Goal: Task Accomplishment & Management: Manage account settings

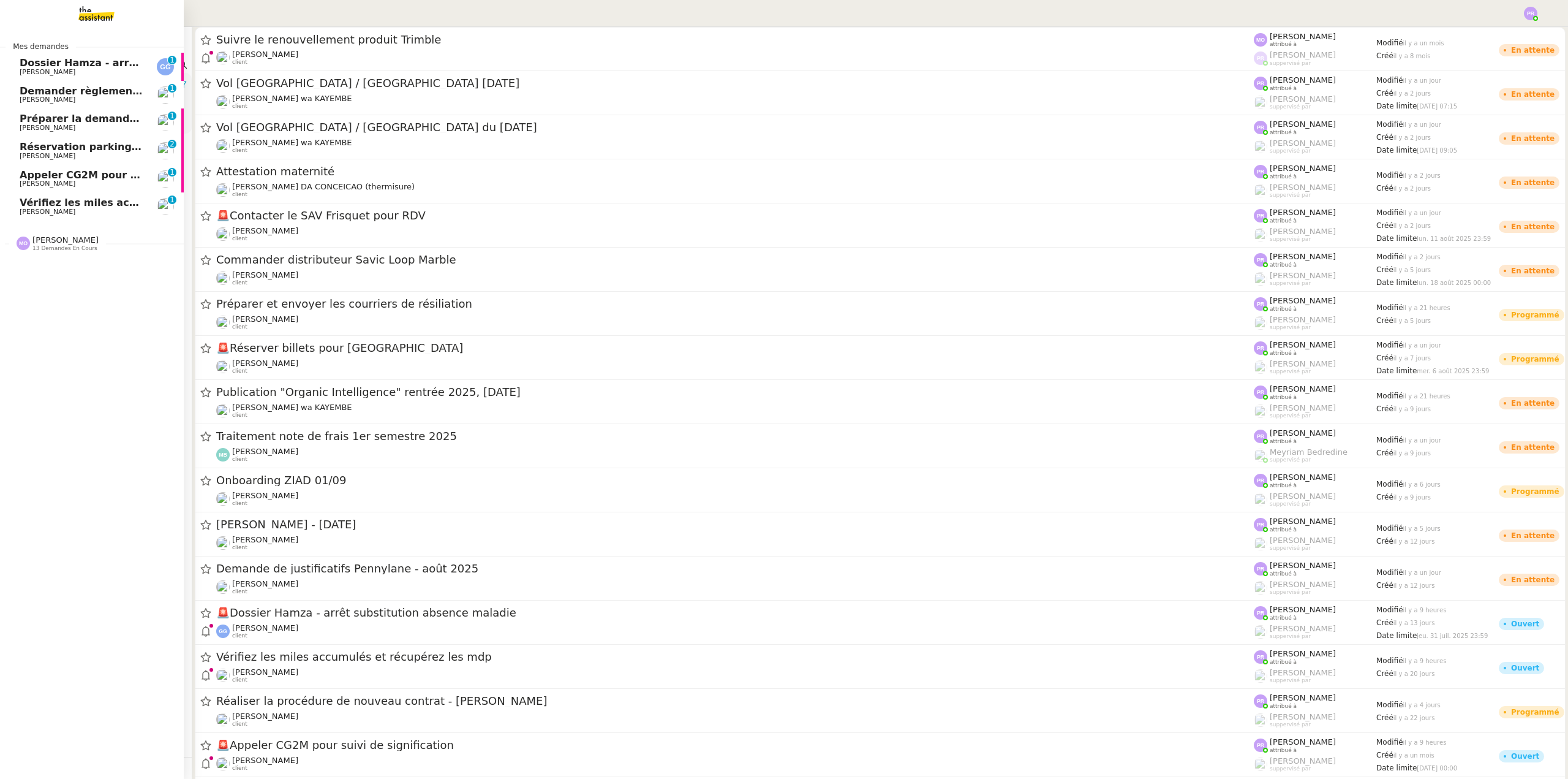
click at [83, 238] on div "Marie Orsoni 13 demandes en cours" at bounding box center [66, 243] width 66 height 16
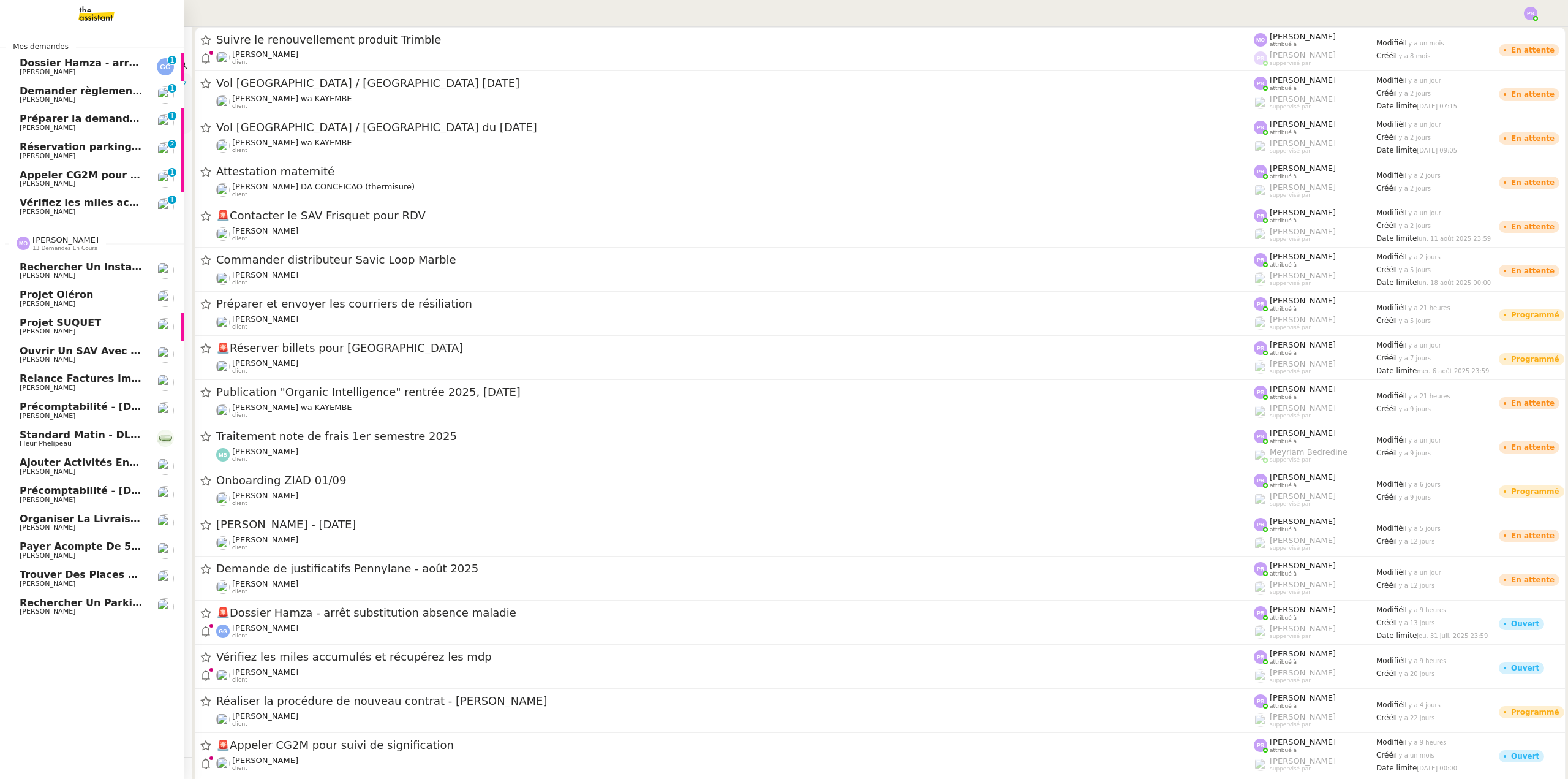
click at [105, 463] on span "Ajouter activités enfant au document" at bounding box center [124, 462] width 210 height 11
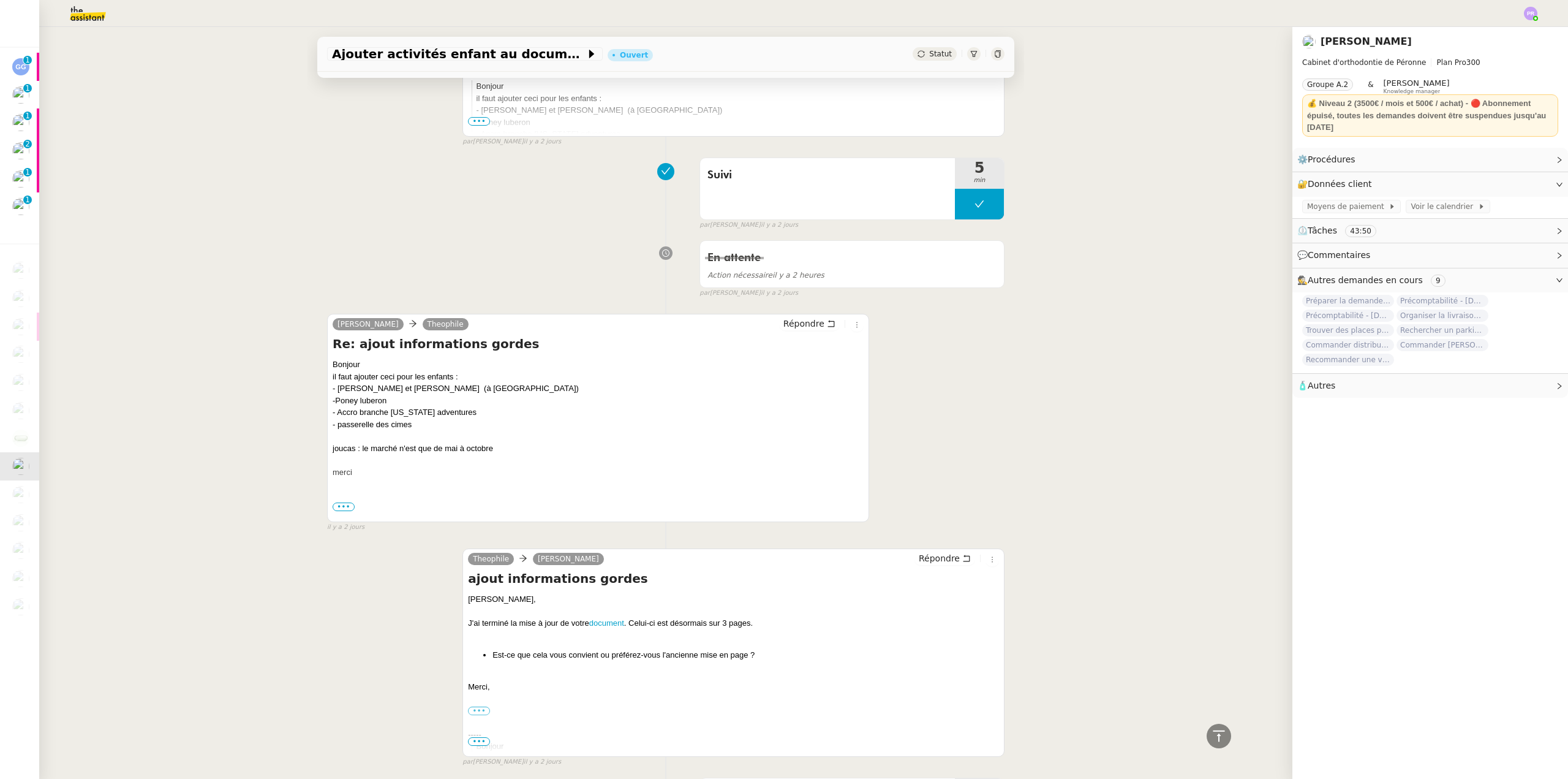
scroll to position [368, 0]
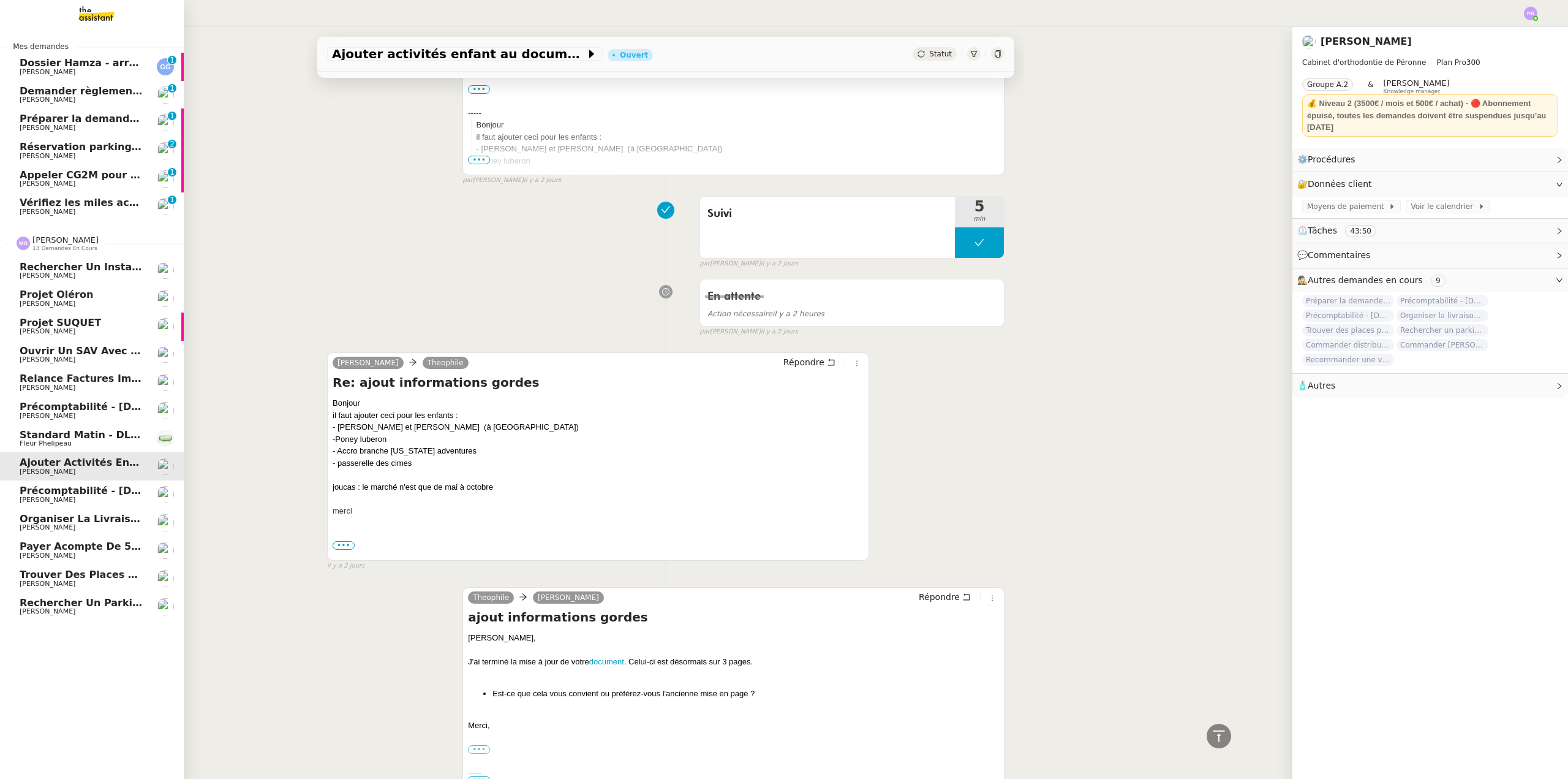
click at [92, 581] on span "[PERSON_NAME]" at bounding box center [82, 584] width 124 height 8
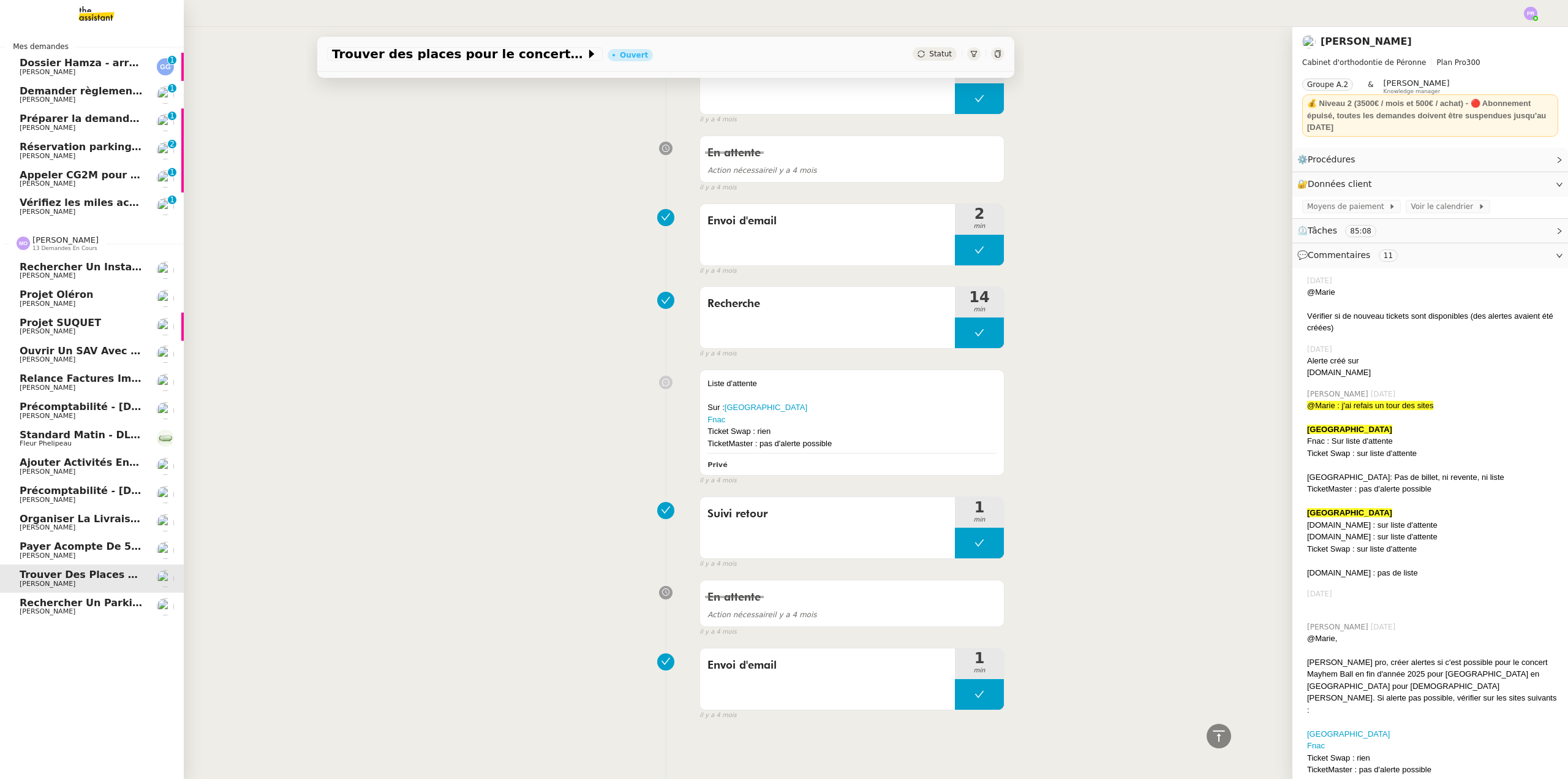
click at [99, 550] on span "Payer acompte de 50%" at bounding box center [83, 546] width 128 height 11
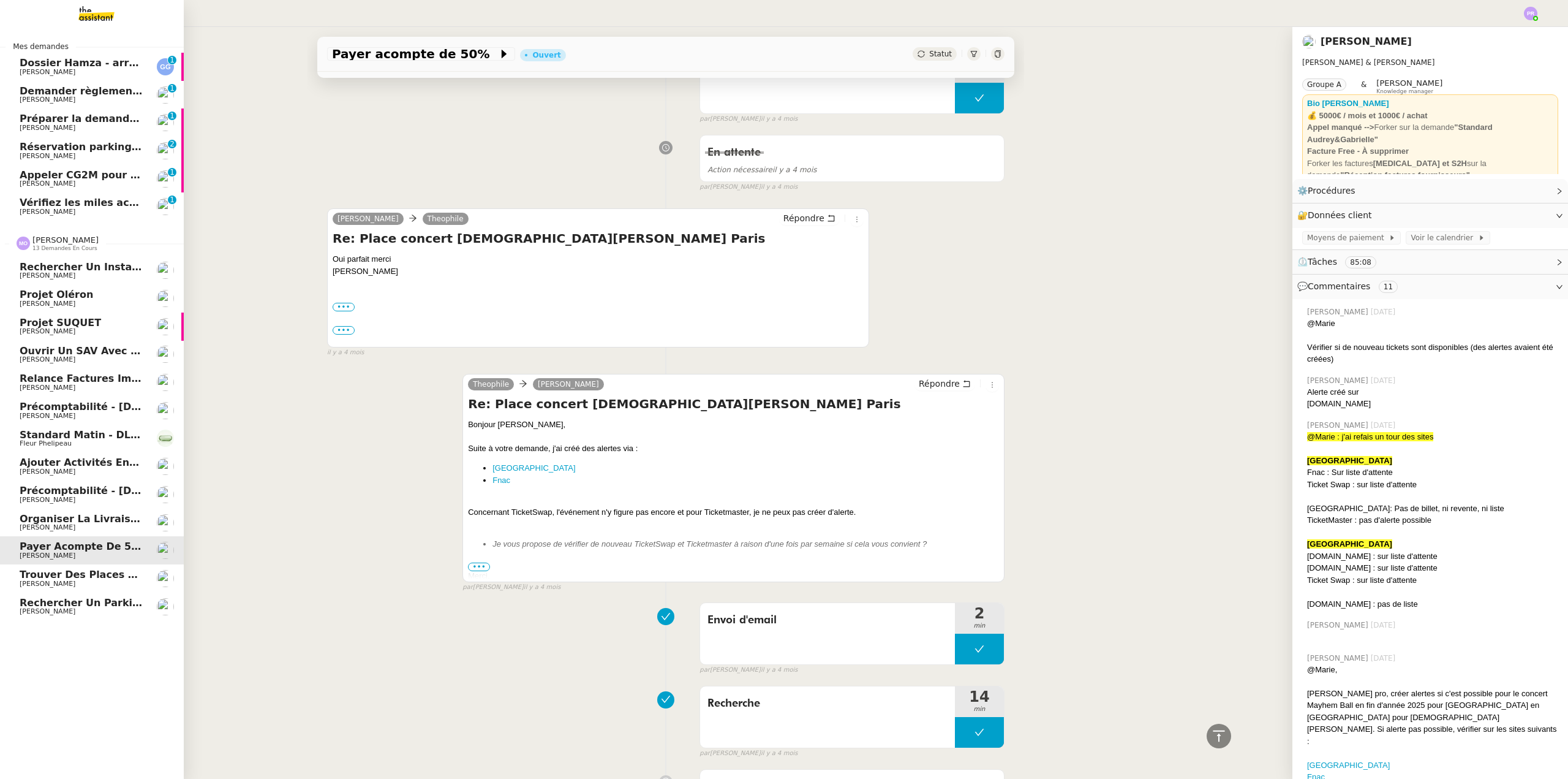
click at [103, 518] on span "Organiser la livraison du coffre-fort" at bounding box center [123, 519] width 206 height 11
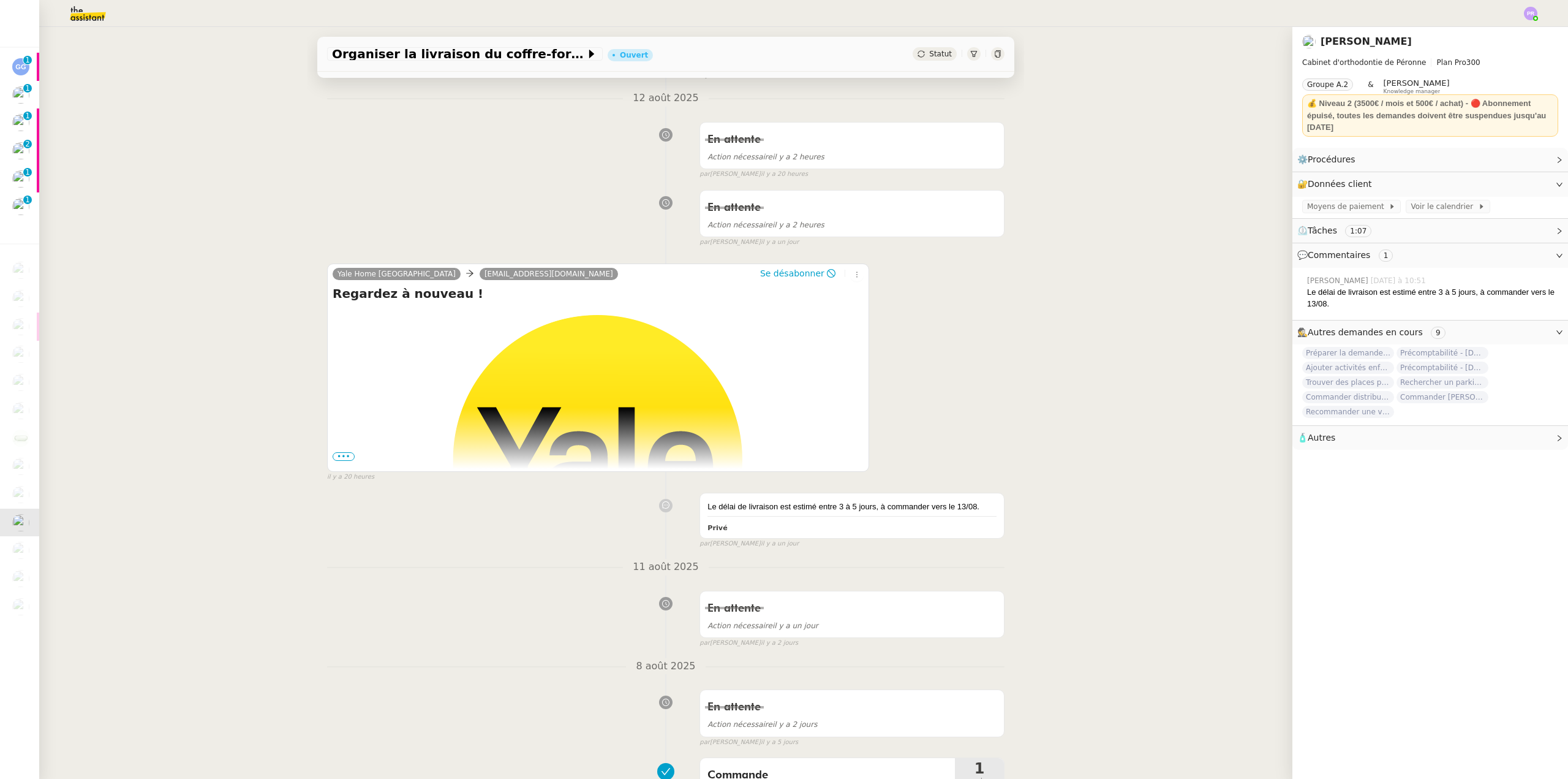
scroll to position [99, 0]
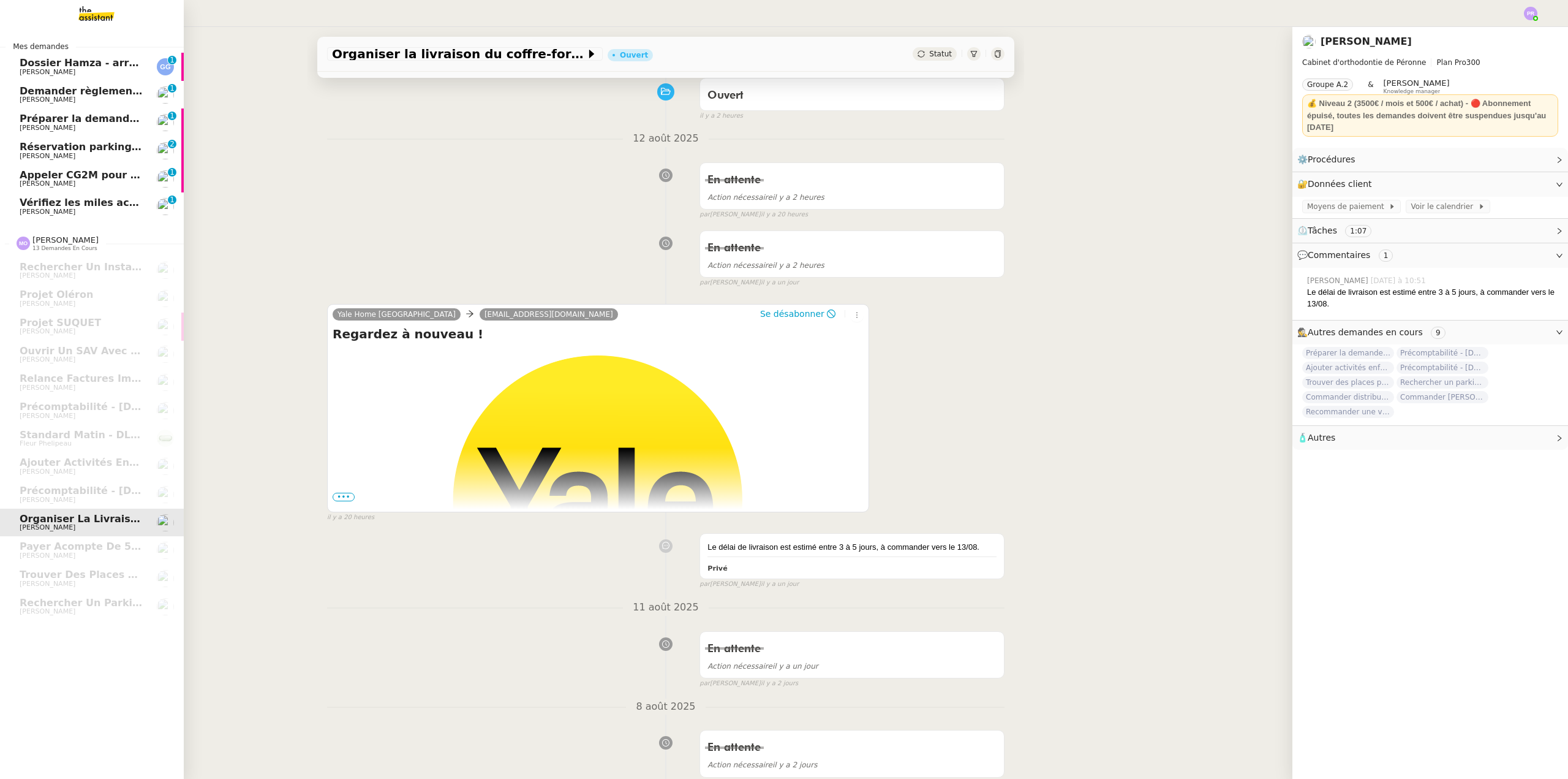
click at [94, 179] on span "Appeler CG2M pour suivi de signification" at bounding box center [132, 175] width 225 height 11
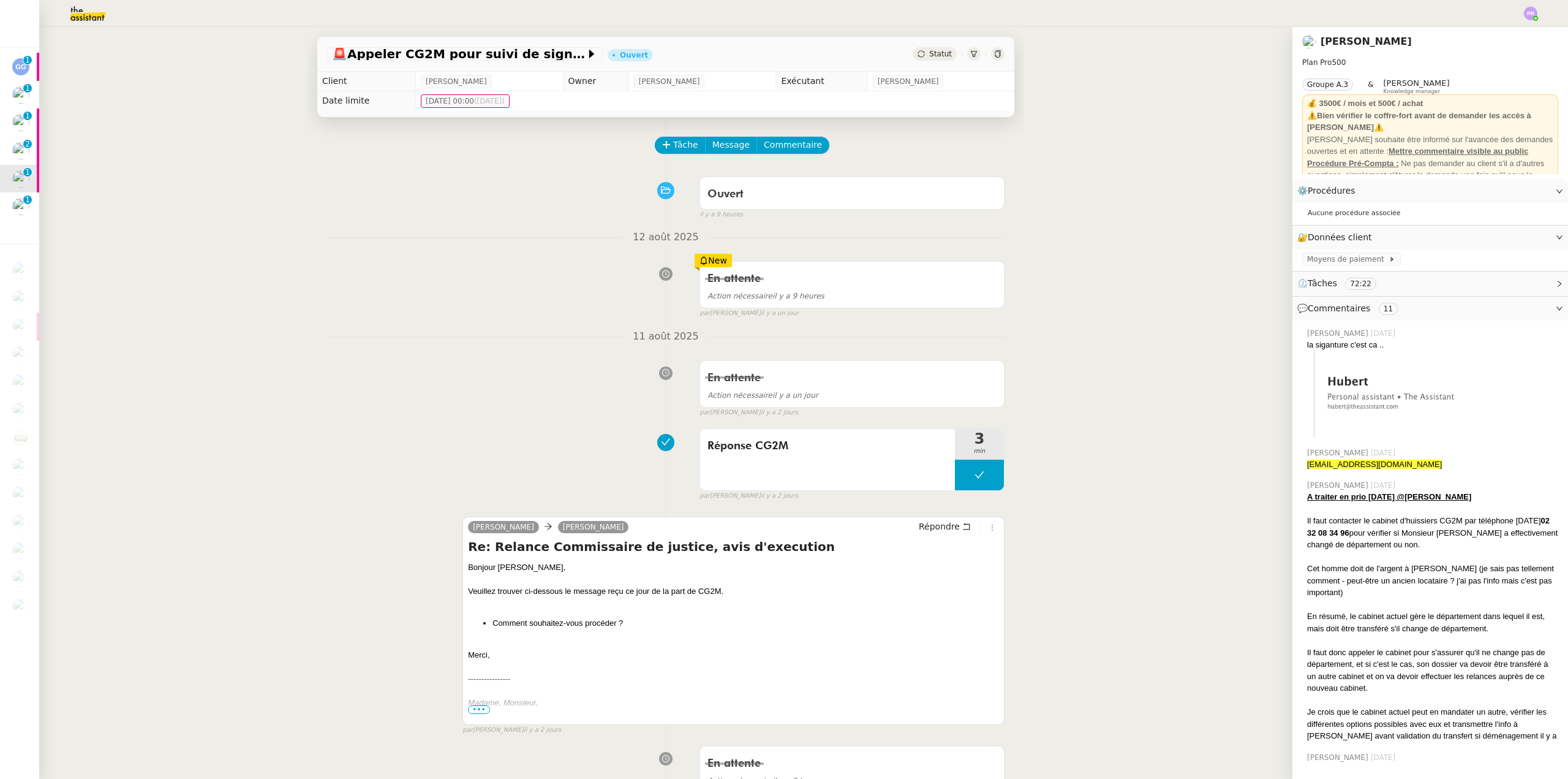
scroll to position [61, 0]
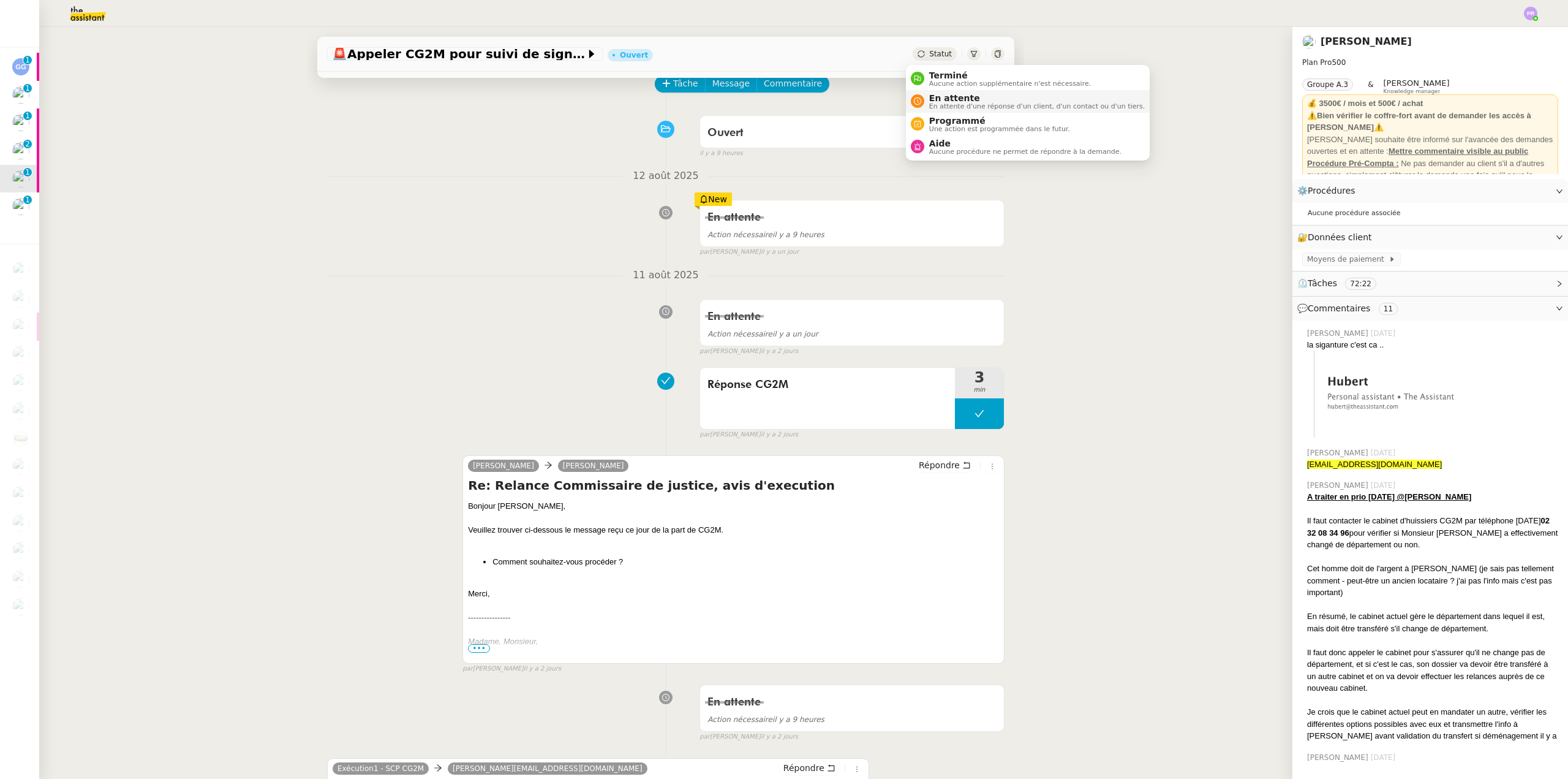
click at [954, 98] on span "En attente" at bounding box center [1037, 98] width 215 height 10
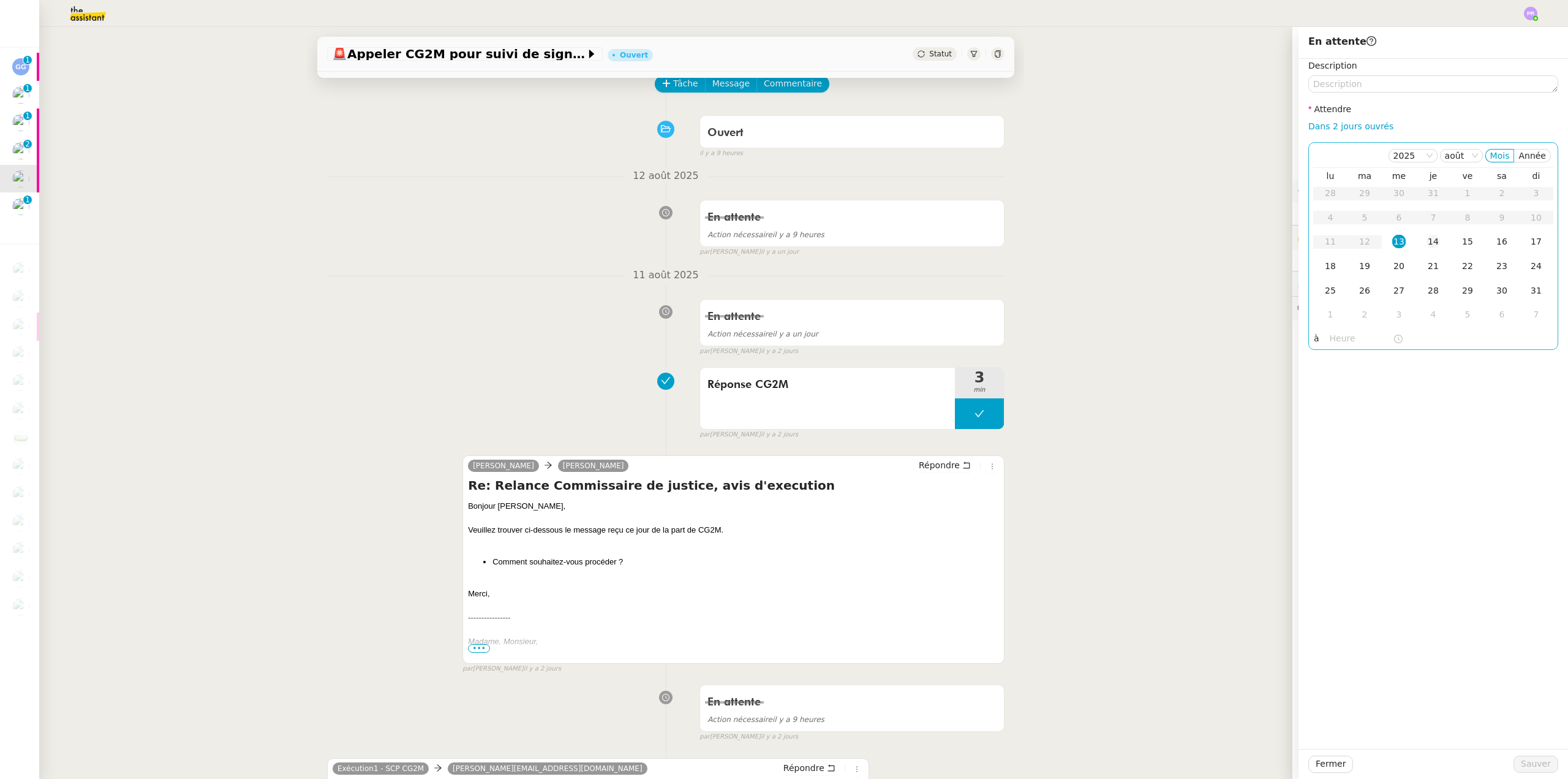
click at [1416, 243] on td "14" at bounding box center [1434, 242] width 34 height 24
click at [1532, 762] on span "Sauver" at bounding box center [1536, 764] width 30 height 14
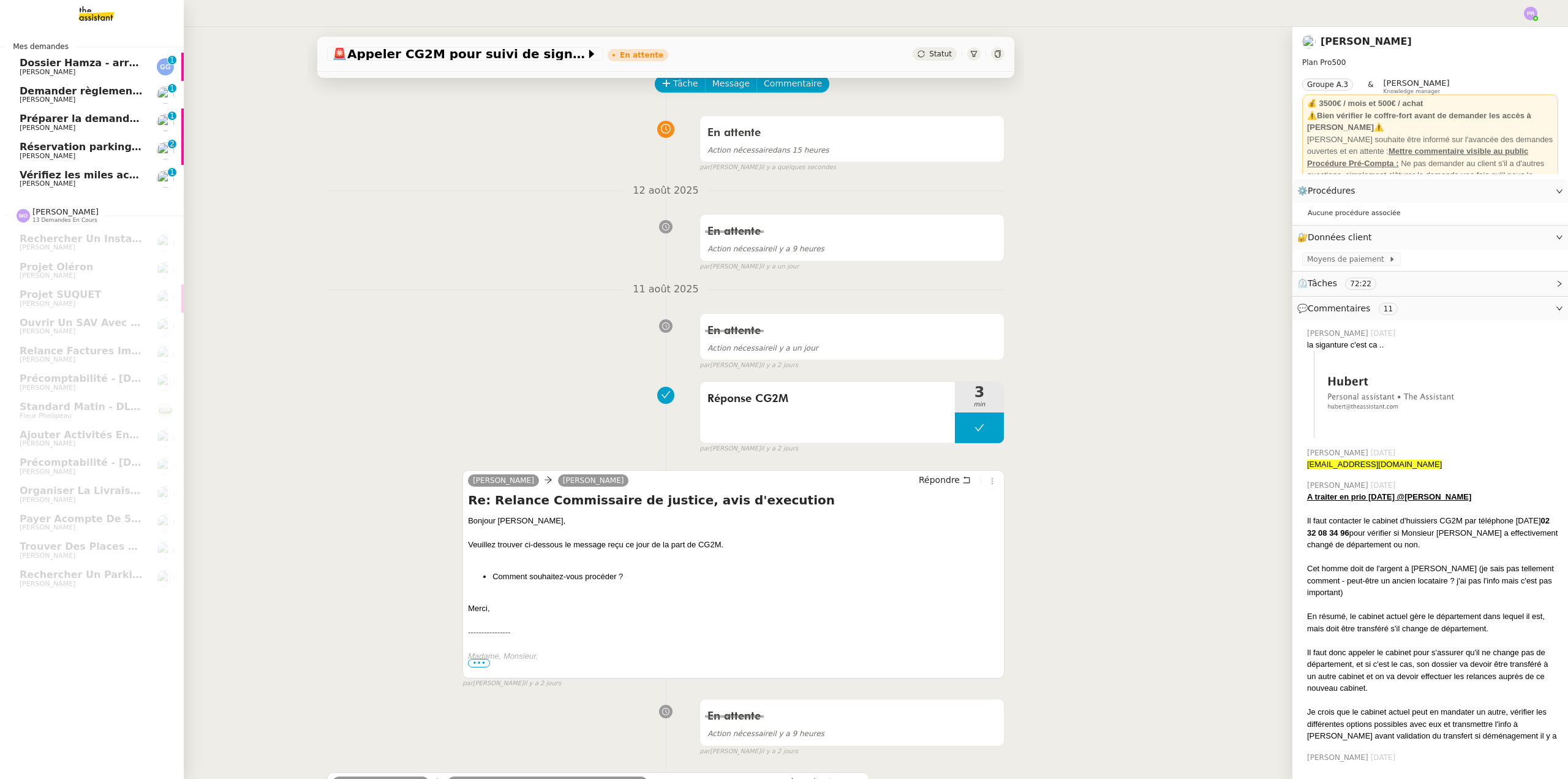
click at [95, 119] on span "Préparer la demande de congés paternité" at bounding box center [135, 119] width 231 height 11
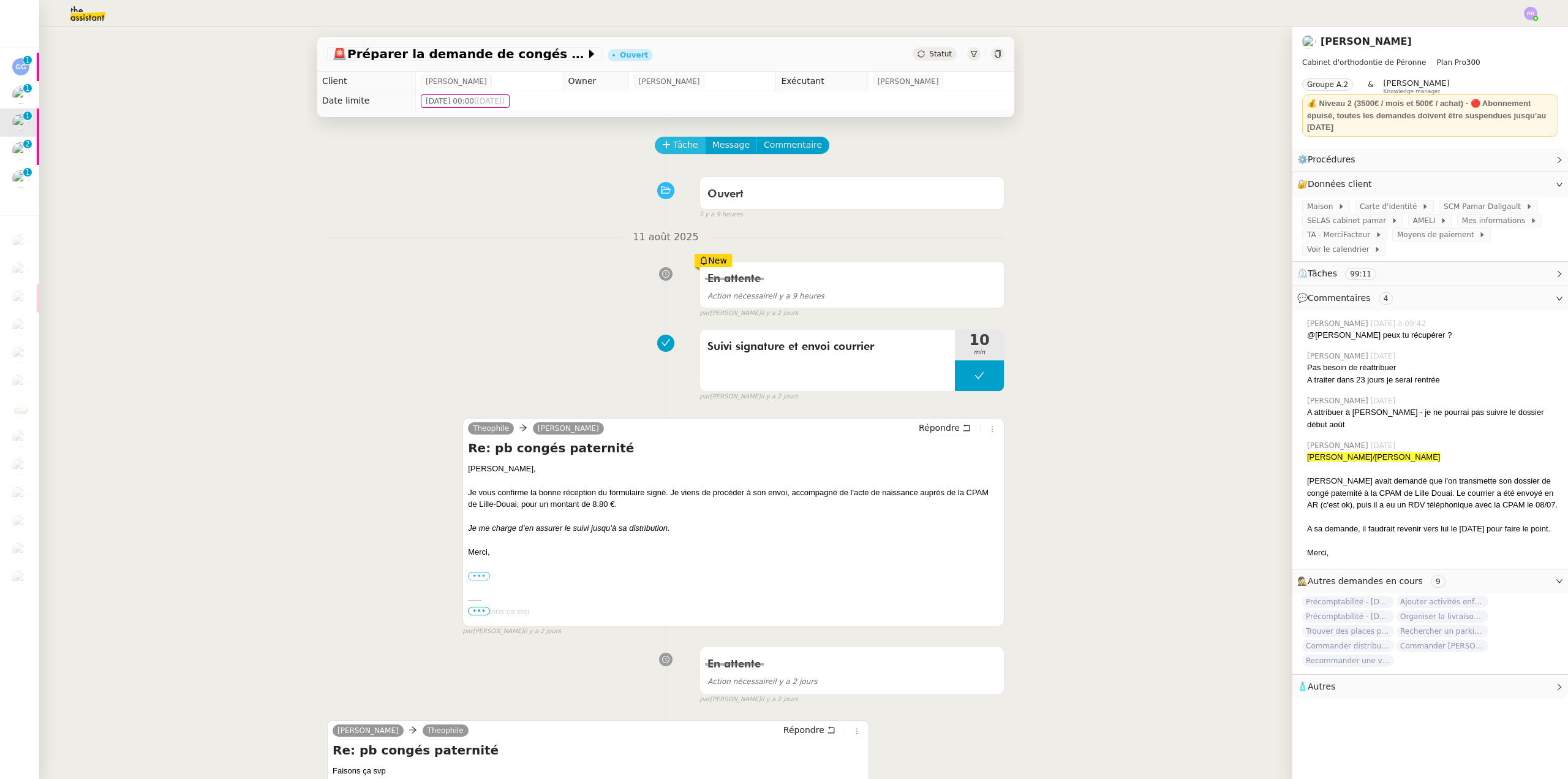
click at [673, 143] on span "Tâche" at bounding box center [686, 145] width 25 height 14
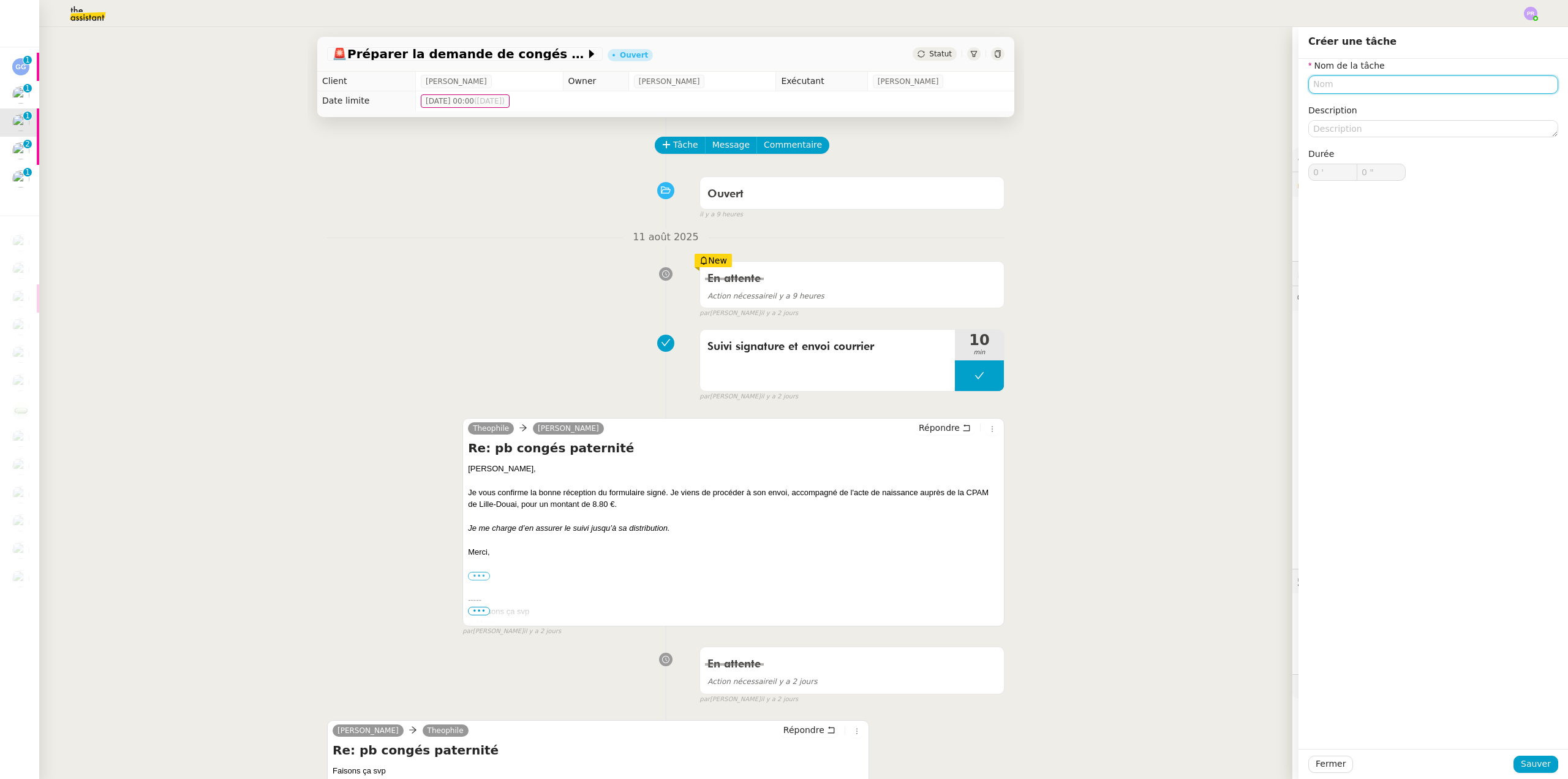
click at [1324, 87] on input "text" at bounding box center [1434, 84] width 250 height 18
click at [1337, 111] on div "Suivi courrier" at bounding box center [1424, 107] width 240 height 11
type input "Suivi courrier"
drag, startPoint x: 1534, startPoint y: 762, endPoint x: 1223, endPoint y: 535, distance: 385.0
click at [1533, 762] on span "Sauver" at bounding box center [1536, 764] width 30 height 14
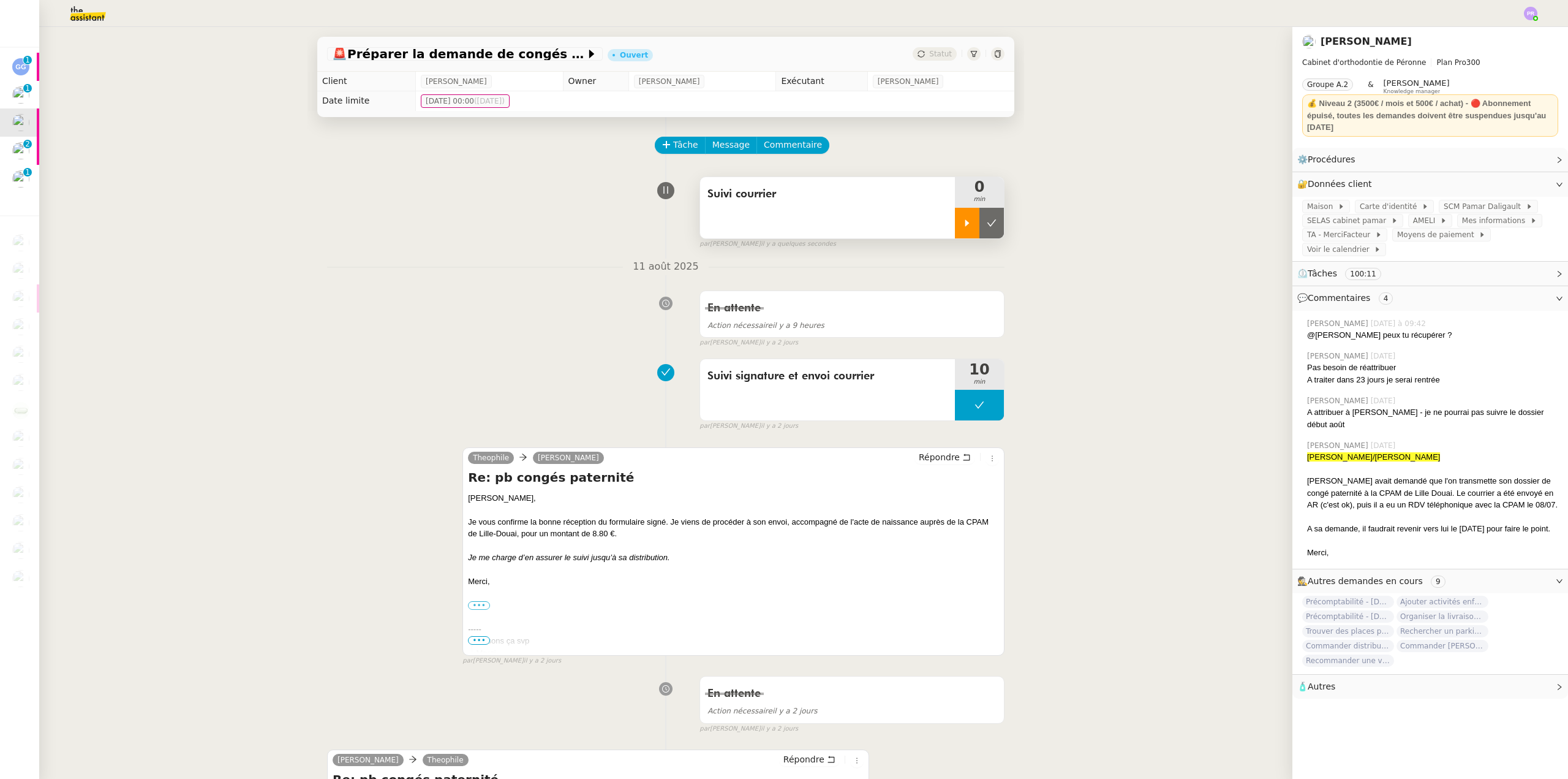
click at [955, 224] on div at bounding box center [967, 223] width 24 height 31
click at [1339, 238] on span "TA - MerciFacteur" at bounding box center [1341, 235] width 68 height 12
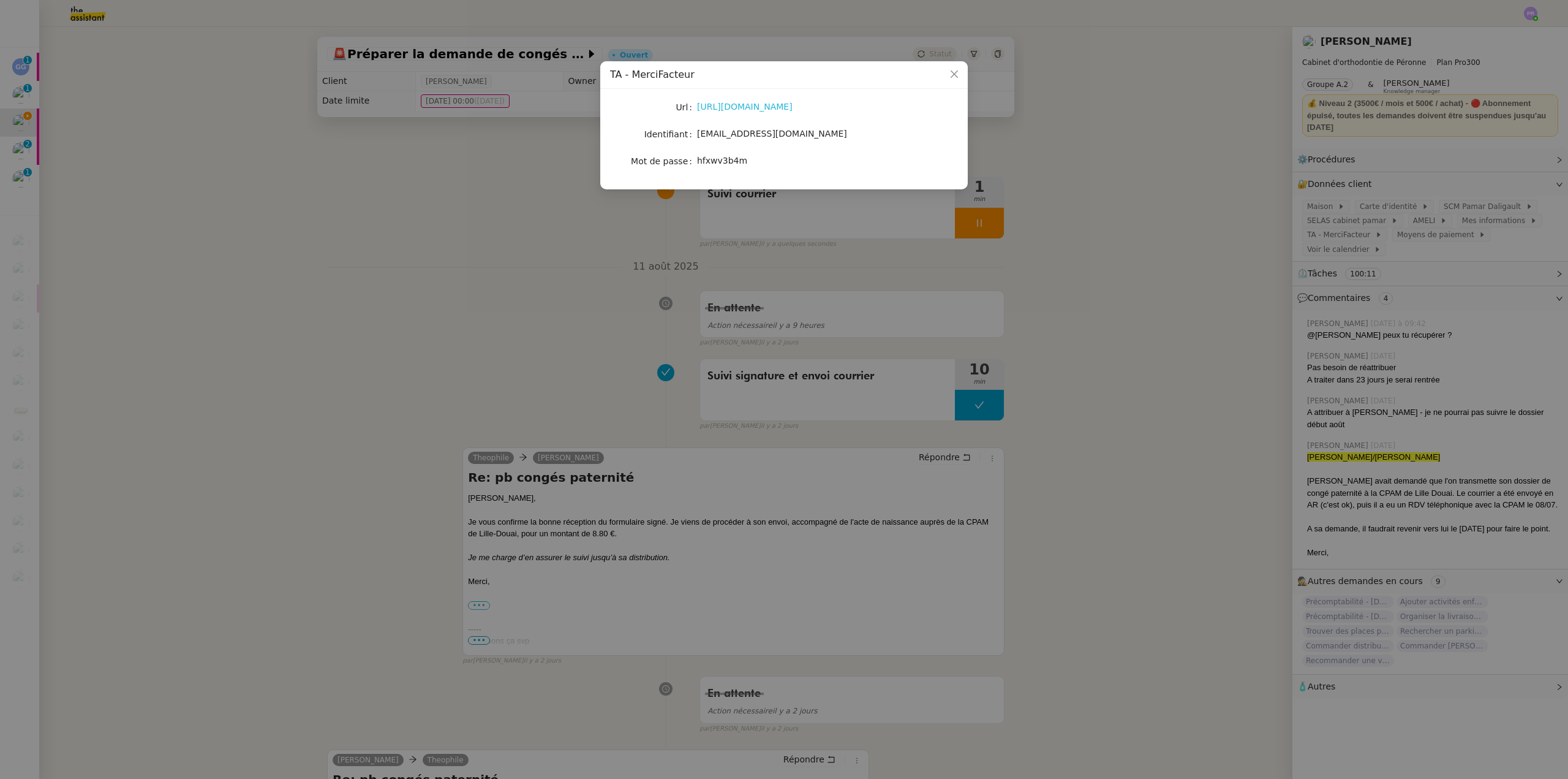
click at [746, 102] on link "https://www.merci-facteur.com/pro/" at bounding box center [745, 106] width 96 height 10
drag, startPoint x: 870, startPoint y: 134, endPoint x: 700, endPoint y: 135, distance: 170.0
click at [700, 135] on div "groupe.freelances@team.theassistant.com" at bounding box center [798, 134] width 203 height 14
copy span "groupe.freelances@team.theassistant.com"
drag, startPoint x: 731, startPoint y: 161, endPoint x: 698, endPoint y: 158, distance: 33.1
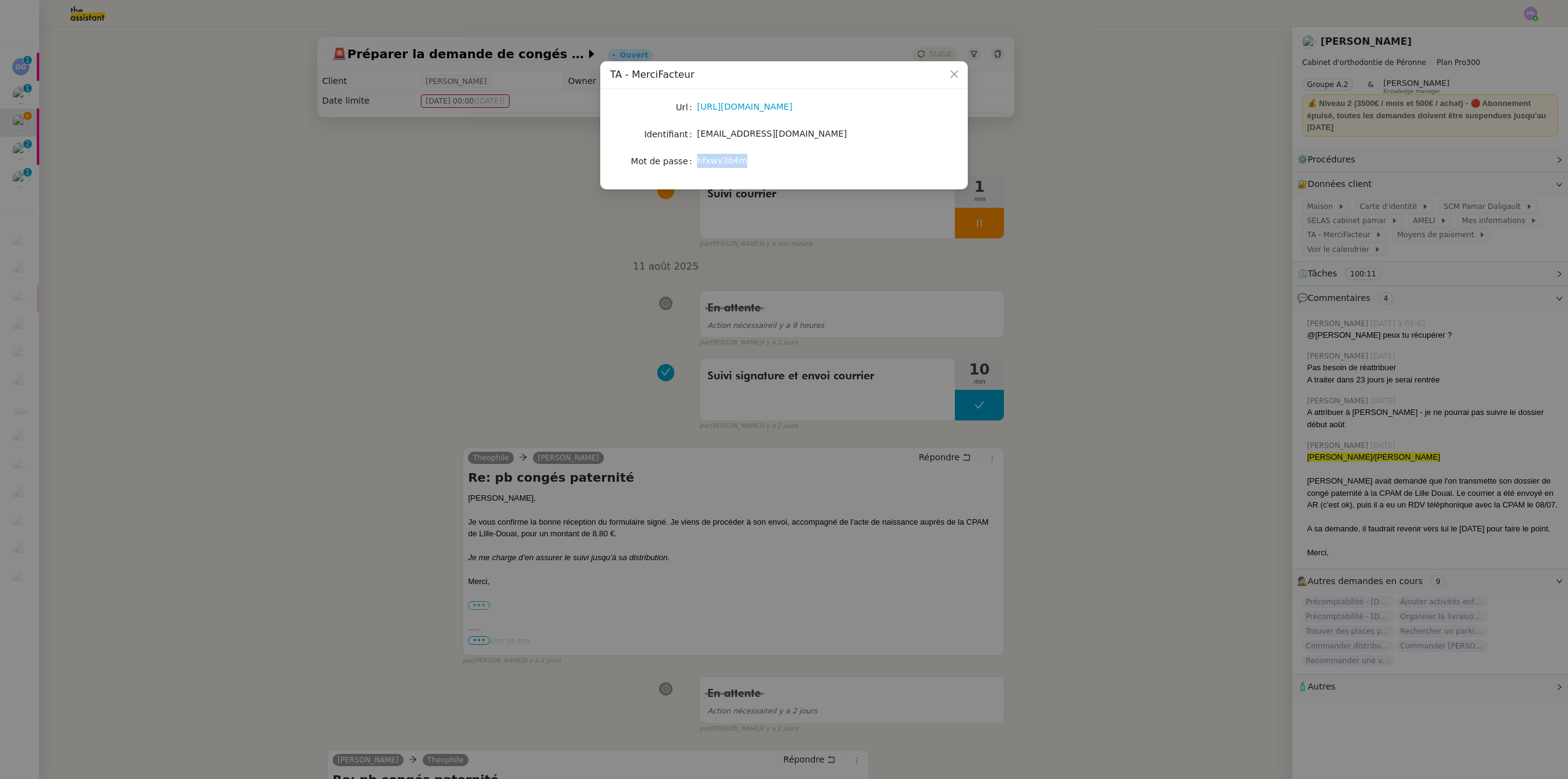
click at [698, 158] on div "hfxwv3b4m" at bounding box center [798, 161] width 203 height 14
copy span "hfxwv3b4m"
click at [484, 289] on nz-modal-container "TA - MerciFacteur Url https://www.merci-facteur.com/pro/ Identifiant groupe.fre…" at bounding box center [784, 390] width 1568 height 779
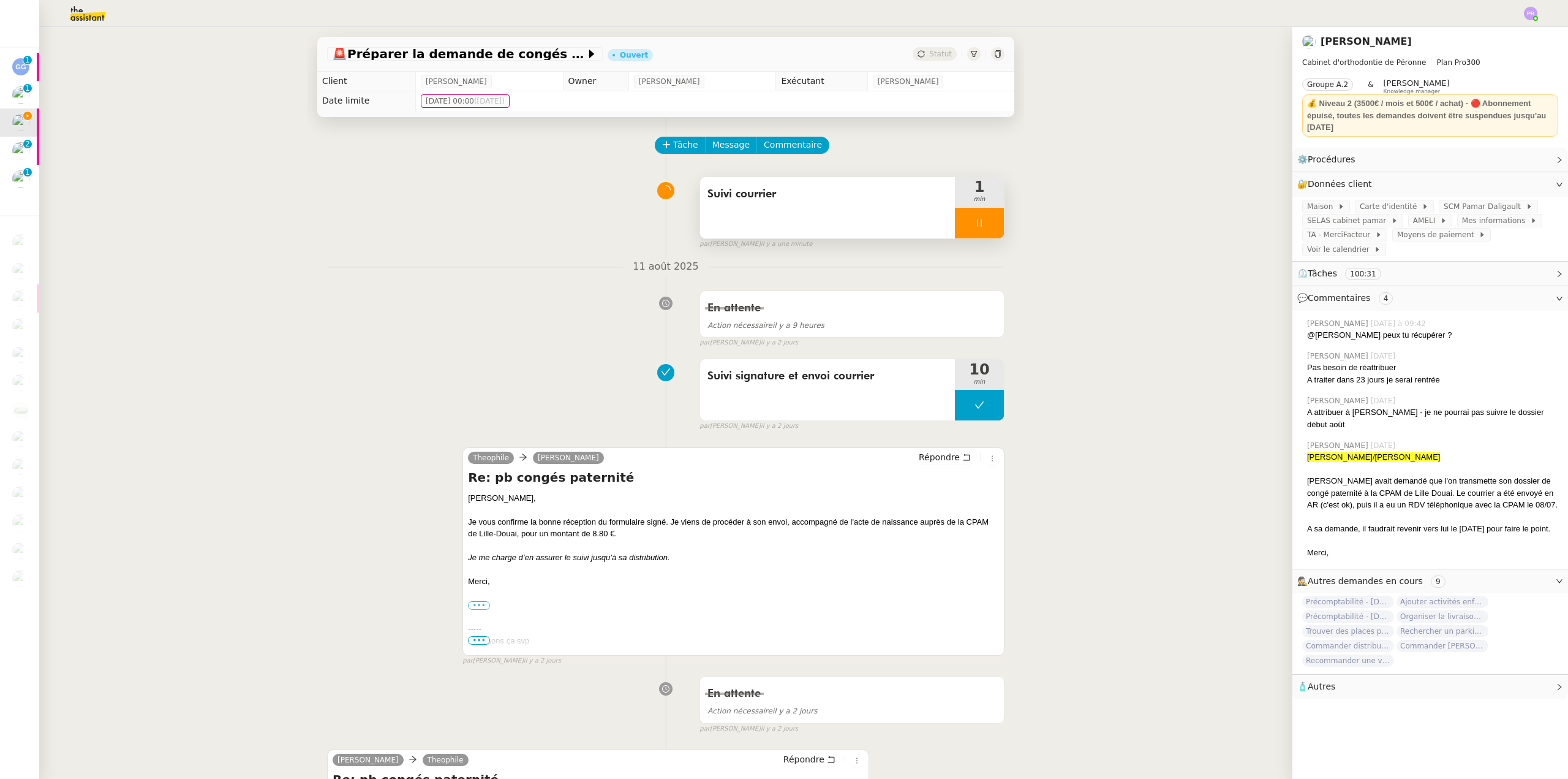
click at [978, 233] on div at bounding box center [979, 223] width 49 height 31
click at [979, 232] on button at bounding box center [991, 223] width 24 height 31
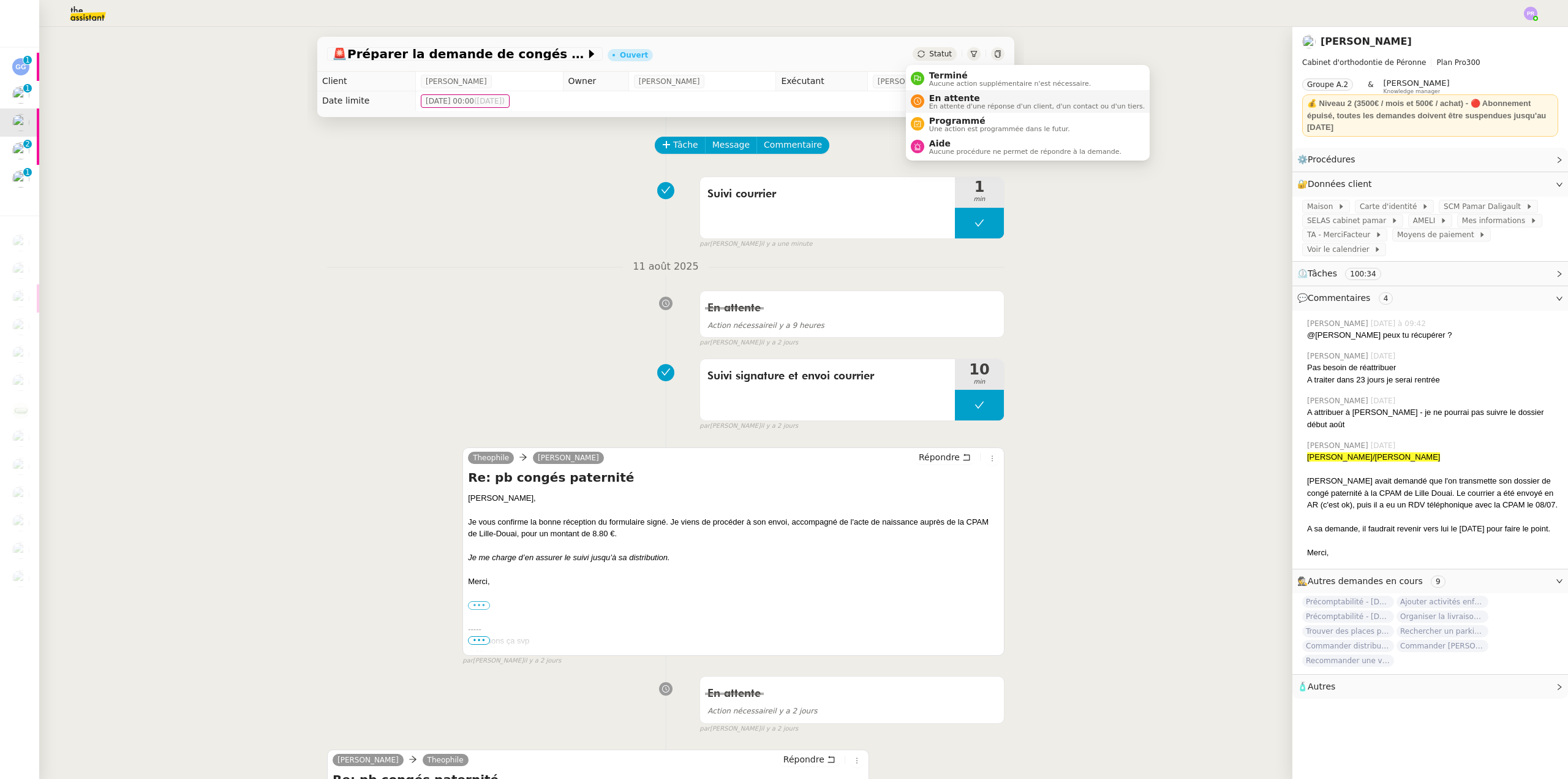
click at [943, 99] on span "En attente" at bounding box center [1037, 98] width 215 height 10
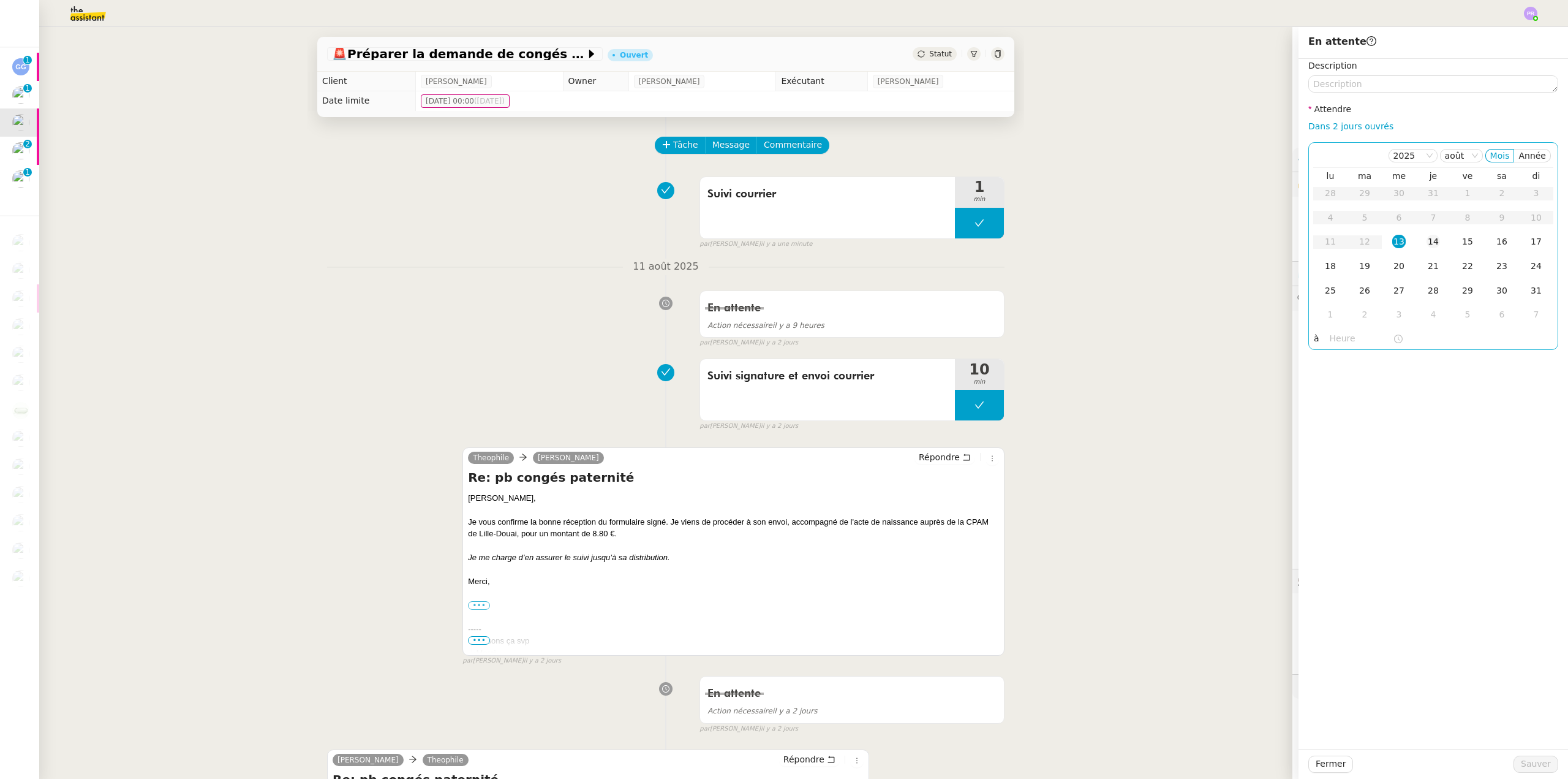
click at [1427, 237] on div "14" at bounding box center [1433, 241] width 13 height 13
click at [1525, 761] on span "Sauver" at bounding box center [1536, 764] width 30 height 14
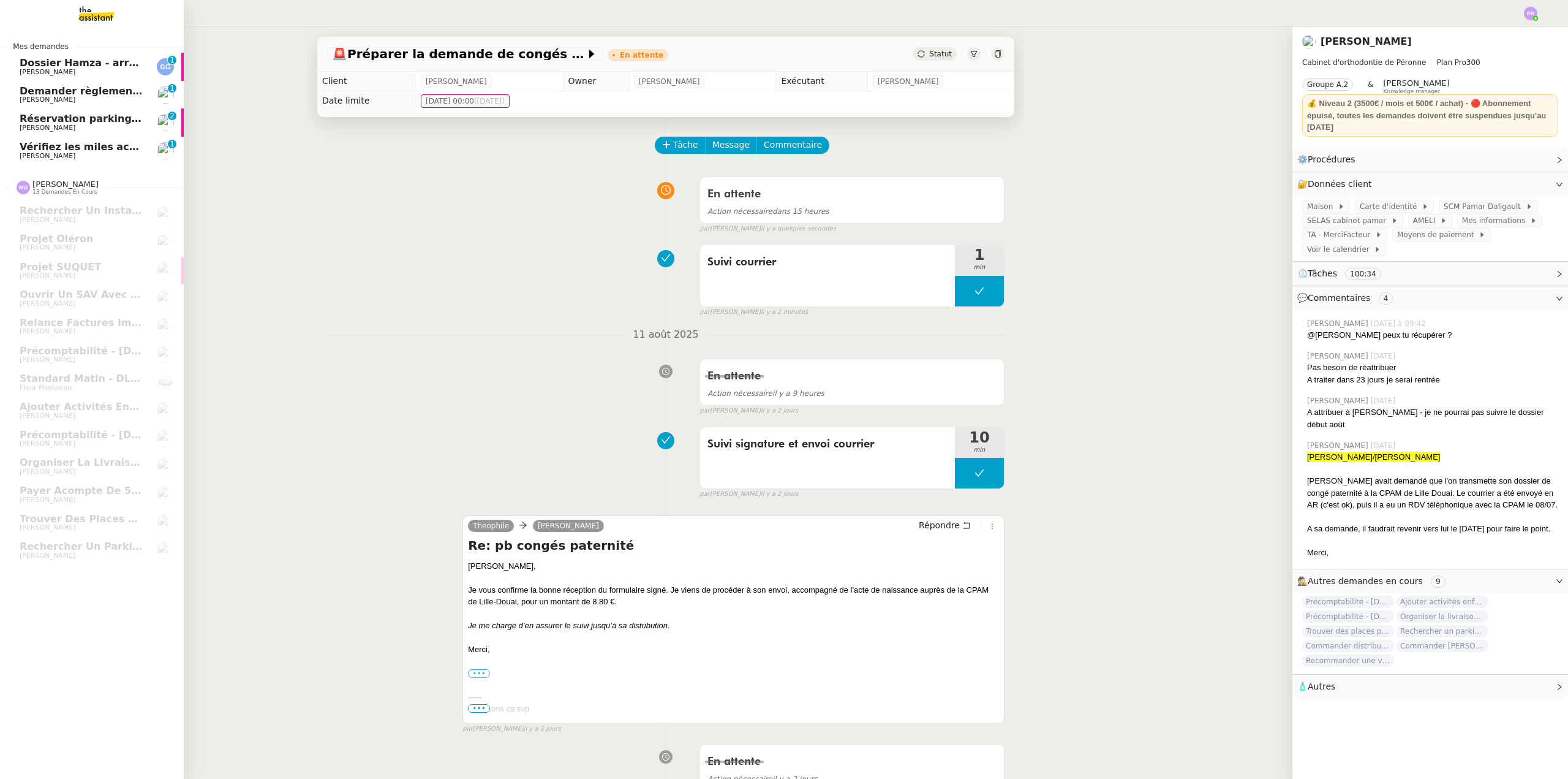
click at [87, 150] on span "Vérifiez les miles accumulés et récupérez les mdp" at bounding box center [157, 147] width 276 height 11
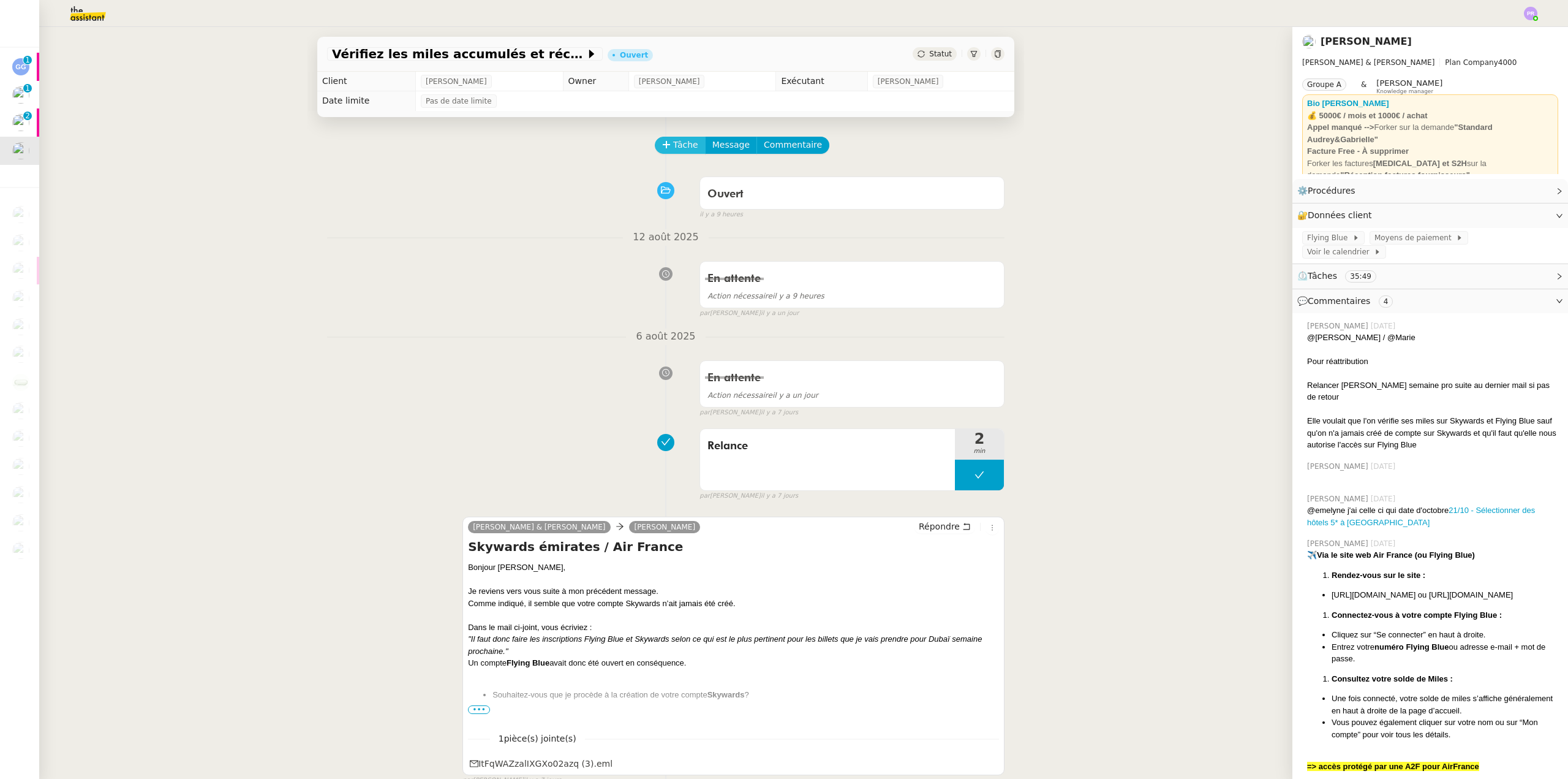
click at [673, 145] on span "Tâche" at bounding box center [686, 145] width 25 height 14
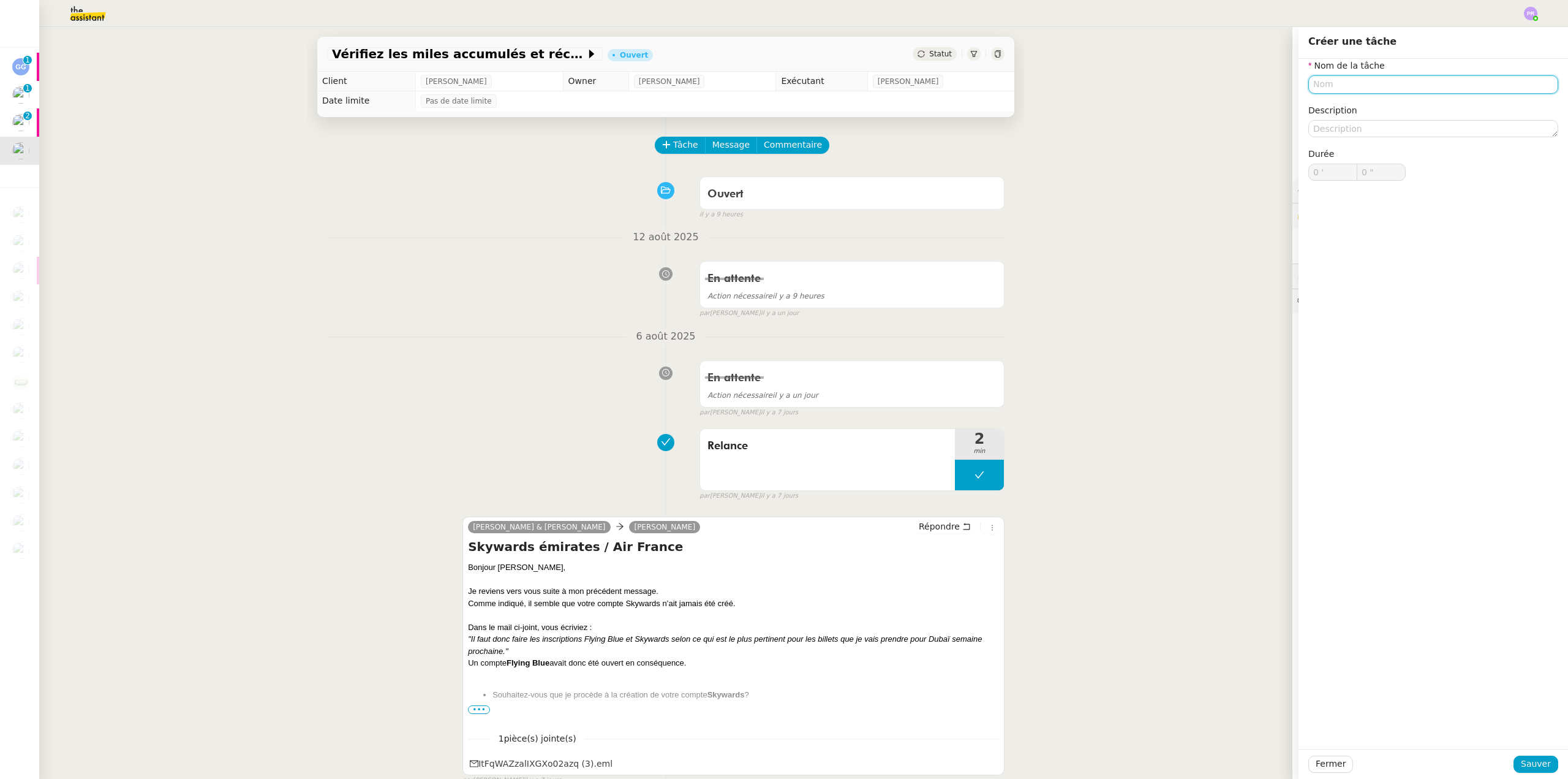
click at [1325, 87] on input "text" at bounding box center [1434, 84] width 250 height 18
click at [1344, 139] on div "🔁 Relance" at bounding box center [1427, 141] width 235 height 11
type input "Relance"
click at [1529, 764] on span "Sauver" at bounding box center [1536, 764] width 30 height 14
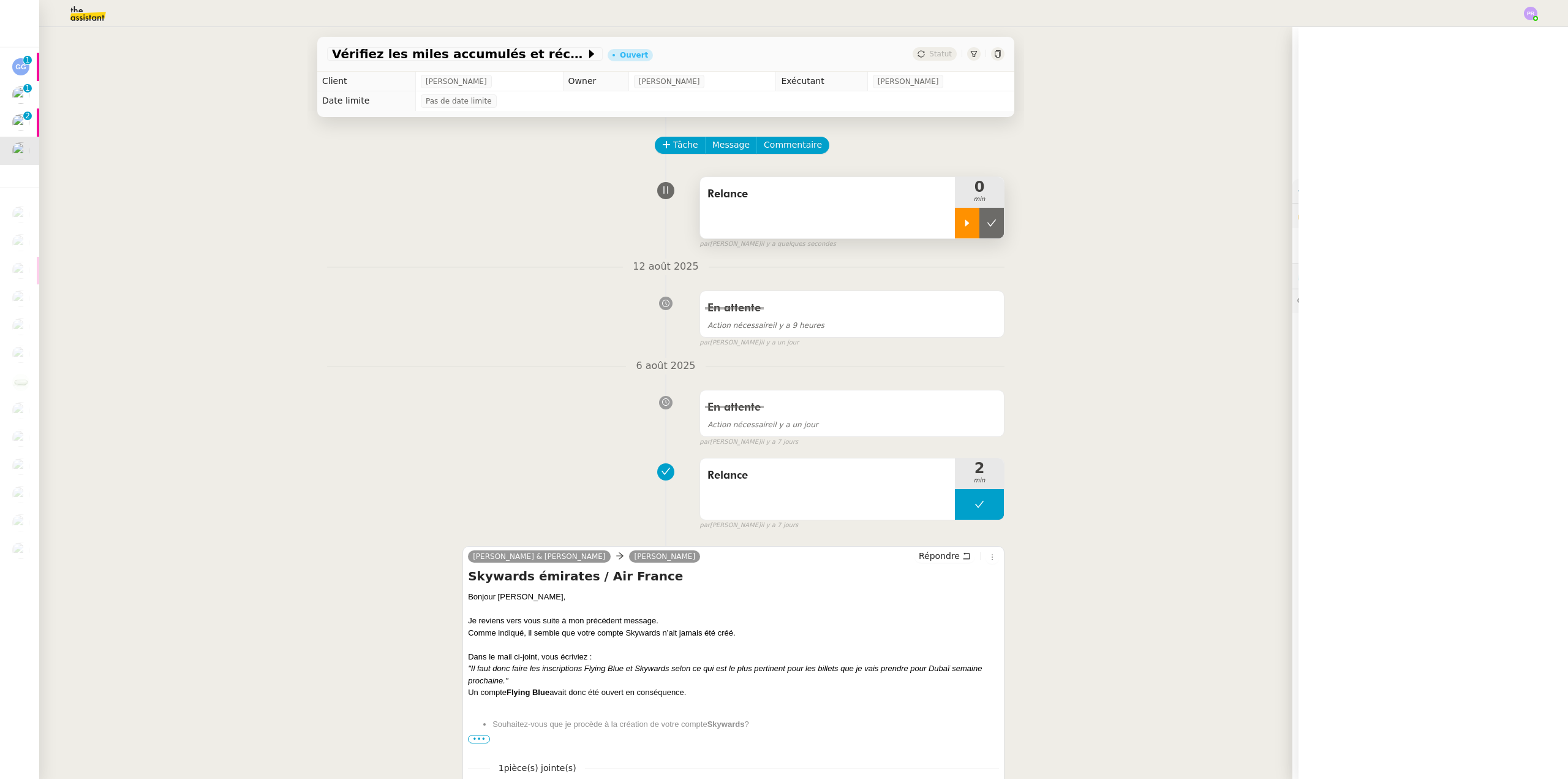
click at [962, 223] on icon at bounding box center [967, 222] width 10 height 10
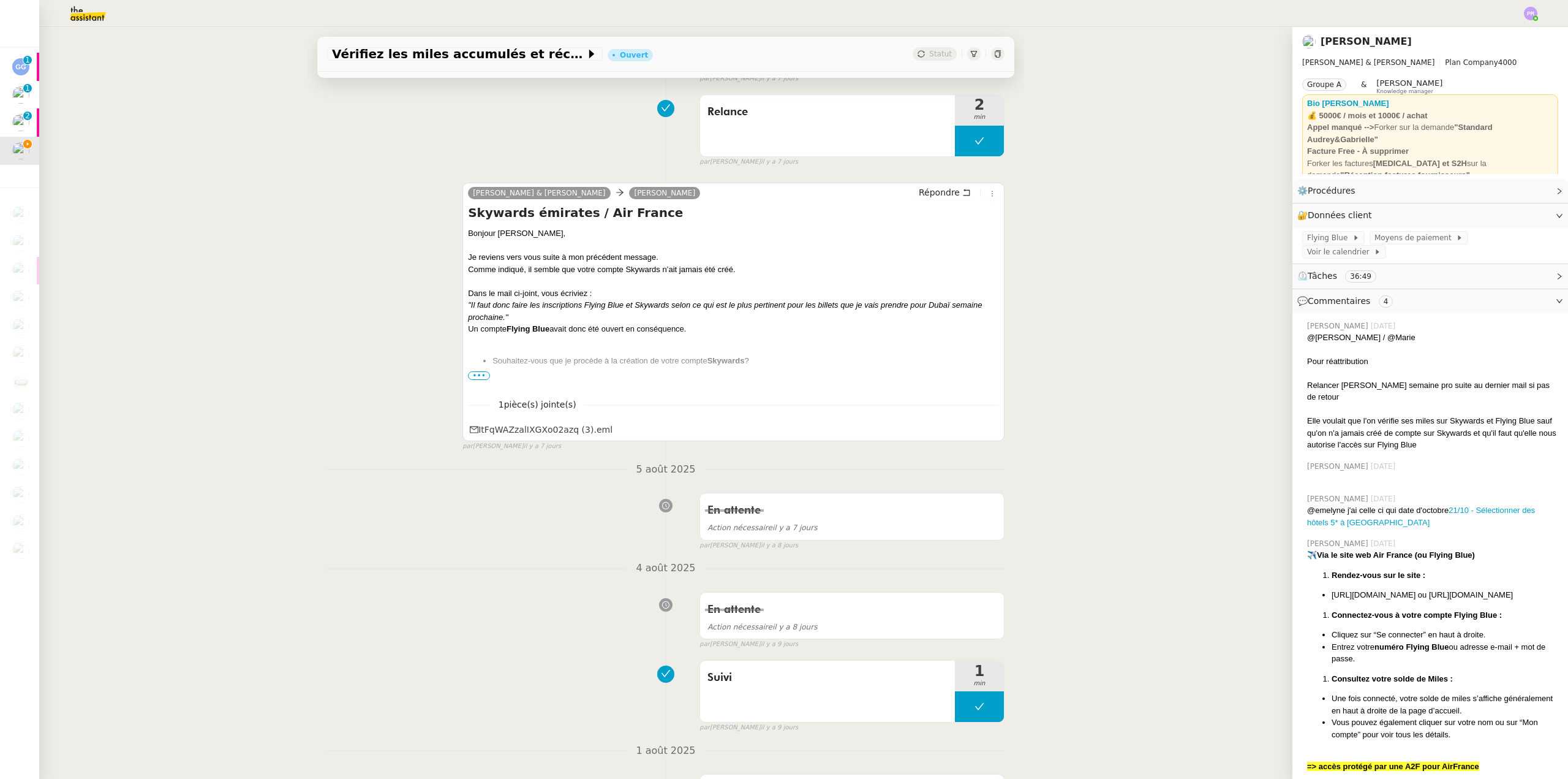
scroll to position [429, 0]
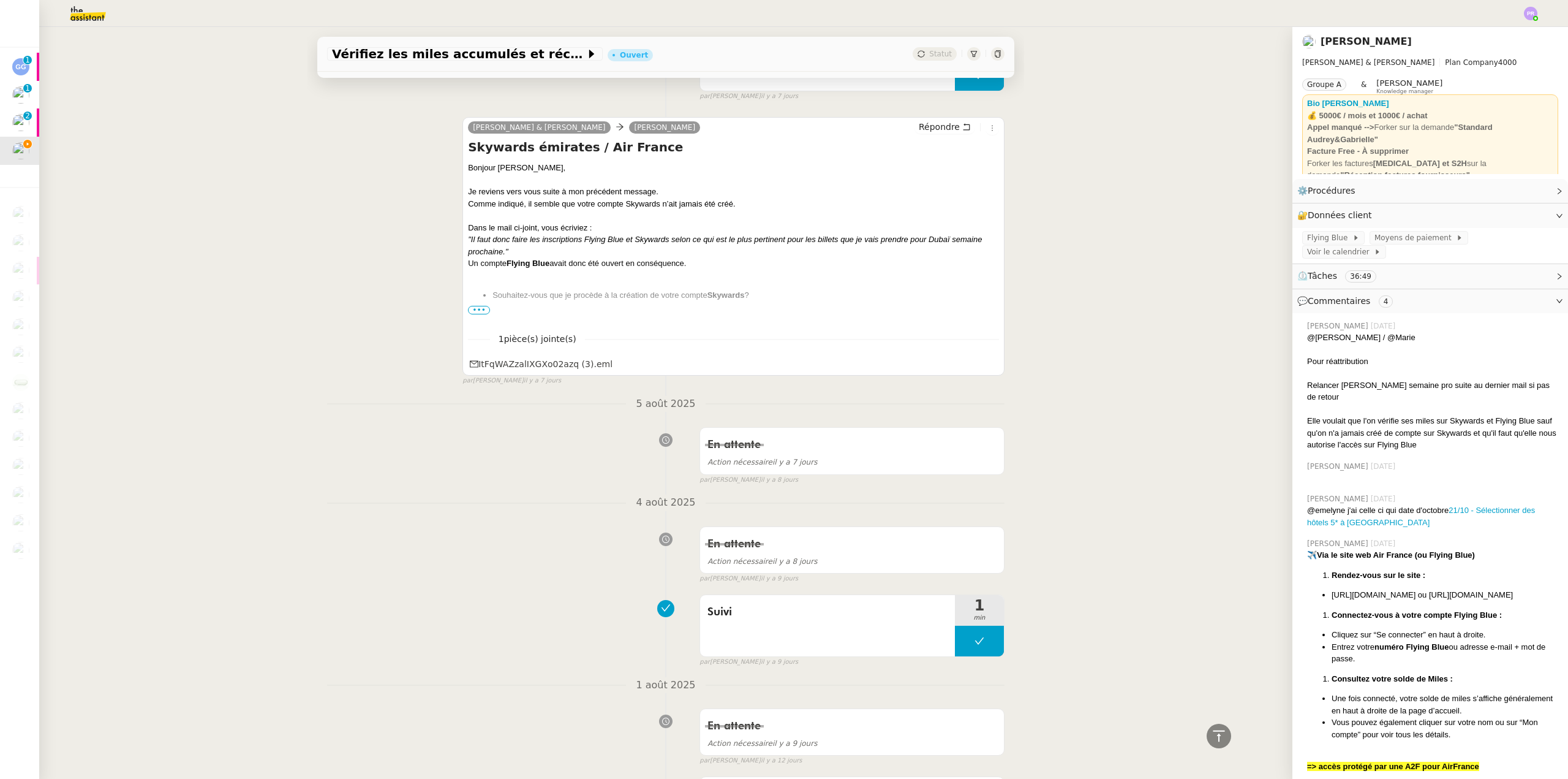
click at [471, 311] on span "•••" at bounding box center [479, 310] width 22 height 8
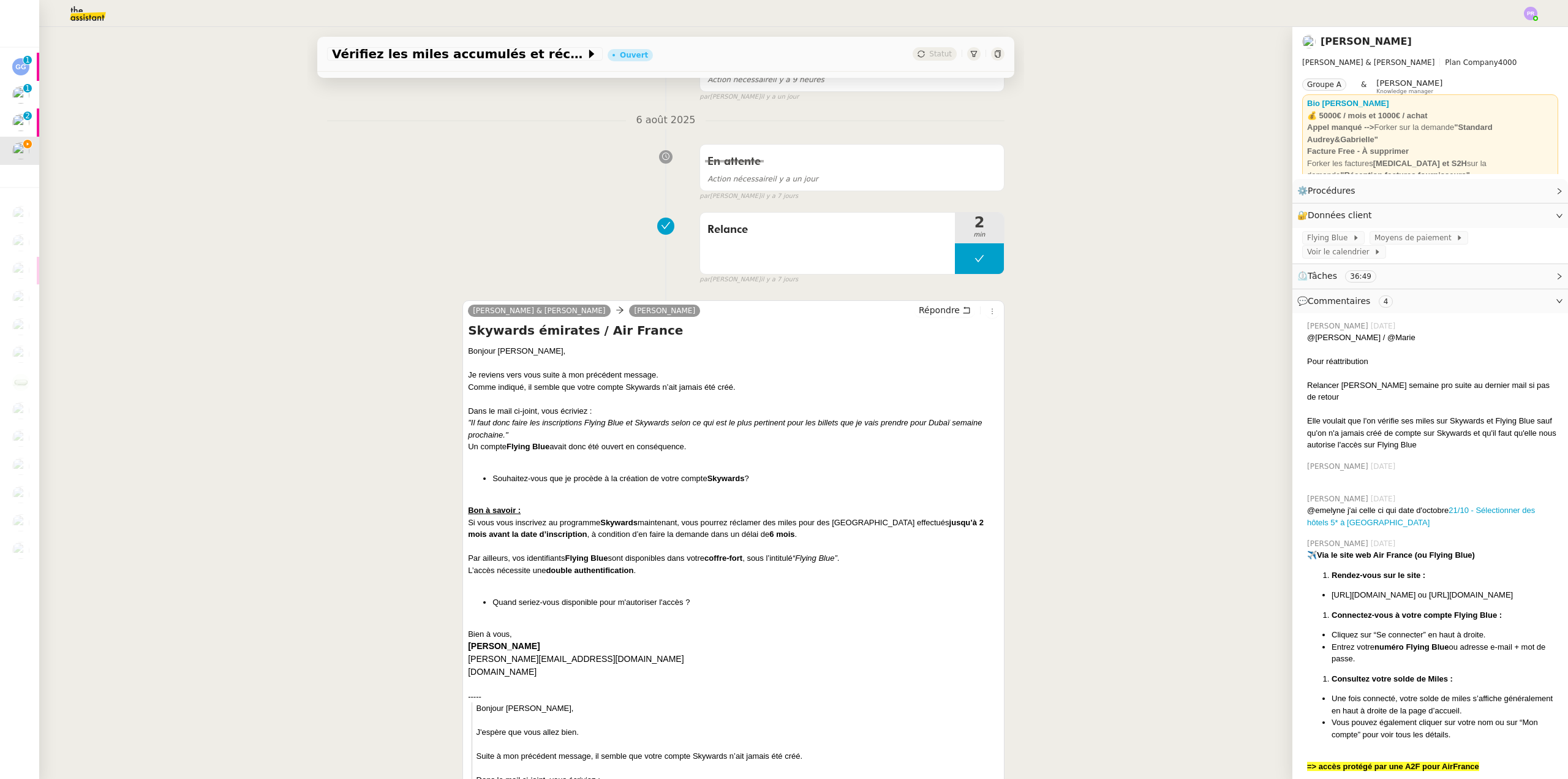
scroll to position [245, 0]
click at [931, 312] on span "Répondre" at bounding box center [939, 310] width 41 height 12
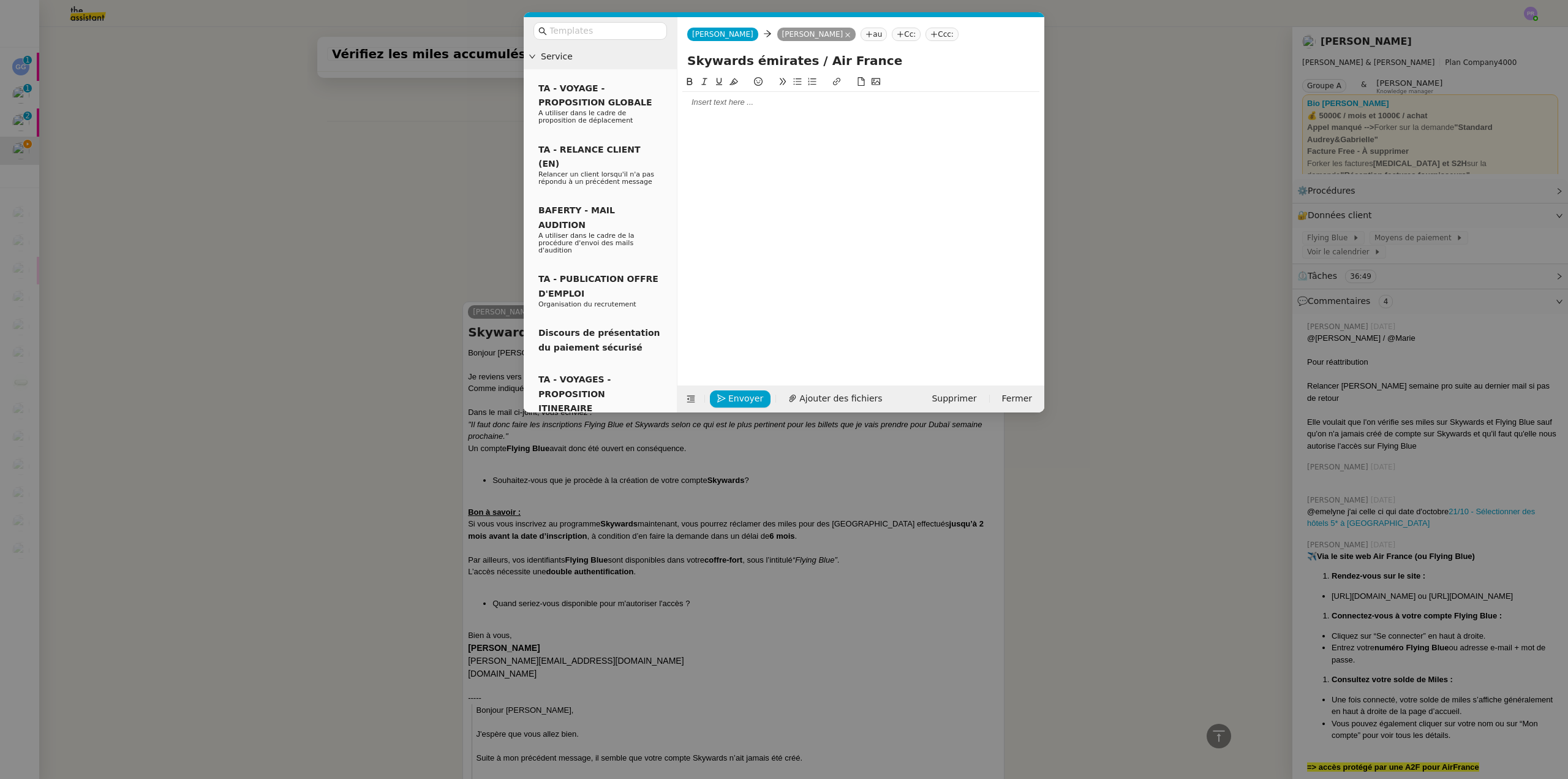
click at [754, 103] on div at bounding box center [861, 102] width 357 height 11
drag, startPoint x: 701, startPoint y: 459, endPoint x: 717, endPoint y: 474, distance: 21.9
click at [701, 460] on nz-modal-container "Service TA - VOYAGE - PROPOSITION GLOBALE A utiliser dans le cadre de propositi…" at bounding box center [784, 390] width 1568 height 779
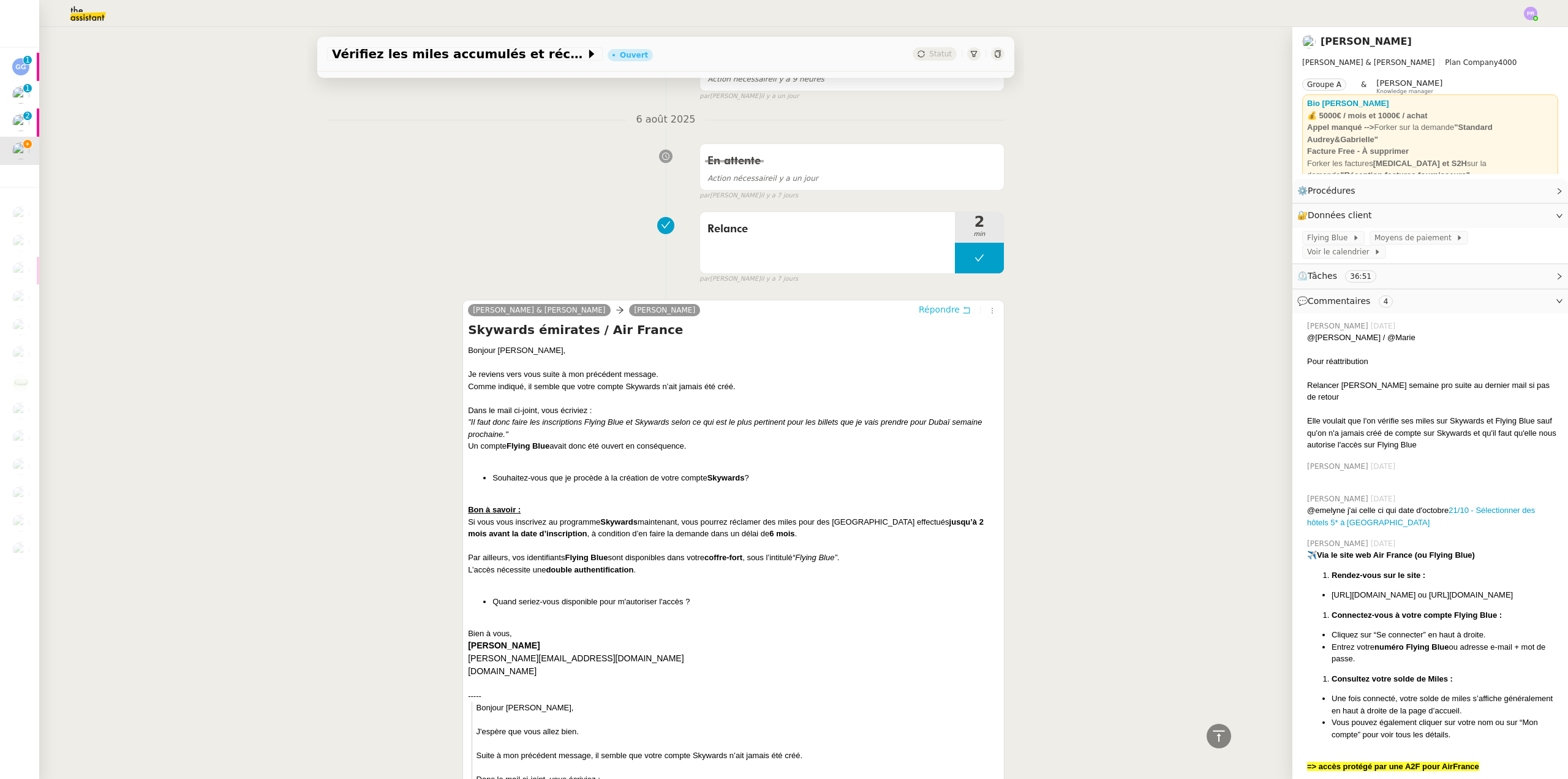
scroll to position [374, 0]
copy li "Souhaitez-vous que je procède à la création de votre compte Skywards ?"
drag, startPoint x: 765, startPoint y: 481, endPoint x: 473, endPoint y: 481, distance: 292.0
click at [473, 481] on ul "Souhaitez-vous que je procède à la création de votre compte Skywards ?" at bounding box center [734, 479] width 531 height 12
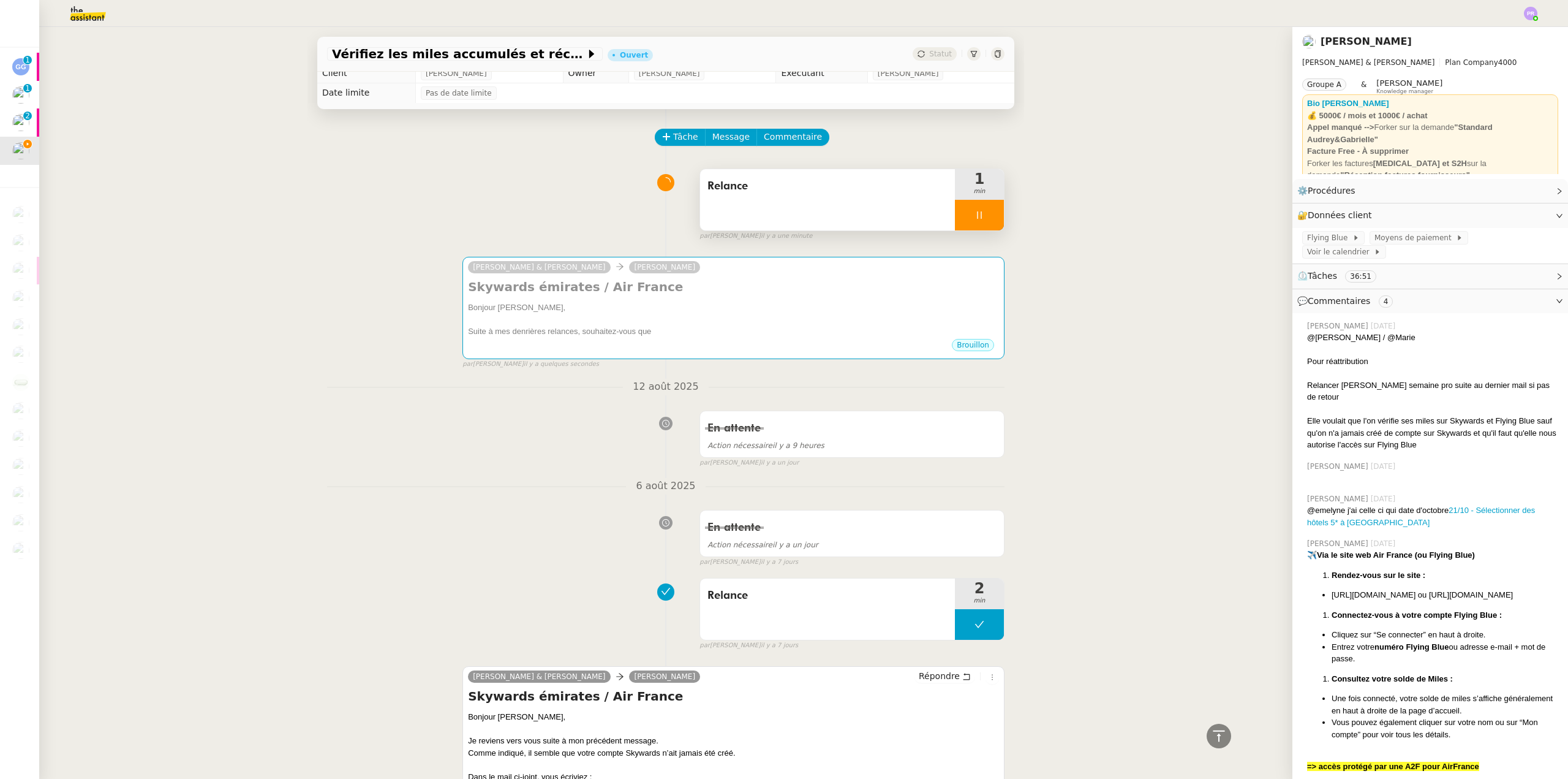
scroll to position [0, 0]
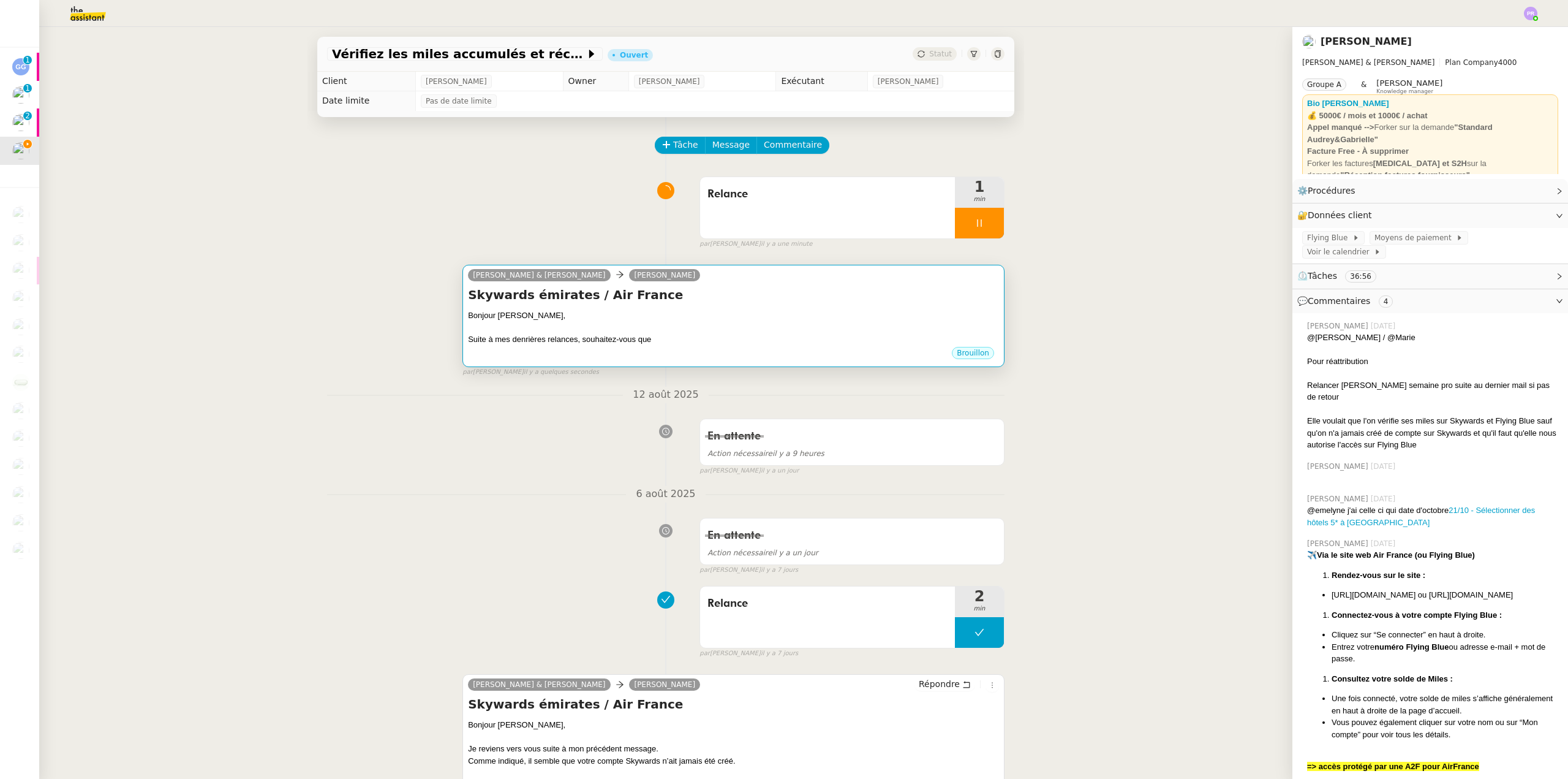
click at [734, 317] on div "Bonjour [PERSON_NAME]," at bounding box center [734, 316] width 531 height 12
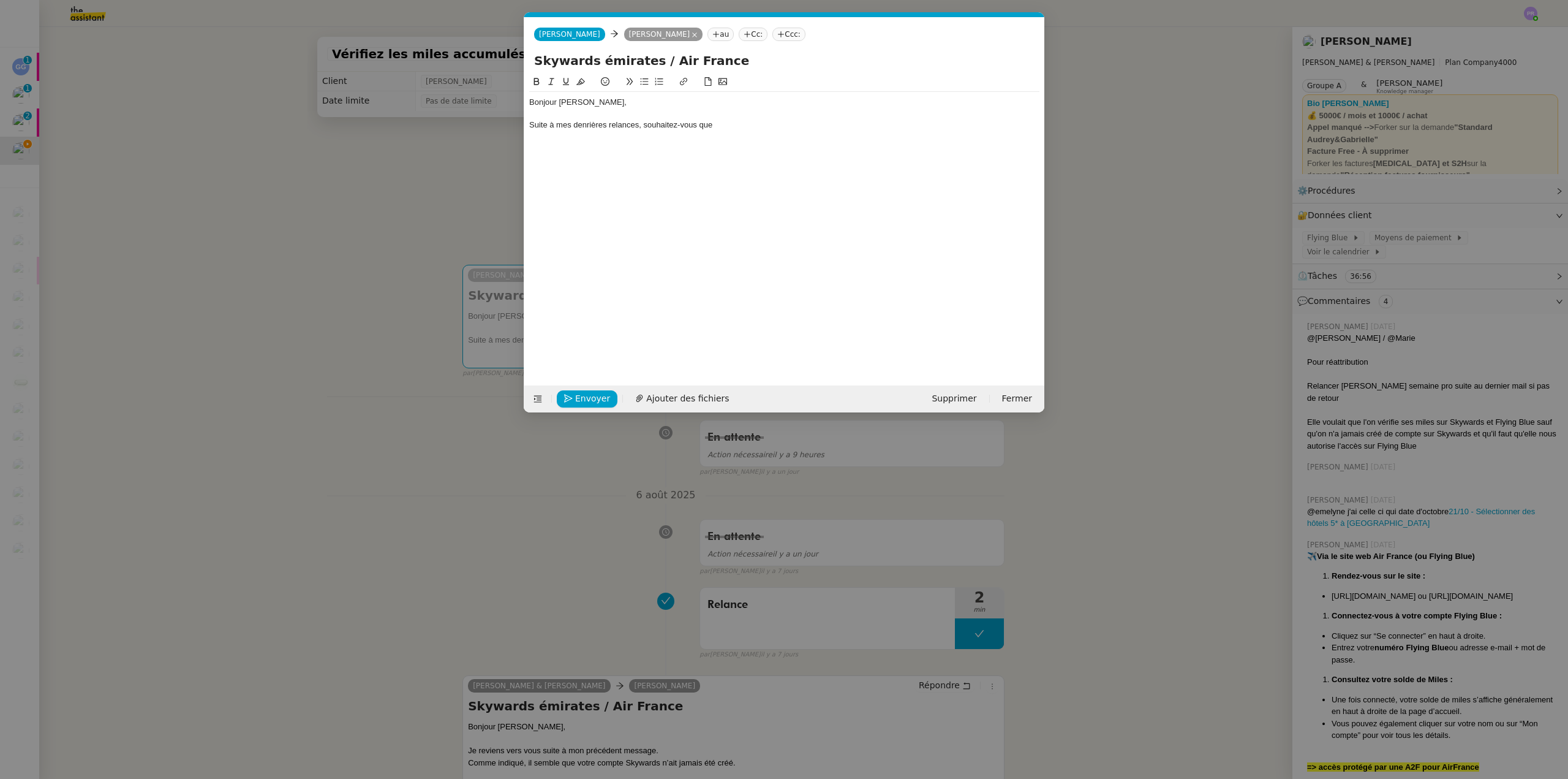
scroll to position [0, 25]
click at [735, 128] on div "Suite à mes denrières relances, souhaitez-vous que" at bounding box center [784, 124] width 510 height 11
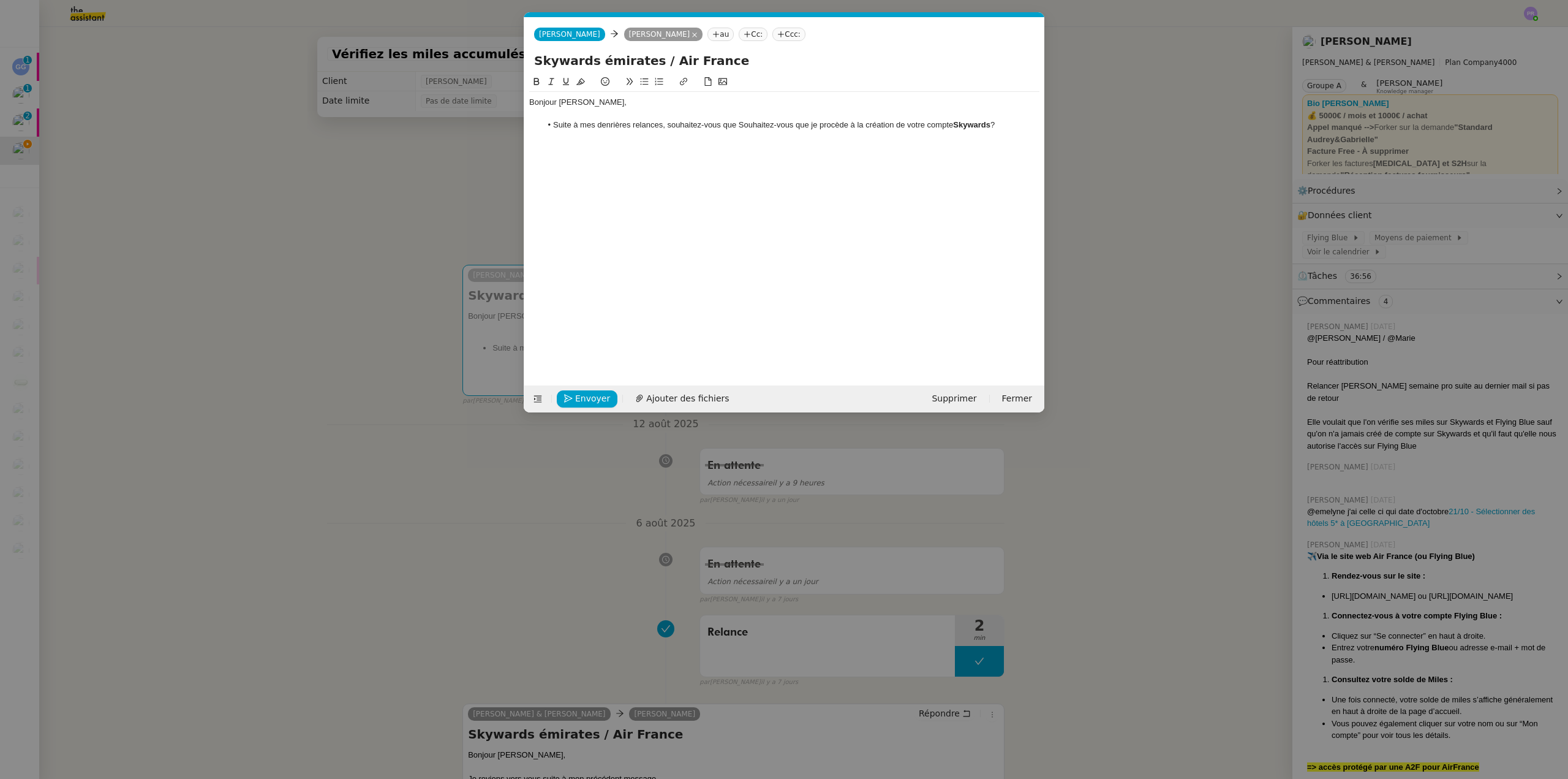
click at [602, 128] on li "Suite à mes denrières relances, souhaitez-vous que Souhaitez-vous que je procèd…" at bounding box center [791, 124] width 499 height 11
click at [611, 129] on li "Suite à mes denrières relances, souhaitez-vous que Souhaitez-vous que je procèd…" at bounding box center [791, 124] width 499 height 11
click at [616, 121] on li "Suite à mes denrières relances, souhaitez-vous que Souhaitez-vous que je procèd…" at bounding box center [791, 124] width 499 height 11
click at [612, 123] on li "Suite à mes denrières relances, souhaitez-vous que Souhaitez-vous que je procèd…" at bounding box center [791, 124] width 499 height 11
click at [743, 124] on li "Suite à mes dernières relances, souhaitez-vous que Souhaitez-vous que je procèd…" at bounding box center [791, 124] width 499 height 11
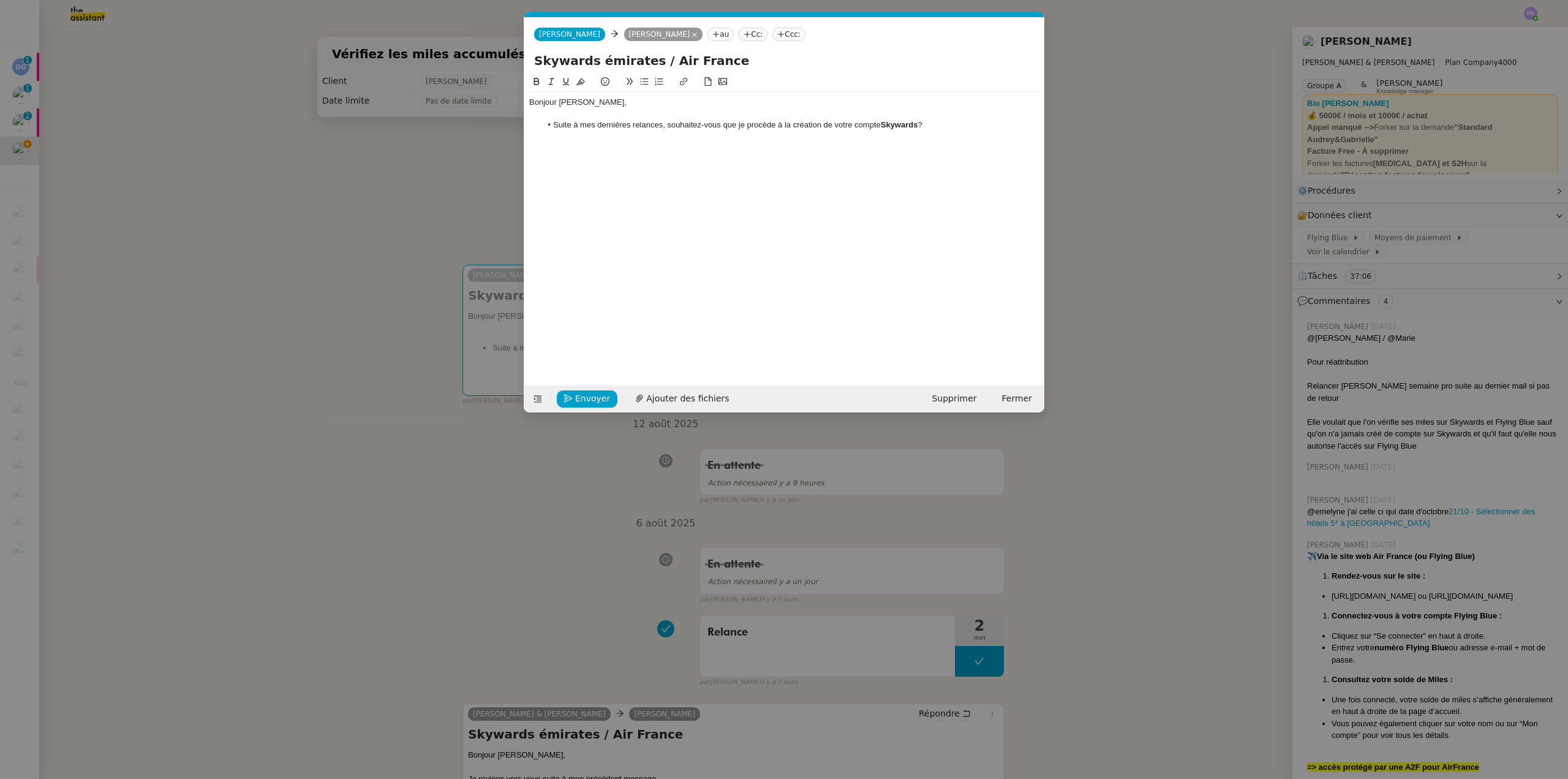
click at [922, 124] on li "Suite à mes dernières relances, souhaitez-vous que je procède à la création de …" at bounding box center [791, 124] width 499 height 11
click at [468, 416] on nz-modal-container "Service TA - VOYAGE - PROPOSITION GLOBALE A utiliser dans le cadre de propositi…" at bounding box center [784, 390] width 1568 height 779
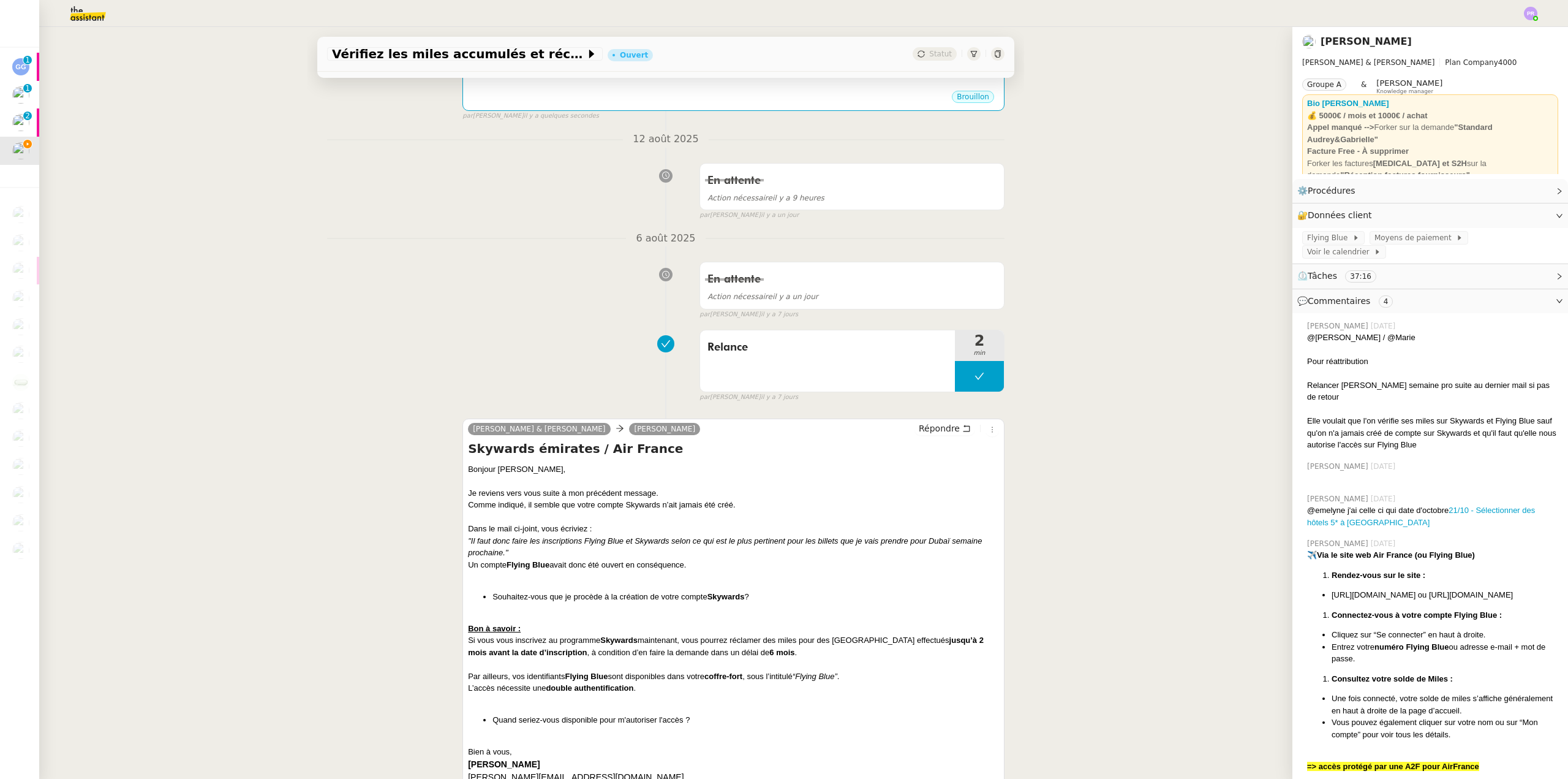
scroll to position [490, 0]
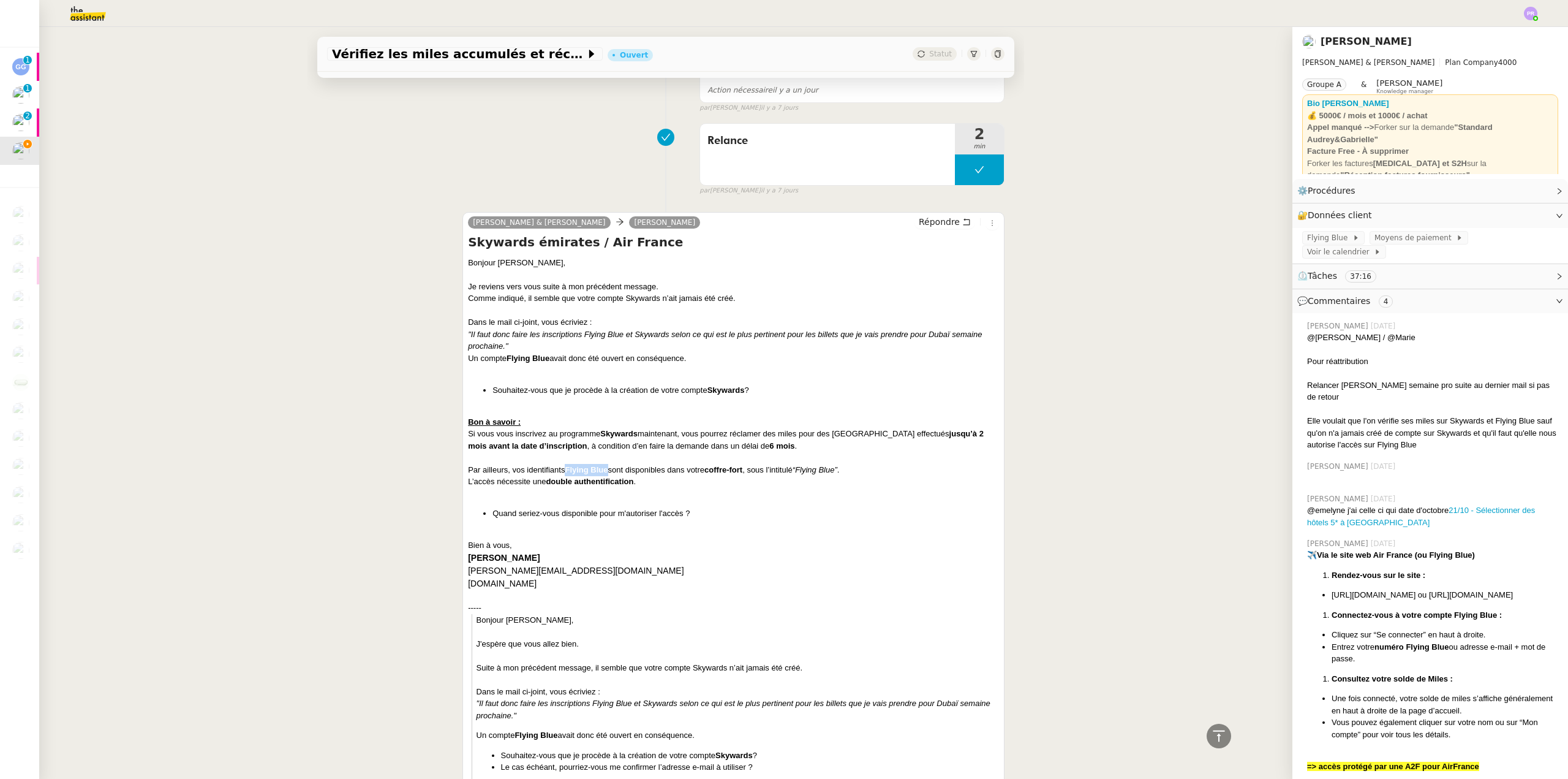
copy strong "Flying Blue"
drag, startPoint x: 604, startPoint y: 470, endPoint x: 602, endPoint y: 440, distance: 30.1
click at [565, 469] on strong "Flying Blue" at bounding box center [586, 470] width 43 height 9
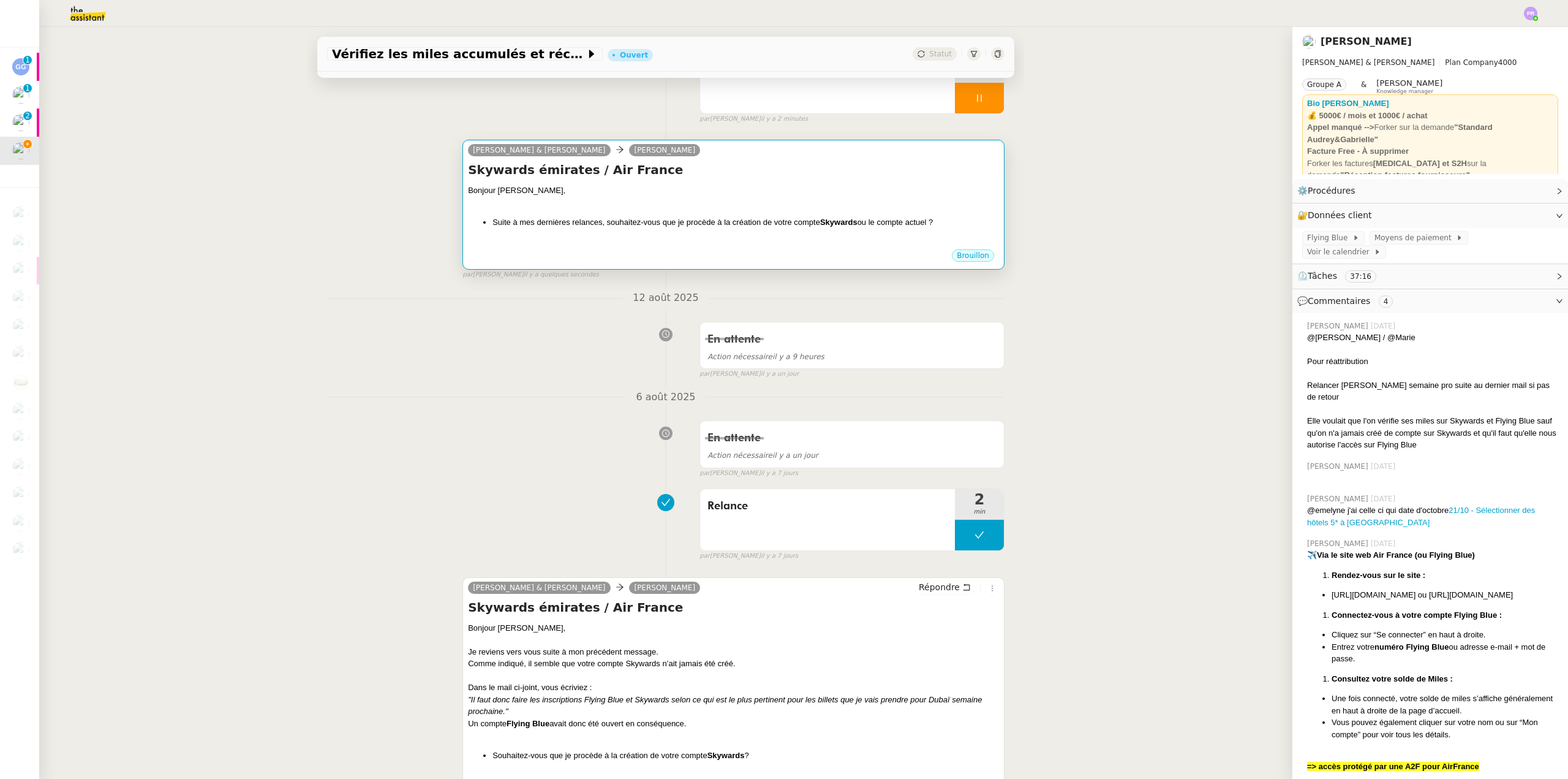
scroll to position [0, 0]
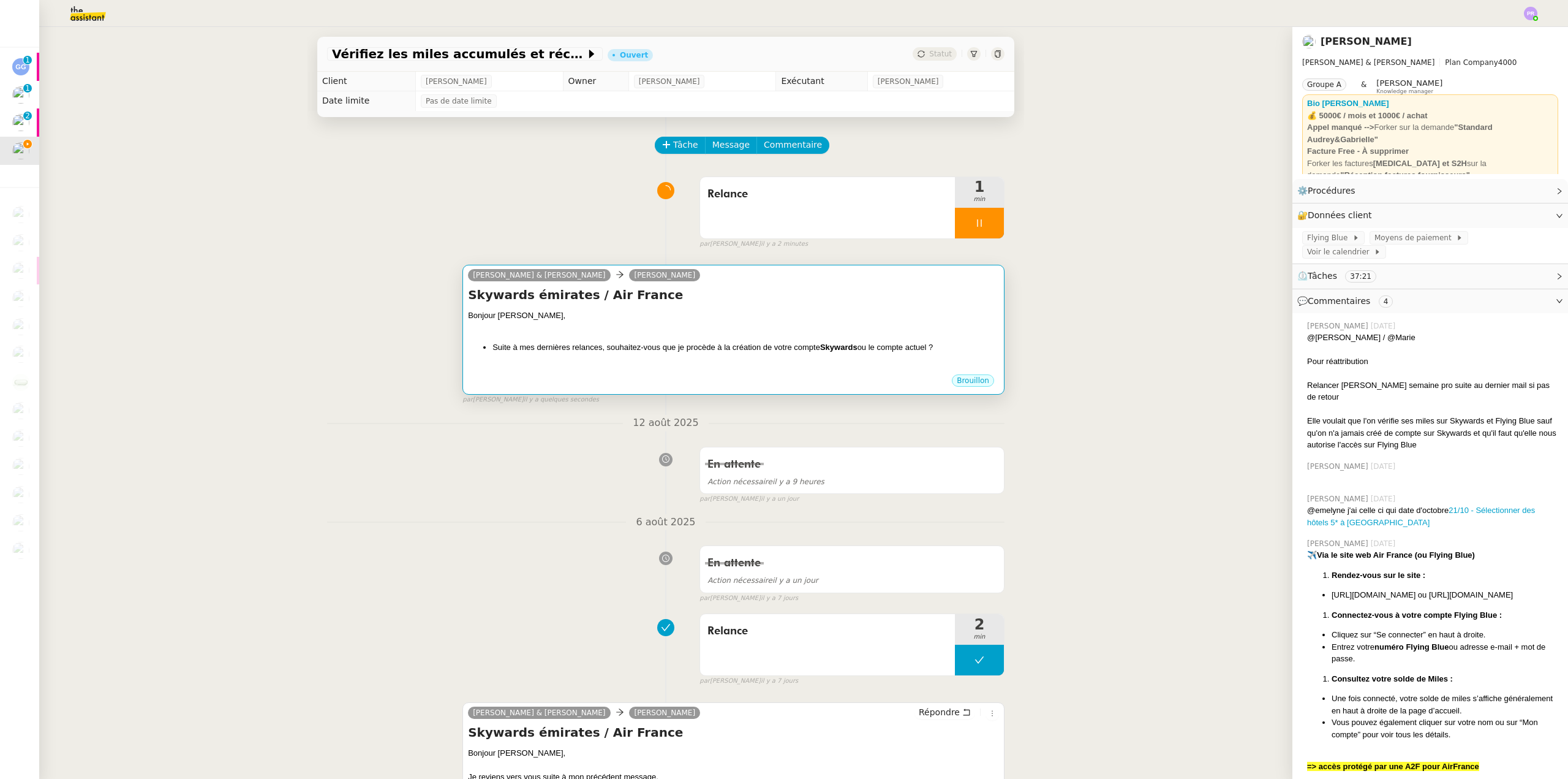
click at [823, 324] on div at bounding box center [734, 328] width 531 height 12
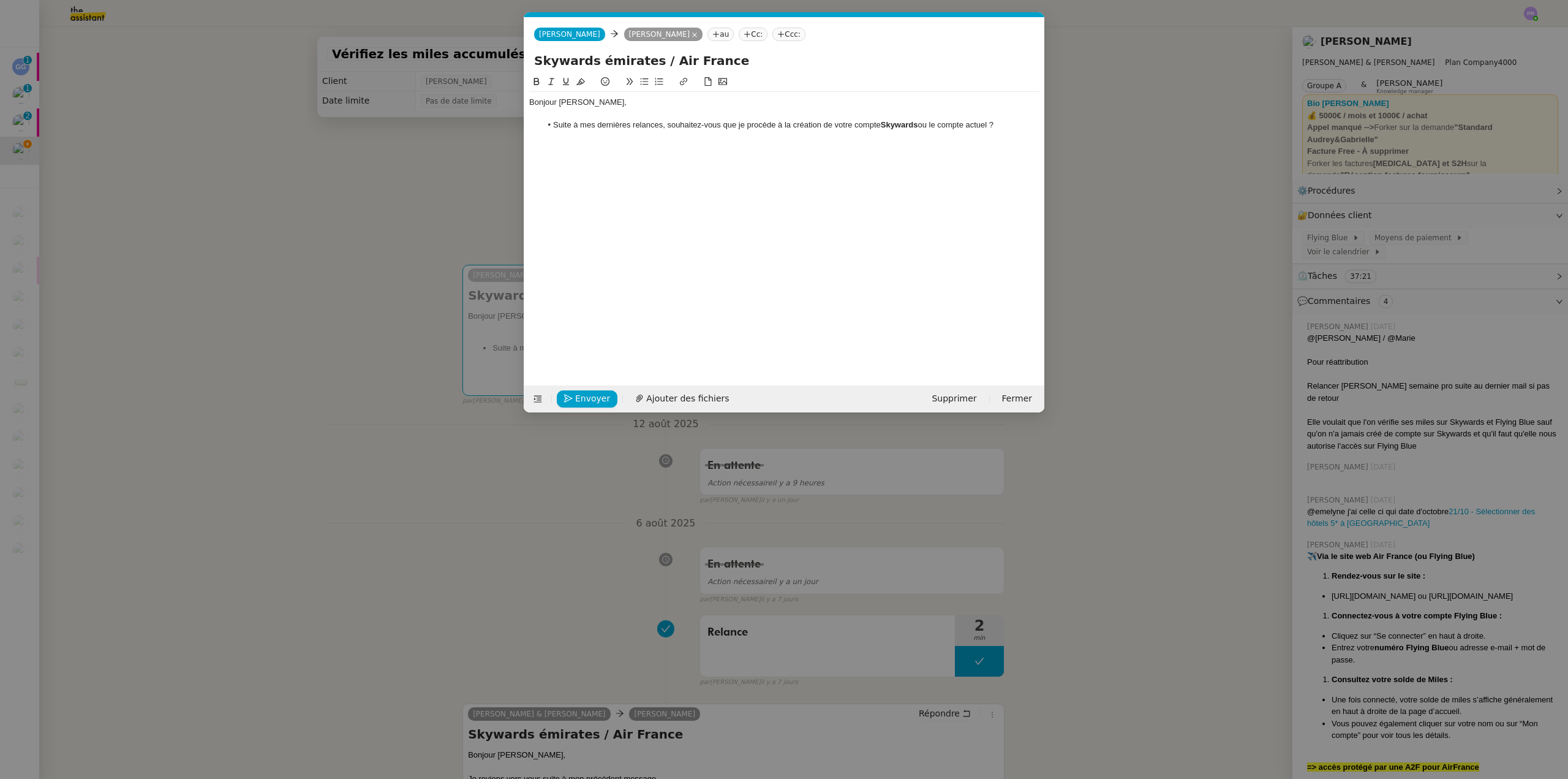
scroll to position [0, 25]
click at [993, 122] on li "Suite à mes dernières relances, souhaitez-vous que je procède à la création de …" at bounding box center [791, 124] width 499 height 11
drag, startPoint x: 607, startPoint y: 138, endPoint x: 550, endPoint y: 139, distance: 57.0
click at [550, 139] on li "Suite à mes dernières relances, souhaitez-vous que je procède à la création de …" at bounding box center [791, 131] width 499 height 23
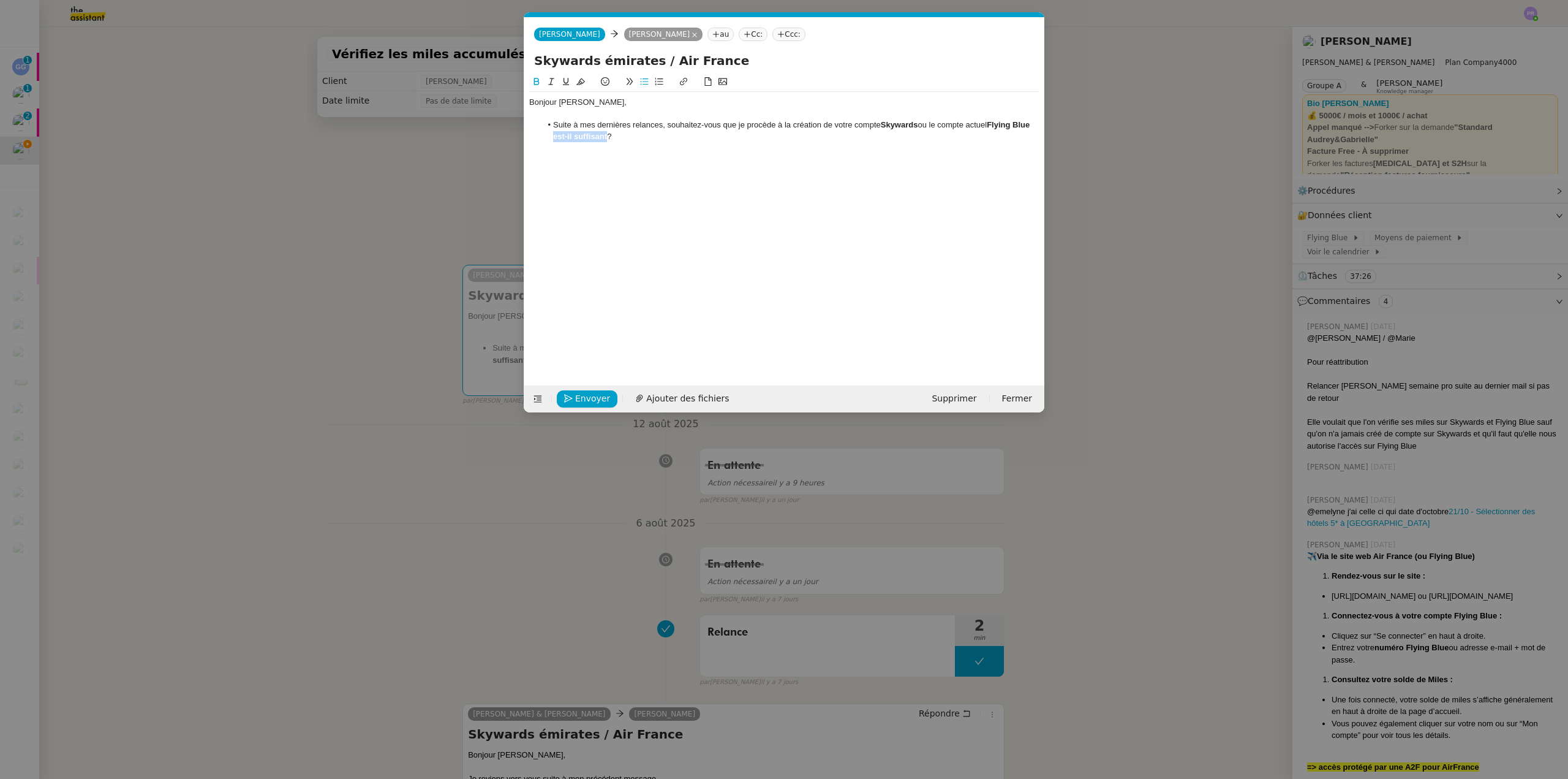
click at [539, 78] on icon at bounding box center [536, 81] width 8 height 8
click at [624, 136] on li "Suite à mes dernières relances, souhaitez-vous que je procède à la création de …" at bounding box center [791, 131] width 499 height 23
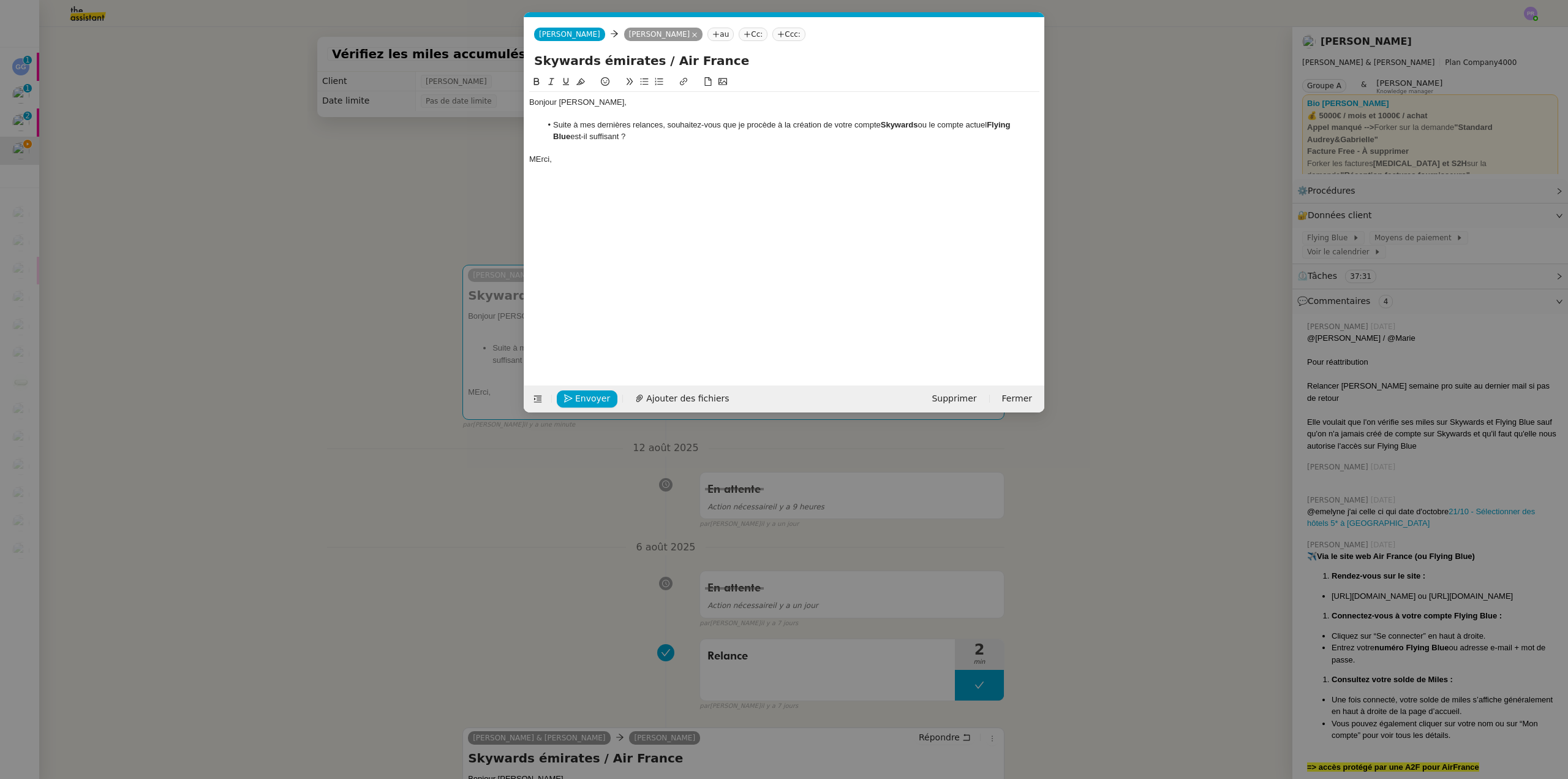
click at [538, 161] on div "MErci," at bounding box center [784, 159] width 510 height 11
click at [570, 161] on div "Merci," at bounding box center [784, 159] width 510 height 11
click at [377, 164] on nz-modal-container "Service TA - VOYAGE - PROPOSITION GLOBALE A utiliser dans le cadre de propositi…" at bounding box center [784, 390] width 1568 height 779
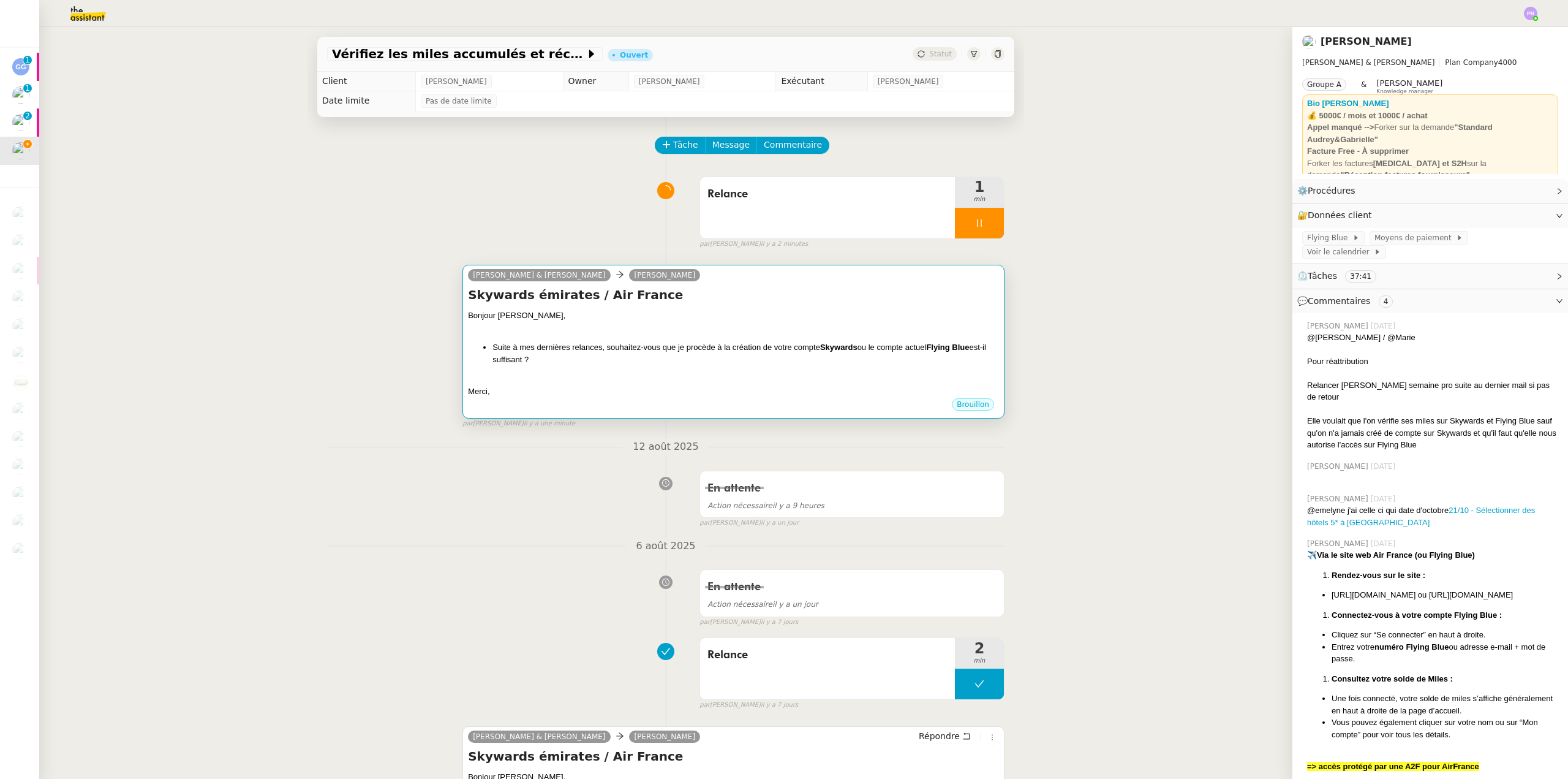
click at [747, 323] on div at bounding box center [734, 328] width 531 height 12
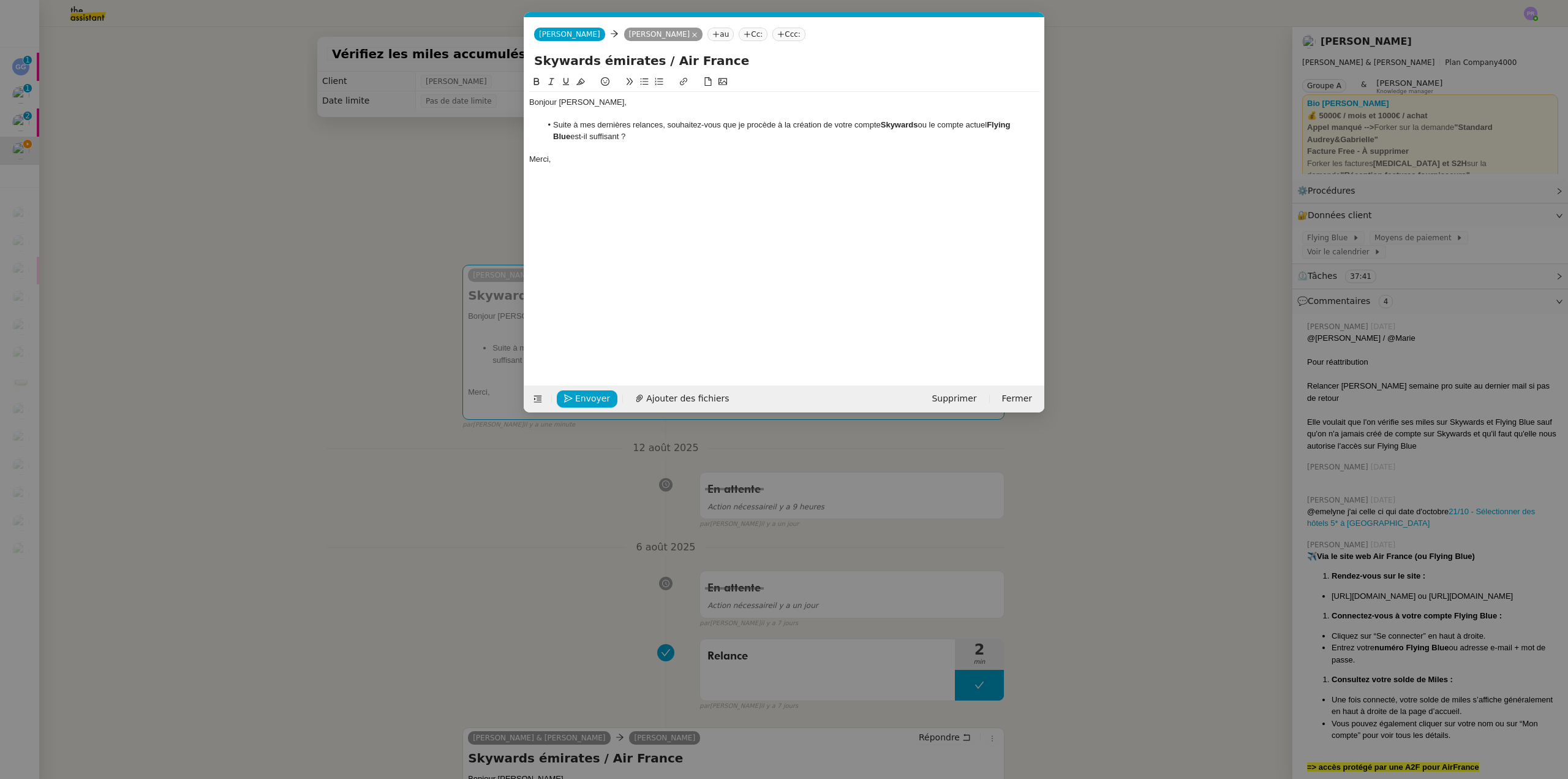
scroll to position [0, 25]
click at [594, 397] on span "Envoyer" at bounding box center [593, 398] width 35 height 14
click at [594, 397] on span "Confirmer l'envoi" at bounding box center [612, 398] width 73 height 14
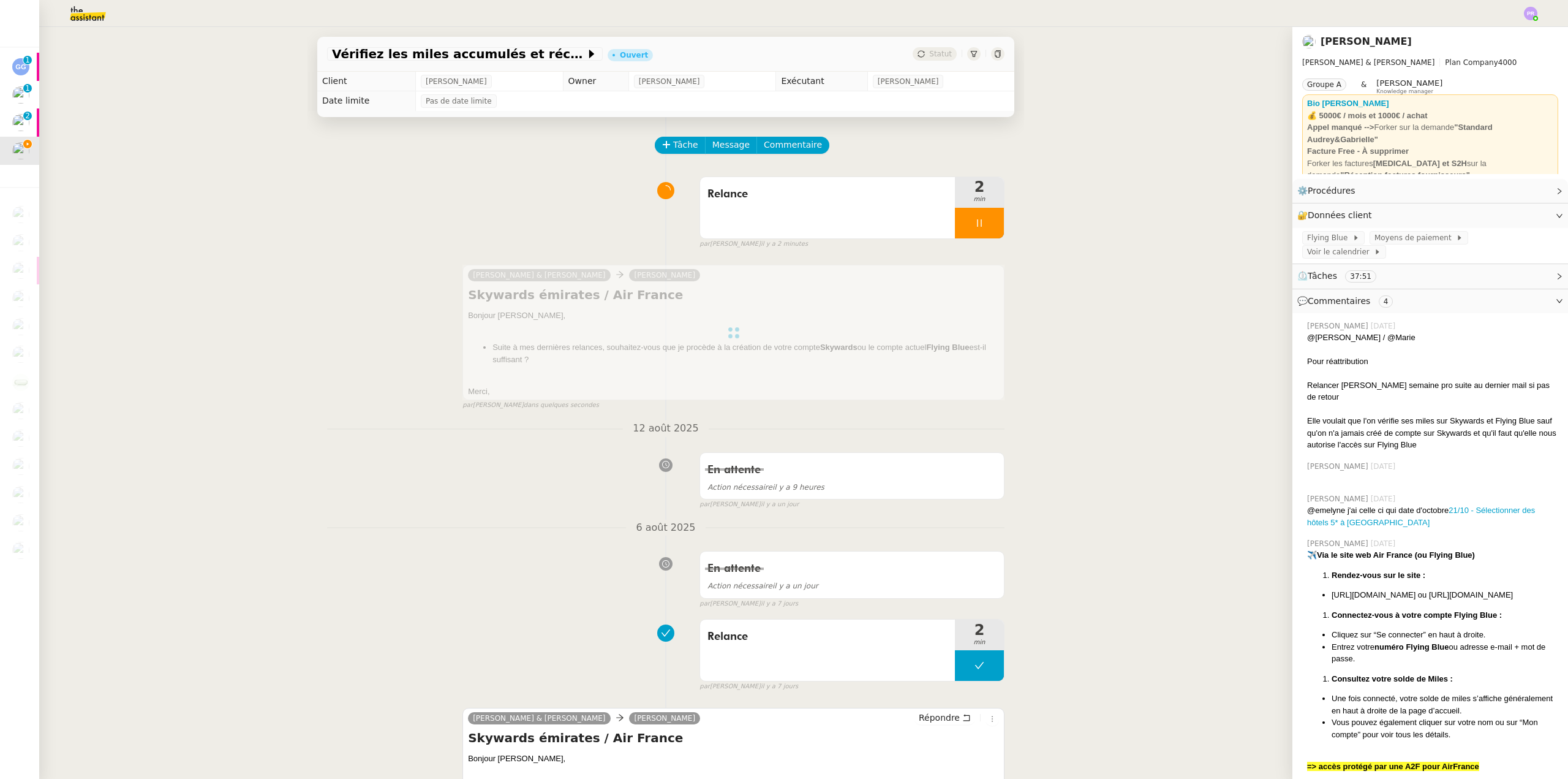
click at [975, 221] on icon at bounding box center [979, 222] width 10 height 10
click at [979, 221] on button at bounding box center [991, 223] width 24 height 31
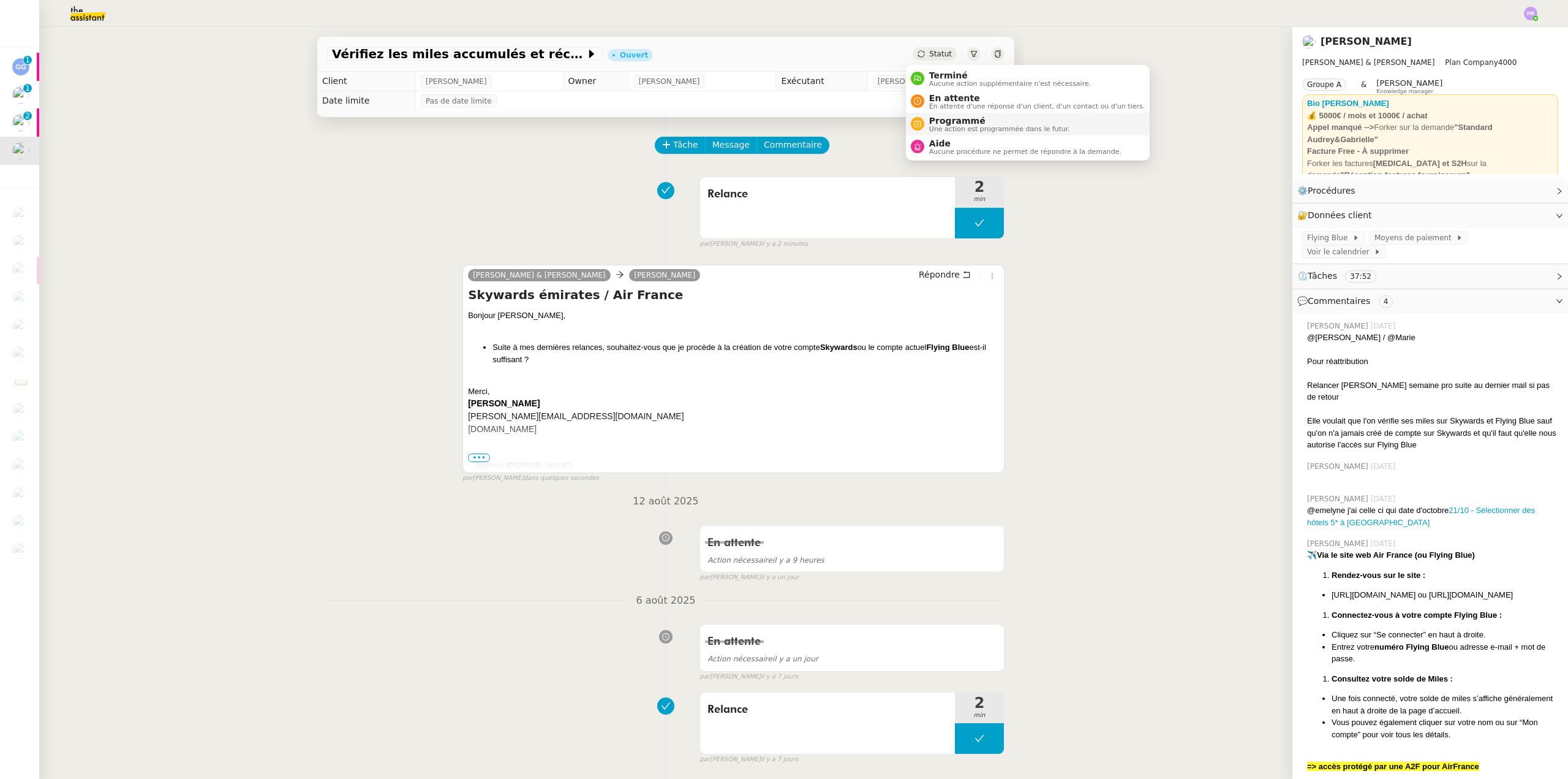
click at [960, 117] on span "Programmé" at bounding box center [999, 120] width 141 height 10
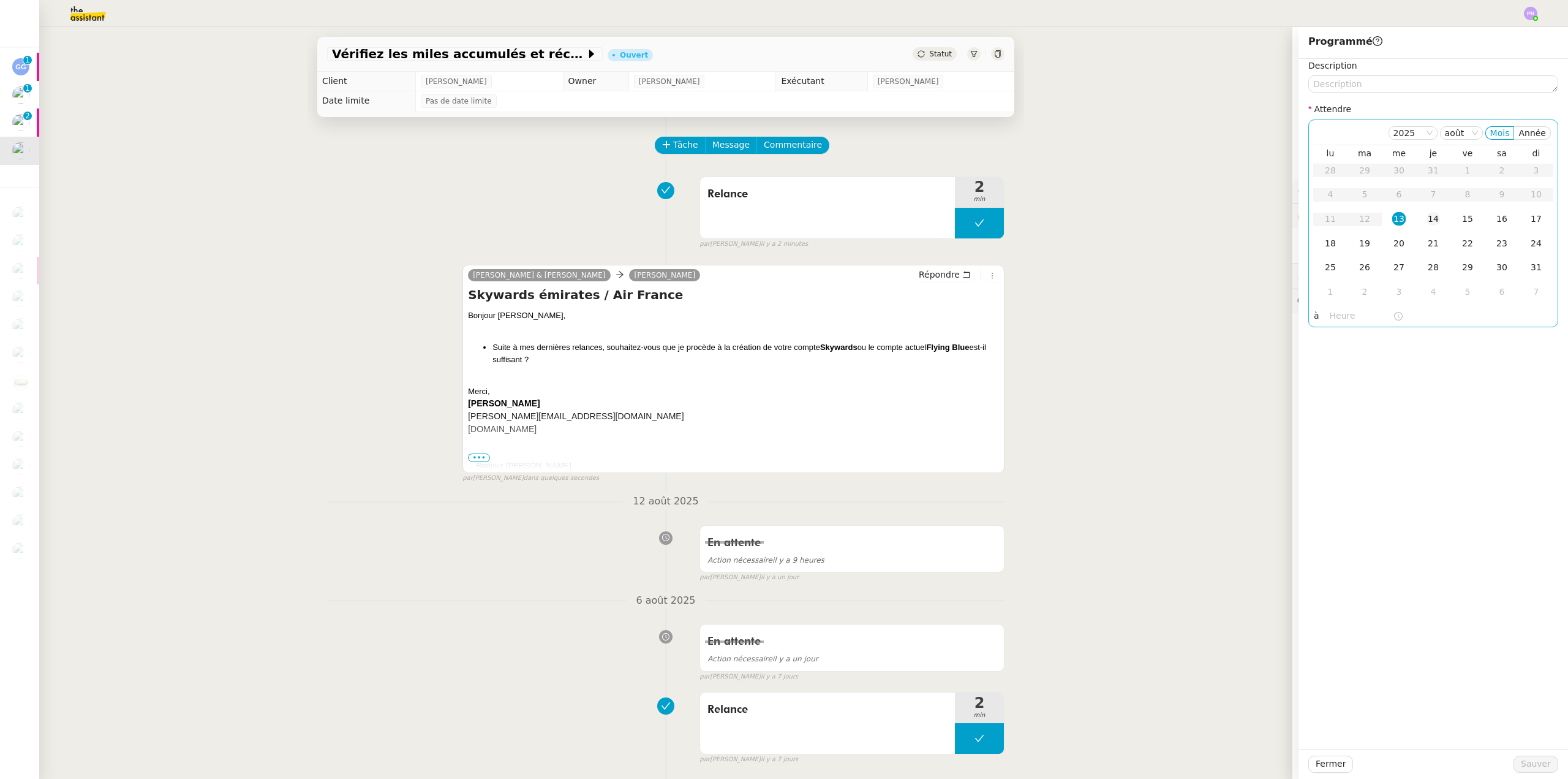
click at [1427, 216] on div "14" at bounding box center [1433, 219] width 13 height 13
click at [1337, 319] on input "text" at bounding box center [1361, 316] width 63 height 14
click at [1332, 451] on div "16" at bounding box center [1331, 448] width 34 height 15
click at [1362, 334] on div "00" at bounding box center [1365, 335] width 34 height 15
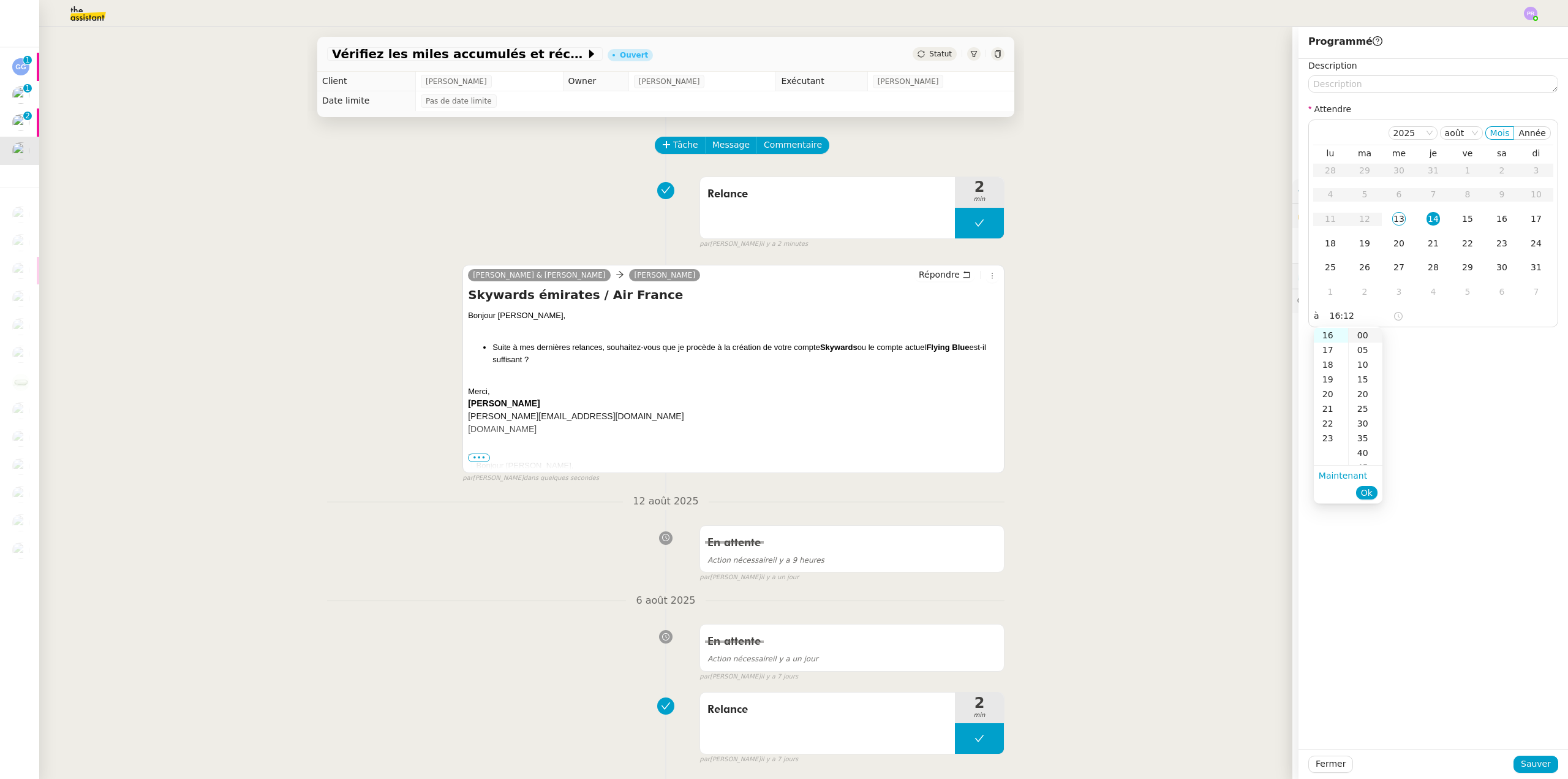
type input "16:00"
click at [1367, 492] on span "Ok" at bounding box center [1367, 492] width 11 height 12
click at [1529, 767] on span "Sauver" at bounding box center [1536, 764] width 30 height 14
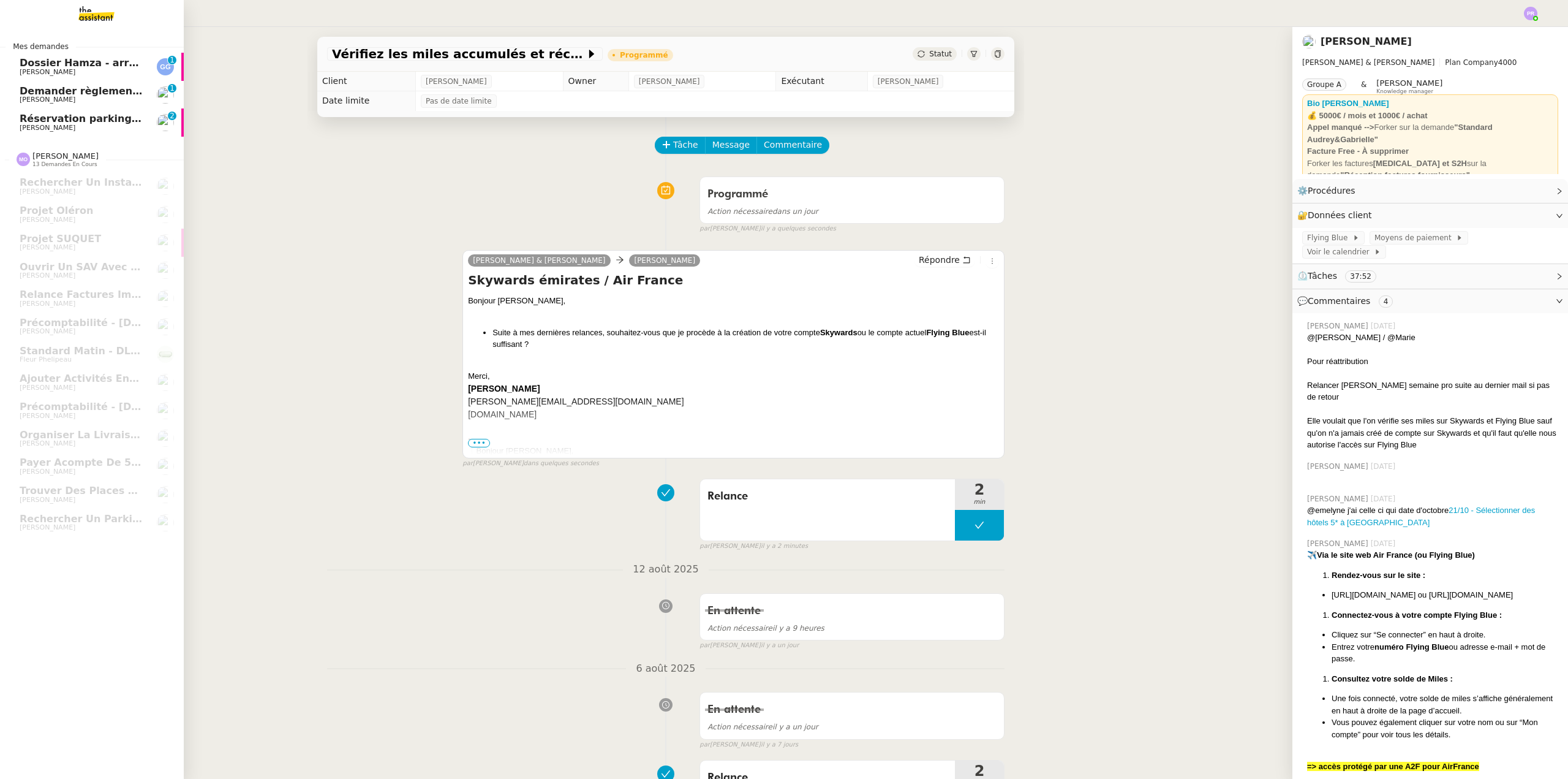
click at [100, 93] on span "Demander règlement aide tutorale Orlane Fernandez" at bounding box center [163, 91] width 287 height 11
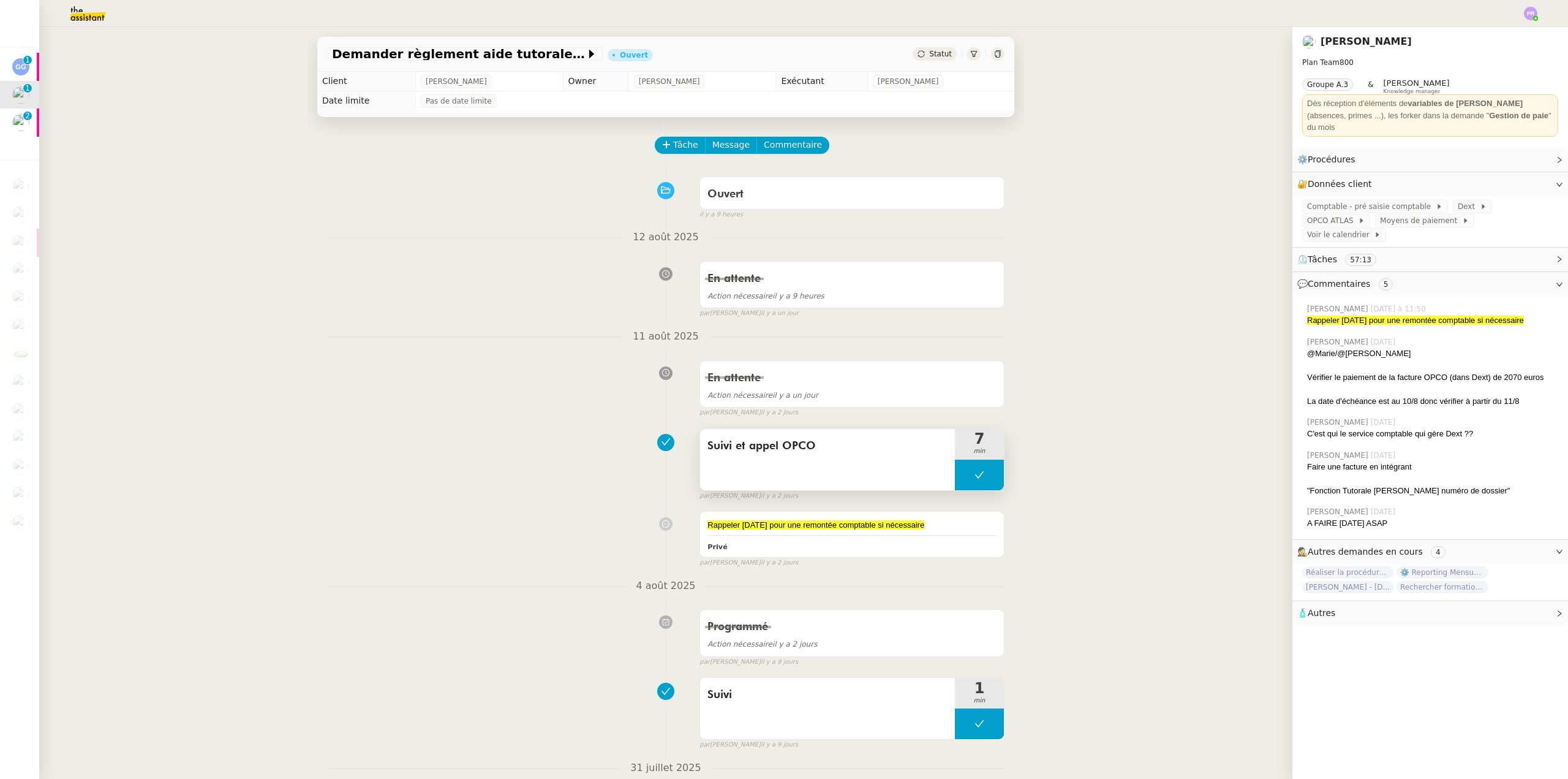
copy span "Suivi et appel OPCO"
drag, startPoint x: 836, startPoint y: 443, endPoint x: 702, endPoint y: 450, distance: 134.2
click at [707, 450] on span "Suivi et appel OPCO" at bounding box center [827, 446] width 240 height 18
click at [676, 143] on span "Tâche" at bounding box center [686, 145] width 25 height 14
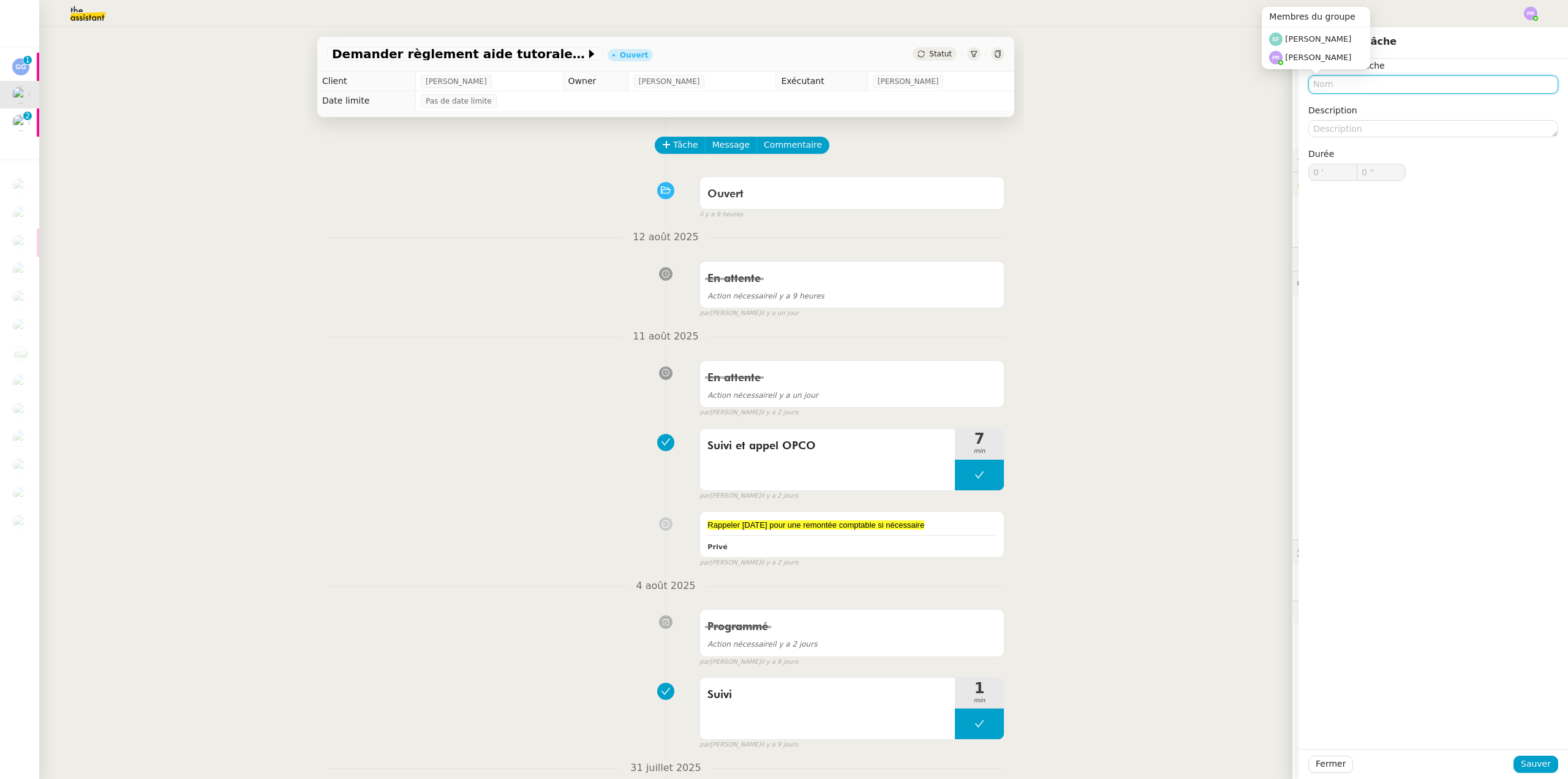
click at [1349, 84] on input "text" at bounding box center [1434, 84] width 250 height 18
paste input "Suivi et appel OPCO"
drag, startPoint x: 1358, startPoint y: 84, endPoint x: 1334, endPoint y: 86, distance: 24.1
click at [1334, 86] on input "Suivi et appel OPCO" at bounding box center [1434, 84] width 250 height 18
click at [1362, 84] on input "Suivi OPCO" at bounding box center [1434, 84] width 250 height 18
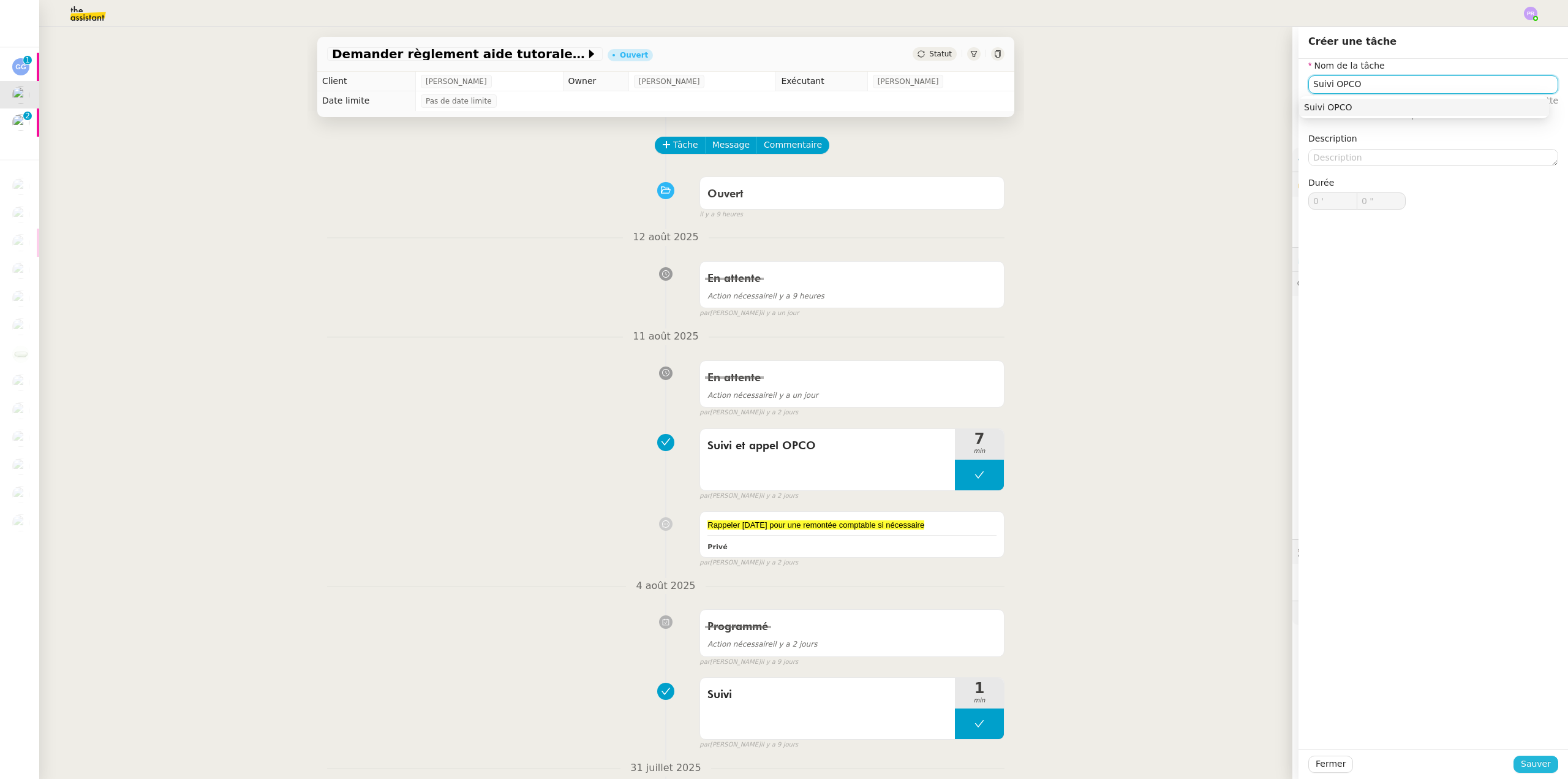
type input "Suivi OPCO"
drag, startPoint x: 1535, startPoint y: 763, endPoint x: 1199, endPoint y: 527, distance: 410.6
click at [1534, 763] on span "Sauver" at bounding box center [1536, 764] width 30 height 14
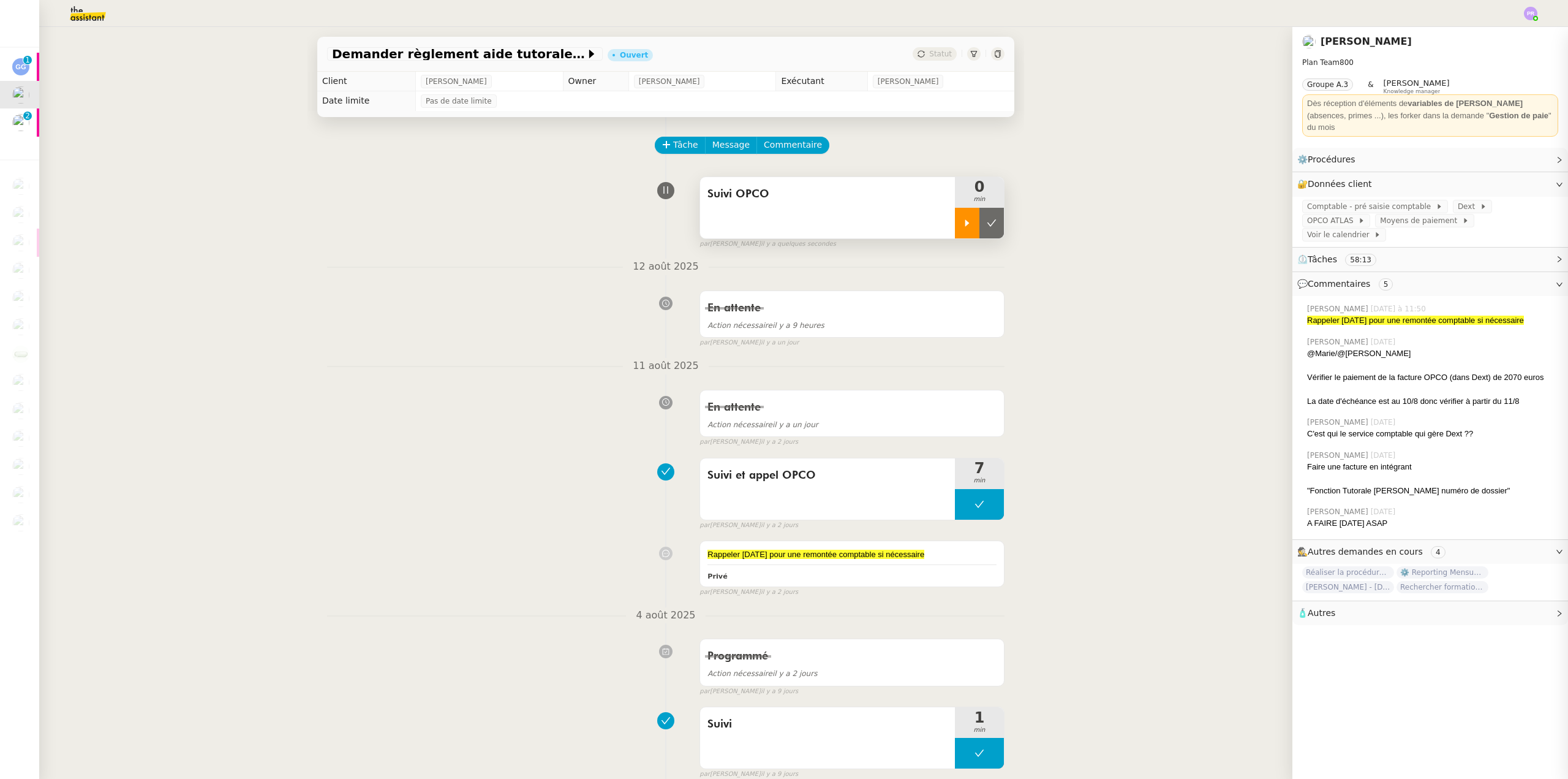
click at [962, 219] on icon at bounding box center [967, 222] width 10 height 10
click at [1458, 200] on span "Dext" at bounding box center [1469, 206] width 22 height 12
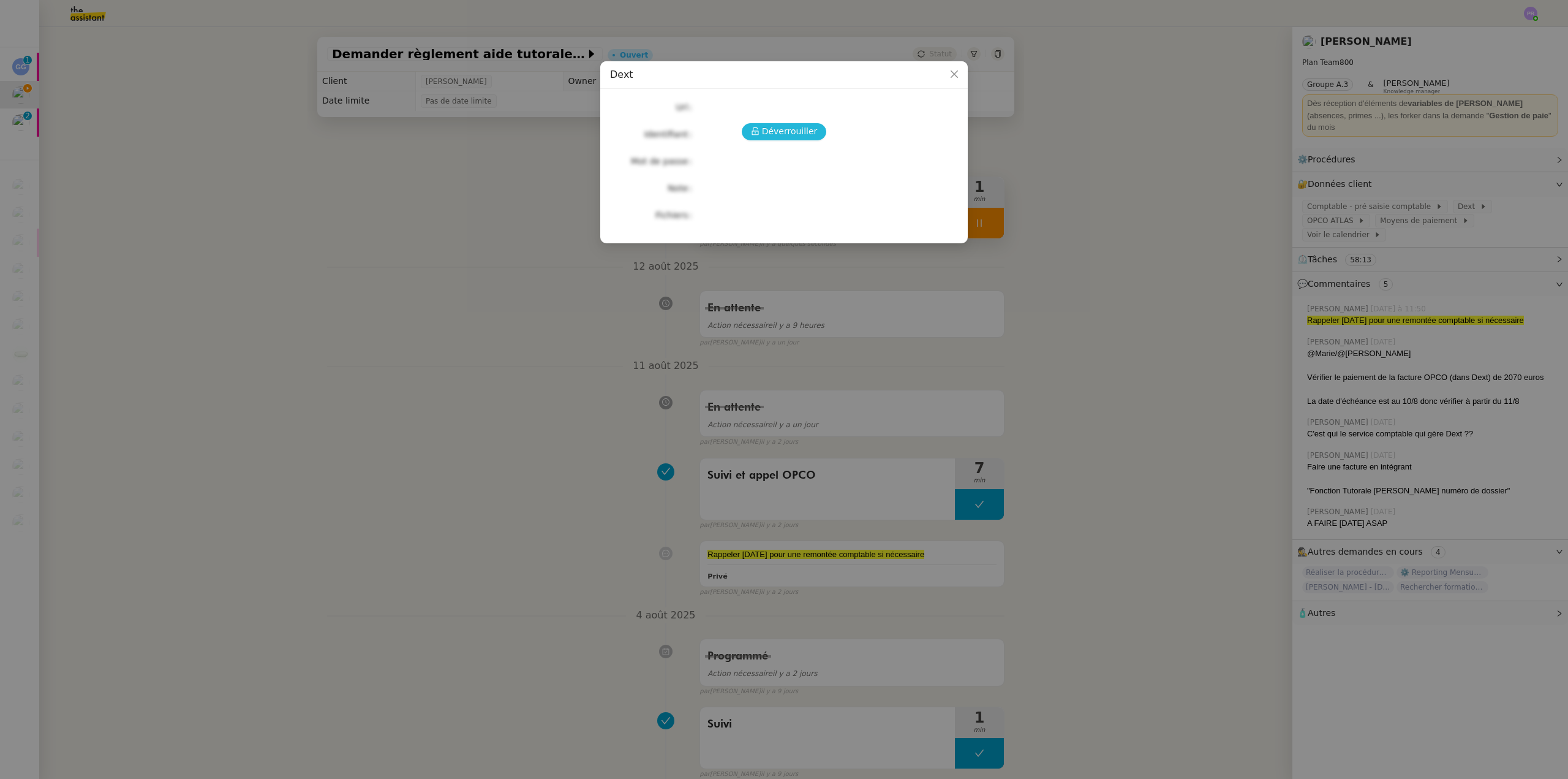
click at [805, 129] on span "Déverrouiller" at bounding box center [789, 131] width 55 height 14
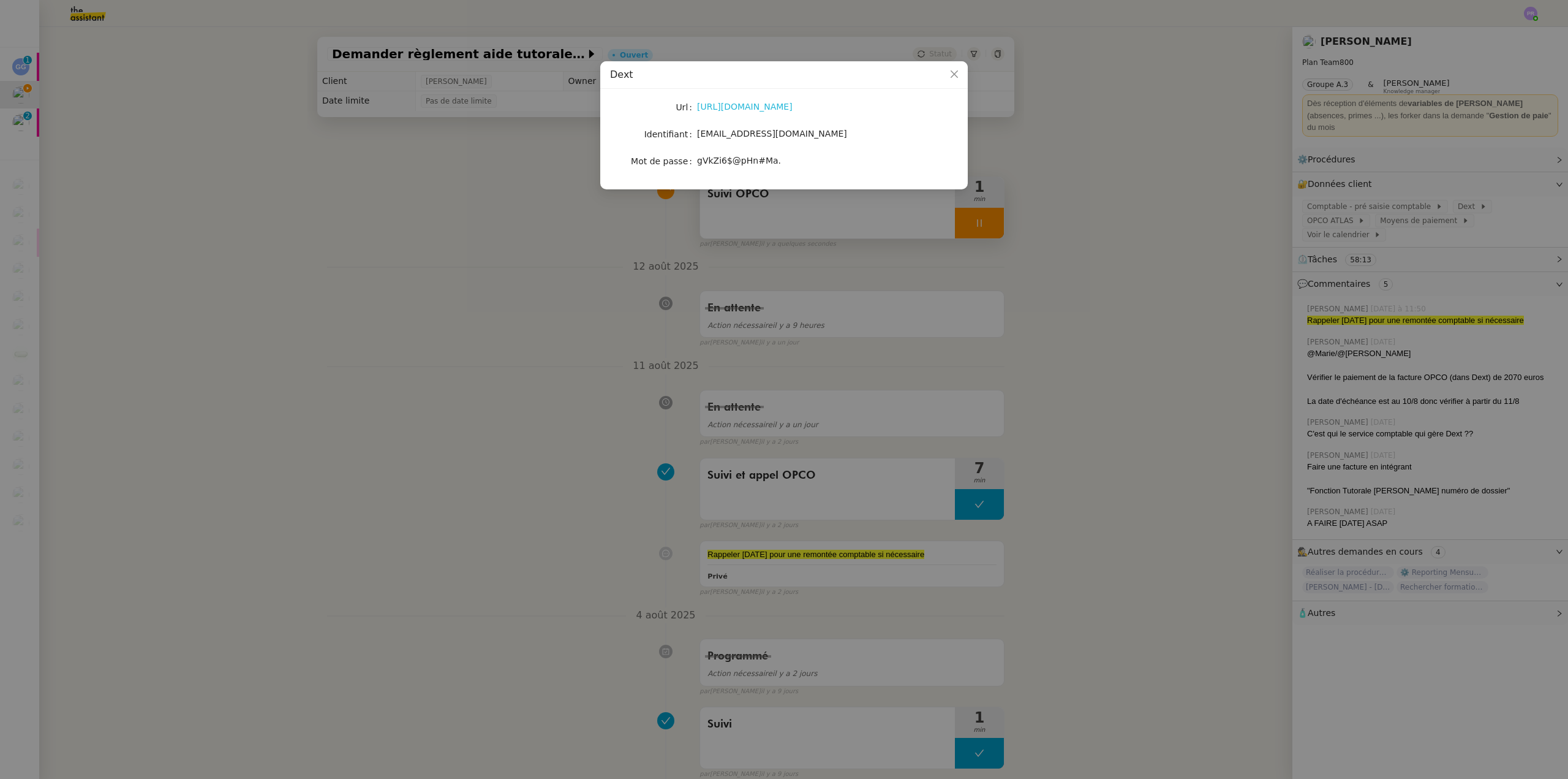
click at [759, 105] on link "https://app.dext.com/delta/costs/inbox" at bounding box center [745, 106] width 96 height 10
click at [1147, 215] on nz-modal-container "Dext Url https://app.dext.com/delta/costs/inbox Identifiant sam@libu.fr Mot de …" at bounding box center [784, 390] width 1568 height 779
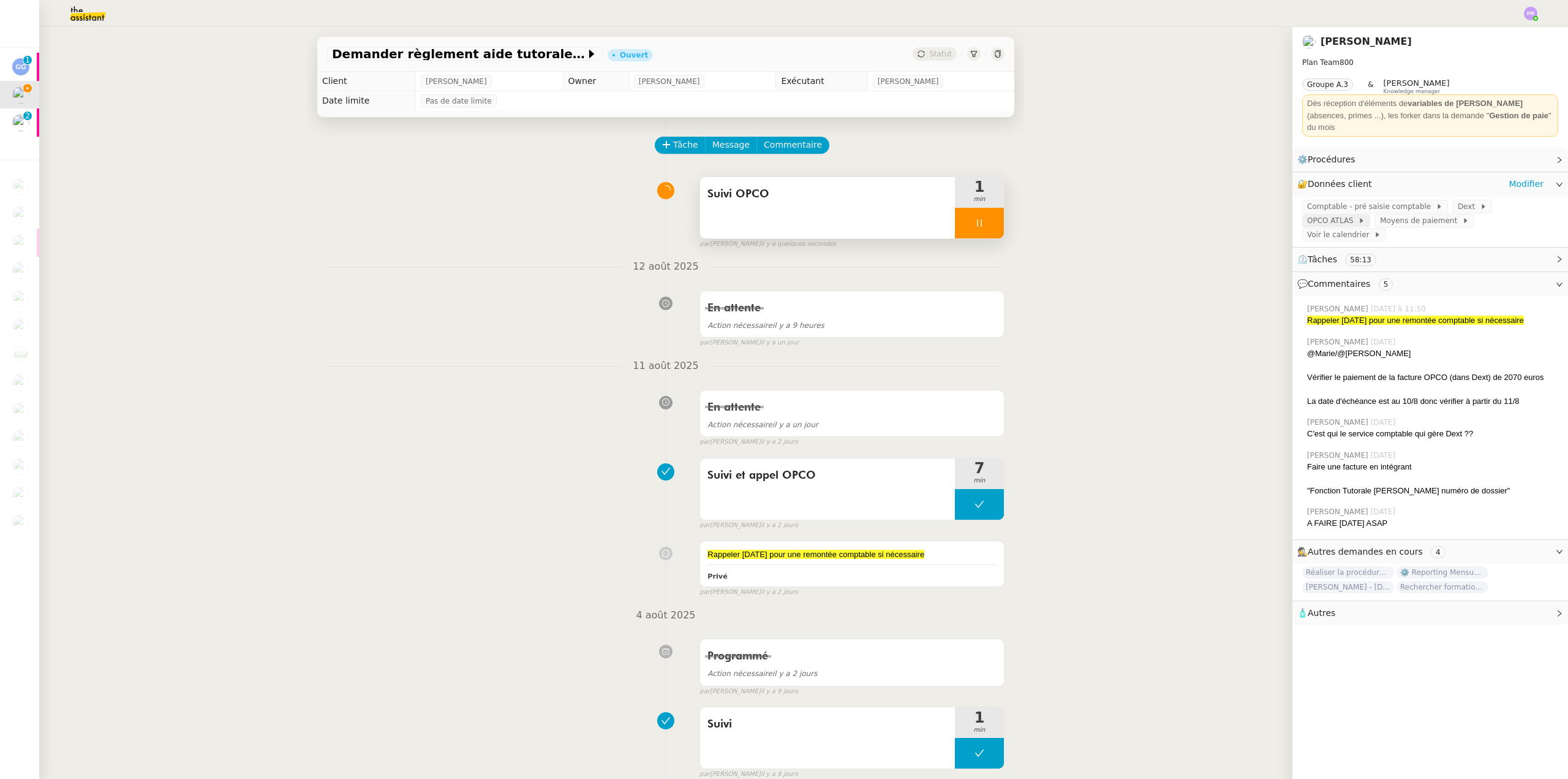
click at [1358, 214] on span "OPCO ATLAS" at bounding box center [1333, 220] width 51 height 12
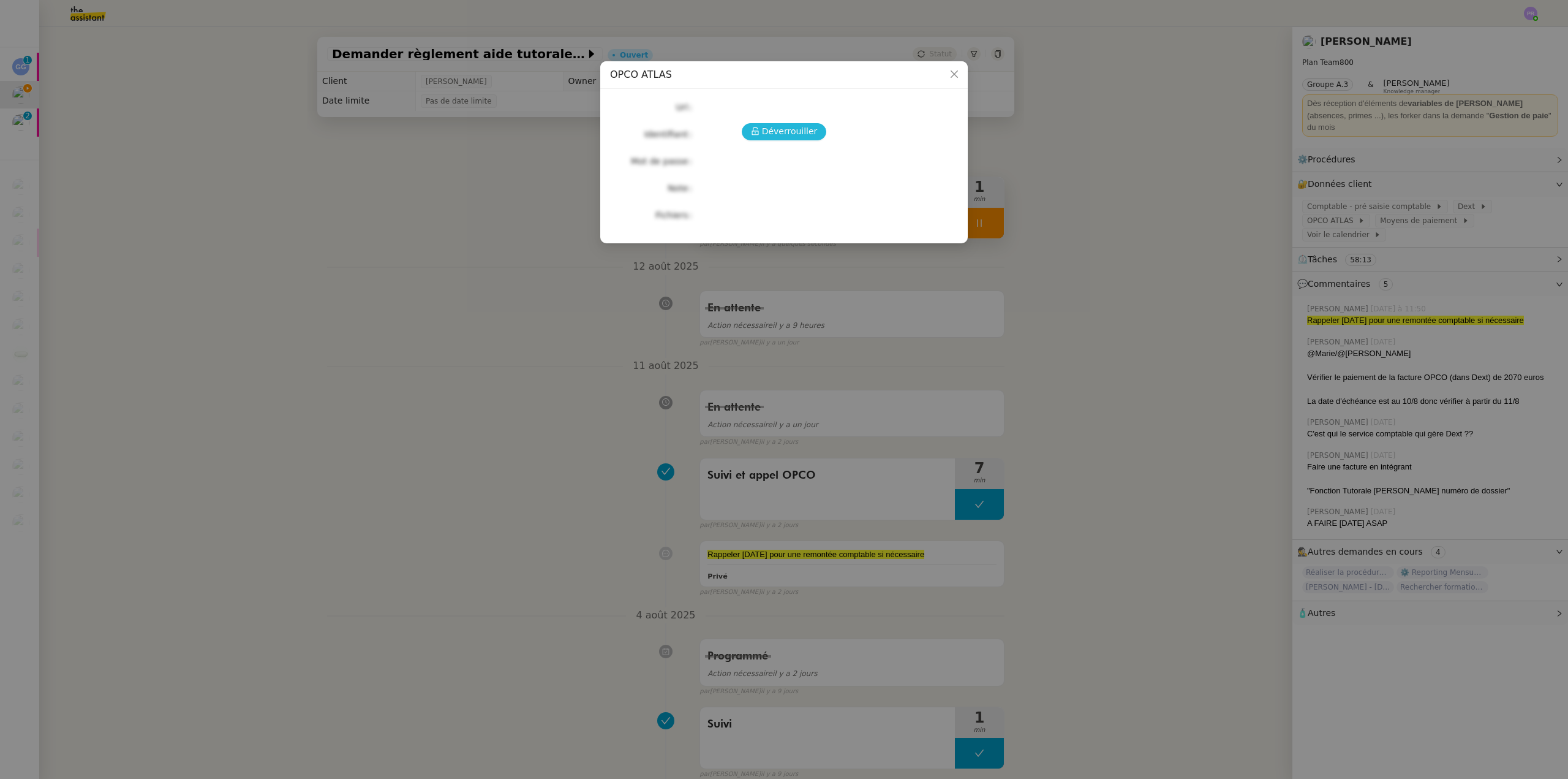
click at [805, 129] on span "Déverrouiller" at bounding box center [789, 131] width 55 height 14
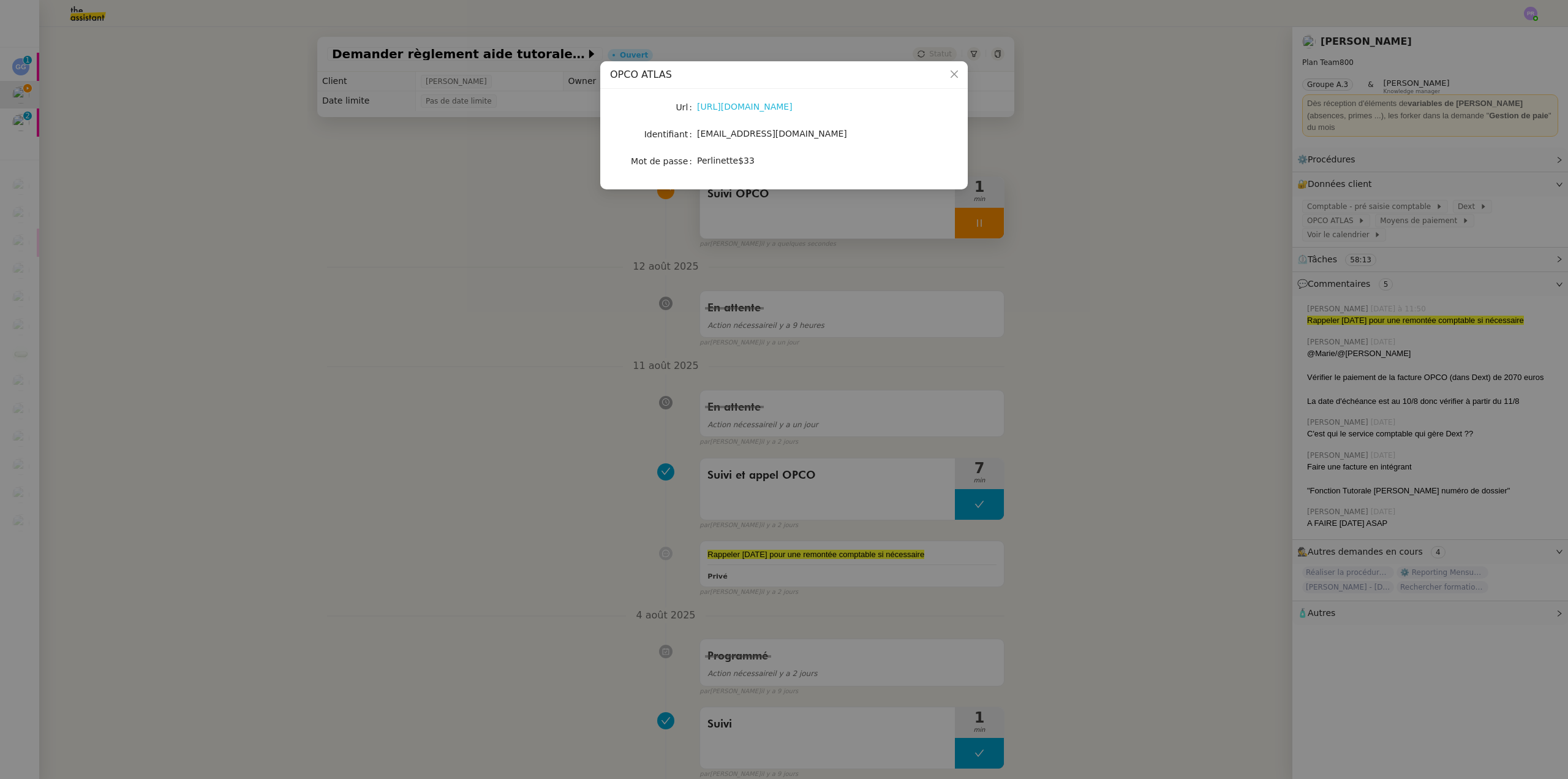
click at [749, 105] on link "https://myatlas.opco-atlas.fr/" at bounding box center [745, 106] width 96 height 10
copy span "Perlinette$33"
drag, startPoint x: 747, startPoint y: 164, endPoint x: 699, endPoint y: 161, distance: 48.1
click at [699, 161] on div "Perlinette$33" at bounding box center [798, 161] width 203 height 14
click at [626, 296] on nz-modal-container "OPCO ATLAS Url https://myatlas.opco-atlas.fr/ Identifiant manon.loustau@libu.fr…" at bounding box center [784, 390] width 1568 height 779
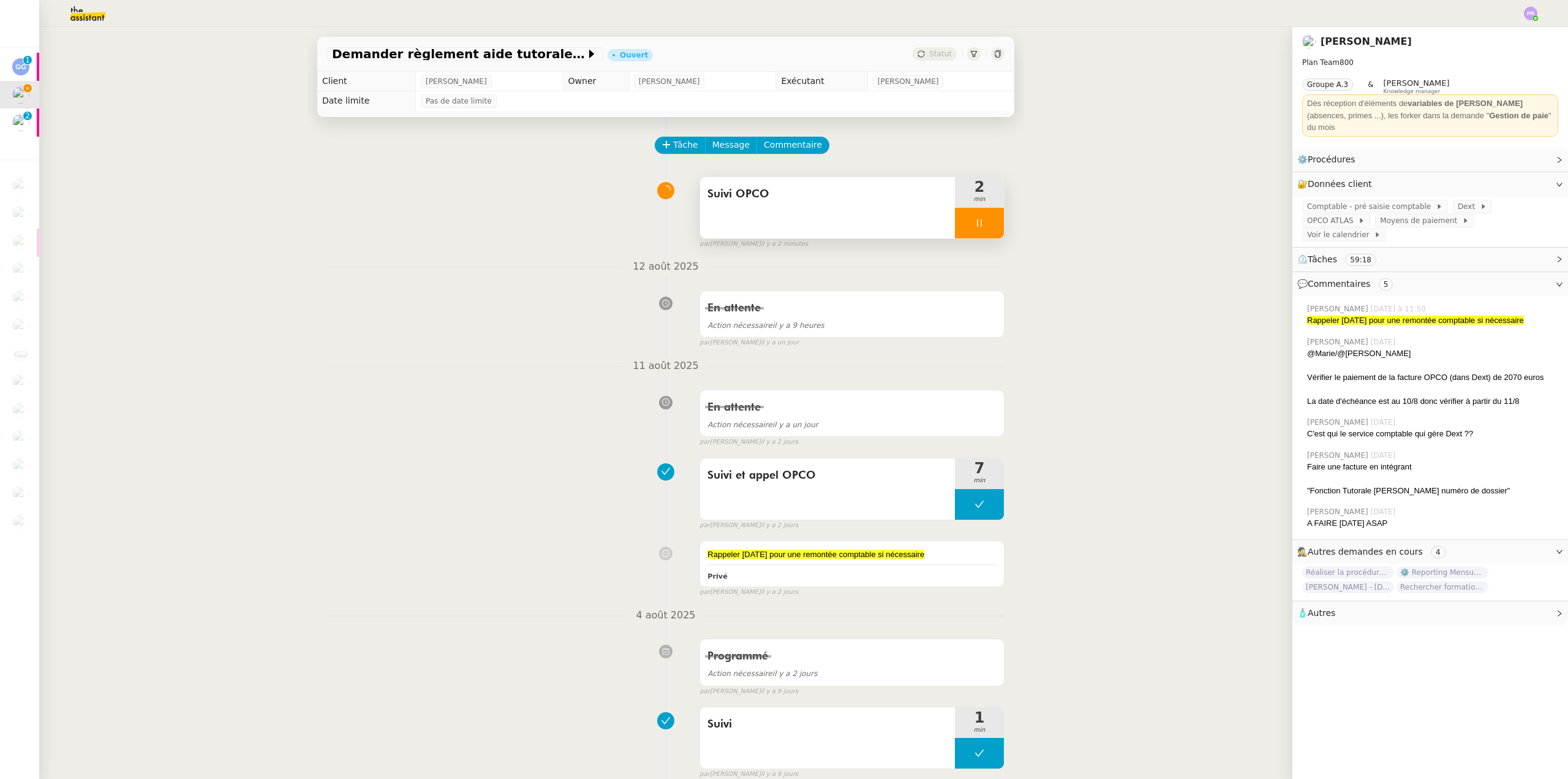
click at [763, 230] on div "Suivi OPCO" at bounding box center [828, 208] width 255 height 61
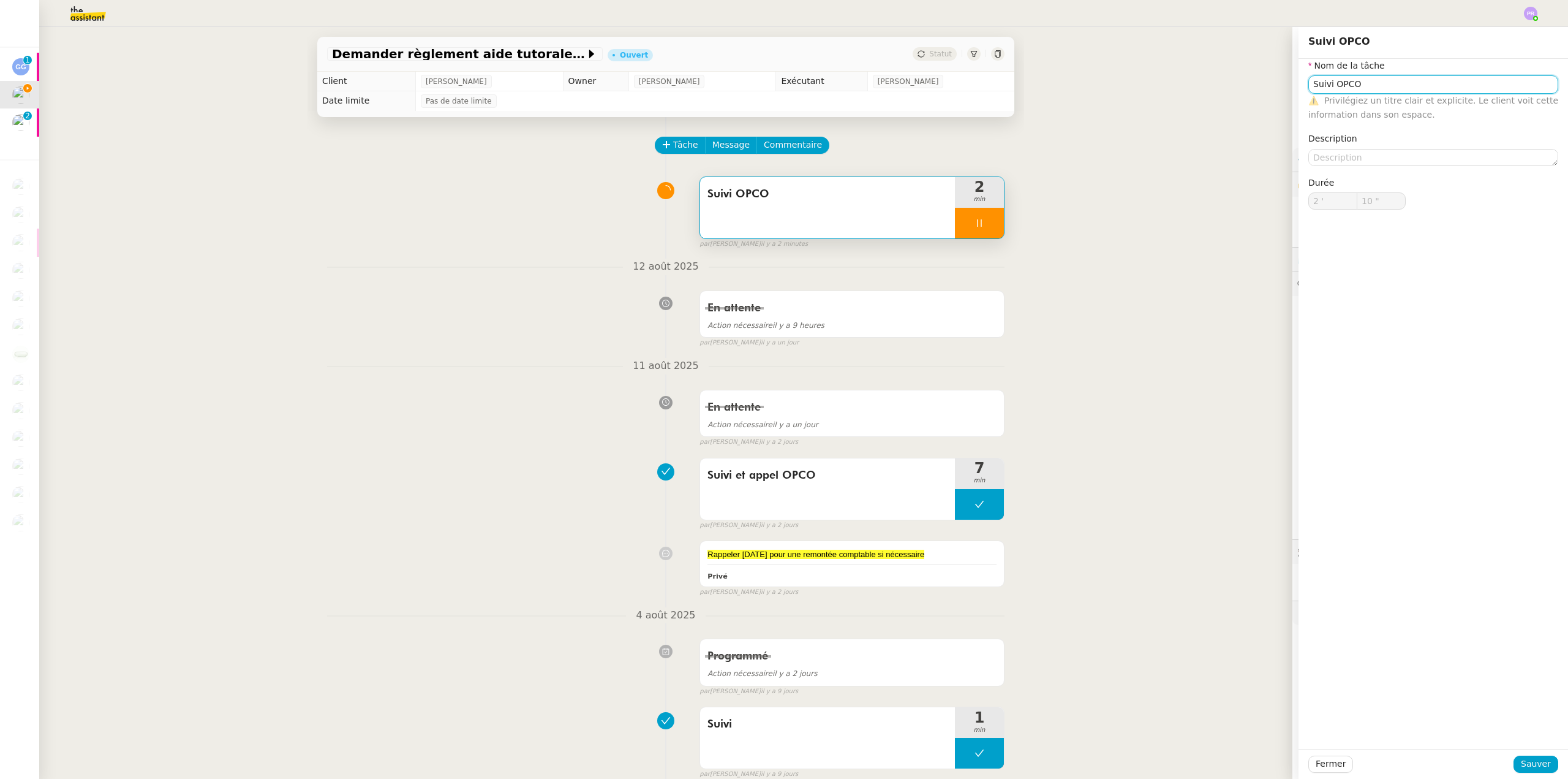
type input "11 ""
click at [1327, 86] on input "Suivi OPCO" at bounding box center [1434, 84] width 250 height 18
type input "Suivi etOPCO"
type input "12 ""
type input "Suivi et appel OPCO"
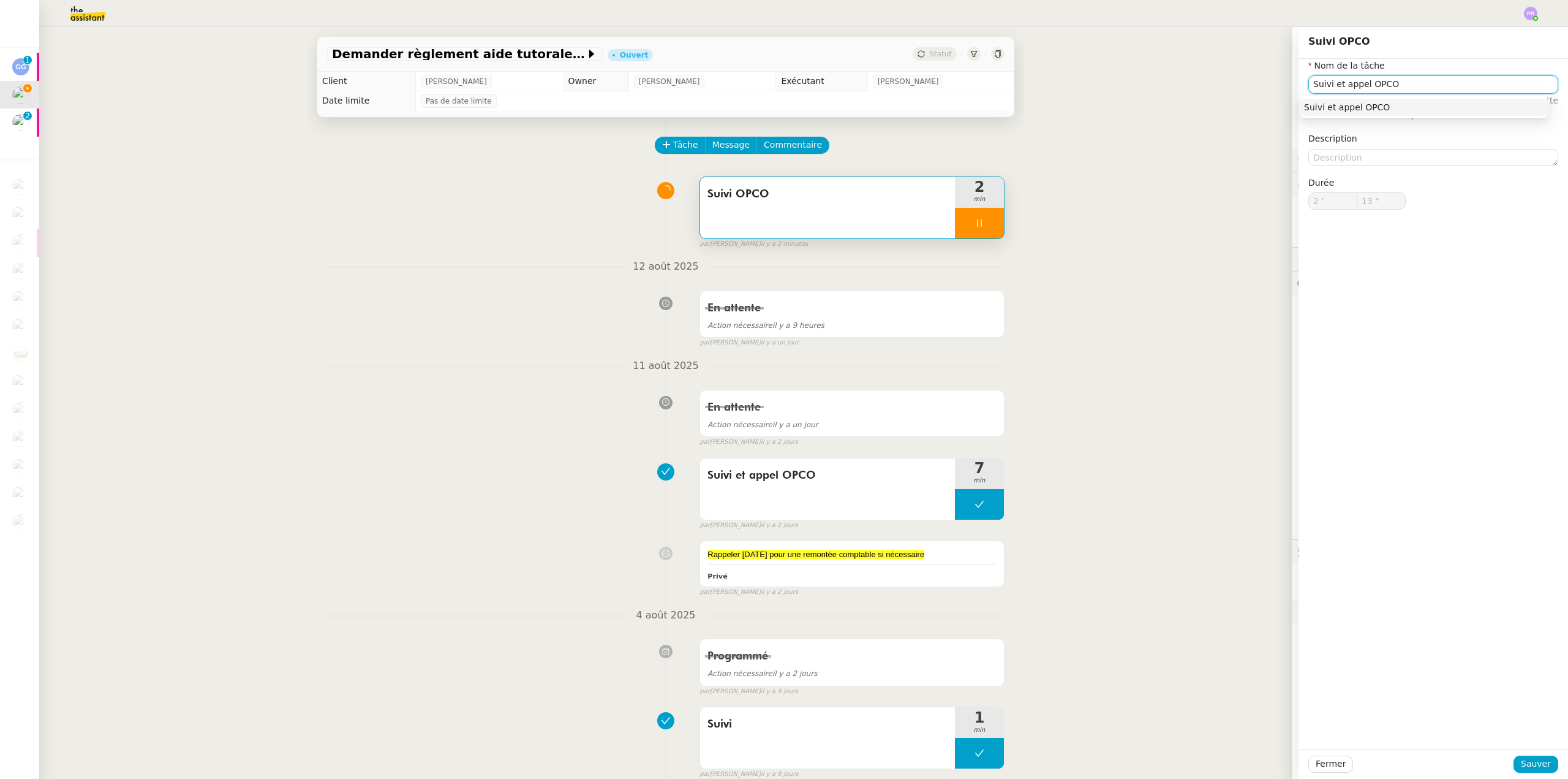
click at [1363, 113] on nz-auto-option "Suivi et appel OPCO" at bounding box center [1424, 107] width 250 height 17
type input "14 ""
type input "Suivi et appel OPCO"
click at [1529, 757] on span "Sauver" at bounding box center [1536, 764] width 30 height 14
type input "15 ""
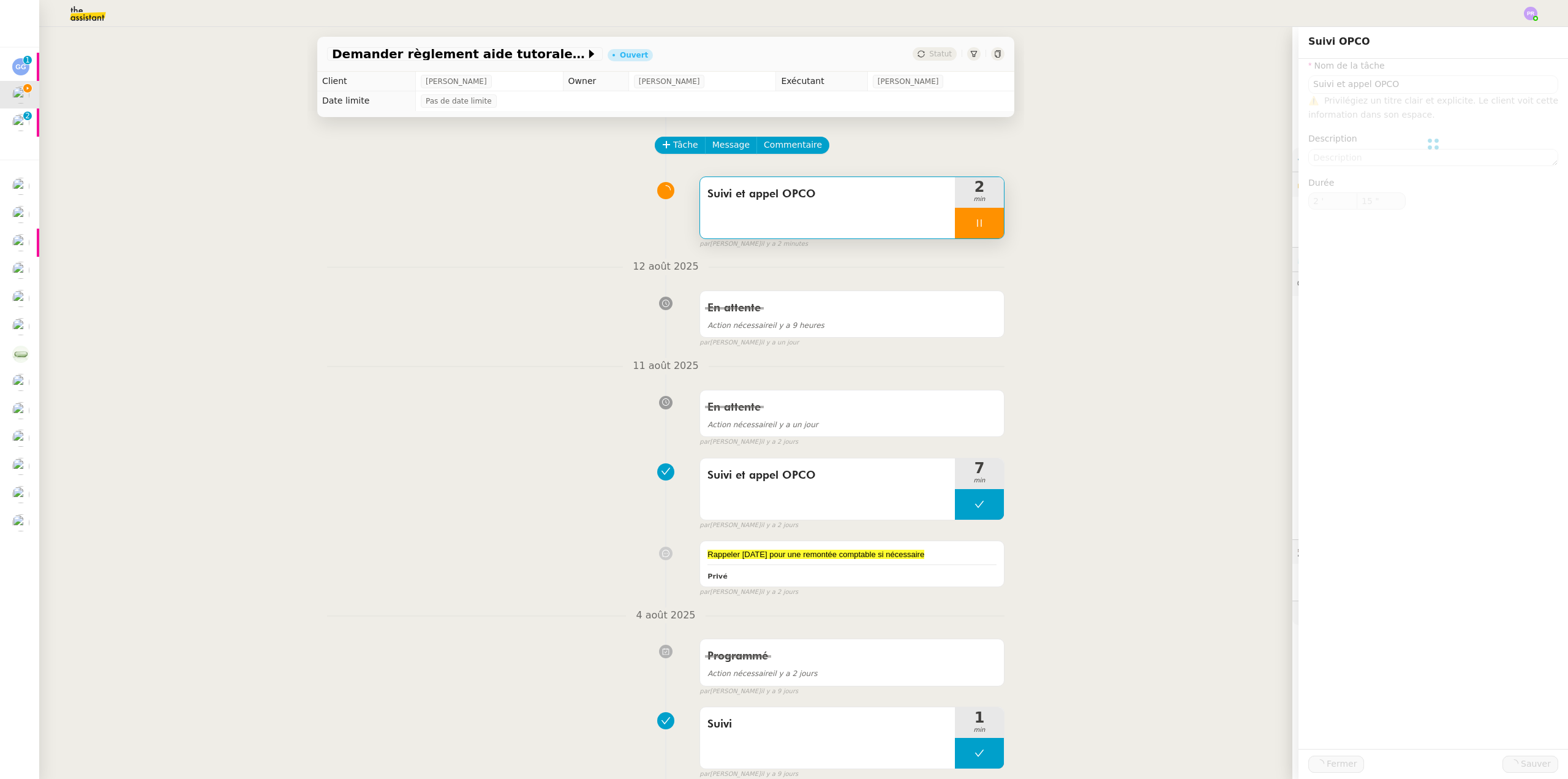
type input "Suivi et appel OPCO"
type input "2 '"
type input "15 ""
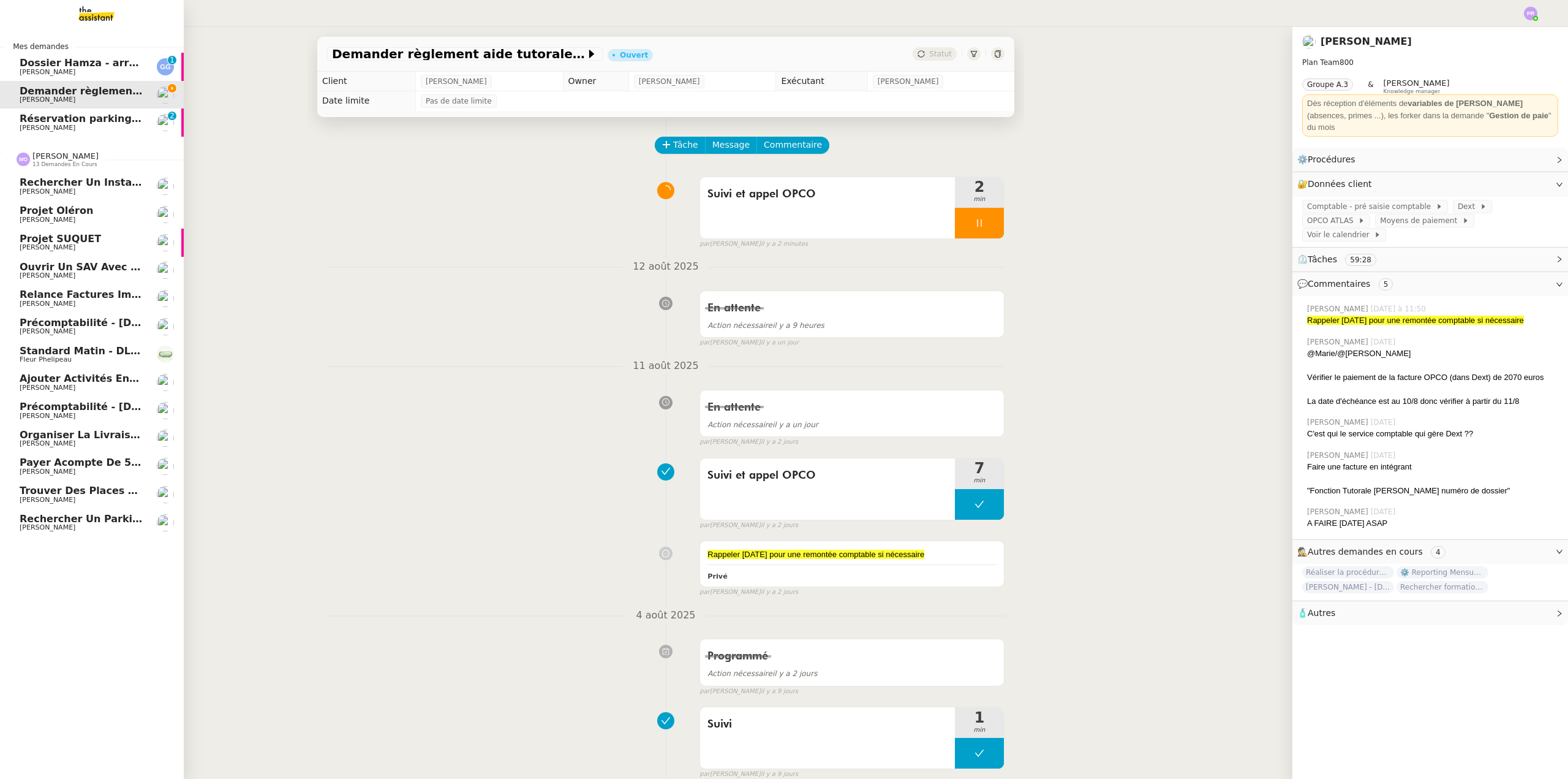
click at [75, 498] on span "[PERSON_NAME]" at bounding box center [47, 500] width 55 height 8
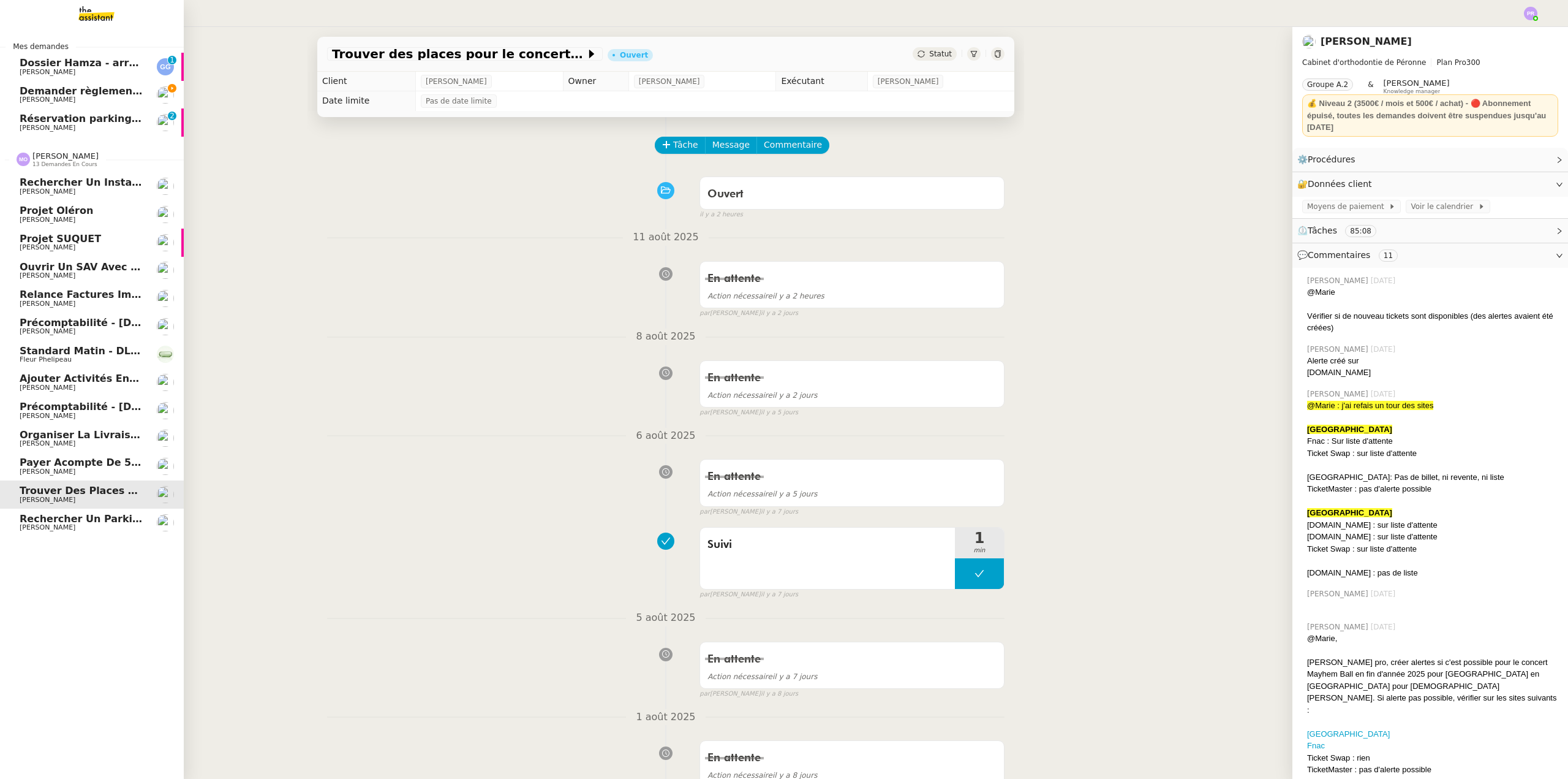
click at [82, 522] on span "Rechercher un parking à vendre à [GEOGRAPHIC_DATA]" at bounding box center [175, 519] width 310 height 11
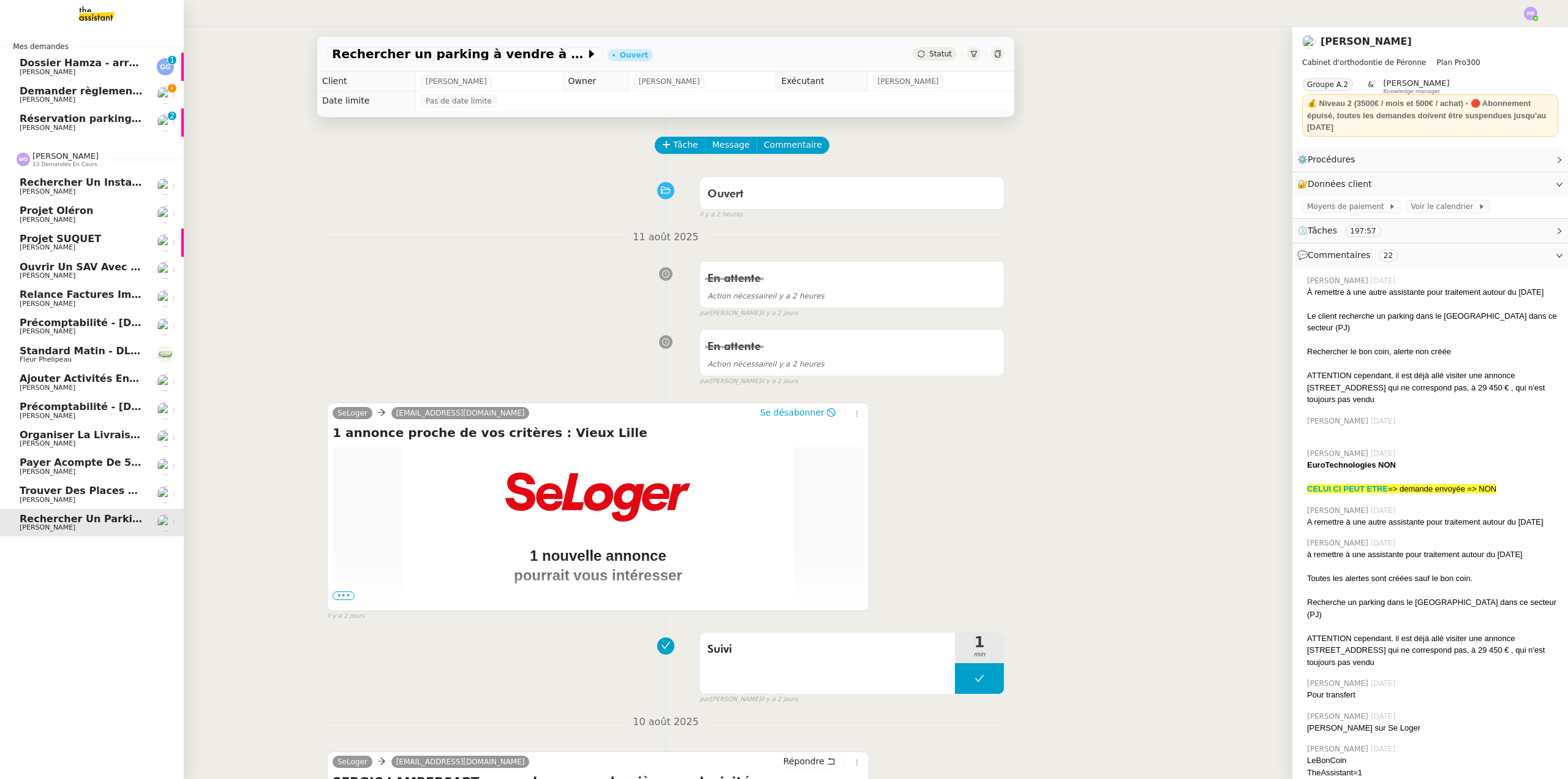
click at [91, 435] on span "Organiser la livraison du coffre-fort" at bounding box center [123, 435] width 206 height 11
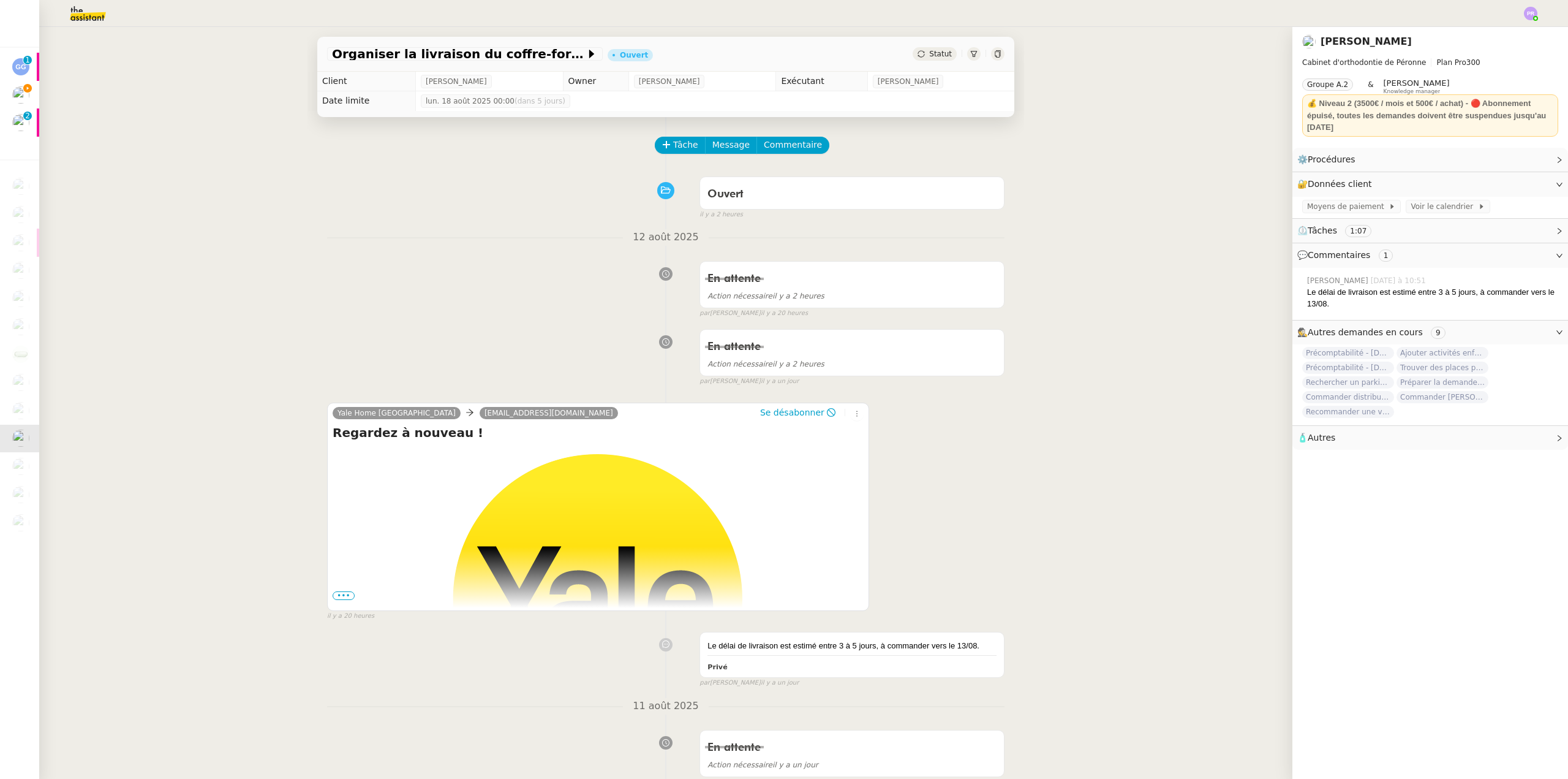
click at [561, 204] on div "Ouvert false il y a 2 heures" at bounding box center [665, 195] width 677 height 49
click at [769, 144] on span "Commentaire" at bounding box center [793, 145] width 58 height 14
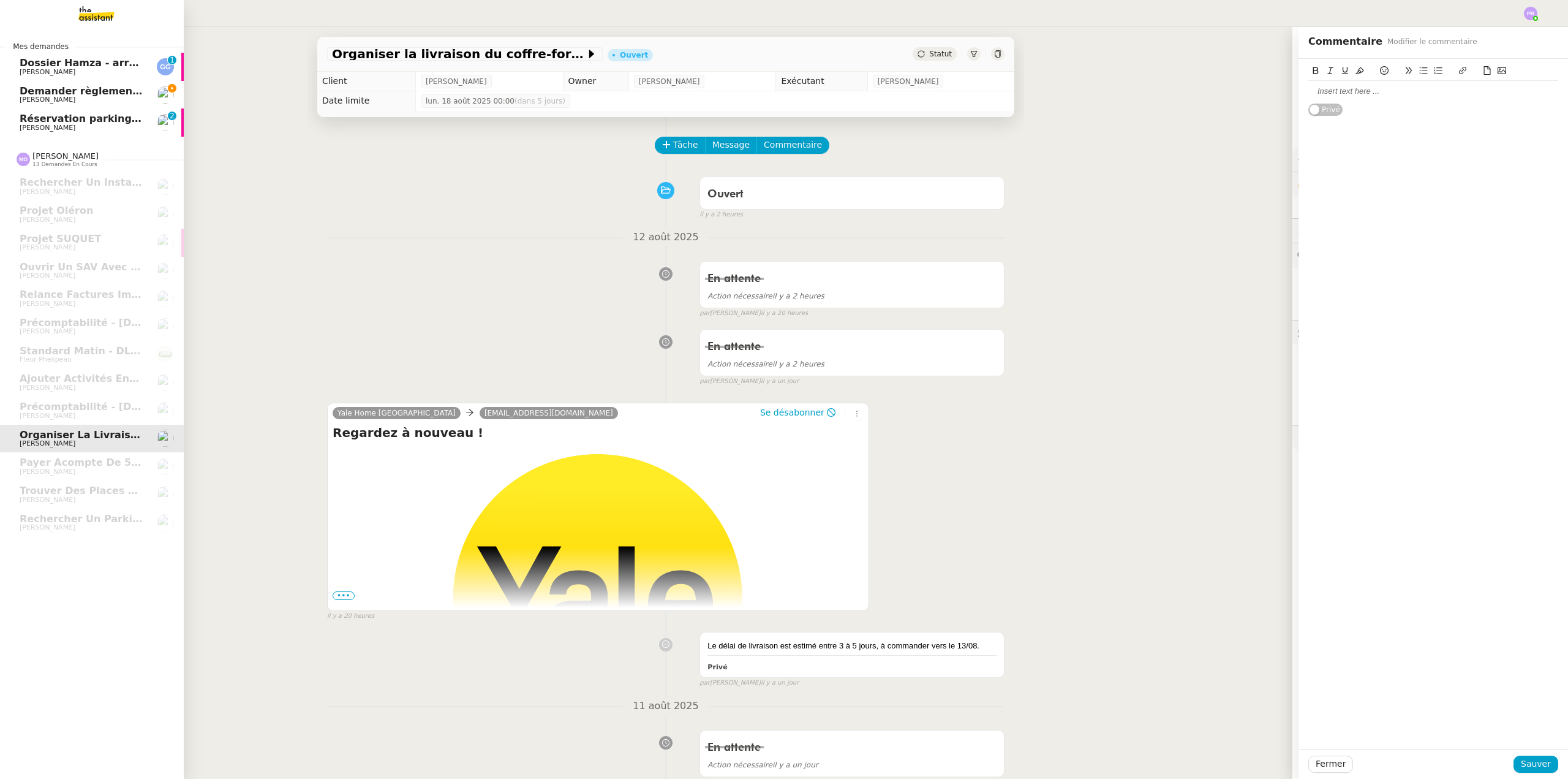
click at [117, 90] on span "Demander règlement aide tutorale Orlane Fernandez" at bounding box center [163, 91] width 287 height 11
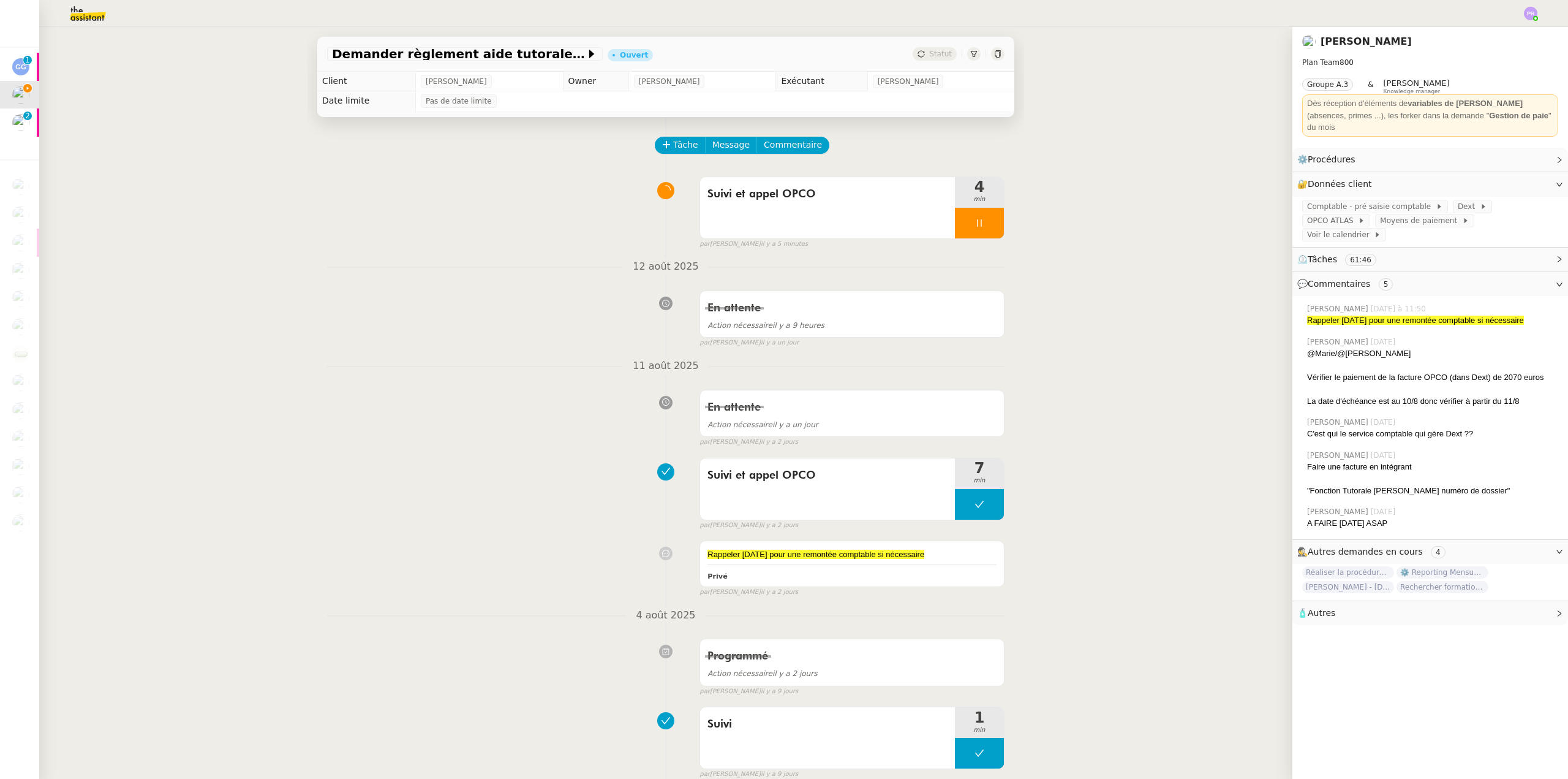
click at [573, 217] on div "Suivi et appel OPCO 4 min false par Pauline R. il y a 5 minutes" at bounding box center [665, 210] width 677 height 78
click at [773, 146] on span "Commentaire" at bounding box center [793, 145] width 58 height 14
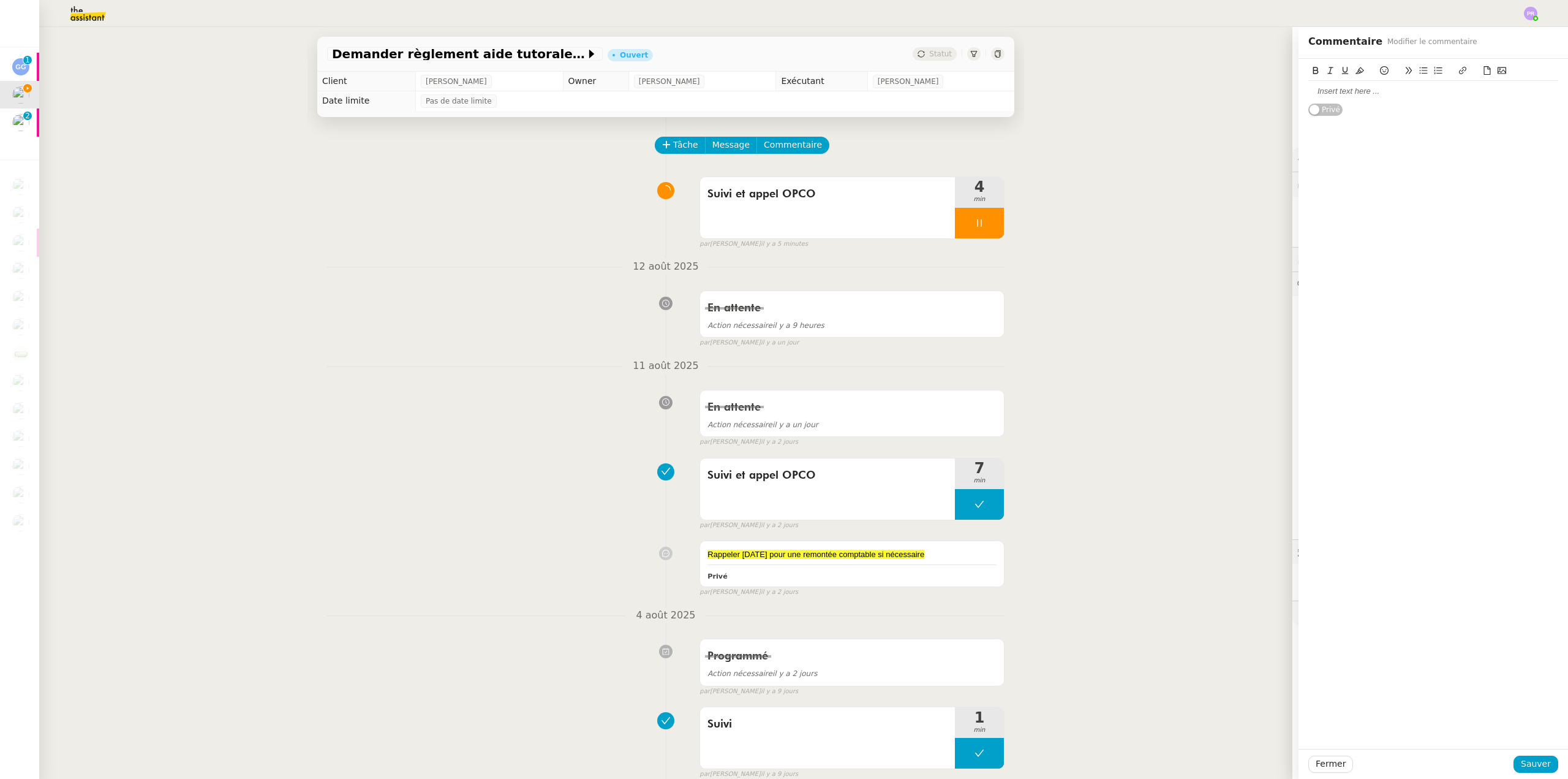
click at [1340, 96] on div at bounding box center [1434, 91] width 250 height 11
drag, startPoint x: 1372, startPoint y: 91, endPoint x: 1304, endPoint y: 87, distance: 68.1
click at [1309, 87] on div "Le service fac" at bounding box center [1434, 91] width 250 height 11
drag, startPoint x: 1365, startPoint y: 108, endPoint x: 1286, endPoint y: 89, distance: 81.3
click at [1286, 89] on app-ticket "Demander règlement aide tutorale Orlane Fernandez Ouvert Statut Client Manon Lo…" at bounding box center [804, 403] width 1529 height 752
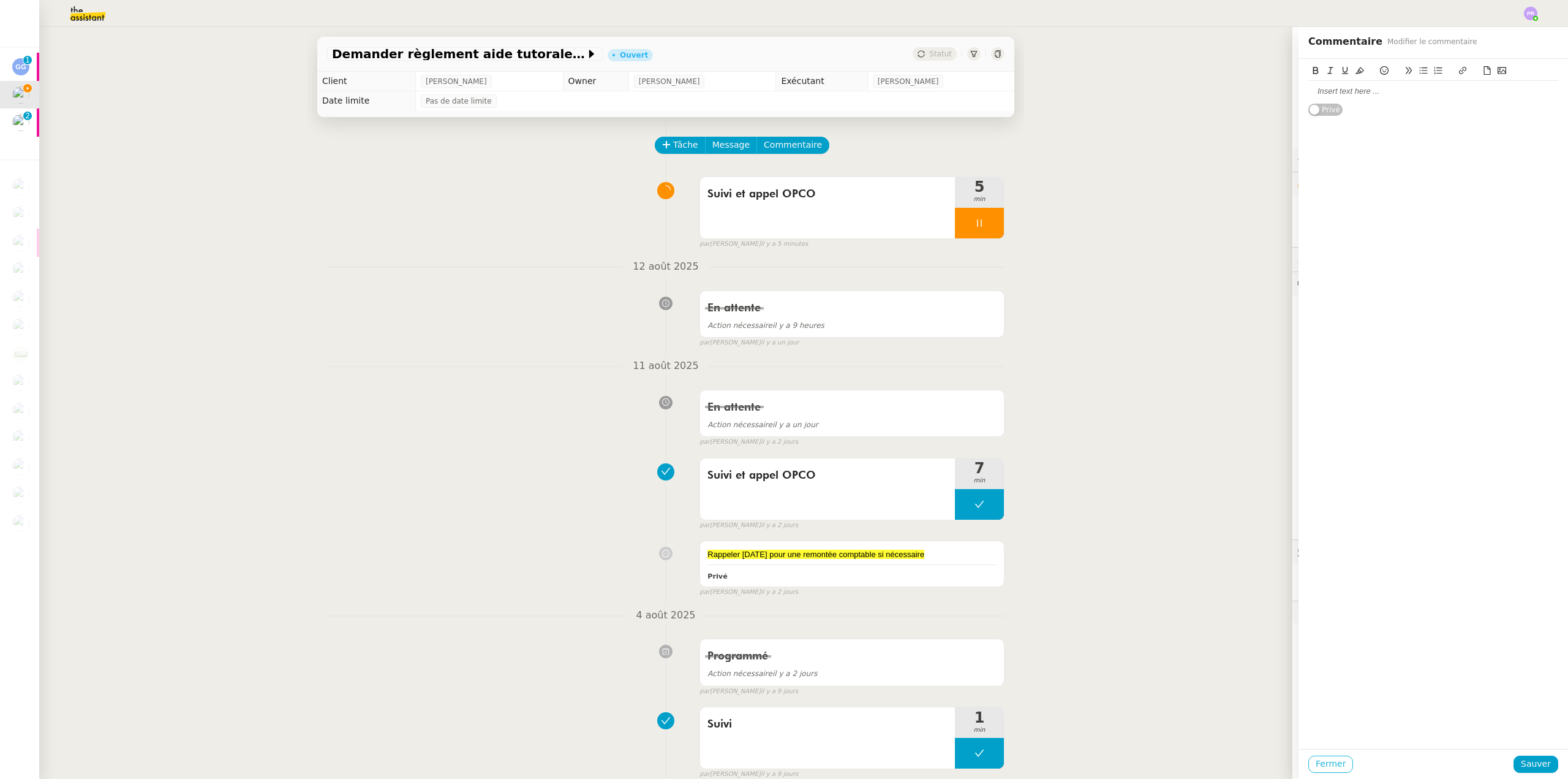
click at [1332, 764] on span "Fermer" at bounding box center [1330, 764] width 30 height 14
click at [1428, 731] on span "Ok" at bounding box center [1434, 731] width 11 height 12
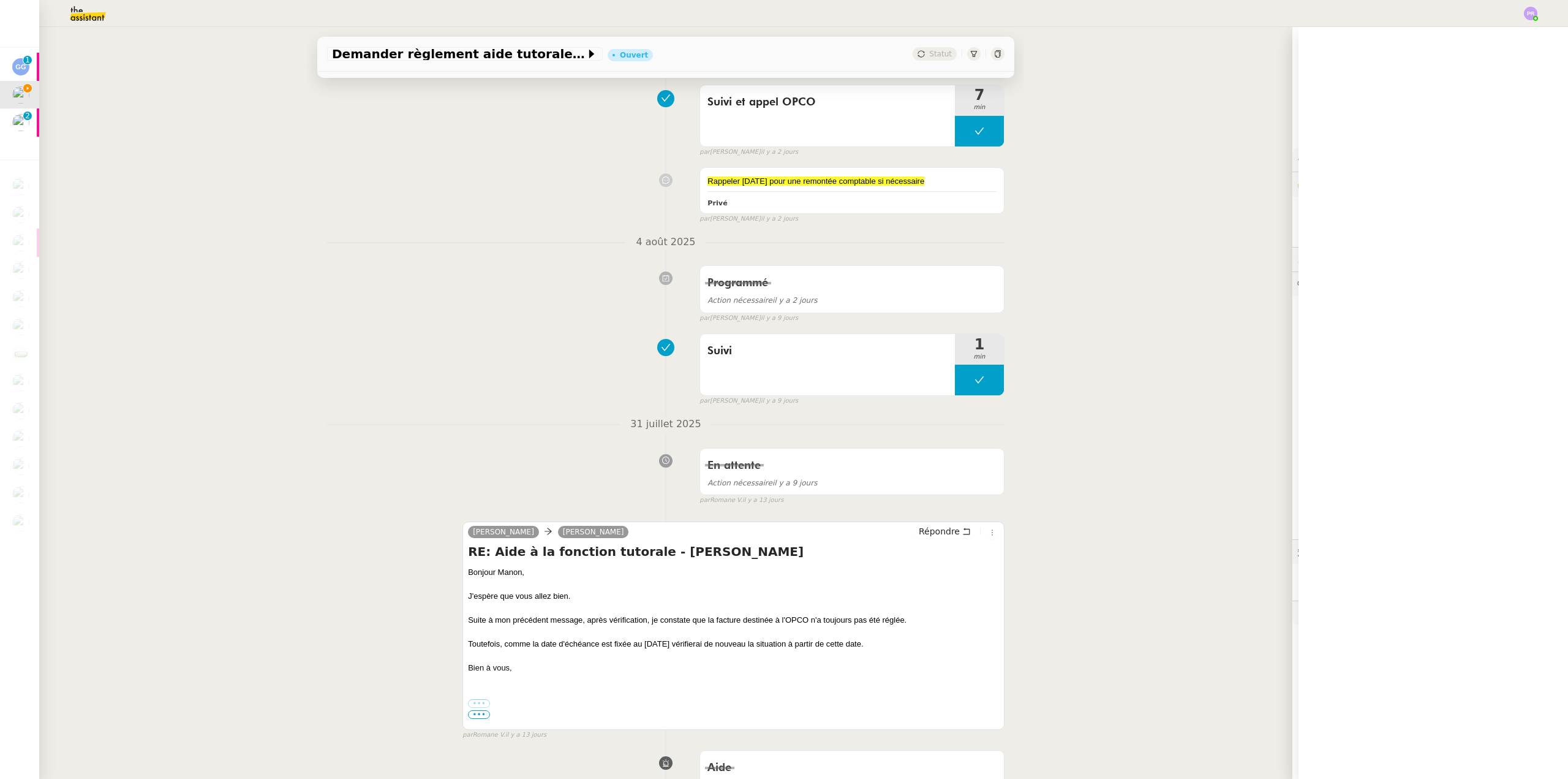
scroll to position [613, 0]
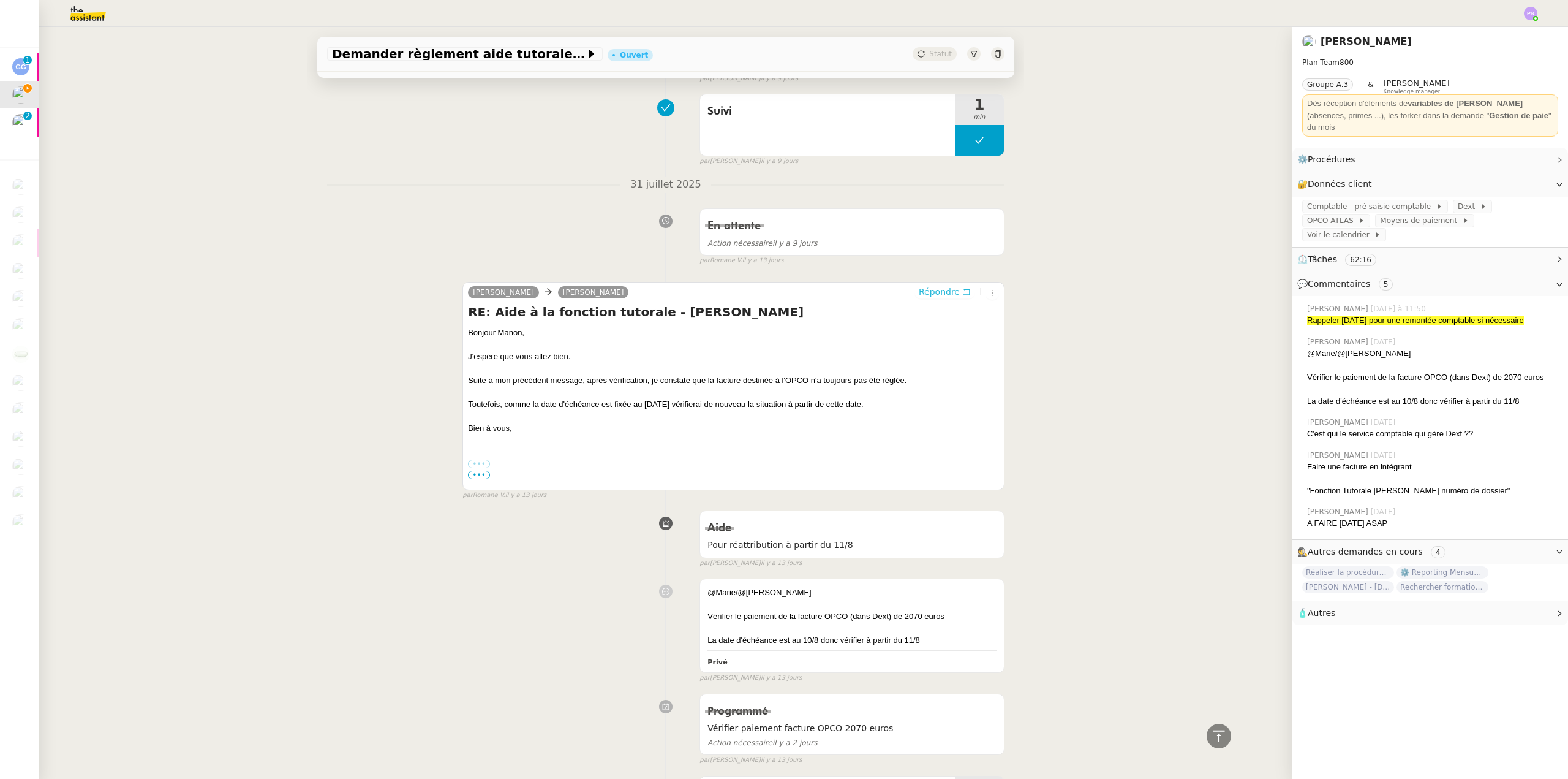
click at [926, 293] on span "Répondre" at bounding box center [939, 291] width 41 height 12
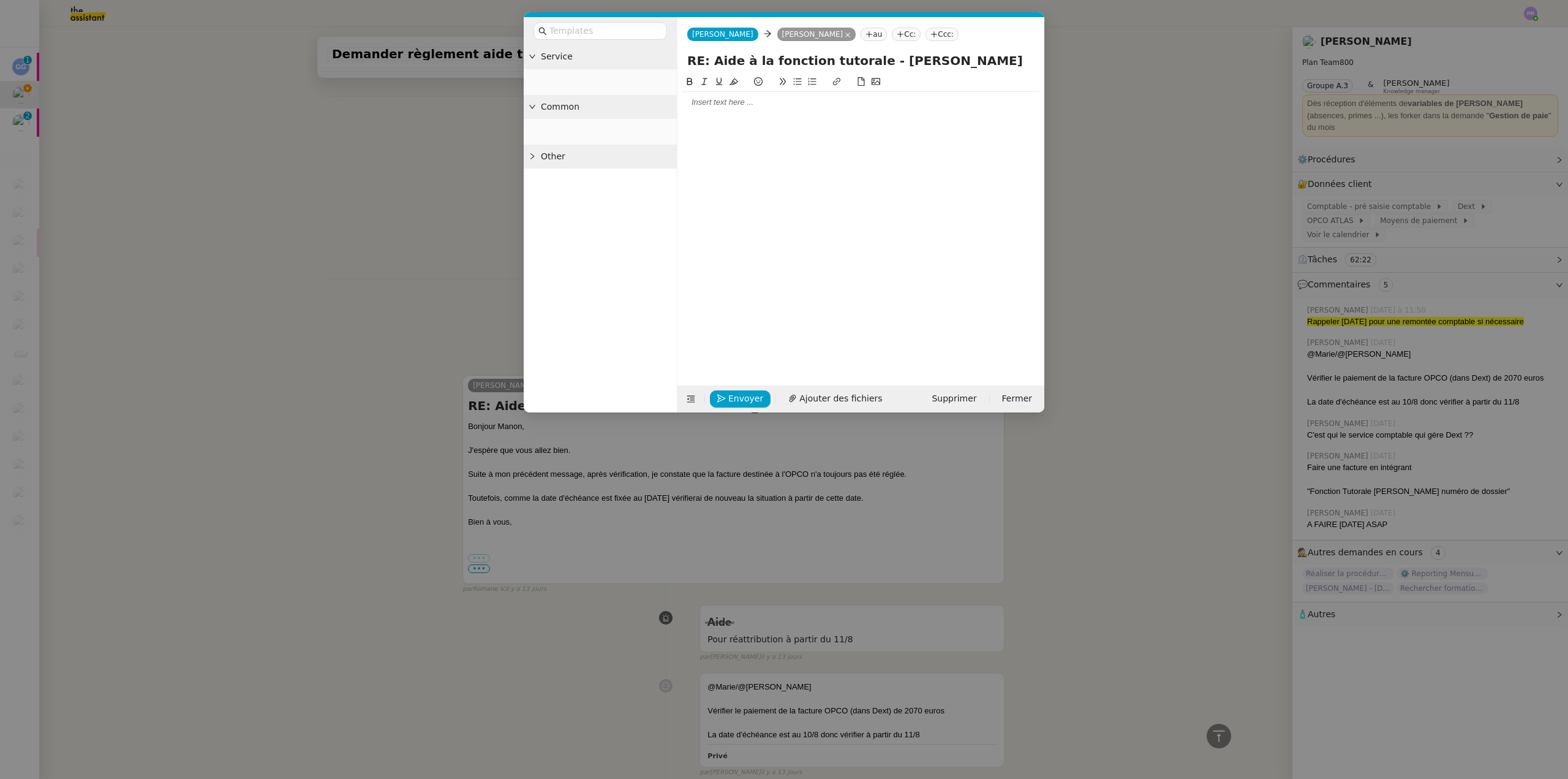
scroll to position [706, 0]
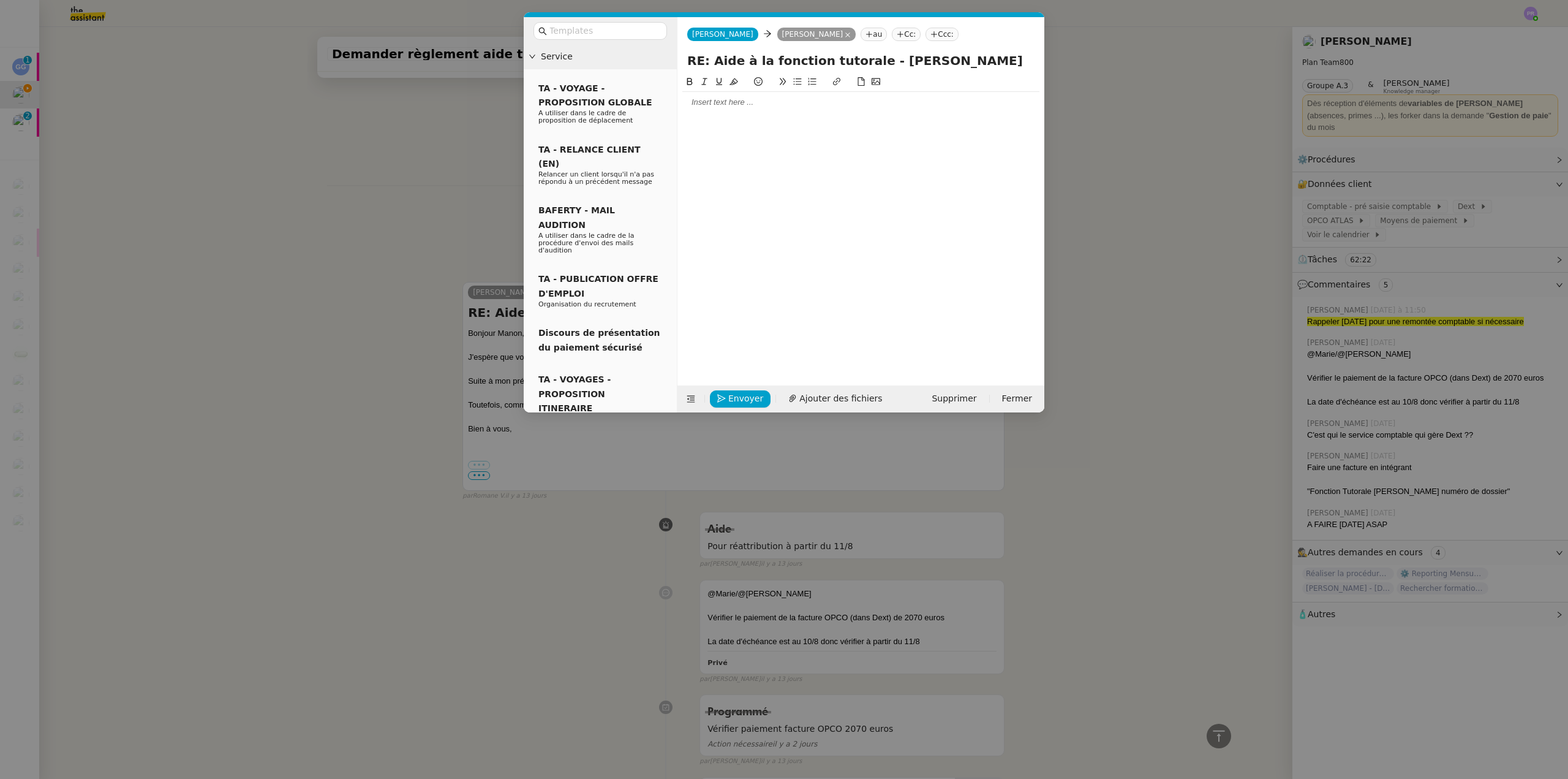
click at [782, 98] on div at bounding box center [861, 102] width 357 height 11
drag, startPoint x: 478, startPoint y: 405, endPoint x: 654, endPoint y: 437, distance: 178.9
click at [479, 405] on nz-modal-container "Service TA - VOYAGE - PROPOSITION GLOBALE A utiliser dans le cadre de propositi…" at bounding box center [784, 390] width 1568 height 779
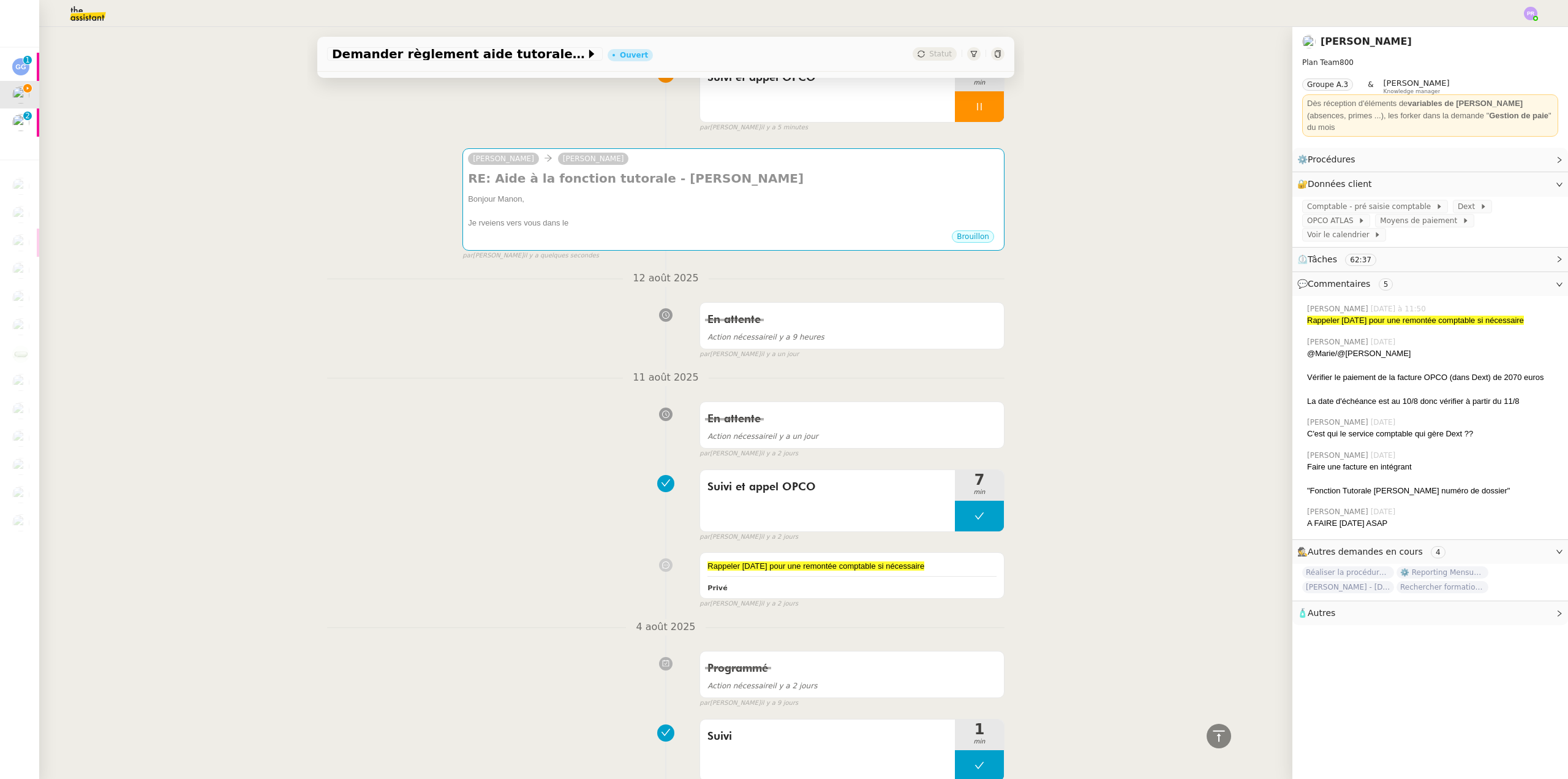
scroll to position [0, 0]
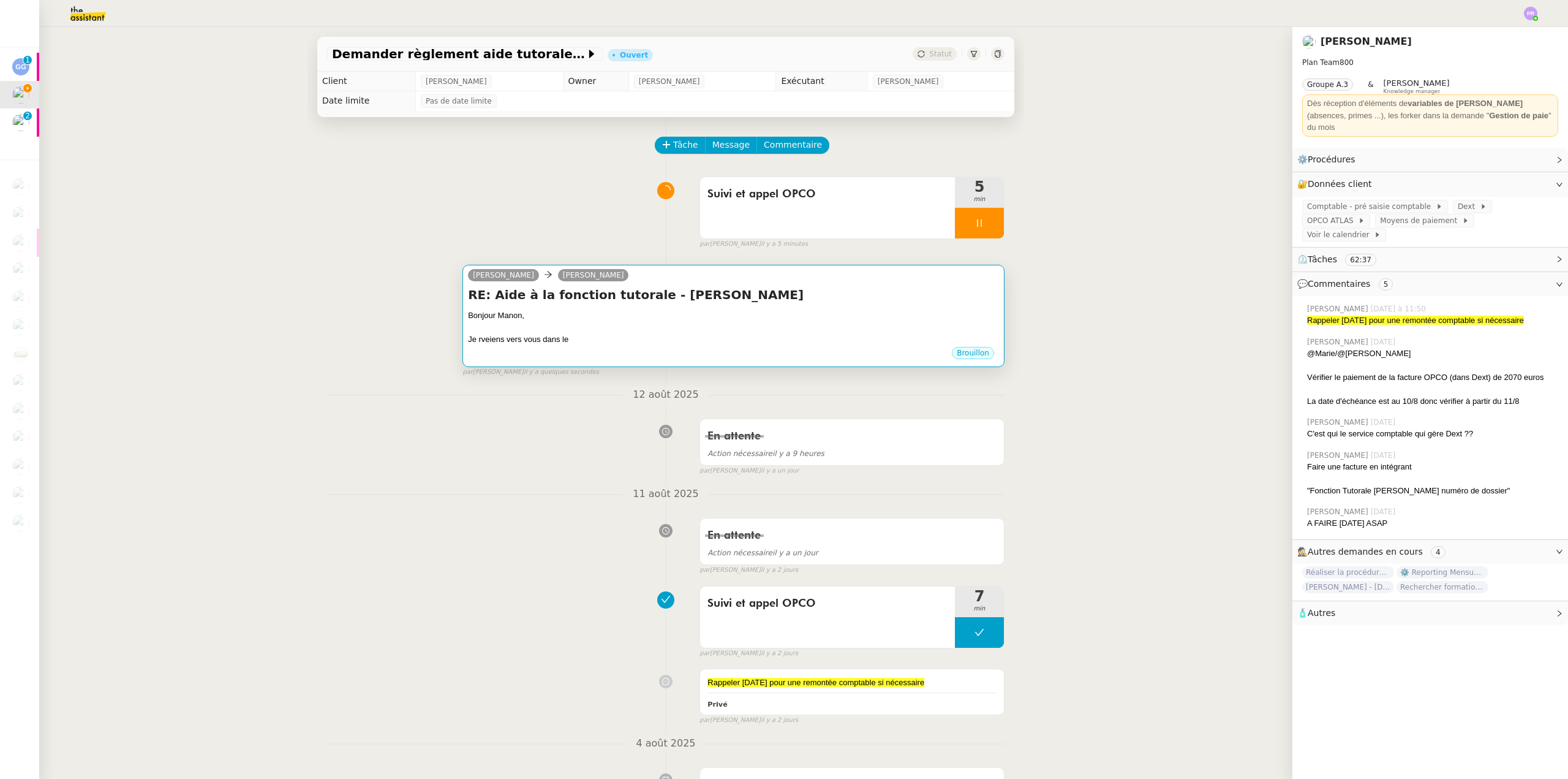
click at [715, 285] on div "Sam Manon Loustau" at bounding box center [734, 277] width 531 height 18
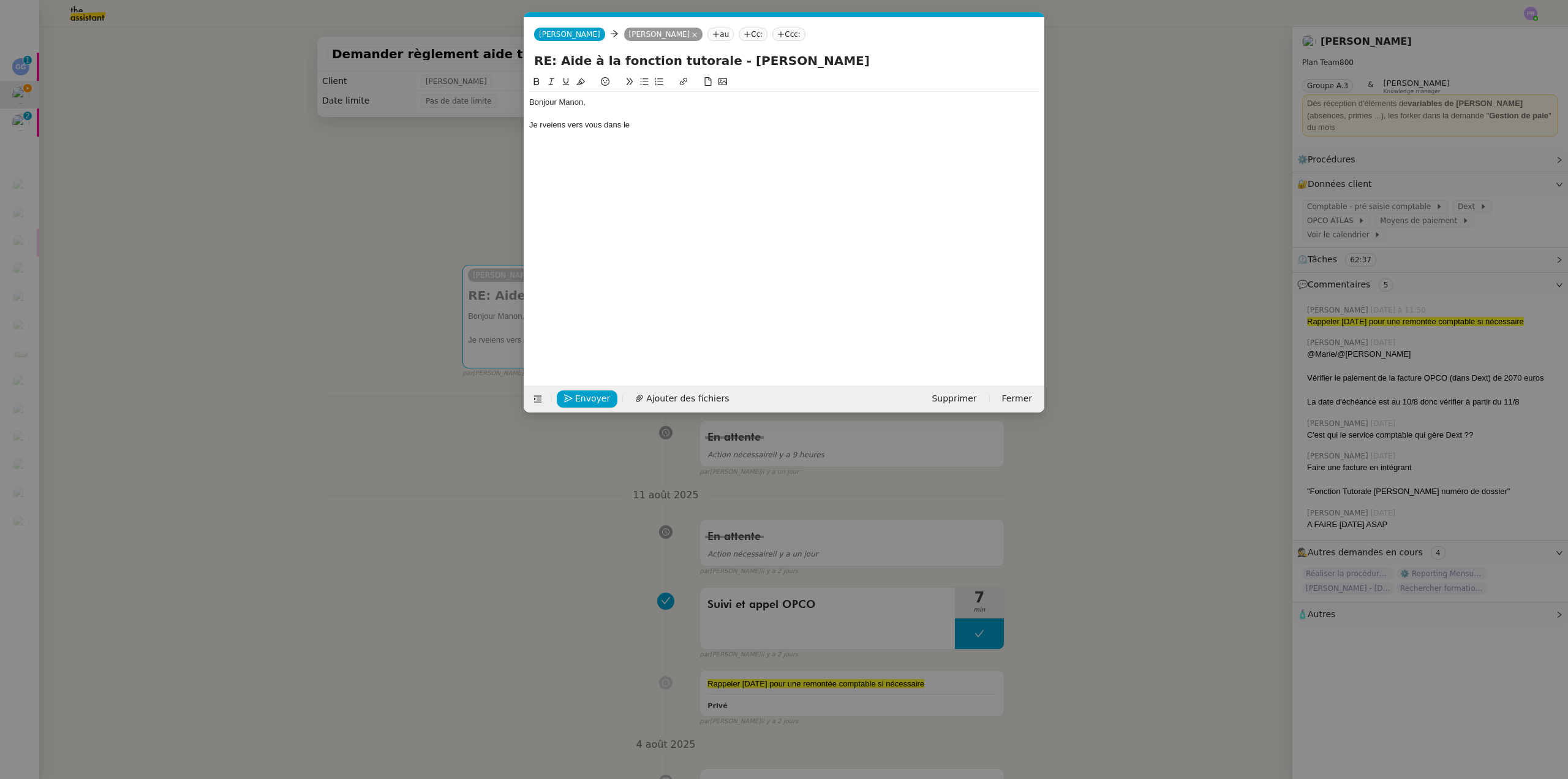
scroll to position [0, 25]
click at [647, 124] on div "Je rveiens vers vous dans le" at bounding box center [784, 124] width 510 height 11
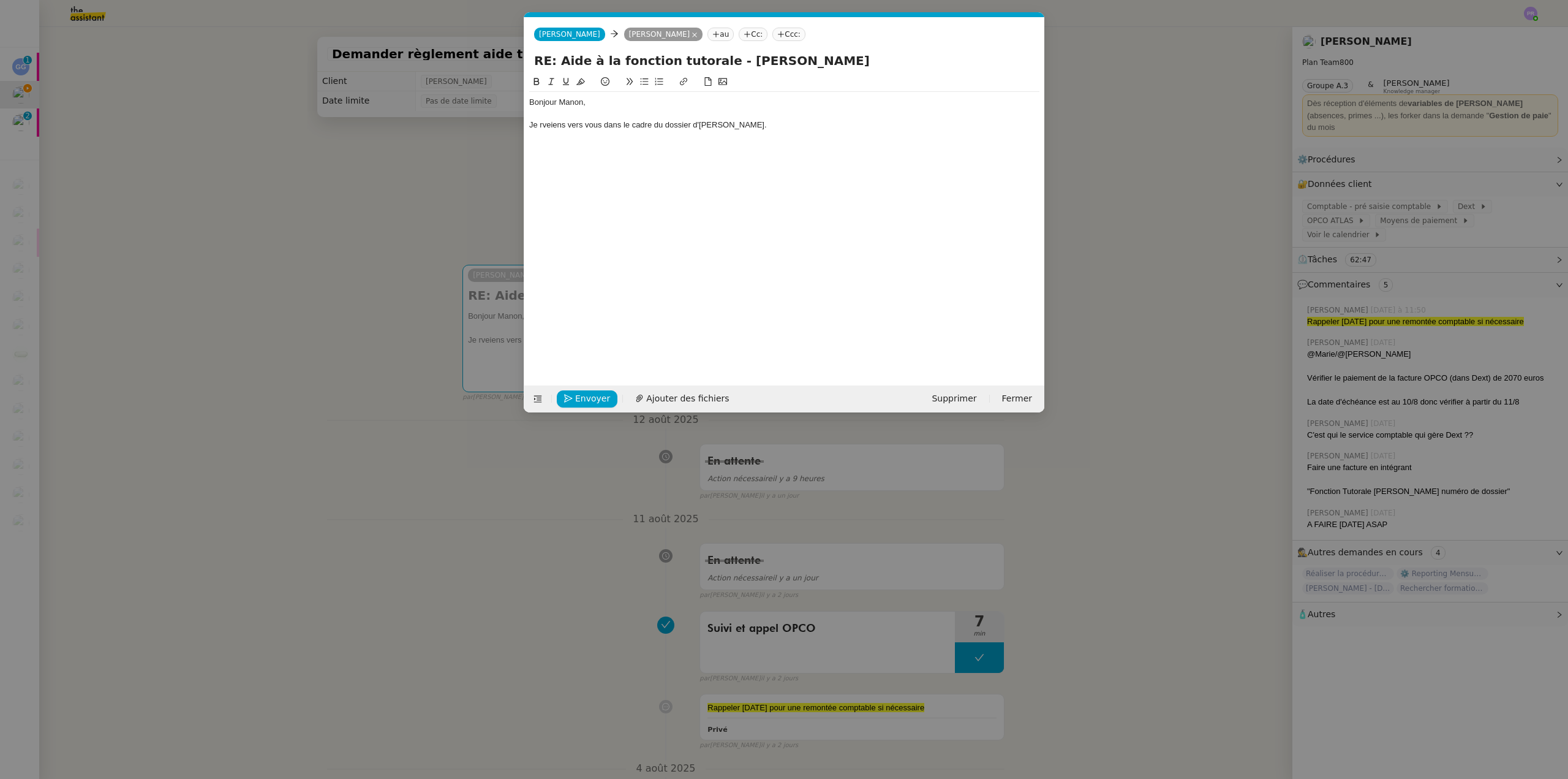
click at [545, 122] on div "Je rveiens vers vous dans le cadre du dossier d'Orlane." at bounding box center [784, 124] width 510 height 11
click at [0, 0] on lt-span "r ev iens" at bounding box center [0, 0] width 0 height 0
click at [765, 123] on div "Je reviens vers vous dans le cadre du dossier d'Orlane." at bounding box center [784, 124] width 510 height 11
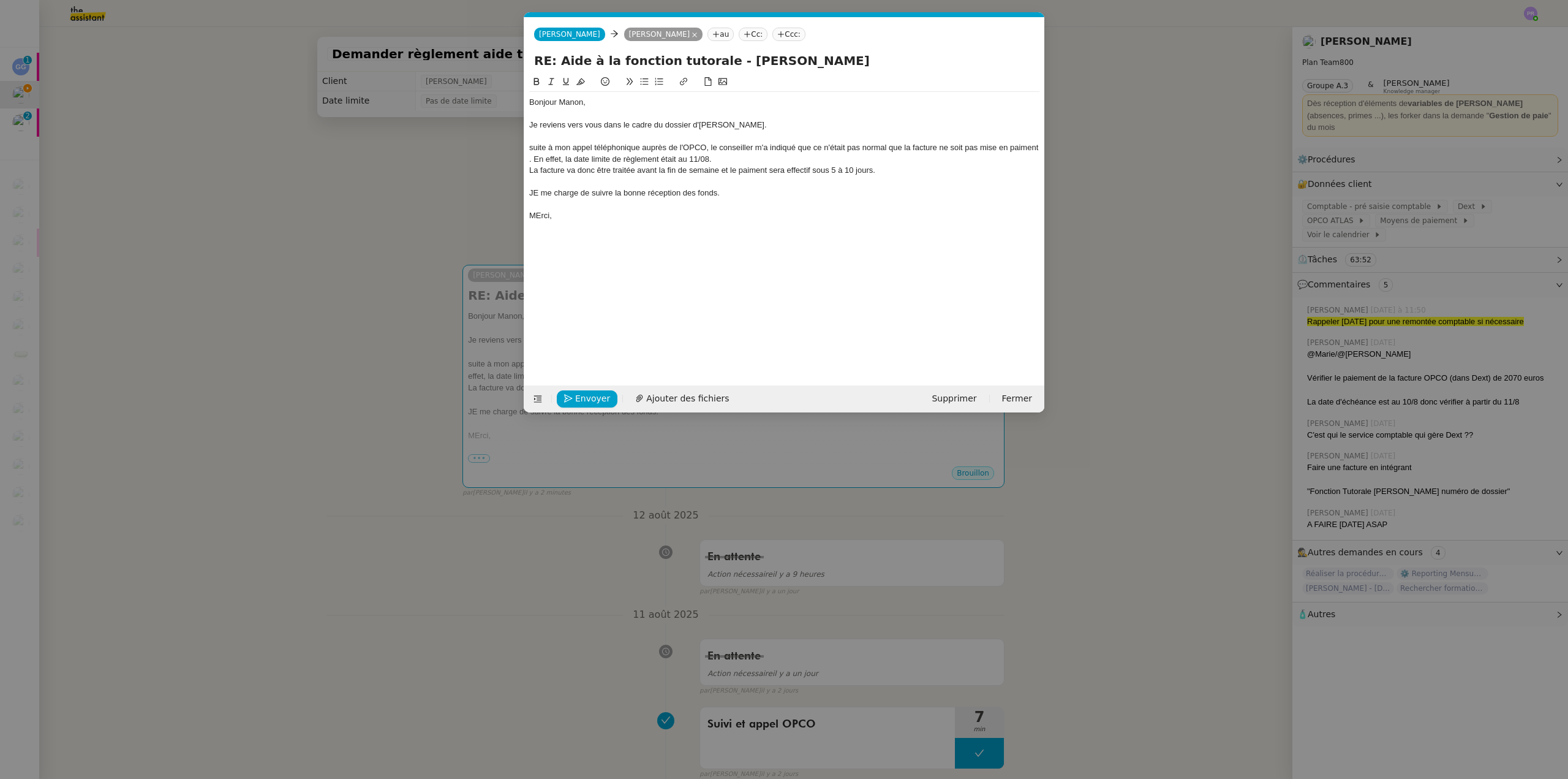
click at [751, 171] on div "La facture va donc être traitée avant la fin de semaine et le paiment sera effe…" at bounding box center [784, 170] width 510 height 11
click at [532, 146] on div "suite à mon appel téléphonique auprès de l'OPCO, le conseiller m'a indiqué que …" at bounding box center [784, 154] width 510 height 23
click at [540, 161] on div "Suite à mon appel téléphonique auprès de l'OPCO, le conseiller m'a indiqué que …" at bounding box center [784, 154] width 510 height 23
click at [539, 194] on div "JE me charge de suivre la bonne réception des fonds." at bounding box center [784, 193] width 510 height 11
click at [538, 215] on div "MErci," at bounding box center [784, 215] width 510 height 11
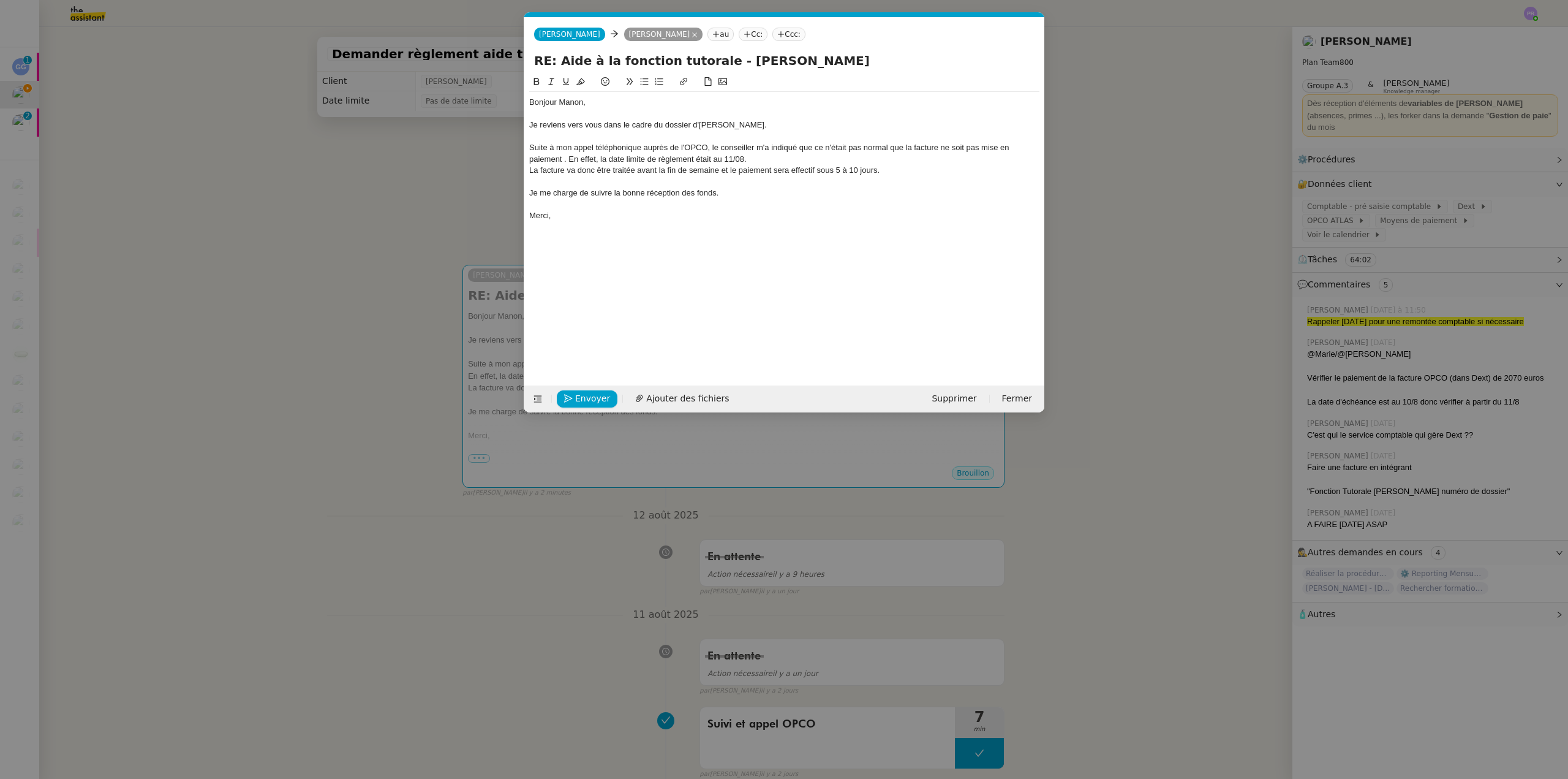
drag, startPoint x: 570, startPoint y: 217, endPoint x: 503, endPoint y: 103, distance: 132.2
click at [503, 103] on nz-modal-container "Service TA - VOYAGE - PROPOSITION GLOBALE A utiliser dans le cadre de propositi…" at bounding box center [784, 390] width 1568 height 779
copy div "Bonjour Manon, Je reviens vers vous dans le cadre du dossier d'Orlane. Suite à …"
click at [669, 147] on div "Suite à mon appel téléphonique auprès de l'OPCO, le conseiller m'a indiqué que …" at bounding box center [784, 154] width 510 height 23
click at [739, 121] on div "Je reviens vers vous dans le cadre du dossier d'Orlane." at bounding box center [784, 124] width 510 height 11
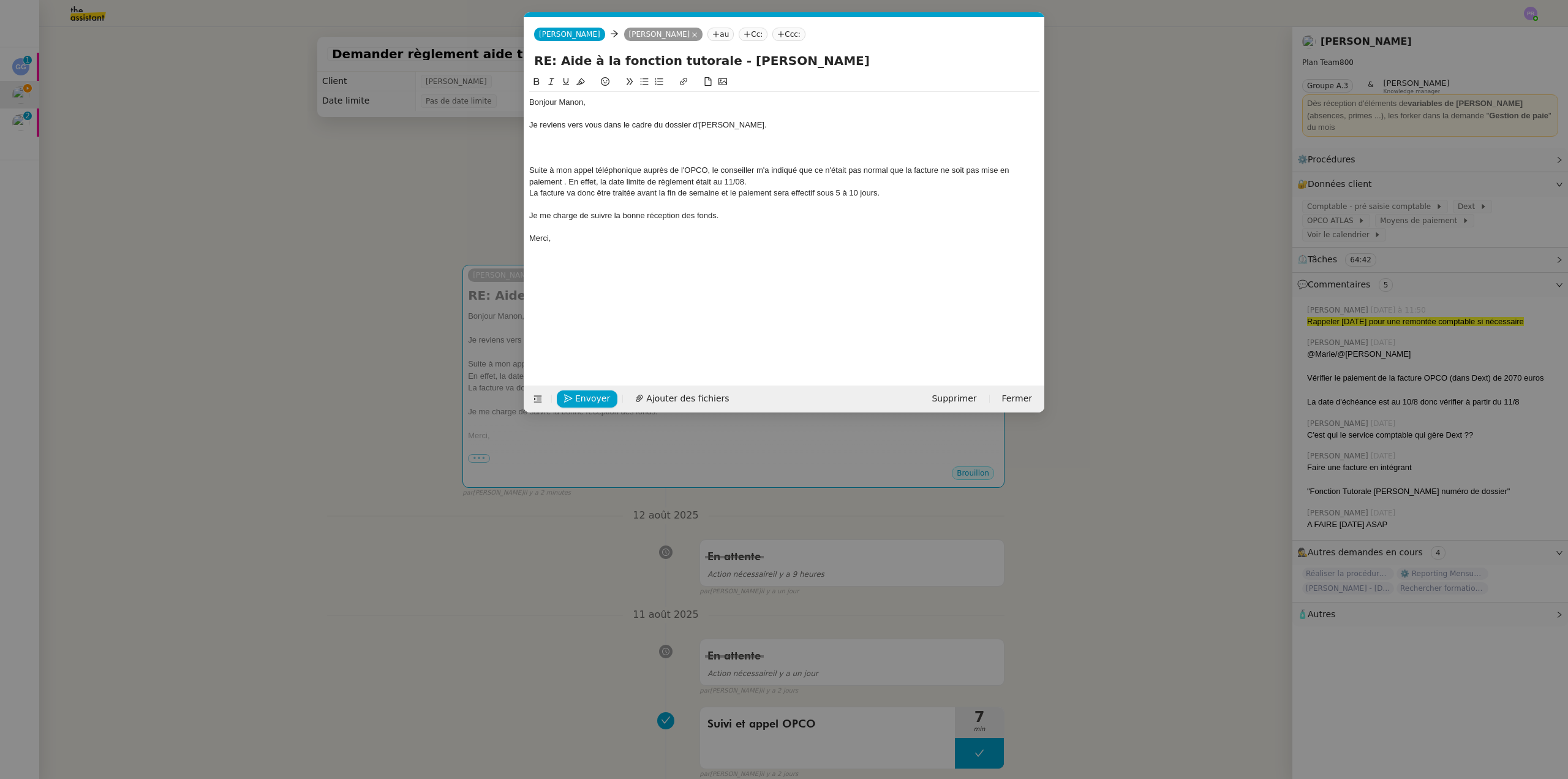
scroll to position [0, 0]
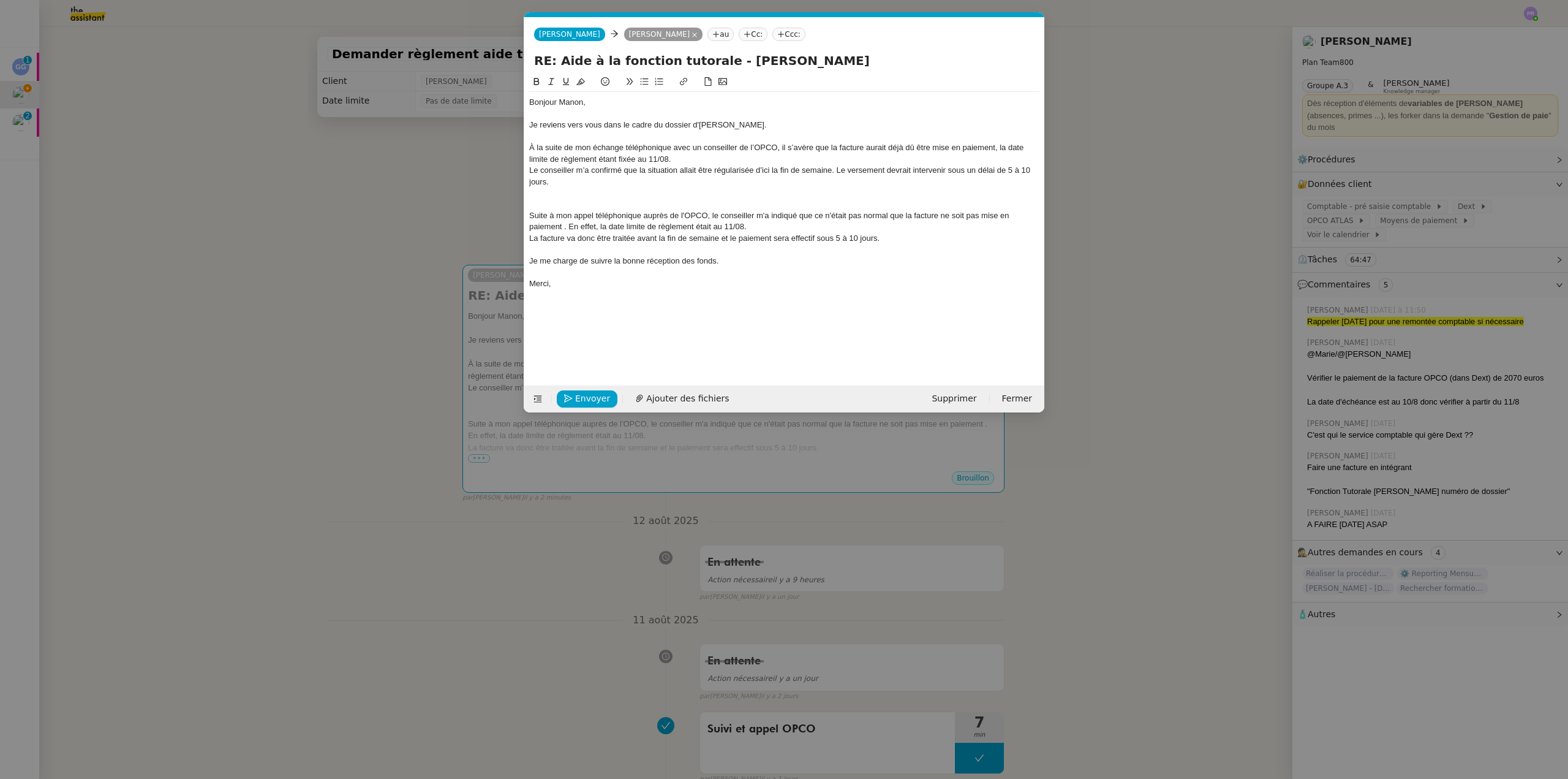
click at [698, 149] on div "À la suite de mon échange téléphonique avec un conseiller de l’OPCO, il s’avère…" at bounding box center [784, 154] width 510 height 23
click at [786, 146] on div "À la suite de mon échange téléphonique avec le conseiller de l’OPCO, il s’avère…" at bounding box center [784, 154] width 510 height 23
click at [686, 159] on div "À la suite de mon échange téléphonique avec le conseiller de l’OPCO, il m'a con…" at bounding box center [784, 154] width 510 height 23
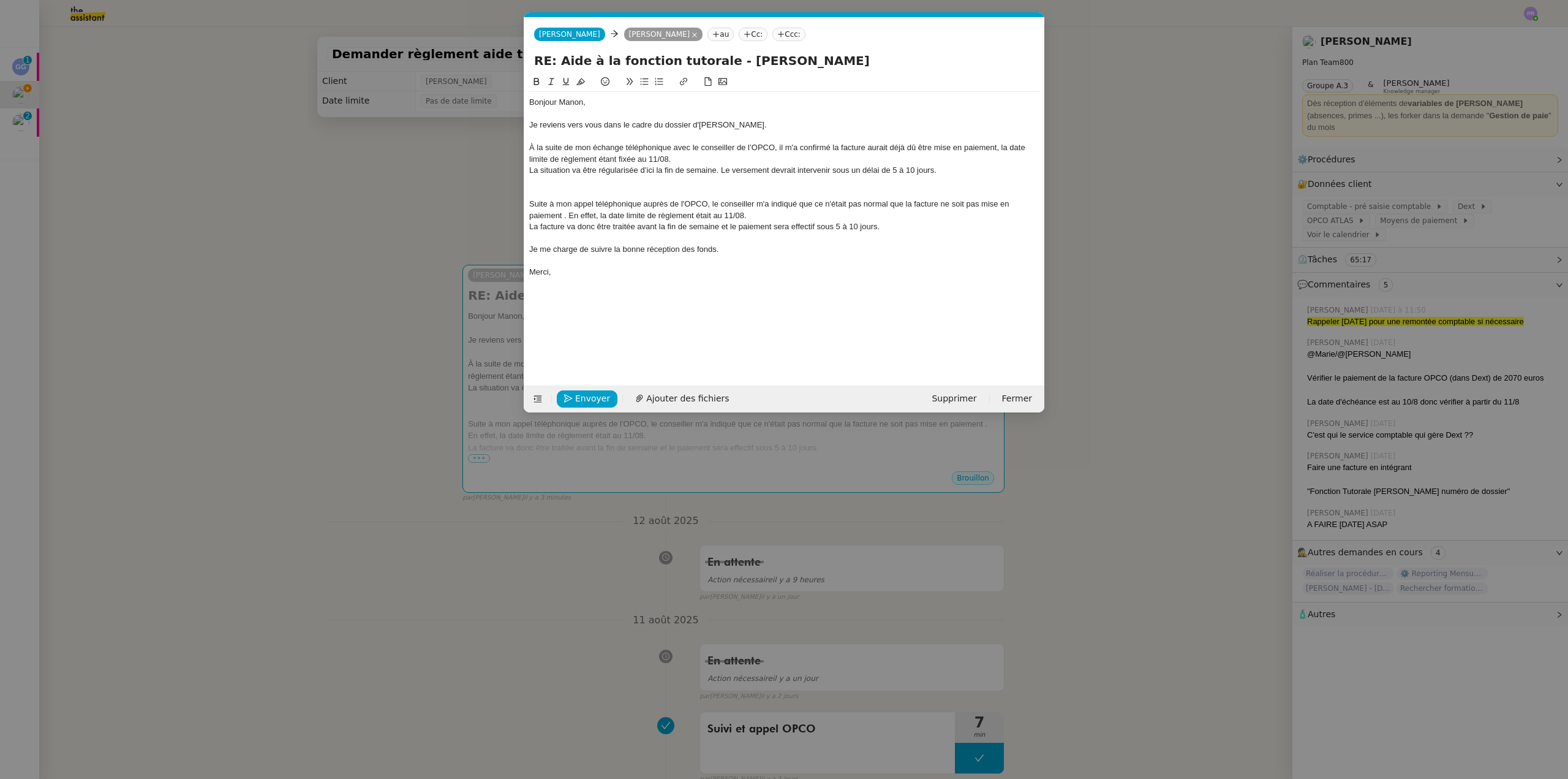
click at [716, 171] on div "La situation va être régularisée d’ici la fin de semaine. Le versement devrait …" at bounding box center [784, 170] width 510 height 11
drag, startPoint x: 837, startPoint y: 170, endPoint x: 776, endPoint y: 169, distance: 61.0
click at [776, 169] on div "La situation va être régularisée d’ici la fin de semaine et le versement devrai…" at bounding box center [784, 170] width 510 height 11
drag, startPoint x: 838, startPoint y: 169, endPoint x: 818, endPoint y: 169, distance: 20.0
click at [818, 169] on div "La situation va être régularisée d’ici la fin de semaine et le versement sera e…" at bounding box center [784, 170] width 510 height 11
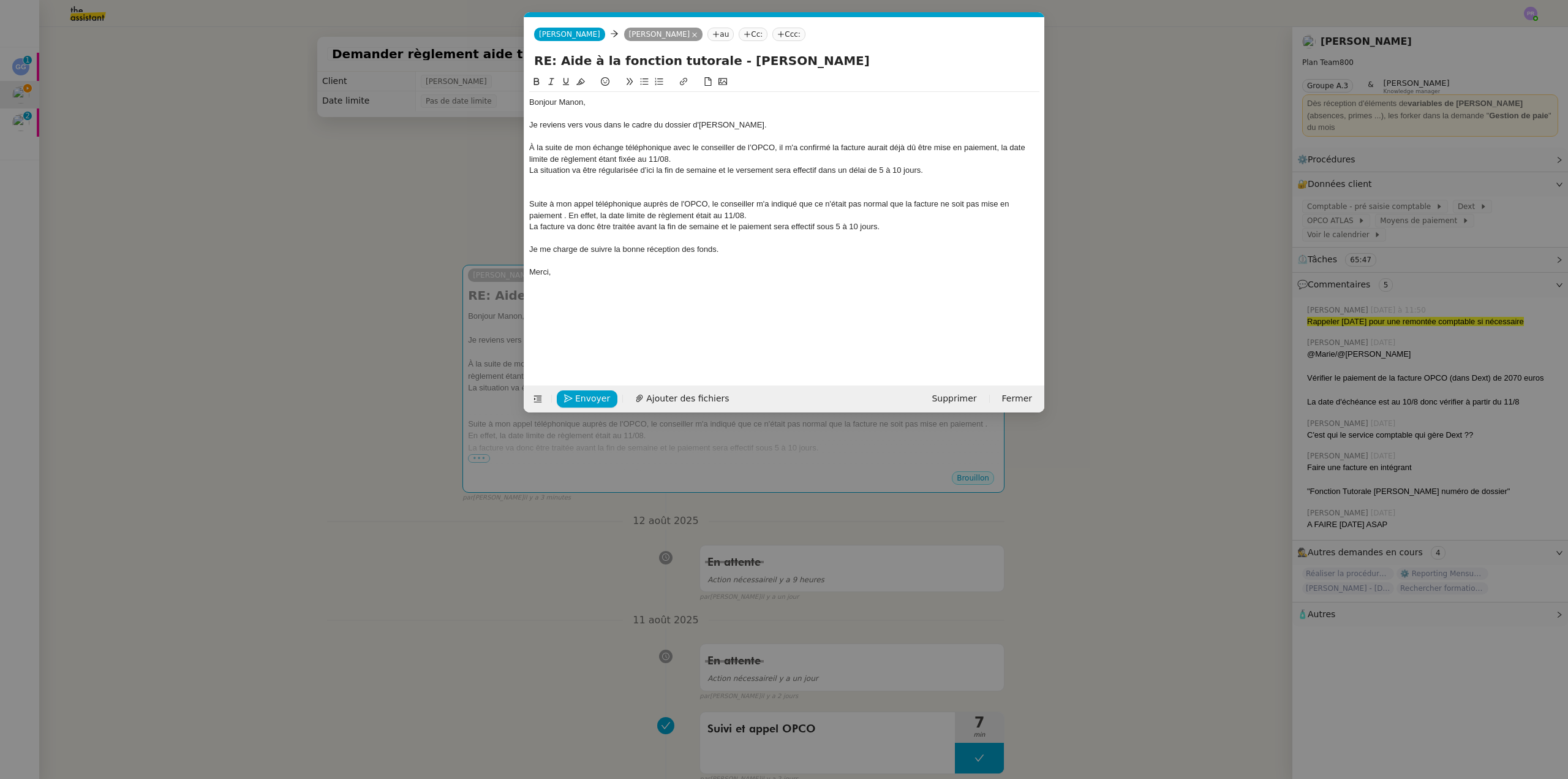
drag, startPoint x: 691, startPoint y: 214, endPoint x: 504, endPoint y: 186, distance: 189.1
click at [504, 186] on nz-modal-container "Service TA - VOYAGE - PROPOSITION GLOBALE A utiliser dans le cadre de propositi…" at bounding box center [784, 390] width 1568 height 779
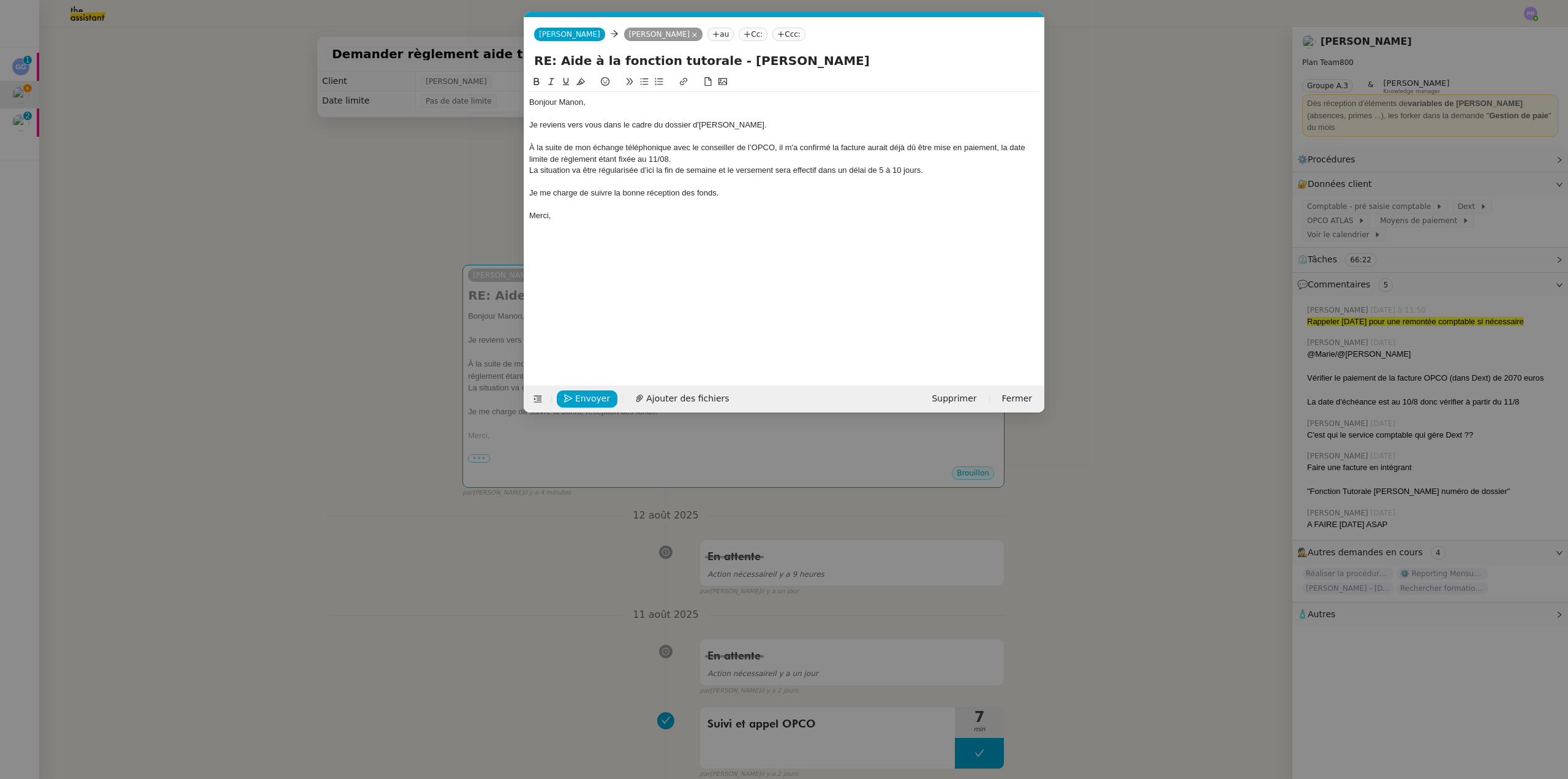
click at [348, 251] on nz-modal-container "Service TA - VOYAGE - PROPOSITION GLOBALE A utiliser dans le cadre de propositi…" at bounding box center [784, 390] width 1568 height 779
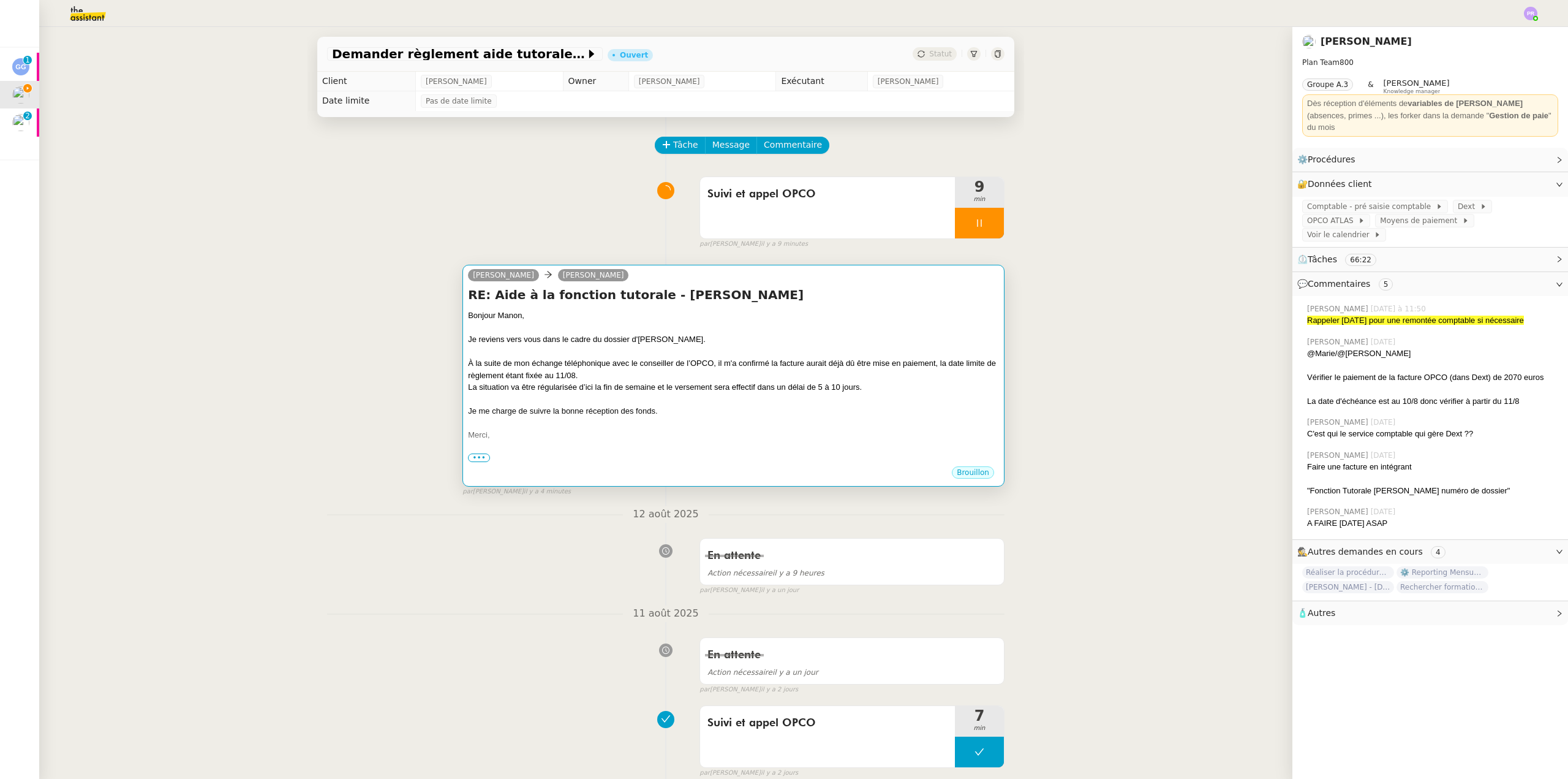
click at [766, 351] on div at bounding box center [734, 351] width 531 height 12
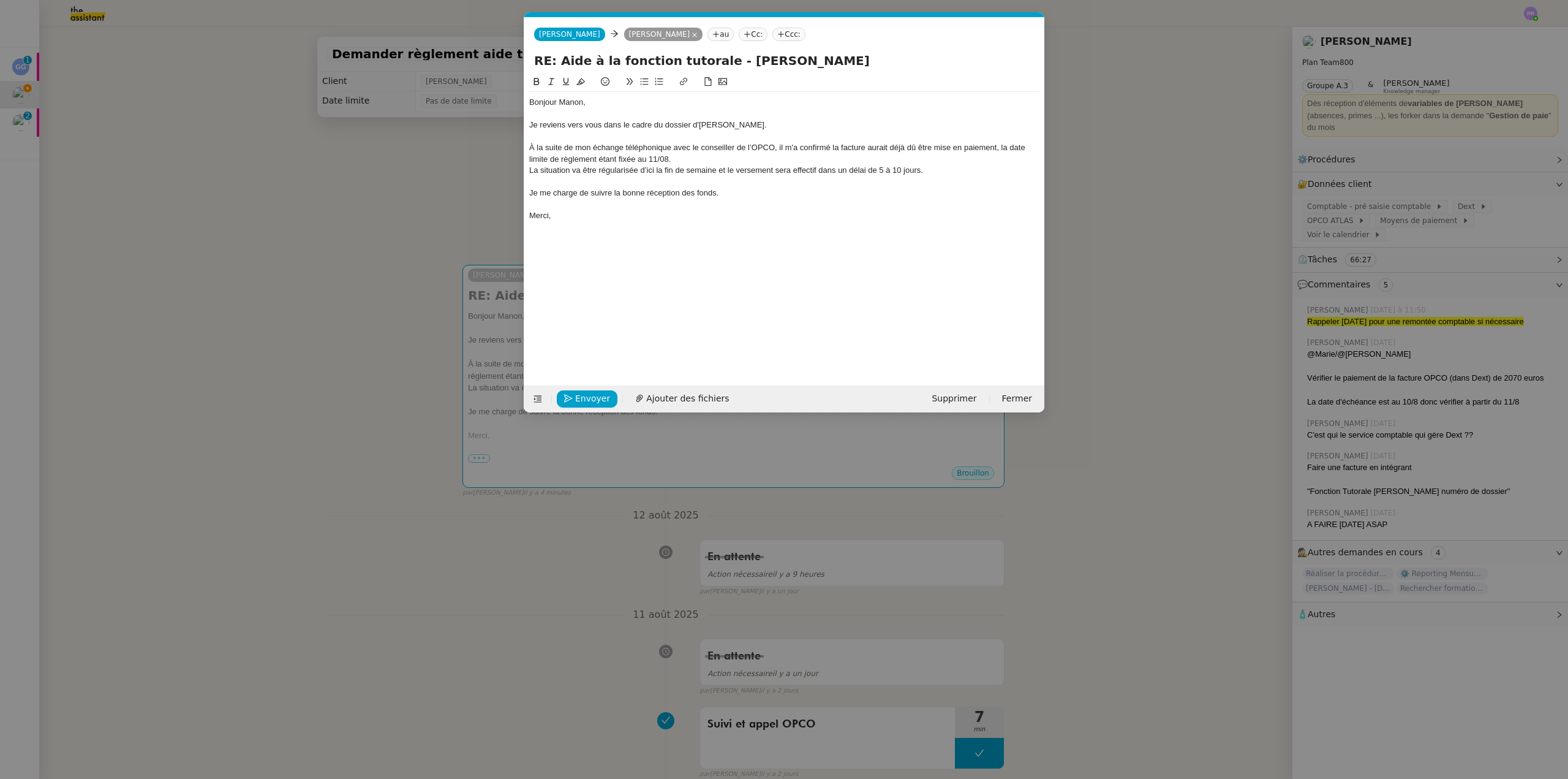
scroll to position [0, 25]
click at [594, 402] on span "Envoyer" at bounding box center [593, 398] width 35 height 14
click at [594, 402] on span "Confirmer l'envoi" at bounding box center [612, 398] width 73 height 14
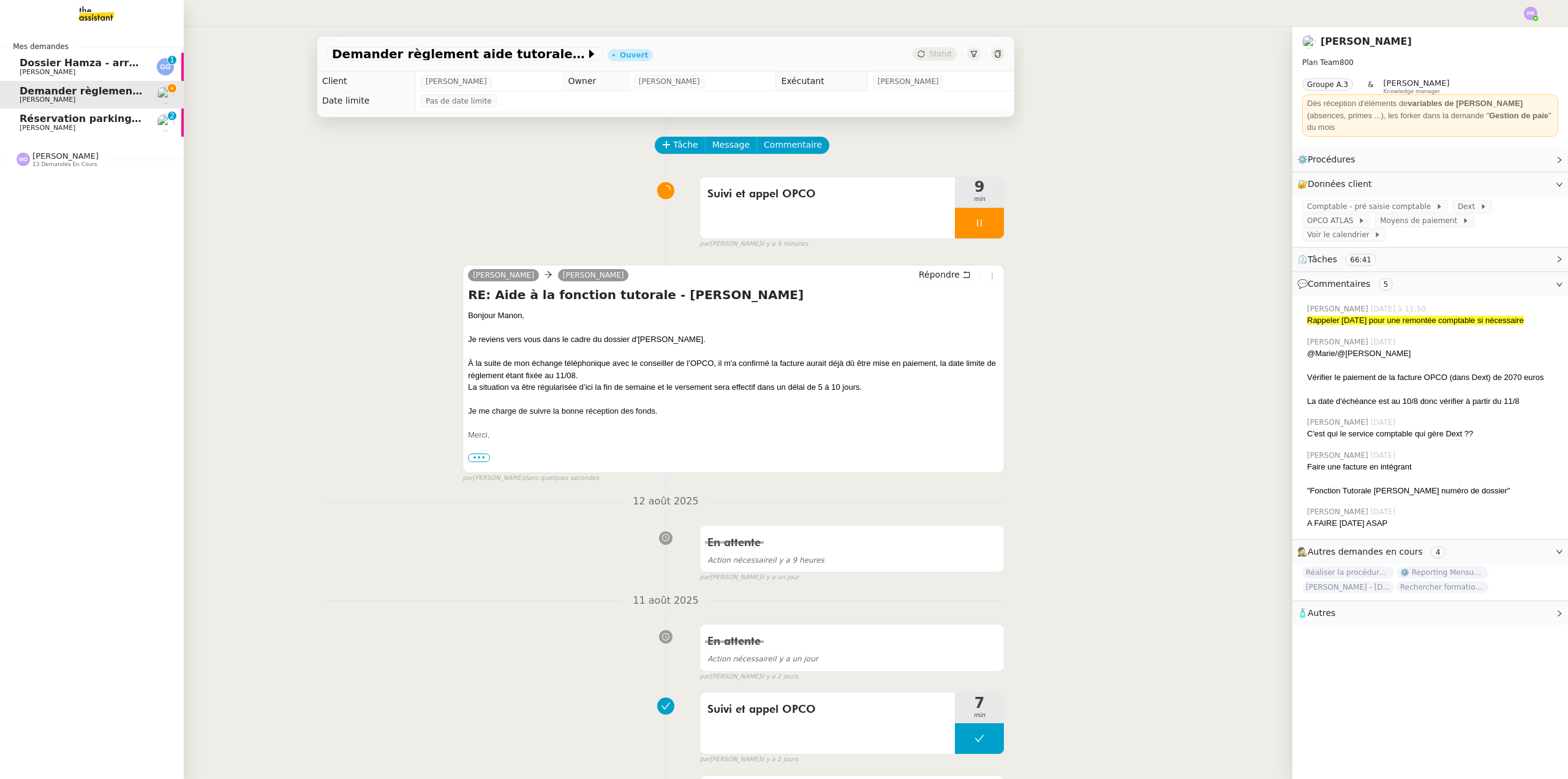
click at [114, 120] on span "Réservation parking à [GEOGRAPHIC_DATA]" at bounding box center [140, 119] width 240 height 11
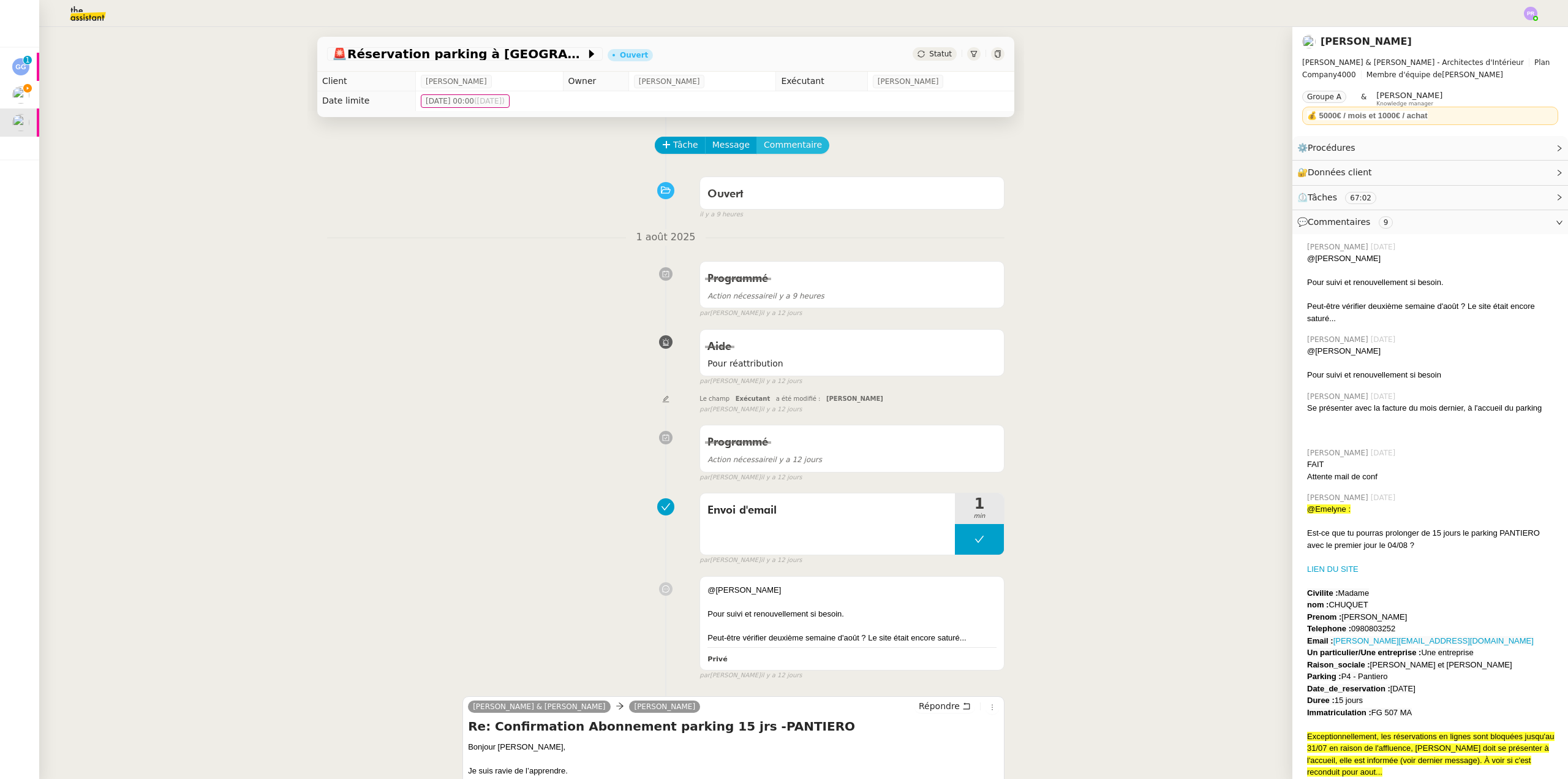
click at [775, 152] on span "Commentaire" at bounding box center [793, 145] width 58 height 14
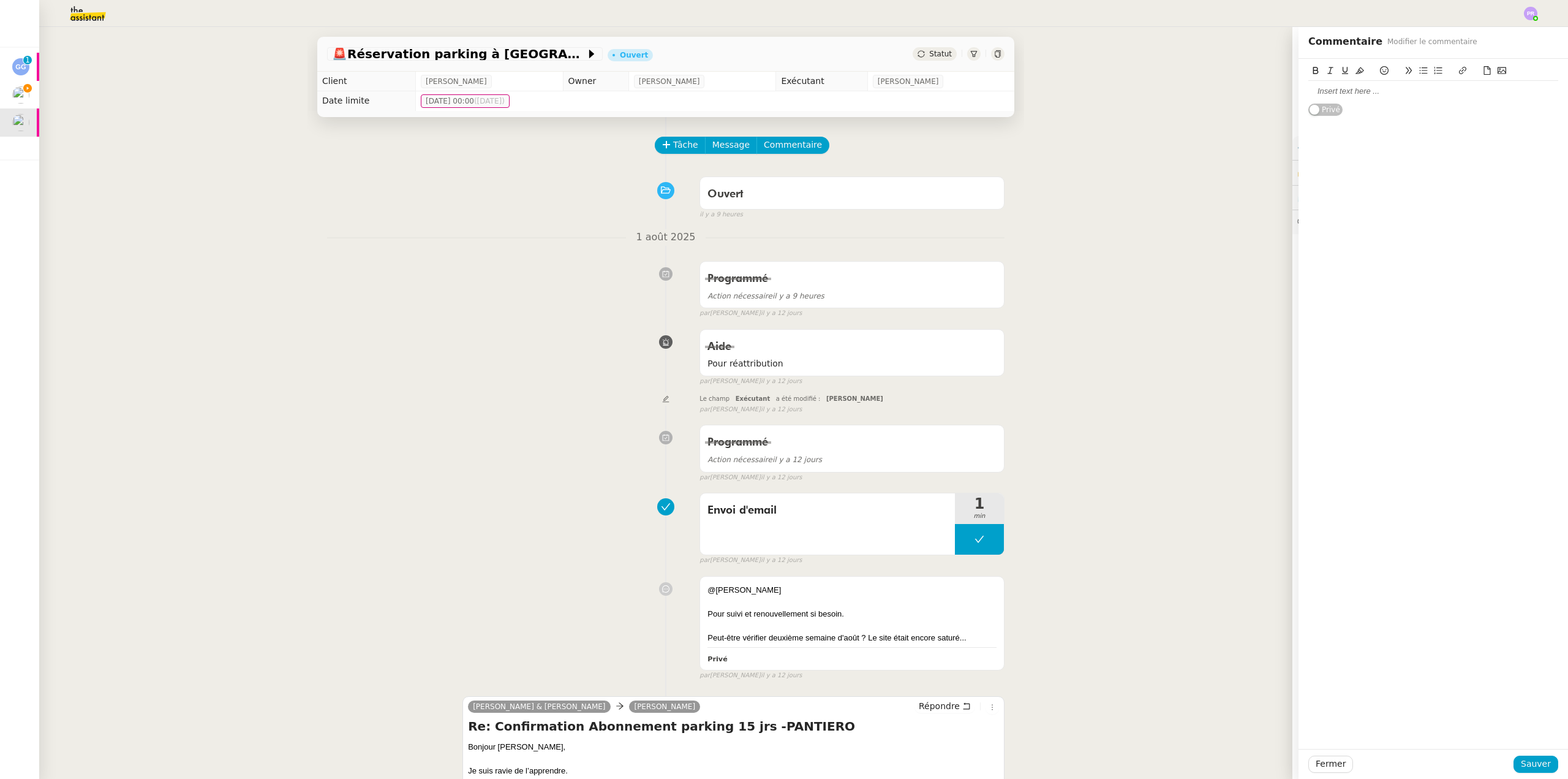
click at [1337, 96] on div at bounding box center [1434, 91] width 250 height 11
click at [1309, 150] on div "JE te laisse" at bounding box center [1434, 148] width 250 height 11
click at [1352, 150] on div "Je te laisse" at bounding box center [1434, 148] width 250 height 11
click at [1397, 150] on div "Je te laisse la demande" at bounding box center [1434, 148] width 250 height 11
click at [1309, 168] on div "MErci," at bounding box center [1434, 171] width 250 height 11
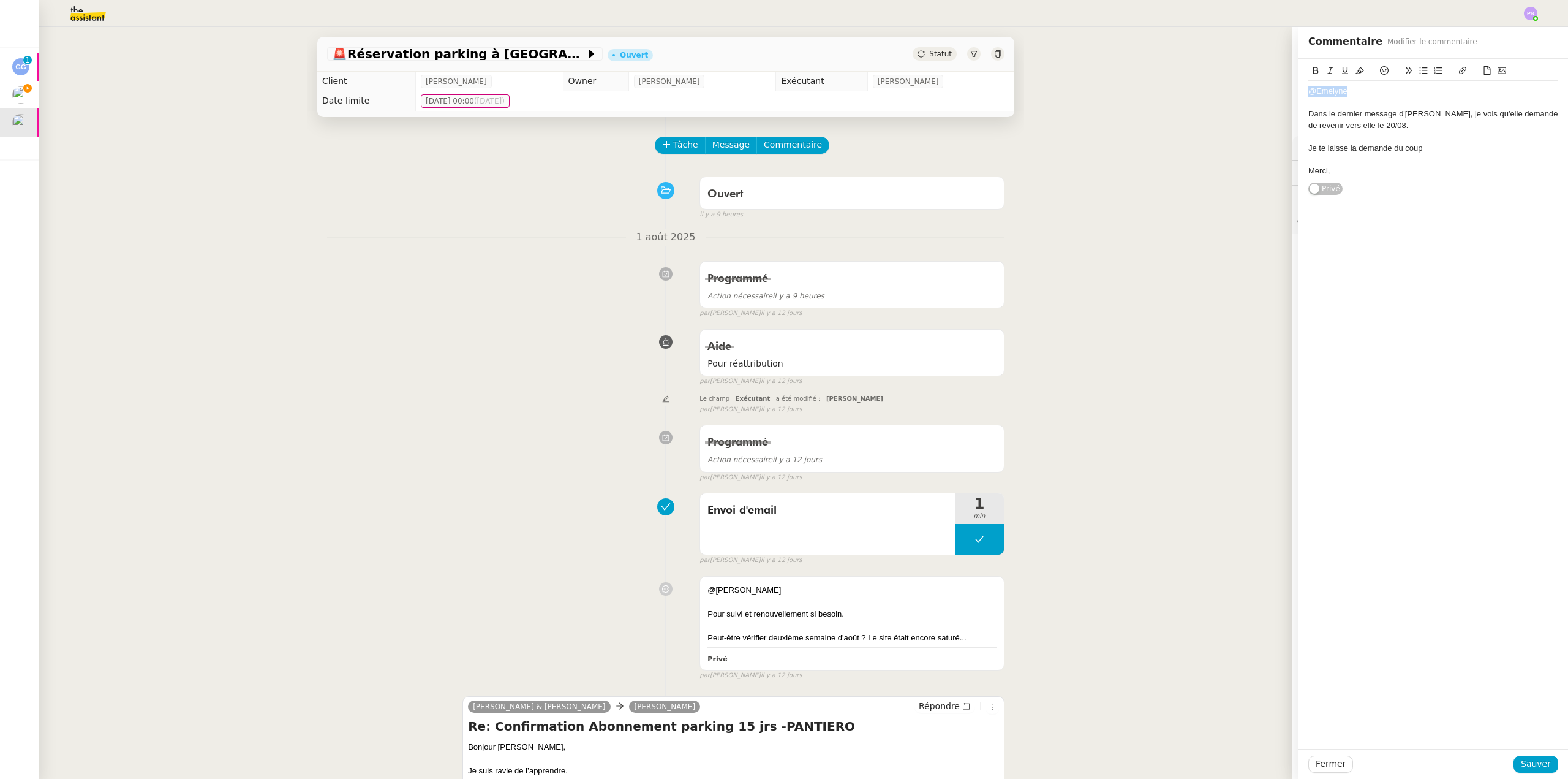
drag, startPoint x: 1363, startPoint y: 89, endPoint x: 1307, endPoint y: 84, distance: 56.2
click at [1274, 89] on app-ticket "🚨 Réservation parking à Cannes Ouvert Statut Client Audrey Chuquet Owner Romane…" at bounding box center [804, 403] width 1529 height 752
click at [1353, 66] on button at bounding box center [1360, 71] width 15 height 14
drag, startPoint x: 1368, startPoint y: 85, endPoint x: 1383, endPoint y: 101, distance: 21.9
click at [1368, 85] on div "@Emelyne Dans le dernier message d'Audrey, je vois qu'elle demande de revenir v…" at bounding box center [1434, 131] width 250 height 101
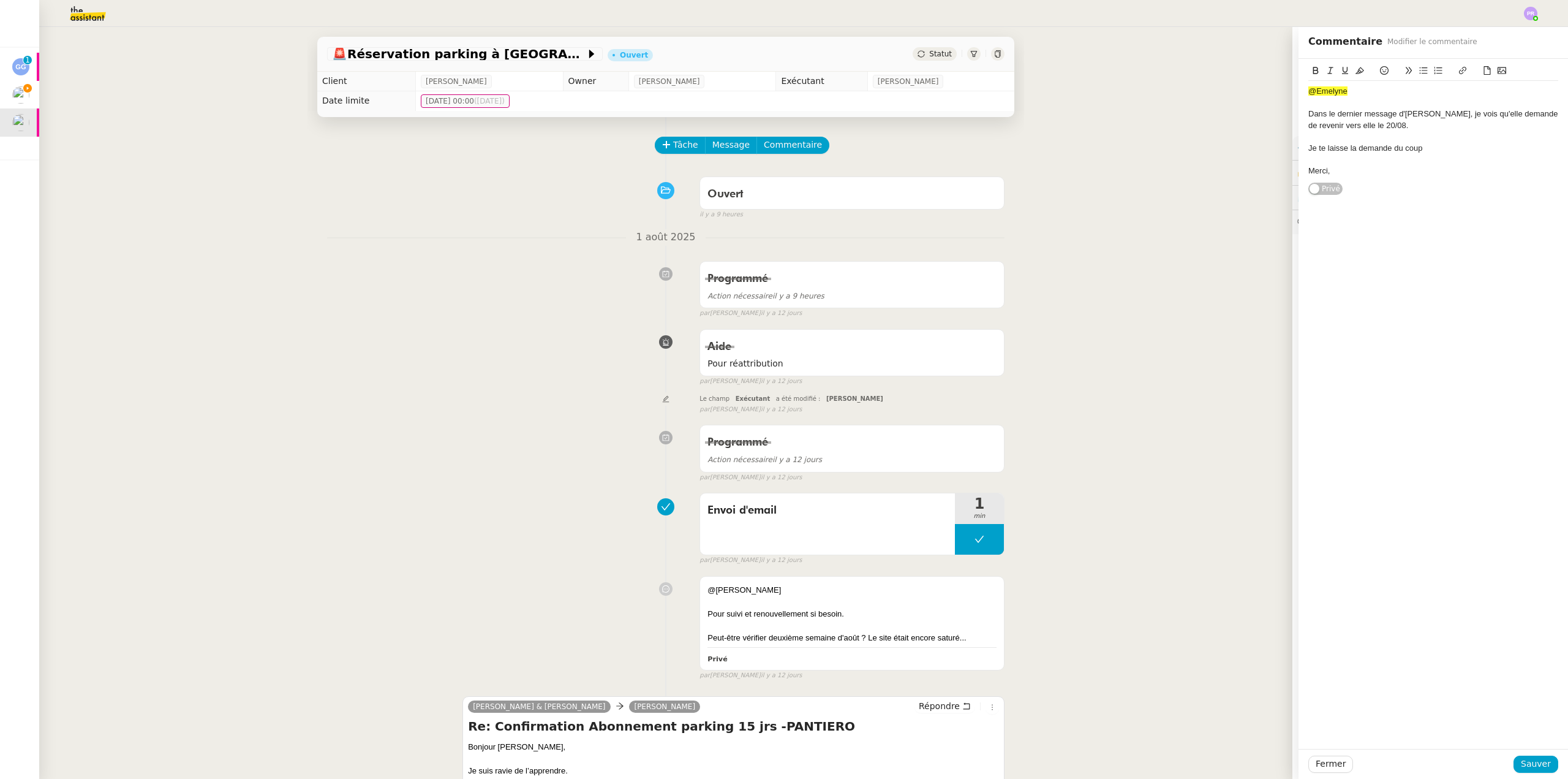
click at [1388, 103] on div at bounding box center [1434, 103] width 250 height 11
click at [1437, 148] on div "Je te laisse la demande du coup" at bounding box center [1434, 148] width 250 height 11
click at [1525, 762] on span "Sauver" at bounding box center [1536, 764] width 30 height 14
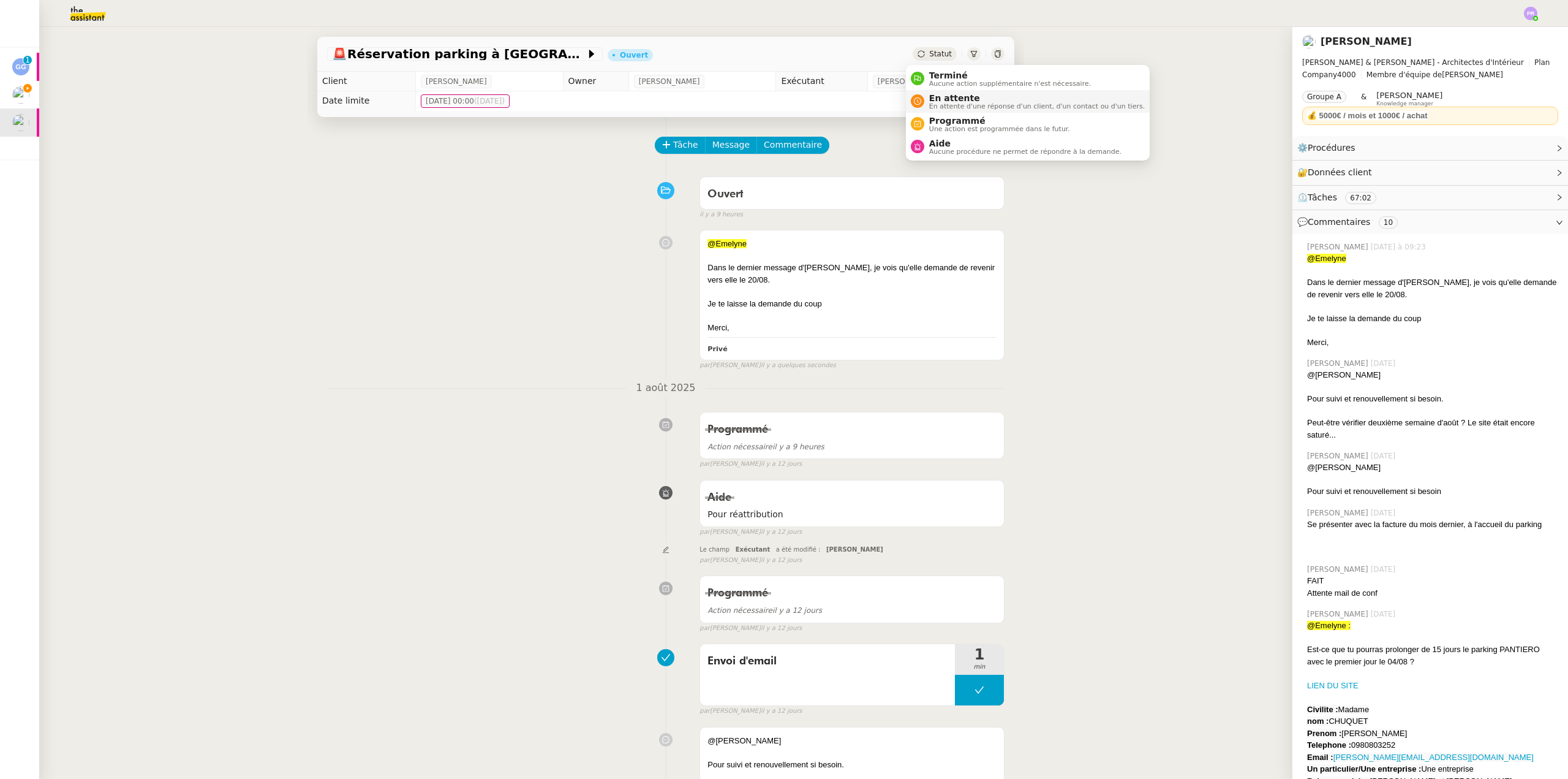
click at [959, 100] on span "En attente" at bounding box center [1037, 98] width 215 height 10
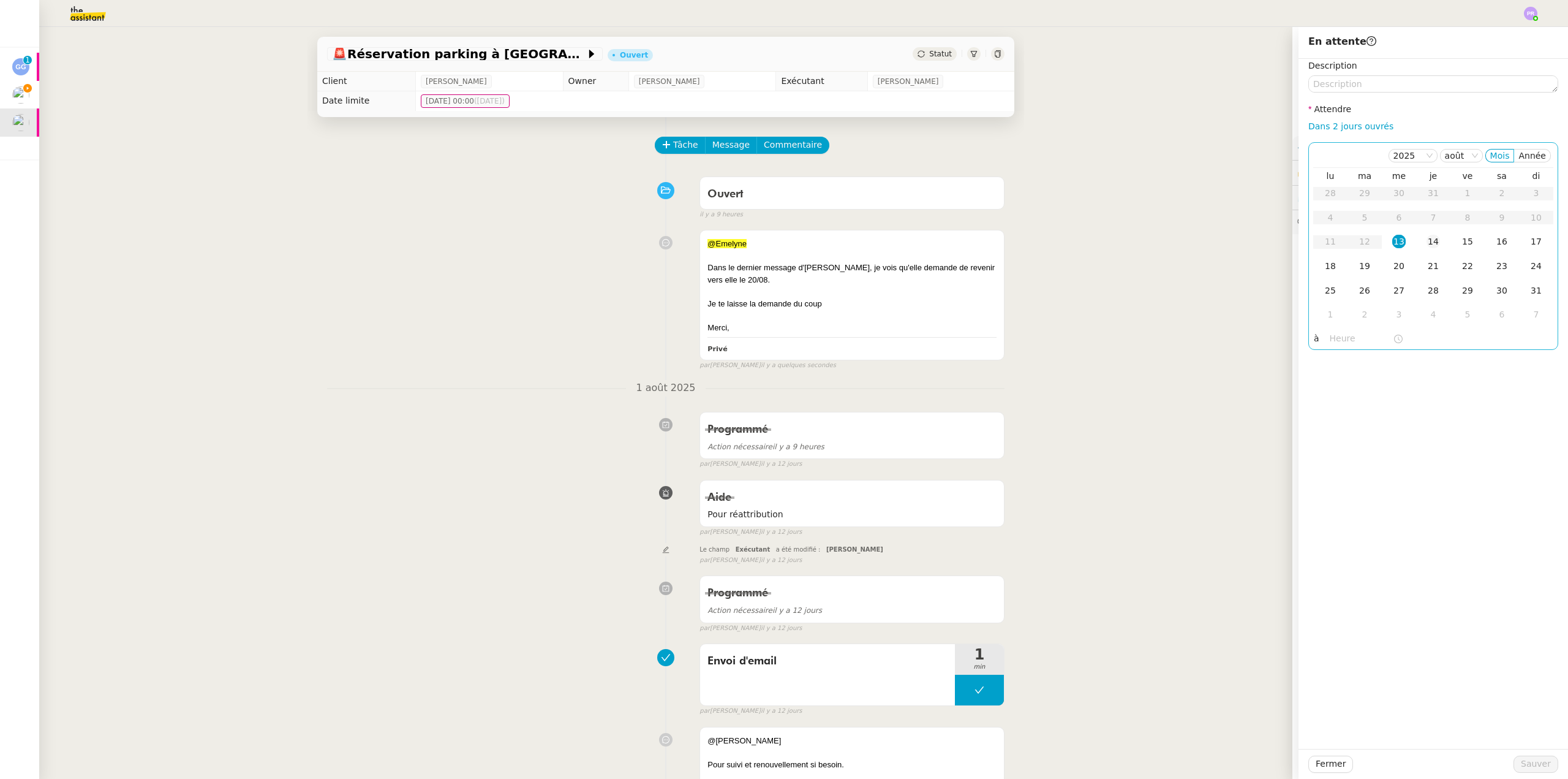
click at [1427, 239] on div "14" at bounding box center [1433, 241] width 13 height 13
click at [1342, 338] on input "text" at bounding box center [1361, 339] width 63 height 14
click at [1327, 467] on div "16" at bounding box center [1331, 470] width 34 height 15
click at [1368, 360] on div "00" at bounding box center [1365, 358] width 34 height 15
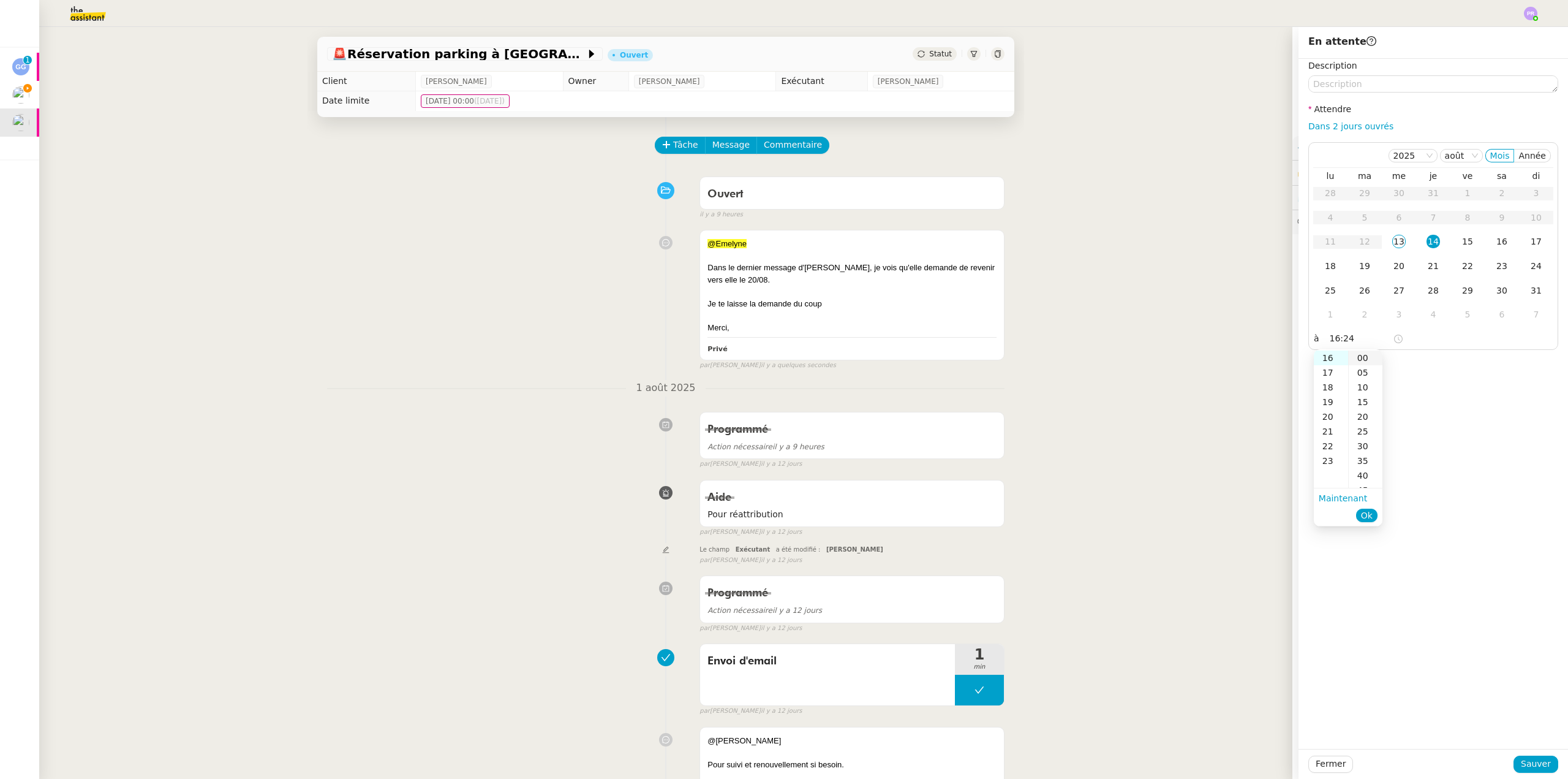
type input "16:00"
click at [1368, 513] on span "Ok" at bounding box center [1367, 515] width 11 height 12
drag, startPoint x: 1523, startPoint y: 759, endPoint x: 1219, endPoint y: 636, distance: 327.9
click at [1523, 759] on span "Sauver" at bounding box center [1536, 764] width 30 height 14
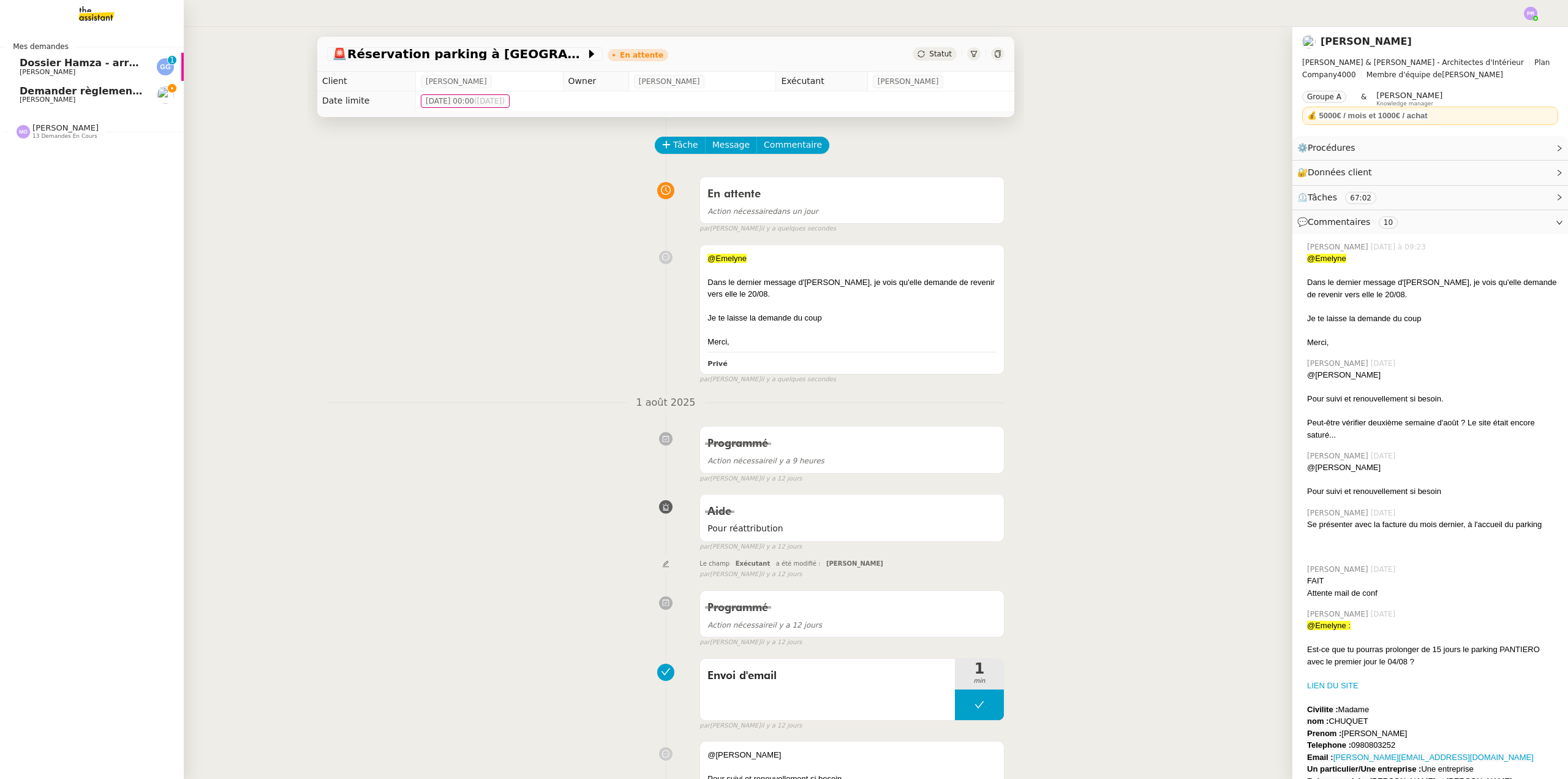
click at [104, 94] on span "Demander règlement aide tutorale Orlane Fernandez" at bounding box center [163, 91] width 287 height 11
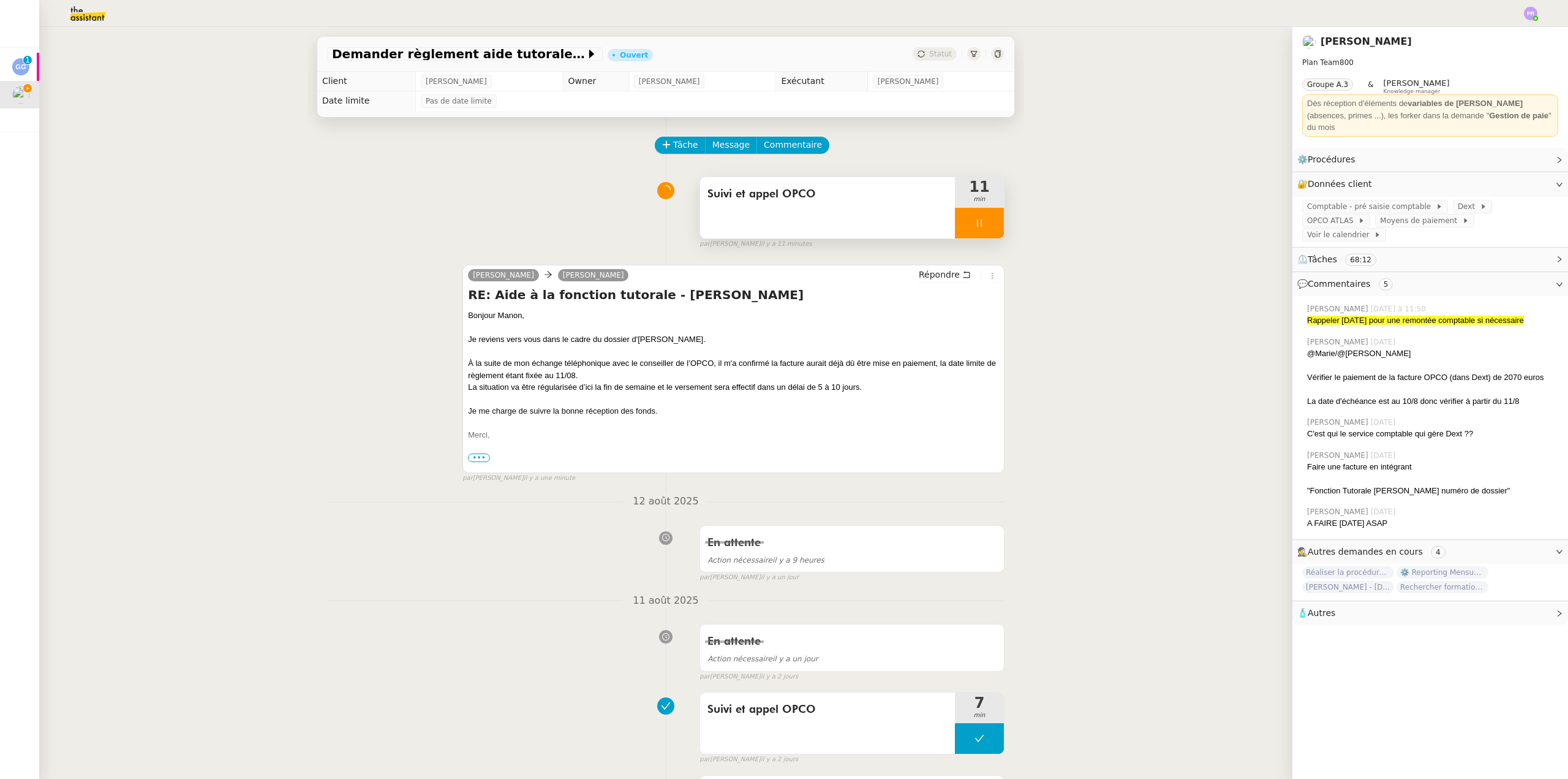
click at [990, 228] on div at bounding box center [979, 223] width 49 height 31
click at [990, 228] on button at bounding box center [991, 223] width 24 height 31
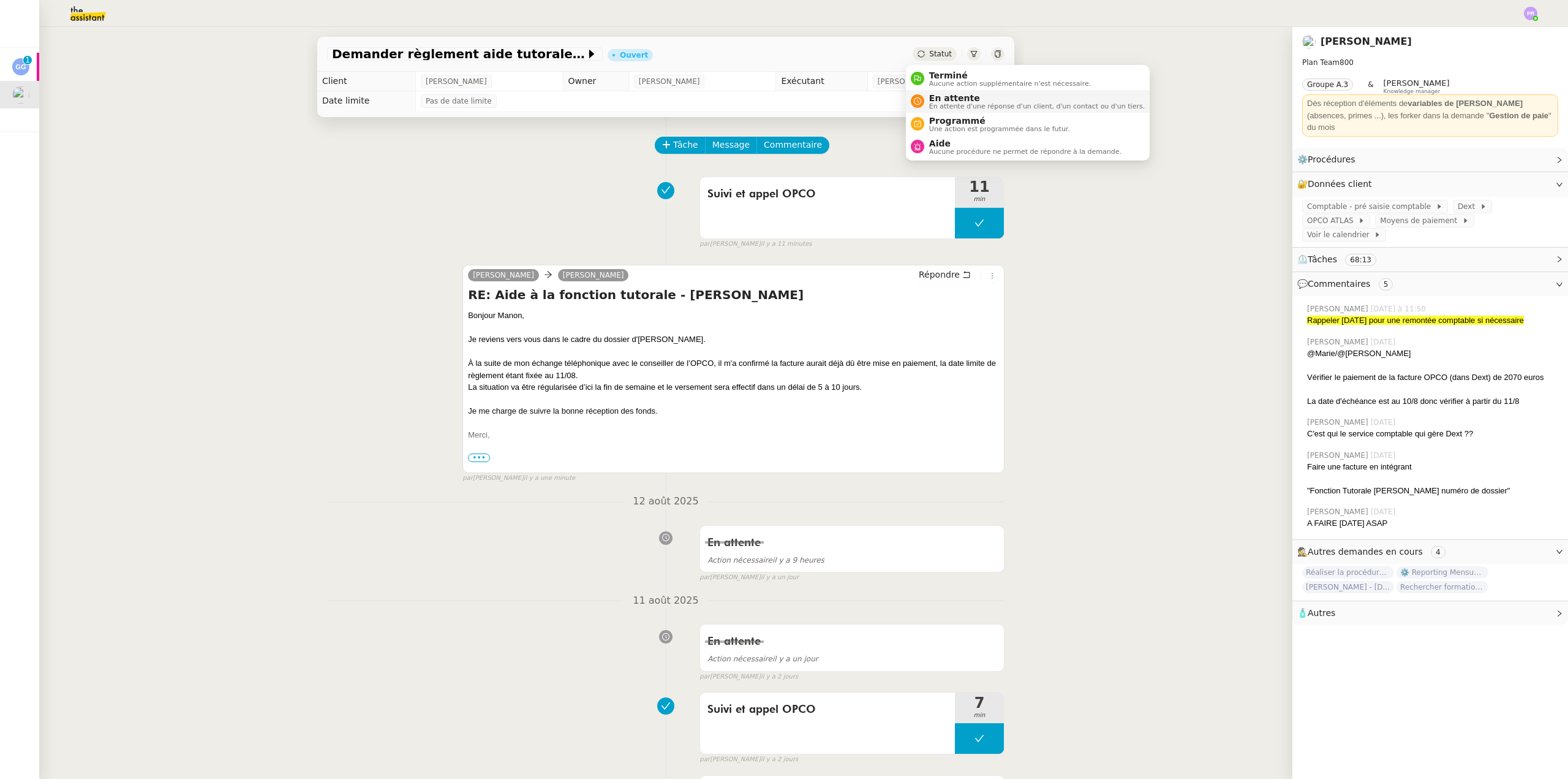
click at [956, 101] on span "En attente" at bounding box center [1037, 98] width 215 height 10
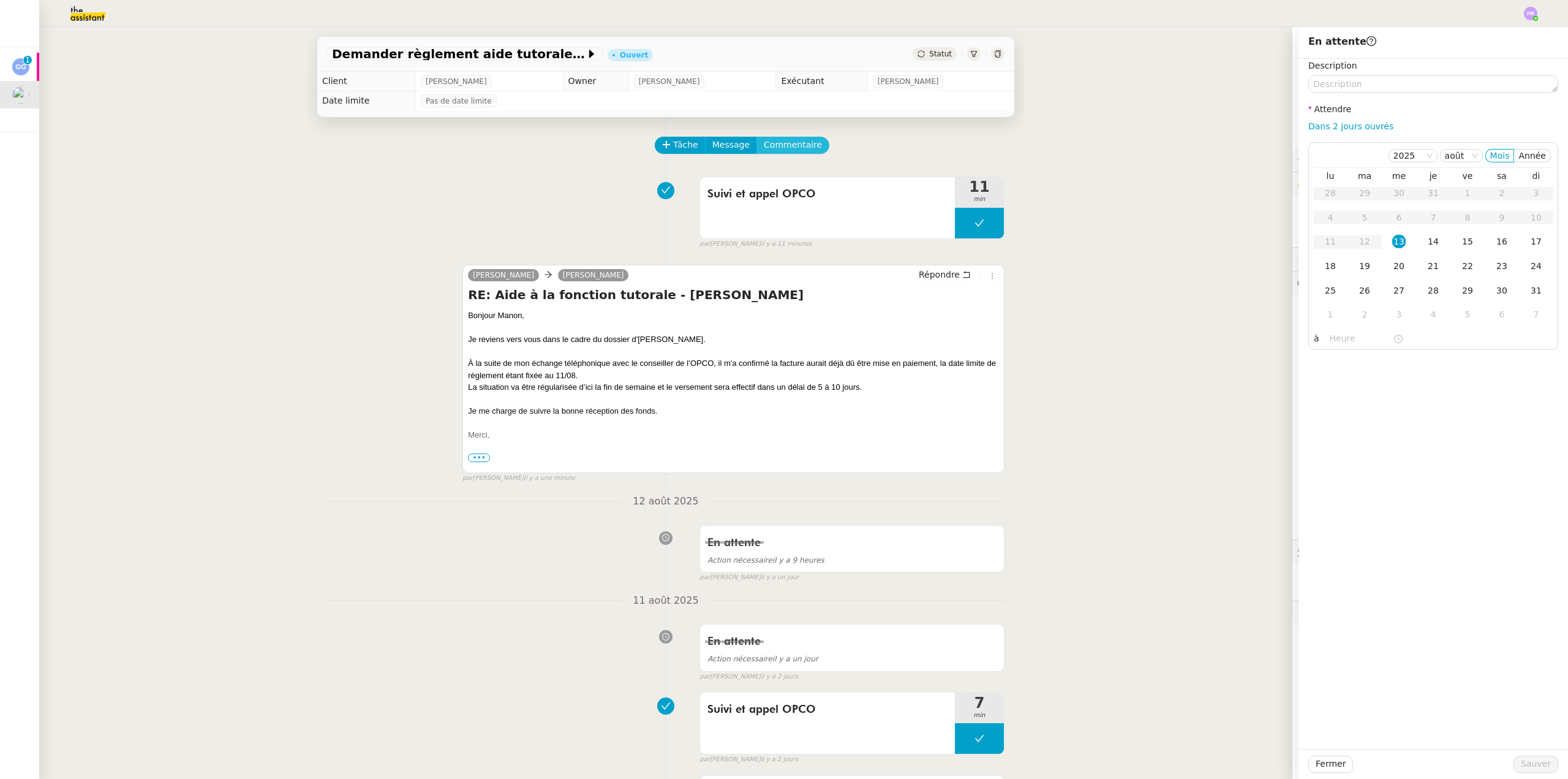
click at [793, 142] on span "Commentaire" at bounding box center [793, 145] width 58 height 14
click at [955, 224] on button at bounding box center [979, 223] width 49 height 31
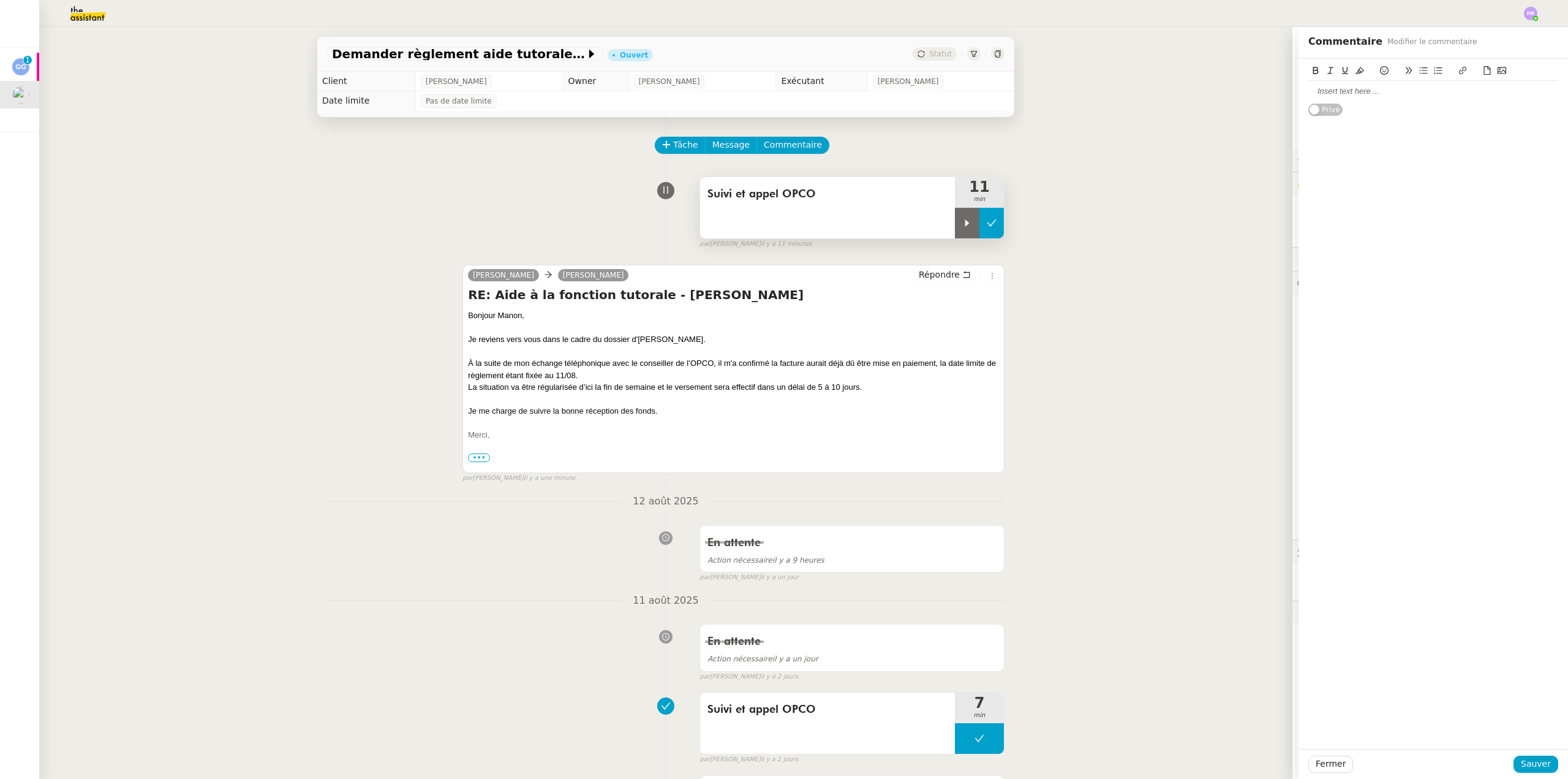
click at [962, 224] on icon at bounding box center [967, 222] width 10 height 10
click at [1368, 92] on div at bounding box center [1434, 91] width 250 height 11
drag, startPoint x: 1308, startPoint y: 95, endPoint x: 1295, endPoint y: 85, distance: 16.4
click at [1265, 92] on app-ticket "Demander règlement aide tutorale Orlane Fernandez Ouvert Statut Client Manon Lo…" at bounding box center [804, 403] width 1529 height 752
click at [1356, 71] on icon at bounding box center [1360, 70] width 8 height 8
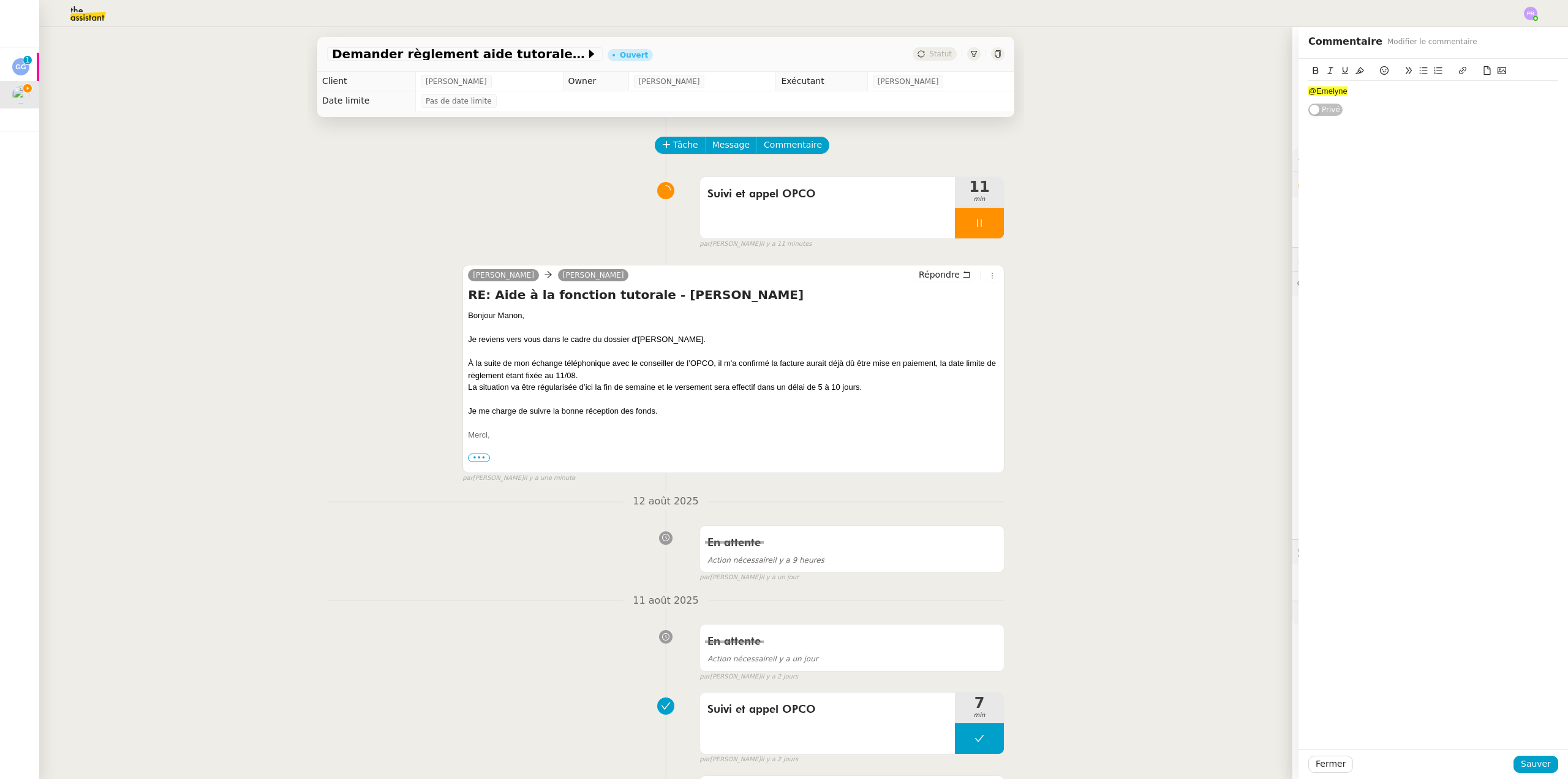
click at [1349, 91] on div "@Emelyne" at bounding box center [1434, 91] width 250 height 11
click at [1321, 161] on span "Le paiment va intervenir sous 5 à 10 jours." at bounding box center [1384, 159] width 150 height 9
drag, startPoint x: 1486, startPoint y: 164, endPoint x: 1290, endPoint y: 114, distance: 202.3
click at [1298, 114] on div "@Emelyne Le règlement n'a pas eu lieu dans la limite de temps annoncée (le 11/0…" at bounding box center [1433, 121] width 270 height 126
click at [1356, 68] on icon at bounding box center [1360, 70] width 8 height 8
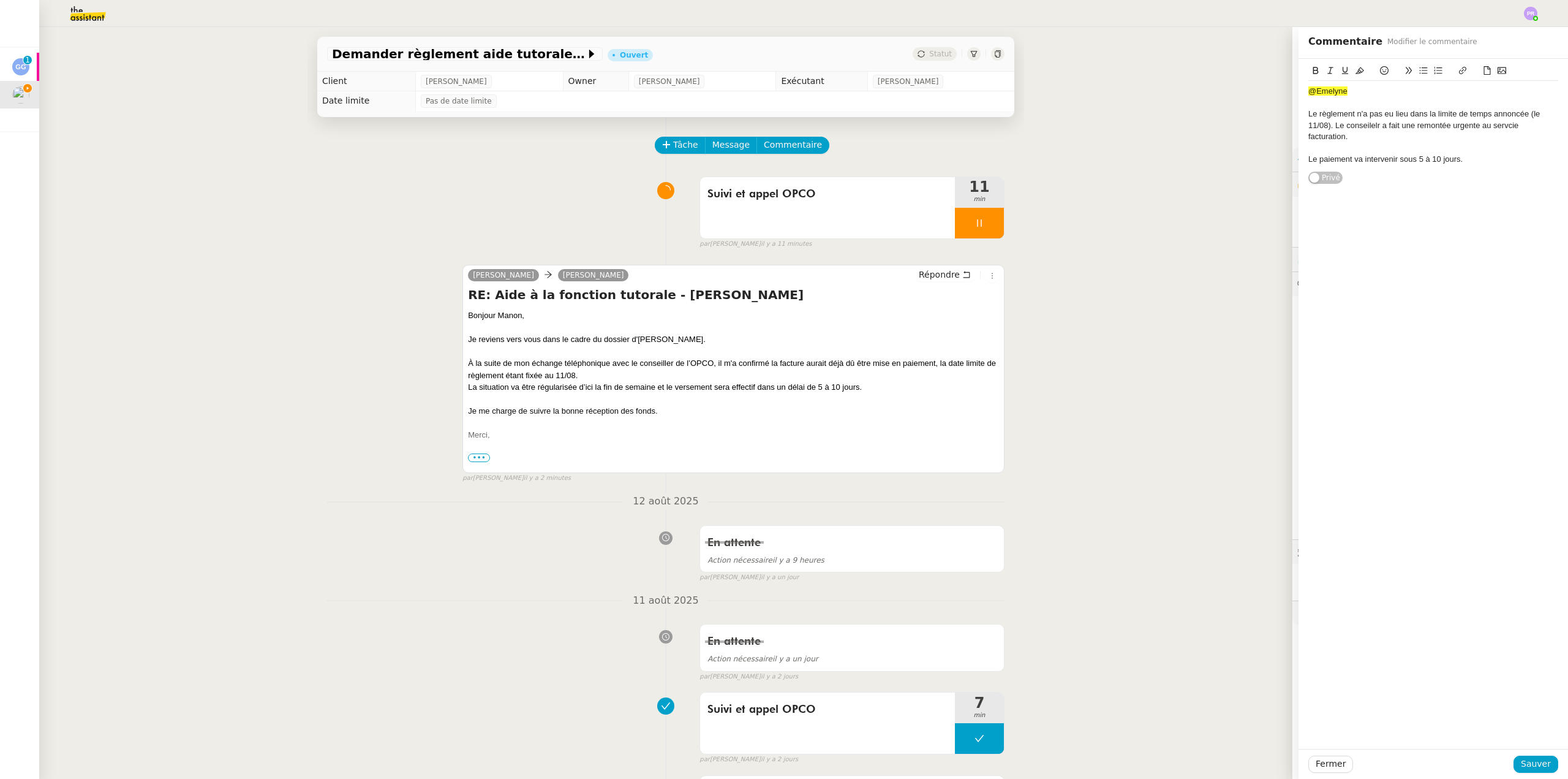
click at [1360, 82] on div "@Emelyne Le règlement n'a pas eu lieu dans la limite de temps annoncée (le 11/0…" at bounding box center [1434, 125] width 250 height 89
click at [1359, 127] on div "Le règlement n'a pas eu lieu dans la limite de temps annoncée (le 11/08). Le co…" at bounding box center [1434, 125] width 250 height 34
click at [0, 0] on lt-span "conseil le r" at bounding box center [0, 0] width 0 height 0
click at [1496, 121] on div "Le règlement n'a pas eu lieu dans la limite de temps annoncée (le 11/08). Le co…" at bounding box center [1434, 125] width 250 height 34
click at [0, 0] on lt-span "serv ic e" at bounding box center [0, 0] width 0 height 0
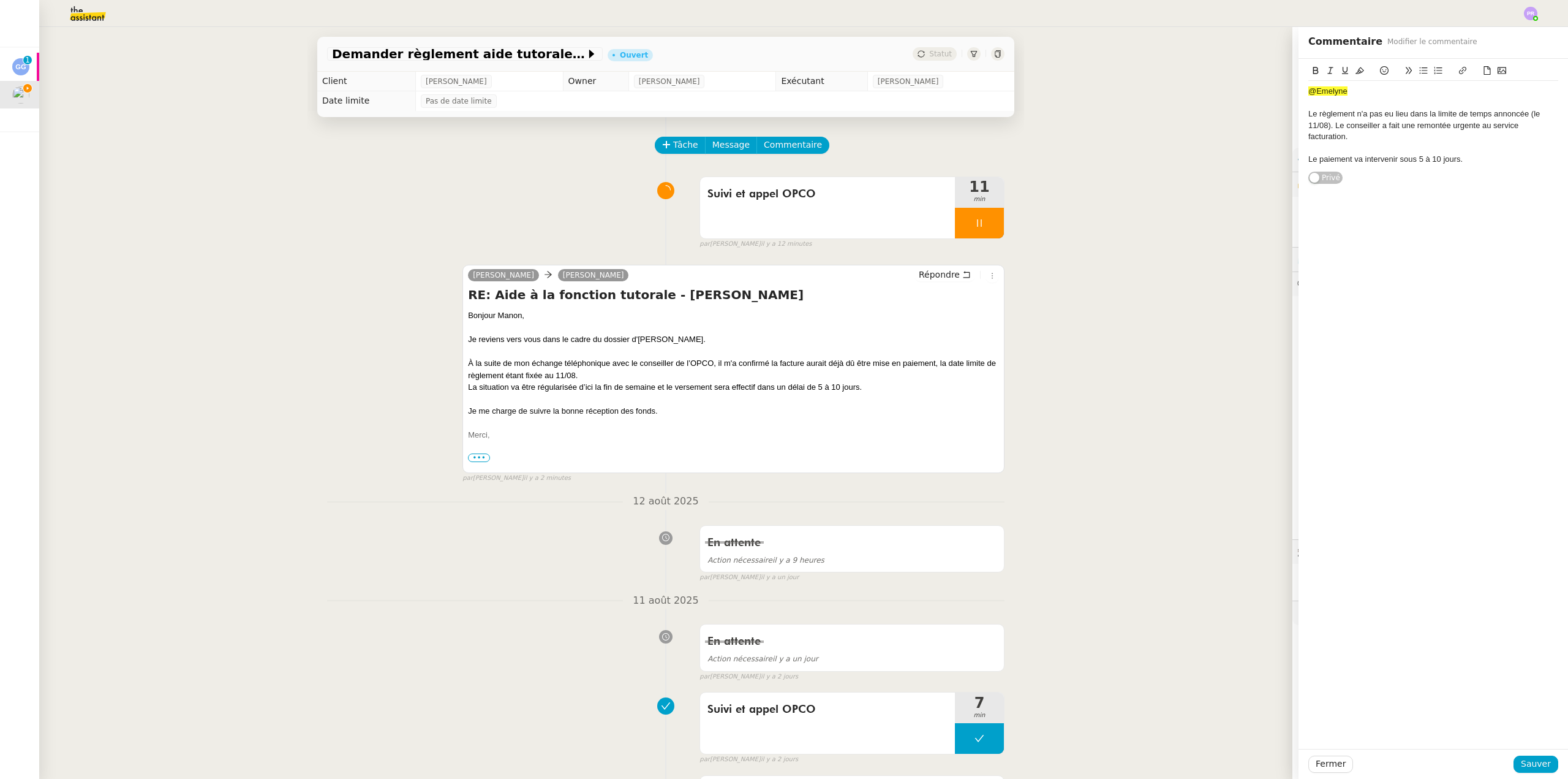
click at [1383, 138] on div "Le règlement n'a pas eu lieu dans la limite de temps annoncée (le 11/08). Le co…" at bounding box center [1434, 125] width 250 height 34
click at [1380, 135] on div "Le règlement n'a pas eu lieu dans la limite de temps annoncée (le 11/08). Le co…" at bounding box center [1434, 125] width 250 height 34
click at [1373, 134] on div "Le règlement n'a pas eu lieu dans la limite de temps annoncée (le 11/08). Le co…" at bounding box center [1434, 125] width 250 height 34
click at [1460, 159] on div "Le paiement va intervenir sous 5 à 10 jours." at bounding box center [1434, 159] width 250 height 11
click at [1527, 761] on span "Sauver" at bounding box center [1536, 764] width 30 height 14
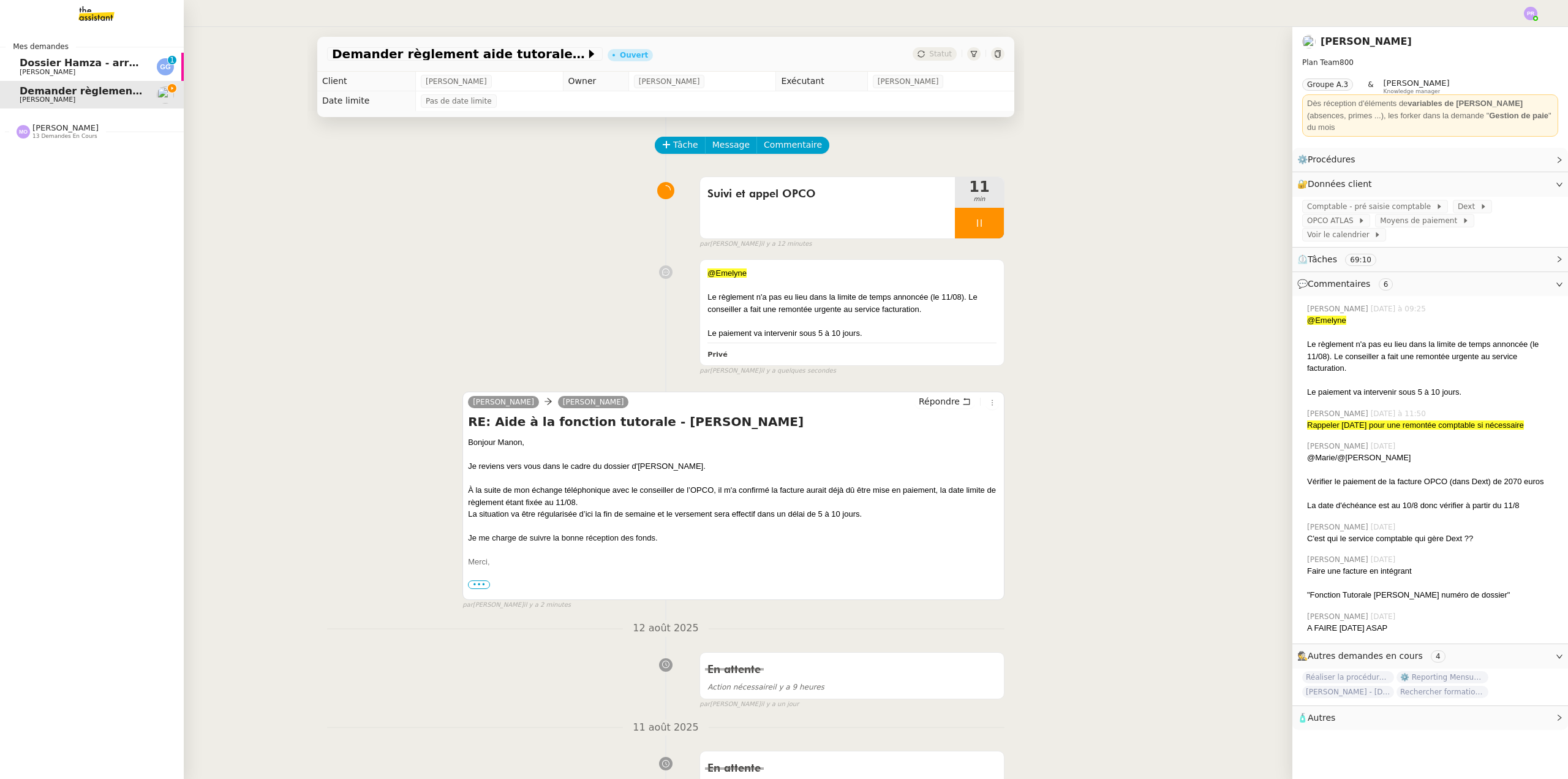
click at [75, 123] on span "[PERSON_NAME]" at bounding box center [66, 127] width 66 height 9
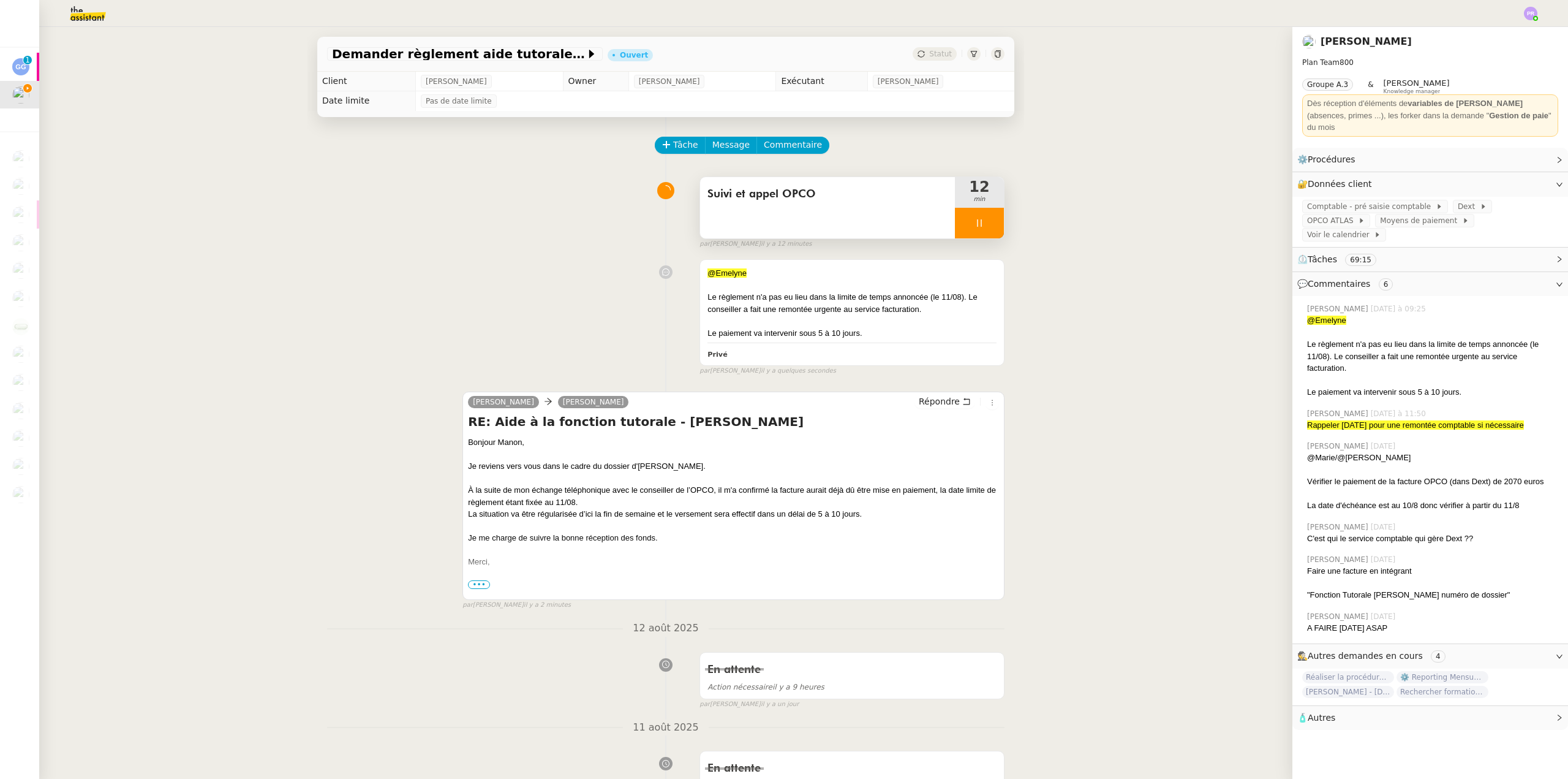
click at [984, 227] on div at bounding box center [979, 223] width 49 height 31
click at [987, 227] on icon at bounding box center [991, 222] width 10 height 10
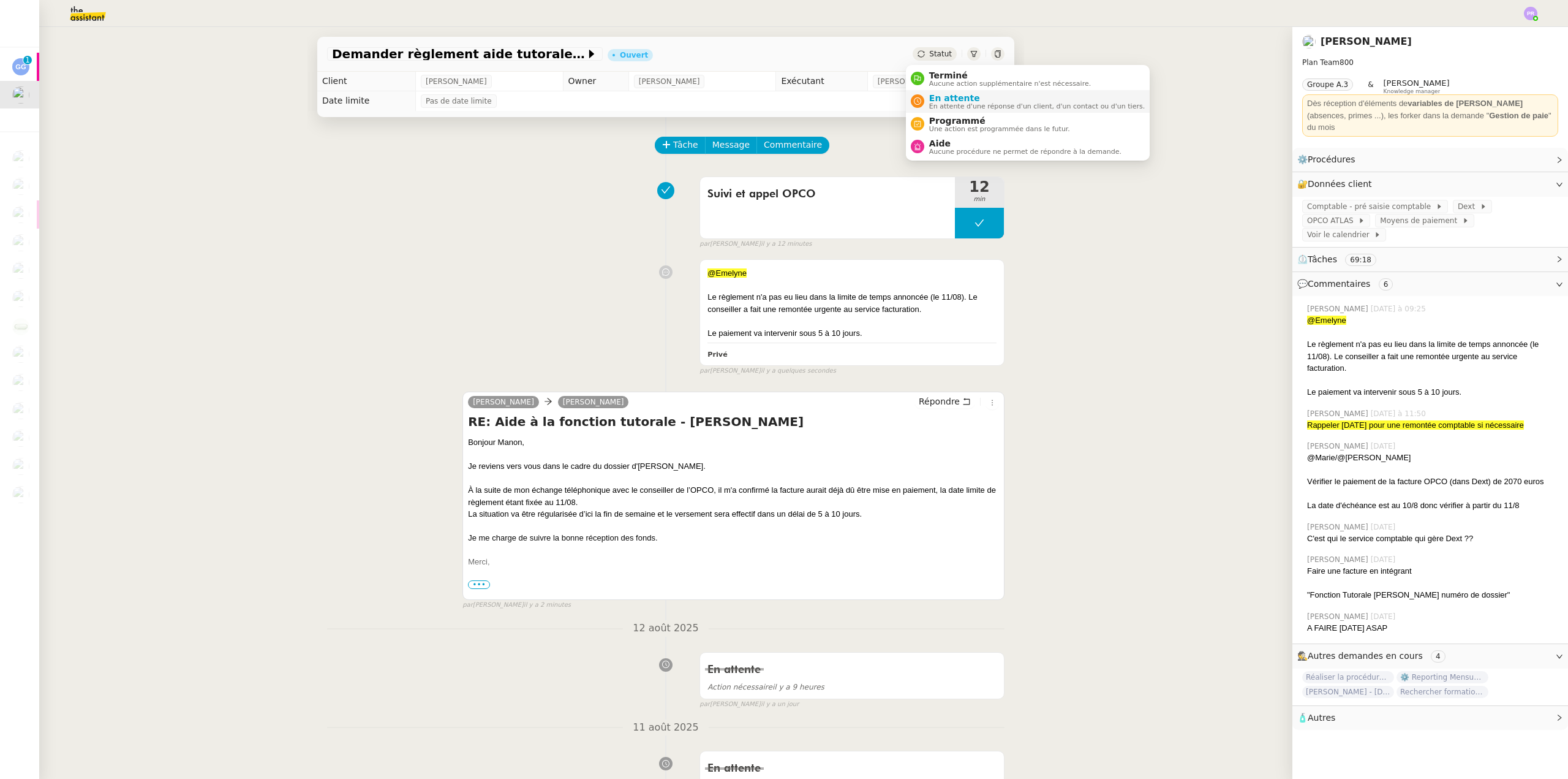
click at [958, 103] on span "En attente d'une réponse d'un client, d'un contact ou d'un tiers." at bounding box center [1037, 106] width 215 height 7
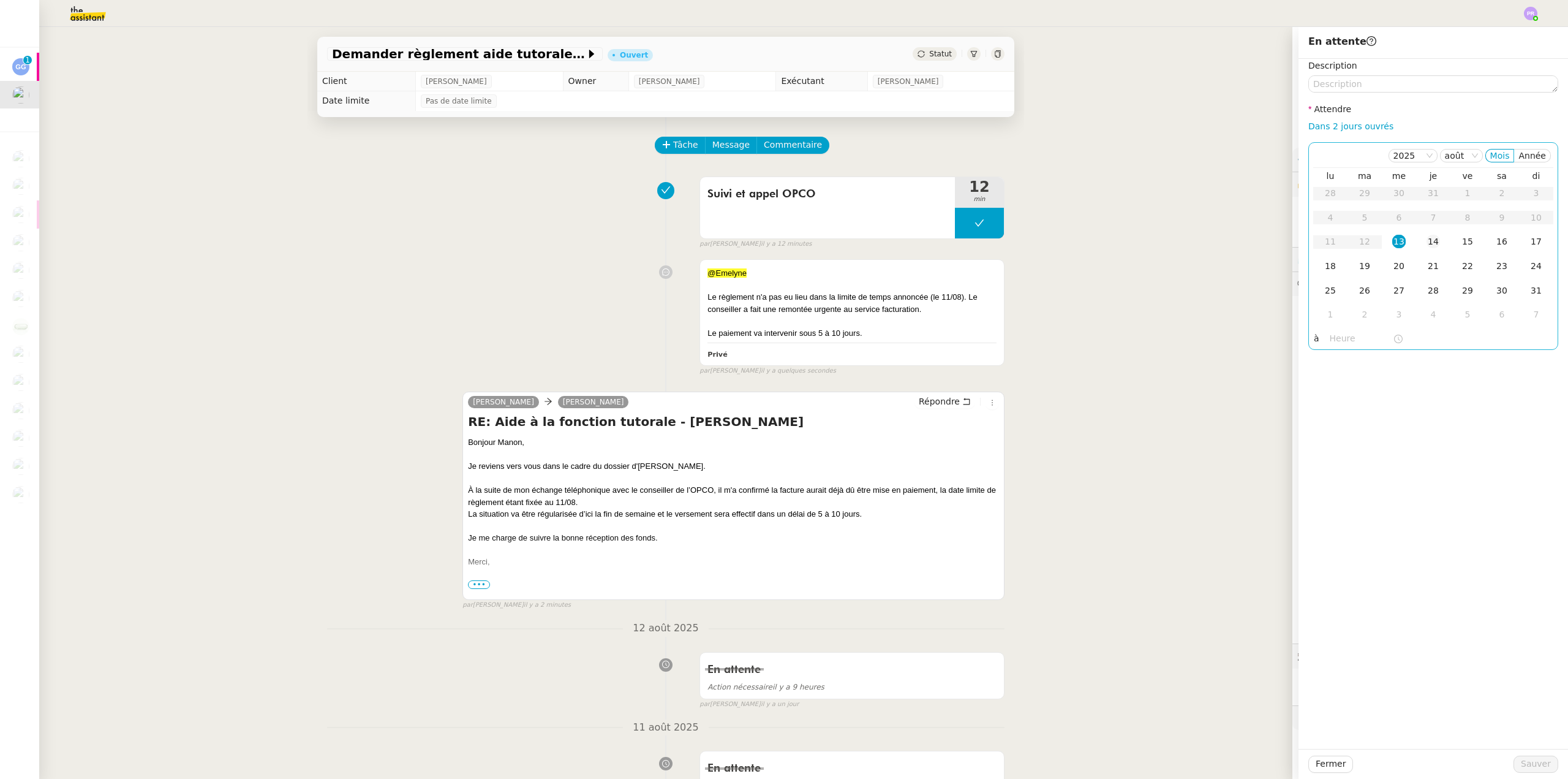
click at [1427, 240] on div "14" at bounding box center [1433, 241] width 13 height 13
click at [1346, 342] on input "text" at bounding box center [1361, 339] width 63 height 14
drag, startPoint x: 1329, startPoint y: 470, endPoint x: 1355, endPoint y: 399, distance: 75.6
click at [1329, 470] on div "16" at bounding box center [1331, 470] width 34 height 15
click at [1363, 359] on div "00" at bounding box center [1365, 358] width 34 height 15
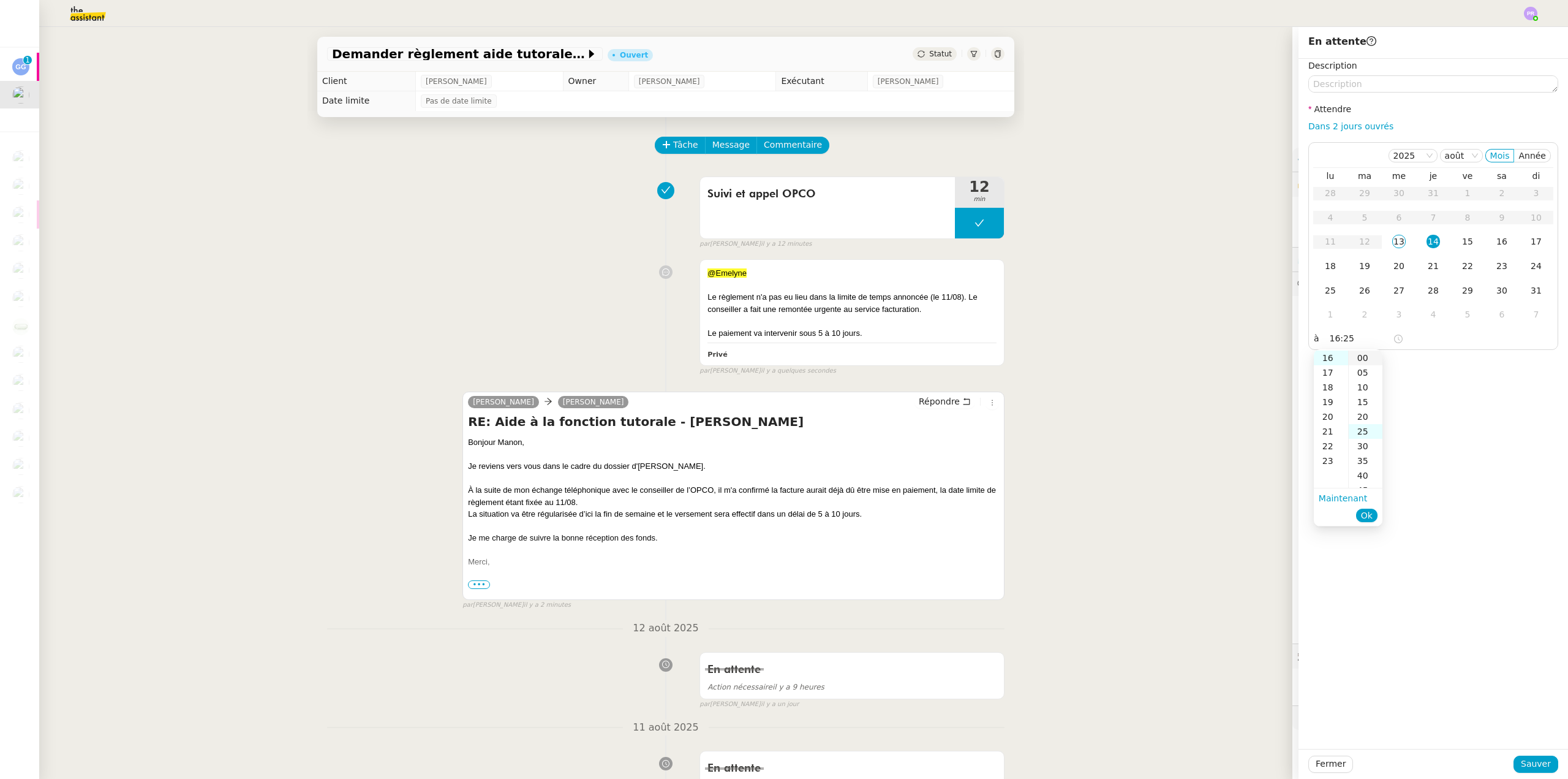
type input "16:00"
click at [1367, 512] on span "Ok" at bounding box center [1367, 515] width 11 height 12
click at [1537, 769] on span "Sauver" at bounding box center [1536, 764] width 30 height 14
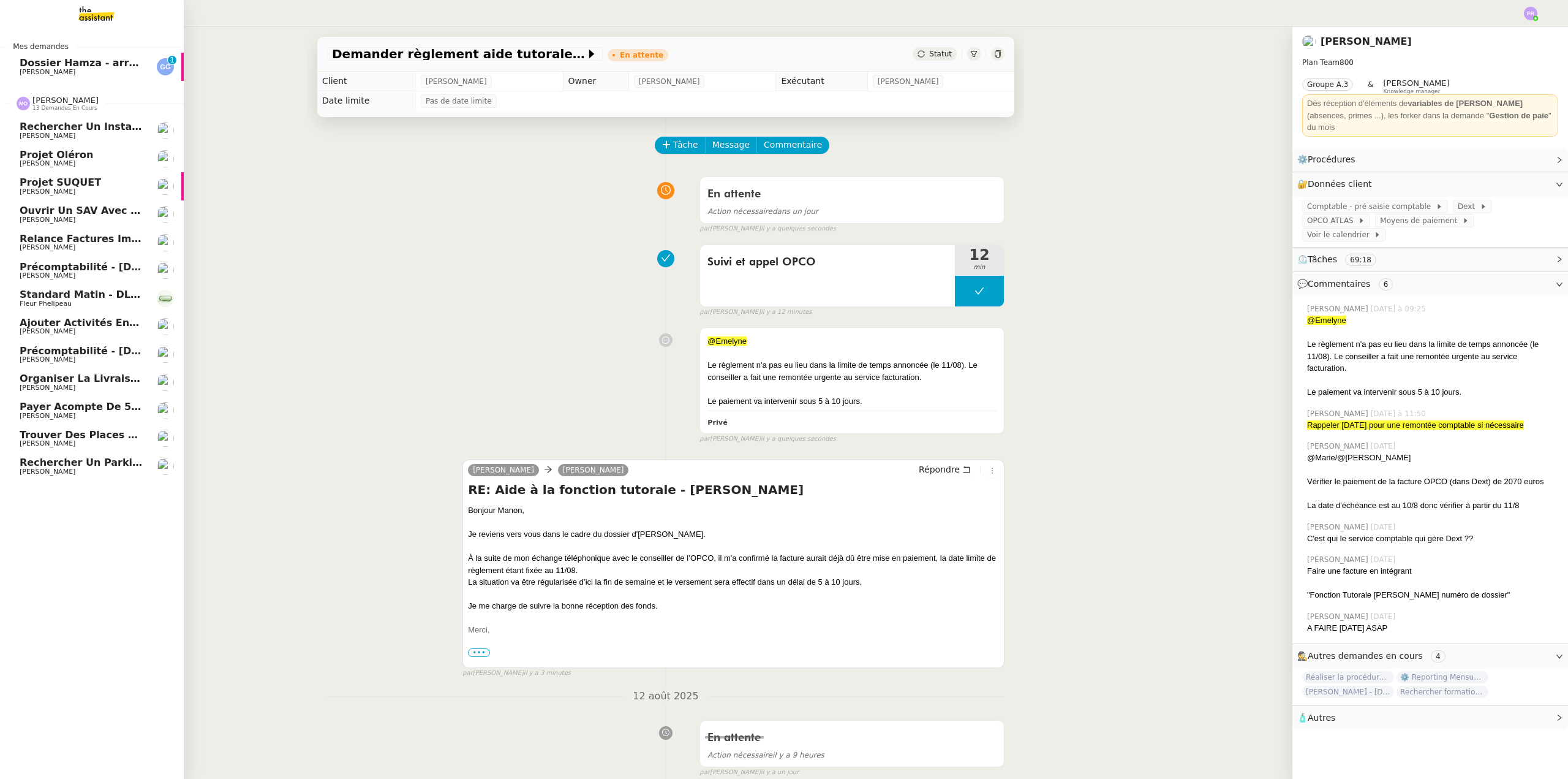
click at [92, 326] on span "Ajouter activités enfant au document" at bounding box center [124, 323] width 210 height 11
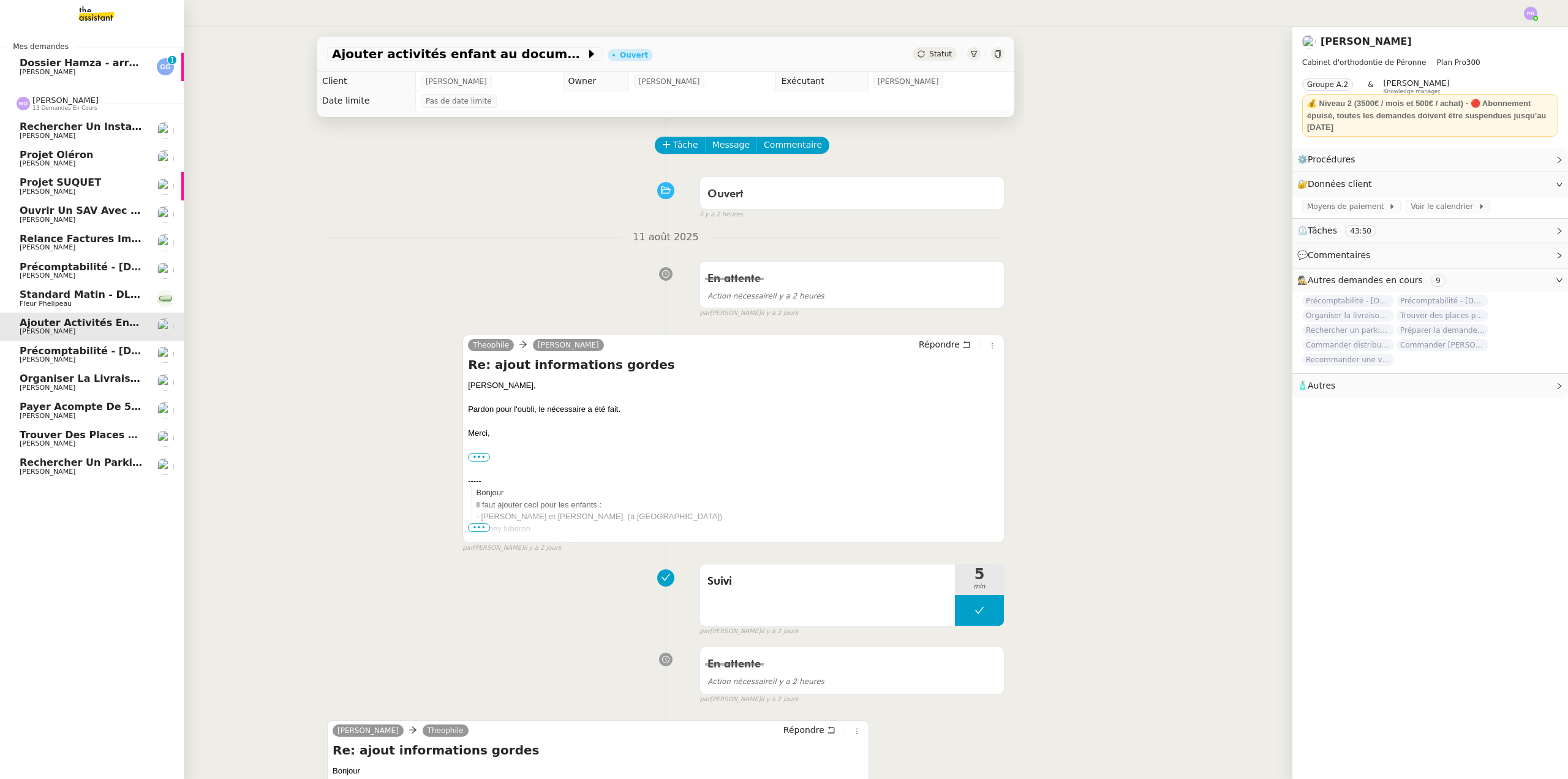
click at [97, 386] on span "[PERSON_NAME]" at bounding box center [82, 388] width 124 height 8
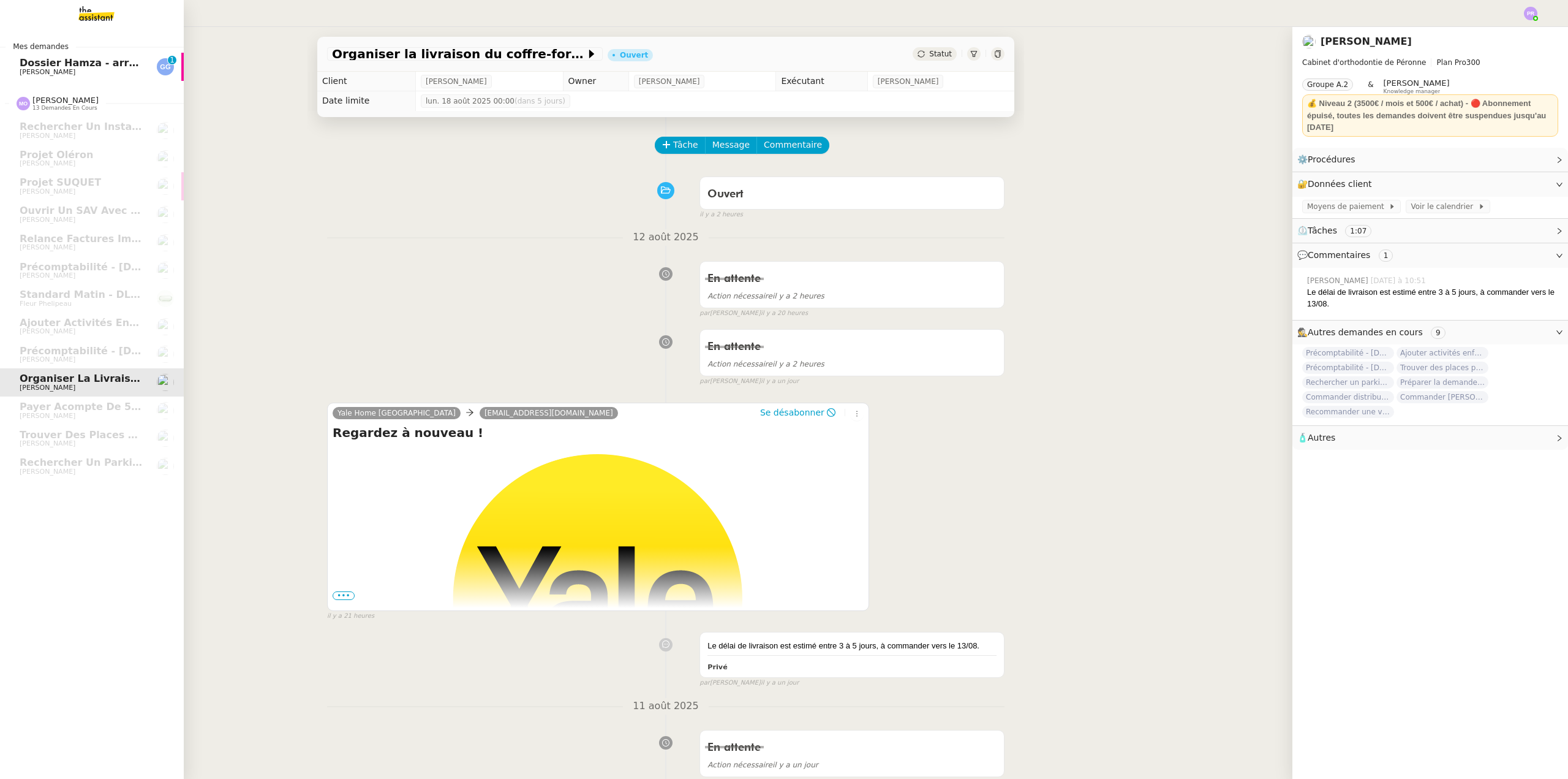
click at [61, 69] on span "Guillaume Gras" at bounding box center [47, 72] width 55 height 8
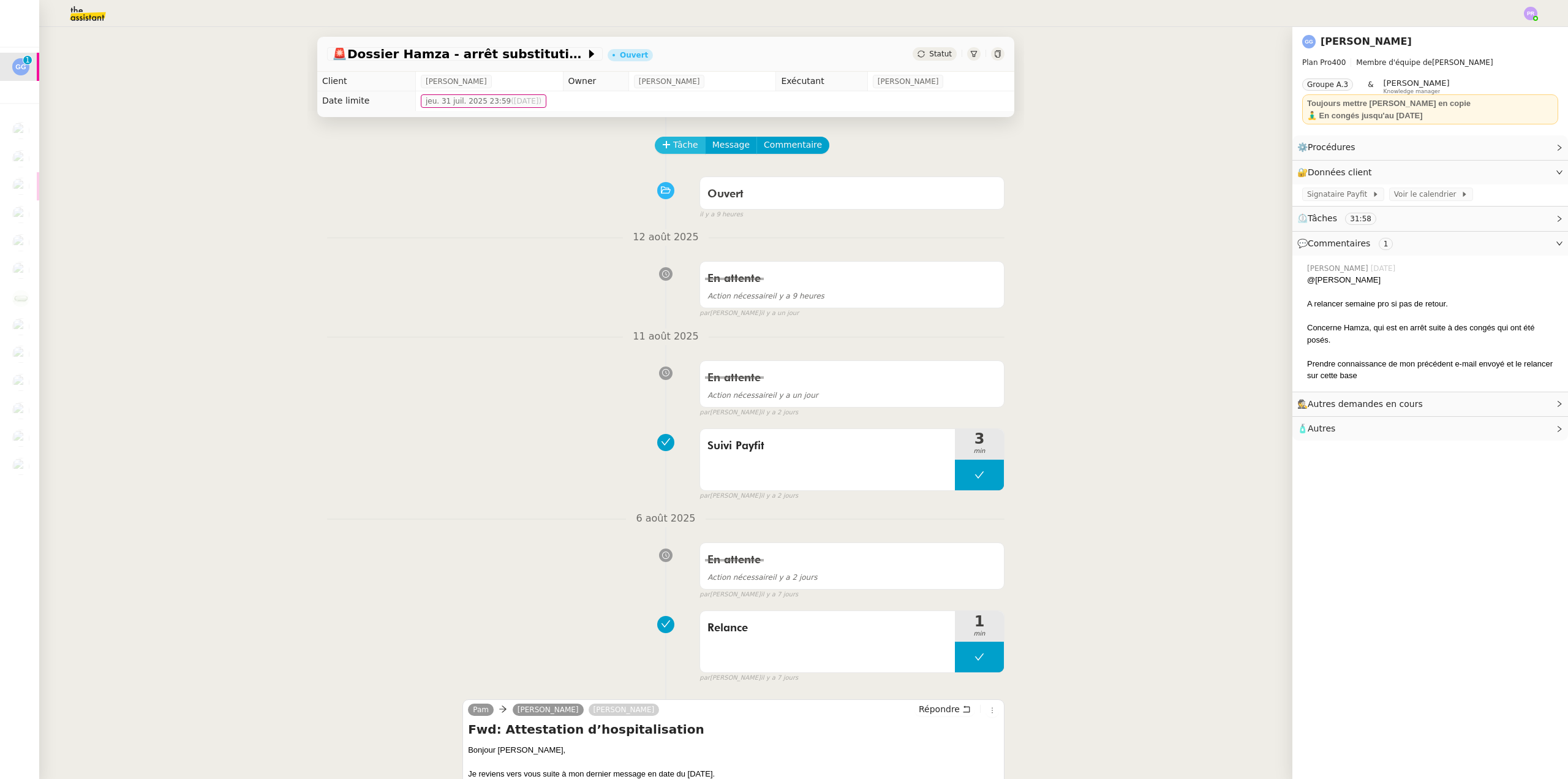
click at [679, 142] on span "Tâche" at bounding box center [686, 145] width 25 height 14
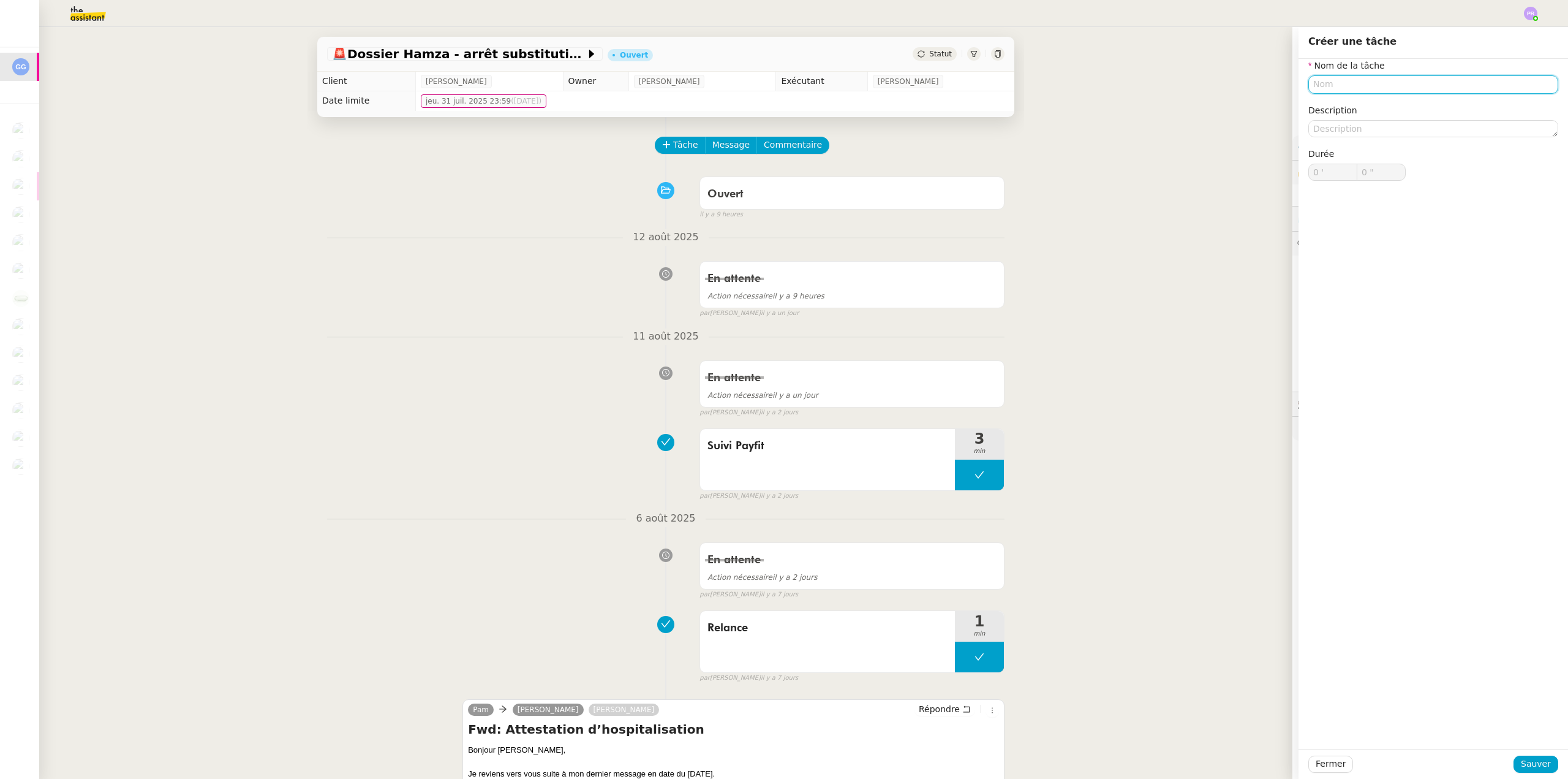
click at [1312, 87] on input "text" at bounding box center [1434, 84] width 250 height 18
click at [1322, 113] on nz-auto-option "Suivi arrêt HAlza" at bounding box center [1424, 107] width 250 height 17
type input "Suivi arrêt HAlza"
click at [1533, 766] on span "Sauver" at bounding box center [1536, 764] width 30 height 14
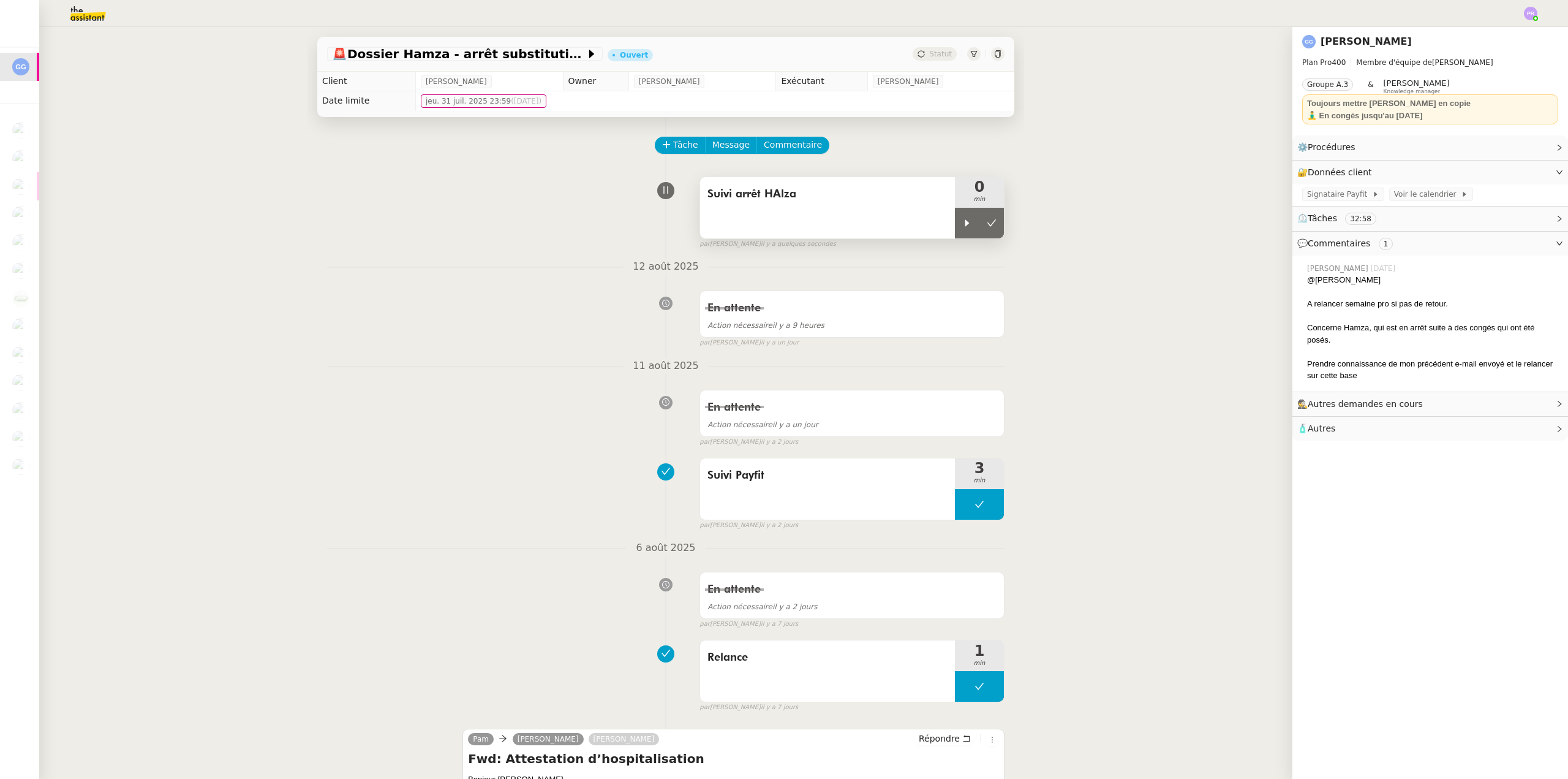
drag, startPoint x: 952, startPoint y: 225, endPoint x: 931, endPoint y: 217, distance: 22.5
click at [962, 224] on icon at bounding box center [967, 222] width 10 height 10
click at [805, 209] on div "Suivi arrêt HAlza" at bounding box center [828, 208] width 255 height 61
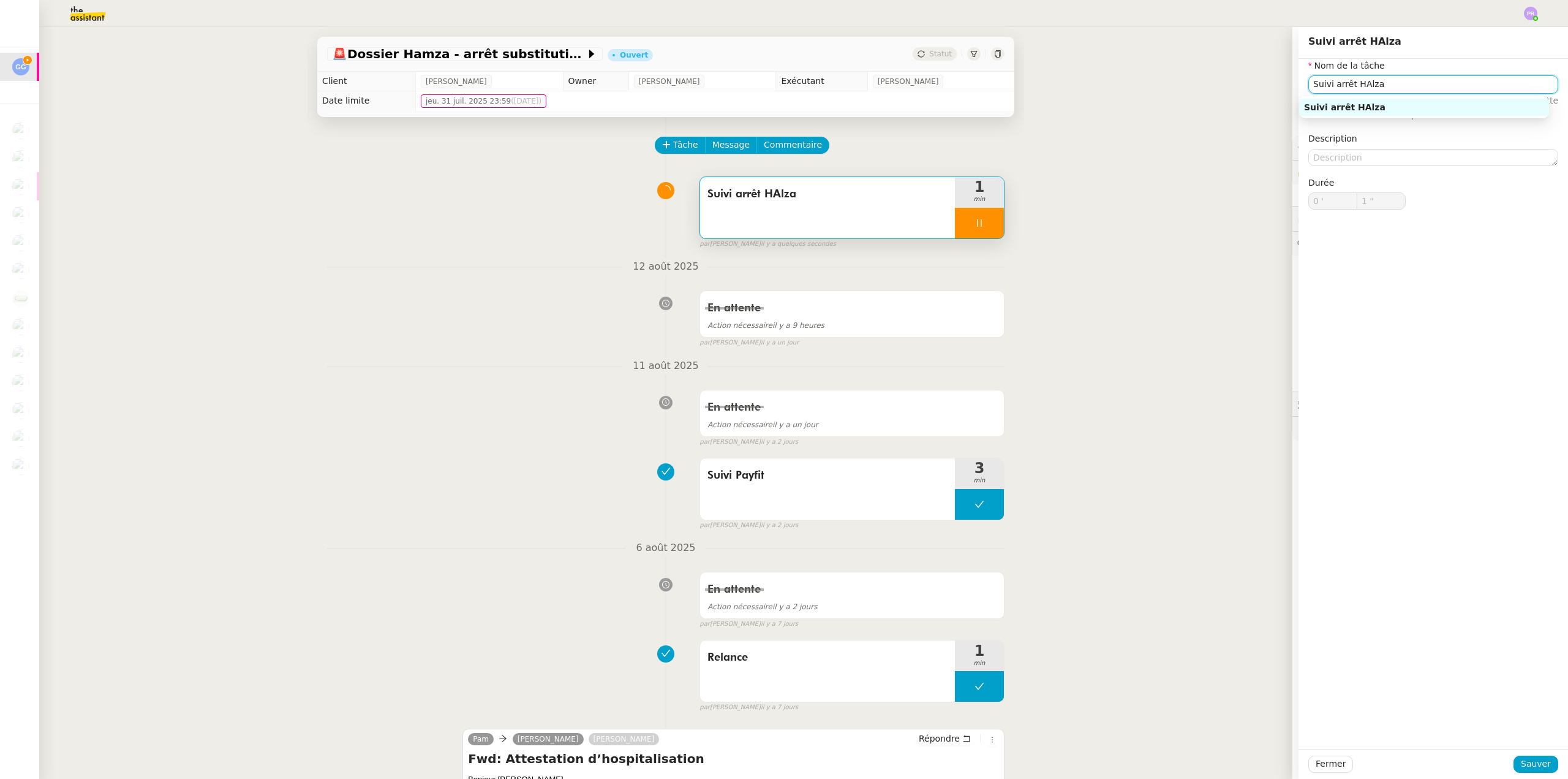
drag, startPoint x: 1368, startPoint y: 83, endPoint x: 1351, endPoint y: 79, distance: 17.5
click at [1351, 79] on input "Suivi arrêt HAlza" at bounding box center [1434, 84] width 250 height 18
type input "2 ""
type input "Suivi arrêt Hamza"
click at [1391, 106] on div "Suivi arrêt Hamza" at bounding box center [1424, 107] width 240 height 11
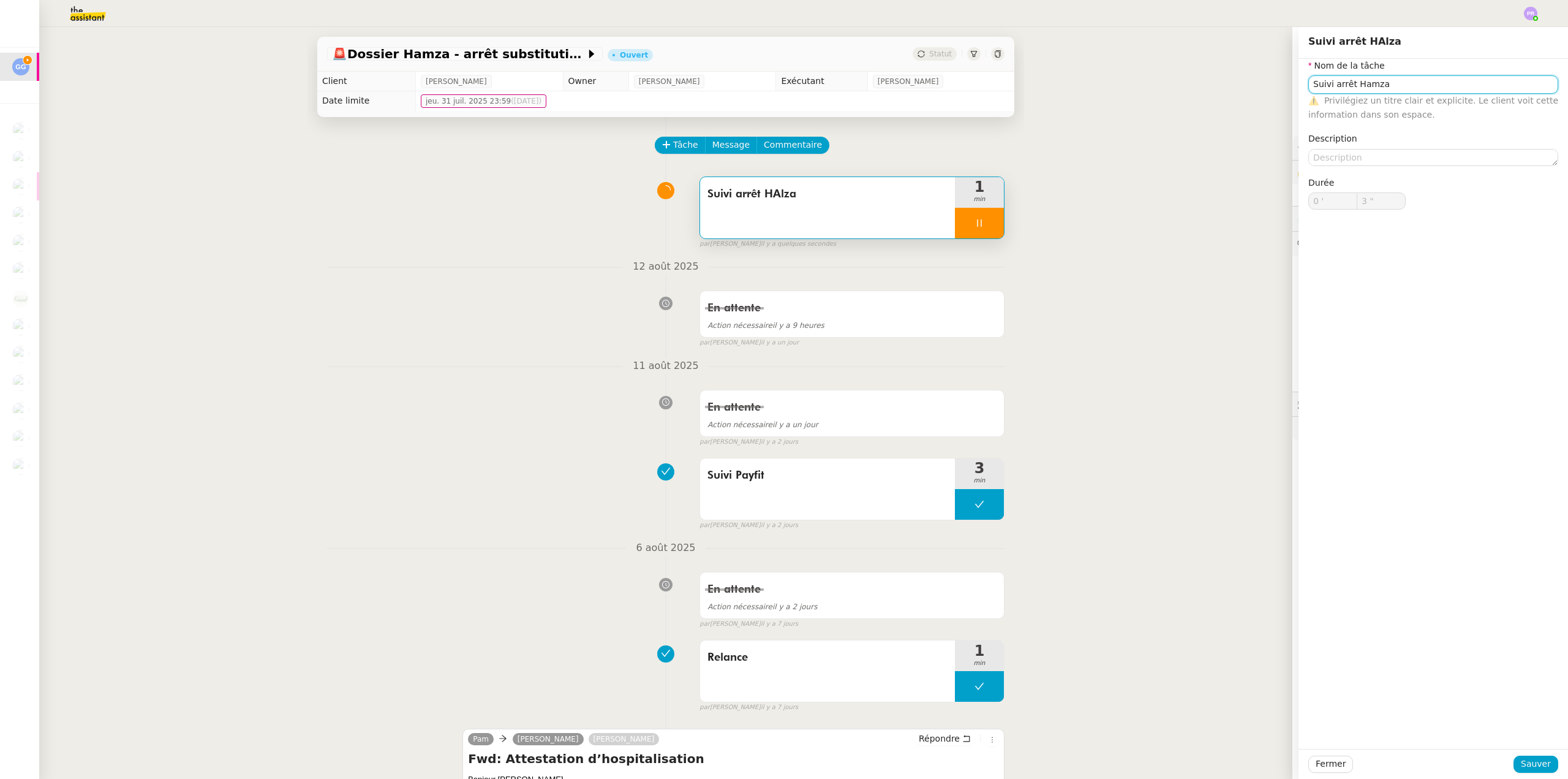
type input "4 ""
type input "Suivi arrêt Hamza"
click at [1530, 758] on span "Sauver" at bounding box center [1536, 764] width 30 height 14
type input "5 ""
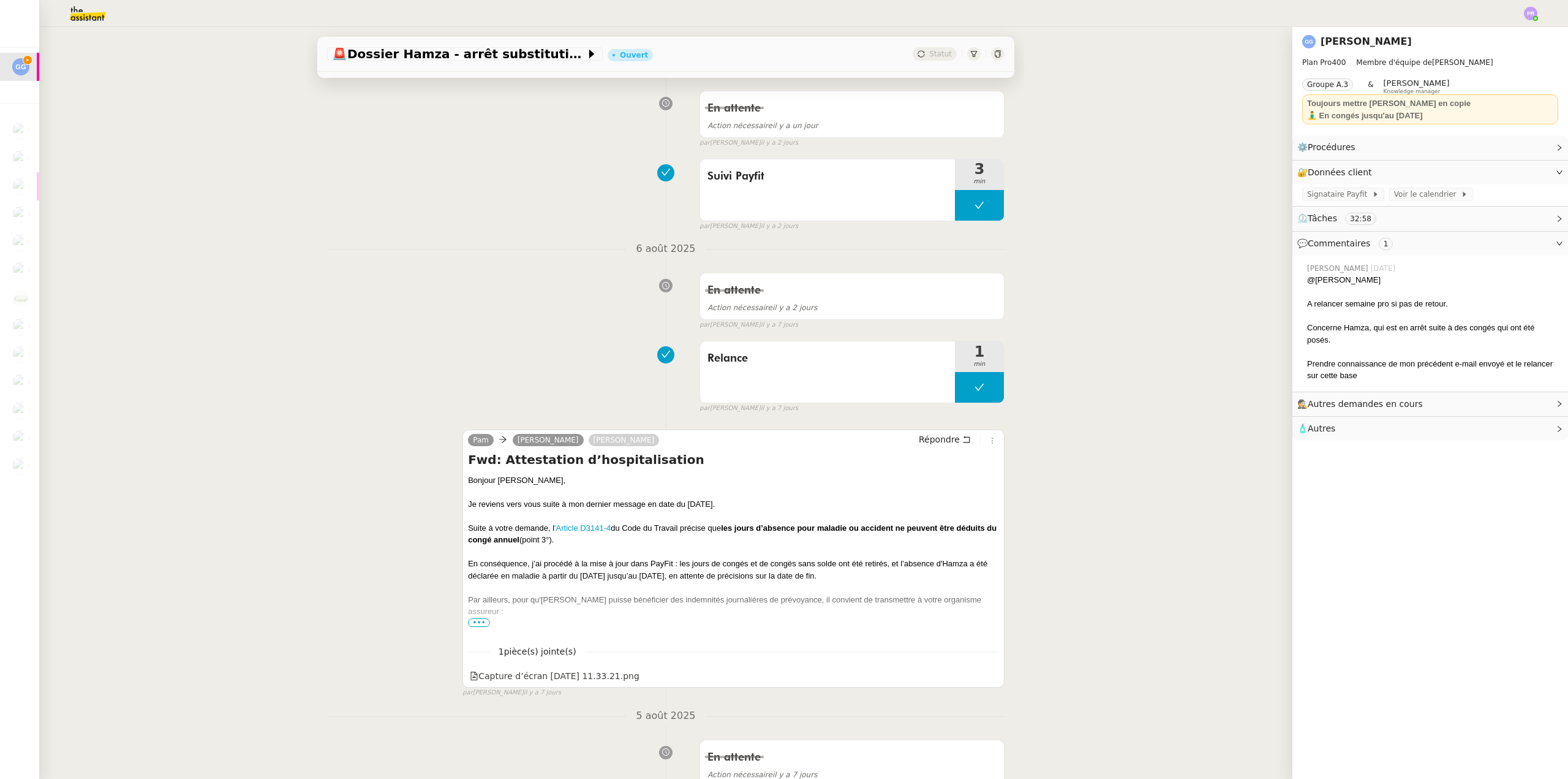
scroll to position [307, 0]
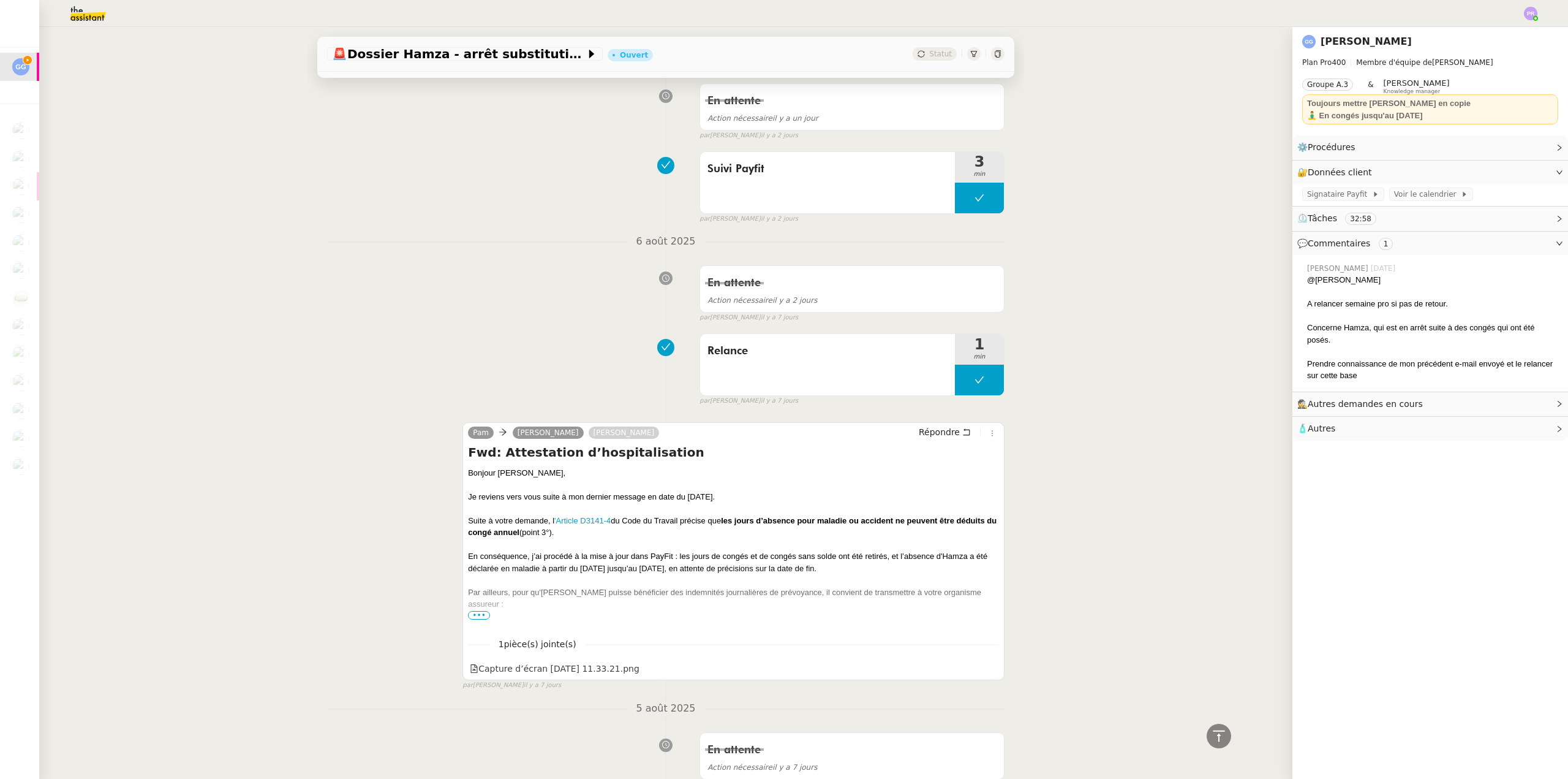
click at [478, 614] on span "•••" at bounding box center [479, 615] width 22 height 8
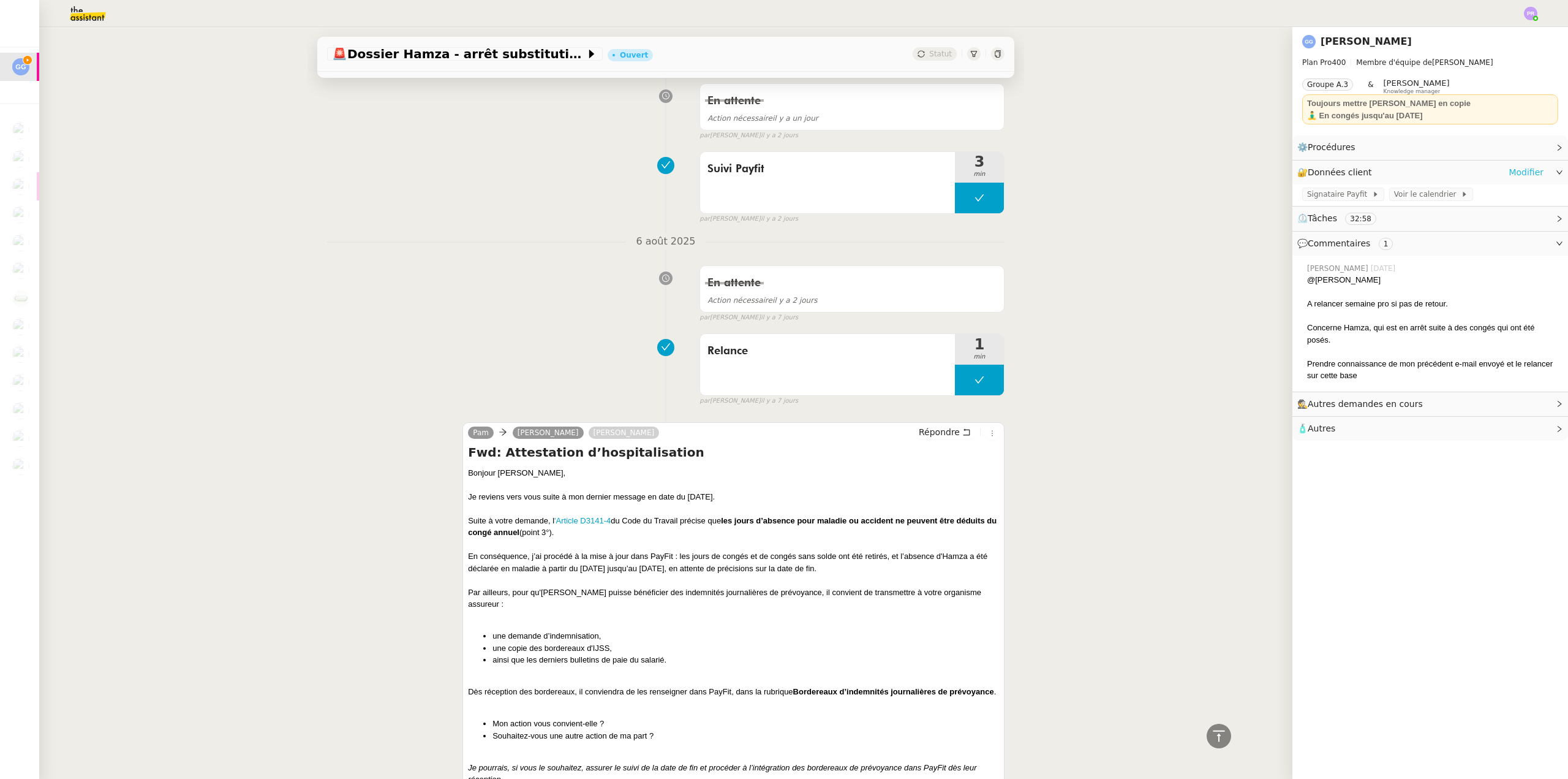
click at [1522, 168] on link "Modifier" at bounding box center [1526, 173] width 35 height 14
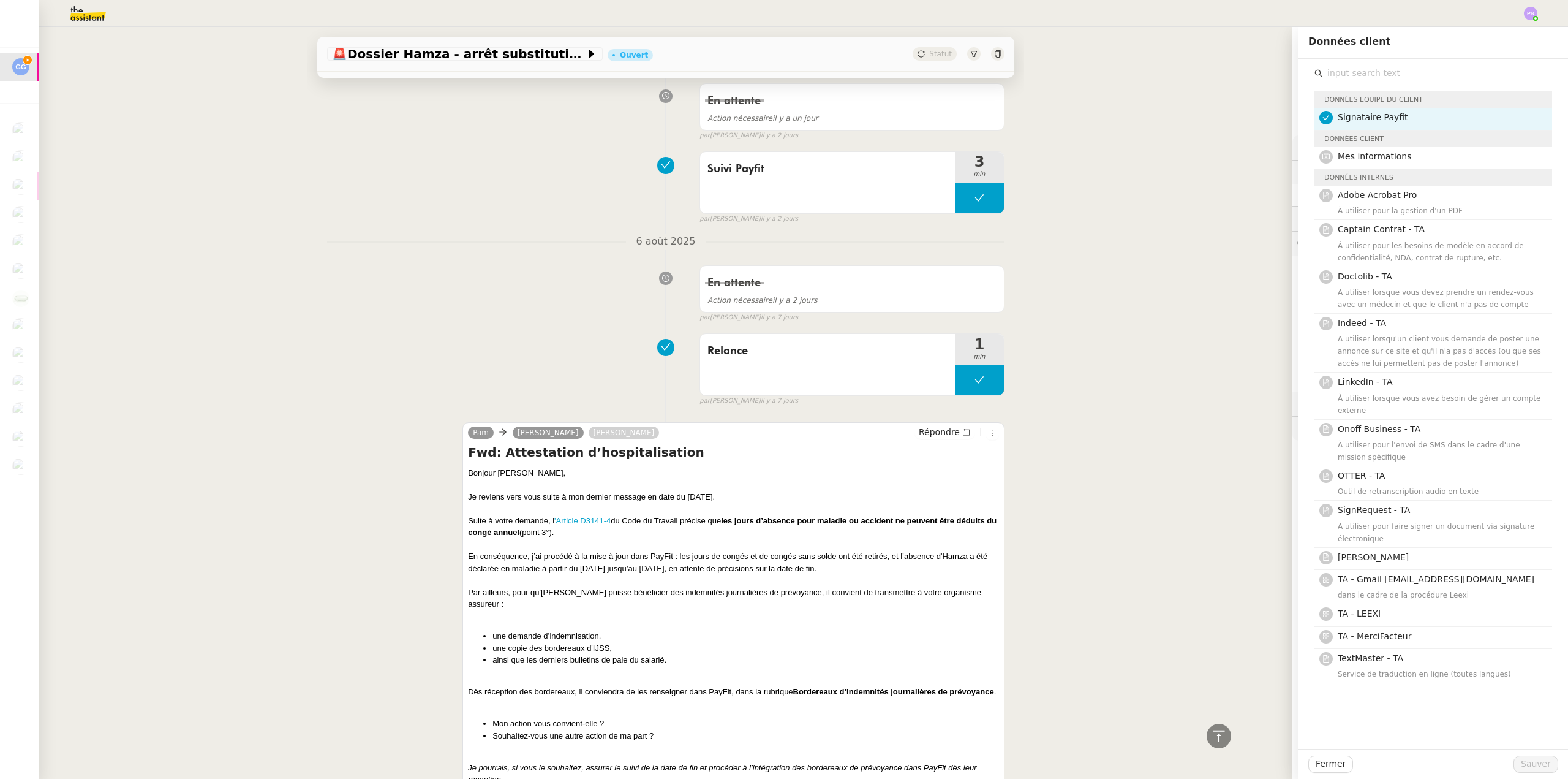
click at [1381, 73] on input "text" at bounding box center [1438, 73] width 229 height 17
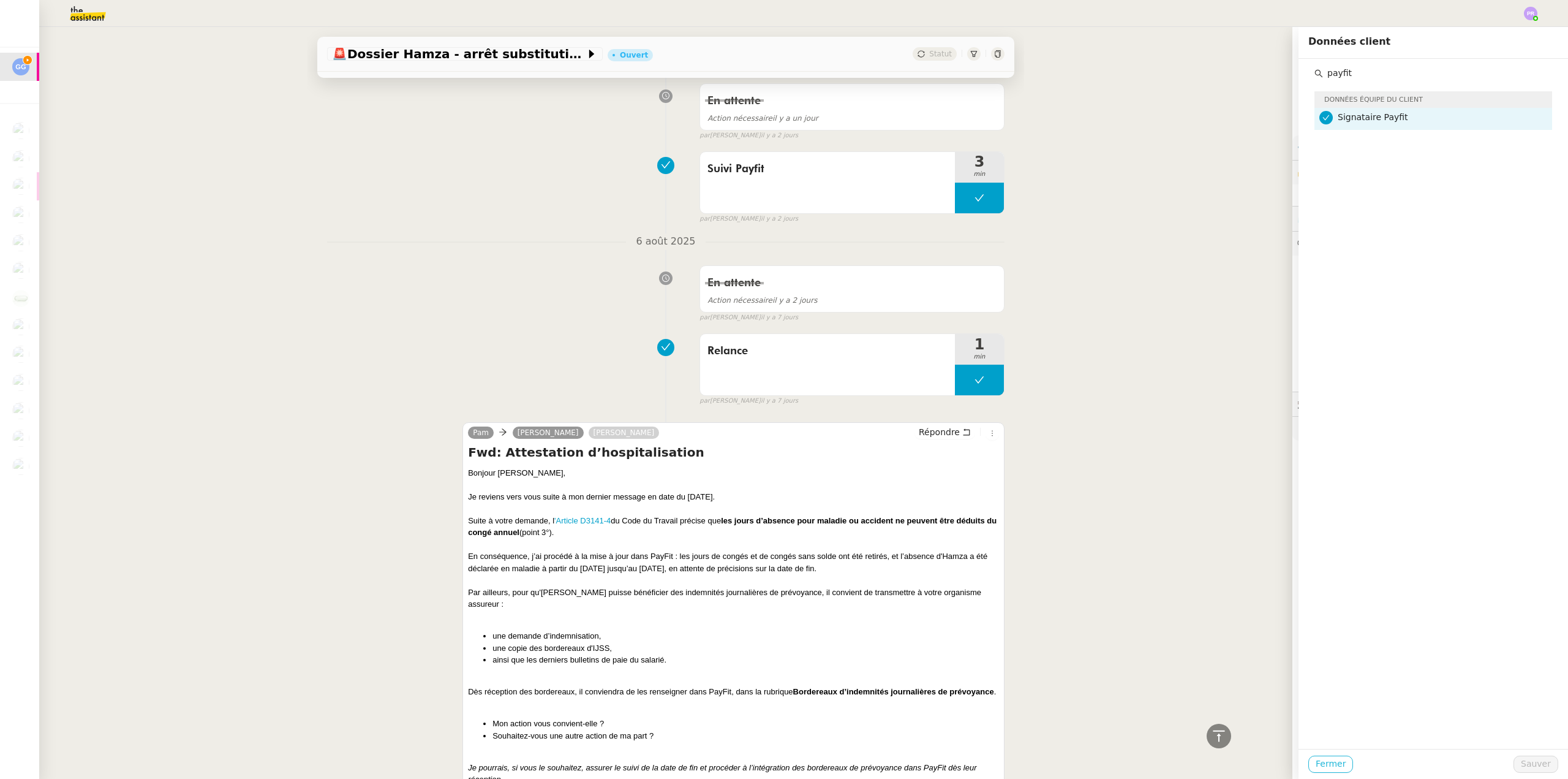
type input "payfit"
click at [1327, 761] on span "Fermer" at bounding box center [1330, 764] width 30 height 14
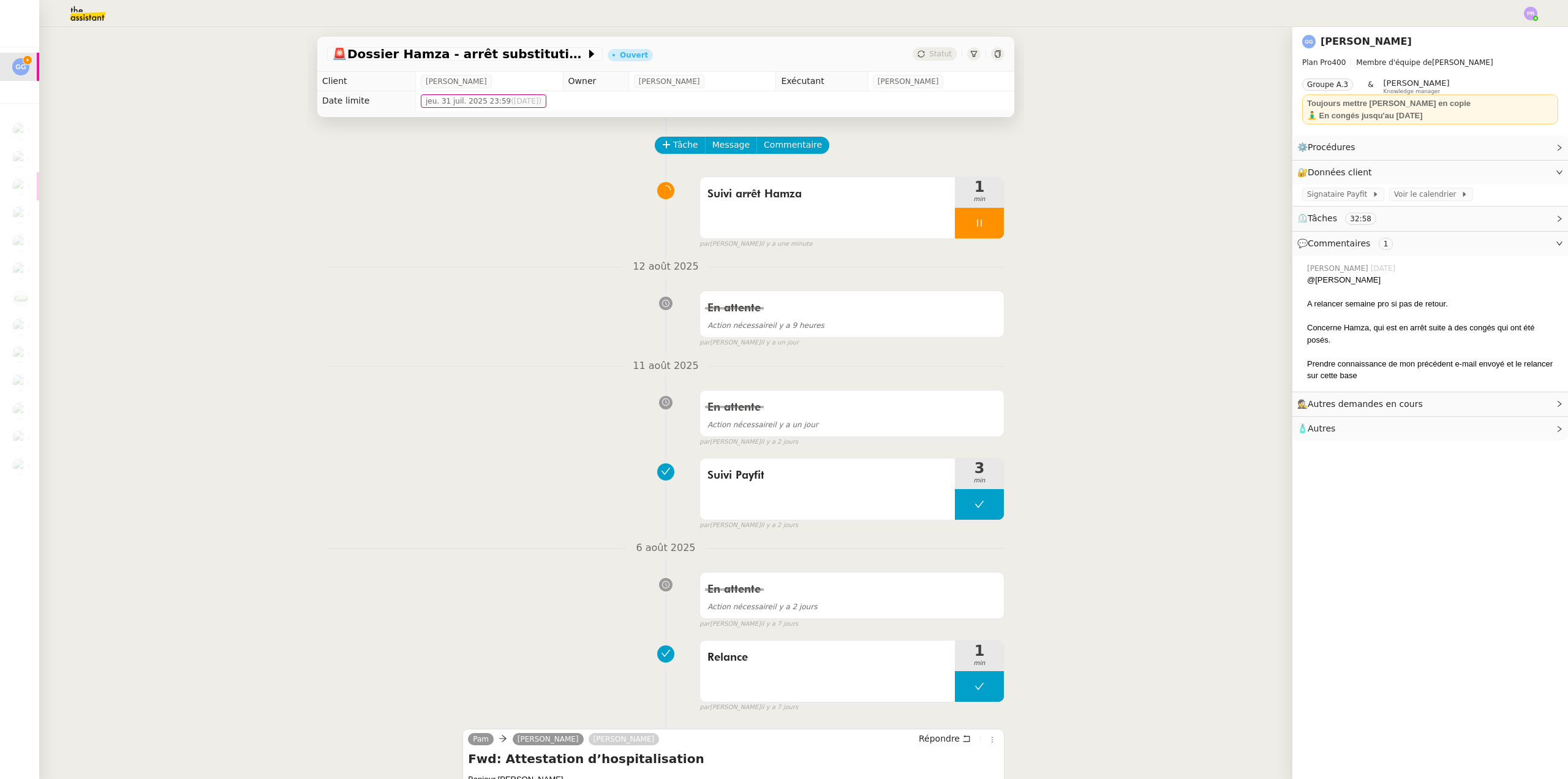
click at [90, 16] on img at bounding box center [78, 13] width 95 height 27
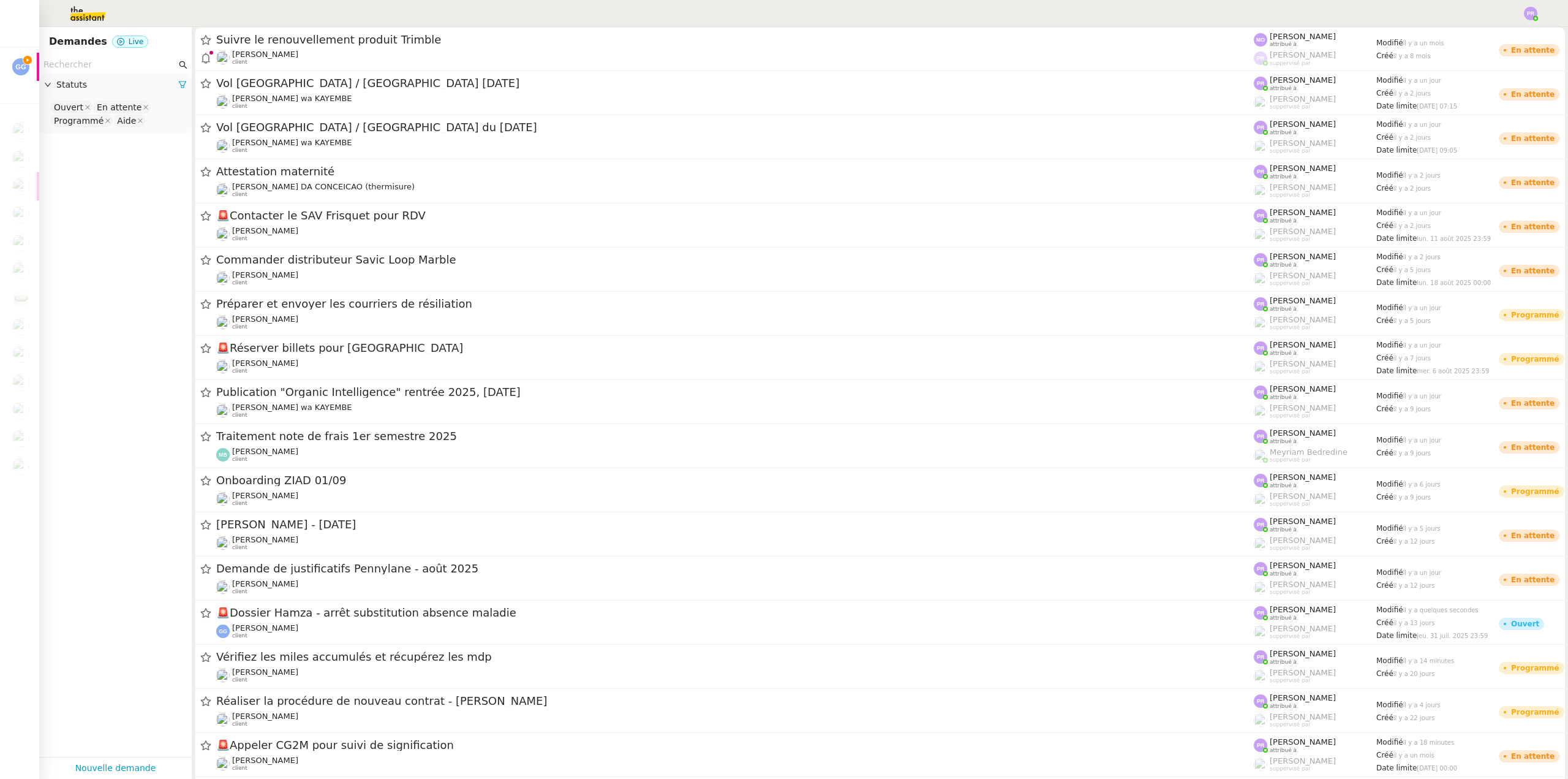
click at [93, 66] on input "text" at bounding box center [110, 64] width 133 height 14
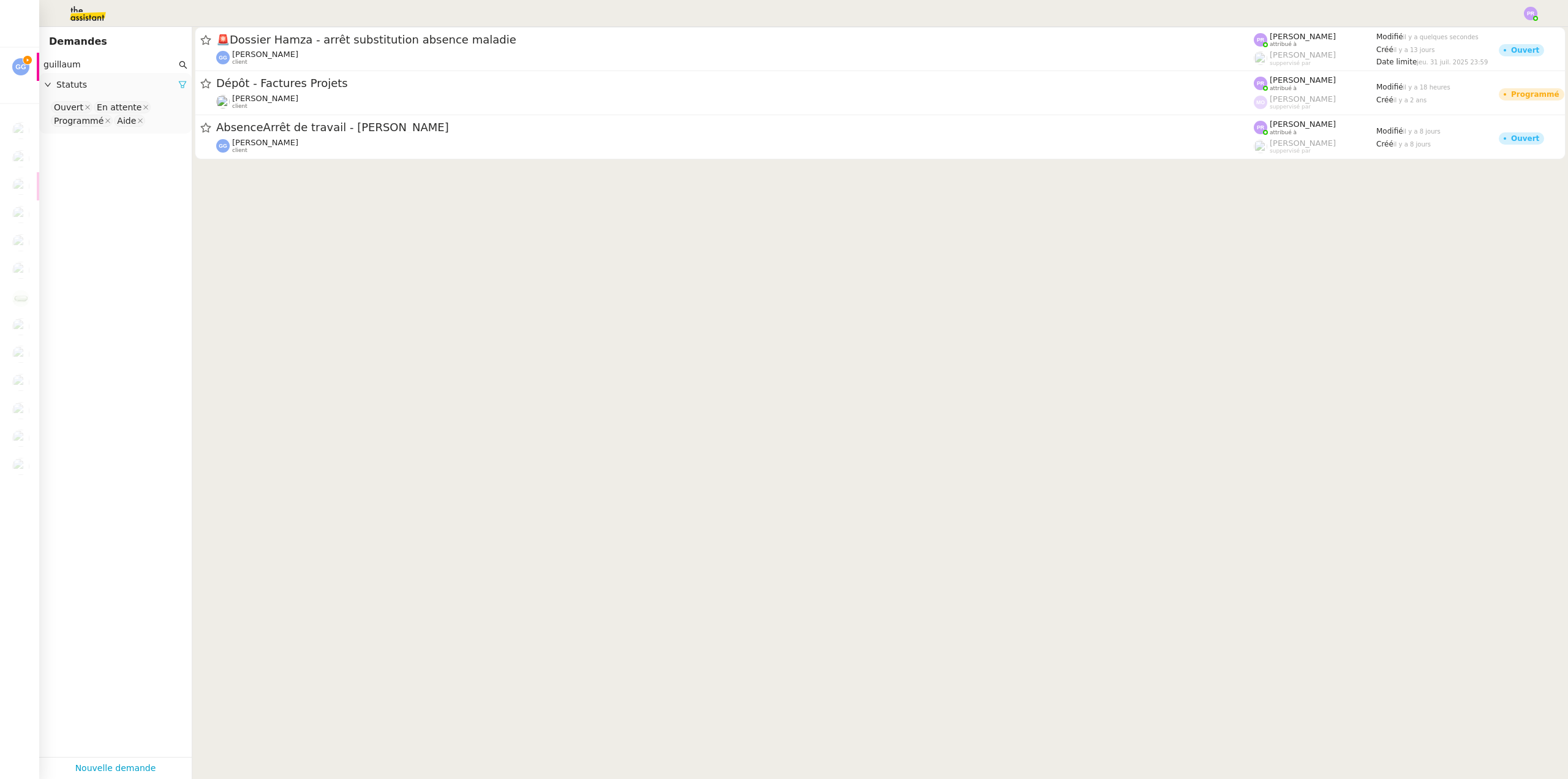
type input "guillaum"
click at [178, 89] on link at bounding box center [182, 84] width 8 height 10
click at [173, 90] on span "Statuts" at bounding box center [121, 85] width 131 height 14
click at [115, 103] on nz-select-top-control "Please select" at bounding box center [115, 108] width 133 height 15
click at [104, 230] on div "Terminé" at bounding box center [111, 231] width 114 height 11
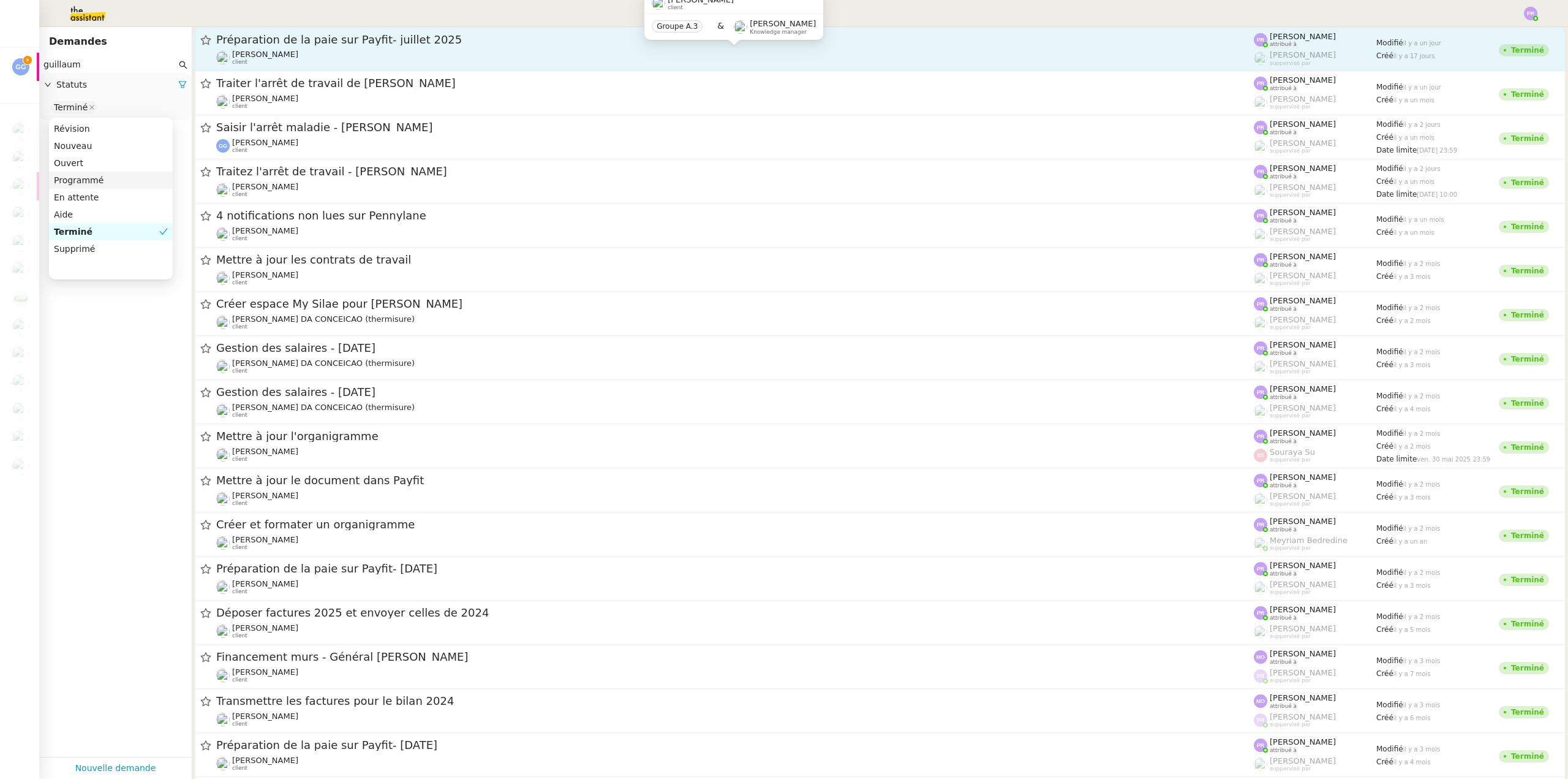
click at [298, 55] on span "Guillaume Champredonde" at bounding box center [265, 54] width 66 height 9
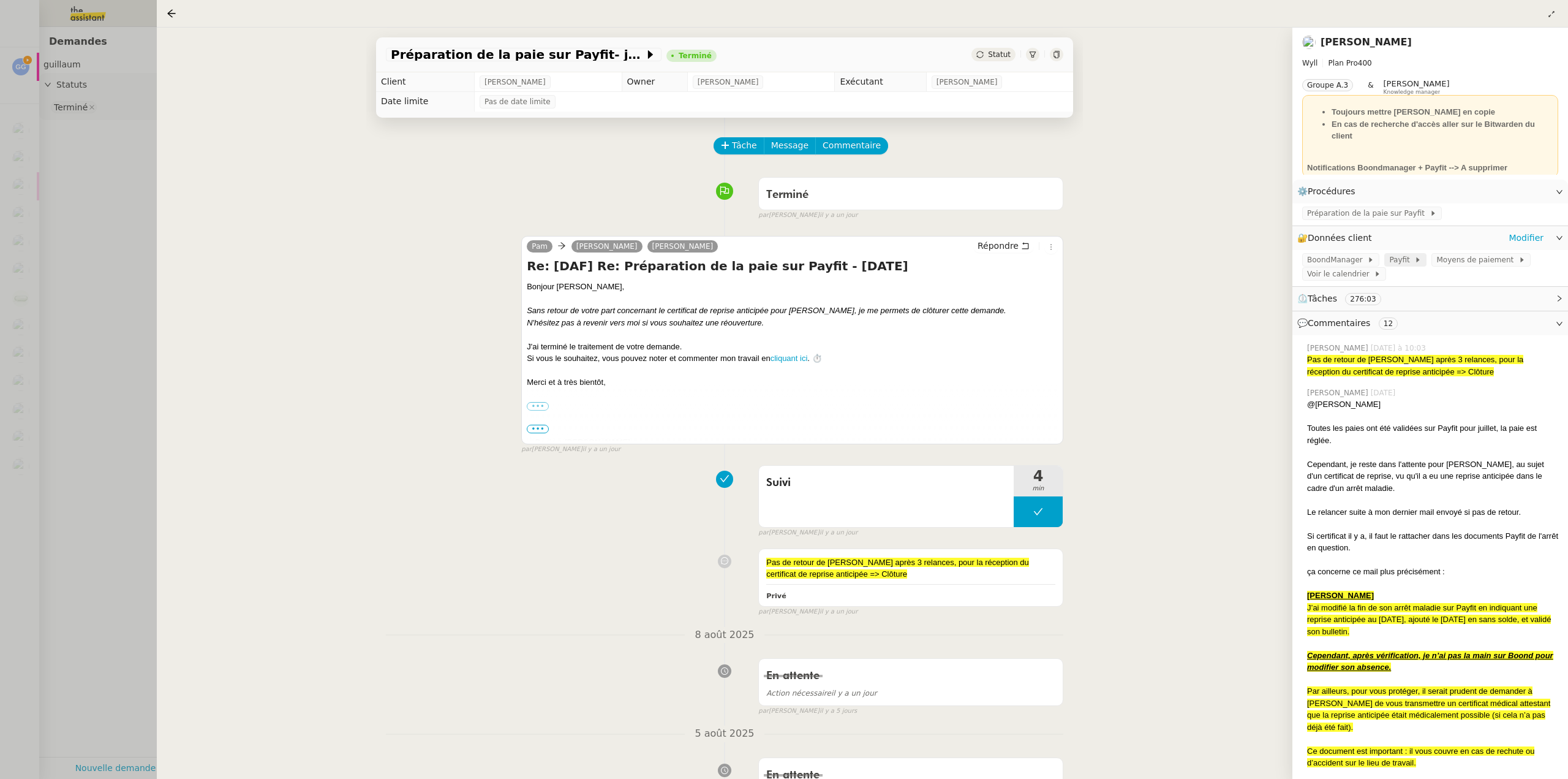
click at [1395, 264] on span "Payfit" at bounding box center [1401, 259] width 25 height 12
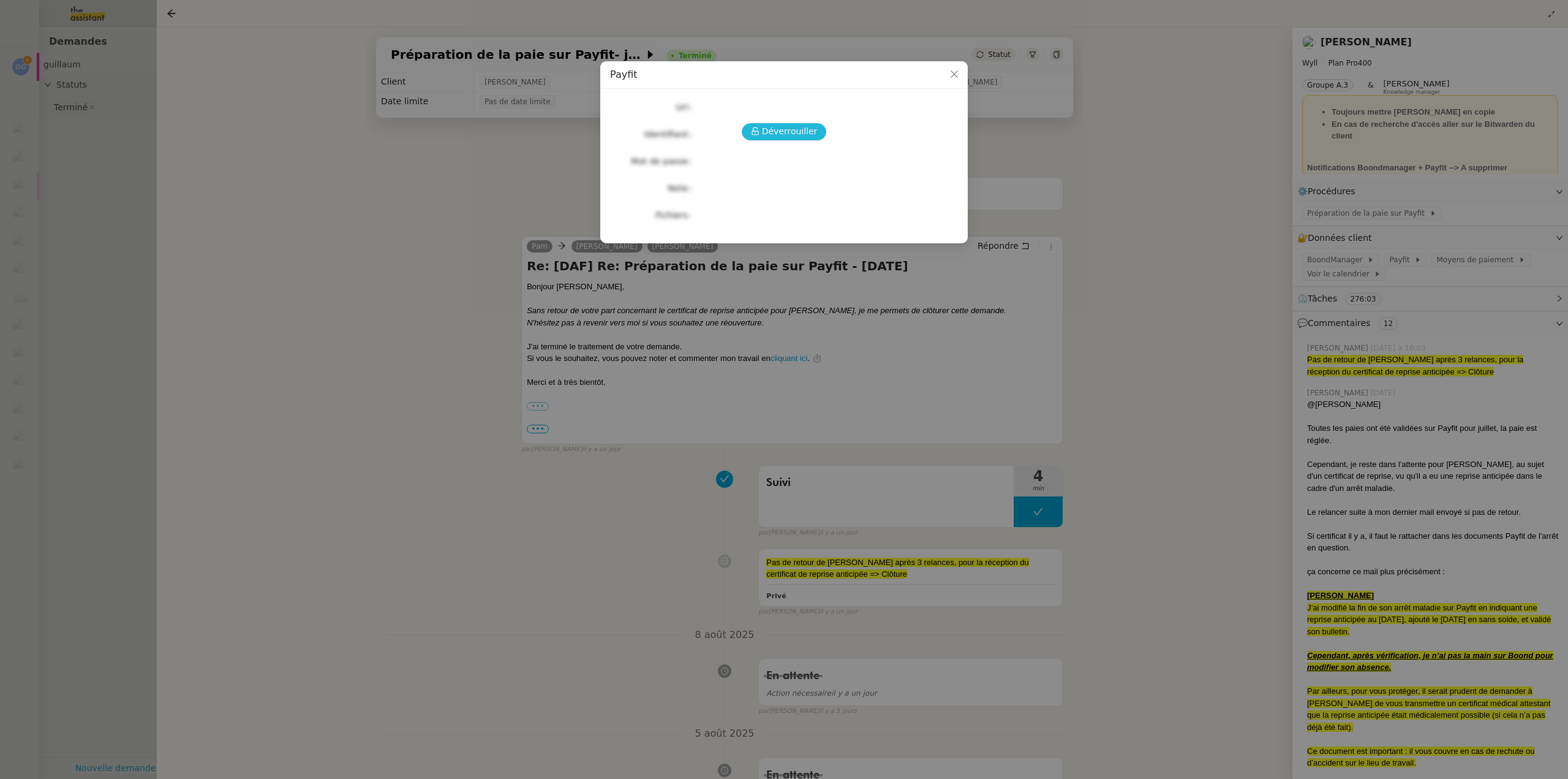
click at [802, 130] on span "Déverrouiller" at bounding box center [789, 131] width 55 height 14
copy span "pam.uwx@theassistant.com"
drag, startPoint x: 802, startPoint y: 133, endPoint x: 698, endPoint y: 140, distance: 104.2
click at [698, 140] on div "pam.uwx@theassistant.com" at bounding box center [798, 134] width 203 height 14
click at [412, 314] on nz-modal-container "Payfit Url Identifiant pam.uwx@theassistant.com Mot de passe Theassistant01! No…" at bounding box center [784, 390] width 1568 height 779
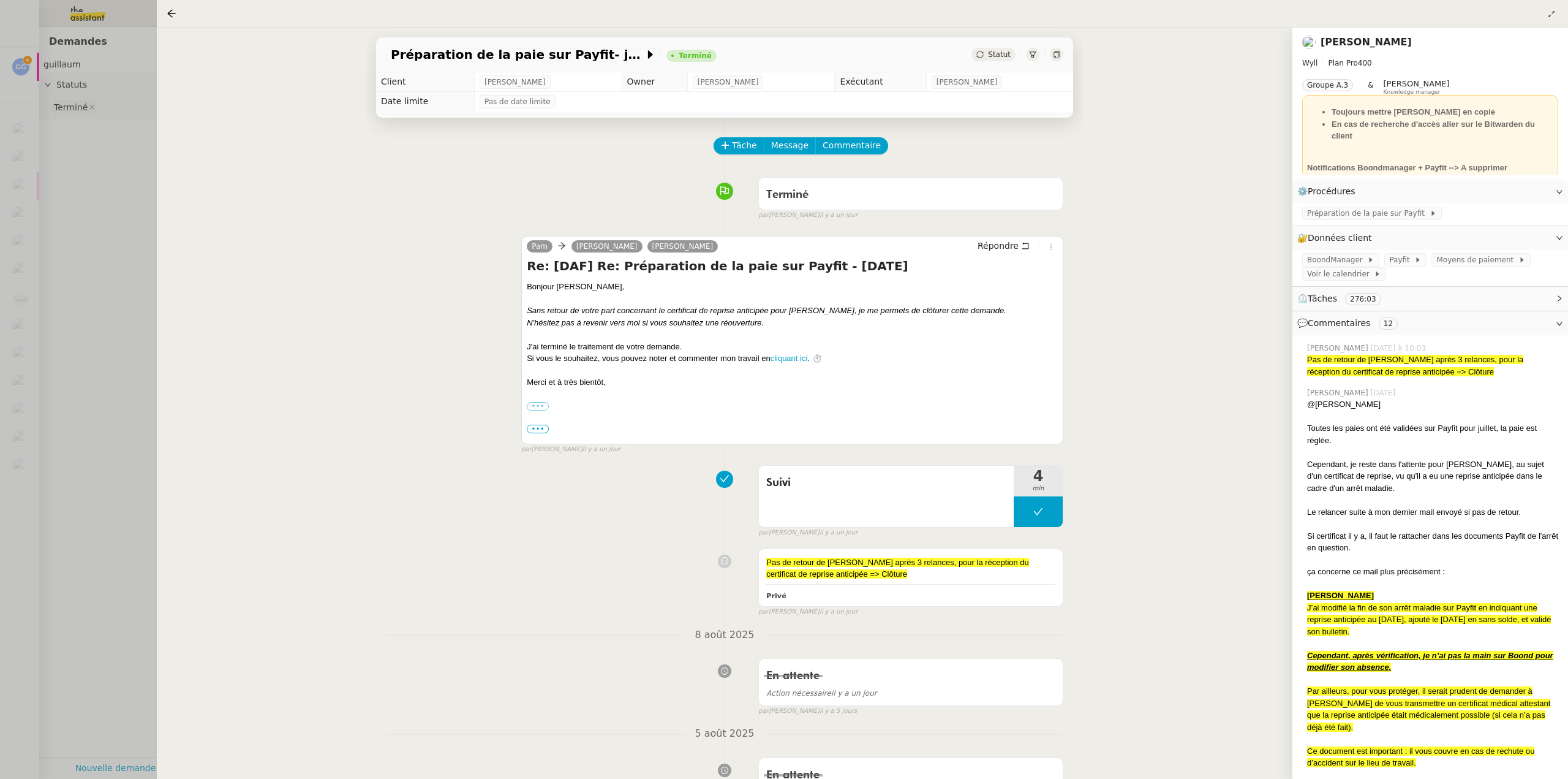
click at [128, 247] on div at bounding box center [784, 390] width 1568 height 779
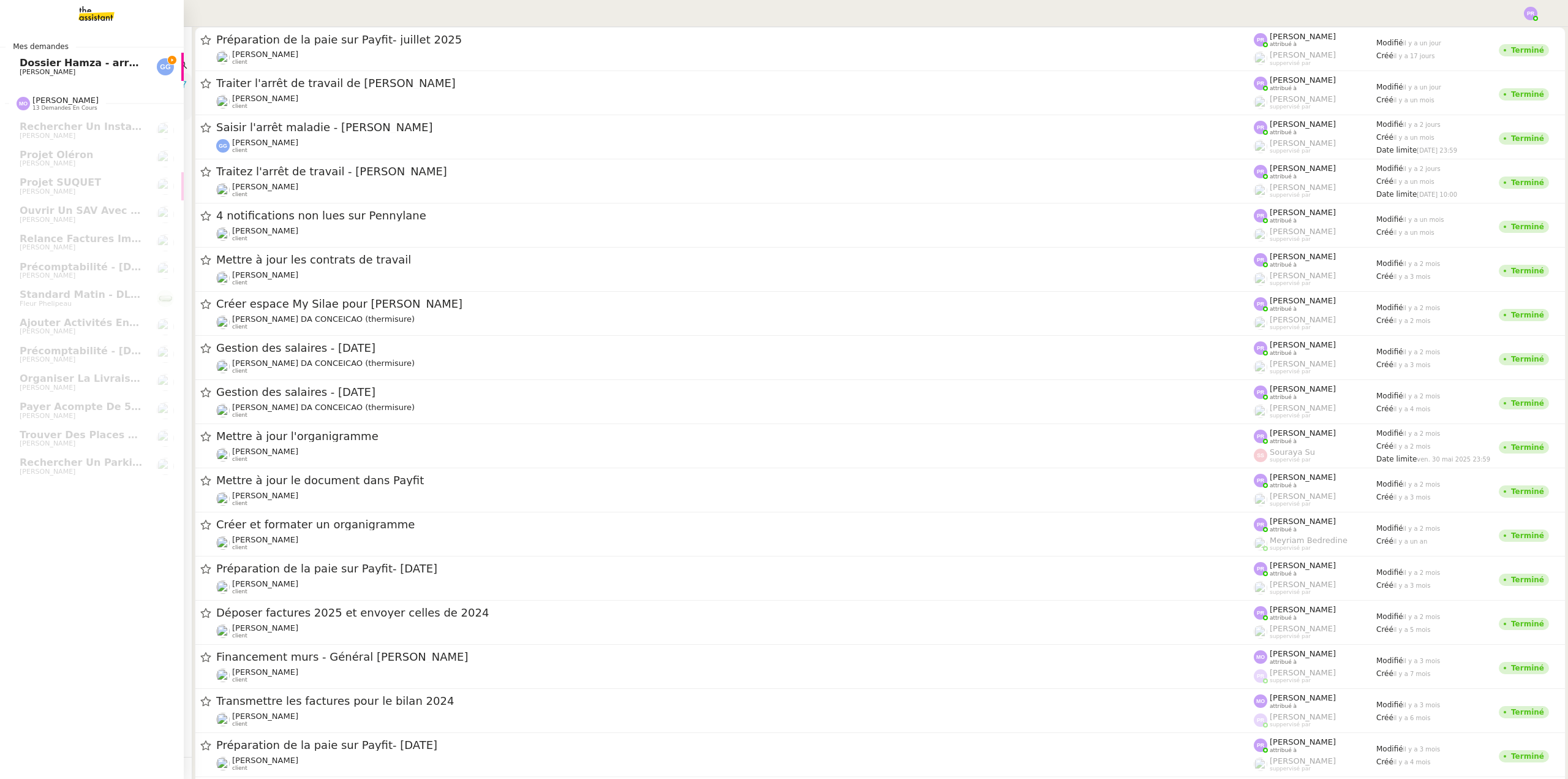
click at [34, 67] on span "Dossier Hamza - arrêt substitution absence maladie" at bounding box center [163, 62] width 287 height 11
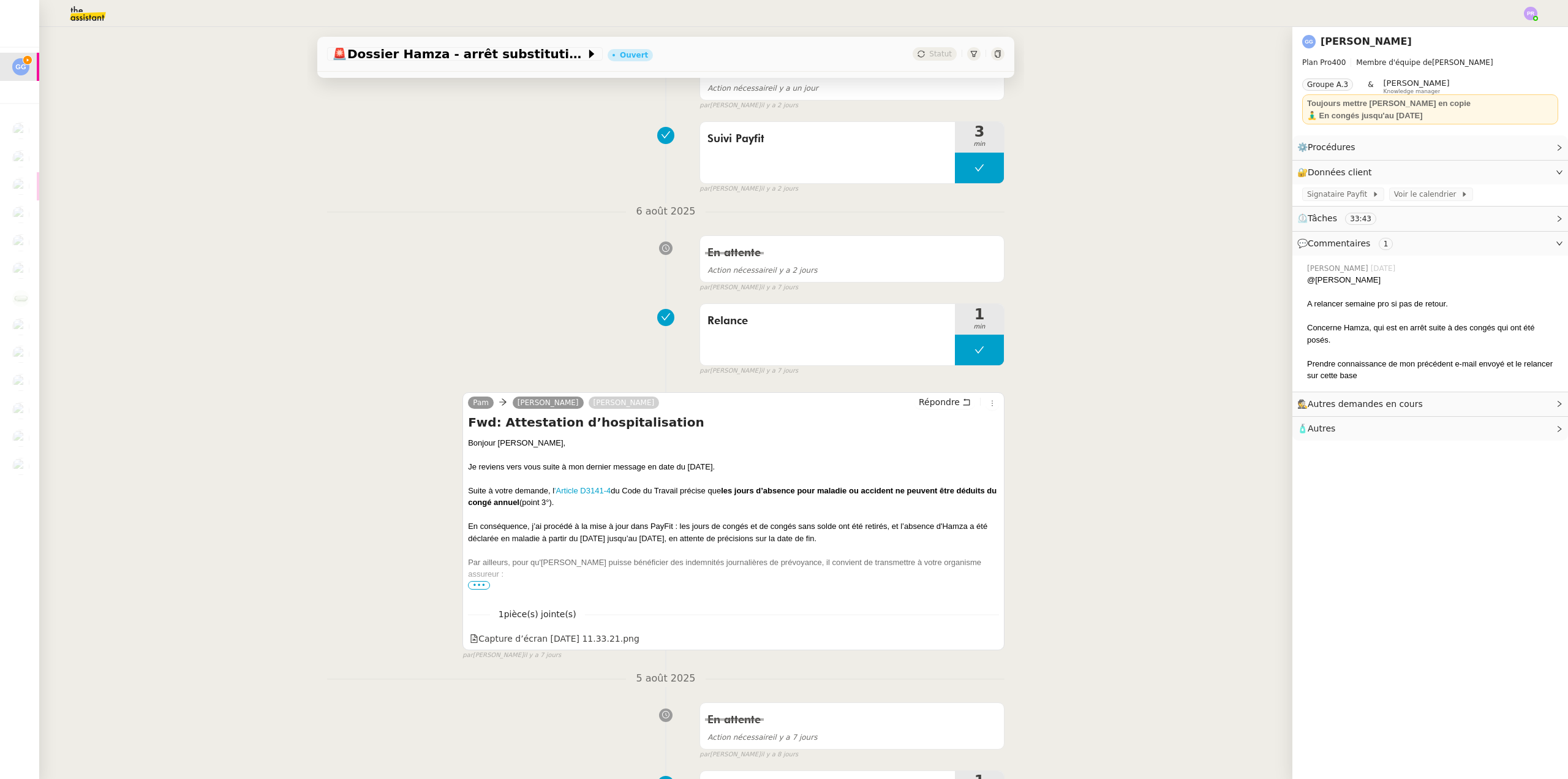
scroll to position [368, 0]
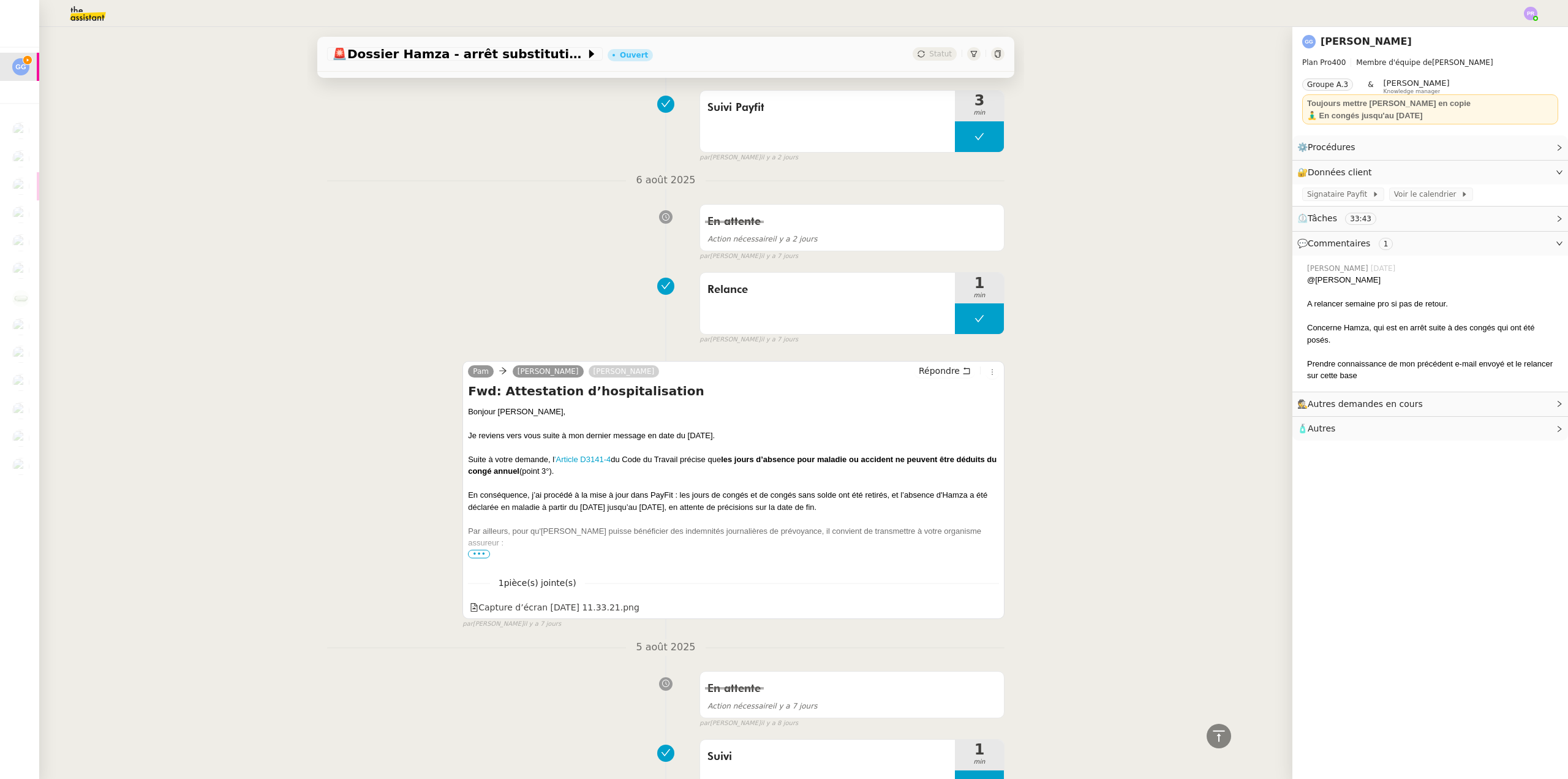
click at [468, 555] on span "•••" at bounding box center [479, 553] width 22 height 8
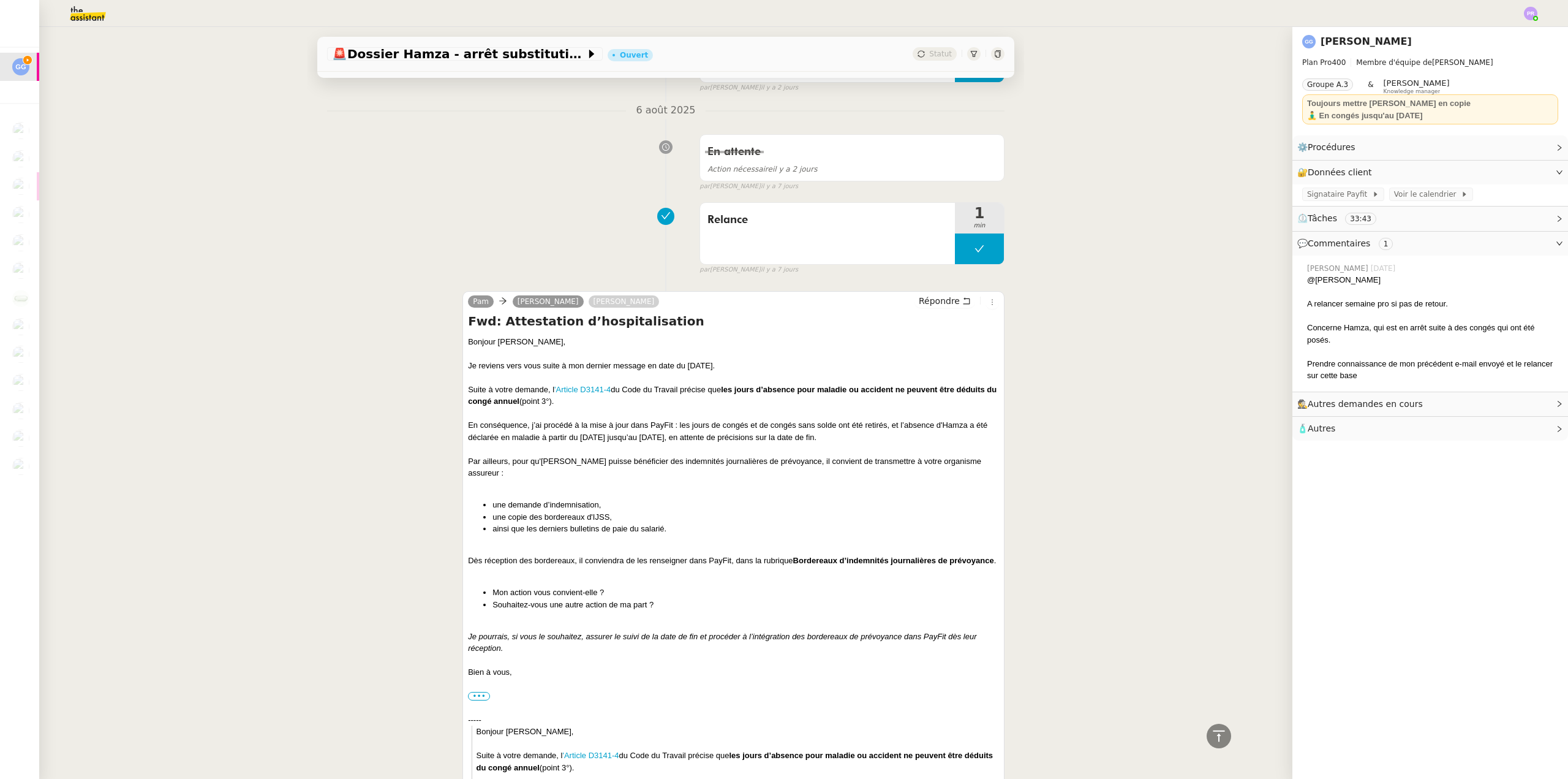
scroll to position [490, 0]
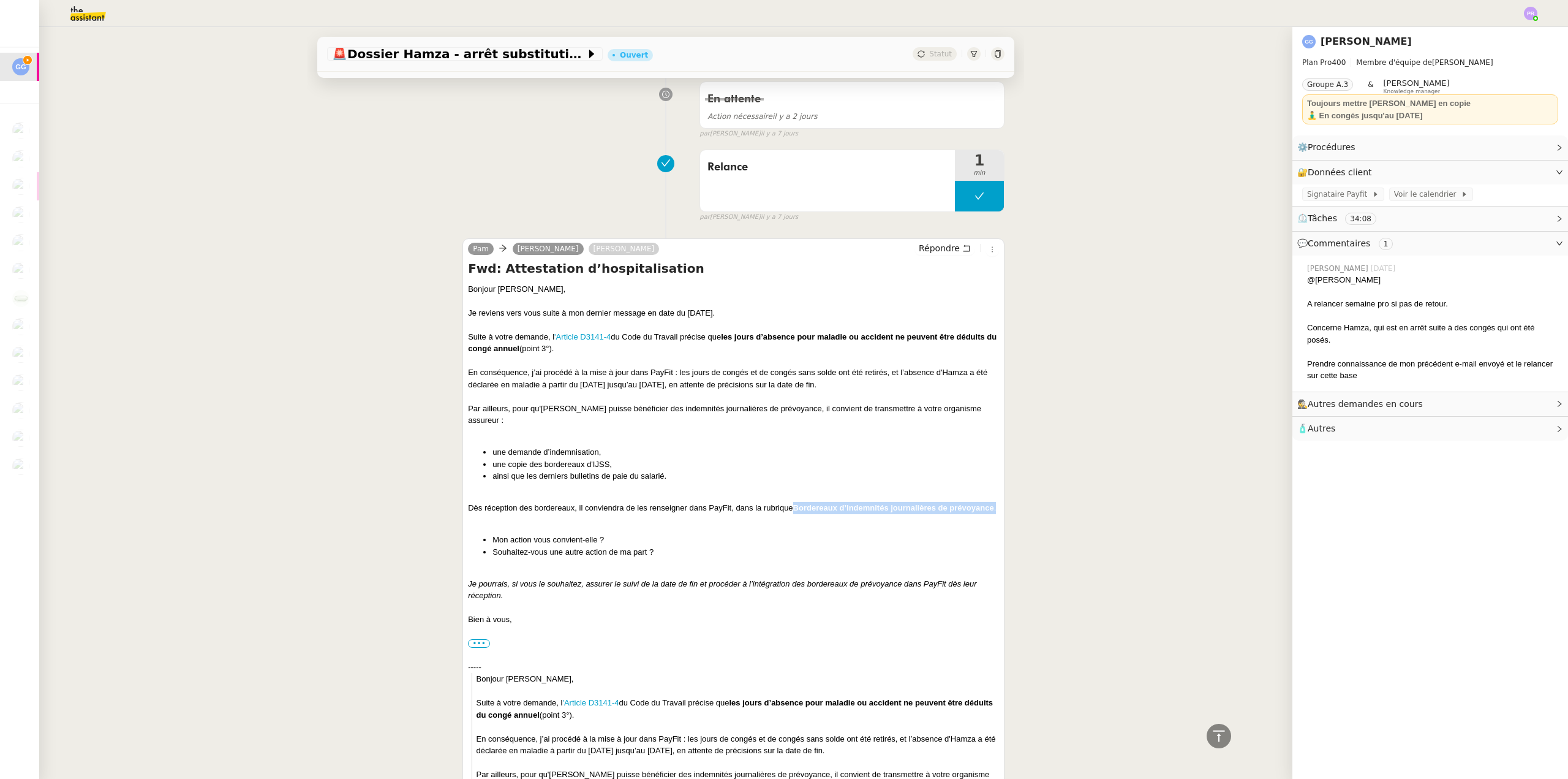
drag, startPoint x: 788, startPoint y: 496, endPoint x: 825, endPoint y: 513, distance: 40.7
click at [825, 513] on div "Dès réception des bordereaux, il conviendra de les renseigner dans PayFit, dans…" at bounding box center [734, 507] width 531 height 12
copy div "Bordereaux d’indemnités journalières de prévoyance ."
click at [656, 536] on li "Mon action vous convient-elle ?" at bounding box center [745, 539] width 507 height 12
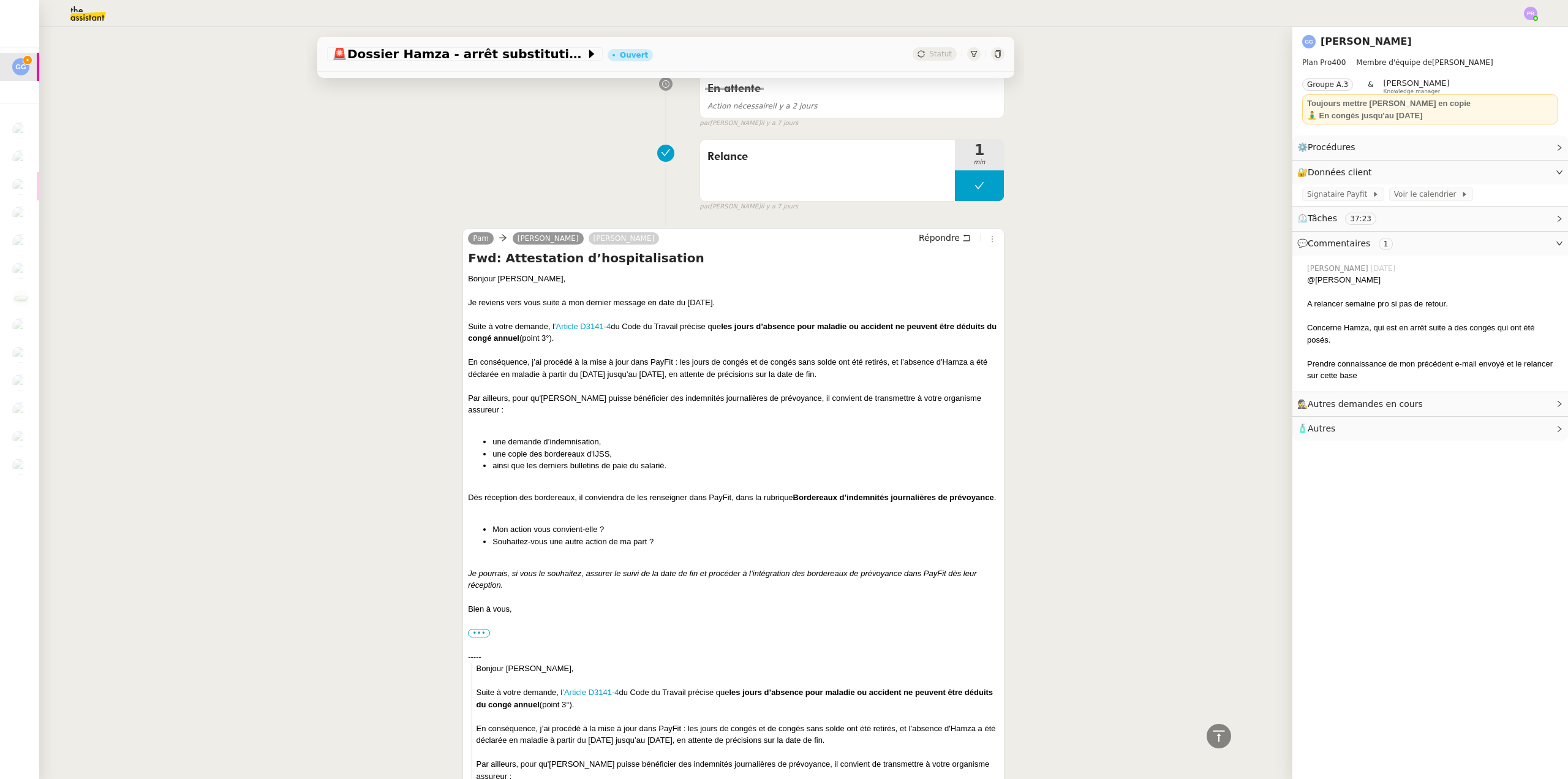
scroll to position [493, 0]
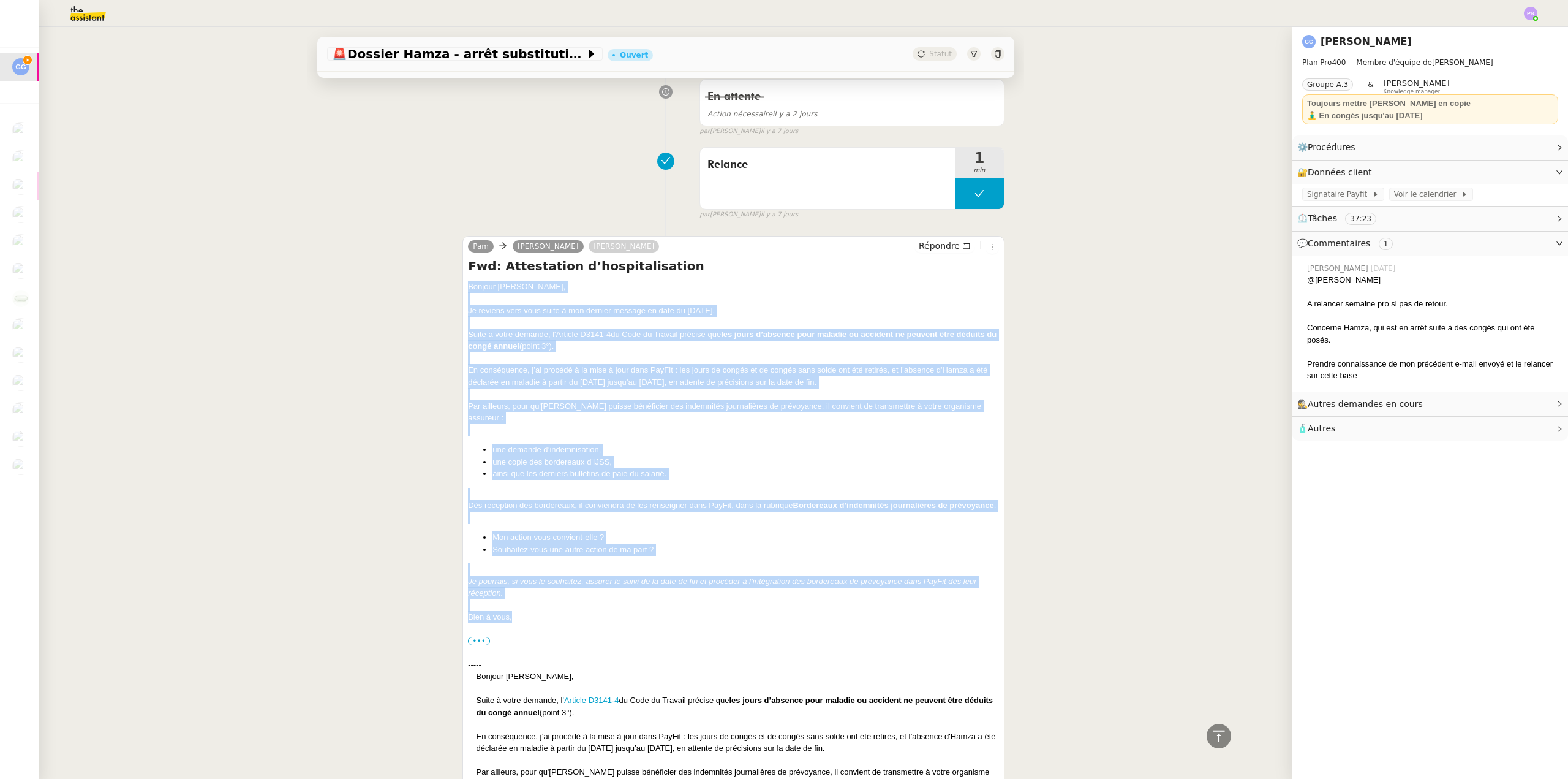
drag, startPoint x: 519, startPoint y: 617, endPoint x: 452, endPoint y: 289, distance: 334.8
click at [452, 289] on div "Pam Guillaume Gras Guillaume Champredonde Répondre Fwd: Attestation d’hospitali…" at bounding box center [665, 651] width 677 height 852
copy div "Bonjour Guillaume, Je reviens vers vous suite à mon dernier message en date du …"
click at [940, 247] on span "Répondre" at bounding box center [939, 245] width 41 height 12
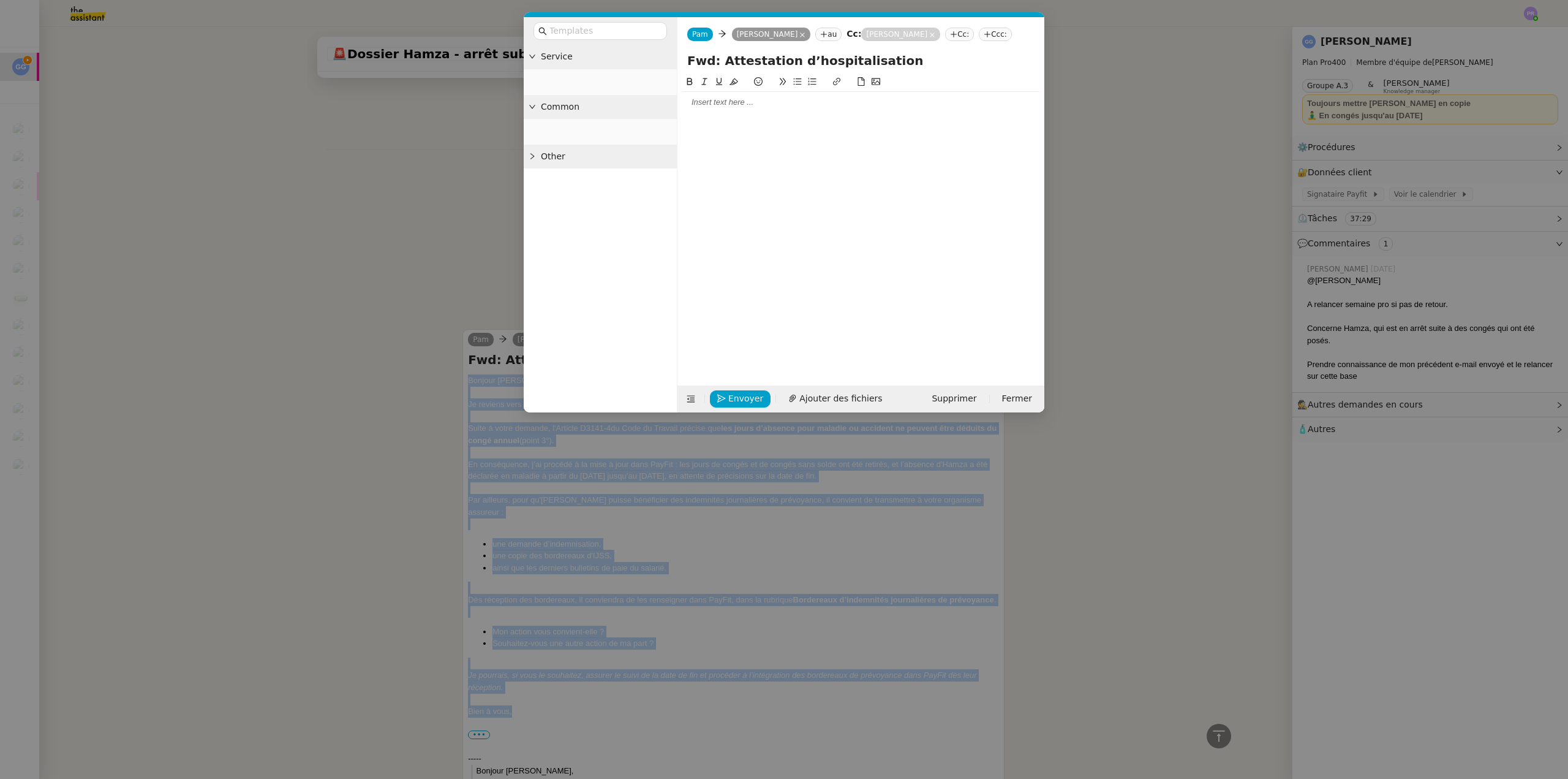
scroll to position [586, 0]
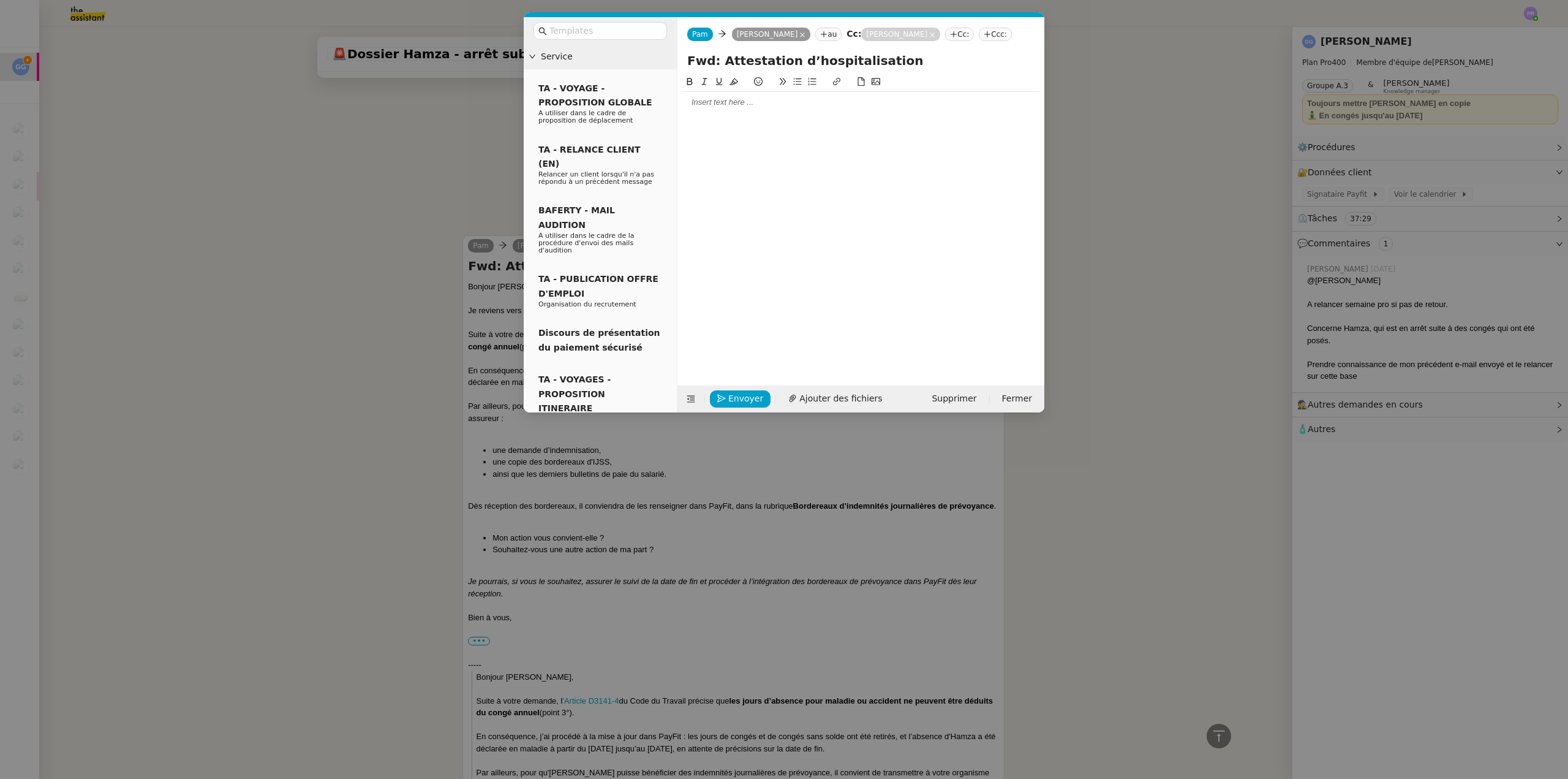
click at [747, 107] on div at bounding box center [861, 102] width 357 height 11
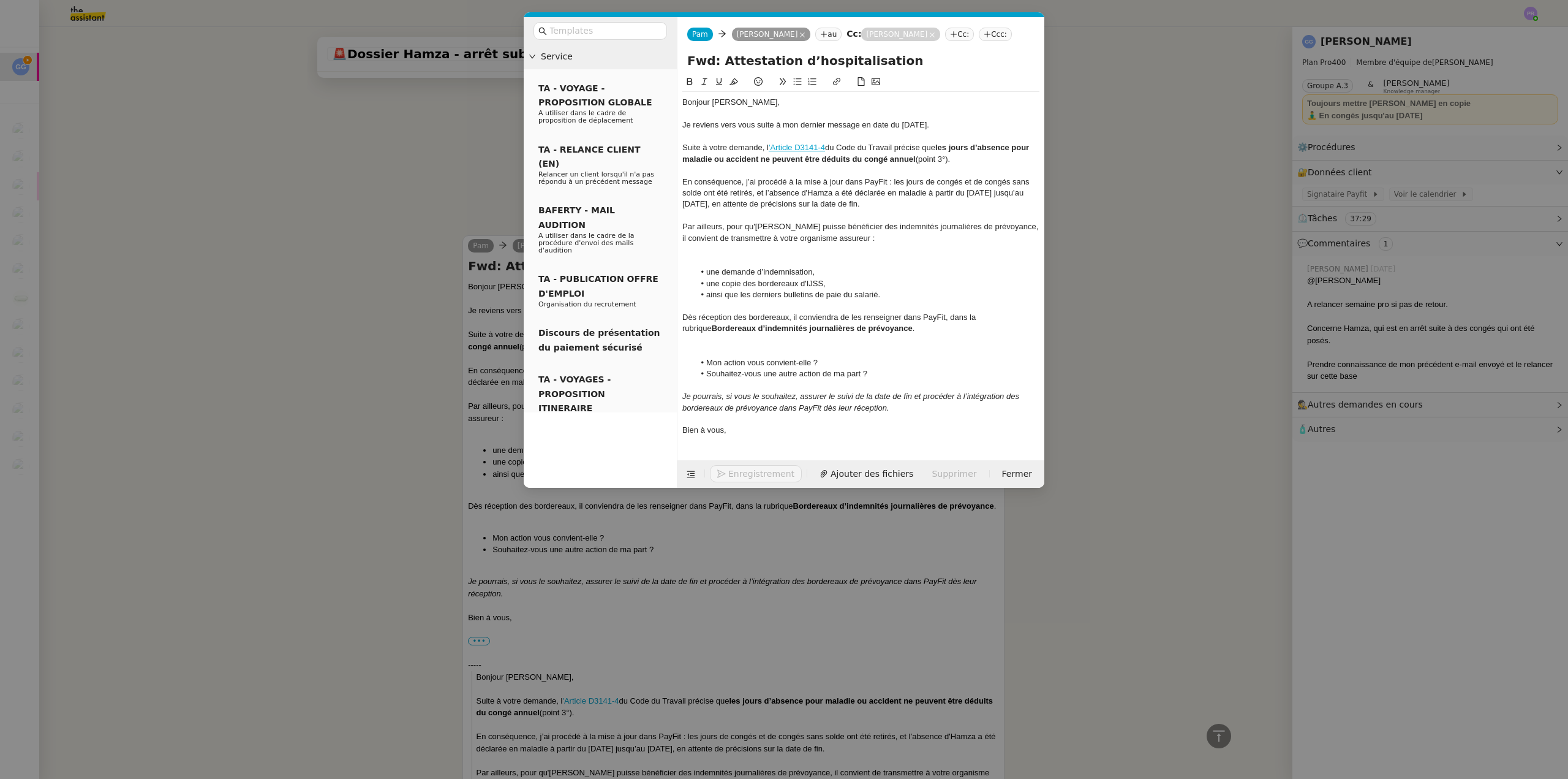
scroll to position [747, 0]
drag, startPoint x: 861, startPoint y: 123, endPoint x: 951, endPoint y: 130, distance: 90.3
click at [951, 130] on div "Je reviens vers vous suite à mon dernier message en date du 31 juillet." at bounding box center [861, 124] width 357 height 11
click at [731, 262] on div at bounding box center [861, 261] width 357 height 11
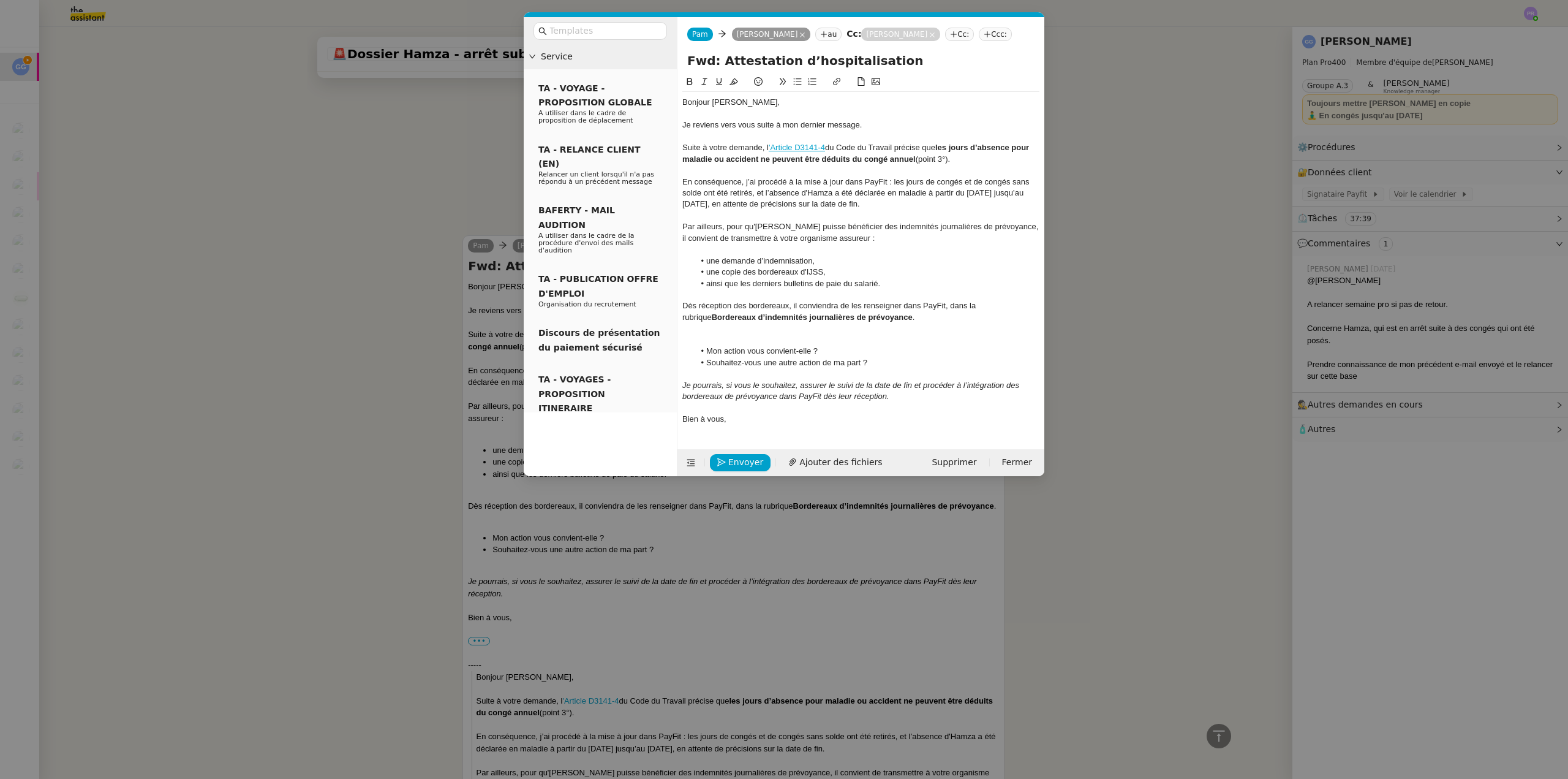
click at [340, 282] on nz-modal-container "Service TA - VOYAGE - PROPOSITION GLOBALE A utiliser dans le cadre de propositi…" at bounding box center [784, 390] width 1568 height 779
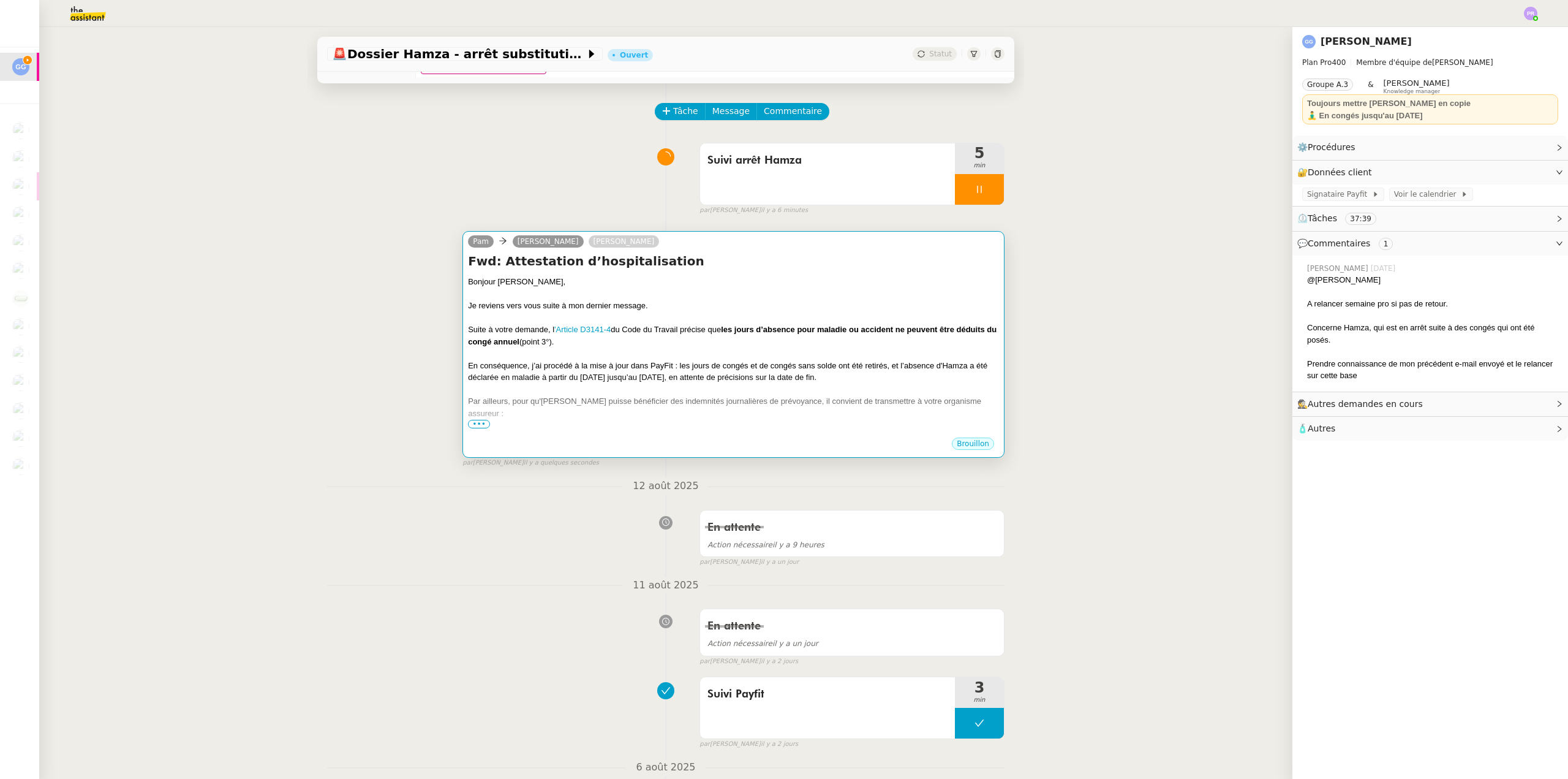
scroll to position [0, 0]
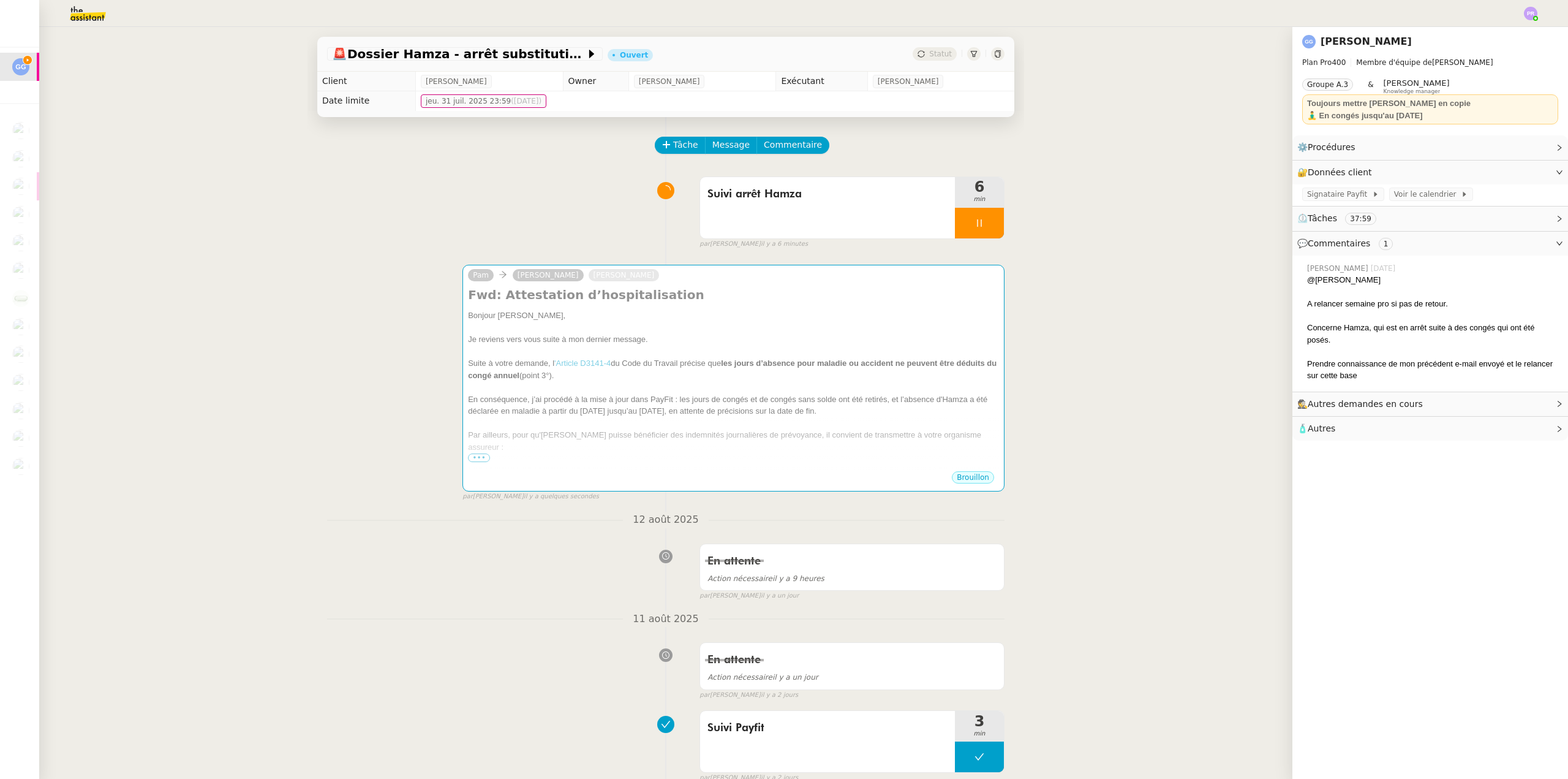
click at [1272, 377] on div "🚨 Dossier Hamza - arrêt substitution absence maladie Ouvert Statut Client Guill…" at bounding box center [666, 403] width 1253 height 752
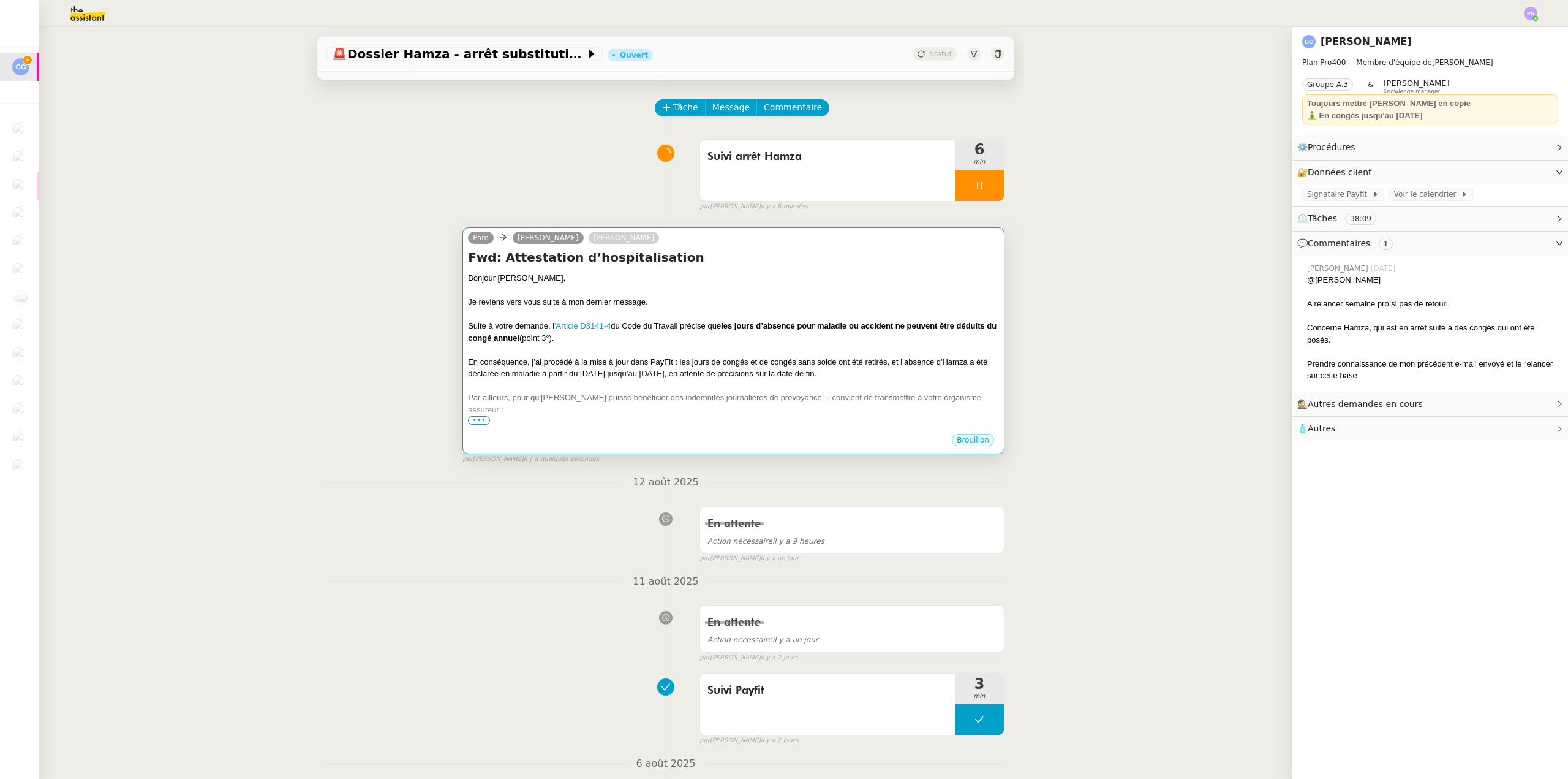
scroll to position [245, 0]
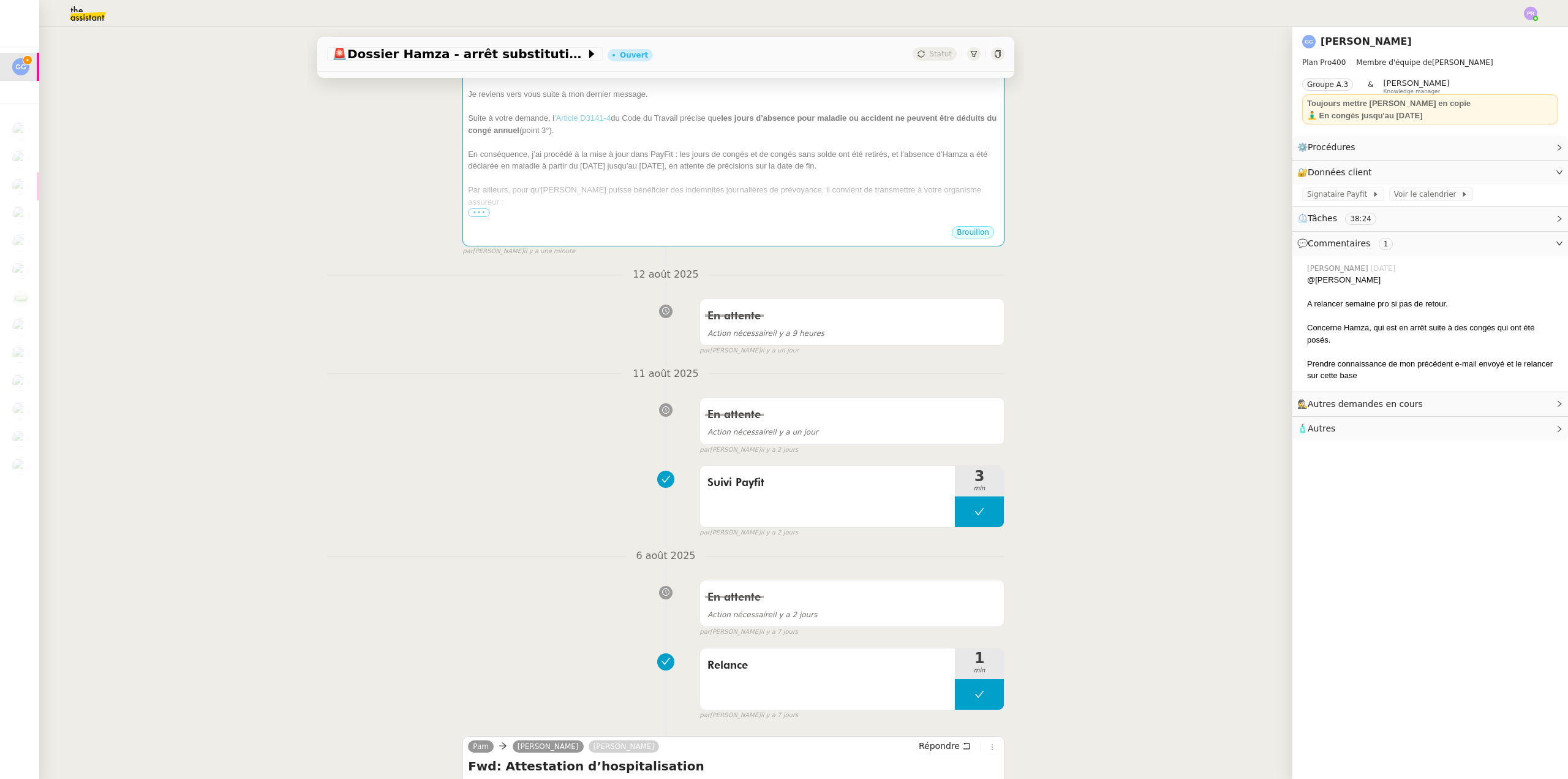
drag, startPoint x: 522, startPoint y: 368, endPoint x: 578, endPoint y: 370, distance: 56.0
click at [522, 368] on nz-divider "11 août 2025" at bounding box center [665, 374] width 677 height 17
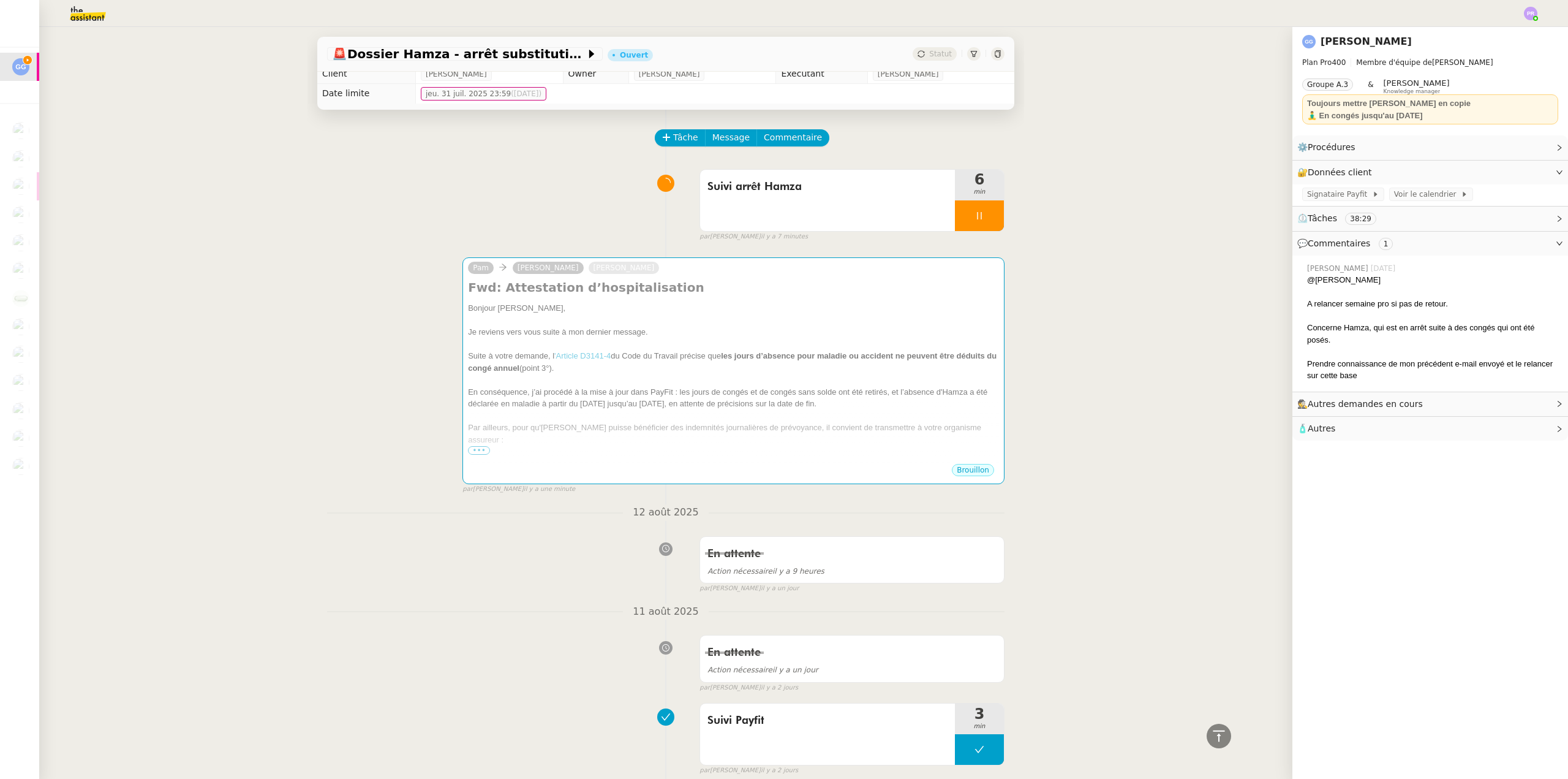
scroll to position [0, 0]
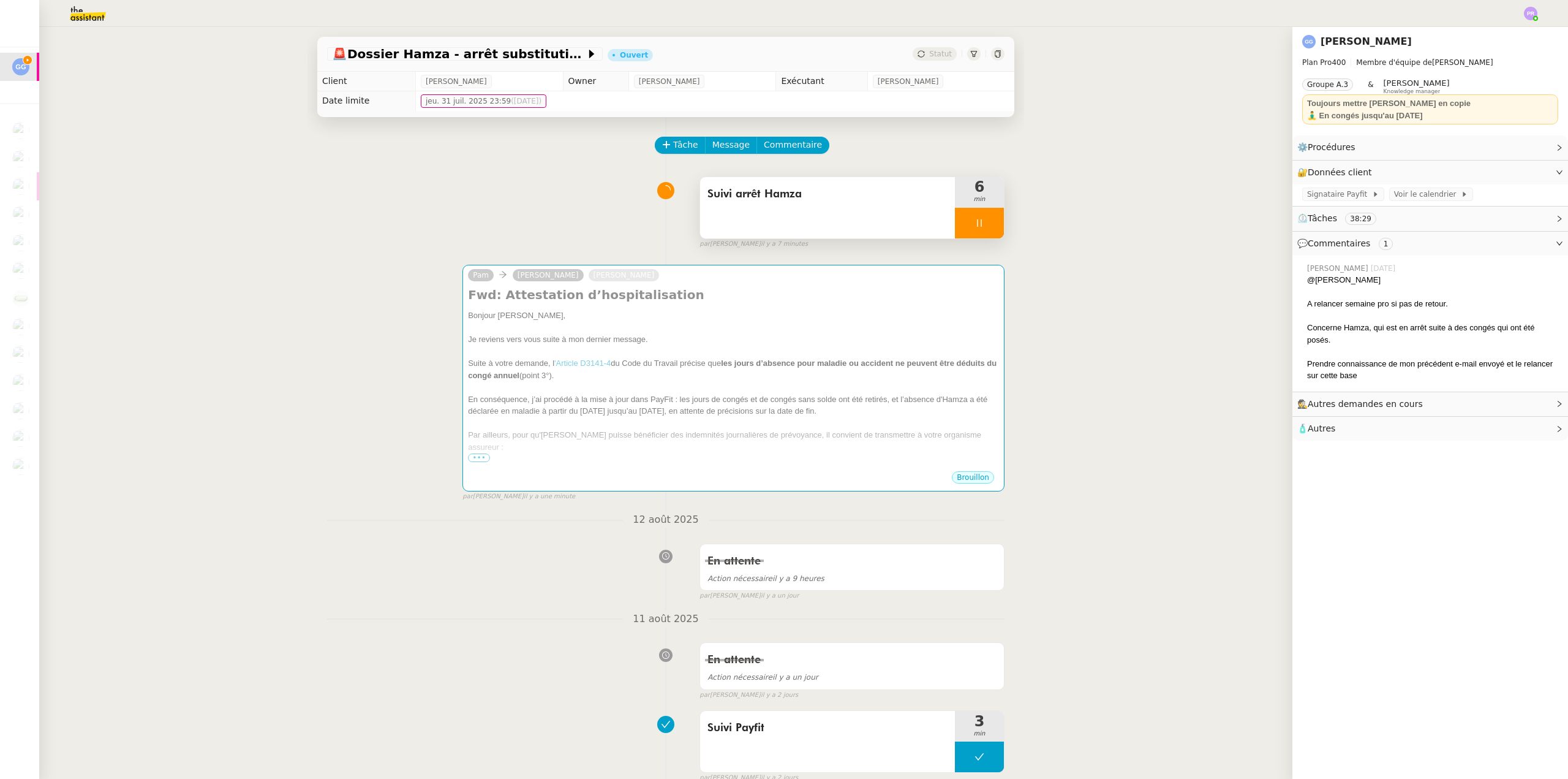
click at [977, 221] on div at bounding box center [979, 223] width 49 height 31
click at [987, 224] on icon at bounding box center [991, 222] width 10 height 10
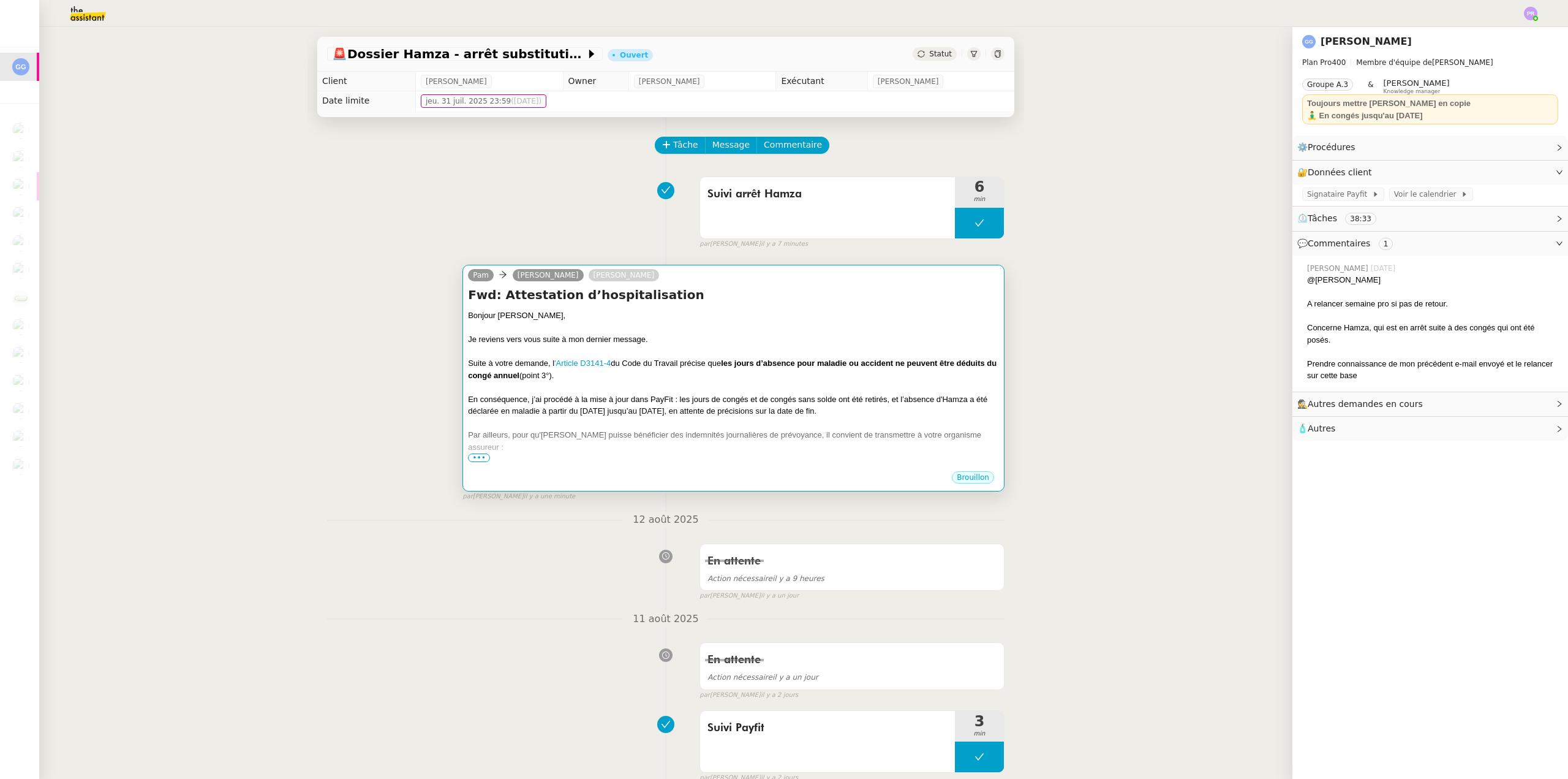
click at [881, 298] on h4 "Fwd: Attestation d’hospitalisation" at bounding box center [734, 295] width 531 height 17
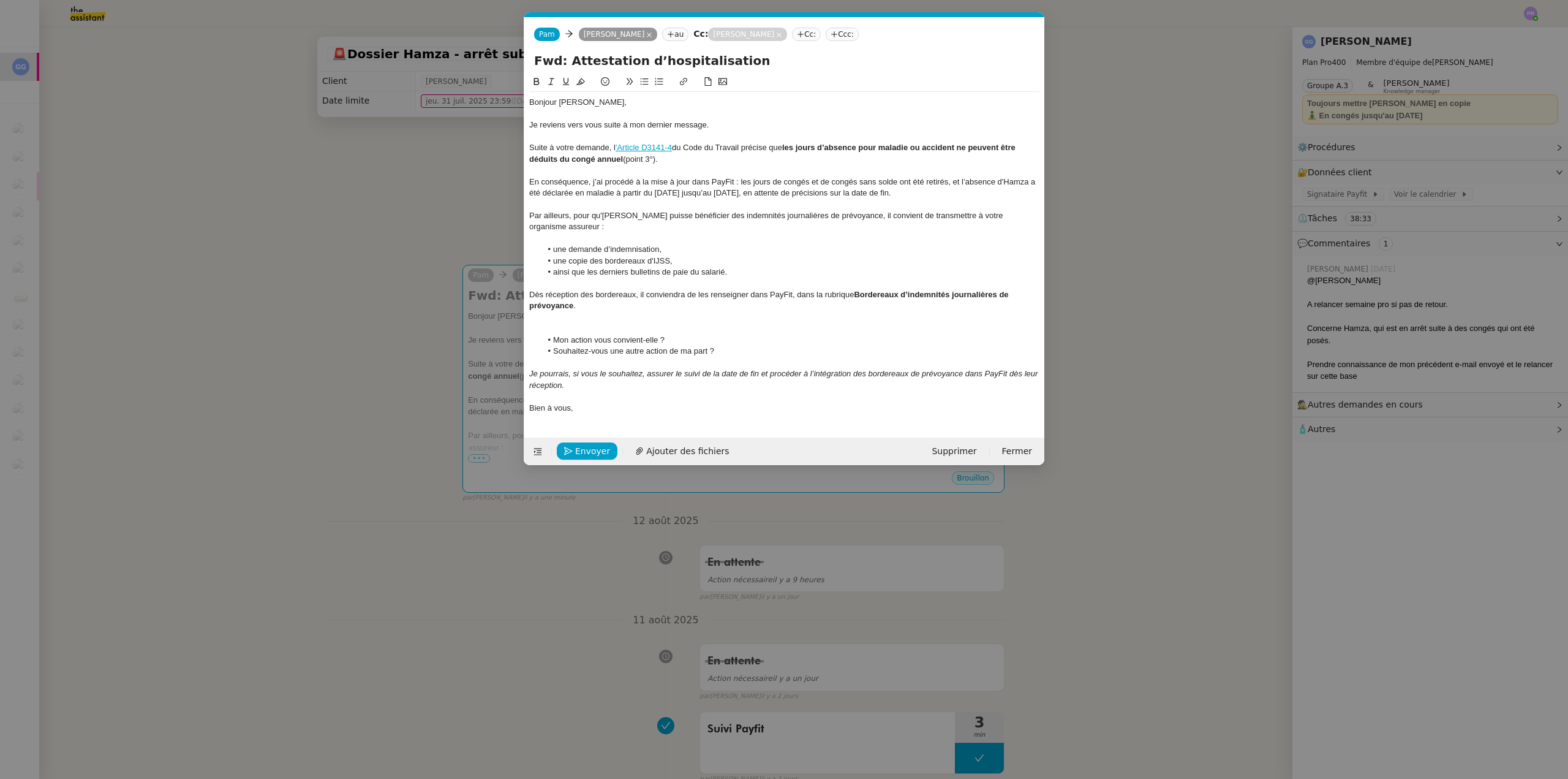
scroll to position [0, 25]
click at [961, 452] on span "Supprimer" at bounding box center [954, 451] width 45 height 14
click at [1070, 418] on span "OK" at bounding box center [1075, 418] width 12 height 12
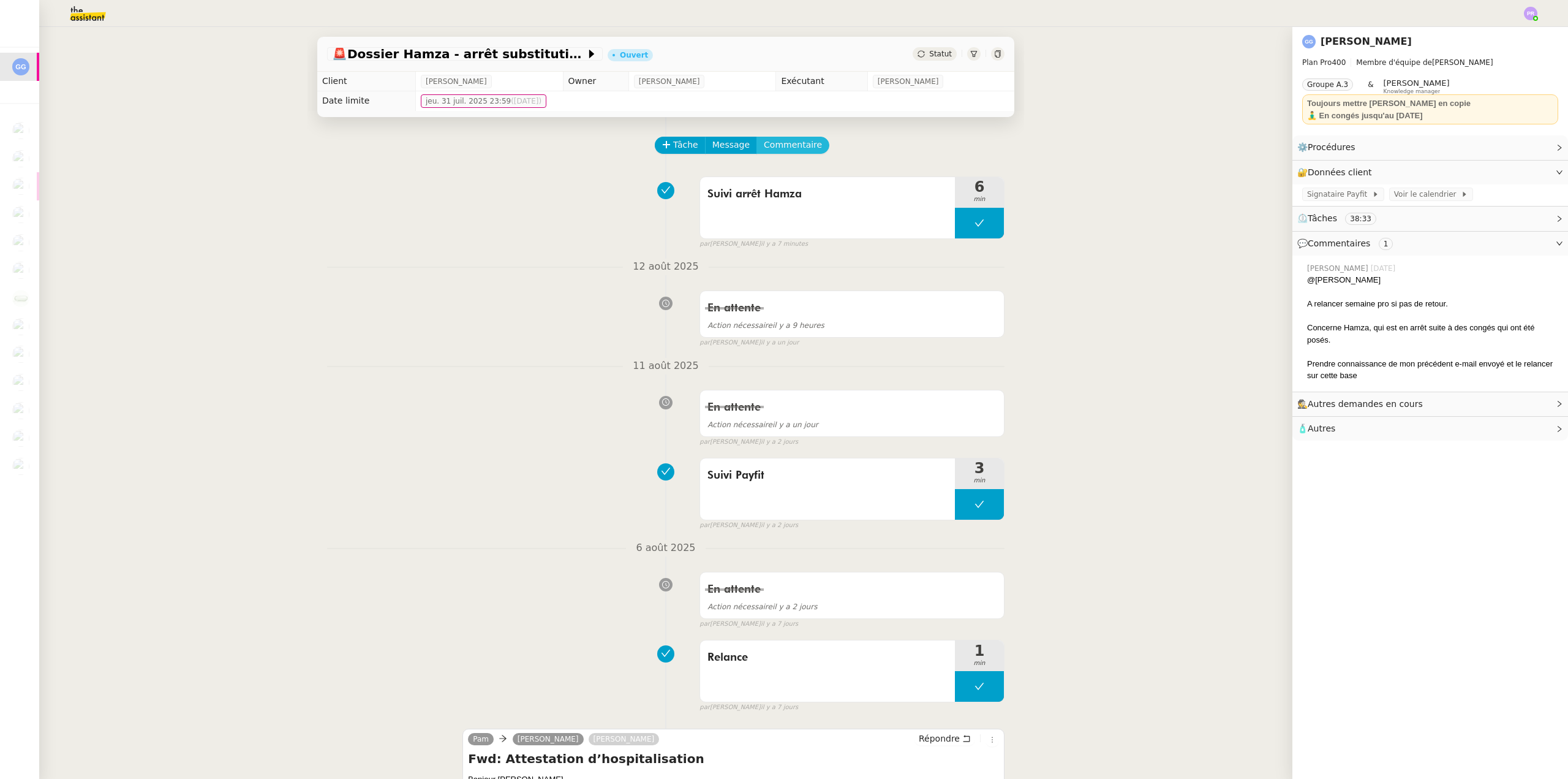
click at [793, 150] on span "Commentaire" at bounding box center [793, 145] width 58 height 14
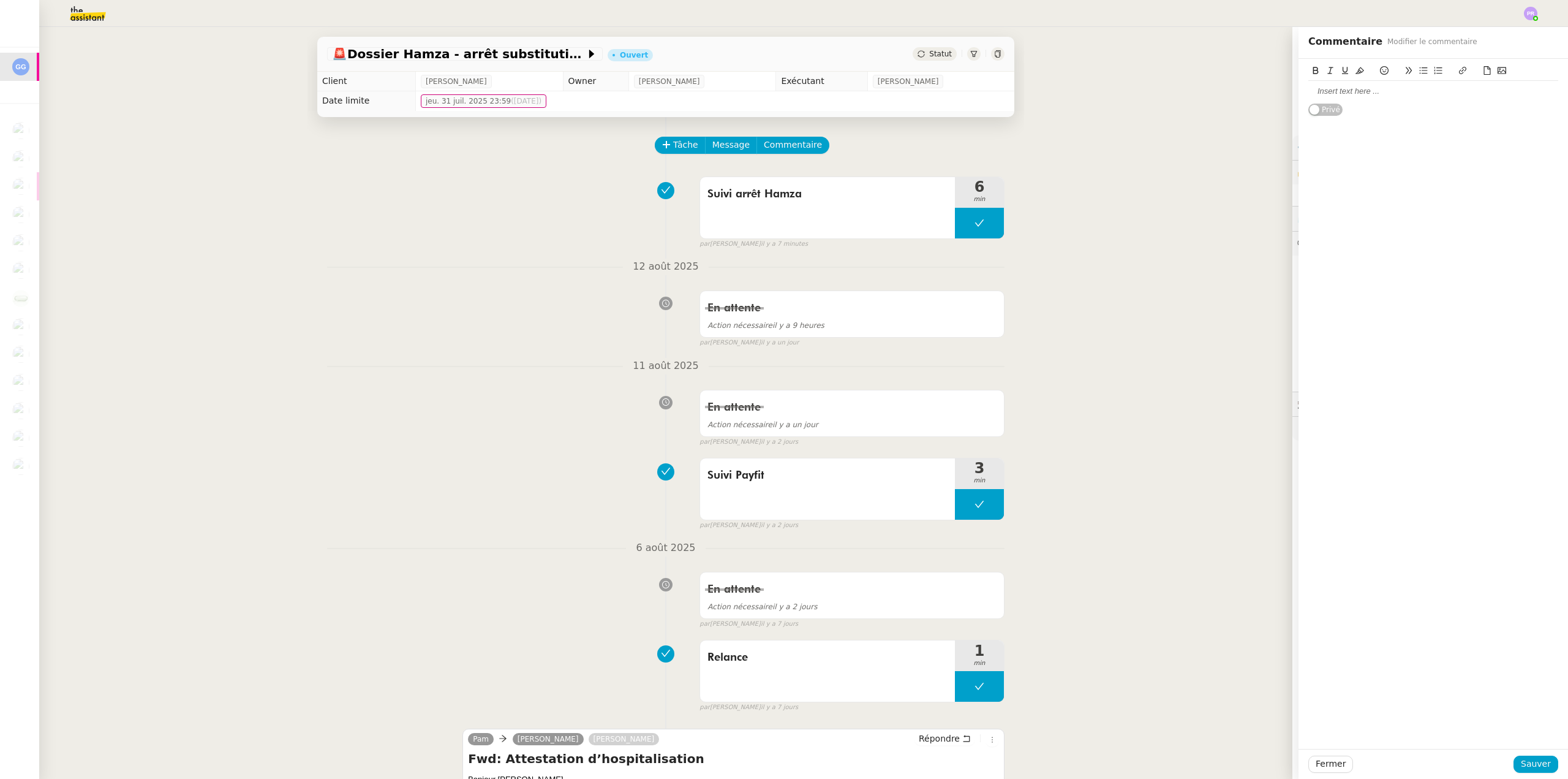
click at [1347, 93] on div at bounding box center [1434, 91] width 250 height 11
drag, startPoint x: 1345, startPoint y: 92, endPoint x: 1283, endPoint y: 89, distance: 62.1
click at [1283, 89] on app-ticket "🚨 Dossier Hamza - arrêt substitution absence maladie Ouvert Statut Client Guill…" at bounding box center [804, 403] width 1529 height 752
click at [1354, 66] on button at bounding box center [1360, 71] width 15 height 14
click at [1413, 84] on div "@Emelyne : Guillaume en congés jusqu'au 22/08" at bounding box center [1434, 91] width 250 height 21
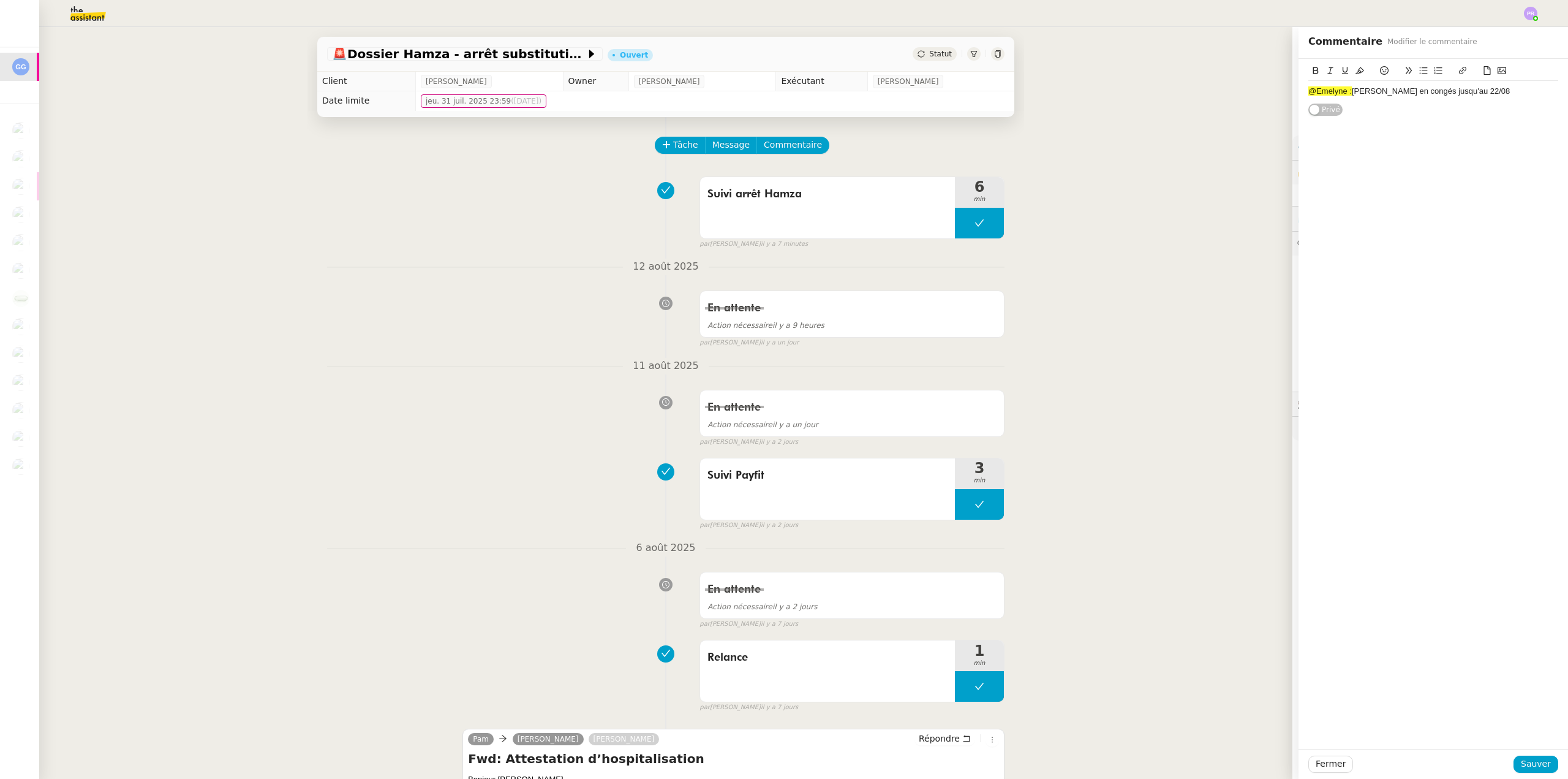
click at [1484, 98] on div "@Emelyne : Guillaume en congés jusqu'au 22/08" at bounding box center [1434, 91] width 250 height 21
click at [1520, 113] on div "A voir la semaine du 18/08 pour une nouvelle relance ou cloture du dossier ?" at bounding box center [1434, 120] width 250 height 23
click at [0, 0] on lt-span "clôture" at bounding box center [0, 0] width 0 height 0
click at [1421, 127] on div "A voir la semaine du 18/08 pour une nouvelle relance ou clôture du dossier ?" at bounding box center [1434, 120] width 250 height 23
click at [1525, 762] on span "Sauver" at bounding box center [1536, 764] width 30 height 14
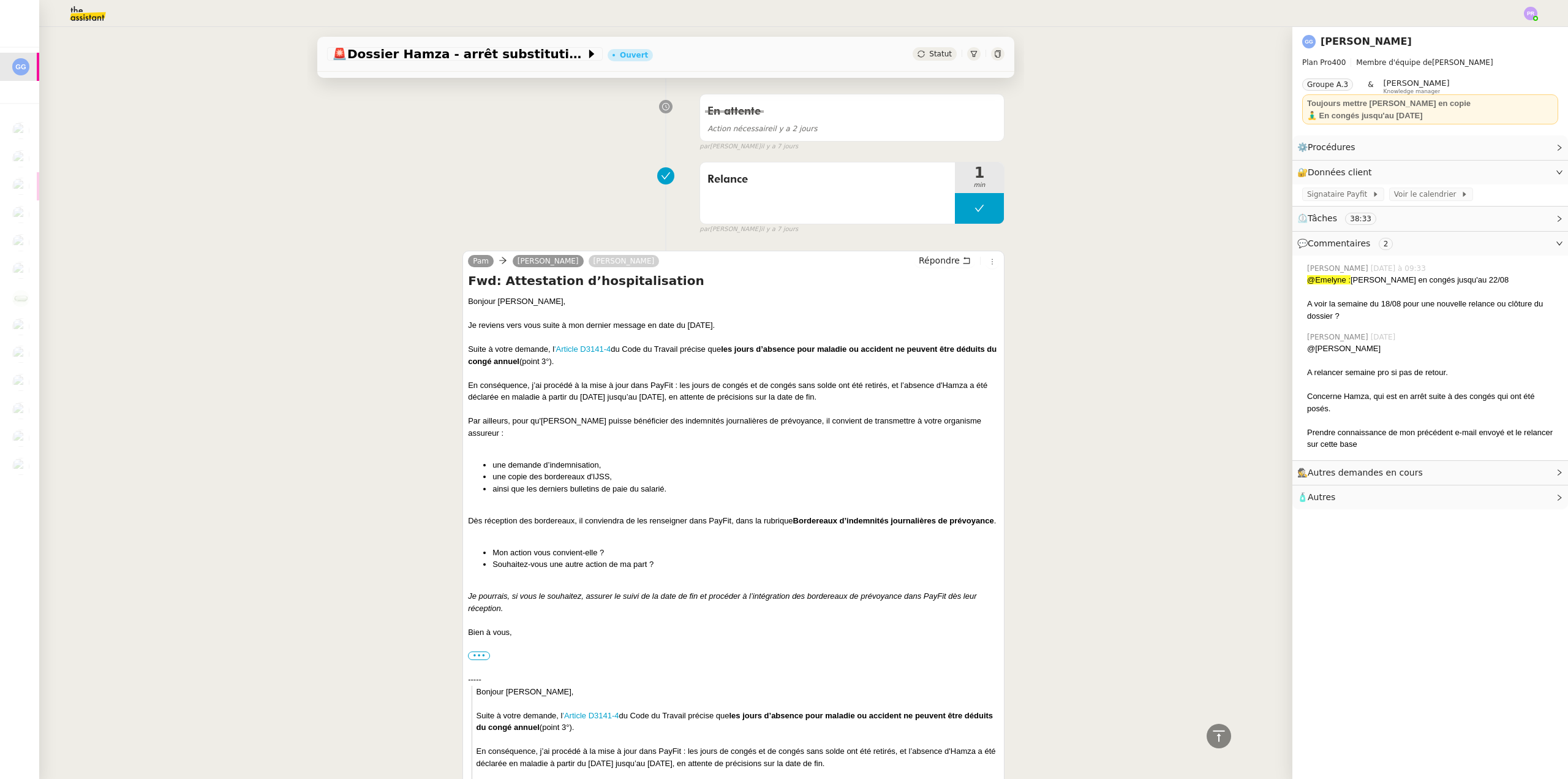
scroll to position [613, 0]
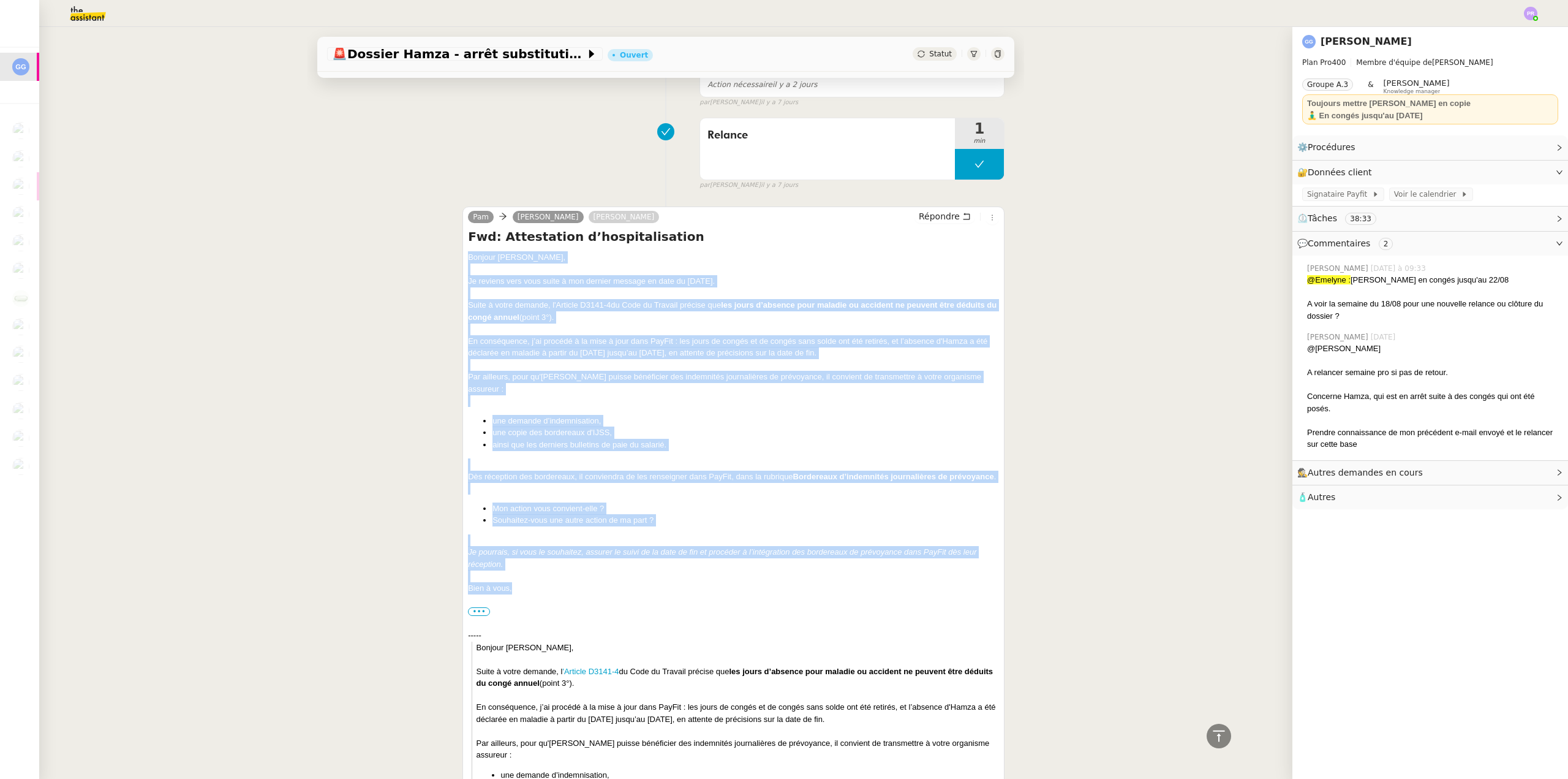
drag, startPoint x: 512, startPoint y: 588, endPoint x: 449, endPoint y: 256, distance: 337.9
click at [449, 256] on div "Pam Guillaume Gras Guillaume Champredonde Répondre Fwd: Attestation d’hospitali…" at bounding box center [665, 622] width 677 height 852
click at [932, 216] on span "Répondre" at bounding box center [939, 216] width 41 height 12
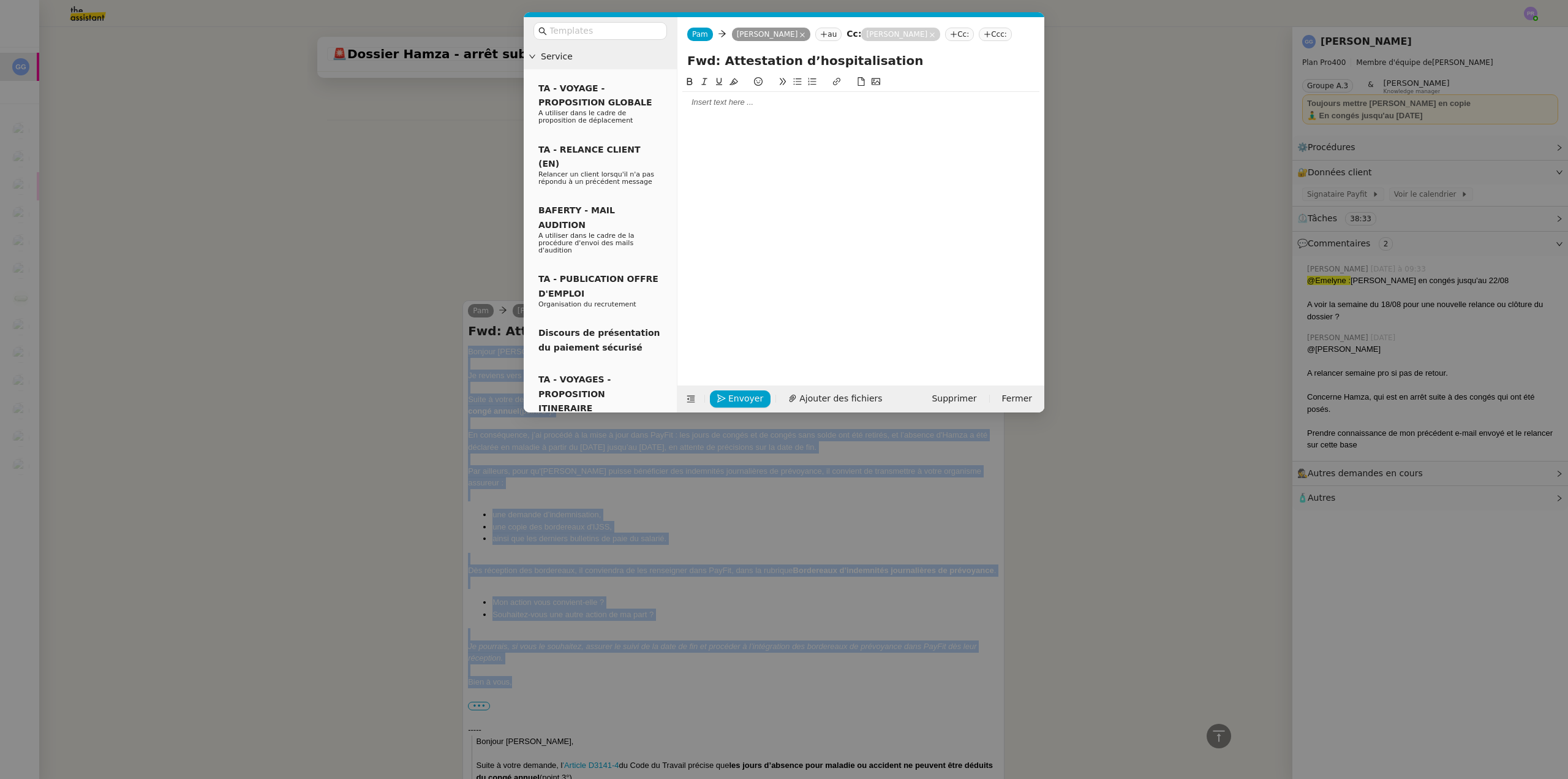
scroll to position [707, 0]
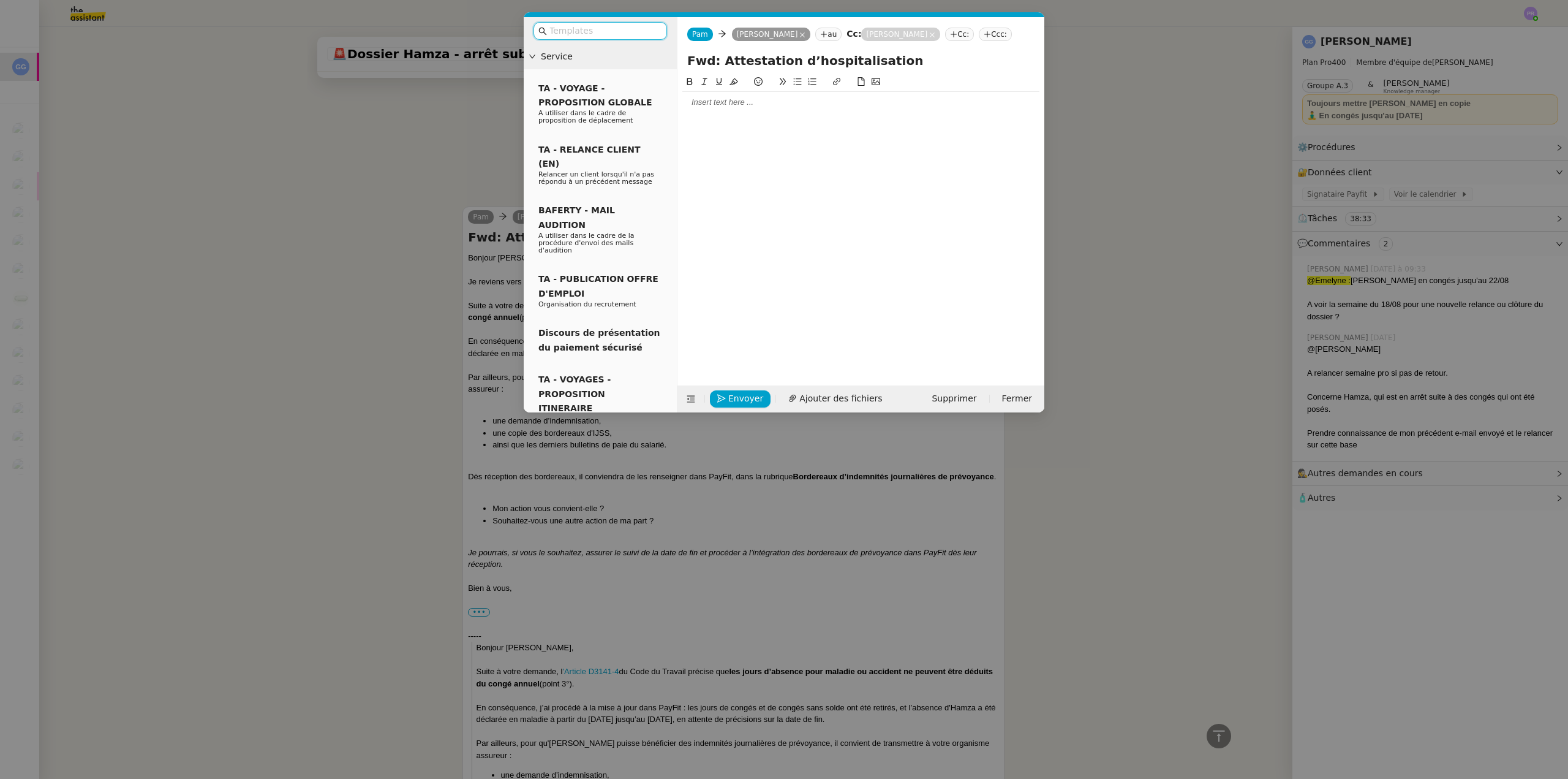
click at [740, 99] on div at bounding box center [861, 102] width 357 height 11
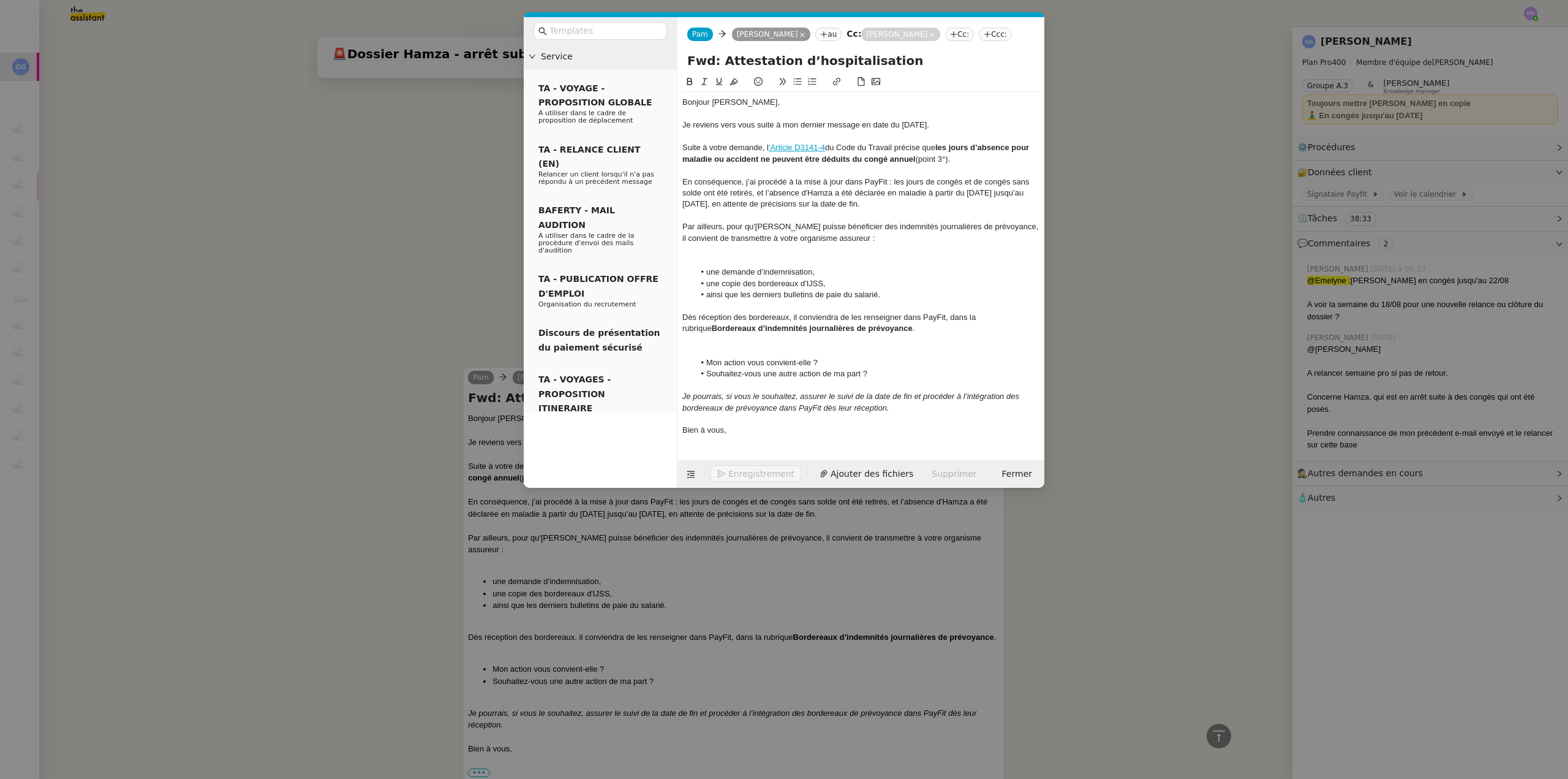
scroll to position [867, 0]
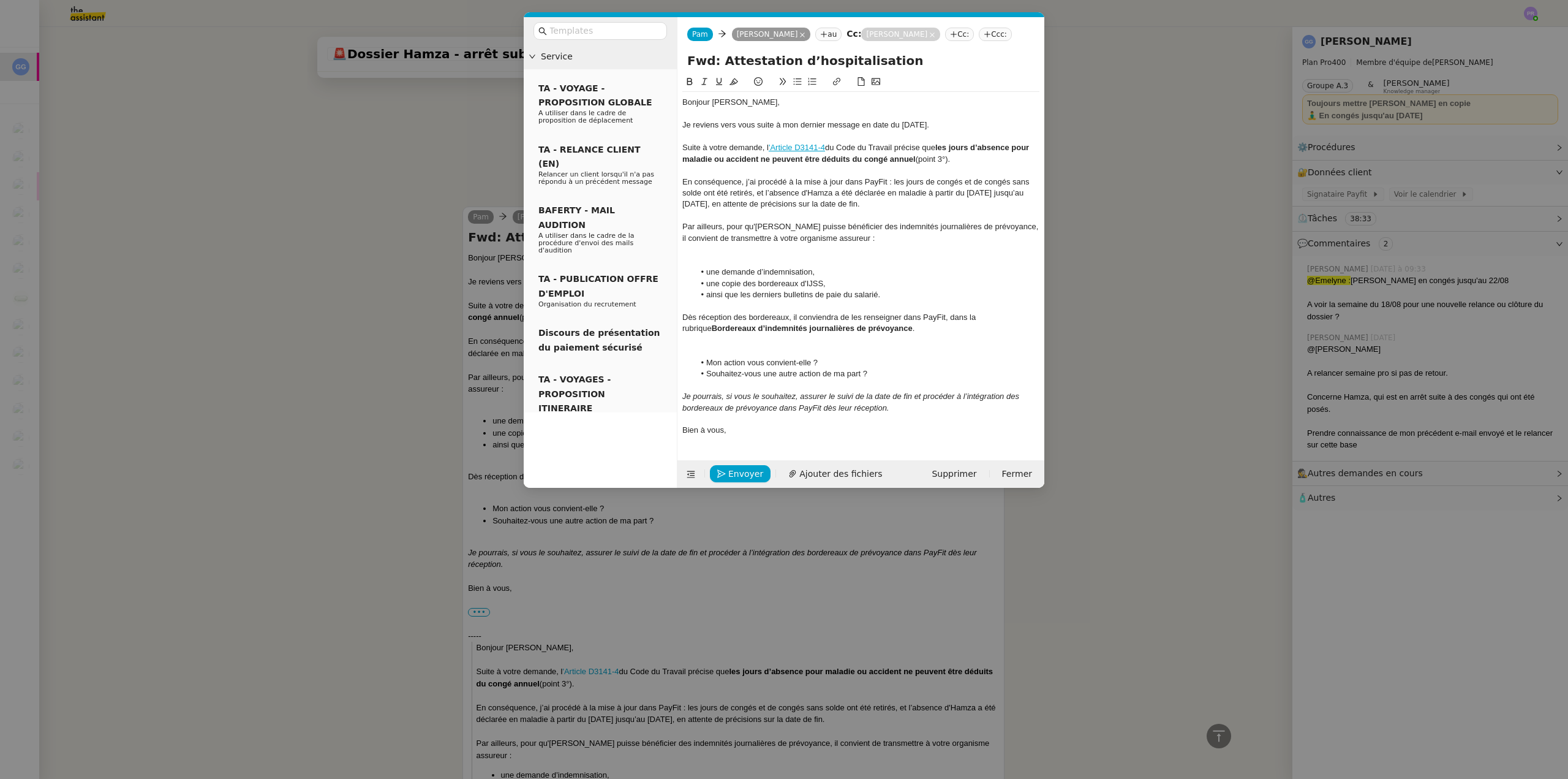
drag, startPoint x: 860, startPoint y: 123, endPoint x: 959, endPoint y: 129, distance: 99.2
click at [959, 129] on div "Je reviens vers vous suite à mon dernier message en date du 31 juillet." at bounding box center [861, 124] width 357 height 11
click at [742, 476] on span "Envoyer" at bounding box center [745, 474] width 35 height 14
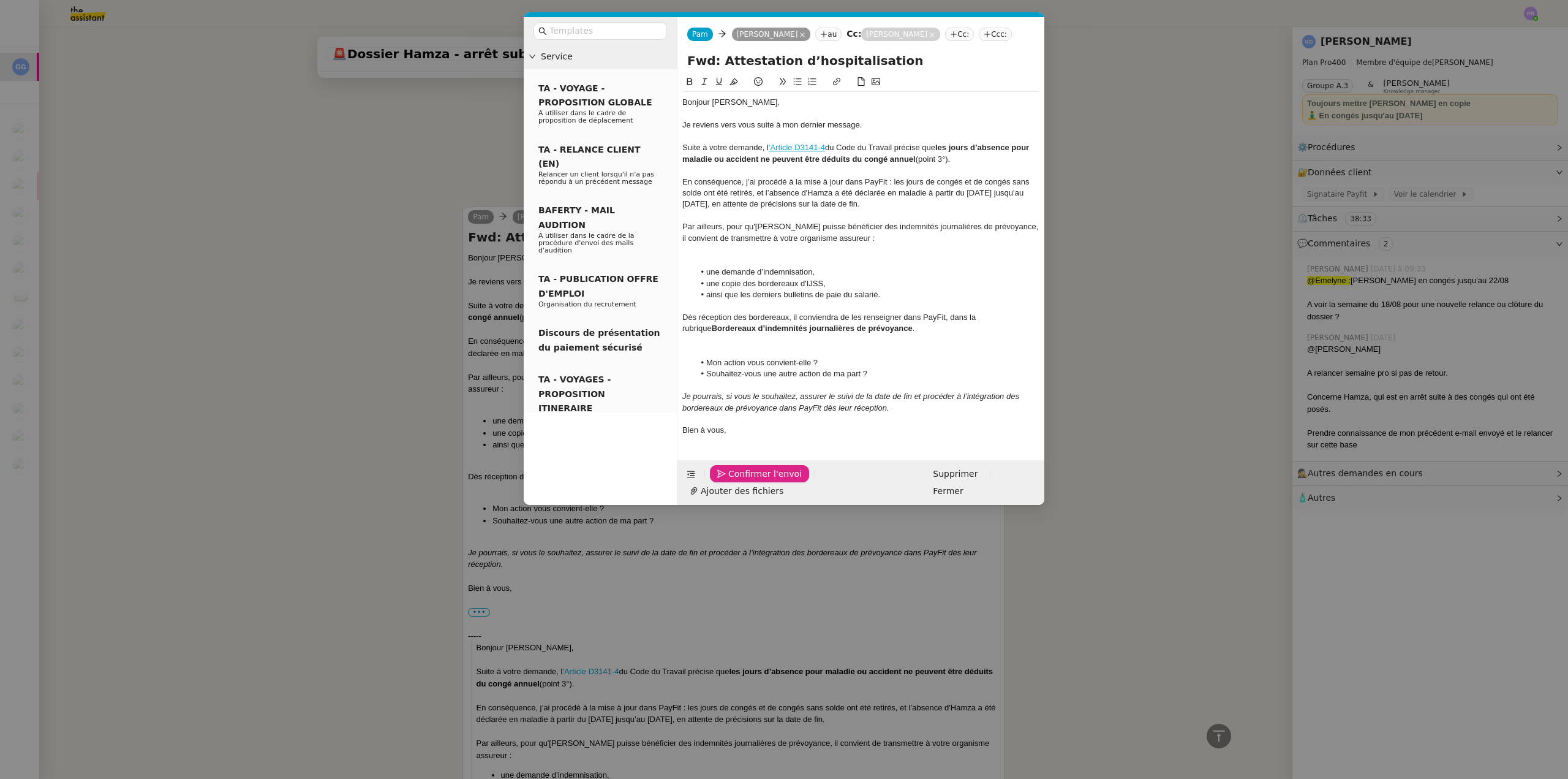
click at [742, 476] on span "Confirmer l'envoi" at bounding box center [765, 474] width 73 height 14
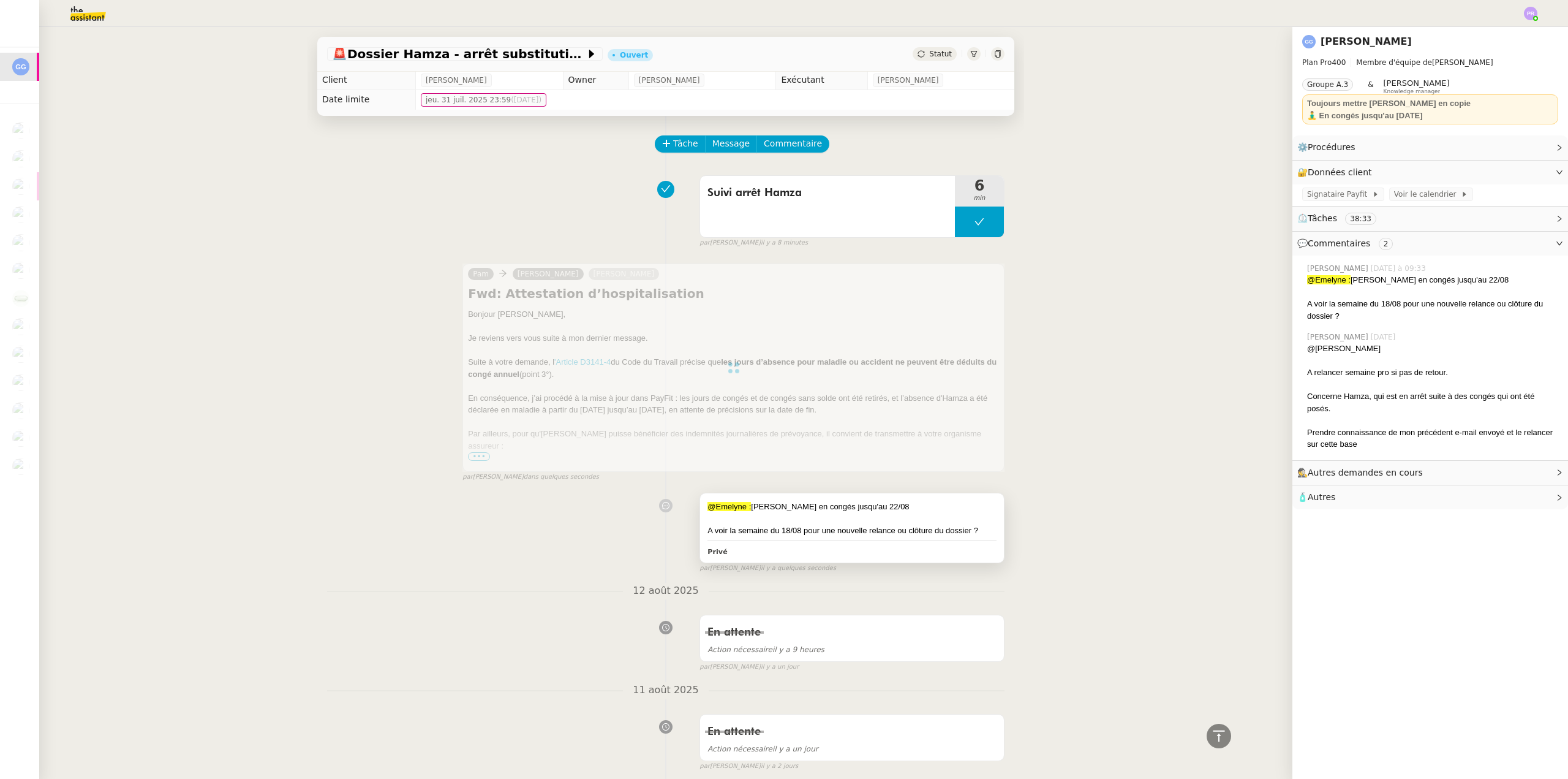
scroll to position [0, 0]
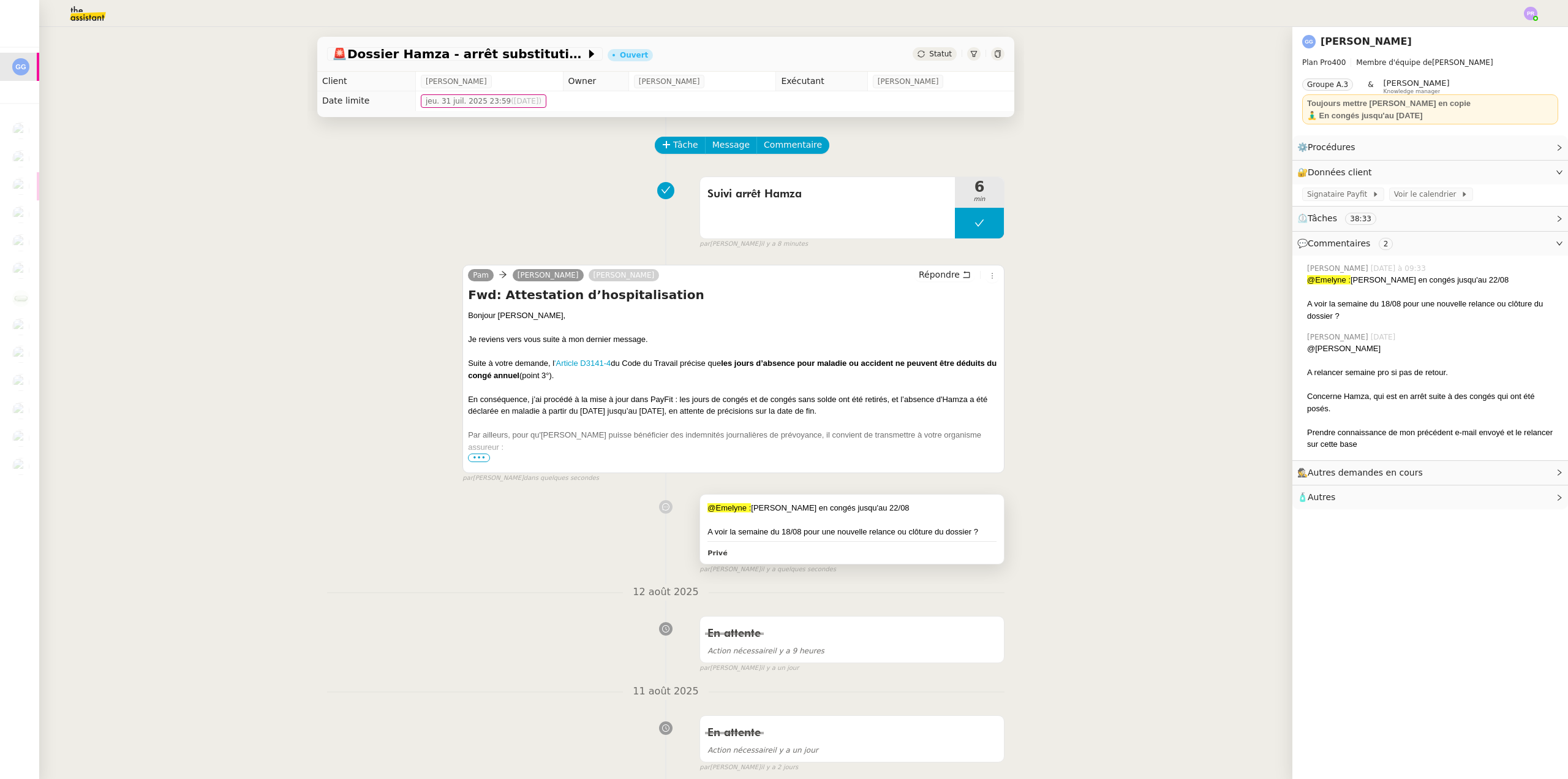
click at [819, 524] on div at bounding box center [852, 520] width 289 height 12
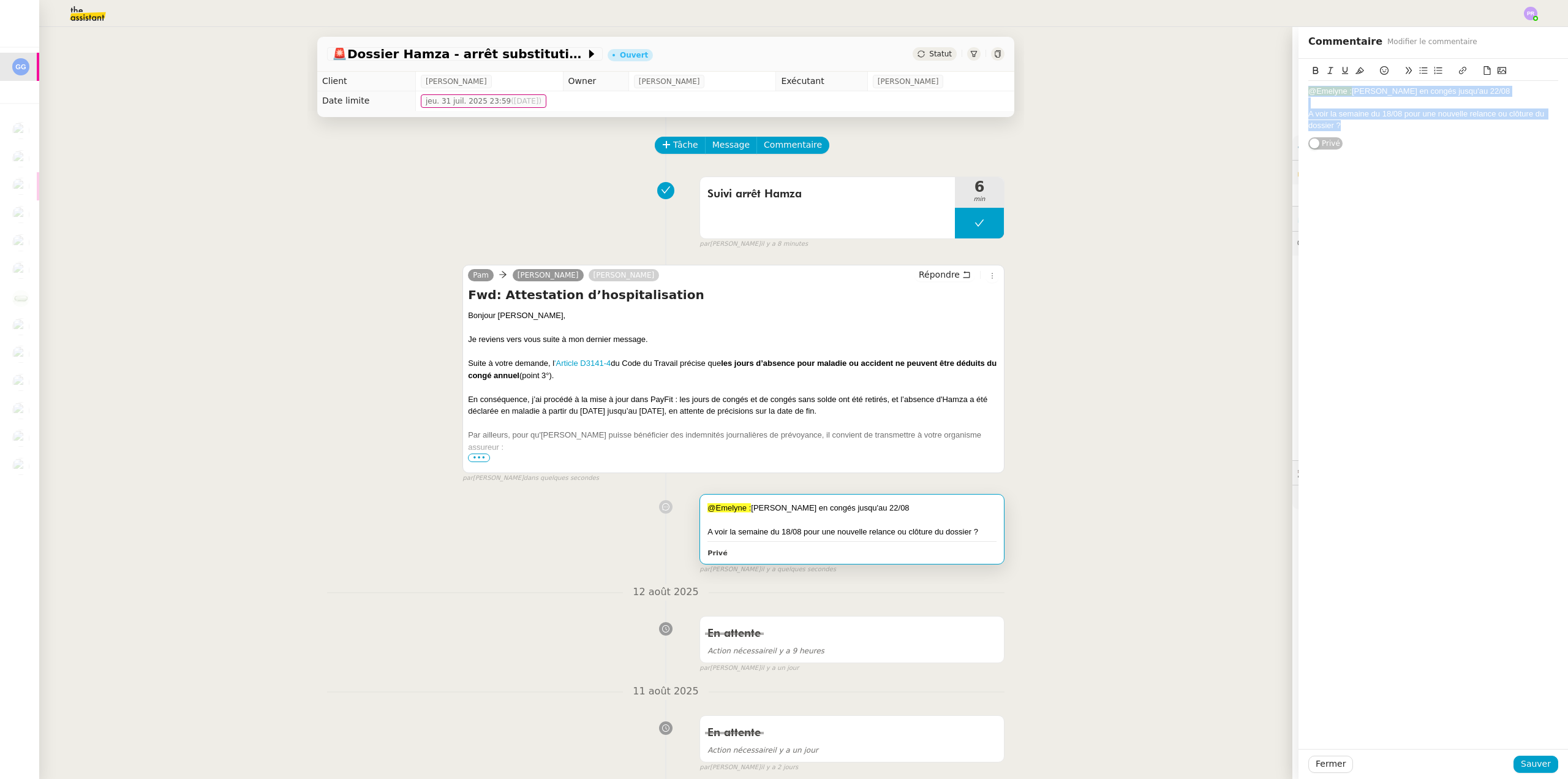
drag, startPoint x: 1363, startPoint y: 126, endPoint x: 1290, endPoint y: 87, distance: 82.8
click at [1298, 87] on div "@Emelyne : Guillaume en congés jusqu'au 22/08 A voir la semaine du 18/08 pour u…" at bounding box center [1433, 104] width 270 height 91
click at [1525, 767] on span "Sauver" at bounding box center [1536, 764] width 30 height 14
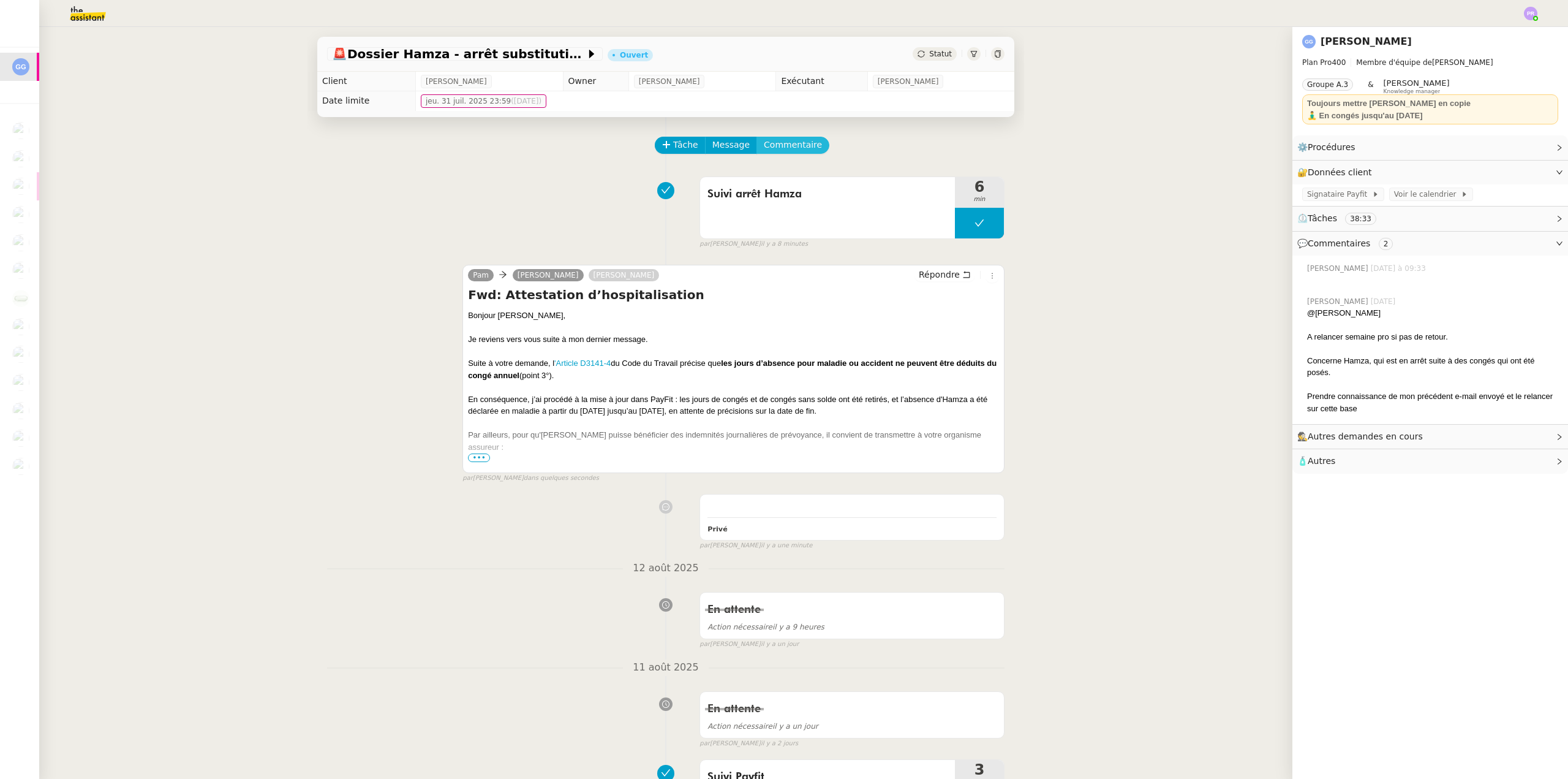
click at [792, 145] on span "Commentaire" at bounding box center [793, 145] width 58 height 14
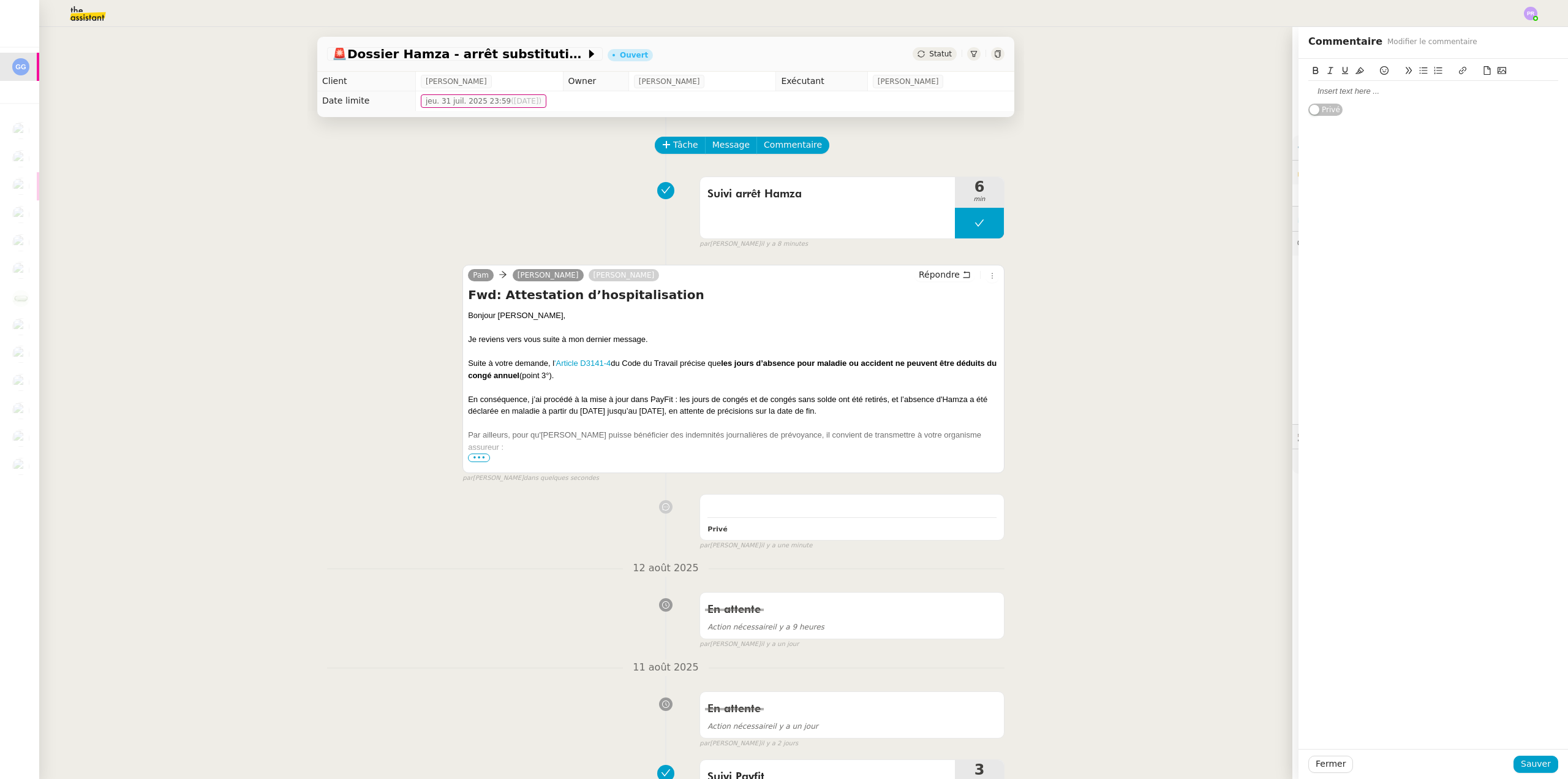
click at [1324, 94] on div at bounding box center [1434, 91] width 250 height 11
click at [1322, 112] on div "A voir la semaine du 18/08 pour une nouvelle relance ou clôture du dossier ?" at bounding box center [1434, 120] width 250 height 23
drag, startPoint x: 1327, startPoint y: 125, endPoint x: 1277, endPoint y: 122, distance: 50.1
click at [1277, 122] on app-ticket "🚨 Dossier Hamza - arrêt substitution absence maladie Ouvert Statut Client Guill…" at bounding box center [804, 403] width 1529 height 752
click at [1479, 113] on div "A voir si il y a une réponse la semaine du 18/08 ou clôture du dossier ?" at bounding box center [1434, 113] width 250 height 11
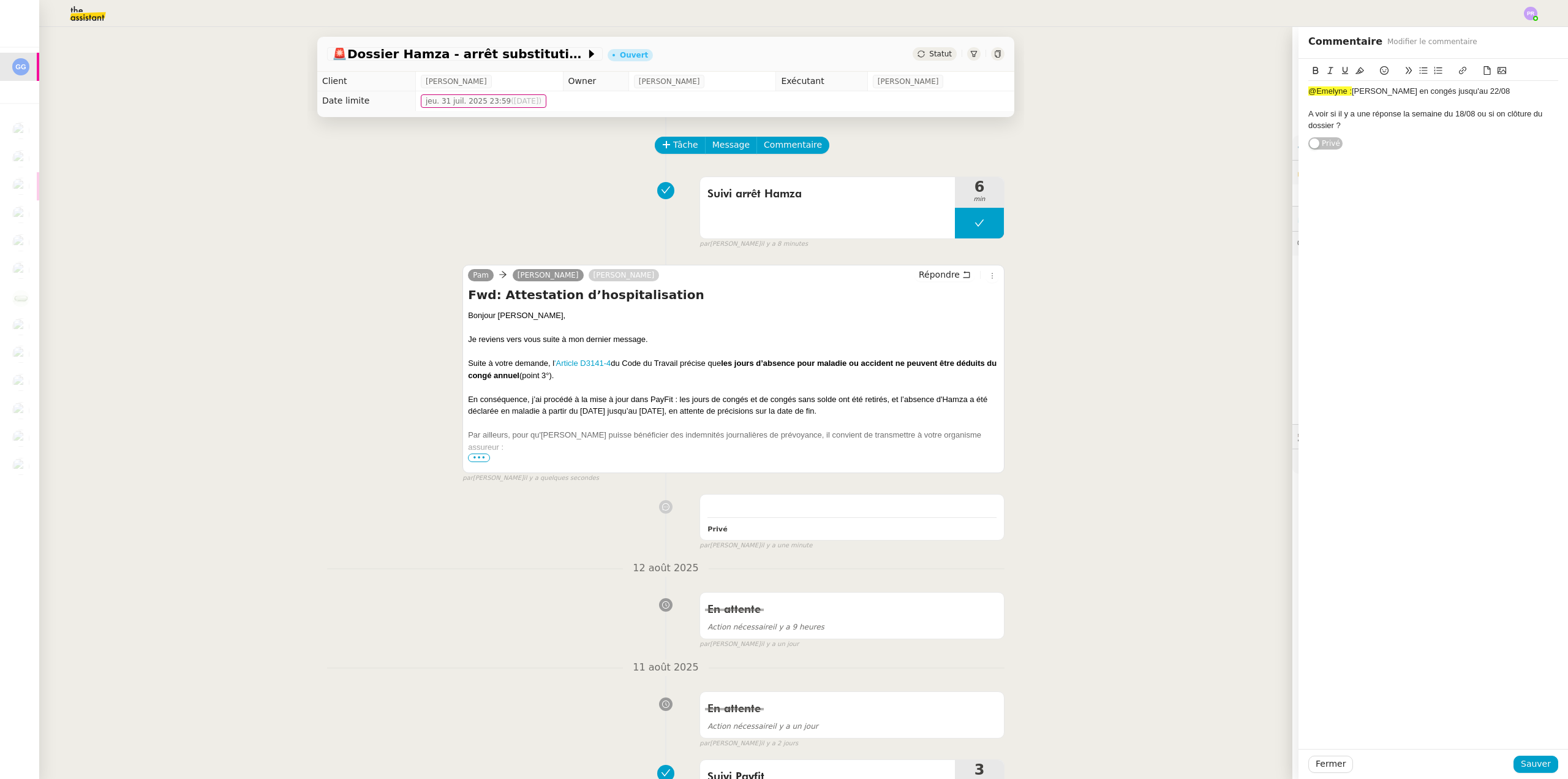
click at [1310, 110] on div "A voir si il y a une réponse la semaine du 18/08 ou si on clôture du dossier ?" at bounding box center [1434, 120] width 250 height 23
click at [0, 0] on lt-span "À voir" at bounding box center [0, 0] width 0 height 0
click at [1359, 124] on div "À voir si il y a une réponse la semaine du 18/08 ou si on clôture du dossier ?" at bounding box center [1434, 120] width 250 height 23
click at [1527, 761] on span "Sauver" at bounding box center [1536, 764] width 30 height 14
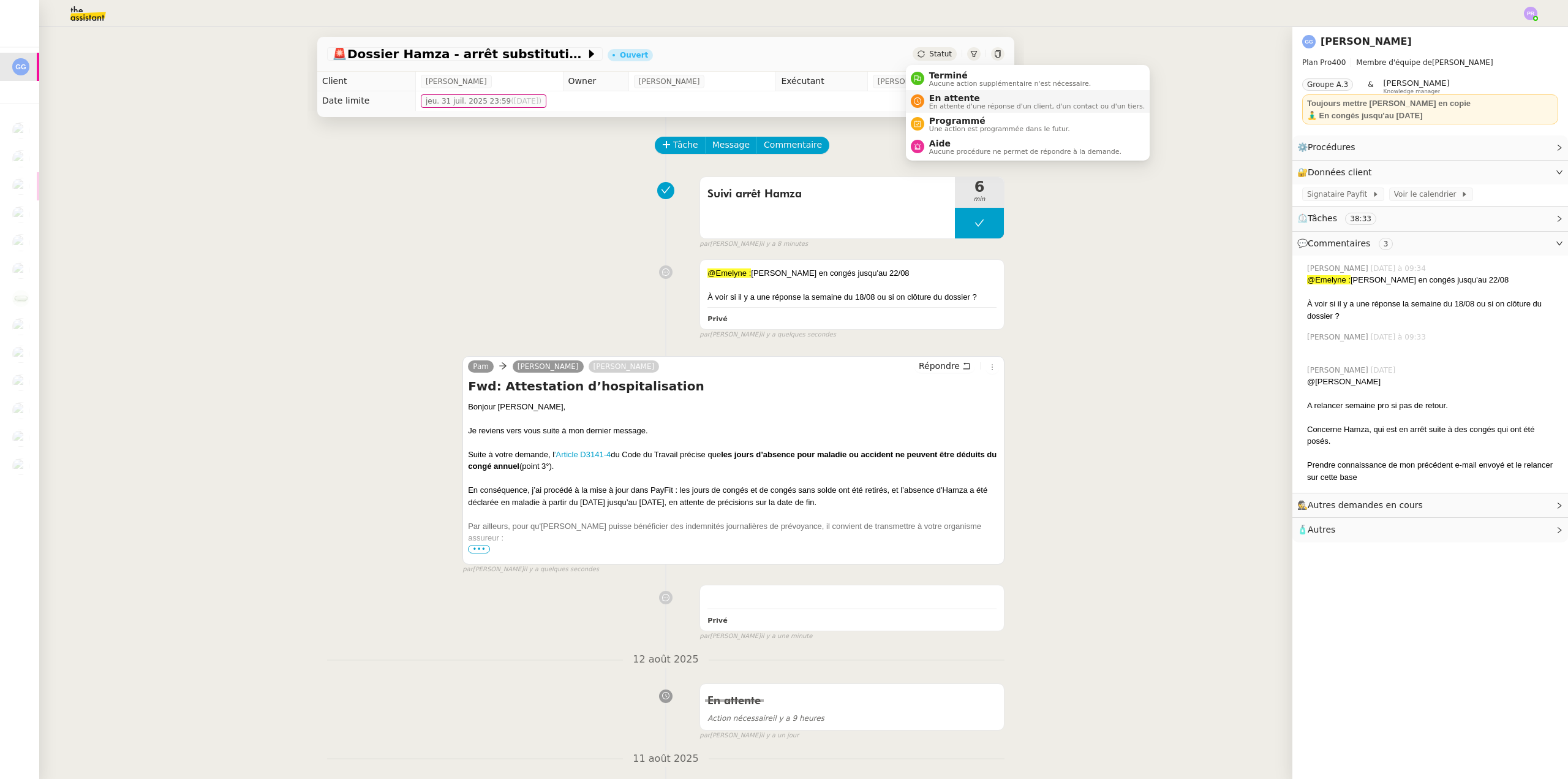
click at [956, 104] on span "En attente d'une réponse d'un client, d'un contact ou d'un tiers." at bounding box center [1037, 106] width 215 height 7
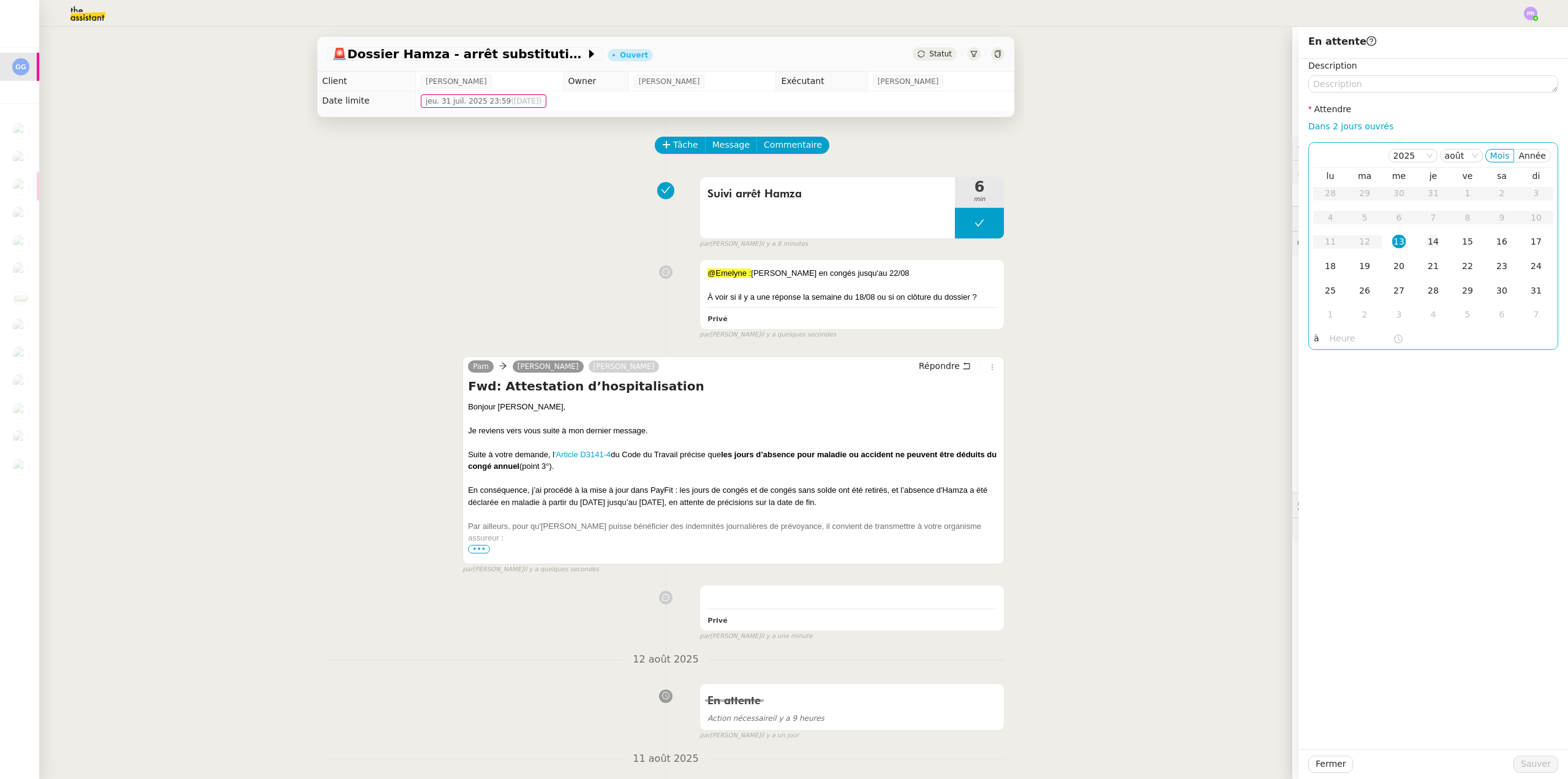
click at [1430, 242] on div "14" at bounding box center [1433, 241] width 13 height 13
click at [1339, 339] on input "text" at bounding box center [1361, 339] width 63 height 14
click at [1328, 468] on div "16" at bounding box center [1331, 470] width 34 height 15
click at [1365, 356] on div "00" at bounding box center [1365, 358] width 34 height 15
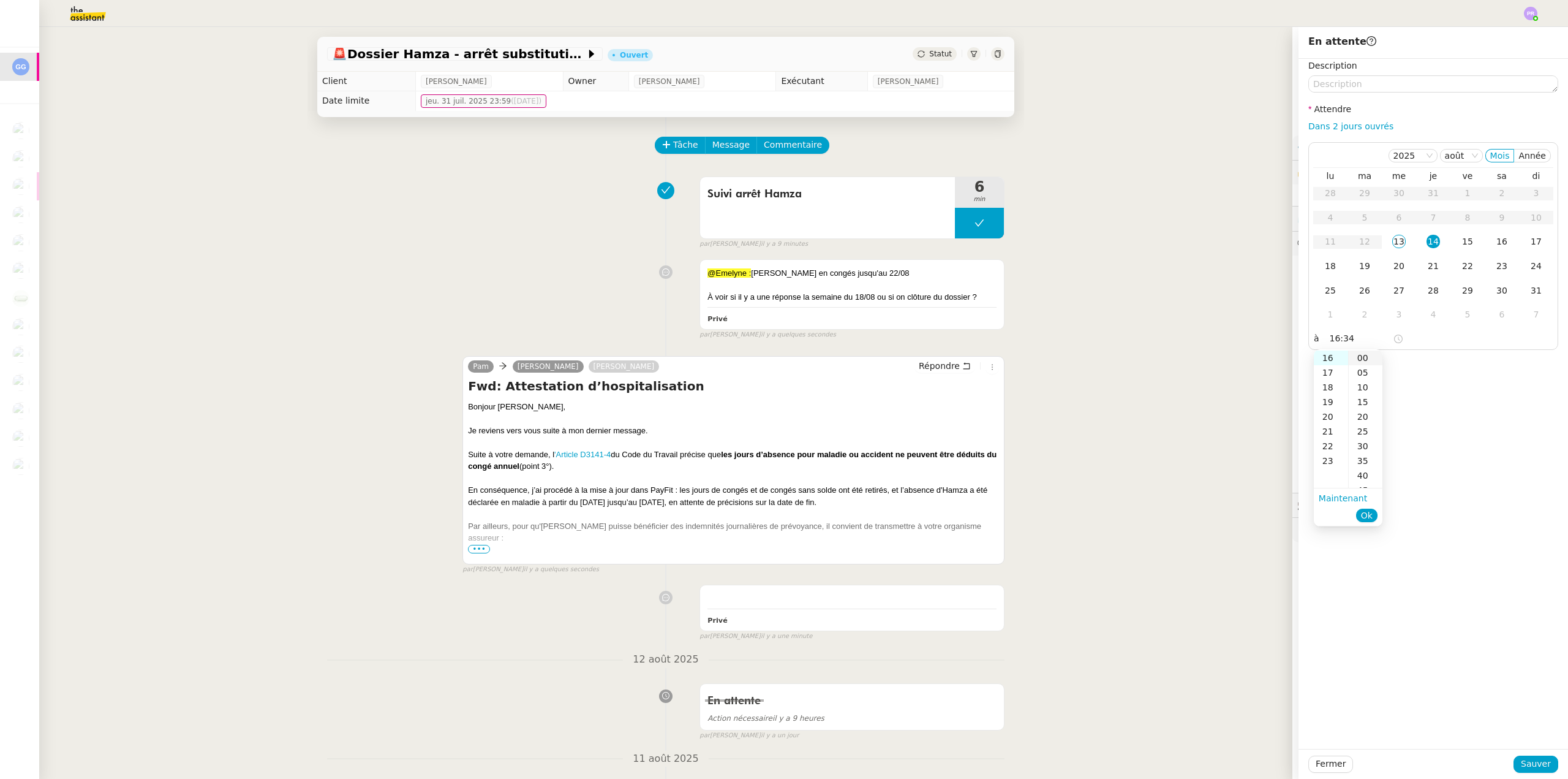
type input "16:00"
click at [1368, 517] on span "Ok" at bounding box center [1367, 515] width 11 height 12
click at [1524, 761] on span "Sauver" at bounding box center [1536, 764] width 30 height 14
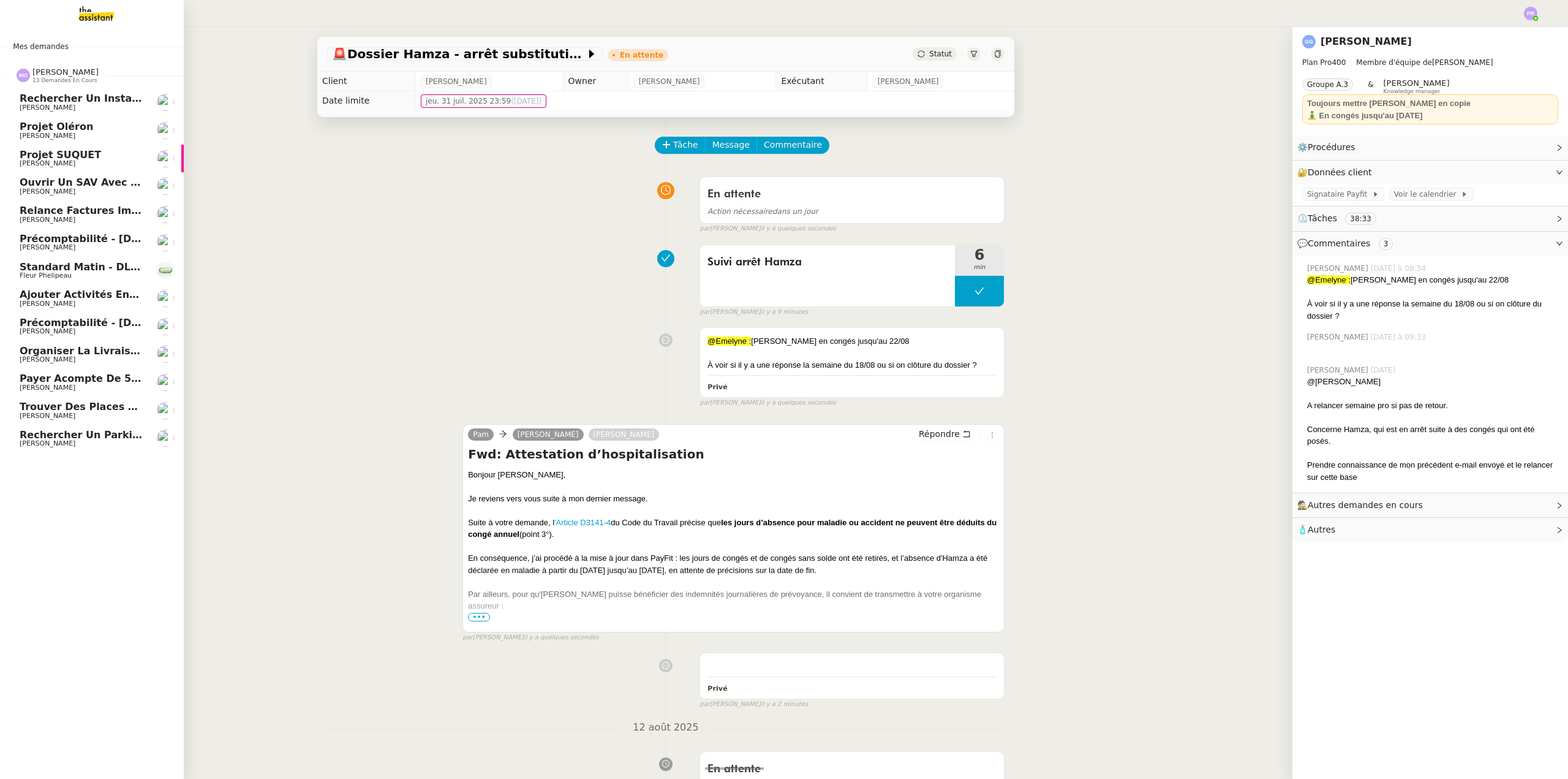
click at [92, 435] on span "Rechercher un parking à vendre à [GEOGRAPHIC_DATA]" at bounding box center [175, 435] width 310 height 11
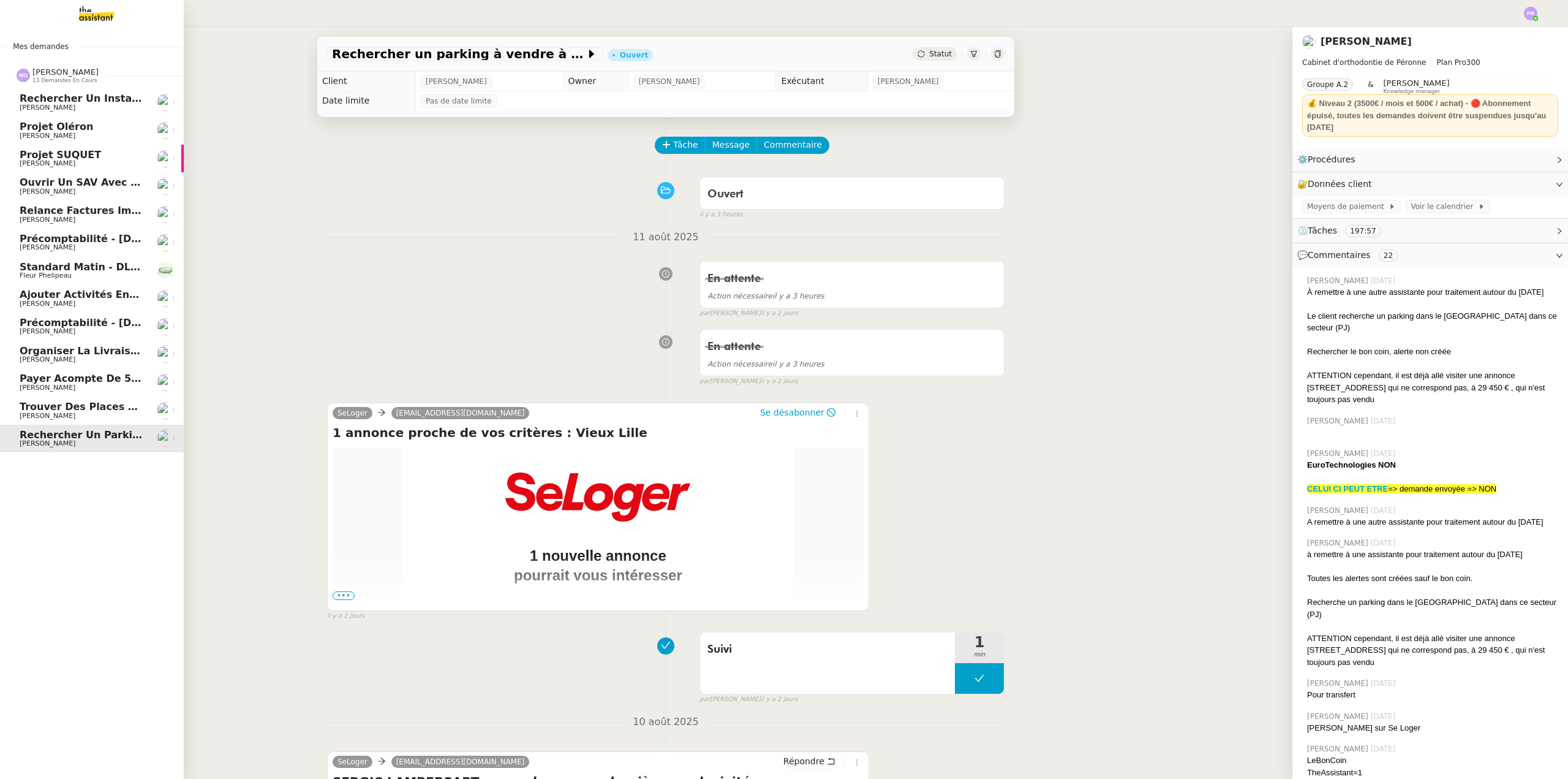
click at [90, 188] on span "[PERSON_NAME]" at bounding box center [82, 192] width 124 height 8
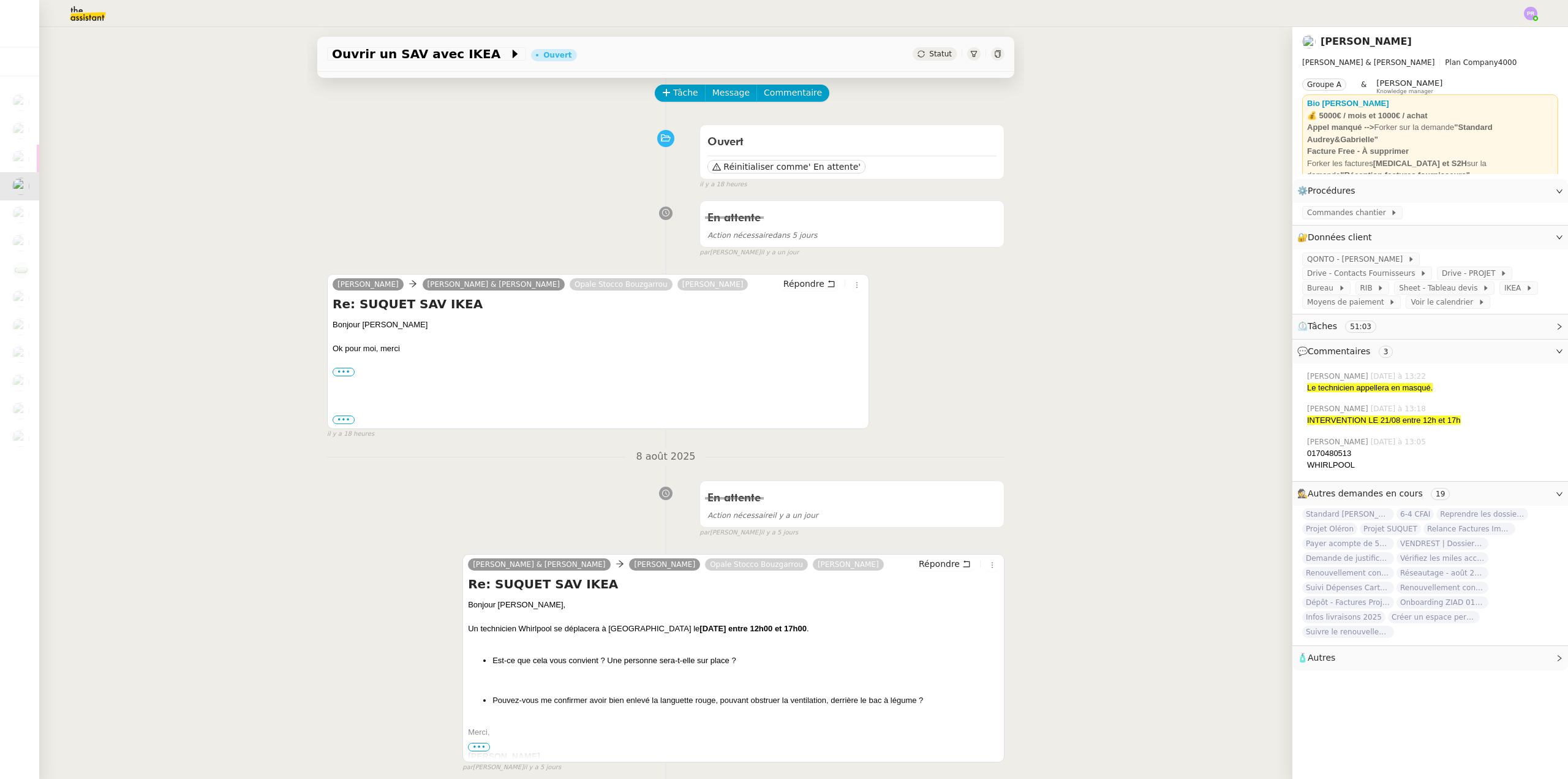
scroll to position [61, 0]
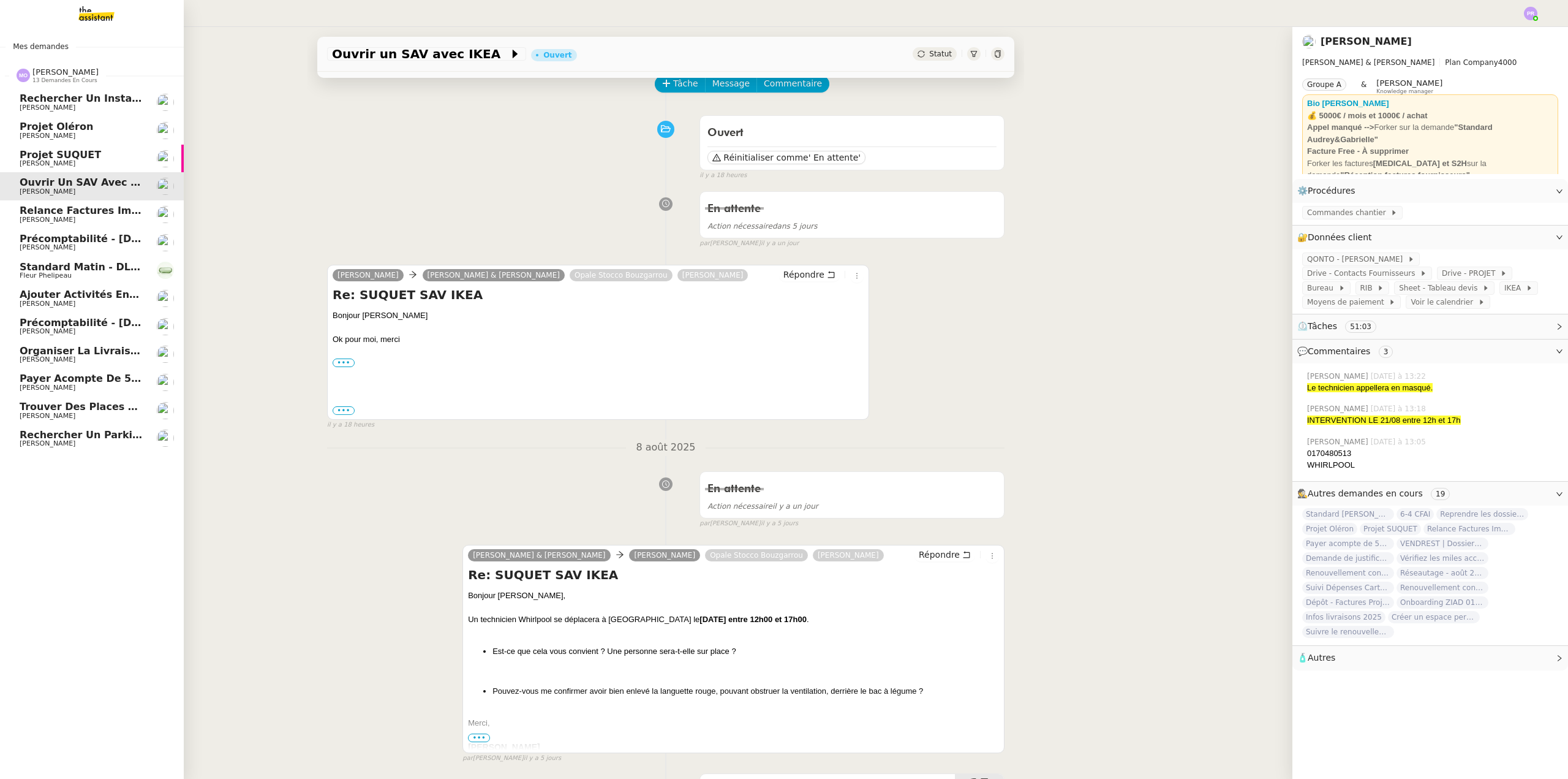
click at [84, 295] on span "Ajouter activités enfant au document" at bounding box center [124, 295] width 210 height 11
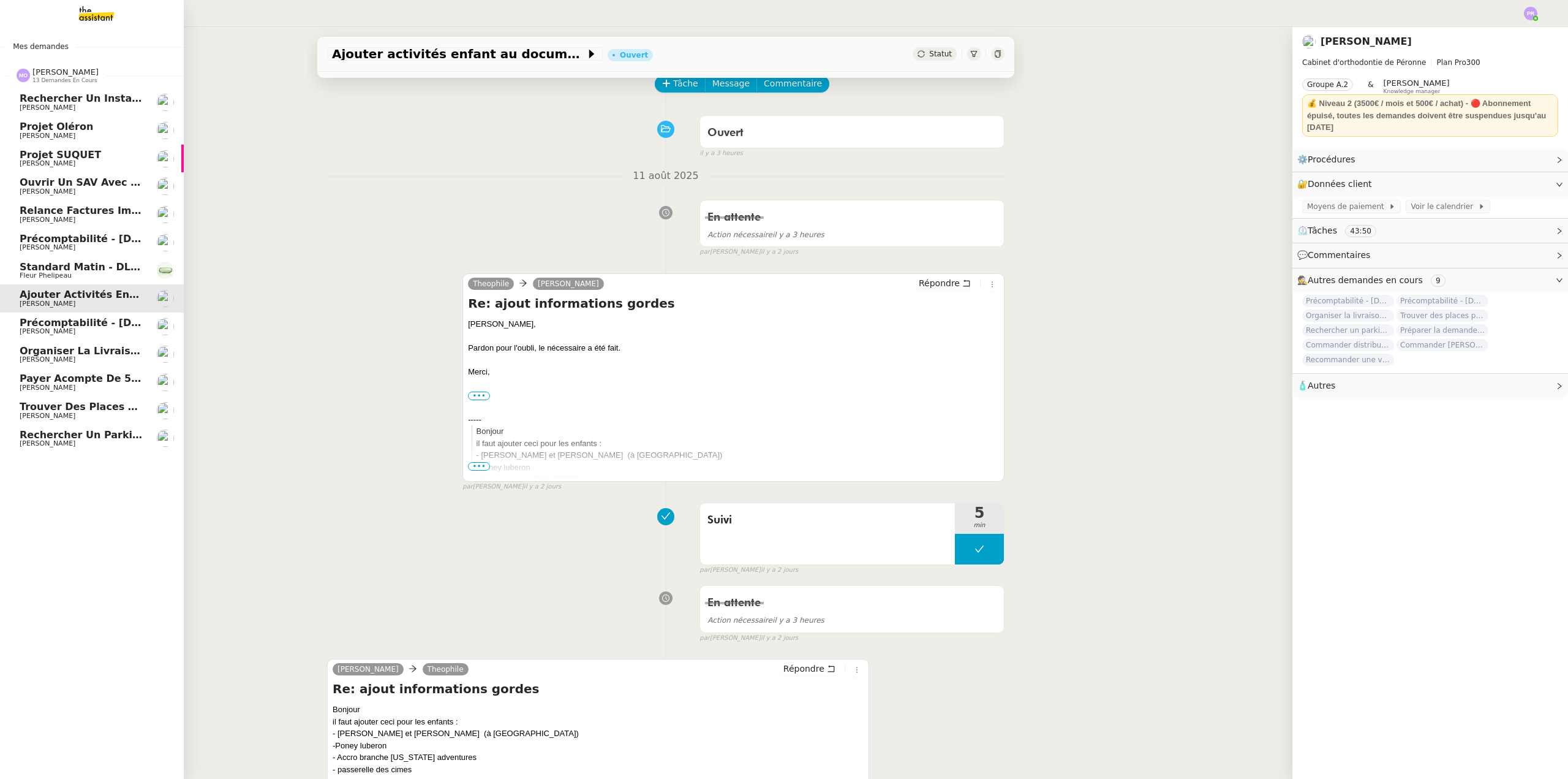
click at [115, 358] on span "[PERSON_NAME]" at bounding box center [82, 360] width 124 height 8
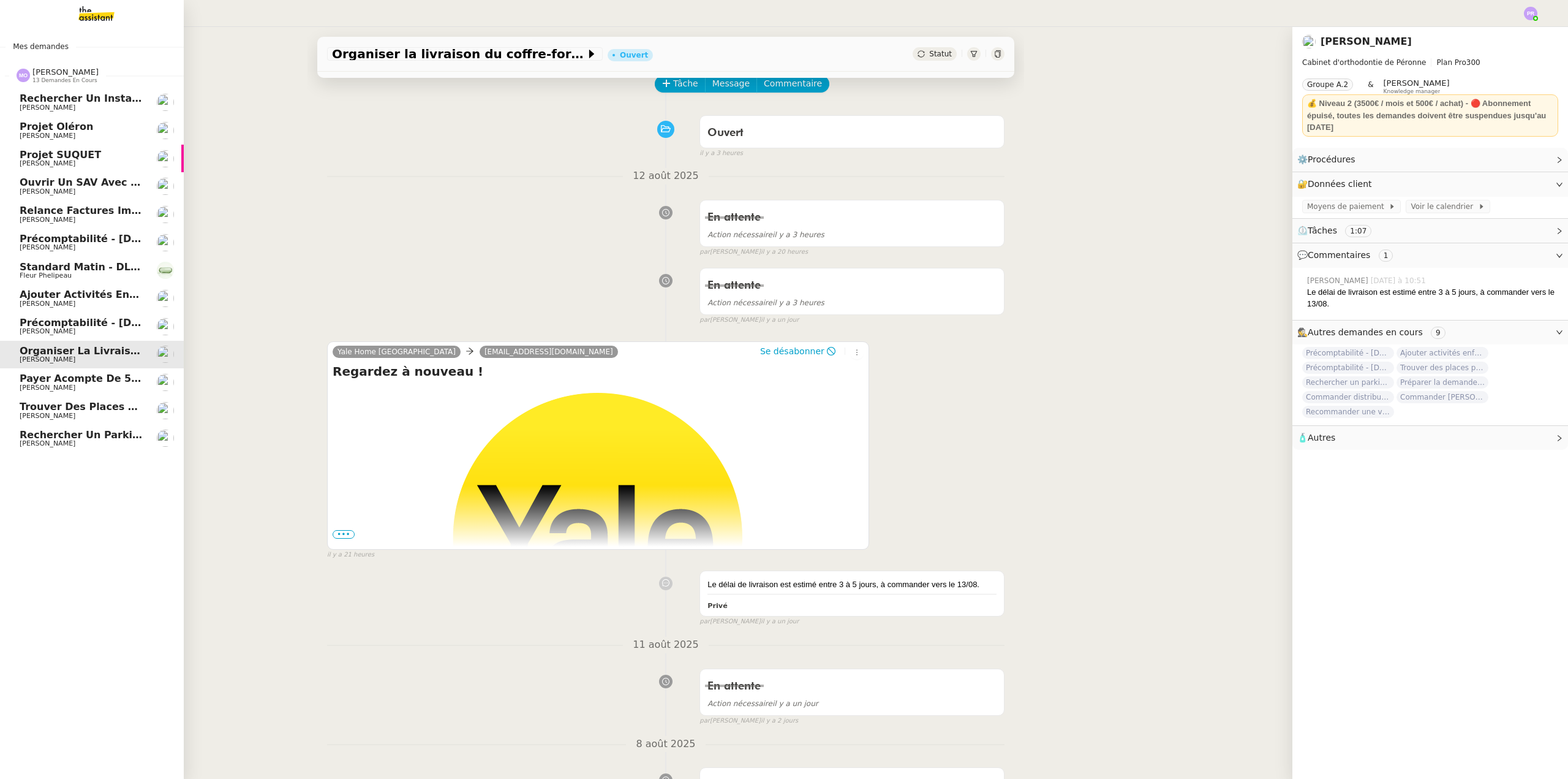
click at [101, 382] on span "Payer acompte de 50%" at bounding box center [83, 379] width 128 height 11
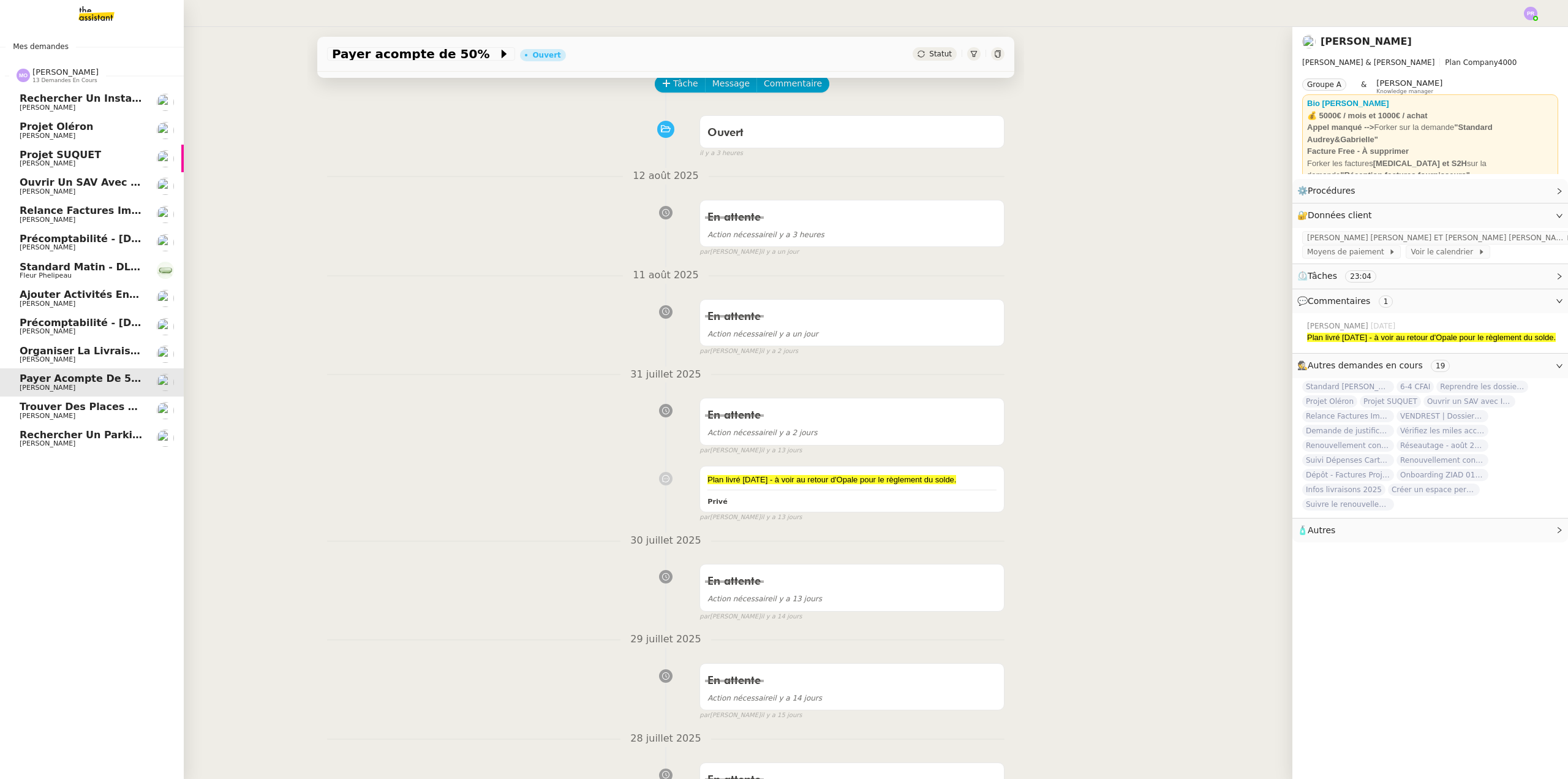
click at [90, 214] on span "Relance Factures Impayées - août 2025" at bounding box center [129, 210] width 218 height 11
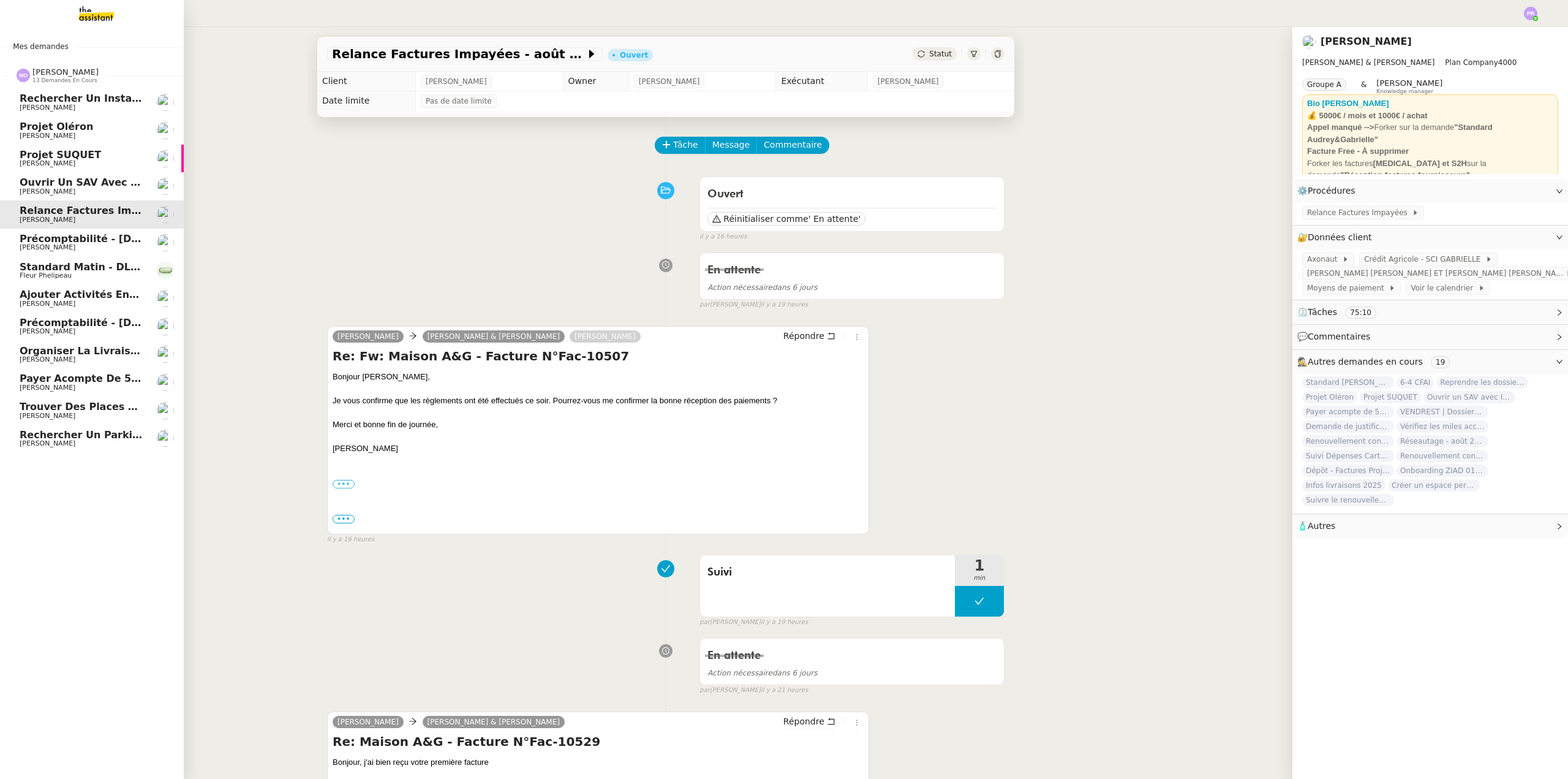
click at [111, 445] on span "[PERSON_NAME]" at bounding box center [82, 444] width 124 height 8
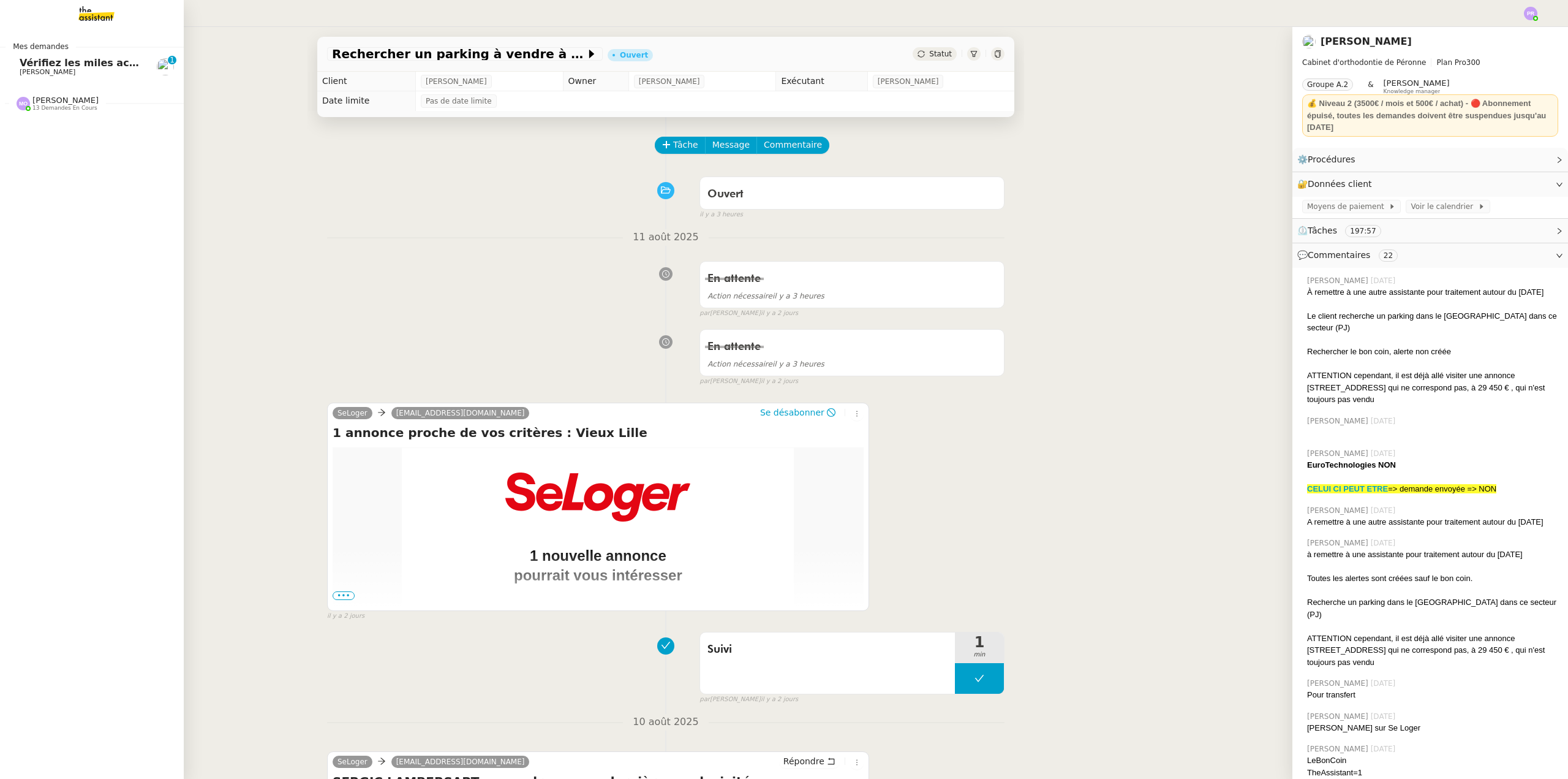
click at [64, 73] on span "[PERSON_NAME]" at bounding box center [47, 72] width 55 height 8
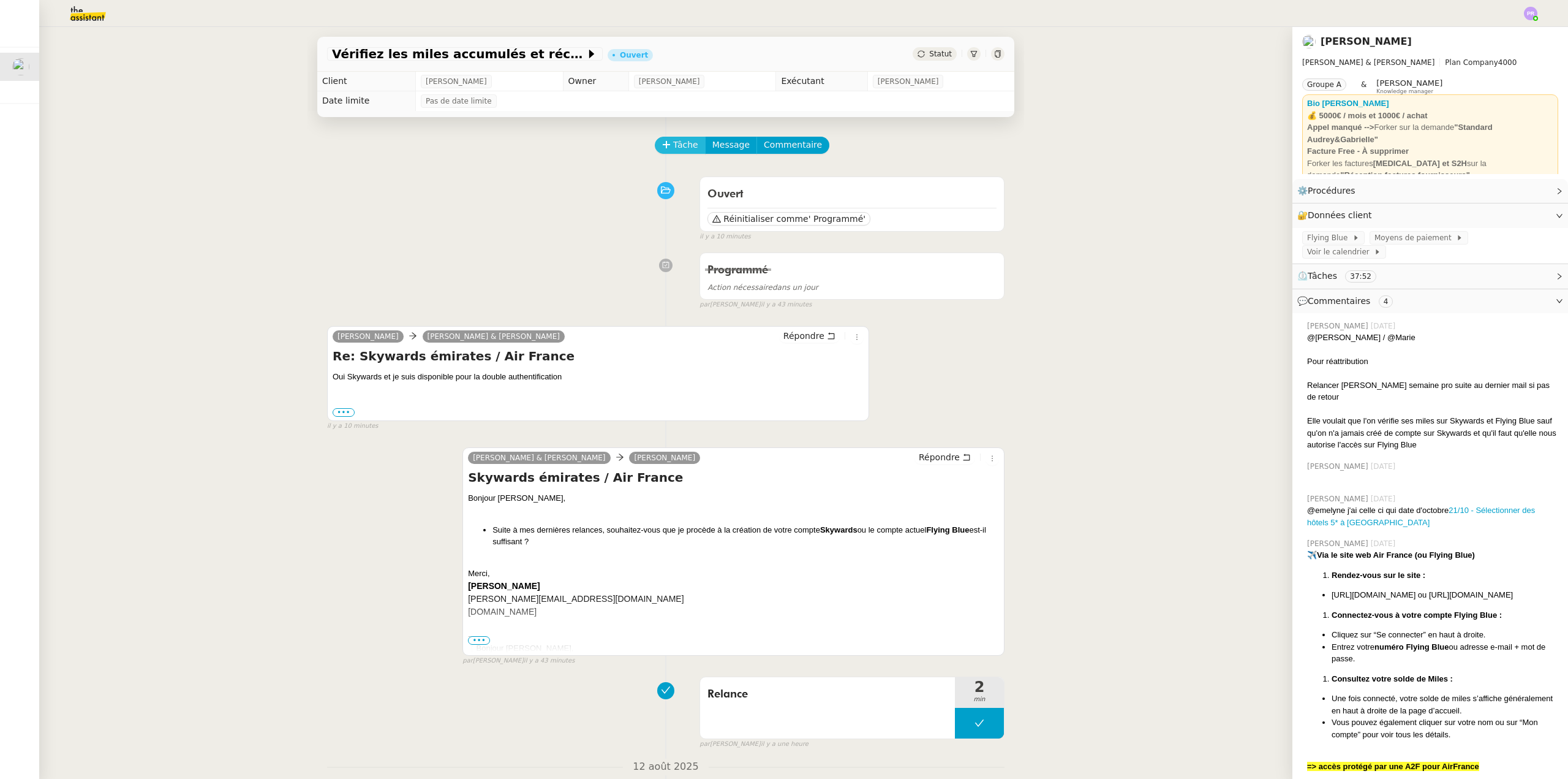
click at [675, 142] on span "Tâche" at bounding box center [686, 145] width 25 height 14
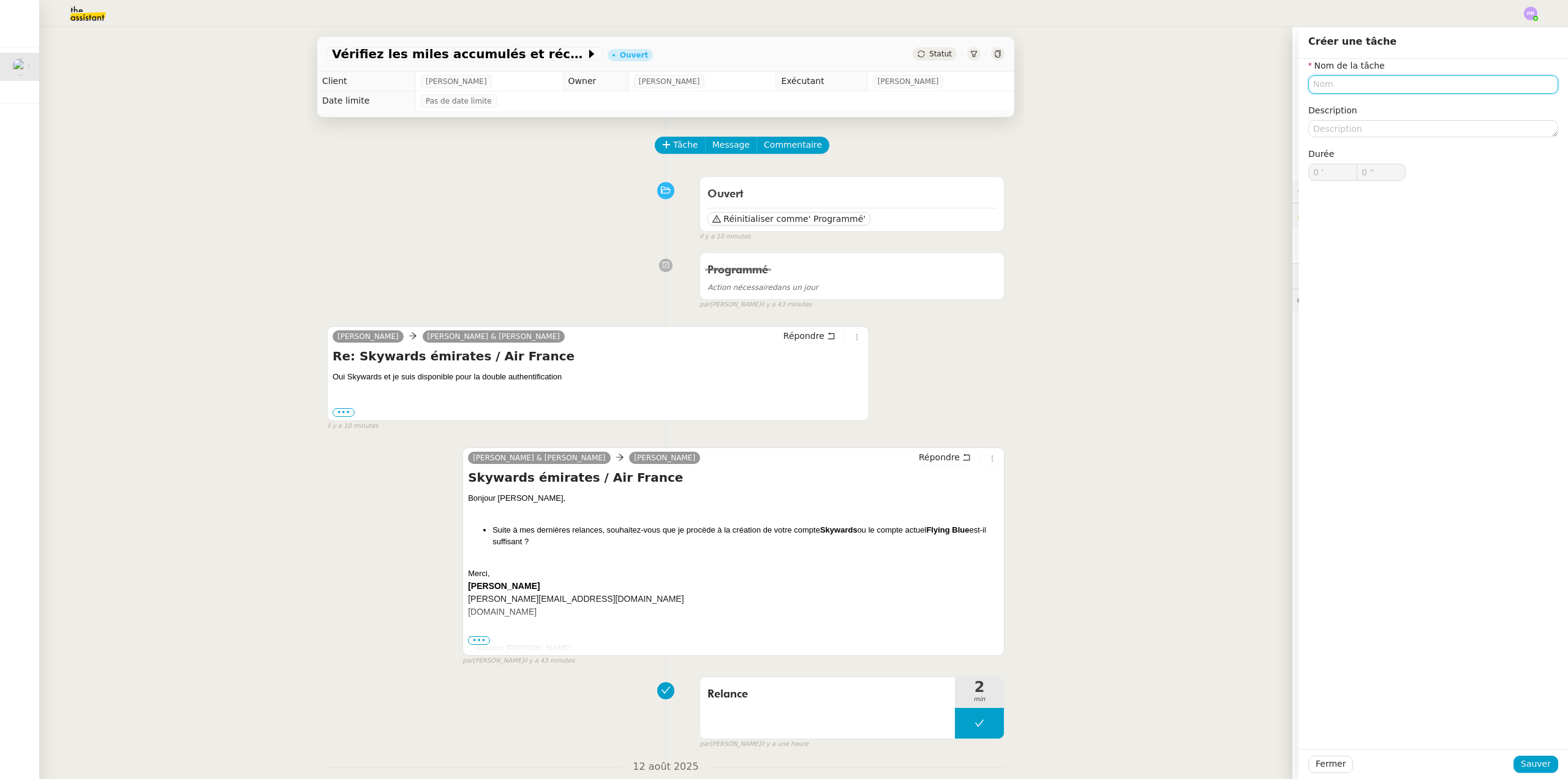
drag, startPoint x: 1349, startPoint y: 89, endPoint x: 1351, endPoint y: 82, distance: 7.3
click at [1350, 86] on input "text" at bounding box center [1434, 84] width 250 height 18
click at [1364, 107] on div "Création skywards" at bounding box center [1424, 107] width 240 height 11
type input "Création skywards"
click at [1525, 766] on span "Sauver" at bounding box center [1536, 764] width 30 height 14
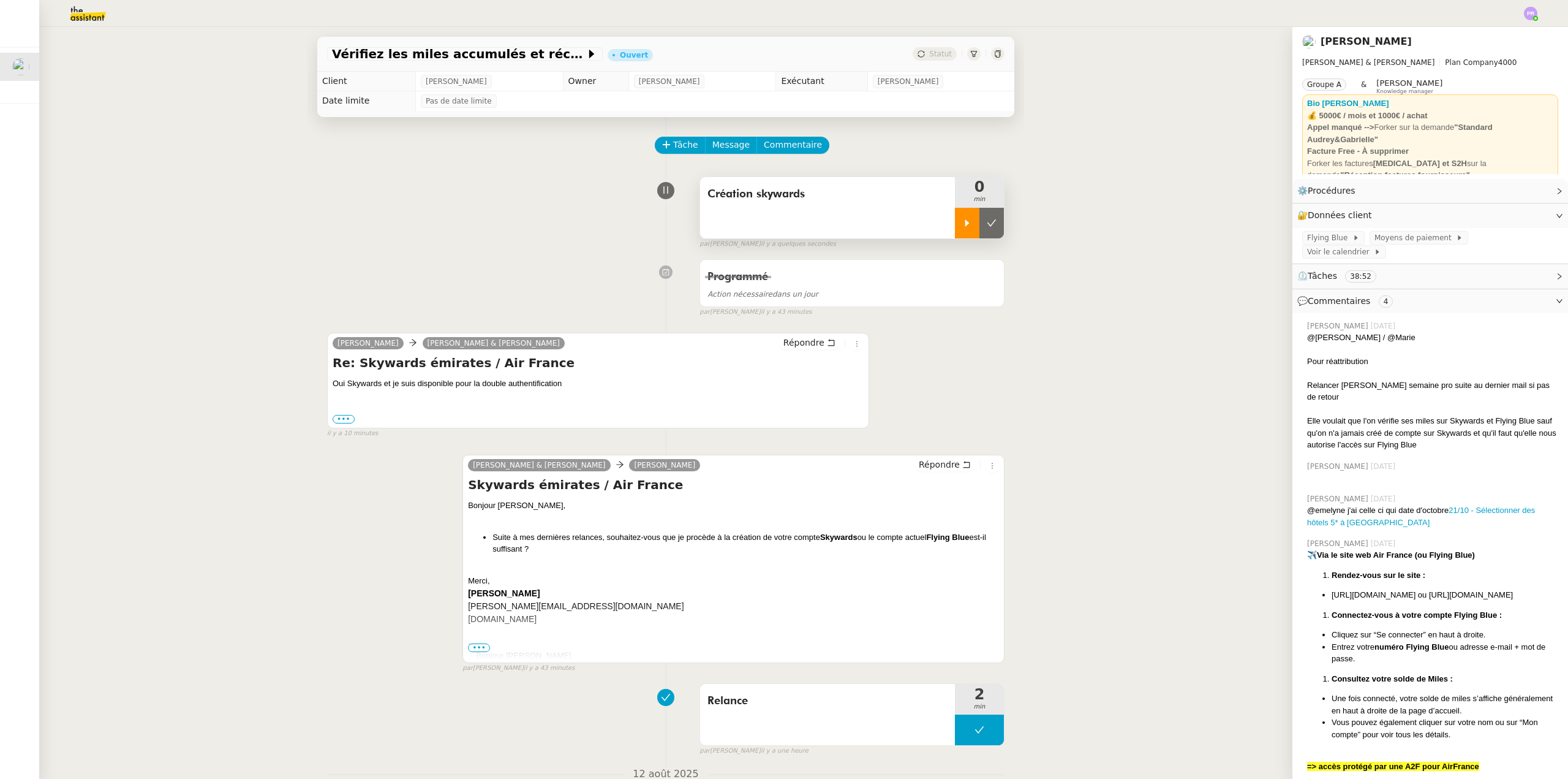
click at [961, 224] on div at bounding box center [967, 223] width 24 height 31
click at [1326, 237] on span "Flying Blue" at bounding box center [1330, 237] width 45 height 12
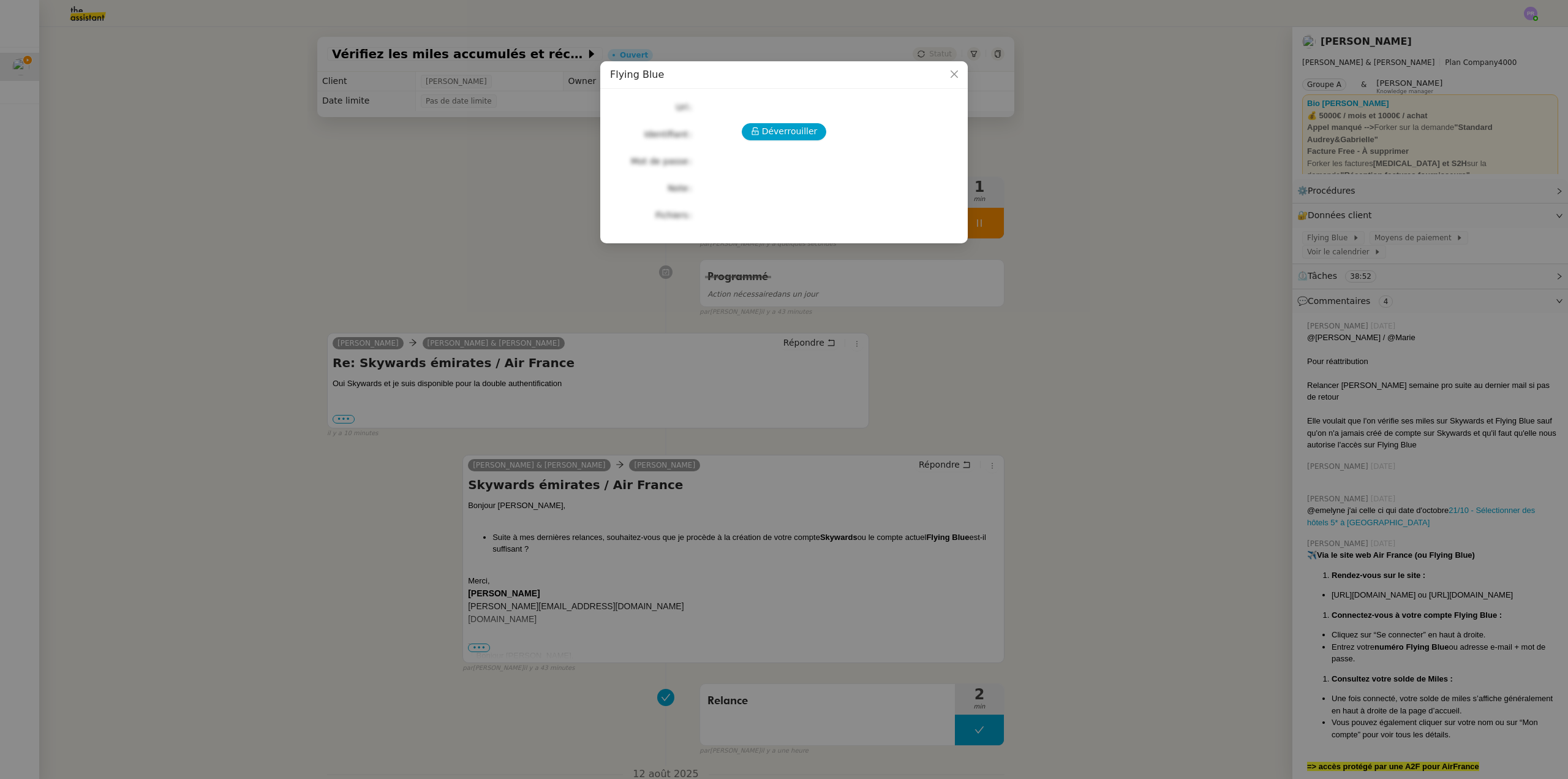
click at [791, 141] on div "Déverrouiller Url Identifiant Mot de passe Note Fichiers Upload" at bounding box center [784, 161] width 348 height 125
click at [796, 132] on span "Déverrouiller" at bounding box center [789, 131] width 55 height 14
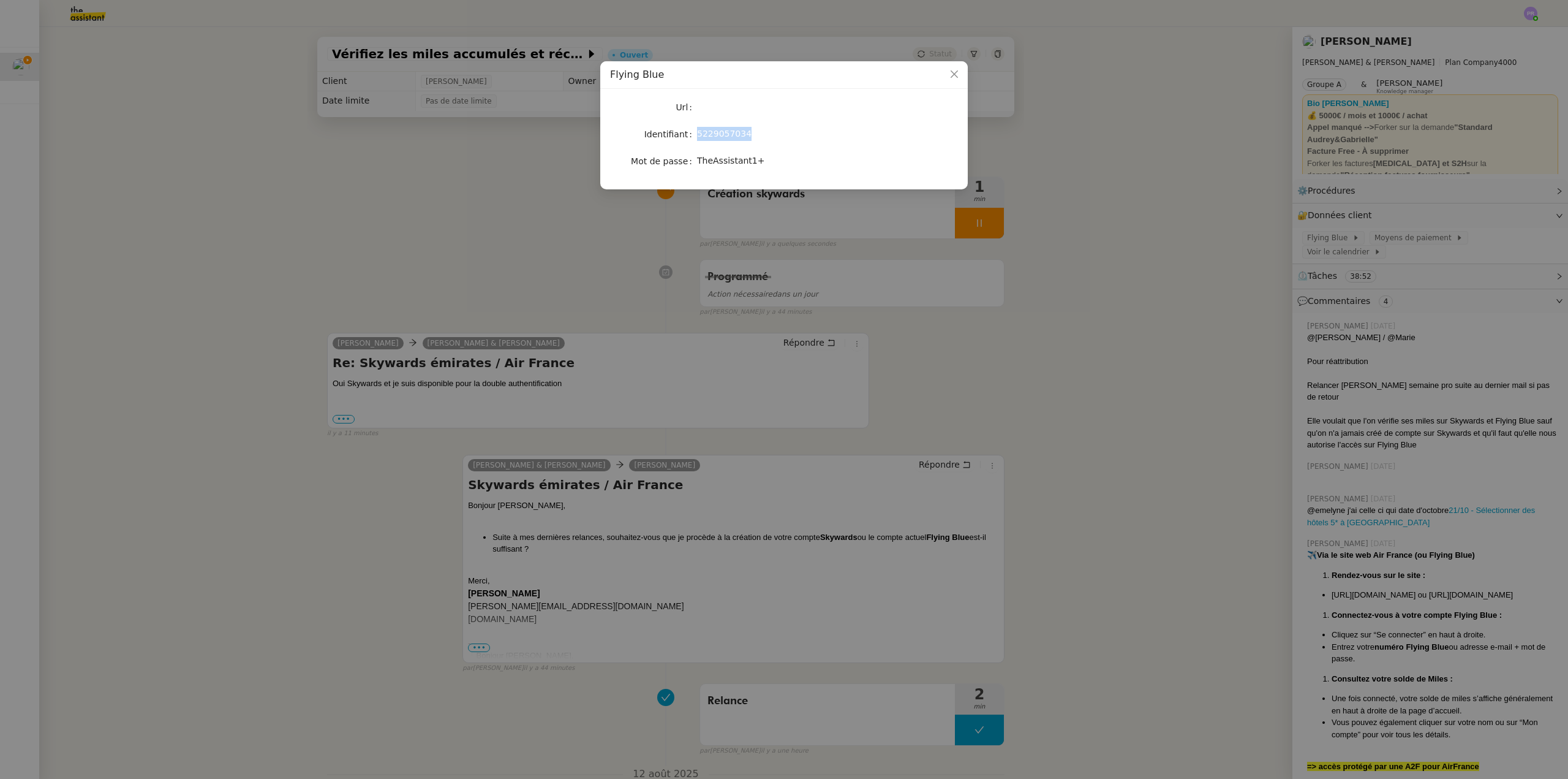
drag, startPoint x: 754, startPoint y: 136, endPoint x: 697, endPoint y: 134, distance: 57.0
click at [697, 134] on div "5229057034" at bounding box center [798, 134] width 203 height 14
drag, startPoint x: 755, startPoint y: 161, endPoint x: 698, endPoint y: 158, distance: 57.1
click at [698, 158] on div "TheAssistant1+" at bounding box center [798, 161] width 203 height 14
click at [365, 217] on nz-modal-container "Flying Blue Url Identifiant 5229057034 Mot de passe TheAssistant1+" at bounding box center [784, 390] width 1568 height 779
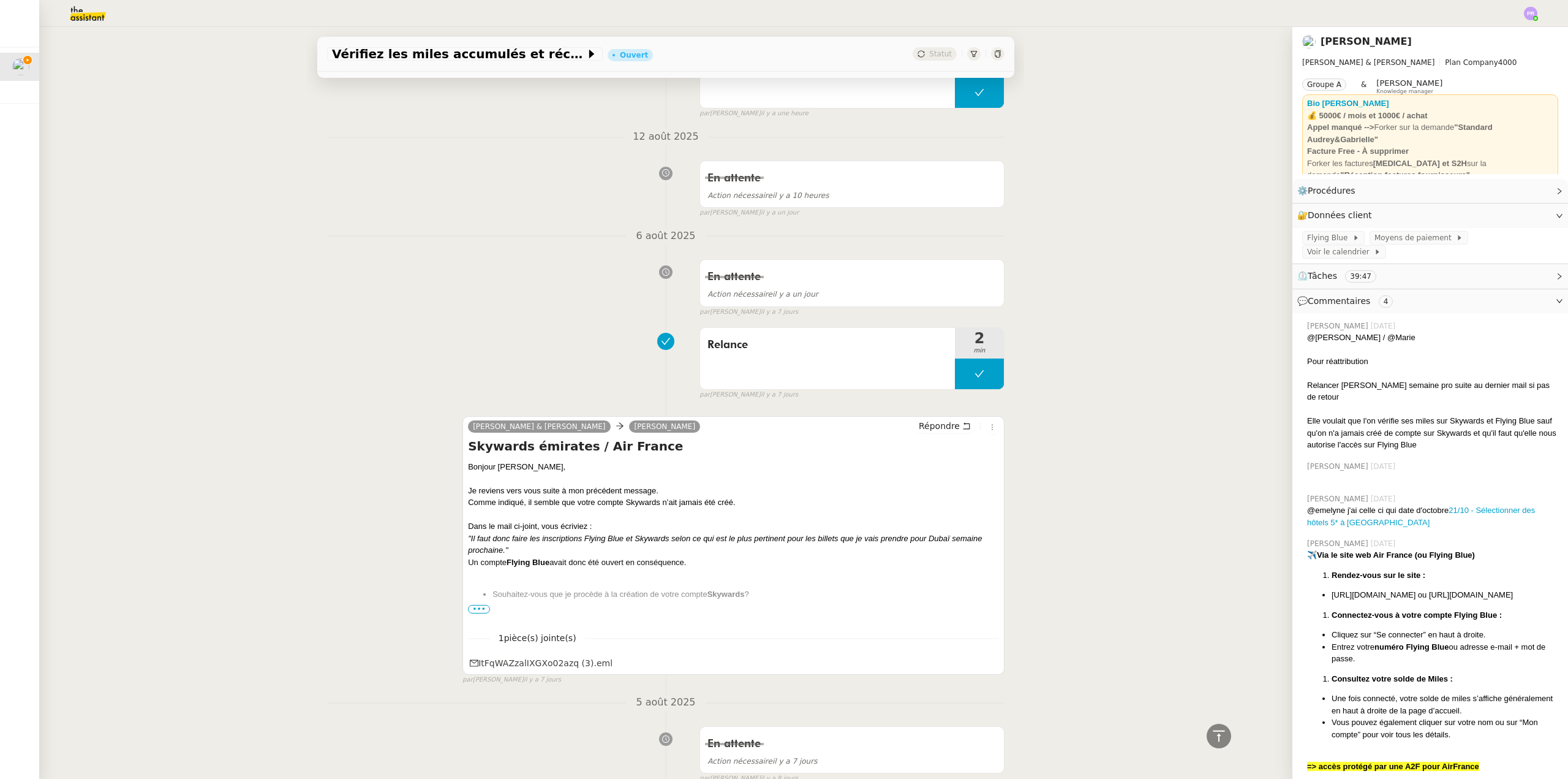
scroll to position [736, 0]
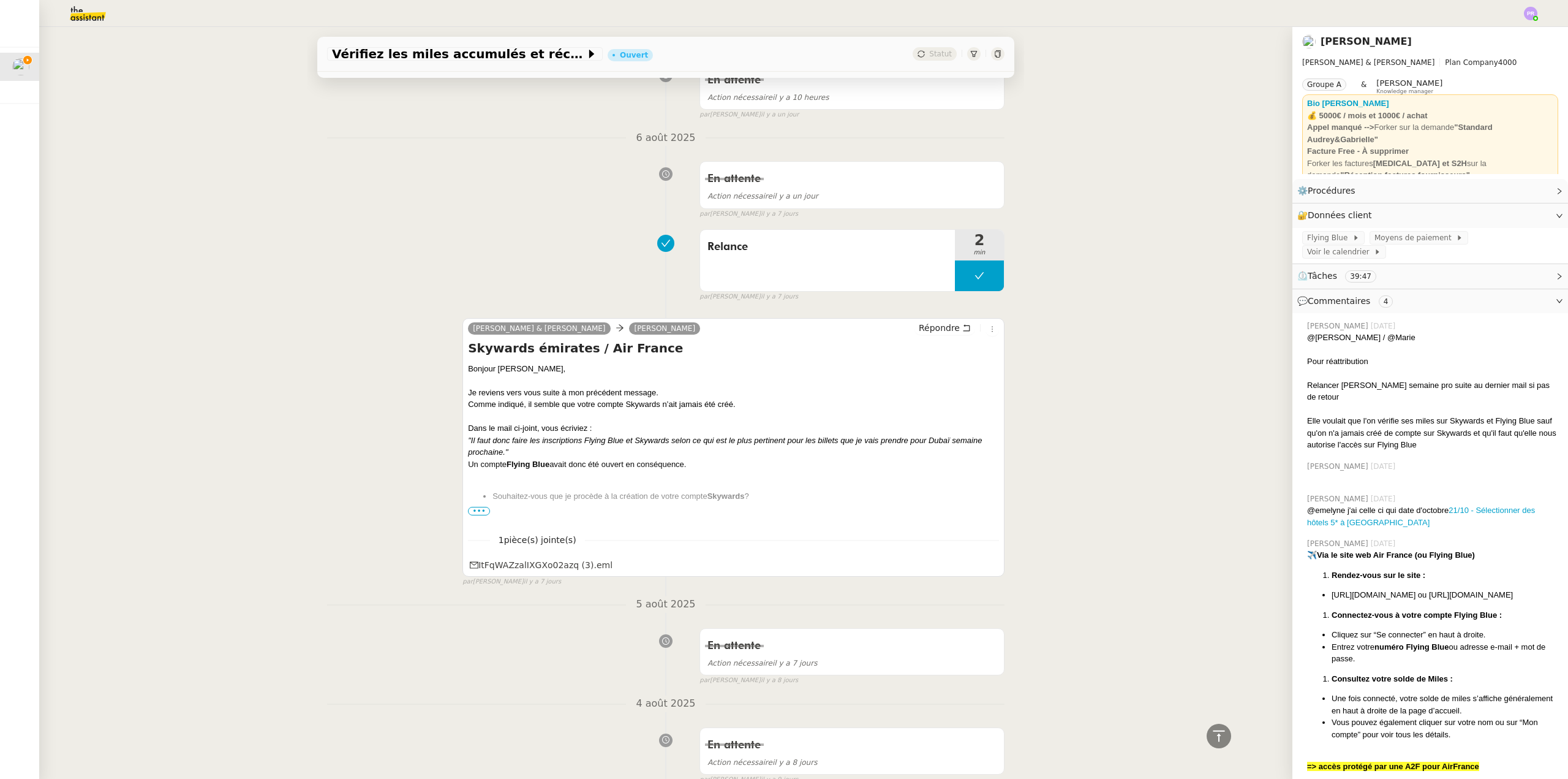
click at [475, 513] on span "•••" at bounding box center [479, 511] width 22 height 8
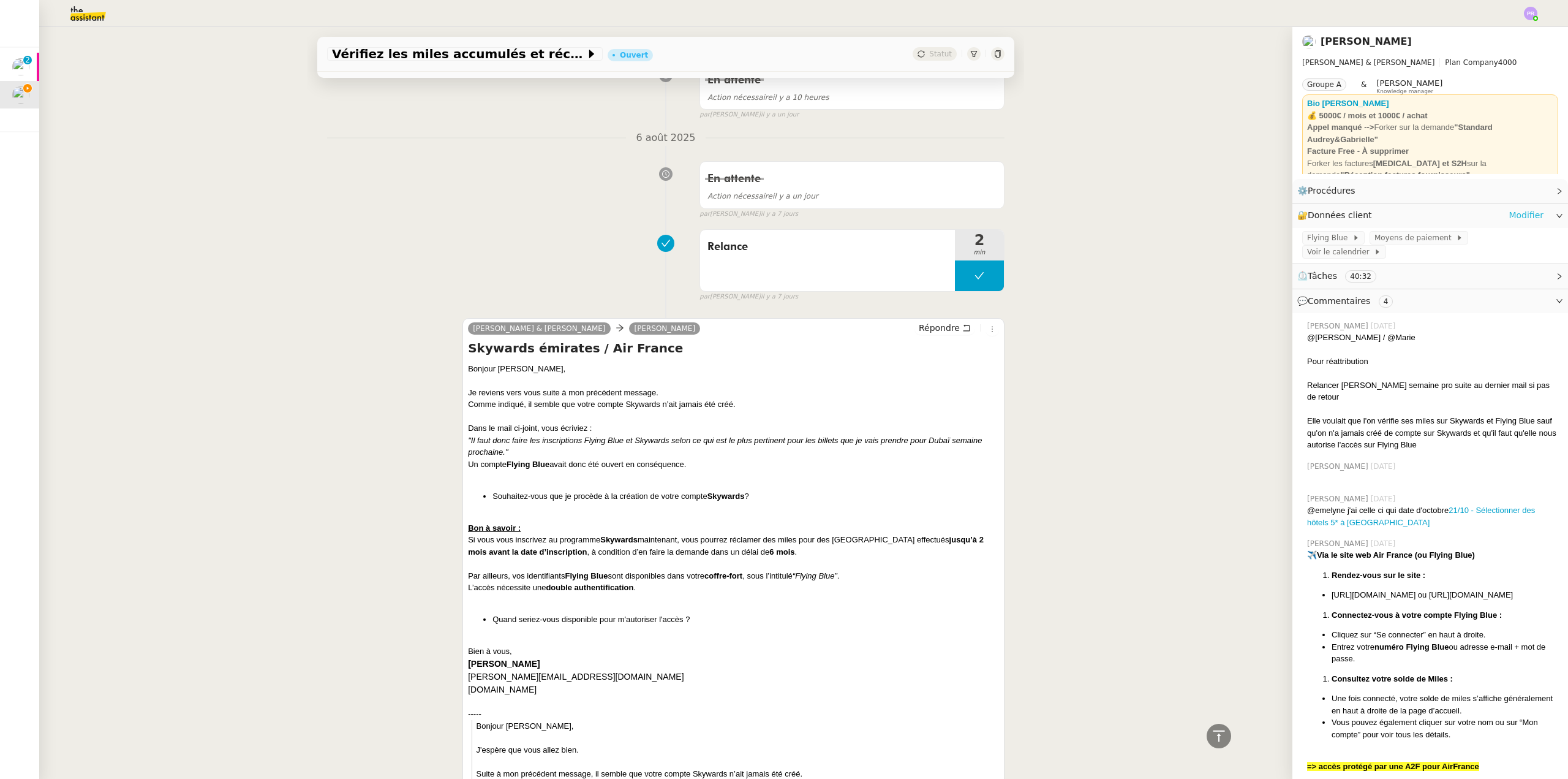
click at [1511, 212] on link "Modifier" at bounding box center [1526, 215] width 35 height 14
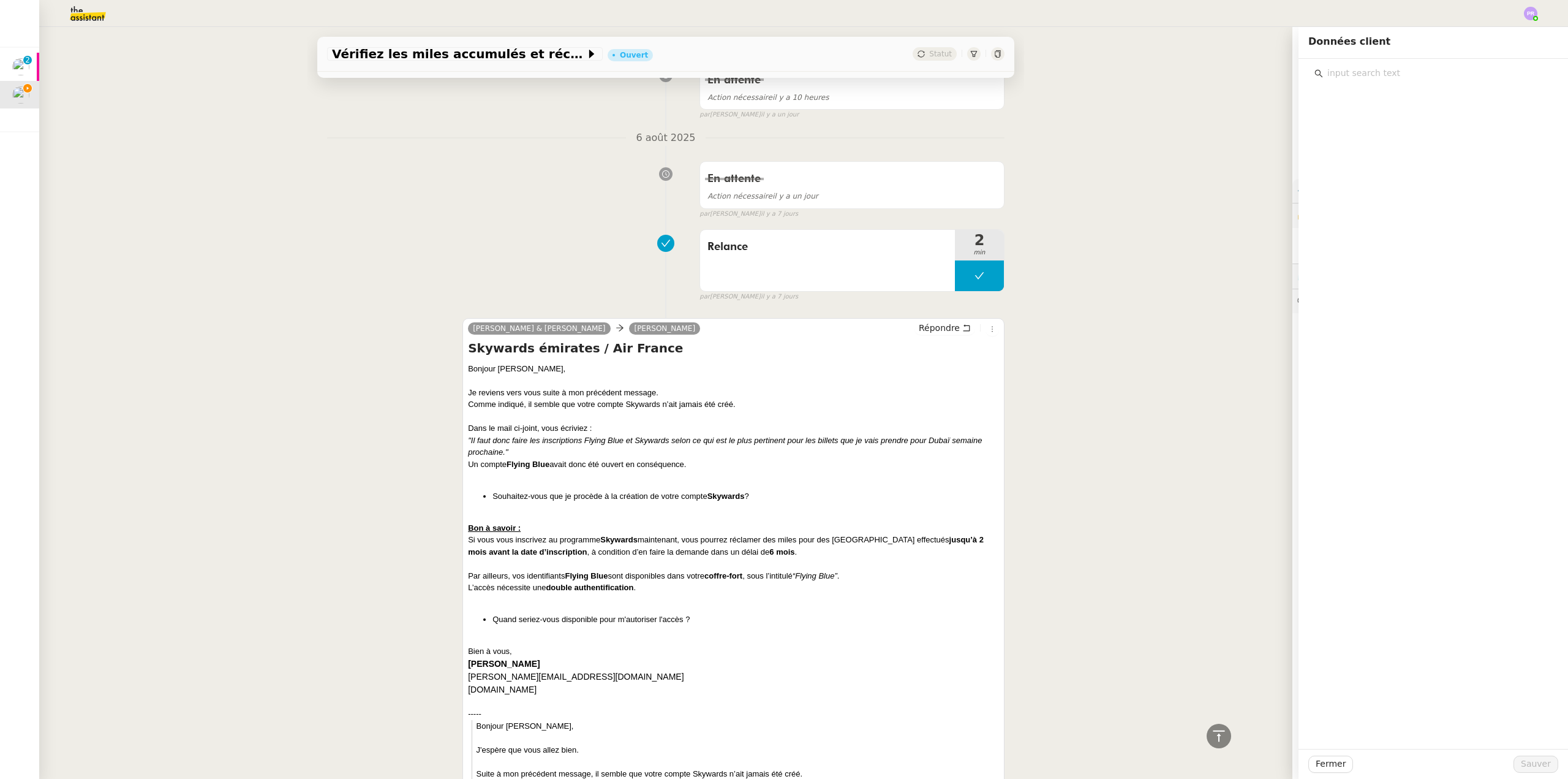
click at [1328, 74] on input "text" at bounding box center [1438, 73] width 229 height 17
type input "emir"
click at [1325, 764] on span "Fermer" at bounding box center [1330, 764] width 30 height 14
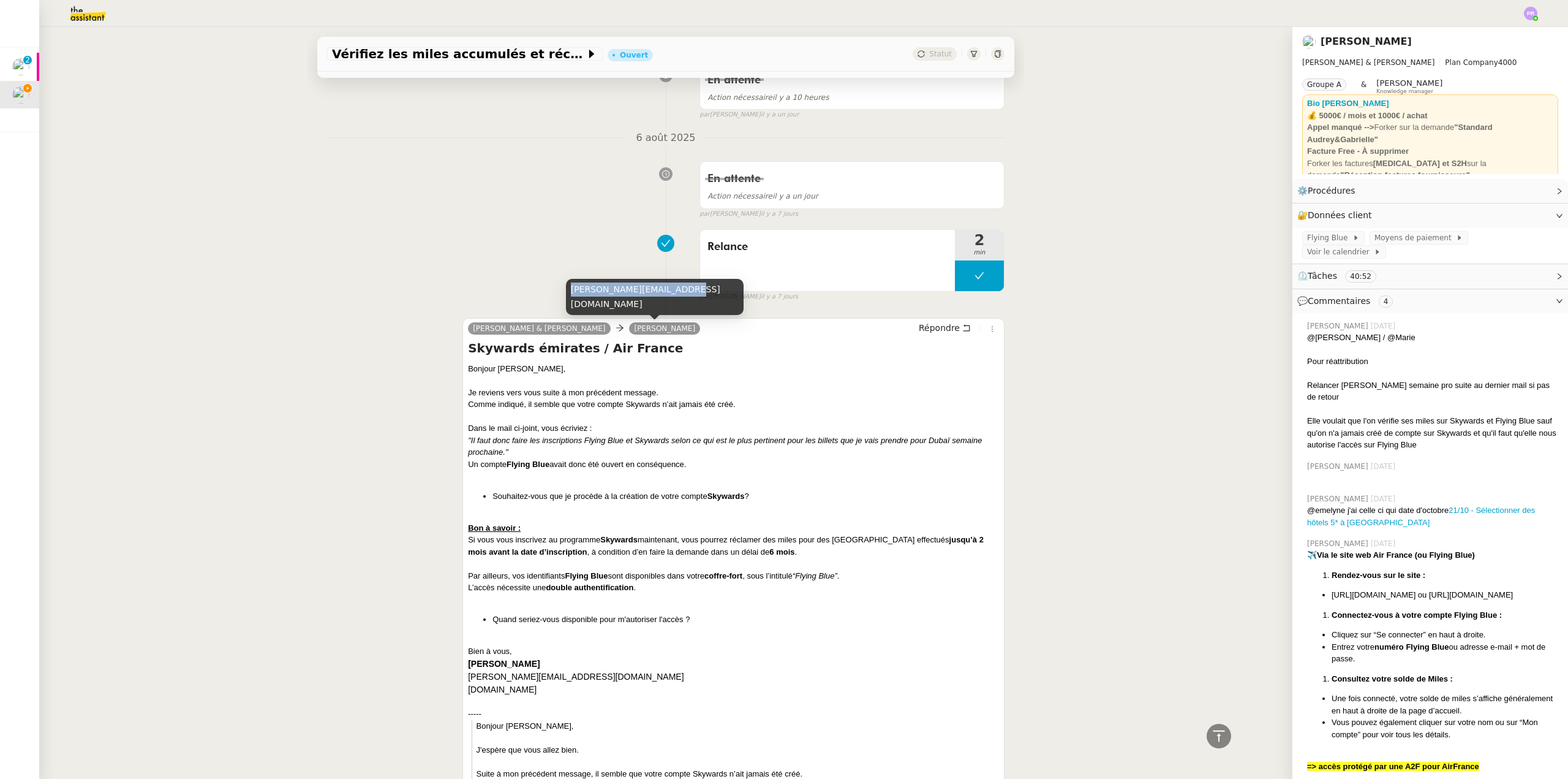
drag, startPoint x: 571, startPoint y: 306, endPoint x: 619, endPoint y: 287, distance: 51.6
click at [676, 310] on div "[PERSON_NAME][EMAIL_ADDRESS][DOMAIN_NAME]" at bounding box center [654, 296] width 178 height 36
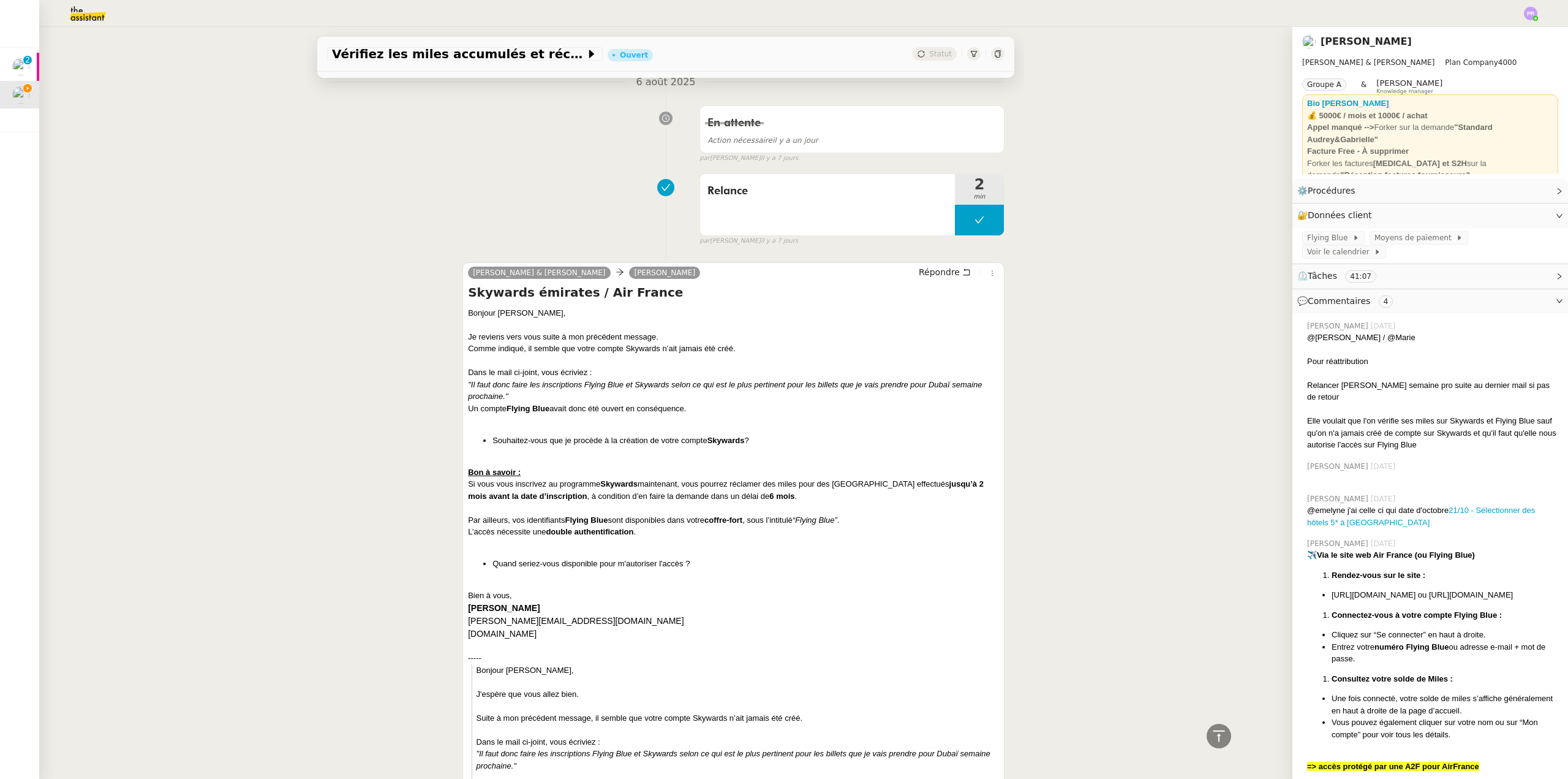
scroll to position [797, 0]
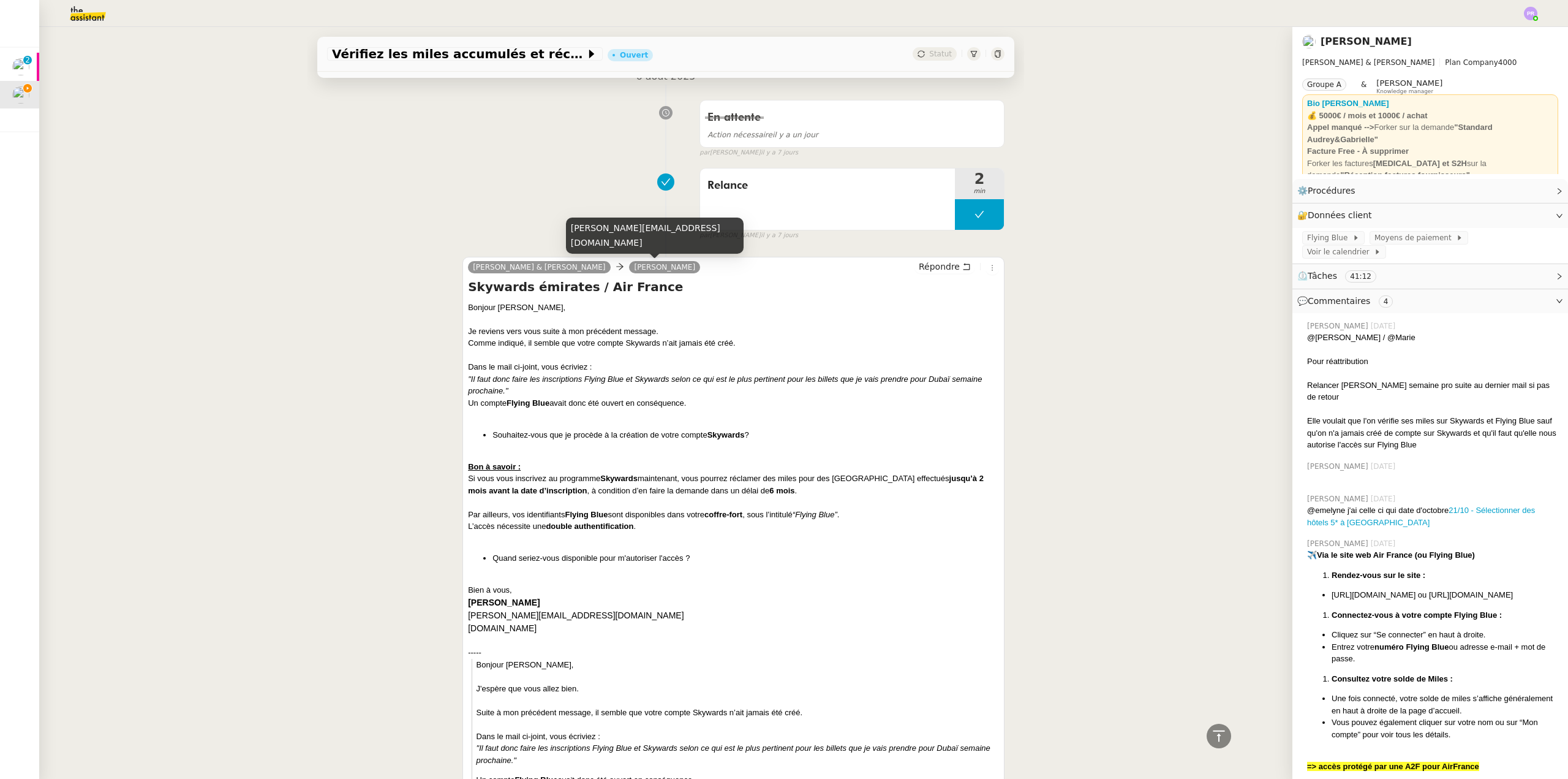
drag, startPoint x: 612, startPoint y: 270, endPoint x: 668, endPoint y: 270, distance: 56.0
click at [668, 270] on link "[PERSON_NAME]" at bounding box center [665, 267] width 71 height 11
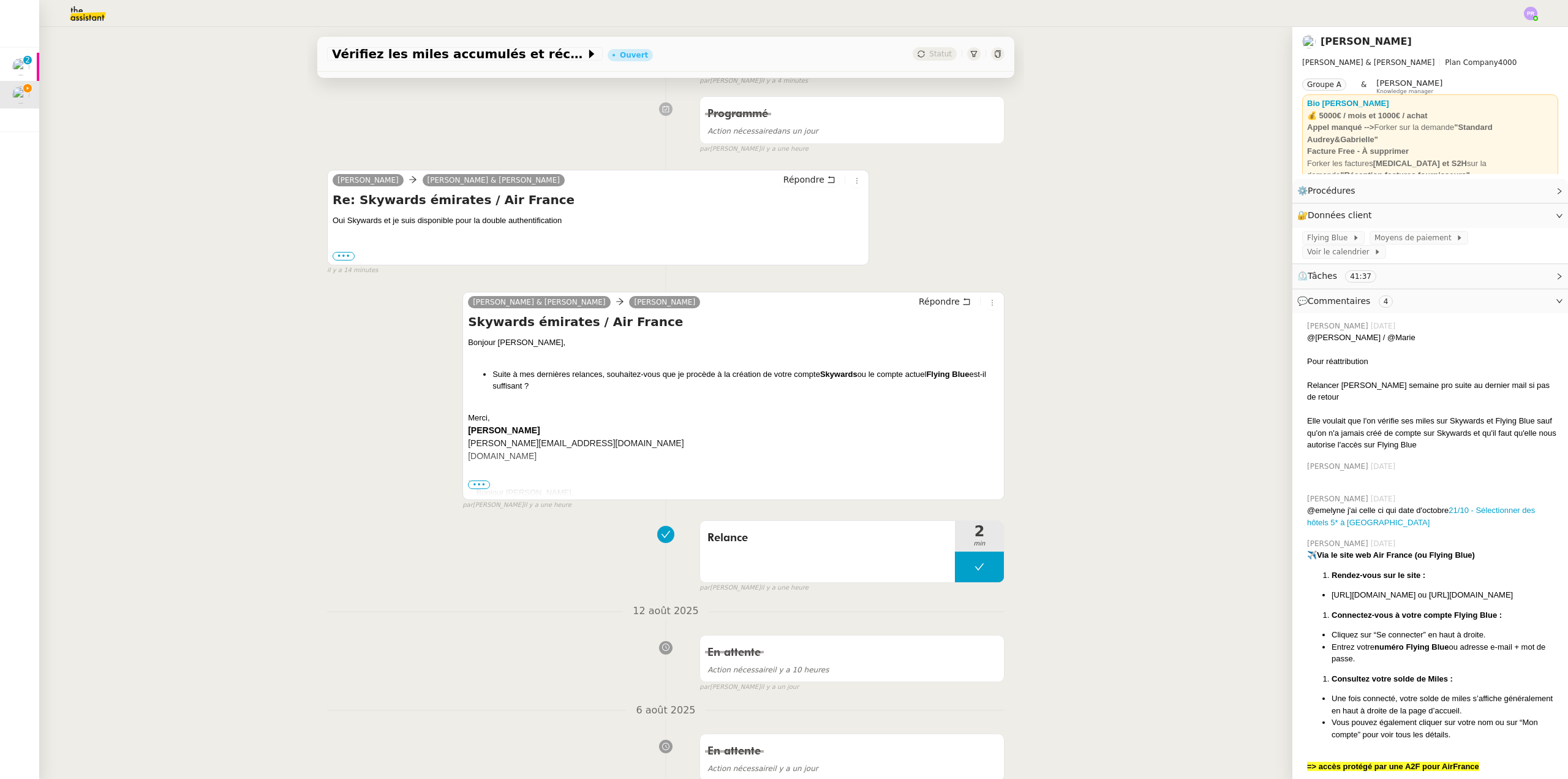
scroll to position [0, 0]
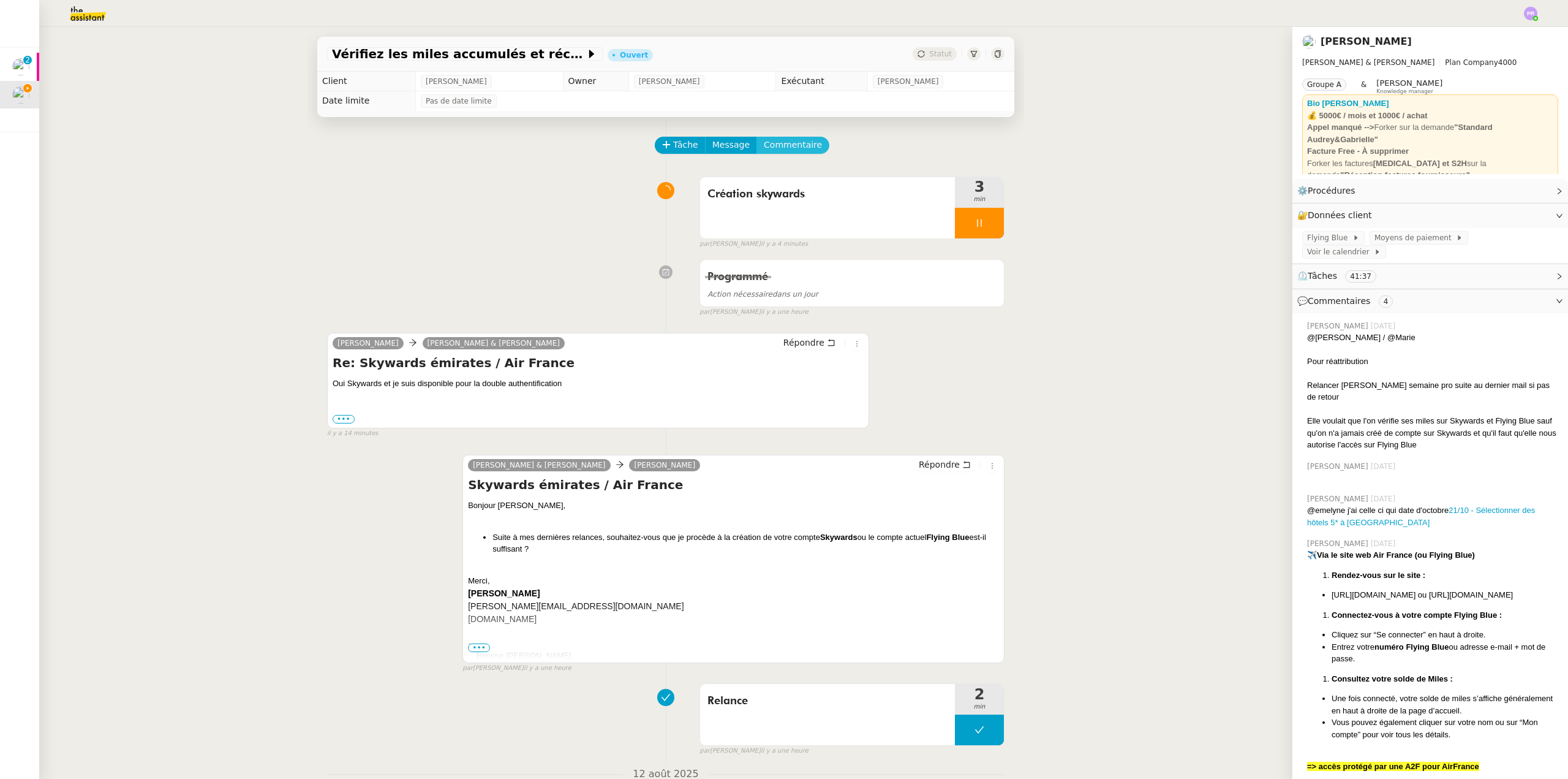
click at [789, 145] on span "Commentaire" at bounding box center [793, 145] width 58 height 14
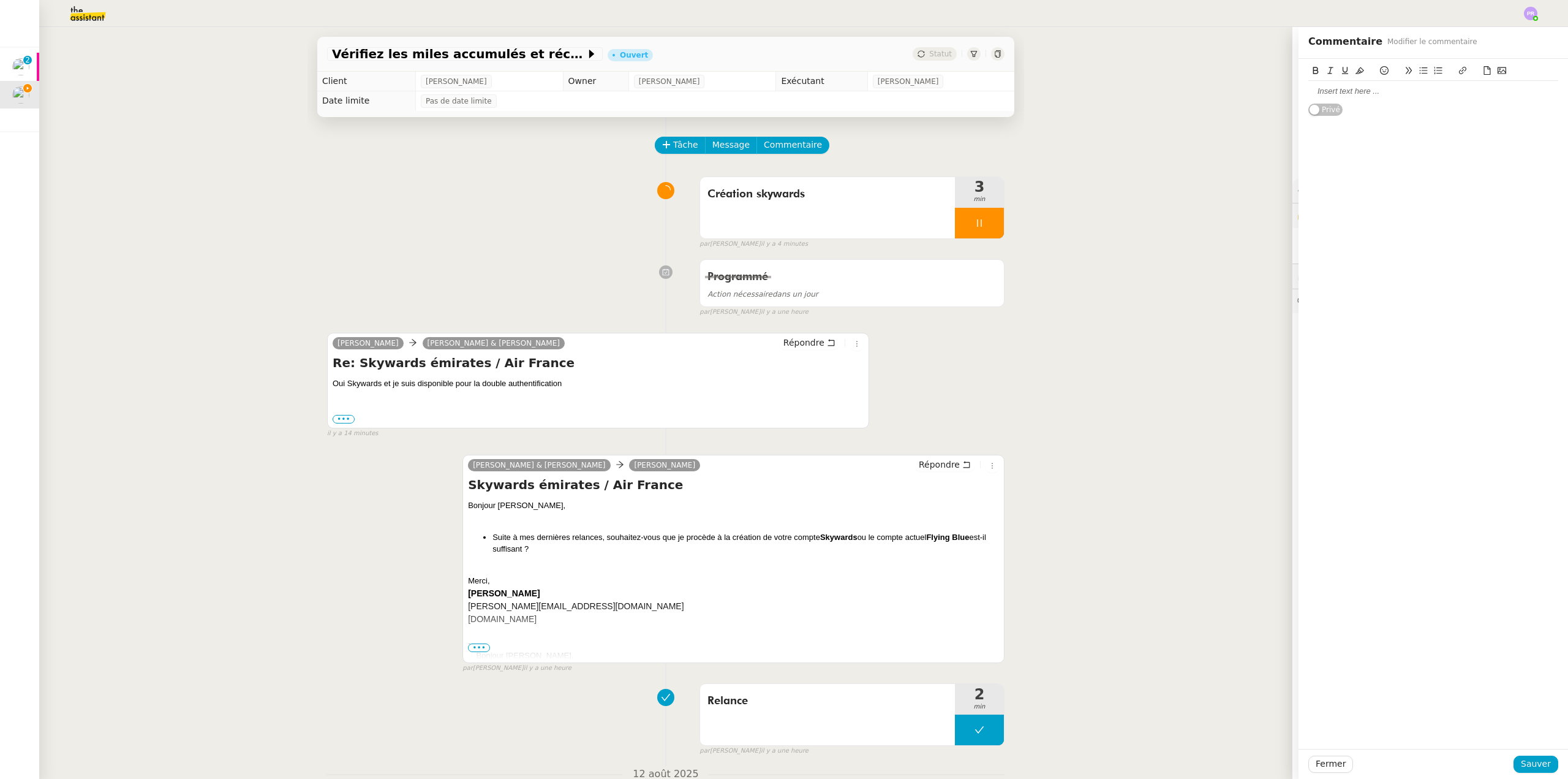
click at [1360, 96] on div at bounding box center [1434, 91] width 250 height 11
click at [1526, 766] on span "Sauver" at bounding box center [1536, 764] width 30 height 14
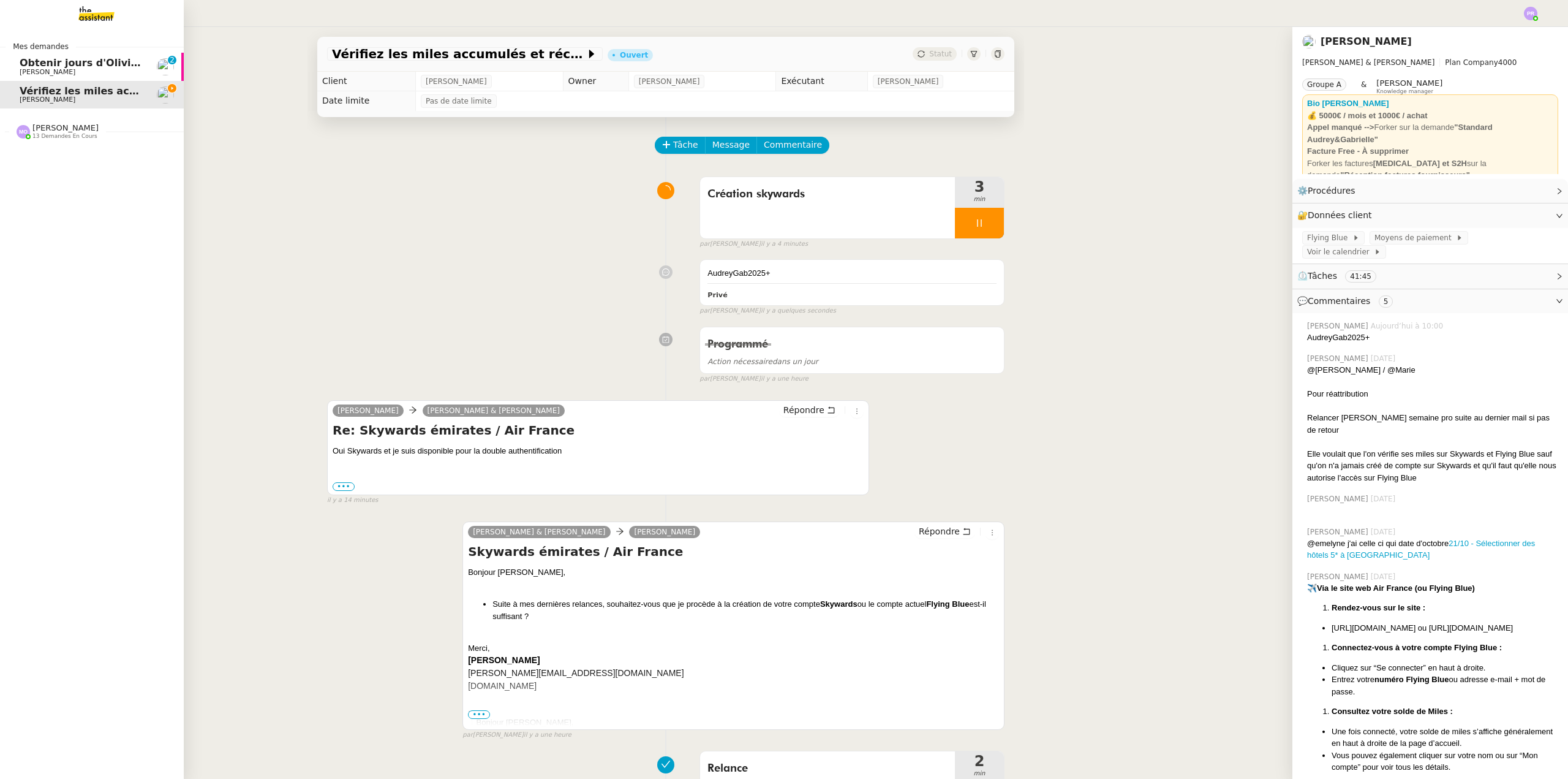
click at [66, 66] on span "Obtenir jours d'Olivier pour juillet" at bounding box center [113, 62] width 187 height 11
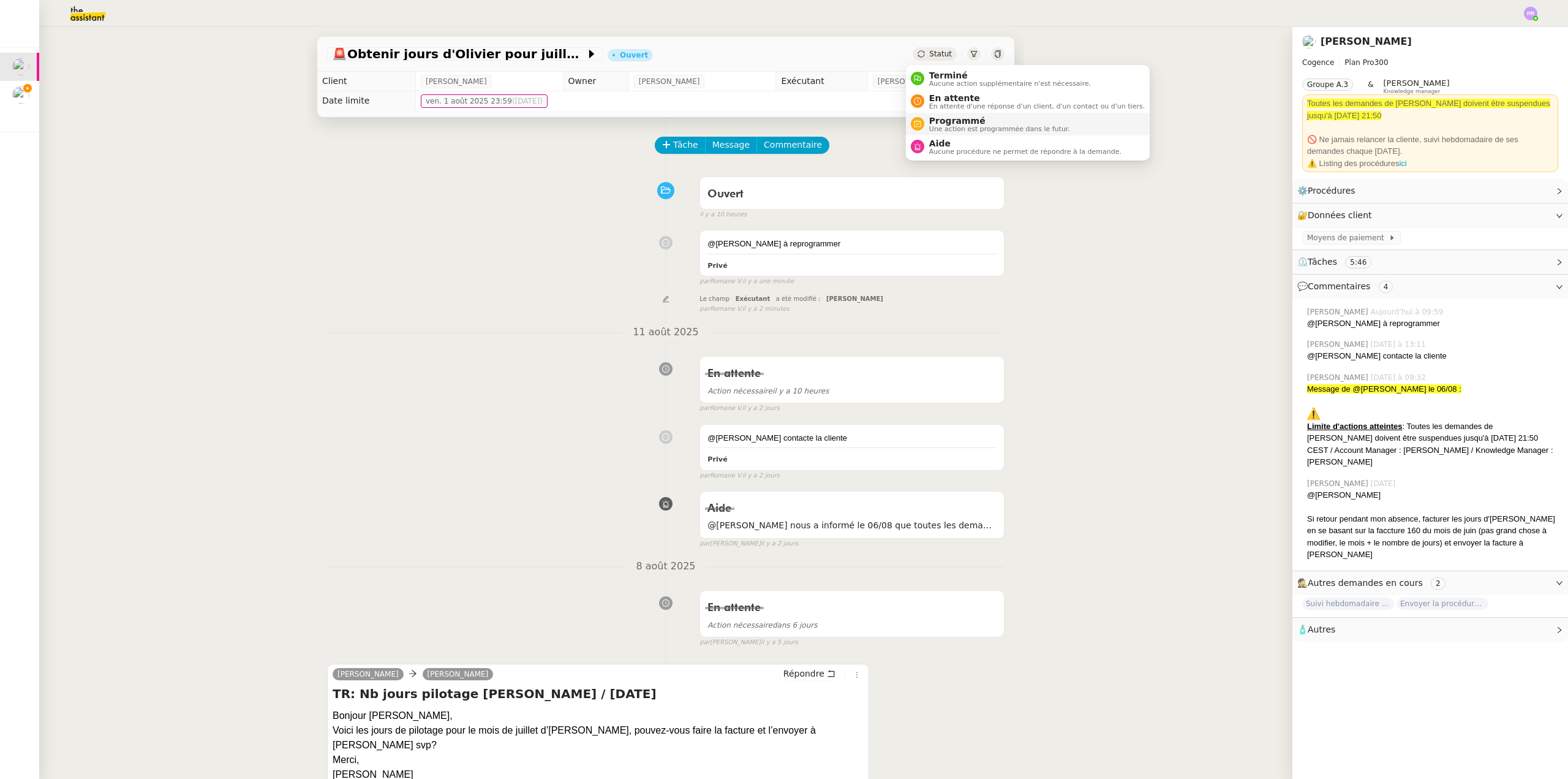
click at [968, 122] on span "Programmé" at bounding box center [999, 120] width 141 height 10
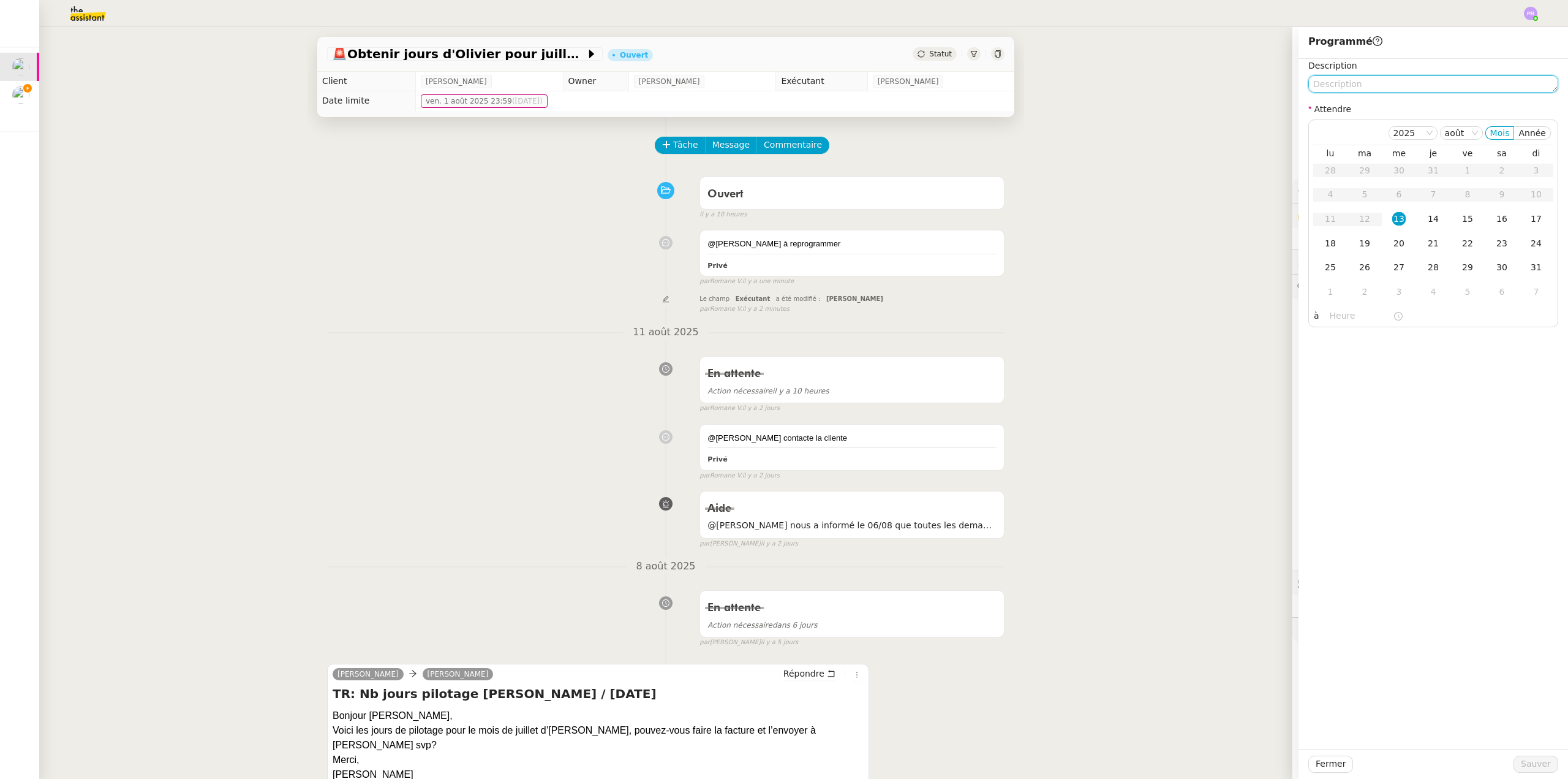
click at [1333, 80] on textarea at bounding box center [1434, 84] width 250 height 17
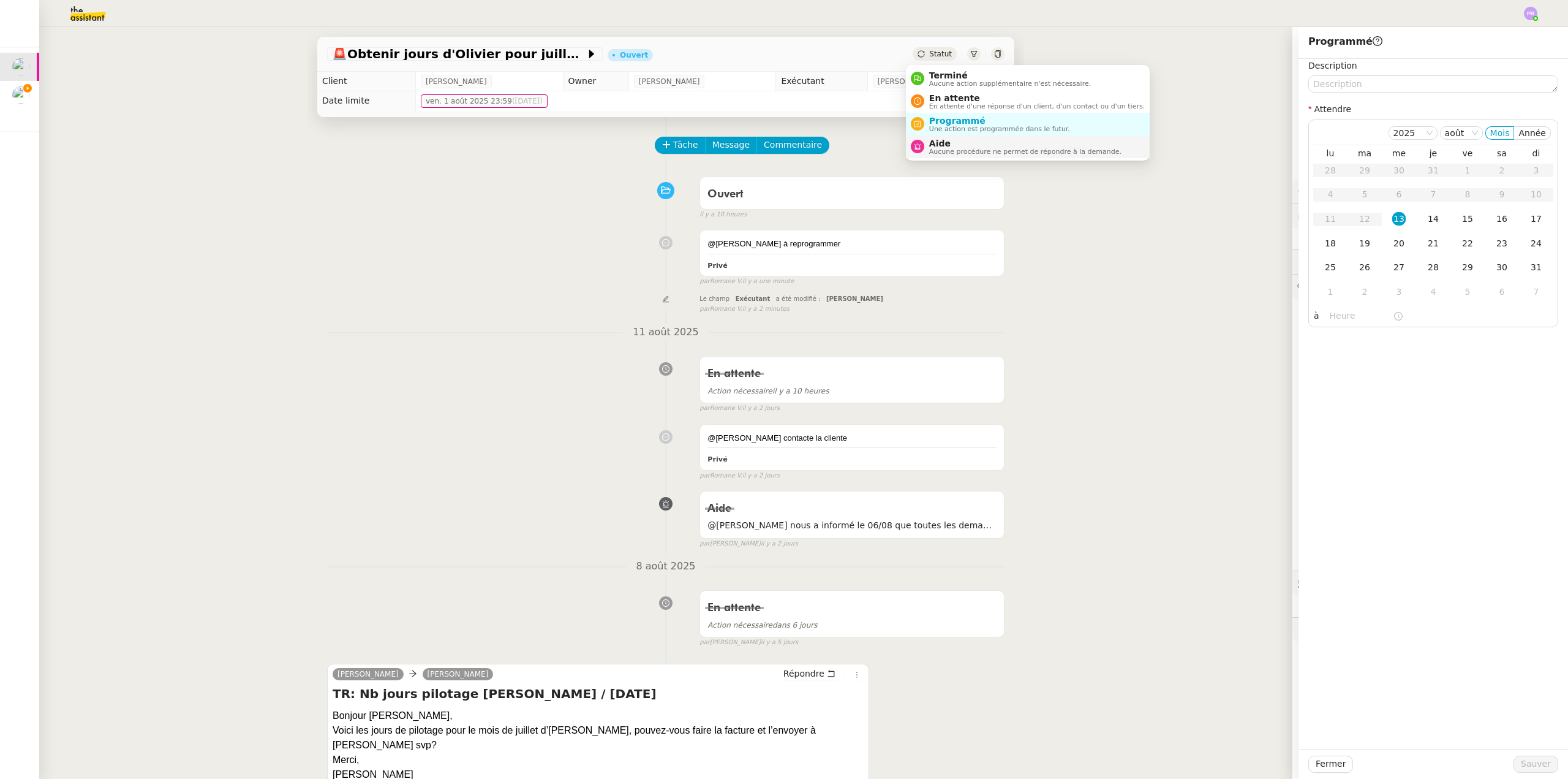
click at [960, 149] on span "Aucune procédure ne permet de répondre à la demande." at bounding box center [1025, 152] width 192 height 7
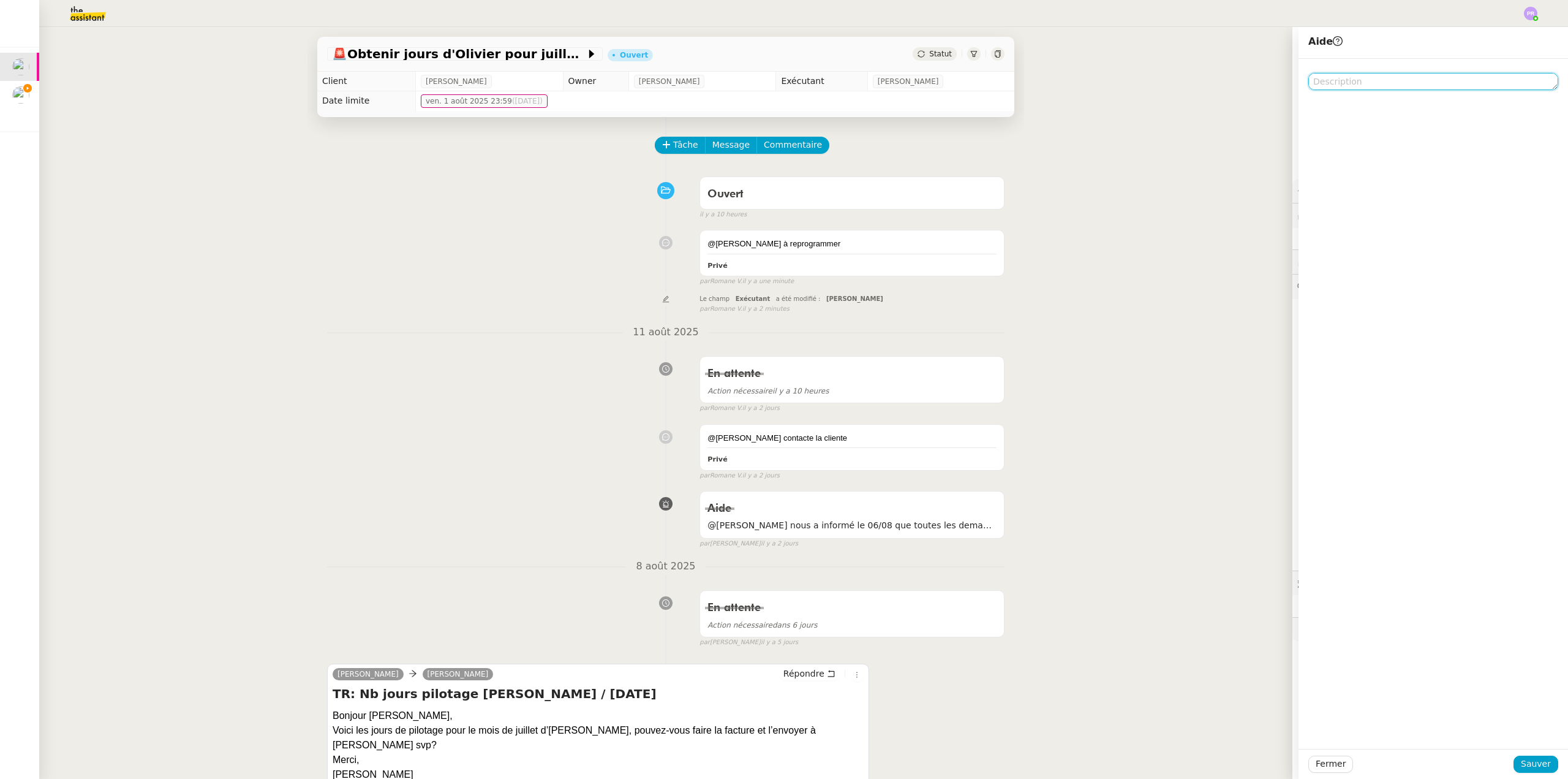
click at [1348, 85] on textarea at bounding box center [1434, 81] width 250 height 17
click at [1328, 91] on textarea "@Romane : Est-ce que tu peux le réattribuer à Emelyne car le 19/08 je serais en…" at bounding box center [1434, 87] width 250 height 28
click at [1478, 96] on textarea "@Romane : Est-ce que tu peux le réattribuer à Emelyne car le 19/08 (actions ren…" at bounding box center [1434, 87] width 250 height 28
click at [1516, 95] on textarea "@Romane : Est-ce que tu peux le réattribuer à Emelyne car le 19/08 (actions ren…" at bounding box center [1434, 87] width 250 height 28
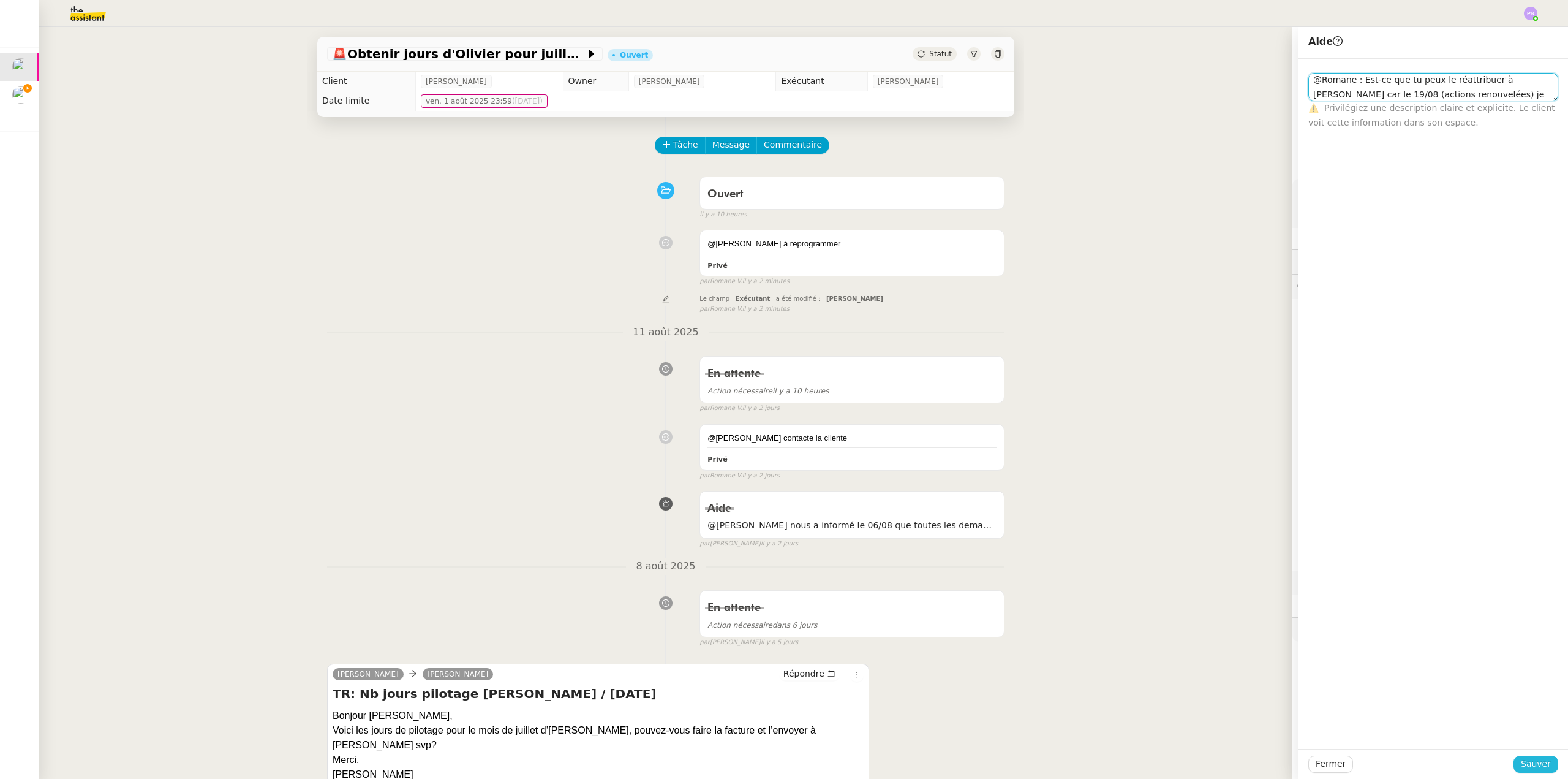
type textarea "@Romane : Est-ce que tu peux le réattribuer à Emelyne car le 19/08 (actions ren…"
click at [1539, 762] on span "Sauver" at bounding box center [1536, 764] width 30 height 14
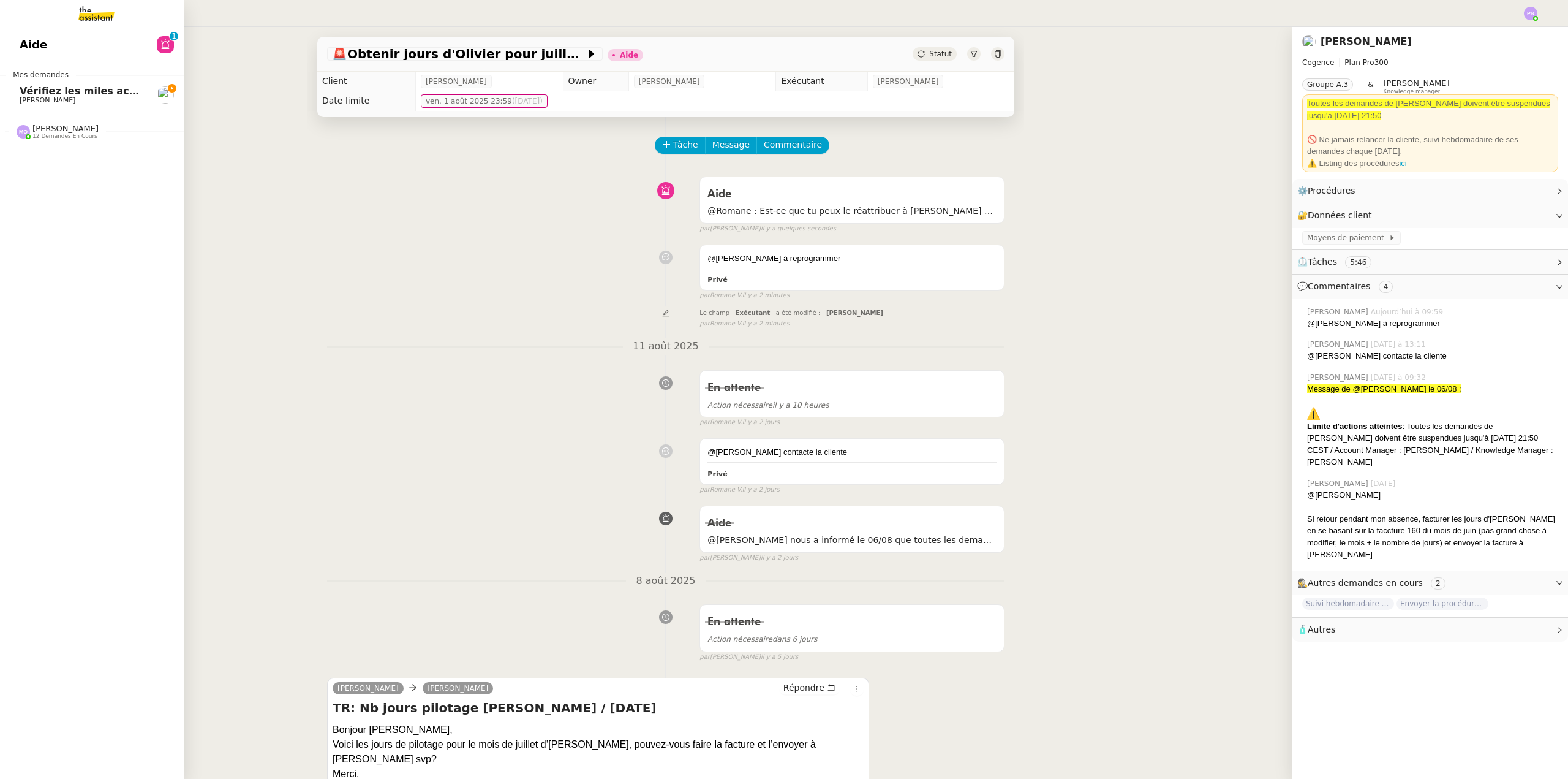
click at [104, 94] on span "Vérifiez les miles accumulés et récupérez les mdp" at bounding box center [157, 91] width 276 height 11
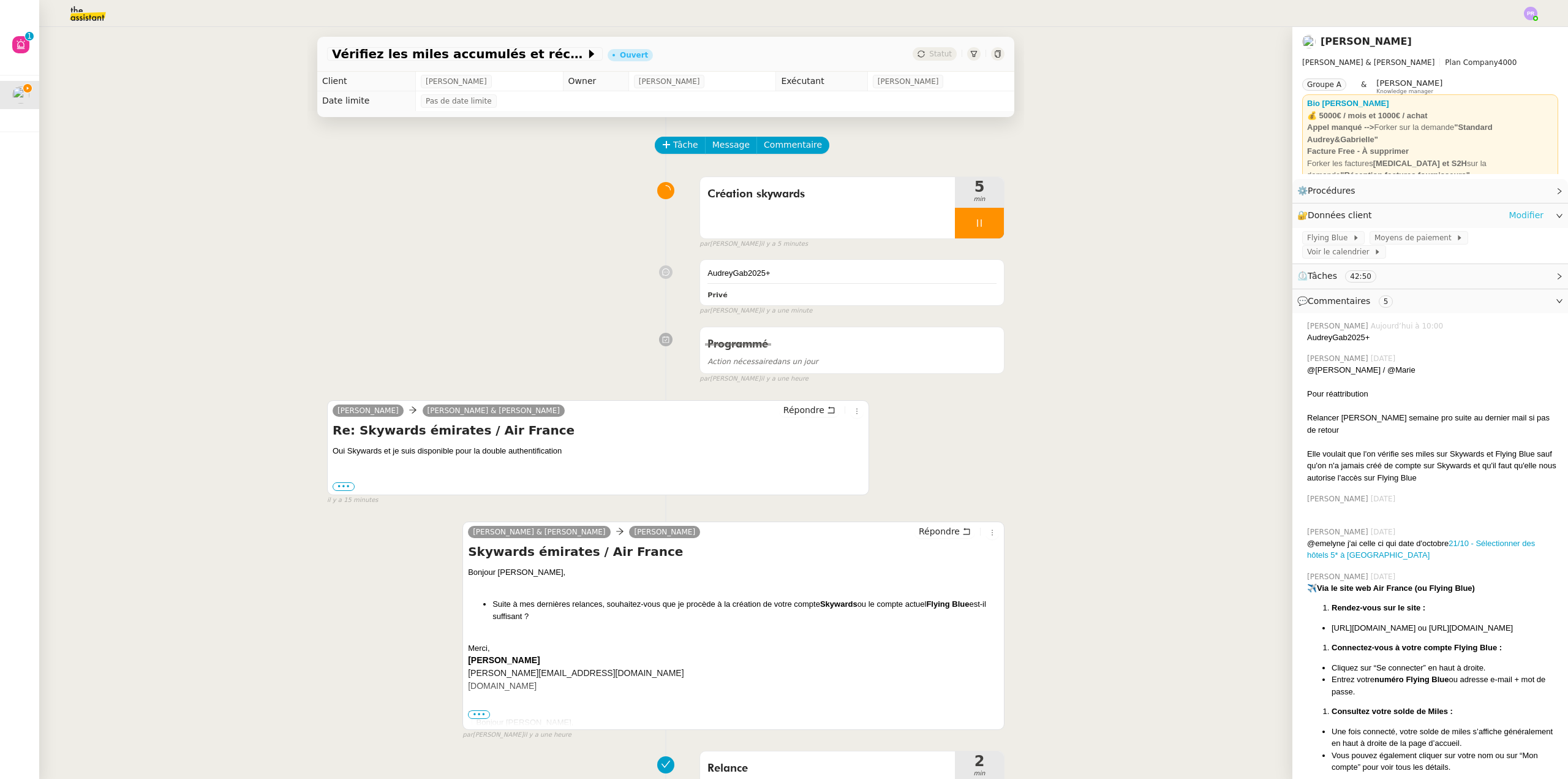
click at [1520, 215] on link "Modifier" at bounding box center [1526, 215] width 35 height 14
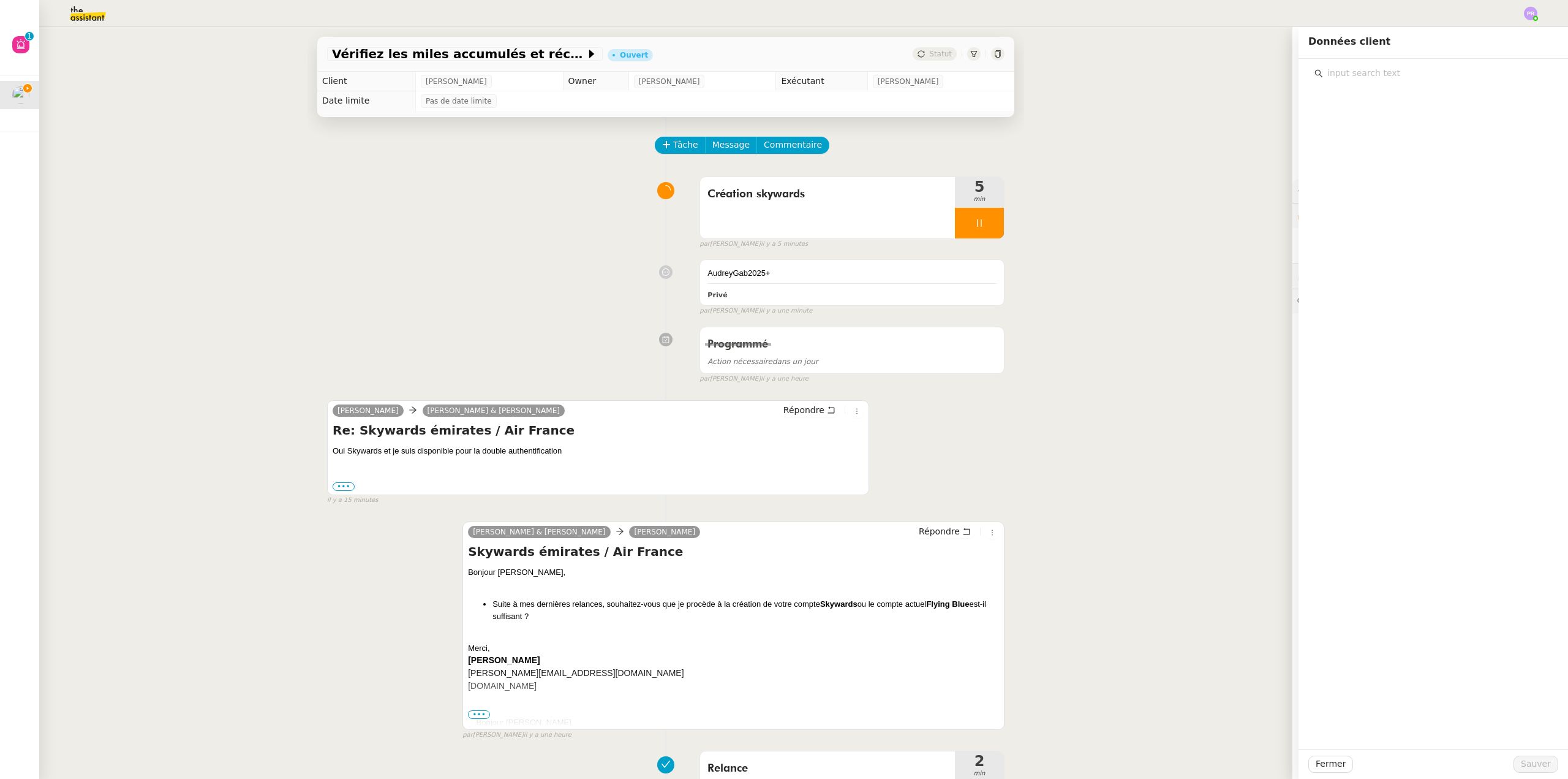
click at [1355, 75] on input "text" at bounding box center [1438, 73] width 229 height 17
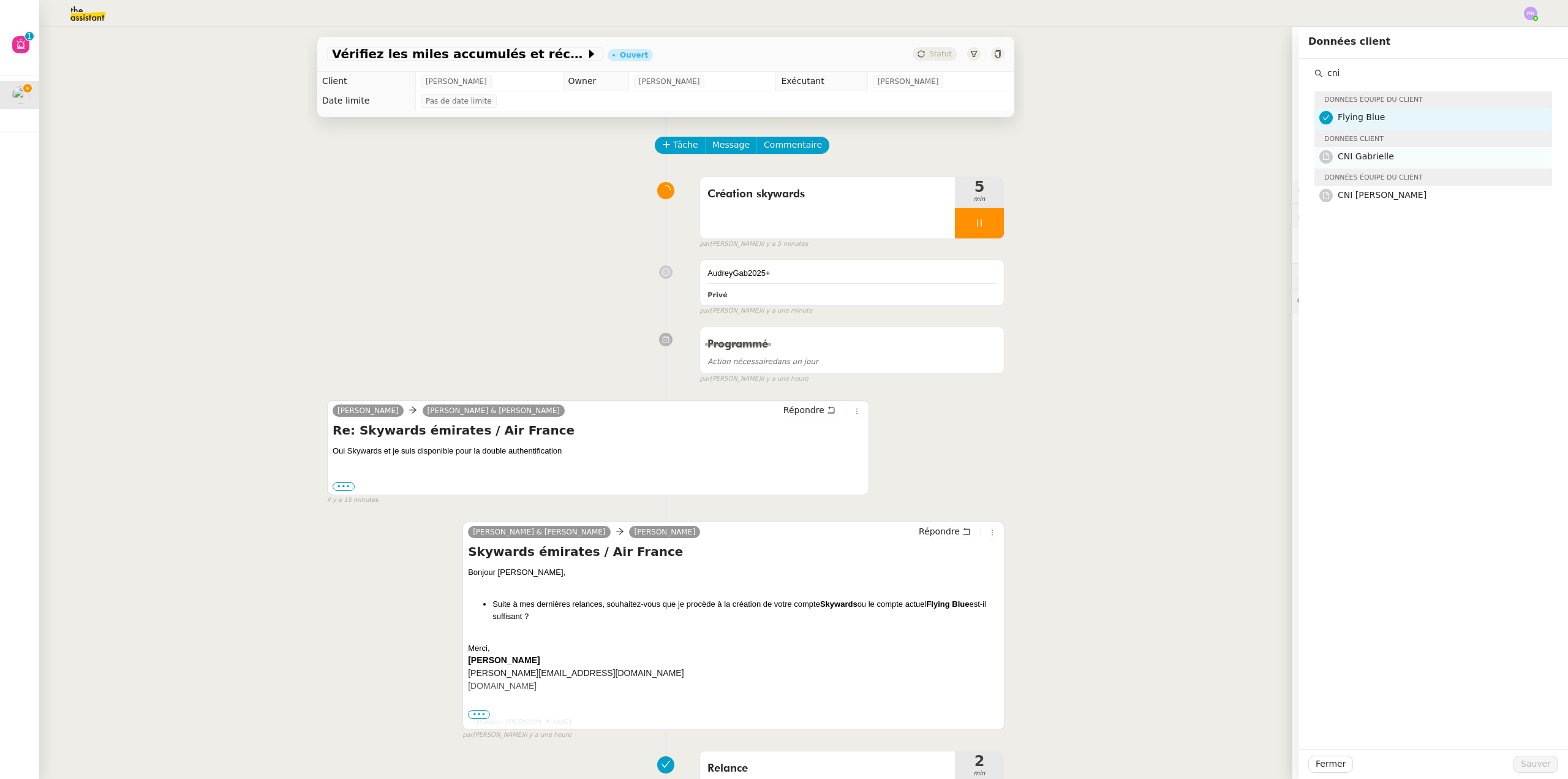
type input "cni"
drag, startPoint x: 1374, startPoint y: 158, endPoint x: 1370, endPoint y: 367, distance: 209.0
click at [1374, 159] on span "CNI Gabrielle" at bounding box center [1366, 156] width 56 height 10
click at [1534, 762] on span "Sauver" at bounding box center [1536, 764] width 30 height 14
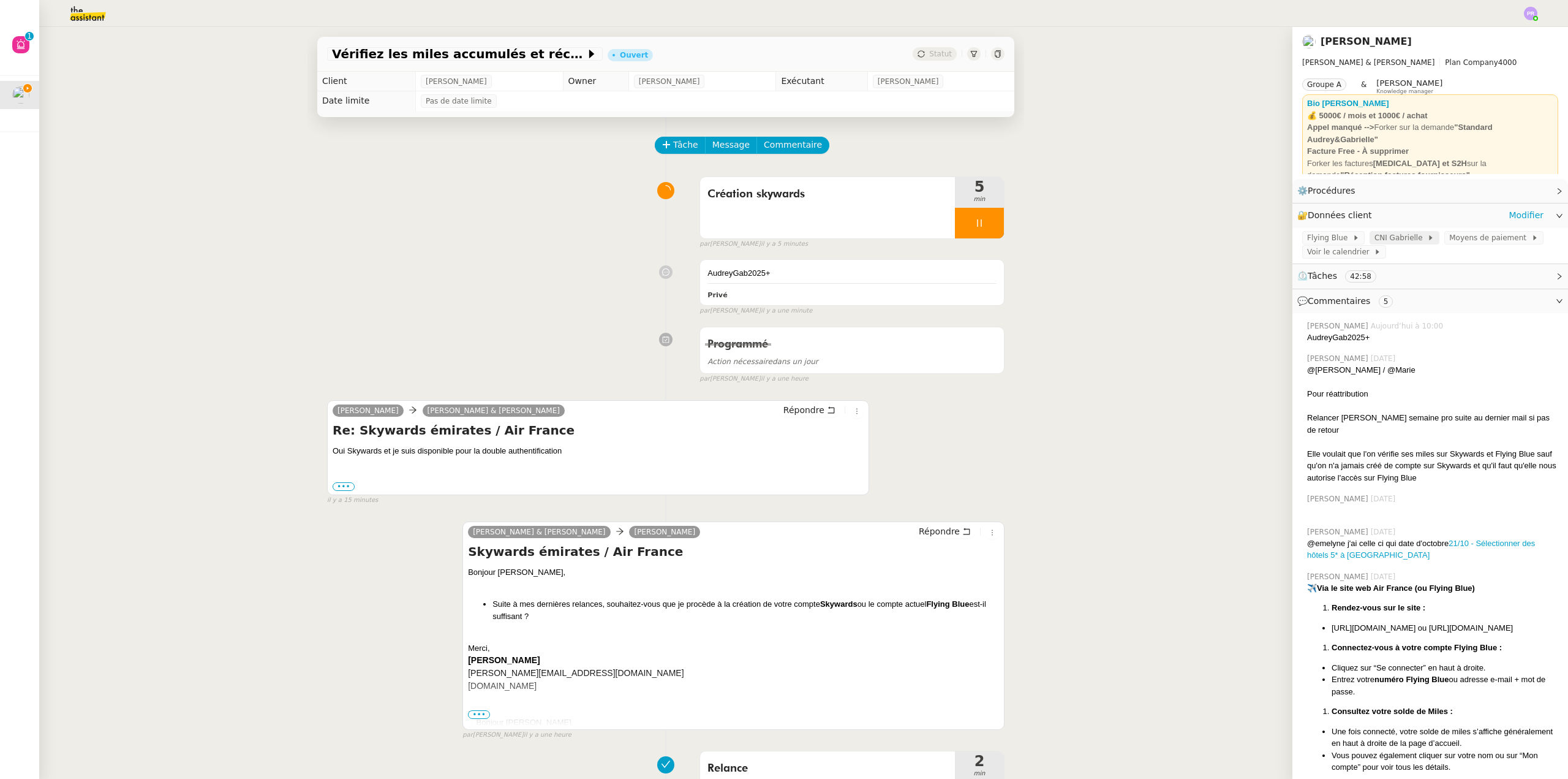
click at [1395, 241] on span "CNI Gabrielle" at bounding box center [1400, 237] width 53 height 12
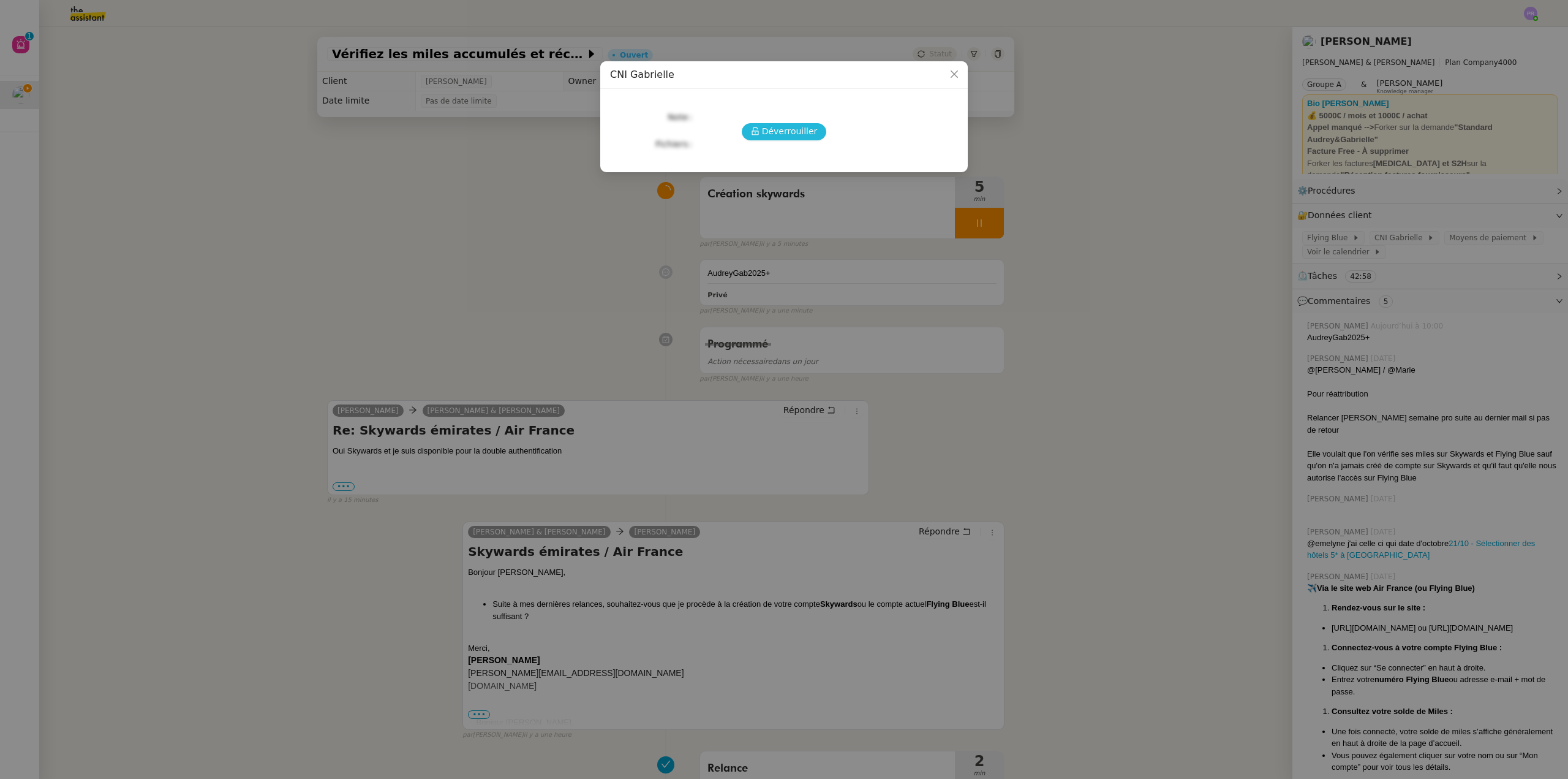
click at [777, 135] on span "Déverrouiller" at bounding box center [789, 131] width 55 height 14
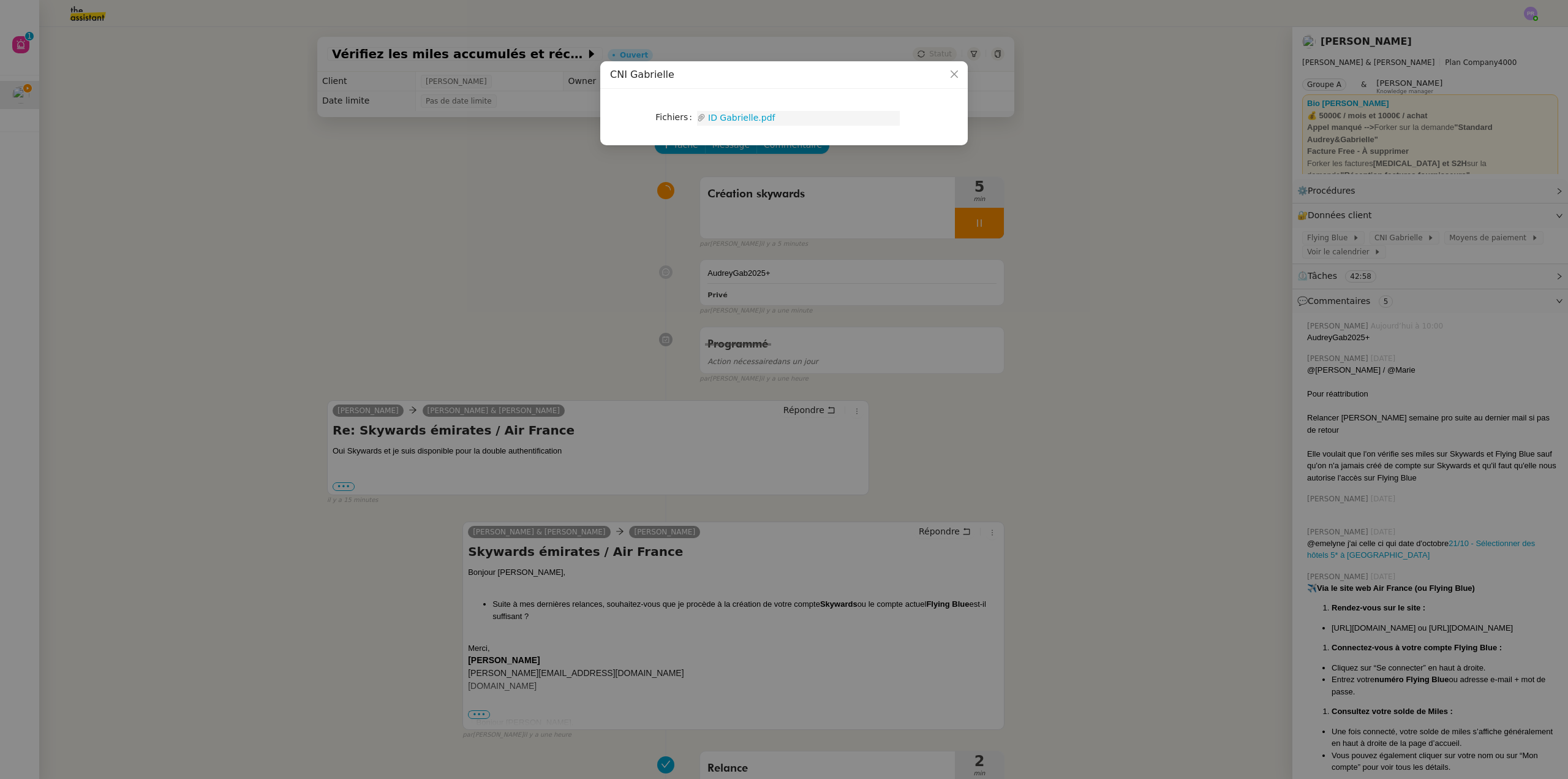
click at [732, 117] on link "ID Gabrielle.pdf" at bounding box center [803, 118] width 194 height 14
click at [612, 256] on nz-modal-container "CNI [PERSON_NAME] Upload ID Gabrielle.pdf" at bounding box center [784, 390] width 1568 height 779
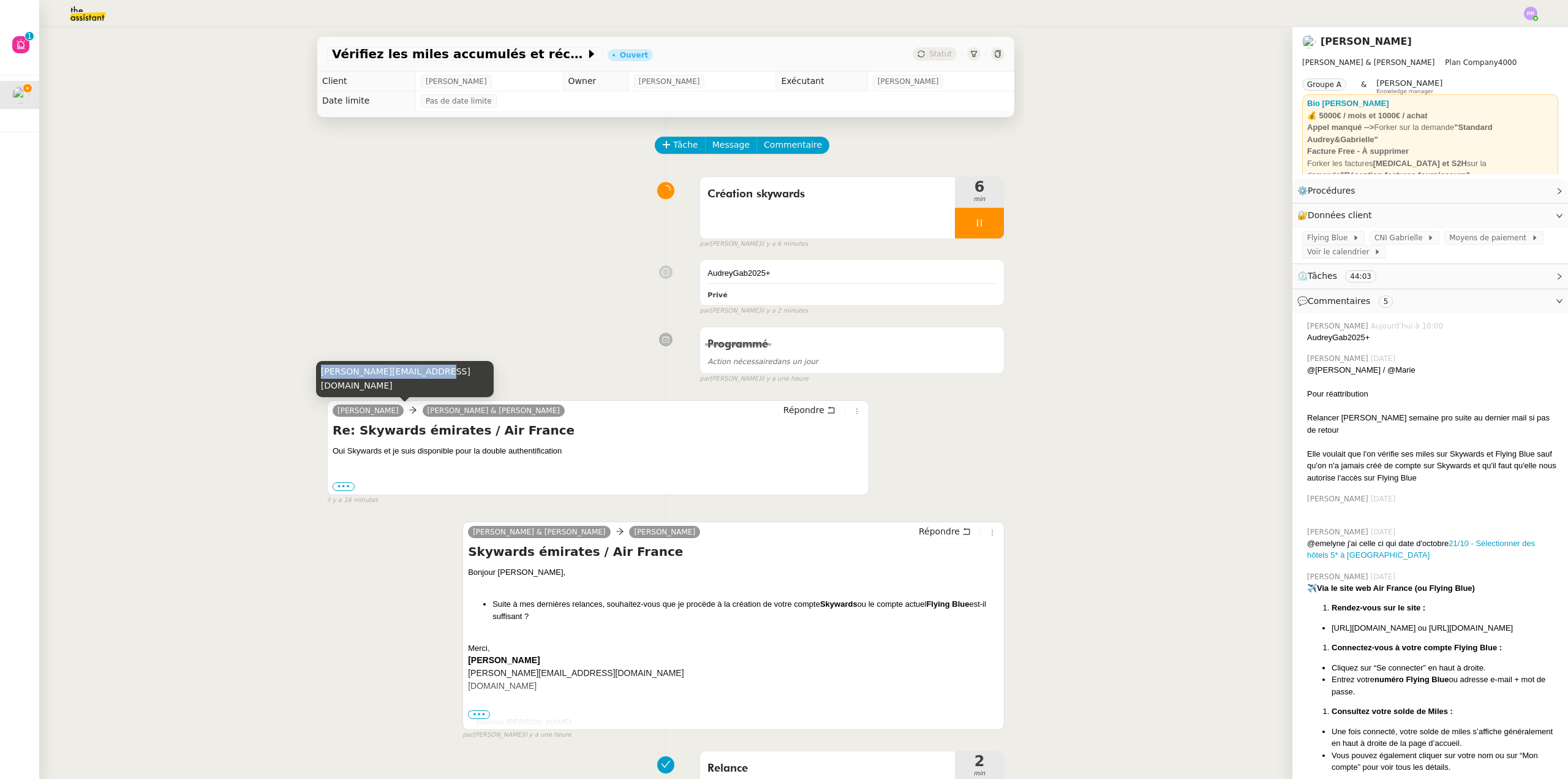
drag, startPoint x: 321, startPoint y: 387, endPoint x: 426, endPoint y: 387, distance: 105.0
click at [426, 387] on div "[PERSON_NAME][EMAIL_ADDRESS][DOMAIN_NAME]" at bounding box center [405, 379] width 178 height 36
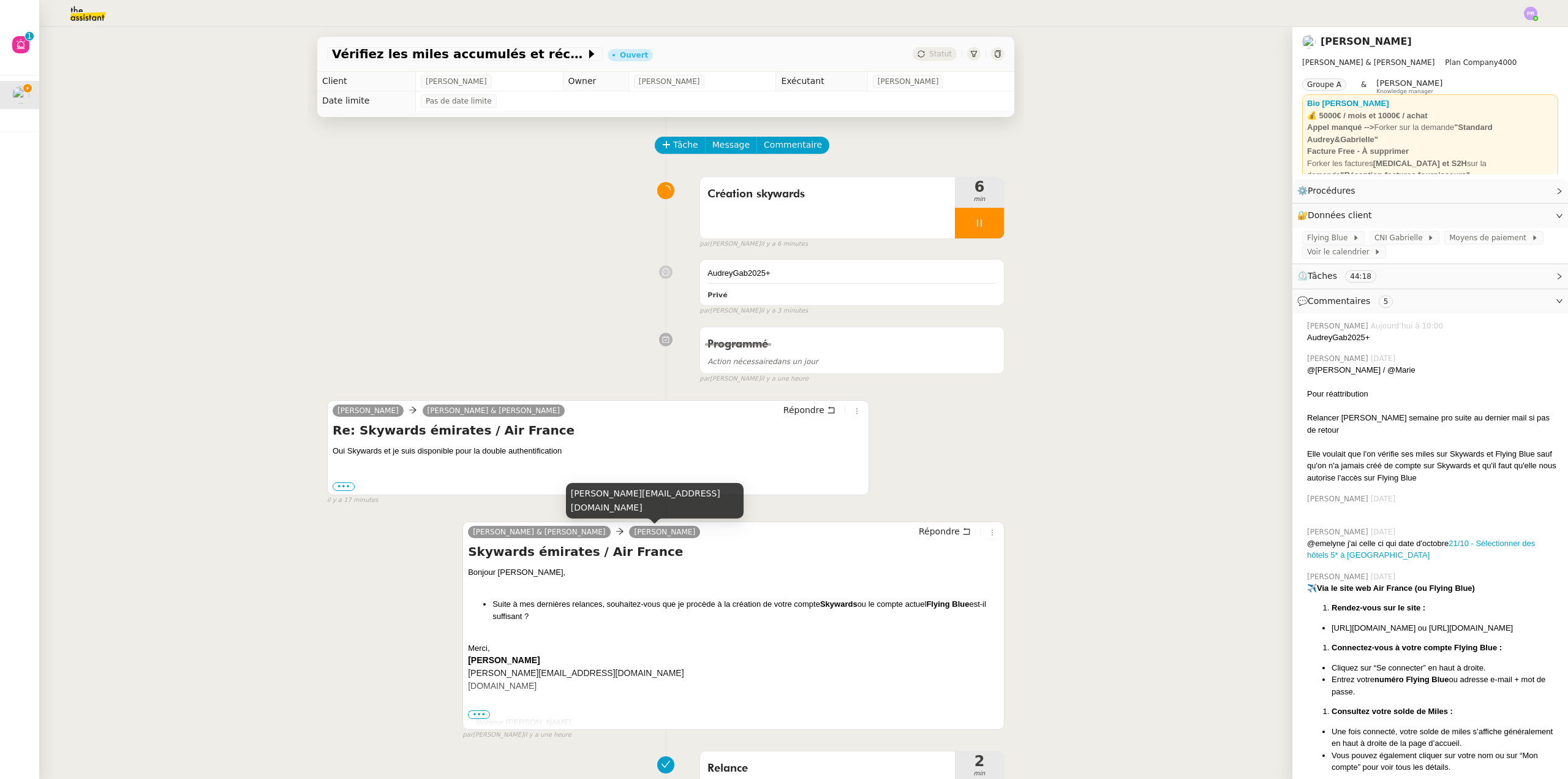
drag, startPoint x: 612, startPoint y: 534, endPoint x: 666, endPoint y: 536, distance: 54.0
click at [666, 536] on link "[PERSON_NAME]" at bounding box center [665, 532] width 71 height 11
drag, startPoint x: 781, startPoint y: 272, endPoint x: 686, endPoint y: 278, distance: 95.2
click at [686, 278] on div "AudreyGab2025+ Privé false par Pauline R. il y a 3 minutes" at bounding box center [665, 284] width 677 height 62
click at [784, 270] on div "AudreyGab2025+" at bounding box center [852, 273] width 289 height 12
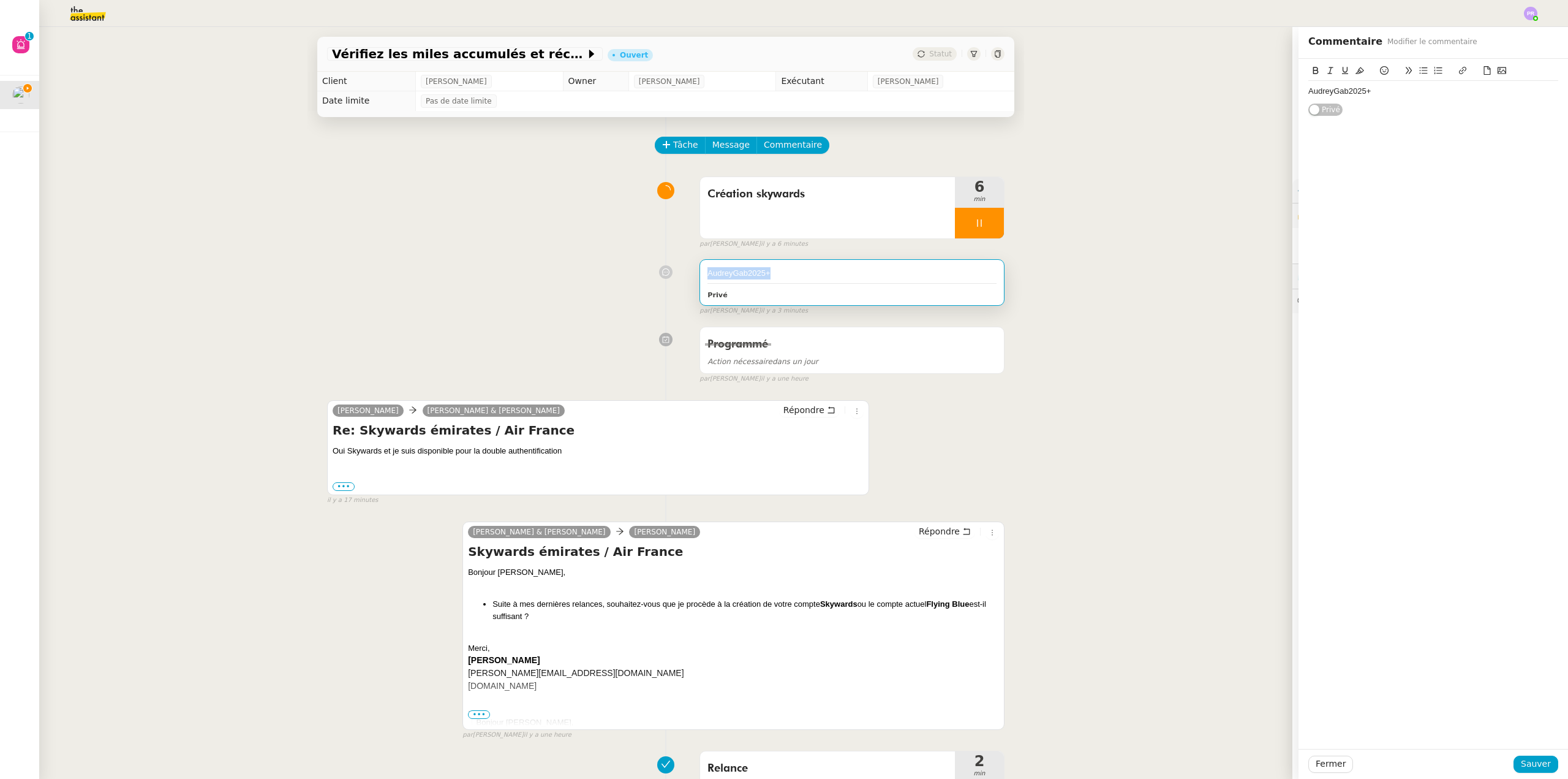
drag, startPoint x: 763, startPoint y: 275, endPoint x: 700, endPoint y: 273, distance: 63.0
click at [707, 273] on div "AudreyGab2025+" at bounding box center [852, 273] width 289 height 12
click at [809, 408] on span "Répondre" at bounding box center [804, 410] width 41 height 12
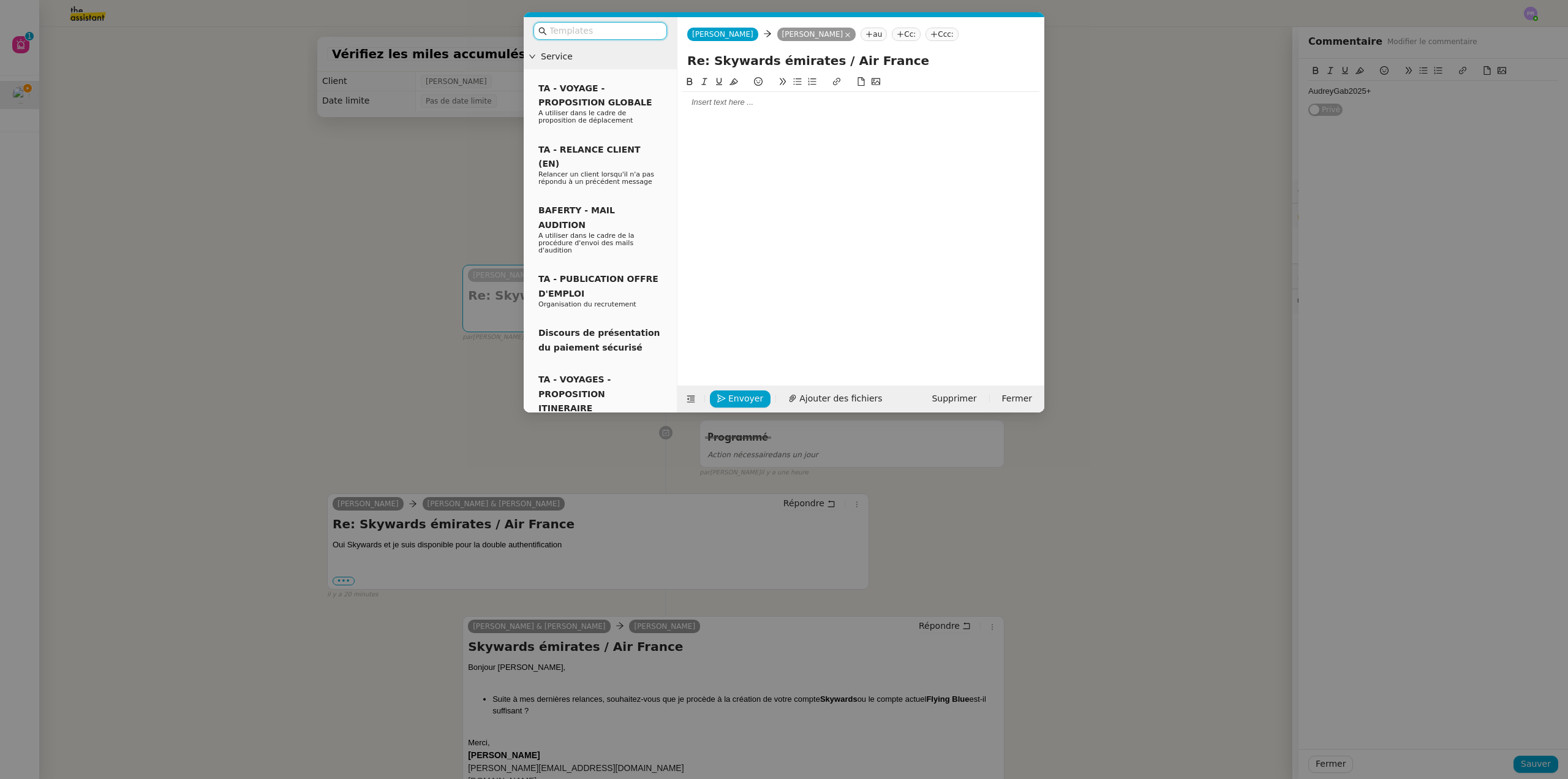
click at [726, 105] on div at bounding box center [861, 102] width 357 height 11
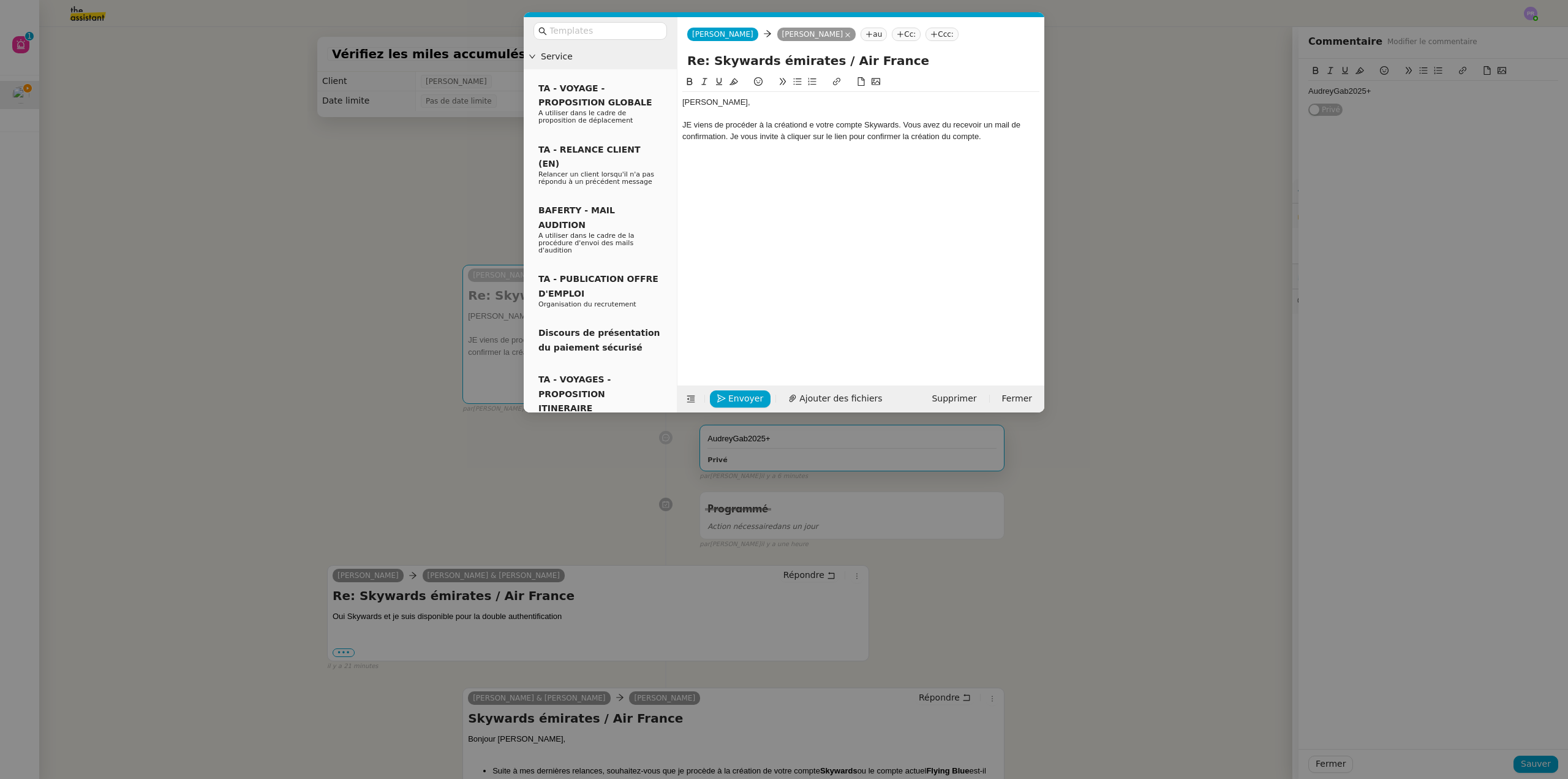
click at [1153, 192] on nz-modal-container "Service TA - VOYAGE - PROPOSITION GLOBALE A utiliser dans le cadre de propositi…" at bounding box center [784, 390] width 1568 height 779
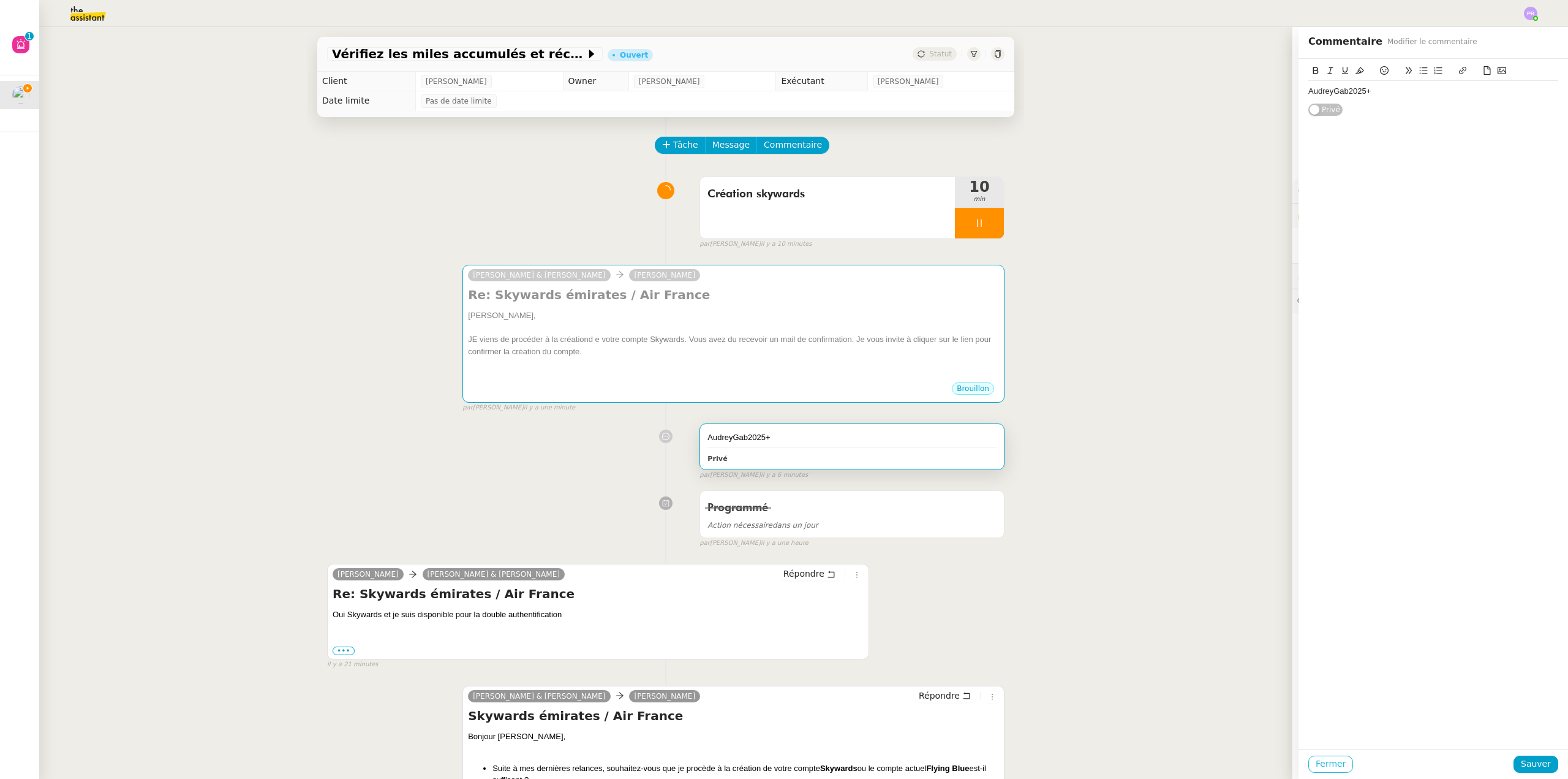
click at [1325, 761] on span "Fermer" at bounding box center [1330, 764] width 30 height 14
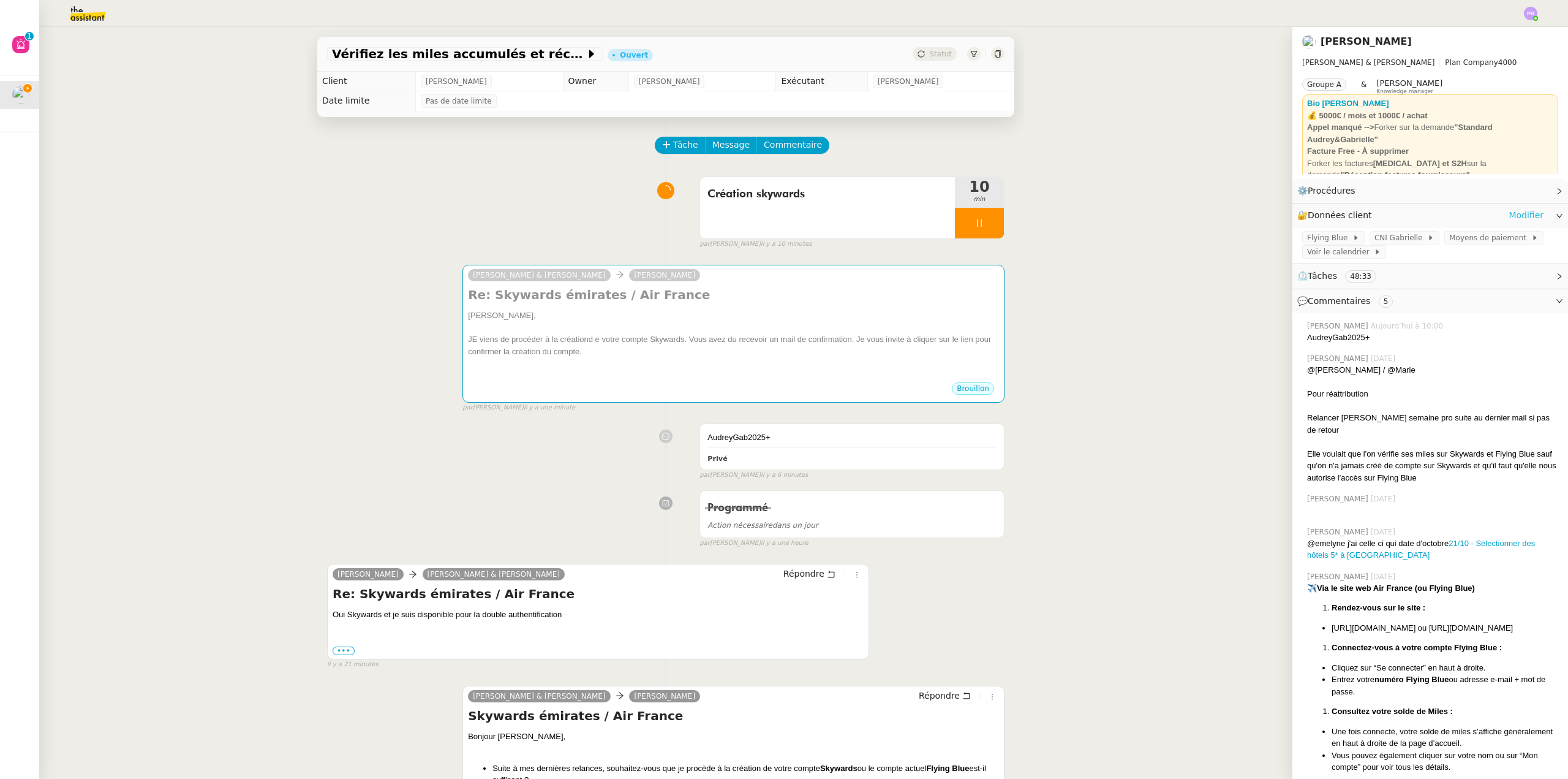
click at [1514, 212] on link "Modifier" at bounding box center [1526, 215] width 35 height 14
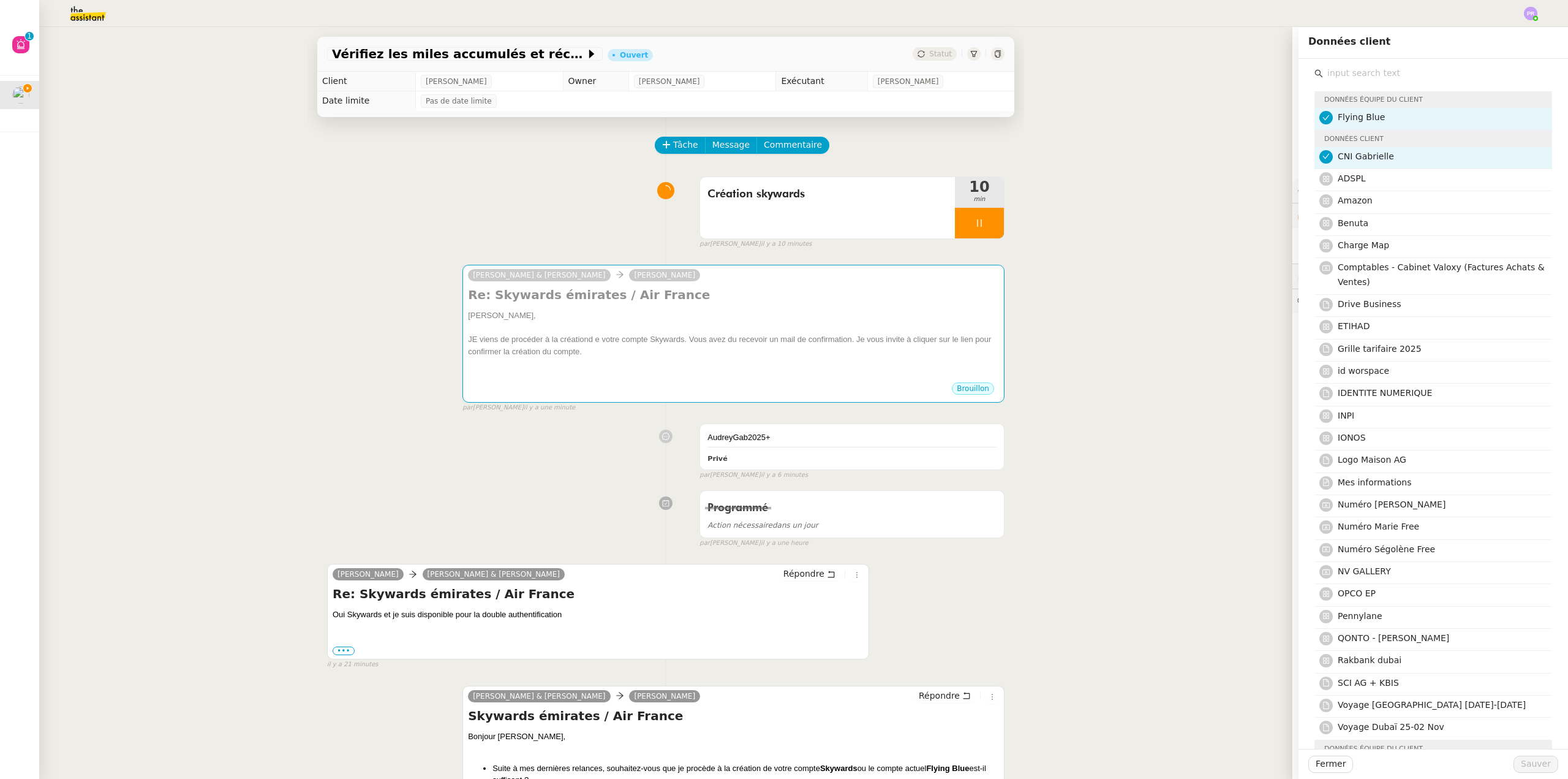
click at [1358, 71] on input "text" at bounding box center [1438, 73] width 229 height 17
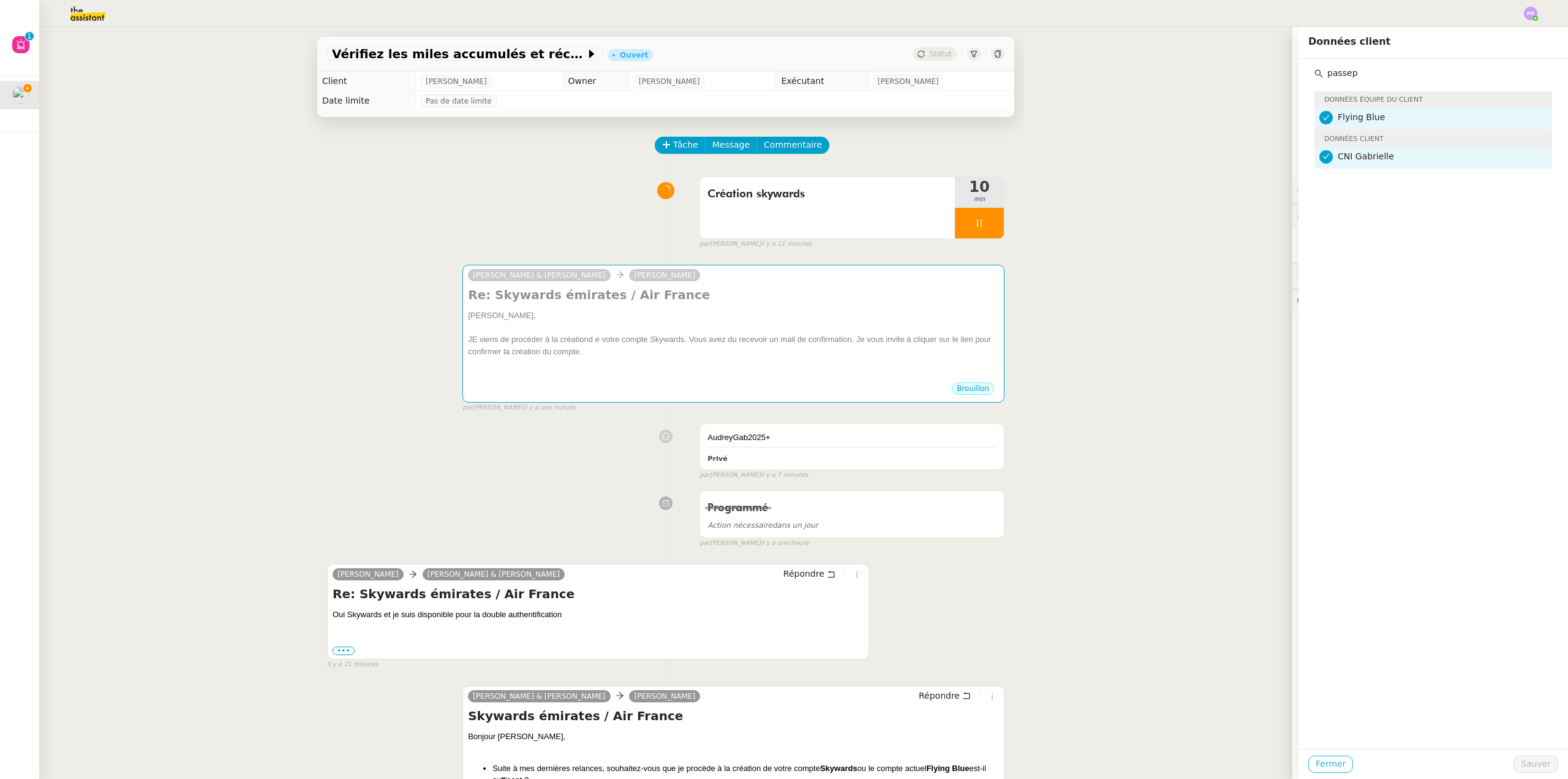
type input "passep"
click at [1324, 762] on span "Fermer" at bounding box center [1330, 764] width 30 height 14
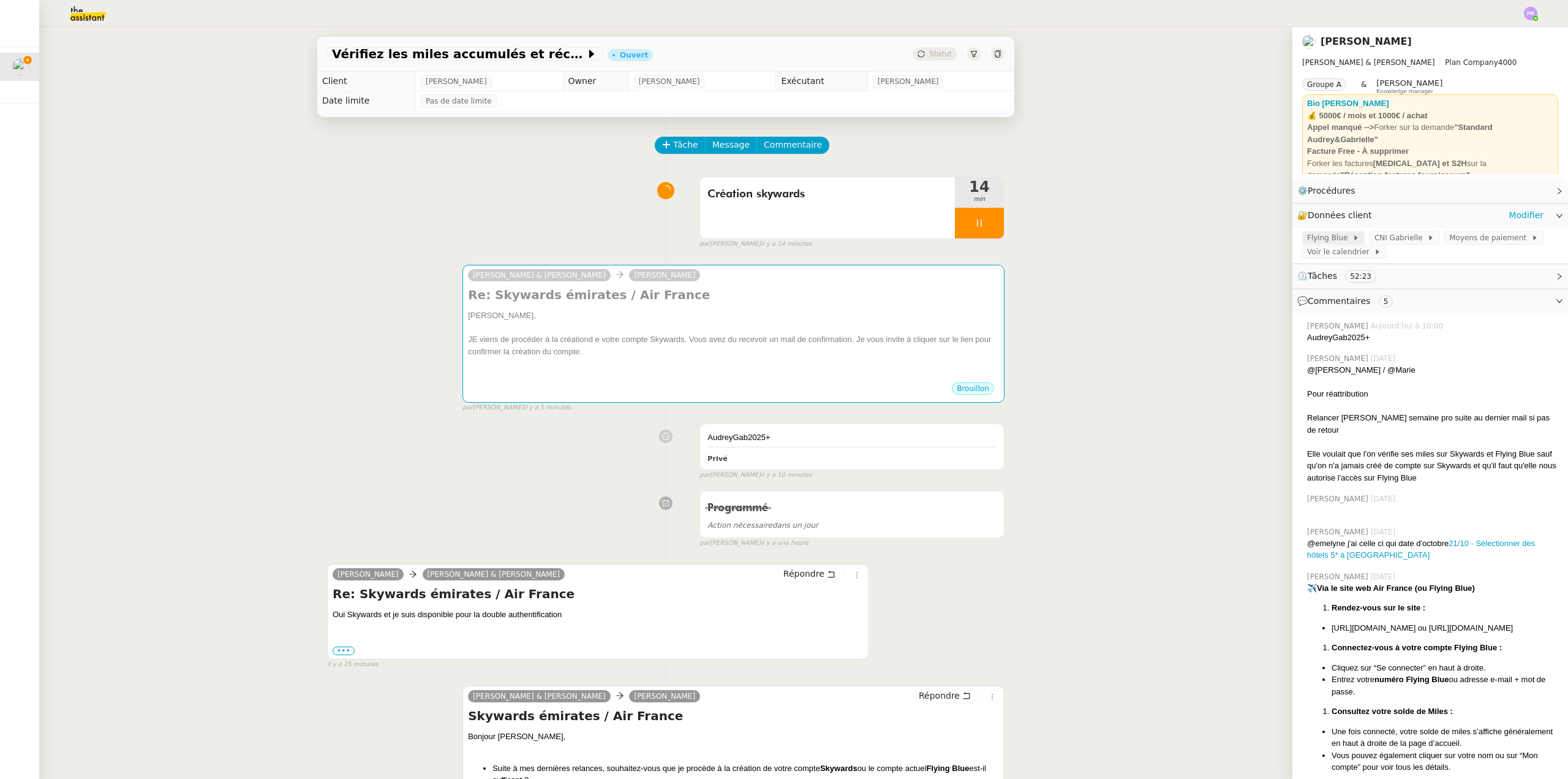
click at [1323, 235] on span "Flying Blue" at bounding box center [1330, 237] width 45 height 12
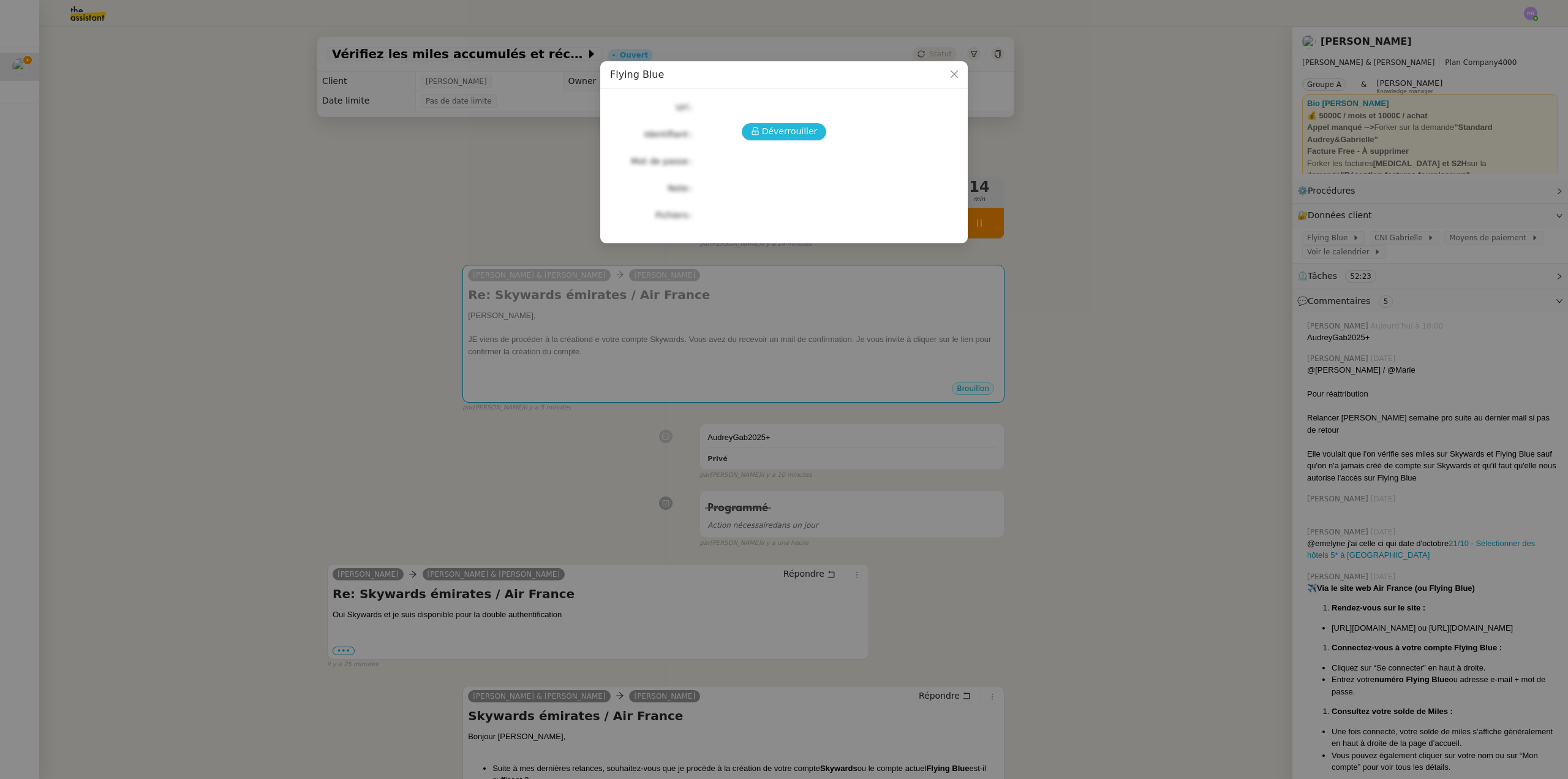
click at [788, 124] on button "Déverrouiller" at bounding box center [784, 131] width 85 height 17
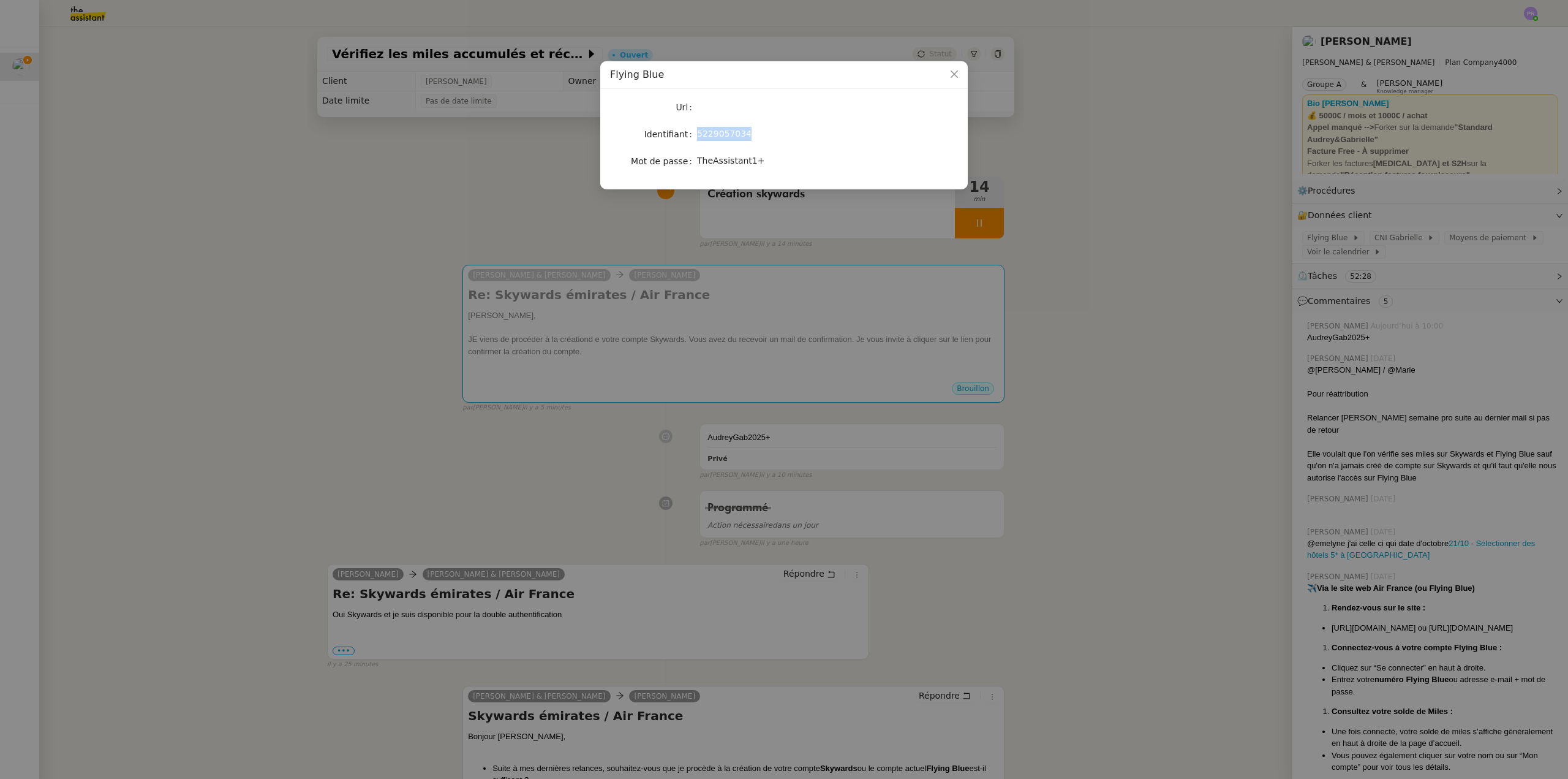
drag, startPoint x: 752, startPoint y: 133, endPoint x: 698, endPoint y: 136, distance: 54.1
click at [698, 136] on div "5229057034" at bounding box center [798, 134] width 203 height 14
drag, startPoint x: 754, startPoint y: 160, endPoint x: 699, endPoint y: 162, distance: 55.0
click at [699, 162] on span "TheAssistant1+" at bounding box center [731, 160] width 68 height 10
click at [505, 277] on nz-modal-container "Flying Blue Url Identifiant 5229057034 Mot de passe TheAssistant1+" at bounding box center [784, 390] width 1568 height 779
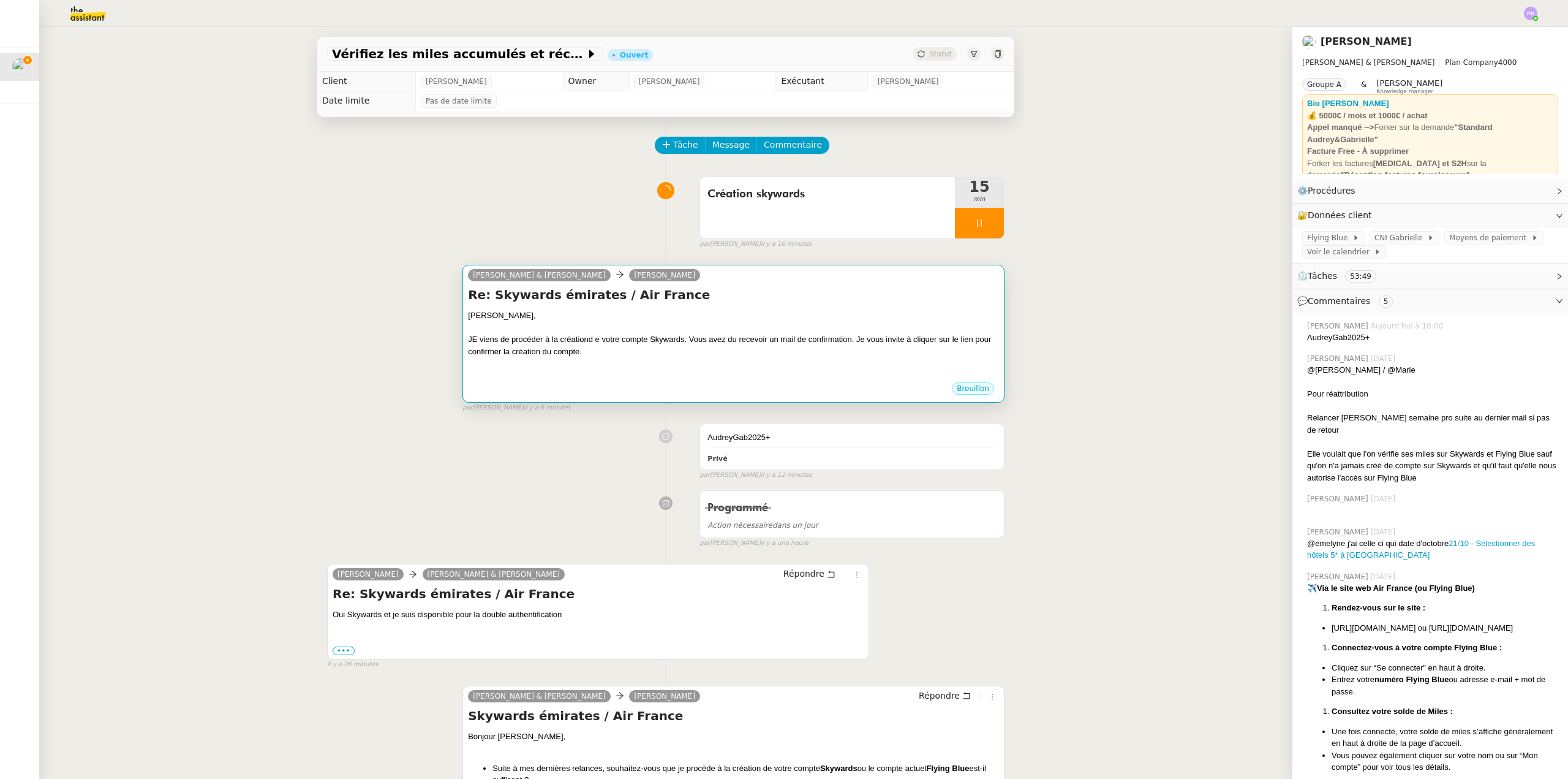
click at [638, 347] on div "JE viens de procéder à la créationd e votre compte Skywards. Vous avez du recev…" at bounding box center [734, 345] width 531 height 24
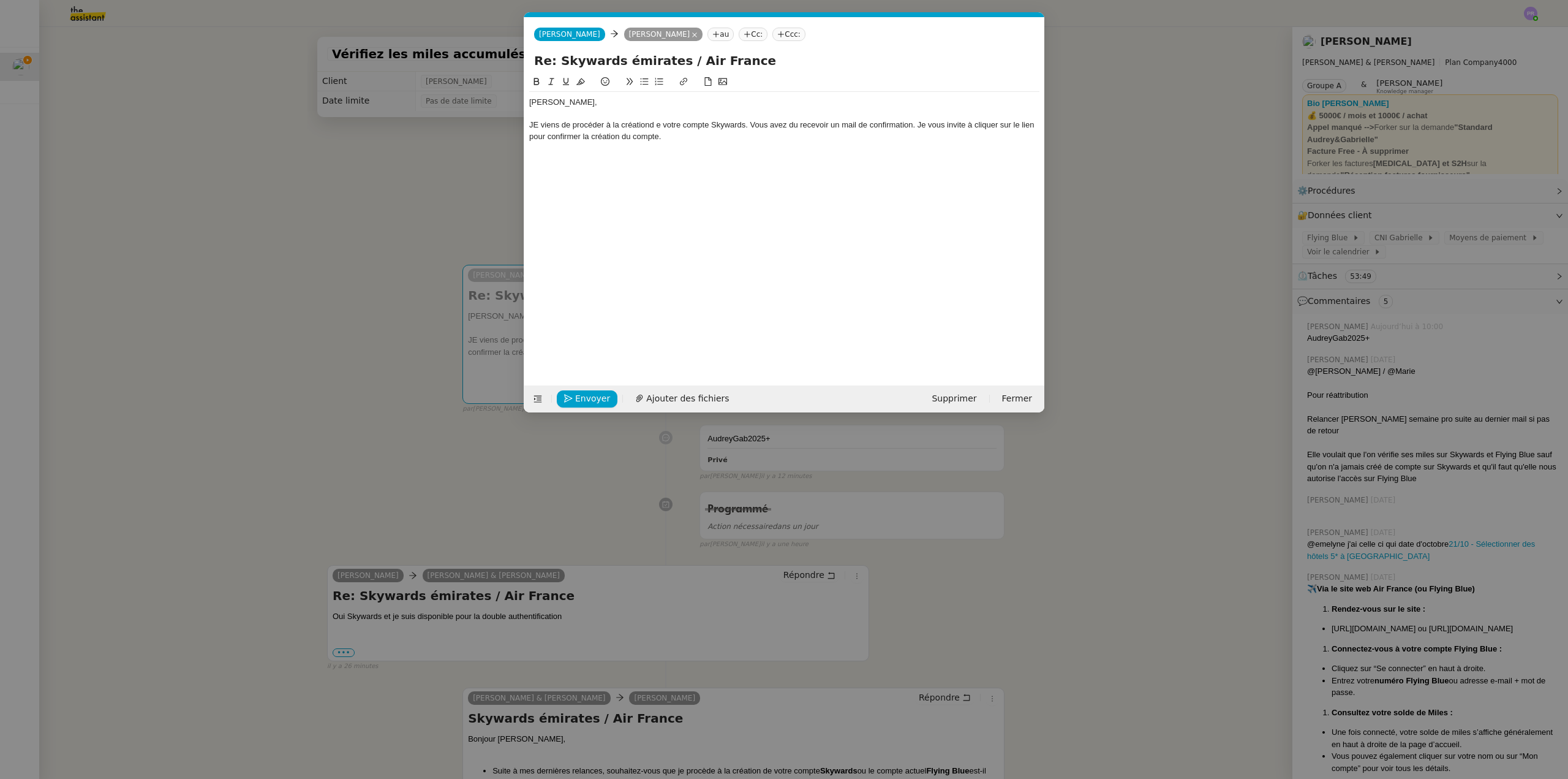
scroll to position [0, 25]
click at [687, 138] on div "JE viens de procéder à la créationd e votre compte Skywards. Vous avez du recev…" at bounding box center [784, 131] width 510 height 23
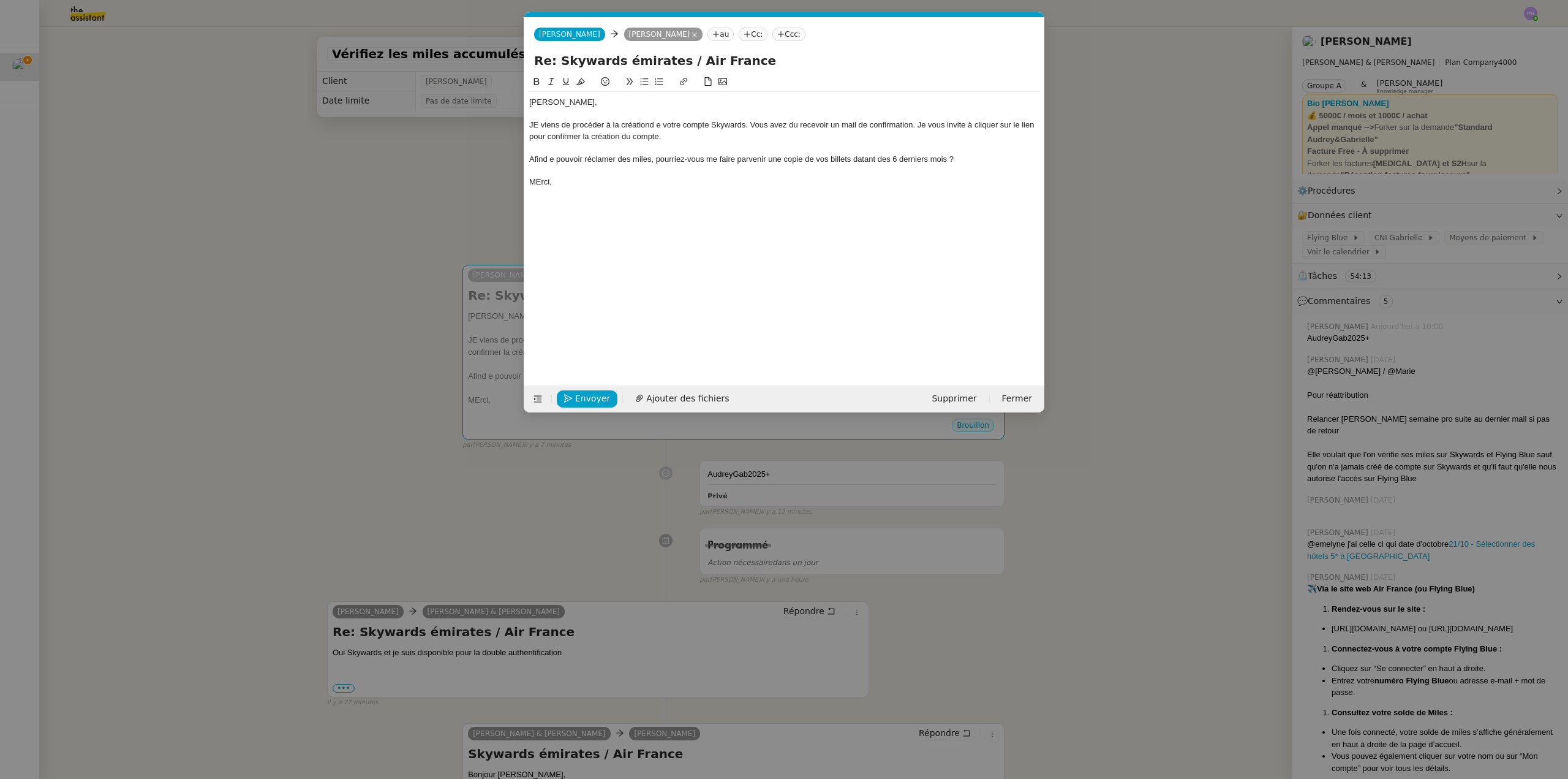
click at [544, 161] on div "Afind e pouvoir réclamer des miles, pourriez-vous me faire parvenir une copie d…" at bounding box center [784, 159] width 510 height 11
click at [552, 157] on div "Afin d e pouvoir réclamer des miles, pourriez-vous me faire parvenir une copie …" at bounding box center [784, 159] width 510 height 11
click at [542, 180] on div "MErci," at bounding box center [784, 182] width 510 height 11
click at [336, 168] on nz-modal-container "Service TA - VOYAGE - PROPOSITION GLOBALE A utiliser dans le cadre de propositi…" at bounding box center [784, 390] width 1568 height 779
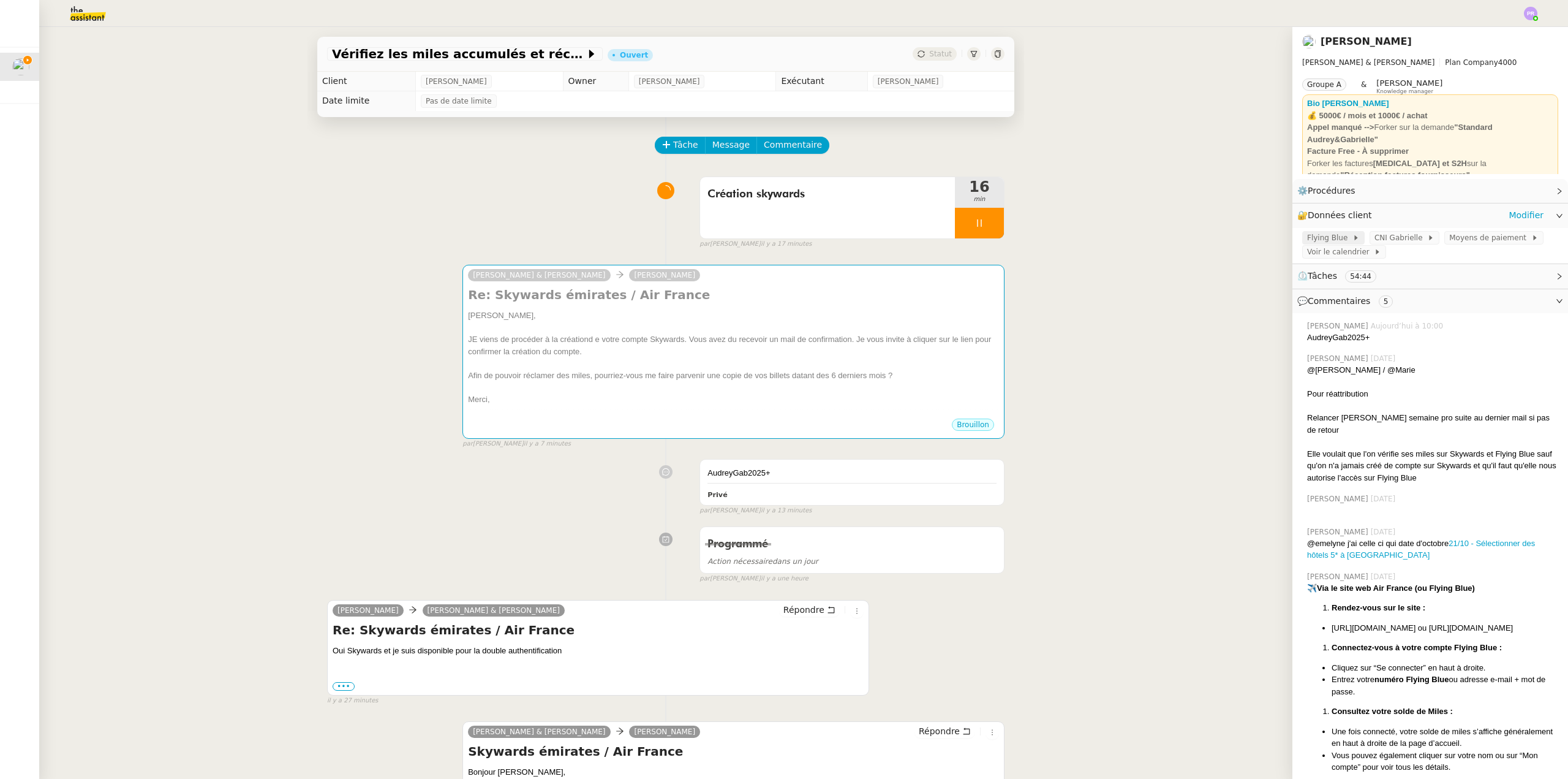
click at [1327, 235] on span "Flying Blue" at bounding box center [1330, 237] width 45 height 12
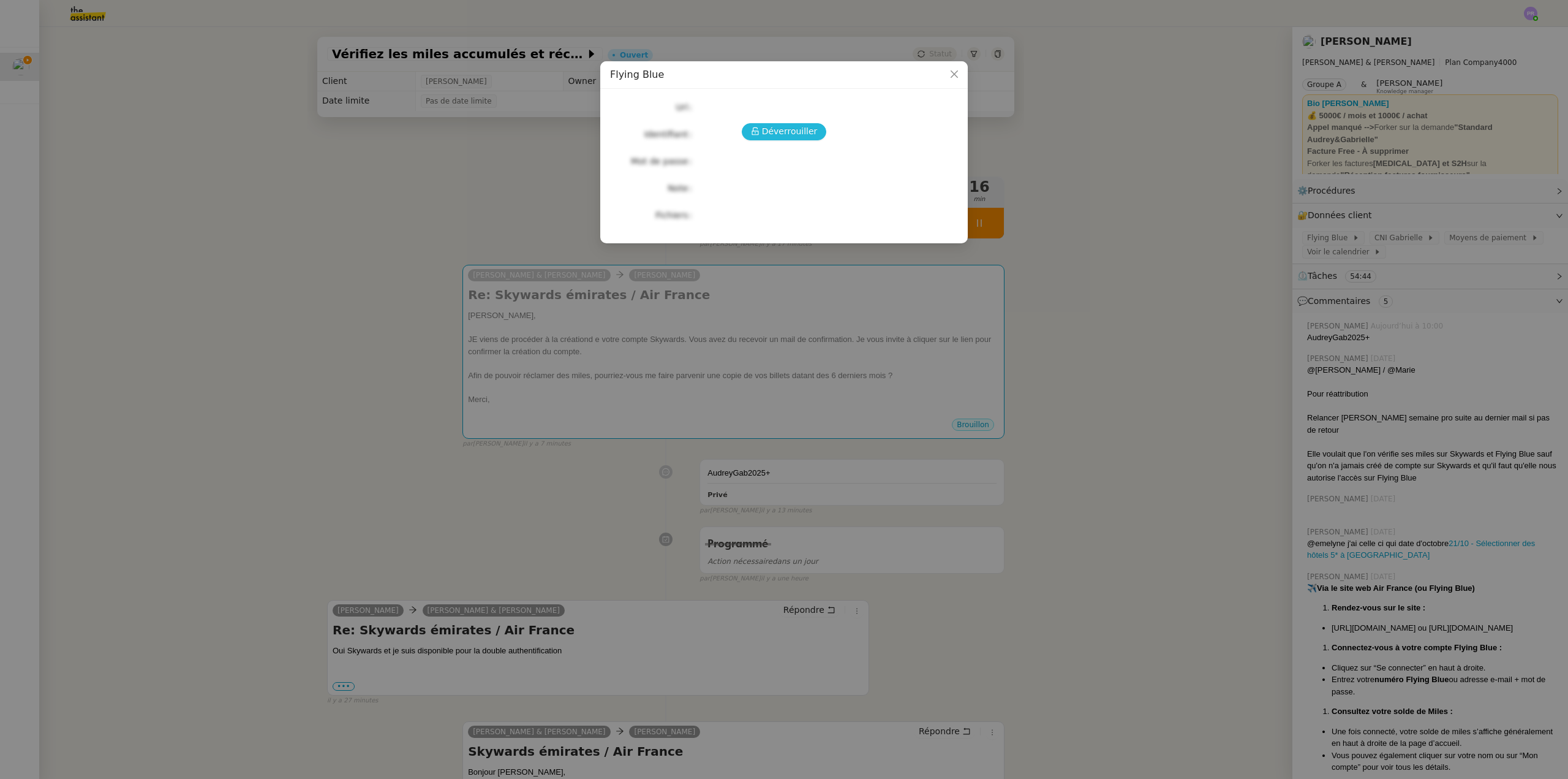
click at [766, 127] on span "Déverrouiller" at bounding box center [789, 131] width 55 height 14
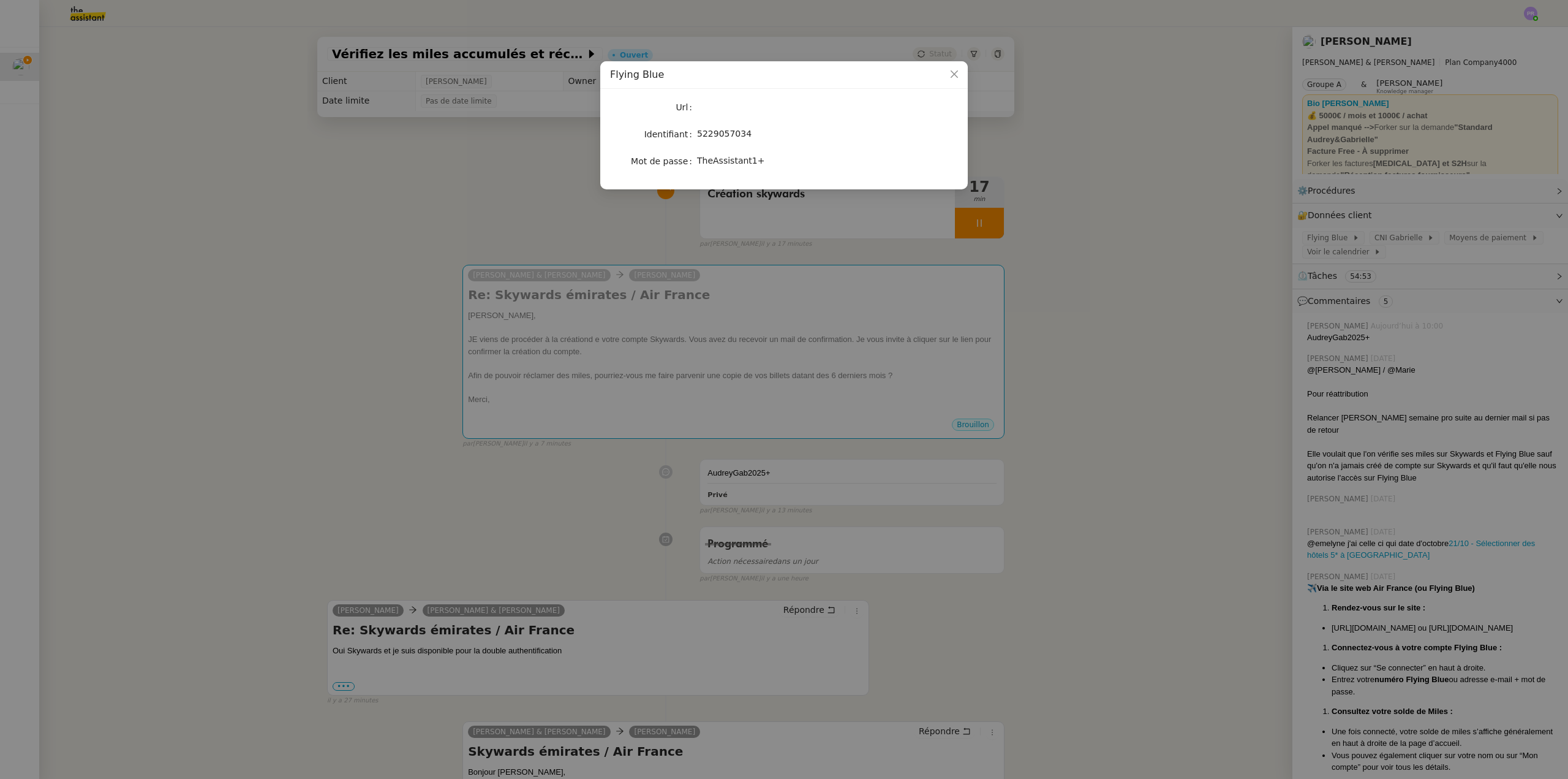
drag, startPoint x: 378, startPoint y: 303, endPoint x: 458, endPoint y: 304, distance: 80.0
click at [378, 303] on nz-modal-container "Flying Blue Url Identifiant 5229057034 Mot de passe TheAssistant1+" at bounding box center [784, 390] width 1568 height 779
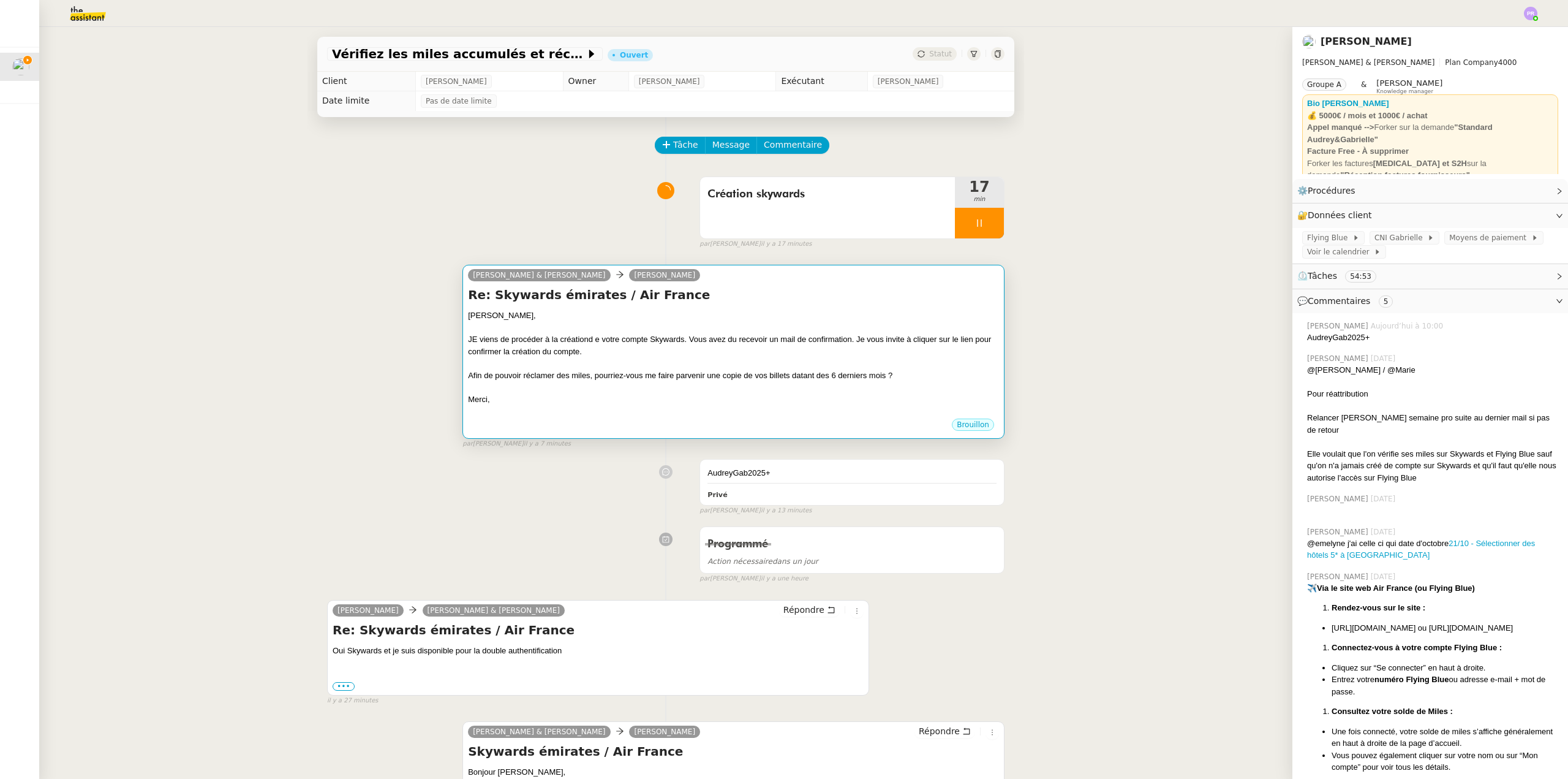
click at [672, 343] on div "JE viens de procéder à la créationd e votre compte Skywards. Vous avez du recev…" at bounding box center [734, 345] width 531 height 24
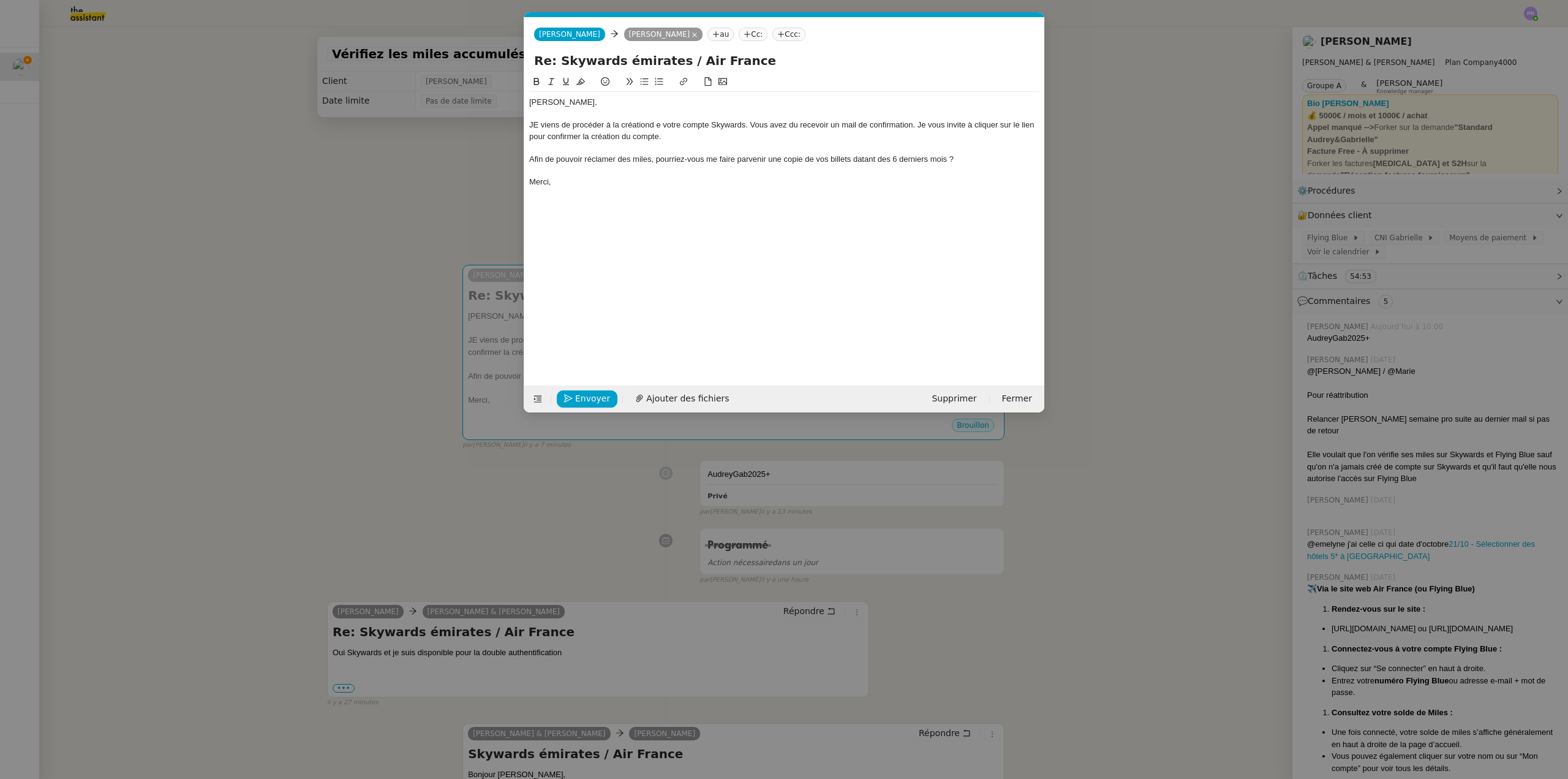
click at [974, 157] on div "Afin de pouvoir réclamer des miles, pourriez-vous me faire parvenir une copie d…" at bounding box center [784, 159] width 510 height 11
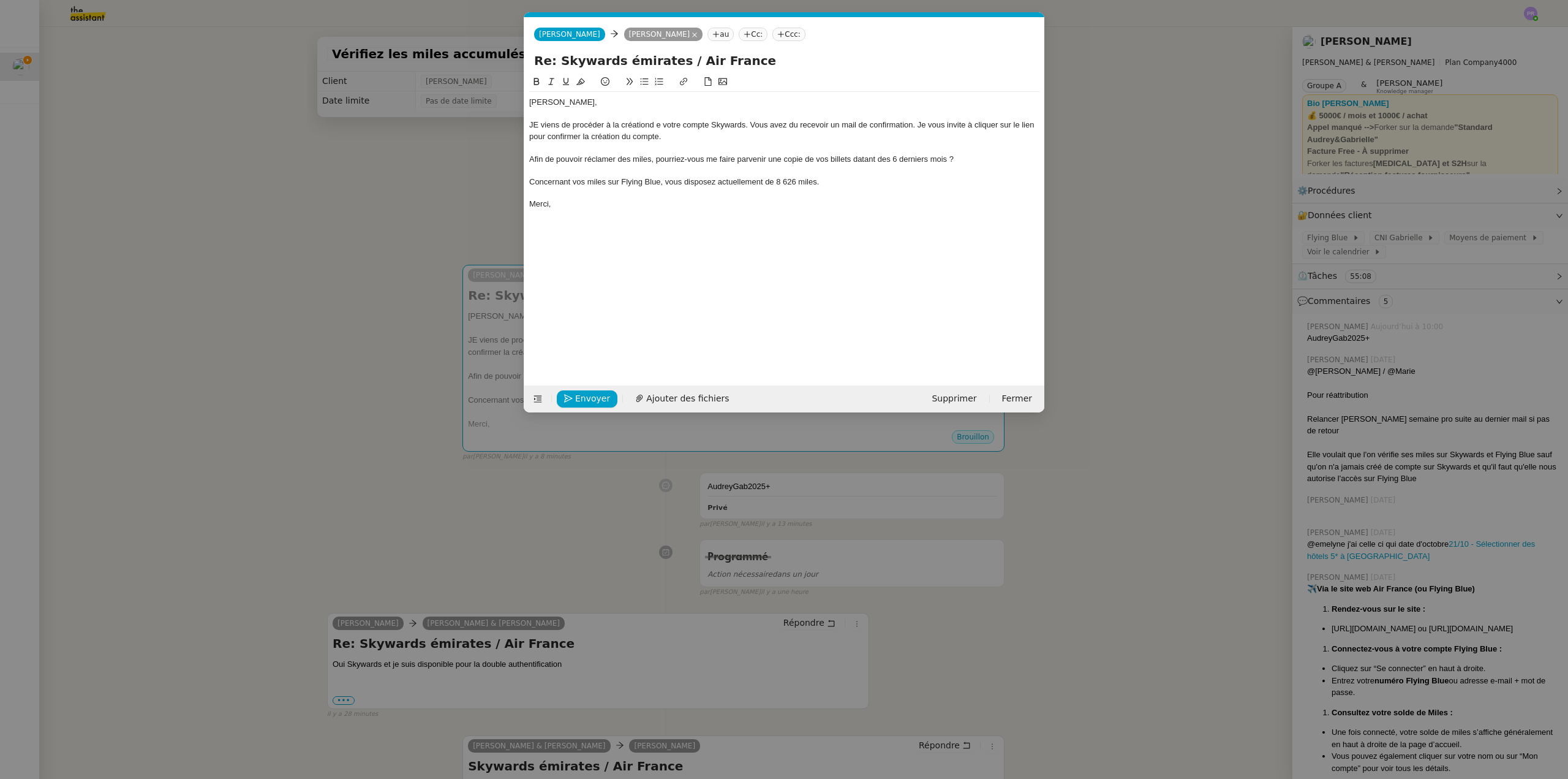
click at [412, 182] on nz-modal-container "Service TA - VOYAGE - PROPOSITION GLOBALE A utiliser dans le cadre de propositi…" at bounding box center [784, 390] width 1568 height 779
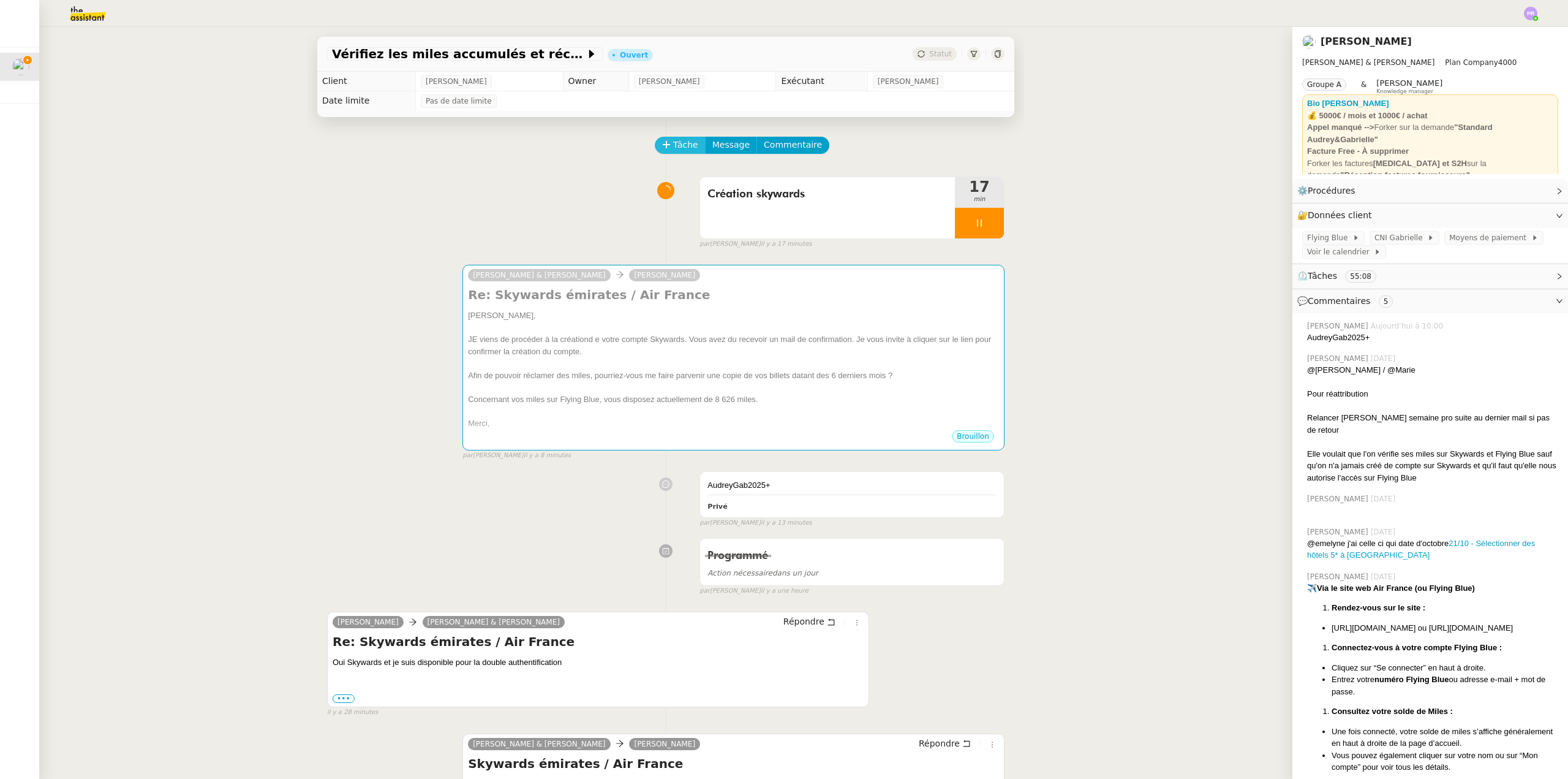
click at [673, 147] on span "Tâche" at bounding box center [686, 145] width 25 height 14
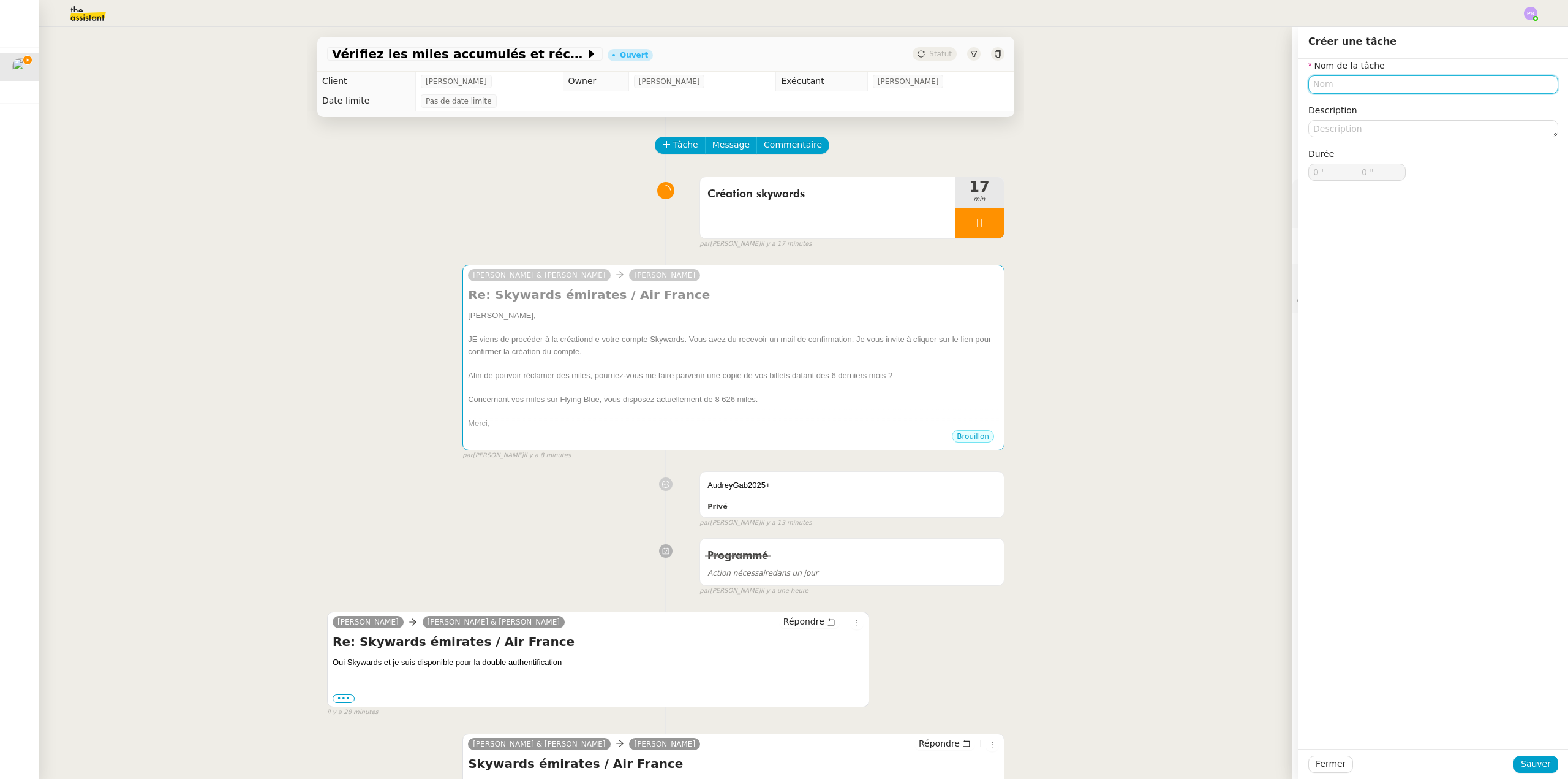
click at [1326, 85] on input "text" at bounding box center [1434, 84] width 250 height 18
click at [1327, 102] on div "Suivi des miles" at bounding box center [1424, 107] width 240 height 11
type input "Suivi des miles"
click at [1527, 762] on span "Sauver" at bounding box center [1536, 764] width 30 height 14
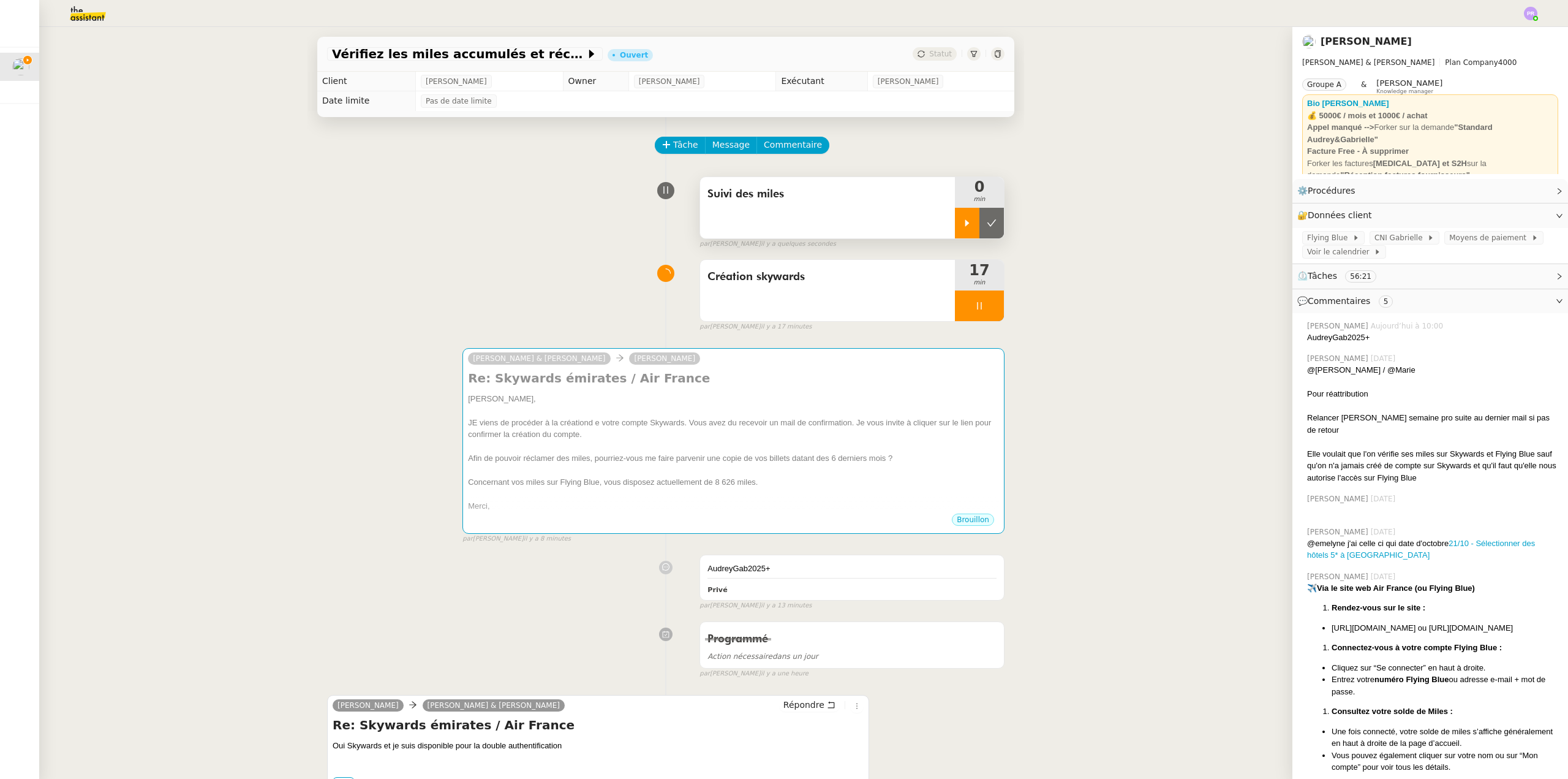
click at [962, 221] on icon at bounding box center [967, 222] width 10 height 10
click at [977, 306] on icon at bounding box center [979, 306] width 4 height 8
click at [987, 307] on icon at bounding box center [991, 305] width 10 height 10
click at [1516, 214] on link "Modifier" at bounding box center [1526, 215] width 35 height 14
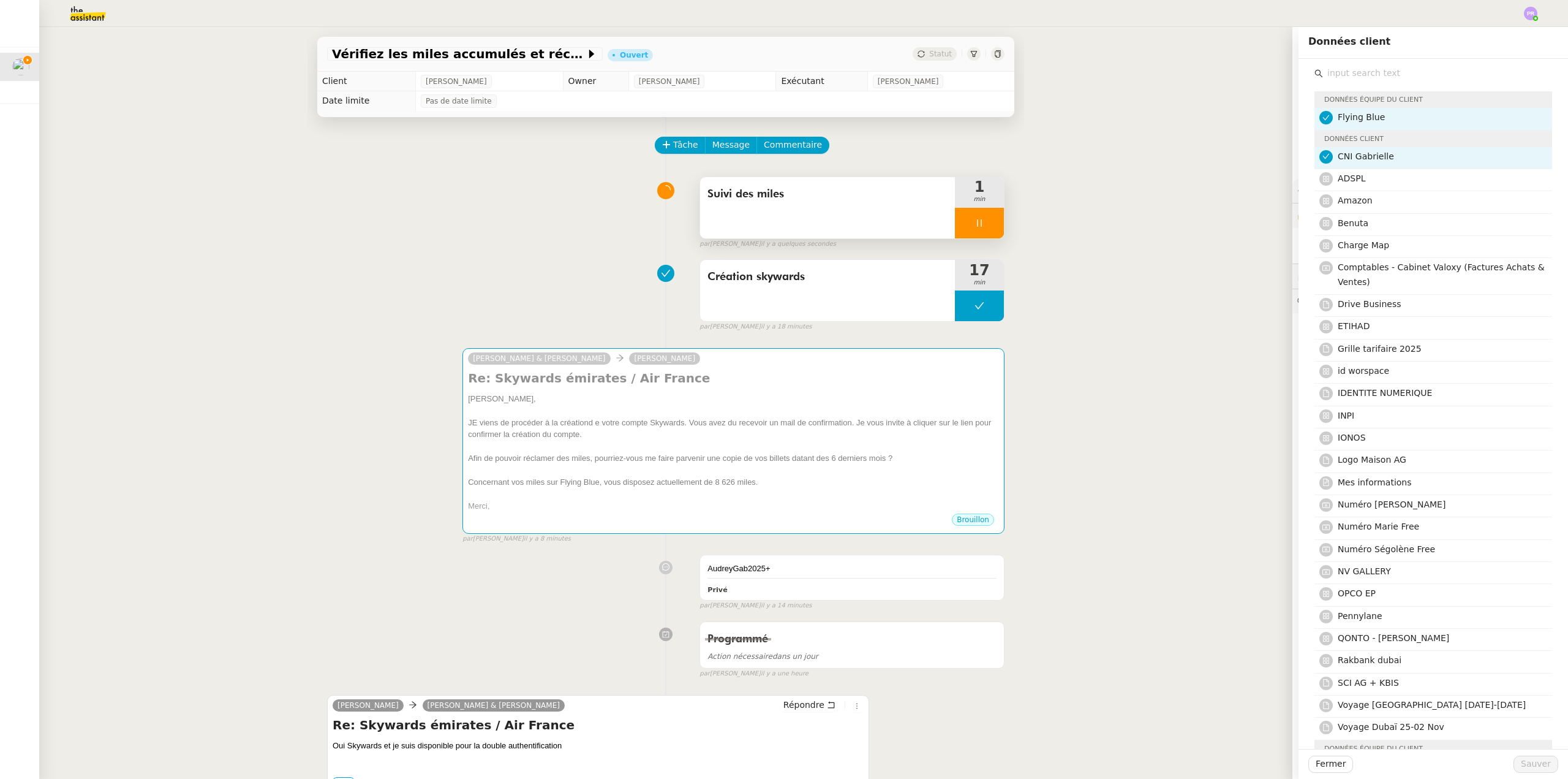
click at [1358, 71] on input "text" at bounding box center [1438, 73] width 229 height 17
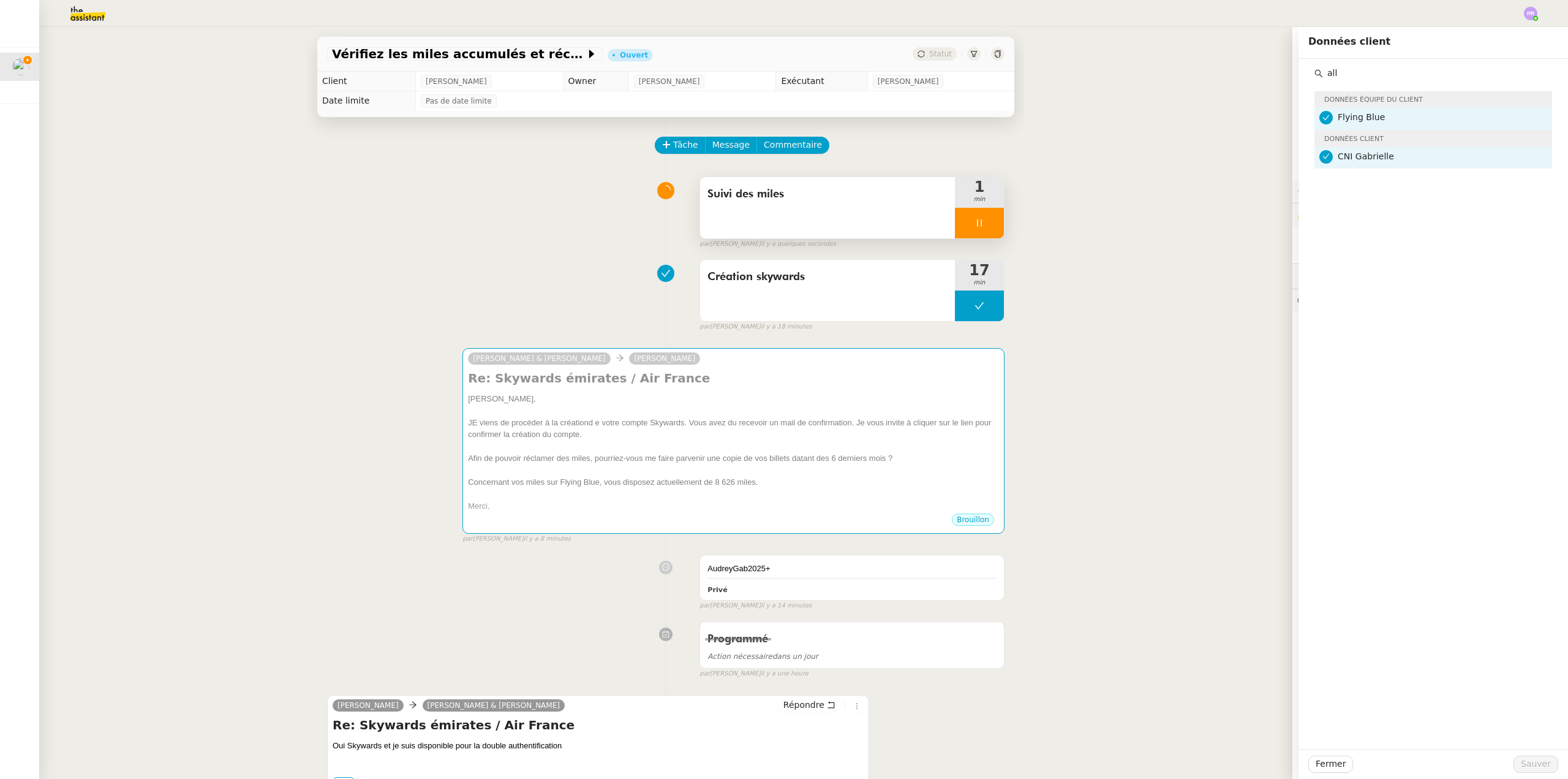
type input "all"
click at [1324, 755] on div "Fermer Sauver" at bounding box center [1433, 764] width 270 height 30
drag, startPoint x: 1330, startPoint y: 764, endPoint x: 1153, endPoint y: 574, distance: 259.7
click at [1330, 764] on span "Fermer" at bounding box center [1330, 764] width 30 height 14
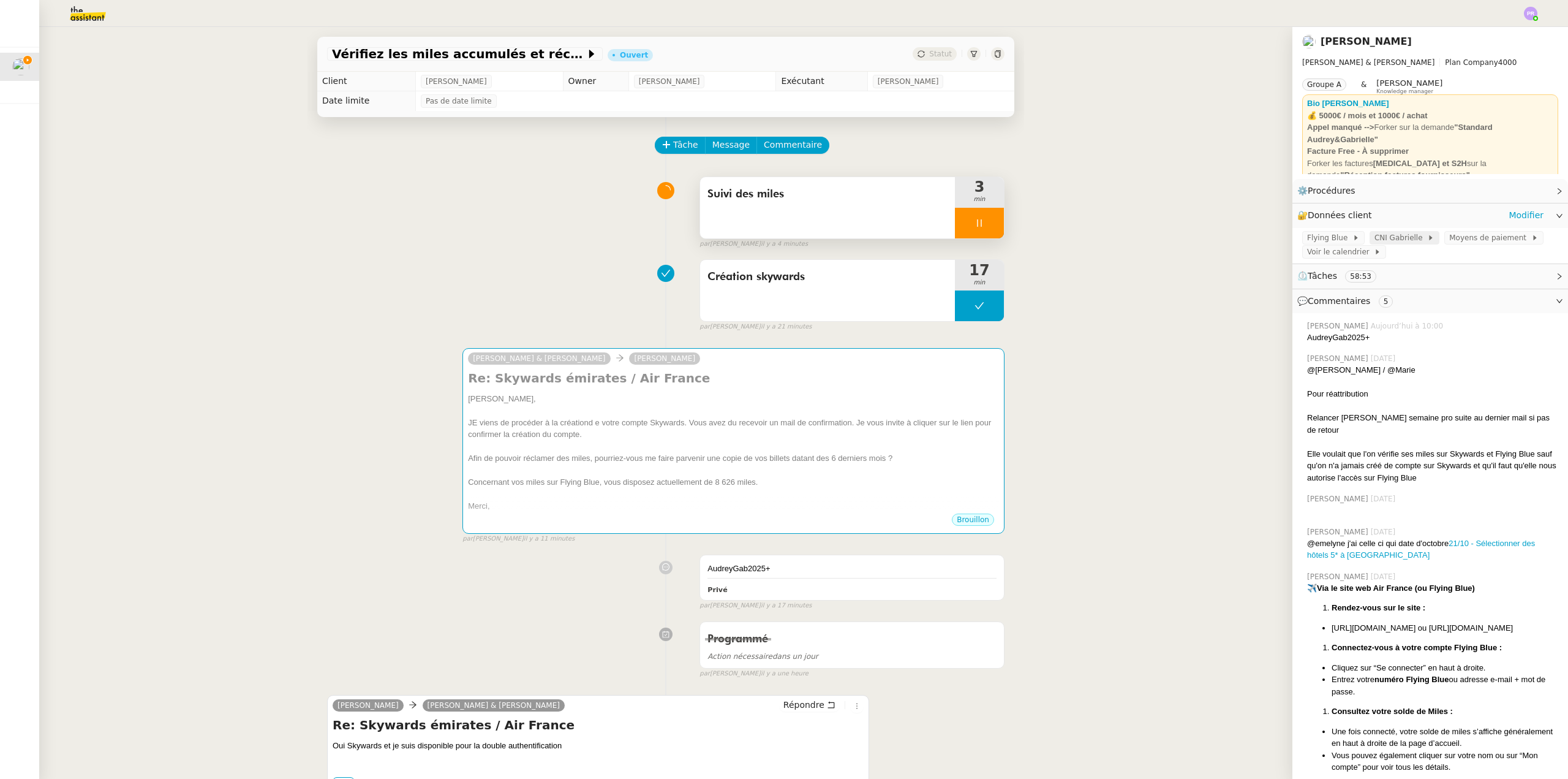
click at [1385, 235] on span "CNI Gabrielle" at bounding box center [1400, 237] width 53 height 12
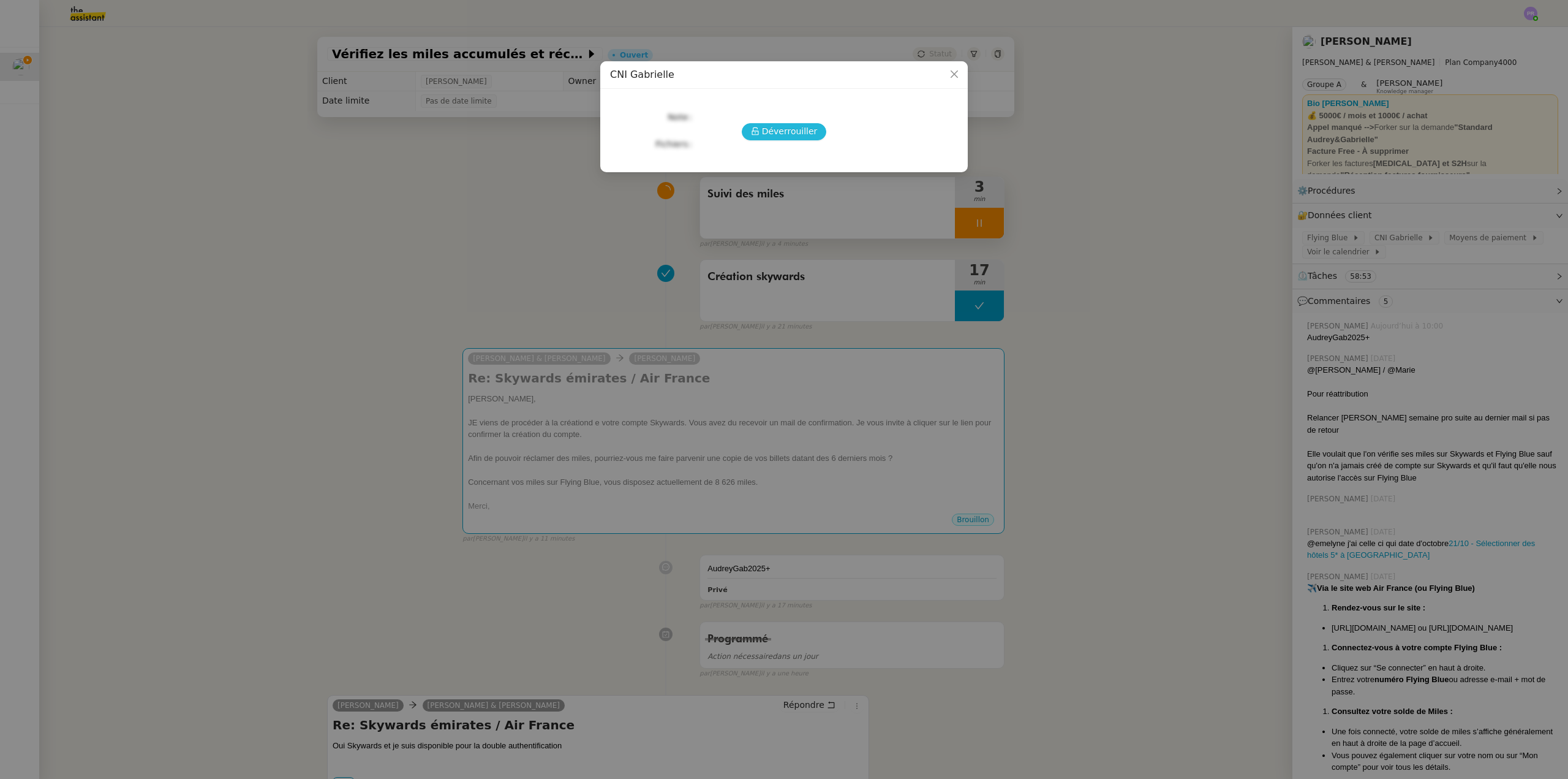
click at [796, 127] on span "Déverrouiller" at bounding box center [789, 131] width 55 height 14
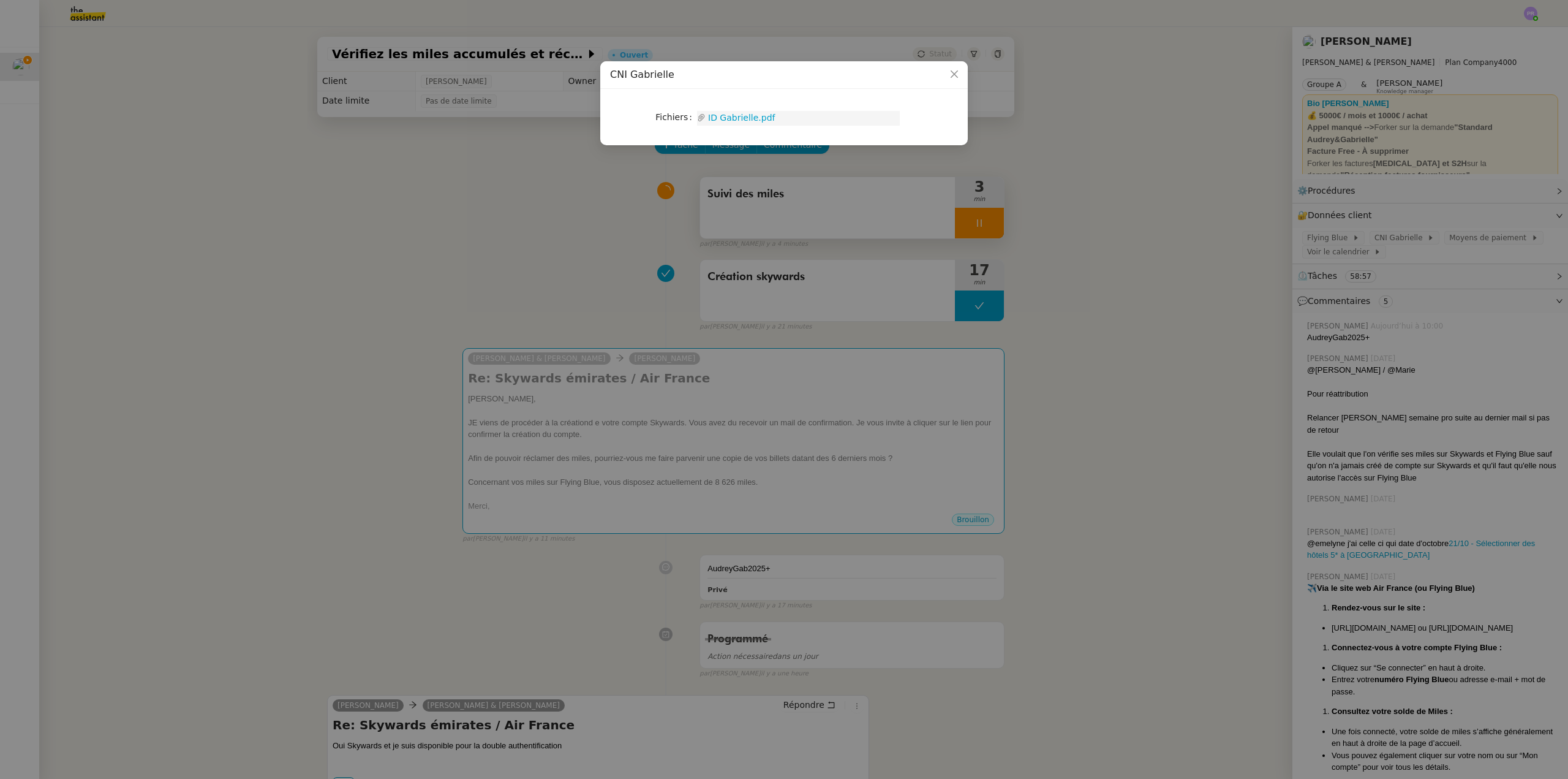
click at [742, 117] on link "ID Gabrielle.pdf" at bounding box center [803, 118] width 194 height 14
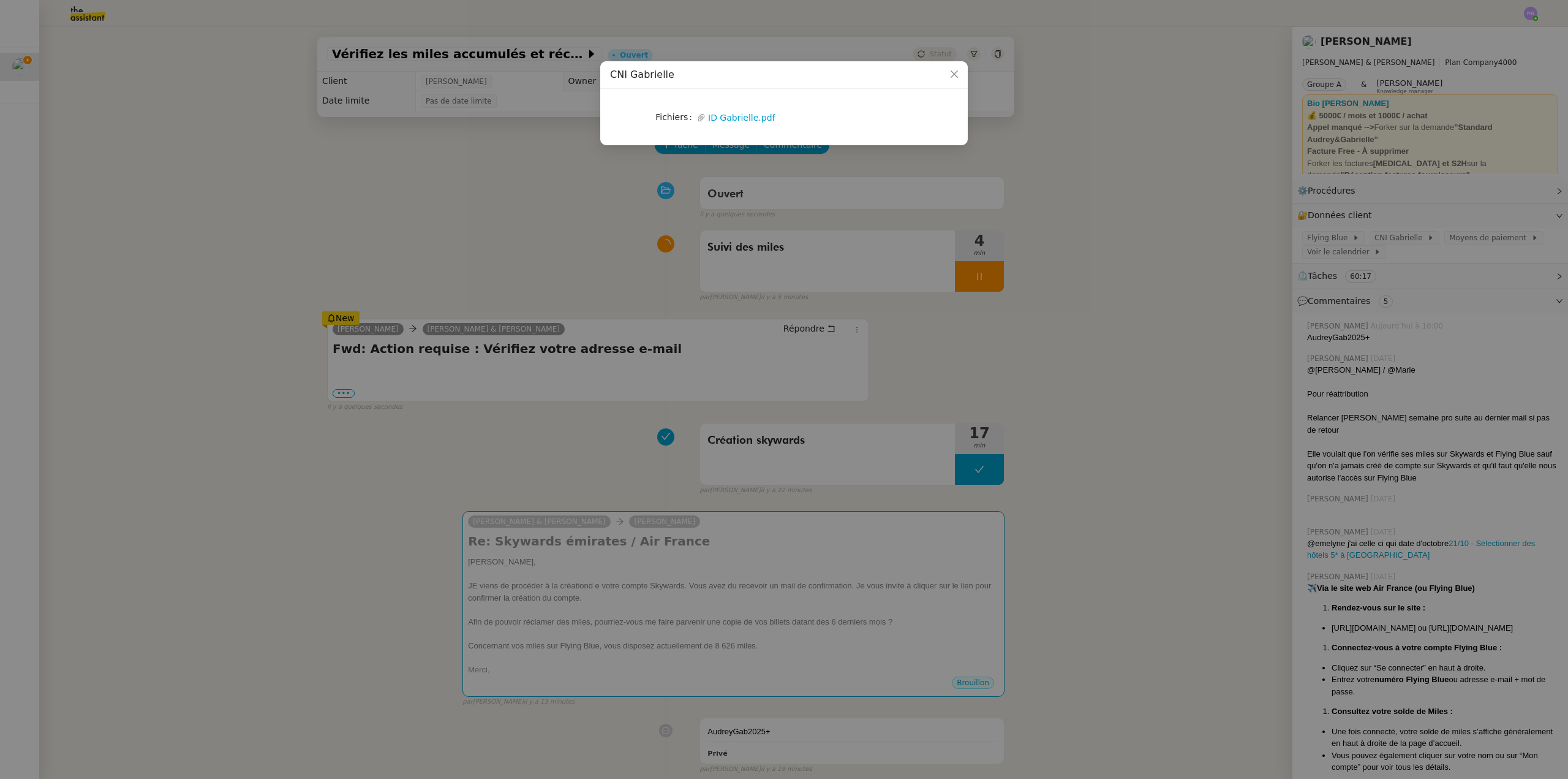
click at [169, 179] on nz-modal-container "CNI [PERSON_NAME] Upload ID Gabrielle.pdf" at bounding box center [784, 390] width 1568 height 779
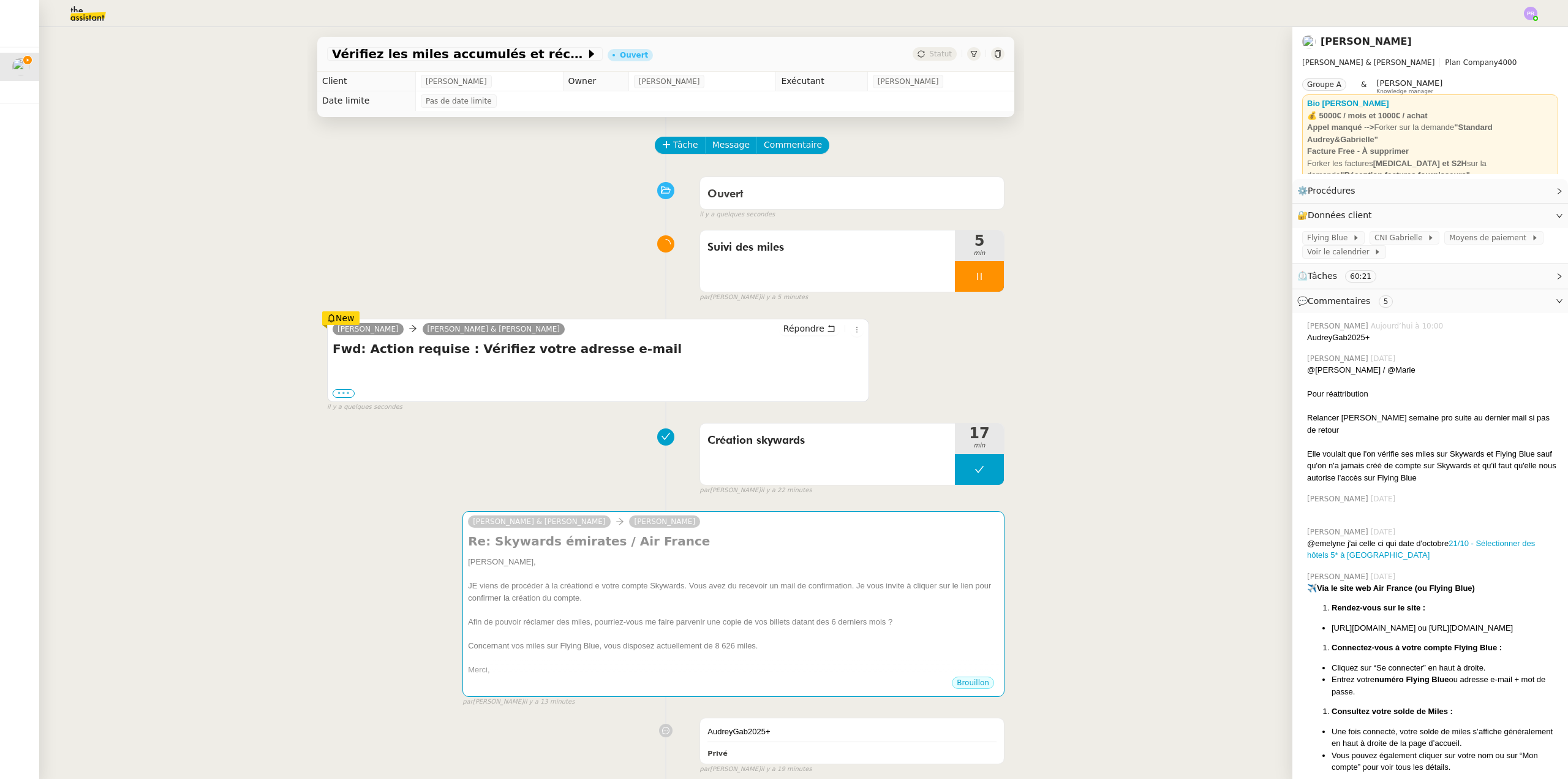
click at [342, 393] on label "•••" at bounding box center [343, 393] width 22 height 8
click at [0, 0] on input "•••" at bounding box center [0, 0] width 0 height 0
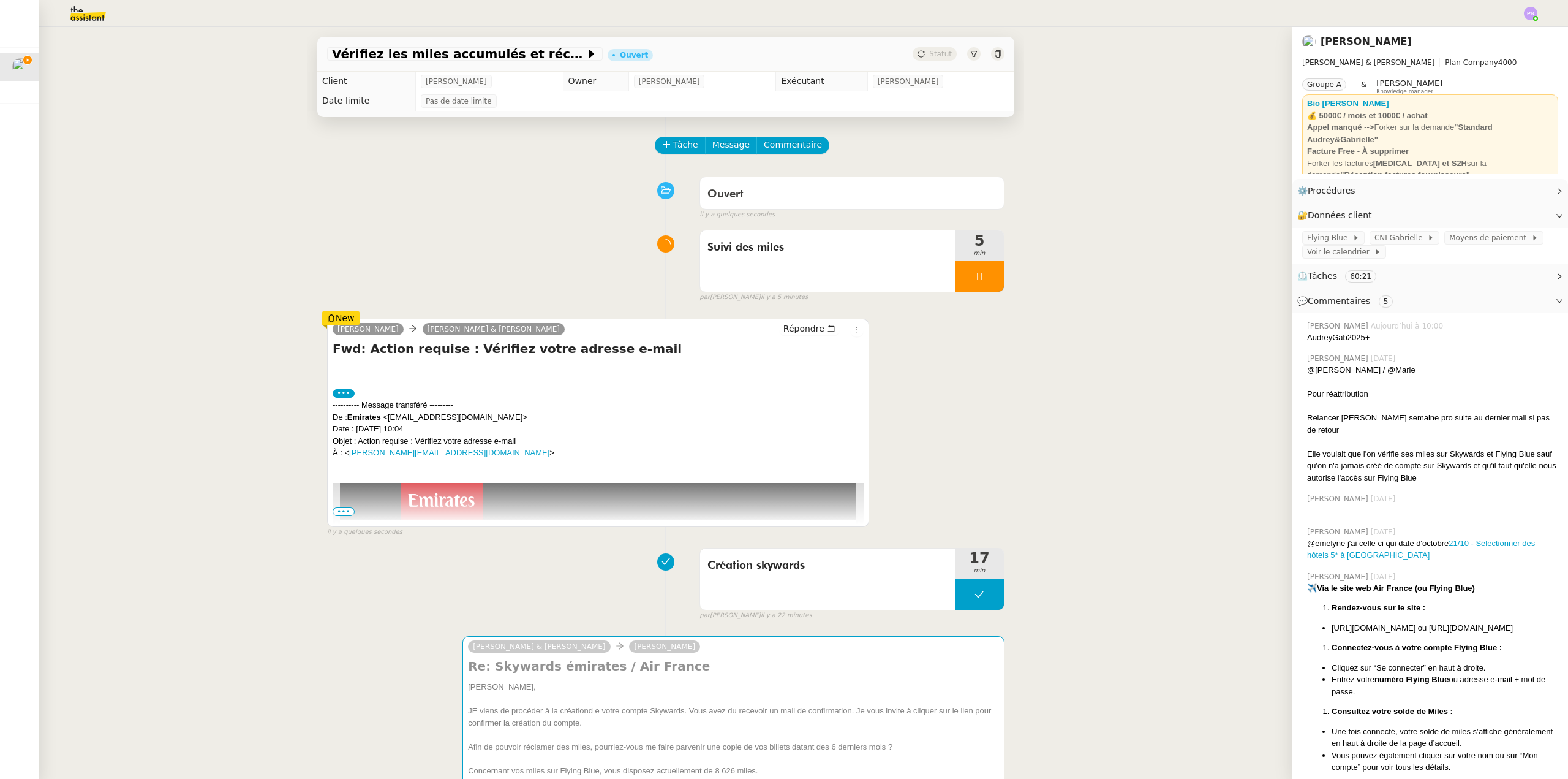
drag, startPoint x: 331, startPoint y: 513, endPoint x: 371, endPoint y: 511, distance: 40.0
click at [333, 513] on span "•••" at bounding box center [343, 511] width 22 height 8
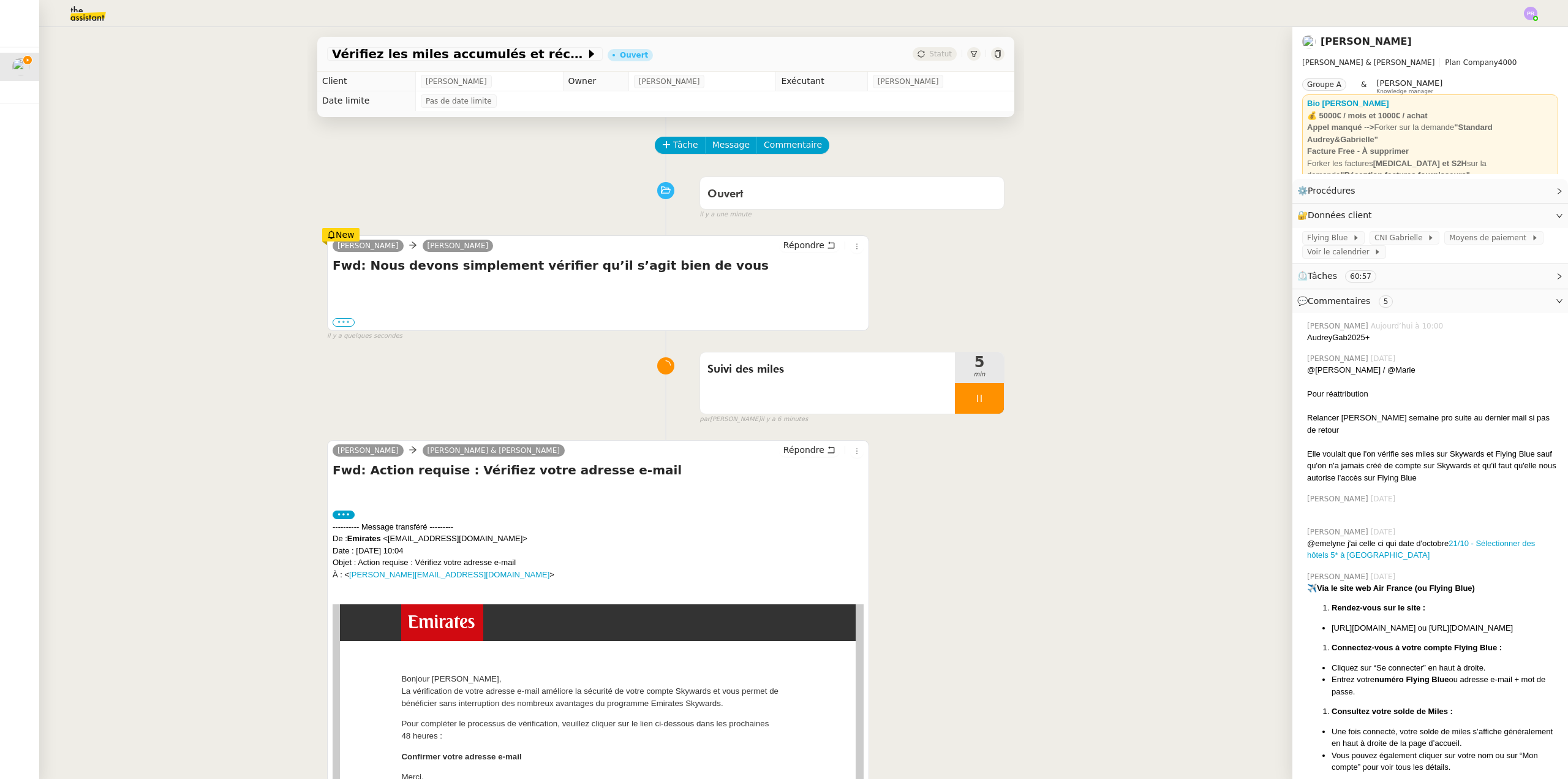
click at [343, 323] on label "•••" at bounding box center [343, 322] width 22 height 8
click at [0, 0] on input "•••" at bounding box center [0, 0] width 0 height 0
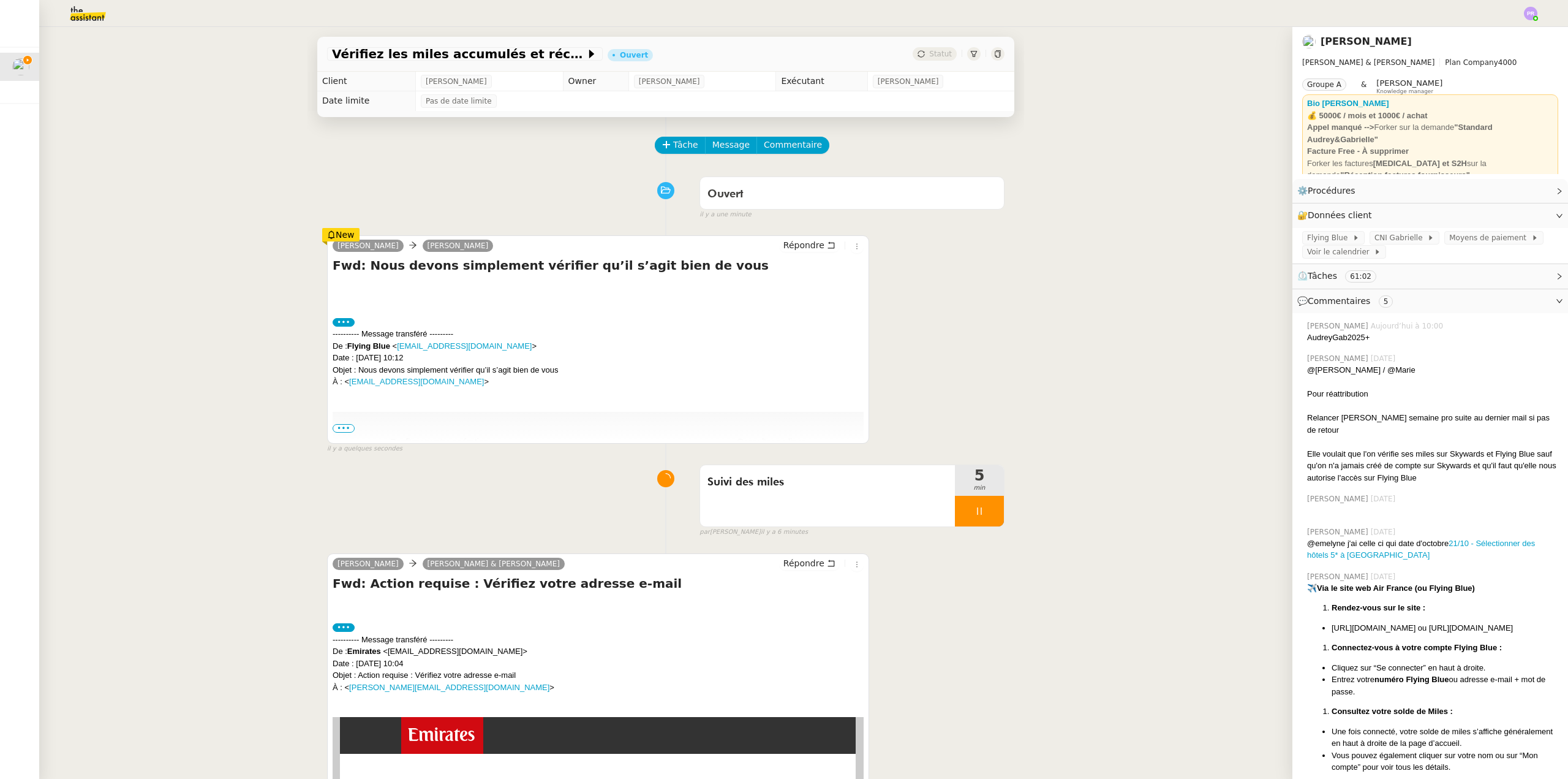
drag, startPoint x: 245, startPoint y: 422, endPoint x: 343, endPoint y: 429, distance: 98.2
click at [247, 422] on div "Vérifiez les miles accumulés et récupérez les mdp Ouvert Statut Client [PERSON_…" at bounding box center [666, 403] width 1253 height 752
click at [337, 428] on span "•••" at bounding box center [343, 428] width 22 height 8
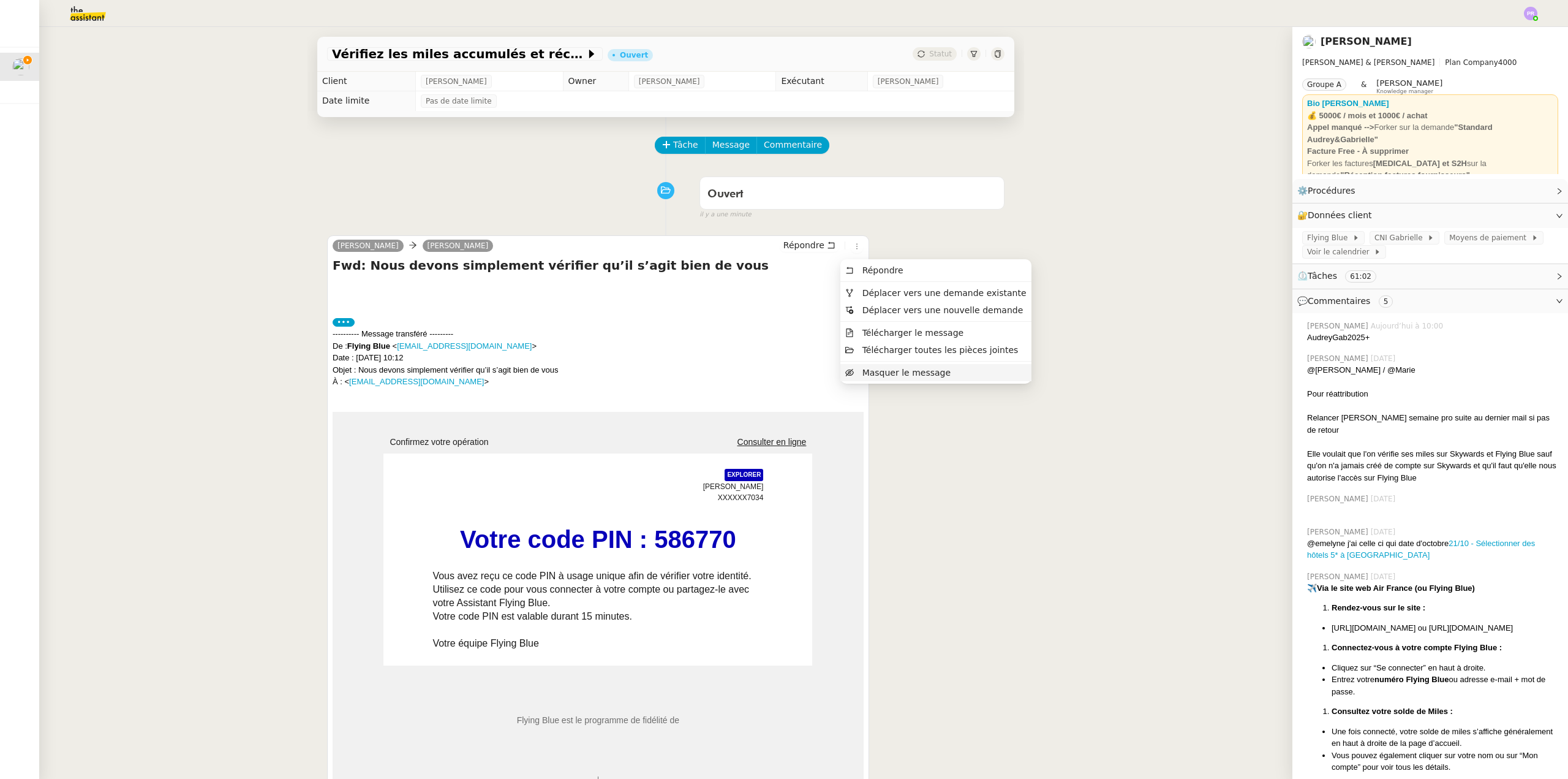
click at [871, 373] on span "Masquer le message" at bounding box center [907, 372] width 88 height 10
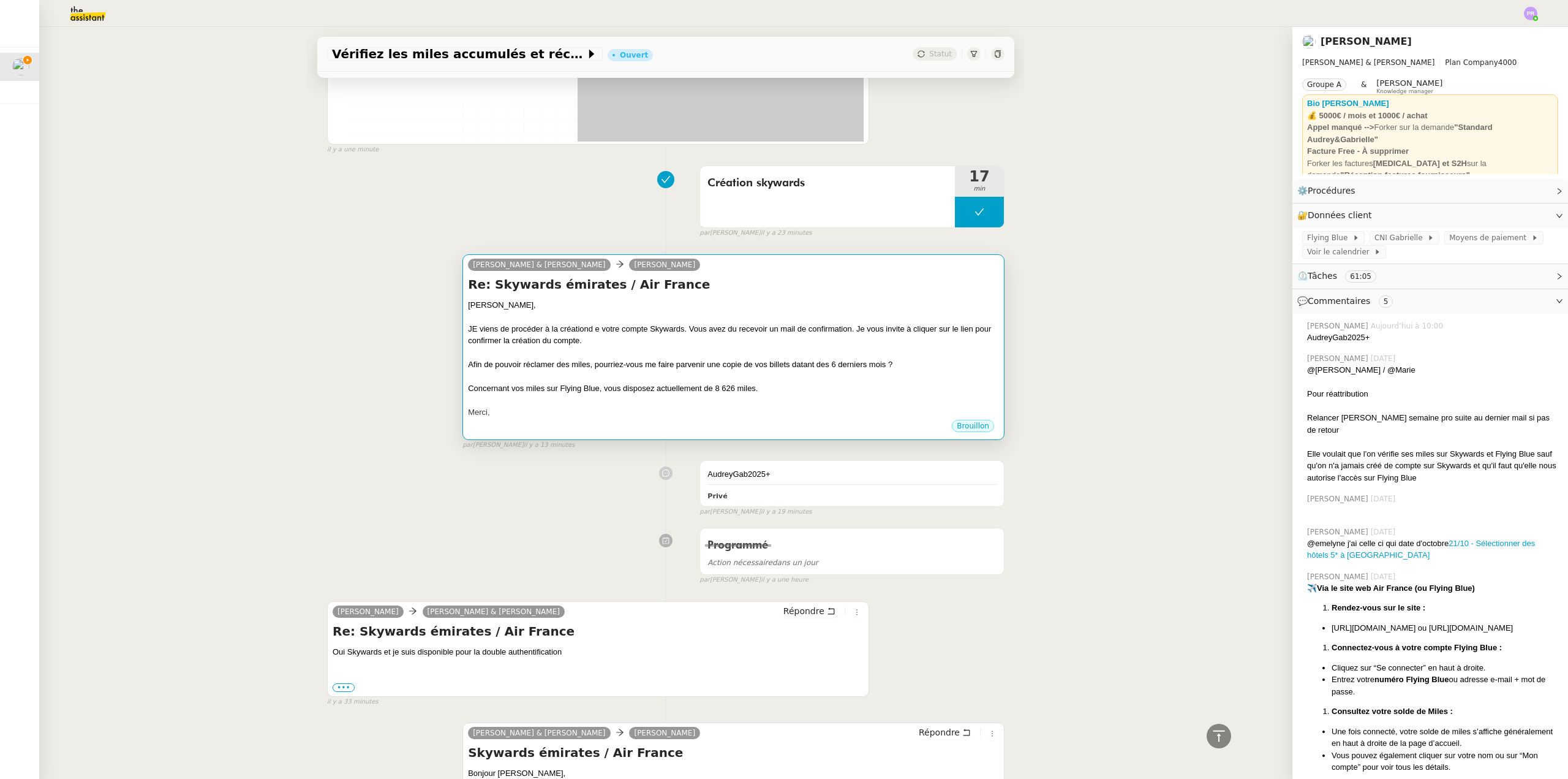
scroll to position [1042, 0]
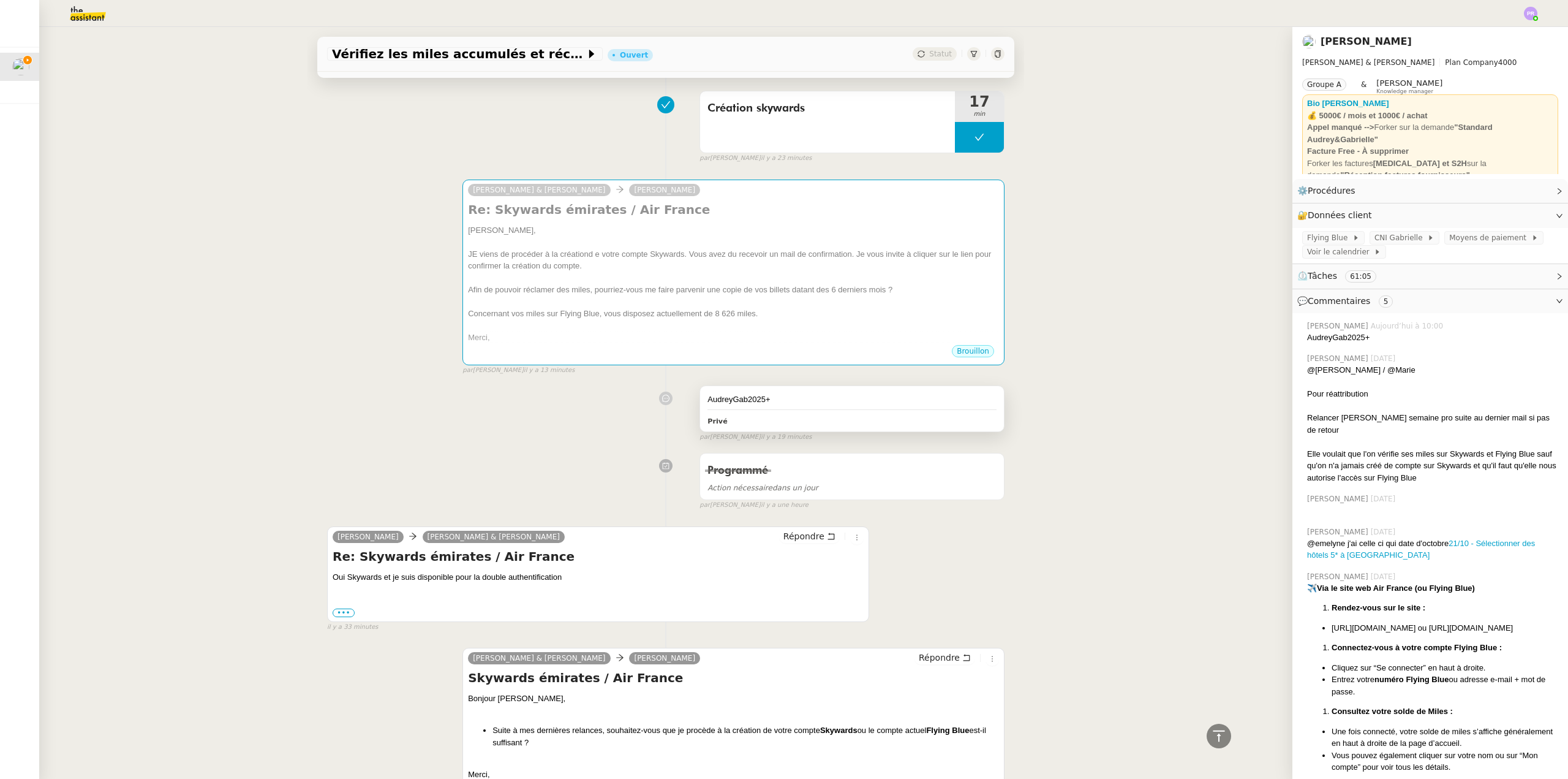
click at [812, 400] on div "AudreyGab2025+" at bounding box center [852, 399] width 289 height 12
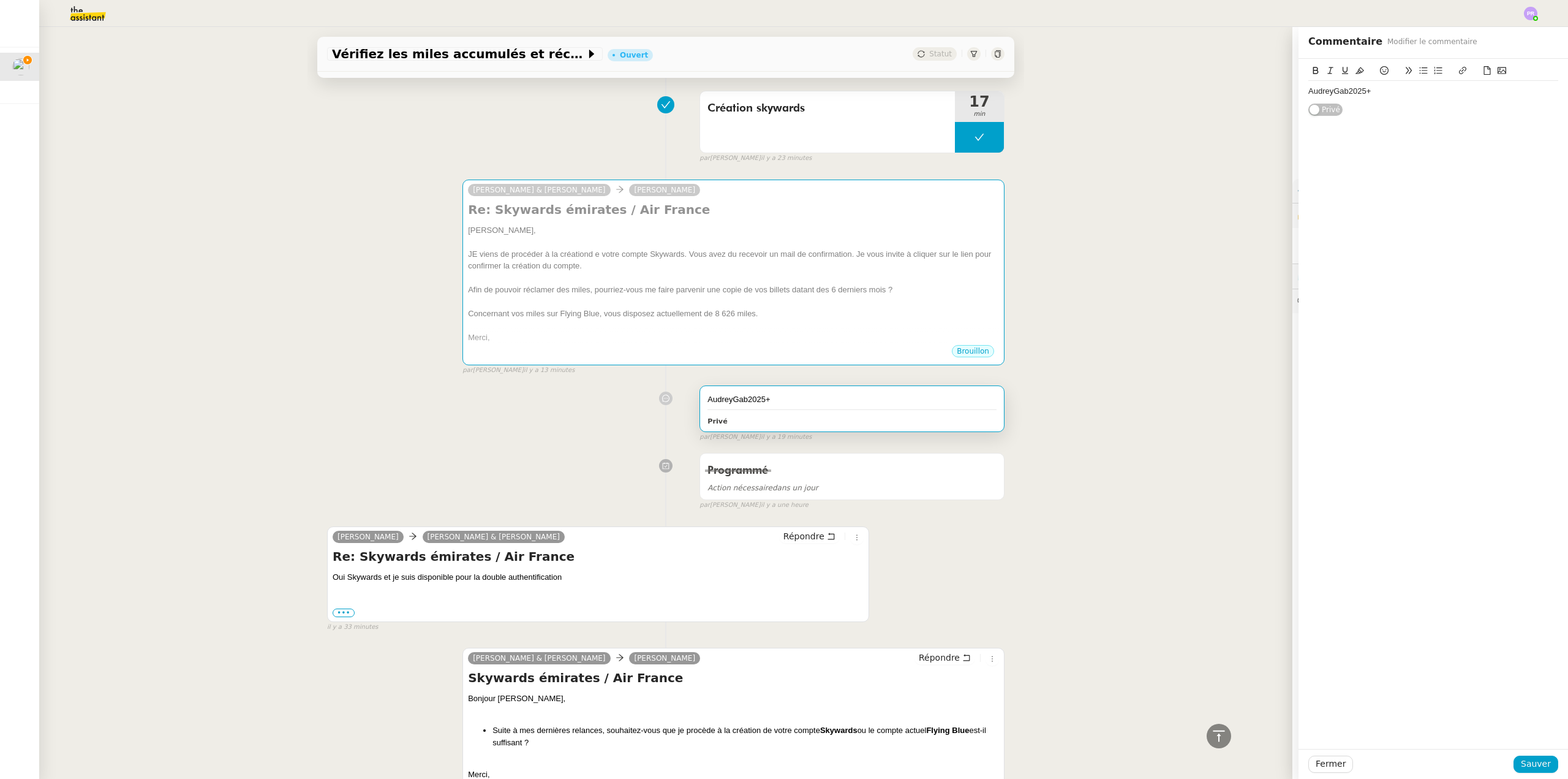
click at [1401, 91] on div "AudreyGab2025+" at bounding box center [1434, 91] width 250 height 11
click at [1525, 761] on span "Sauver" at bounding box center [1536, 764] width 30 height 14
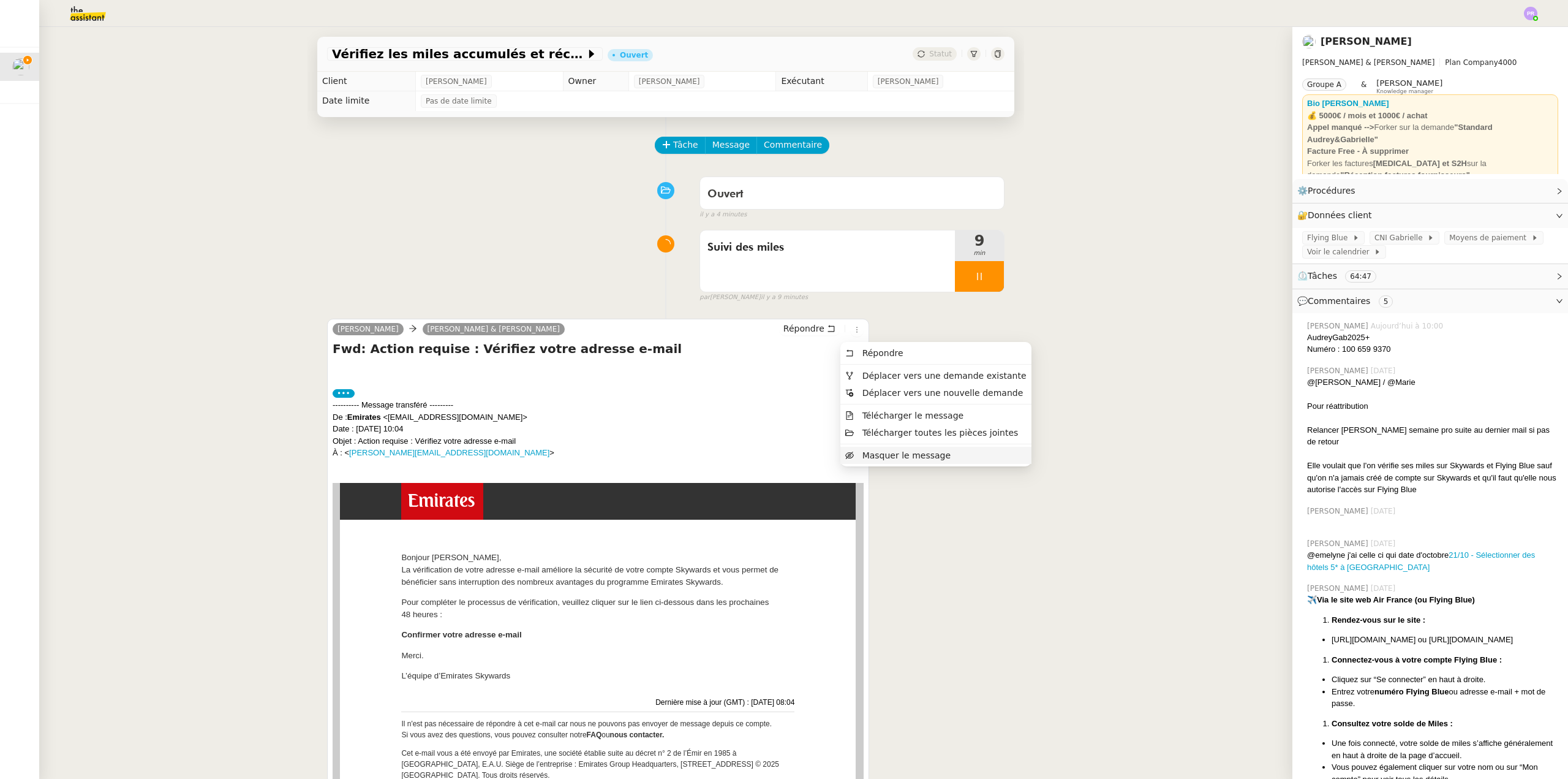
click at [893, 455] on span "Masquer le message" at bounding box center [907, 455] width 88 height 10
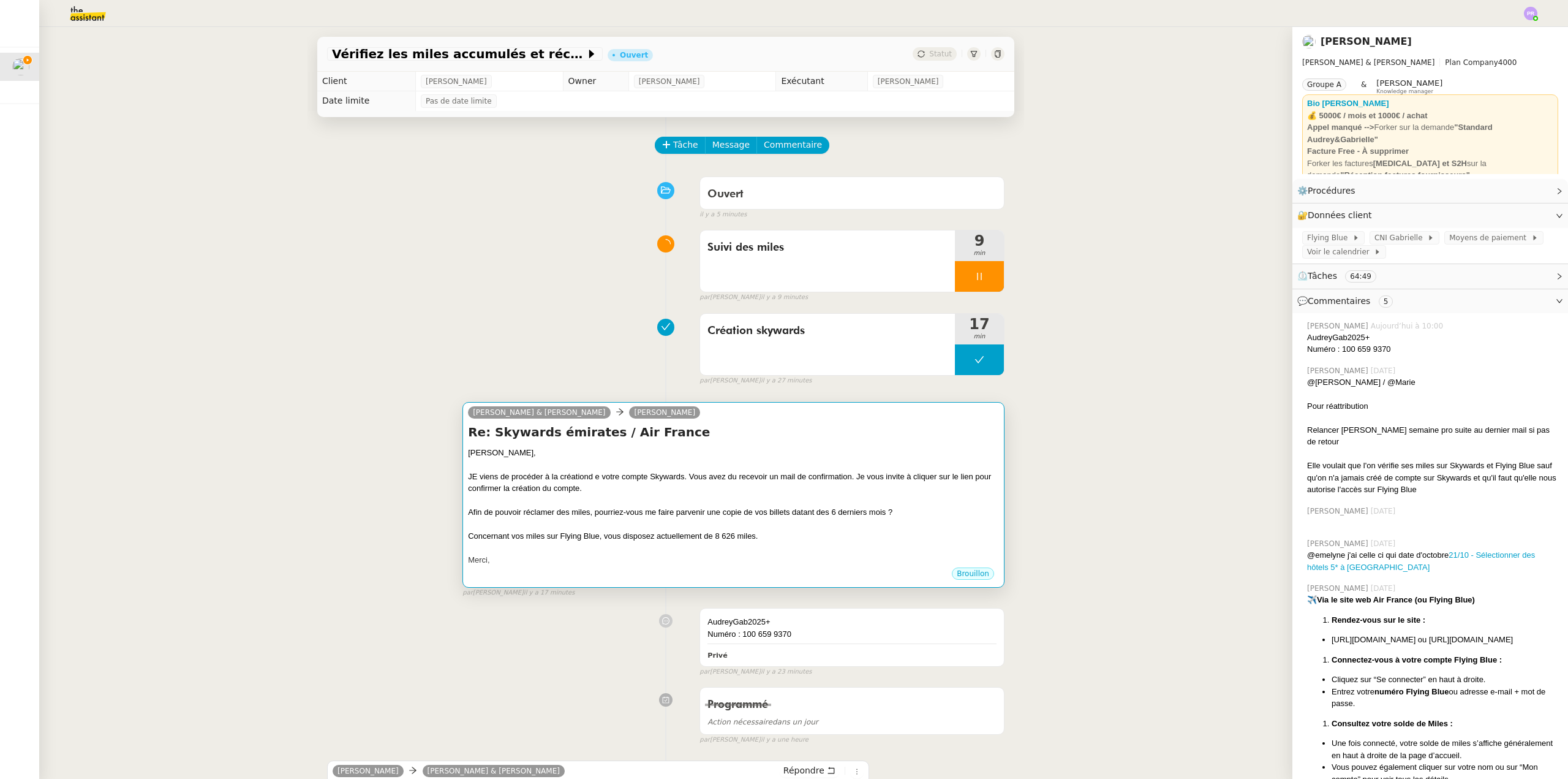
click at [739, 489] on div "JE viens de procéder à la créationd e votre compte Skywards. Vous avez du recev…" at bounding box center [734, 482] width 531 height 24
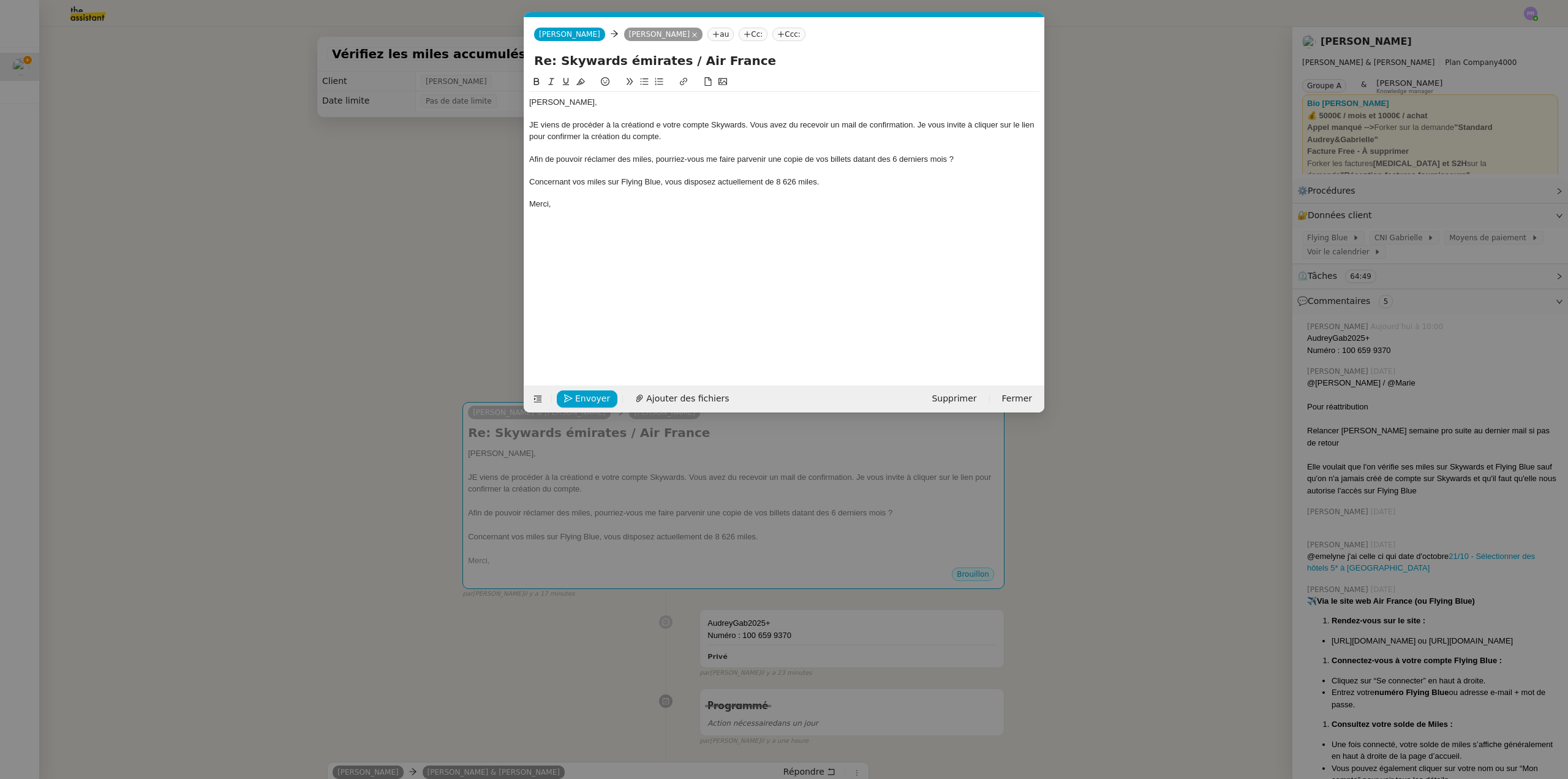
scroll to position [0, 25]
click at [817, 181] on div "Concernant vos miles sur Flying Blue, vous disposez actuellement de 8 626 miles." at bounding box center [784, 182] width 510 height 11
drag, startPoint x: 819, startPoint y: 179, endPoint x: 998, endPoint y: 186, distance: 179.1
click at [998, 186] on div "Concernant vos miles sur Flying Blue, vous disposez actuellement de 8 626 miles…" at bounding box center [784, 182] width 510 height 11
drag, startPoint x: 561, startPoint y: 193, endPoint x: 548, endPoint y: 119, distance: 75.1
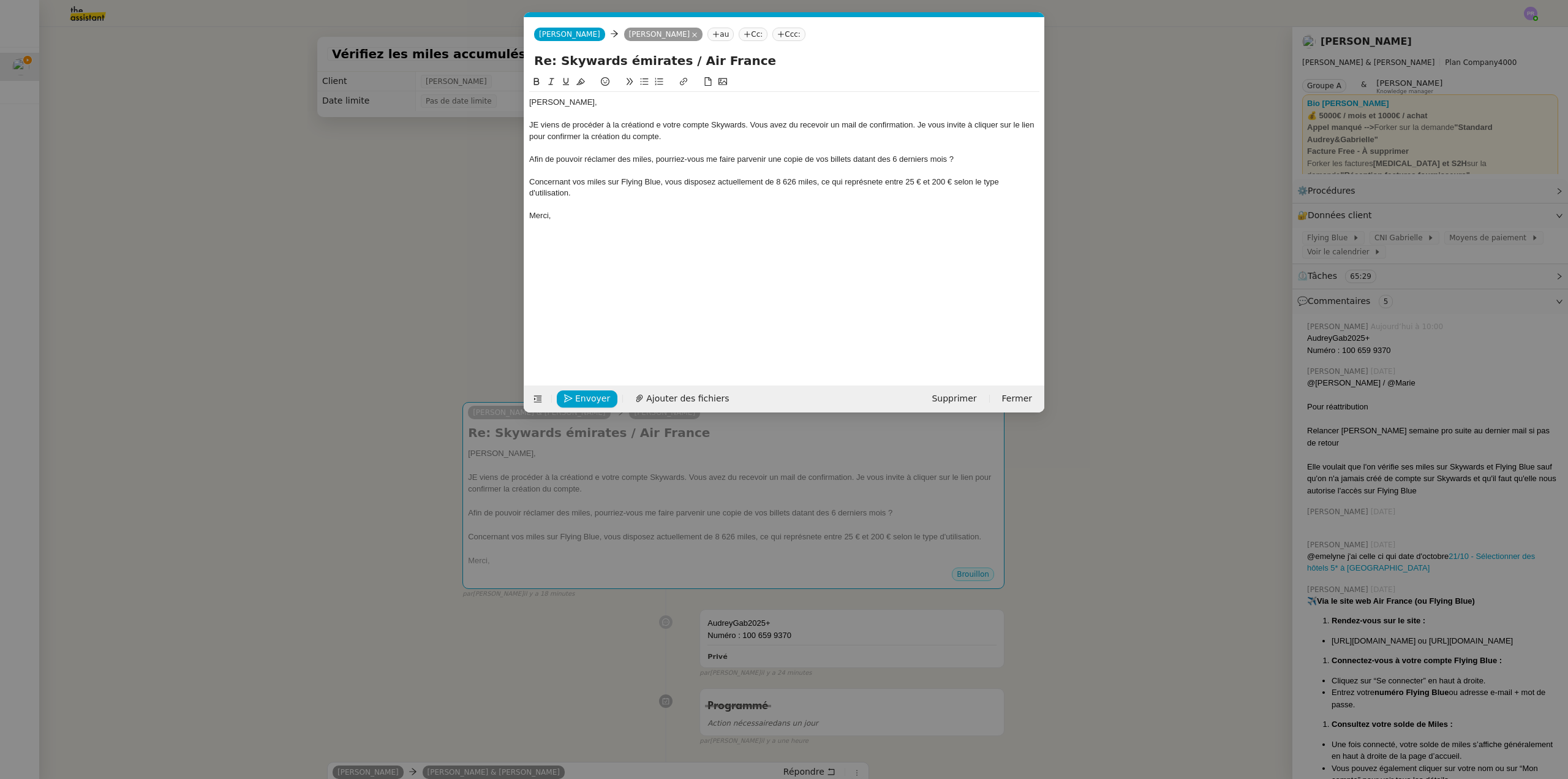
click at [513, 180] on nz-modal-container "Service TA - VOYAGE - PROPOSITION GLOBALE A utiliser dans le cadre de propositi…" at bounding box center [784, 390] width 1568 height 779
click at [553, 82] on icon at bounding box center [551, 81] width 8 height 8
click at [660, 187] on div "Concernant vos miles sur Flying Blue, vous disposez actuellement de 8 626 miles…" at bounding box center [784, 188] width 510 height 23
drag, startPoint x: 776, startPoint y: 180, endPoint x: 817, endPoint y: 183, distance: 41.1
click at [817, 183] on em "Concernant vos miles sur Flying Blue, vous disposez actuellement de 8 626 miles…" at bounding box center [765, 187] width 471 height 20
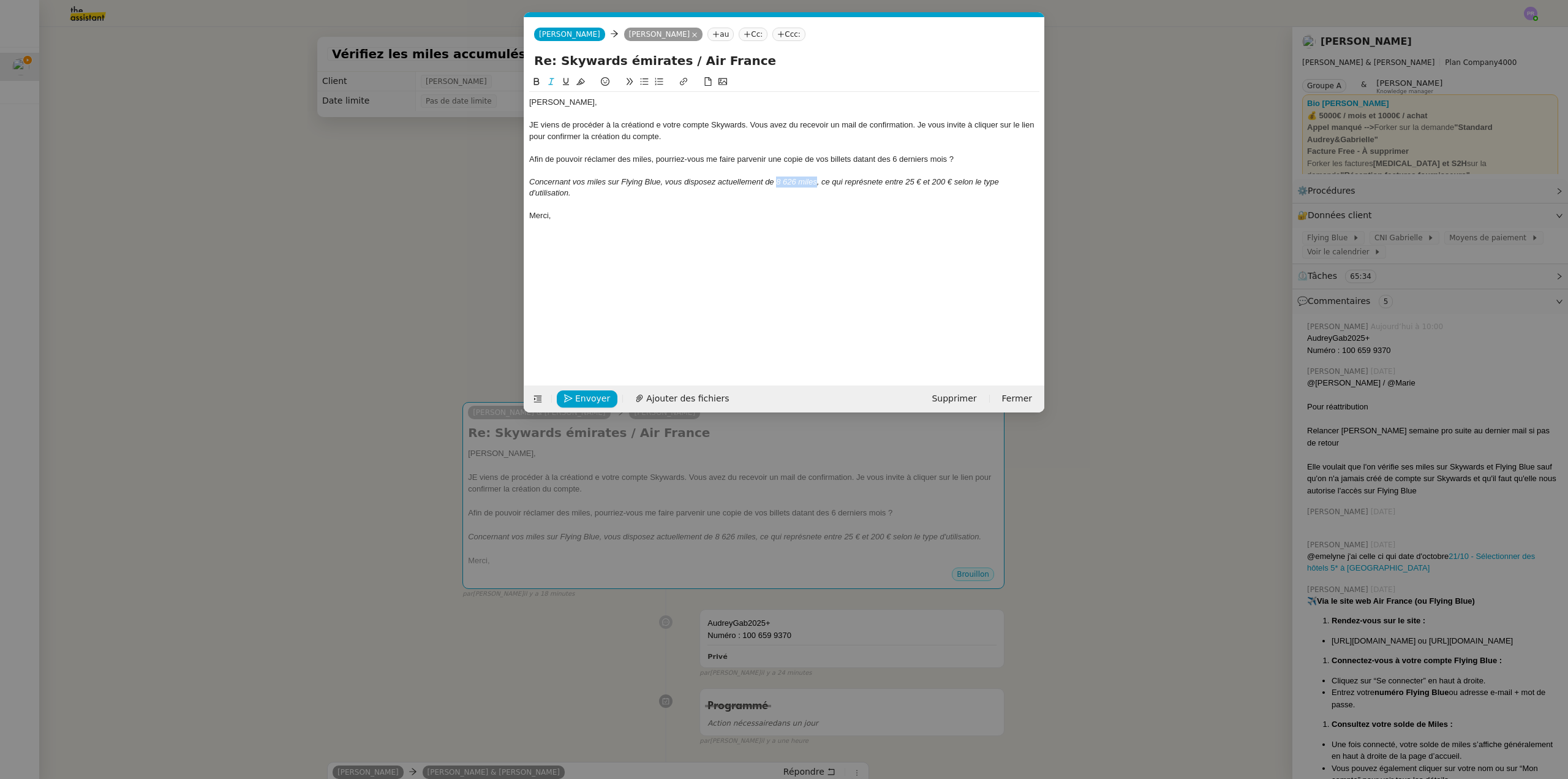
drag, startPoint x: 534, startPoint y: 81, endPoint x: 572, endPoint y: 82, distance: 38.0
click at [535, 81] on icon at bounding box center [536, 81] width 8 height 8
click at [565, 82] on icon at bounding box center [566, 81] width 8 height 8
click at [847, 200] on div at bounding box center [784, 203] width 510 height 11
click at [874, 186] on em ", ce qui représnete entre 25 € et 200 € selon le type d'utilisation." at bounding box center [765, 187] width 471 height 20
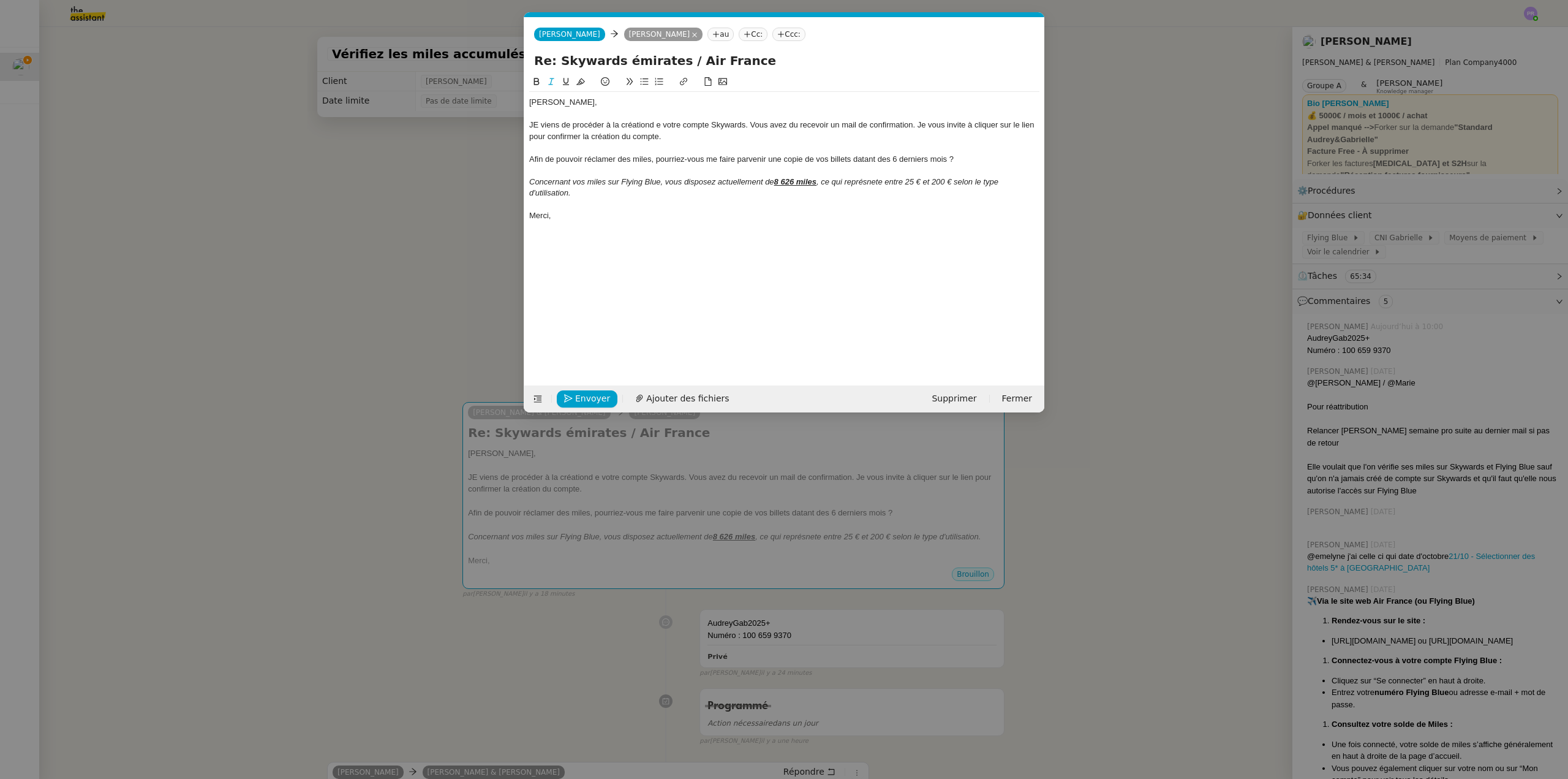
click at [0, 0] on lt-strong "en" at bounding box center [0, 0] width 0 height 0
click at [594, 196] on div "Concernant vos miles sur Flying Blue, vous disposez actuellement de 8 626 miles…" at bounding box center [784, 188] width 510 height 23
click at [542, 121] on div "JE viens de procéder à la créationd e votre compte Skywards. Vous avez du recev…" at bounding box center [784, 131] width 510 height 23
drag, startPoint x: 649, startPoint y: 125, endPoint x: 658, endPoint y: 123, distance: 9.2
click at [649, 124] on div "Je viens de procéder à la créationd e votre compte Skywards. Vous avez du recev…" at bounding box center [784, 131] width 510 height 23
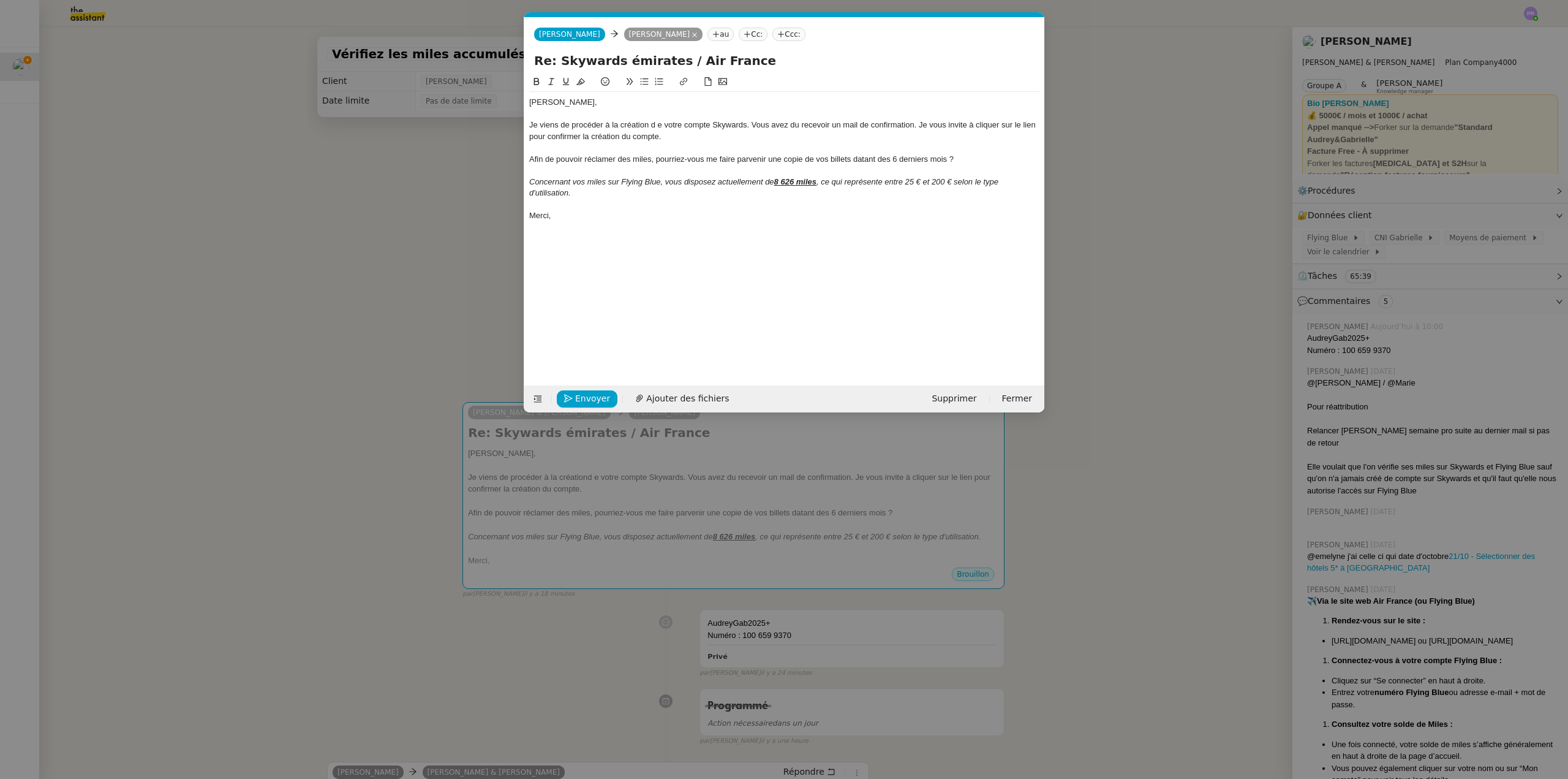
click at [658, 124] on div "Je viens de procéder à la création d e votre compte Skywards. Vous avez du rece…" at bounding box center [784, 131] width 510 height 23
drag, startPoint x: 749, startPoint y: 122, endPoint x: 789, endPoint y: 136, distance: 42.4
click at [789, 136] on div "Je viens de procéder à la création de votre compte Skywards. Vous avez du recev…" at bounding box center [784, 131] width 510 height 23
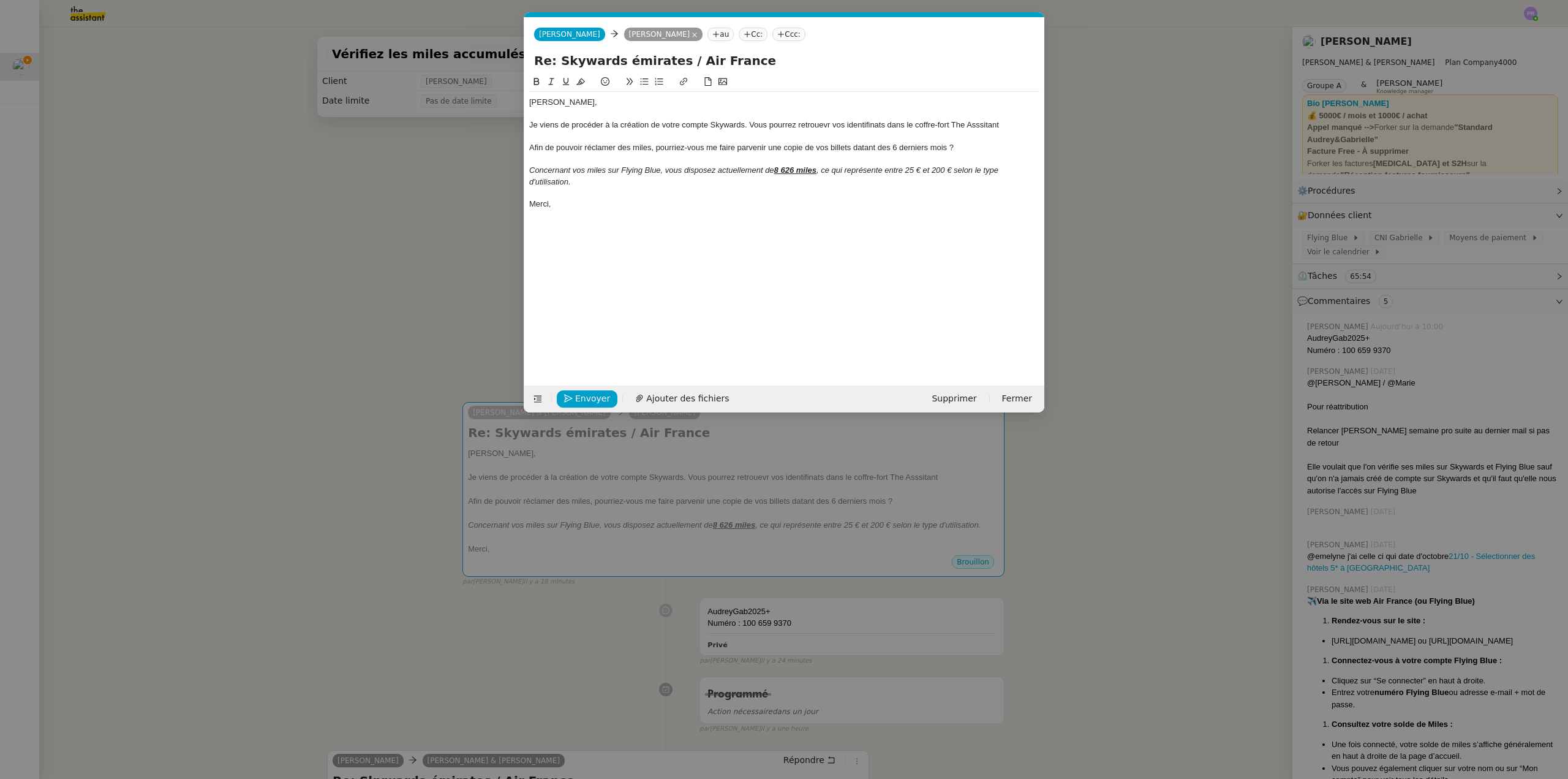
click at [807, 122] on div "Je viens de procéder à la création de votre compte Skywards. Vous pourrez retro…" at bounding box center [784, 124] width 510 height 11
click at [0, 0] on lt-span "retrou ve r" at bounding box center [0, 0] width 0 height 0
click at [864, 127] on div "Je viens de procéder à la création de votre compte Skywards. Vous pourrez retro…" at bounding box center [784, 124] width 510 height 11
click at [0, 0] on lt-span "identifi an ts" at bounding box center [0, 0] width 0 height 0
click at [984, 122] on div "Je viens de procéder à la création de votre compte Skywards. Vous pourrez retro…" at bounding box center [784, 124] width 510 height 11
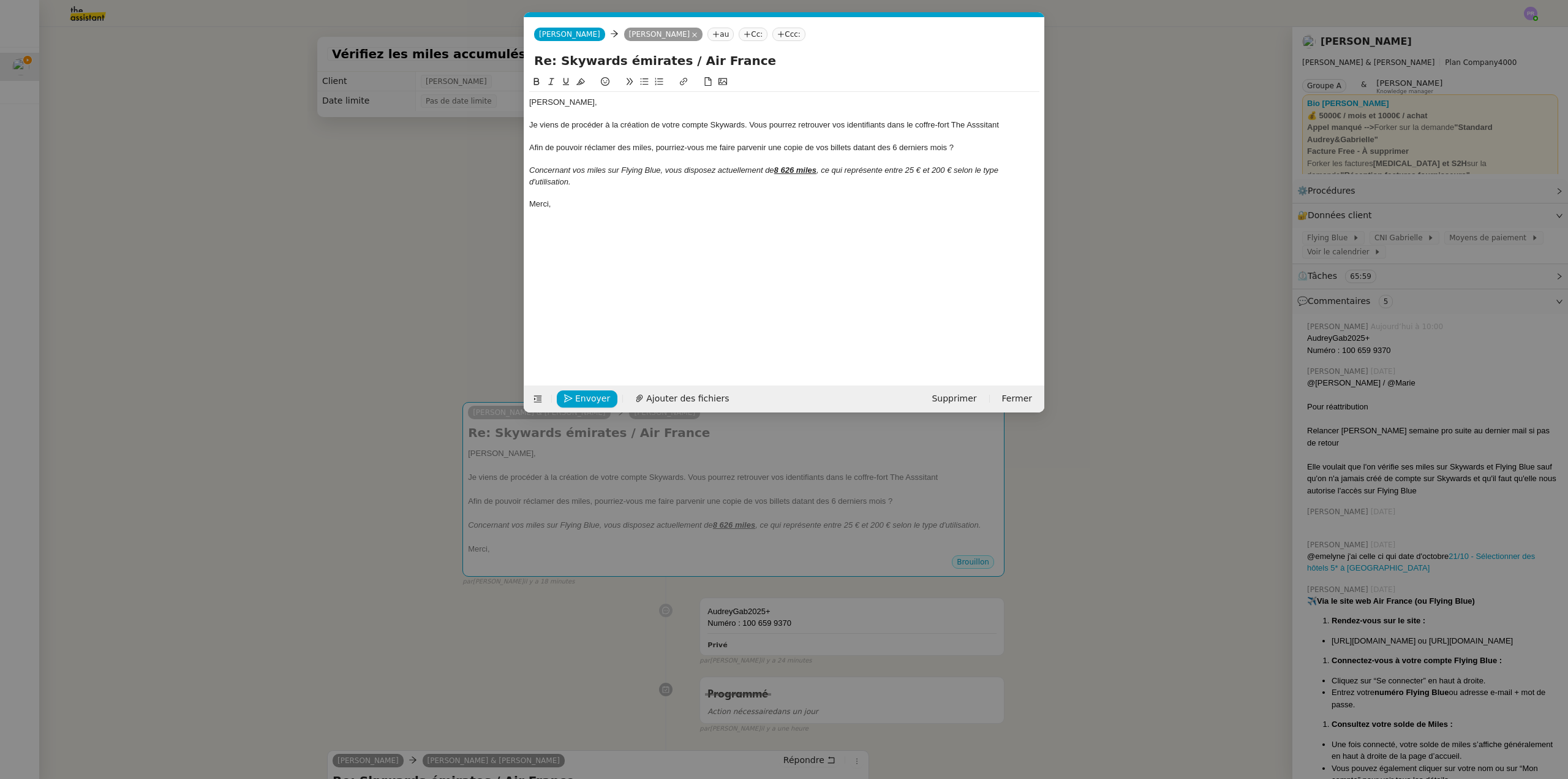
click at [0, 0] on lt-span "Ass is tant" at bounding box center [0, 0] width 0 height 0
click at [658, 146] on div "Afin de pouvoir réclamer des miles, pourriez-vous me faire parvenir une copie d…" at bounding box center [784, 147] width 510 height 11
drag, startPoint x: 643, startPoint y: 80, endPoint x: 598, endPoint y: 111, distance: 54.6
click at [643, 80] on icon at bounding box center [644, 81] width 8 height 8
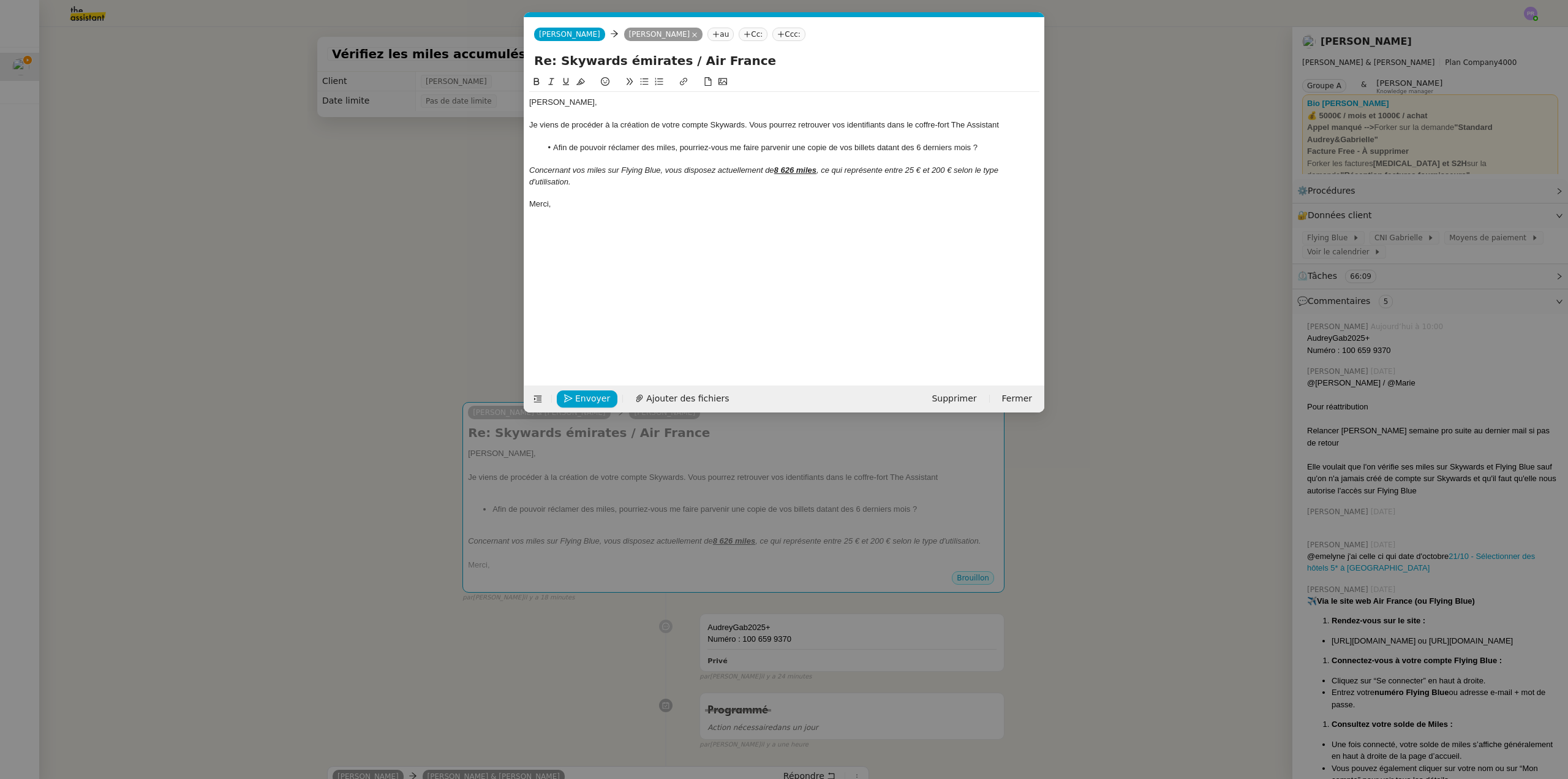
drag, startPoint x: 144, startPoint y: 233, endPoint x: 0, endPoint y: 133, distance: 175.3
click at [135, 228] on nz-modal-container "Service TA - VOYAGE - PROPOSITION GLOBALE A utiliser dans le cadre de propositi…" at bounding box center [784, 390] width 1568 height 779
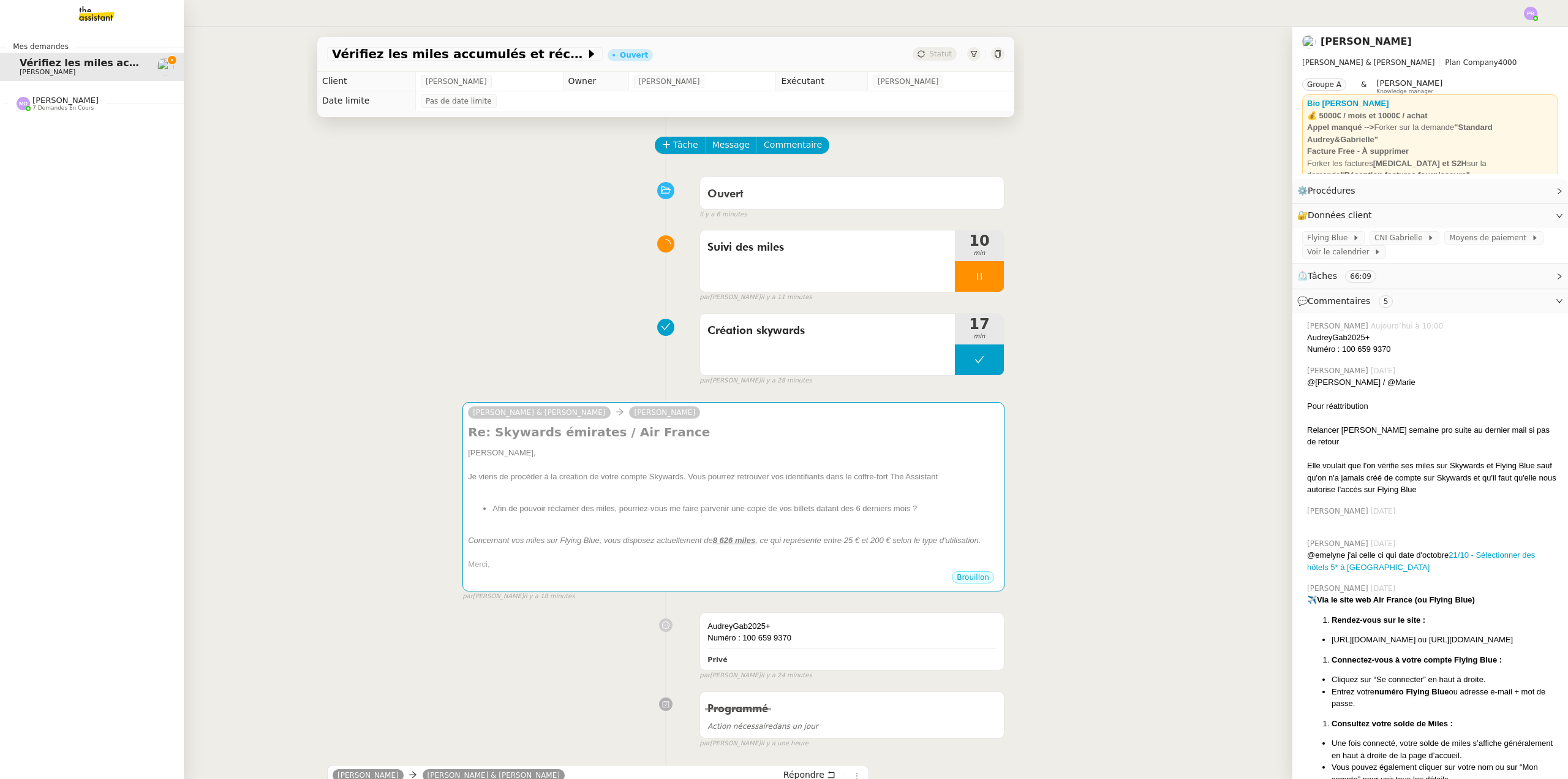
click at [59, 101] on span "[PERSON_NAME]" at bounding box center [66, 100] width 66 height 9
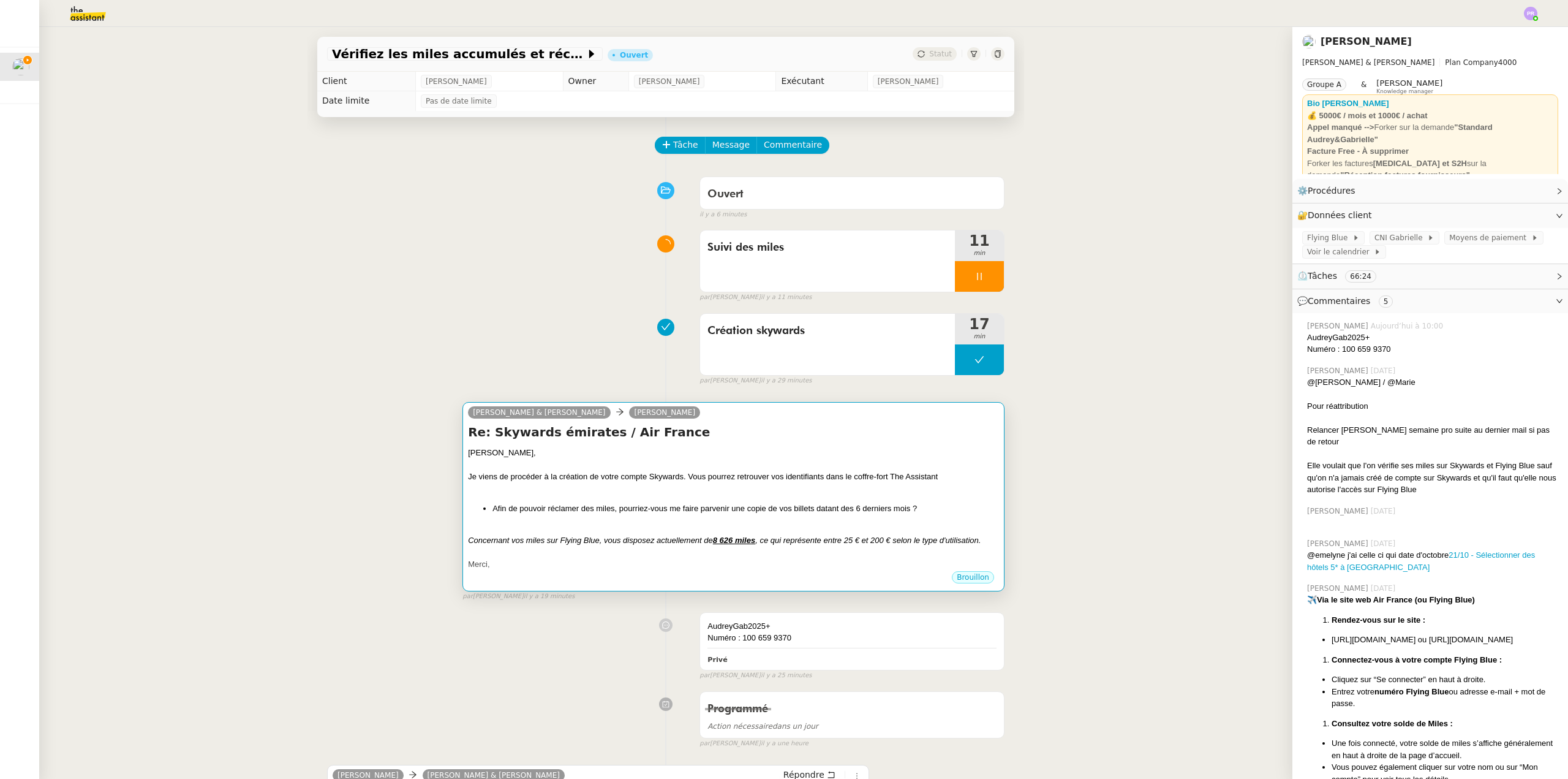
click at [706, 490] on div at bounding box center [734, 488] width 531 height 12
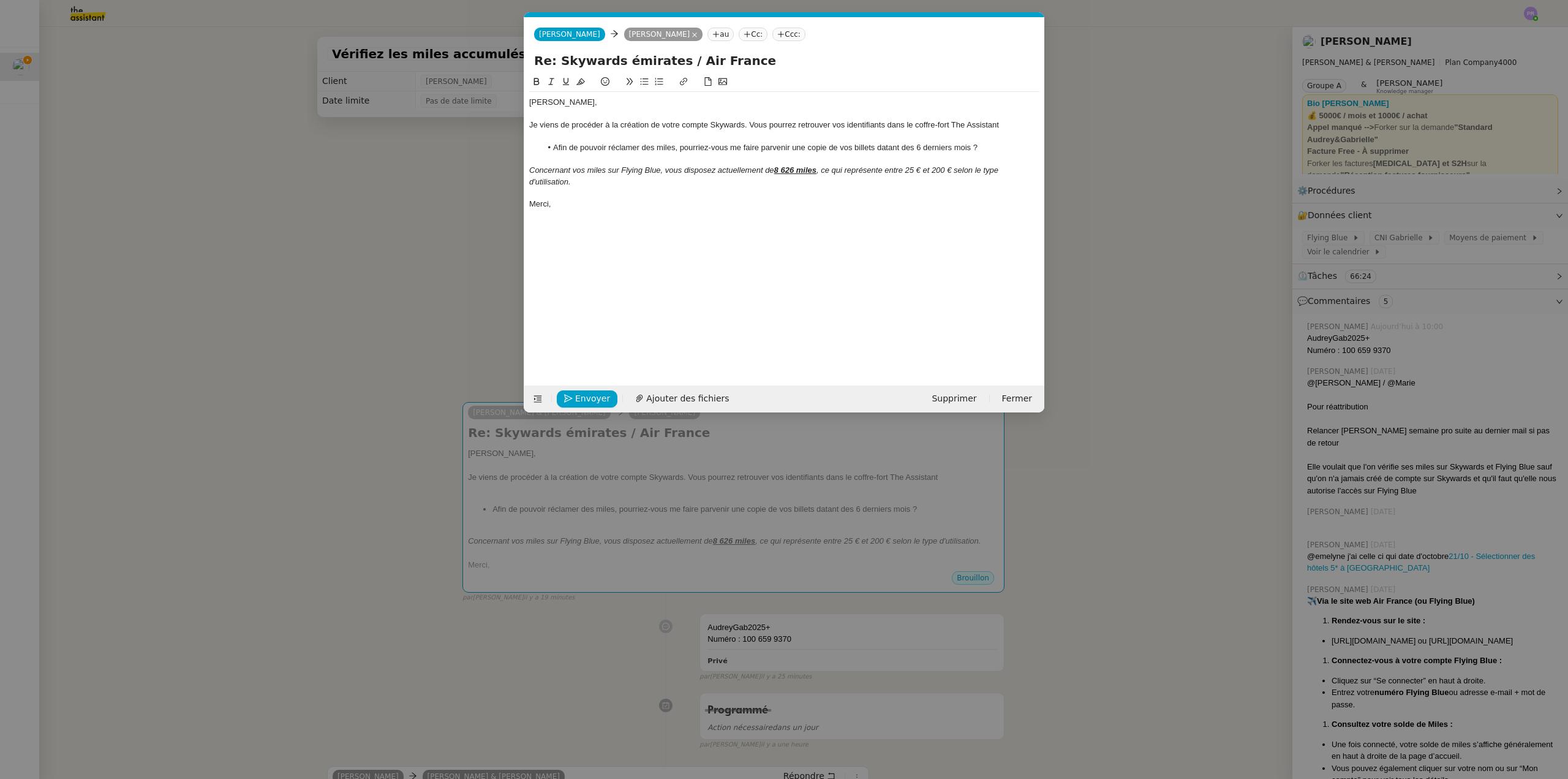
click at [877, 147] on li "Afin de pouvoir réclamer des miles, pourriez-vous me faire parvenir une copie d…" at bounding box center [791, 147] width 499 height 11
click at [865, 147] on li "Afin de pouvoir réclamer des miles, pourriez-vous me faire parvenir une copie d…" at bounding box center [791, 147] width 499 height 11
click at [713, 120] on div "Je viens de procéder à la création de votre compte Skywards. Vous pourrez retro…" at bounding box center [784, 124] width 510 height 11
drag, startPoint x: 238, startPoint y: 136, endPoint x: 200, endPoint y: 136, distance: 38.0
click at [237, 136] on nz-modal-container "Service TA - VOYAGE - PROPOSITION GLOBALE A utiliser dans le cadre de propositi…" at bounding box center [784, 390] width 1568 height 779
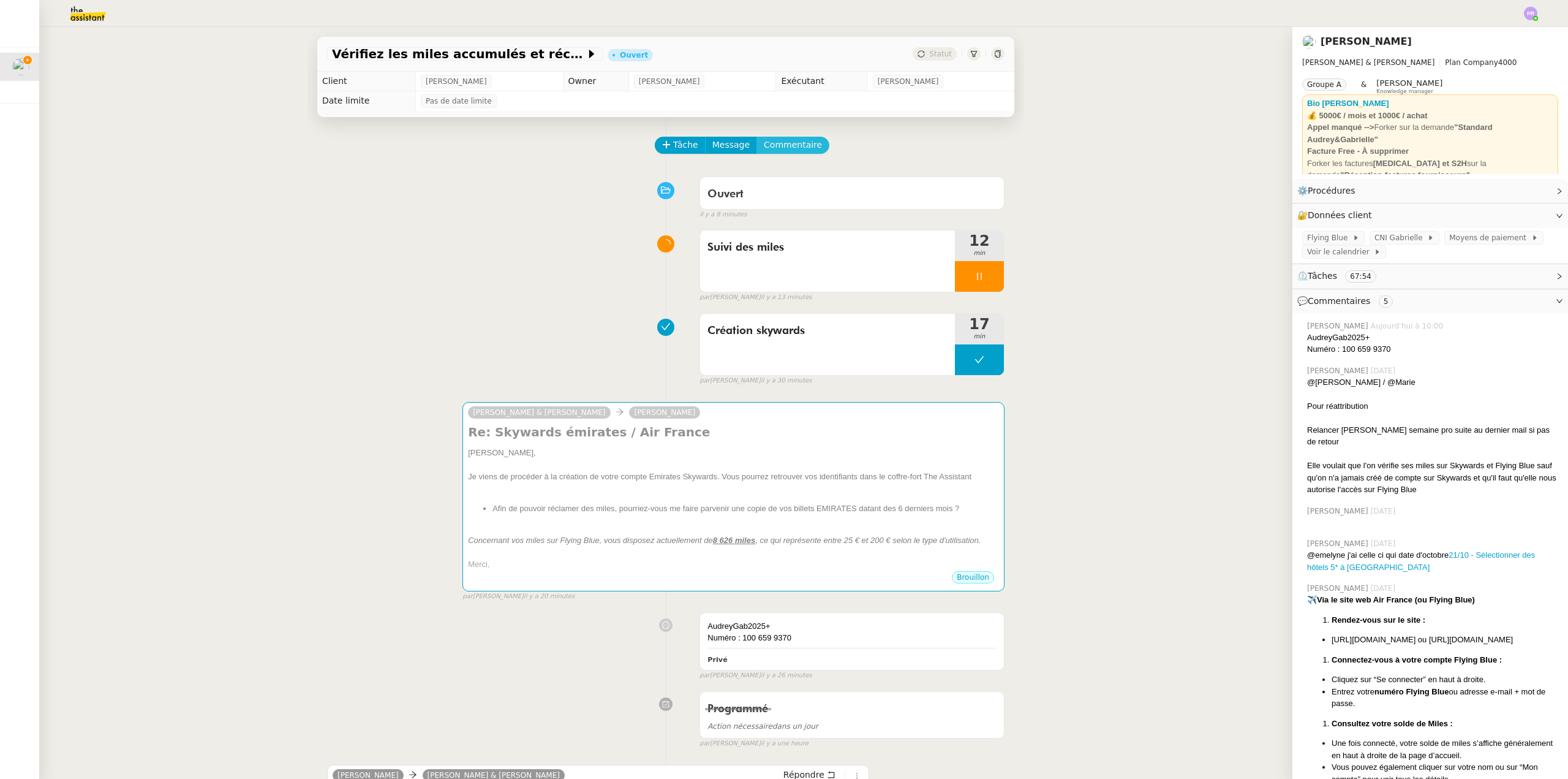
click at [779, 150] on span "Commentaire" at bounding box center [793, 145] width 58 height 14
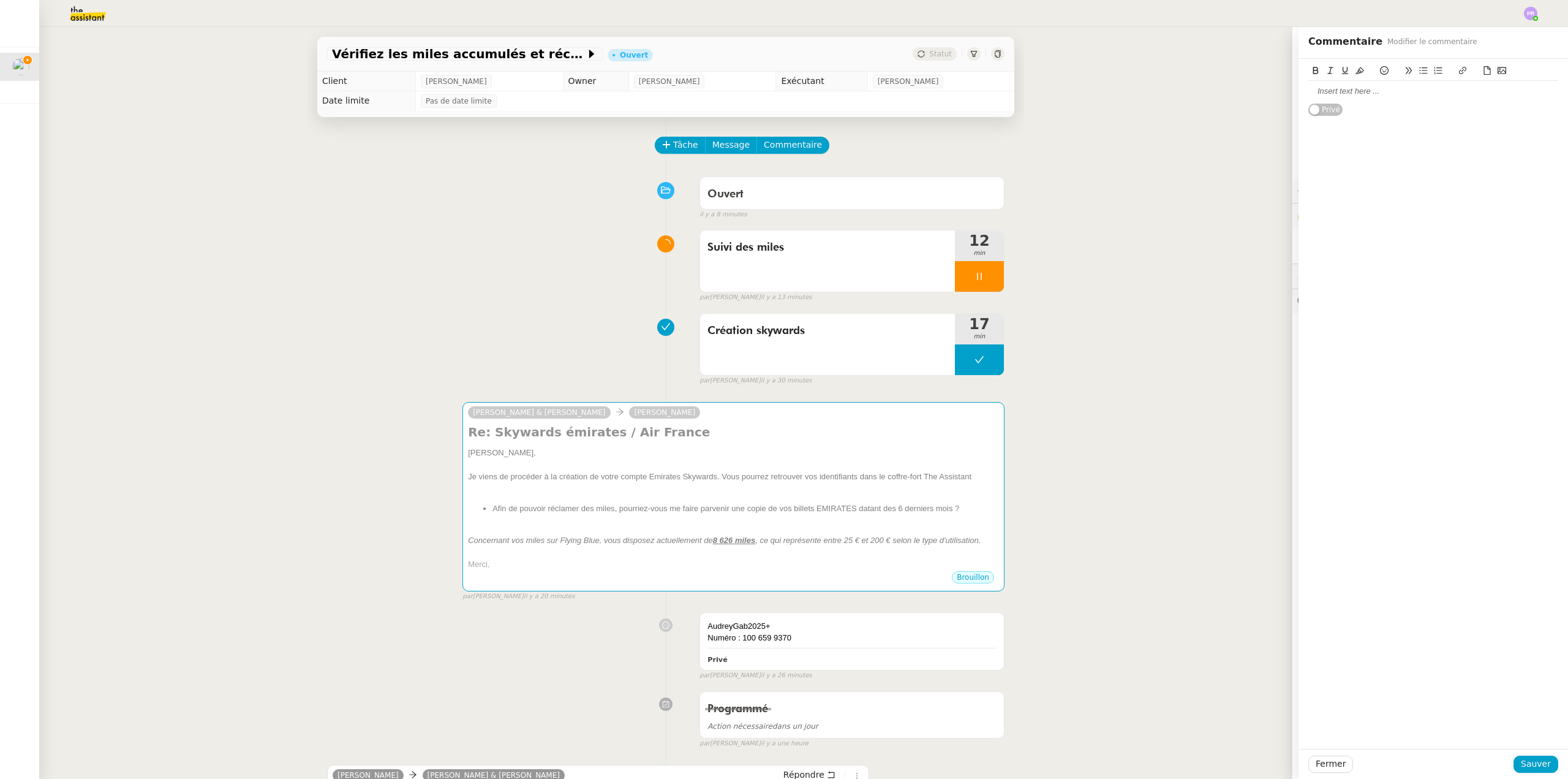
click at [1337, 92] on div at bounding box center [1434, 91] width 250 height 11
click at [1527, 762] on span "Sauver" at bounding box center [1536, 764] width 30 height 14
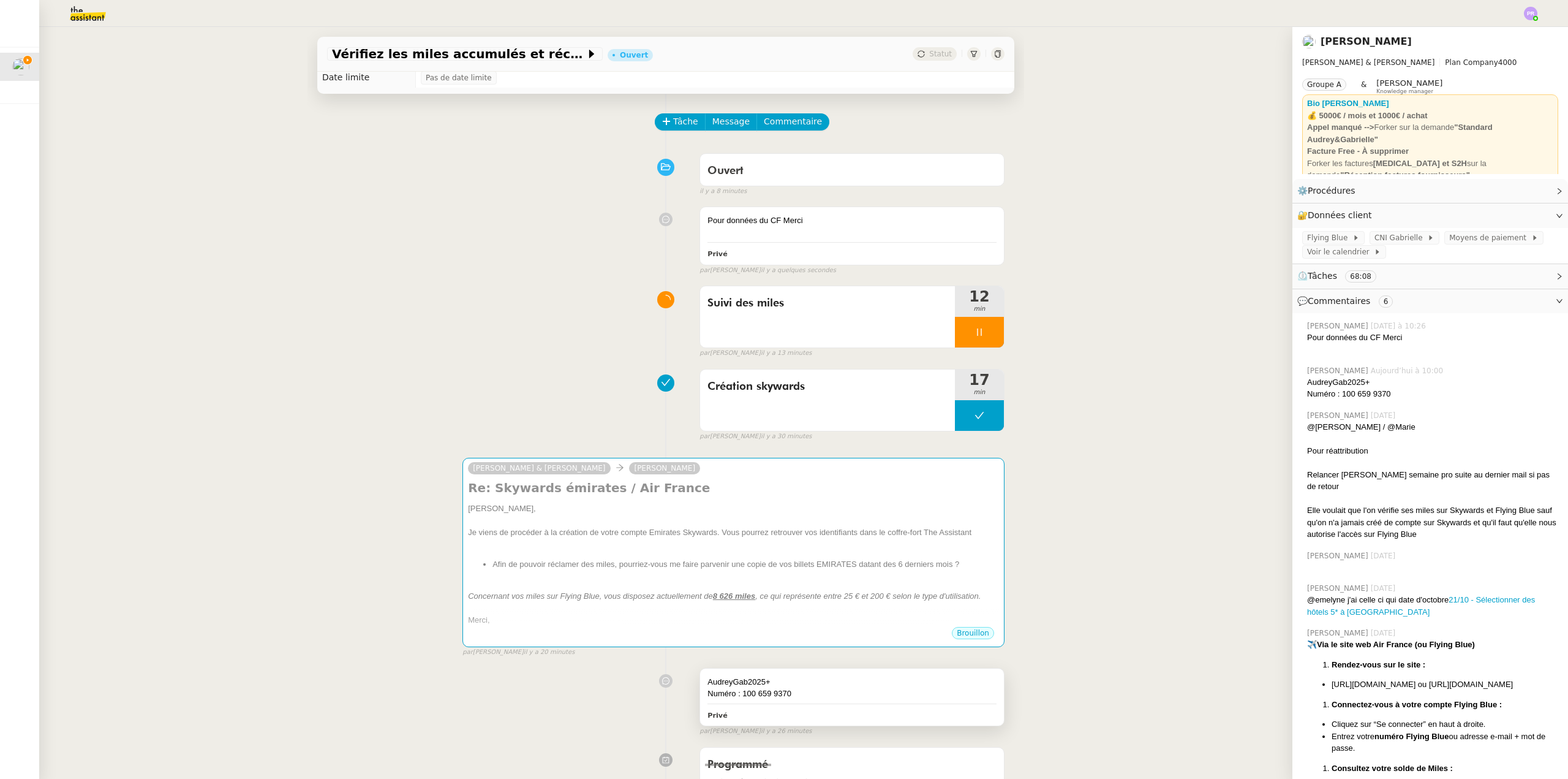
scroll to position [61, 0]
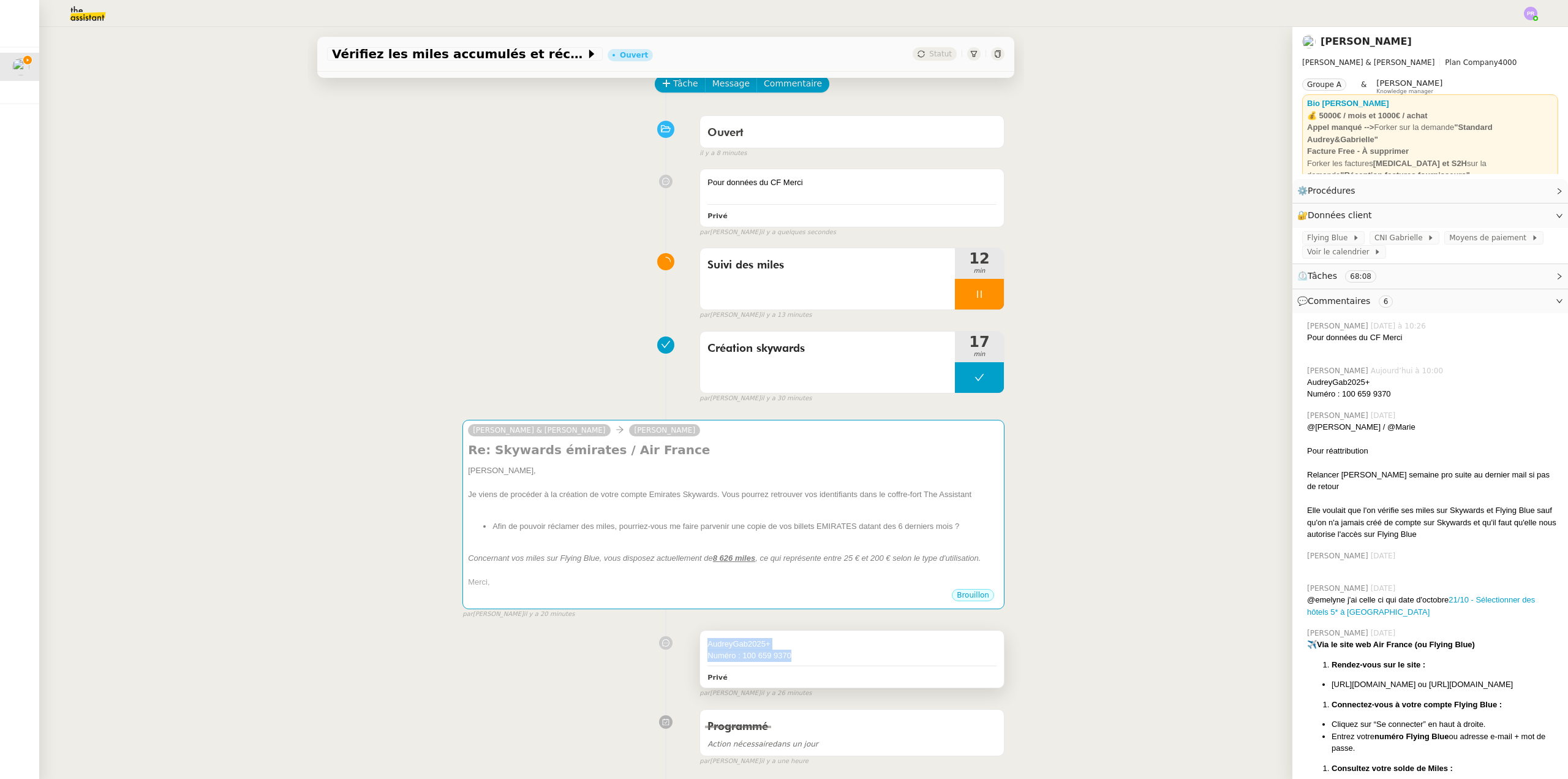
copy div "AudreyGab2025+ Numéro : 100 659 9370"
drag, startPoint x: 799, startPoint y: 653, endPoint x: 699, endPoint y: 644, distance: 100.4
click at [700, 644] on div "AudreyGab2025+ Numéro : 100 659 9370 Privé" at bounding box center [852, 659] width 304 height 57
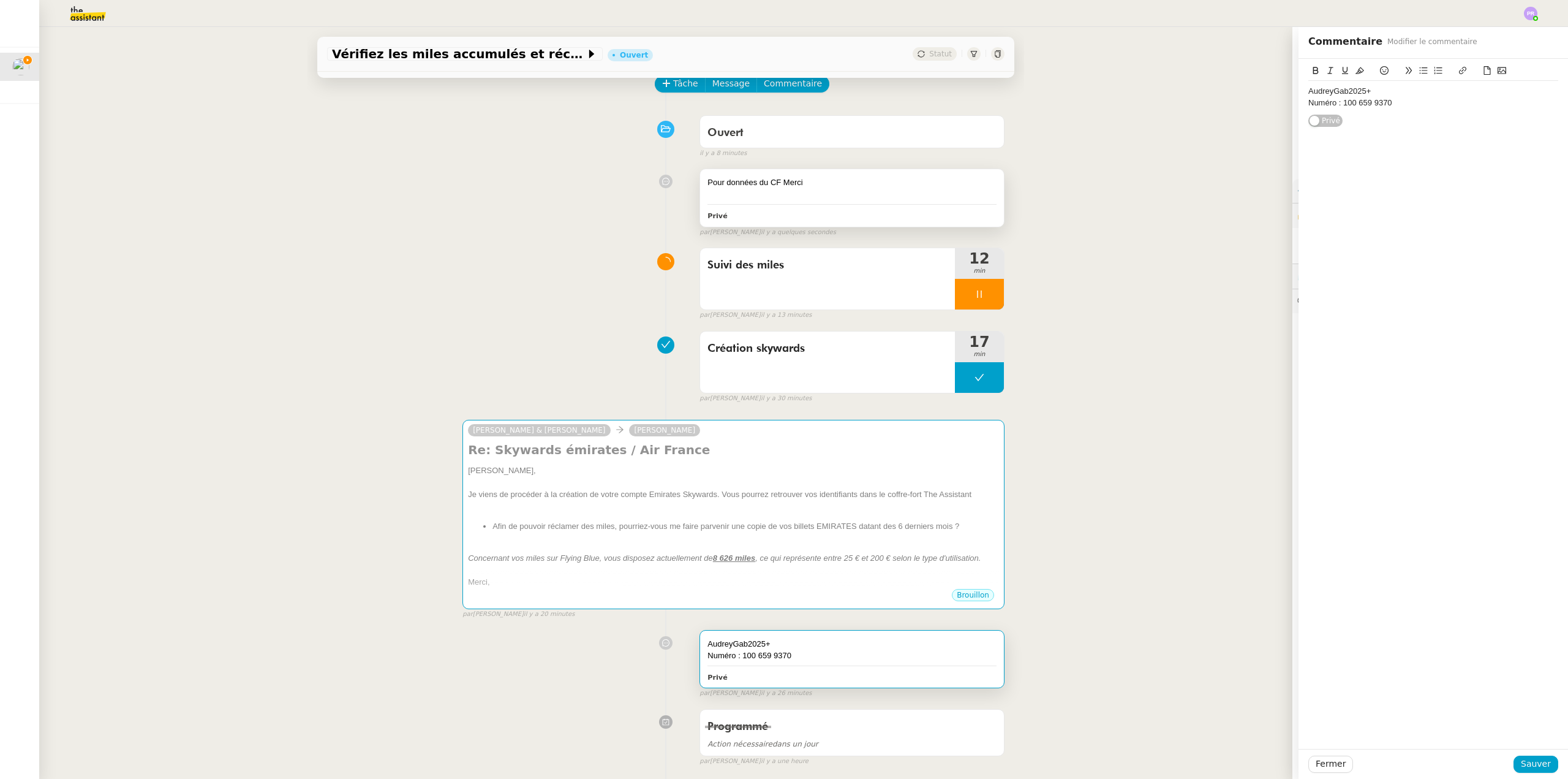
click at [783, 198] on div at bounding box center [852, 194] width 289 height 12
click at [1417, 93] on div "Pour données du CF Merci" at bounding box center [1434, 91] width 250 height 11
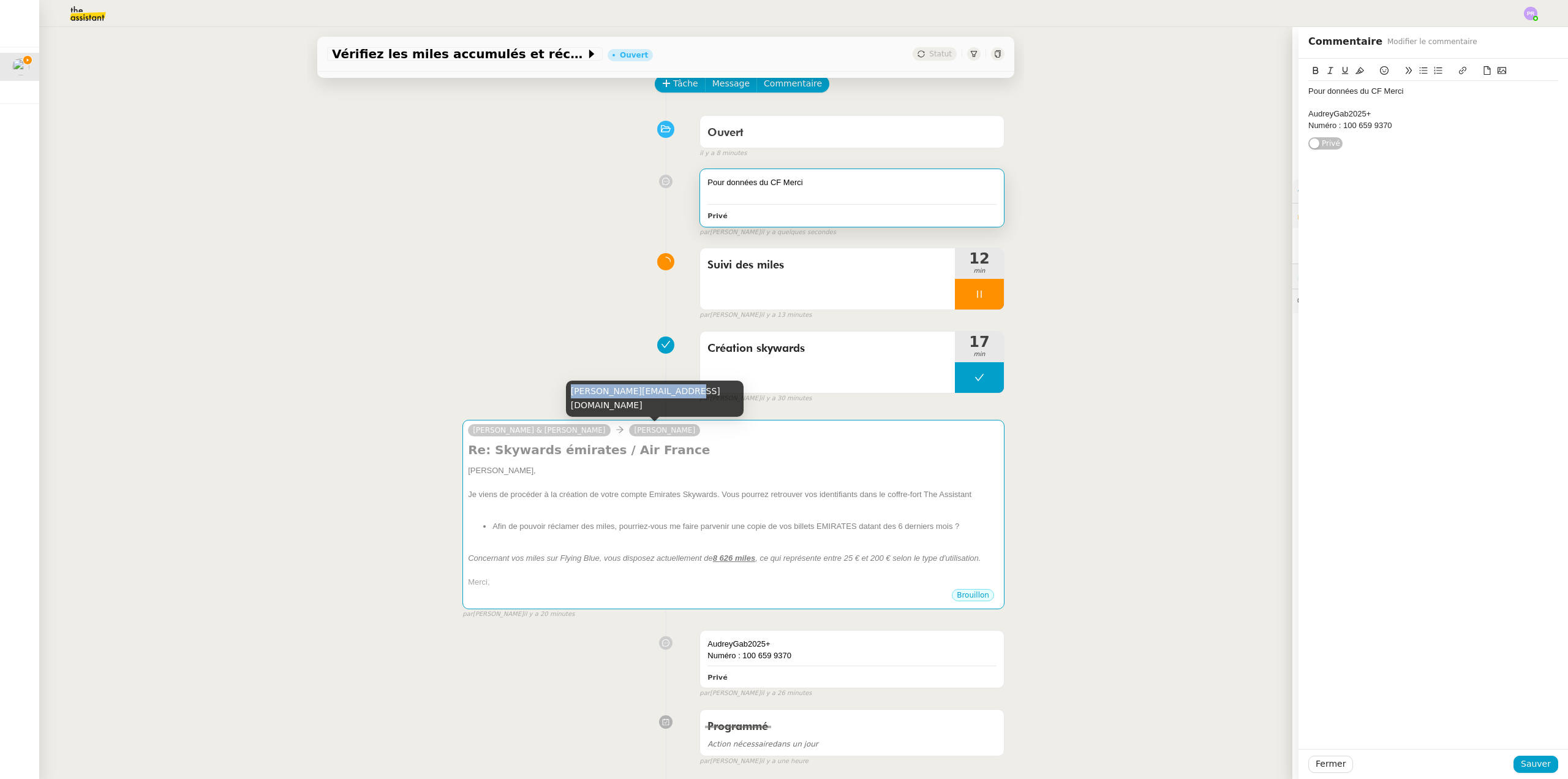
copy div "[PERSON_NAME][EMAIL_ADDRESS][DOMAIN_NAME]"
drag, startPoint x: 571, startPoint y: 405, endPoint x: 676, endPoint y: 407, distance: 105.0
click at [676, 407] on div "[PERSON_NAME][EMAIL_ADDRESS][DOMAIN_NAME]" at bounding box center [654, 398] width 178 height 36
click at [1328, 106] on div at bounding box center [1434, 103] width 250 height 11
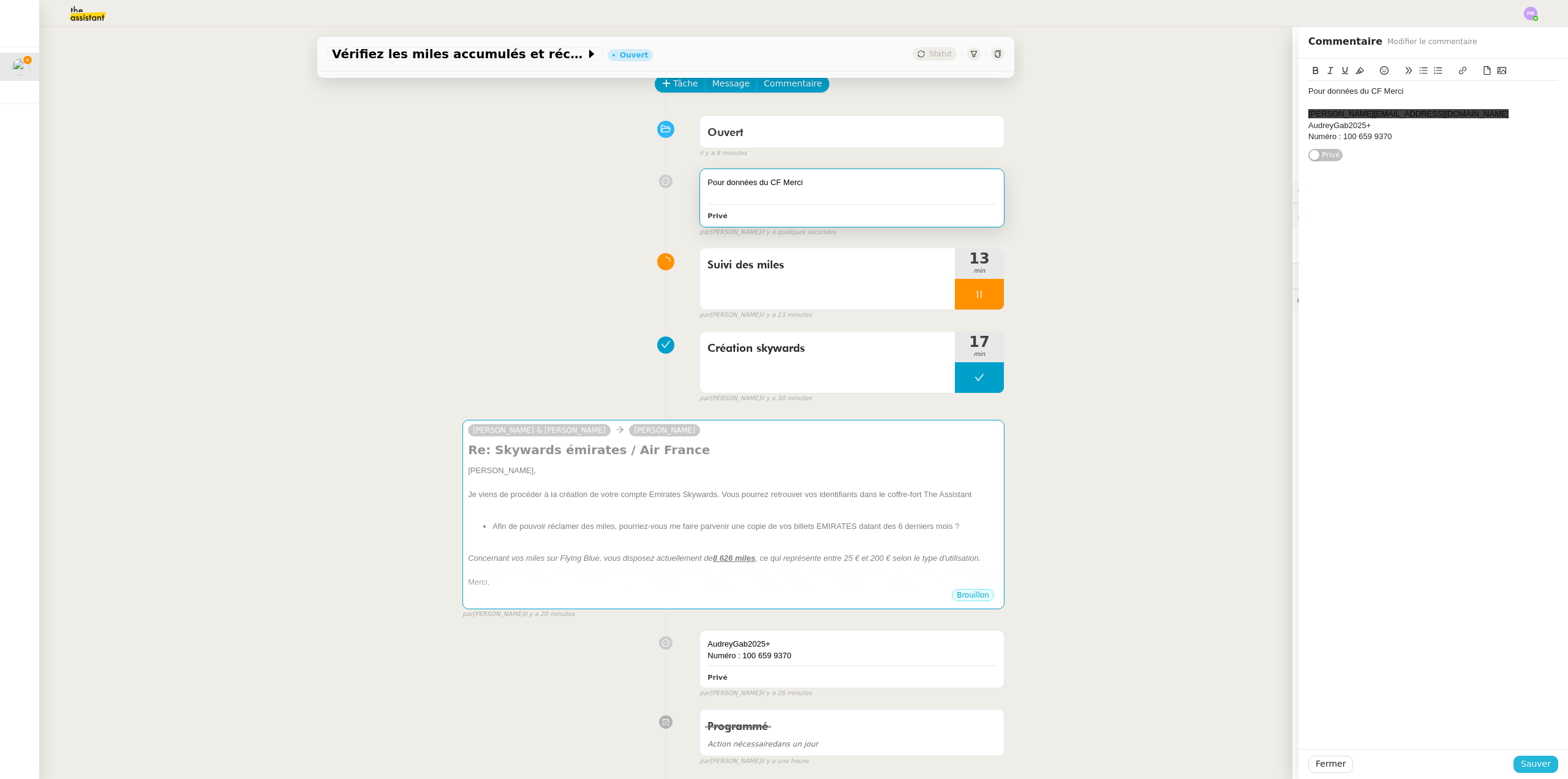
drag, startPoint x: 1532, startPoint y: 760, endPoint x: 1499, endPoint y: 746, distance: 35.8
click at [1532, 762] on span "Sauver" at bounding box center [1536, 764] width 30 height 14
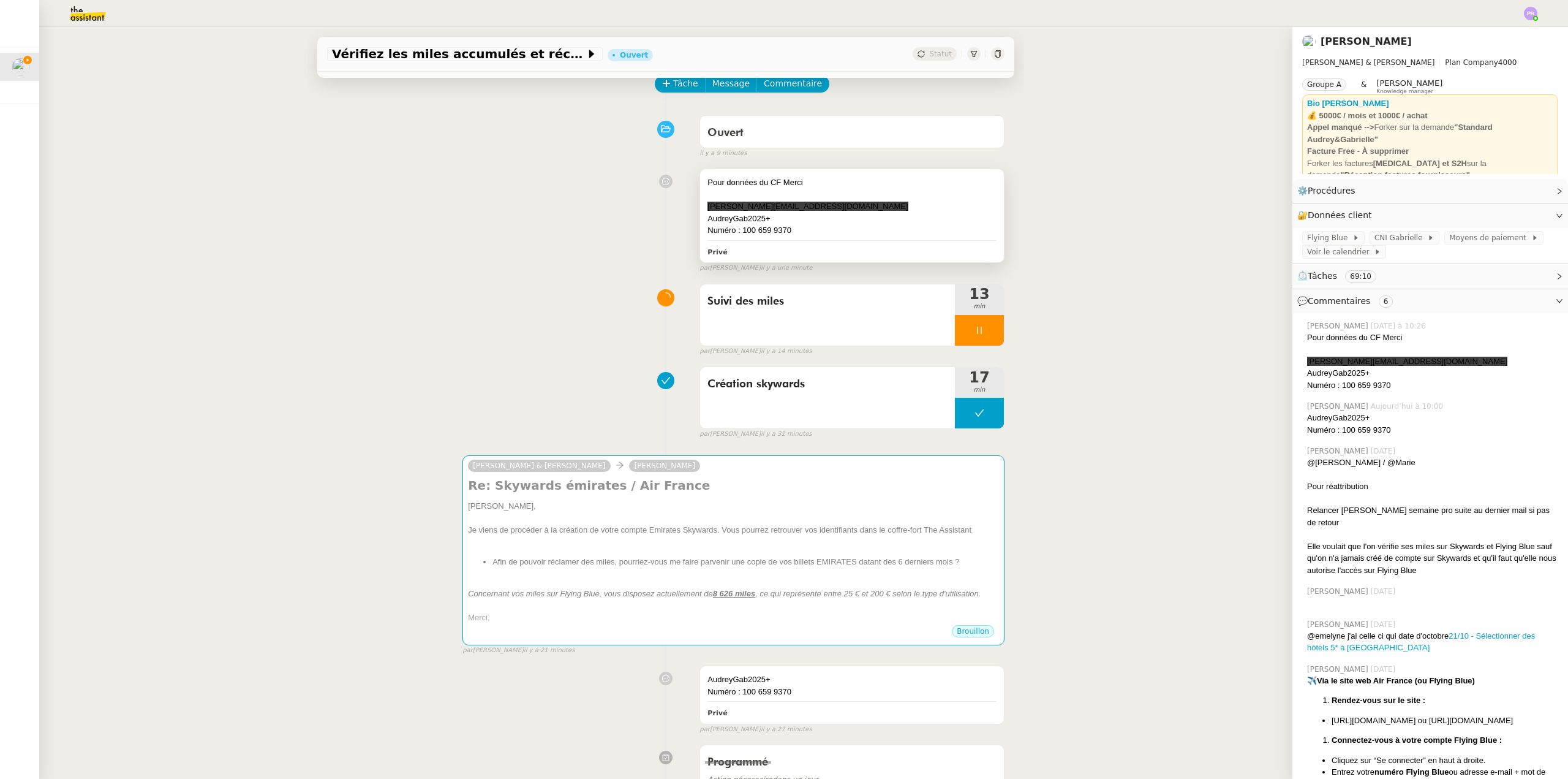
click at [843, 220] on div "AudreyGab2025+" at bounding box center [852, 219] width 289 height 12
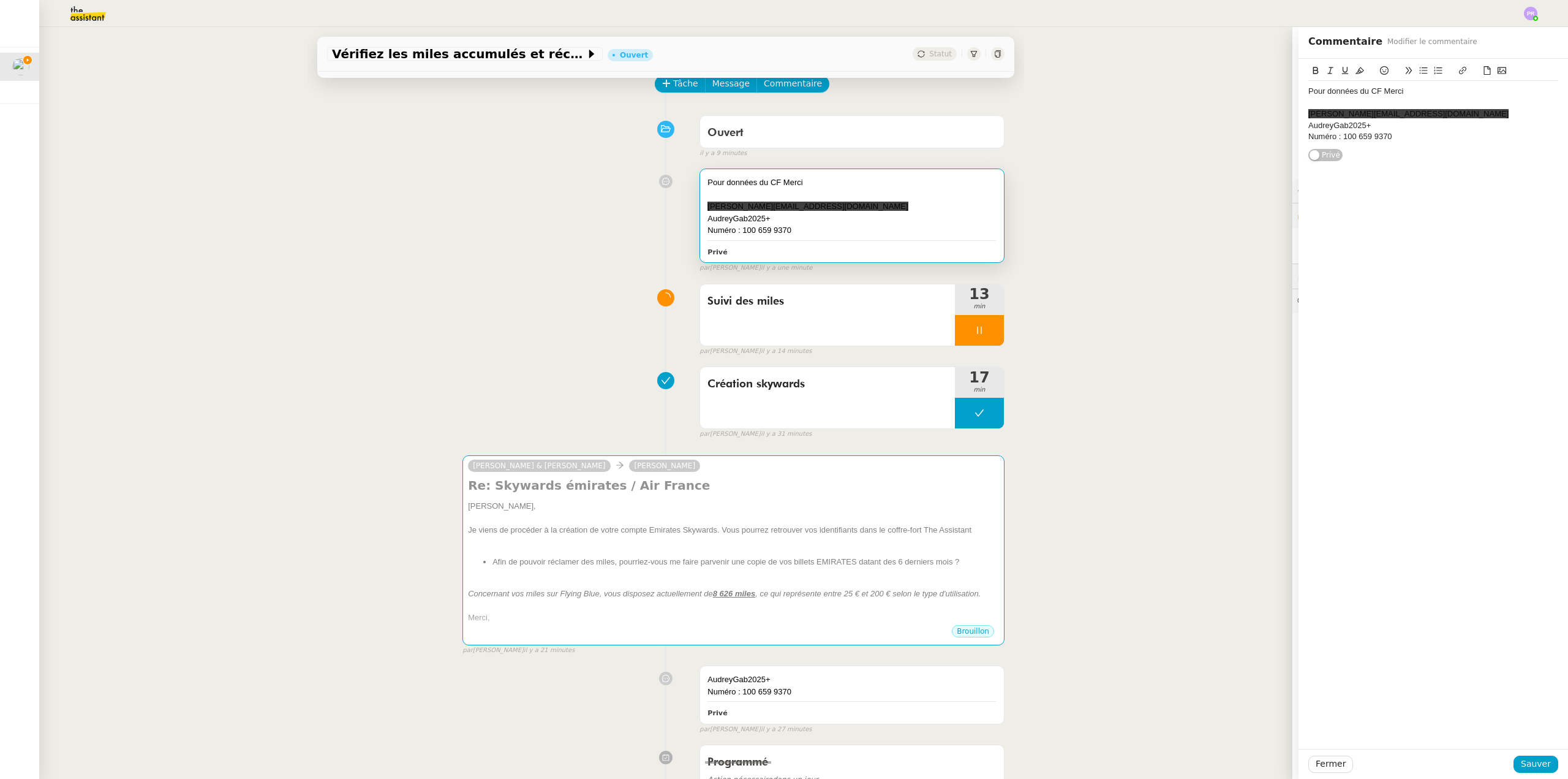
click at [1322, 101] on div at bounding box center [1434, 103] width 250 height 11
drag, startPoint x: 1351, startPoint y: 113, endPoint x: 1290, endPoint y: 110, distance: 61.1
click at [1298, 110] on div "Pour données du CF Merci Emirates Skywards Programme de fidélité Emirates Skywa…" at bounding box center [1433, 127] width 270 height 136
click at [1458, 70] on icon at bounding box center [1462, 70] width 8 height 8
paste input "[URL][DOMAIN_NAME]"
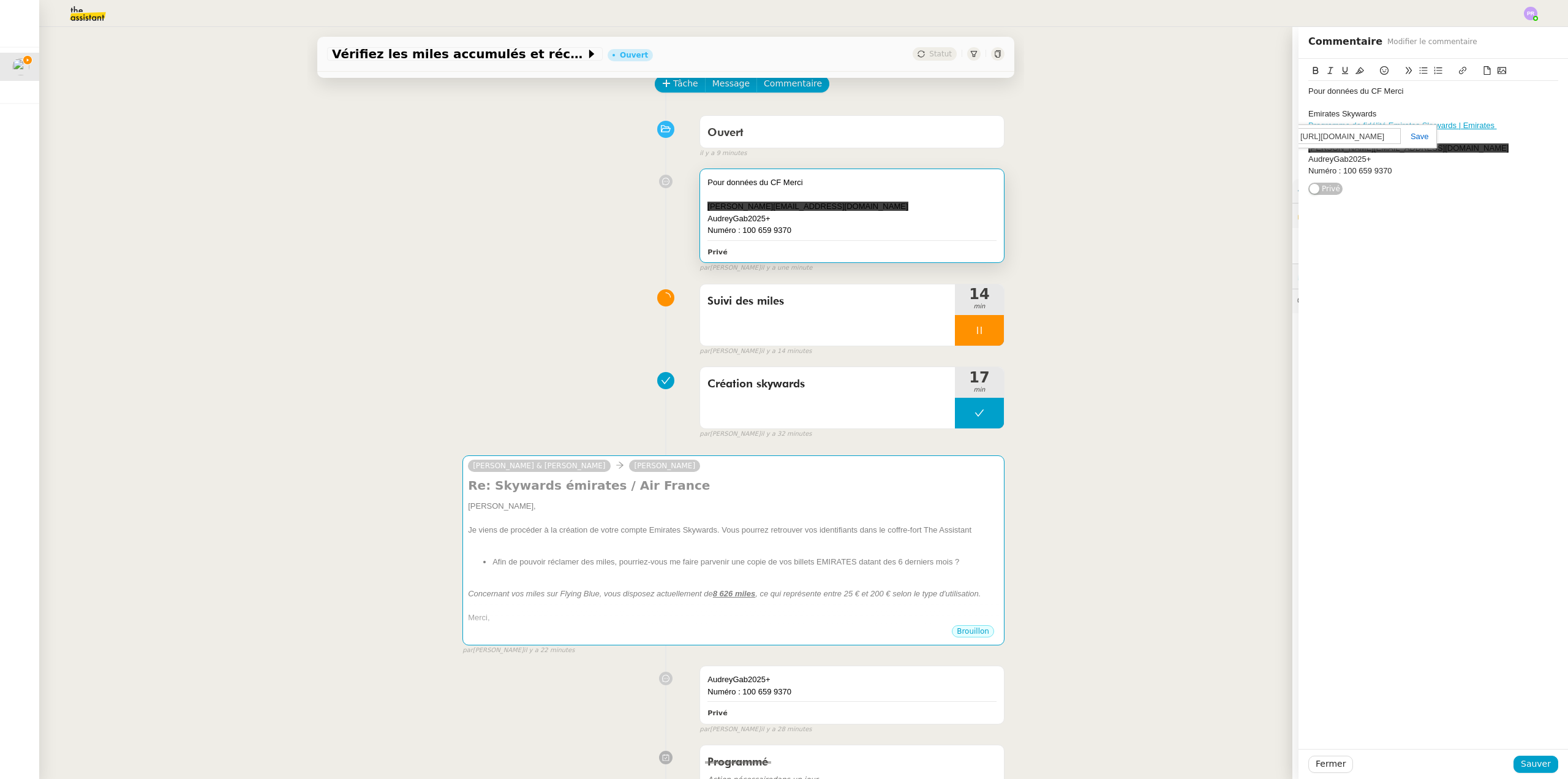
scroll to position [0, 62]
type input "[URL][DOMAIN_NAME]"
click at [1413, 135] on link at bounding box center [1415, 136] width 28 height 9
click at [1408, 105] on div at bounding box center [1434, 103] width 250 height 11
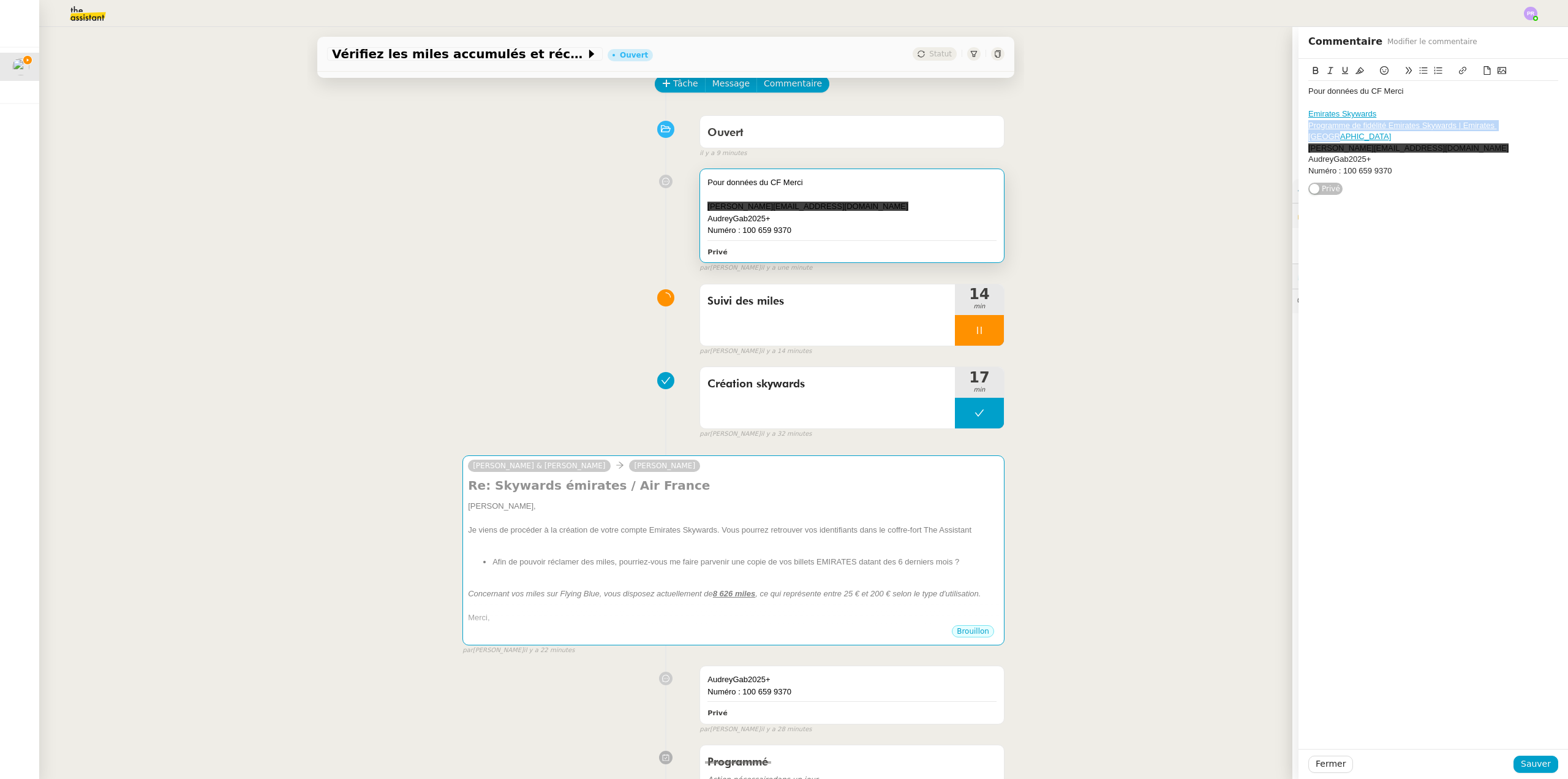
drag, startPoint x: 1430, startPoint y: 128, endPoint x: 1299, endPoint y: 122, distance: 131.1
click at [1298, 127] on div "Pour données du CF Merci Emirates Skywards Programme de fidélité Emirates Skywa…" at bounding box center [1433, 127] width 270 height 136
drag, startPoint x: 1396, startPoint y: 152, endPoint x: 1268, endPoint y: 115, distance: 133.2
click at [1268, 115] on app-ticket "Vérifiez les miles accumulés et récupérez les mdp Ouvert Statut Client [PERSON_…" at bounding box center [804, 403] width 1529 height 752
click at [1355, 71] on button at bounding box center [1360, 71] width 15 height 14
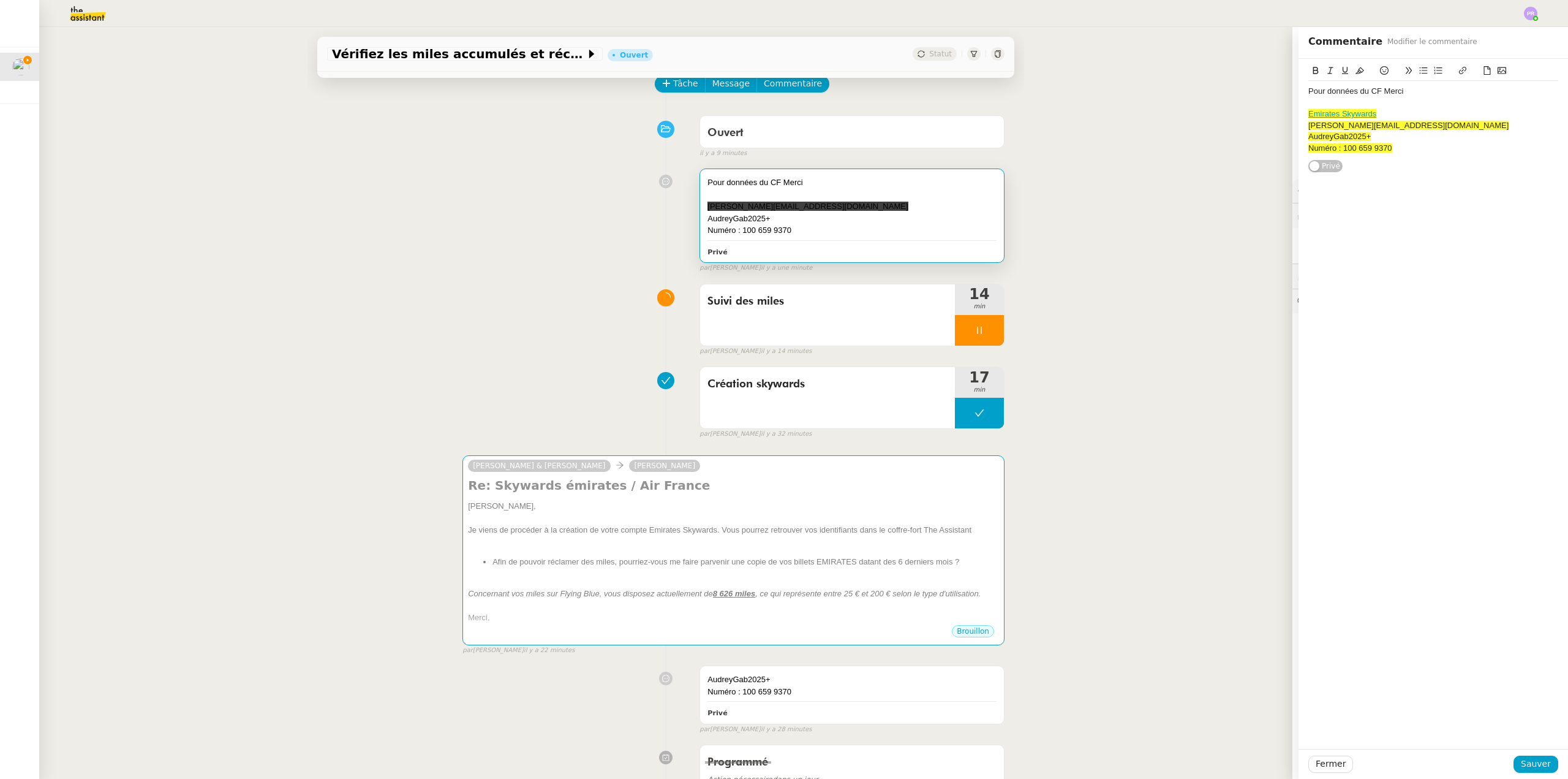
click at [1365, 103] on div at bounding box center [1434, 103] width 250 height 11
drag, startPoint x: 1349, startPoint y: 138, endPoint x: 1276, endPoint y: 78, distance: 94.5
click at [1276, 78] on app-ticket "Vérifiez les miles accumulés et récupérez les mdp Ouvert Statut Client [PERSON_…" at bounding box center [804, 403] width 1529 height 752
click at [1353, 64] on button at bounding box center [1360, 71] width 15 height 14
click at [1391, 87] on span "Pour données du CF Merci" at bounding box center [1356, 91] width 95 height 9
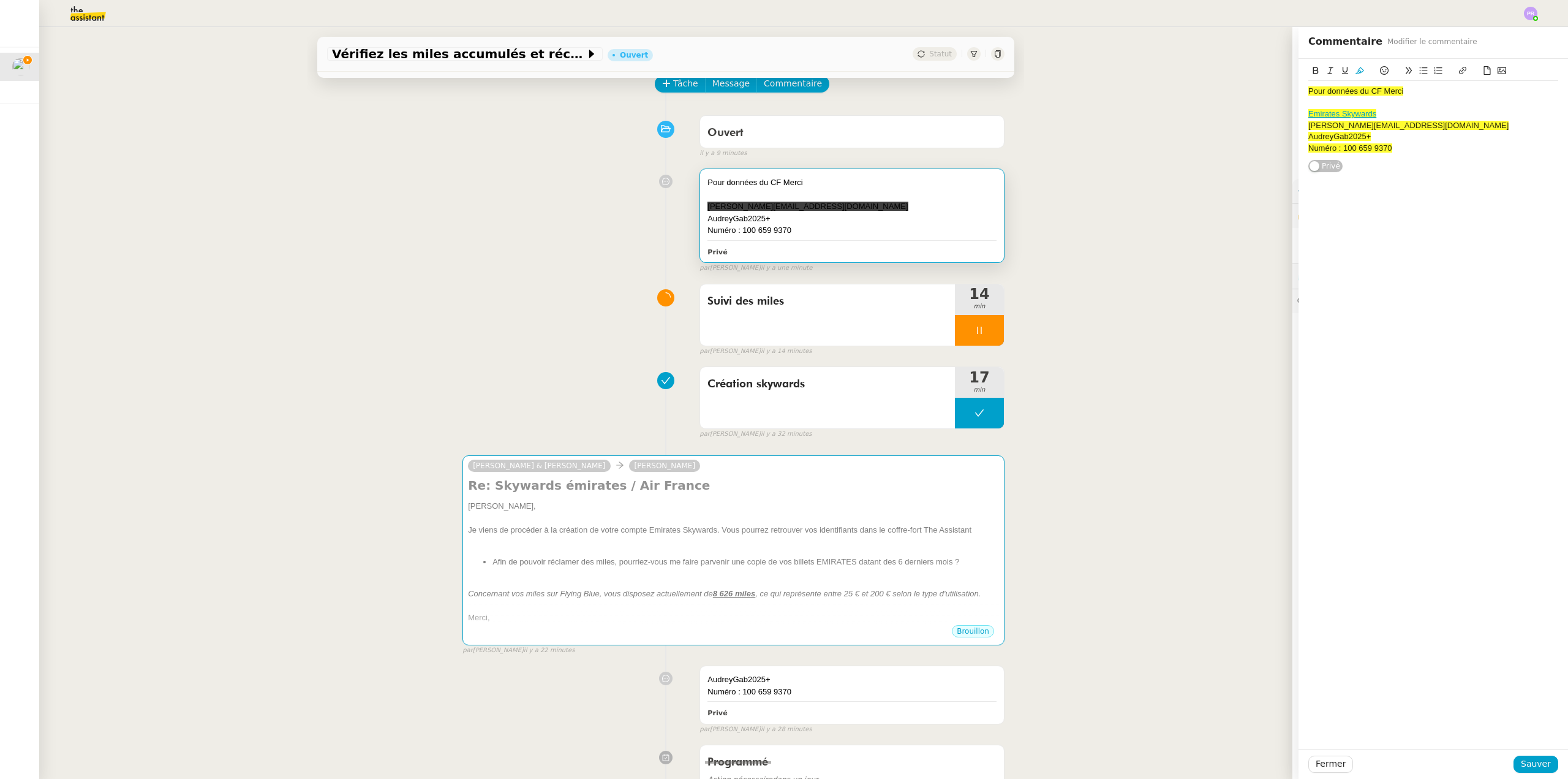
click at [1397, 131] on div "[PERSON_NAME][EMAIL_ADDRESS][DOMAIN_NAME]" at bounding box center [1434, 125] width 250 height 11
drag, startPoint x: 1370, startPoint y: 157, endPoint x: 1284, endPoint y: 112, distance: 97.1
click at [1283, 113] on app-ticket "Vérifiez les miles accumulés et récupérez les mdp Ouvert Statut Client [PERSON_…" at bounding box center [804, 403] width 1529 height 752
click at [1356, 68] on icon at bounding box center [1360, 70] width 8 height 8
click at [1436, 125] on div "[PERSON_NAME][EMAIL_ADDRESS][DOMAIN_NAME]" at bounding box center [1434, 125] width 250 height 11
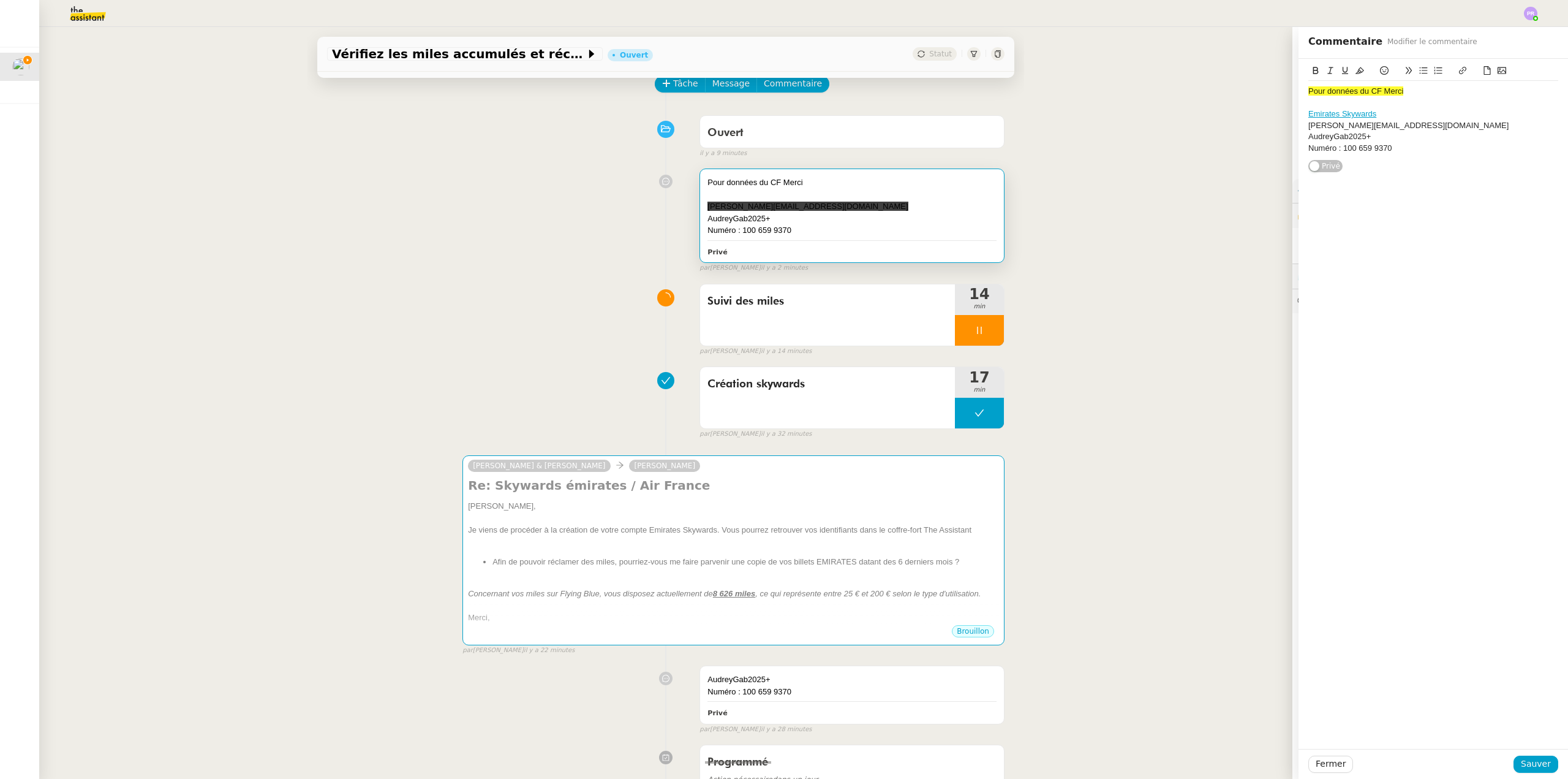
click at [1411, 147] on div "Numéro : 100 659 9370" at bounding box center [1434, 148] width 250 height 11
click at [1539, 768] on span "Sauver" at bounding box center [1536, 764] width 30 height 14
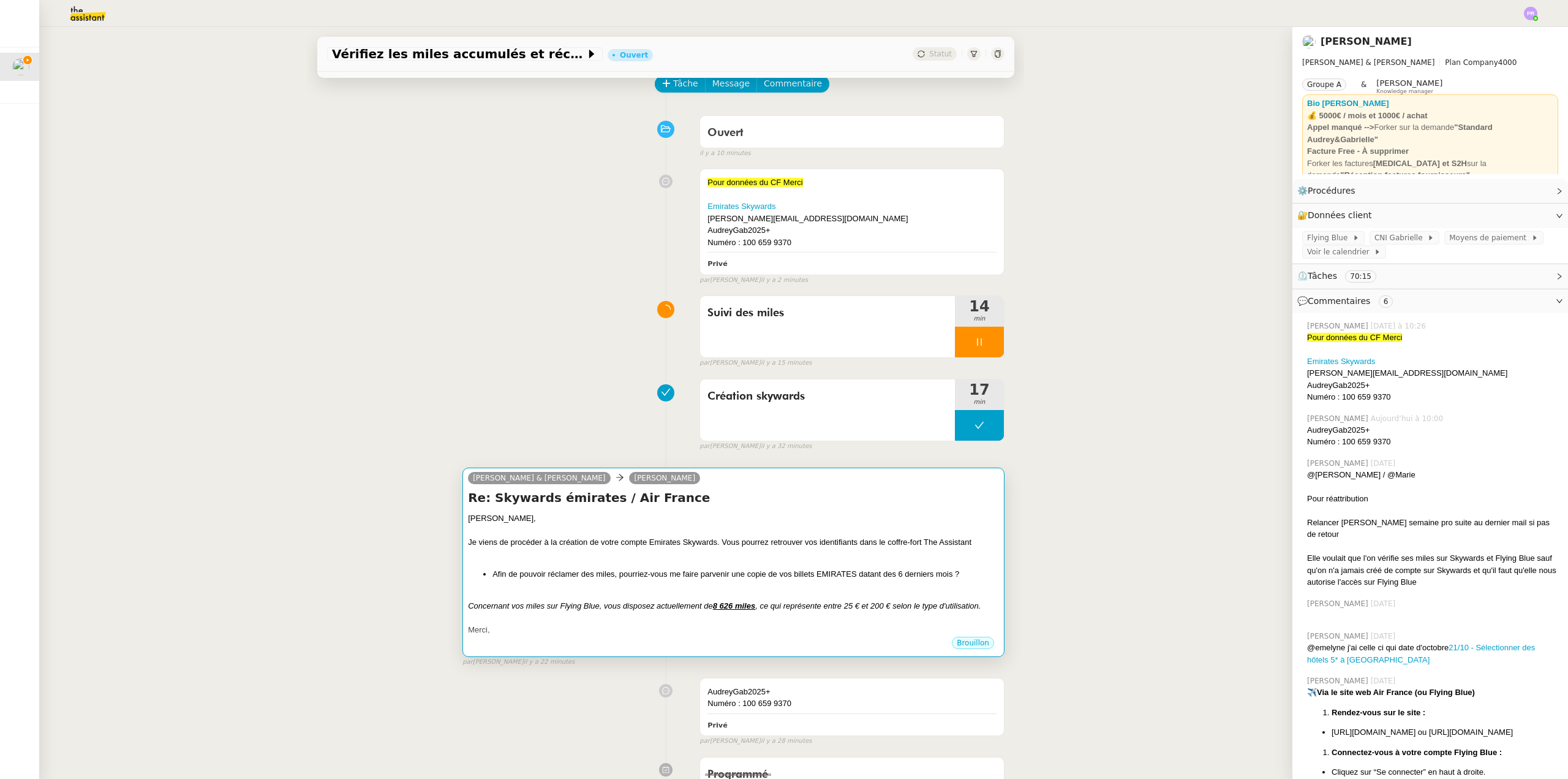
click at [618, 585] on div "[PERSON_NAME], Je viens de procéder à la création de votre compte Emirates Skyw…" at bounding box center [734, 574] width 531 height 124
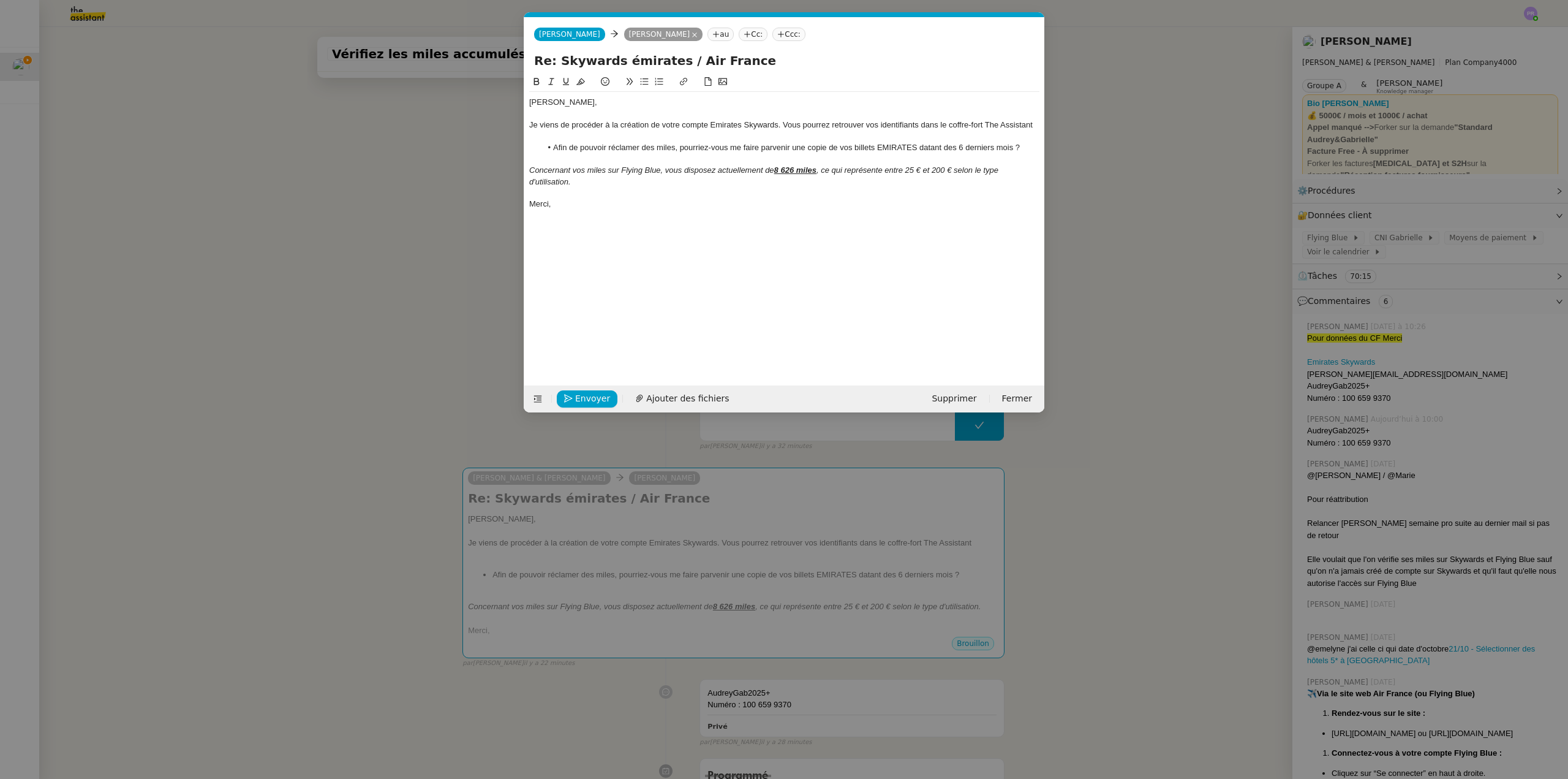
scroll to position [0, 25]
click at [1039, 122] on div "Je viens de procéder à la création de votre compte Emirates Skywards. Vous pour…" at bounding box center [784, 124] width 510 height 11
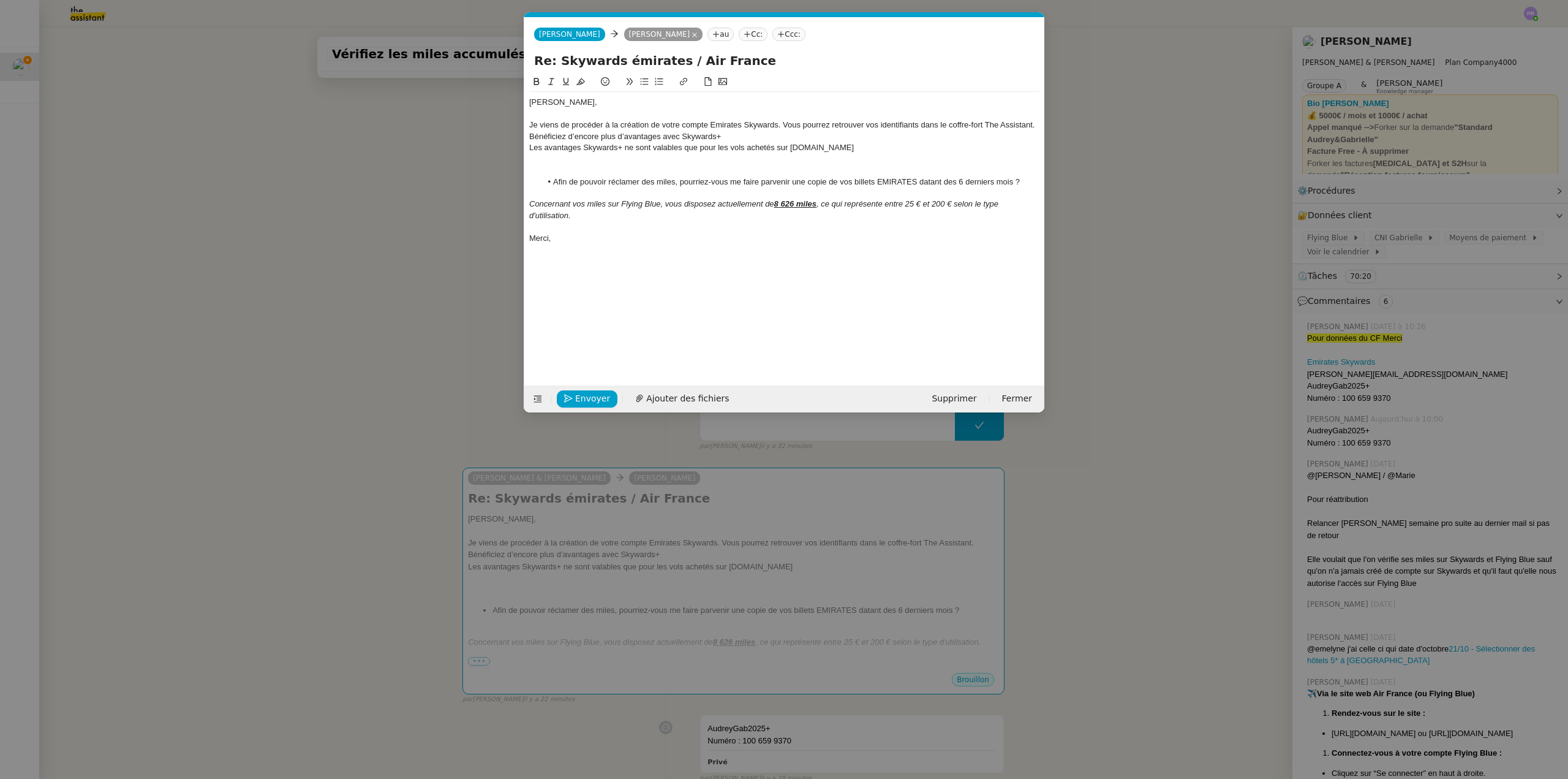
click at [529, 135] on div "Bénéficiez d’encore plus d’avantages avec Skywards+" at bounding box center [784, 136] width 510 height 11
click at [780, 135] on div "Vous pouvez bénéficiez d’encore plus d’avantages avec Skywards+" at bounding box center [784, 136] width 510 height 11
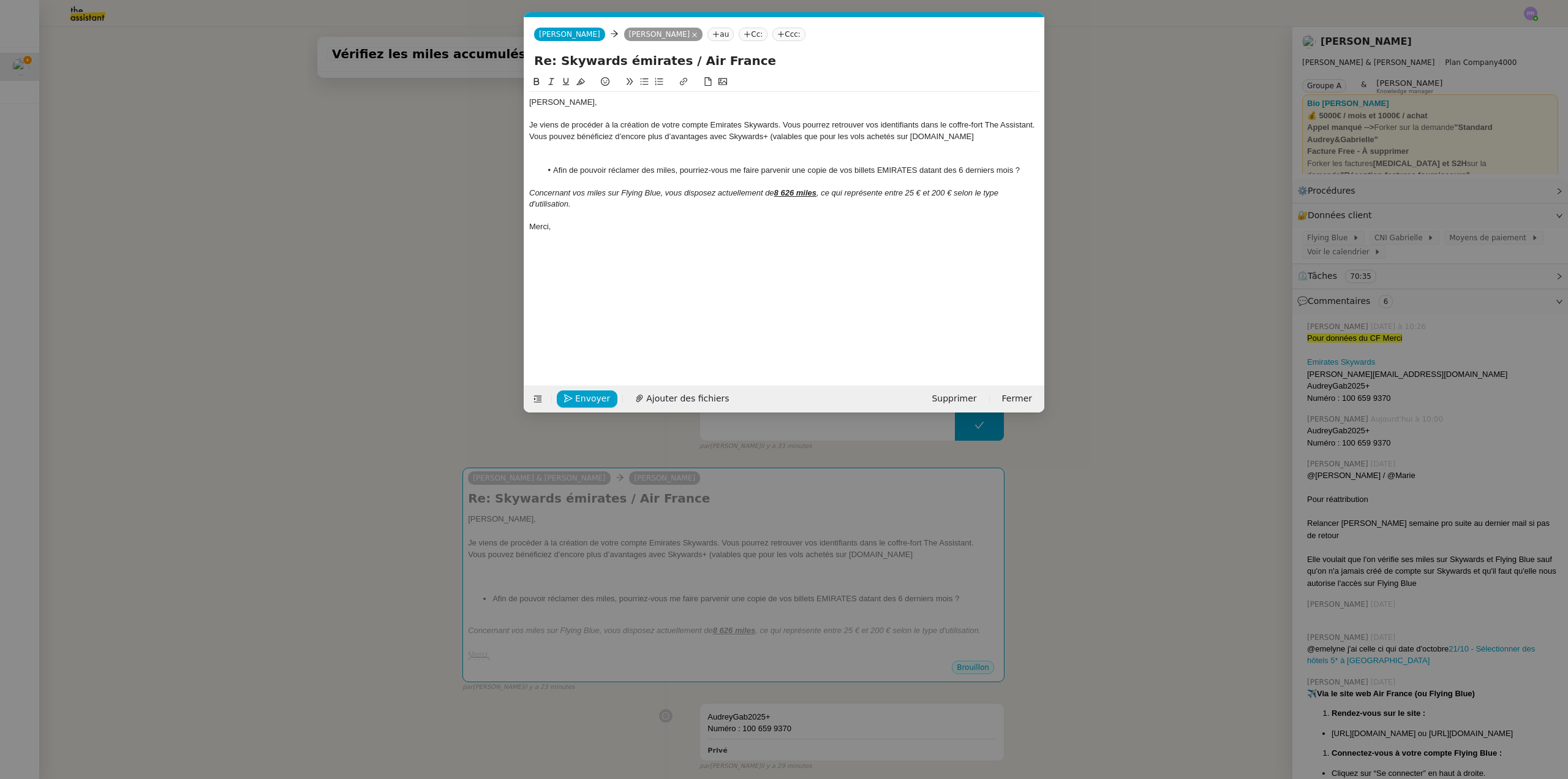
click at [802, 135] on div "Vous pouvez bénéficiez d’encore plus d’avantages avec Skywards+ (valables que p…" at bounding box center [784, 136] width 510 height 11
click at [804, 136] on div "Vous pouvez bénéficiez d’encore plus d’avantages avec Skywards+ (valables que p…" at bounding box center [784, 136] width 510 height 11
click at [1003, 137] on div "Vous pouvez bénéficiez d’encore plus d’avantages avec Skywards+ (valables uniqu…" at bounding box center [784, 136] width 510 height 11
drag, startPoint x: 1014, startPoint y: 136, endPoint x: 770, endPoint y: 137, distance: 244.0
click at [770, 137] on div "Vous pouvez bénéficiez d’encore plus d’avantages avec Skywards+ (valables uniqu…" at bounding box center [784, 136] width 510 height 11
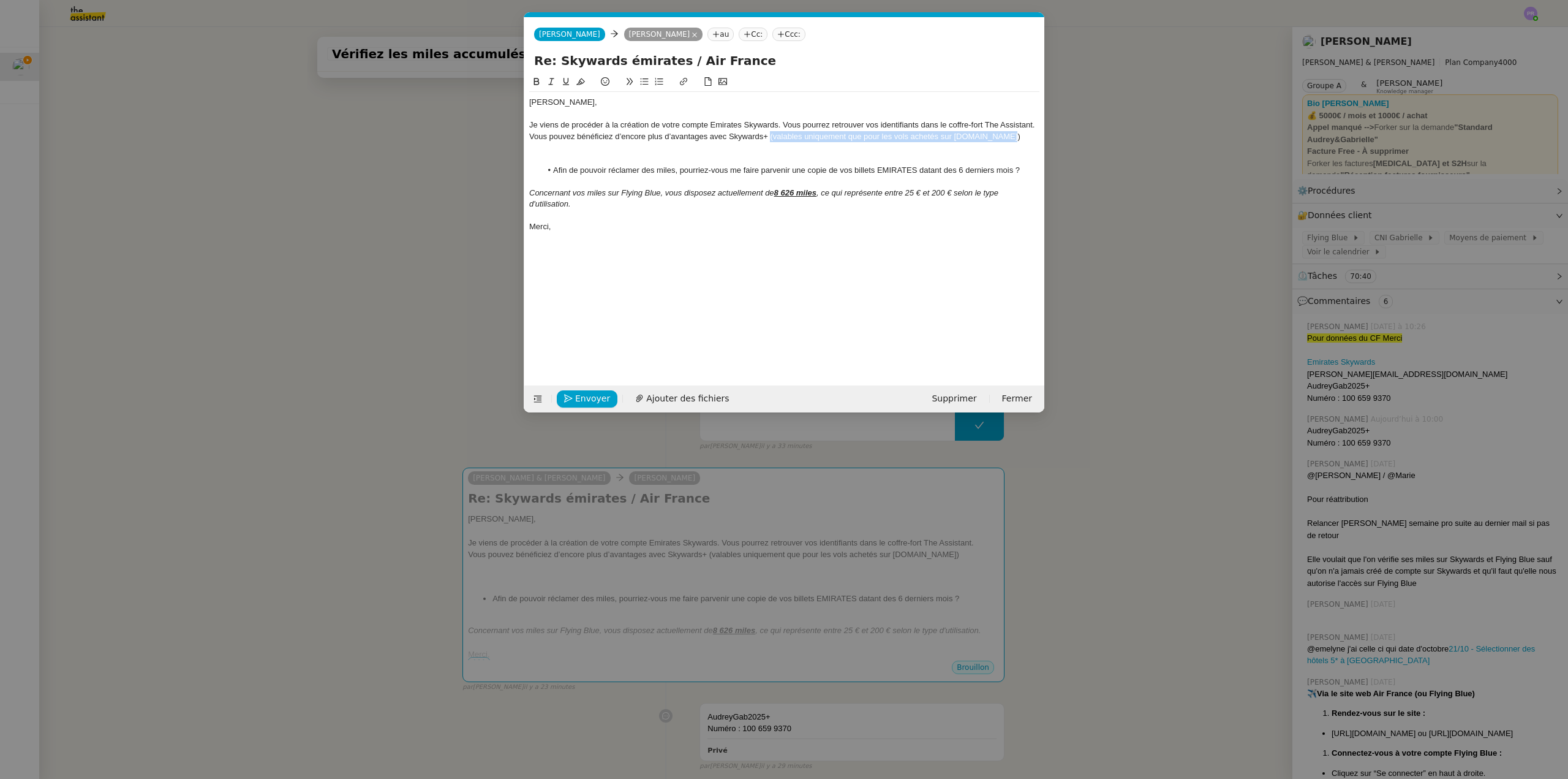
click at [552, 78] on icon at bounding box center [551, 81] width 8 height 8
click at [600, 136] on div "Vous pouvez bénéficiez d’encore plus d’avantages avec Skywards+ (valables uniqu…" at bounding box center [784, 136] width 510 height 11
click at [0, 0] on lt-span "pouvez bénéficie r" at bounding box center [0, 0] width 0 height 0
click at [768, 134] on div "Vous pouvez bénéficier d’encore plus d’avantages avec Skywards+ (valables uniqu…" at bounding box center [784, 136] width 510 height 11
click at [1008, 136] on div "Vous pouvez bénéficier d’encore plus d’avantages avec Skywards+ (valables uniqu…" at bounding box center [784, 136] width 510 height 11
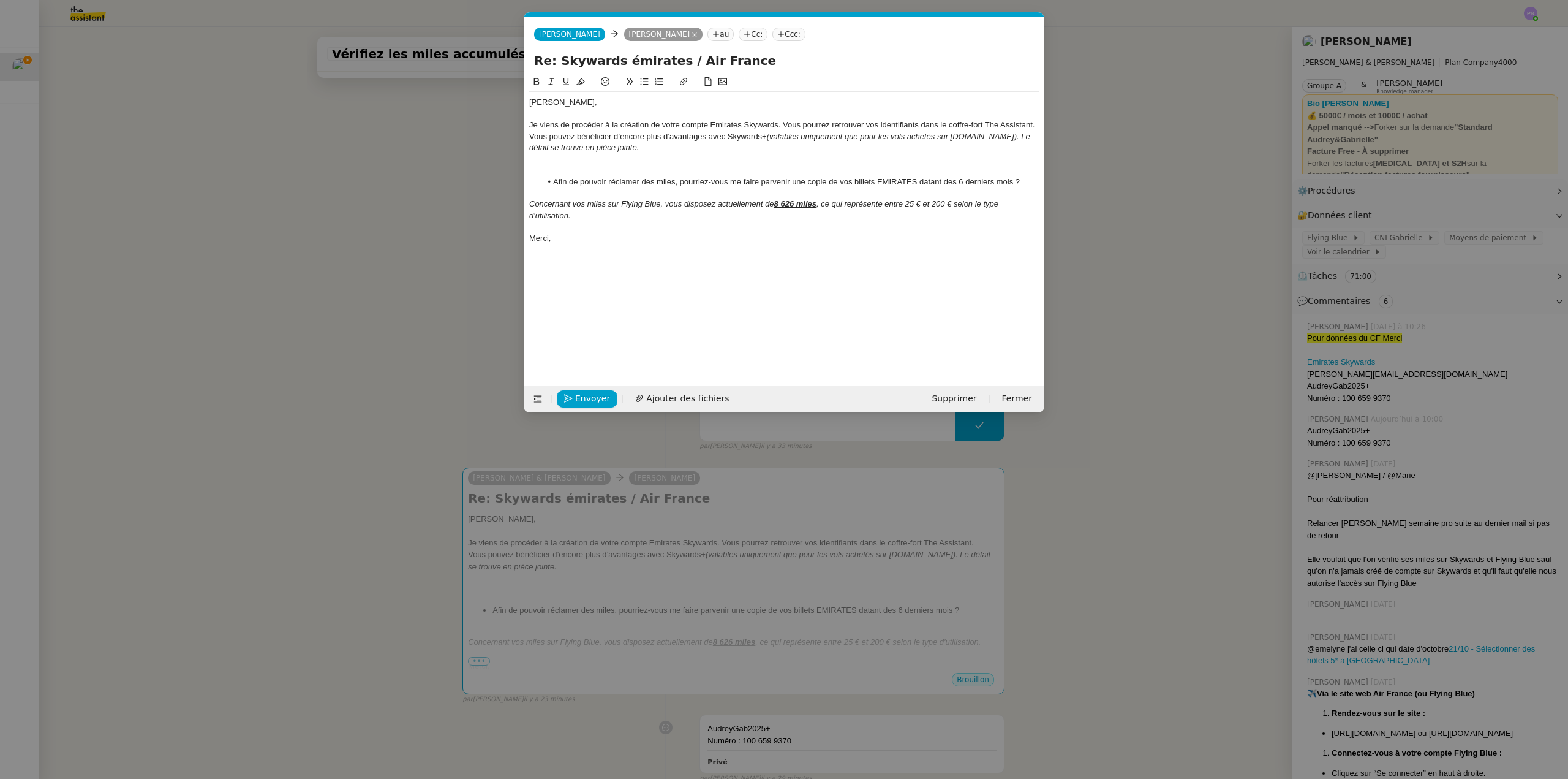
click at [531, 147] on em "(valables uniquement que pour les vols achetés sur [DOMAIN_NAME]). Le détail se…" at bounding box center [780, 142] width 503 height 20
drag, startPoint x: 1007, startPoint y: 136, endPoint x: 1022, endPoint y: 149, distance: 19.8
click at [1022, 149] on div "Vous pouvez bénéficier d’encore plus d’avantages avec Skywards+ (valables uniqu…" at bounding box center [784, 143] width 510 height 23
click at [549, 79] on icon at bounding box center [551, 81] width 8 height 8
click at [736, 146] on div "Vous pouvez bénéficier d’encore plus d’avantages avec Skywards+ (valables uniqu…" at bounding box center [784, 143] width 510 height 23
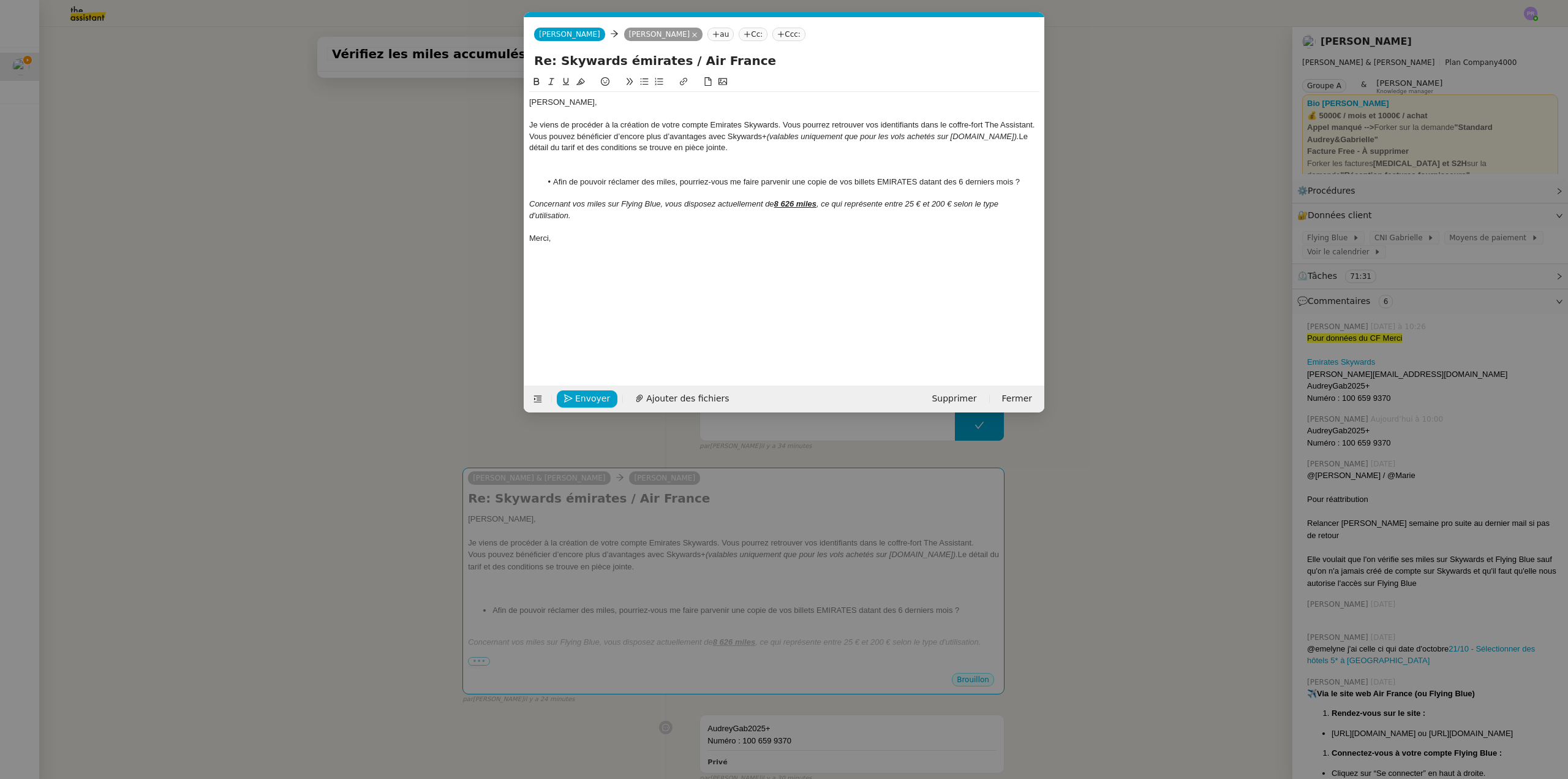
click at [632, 167] on div at bounding box center [784, 170] width 510 height 11
click at [685, 398] on span "Ajouter des fichiers" at bounding box center [687, 398] width 83 height 14
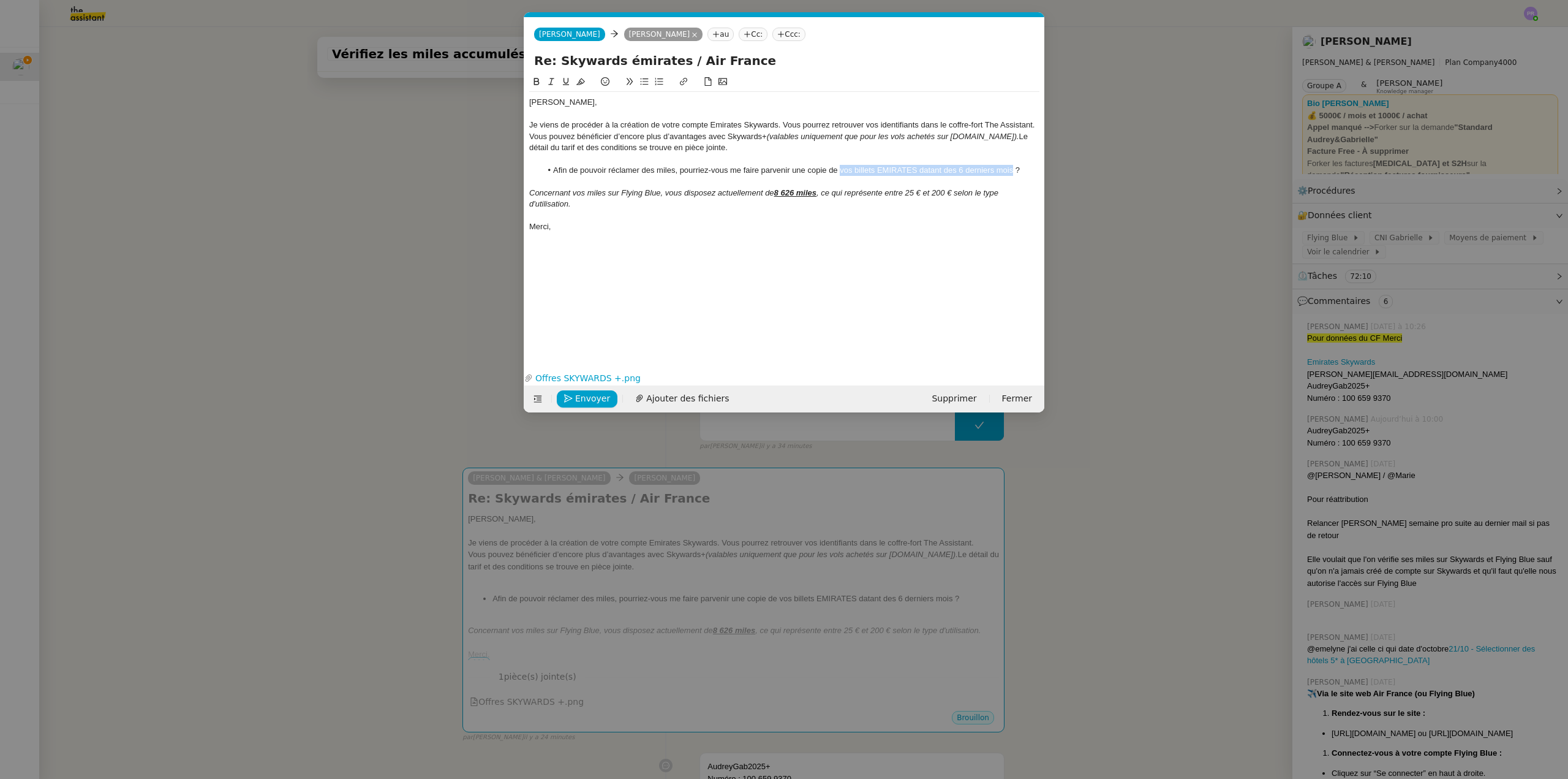
drag, startPoint x: 842, startPoint y: 169, endPoint x: 1013, endPoint y: 171, distance: 171.0
click at [1013, 171] on li "Afin de pouvoir réclamer des miles, pourriez-vous me faire parvenir une copie d…" at bounding box center [791, 170] width 499 height 11
click at [537, 78] on icon at bounding box center [536, 81] width 8 height 8
click at [568, 82] on icon at bounding box center [566, 82] width 6 height 8
click at [800, 155] on div at bounding box center [784, 159] width 510 height 11
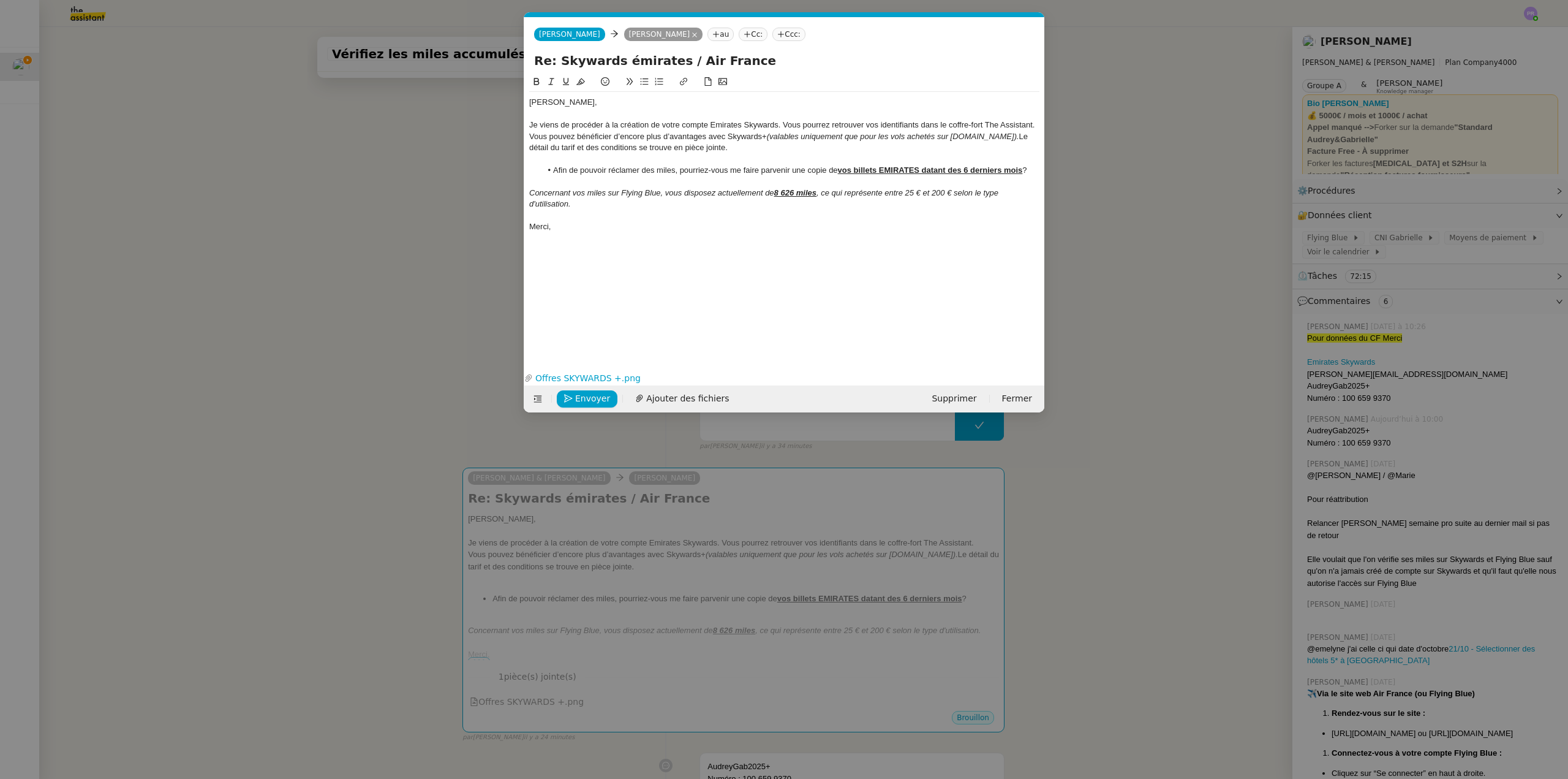
click at [589, 210] on div at bounding box center [784, 215] width 510 height 11
click at [433, 214] on nz-modal-container "Service TA - VOYAGE - PROPOSITION GLOBALE A utiliser dans le cadre de propositi…" at bounding box center [784, 390] width 1568 height 779
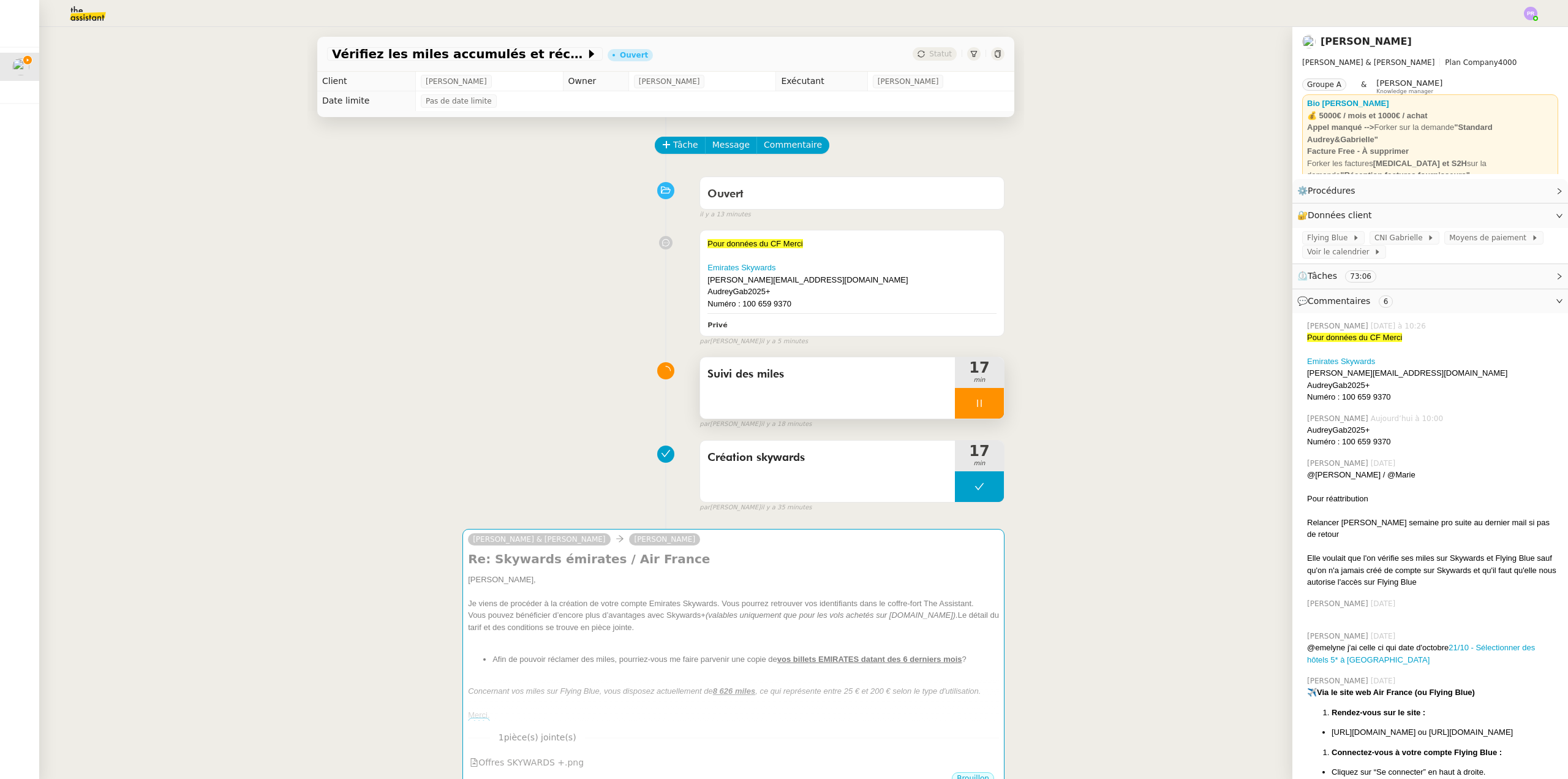
click at [977, 407] on icon at bounding box center [979, 404] width 4 height 8
click at [982, 411] on button at bounding box center [991, 404] width 24 height 31
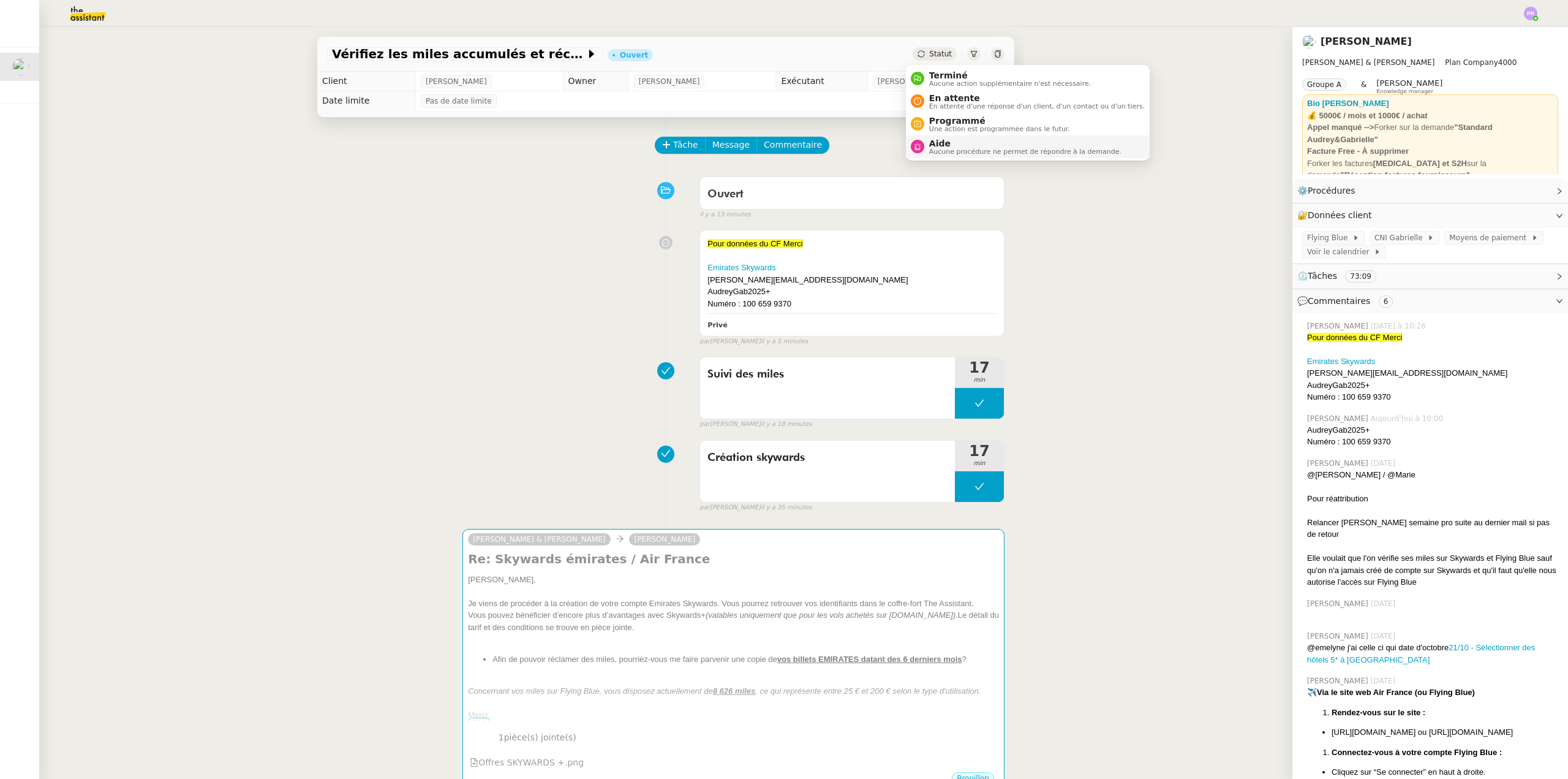
click at [967, 145] on span "Aide" at bounding box center [1025, 143] width 192 height 10
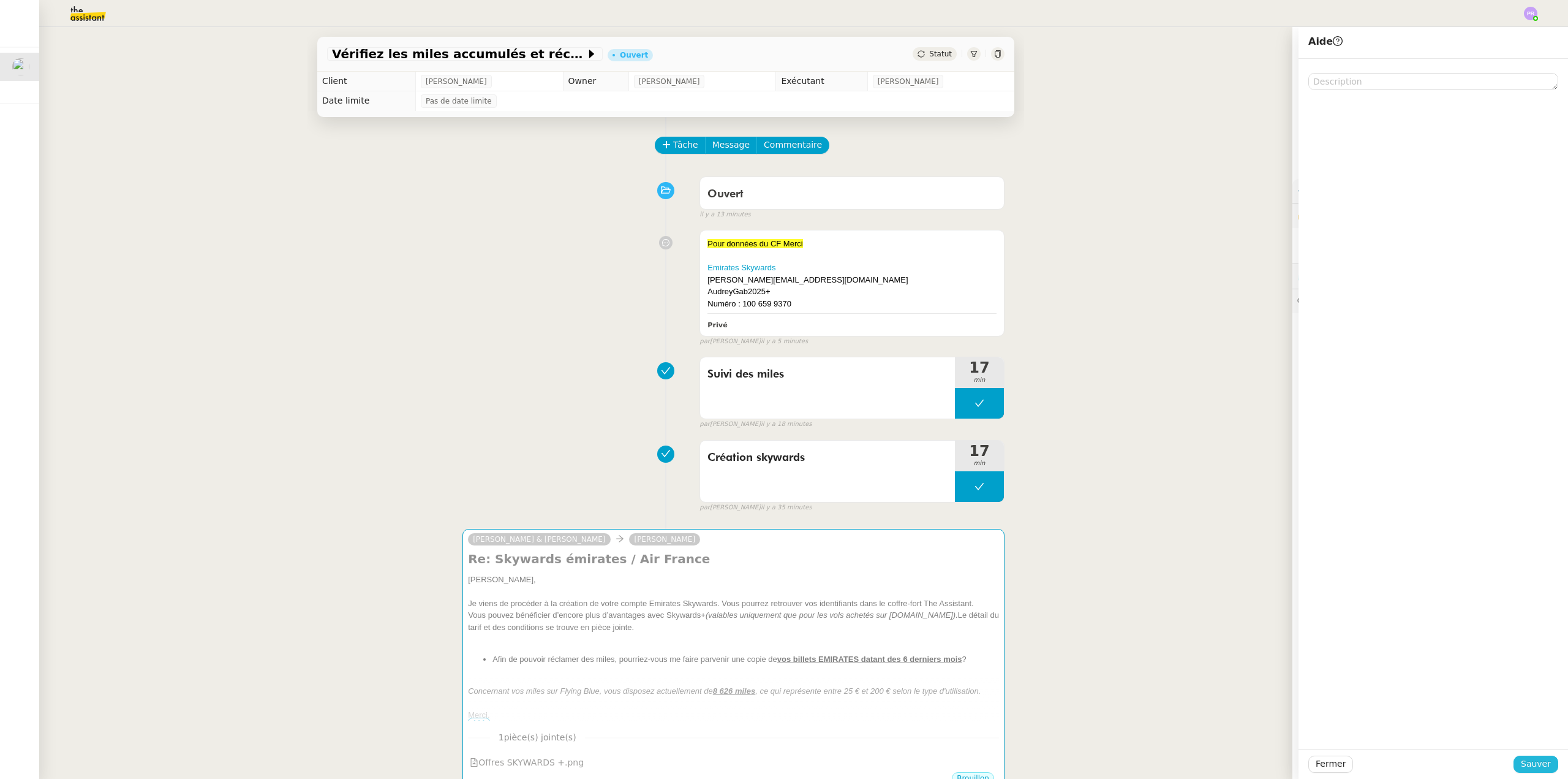
click at [1524, 763] on span "Sauver" at bounding box center [1536, 764] width 30 height 14
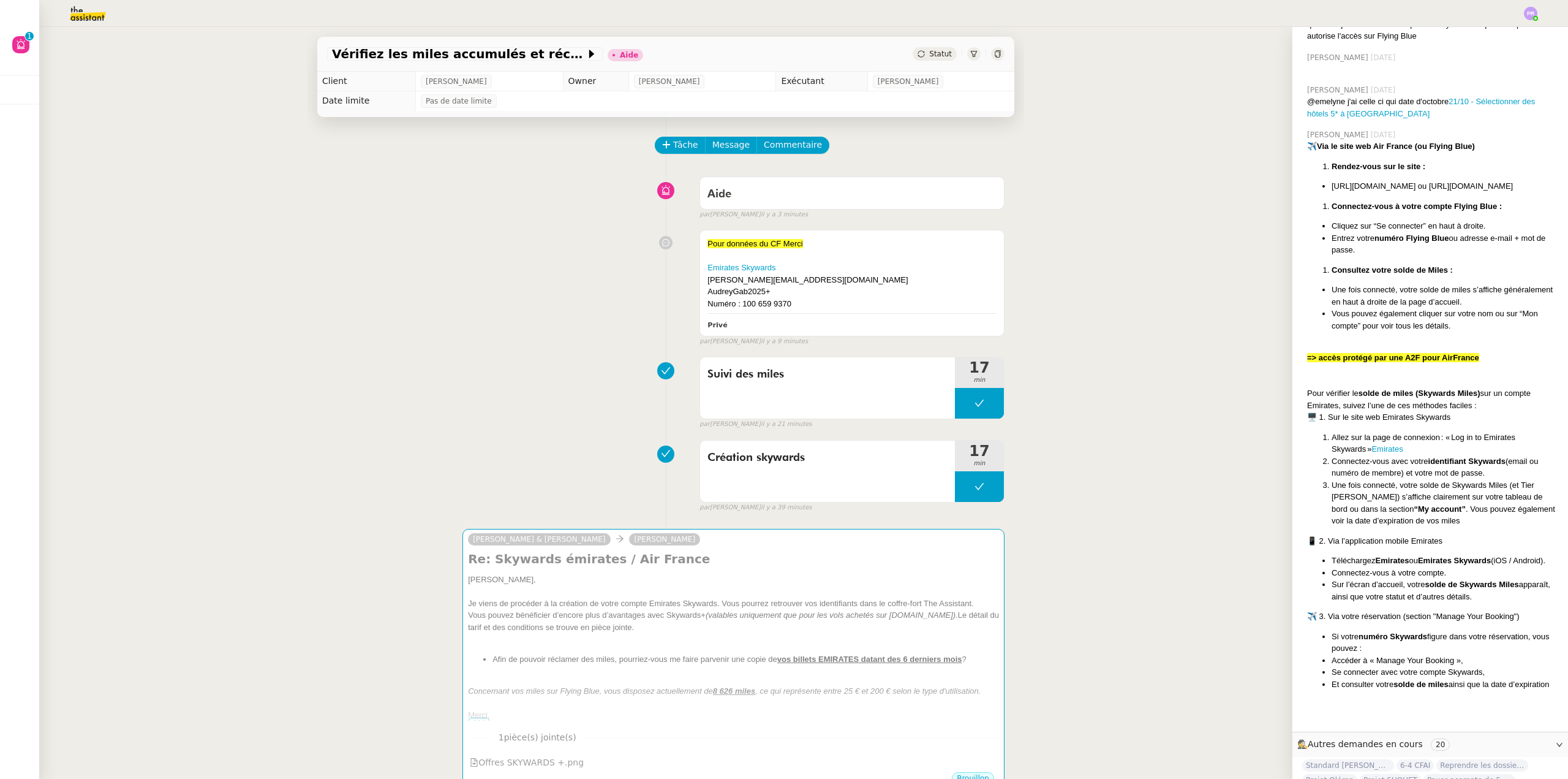
scroll to position [551, 0]
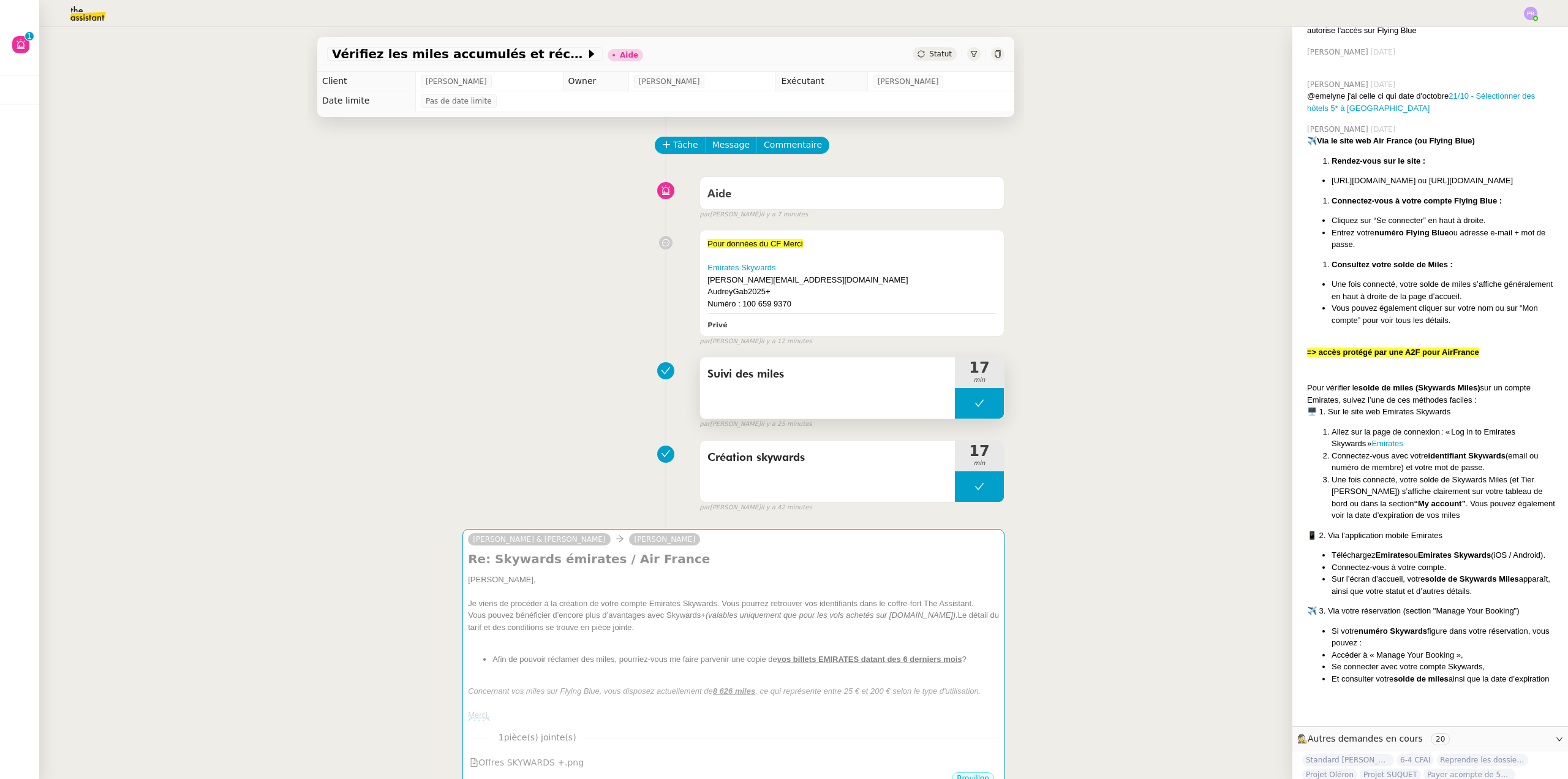
click at [961, 413] on button at bounding box center [979, 404] width 49 height 31
click at [961, 413] on div at bounding box center [967, 404] width 24 height 31
click at [979, 404] on div at bounding box center [979, 404] width 49 height 31
click at [987, 405] on icon at bounding box center [991, 403] width 10 height 10
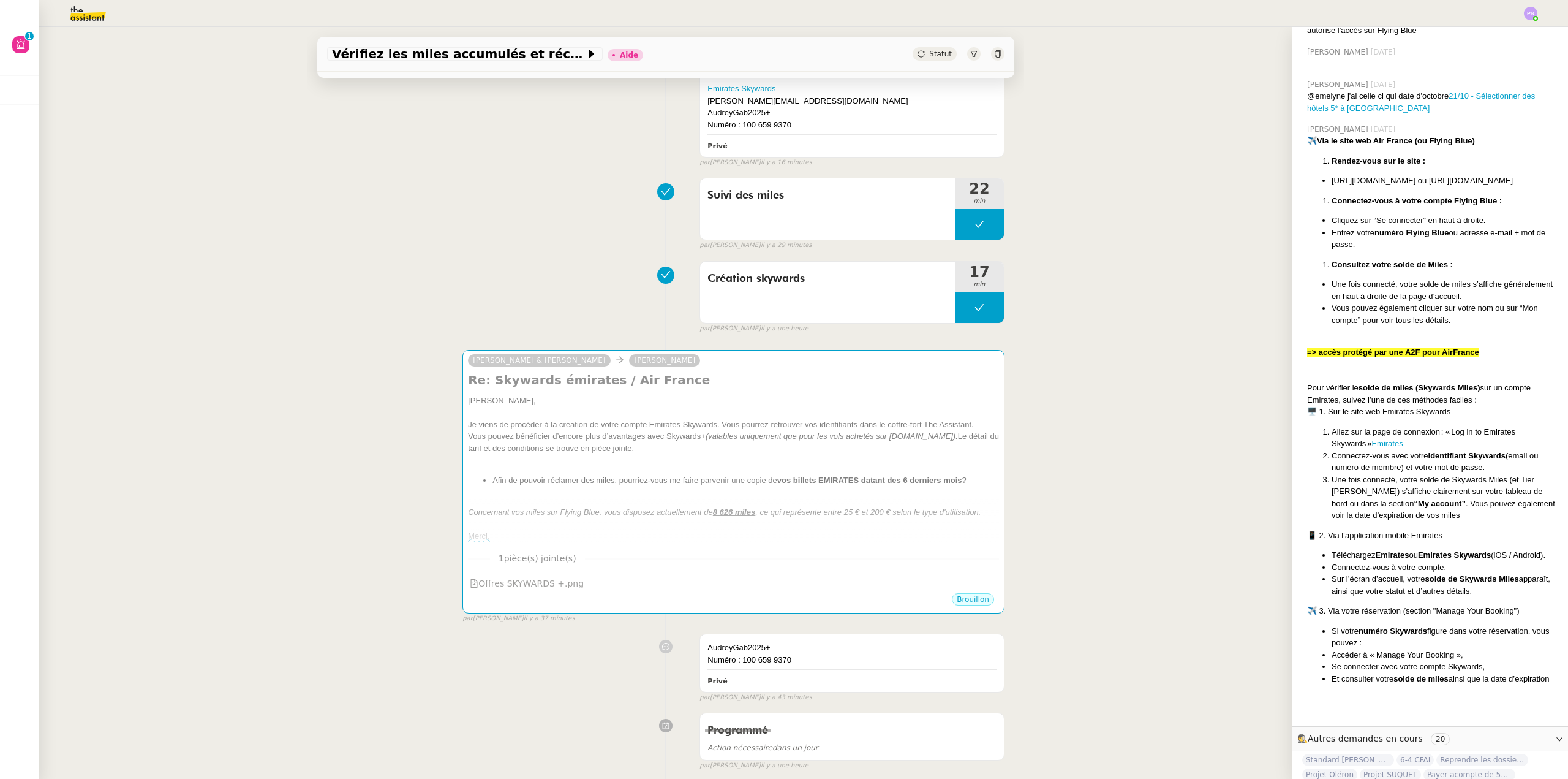
scroll to position [184, 0]
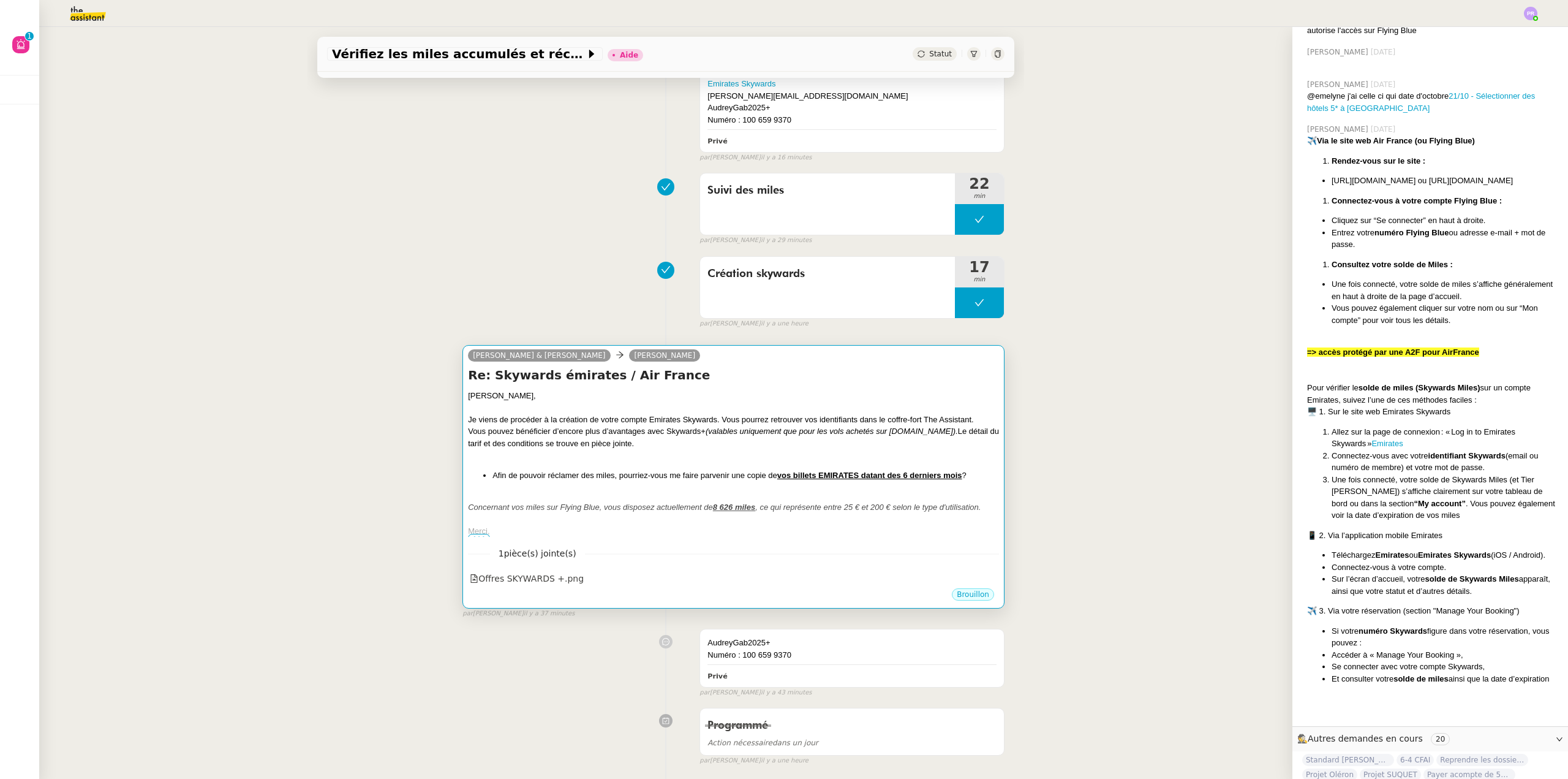
click at [596, 419] on div "Je viens de procéder à la création de votre compte Emirates Skywards. Vous pour…" at bounding box center [734, 419] width 531 height 12
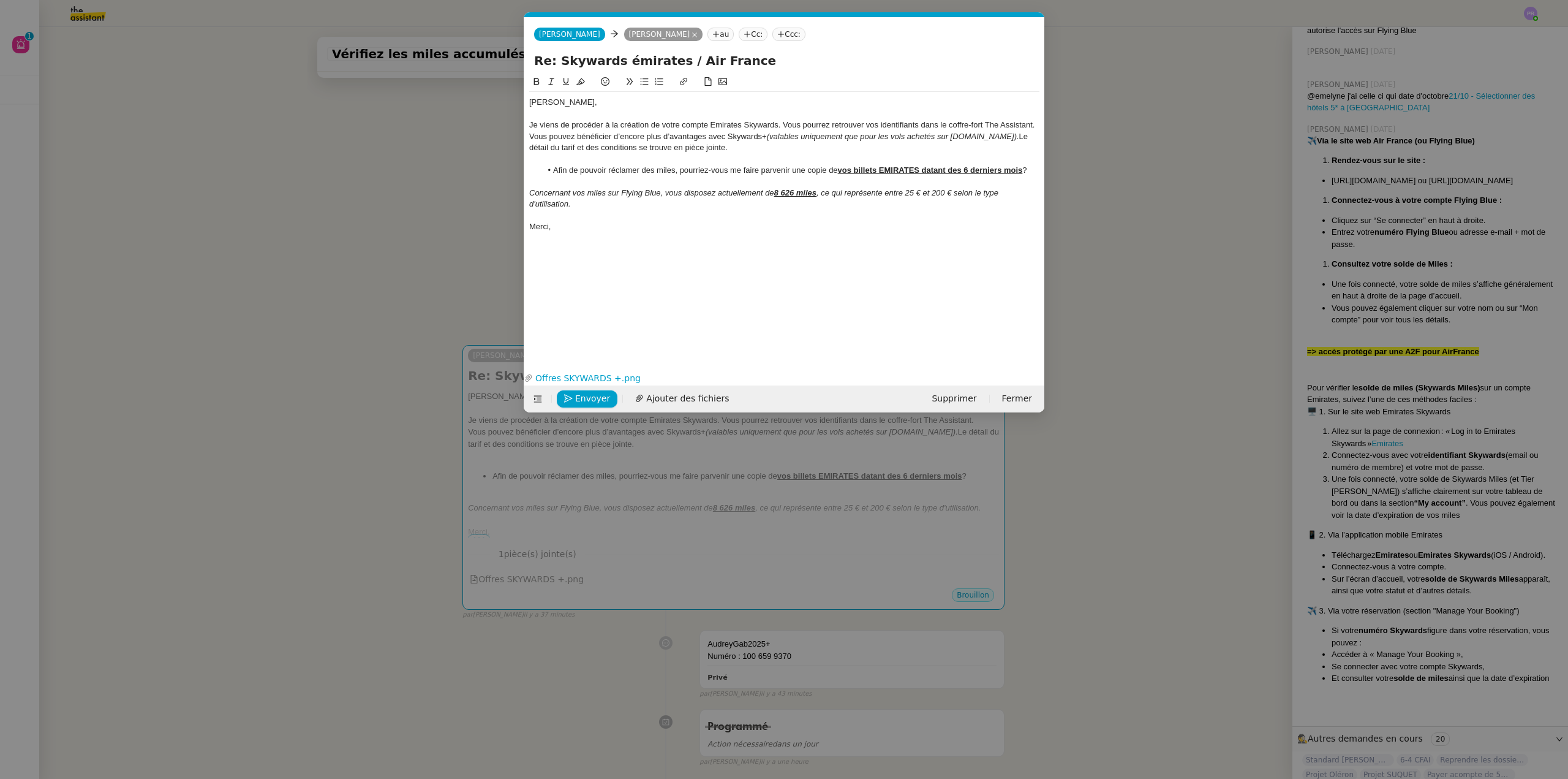
scroll to position [0, 25]
click at [602, 373] on link "Offres SKYWARDS +.png" at bounding box center [782, 379] width 498 height 14
click at [584, 396] on span "Envoyer" at bounding box center [593, 398] width 35 height 14
click at [584, 396] on span "Confirmer l'envoi" at bounding box center [612, 398] width 73 height 14
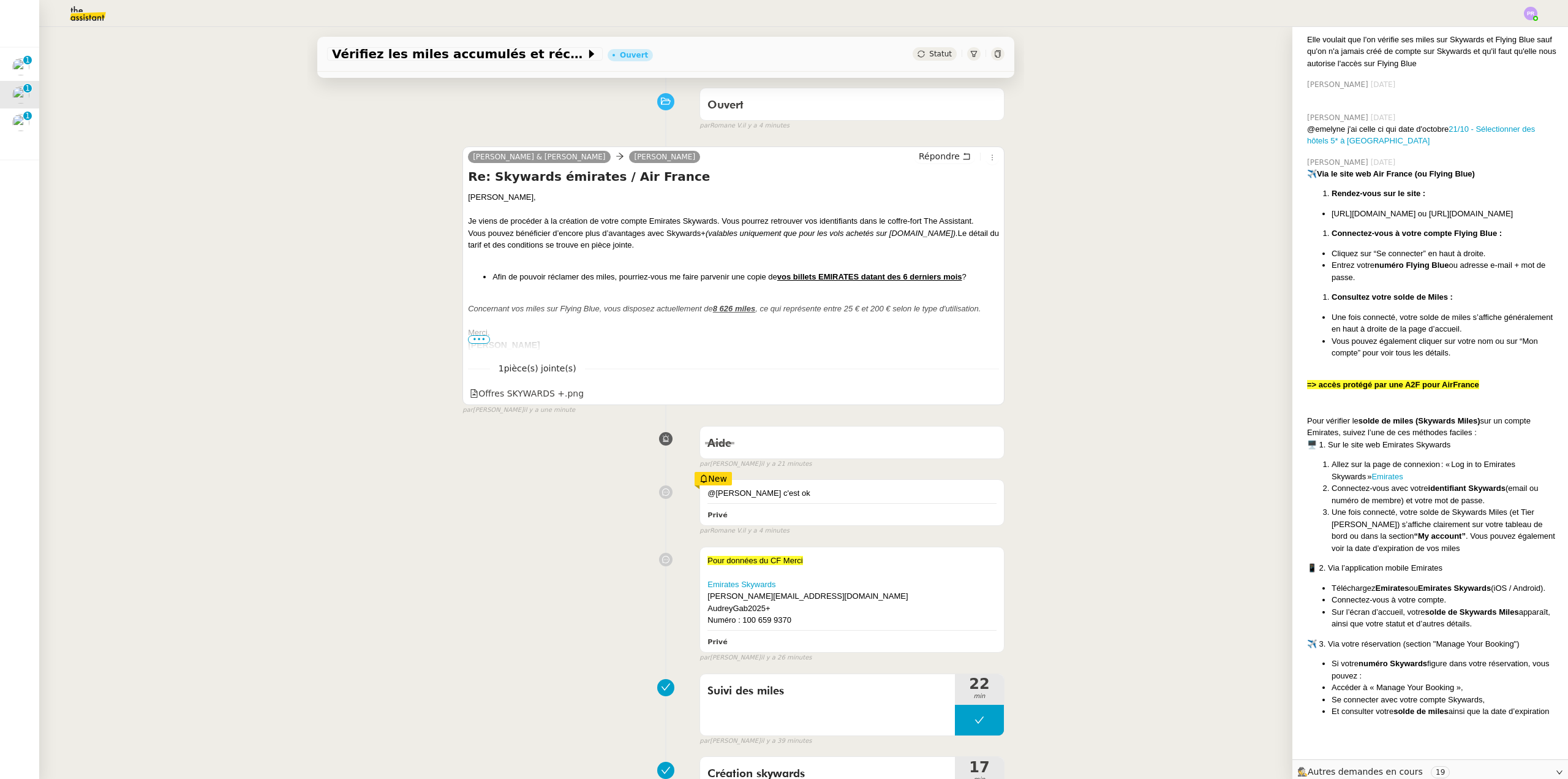
scroll to position [0, 0]
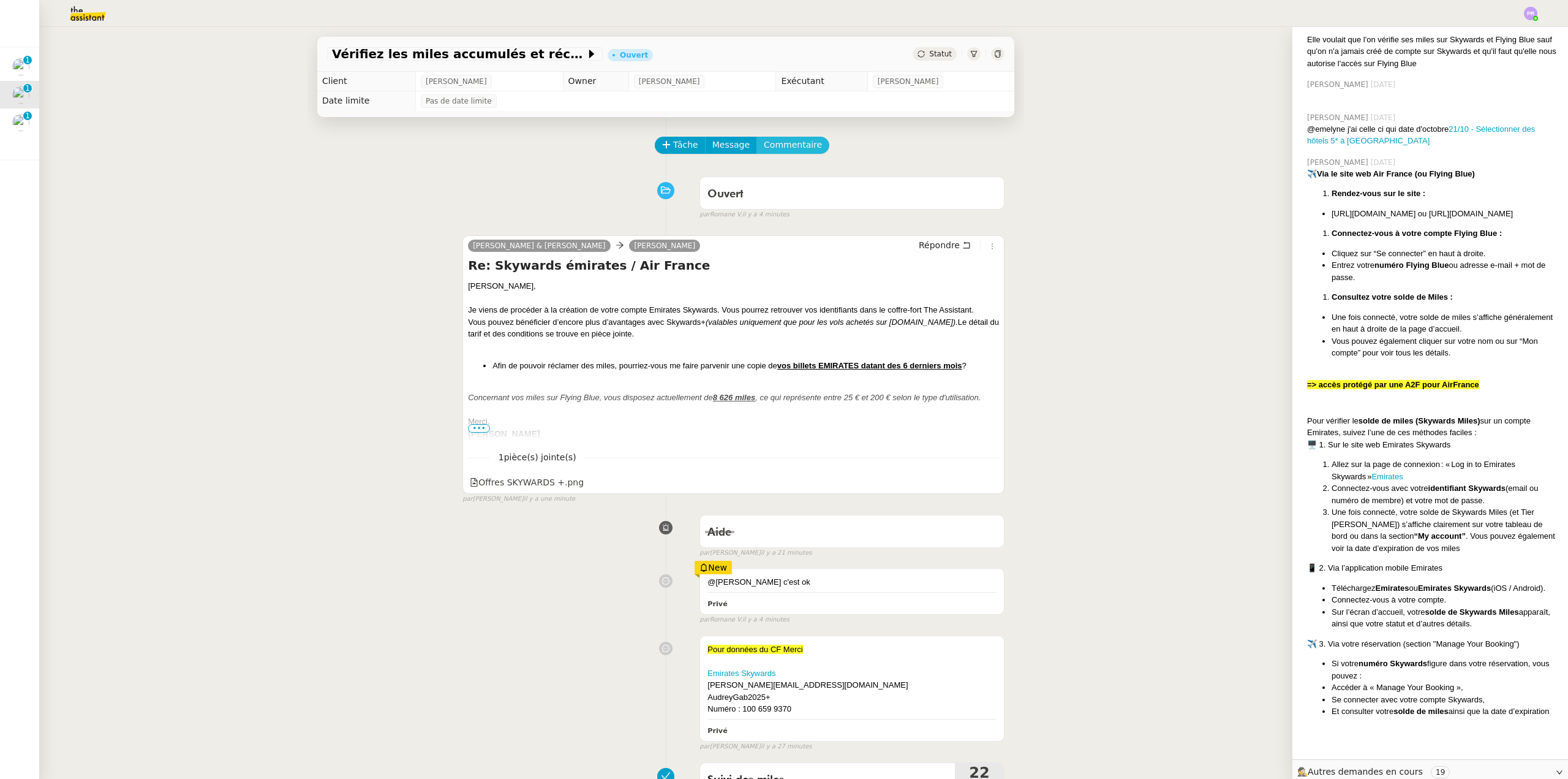
click at [784, 142] on span "Commentaire" at bounding box center [793, 145] width 58 height 14
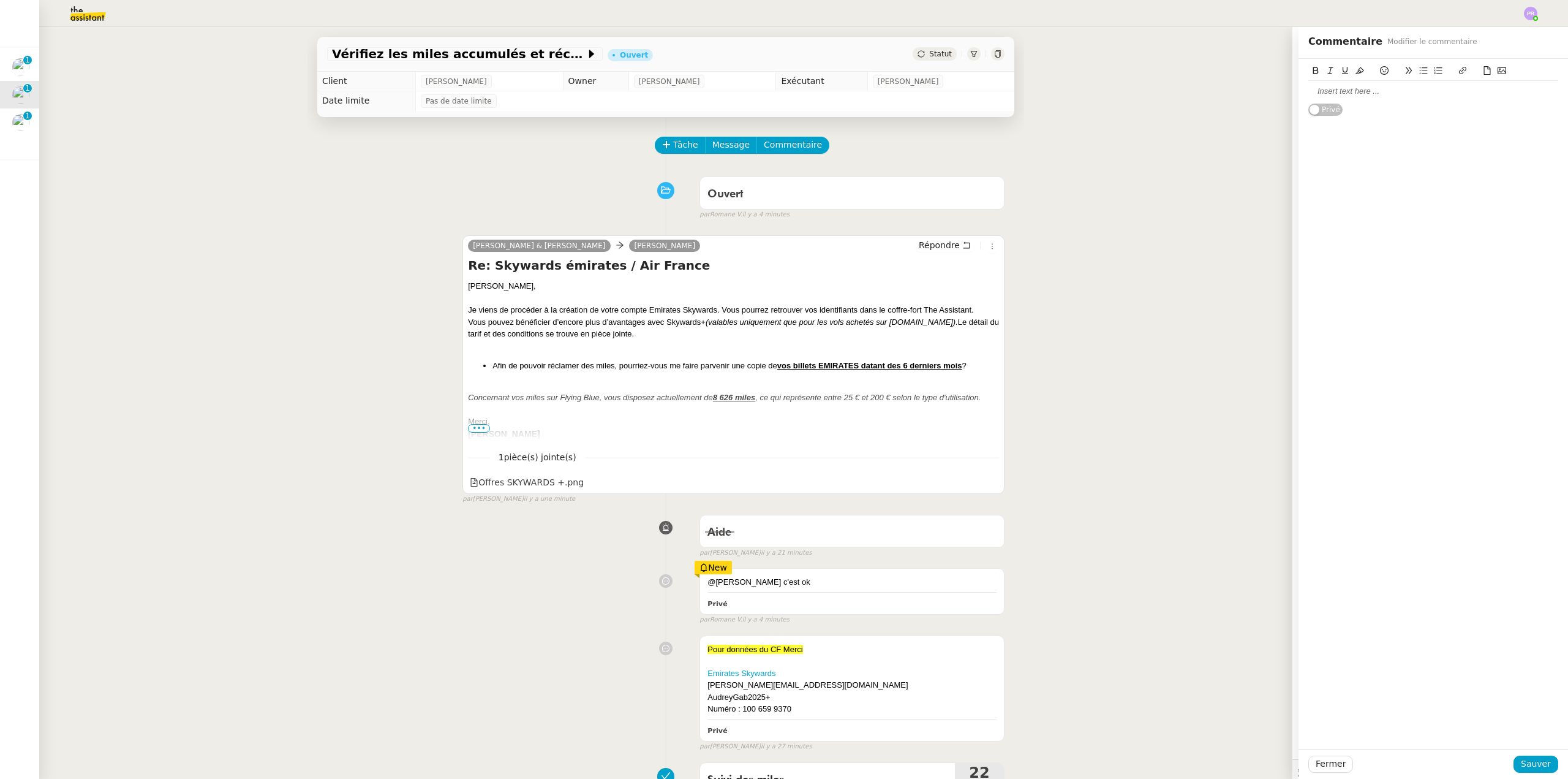
click at [1334, 93] on div at bounding box center [1434, 91] width 250 height 11
click at [1429, 89] on div "Pour ajouter les miles sur [GEOGRAPHIC_DATA] : Se connecter au compte / En haut…" at bounding box center [1434, 103] width 250 height 34
drag, startPoint x: 1422, startPoint y: 88, endPoint x: 1290, endPoint y: 88, distance: 132.0
click at [1298, 88] on div "Pour ajouter les miles sur [GEOGRAPHIC_DATA] : Se connecter au compte / En haut…" at bounding box center [1433, 104] width 270 height 91
drag, startPoint x: 1299, startPoint y: 70, endPoint x: 1341, endPoint y: 71, distance: 42.0
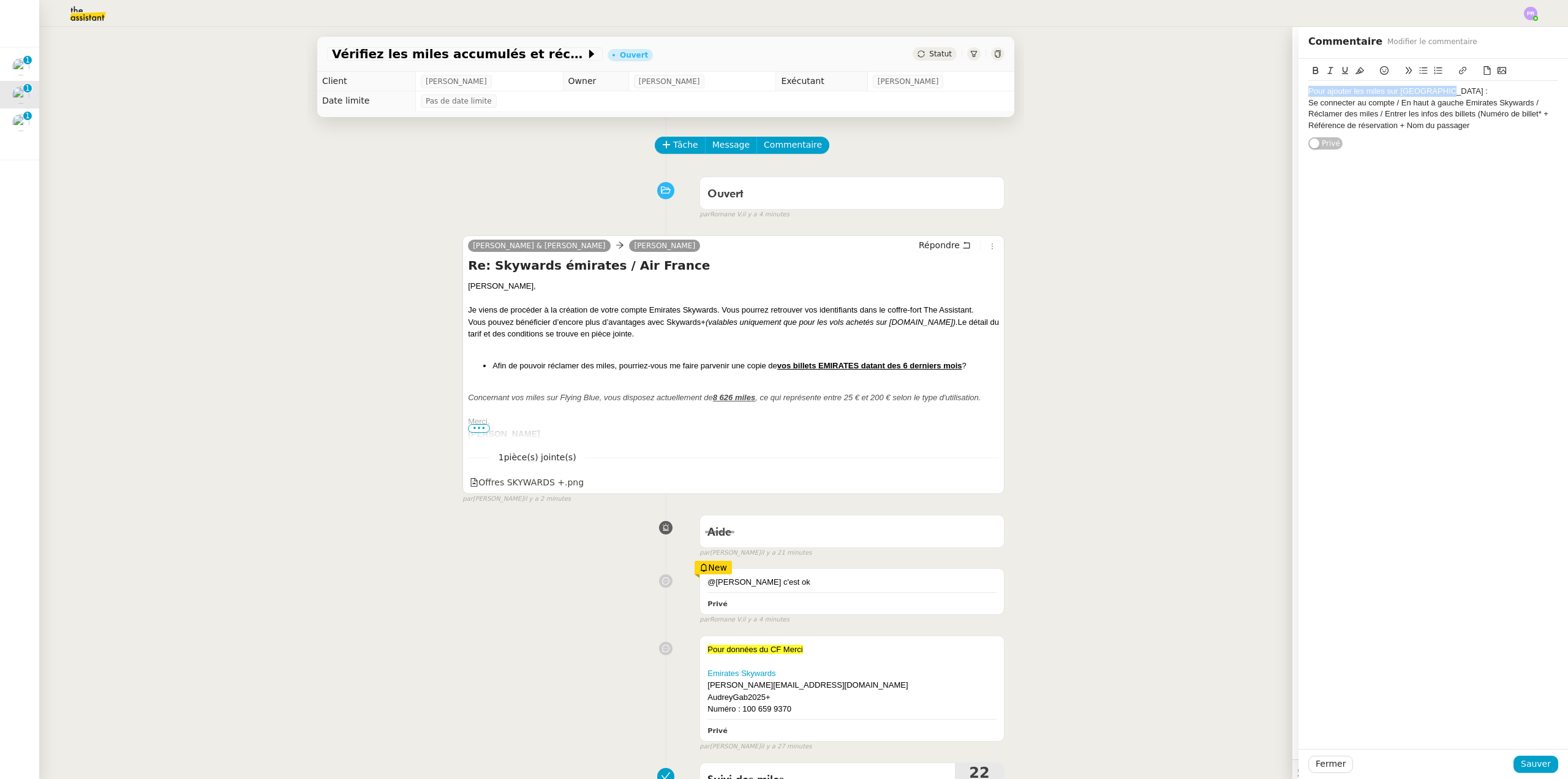
click at [1309, 70] on button at bounding box center [1316, 71] width 15 height 14
click at [1341, 71] on button at bounding box center [1345, 71] width 15 height 14
click at [1453, 88] on div "Pour ajouter les miles sur [GEOGRAPHIC_DATA] :" at bounding box center [1434, 91] width 250 height 11
click at [1454, 112] on div "Se connecter au compte / En haut à gauche Emirates Skywards / Réclamer des mile…" at bounding box center [1434, 120] width 250 height 23
click at [1457, 112] on div "Se connecter au compte / En haut à gauche Emirates Skywards / Réclamer des mile…" at bounding box center [1434, 120] width 250 height 23
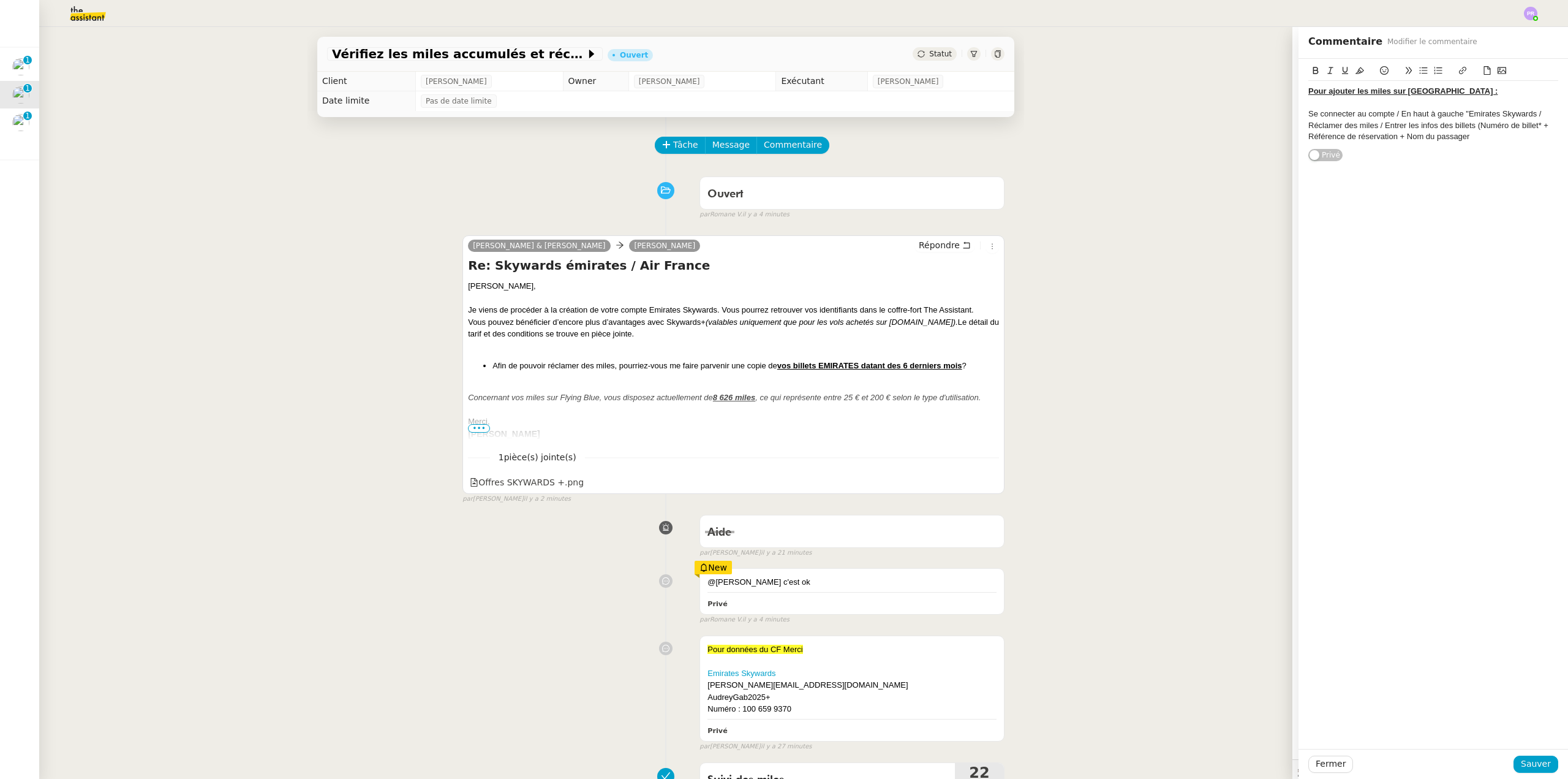
click at [1525, 113] on div "Se connecter au compte / En haut à gauche "Emirates Skywards / Réclamer des mil…" at bounding box center [1434, 120] width 250 height 23
click at [1528, 115] on div "Se connecter au compte / En haut à gauche "Emirates Skywards / Réclamer des mil…" at bounding box center [1434, 120] width 250 height 23
click at [1478, 139] on div "Référence de réservation + Nom du passager" at bounding box center [1434, 136] width 250 height 11
drag, startPoint x: 1469, startPoint y: 123, endPoint x: 1476, endPoint y: 136, distance: 14.8
click at [1476, 136] on div "Pour ajouter les miles sur [GEOGRAPHIC_DATA] : Se connecter au compte / En haut…" at bounding box center [1434, 114] width 250 height 66
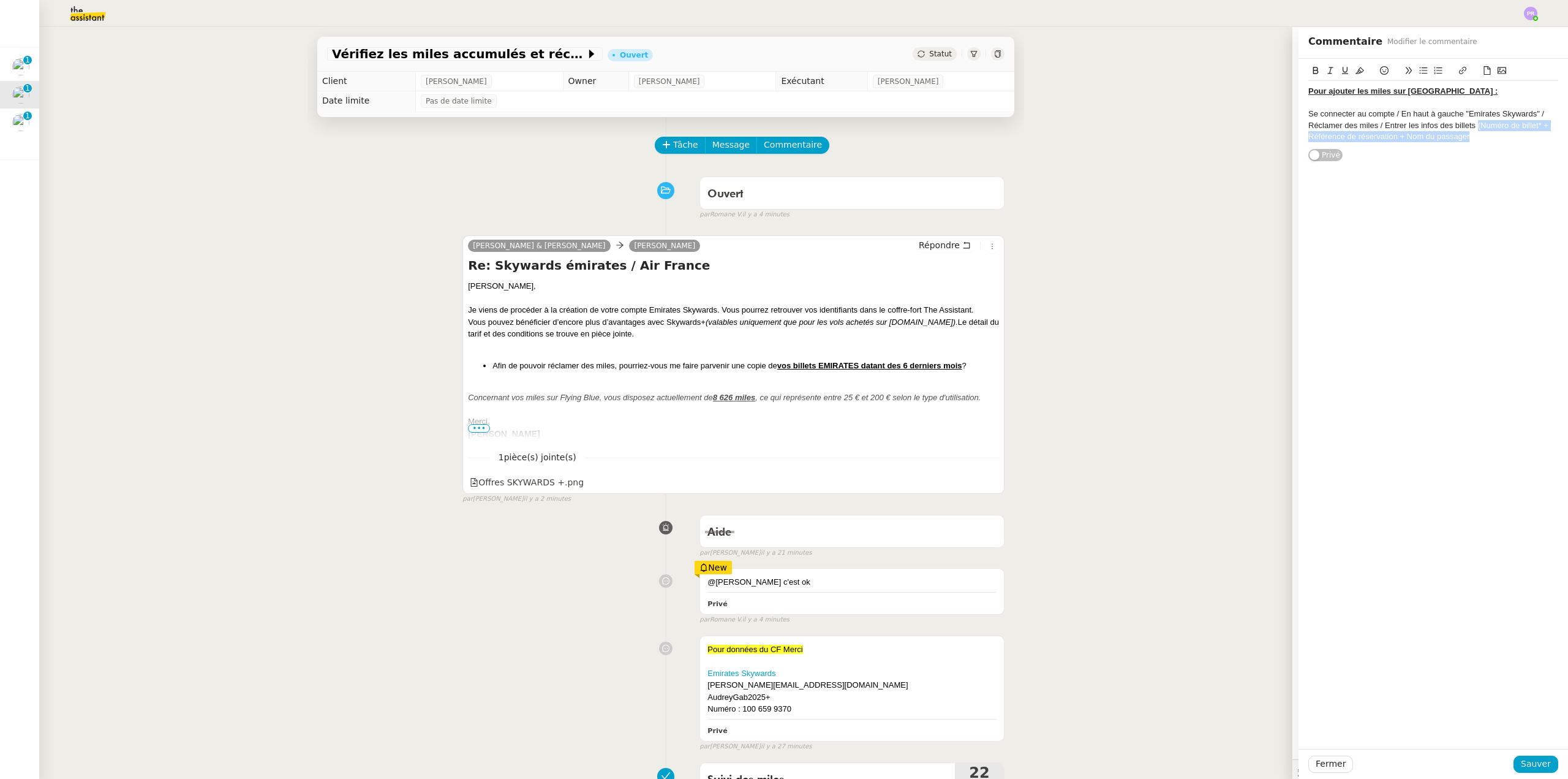
drag, startPoint x: 1324, startPoint y: 69, endPoint x: 1442, endPoint y: 110, distance: 124.9
click at [1326, 70] on button at bounding box center [1330, 71] width 15 height 14
click at [1480, 138] on div "Référence de réservation + Nom du passager" at bounding box center [1434, 136] width 250 height 11
click at [1527, 757] on span "Sauver" at bounding box center [1536, 764] width 30 height 14
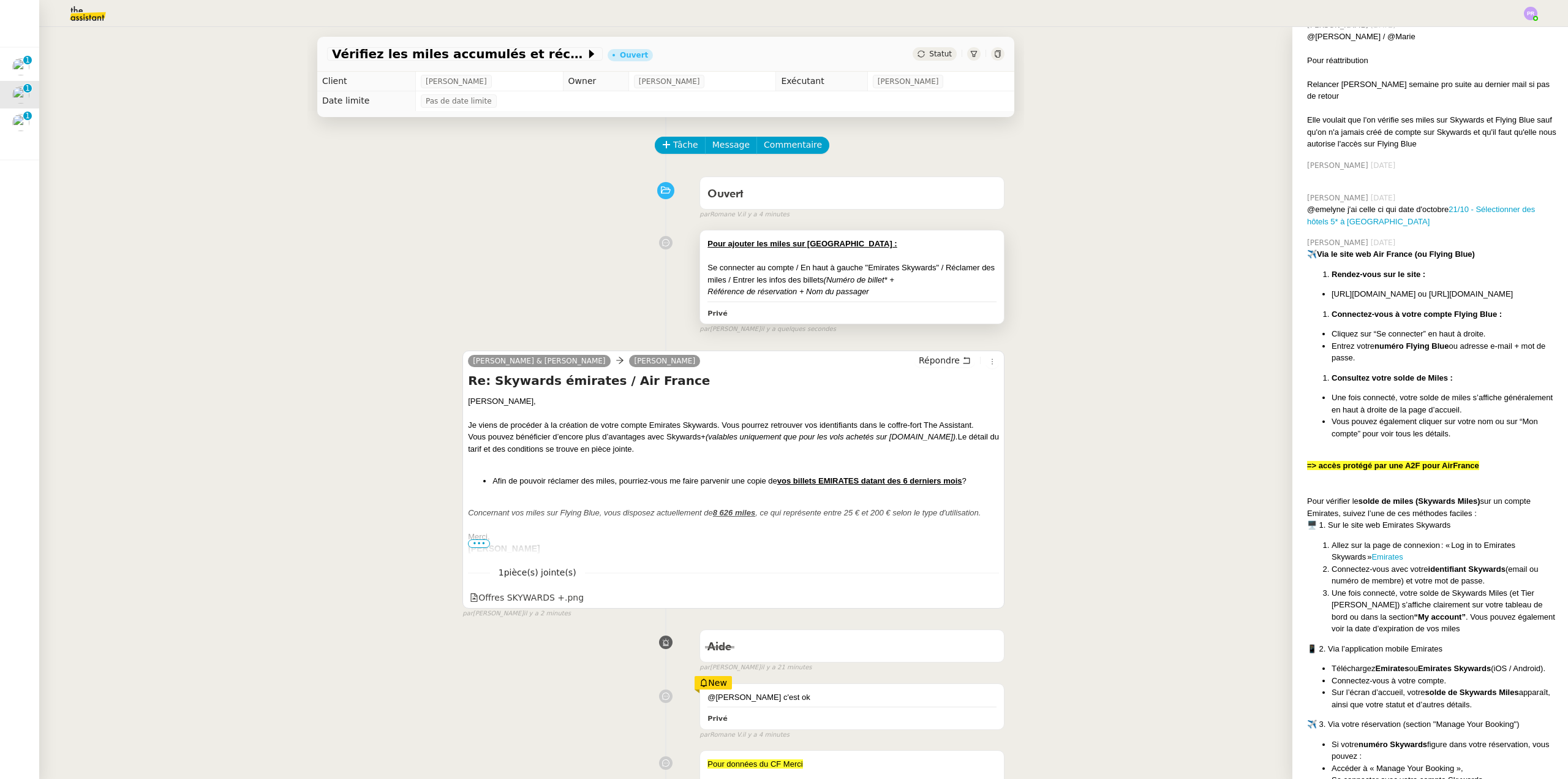
click at [920, 298] on div "Référence de réservation + Nom du passager" at bounding box center [852, 291] width 289 height 12
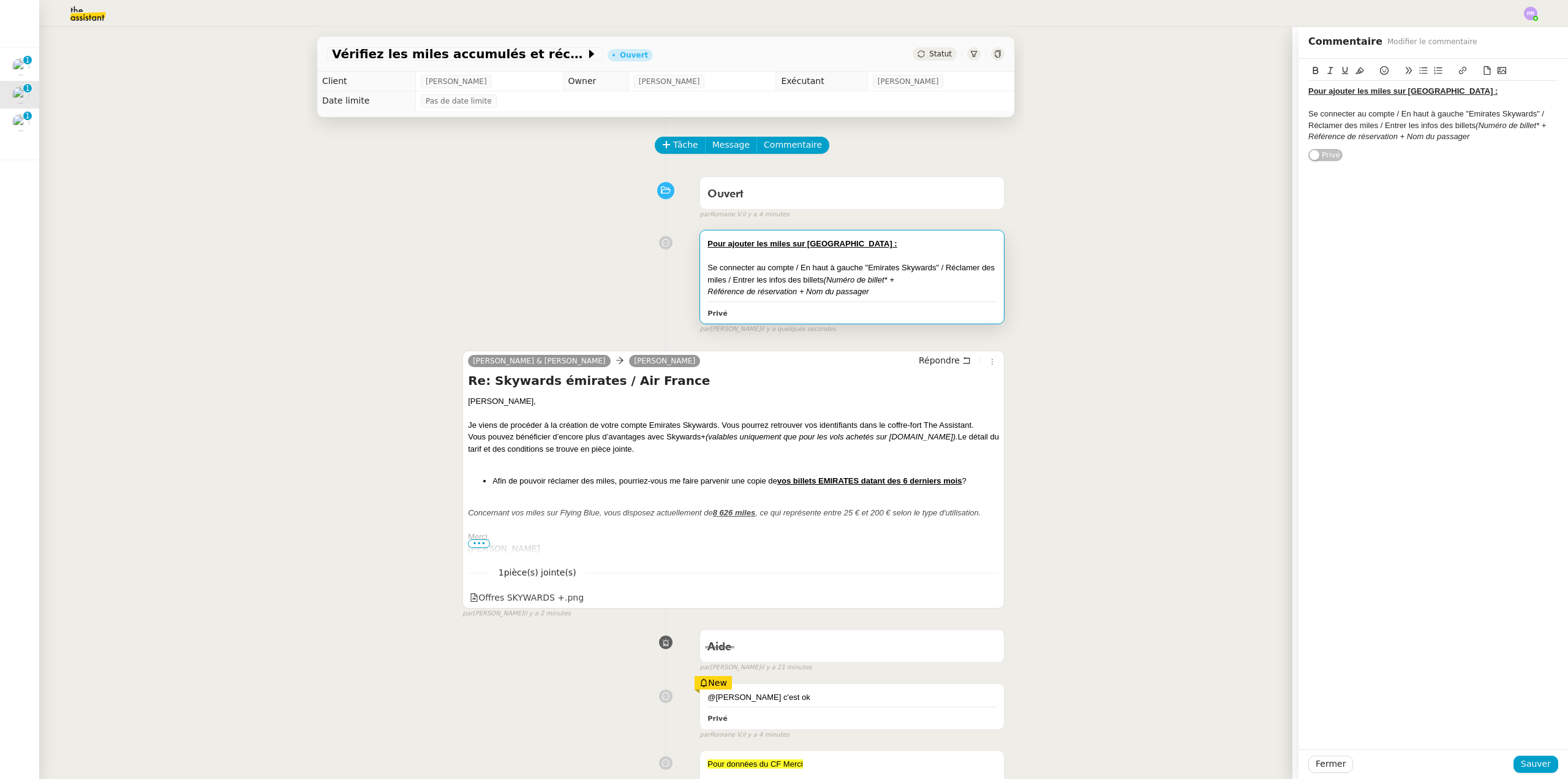
click at [1369, 126] on div "Se connecter au compte / En haut à gauche "Emirates Skywards" / Réclamer des mi…" at bounding box center [1434, 120] width 250 height 23
drag, startPoint x: 1479, startPoint y: 150, endPoint x: 1472, endPoint y: 154, distance: 8.1
click at [1479, 151] on div "Référence de réservation + Nom du passager" at bounding box center [1434, 148] width 250 height 11
click at [1484, 151] on div "Référence de réservation + Nom du passager" at bounding box center [1434, 148] width 250 height 11
click at [1358, 140] on div "Se connecter au compte / En haut à gauche "Emirates Skywards" / Réclamer des mi…" at bounding box center [1434, 125] width 250 height 34
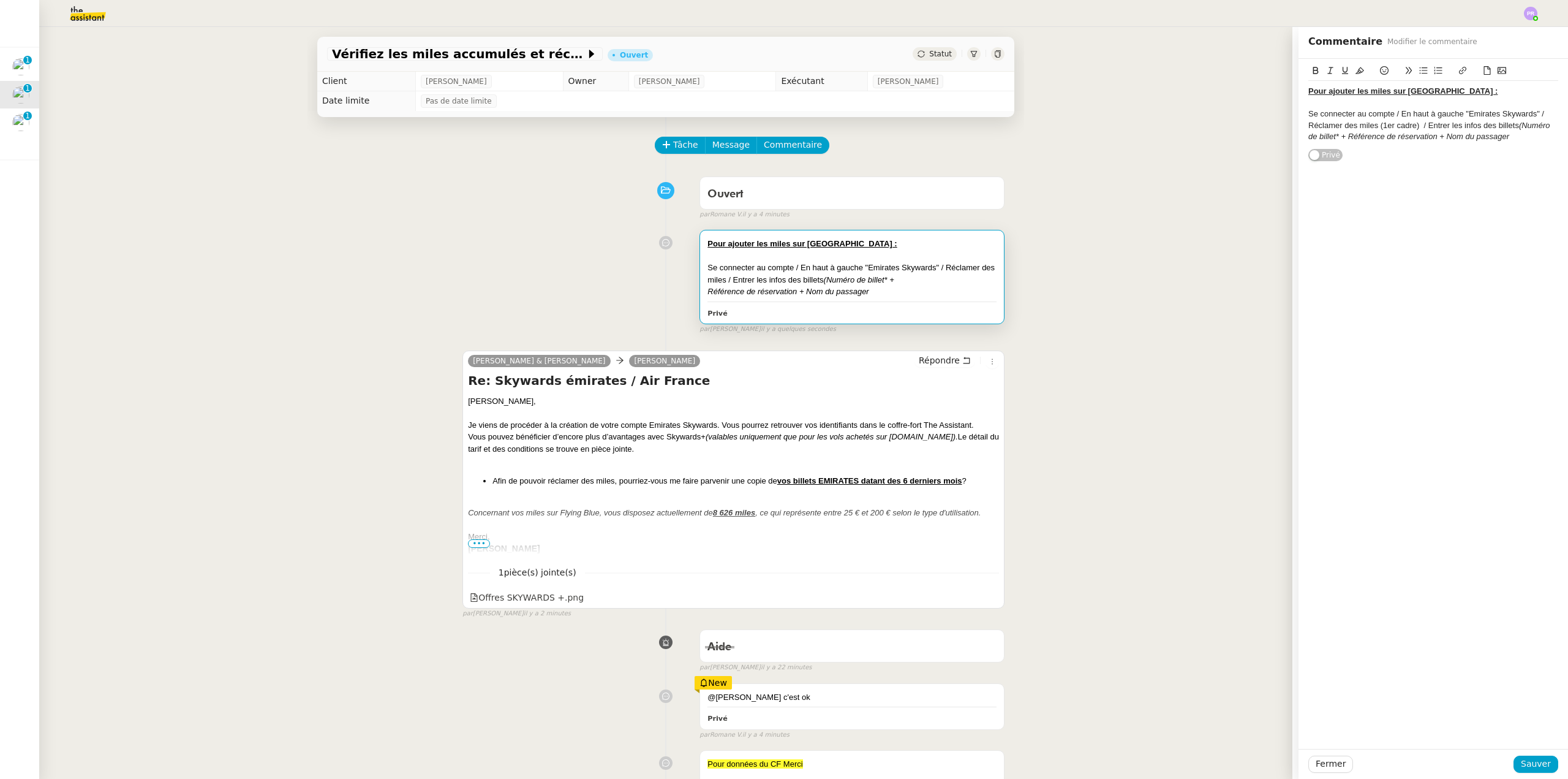
click at [1330, 135] on em "(Numéro de billet* + Référence de réservation + Nom du passager" at bounding box center [1430, 131] width 244 height 20
click at [1503, 133] on div "Se connecter au compte / En haut à gauche "Emirates Skywards" / Réclamer des mi…" at bounding box center [1434, 125] width 250 height 34
click at [1531, 756] on button "Sauver" at bounding box center [1536, 764] width 45 height 17
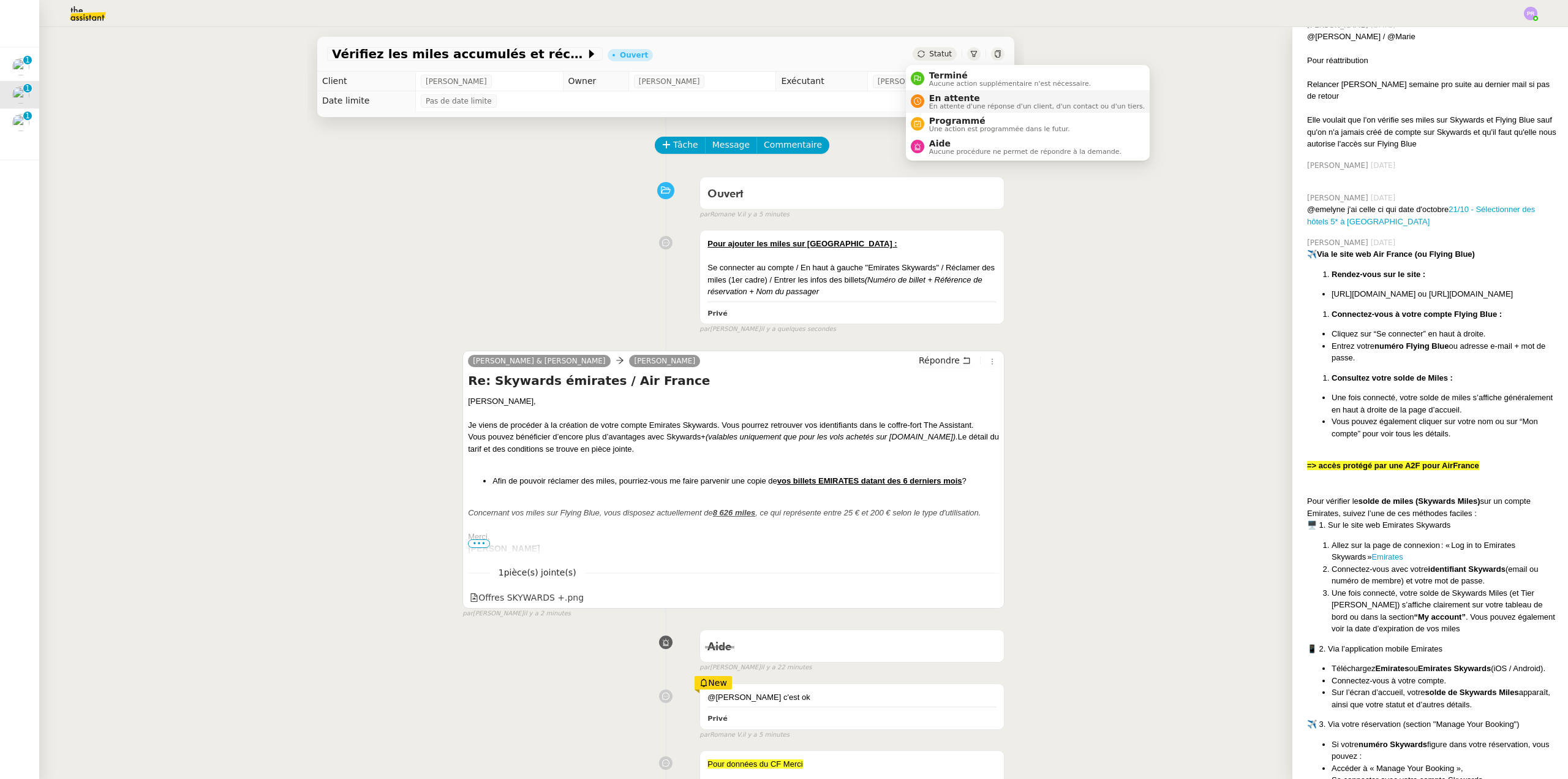
click at [953, 106] on span "En attente d'une réponse d'un client, d'un contact ou d'un tiers." at bounding box center [1037, 106] width 215 height 7
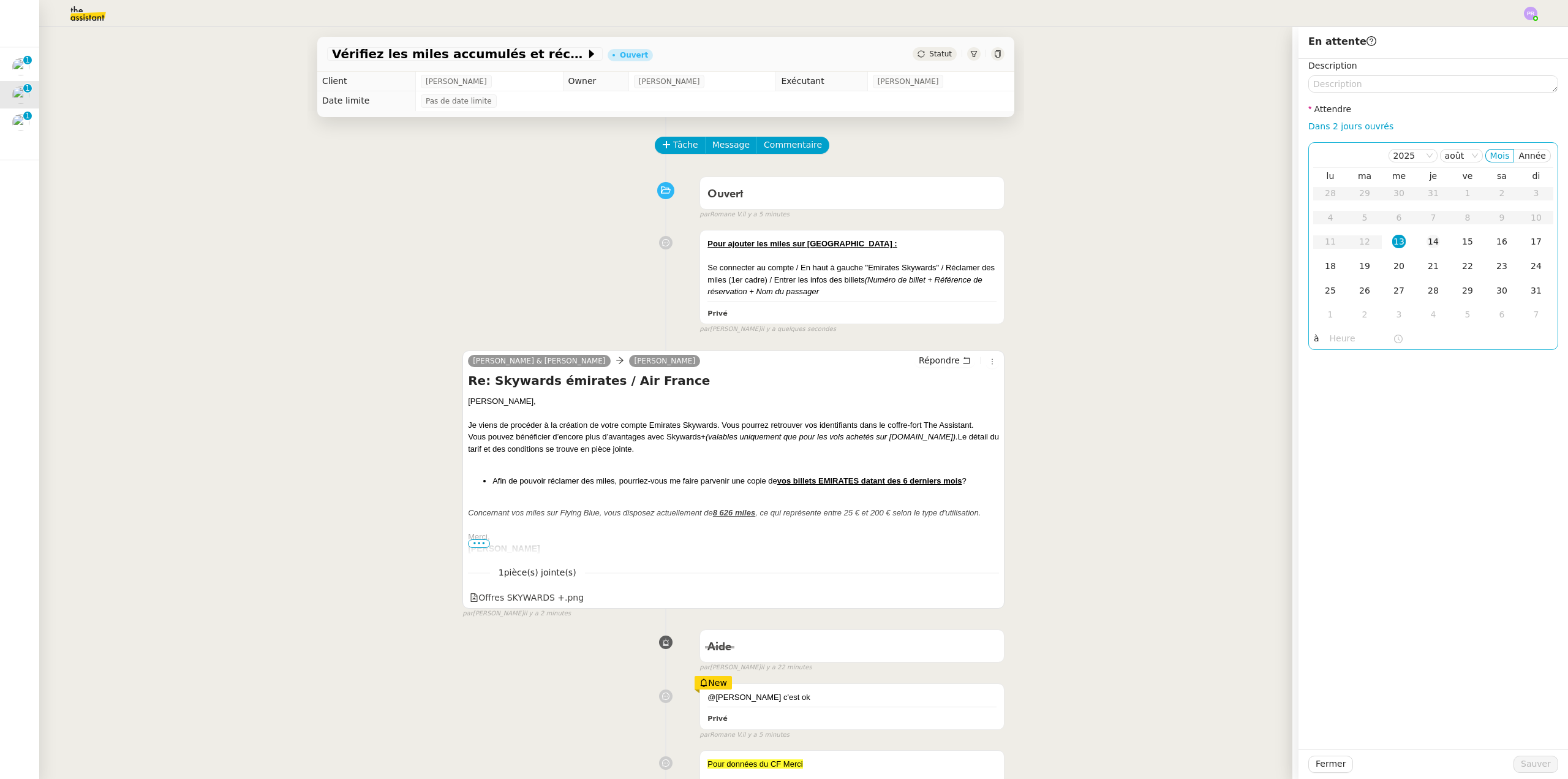
click at [1416, 241] on td "14" at bounding box center [1434, 242] width 34 height 24
click at [1343, 339] on input "text" at bounding box center [1361, 339] width 63 height 14
click at [1328, 469] on div "16" at bounding box center [1331, 470] width 34 height 15
click at [1365, 353] on div "00" at bounding box center [1365, 358] width 34 height 15
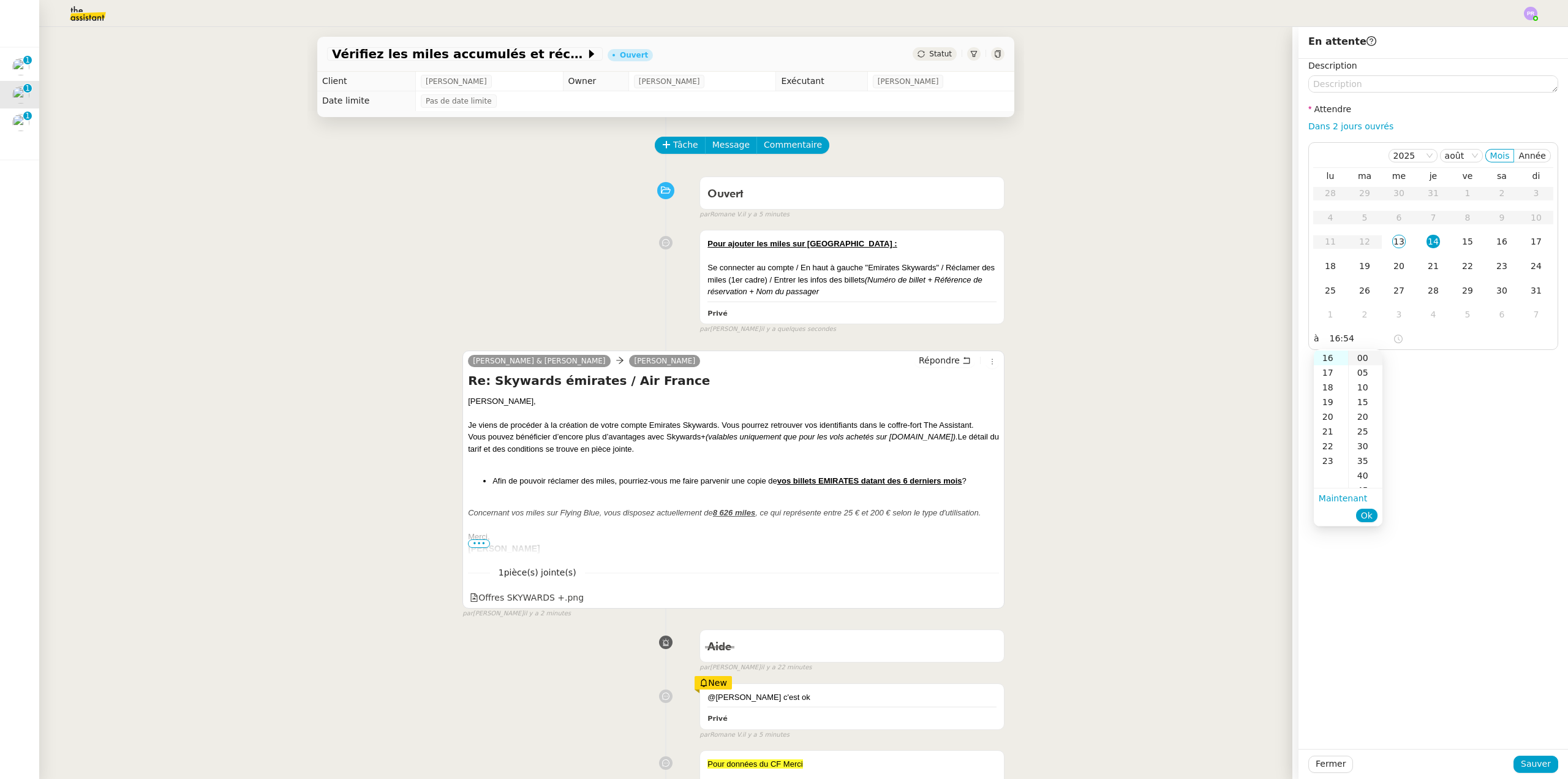
type input "16:00"
click at [1371, 515] on span "Ok" at bounding box center [1367, 515] width 11 height 12
click at [1531, 761] on span "Sauver" at bounding box center [1536, 764] width 30 height 14
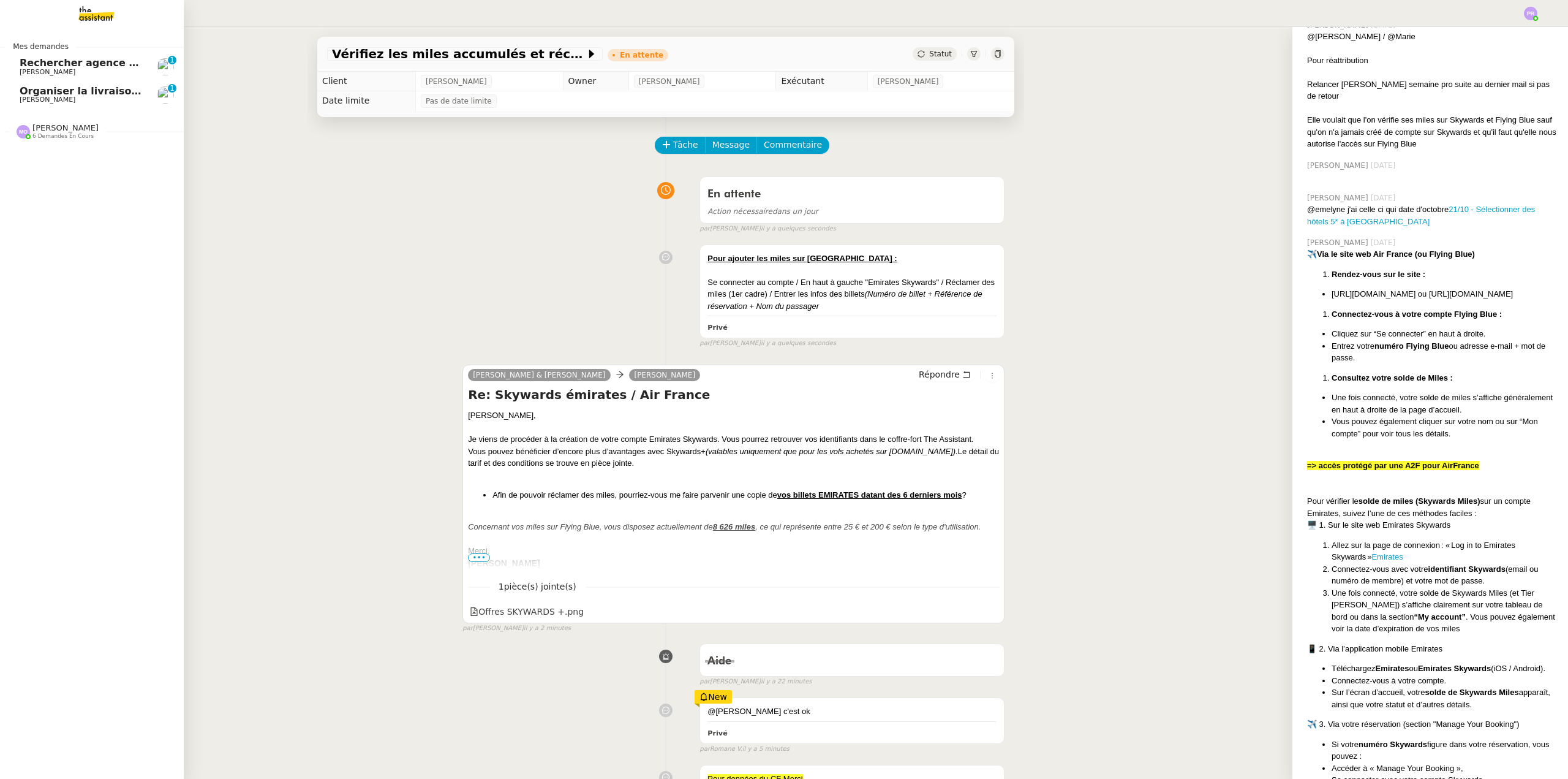
click at [74, 95] on span "Organiser la livraison du coffre-fort" at bounding box center [118, 91] width 196 height 11
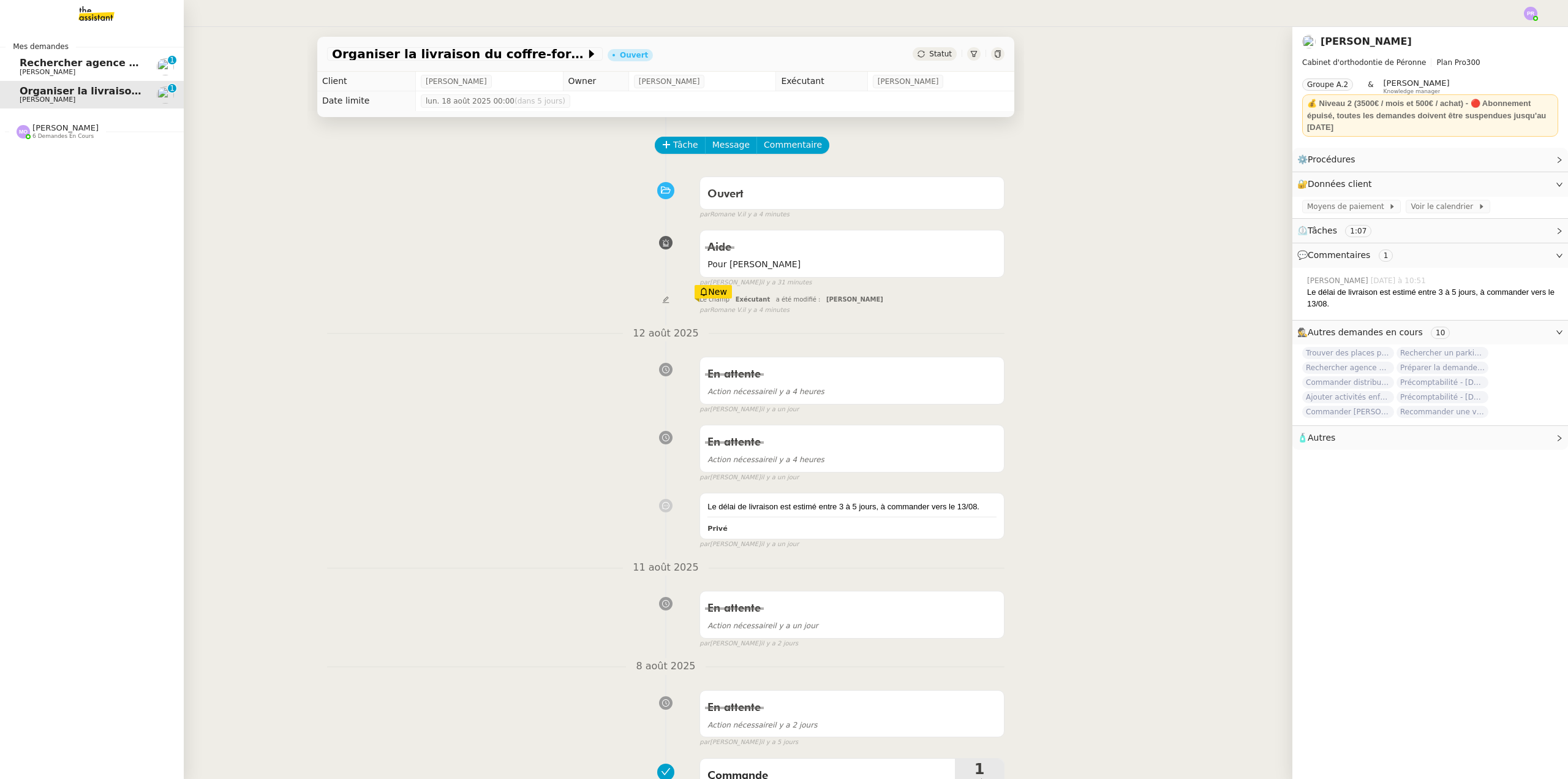
click at [89, 62] on span "Rechercher agence coliving à [GEOGRAPHIC_DATA]" at bounding box center [160, 62] width 280 height 11
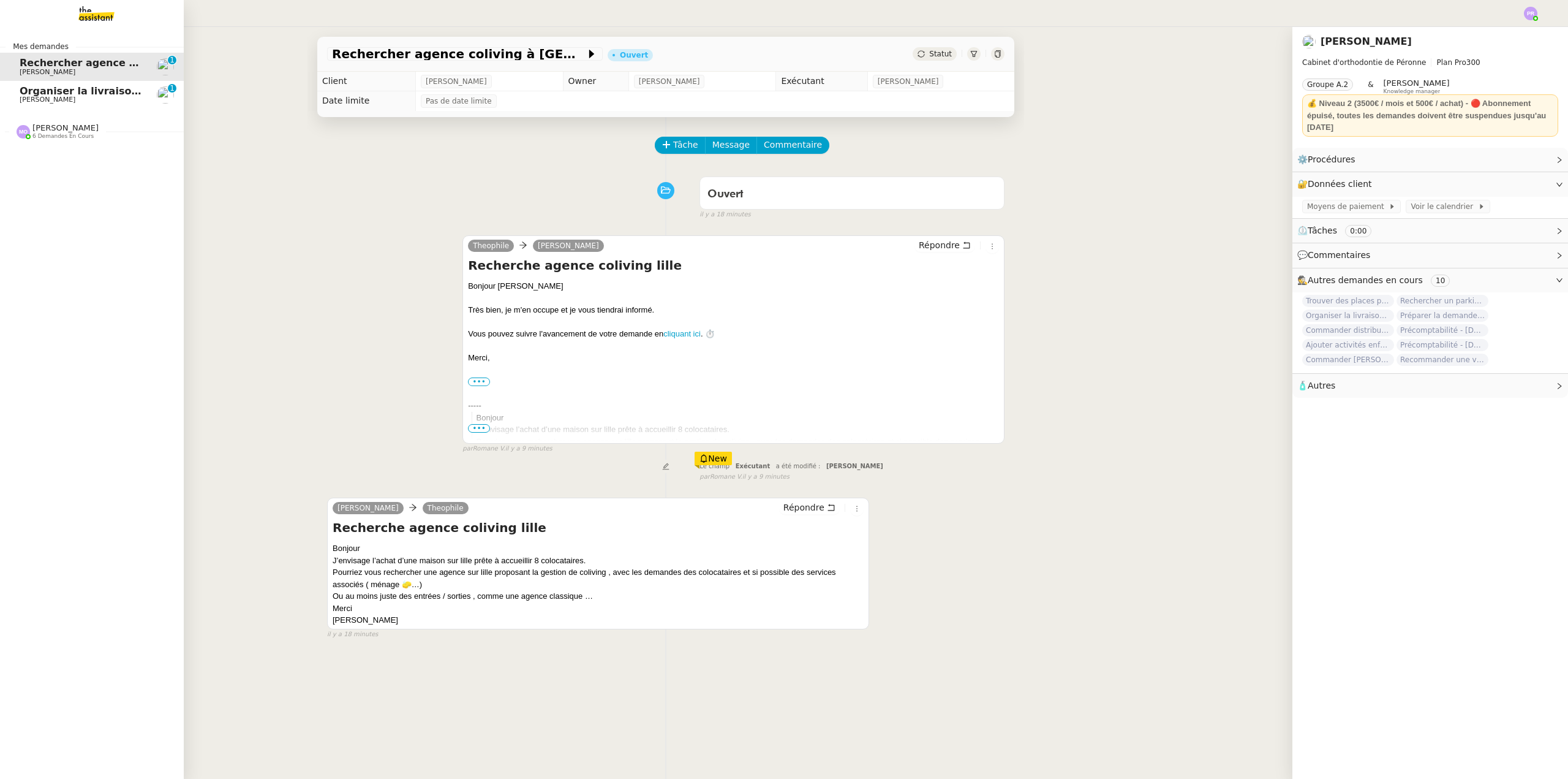
click at [56, 98] on span "[PERSON_NAME]" at bounding box center [47, 99] width 55 height 8
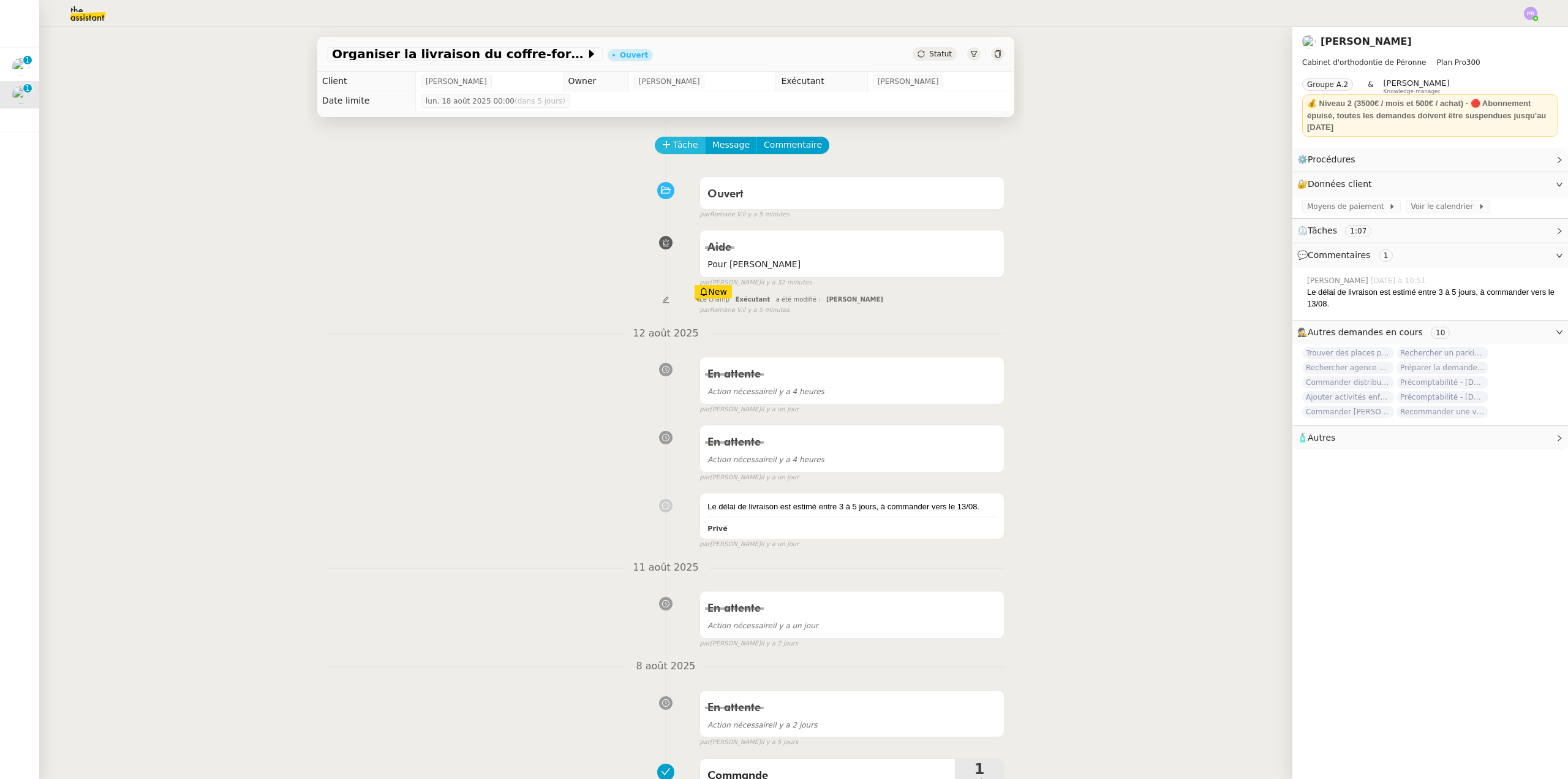
click at [679, 145] on span "Tâche" at bounding box center [686, 145] width 25 height 14
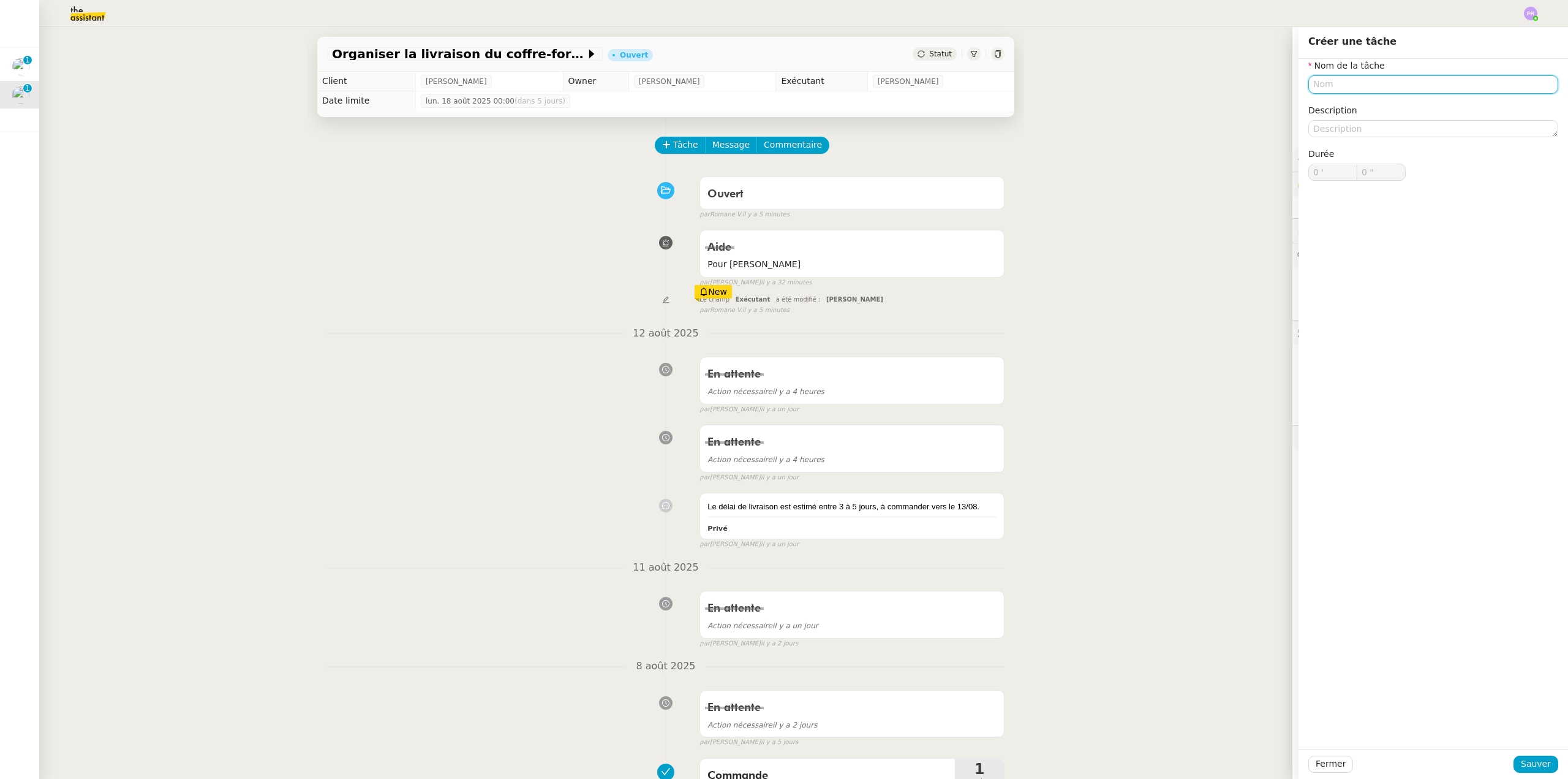
click at [1325, 86] on input "text" at bounding box center [1434, 84] width 250 height 18
click at [1363, 103] on div "Commande coffre-fort" at bounding box center [1424, 107] width 240 height 11
type input "Commande coffre-fort"
click at [1530, 768] on span "Sauver" at bounding box center [1536, 764] width 30 height 14
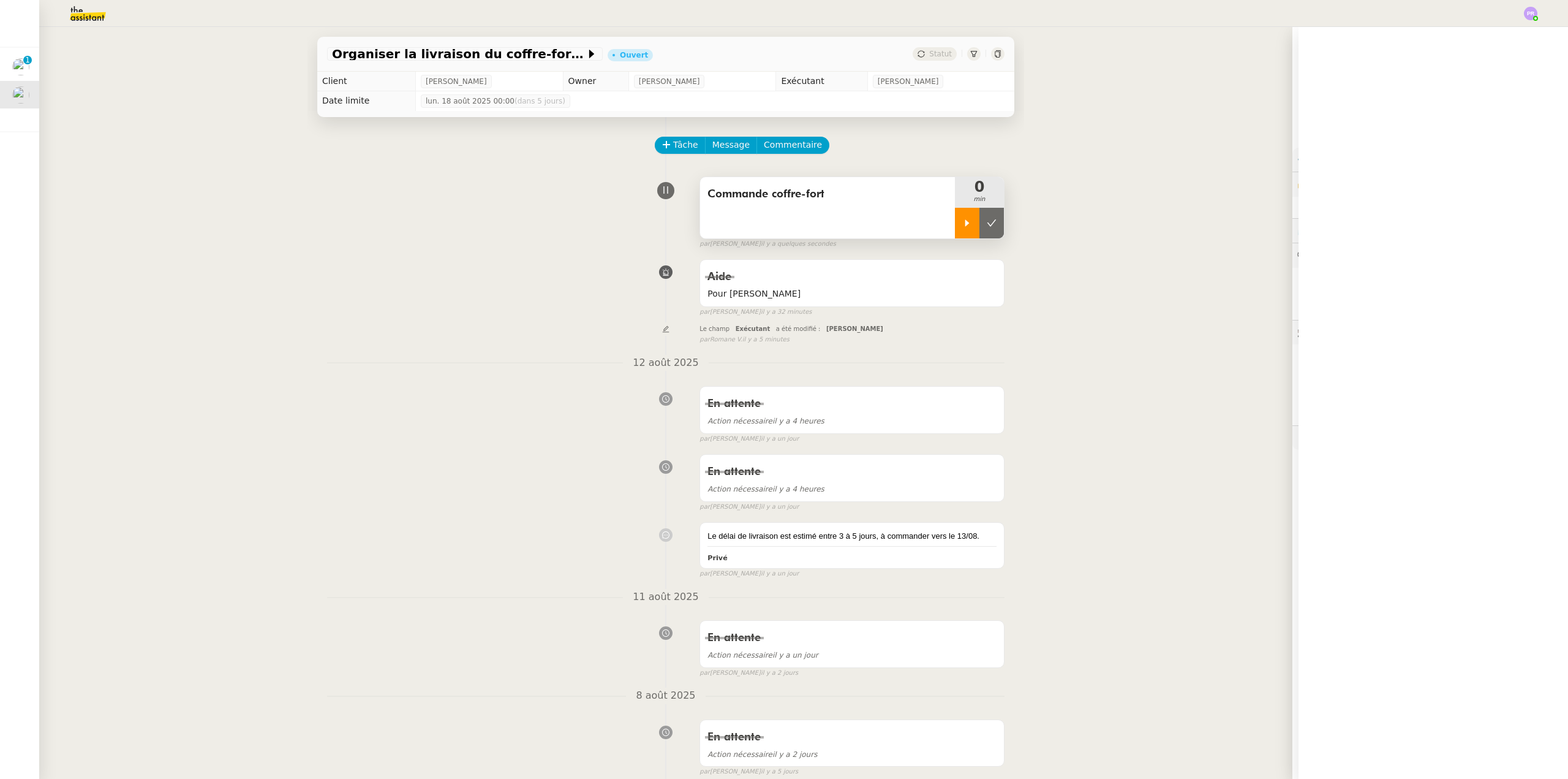
click at [962, 223] on icon at bounding box center [967, 222] width 10 height 10
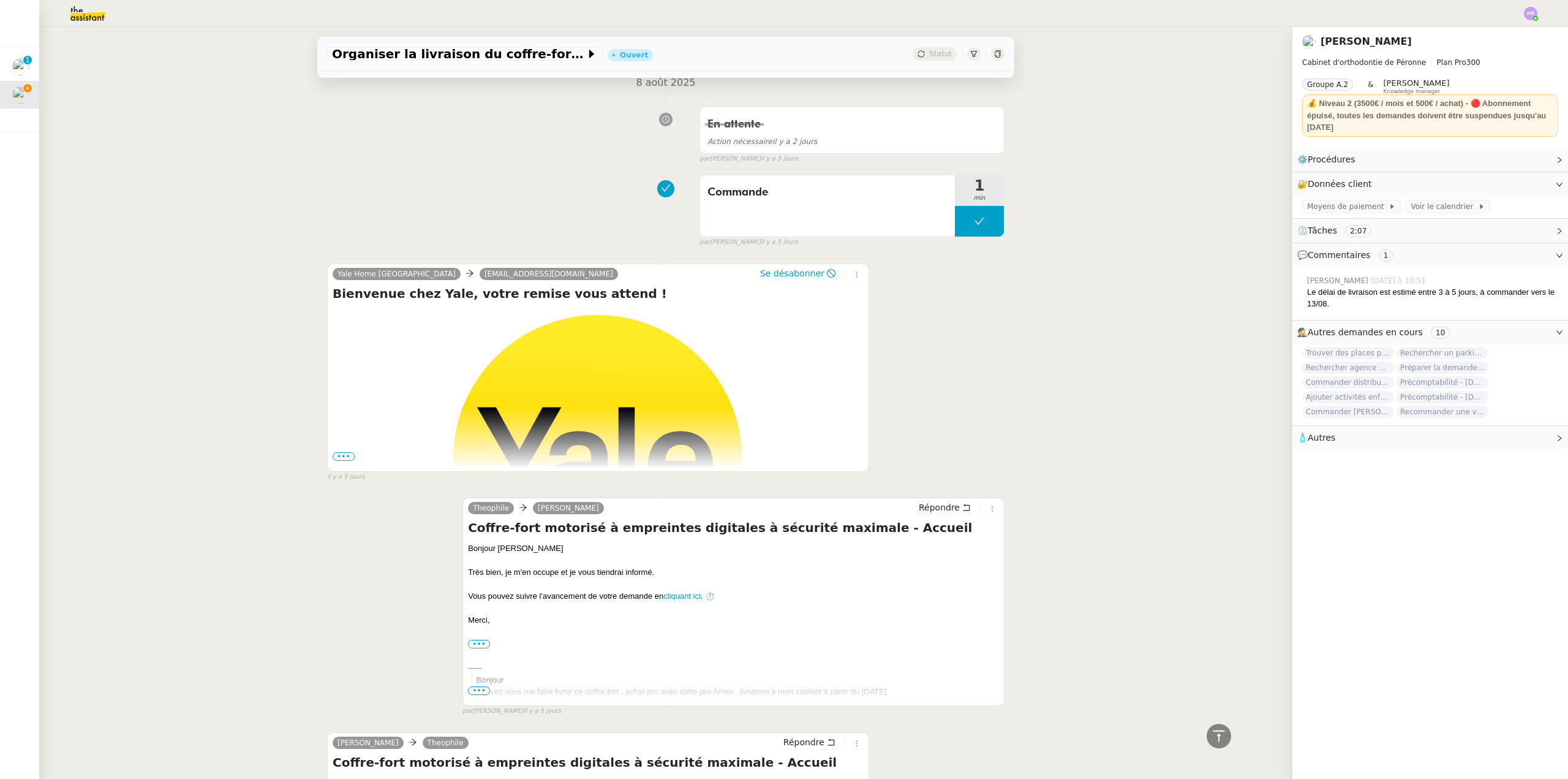
scroll to position [786, 0]
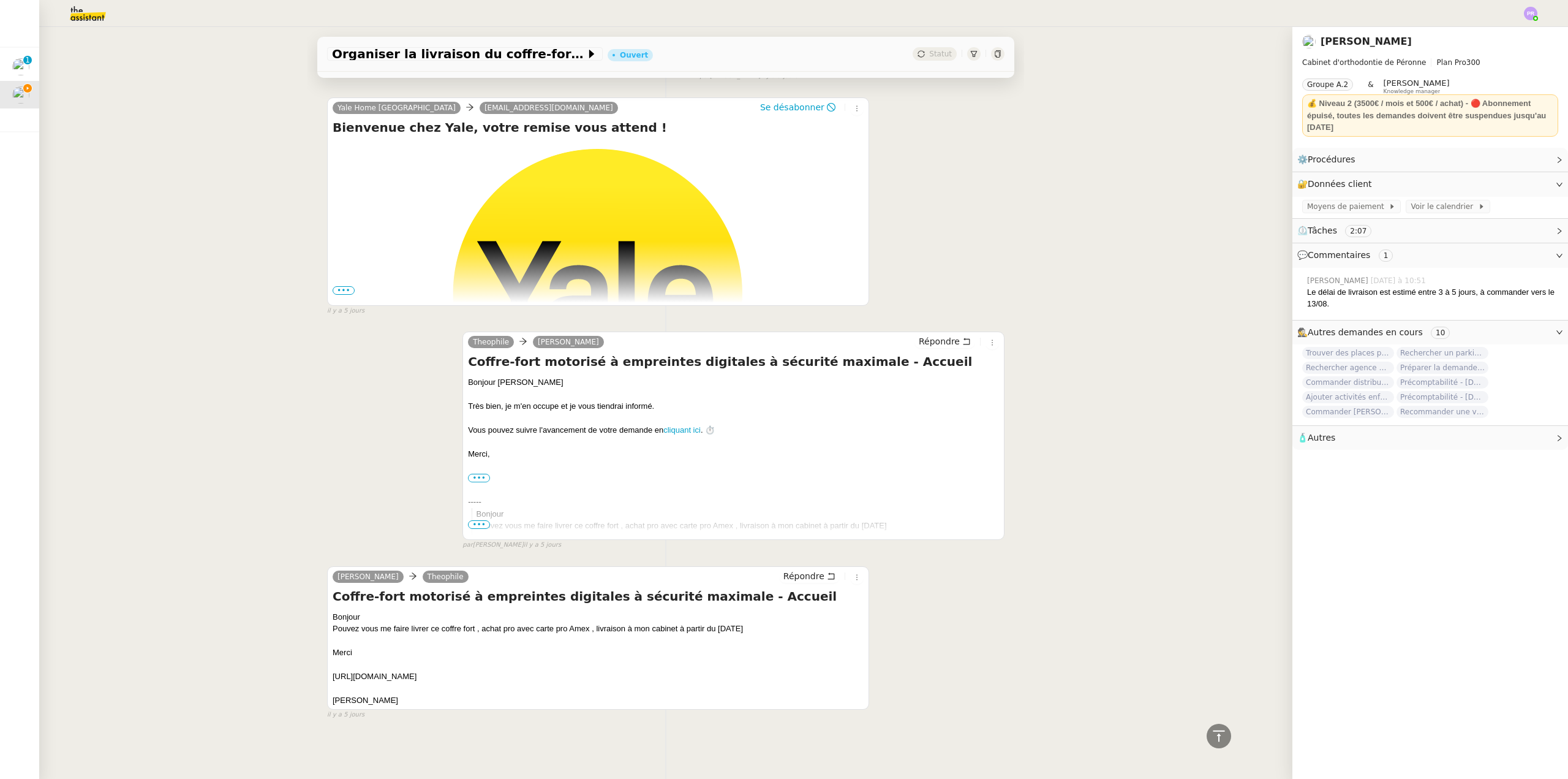
copy div "[URL][DOMAIN_NAME]"
drag, startPoint x: 656, startPoint y: 673, endPoint x: 319, endPoint y: 673, distance: 337.0
click at [319, 673] on div "Tâche Message Commentaire Veuillez patienter une erreur s'est produite 👌👌👌 mess…" at bounding box center [666, 39] width 717 height 1402
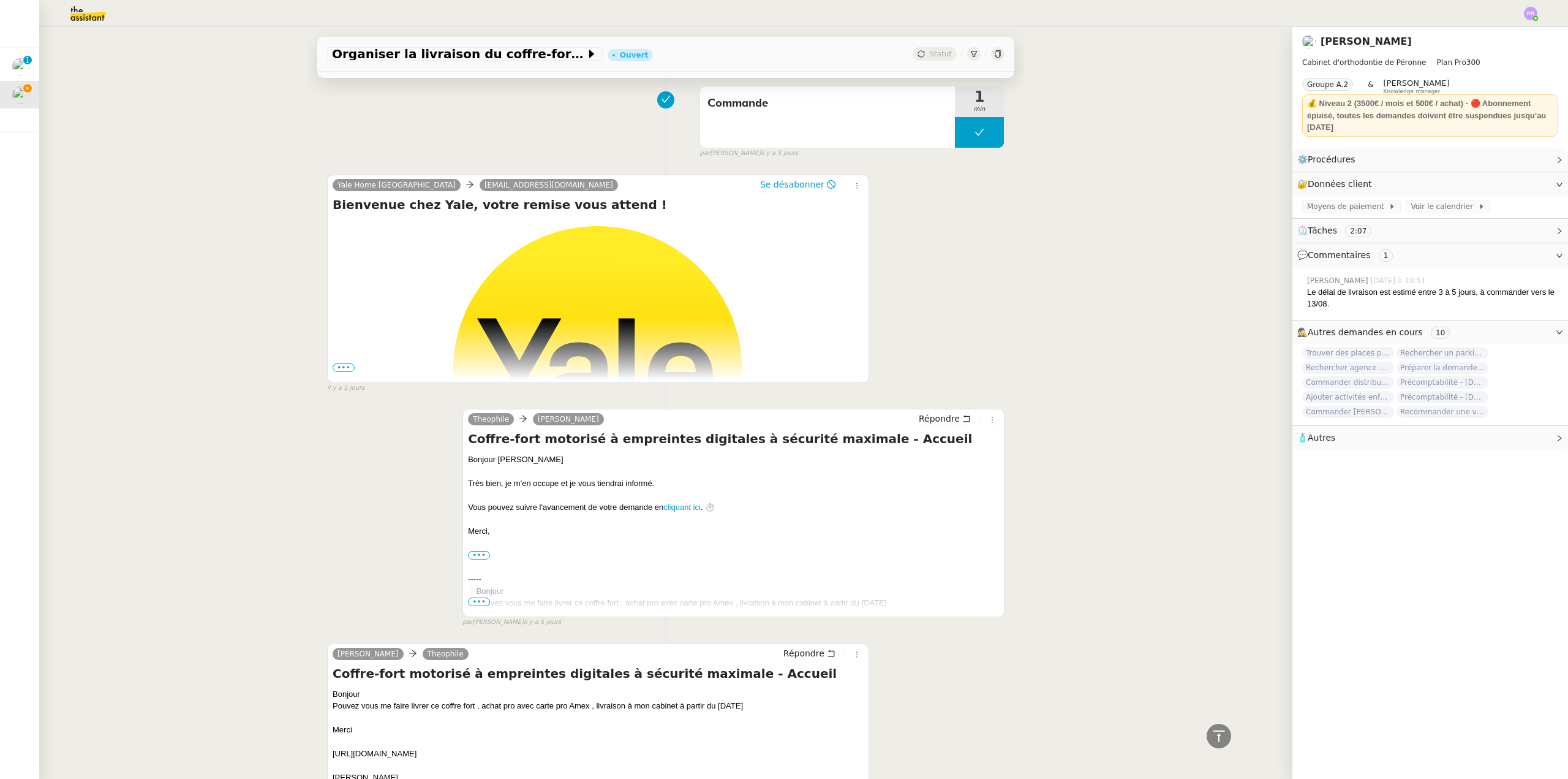
scroll to position [664, 0]
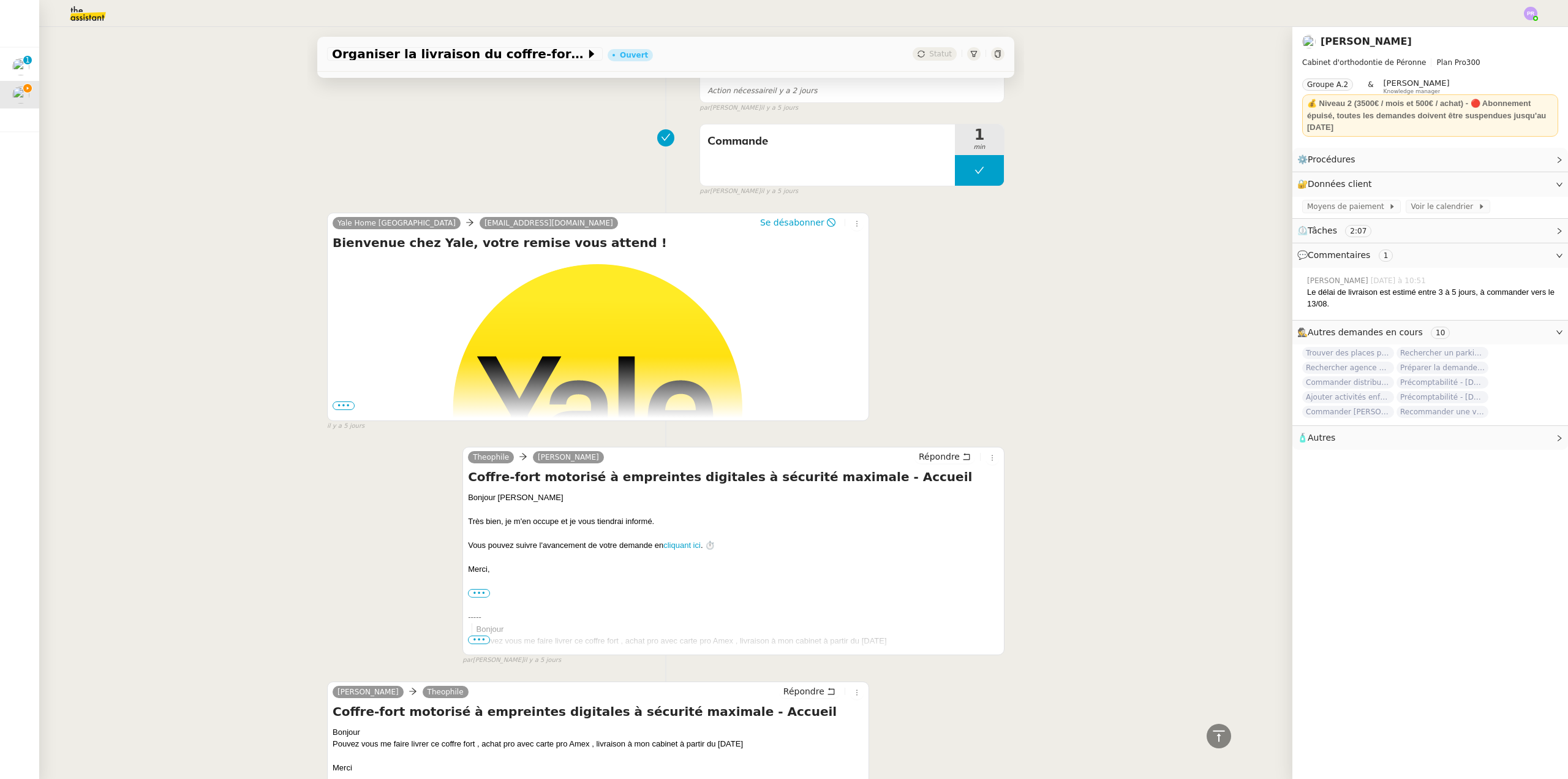
click at [335, 405] on span "•••" at bounding box center [343, 405] width 22 height 8
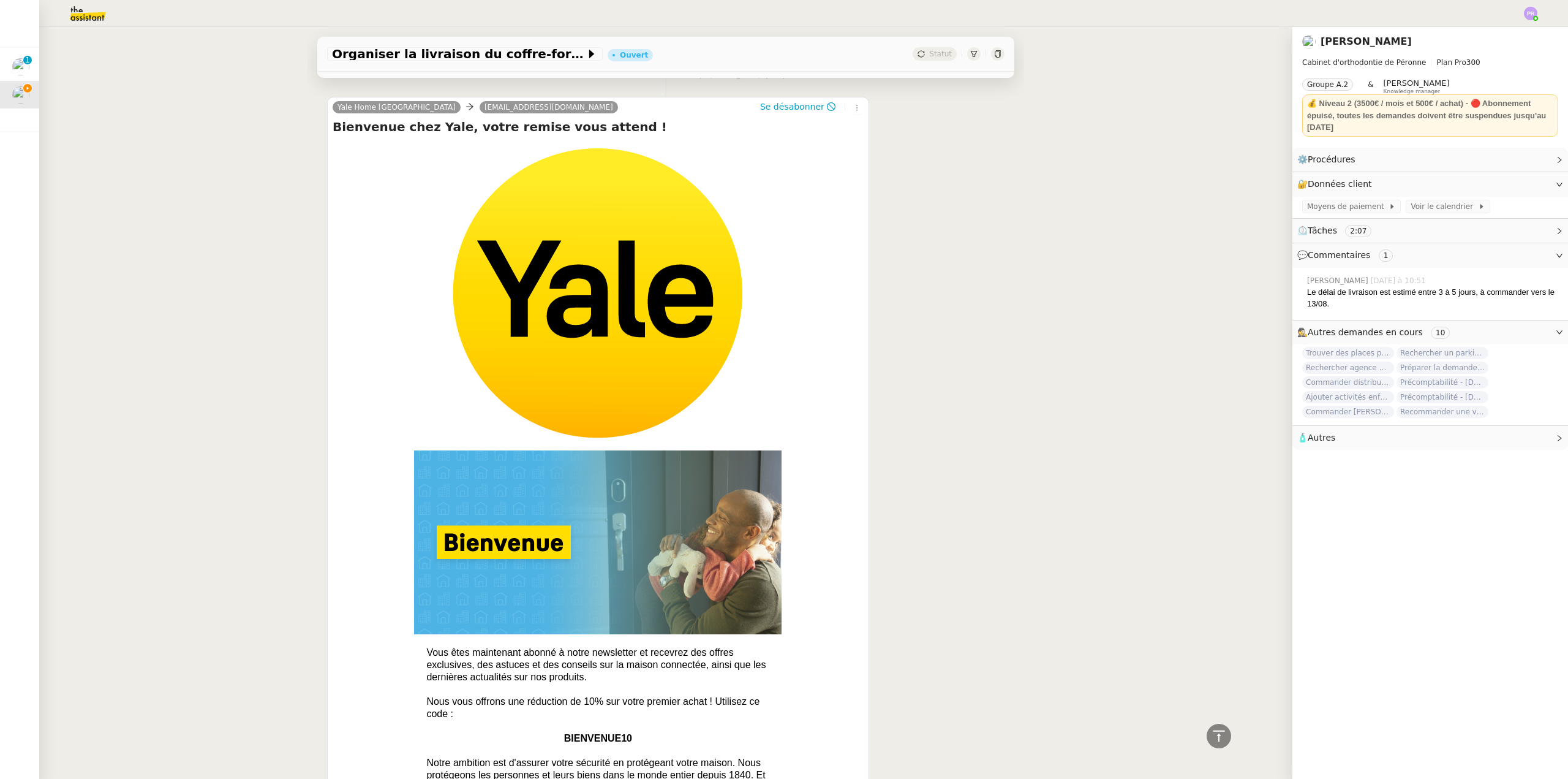
scroll to position [725, 0]
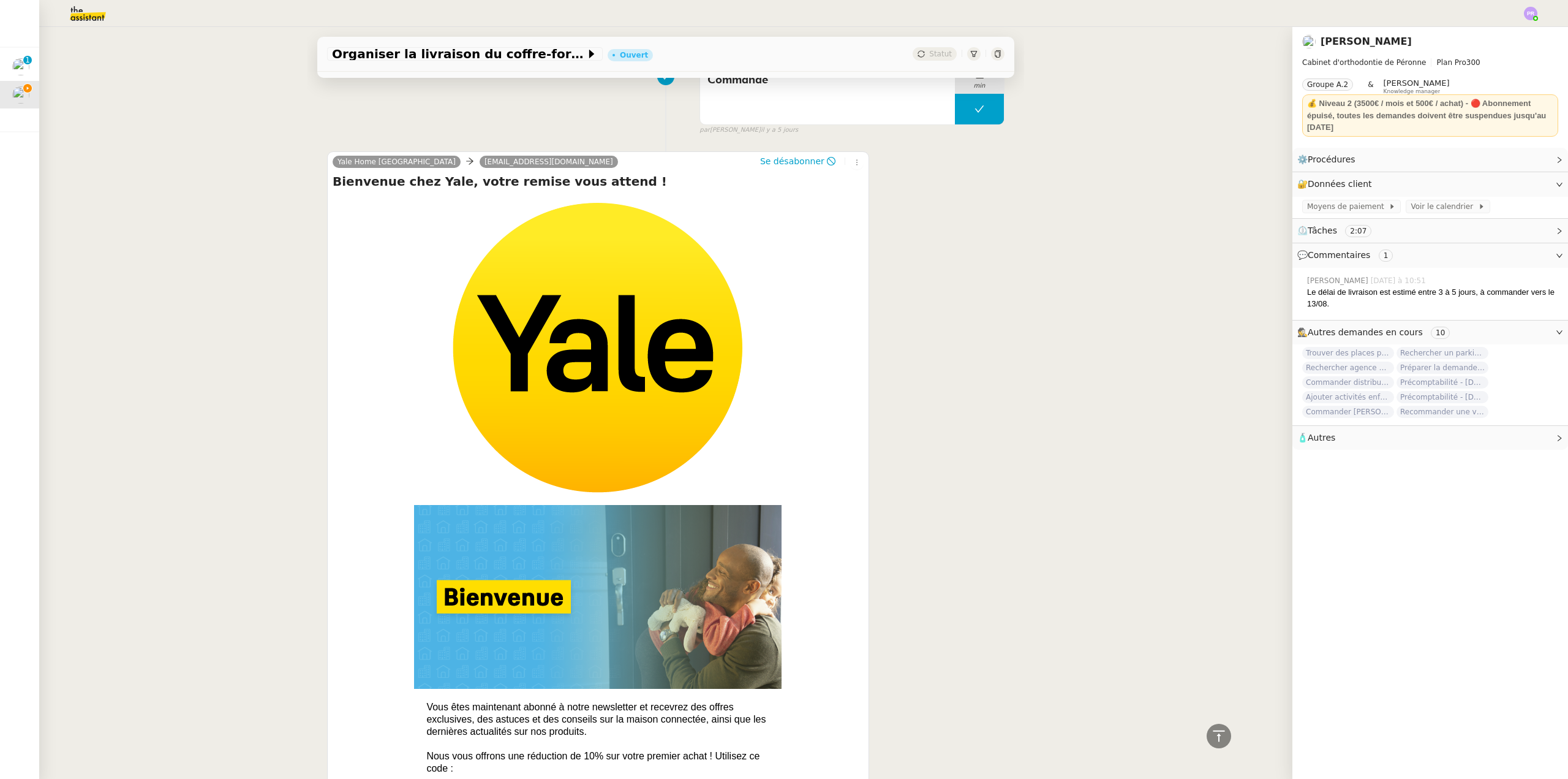
copy span "[EMAIL_ADDRESS][DOMAIN_NAME]"
drag, startPoint x: 417, startPoint y: 164, endPoint x: 617, endPoint y: 187, distance: 201.3
click at [535, 169] on div "Yale Home France [EMAIL_ADDRESS][DOMAIN_NAME]" at bounding box center [478, 163] width 291 height 18
click at [1334, 440] on span "🧴 Autres" at bounding box center [1420, 438] width 246 height 14
click at [1333, 463] on icon "button" at bounding box center [1335, 460] width 6 height 8
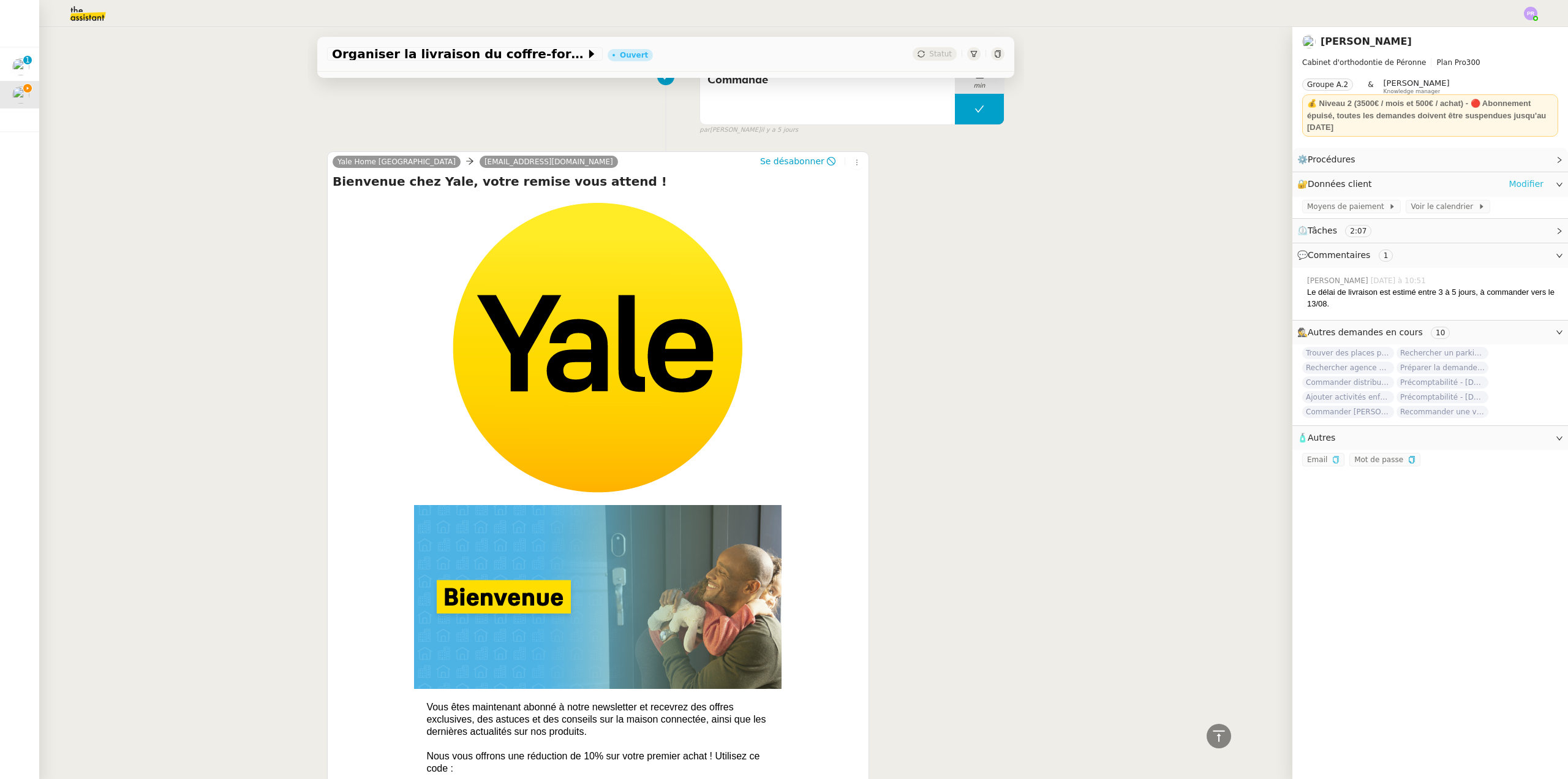
click at [1509, 184] on link "Modifier" at bounding box center [1526, 184] width 35 height 14
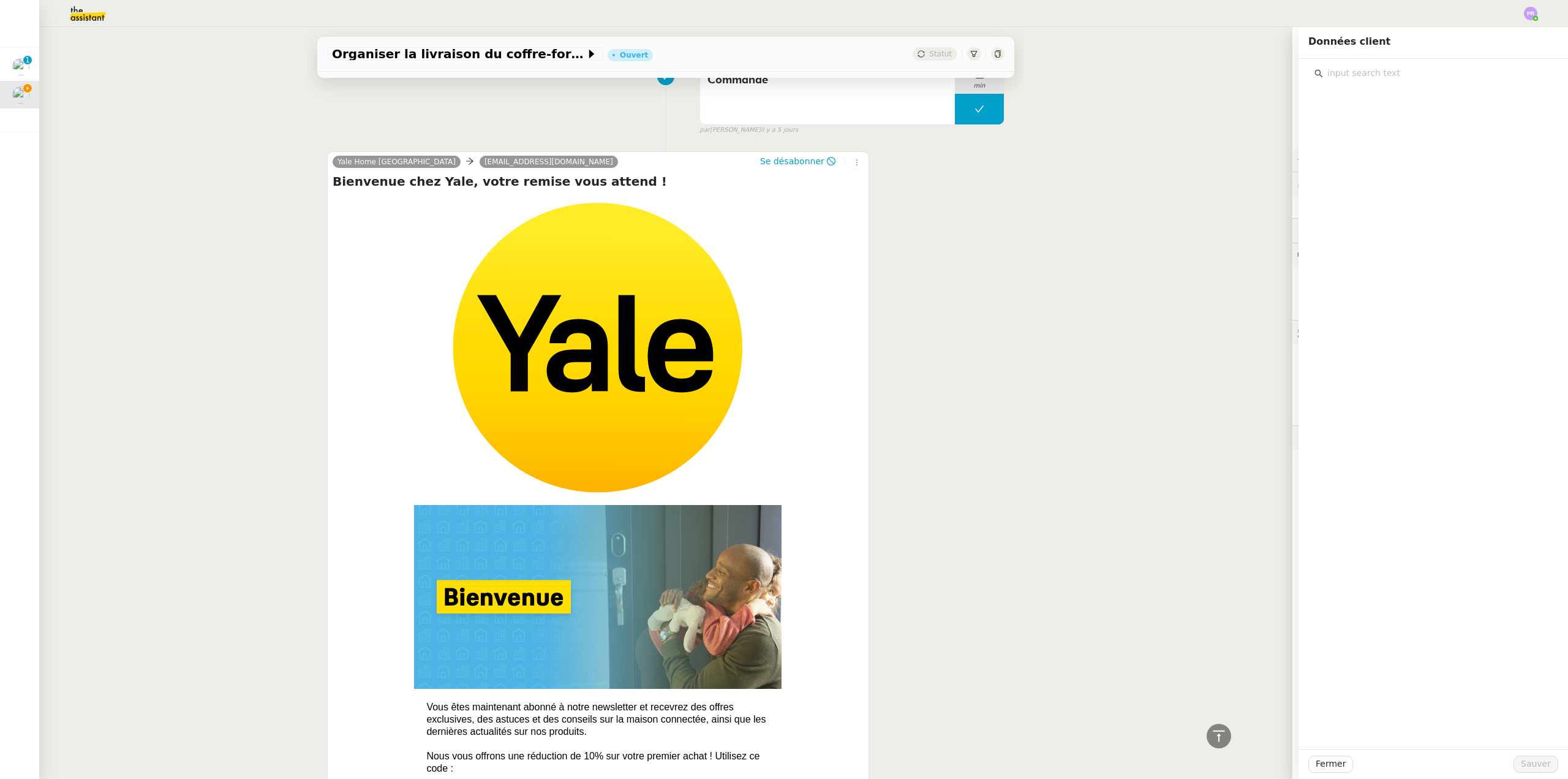
click at [1359, 73] on input "text" at bounding box center [1438, 73] width 229 height 17
type input "info"
drag, startPoint x: 1413, startPoint y: 124, endPoint x: 1407, endPoint y: 210, distance: 86.2
click at [1413, 124] on h4 "Mes informations" at bounding box center [1441, 117] width 207 height 14
click at [1533, 769] on span "Sauver" at bounding box center [1536, 764] width 30 height 14
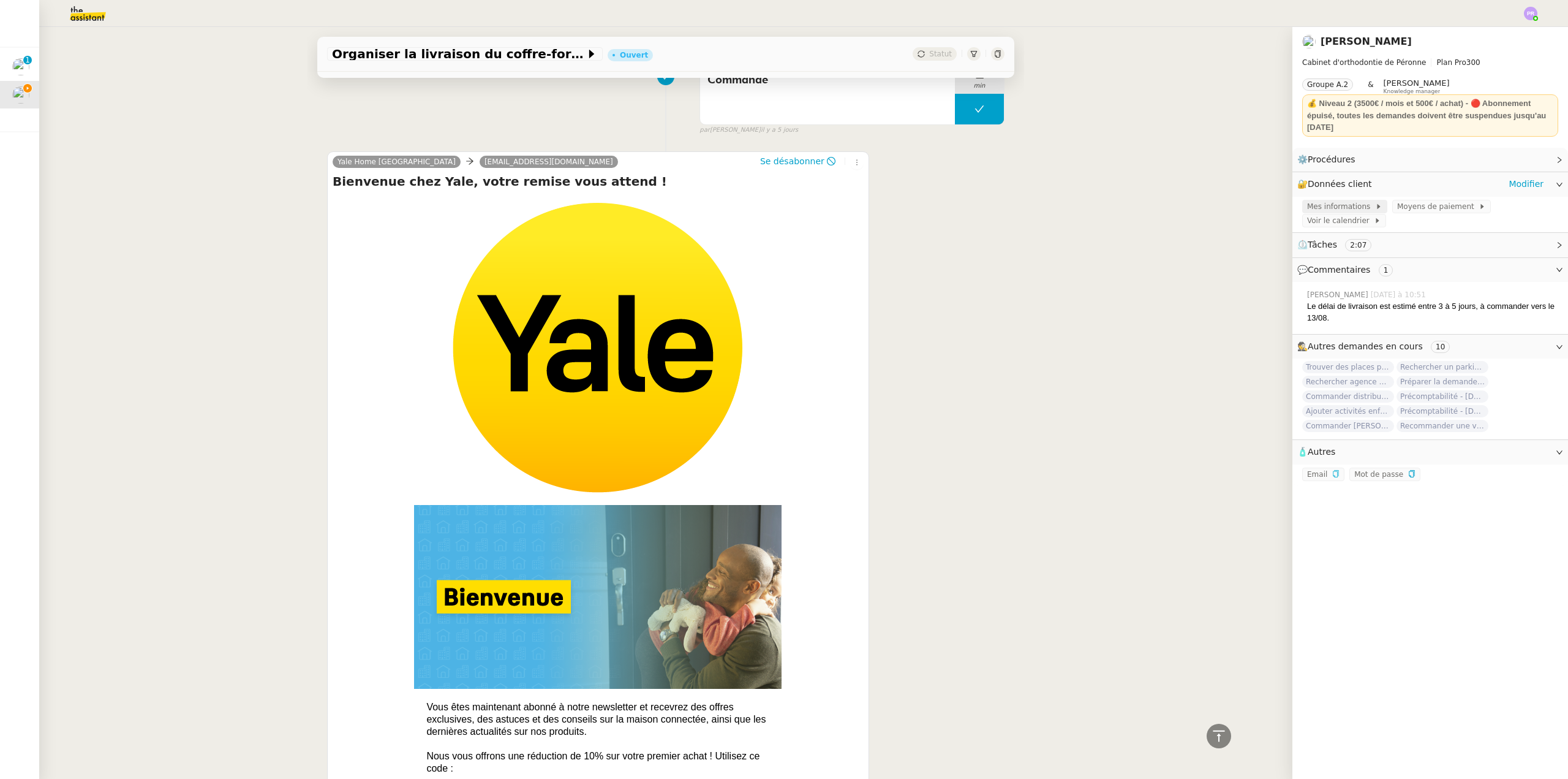
click at [1338, 207] on span "Mes informations" at bounding box center [1341, 206] width 68 height 12
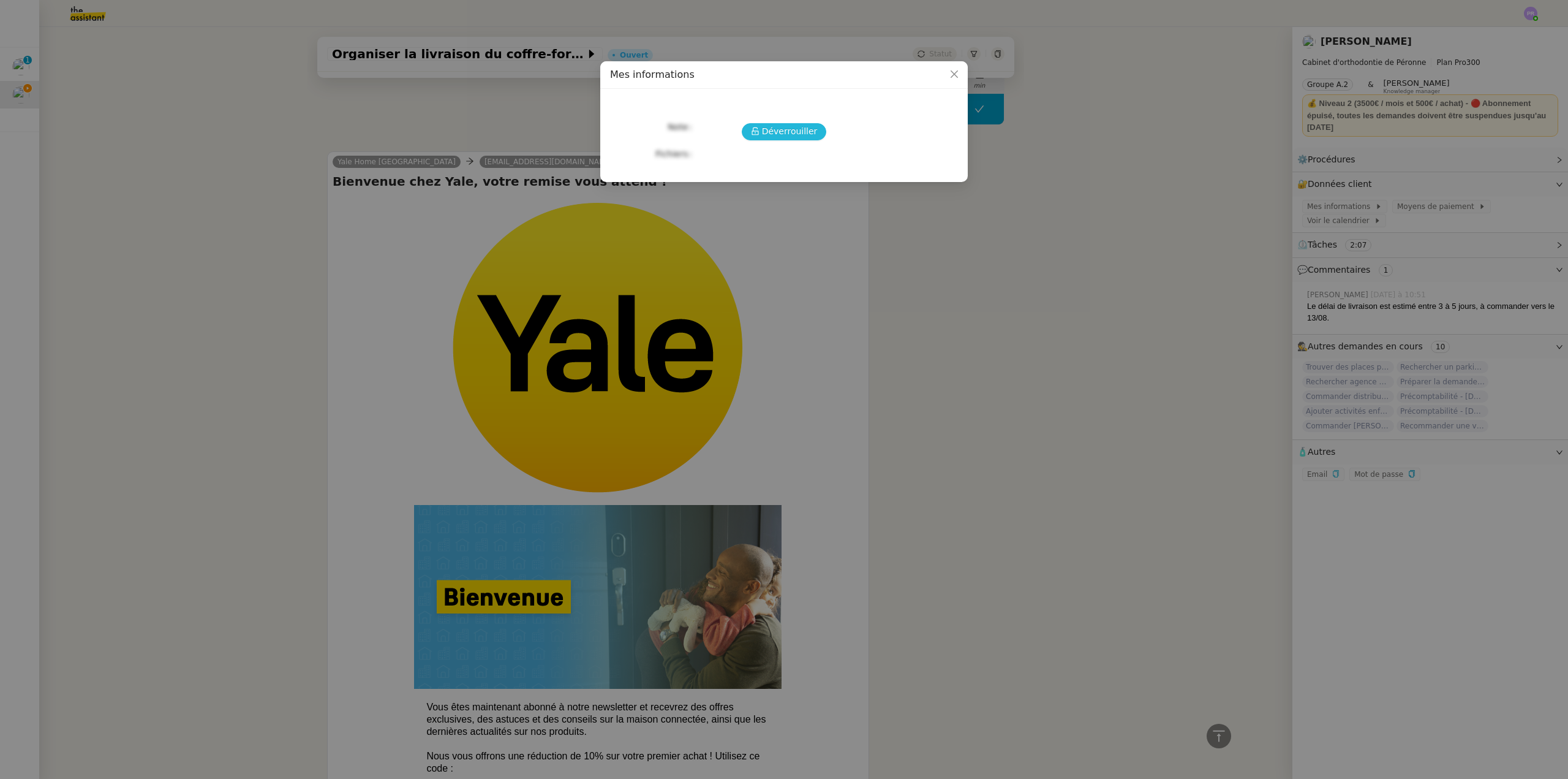
click at [791, 135] on span "Déverrouiller" at bounding box center [789, 131] width 55 height 14
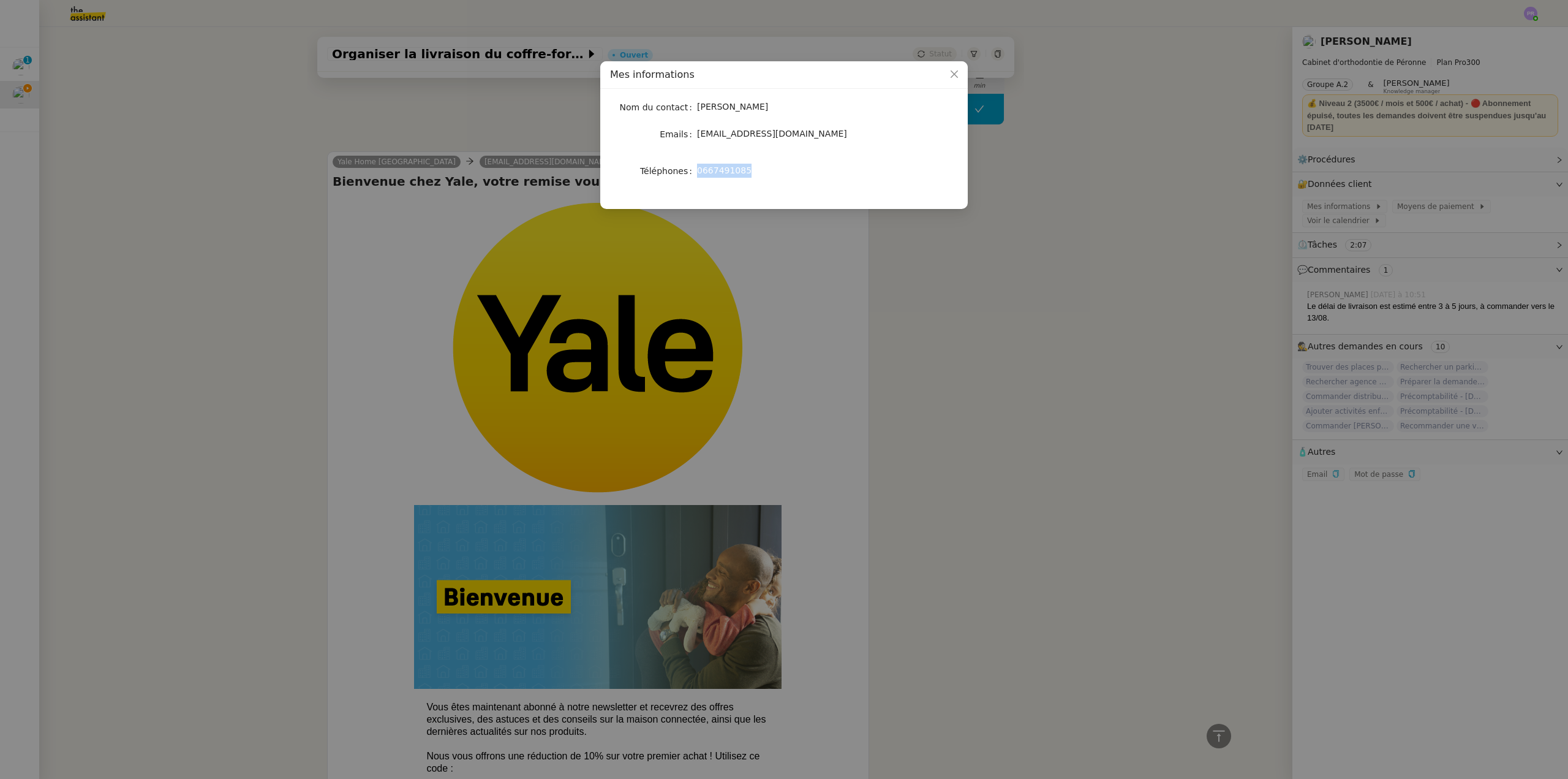
drag, startPoint x: 749, startPoint y: 172, endPoint x: 698, endPoint y: 170, distance: 51.0
click at [698, 170] on div "0667491085" at bounding box center [798, 171] width 203 height 14
copy span "0667491085"
click at [1425, 182] on nz-modal-container "Mes informations Nom du contact [PERSON_NAME] Emails [EMAIL_ADDRESS][DOMAIN_NAM…" at bounding box center [784, 390] width 1568 height 779
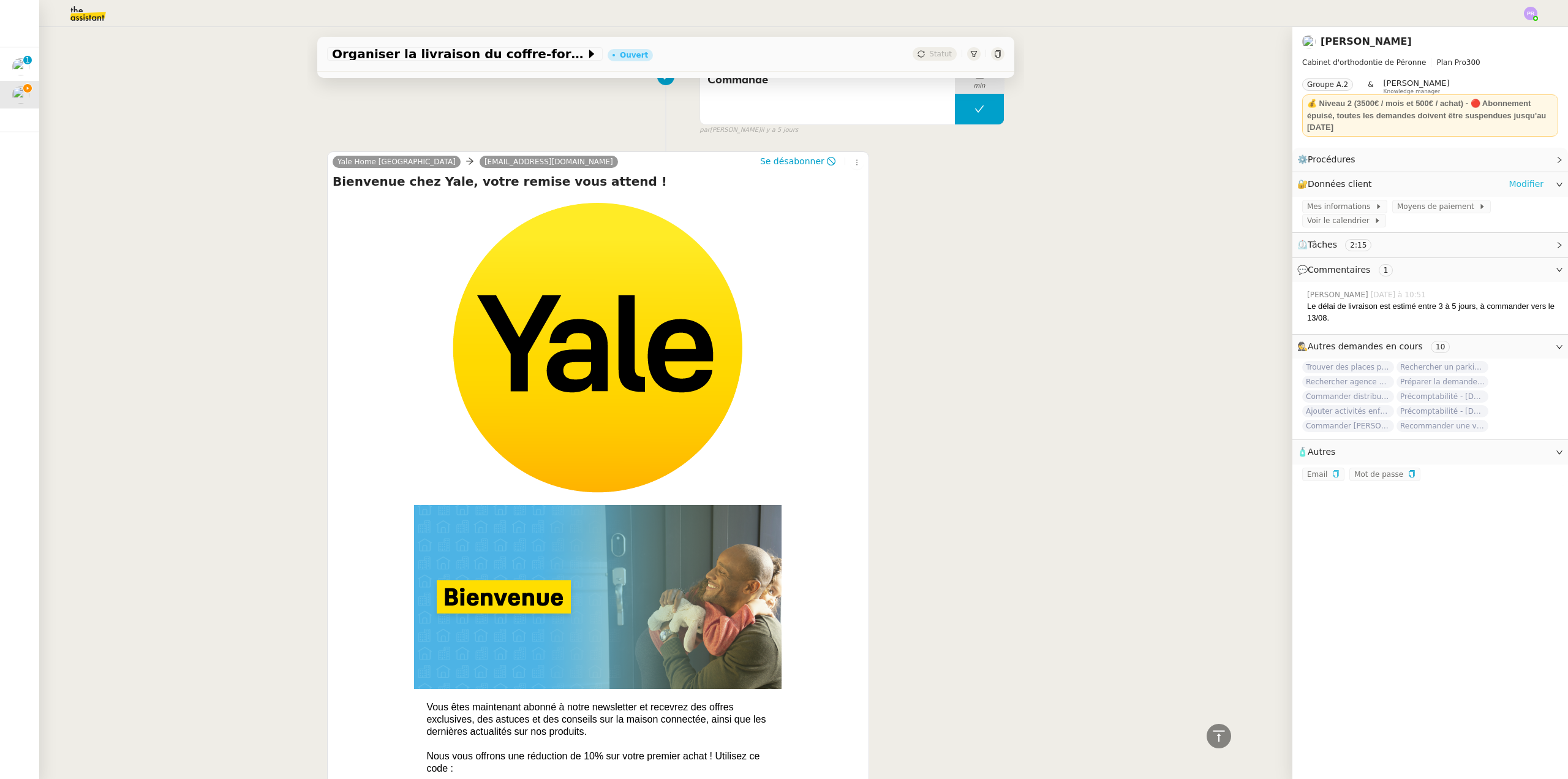
click at [1520, 183] on link "Modifier" at bounding box center [1526, 184] width 35 height 14
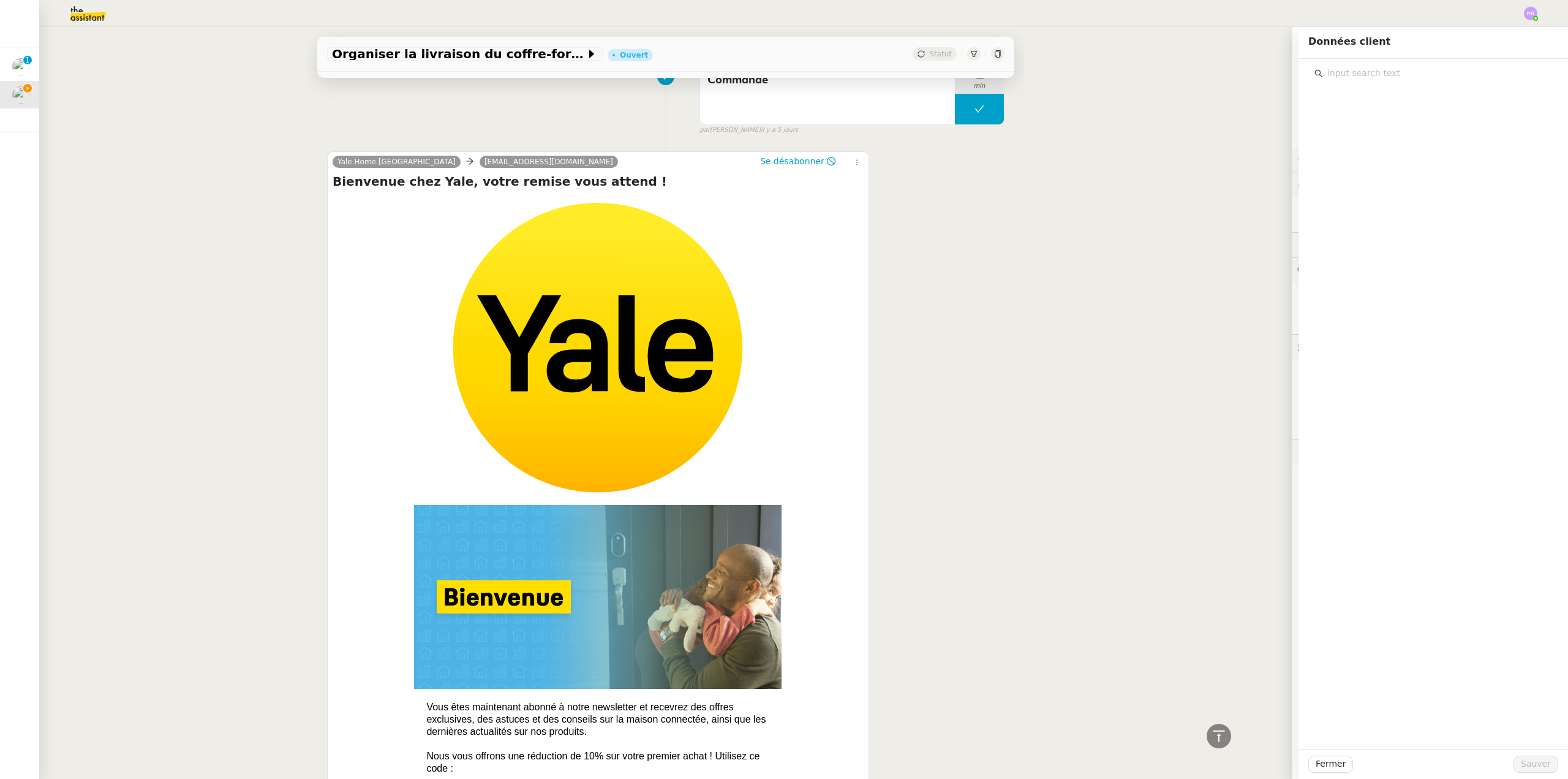
click at [1349, 69] on input "text" at bounding box center [1438, 73] width 229 height 17
type input "cabine"
click at [1398, 143] on span "Cabinet d'orthodontie" at bounding box center [1385, 140] width 94 height 10
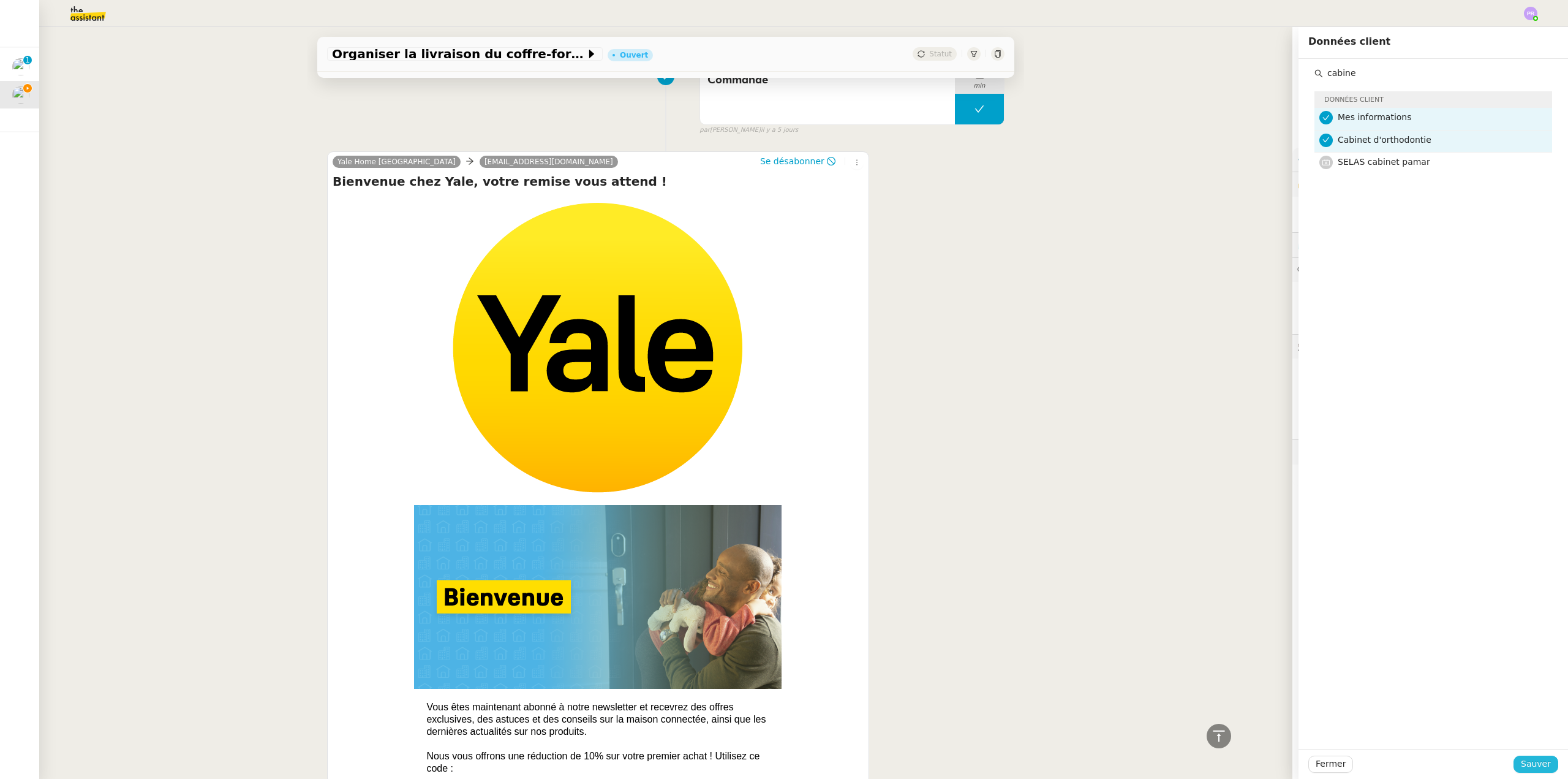
click at [1532, 766] on span "Sauver" at bounding box center [1536, 764] width 30 height 14
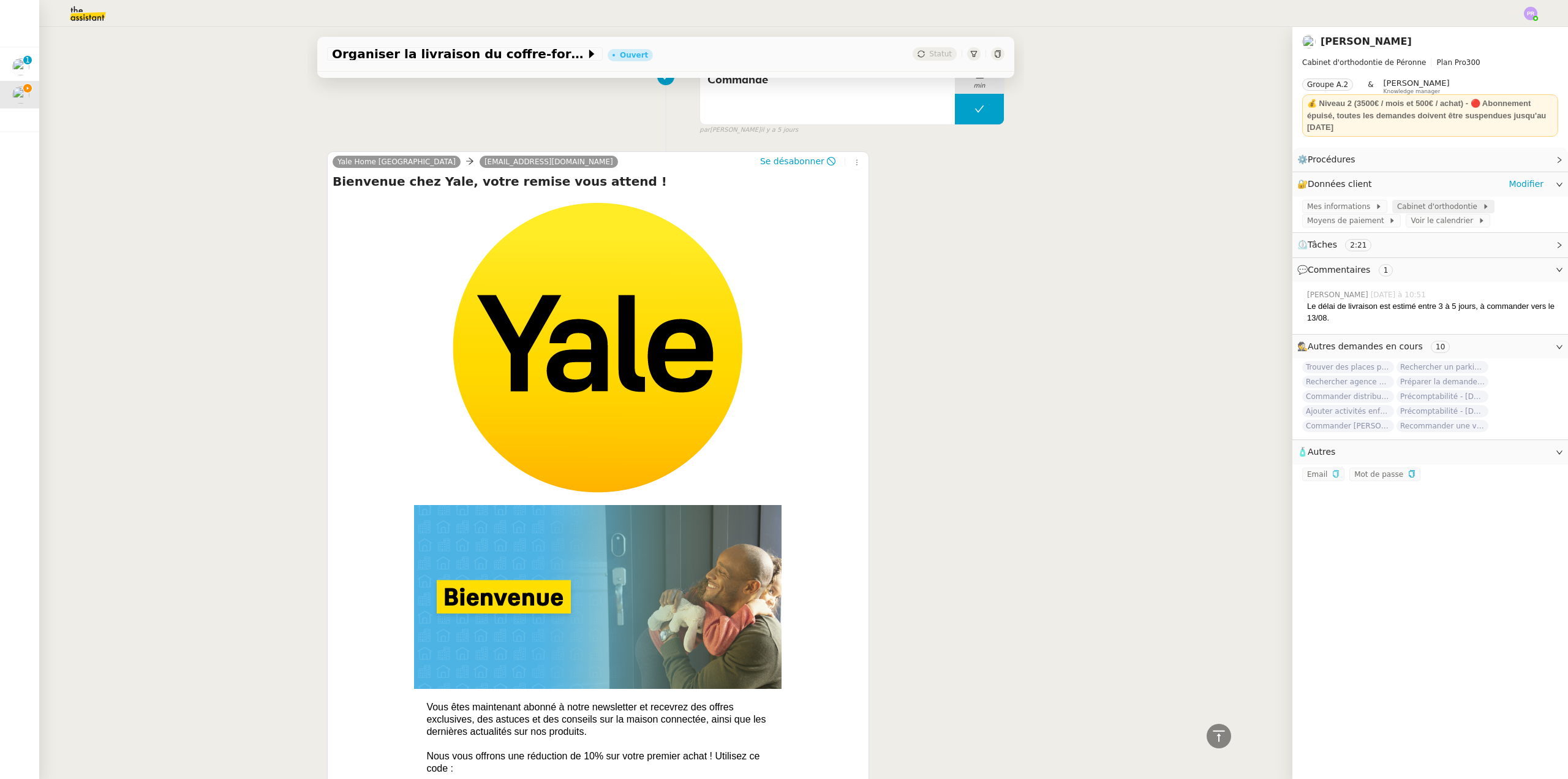
click at [1413, 205] on span "Cabinet d'orthodontie" at bounding box center [1440, 206] width 85 height 12
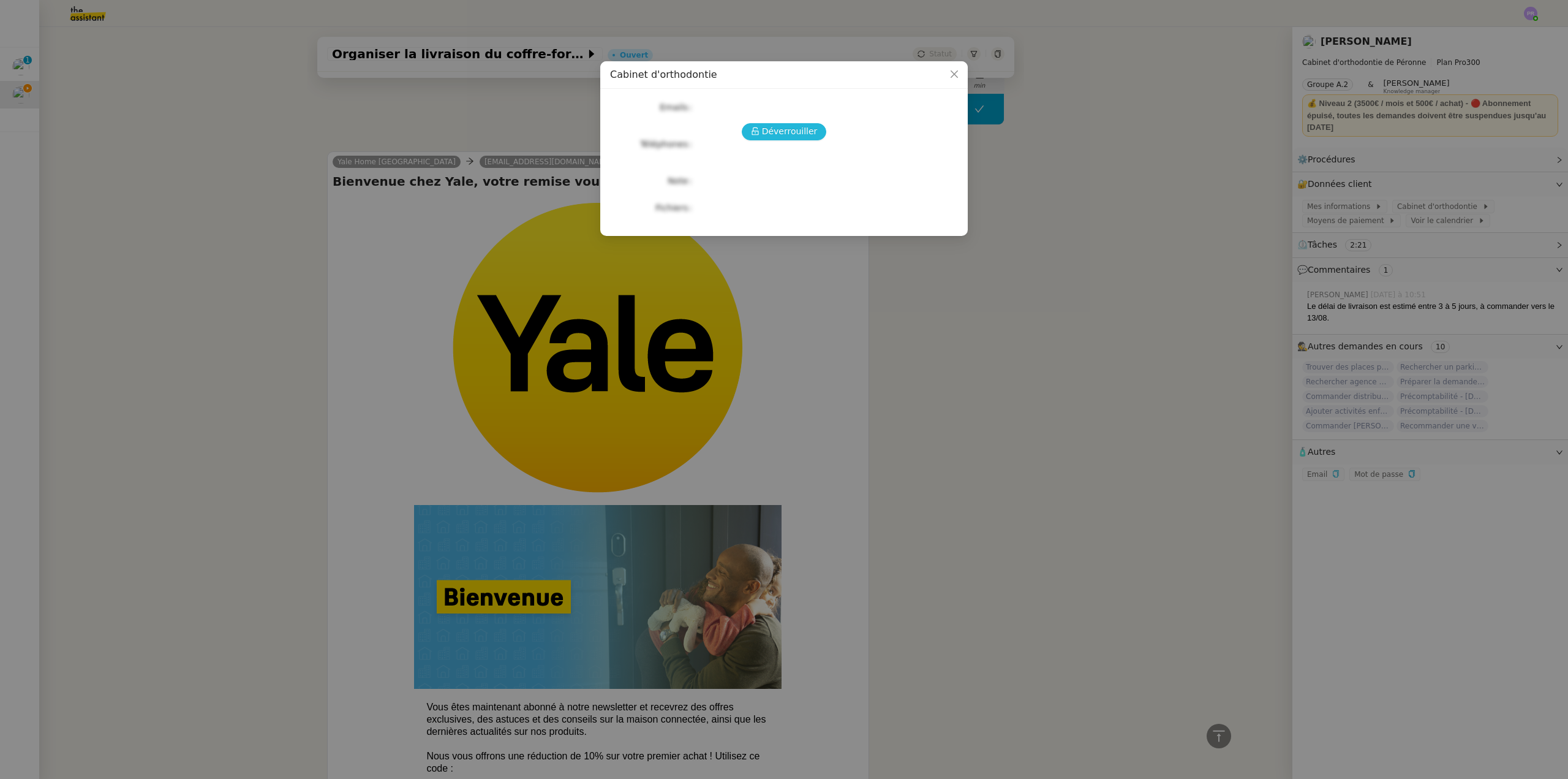
click at [790, 135] on span "Déverrouiller" at bounding box center [789, 131] width 55 height 14
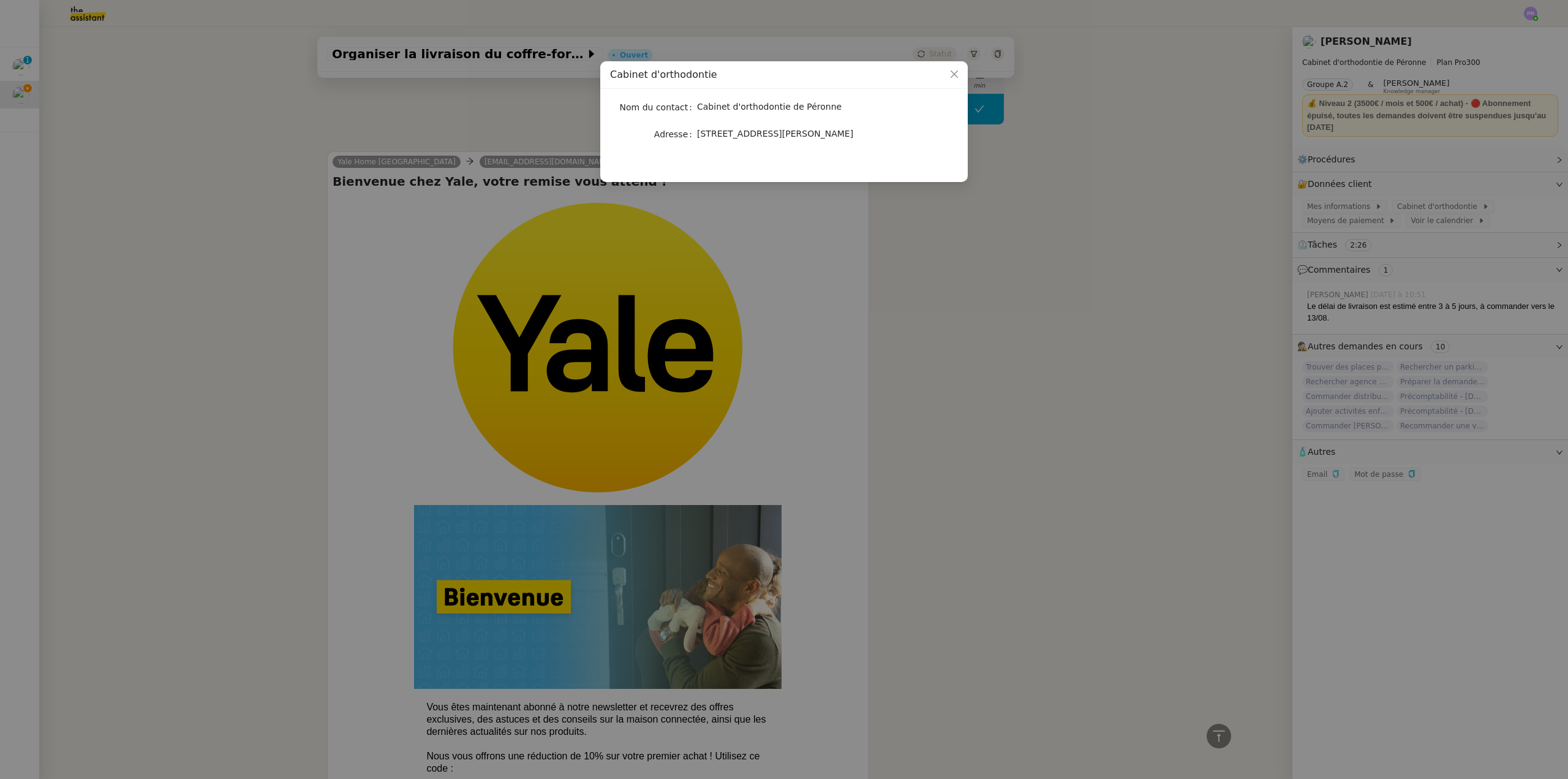
copy span "[STREET_ADDRESS][PERSON_NAME]"
drag, startPoint x: 883, startPoint y: 135, endPoint x: 699, endPoint y: 138, distance: 184.0
click at [699, 138] on div "[STREET_ADDRESS][PERSON_NAME]" at bounding box center [798, 134] width 203 height 14
click at [1499, 209] on nz-modal-container "Cabinet d'orthodontie Nom du contact Cabinet d'orthodontie de Péronne Adresse […" at bounding box center [784, 390] width 1568 height 779
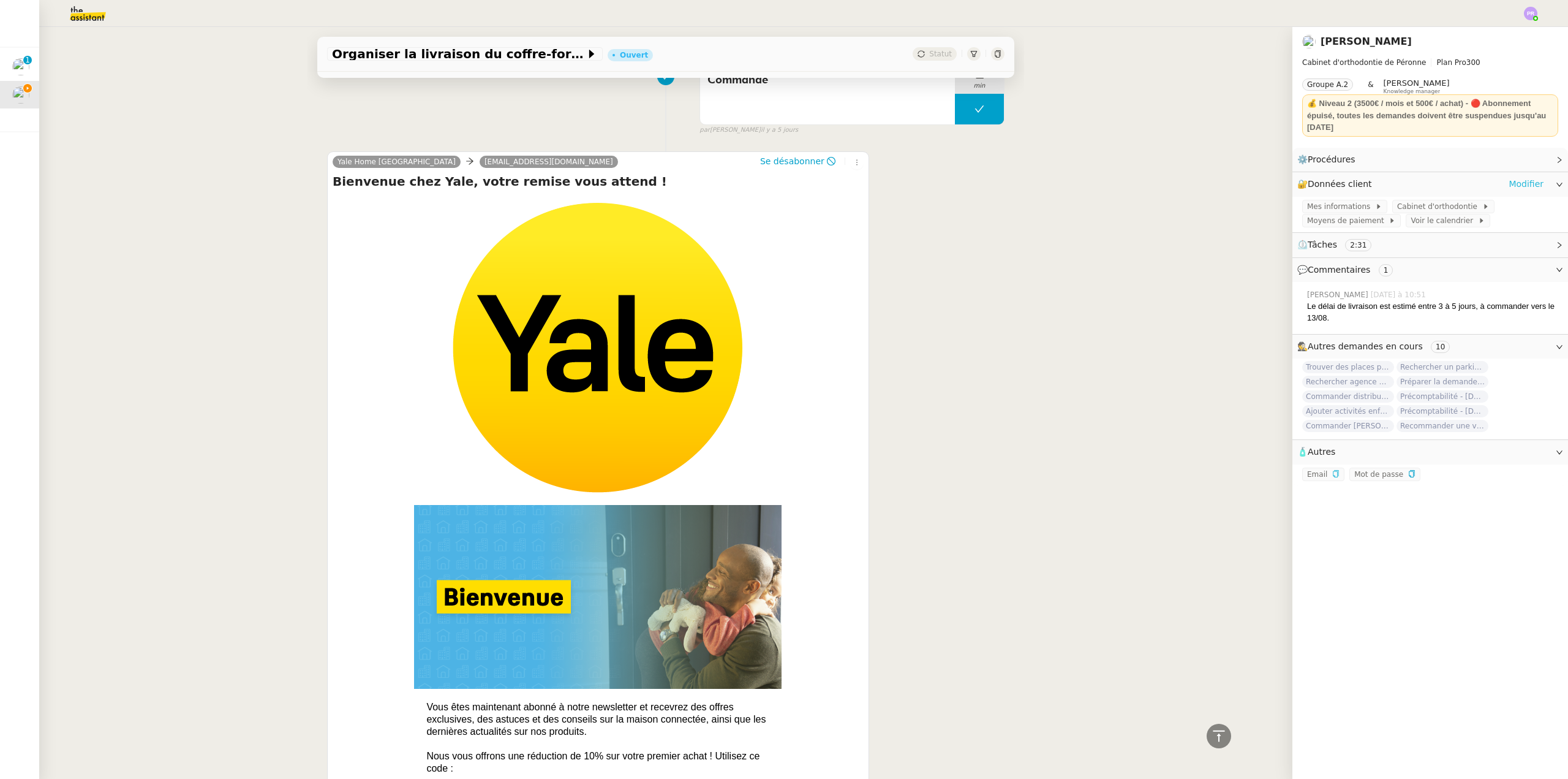
click at [1520, 184] on link "Modifier" at bounding box center [1526, 184] width 35 height 14
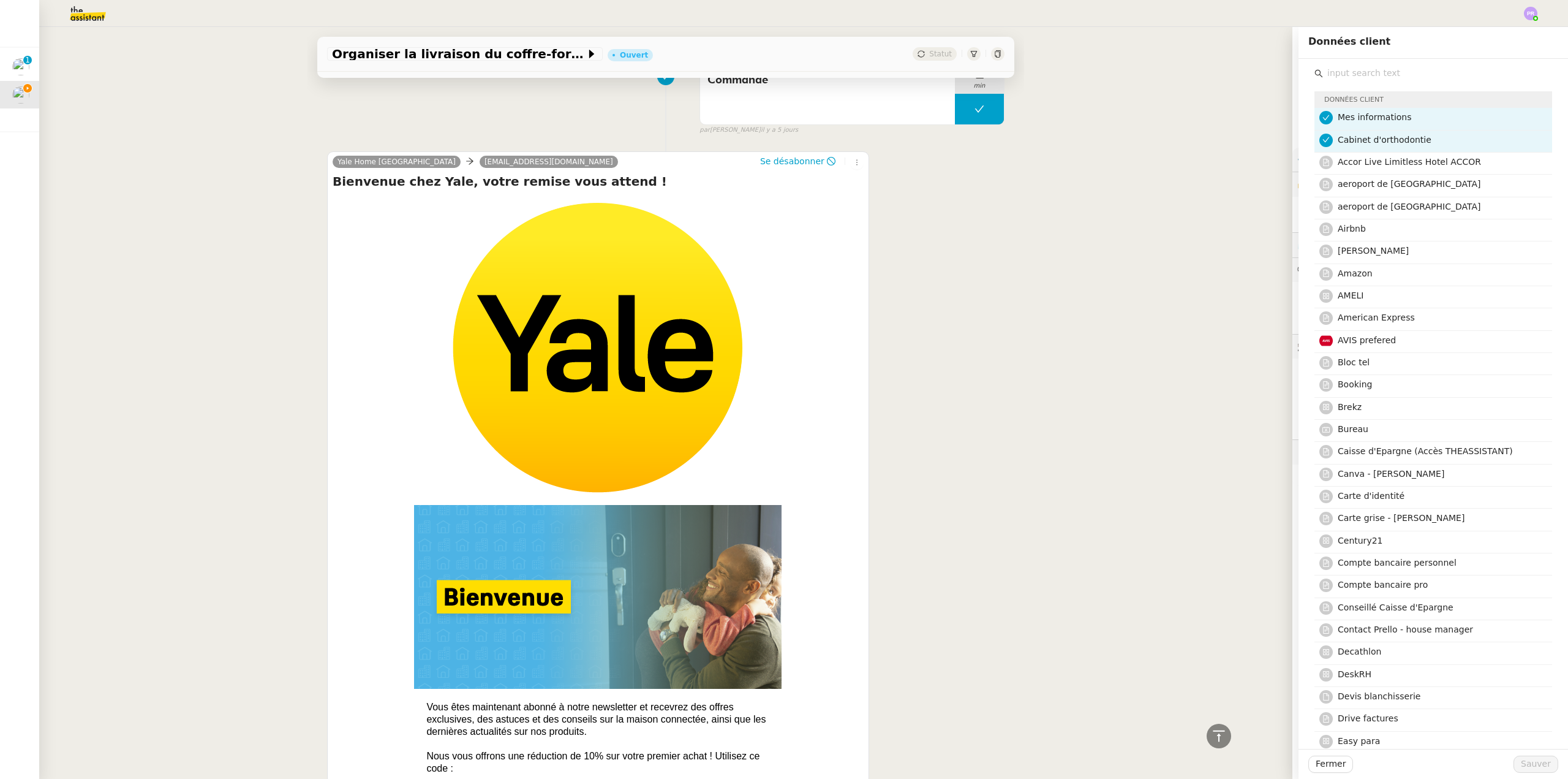
click at [1371, 72] on input "text" at bounding box center [1438, 73] width 229 height 17
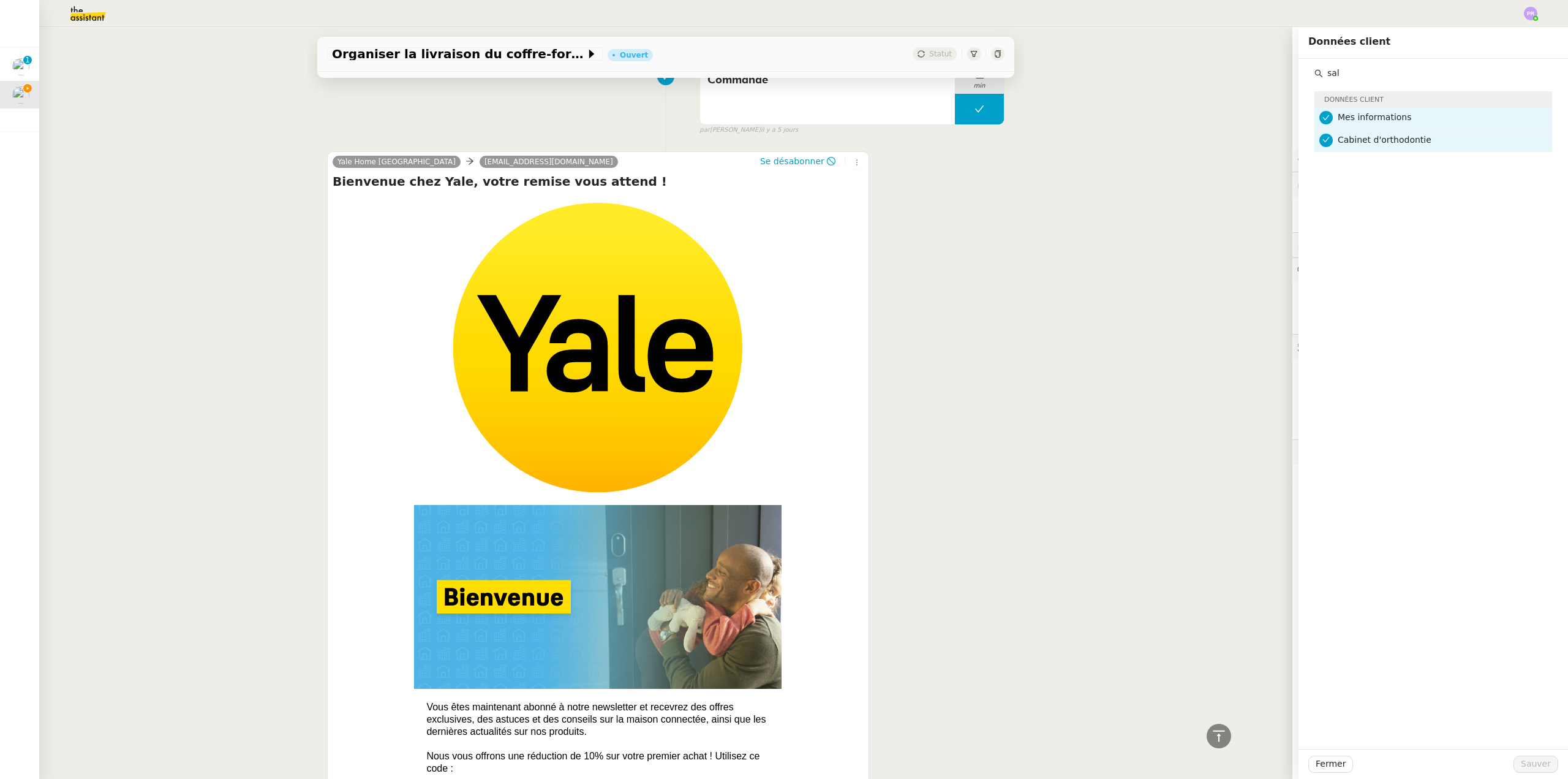
drag, startPoint x: 1330, startPoint y: 71, endPoint x: 1306, endPoint y: 75, distance: 24.3
click at [1314, 75] on div "sal" at bounding box center [1433, 73] width 238 height 17
type input "cabine"
click at [1386, 158] on span "SELAS cabinet pamar" at bounding box center [1384, 161] width 92 height 10
drag, startPoint x: 1546, startPoint y: 768, endPoint x: 1539, endPoint y: 760, distance: 10.6
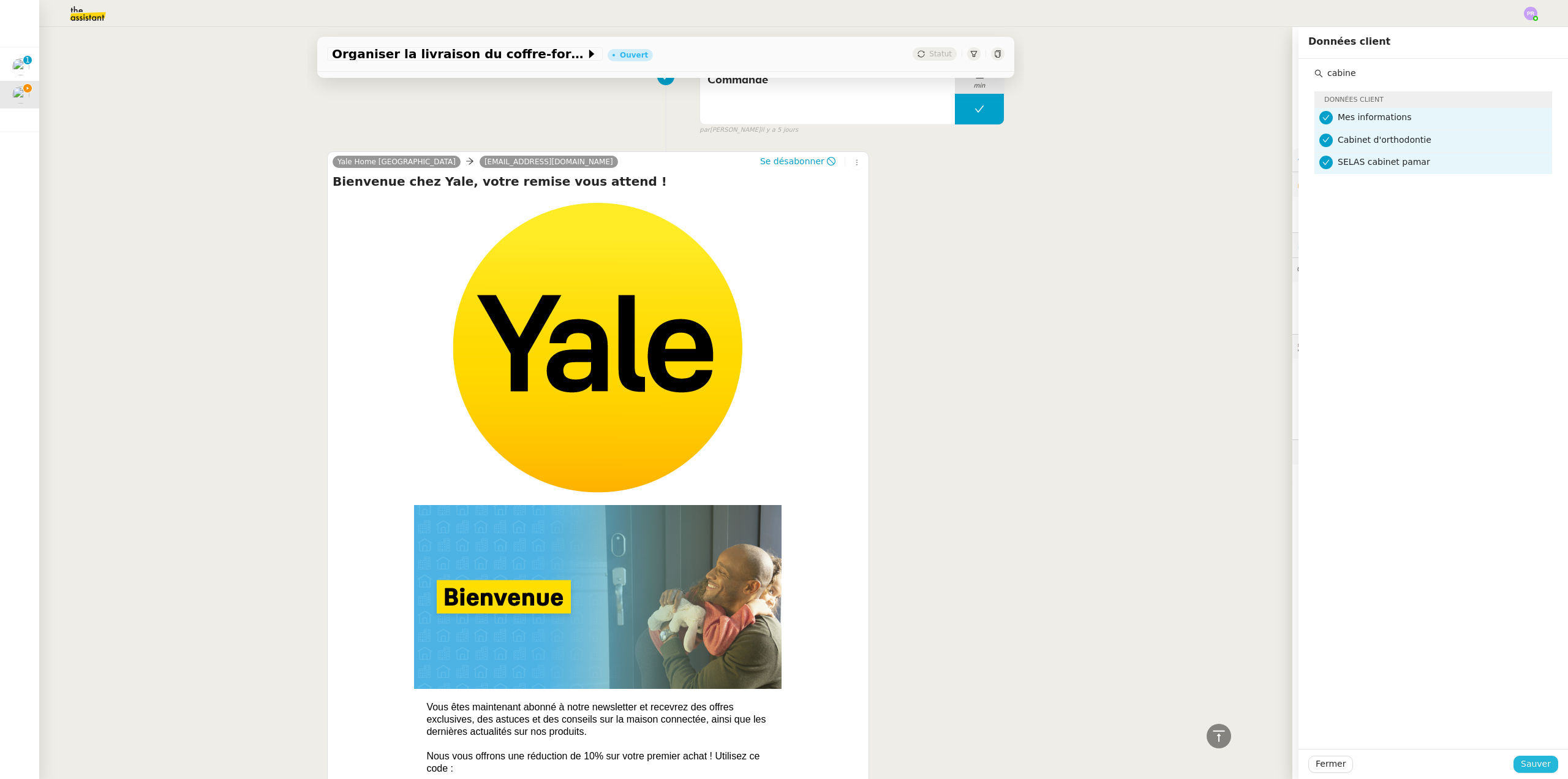
click at [1545, 767] on button "Sauver" at bounding box center [1536, 764] width 45 height 17
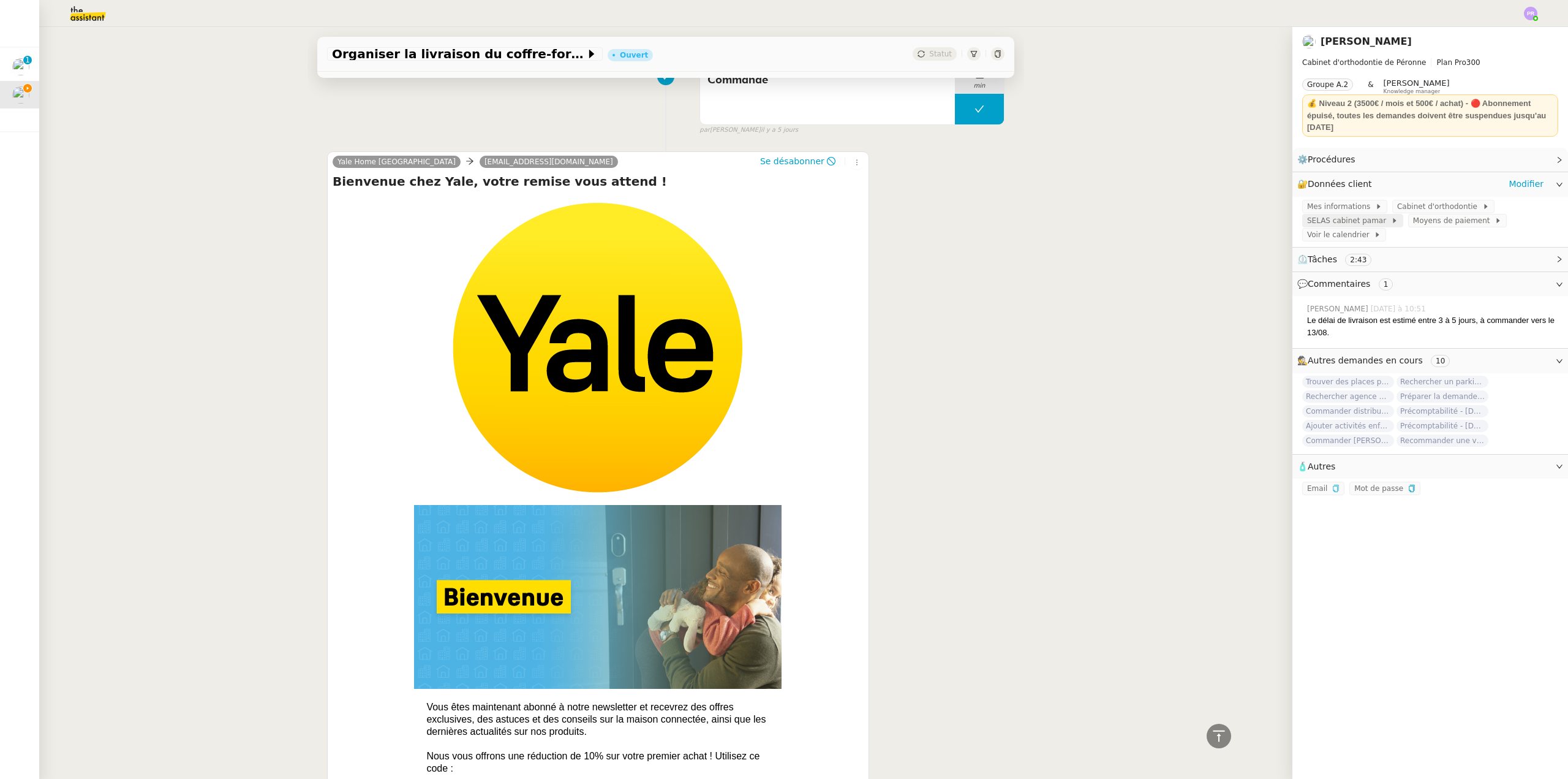
click at [1338, 221] on span "SELAS cabinet pamar" at bounding box center [1349, 220] width 84 height 12
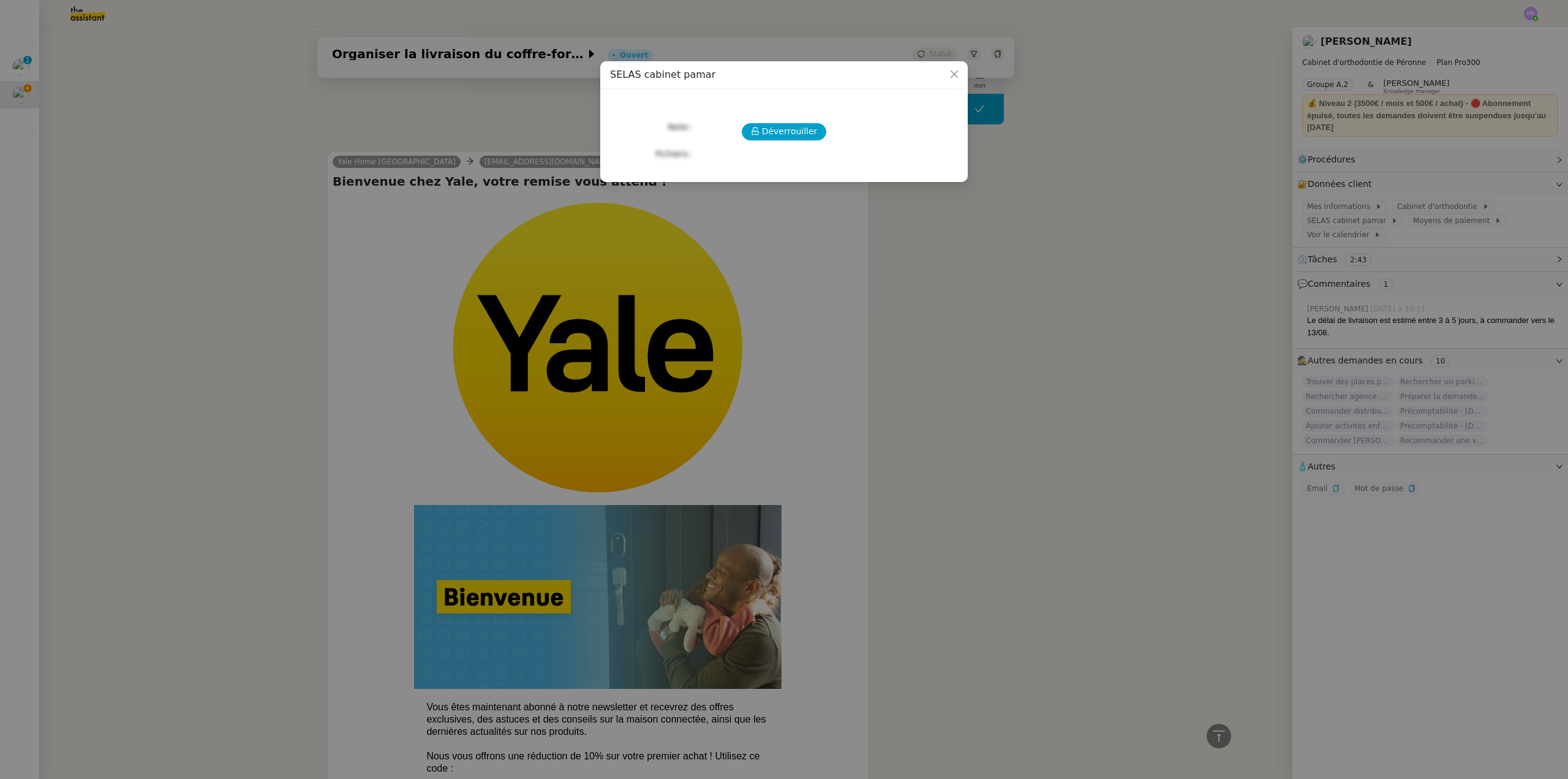
click at [782, 120] on div "Déverrouiller Note Fichiers Upload" at bounding box center [784, 131] width 348 height 64
click at [785, 133] on span "Déverrouiller" at bounding box center [789, 131] width 55 height 14
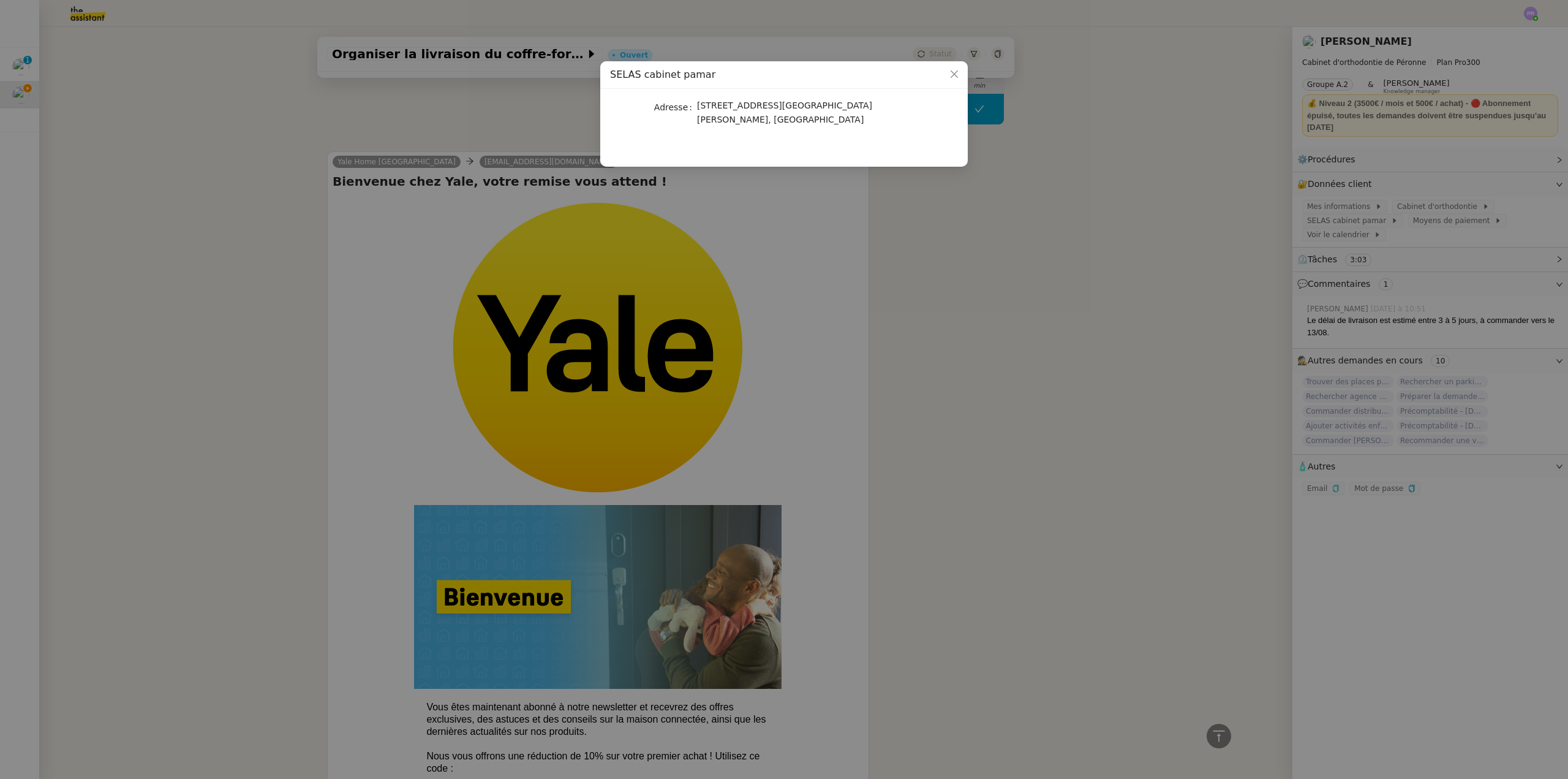
click at [765, 409] on nz-modal-container "SELAS cabinet pamar Adresse [STREET_ADDRESS][PERSON_NAME]" at bounding box center [784, 390] width 1568 height 779
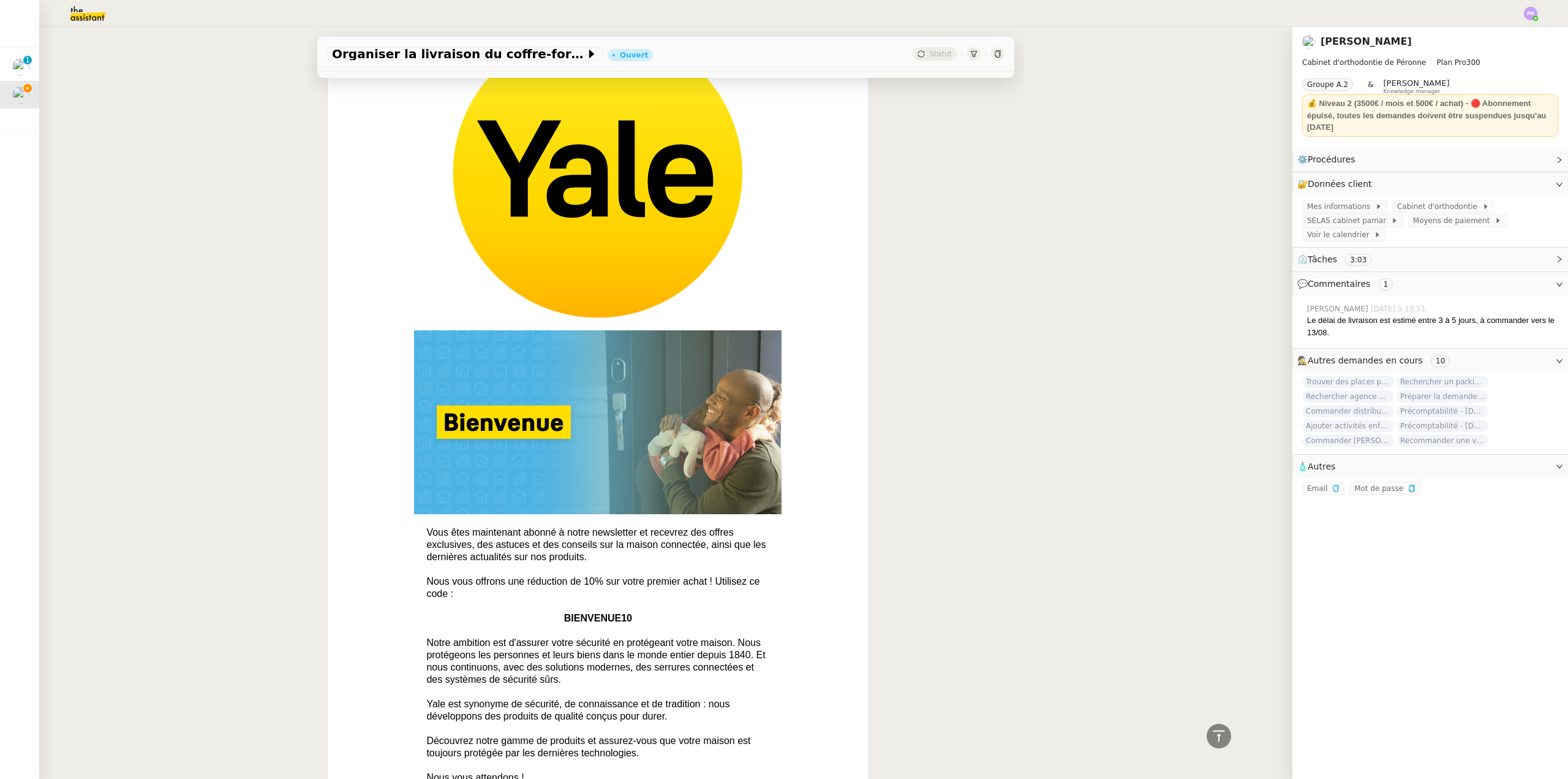
scroll to position [970, 0]
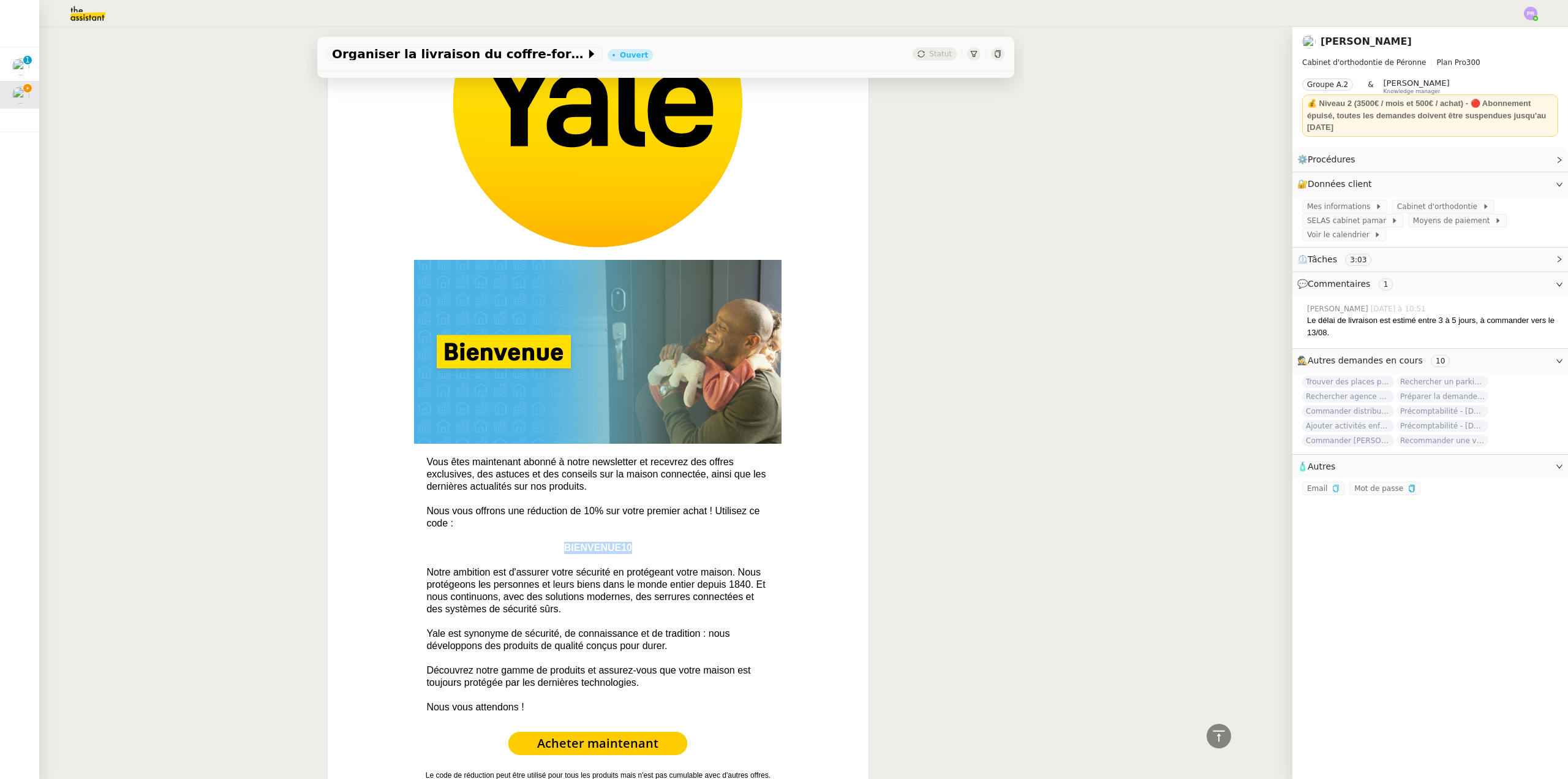
drag, startPoint x: 628, startPoint y: 547, endPoint x: 556, endPoint y: 550, distance: 72.1
click at [556, 550] on p "BIENVENUE10" at bounding box center [598, 548] width 368 height 12
copy span "BIENVENUE10"
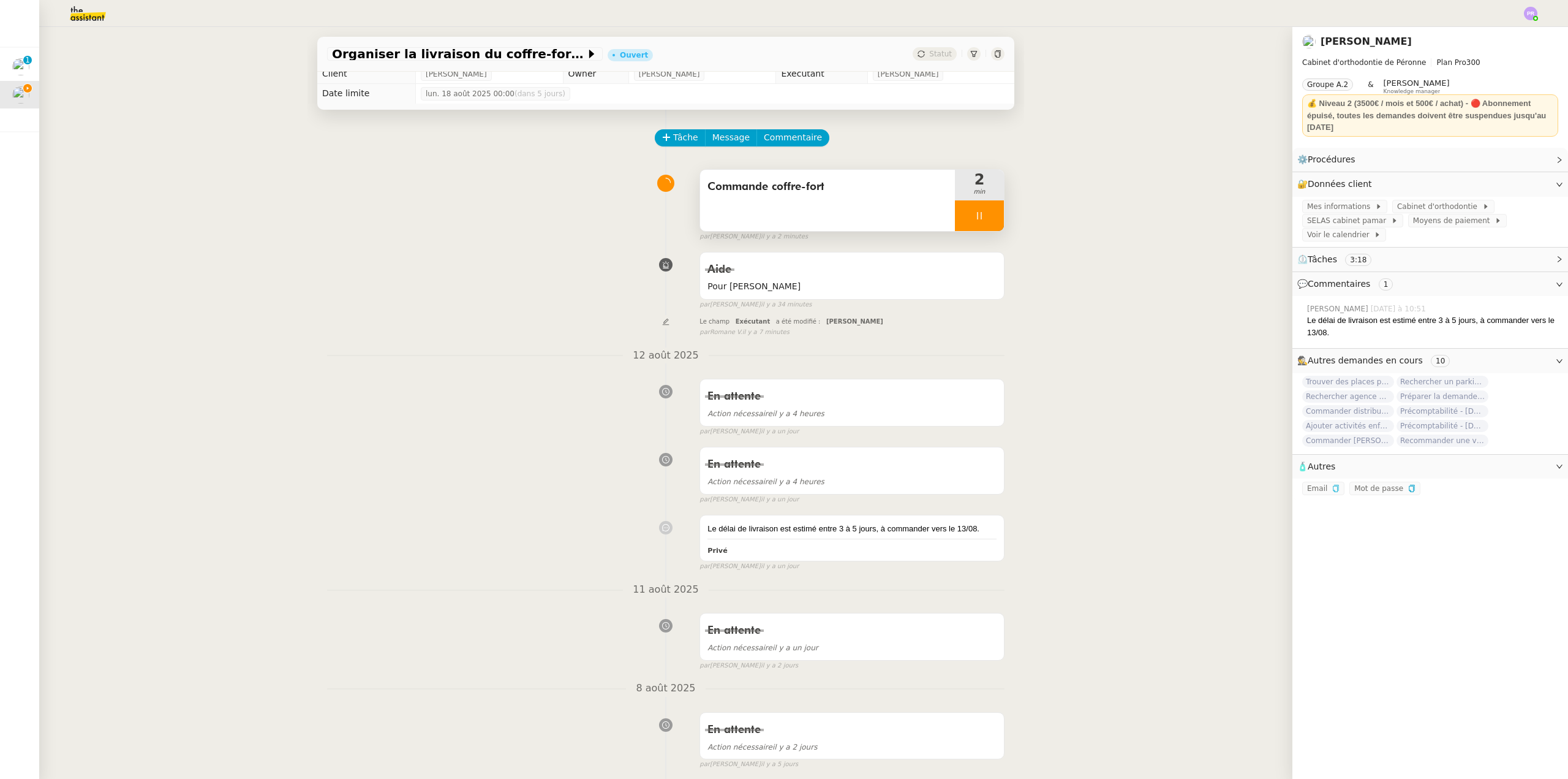
scroll to position [0, 0]
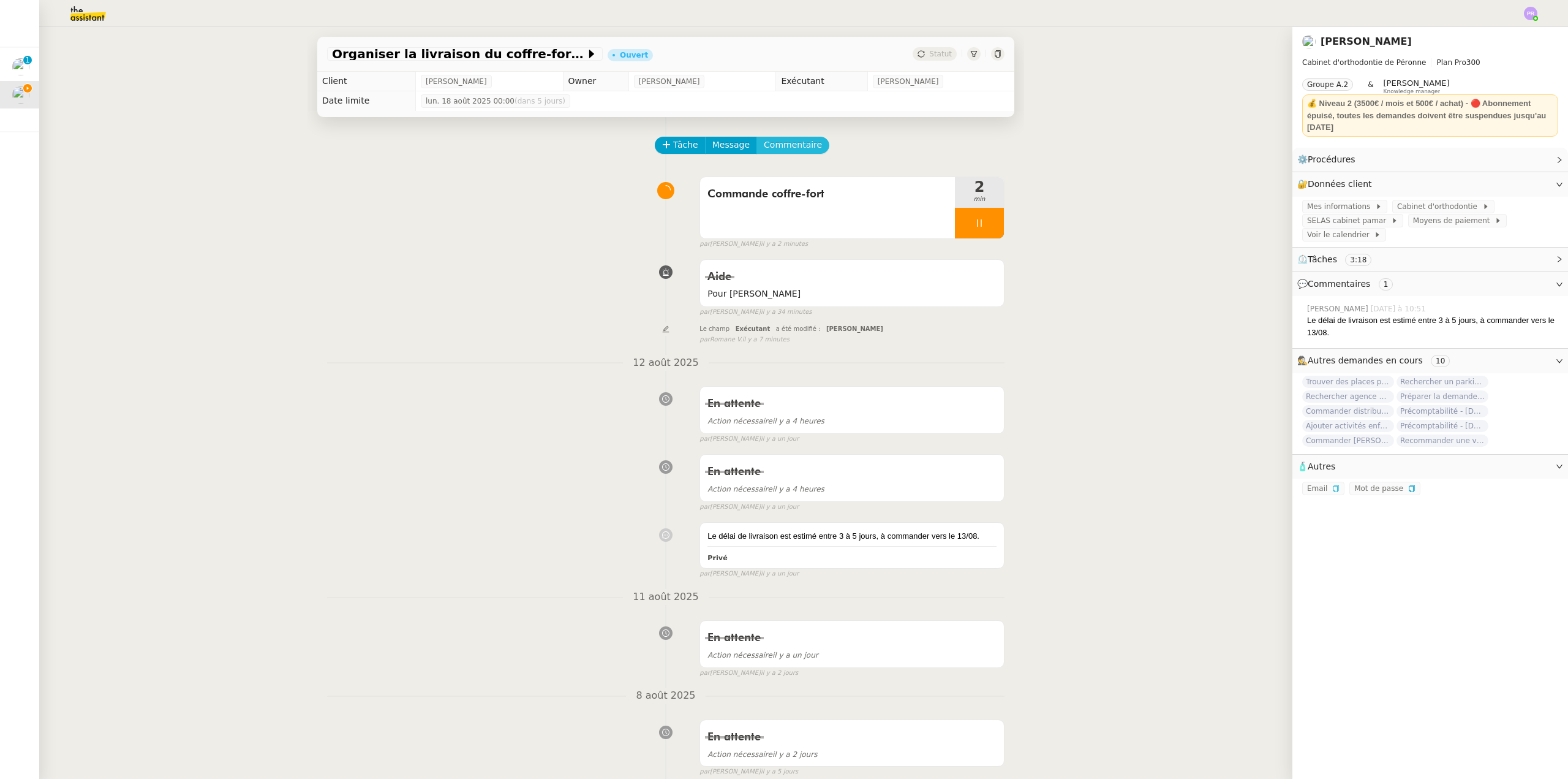
click at [784, 147] on span "Commentaire" at bounding box center [793, 145] width 58 height 14
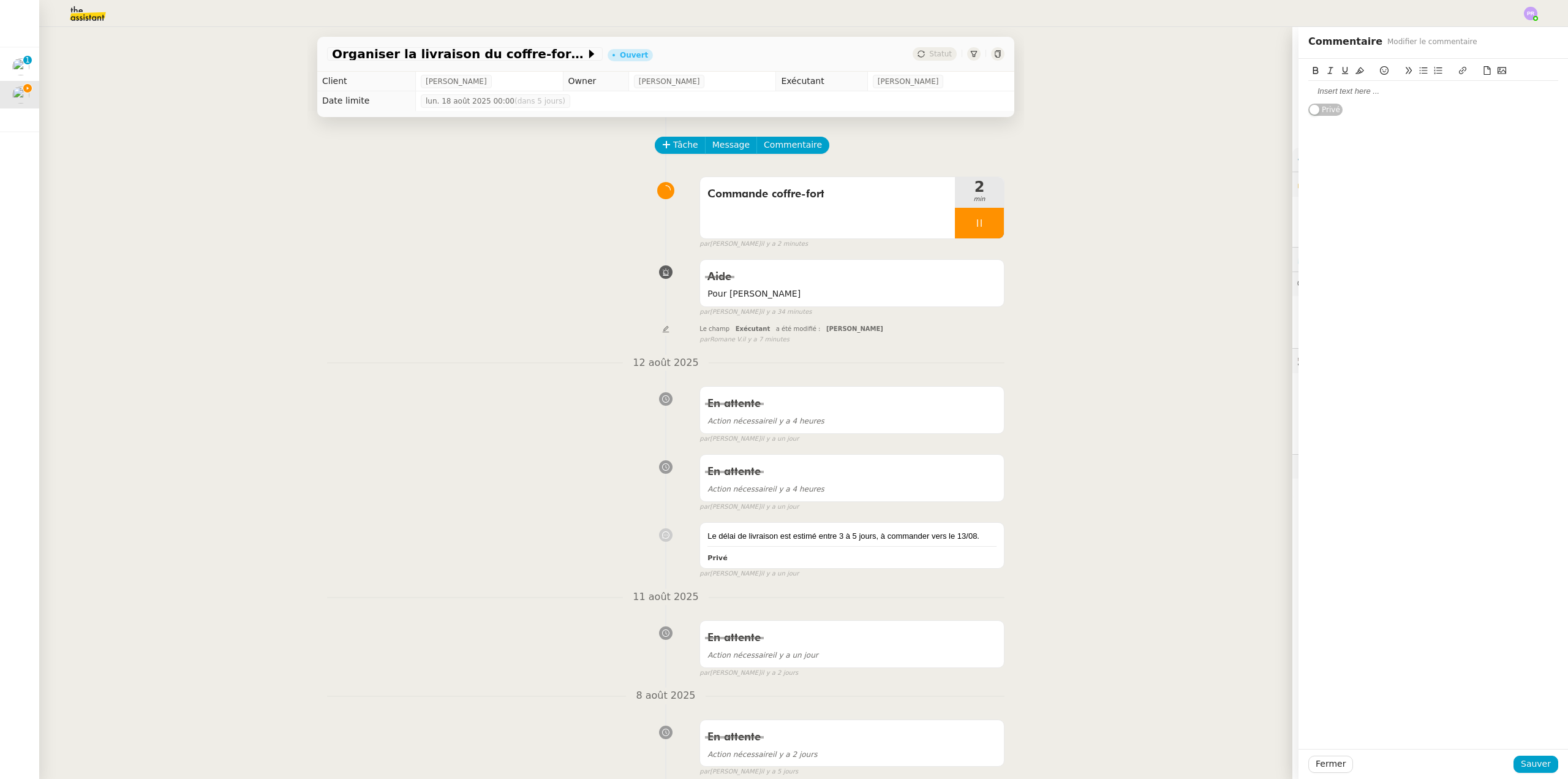
click at [1330, 92] on div at bounding box center [1434, 91] width 250 height 11
click at [1397, 89] on div "Demande de carte flash MErci" at bounding box center [1434, 91] width 250 height 11
drag, startPoint x: 1420, startPoint y: 87, endPoint x: 1298, endPoint y: 84, distance: 122.0
click at [1260, 92] on app-ticket "Organiser la livraison du coffre-fort Ouvert Statut Client [PERSON_NAME] Owner …" at bounding box center [804, 403] width 1529 height 752
click at [1356, 69] on icon at bounding box center [1360, 71] width 8 height 7
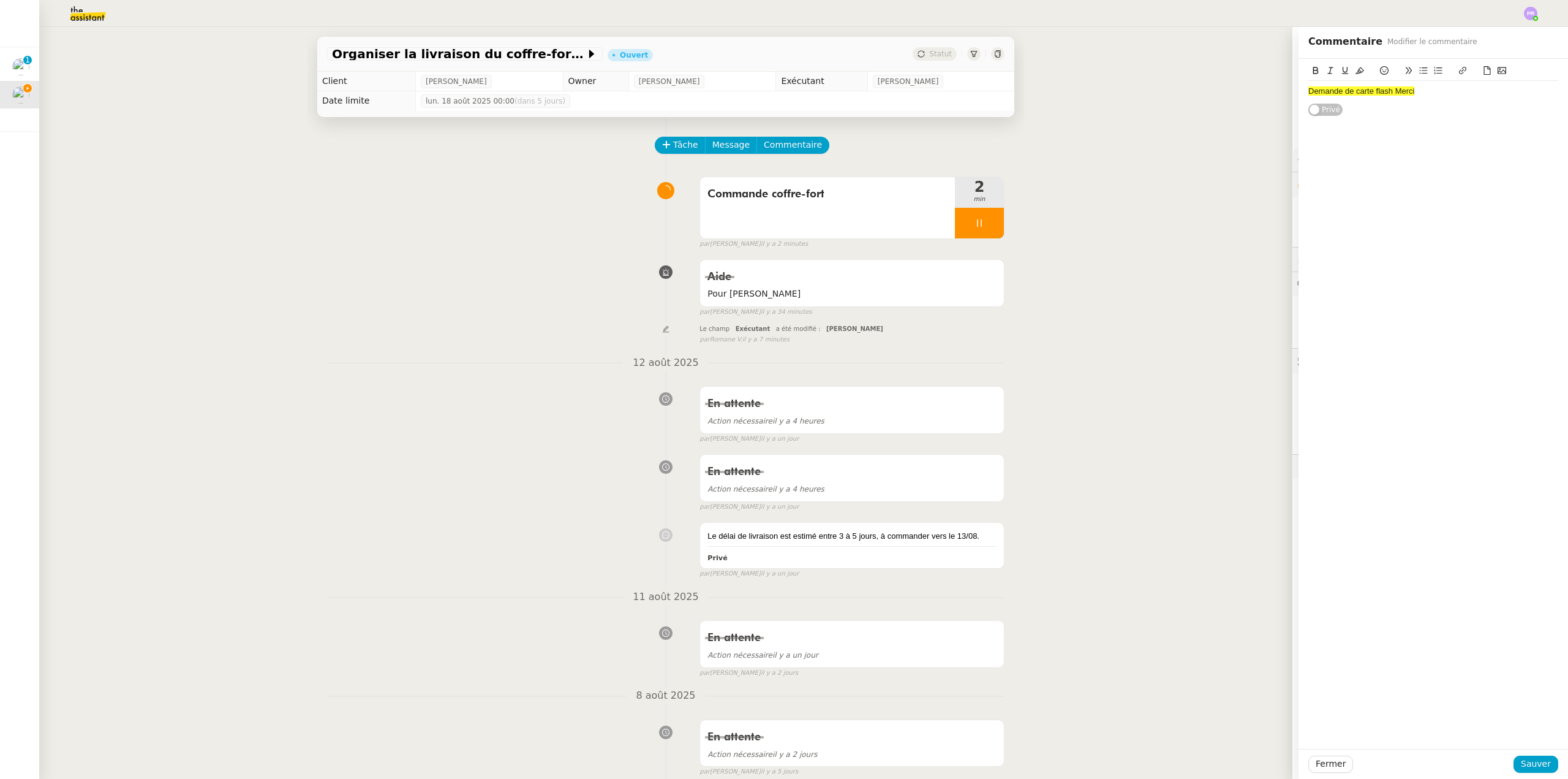
click at [1444, 94] on div "Demande de carte flash Merci" at bounding box center [1434, 91] width 250 height 11
drag, startPoint x: 1527, startPoint y: 764, endPoint x: 1500, endPoint y: 750, distance: 30.4
click at [1527, 764] on span "Sauver" at bounding box center [1536, 764] width 30 height 14
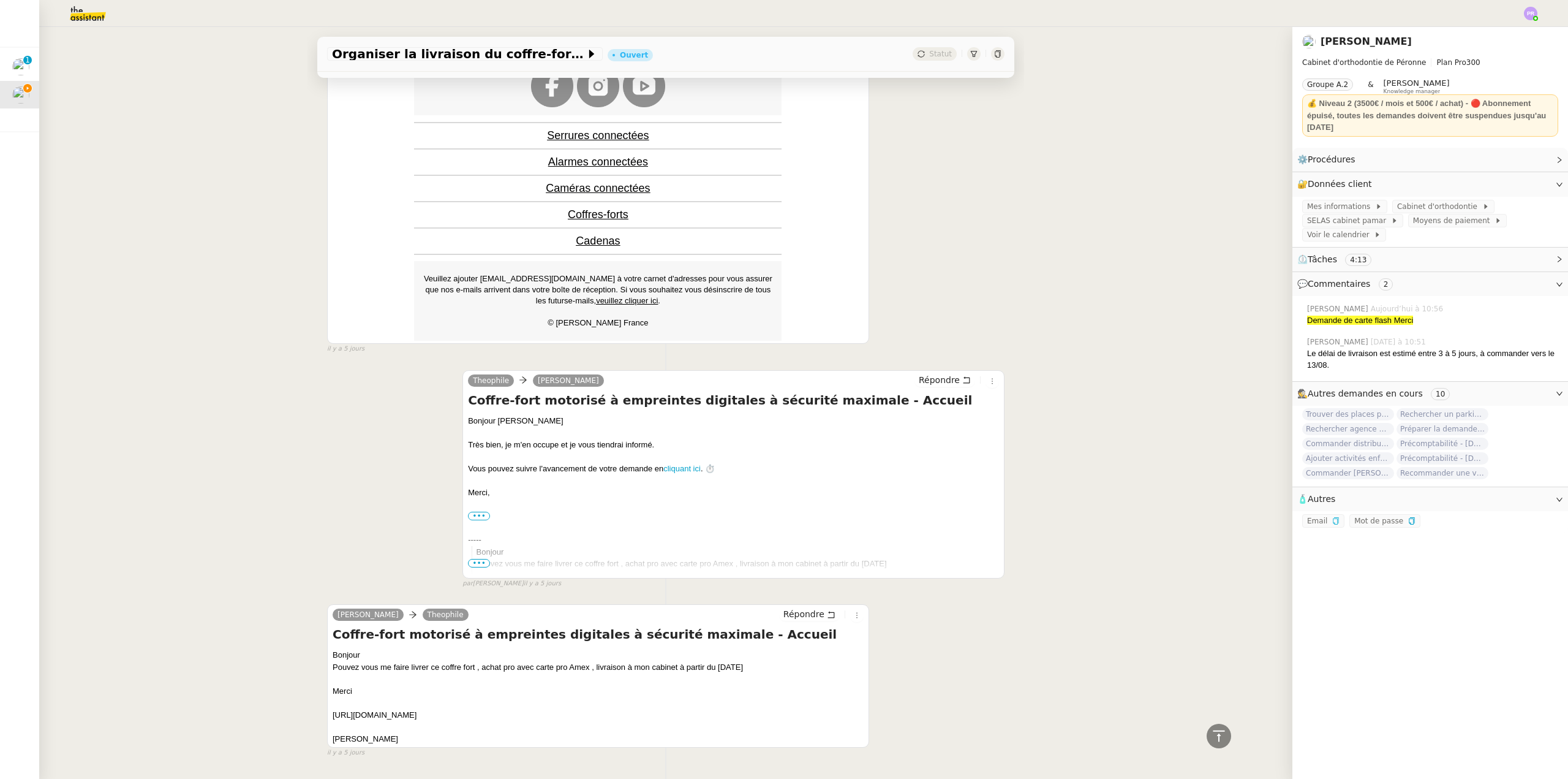
scroll to position [1818, 0]
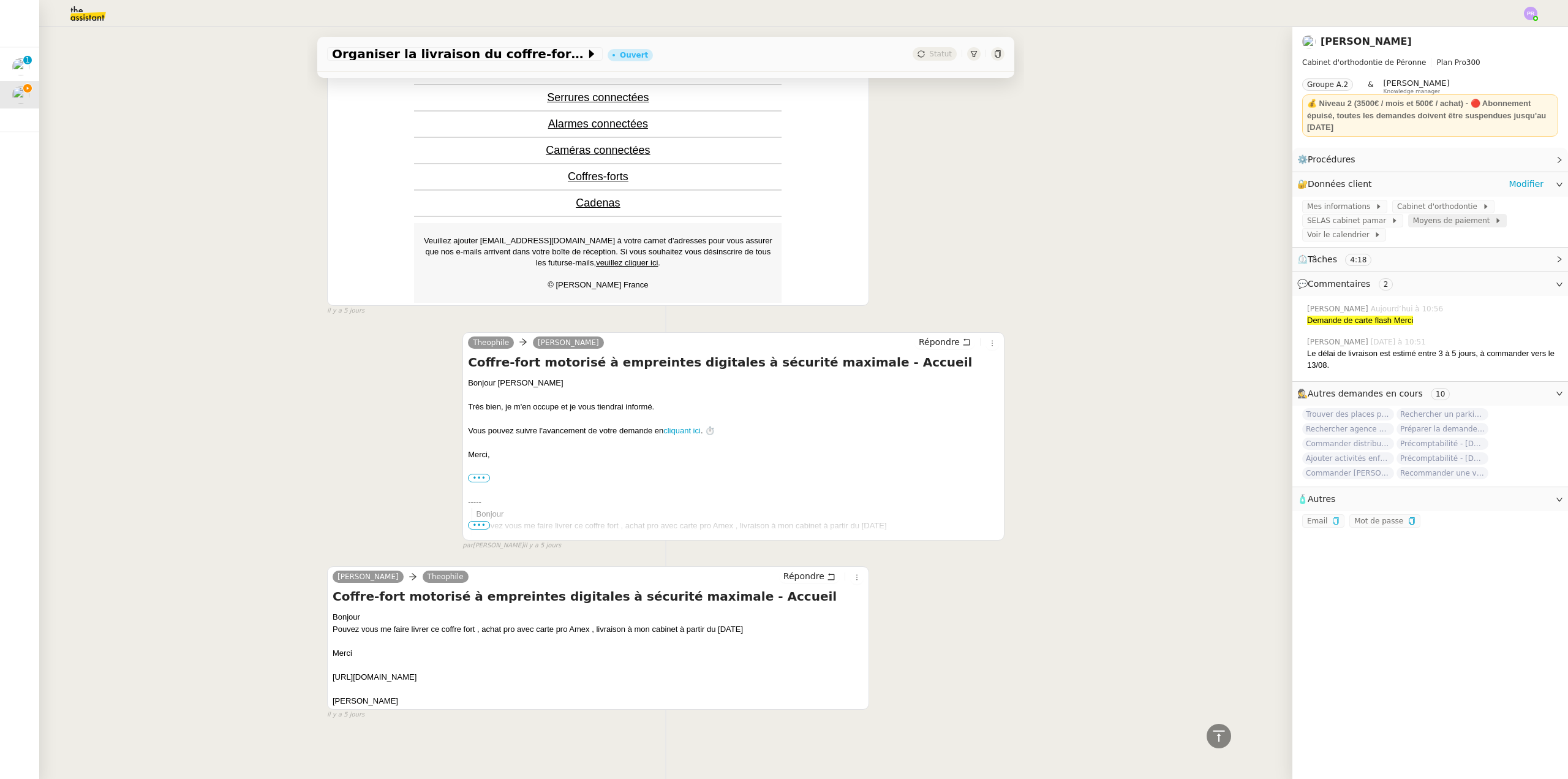
click at [1437, 225] on span "Moyens de paiement" at bounding box center [1454, 220] width 82 height 12
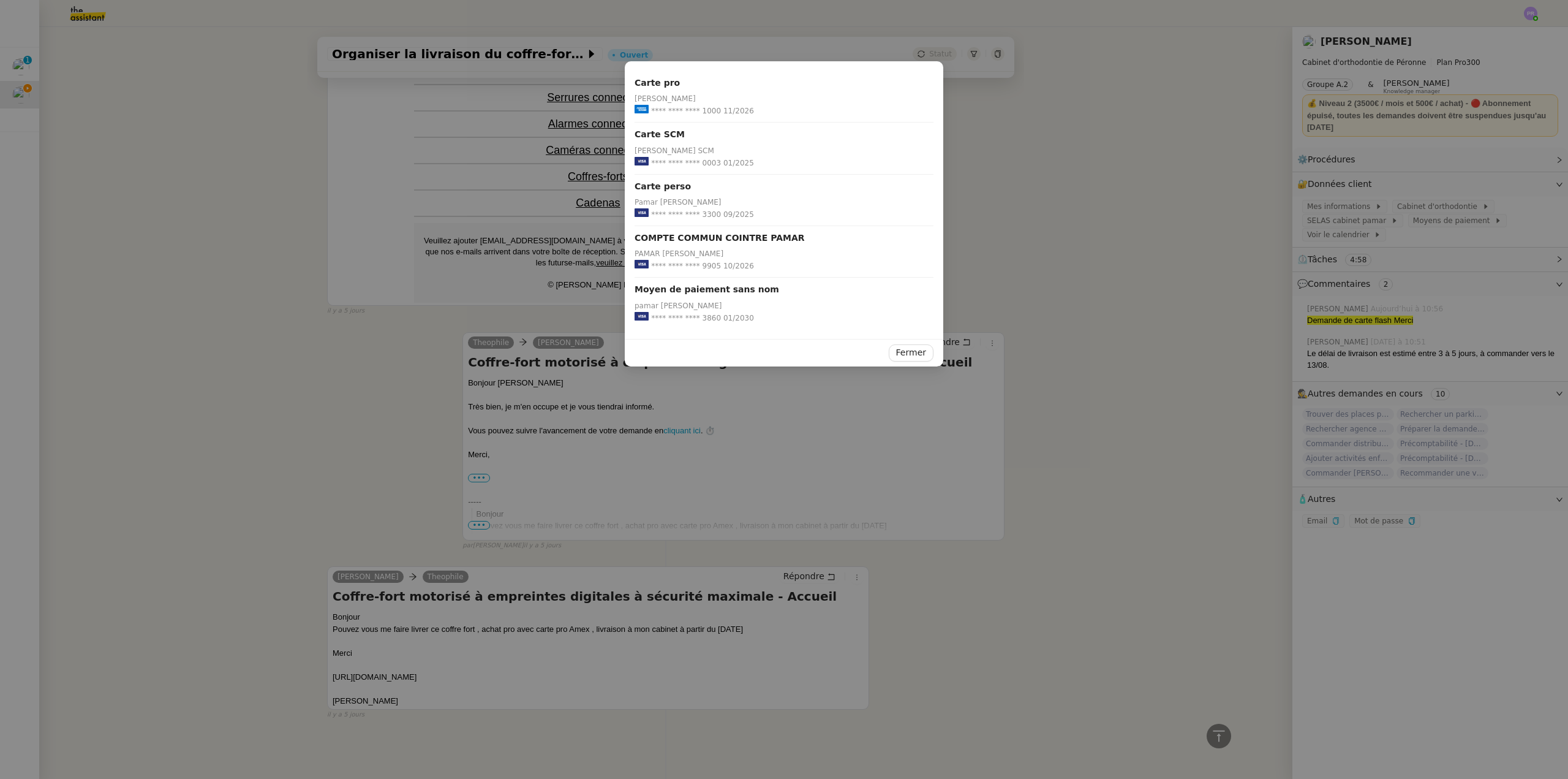
click at [355, 357] on nz-modal-container "Carte pro [PERSON_NAME] **** **** **** 1000 11/2026 Carte SCM [PERSON_NAME] SCM…" at bounding box center [784, 390] width 1568 height 779
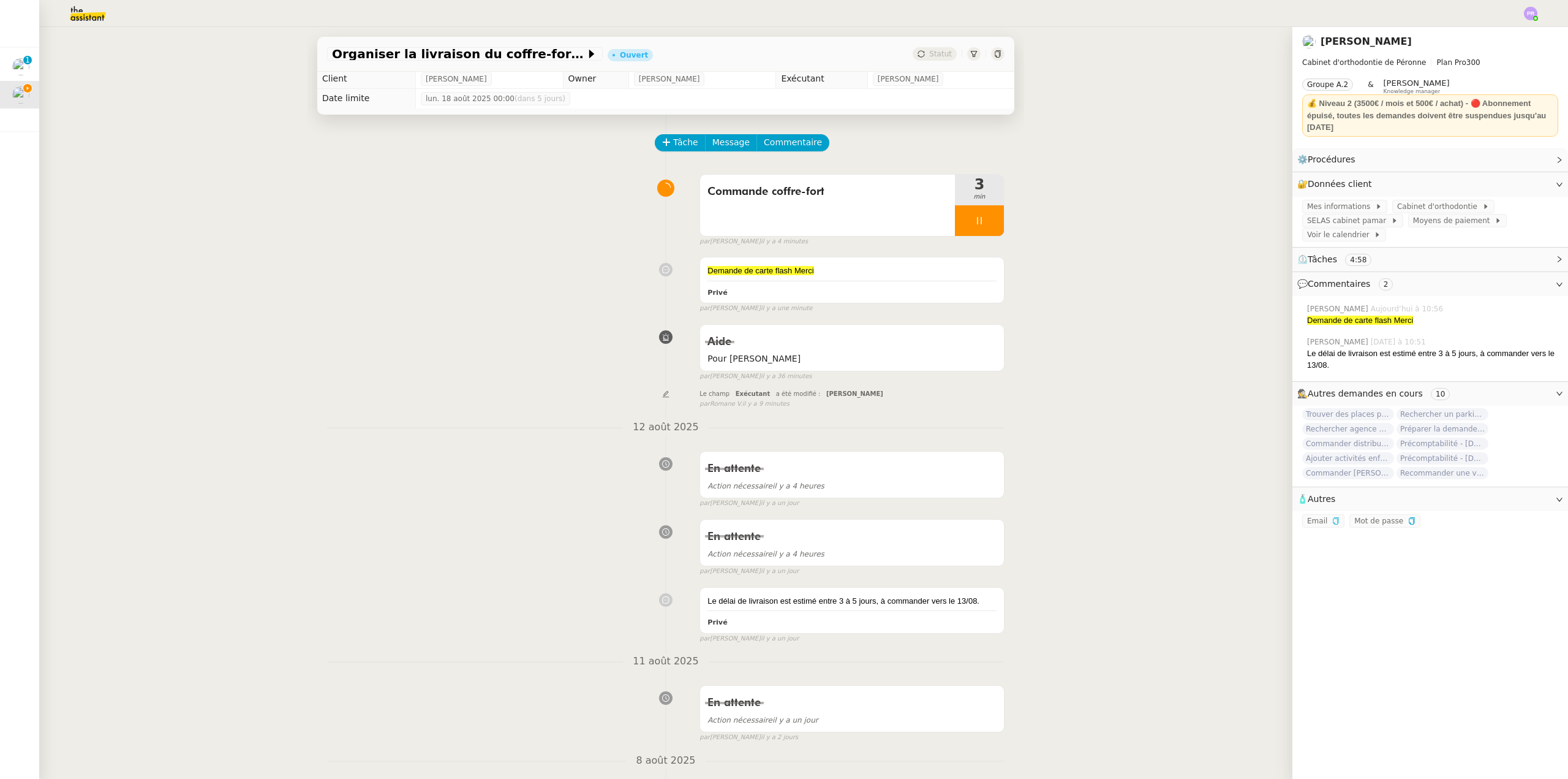
scroll to position [0, 0]
click at [863, 279] on div "Demande de carte flash Merci" at bounding box center [852, 273] width 289 height 12
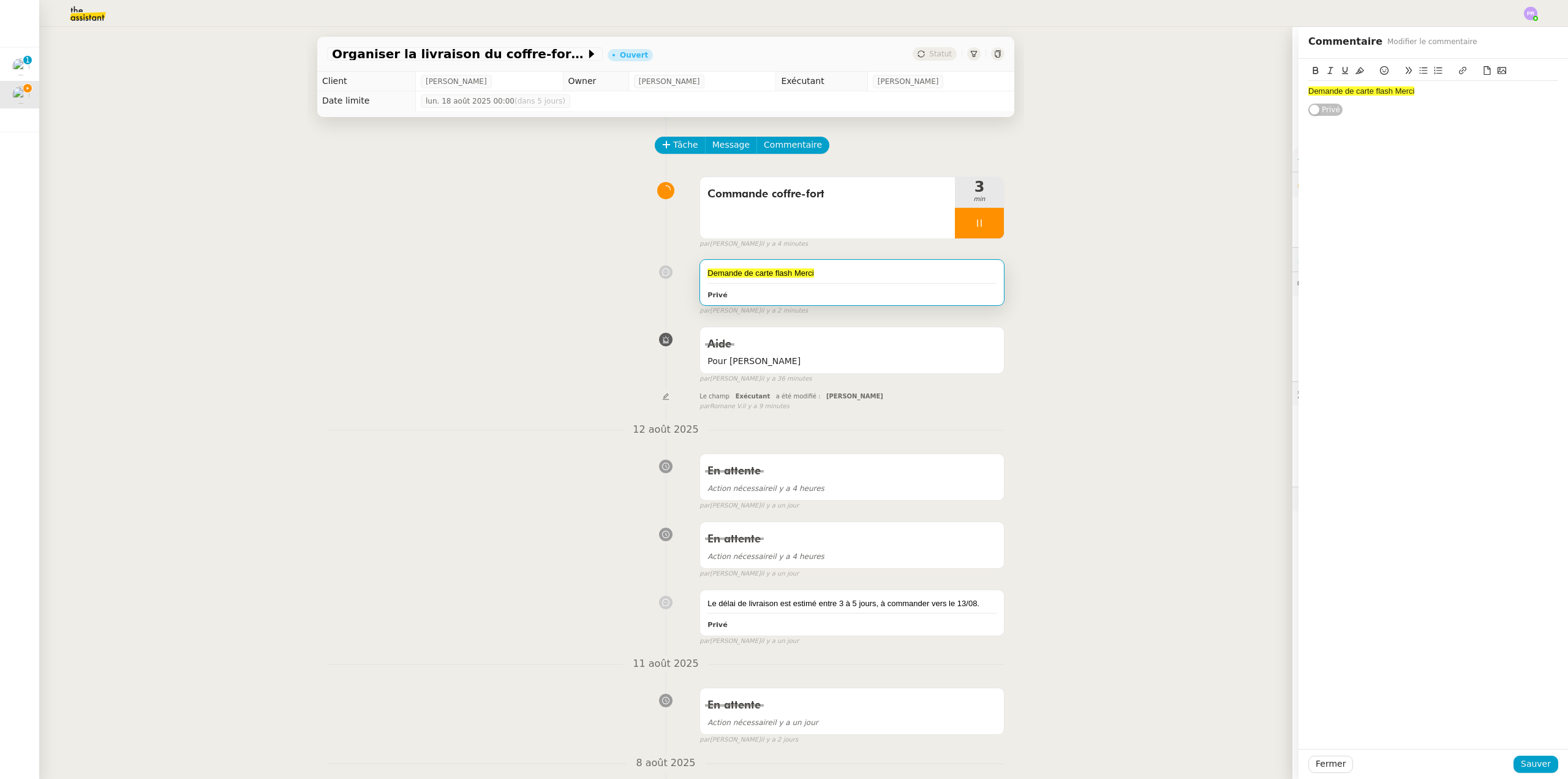
click at [1444, 91] on div "Demande de carte flash Merci" at bounding box center [1434, 91] width 250 height 11
click at [1428, 120] on div "YALEHOME" at bounding box center [1434, 125] width 250 height 11
drag, startPoint x: 1380, startPoint y: 153, endPoint x: 1294, endPoint y: 111, distance: 95.7
click at [1298, 111] on div "Demande de carte flash Merci 270 € YALEHOME Carte ***1000 Coda et Qonto OK Privé" at bounding box center [1433, 115] width 270 height 114
click at [1356, 74] on icon at bounding box center [1360, 70] width 8 height 8
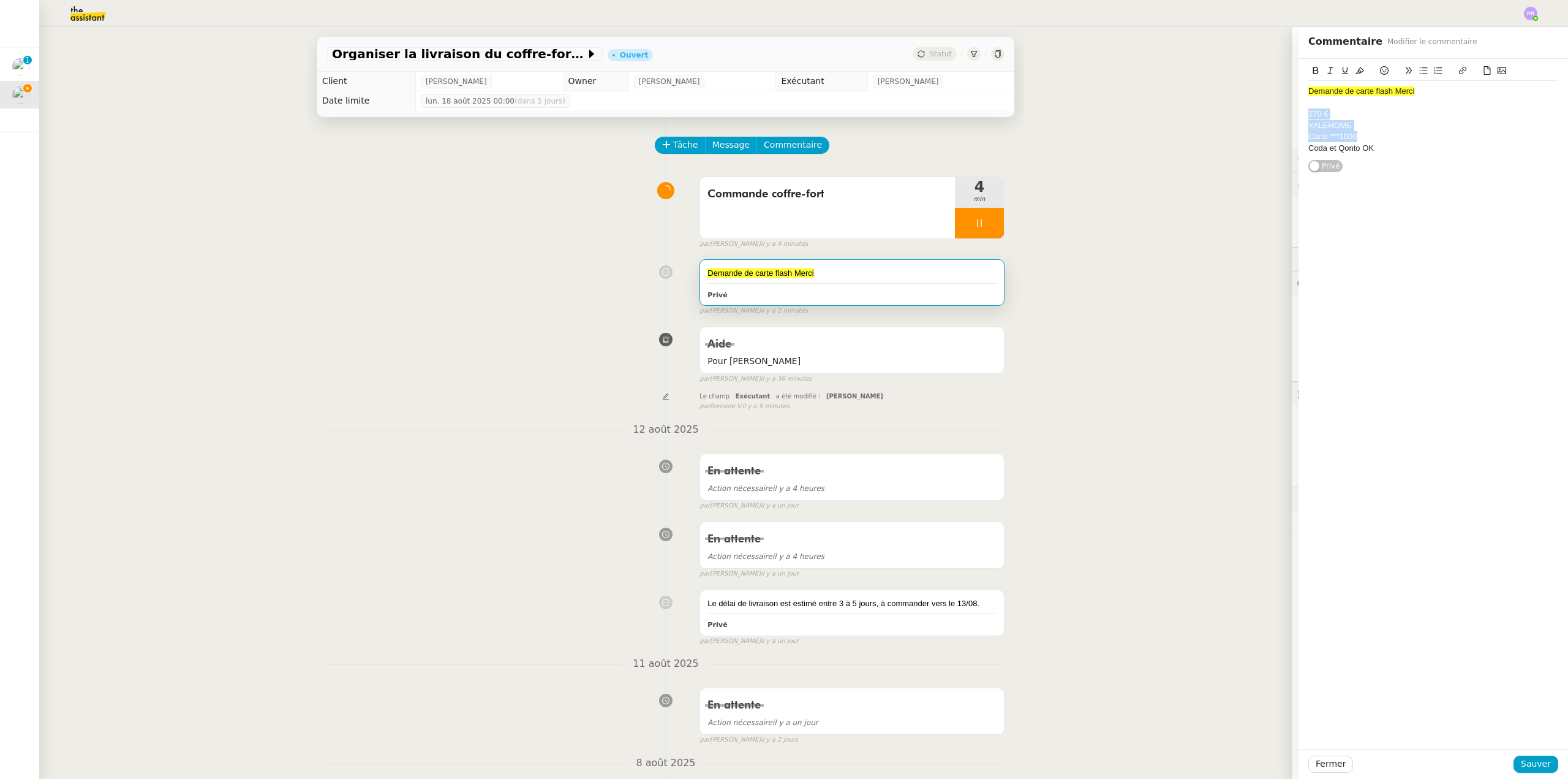
click at [1374, 113] on div "270 €" at bounding box center [1434, 113] width 250 height 11
click at [1532, 764] on span "Sauver" at bounding box center [1536, 764] width 30 height 14
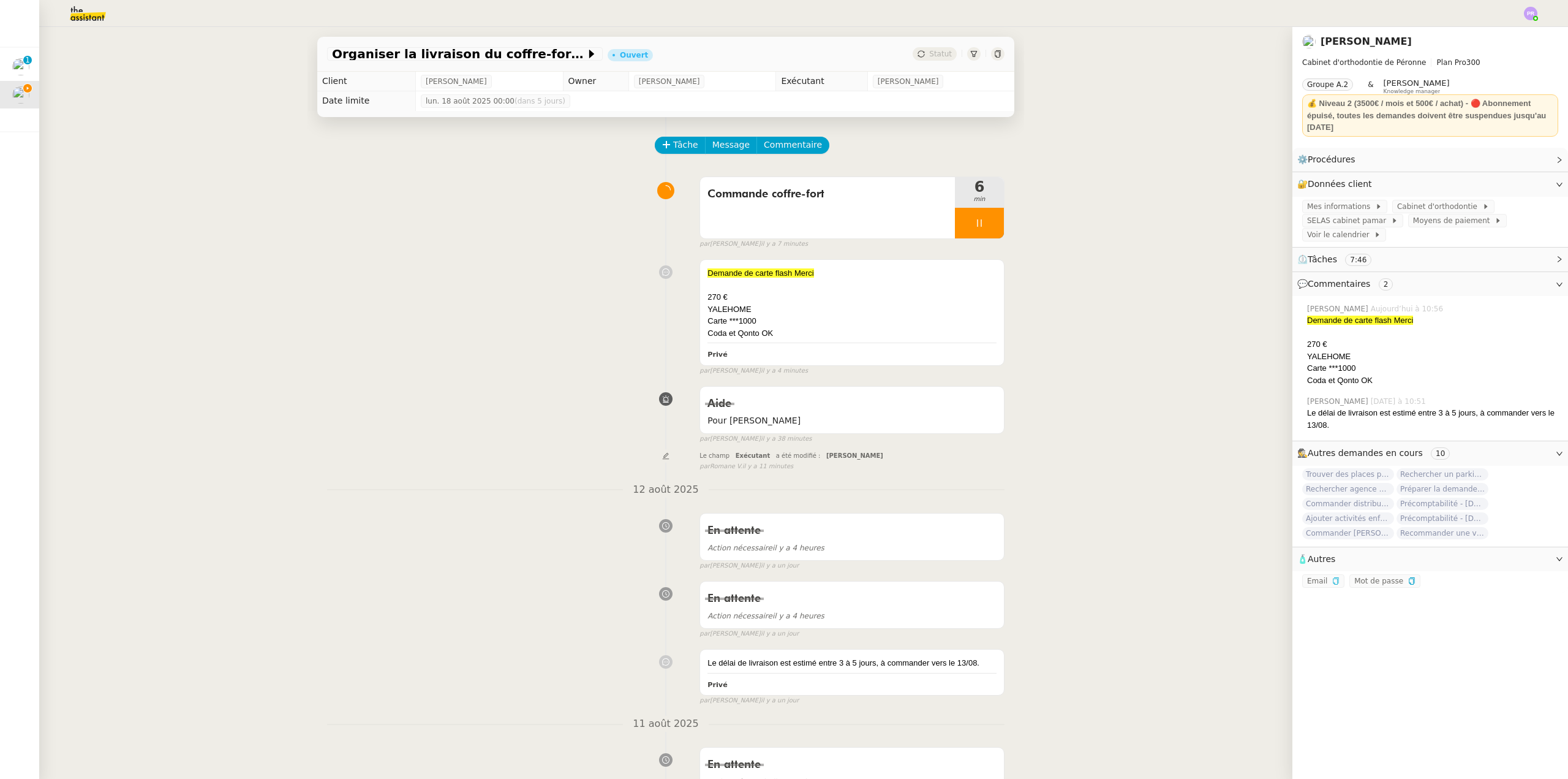
click at [975, 224] on icon at bounding box center [979, 222] width 10 height 10
drag, startPoint x: 979, startPoint y: 226, endPoint x: 972, endPoint y: 213, distance: 14.8
click at [987, 226] on icon at bounding box center [991, 222] width 10 height 10
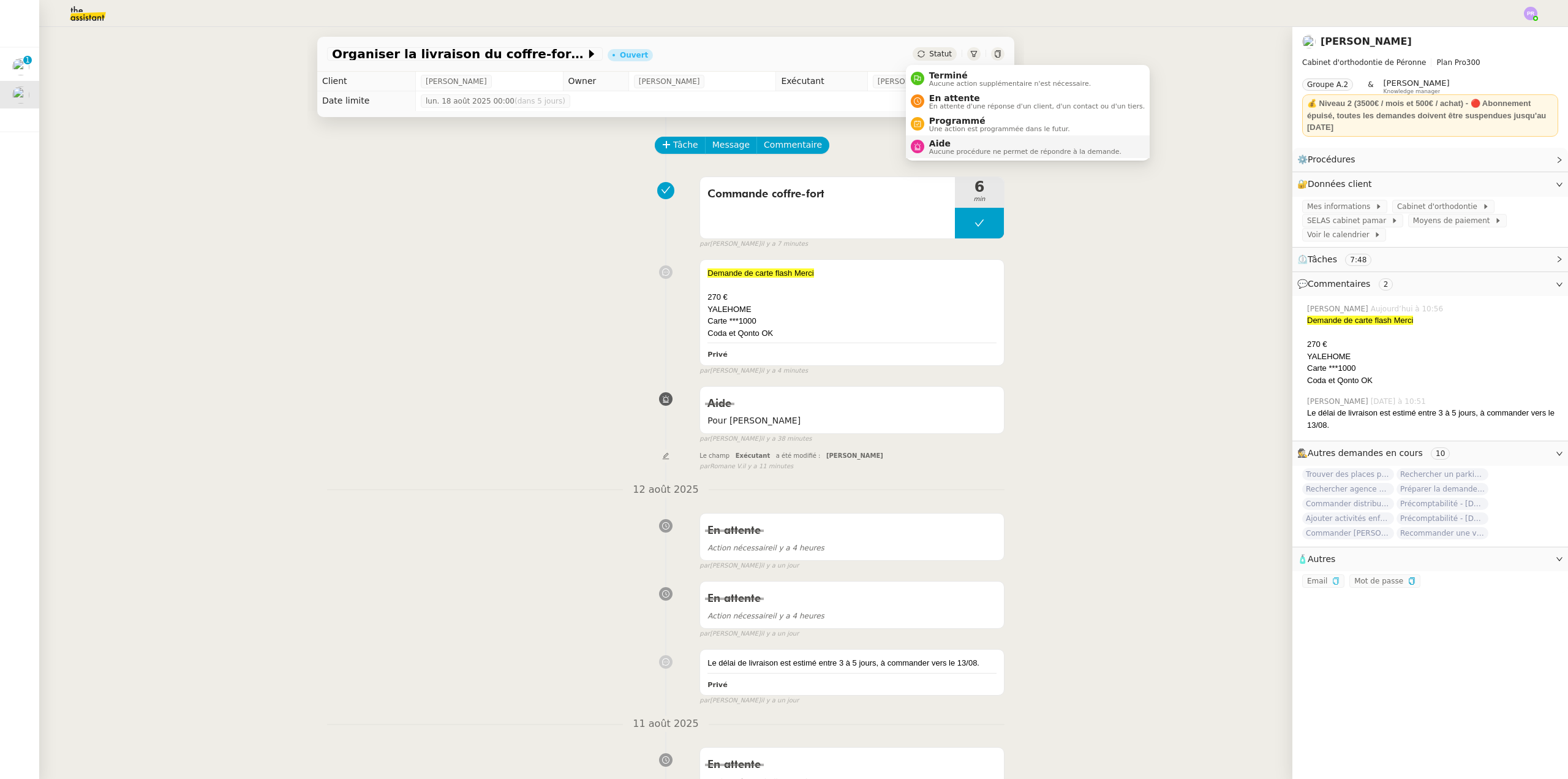
click at [945, 140] on span "Aide" at bounding box center [1025, 143] width 192 height 10
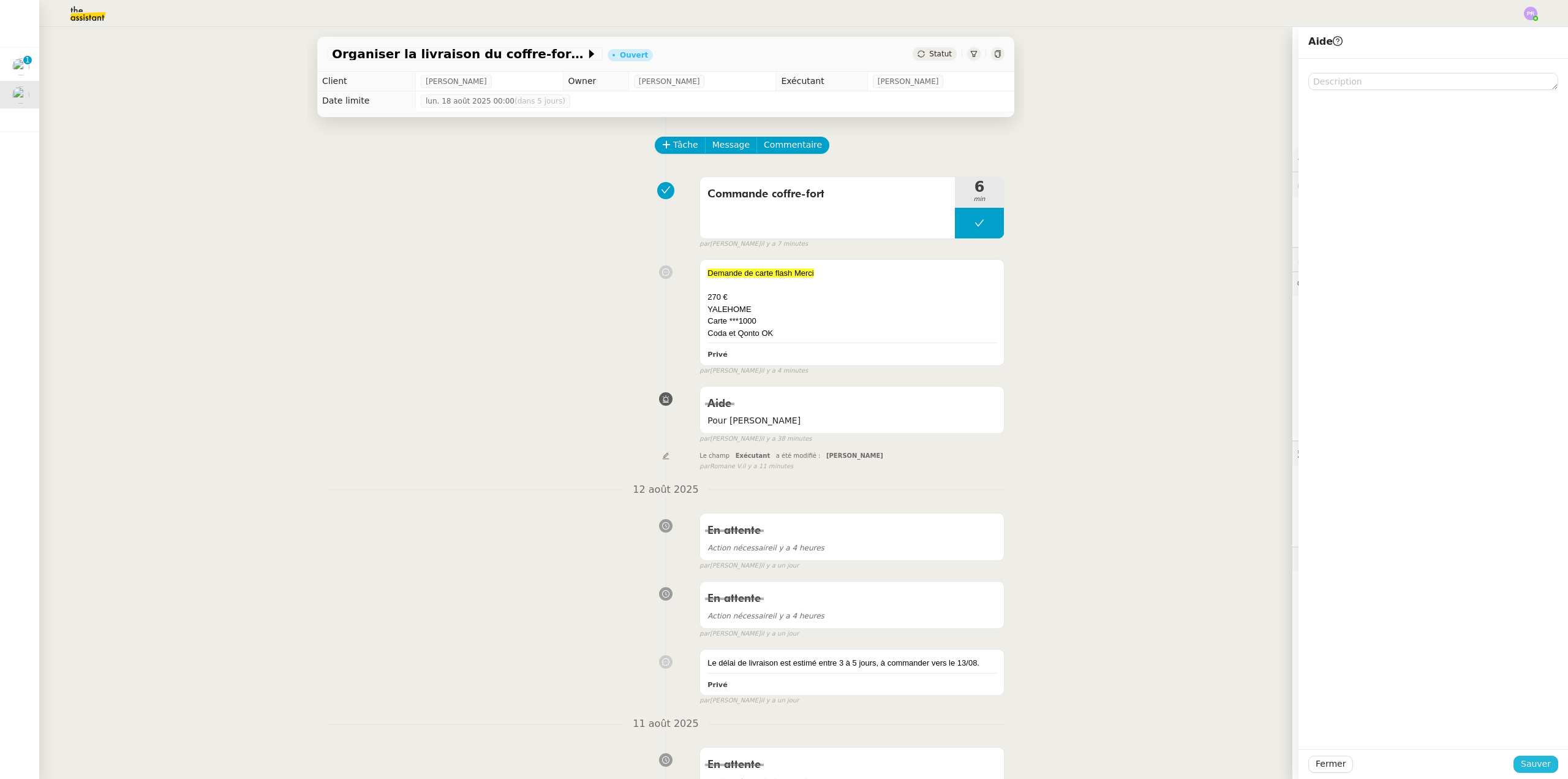
click at [1544, 769] on button "Sauver" at bounding box center [1536, 764] width 45 height 17
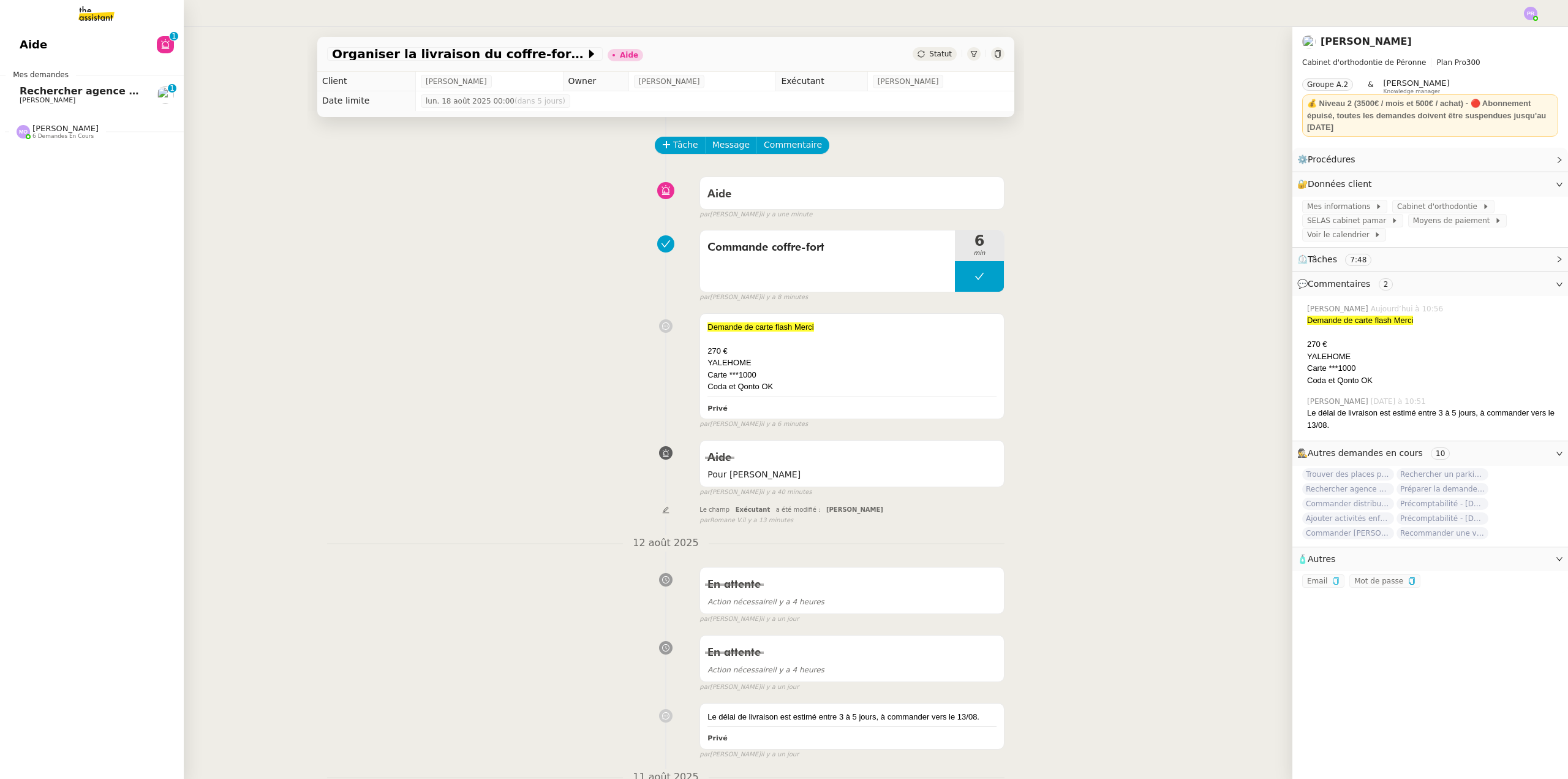
click at [47, 86] on span "Rechercher agence coliving à [GEOGRAPHIC_DATA]" at bounding box center [160, 91] width 280 height 11
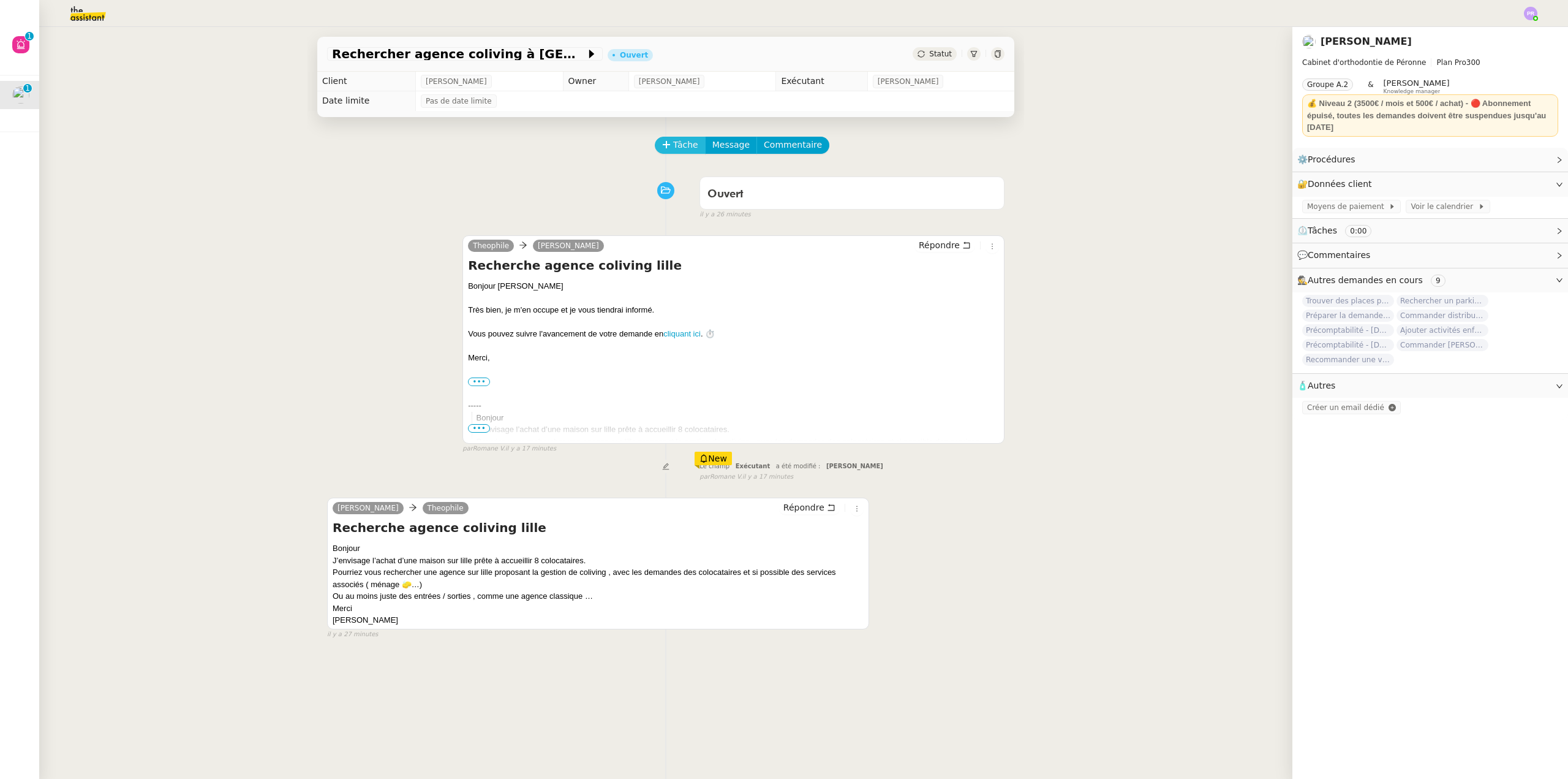
click at [675, 139] on span "Tâche" at bounding box center [686, 145] width 25 height 14
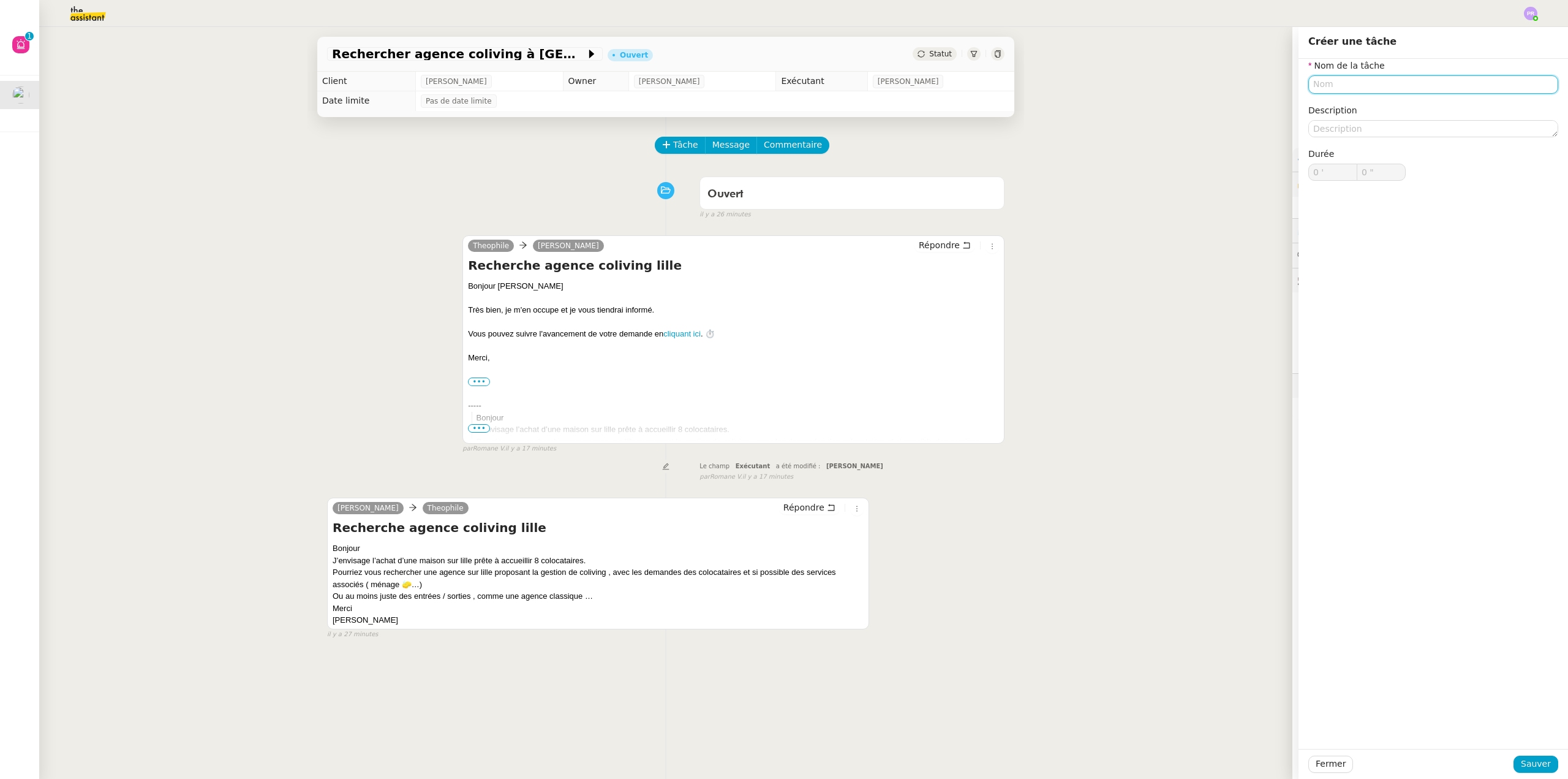
click at [1326, 83] on input "text" at bounding box center [1434, 84] width 250 height 18
click at [1342, 105] on div "Etude de la demande" at bounding box center [1424, 107] width 240 height 11
type input "Etude de la demande"
click at [1521, 767] on span "Sauver" at bounding box center [1536, 764] width 30 height 14
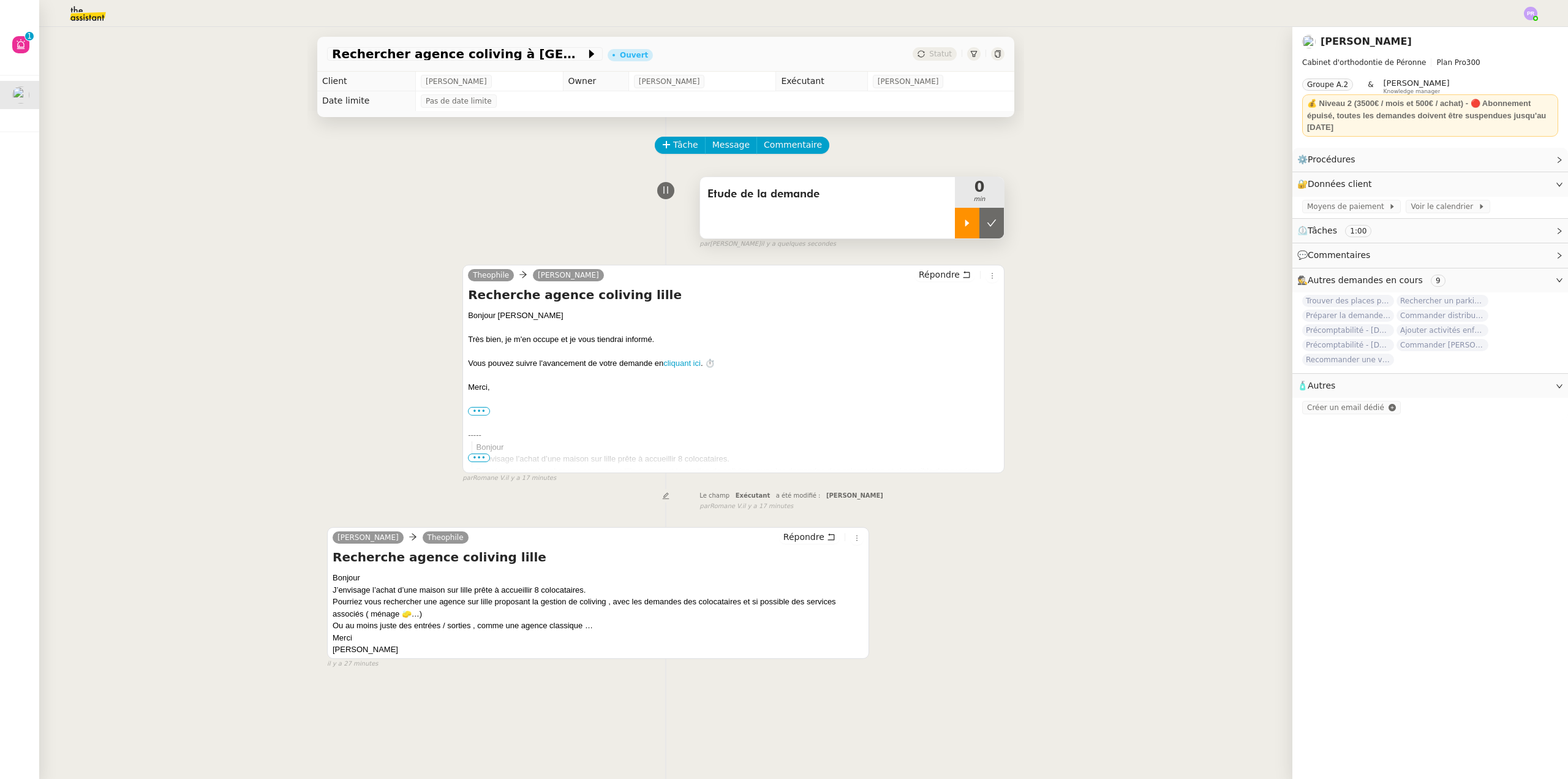
click at [962, 220] on icon at bounding box center [967, 222] width 10 height 10
click at [991, 224] on div at bounding box center [979, 223] width 49 height 31
click at [989, 226] on button at bounding box center [991, 223] width 24 height 31
click at [677, 147] on span "Tâche" at bounding box center [686, 145] width 25 height 14
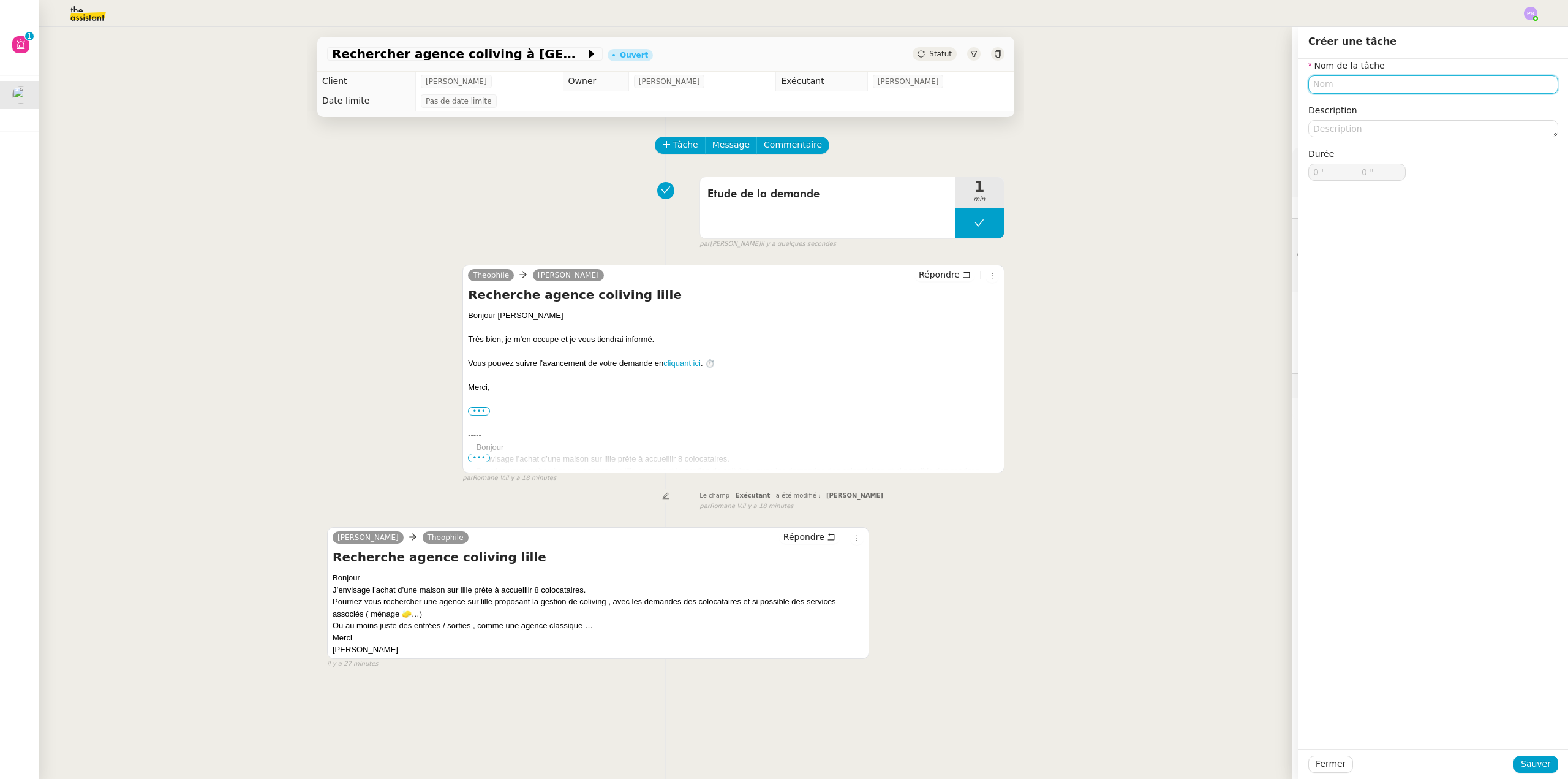
click at [1334, 87] on input "text" at bounding box center [1434, 84] width 250 height 18
click at [1348, 148] on nz-auto-option "🔍 Recherche" at bounding box center [1424, 142] width 250 height 17
type input "Recherche"
click at [1521, 762] on span "Sauver" at bounding box center [1536, 764] width 30 height 14
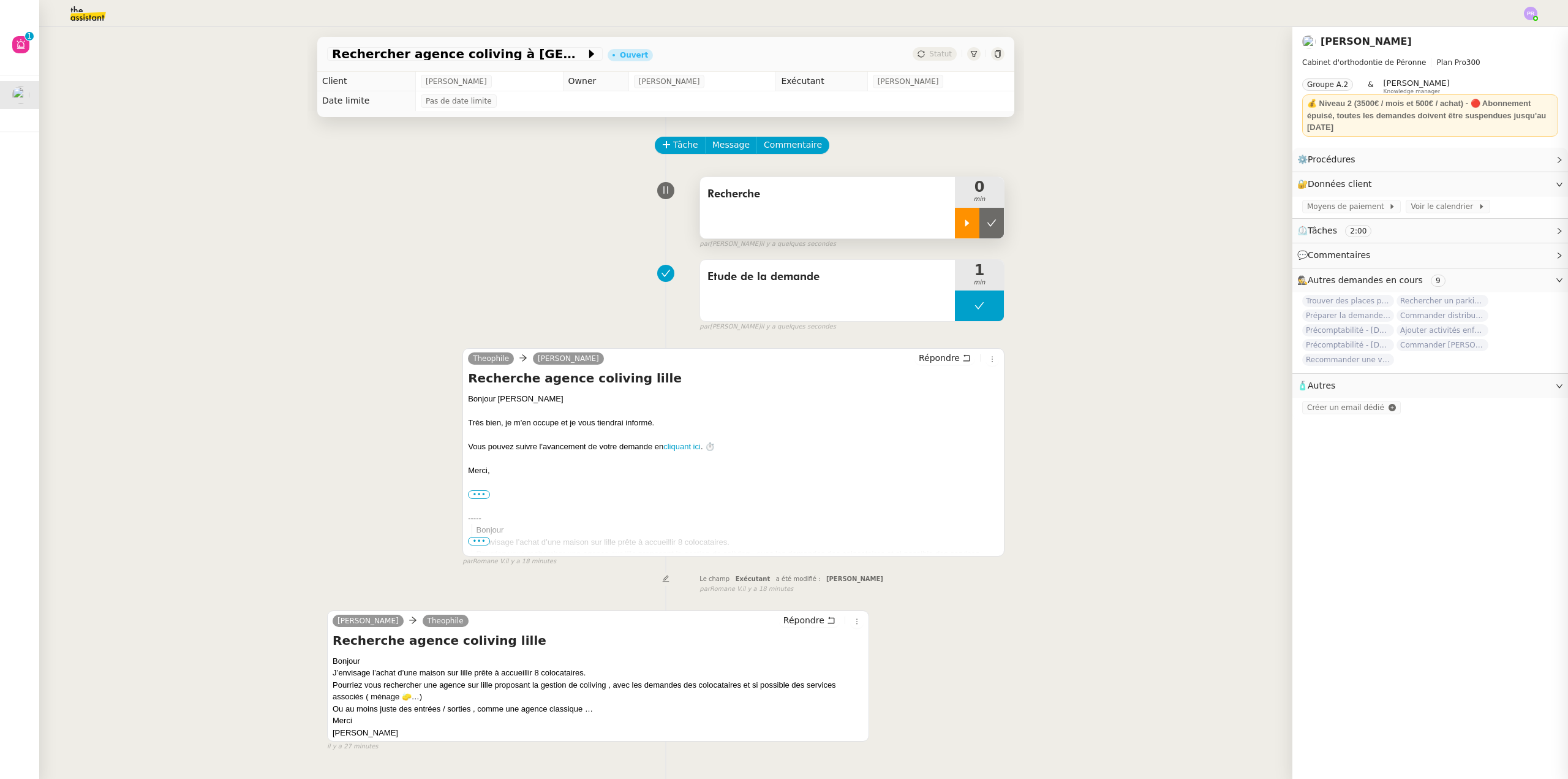
click at [962, 224] on icon at bounding box center [967, 222] width 10 height 10
copy h4 "agence coliving [GEOGRAPHIC_DATA]"
drag, startPoint x: 653, startPoint y: 382, endPoint x: 522, endPoint y: 385, distance: 131.0
click at [522, 385] on h4 "Recherche agence coliving lille" at bounding box center [734, 378] width 531 height 17
click at [350, 566] on div "[PERSON_NAME] Recherche agence coliving lille Bonjour [PERSON_NAME] bien, je m'…" at bounding box center [665, 452] width 677 height 230
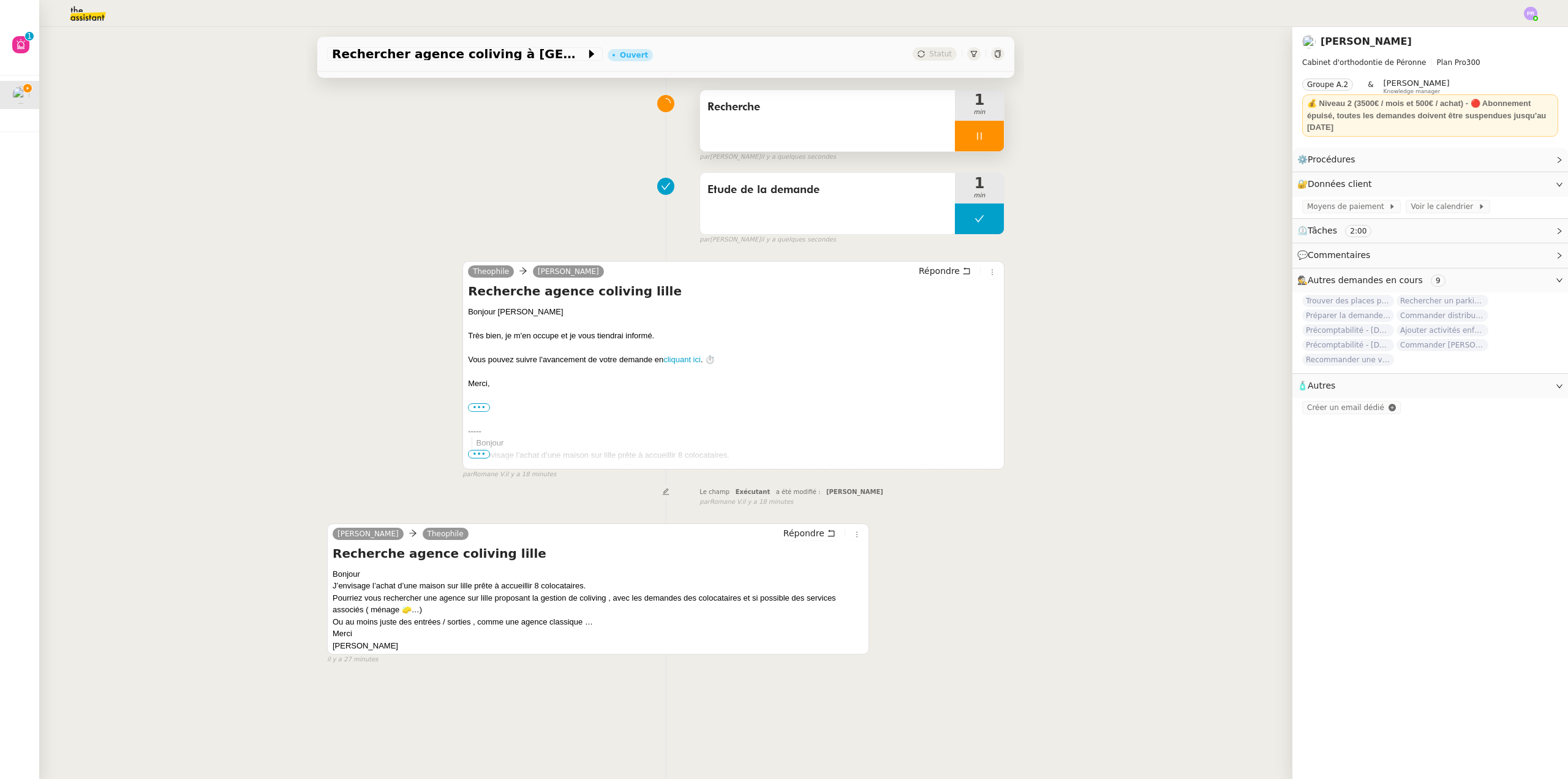
scroll to position [122, 0]
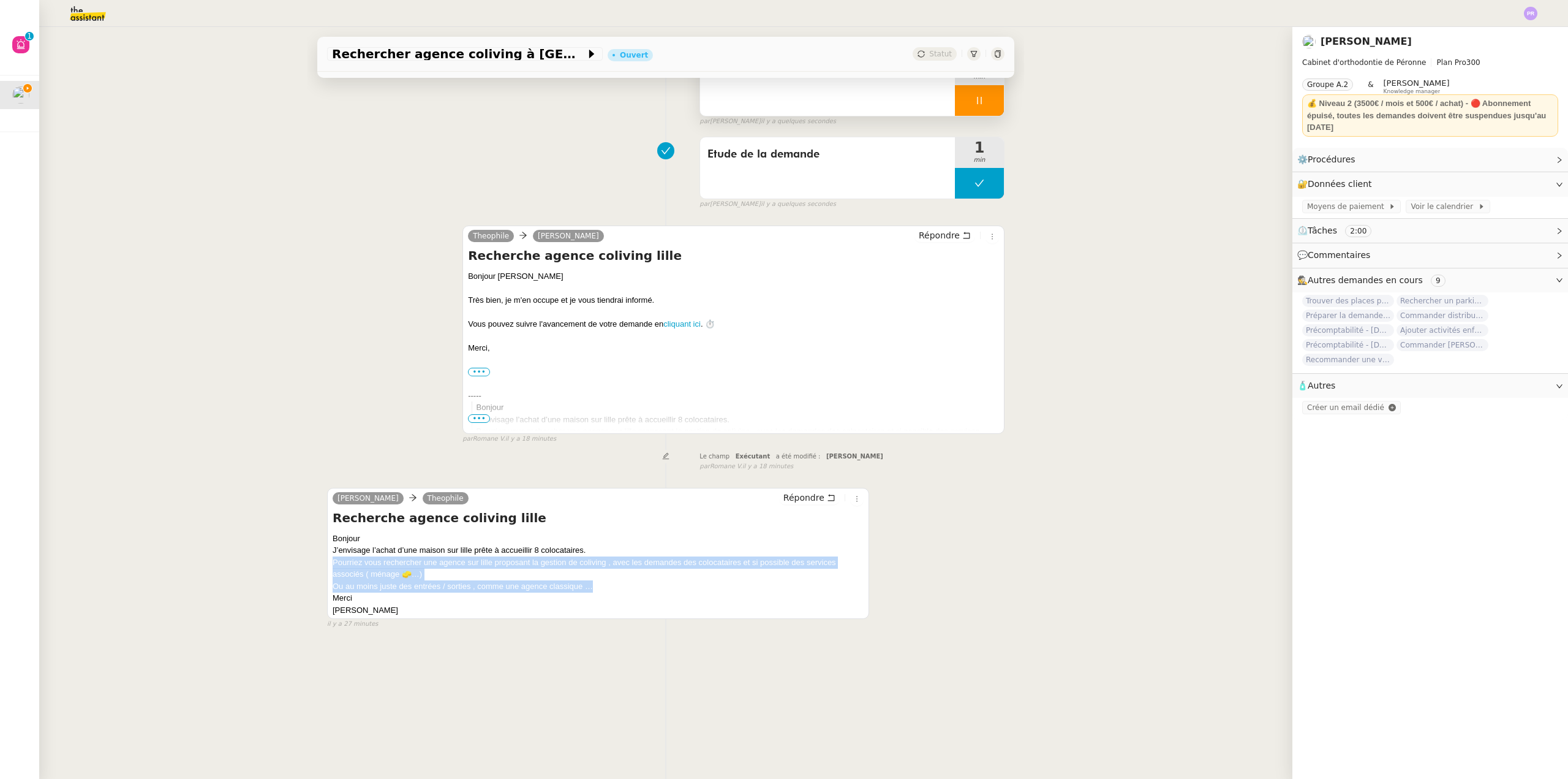
copy div "Pourriez vous rechercher une agence sur lille proposant la gestion de coliving …"
drag, startPoint x: 329, startPoint y: 561, endPoint x: 585, endPoint y: 586, distance: 257.2
click at [585, 586] on div "[PERSON_NAME] [PERSON_NAME] Recherche agence coliving lille Bonjour J’envisage …" at bounding box center [598, 553] width 542 height 132
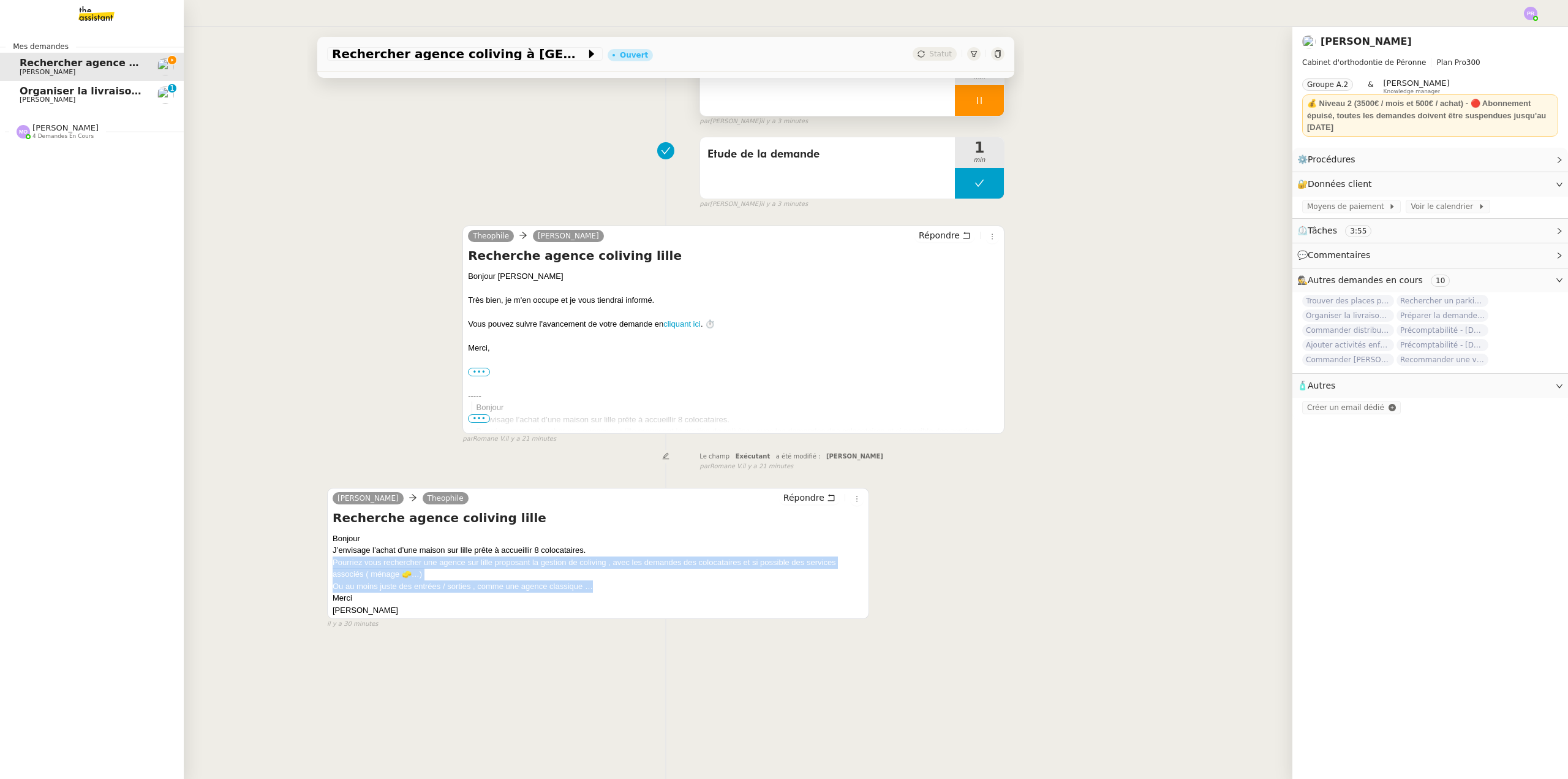
click at [93, 93] on span "Organiser la livraison du coffre-fort" at bounding box center [118, 91] width 196 height 11
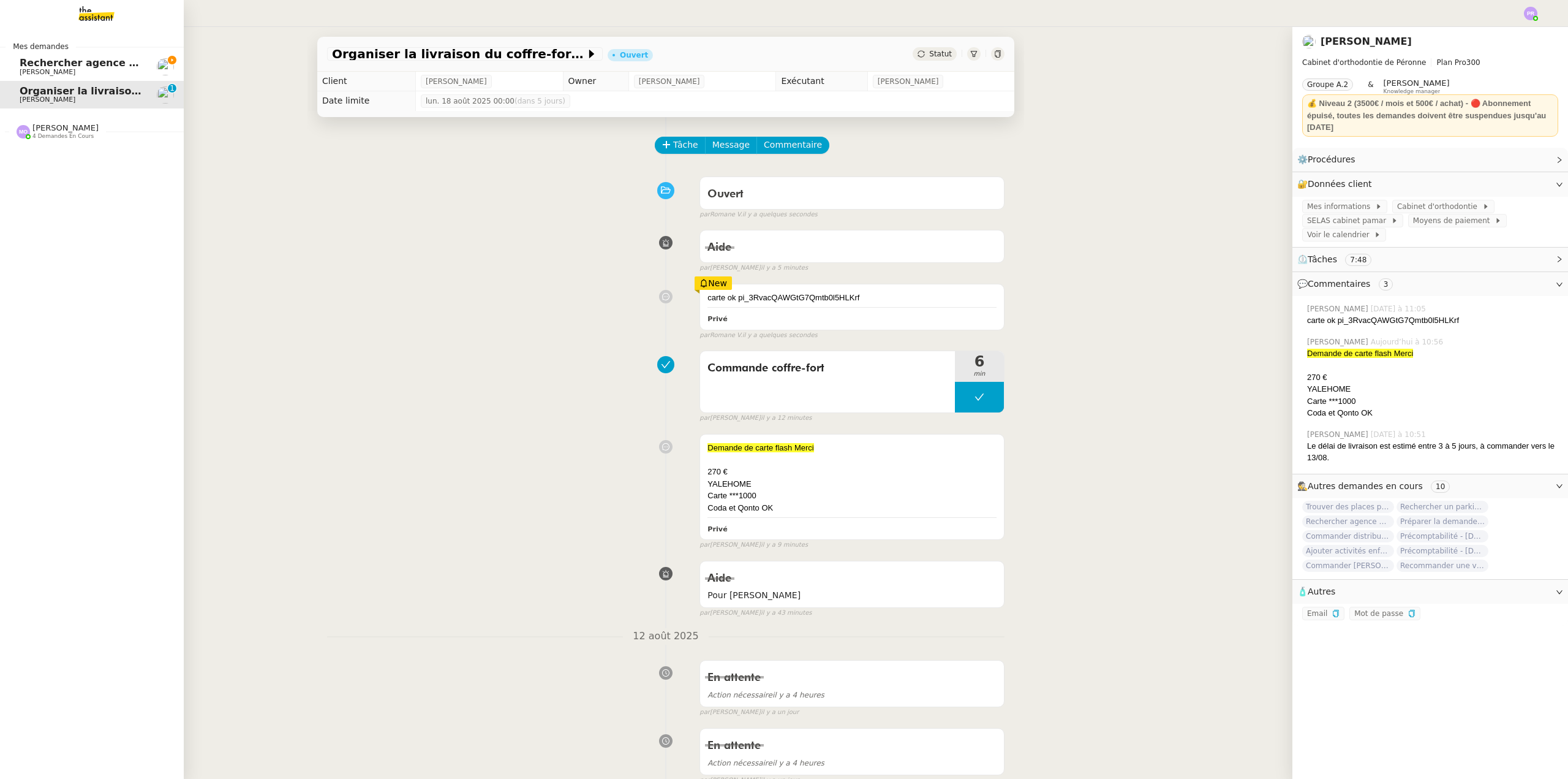
click at [80, 71] on span "[PERSON_NAME]" at bounding box center [82, 73] width 124 height 8
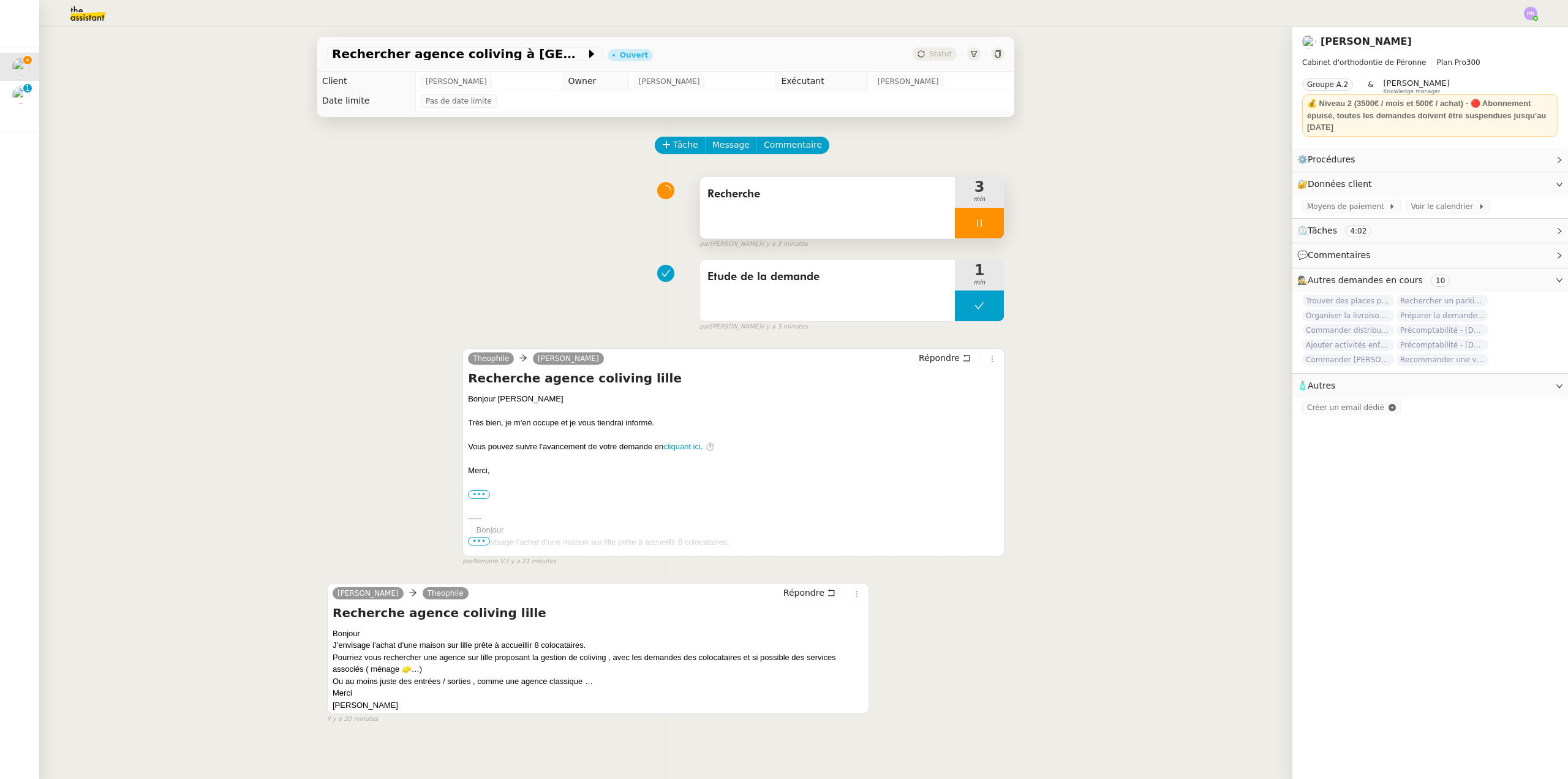
click at [969, 219] on div at bounding box center [979, 223] width 49 height 31
click at [979, 219] on button at bounding box center [991, 223] width 24 height 31
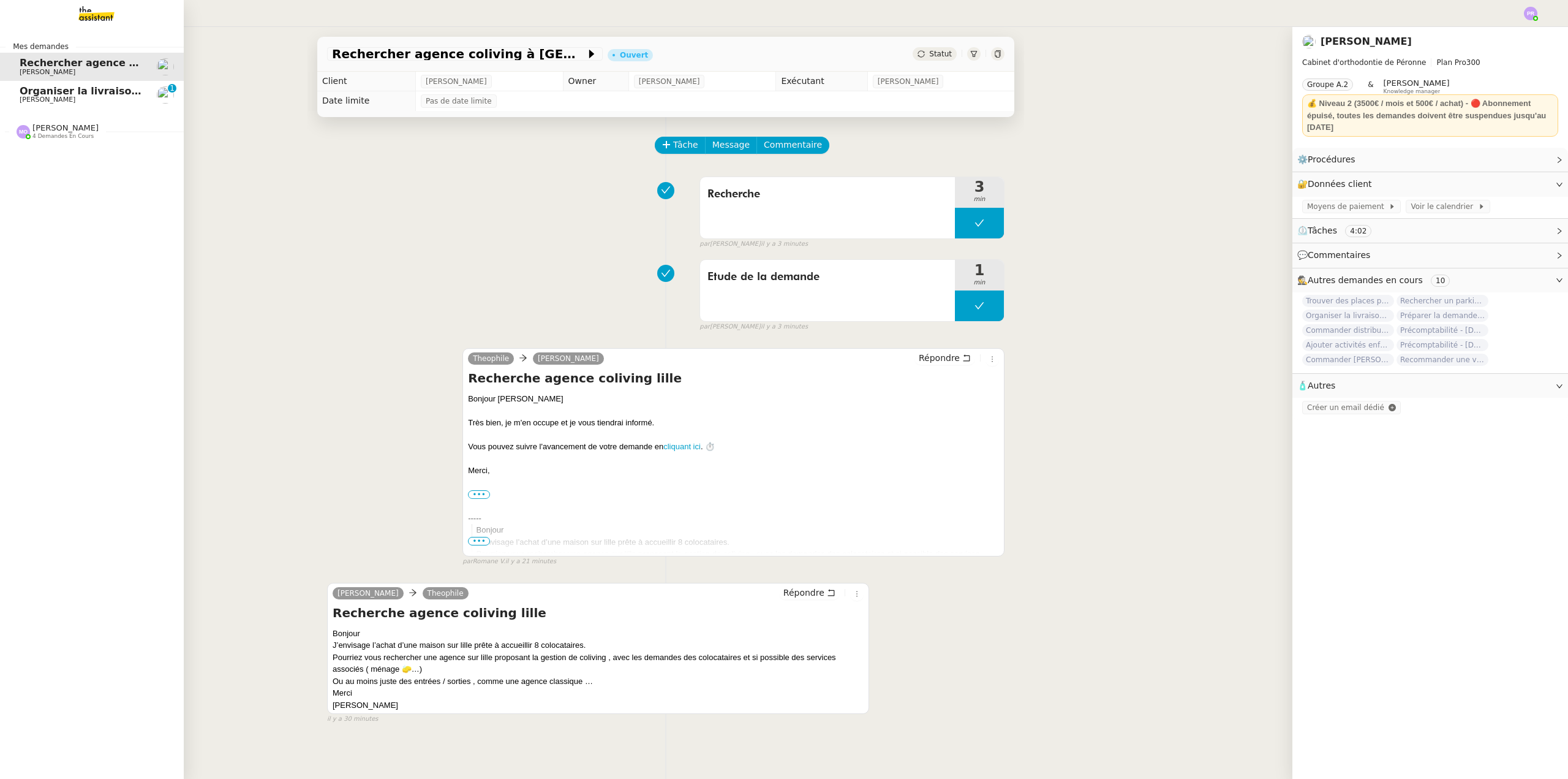
click at [85, 98] on span "[PERSON_NAME]" at bounding box center [82, 100] width 124 height 8
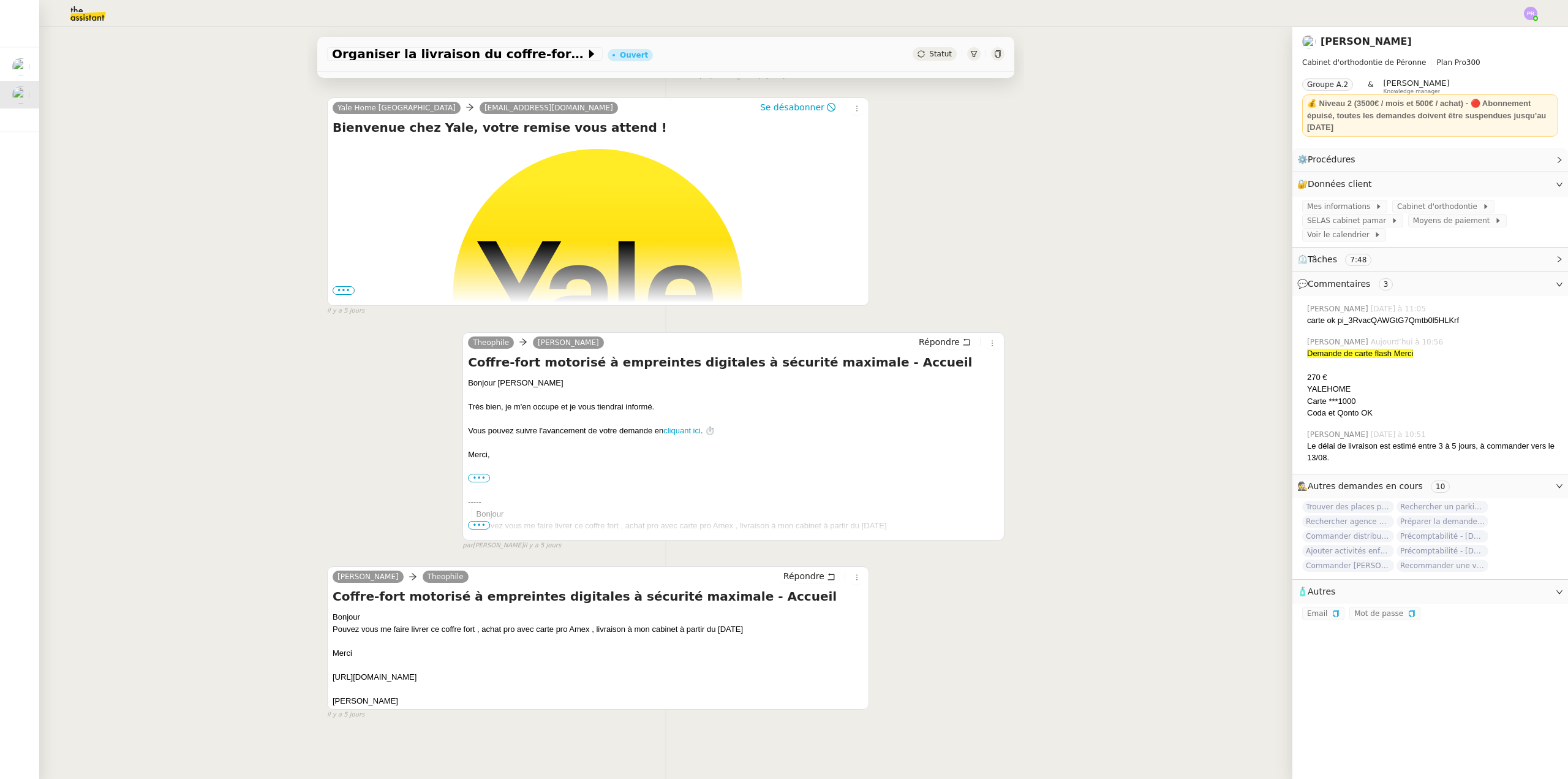
scroll to position [1059, 0]
click at [797, 572] on span "Répondre" at bounding box center [804, 576] width 41 height 12
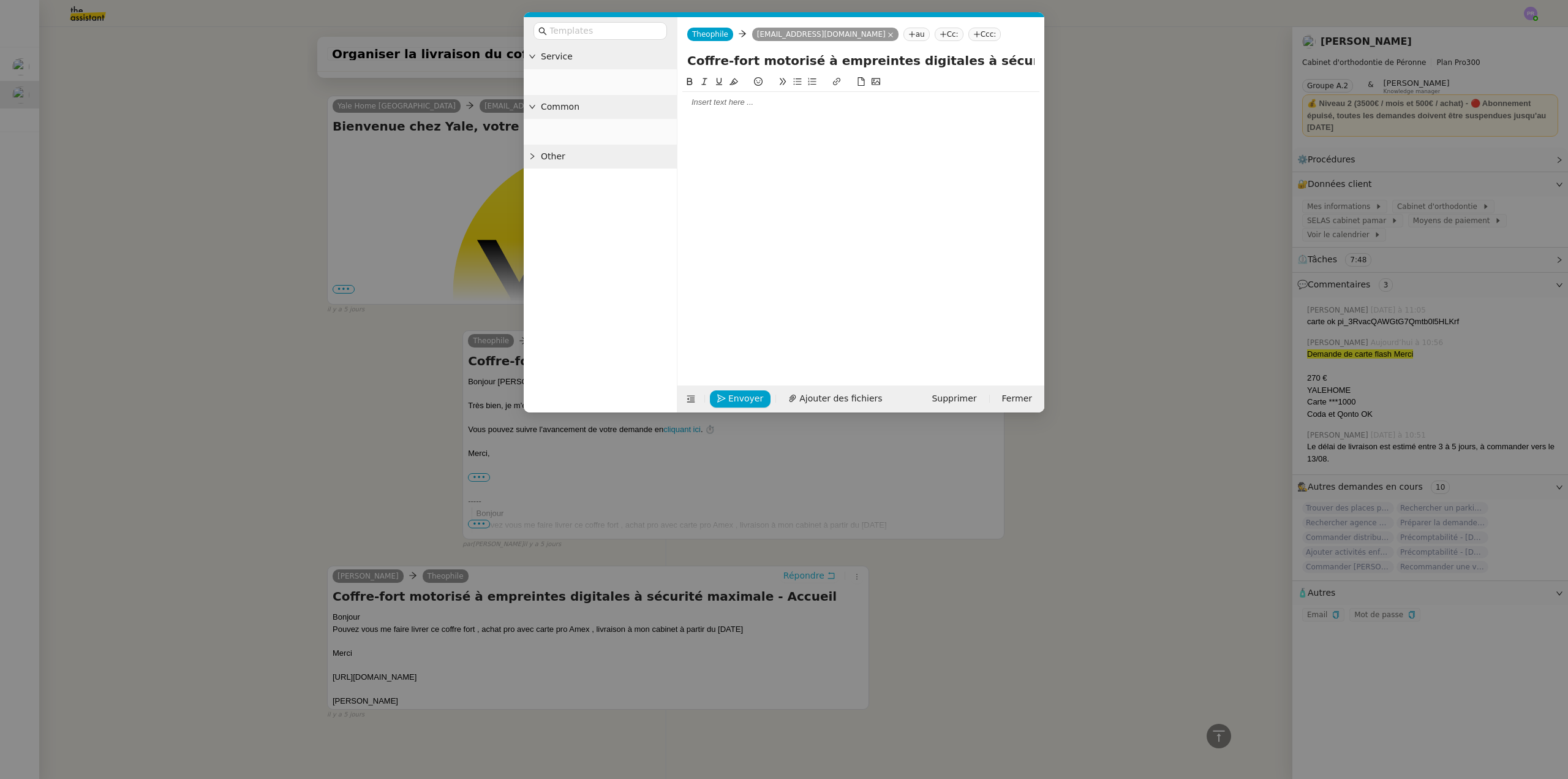
scroll to position [1153, 0]
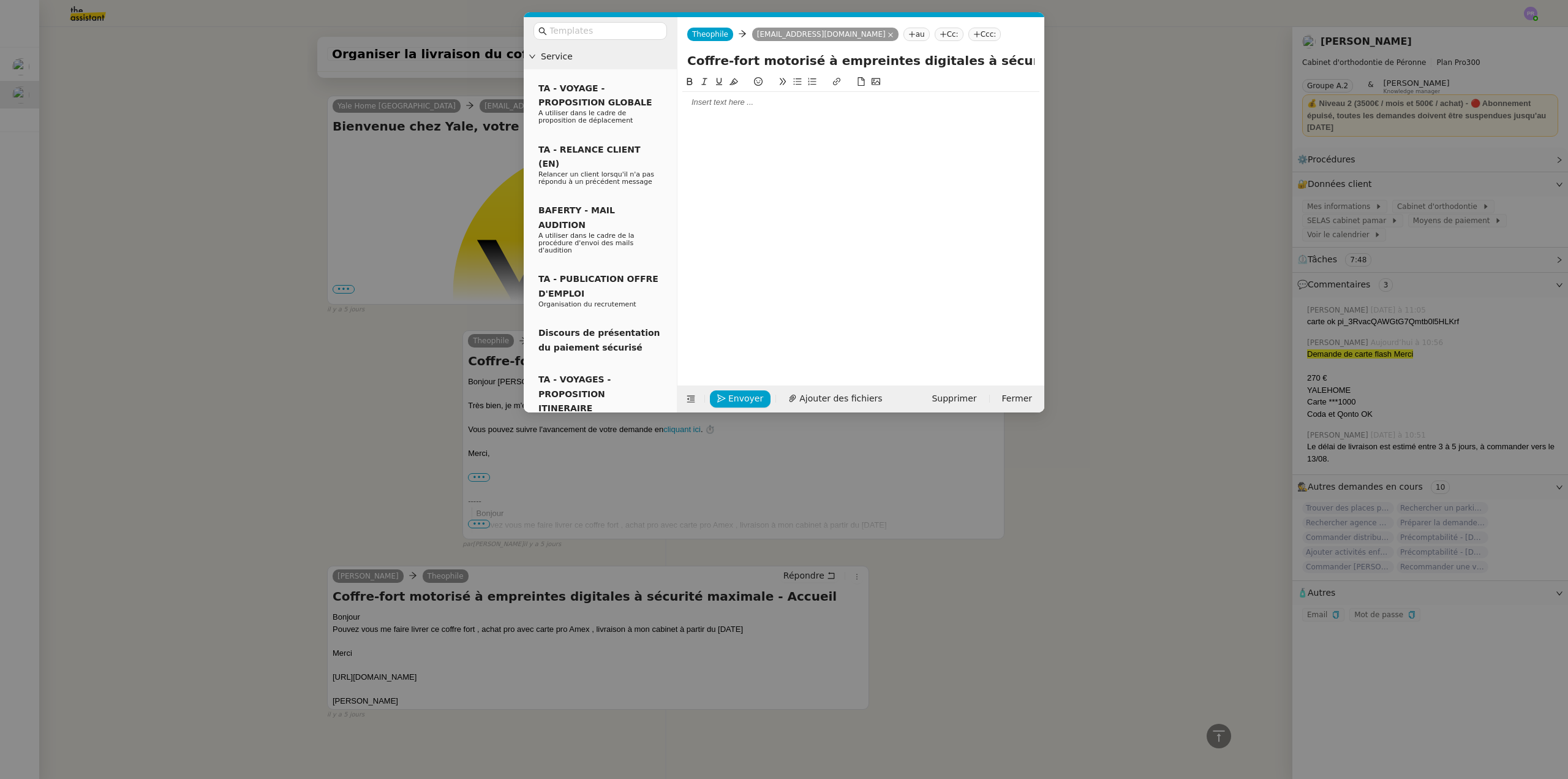
click at [663, 664] on nz-modal-container "Service TA - VOYAGE - PROPOSITION GLOBALE A utiliser dans le cadre de propositi…" at bounding box center [784, 390] width 1568 height 779
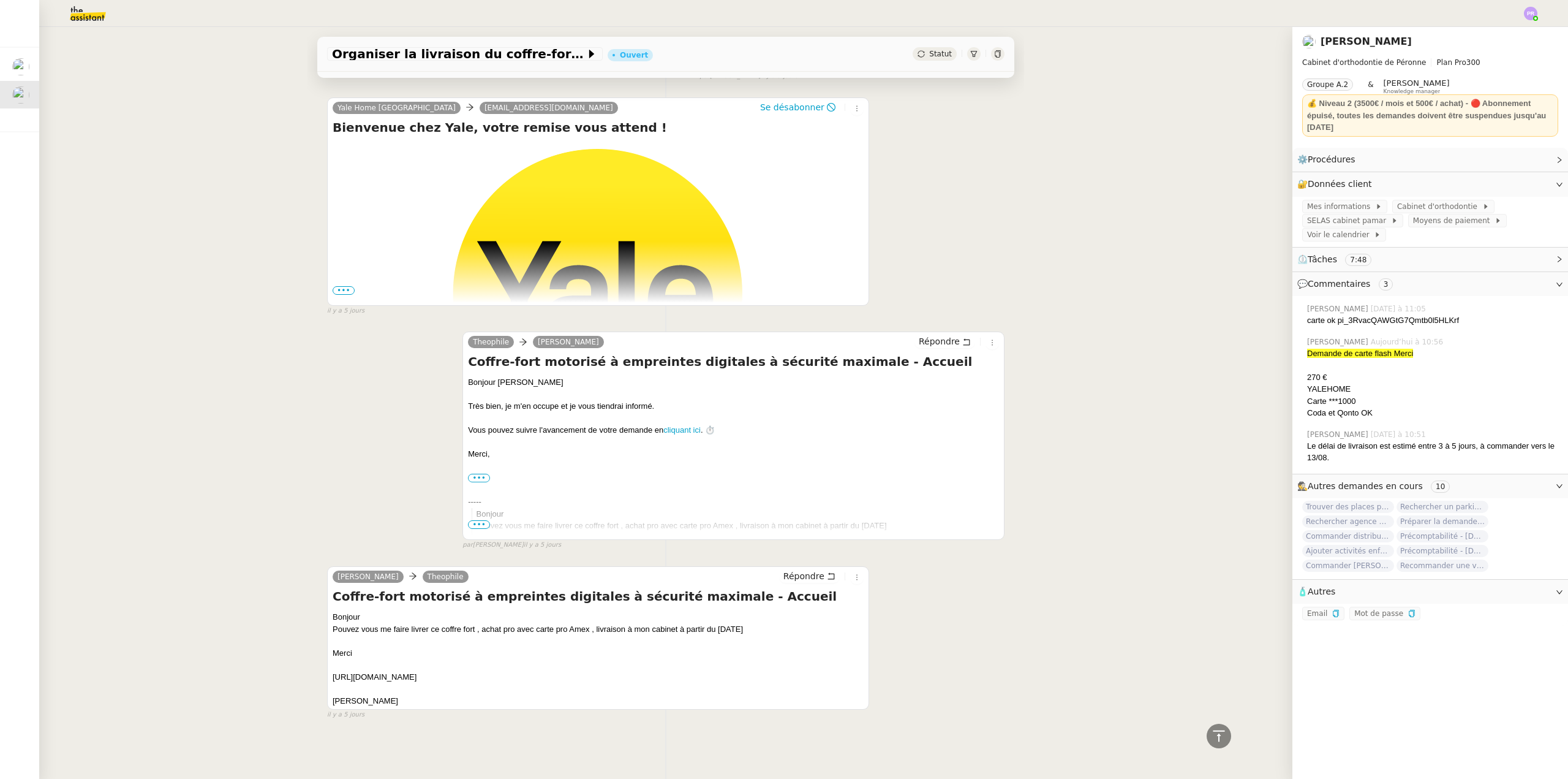
scroll to position [1152, 0]
copy div "[URL][DOMAIN_NAME]"
drag, startPoint x: 658, startPoint y: 674, endPoint x: 292, endPoint y: 493, distance: 408.3
click at [327, 674] on div "[PERSON_NAME] [PERSON_NAME] Coffre-fort motorisé à empreintes digitales à sécur…" at bounding box center [598, 637] width 542 height 143
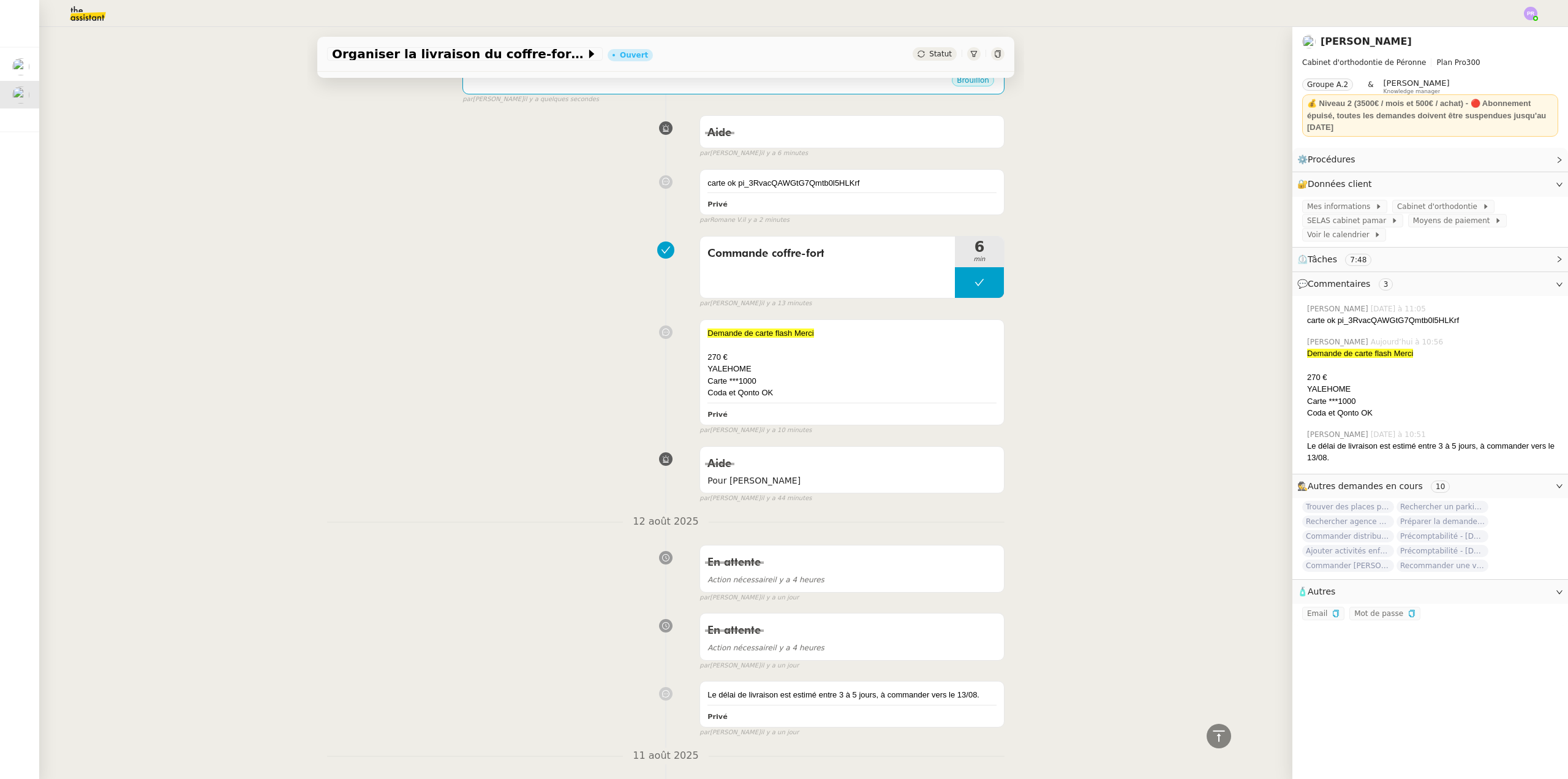
scroll to position [0, 0]
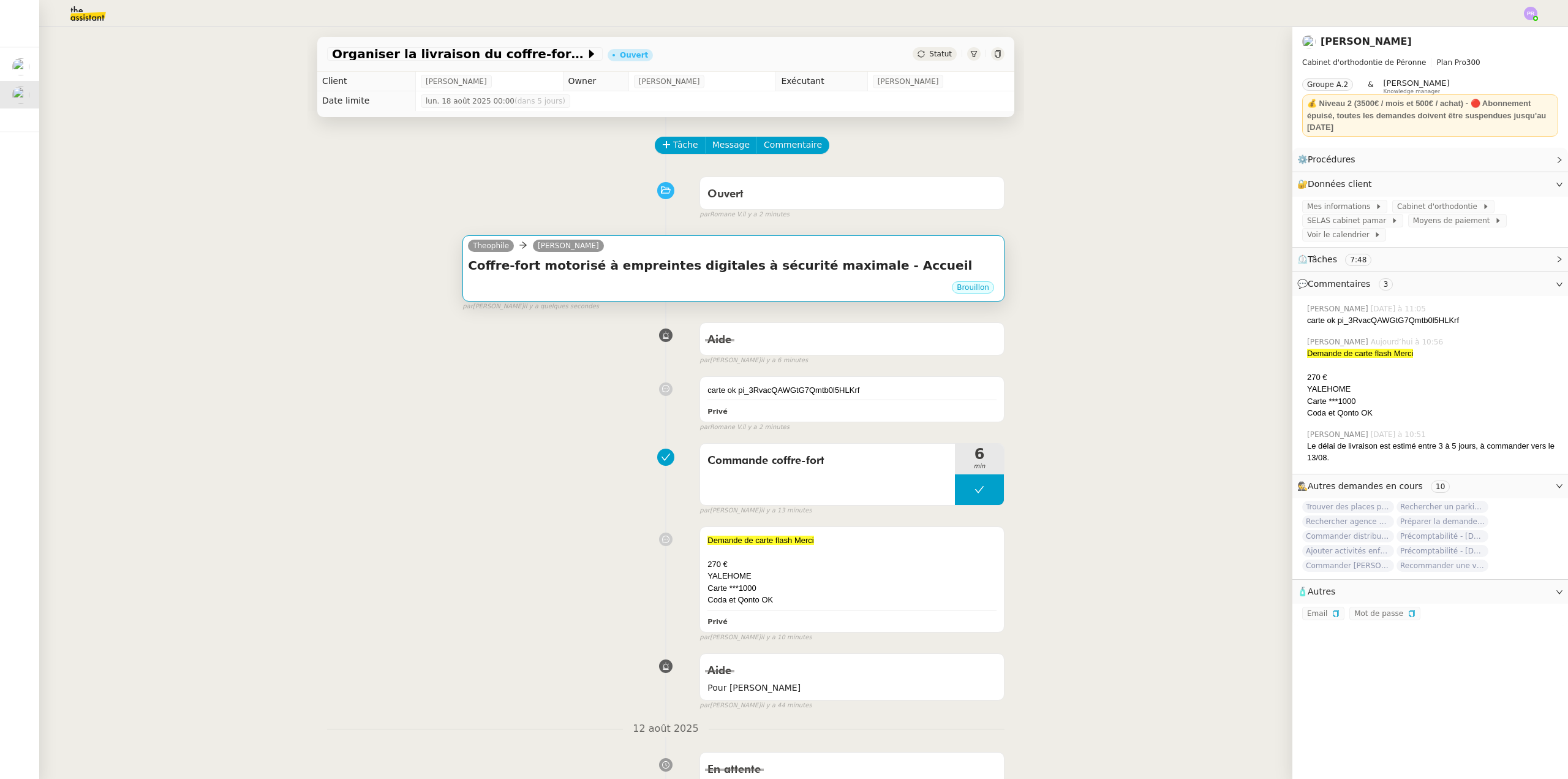
click at [629, 272] on h4 "Coffre-fort motorisé à empreintes digitales à sécurité maximale - Accueil" at bounding box center [734, 265] width 531 height 17
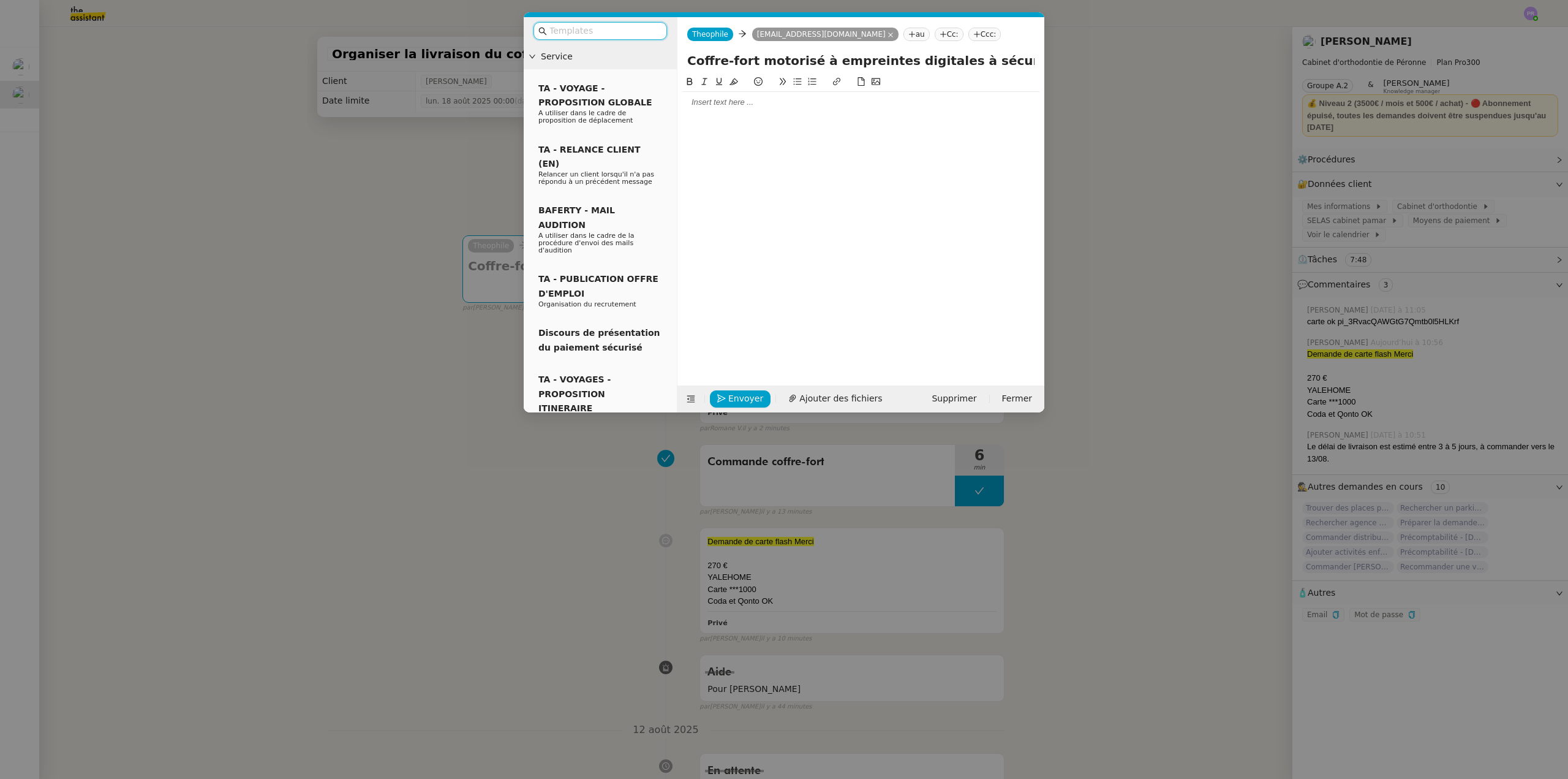
click at [724, 103] on div at bounding box center [861, 102] width 357 height 11
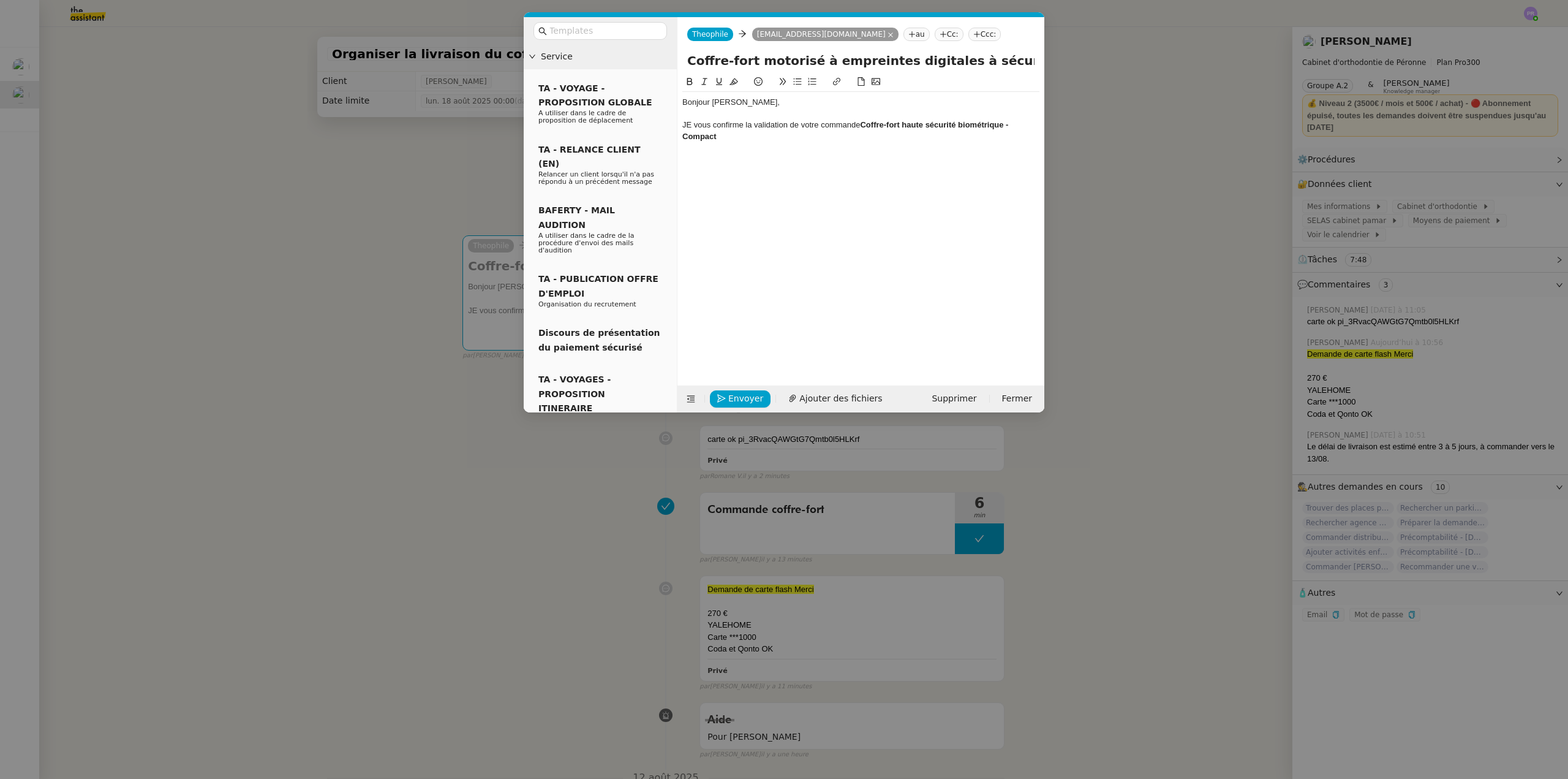
click at [805, 136] on div "JE vous confirme la validation de votre commande Coffre-fort haute sécurité bio…" at bounding box center [861, 131] width 357 height 23
click at [797, 135] on div "JE vous confirme la validation de votre commande Coffre-fort haute sécurité bio…" at bounding box center [861, 131] width 357 height 23
click at [694, 126] on div "JE vous confirme la validation de votre commande Coffre-fort haute sécurité bio…" at bounding box center [861, 131] width 357 height 23
click at [777, 136] on strong "Coffre-fort haute sécurité biométrique - Compact sous le nuémro 32000004271" at bounding box center [846, 130] width 327 height 20
click at [716, 136] on strong "Coffre-fort haute sécurité biométrique - Compact sous le nuémro 32000004271" at bounding box center [846, 130] width 327 height 20
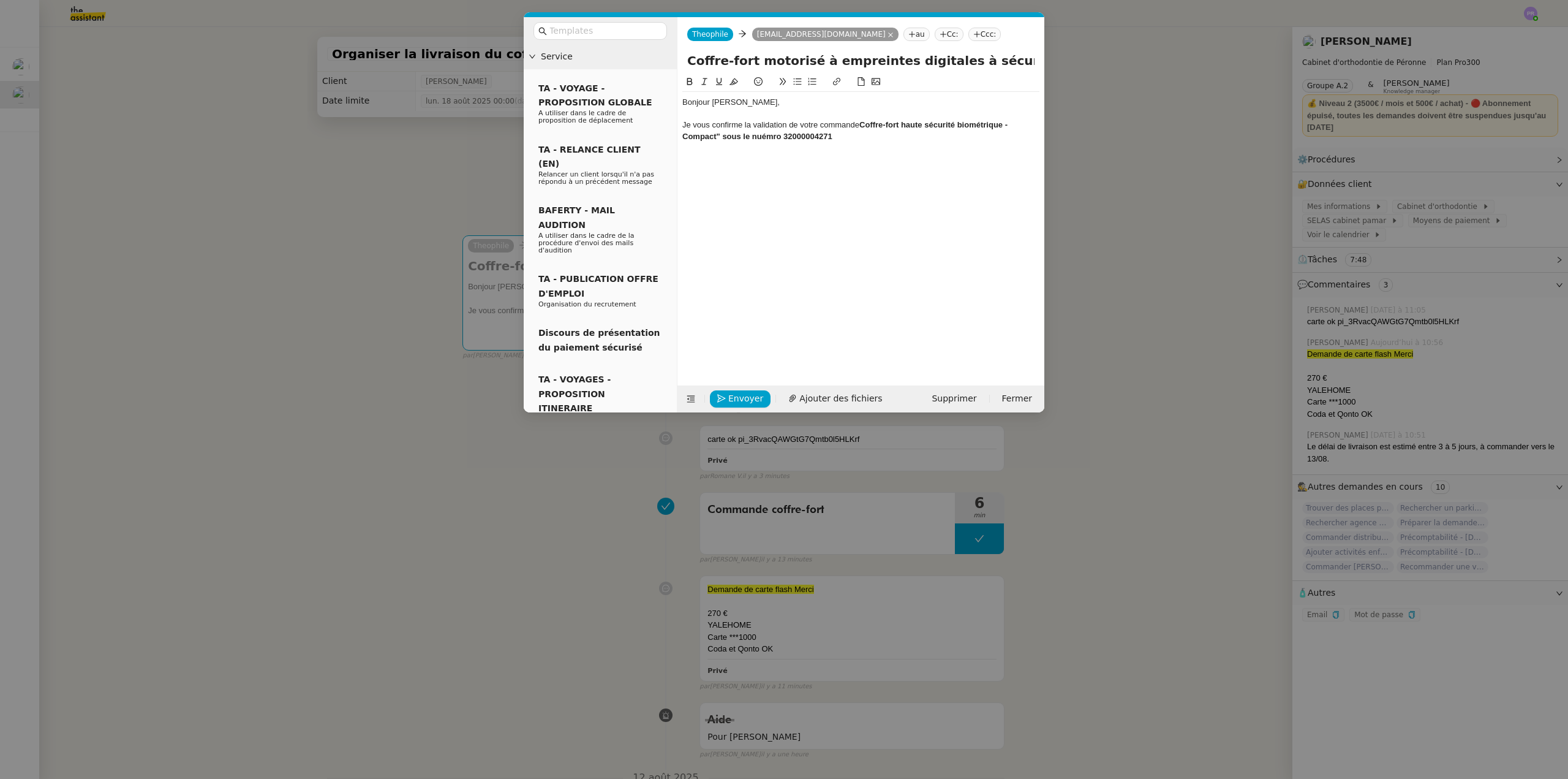
click at [862, 123] on strong "Coffre-fort haute sécurité biométrique - Compact" sous le nuémro 32000004271" at bounding box center [846, 130] width 327 height 20
drag, startPoint x: 861, startPoint y: 122, endPoint x: 871, endPoint y: 139, distance: 19.7
click at [871, 139] on div "Je vous confirme la validation de votre commande " Coffre-fort haute sécurité b…" at bounding box center [861, 131] width 357 height 23
drag, startPoint x: 690, startPoint y: 77, endPoint x: 759, endPoint y: 106, distance: 74.8
click at [691, 78] on button at bounding box center [689, 82] width 15 height 14
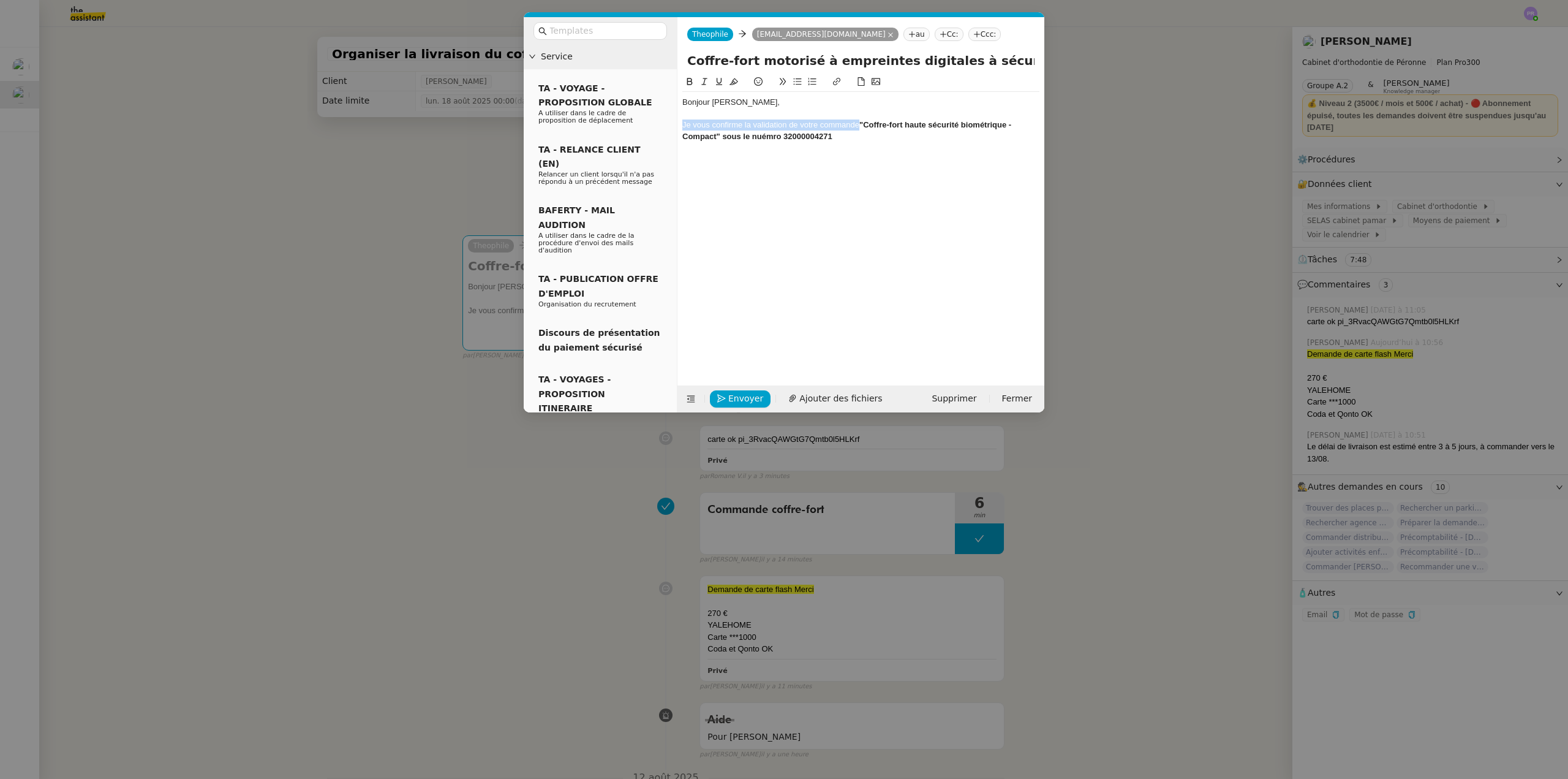
click at [851, 134] on div "Je vous confirme la validation de votre commande "Coffre-fort haute sécurité bi…" at bounding box center [861, 131] width 357 height 23
drag, startPoint x: 863, startPoint y: 123, endPoint x: 872, endPoint y: 138, distance: 17.5
click at [872, 138] on div "Je vous confirme la validation de votre commande "Coffre-fort haute sécurité bi…" at bounding box center [861, 131] width 357 height 23
drag, startPoint x: 690, startPoint y: 82, endPoint x: 798, endPoint y: 119, distance: 114.2
click at [691, 82] on icon at bounding box center [690, 82] width 6 height 8
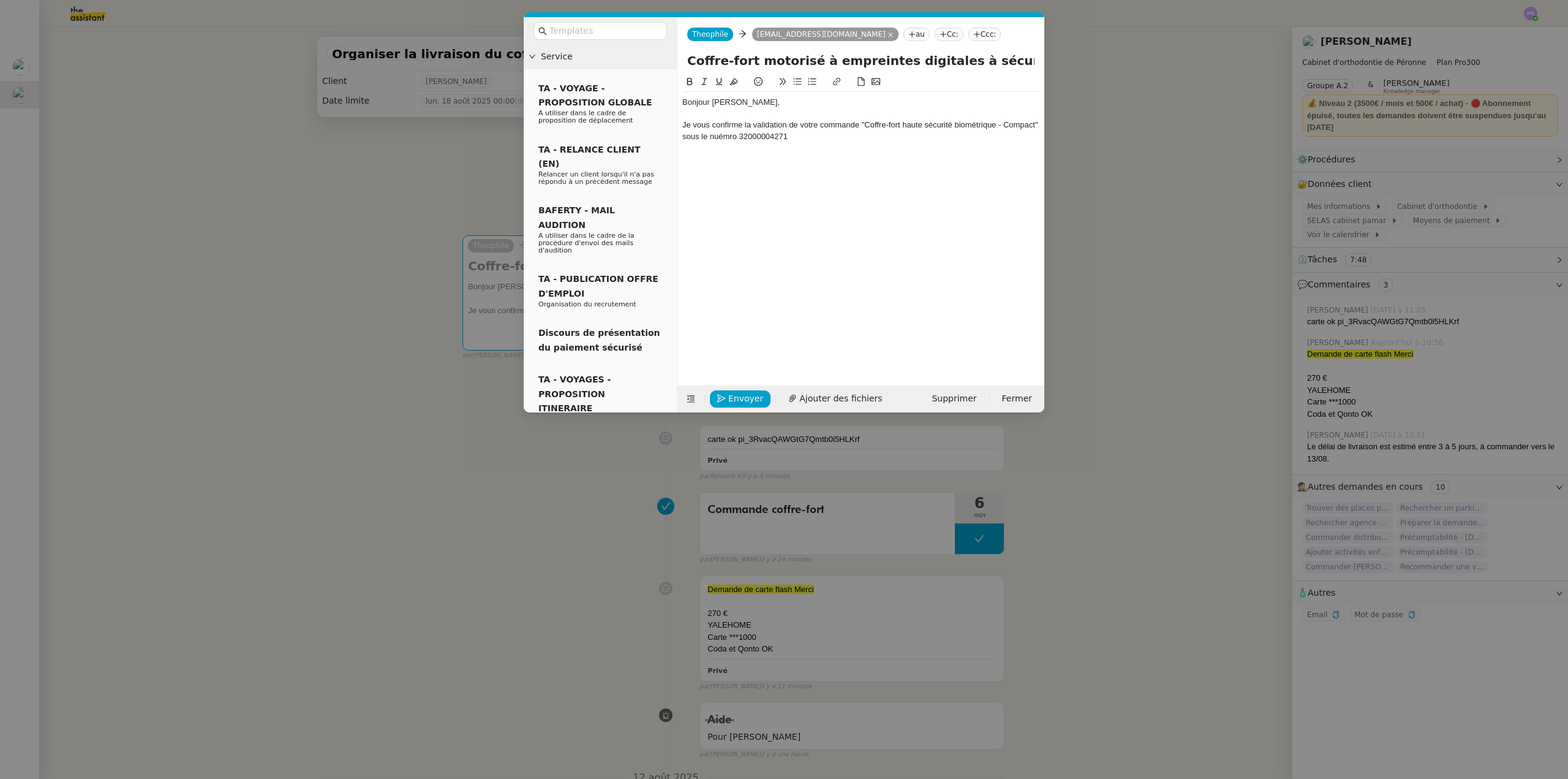
drag, startPoint x: 866, startPoint y: 145, endPoint x: 831, endPoint y: 142, distance: 35.1
click at [865, 145] on div at bounding box center [861, 147] width 357 height 11
click at [723, 137] on div "Je vous confirme la validation de votre commande "Coffre-fort haute sécurité bi…" at bounding box center [861, 131] width 357 height 23
click at [0, 0] on lt-strong "mé" at bounding box center [0, 0] width 0 height 0
click at [797, 138] on div "Je vous confirme la validation de votre commande "Coffre-fort haute sécurité bi…" at bounding box center [861, 131] width 357 height 23
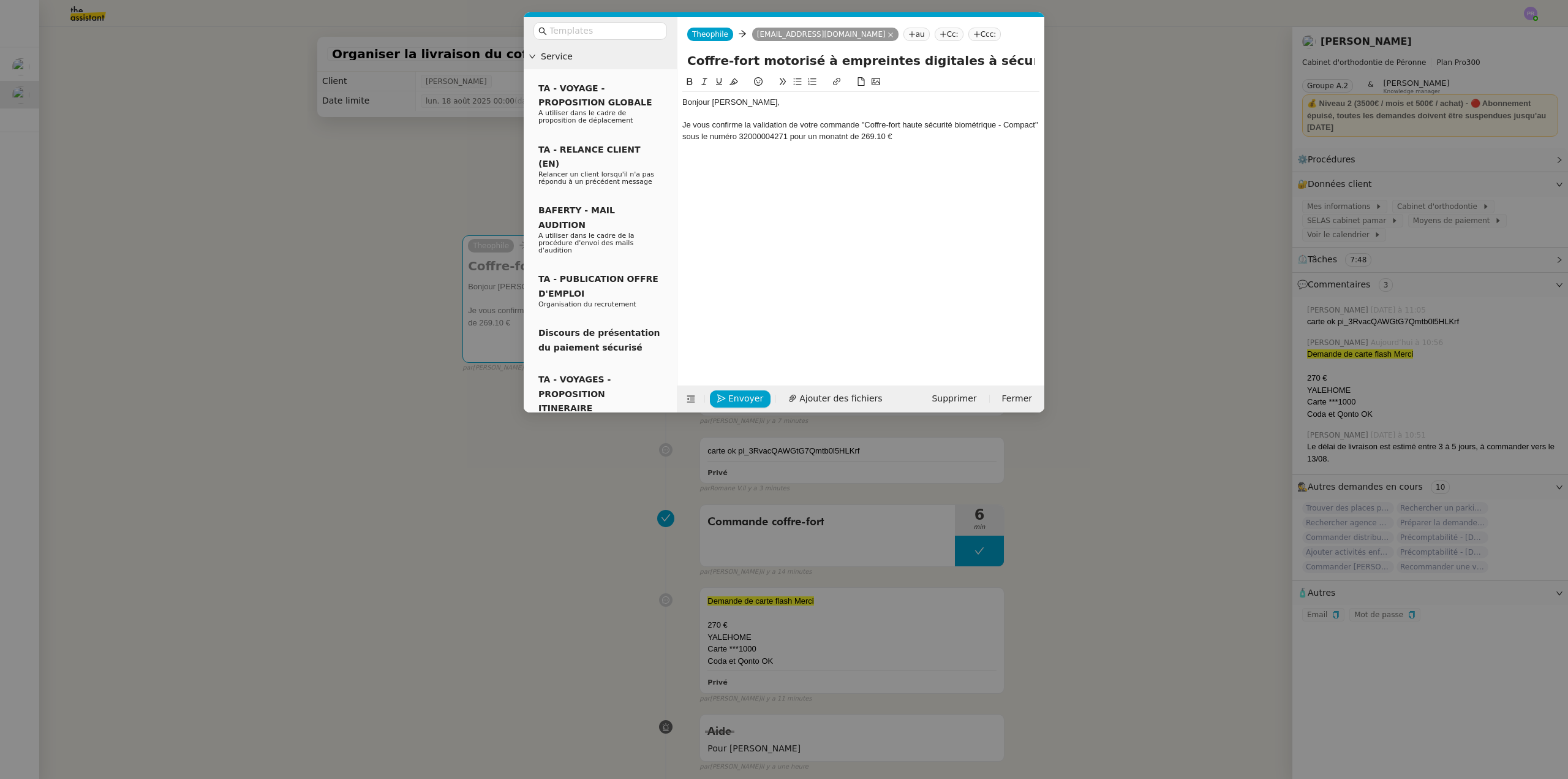
click at [829, 137] on div "Je vous confirme la validation de votre commande "Coffre-fort haute sécurité bi…" at bounding box center [861, 131] width 357 height 23
click at [0, 0] on lt-strong "ta" at bounding box center [0, 0] width 0 height 0
click at [912, 132] on div "Je vous confirme la validation de votre commande "Coffre-fort haute sécurité bi…" at bounding box center [861, 131] width 357 height 23
click at [981, 138] on div "Je vous confirme la validation de votre commande "Coffre-fort haute sécurité bi…" at bounding box center [861, 131] width 357 height 23
click at [1018, 135] on div "Je vous confirme la validation de votre commande "Coffre-fort haute sécurité bi…" at bounding box center [861, 131] width 357 height 23
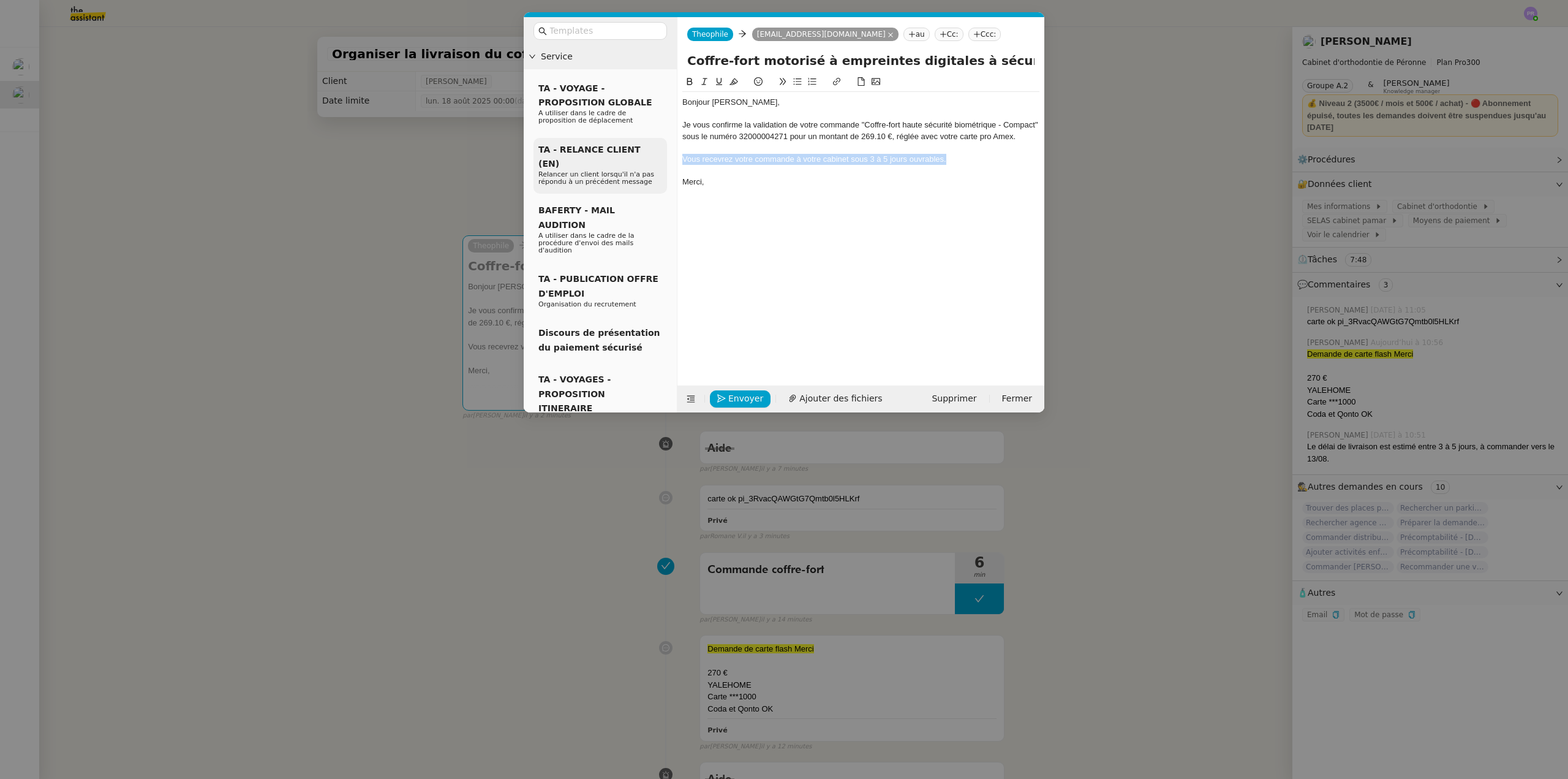
drag, startPoint x: 880, startPoint y: 160, endPoint x: 666, endPoint y: 156, distance: 214.0
click at [665, 161] on nz-layout "Service TA - VOYAGE - PROPOSITION GLOBALE A utiliser dans le cadre de propositi…" at bounding box center [784, 215] width 521 height 395
click at [696, 78] on button at bounding box center [689, 82] width 15 height 14
click at [809, 130] on div "Je vous confirme la validation de votre commande "Coffre-fort haute sécurité bi…" at bounding box center [861, 131] width 357 height 23
click at [331, 301] on nz-modal-container "Service TA - VOYAGE - PROPOSITION GLOBALE A utiliser dans le cadre de propositi…" at bounding box center [784, 390] width 1568 height 779
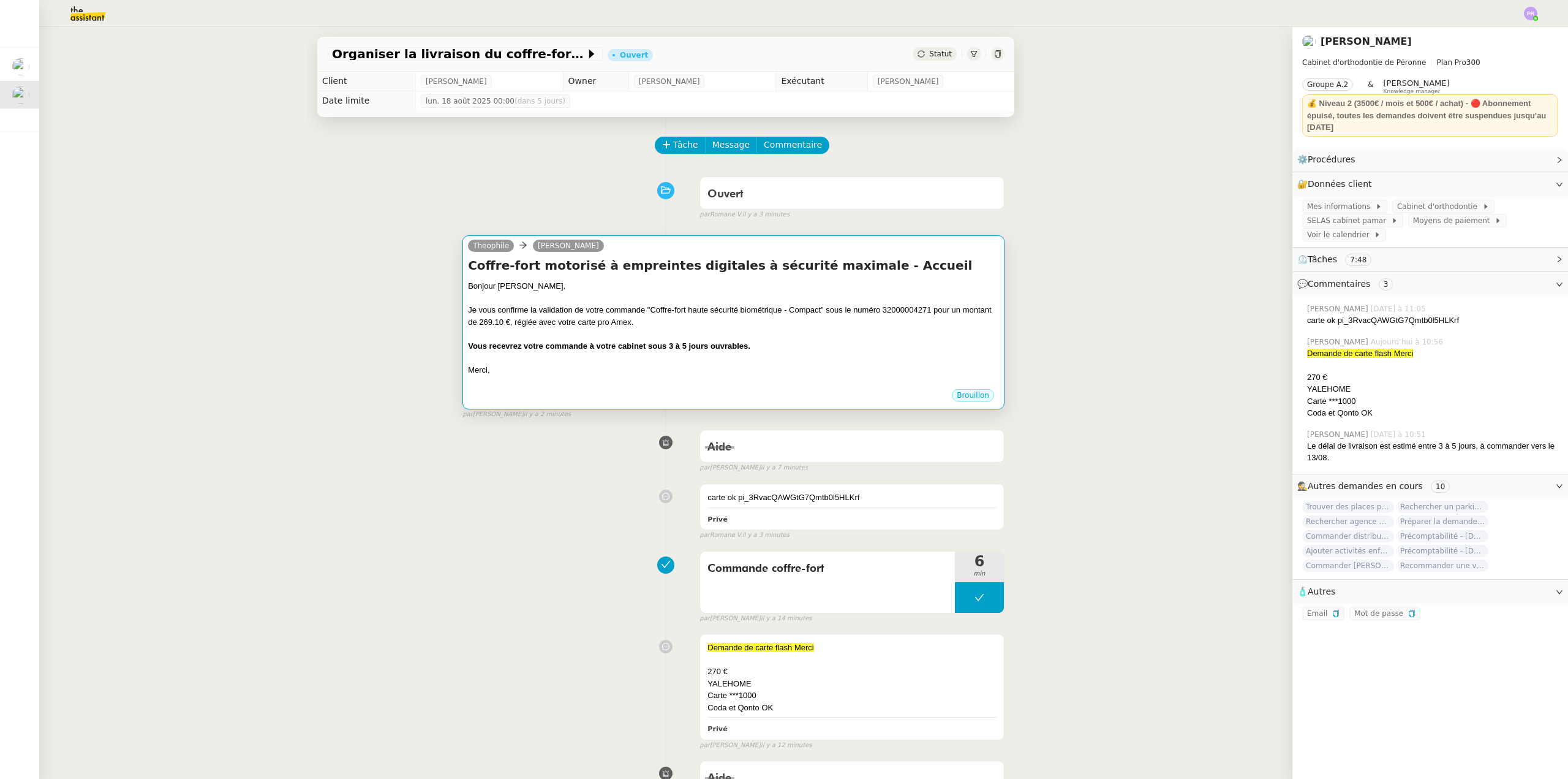
click at [663, 321] on div "Je vous confirme la validation de votre commande "Coffre-fort haute sécurité bi…" at bounding box center [734, 316] width 531 height 24
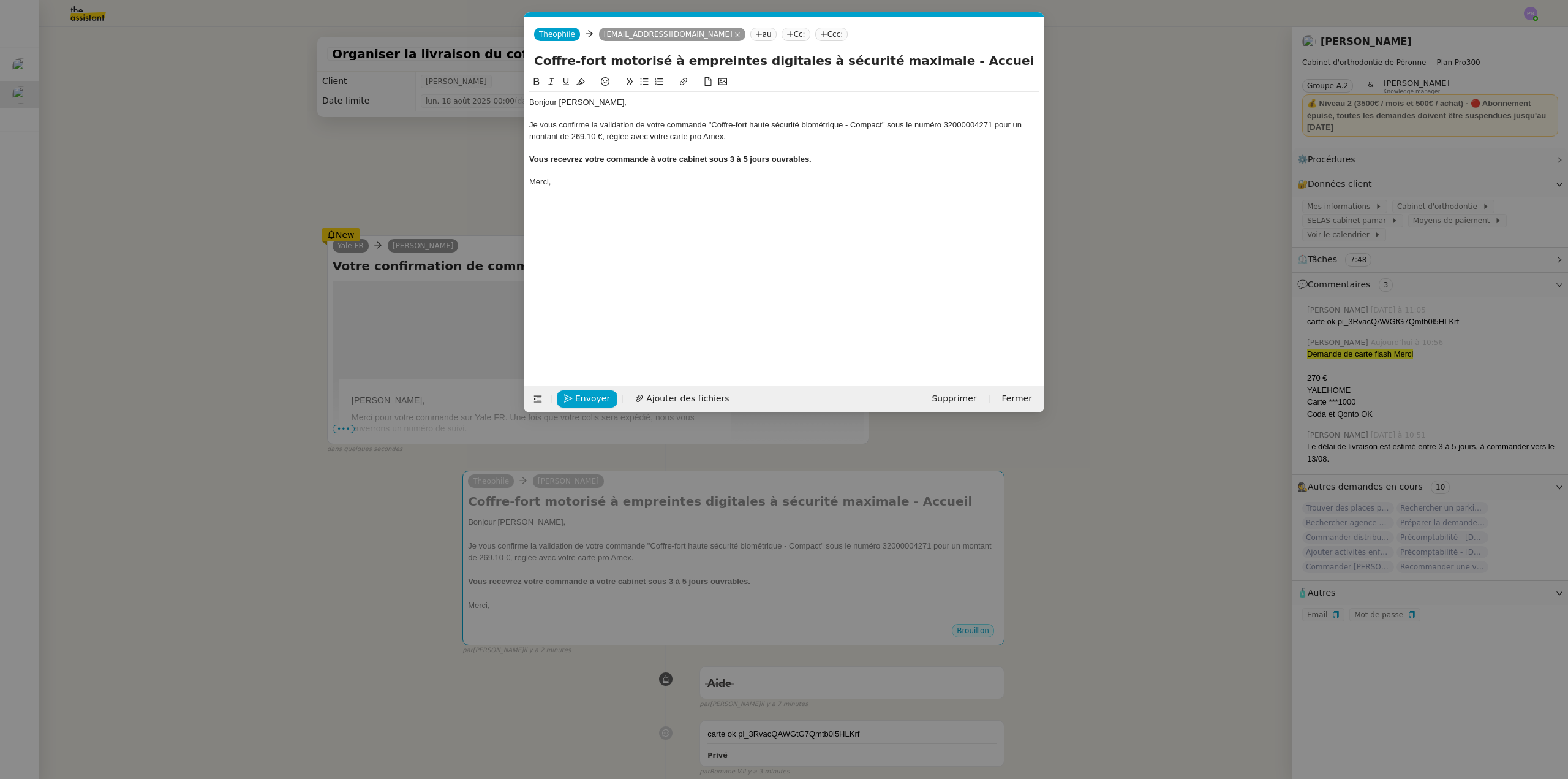
scroll to position [0, 25]
drag, startPoint x: 884, startPoint y: 124, endPoint x: 708, endPoint y: 124, distance: 176.0
click at [708, 124] on div "Je vous confirme la validation de votre commande "Coffre-fort haute sécurité bi…" at bounding box center [784, 131] width 510 height 23
click at [553, 81] on icon at bounding box center [551, 81] width 8 height 8
click at [797, 124] on em ""Coffre-fort haute sécurité biométrique - Compact"" at bounding box center [795, 124] width 176 height 9
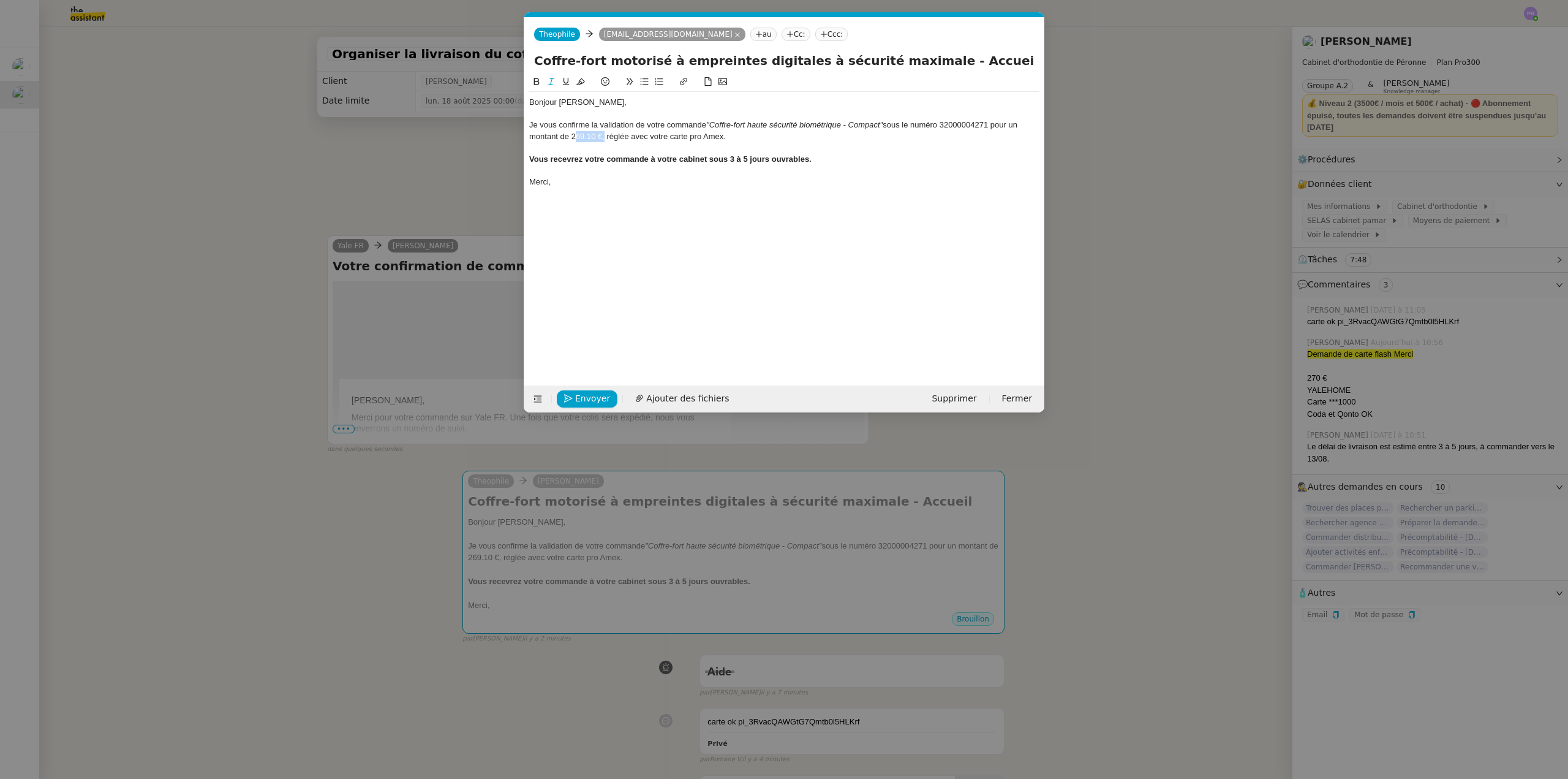
drag, startPoint x: 601, startPoint y: 135, endPoint x: 572, endPoint y: 133, distance: 29.1
click at [572, 133] on div "Je vous confirme la validation de votre commande "Coffre-fort haute sécurité bi…" at bounding box center [784, 131] width 510 height 23
click at [538, 80] on icon at bounding box center [536, 82] width 6 height 8
click at [687, 114] on div at bounding box center [784, 113] width 510 height 11
drag, startPoint x: 670, startPoint y: 138, endPoint x: 723, endPoint y: 136, distance: 53.0
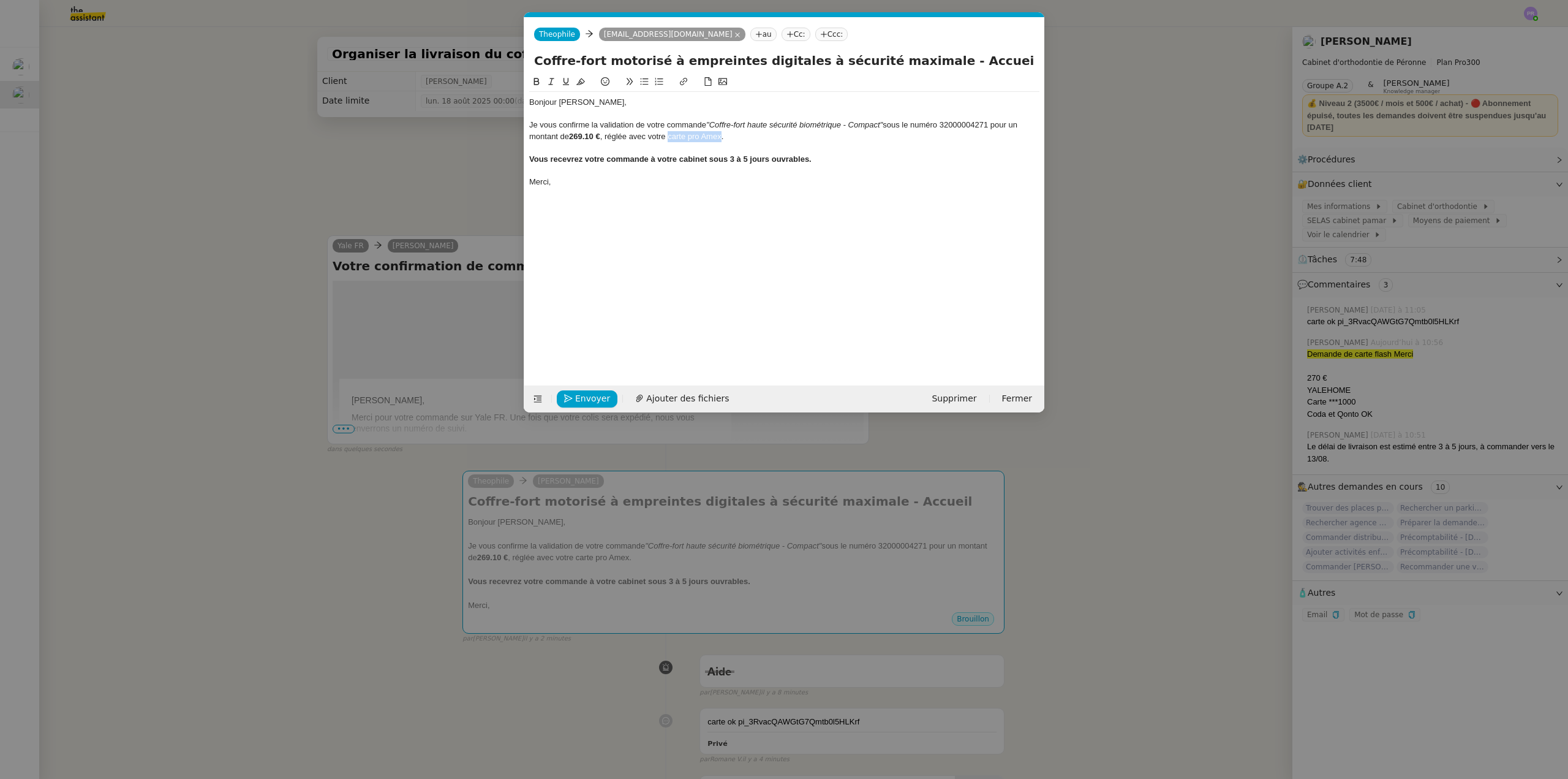
click at [723, 136] on div "Je vous confirme la validation de votre commande "Coffre-fort haute sécurité bi…" at bounding box center [784, 131] width 510 height 23
click at [568, 80] on icon at bounding box center [566, 82] width 6 height 8
click at [750, 138] on div "Je vous confirme la validation de votre commande "Coffre-fort haute sécurité bi…" at bounding box center [784, 131] width 510 height 23
drag, startPoint x: 992, startPoint y: 123, endPoint x: 945, endPoint y: 121, distance: 47.0
click at [945, 121] on div "Je vous confirme la validation de votre commande "Coffre-fort haute sécurité bi…" at bounding box center [784, 131] width 510 height 23
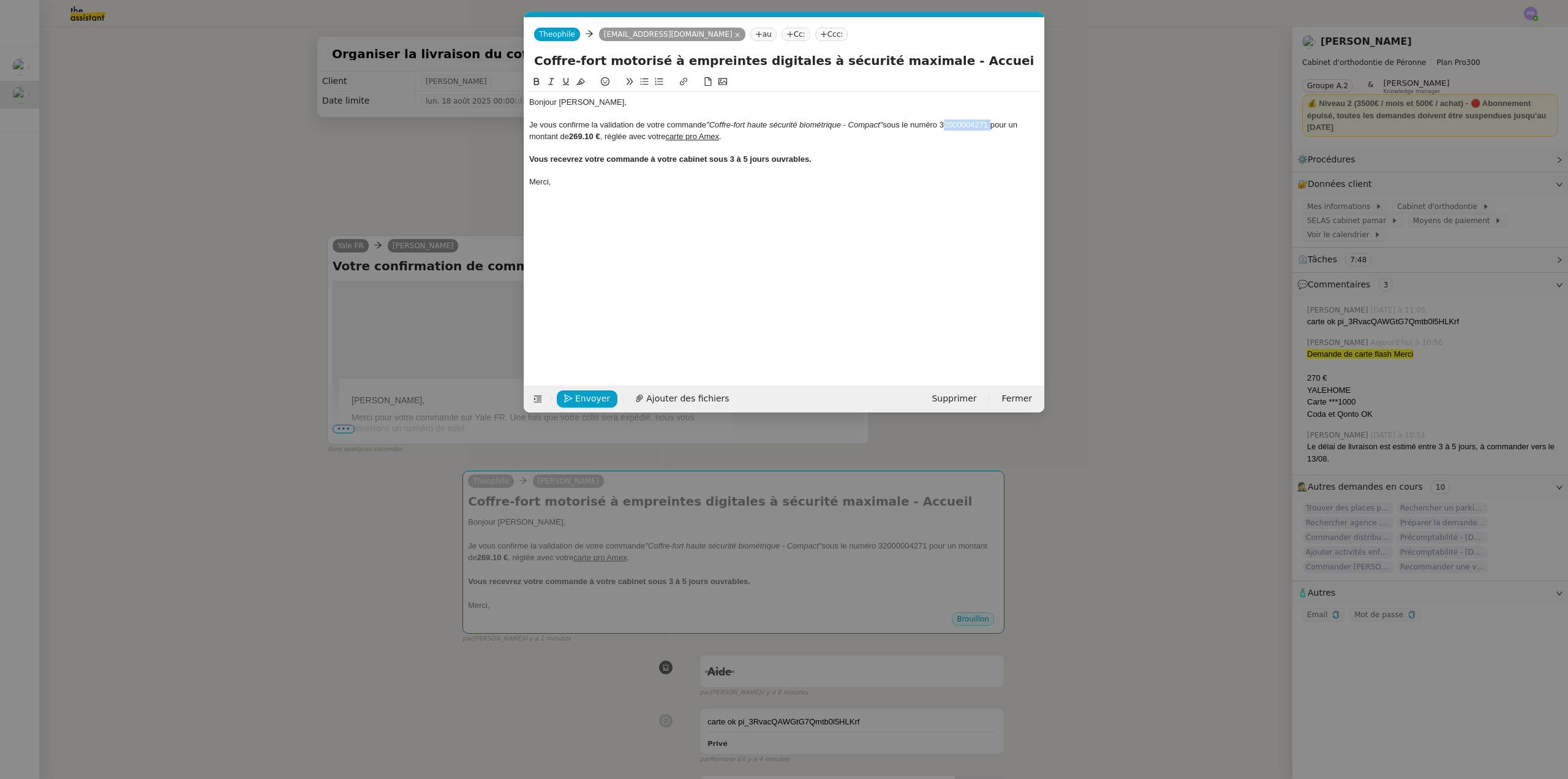
click at [552, 82] on icon at bounding box center [551, 81] width 8 height 8
click at [888, 138] on div "Je vous confirme la validation de votre commande "Coffre-fort haute sécurité bi…" at bounding box center [784, 131] width 510 height 23
click at [361, 395] on nz-modal-container "Service TA - VOYAGE - PROPOSITION GLOBALE A utiliser dans le cadre de propositi…" at bounding box center [784, 390] width 1568 height 779
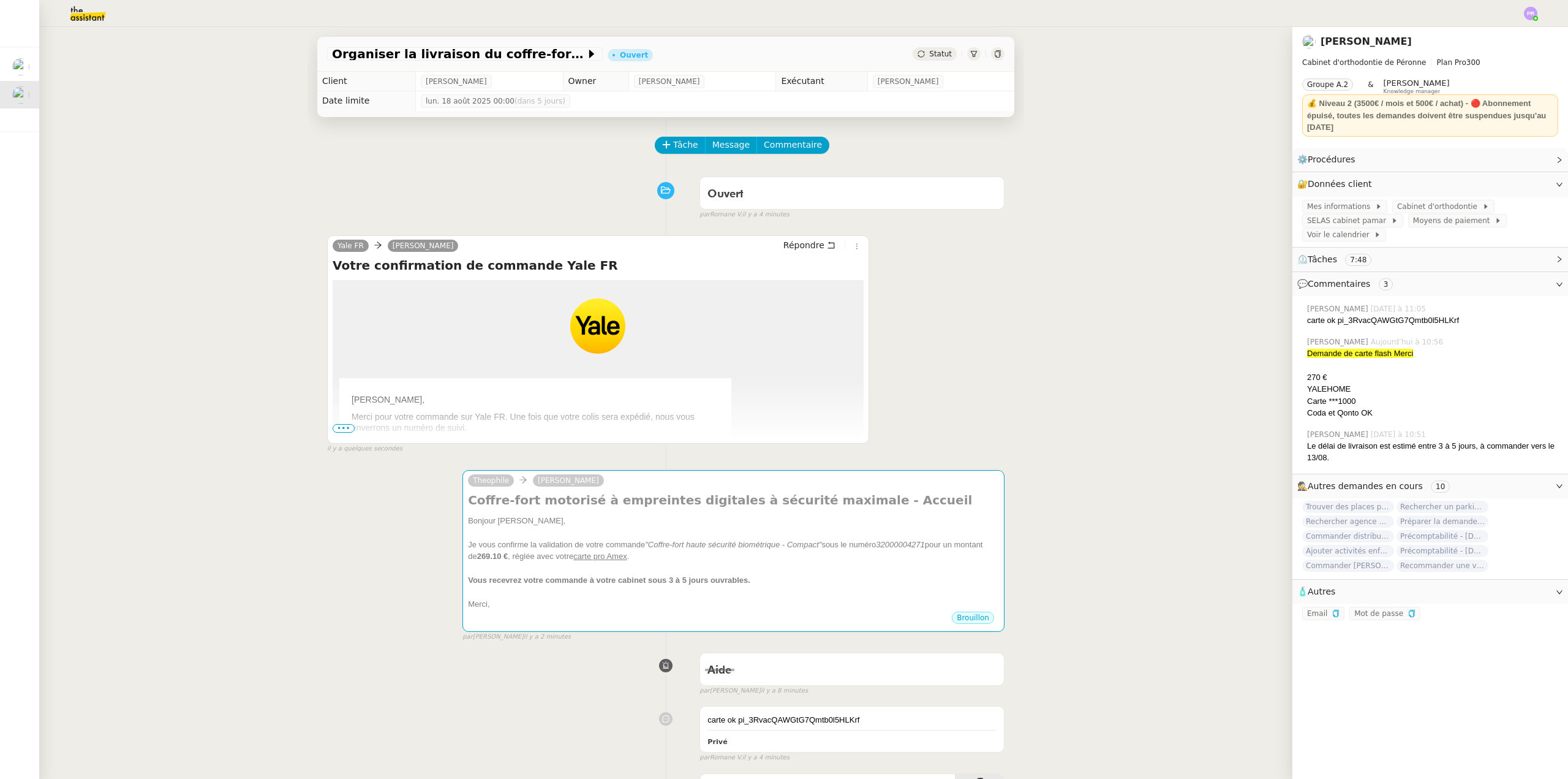
click at [333, 429] on span "•••" at bounding box center [343, 428] width 22 height 8
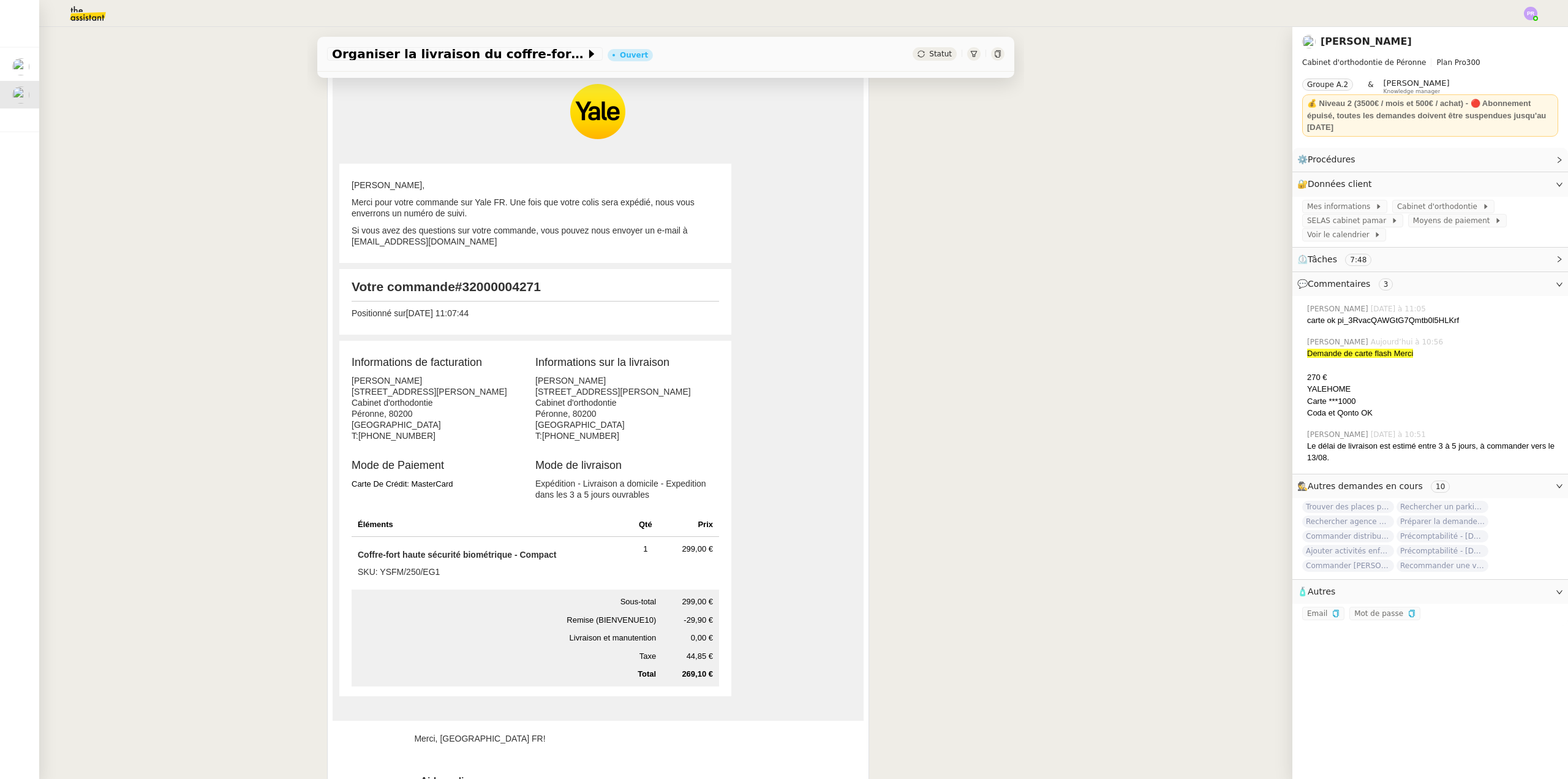
scroll to position [245, 0]
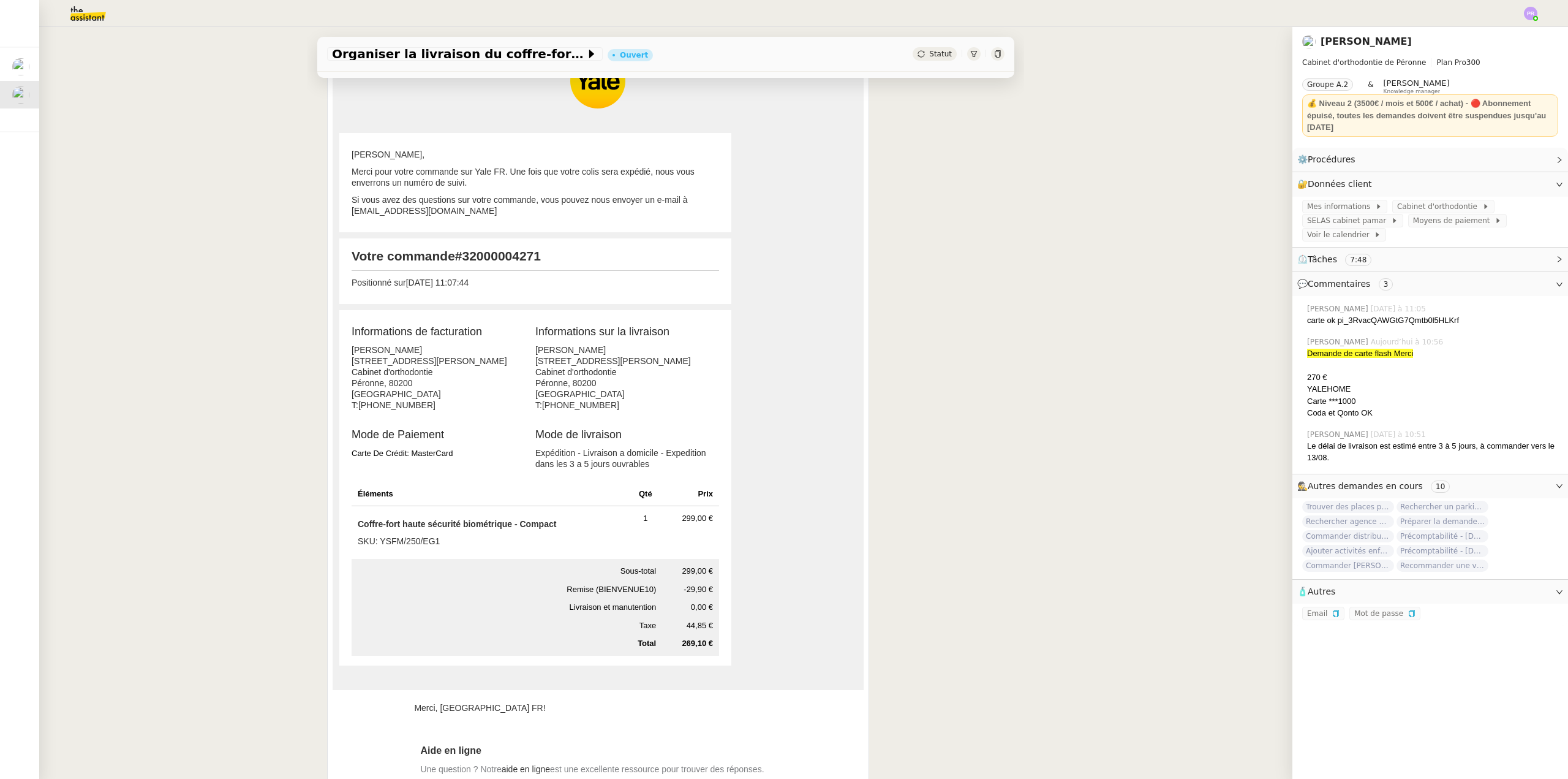
drag, startPoint x: 505, startPoint y: 172, endPoint x: 519, endPoint y: 183, distance: 17.8
click at [519, 183] on p "Merci pour votre commande sur Yale FR. Une fois que votre colis sera expédié, n…" at bounding box center [535, 177] width 368 height 22
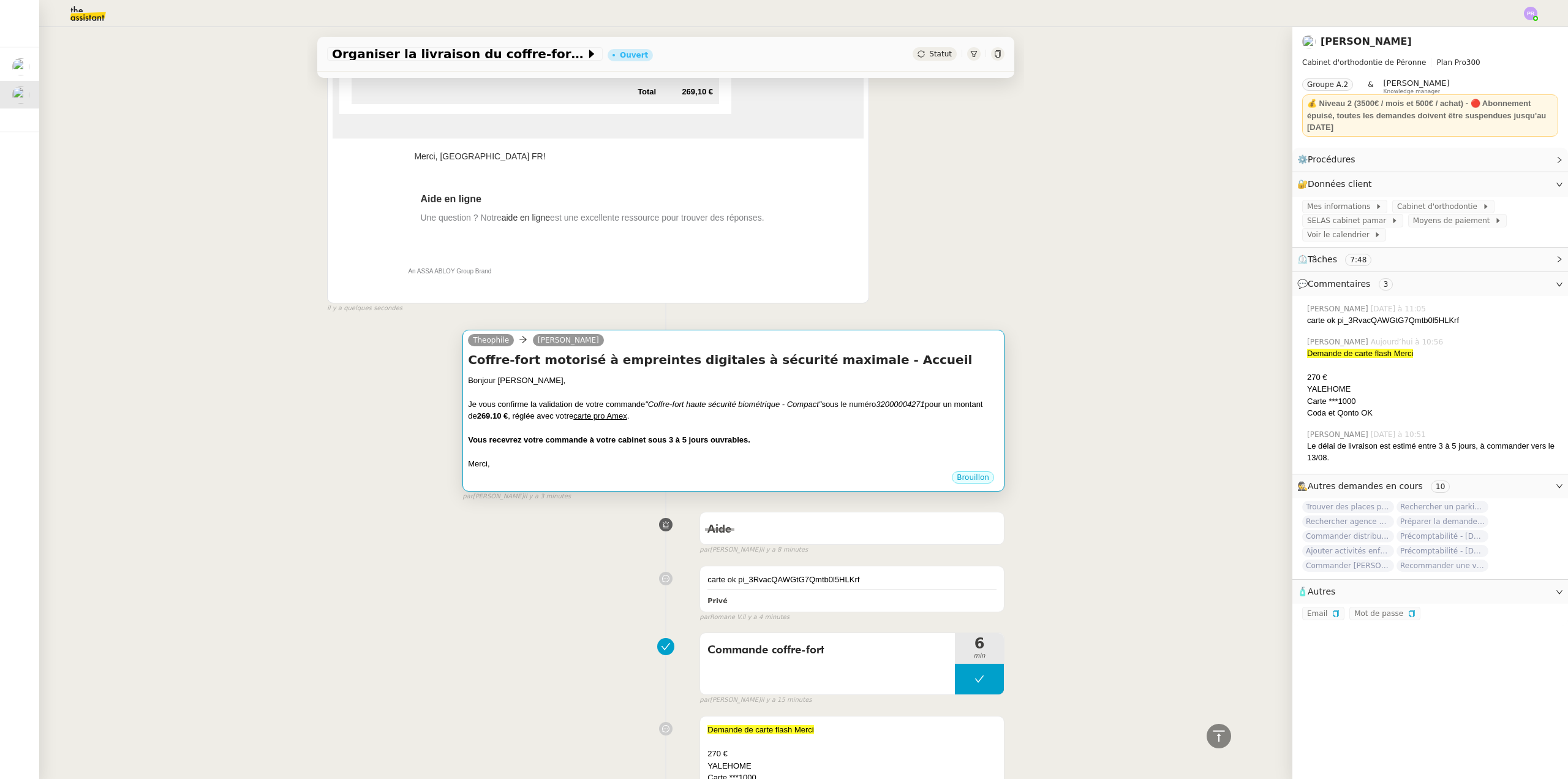
click at [772, 412] on div "Je vous confirme la validation de votre commande "Coffre-fort haute sécurité bi…" at bounding box center [734, 410] width 531 height 24
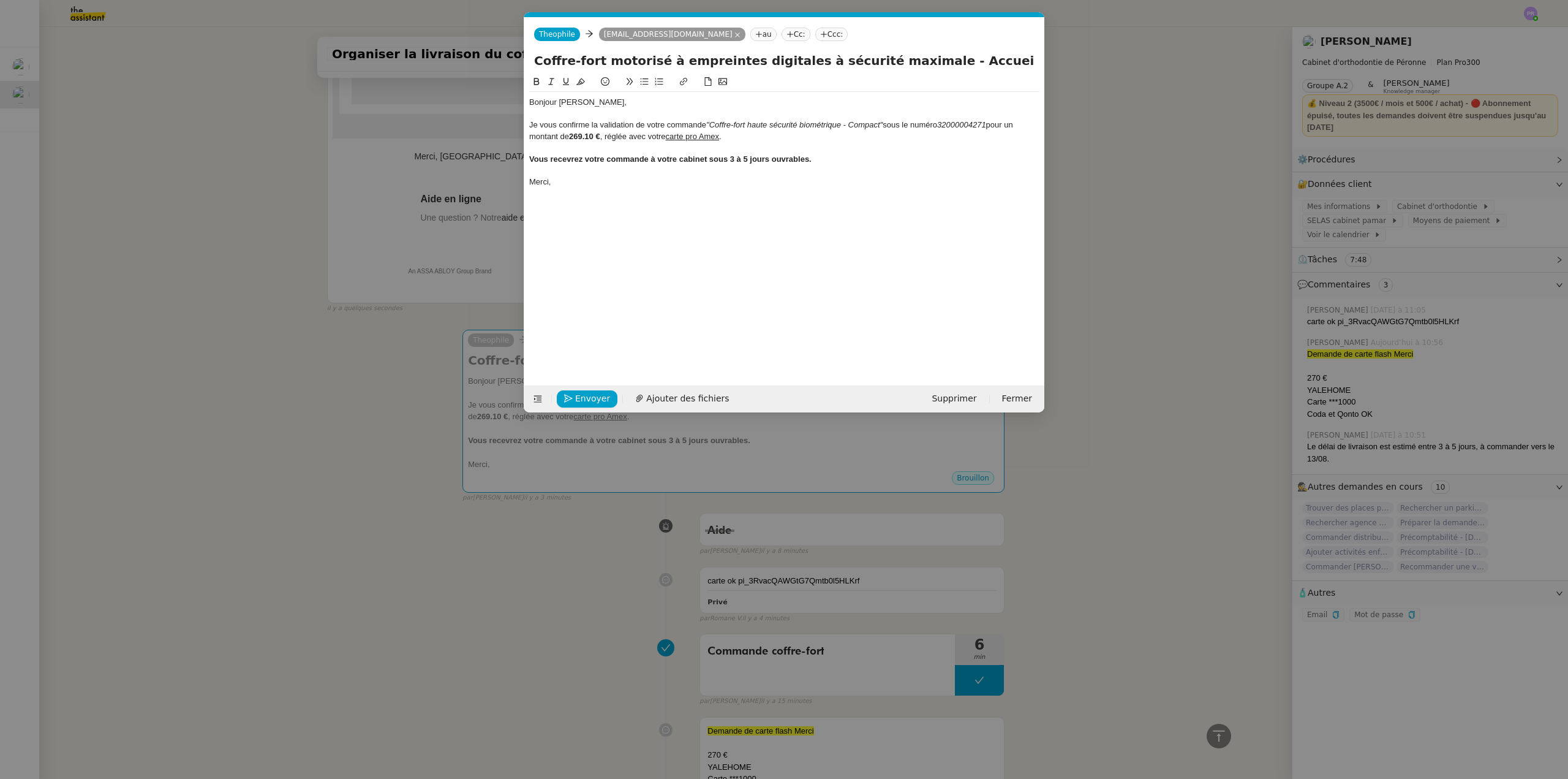
scroll to position [0, 25]
click at [831, 159] on div "Vous recevrez votre commande à votre cabinet sous 3 à 5 jours ouvrables." at bounding box center [784, 159] width 510 height 11
click at [782, 137] on div "Je vous confirme la validation de votre commande "Coffre-fort haute sécurité bi…" at bounding box center [784, 131] width 510 height 23
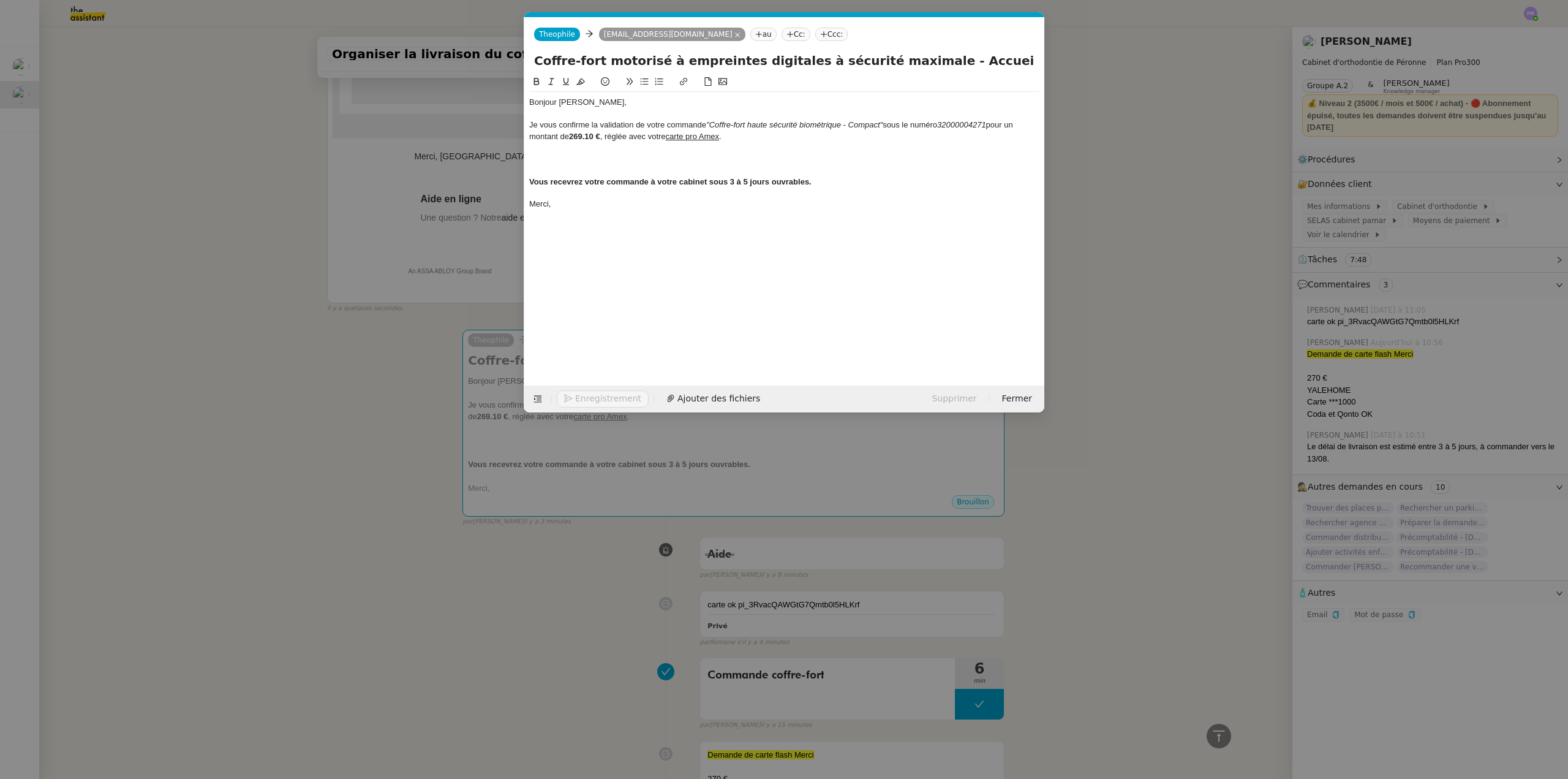
scroll to position [0, 0]
drag, startPoint x: 577, startPoint y: 159, endPoint x: 595, endPoint y: 160, distance: 18.0
click at [595, 160] on div "Une fois que votre colis sera expédié, nous vous enverrons un numéro de suivi." at bounding box center [784, 159] width 510 height 11
click at [621, 161] on div "Une fois que le colis sera expédié, nous vous enverrons un numéro de suivi." at bounding box center [784, 159] width 510 height 11
click at [637, 158] on div "Une fois que le colis expédié, nous vous enverrons un numéro de suivi." at bounding box center [784, 159] width 510 height 11
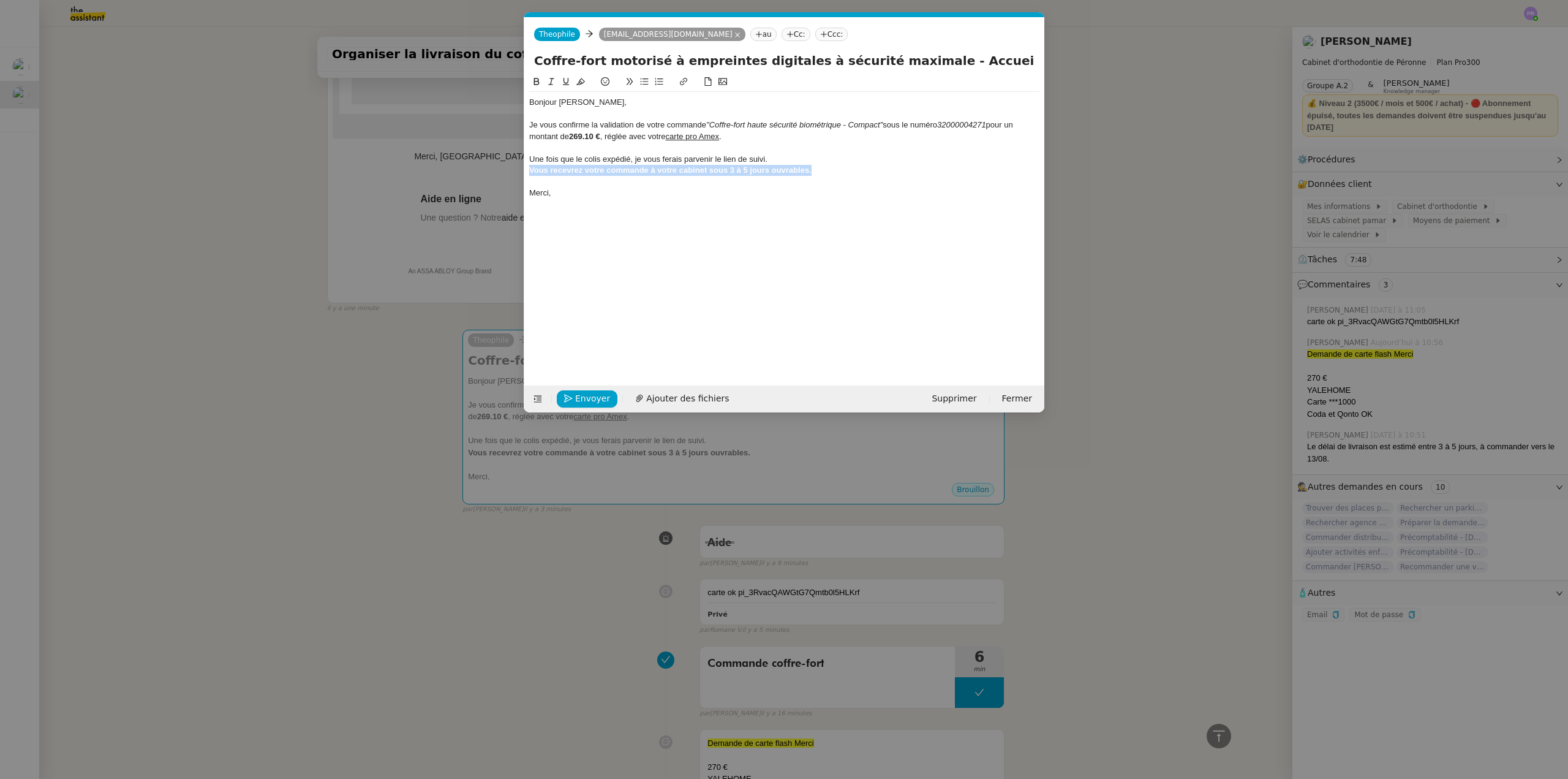
drag, startPoint x: 826, startPoint y: 171, endPoint x: 542, endPoint y: 117, distance: 289.1
click at [517, 170] on nz-modal-container "Service TA - VOYAGE - PROPOSITION GLOBALE A utiliser dans le cadre de propositi…" at bounding box center [784, 390] width 1568 height 779
click at [536, 84] on icon at bounding box center [536, 81] width 8 height 8
click at [777, 149] on div at bounding box center [784, 147] width 510 height 11
click at [814, 170] on div "Vous recevrez votre commande à votre cabinet sous 3 à 5 jours ouvrables." at bounding box center [784, 170] width 510 height 11
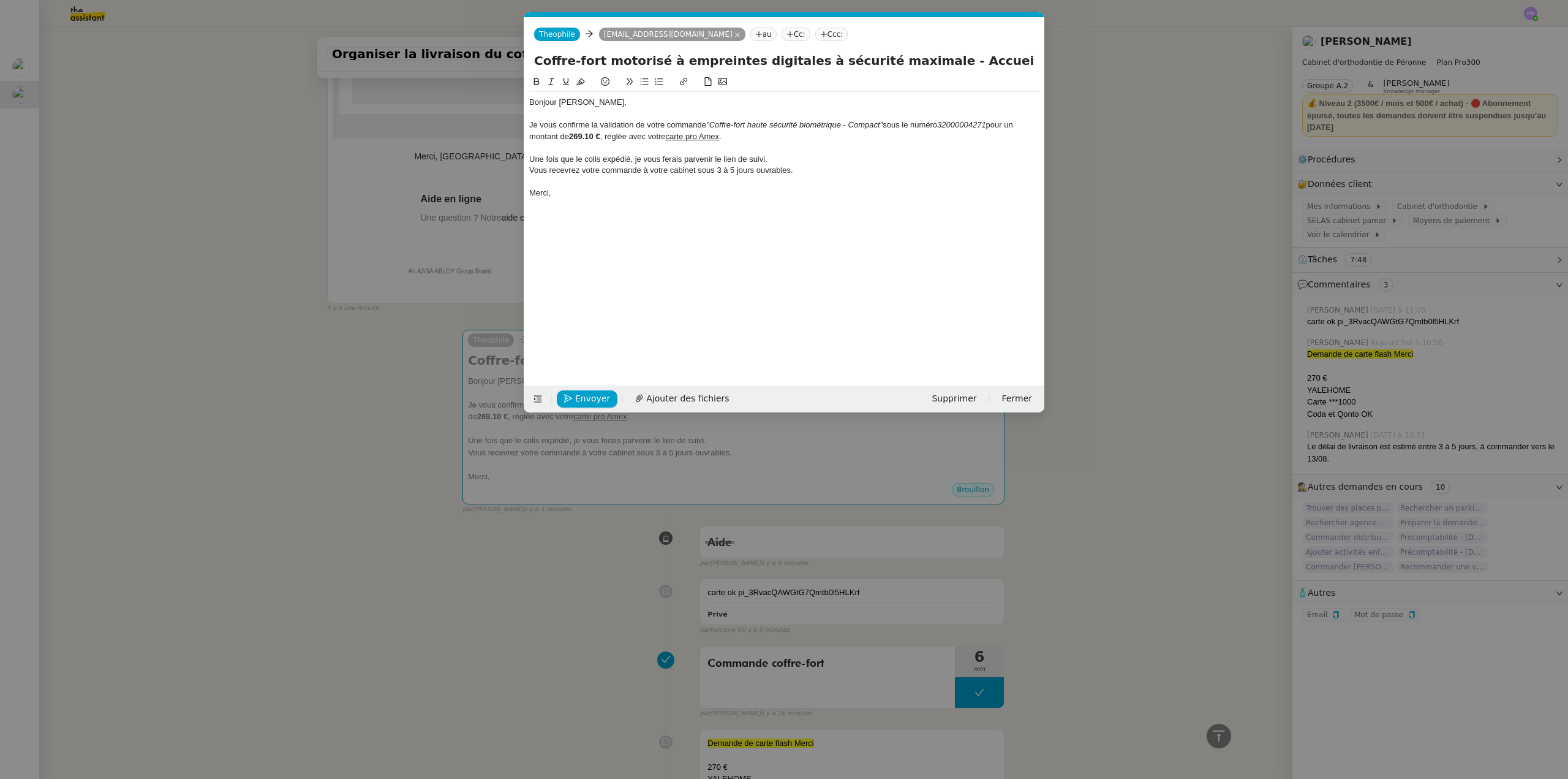
click at [315, 360] on nz-modal-container "Service TA - VOYAGE - PROPOSITION GLOBALE A utiliser dans le cadre de propositi…" at bounding box center [784, 390] width 1568 height 779
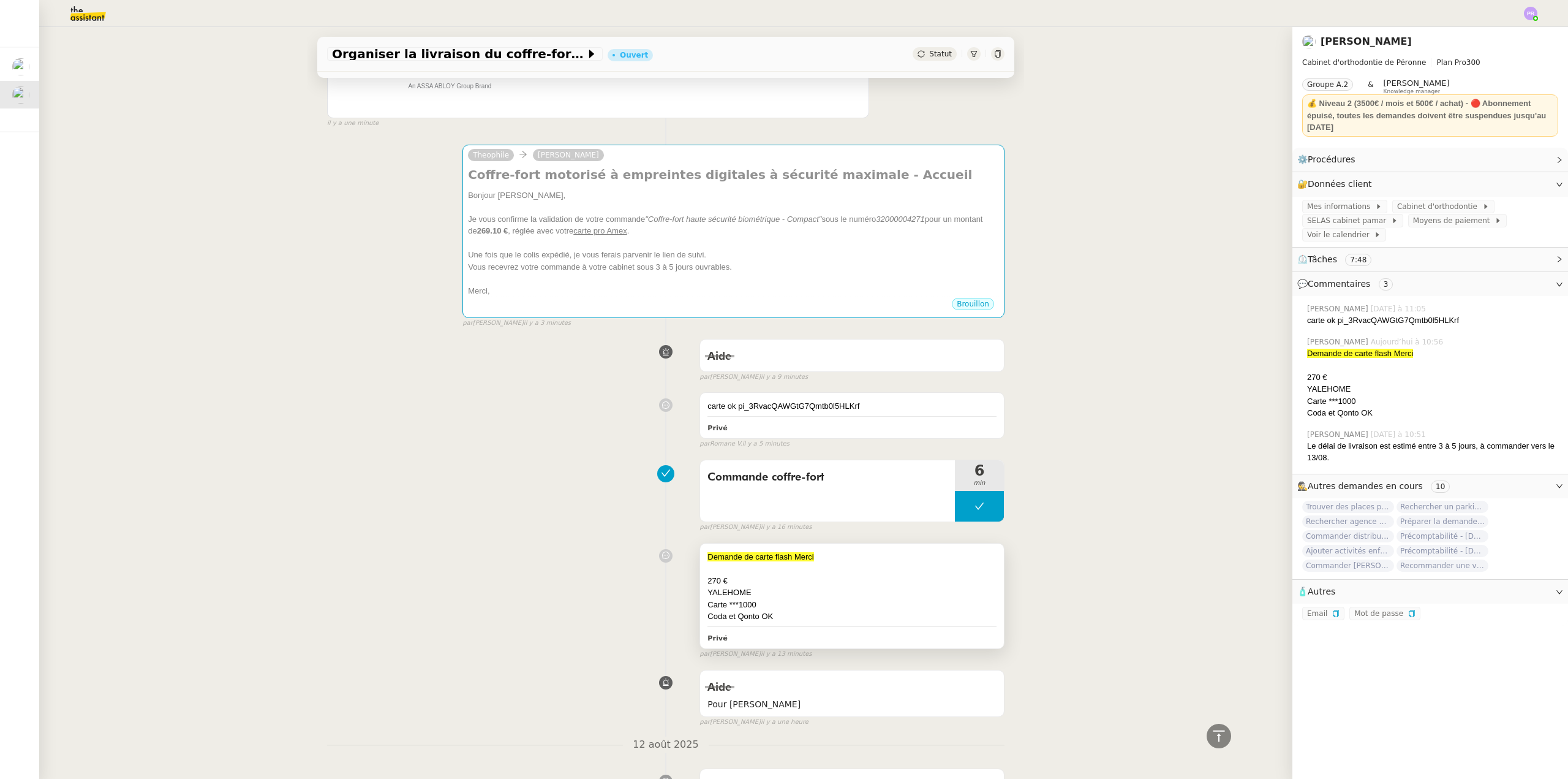
scroll to position [1042, 0]
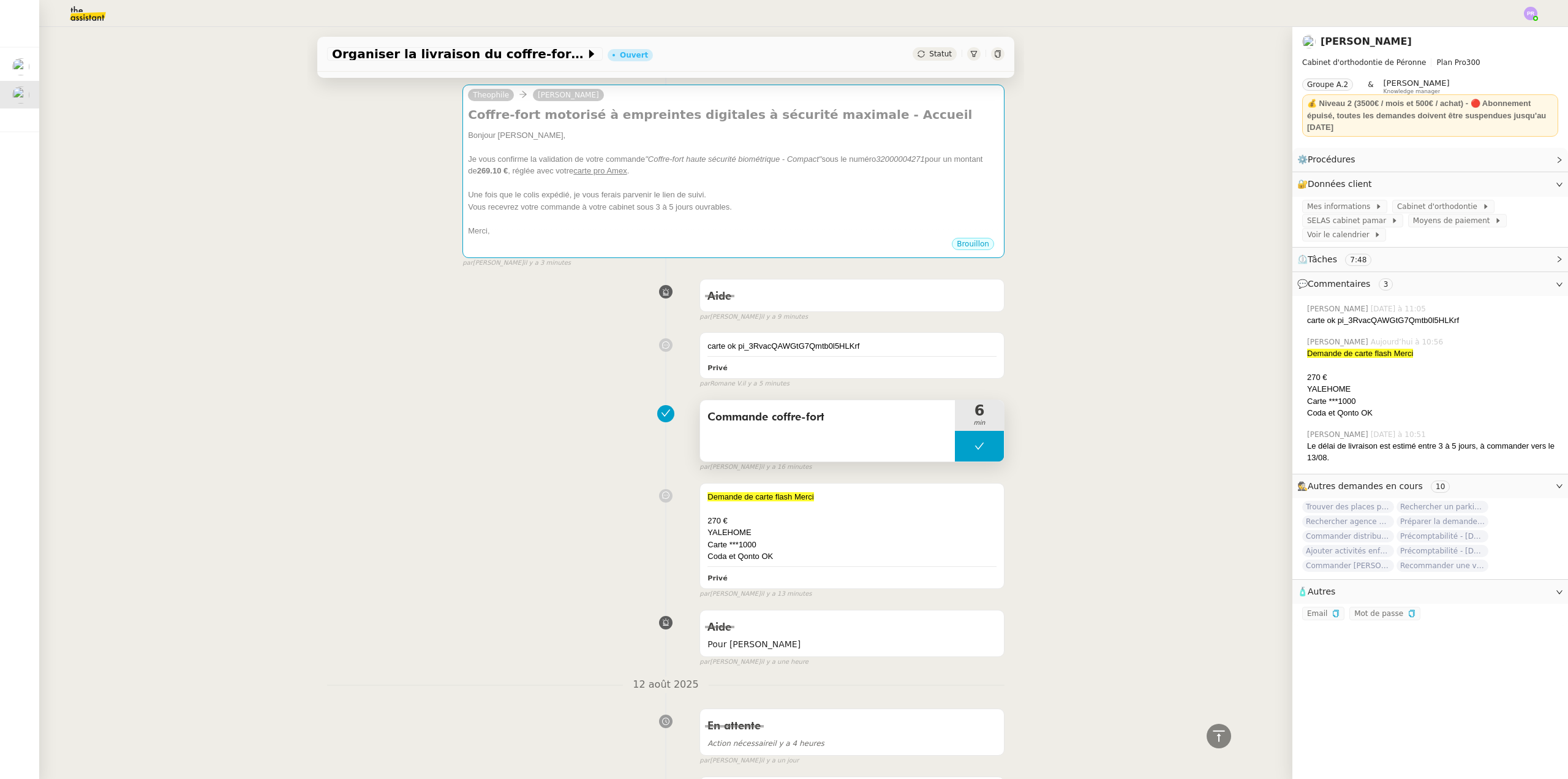
click at [955, 449] on button at bounding box center [979, 446] width 49 height 31
click at [965, 449] on icon at bounding box center [967, 446] width 4 height 7
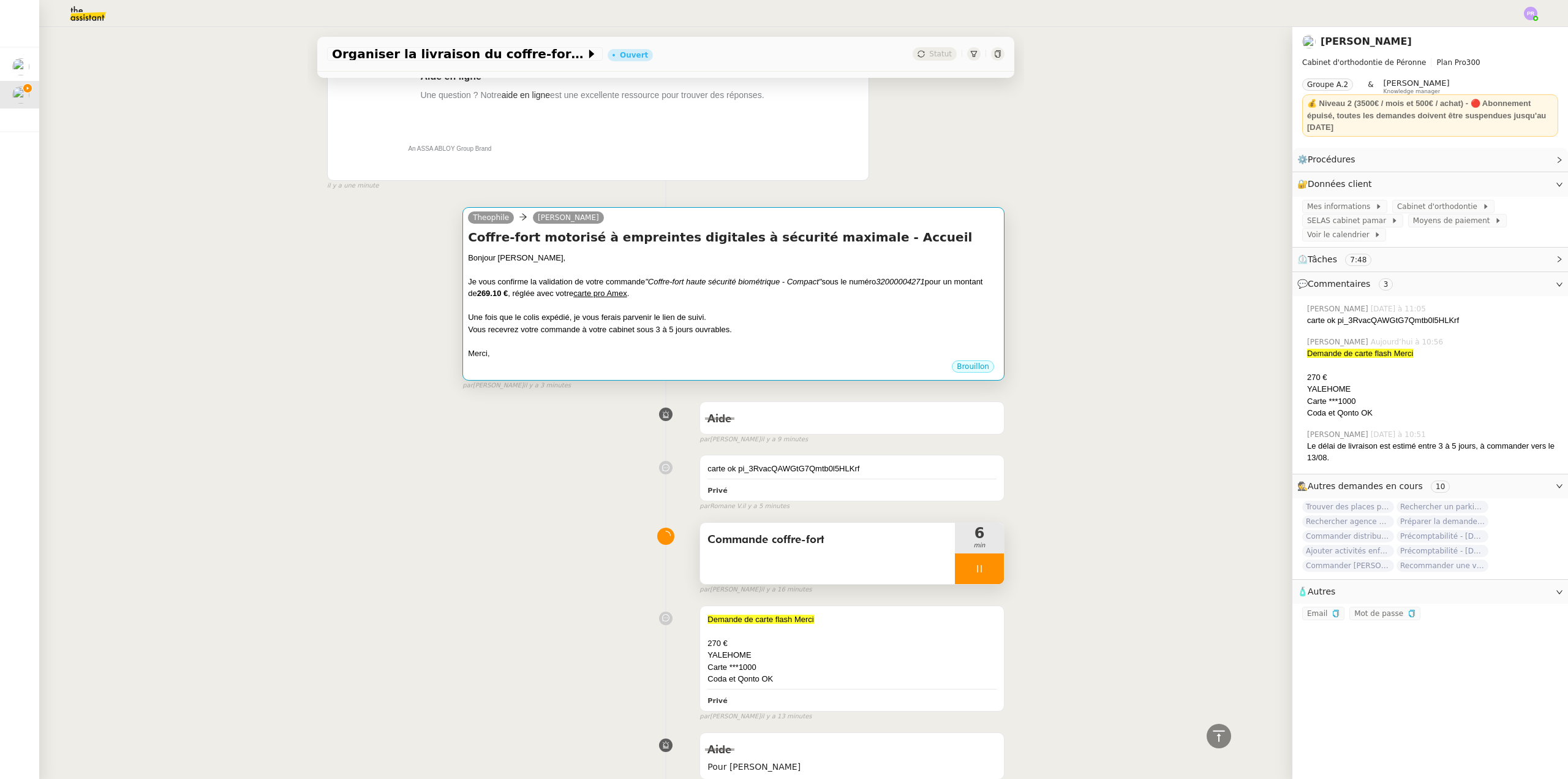
click at [640, 302] on div at bounding box center [734, 305] width 531 height 12
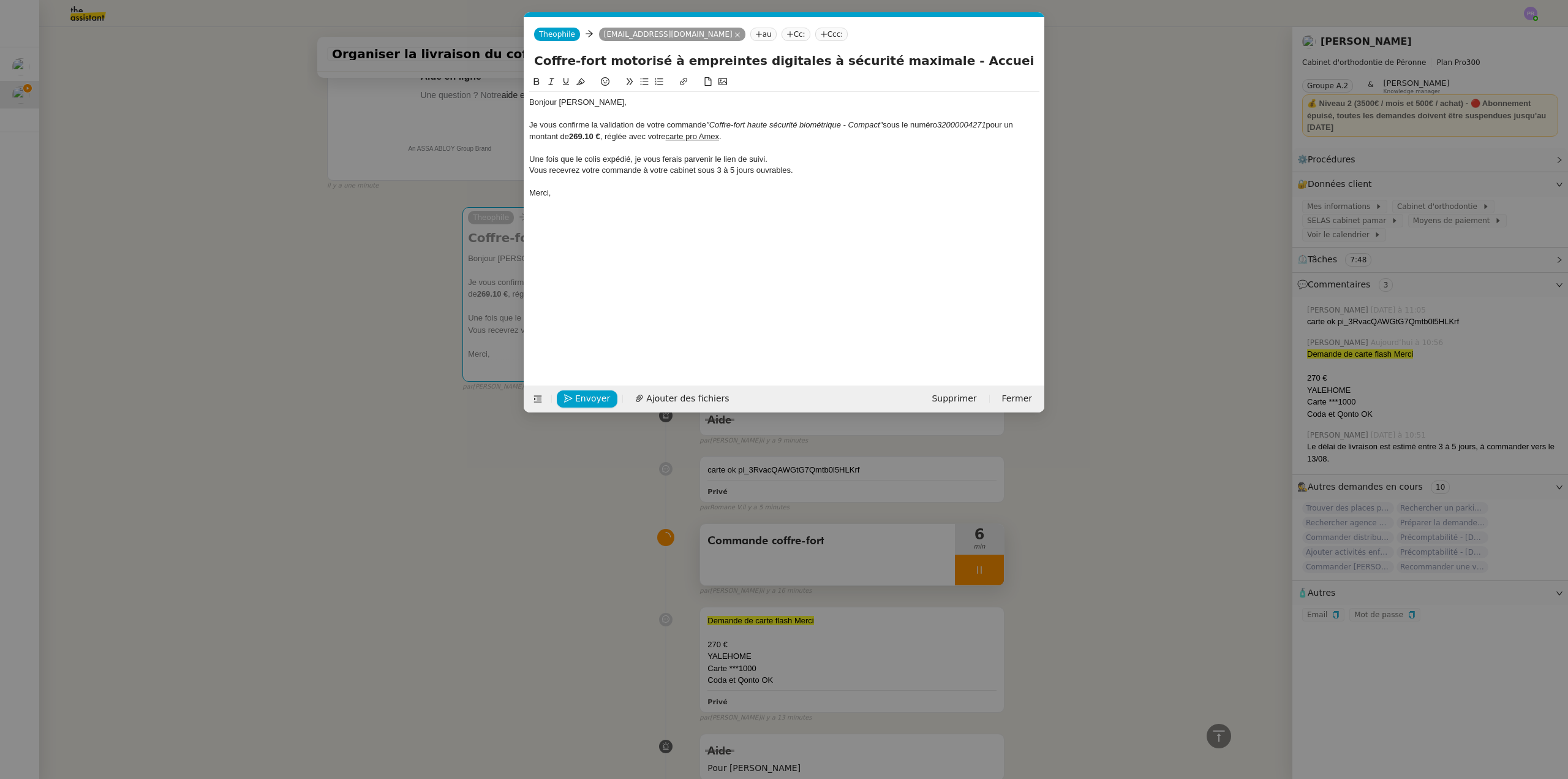
scroll to position [0, 25]
click at [576, 156] on div "Une fois que le colis expédié, je vous ferais parvenir le lien de suivi." at bounding box center [784, 159] width 510 height 11
drag, startPoint x: 599, startPoint y: 169, endPoint x: 584, endPoint y: 168, distance: 15.0
click at [584, 168] on div "Vous recevrez votre commande à votre cabinet sous 3 à 5 jours ouvrables." at bounding box center [784, 170] width 510 height 11
click at [349, 261] on nz-modal-container "Service TA - VOYAGE - PROPOSITION GLOBALE A utiliser dans le cadre de propositi…" at bounding box center [784, 390] width 1568 height 779
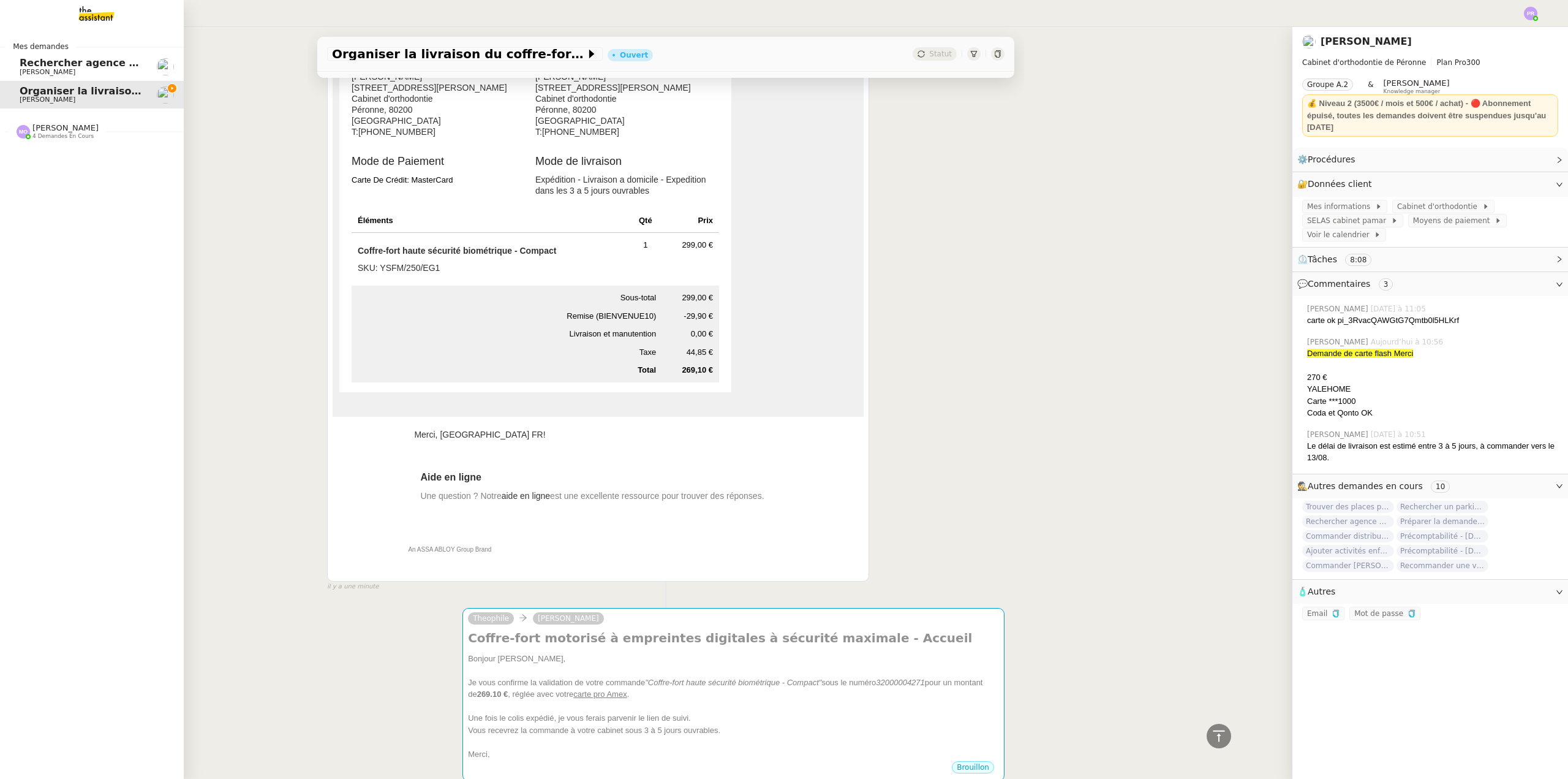
scroll to position [490, 0]
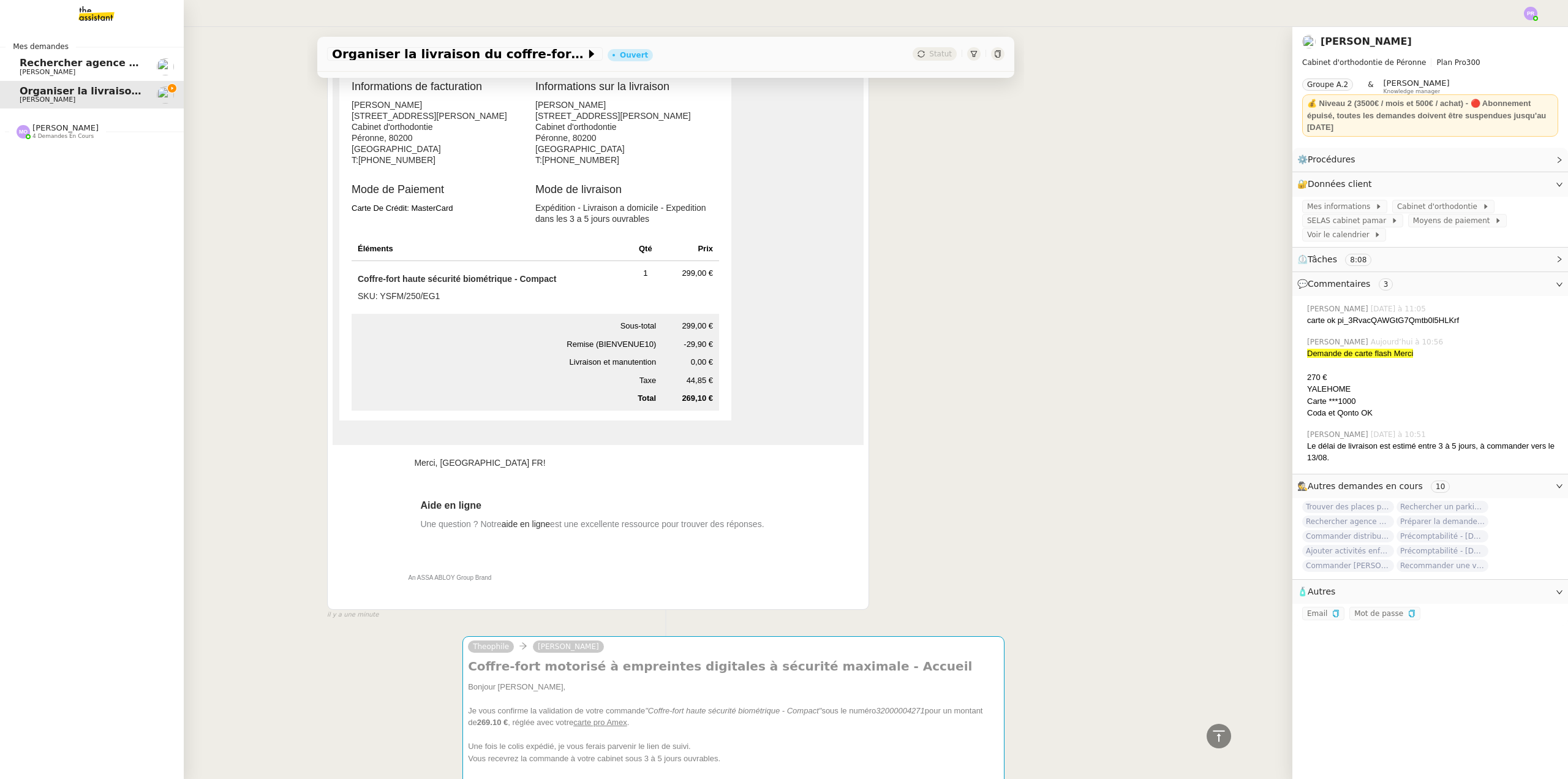
click at [111, 64] on span "Rechercher agence coliving à [GEOGRAPHIC_DATA]" at bounding box center [160, 62] width 280 height 11
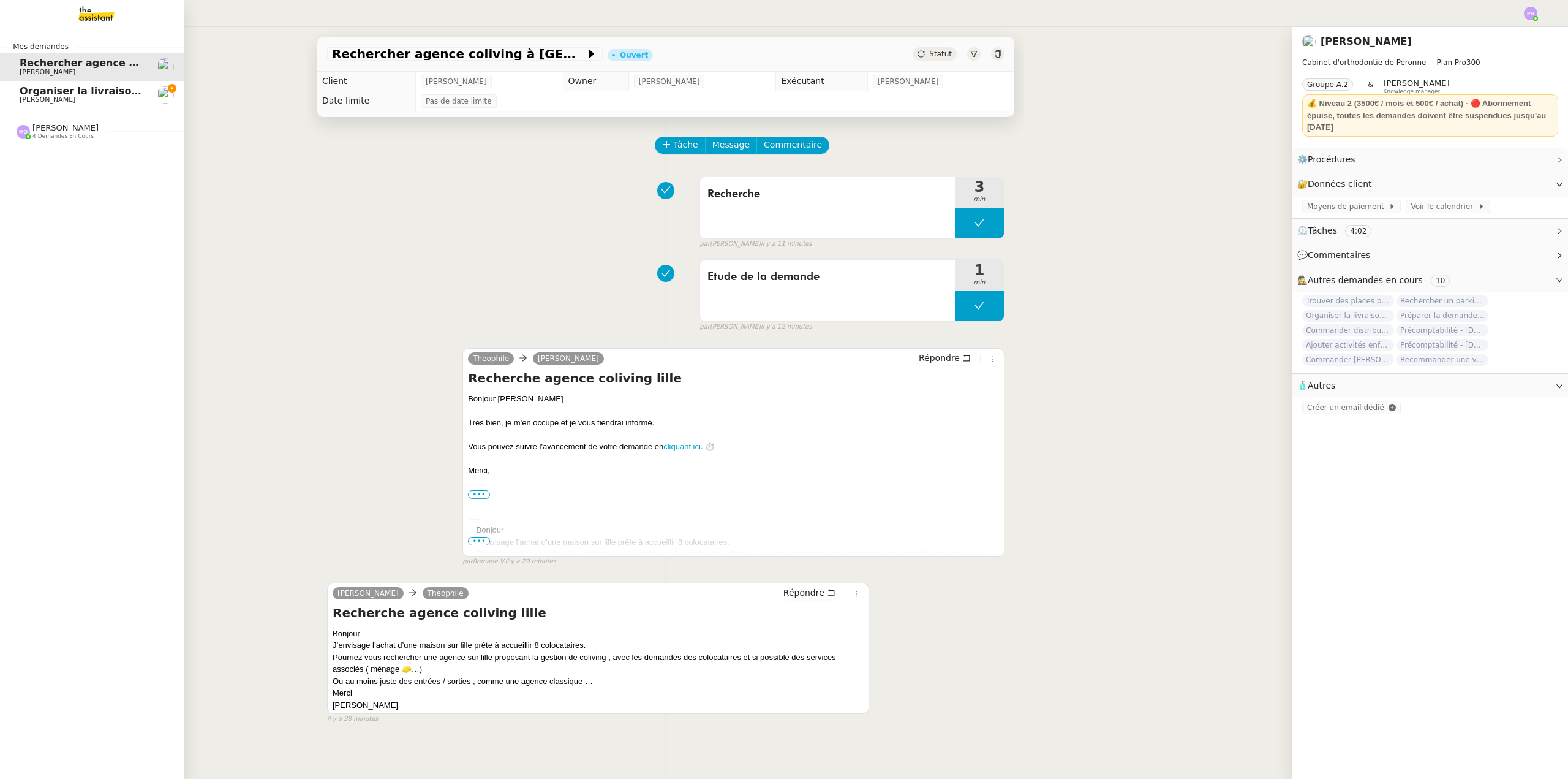
click at [64, 94] on span "Organiser la livraison du coffre-fort" at bounding box center [118, 91] width 196 height 11
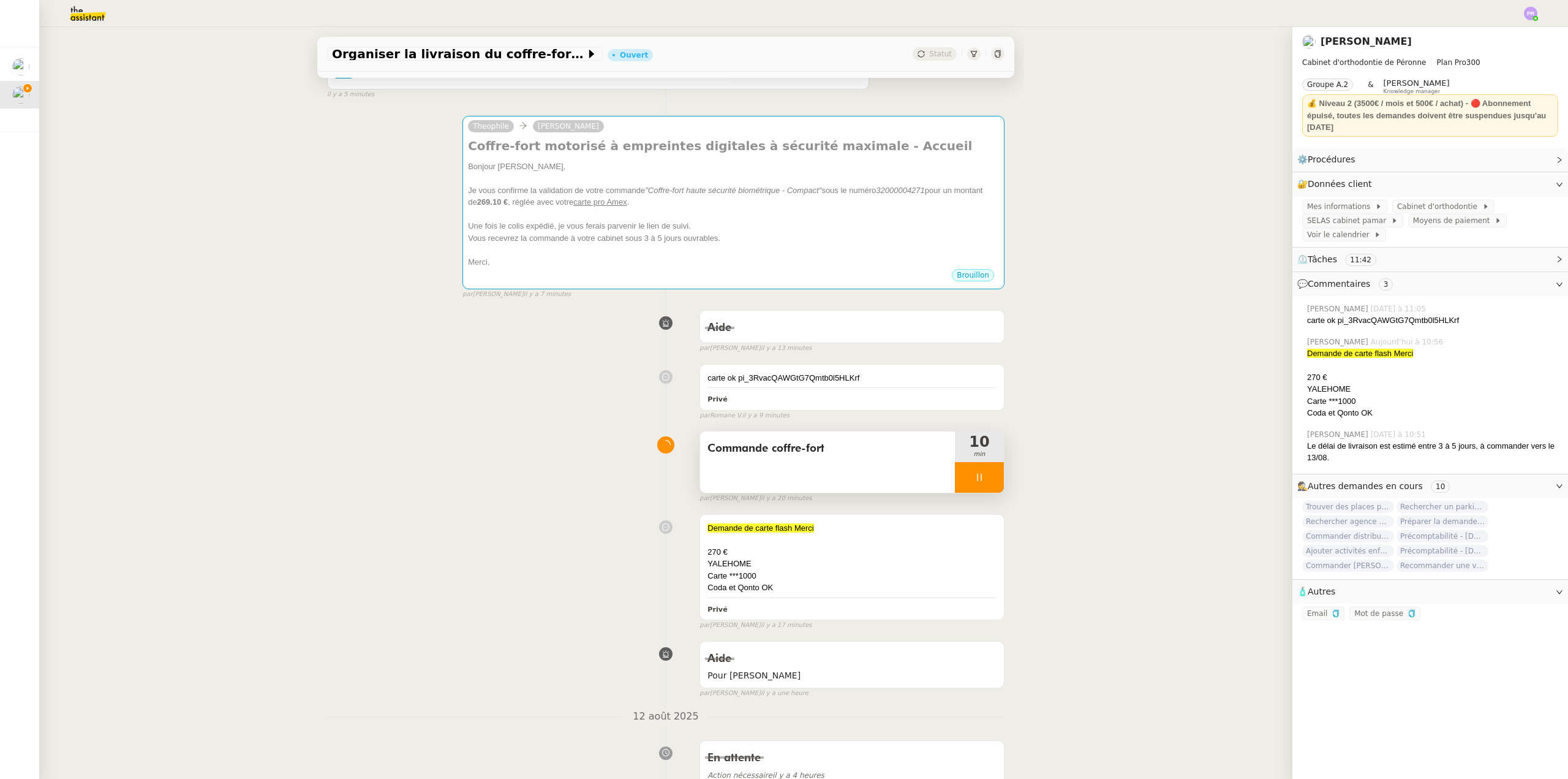
scroll to position [368, 0]
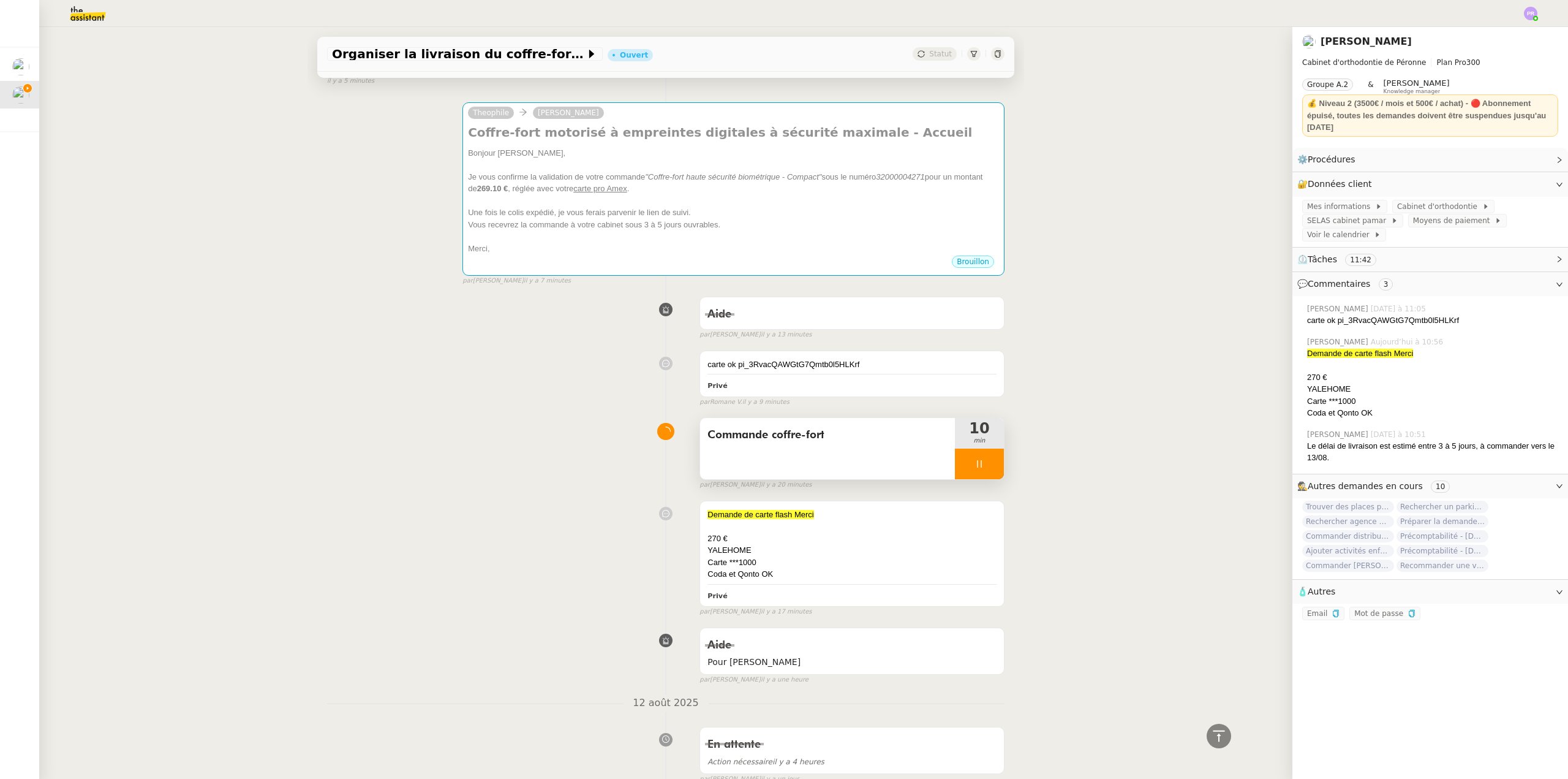
click at [984, 465] on div at bounding box center [979, 464] width 49 height 31
click at [987, 465] on icon at bounding box center [991, 463] width 10 height 10
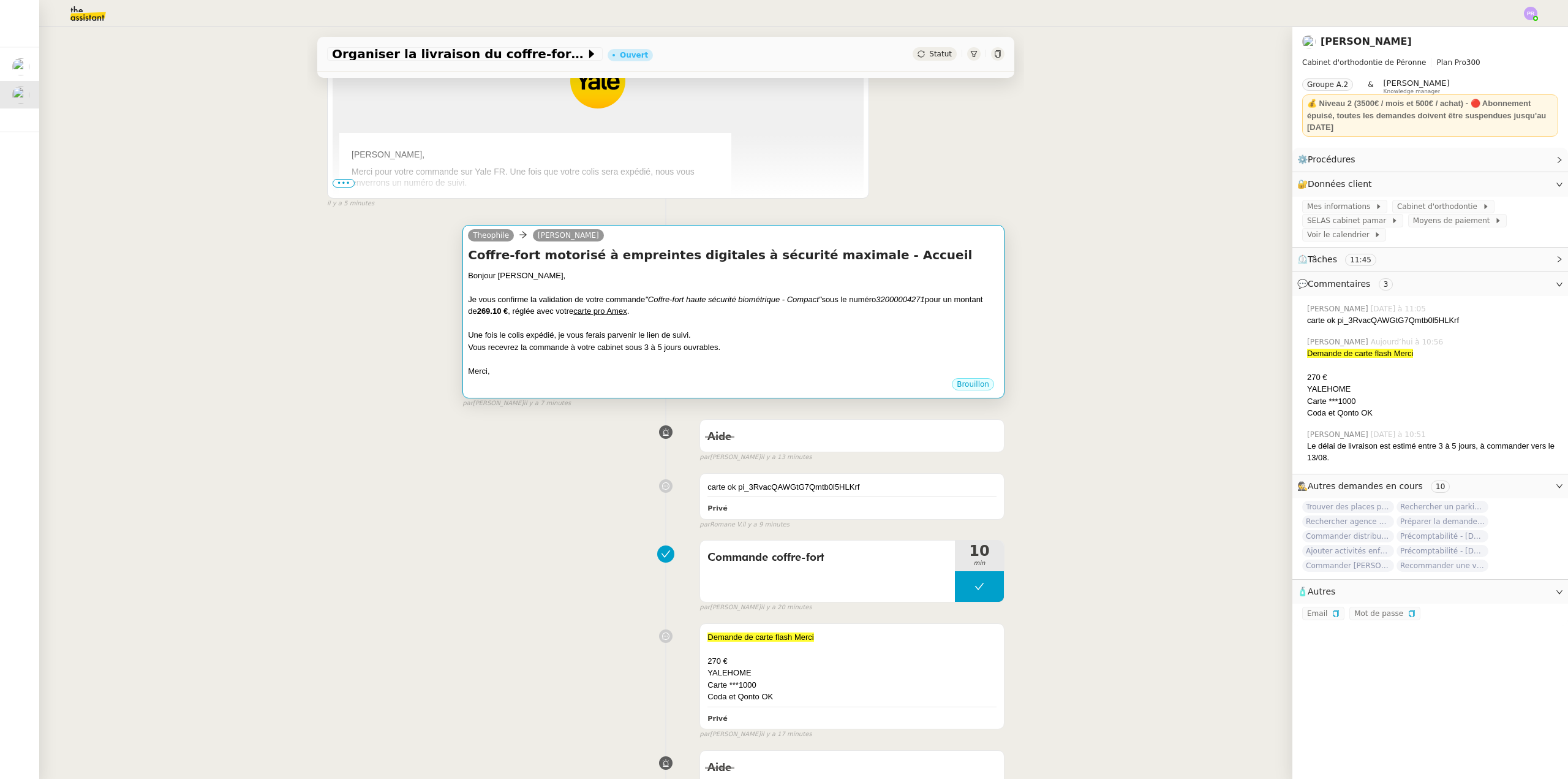
click at [771, 342] on div "Une fois le colis expédié, je vous ferais parvenir le lien de suivi." at bounding box center [734, 335] width 531 height 12
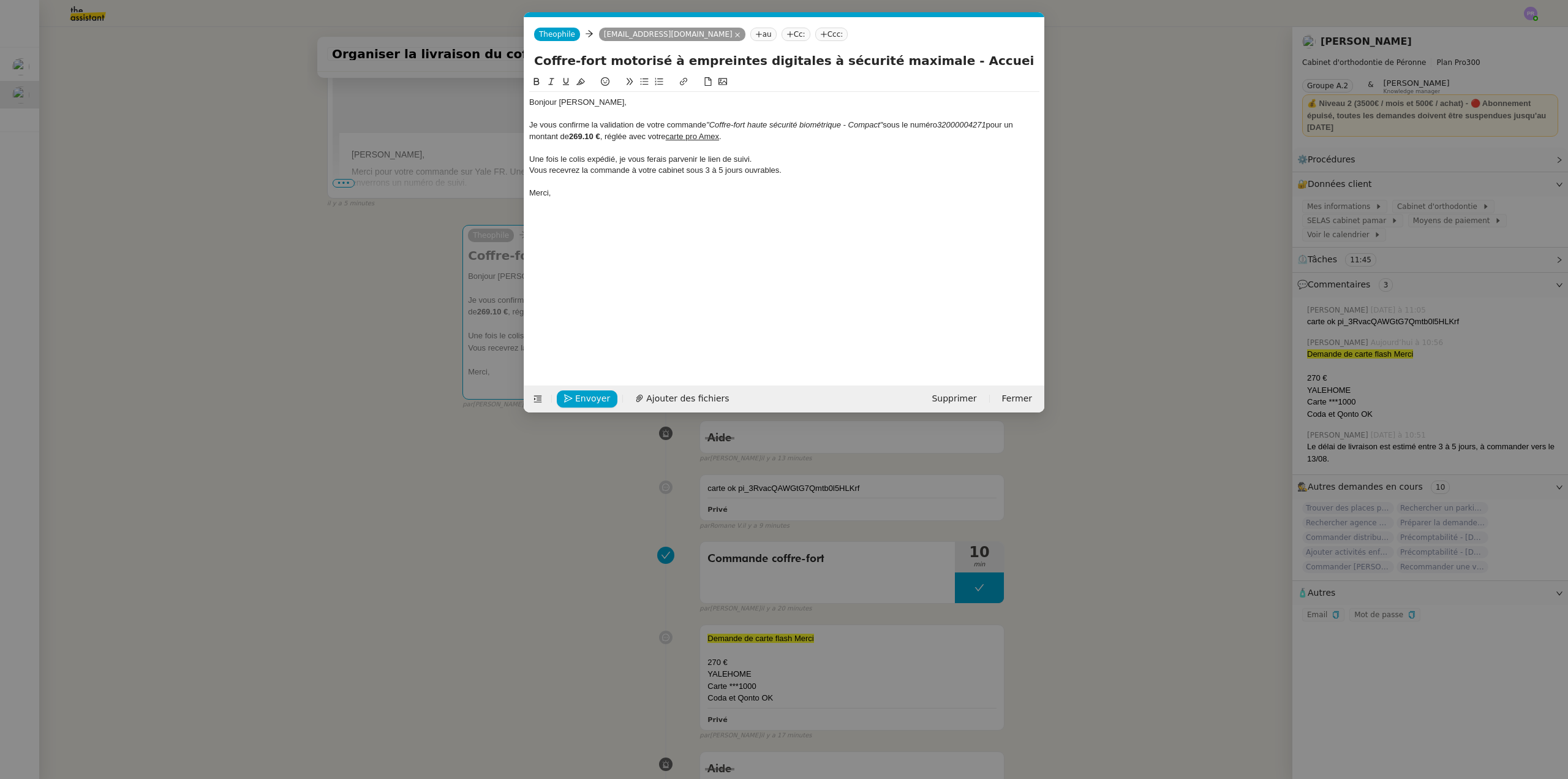
scroll to position [0, 25]
click at [592, 398] on span "Envoyer" at bounding box center [593, 398] width 35 height 14
click at [592, 398] on span "Confirmer l'envoi" at bounding box center [612, 398] width 73 height 14
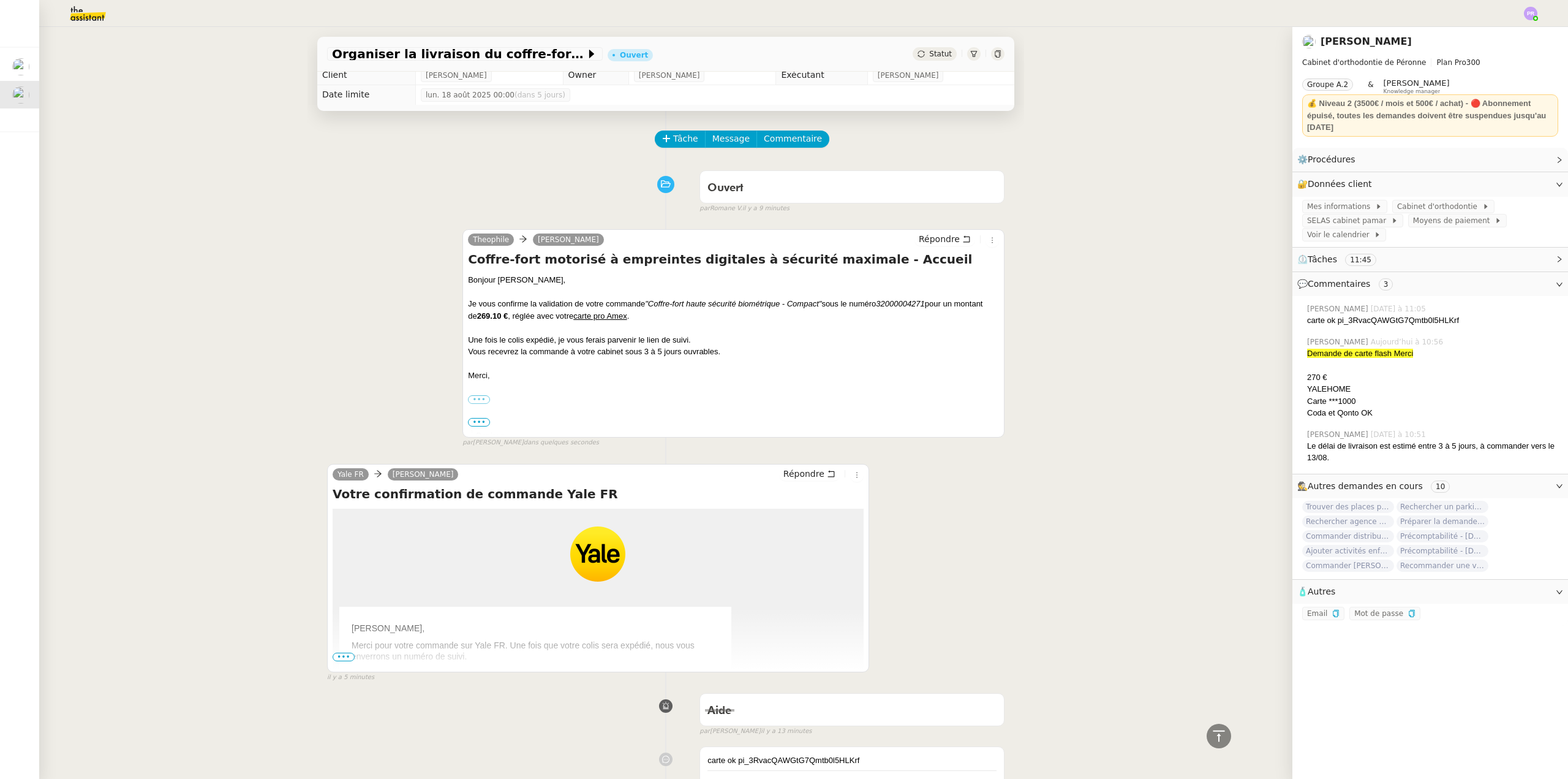
scroll to position [0, 0]
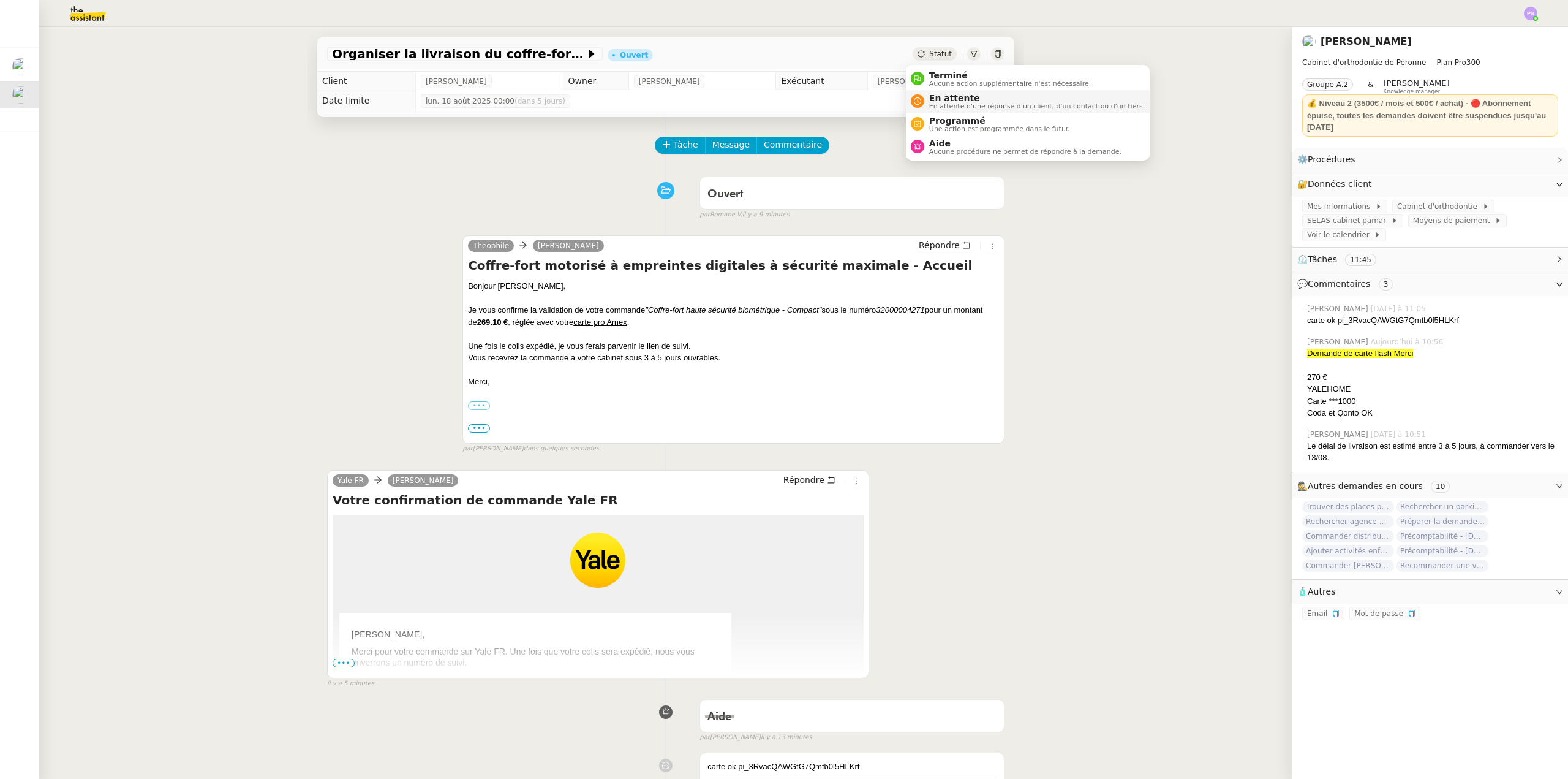
click at [961, 104] on span "En attente d'une réponse d'un client, d'un contact ou d'un tiers." at bounding box center [1037, 106] width 215 height 7
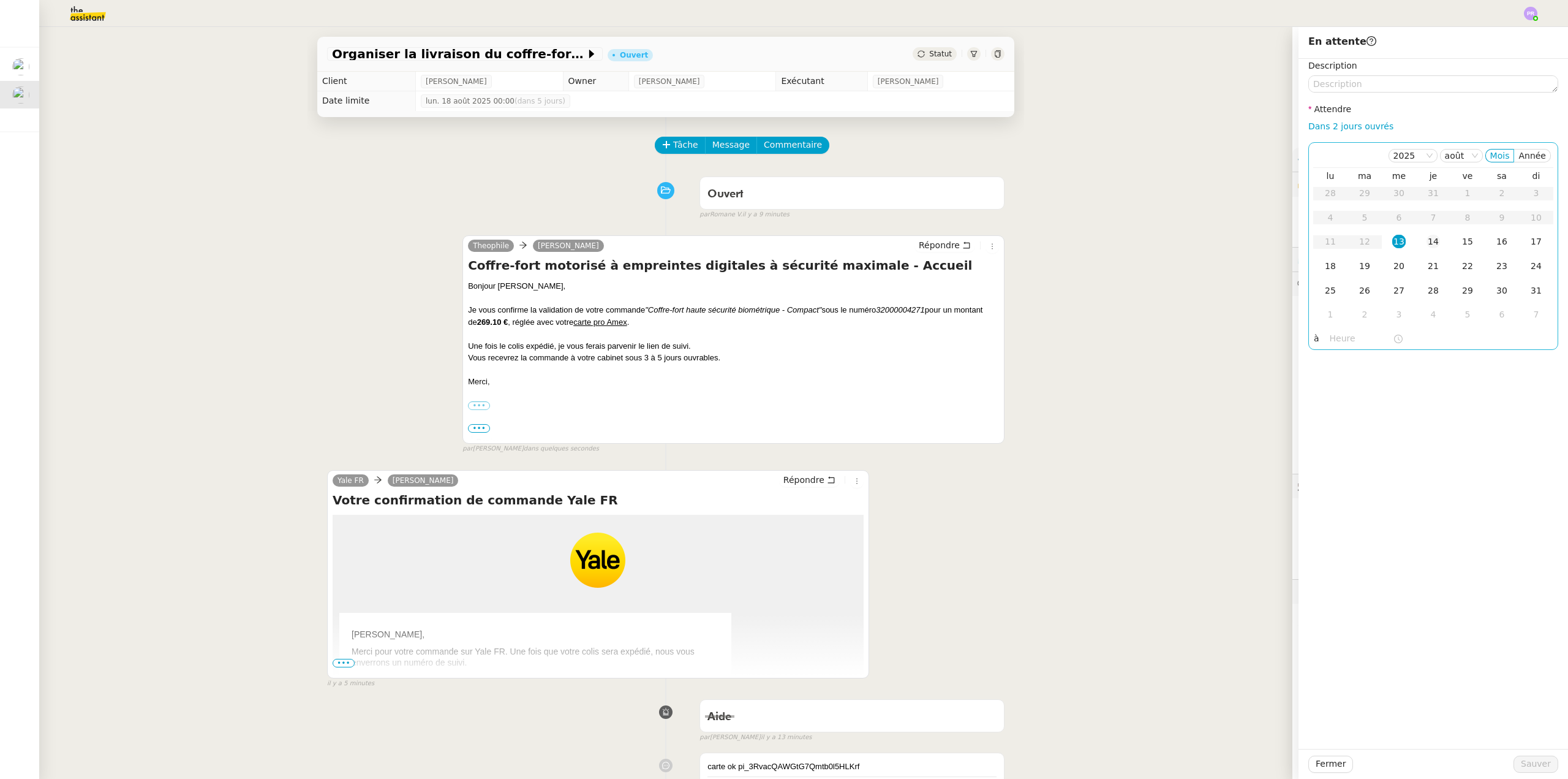
click at [1427, 244] on div "14" at bounding box center [1433, 241] width 13 height 13
click at [1342, 344] on input "text" at bounding box center [1361, 339] width 63 height 14
click at [1334, 466] on div "16" at bounding box center [1331, 470] width 34 height 15
click at [1365, 354] on div "00" at bounding box center [1365, 358] width 34 height 15
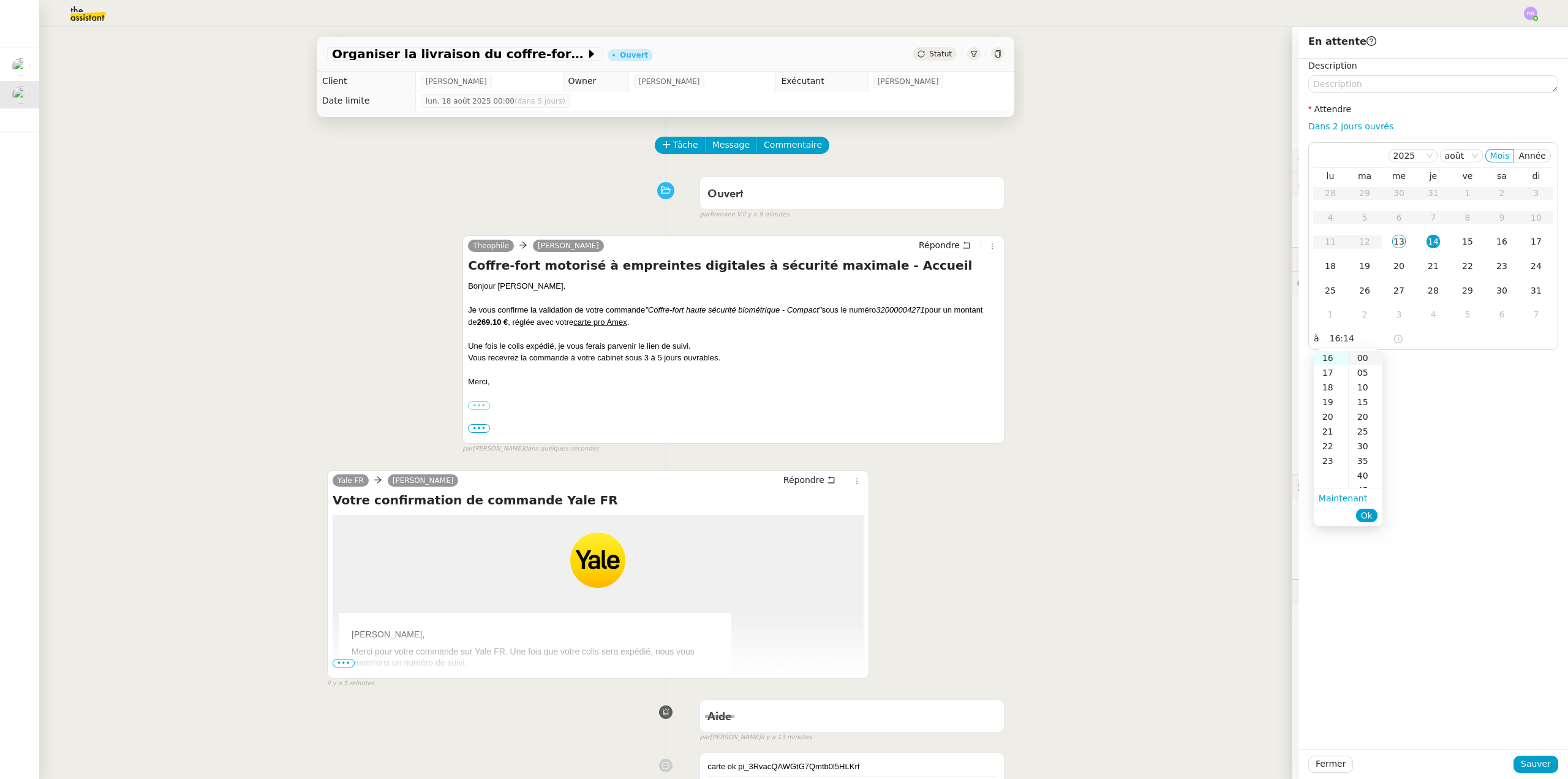
type input "16:00"
click at [1370, 511] on span "Ok" at bounding box center [1367, 515] width 11 height 12
click at [1525, 763] on span "Sauver" at bounding box center [1536, 764] width 30 height 14
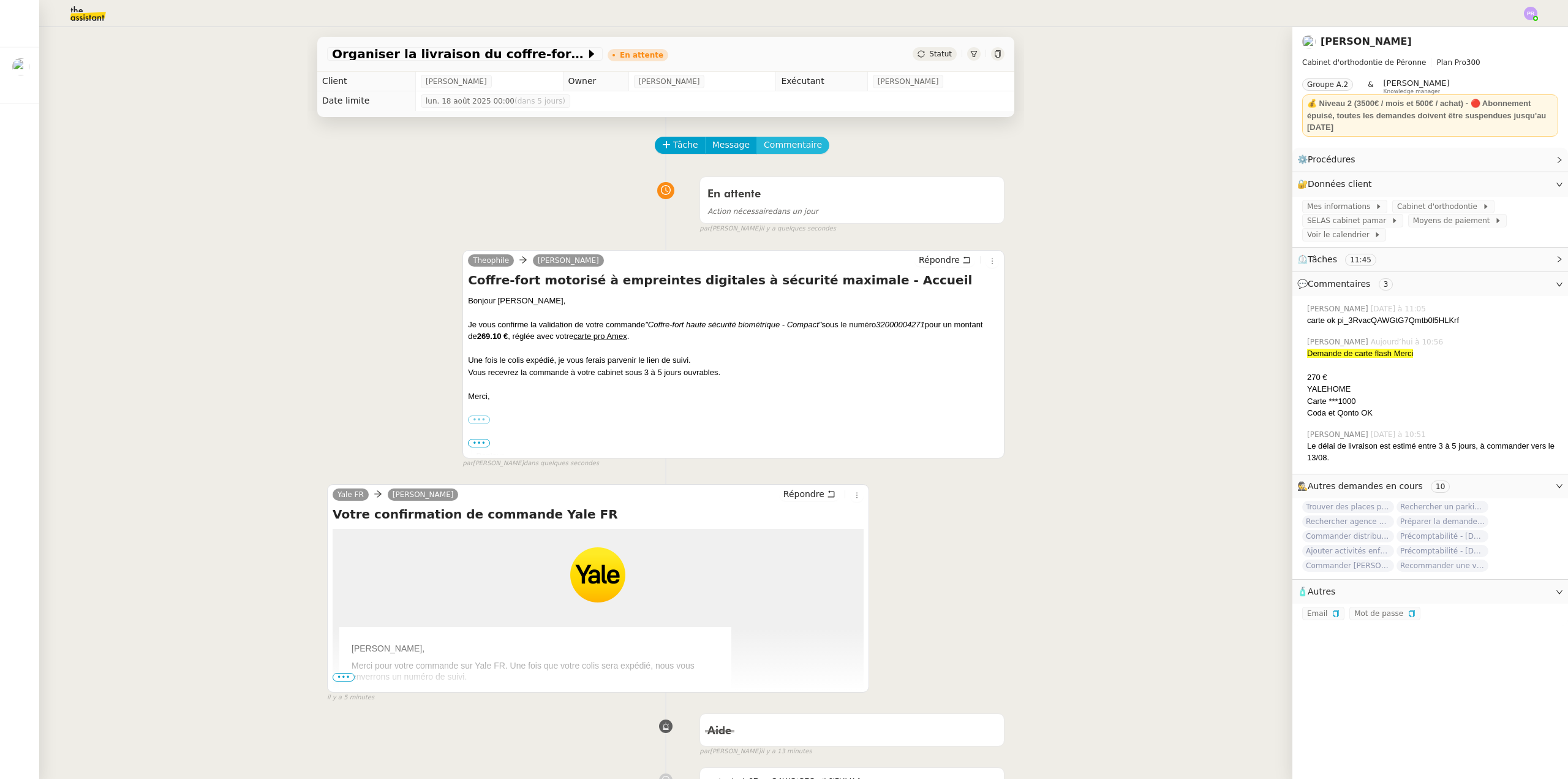
click at [786, 149] on span "Commentaire" at bounding box center [793, 145] width 58 height 14
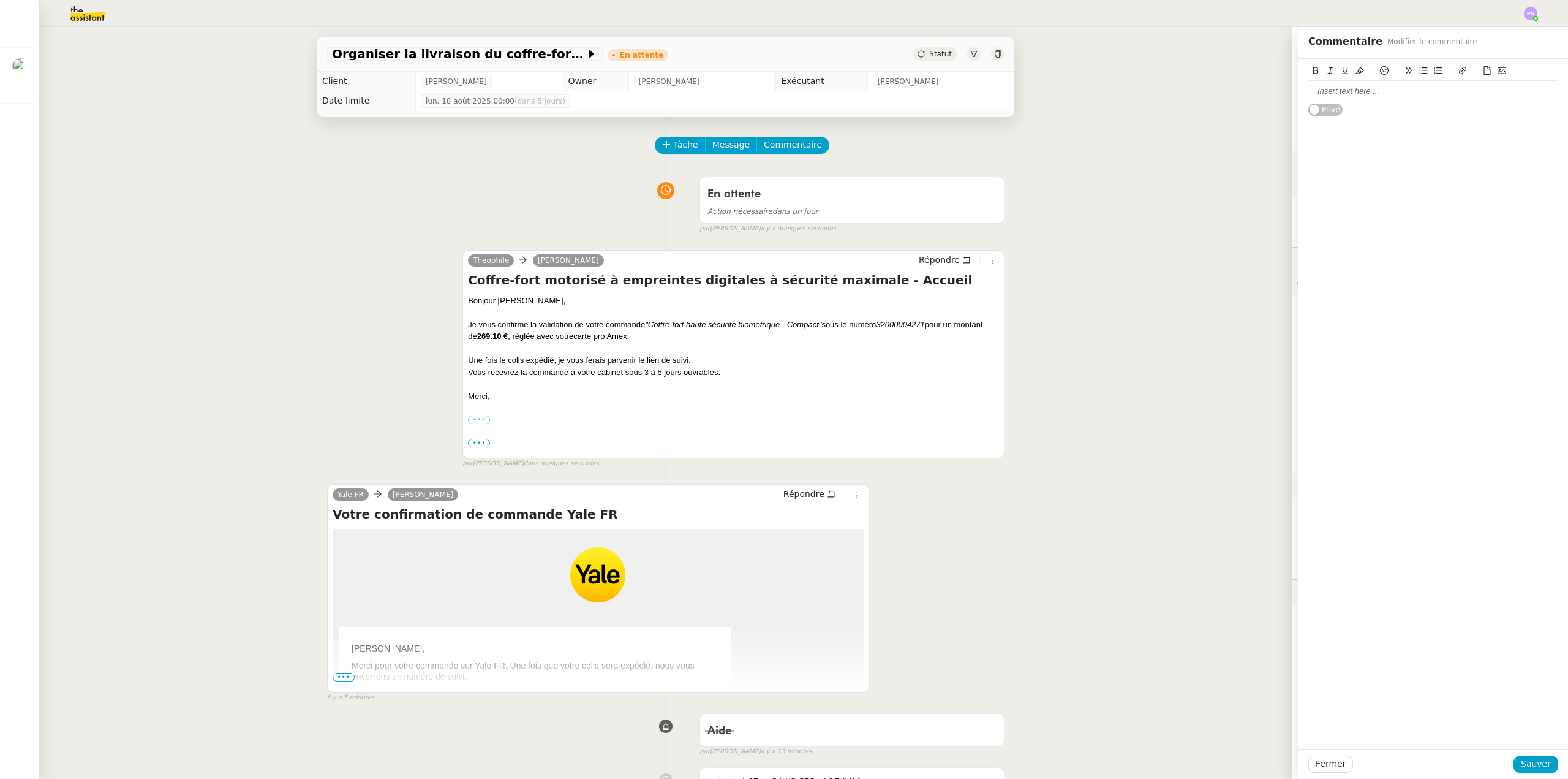
click at [1343, 96] on div at bounding box center [1434, 91] width 250 height 11
drag, startPoint x: 1339, startPoint y: 92, endPoint x: 1356, endPoint y: 82, distance: 19.7
click at [1272, 87] on app-ticket "Organiser la livraison du coffre-fort En attente Statut Client [PERSON_NAME] Ow…" at bounding box center [804, 403] width 1529 height 752
drag, startPoint x: 1349, startPoint y: 68, endPoint x: 1340, endPoint y: 90, distance: 23.8
click at [1356, 68] on icon at bounding box center [1360, 70] width 8 height 8
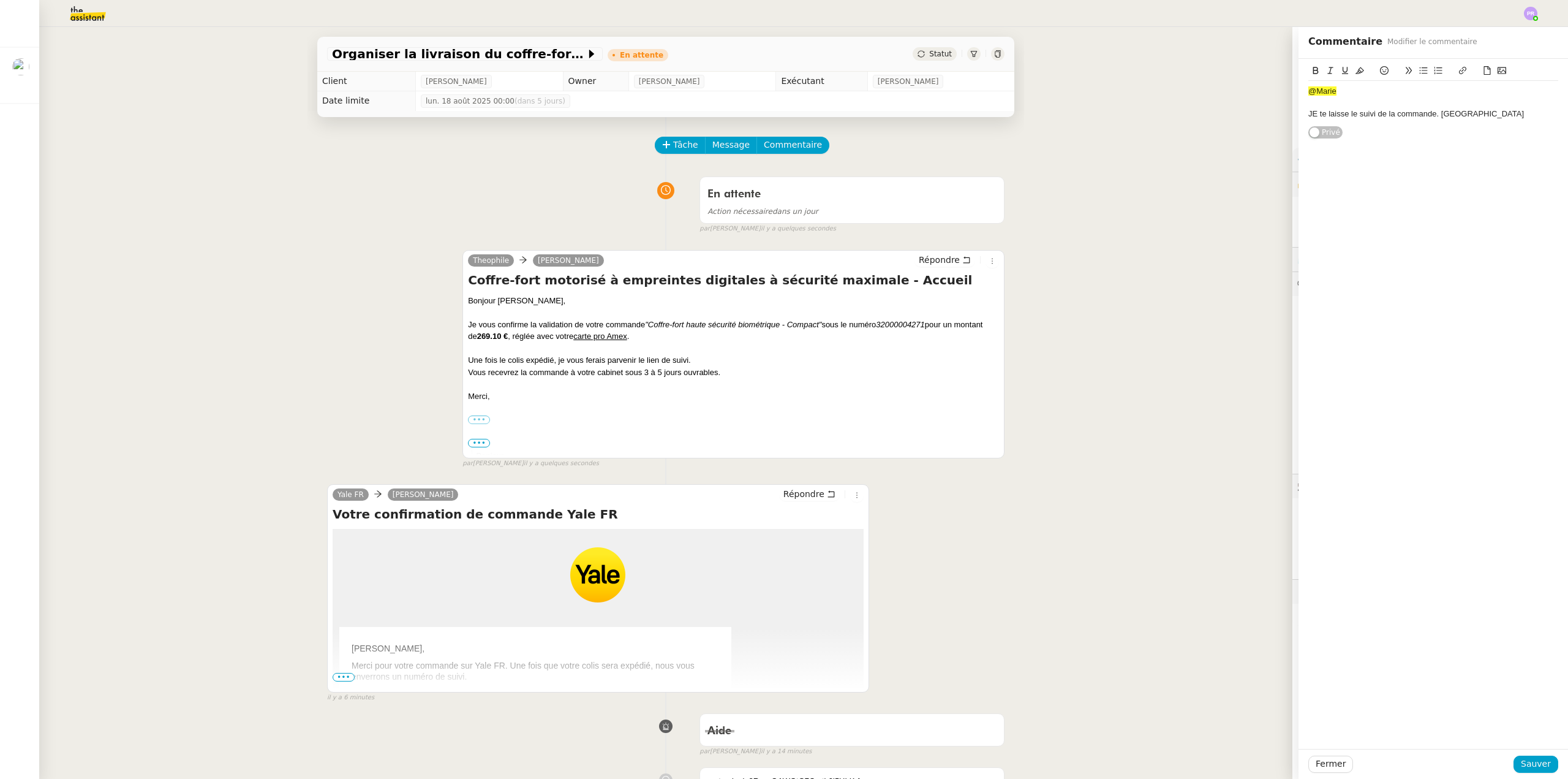
click at [1339, 91] on div "@Marie" at bounding box center [1434, 91] width 250 height 11
click at [1311, 115] on div "JE te laisse le suivi de la commande. [GEOGRAPHIC_DATA]" at bounding box center [1434, 113] width 250 height 11
click at [1465, 117] on div "Je te laisse le suivi de la commande. [GEOGRAPHIC_DATA]" at bounding box center [1434, 113] width 250 height 11
click at [1521, 764] on span "Sauver" at bounding box center [1536, 764] width 30 height 14
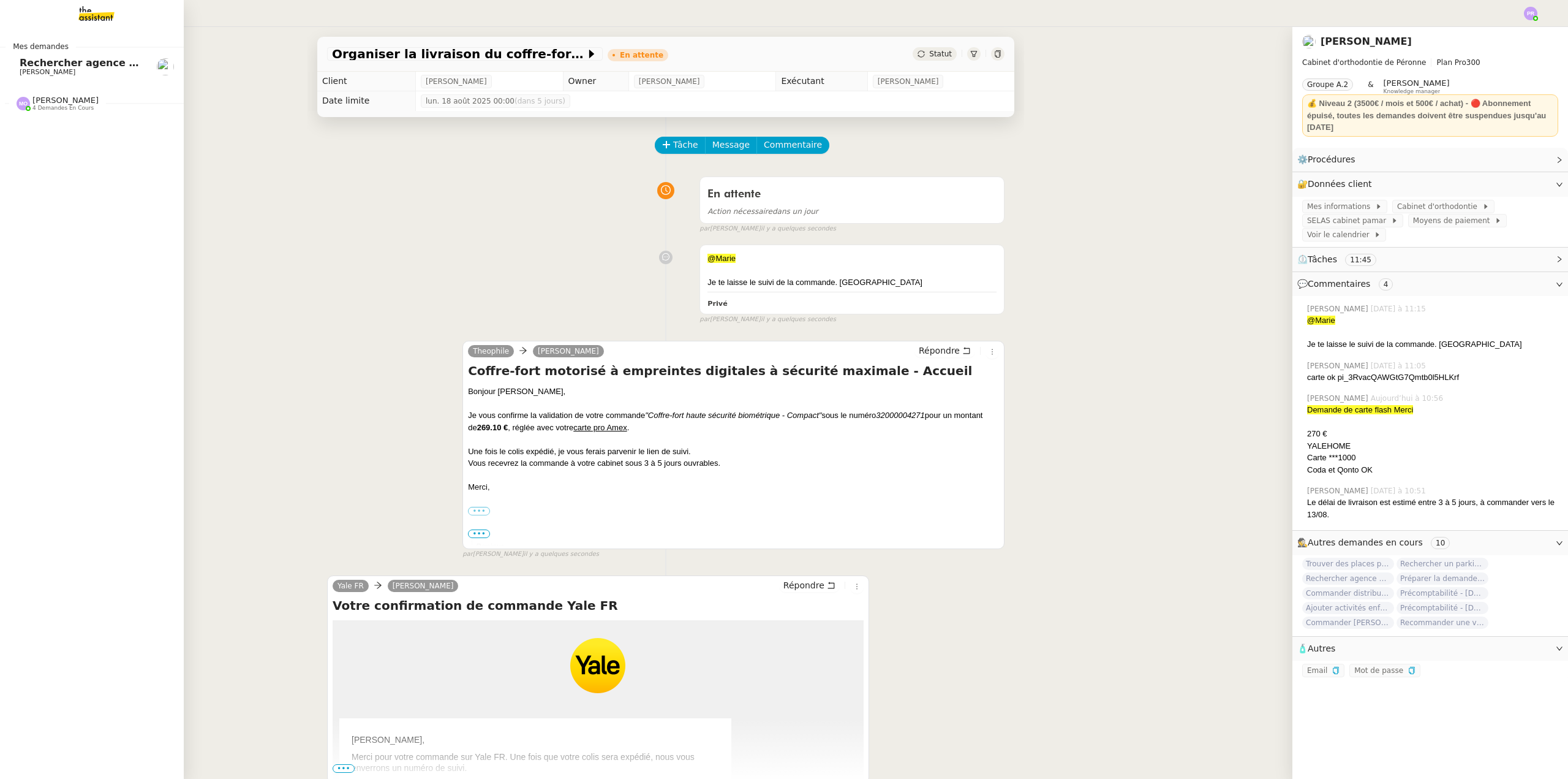
click at [104, 64] on span "Rechercher agence coliving à [GEOGRAPHIC_DATA]" at bounding box center [160, 62] width 280 height 11
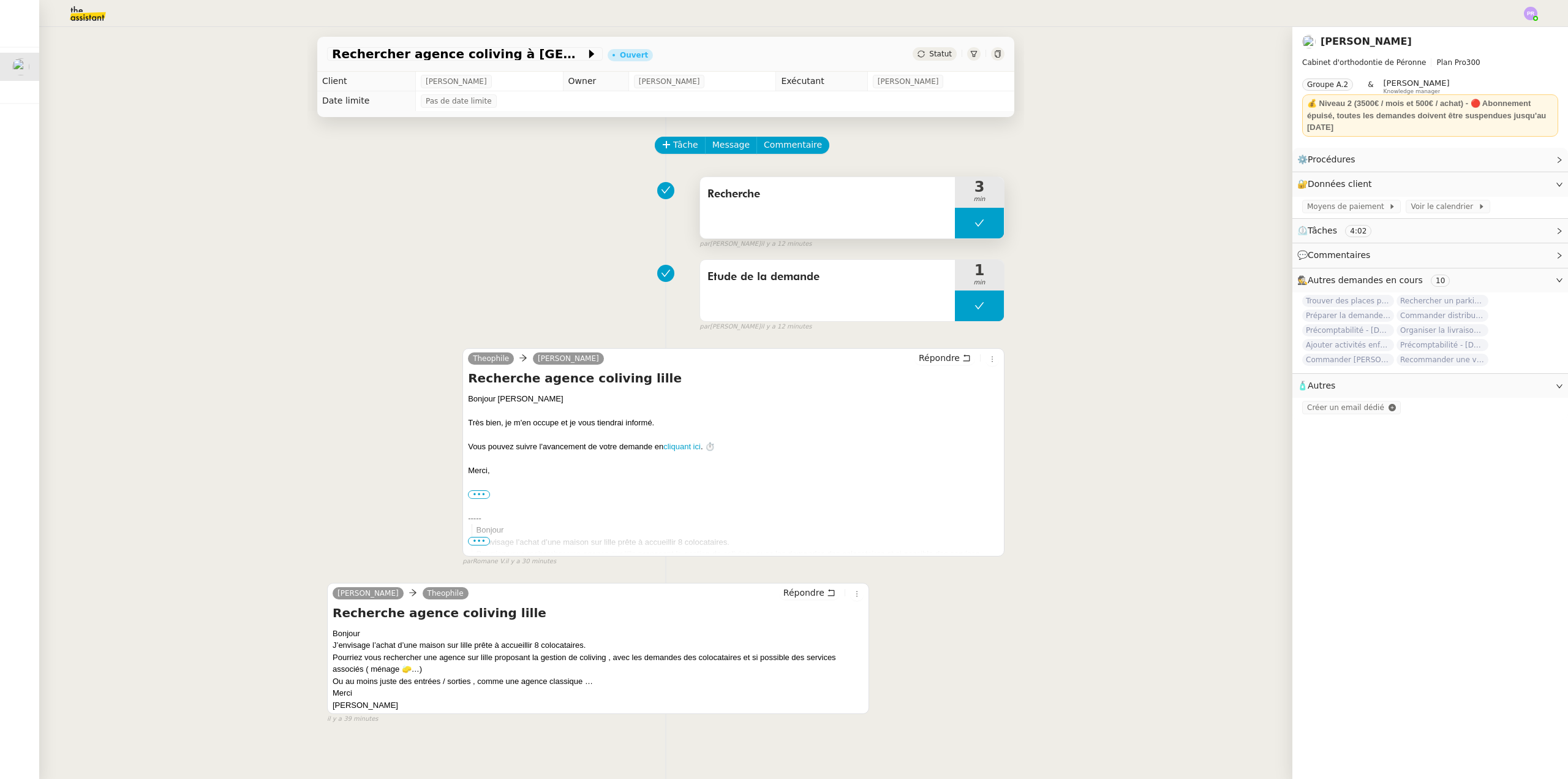
click at [955, 219] on button at bounding box center [979, 223] width 49 height 31
click at [962, 219] on icon at bounding box center [967, 222] width 10 height 10
click at [800, 592] on span "Répondre" at bounding box center [804, 592] width 41 height 12
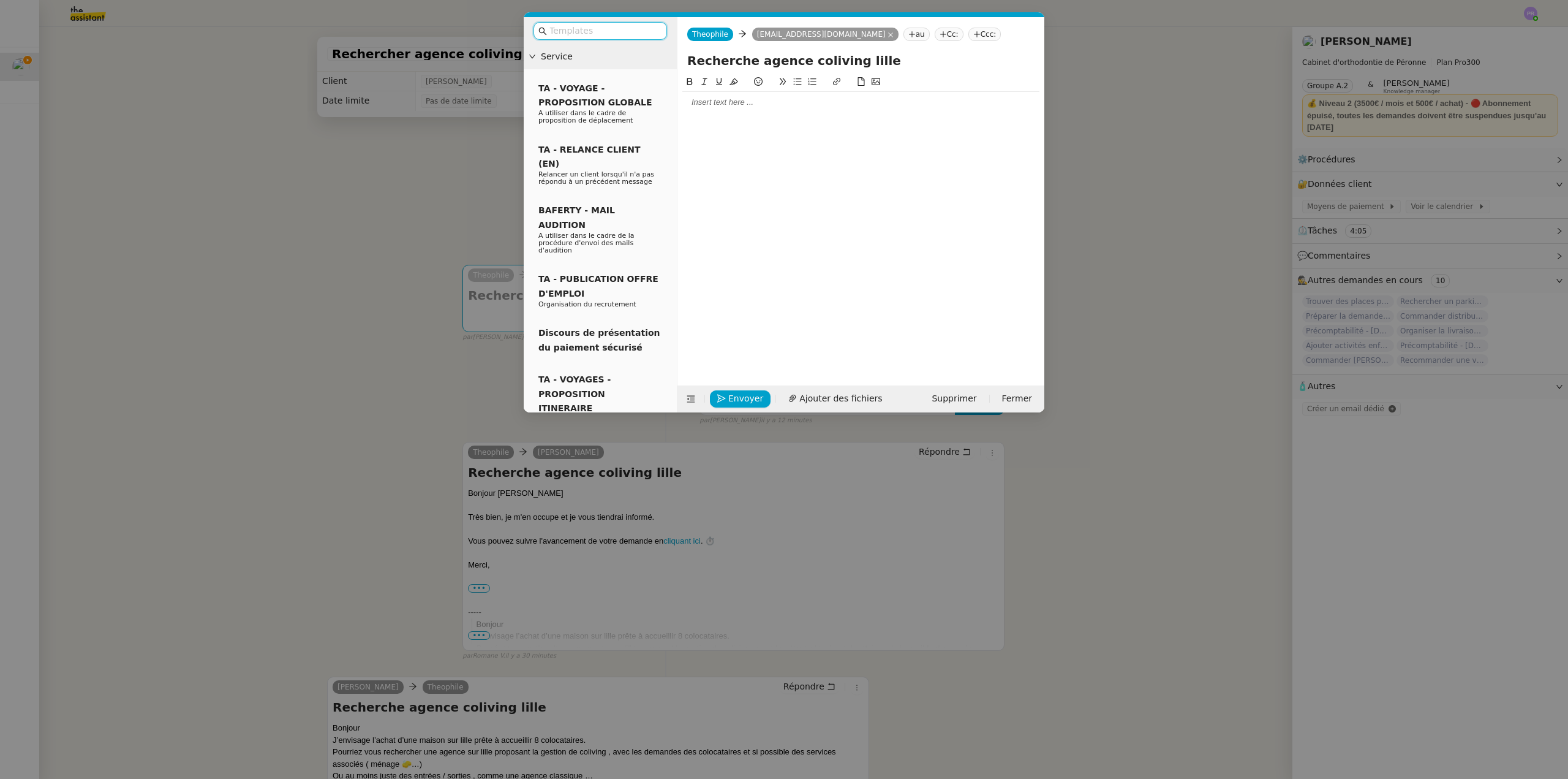
click at [719, 117] on div at bounding box center [861, 221] width 357 height 292
click at [726, 103] on div at bounding box center [861, 102] width 357 height 11
click at [256, 165] on nz-modal-container "Service TA - VOYAGE - PROPOSITION GLOBALE A utiliser dans le cadre de propositi…" at bounding box center [784, 390] width 1568 height 779
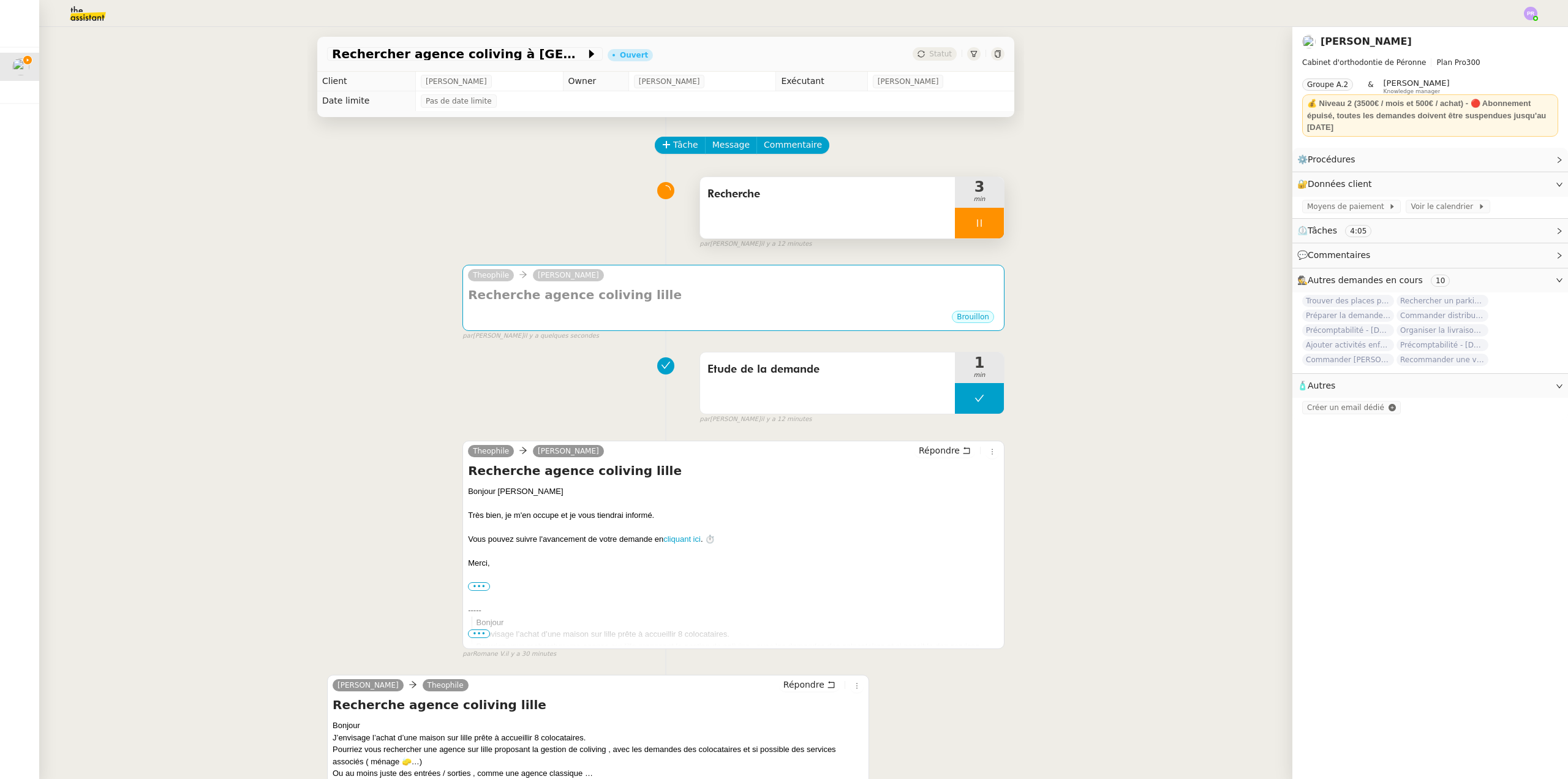
click at [975, 225] on icon at bounding box center [979, 222] width 10 height 10
click at [979, 225] on button at bounding box center [991, 223] width 24 height 31
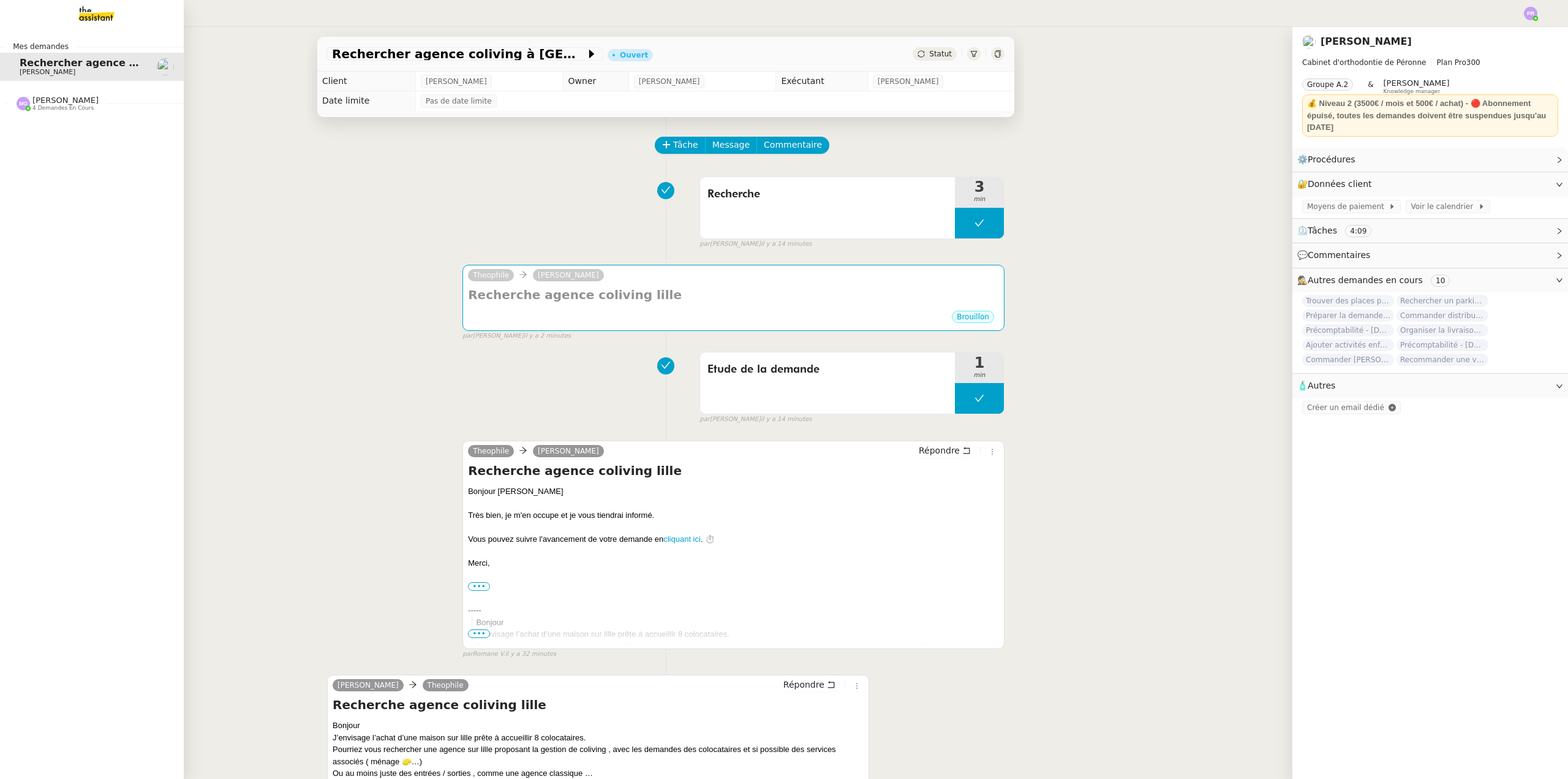
click at [66, 110] on span "4 demandes en cours" at bounding box center [63, 108] width 61 height 7
click at [96, 129] on span "Projet SUQUET" at bounding box center [82, 126] width 124 height 11
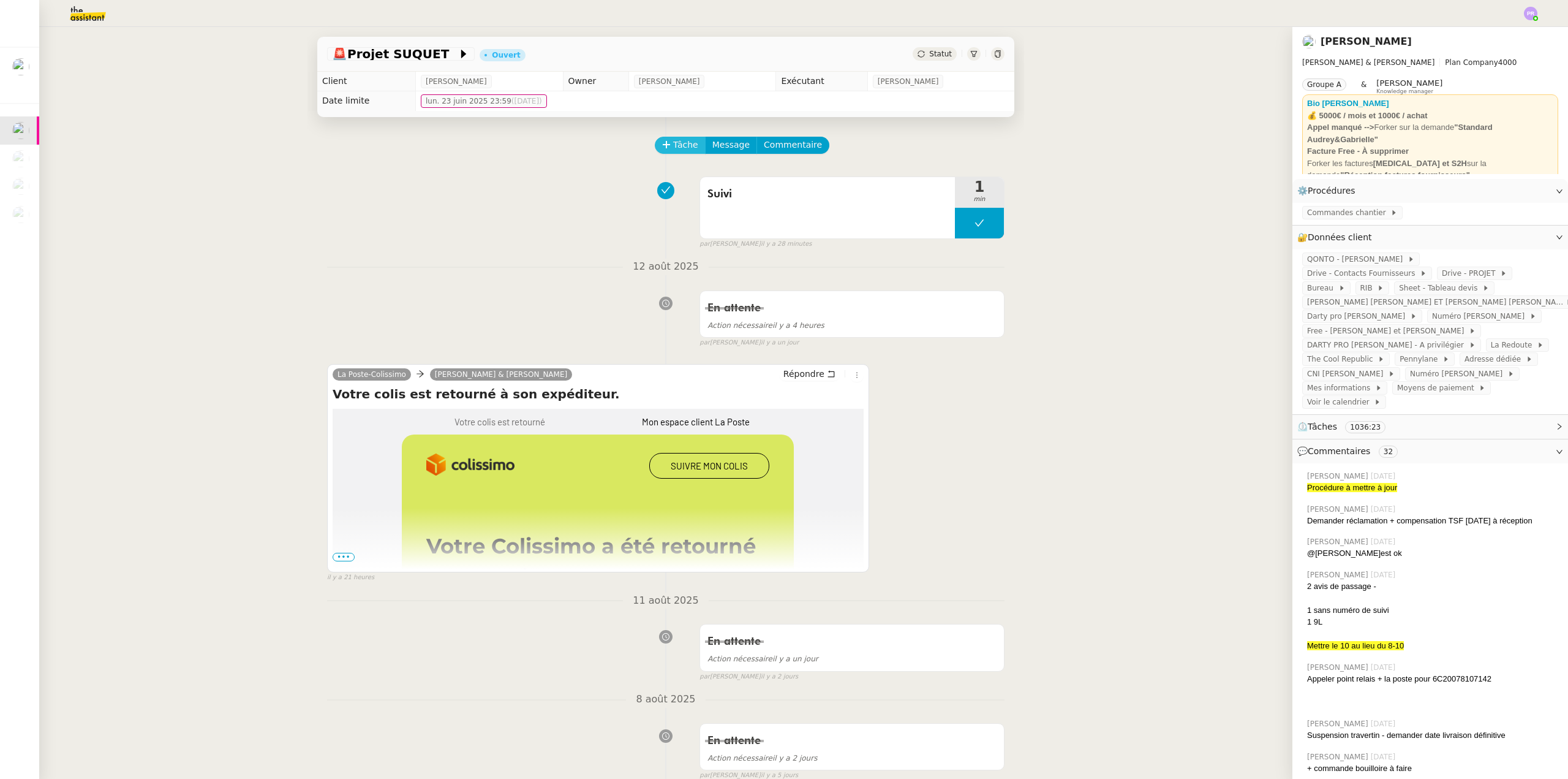
click at [677, 148] on span "Tâche" at bounding box center [686, 145] width 25 height 14
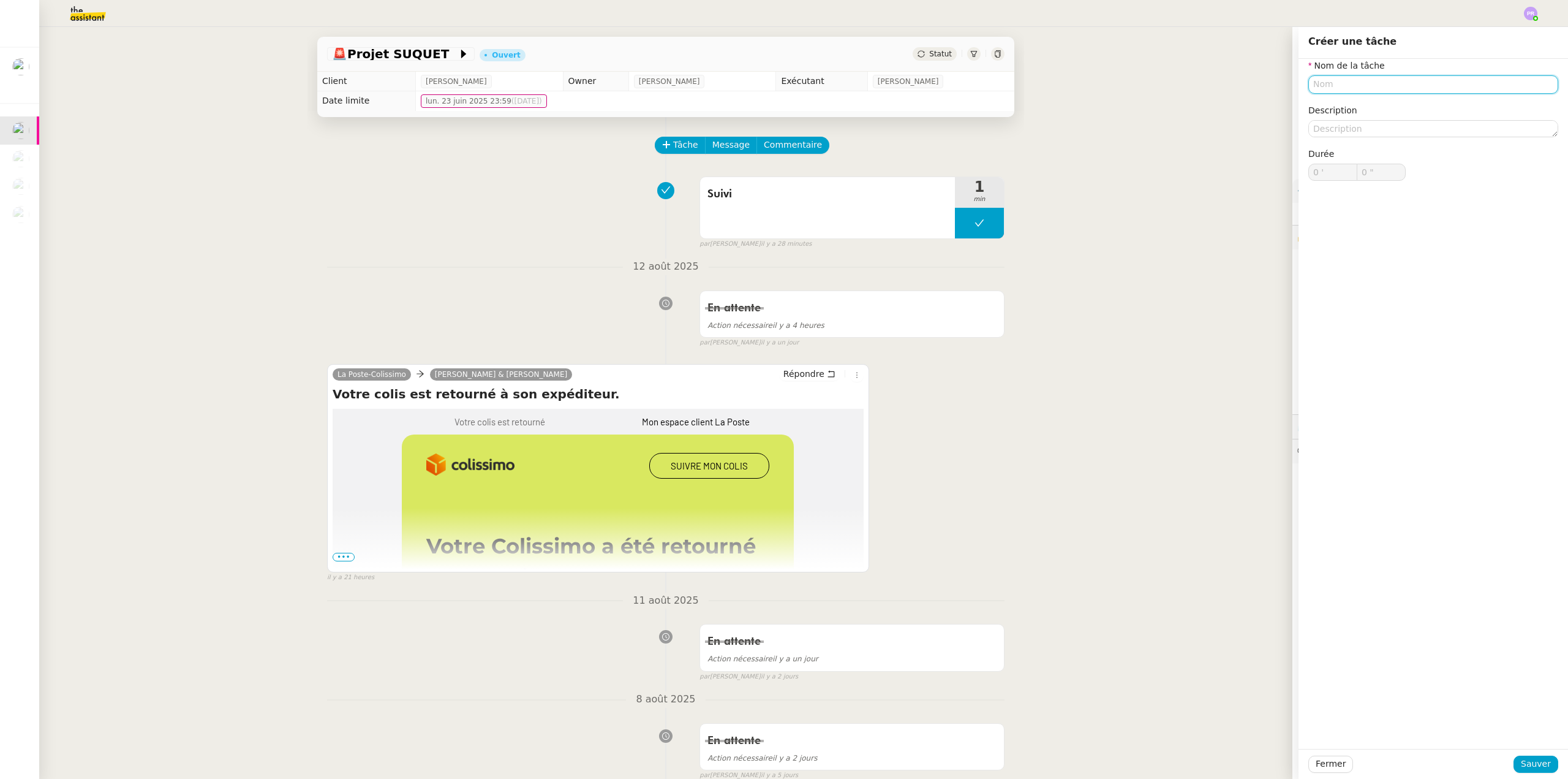
click at [1323, 86] on input "text" at bounding box center [1434, 84] width 250 height 18
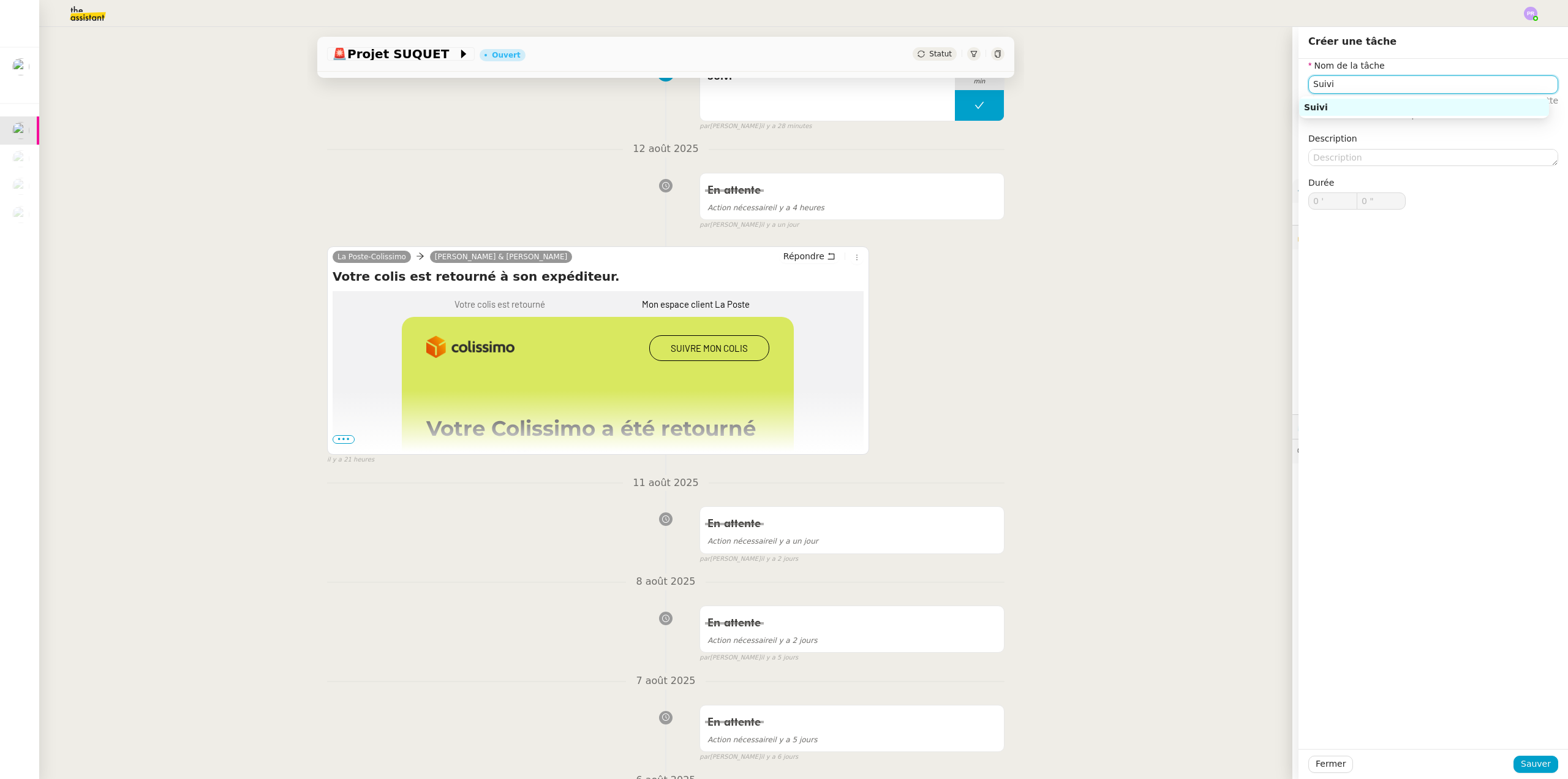
scroll to position [122, 0]
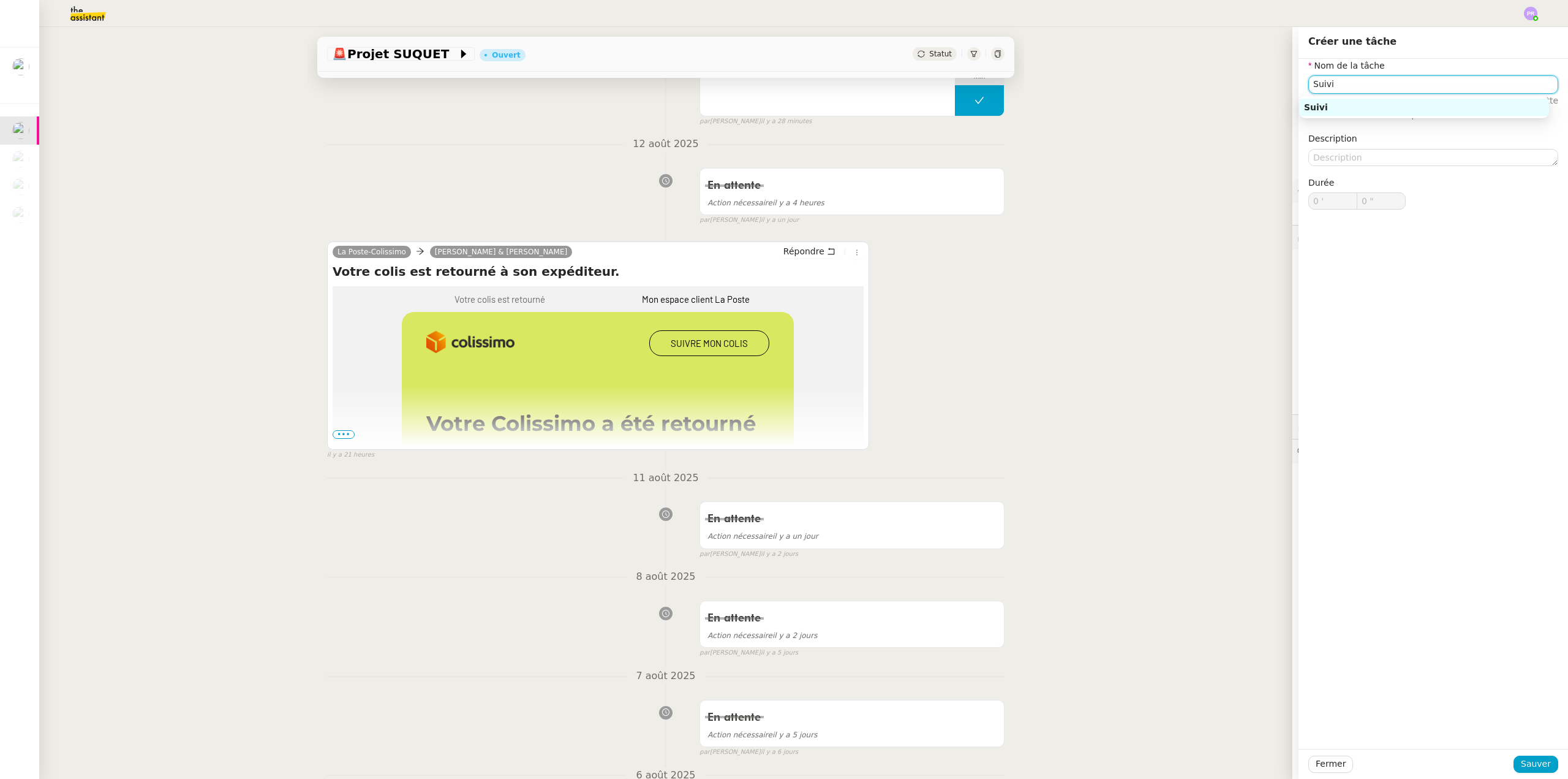
click at [1336, 85] on input "Suivi" at bounding box center [1434, 84] width 250 height 18
click at [1355, 108] on div "Suivi colis" at bounding box center [1424, 107] width 240 height 11
type input "Suivi colis"
click at [1539, 769] on span "Sauver" at bounding box center [1536, 764] width 30 height 14
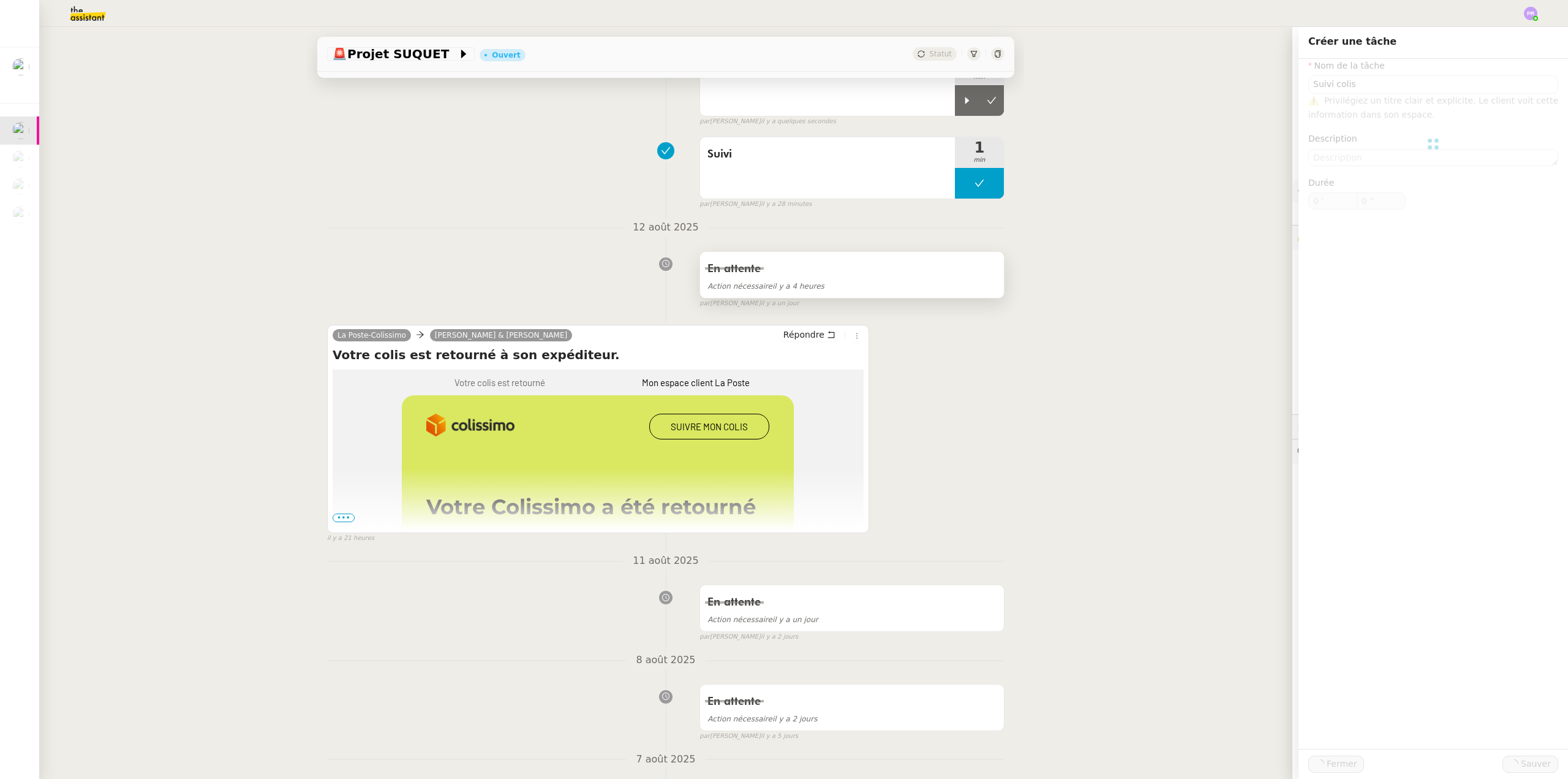
scroll to position [87, 0]
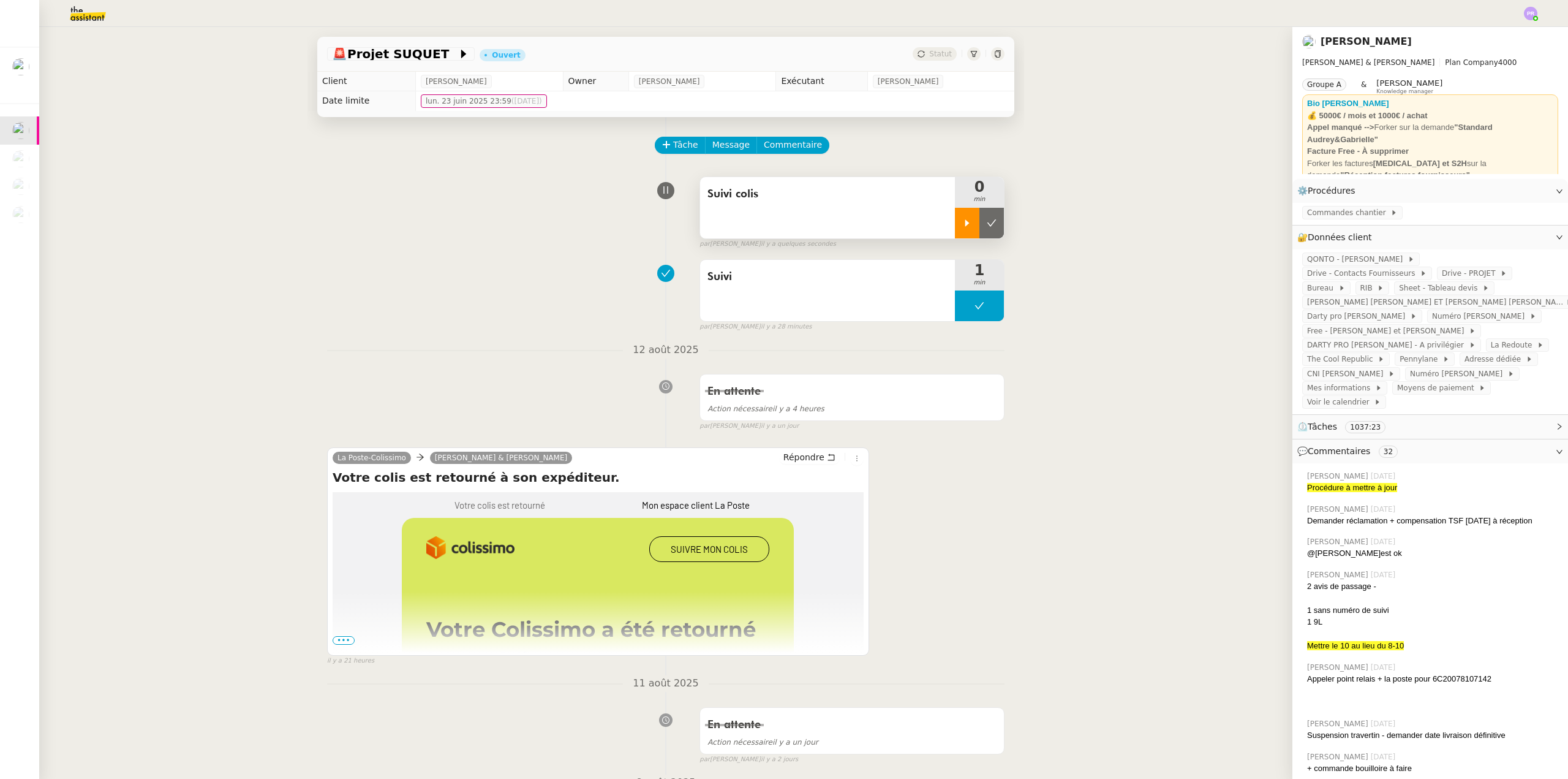
click at [955, 214] on div at bounding box center [967, 223] width 24 height 31
click at [979, 227] on div at bounding box center [979, 223] width 49 height 31
click at [987, 228] on icon at bounding box center [991, 222] width 10 height 10
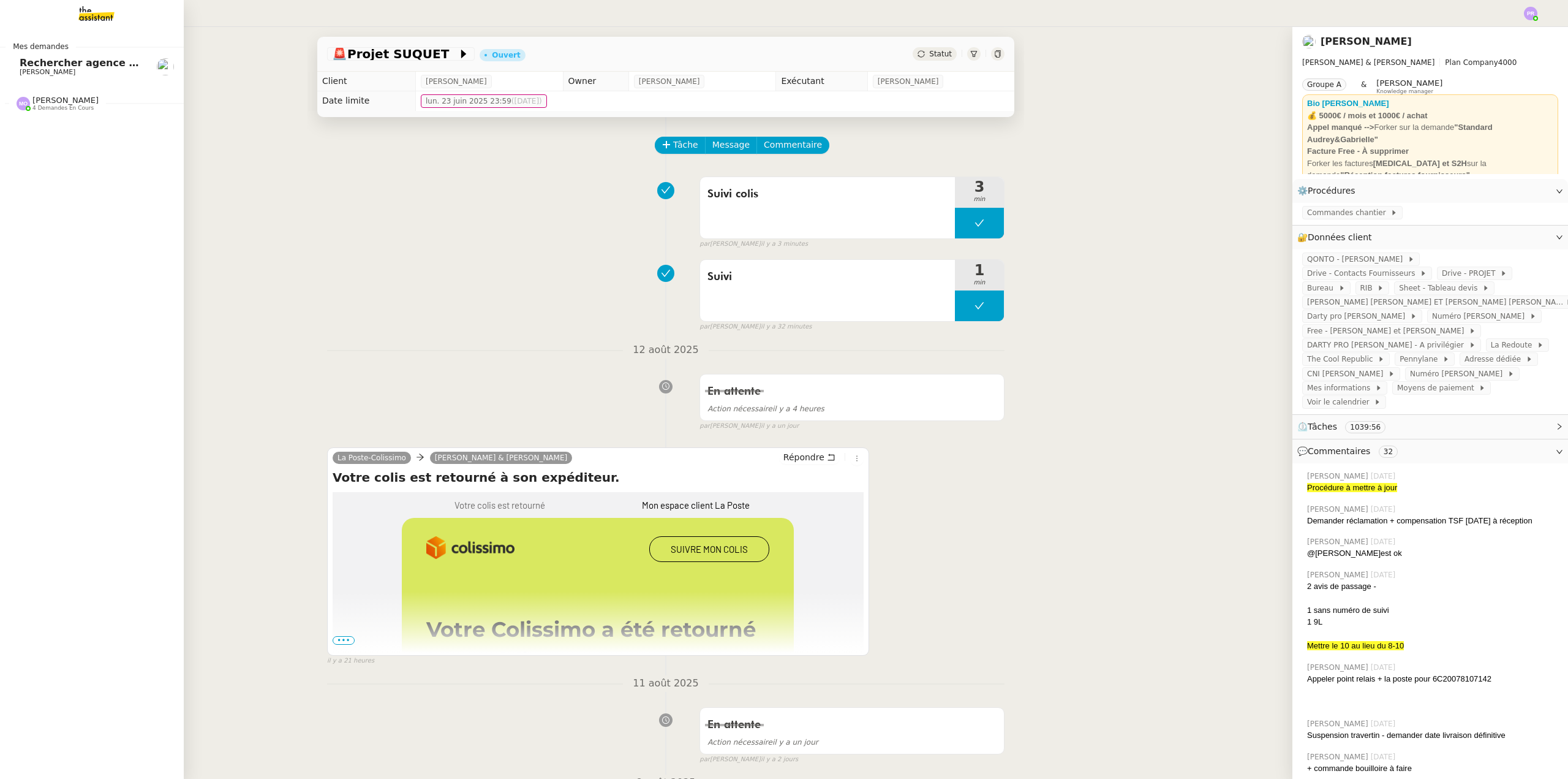
click at [87, 52] on nz-divider "Mes demandes" at bounding box center [92, 46] width 183 height 12
click at [77, 68] on span "Rechercher agence coliving à [GEOGRAPHIC_DATA]" at bounding box center [160, 62] width 280 height 11
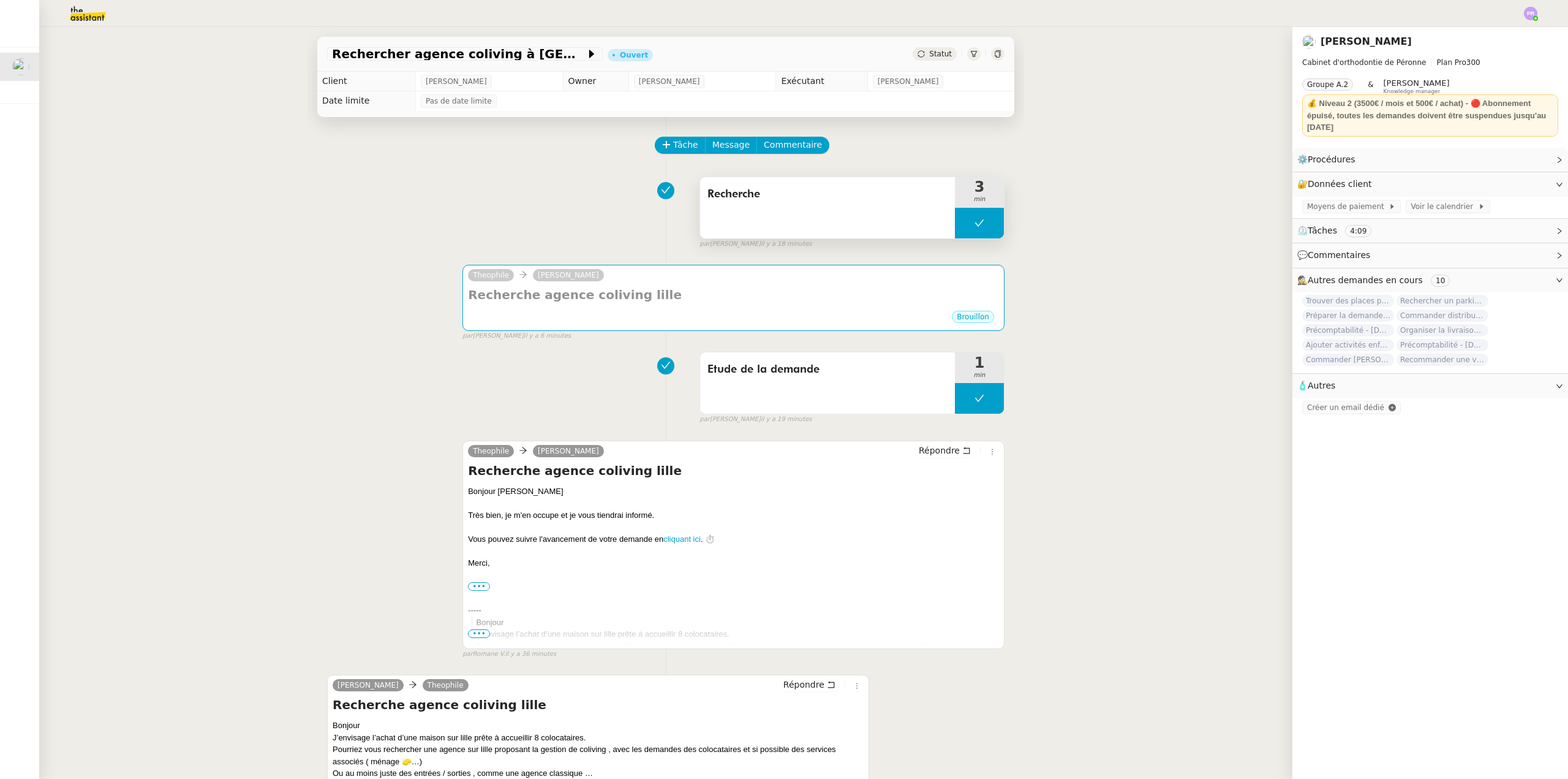
click at [955, 229] on button at bounding box center [979, 223] width 49 height 31
click at [955, 229] on div at bounding box center [967, 223] width 24 height 31
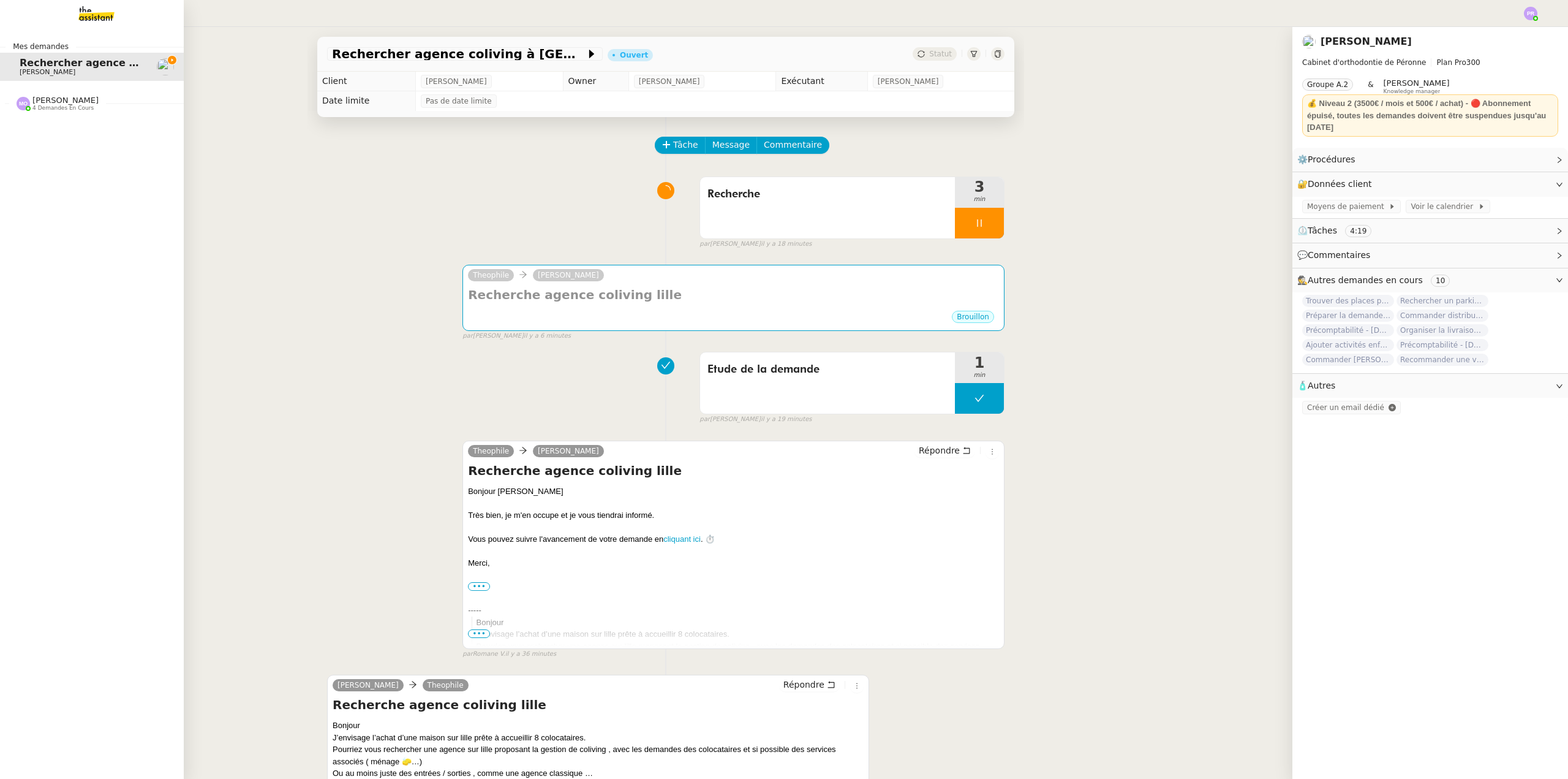
click at [66, 106] on span "4 demandes en cours" at bounding box center [63, 108] width 61 height 7
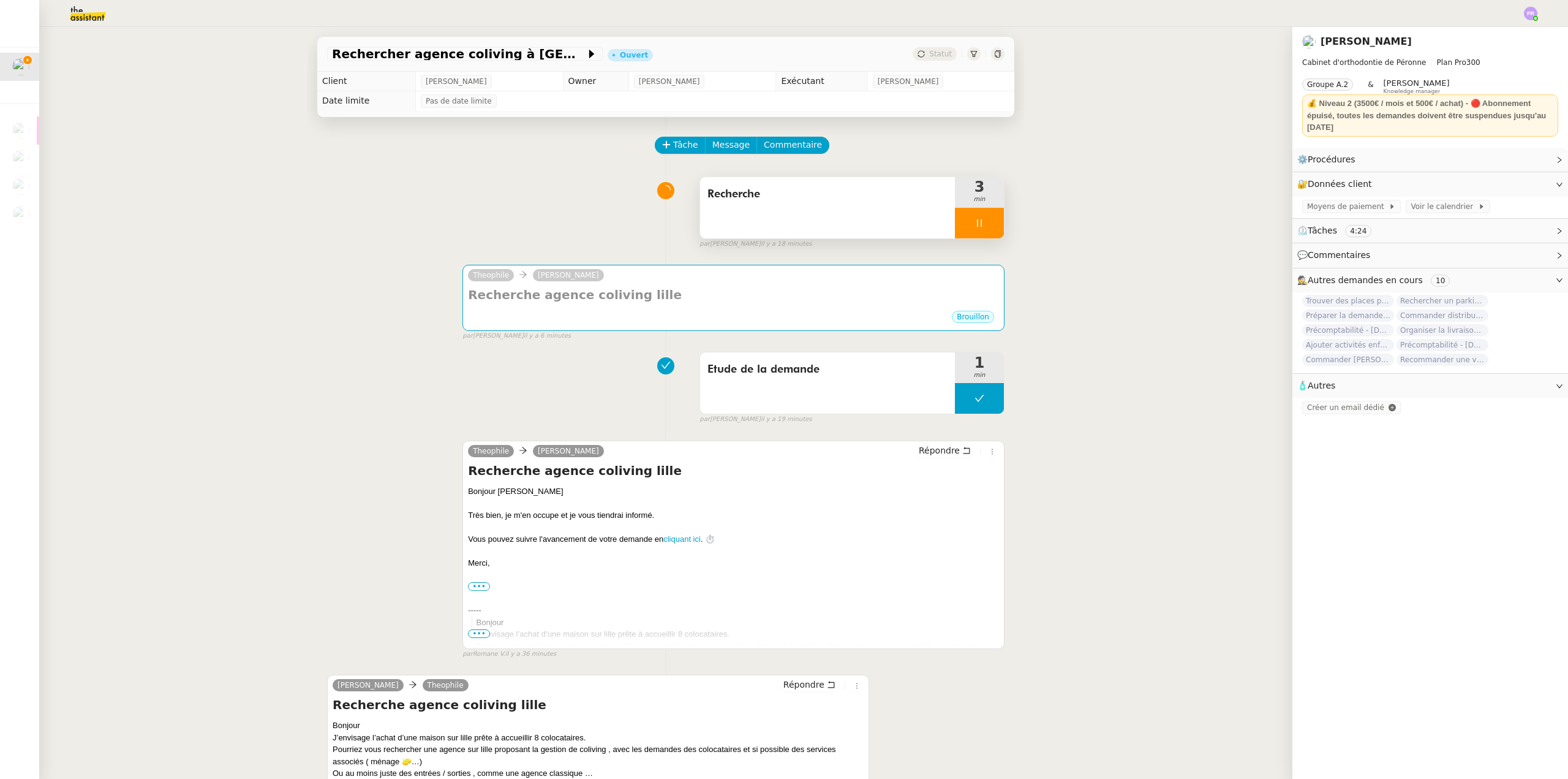
click at [977, 228] on div at bounding box center [979, 223] width 49 height 31
click at [987, 228] on icon at bounding box center [991, 222] width 10 height 10
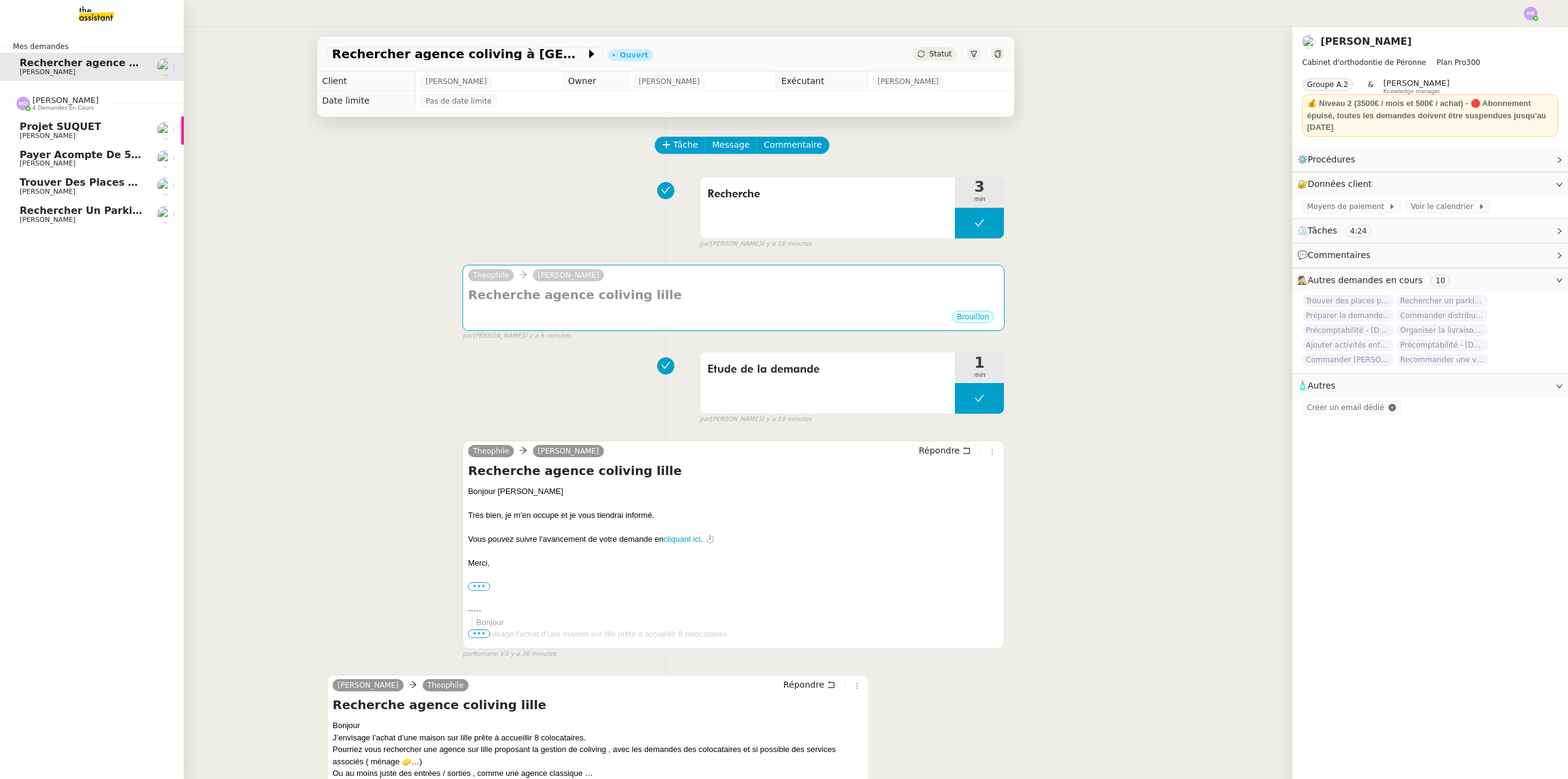
click at [84, 131] on span "Projet SUQUET" at bounding box center [61, 126] width 82 height 11
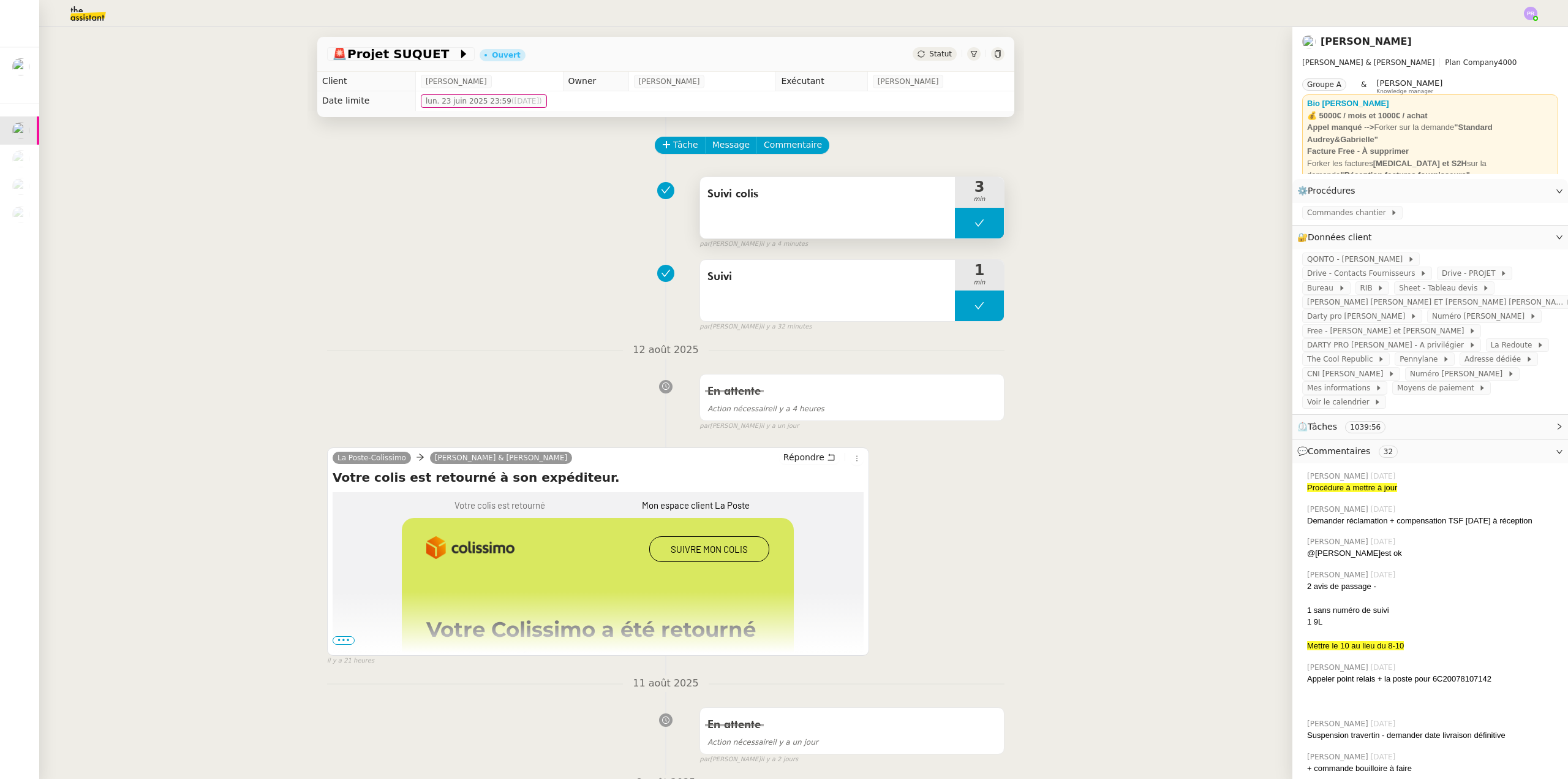
click at [955, 221] on button at bounding box center [979, 223] width 49 height 31
click at [962, 221] on icon at bounding box center [967, 222] width 10 height 10
click at [986, 228] on div at bounding box center [979, 223] width 49 height 31
click at [987, 228] on icon at bounding box center [991, 222] width 10 height 10
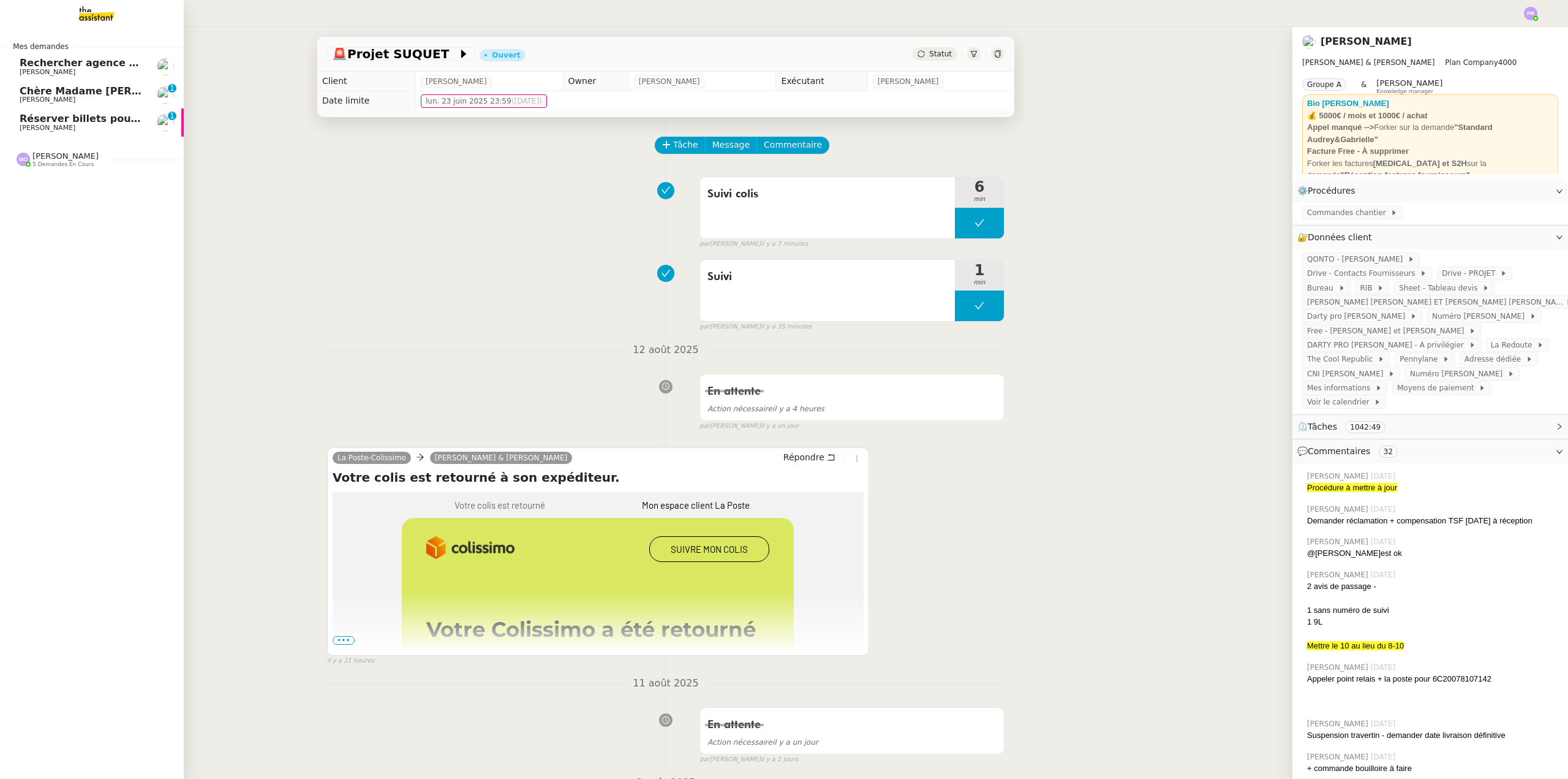
click at [62, 96] on span "Chère Madame [PERSON_NAME] et informations pour votre voyage du [DATE]" at bounding box center [234, 91] width 429 height 11
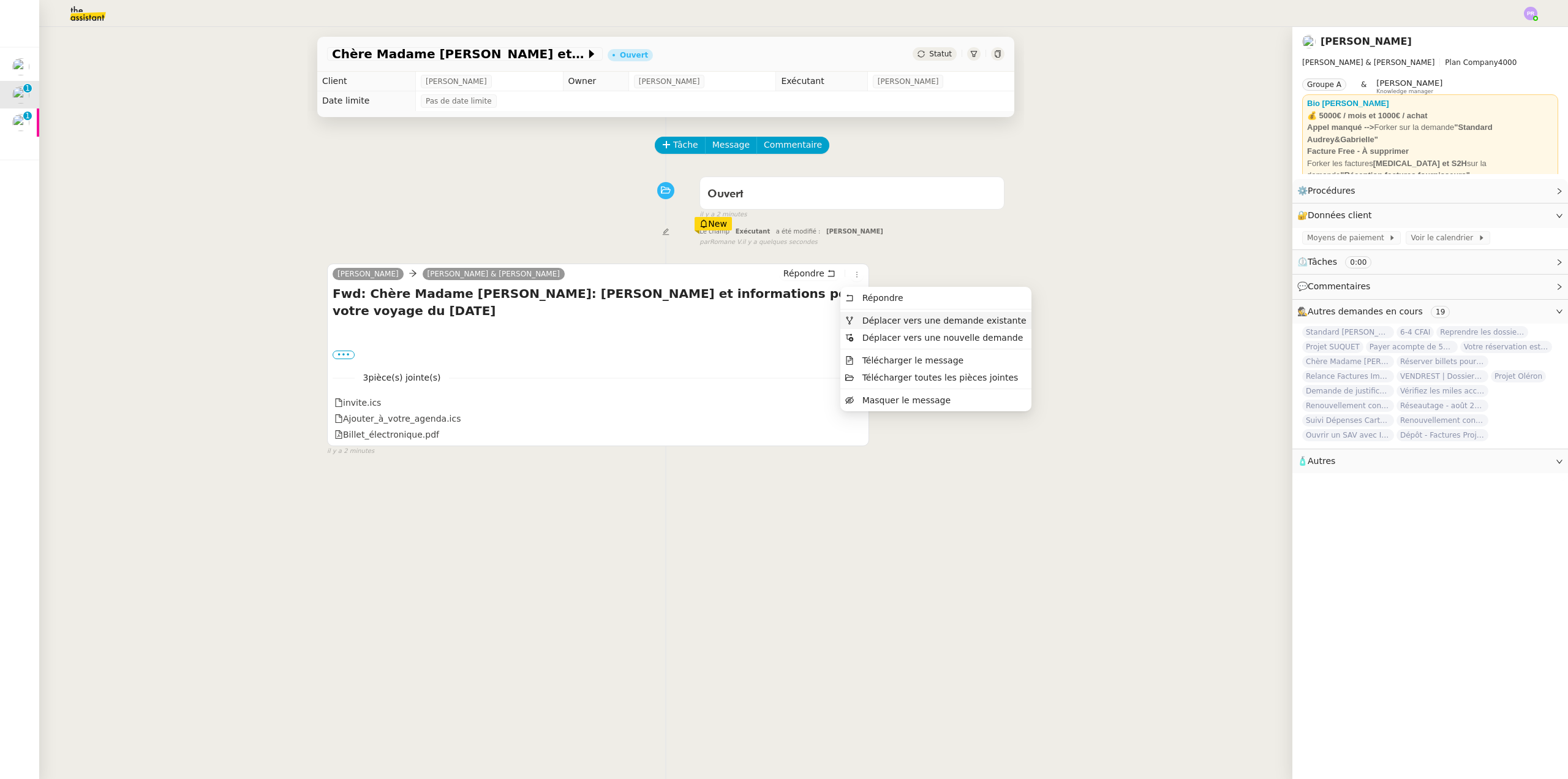
click at [897, 316] on span "Déplacer vers une demande existante" at bounding box center [945, 320] width 164 height 10
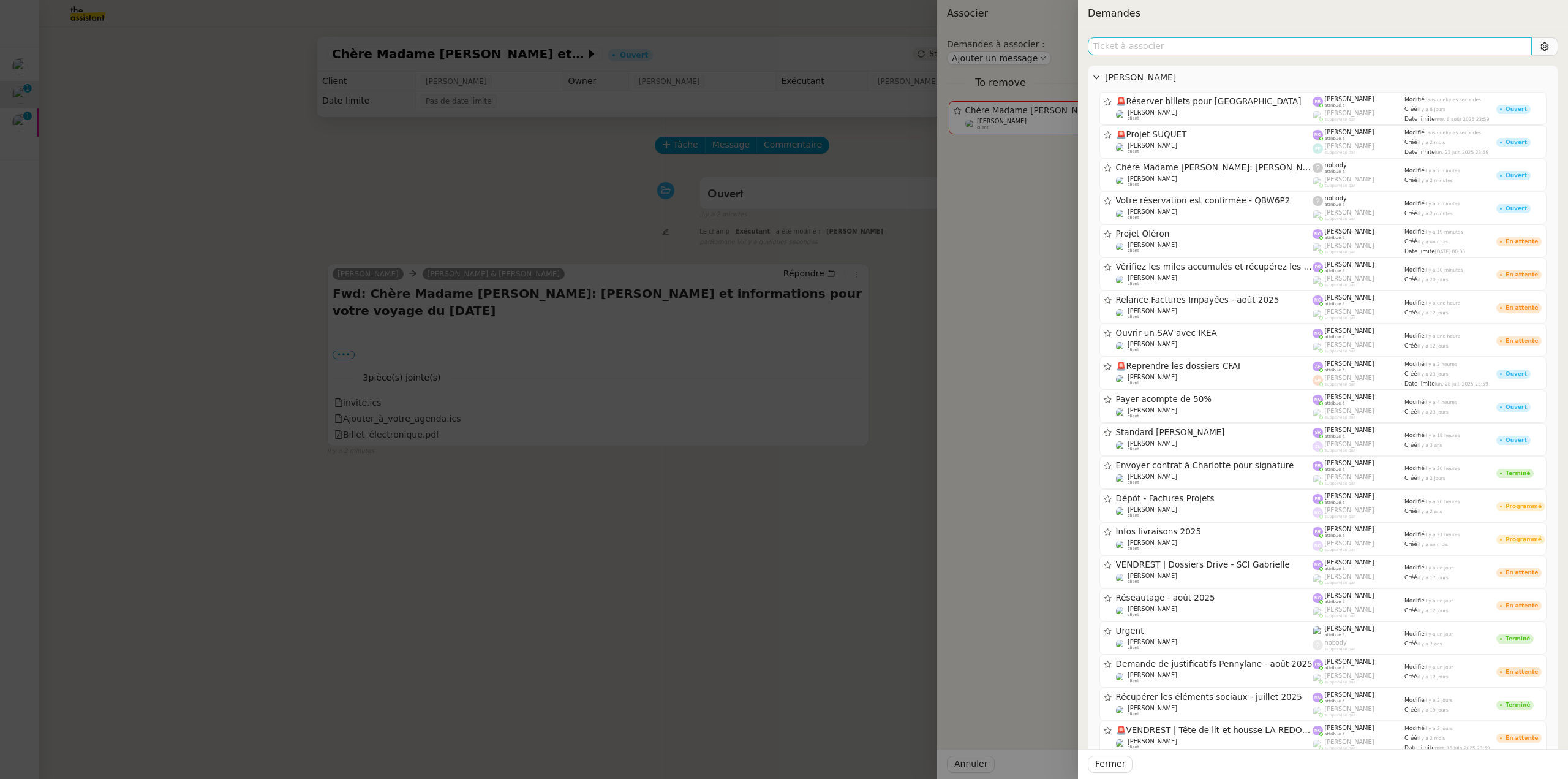
click at [1204, 53] on input "text" at bounding box center [1309, 47] width 444 height 18
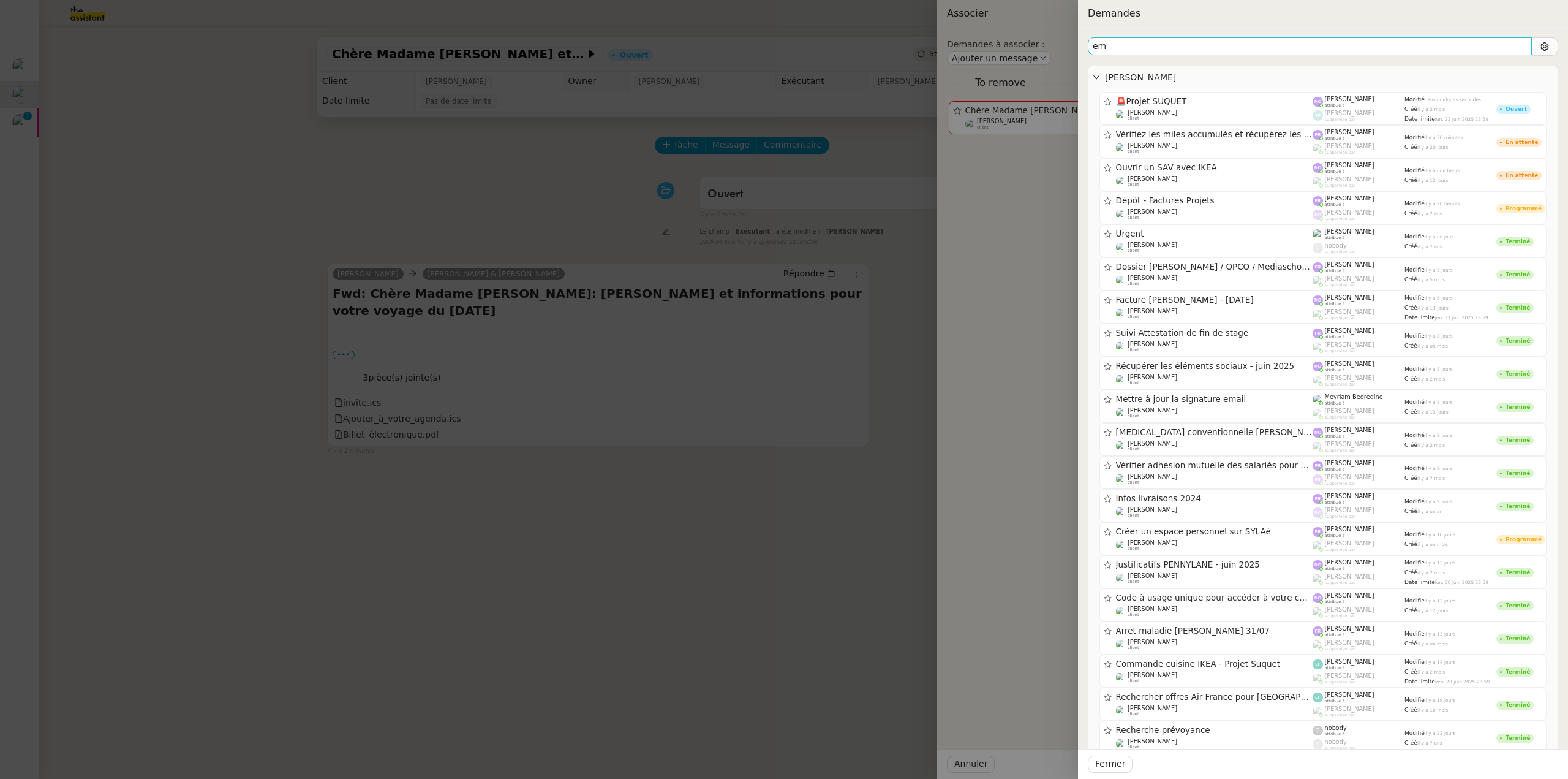
type input "e"
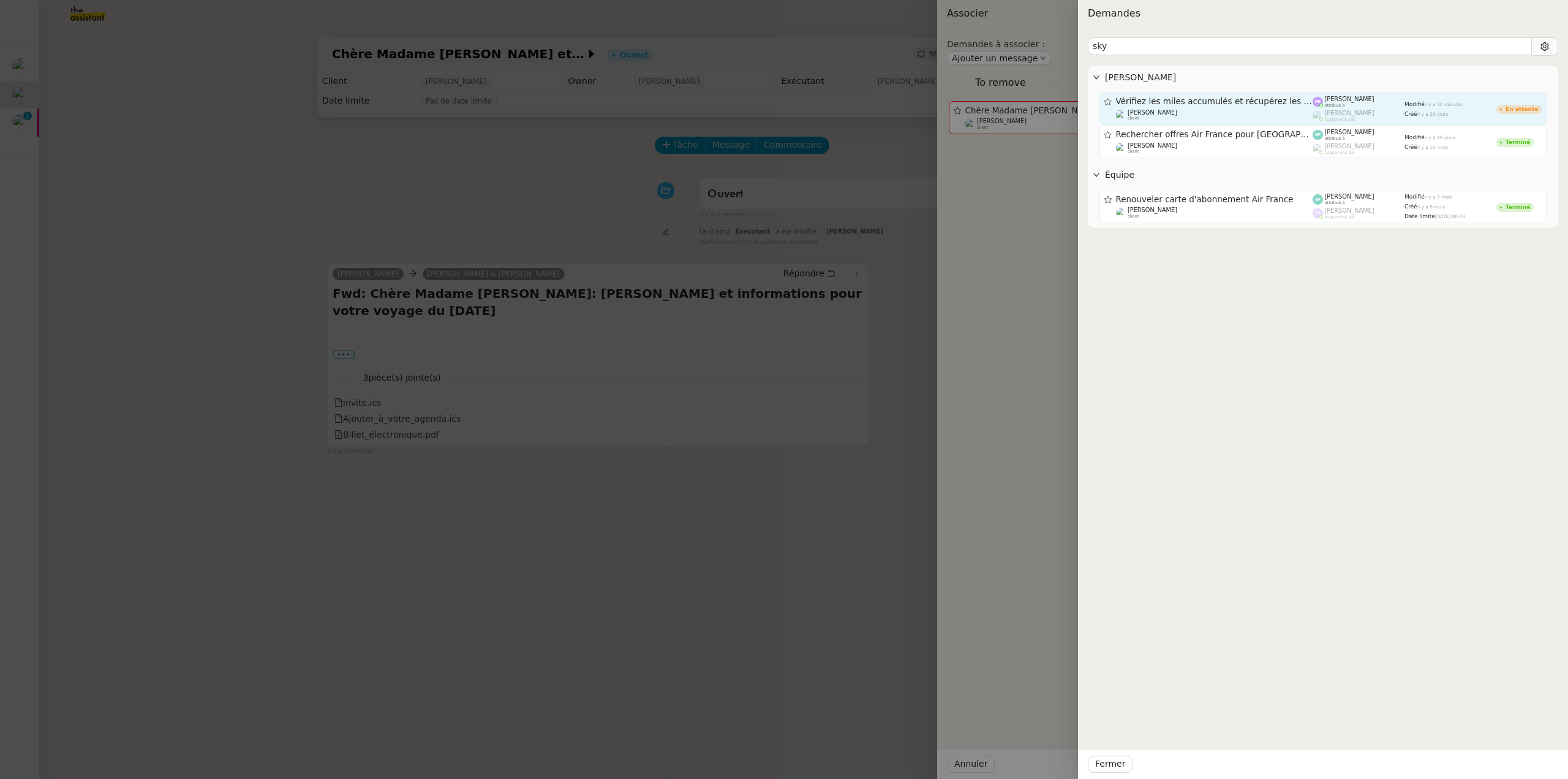
type input "sky"
click at [1216, 103] on span "Vérifiez les miles accumulés et récupérez les mdp" at bounding box center [1215, 101] width 198 height 8
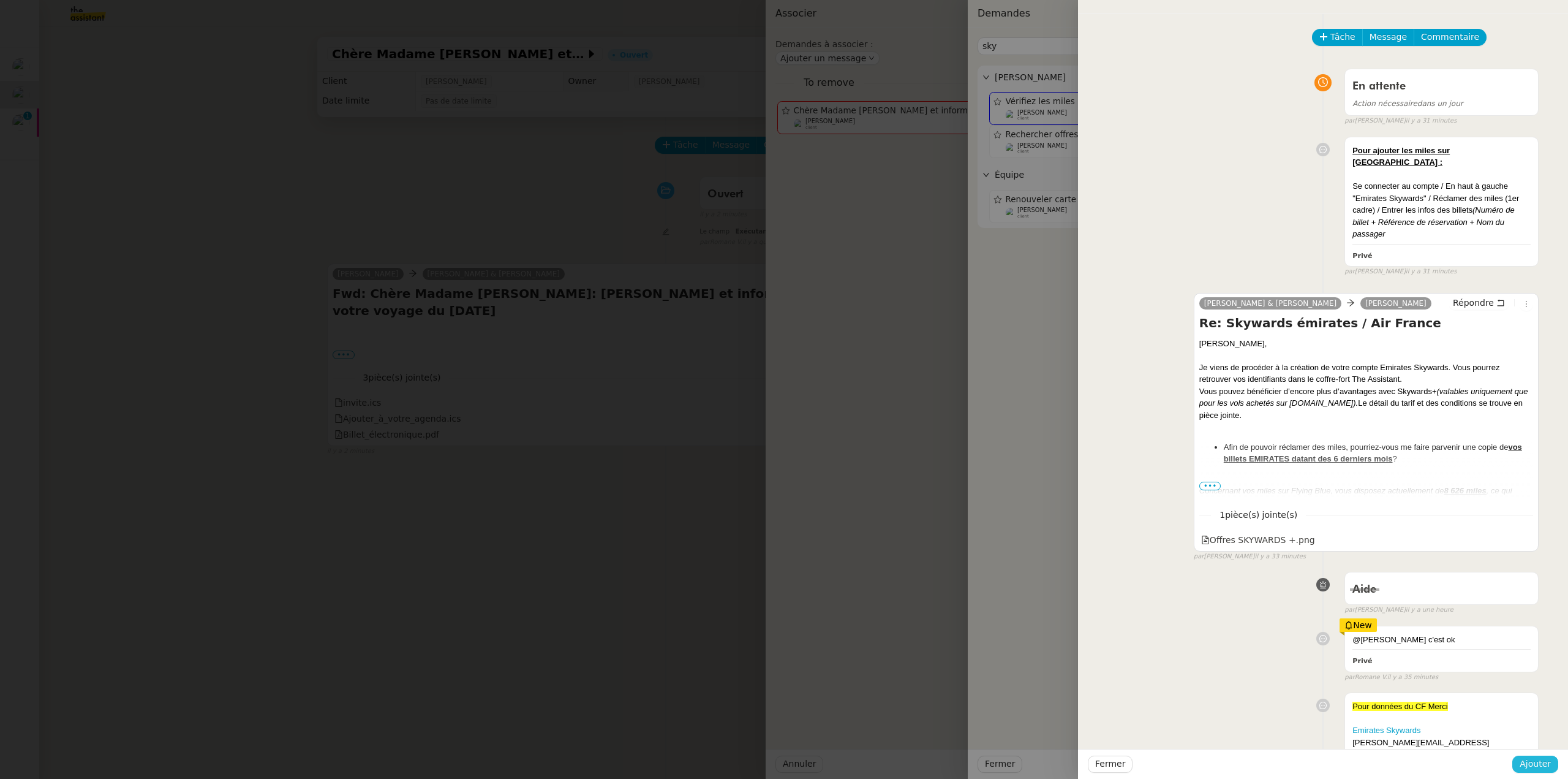
click at [1538, 764] on span "Ajouter" at bounding box center [1535, 764] width 31 height 14
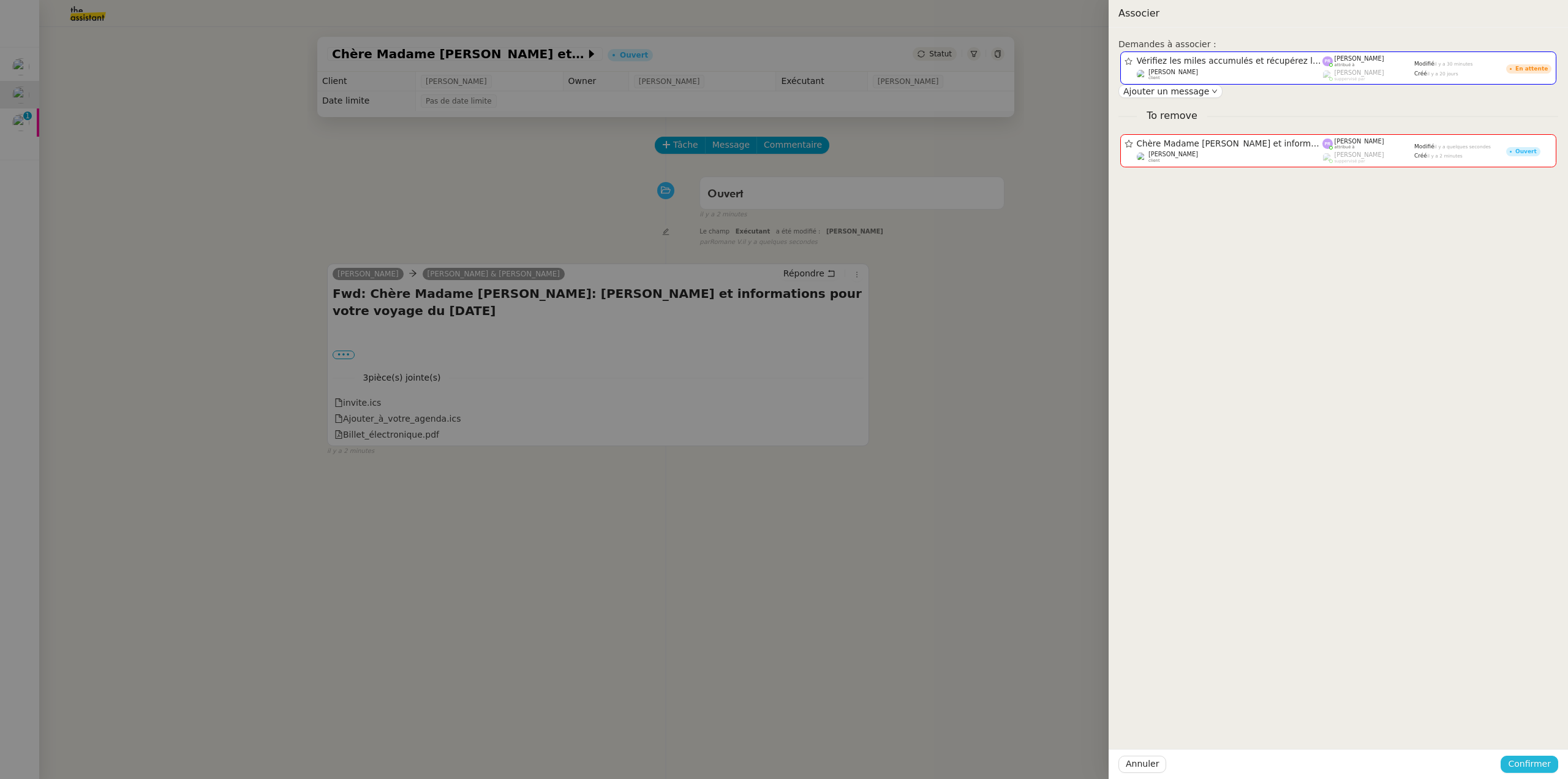
click at [1538, 764] on span "Confirmer" at bounding box center [1529, 764] width 43 height 14
click at [1533, 730] on span "Ajouter" at bounding box center [1530, 731] width 31 height 12
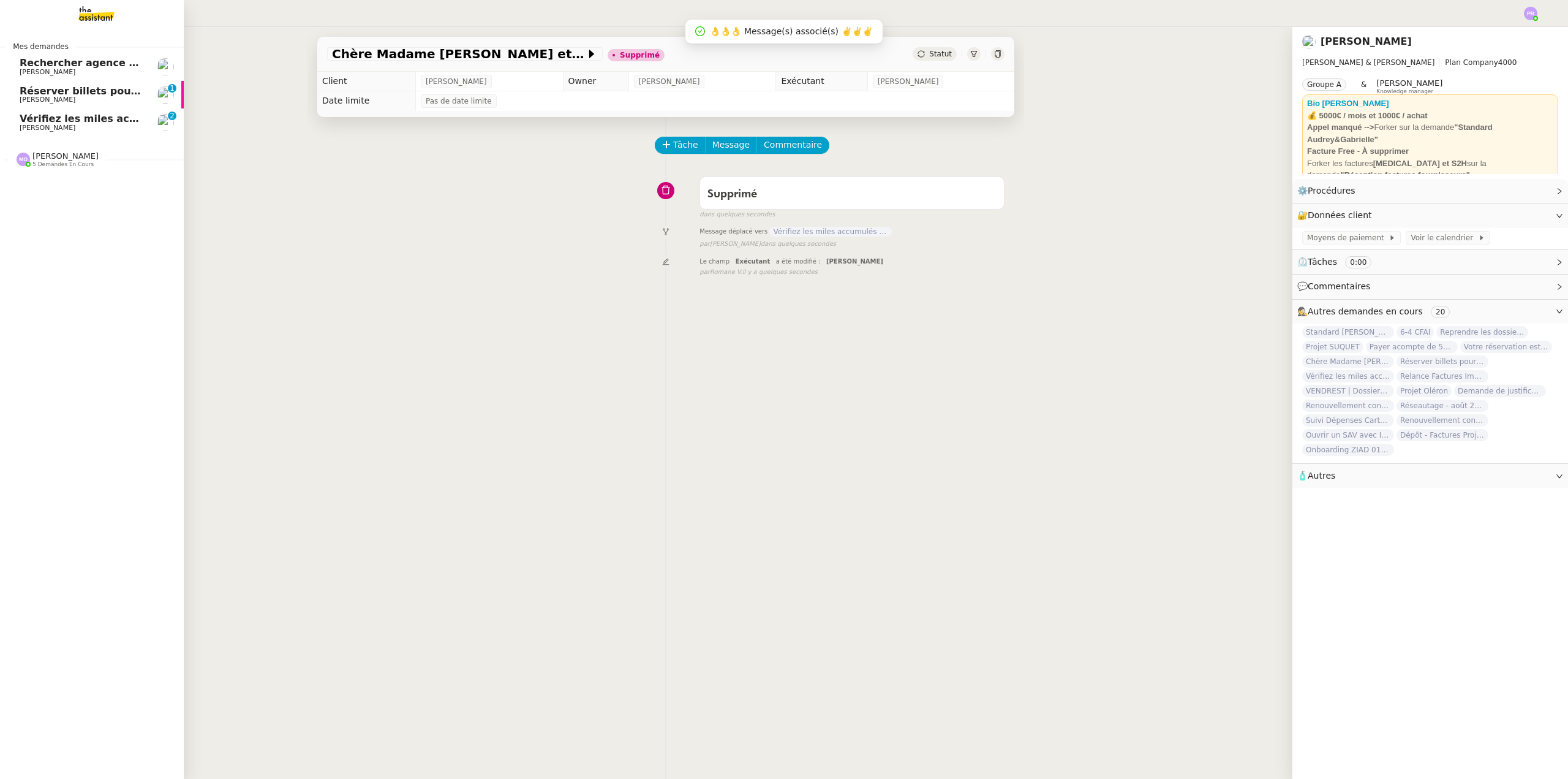
click at [83, 92] on span "Réserver billets pour [GEOGRAPHIC_DATA]" at bounding box center [136, 91] width 234 height 11
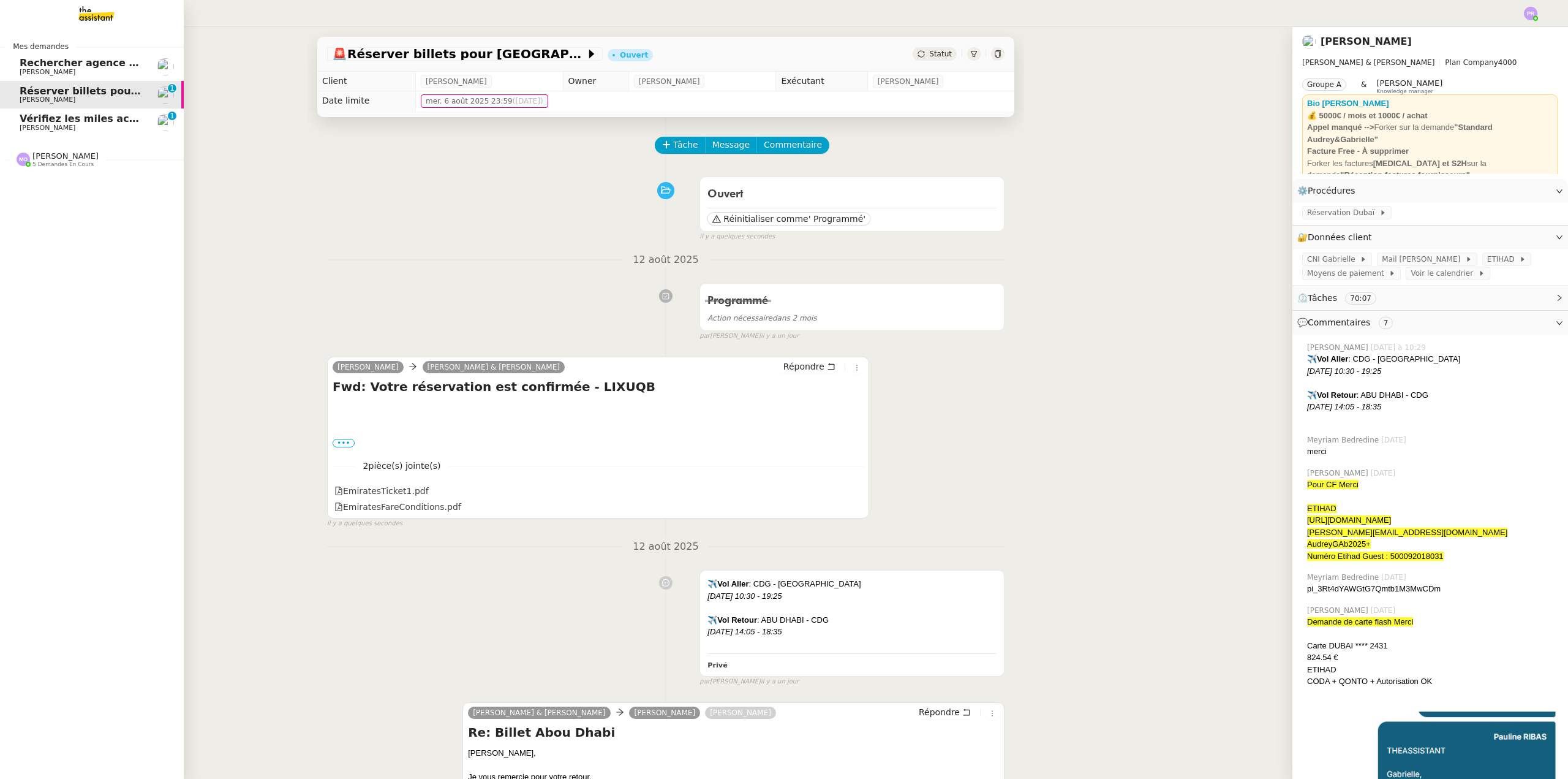
click at [80, 121] on span "Vérifiez les miles accumulés et récupérez les mdp" at bounding box center [157, 119] width 276 height 11
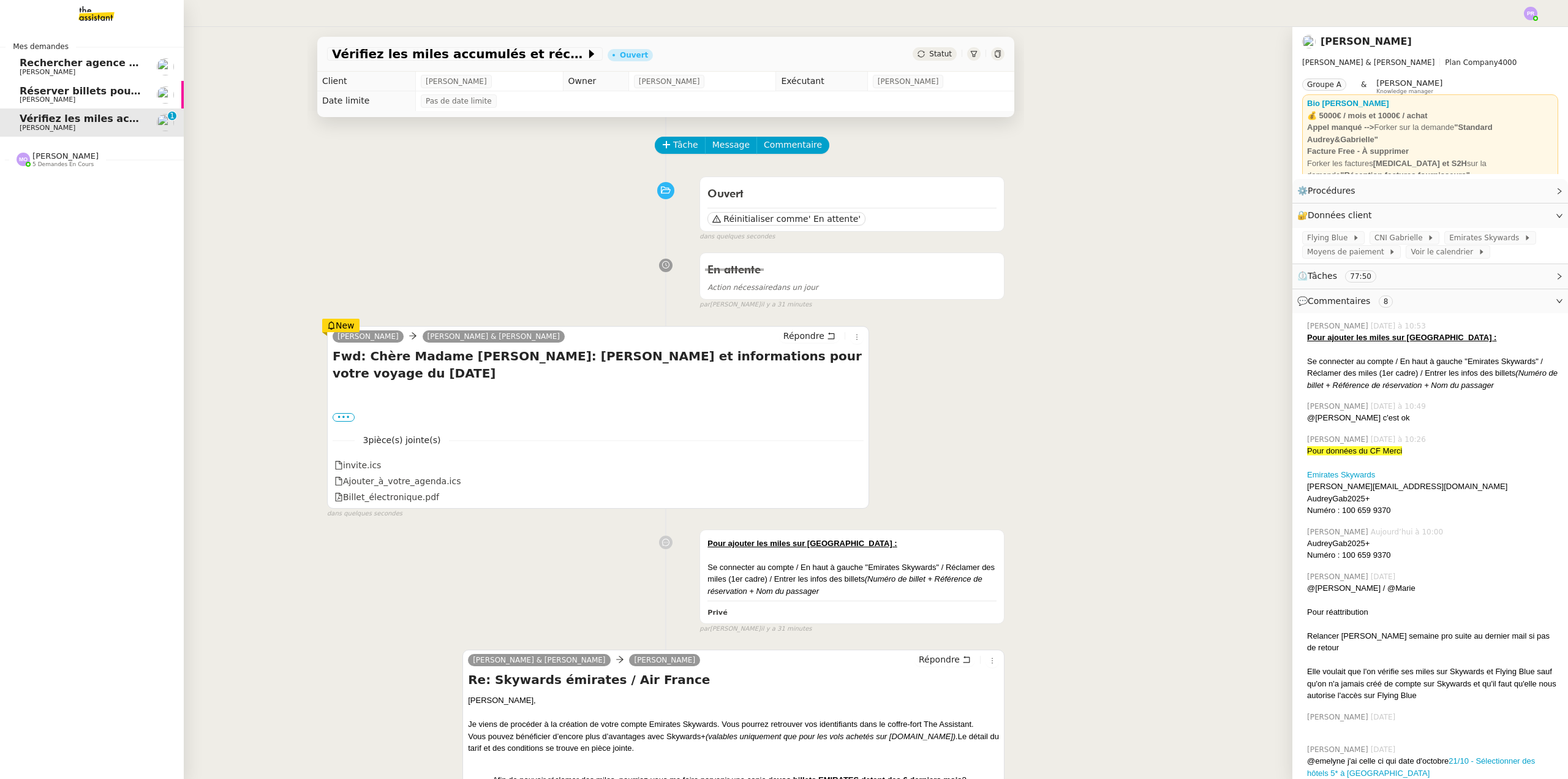
click at [101, 67] on span "Rechercher agence coliving à [GEOGRAPHIC_DATA]" at bounding box center [160, 62] width 280 height 11
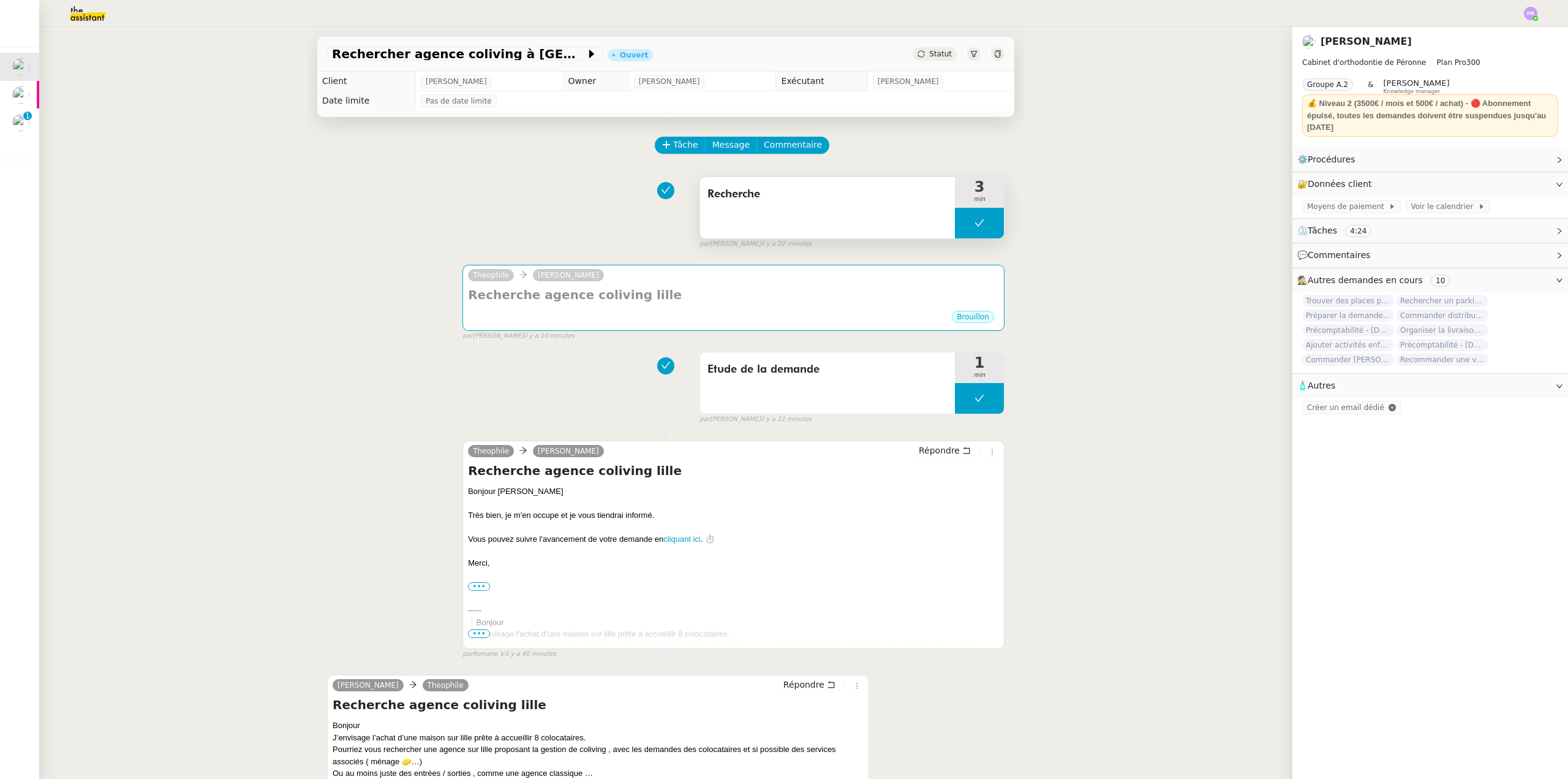
click at [957, 226] on button at bounding box center [979, 223] width 49 height 31
click at [962, 226] on icon at bounding box center [967, 222] width 10 height 10
click at [712, 290] on h4 "Recherche agence coliving lille" at bounding box center [734, 295] width 531 height 17
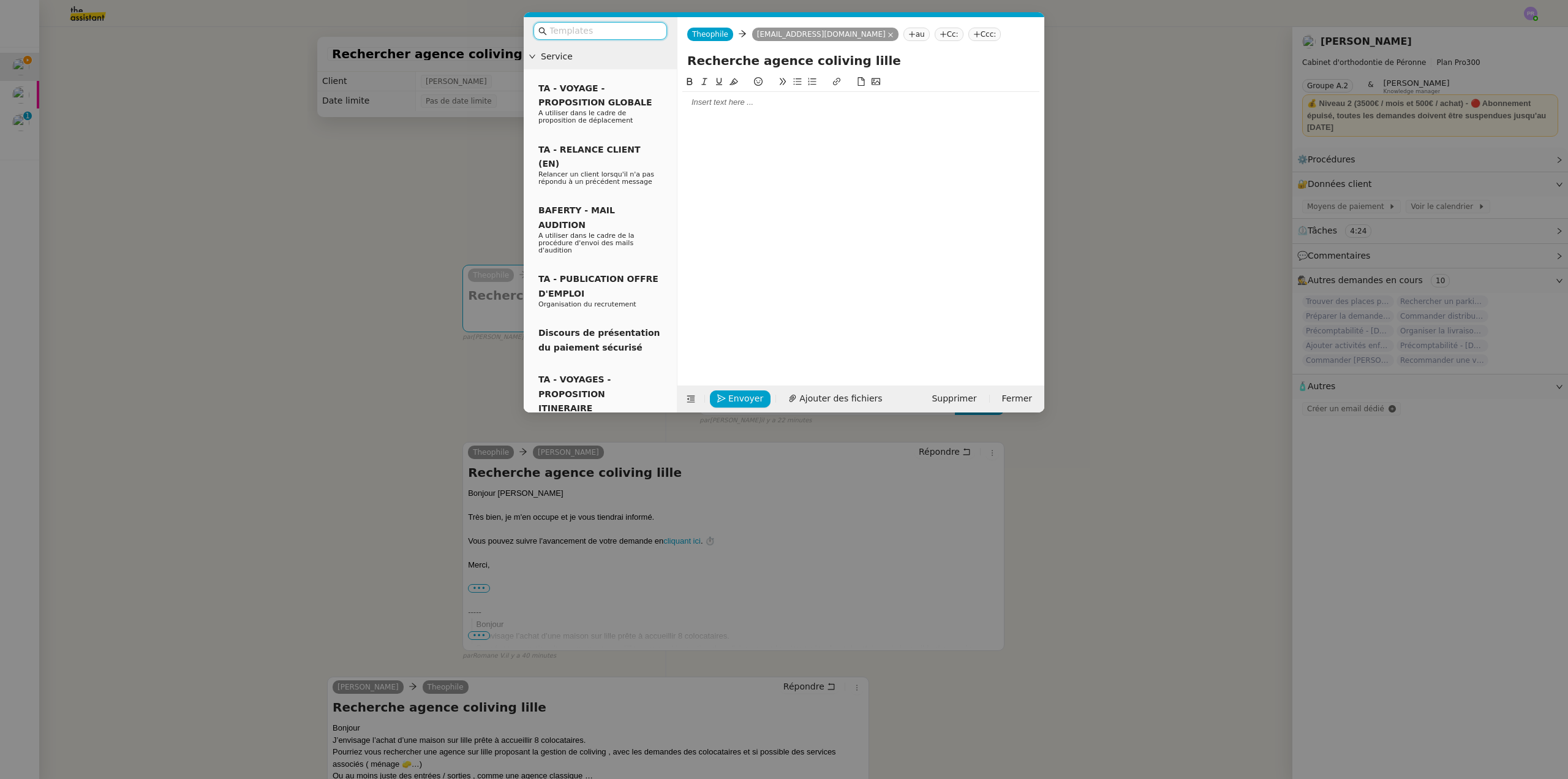
click at [705, 108] on div at bounding box center [861, 102] width 357 height 11
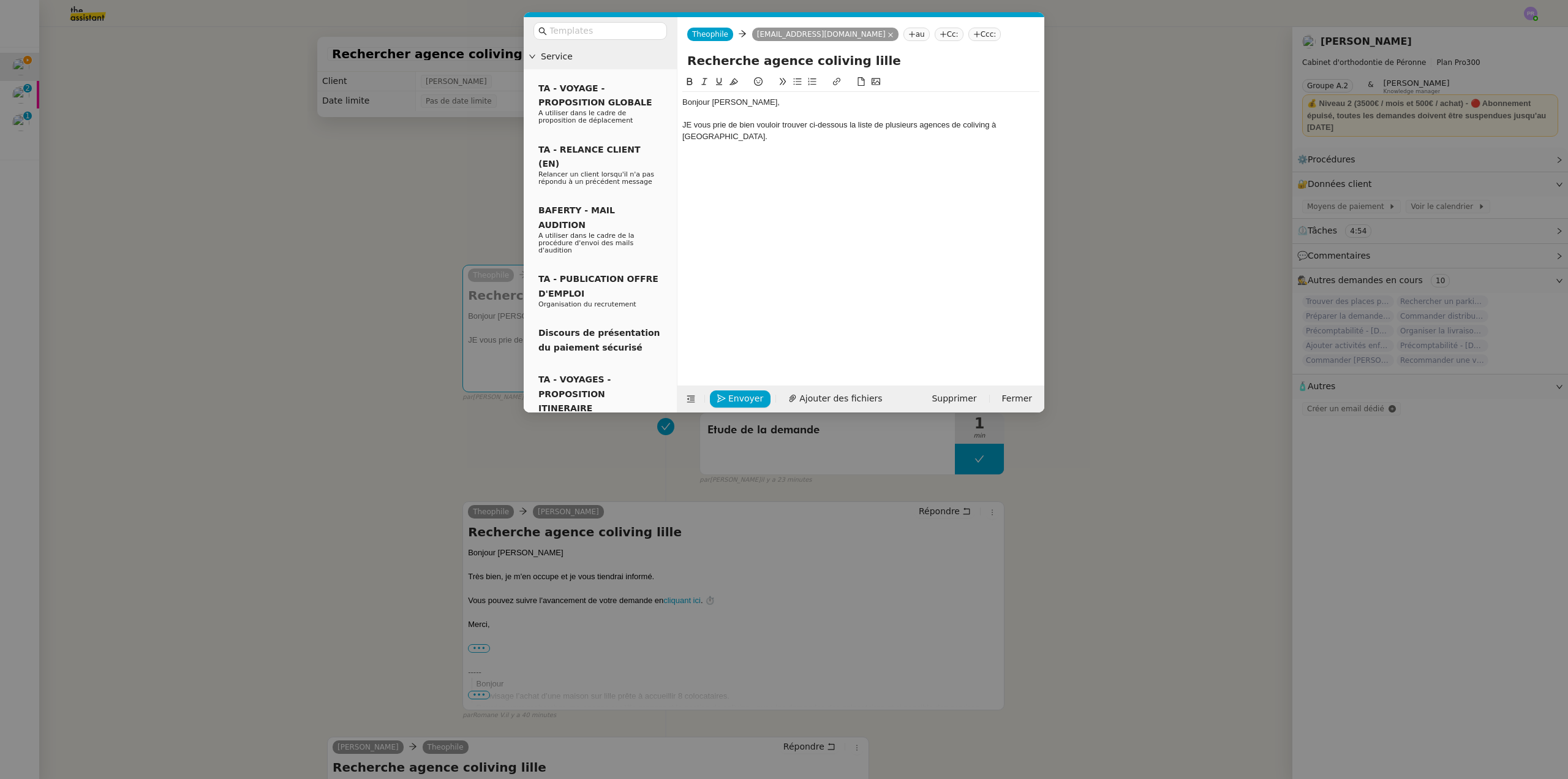
click at [694, 129] on div "JE vous prie de bien vouloir trouver ci-dessous la liste de plusieurs agences d…" at bounding box center [861, 131] width 357 height 23
click at [714, 142] on div at bounding box center [861, 147] width 357 height 11
click at [800, 84] on icon at bounding box center [797, 81] width 8 height 8
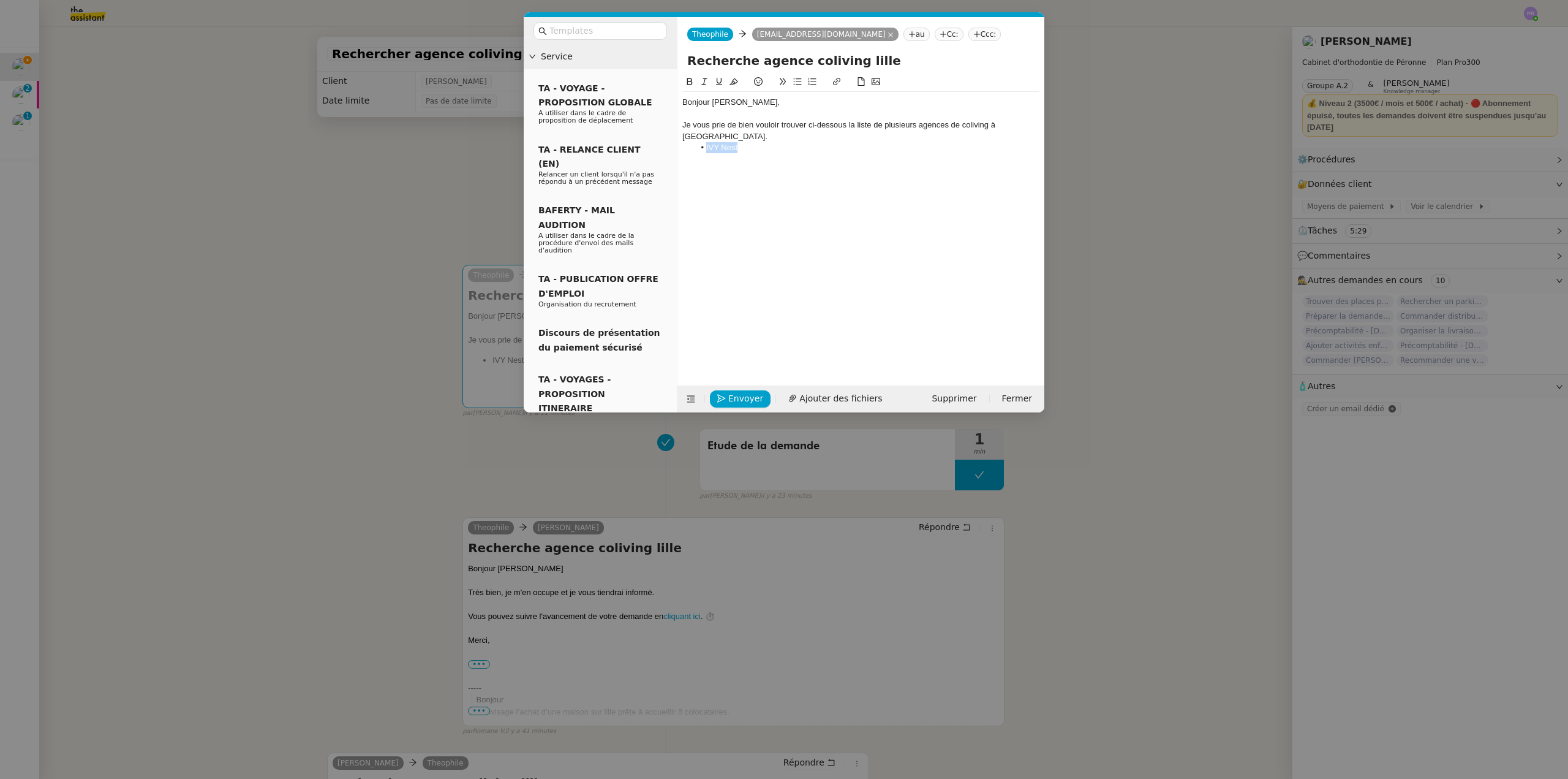
drag, startPoint x: 749, startPoint y: 135, endPoint x: 737, endPoint y: 125, distance: 15.6
click at [698, 142] on li "IVY Nest" at bounding box center [867, 147] width 345 height 11
click at [832, 82] on button at bounding box center [837, 82] width 15 height 14
paste input "[URL][DOMAIN_NAME]"
click at [802, 157] on link at bounding box center [795, 158] width 28 height 9
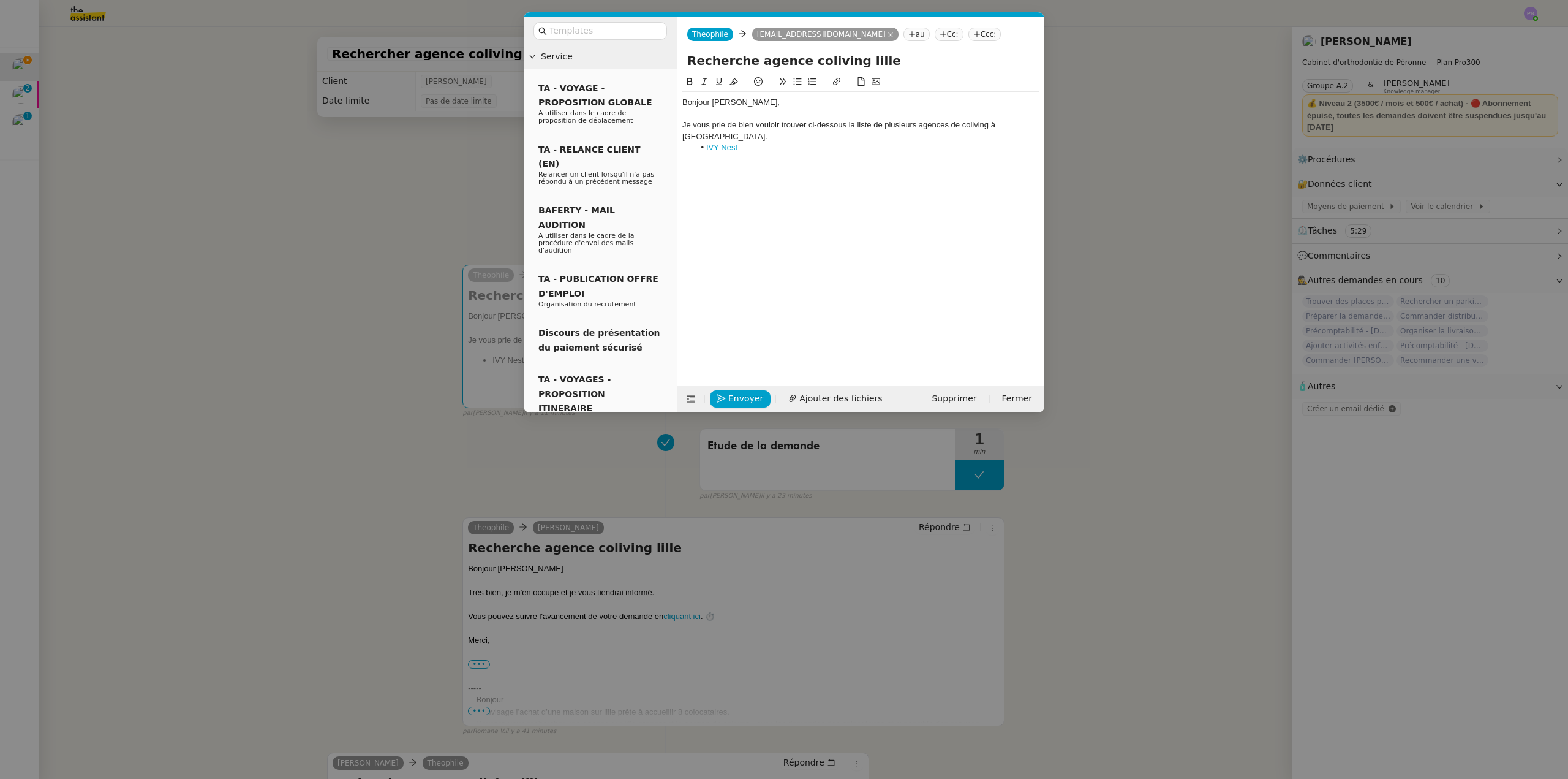
click at [776, 142] on li "IVY Nest" at bounding box center [867, 147] width 345 height 11
click at [771, 142] on li "IVY Nest" at bounding box center [867, 147] width 345 height 11
drag, startPoint x: 1023, startPoint y: 138, endPoint x: 1030, endPoint y: 147, distance: 11.4
click at [1030, 147] on li "IVY Nest : Possibilité d'être recontacté en ta,t qu'investisseurs particliuers …" at bounding box center [867, 154] width 345 height 23
click at [831, 80] on button at bounding box center [837, 82] width 15 height 14
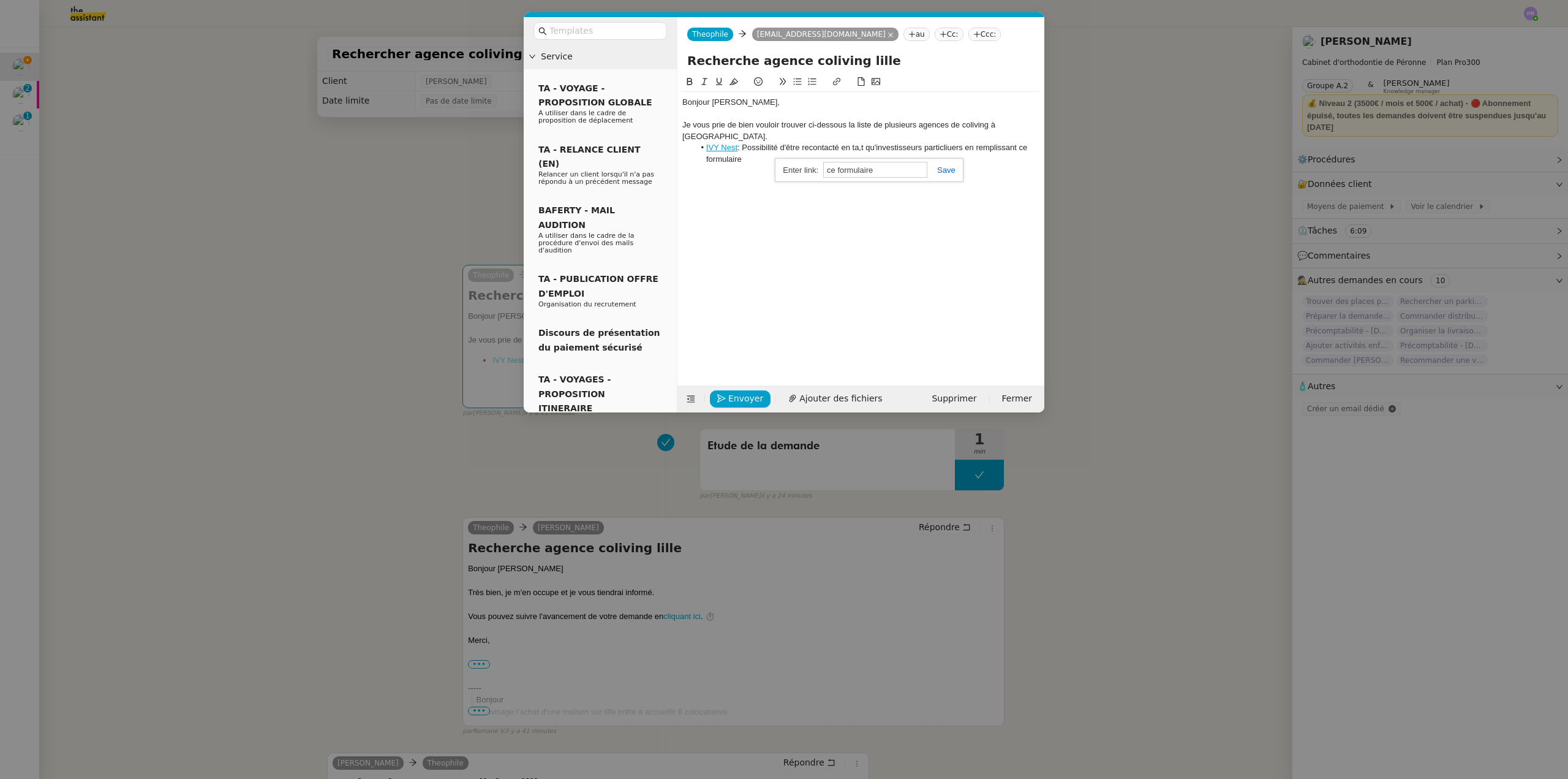
paste input "[URL][DOMAIN_NAME][DOMAIN_NAME]"
drag, startPoint x: 949, startPoint y: 170, endPoint x: 866, endPoint y: 163, distance: 83.3
click at [949, 170] on link at bounding box center [942, 170] width 28 height 9
click at [858, 165] on div at bounding box center [861, 170] width 357 height 11
click at [865, 142] on li "IVY Nest : Possibilité d'être recontacté en ta,t qu'investisseurs particliuers …" at bounding box center [867, 154] width 345 height 23
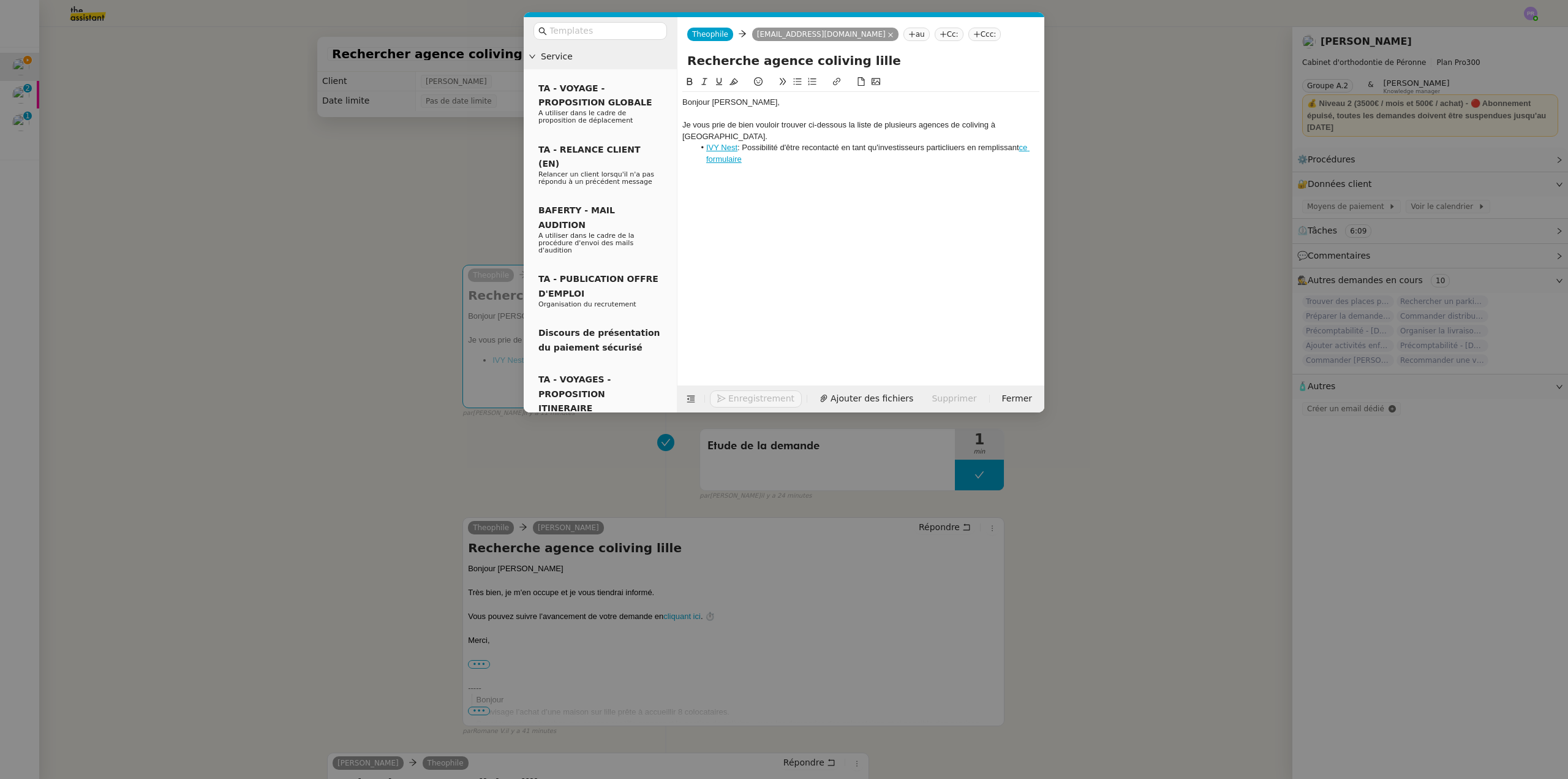
click at [958, 142] on li "IVY Nest : Possibilité d'être recontacté en tant qu'investisseurs particliuers …" at bounding box center [867, 154] width 345 height 23
click at [947, 130] on div "Je vous prie de bien vouloir trouver ci-dessous la liste de plusieurs agences d…" at bounding box center [861, 131] width 357 height 23
click at [947, 142] on li "IVY Nest : Possibilité d'être recontacté en tant qu'investisseurs particliuers …" at bounding box center [867, 154] width 345 height 23
click at [0, 0] on lt-em "articliers" at bounding box center [0, 0] width 0 height 0
drag, startPoint x: 960, startPoint y: 136, endPoint x: 930, endPoint y: 136, distance: 30.0
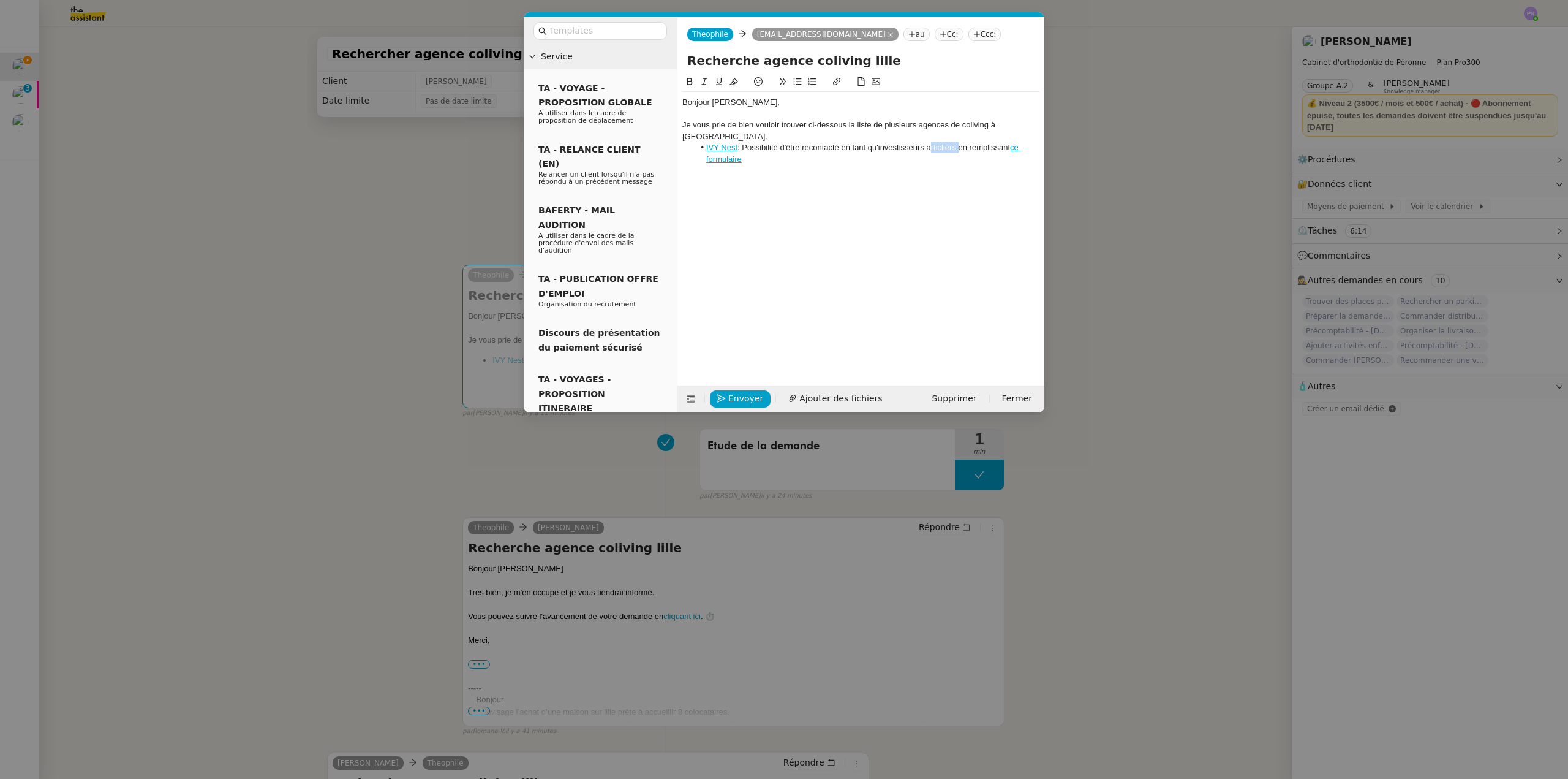
click at [930, 142] on li "IVY Nest : Possibilité d'être recontacté en tant qu'investisseurs articliers en…" at bounding box center [867, 154] width 345 height 23
click at [926, 142] on li "IVY Nest : Possibilité d'être recontacté en tant qu'investisseurs particulier e…" at bounding box center [867, 154] width 345 height 23
click at [936, 152] on li "IVY Nest : Possibilité d'être recontacté en tant qu'investisseur particulier en…" at bounding box center [867, 154] width 345 height 23
click at [941, 142] on li "IVY Nest : Possibilité d'être recontacté en tant qu'investisseur particulier en…" at bounding box center [867, 154] width 345 height 23
click at [776, 147] on li "IVY Nest : Possibilité d'être recontacté en tant qu'investisseur particulier en…" at bounding box center [867, 154] width 345 height 23
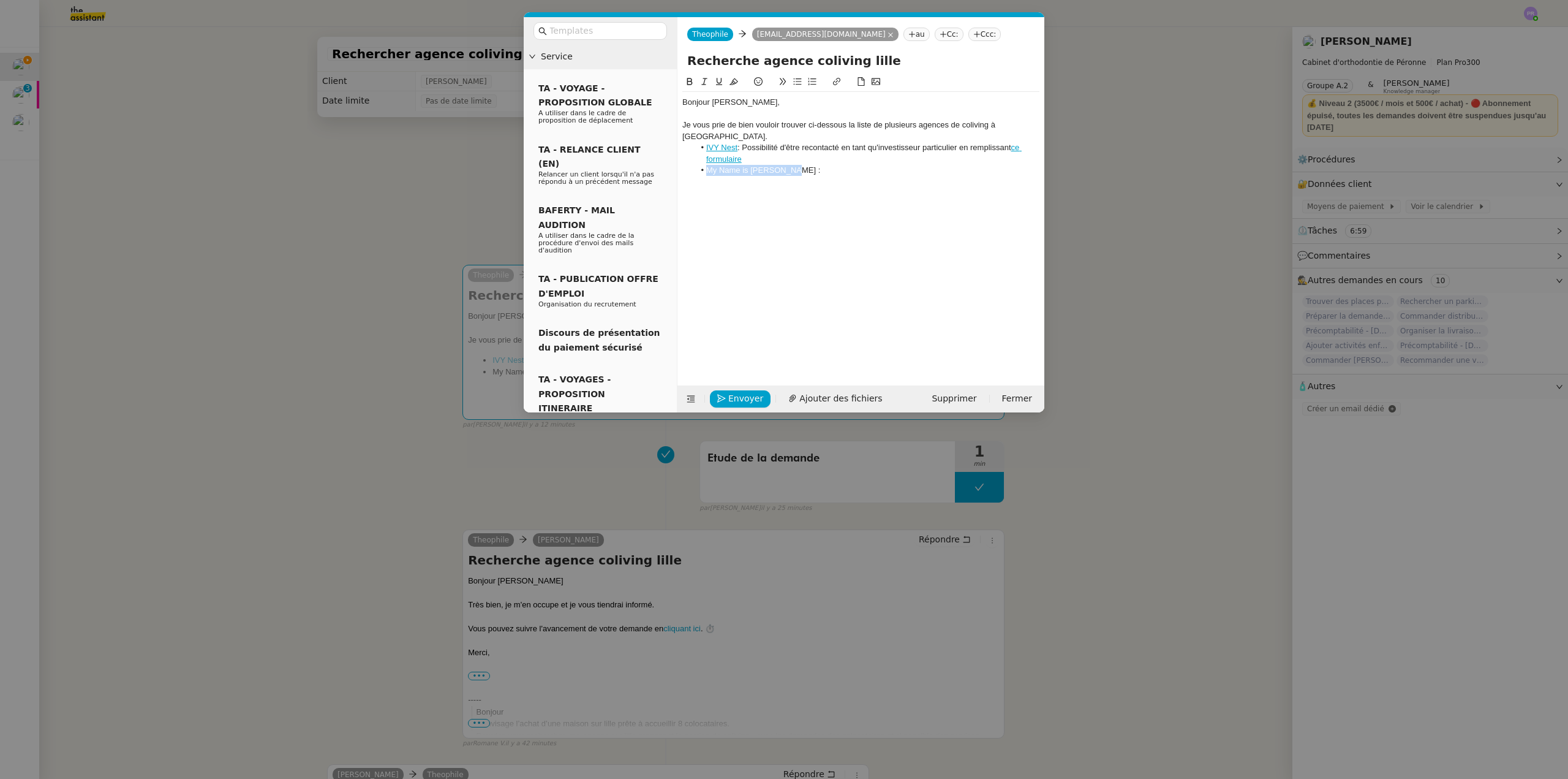
drag, startPoint x: 799, startPoint y: 162, endPoint x: 712, endPoint y: 149, distance: 88.0
click at [700, 165] on li "My Name is [PERSON_NAME] :" at bounding box center [867, 170] width 345 height 11
click at [835, 81] on icon at bounding box center [837, 81] width 8 height 8
paste input "[URL][DOMAIN_NAME]"
click at [817, 182] on link at bounding box center [818, 181] width 28 height 9
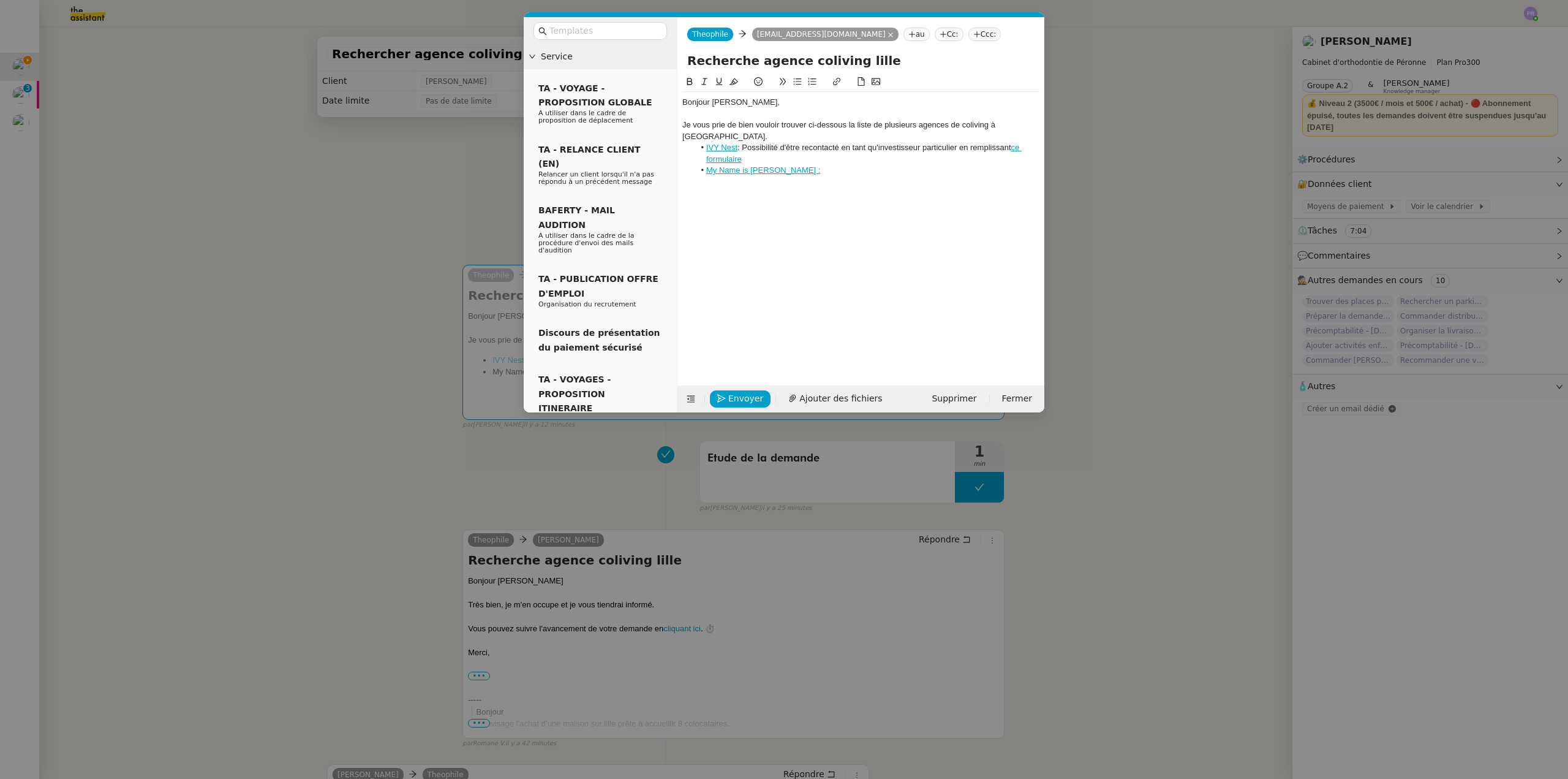
click at [816, 165] on li "My Name is [PERSON_NAME] :" at bounding box center [867, 170] width 345 height 11
click at [802, 165] on li "My Name is [PERSON_NAME] :" at bounding box center [867, 170] width 345 height 11
click at [791, 170] on li "My Name is [PERSON_NAME] : Vous pourrez retrouver le détail des différentes pre…" at bounding box center [867, 177] width 345 height 23
click at [0, 0] on lt-span "dispon ib les" at bounding box center [0, 0] width 0 height 0
click at [846, 171] on li "My Name is [PERSON_NAME] : Vous pourrez retrouver le détail des différentes pre…" at bounding box center [867, 177] width 345 height 23
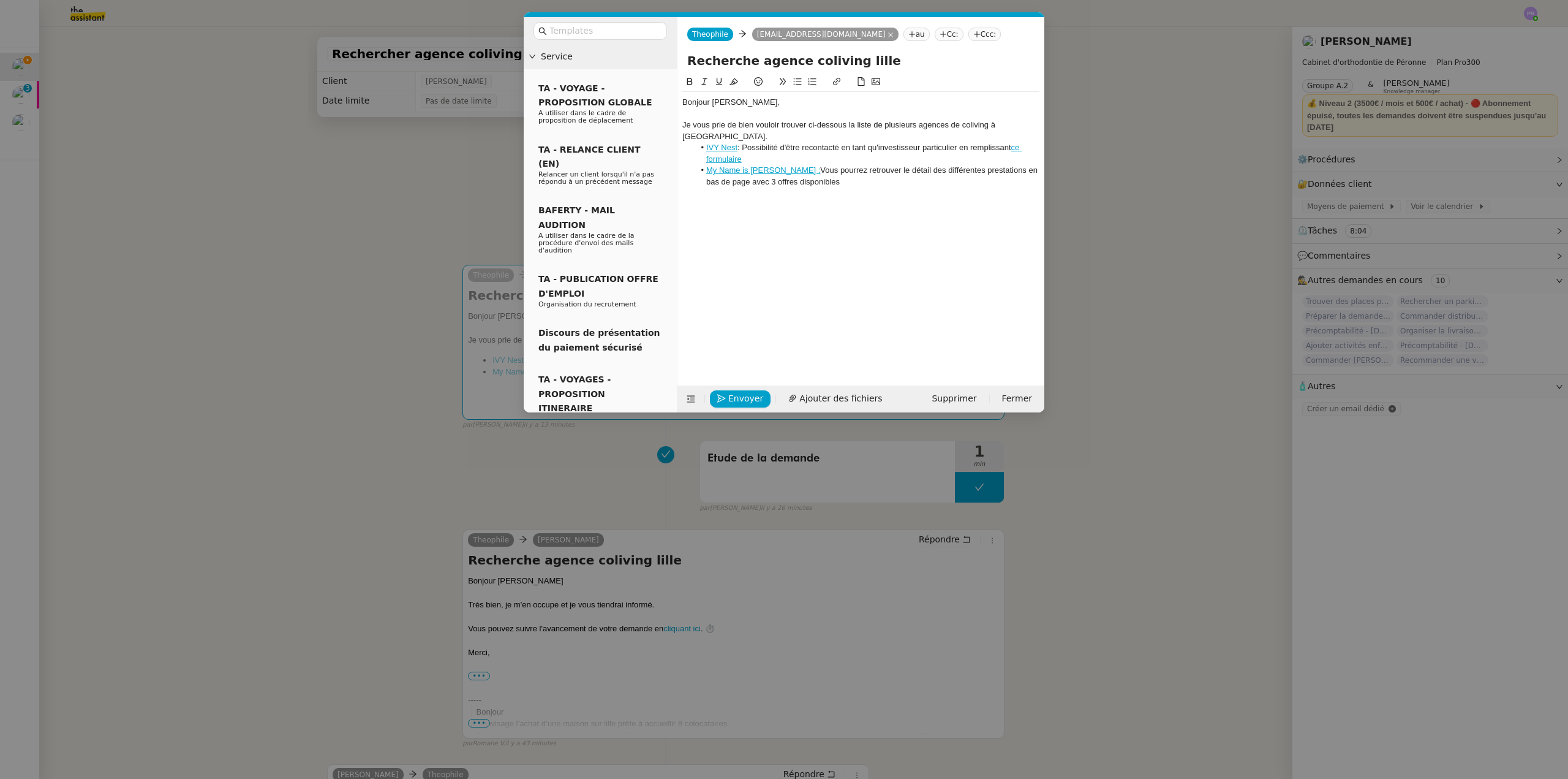
click at [849, 167] on li "My Name is [PERSON_NAME] : Vous pourrez retrouver le détail des différentes pre…" at bounding box center [867, 177] width 345 height 23
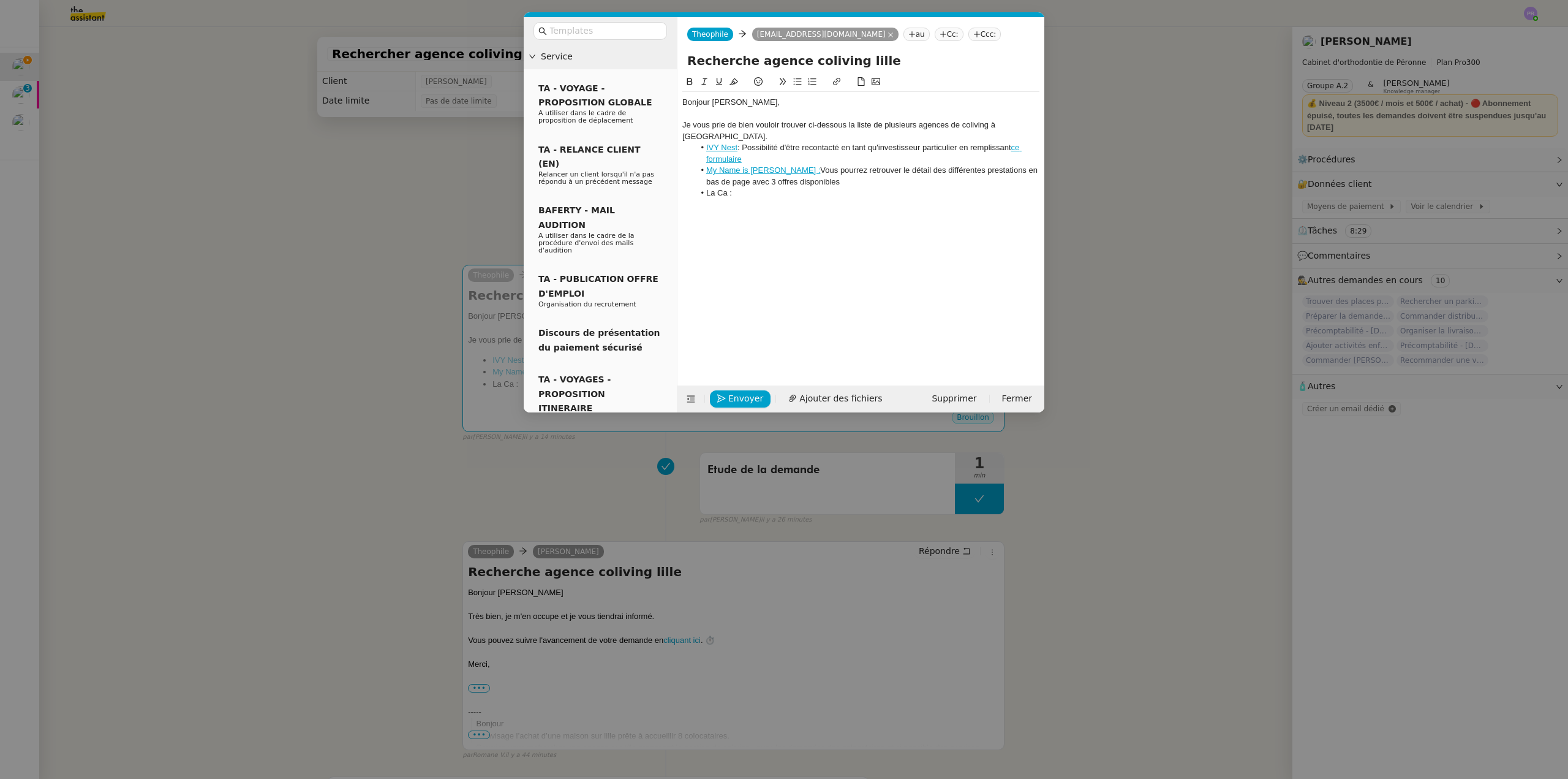
click at [726, 187] on li "La Ca :" at bounding box center [867, 193] width 345 height 11
drag, startPoint x: 740, startPoint y: 183, endPoint x: 708, endPoint y: 180, distance: 32.1
click at [708, 187] on li "La Casa :" at bounding box center [867, 193] width 345 height 11
click at [834, 84] on icon at bounding box center [837, 81] width 8 height 8
paste input "[URL][DOMAIN_NAME][DOMAIN_NAME]"
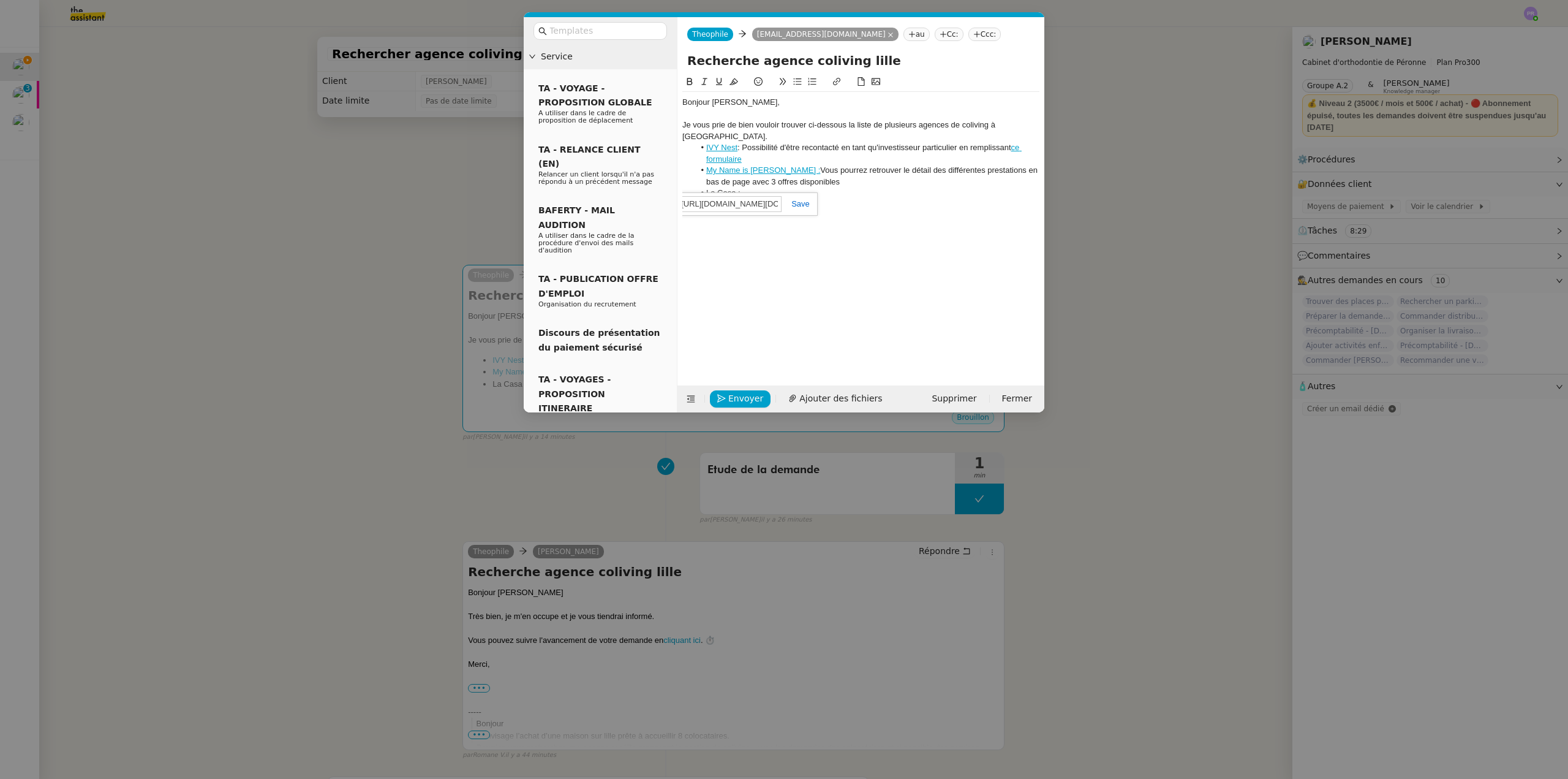
click at [800, 204] on link at bounding box center [796, 203] width 28 height 9
click at [833, 198] on div at bounding box center [861, 203] width 357 height 11
click at [817, 187] on li "La Casa :" at bounding box center [867, 193] width 345 height 11
drag, startPoint x: 742, startPoint y: 134, endPoint x: 854, endPoint y: 143, distance: 112.4
click at [854, 143] on li "IVY Nest : Possibilité d'être recontacté en tant qu'investisseur particulier en…" at bounding box center [867, 154] width 345 height 23
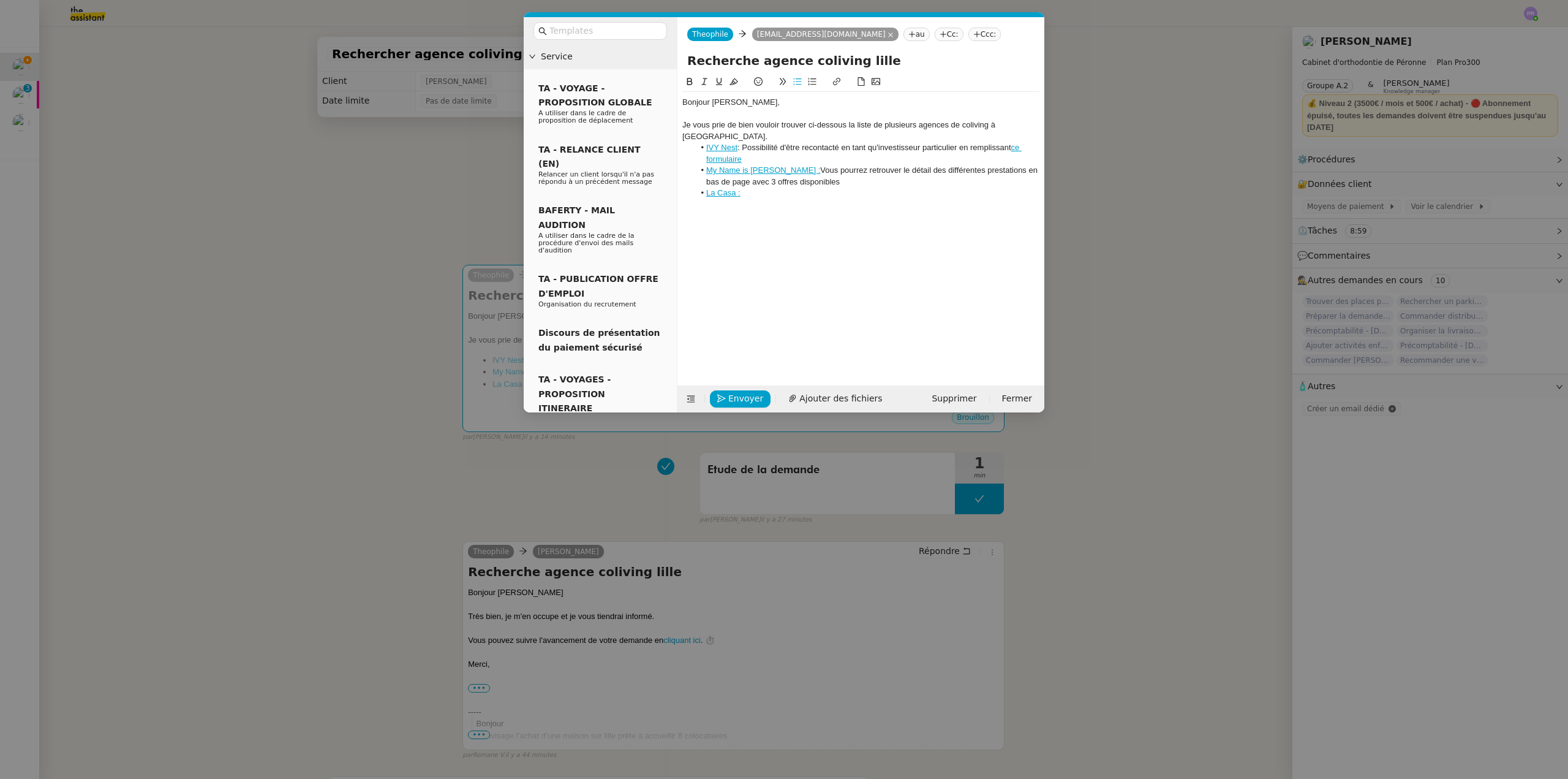
click at [783, 187] on li "La Casa :" at bounding box center [867, 193] width 345 height 11
click at [1020, 188] on link "ce formulaire" at bounding box center [863, 198] width 313 height 20
click at [966, 216] on link at bounding box center [962, 215] width 34 height 9
drag, startPoint x: 1017, startPoint y: 181, endPoint x: 1023, endPoint y: 189, distance: 10.0
click at [1023, 189] on li "La Casa : Possibilité d'être recontacté en tant qu'investisseur particulier en …" at bounding box center [867, 199] width 345 height 23
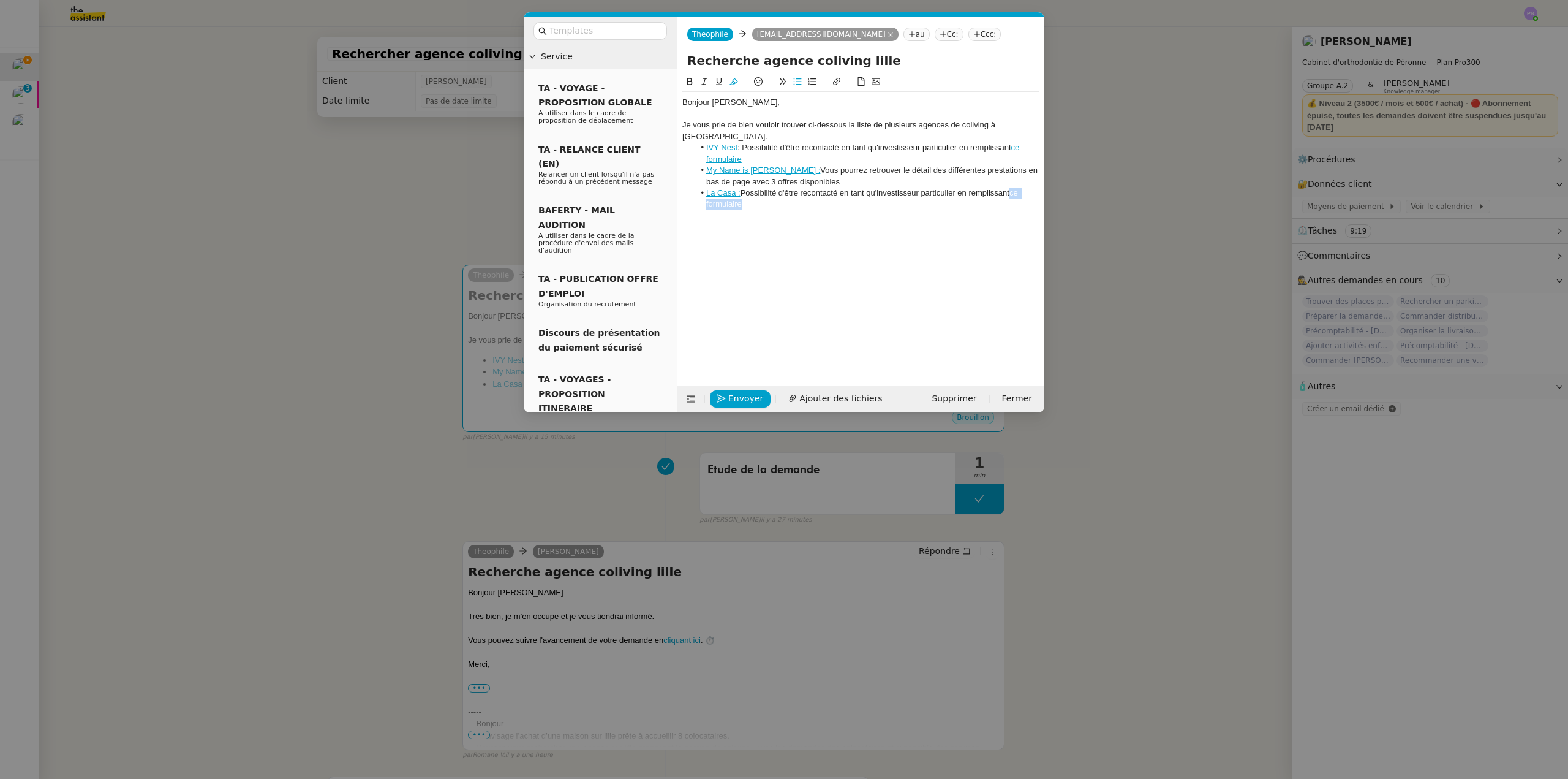
click at [833, 79] on icon at bounding box center [837, 81] width 8 height 8
paste input "[URL][DOMAIN_NAME][DOMAIN_NAME]"
click at [947, 215] on link at bounding box center [939, 215] width 28 height 9
click at [863, 210] on div at bounding box center [861, 215] width 357 height 11
click at [789, 195] on li "La Casa : Possibilité d'être recontacté en tant qu'investisseur particulier en …" at bounding box center [867, 199] width 345 height 23
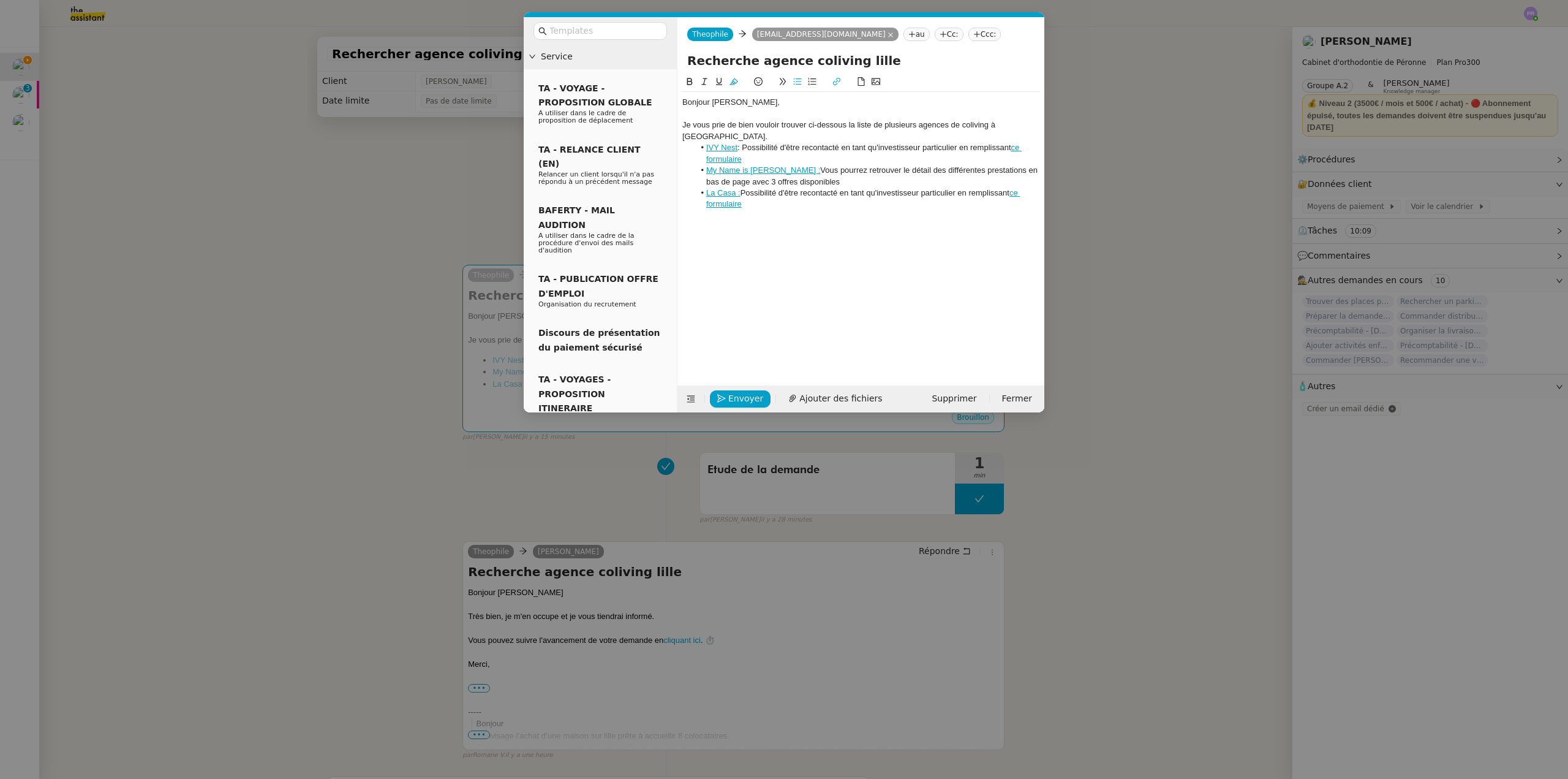
click at [760, 193] on li "La Casa : Possibilité d'être recontacté en tant qu'investisseur particulier en …" at bounding box center [867, 199] width 345 height 23
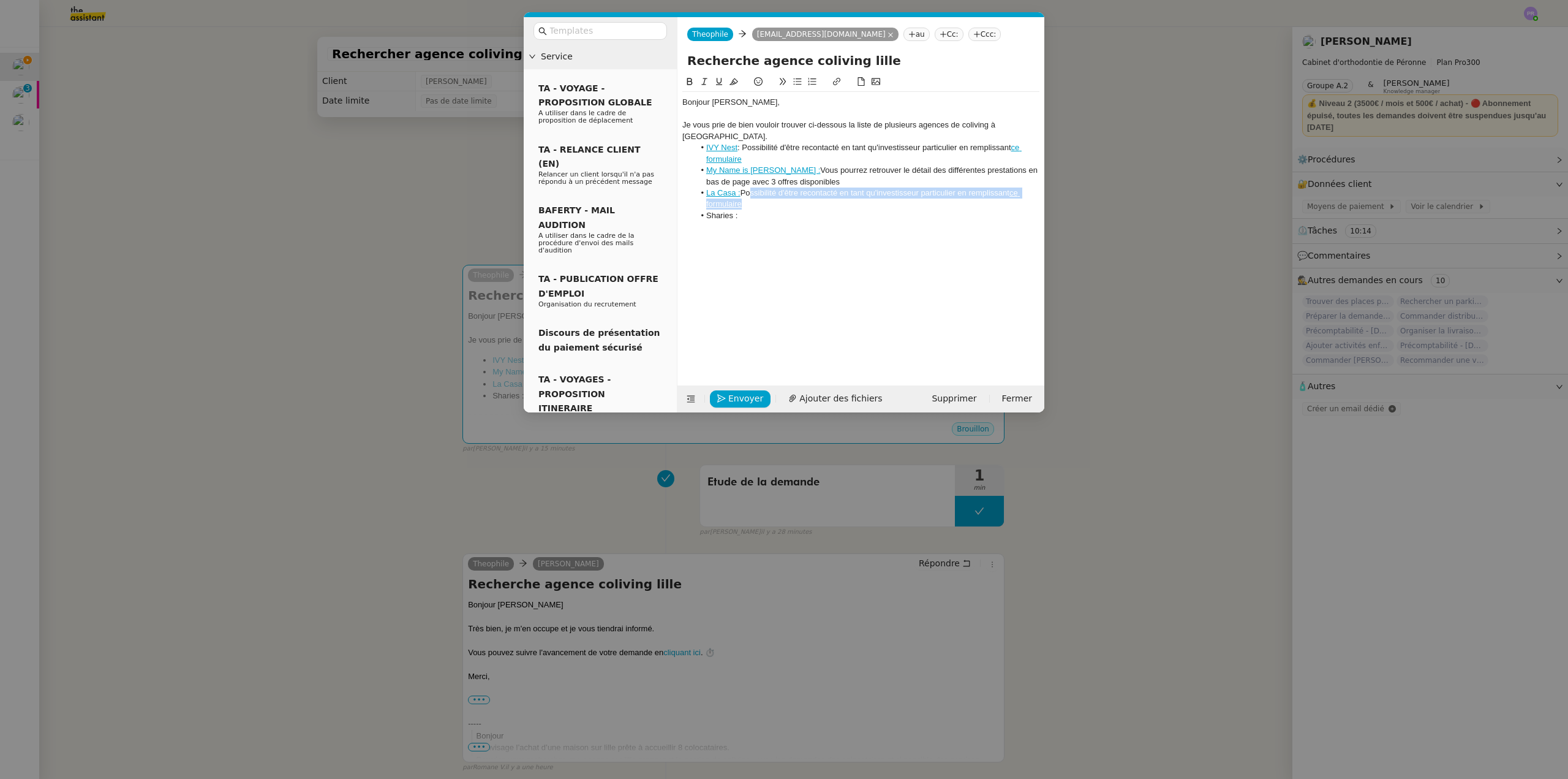
drag, startPoint x: 745, startPoint y: 180, endPoint x: 753, endPoint y: 193, distance: 15.3
click at [753, 193] on li "La Casa : Possibilité d'être recontacté en tant qu'investisseur particulier en …" at bounding box center [867, 199] width 345 height 23
click at [756, 210] on li "Sharies :" at bounding box center [867, 215] width 345 height 11
click at [1013, 211] on link "ce formulaire" at bounding box center [862, 221] width 311 height 20
click at [966, 239] on link at bounding box center [960, 237] width 34 height 9
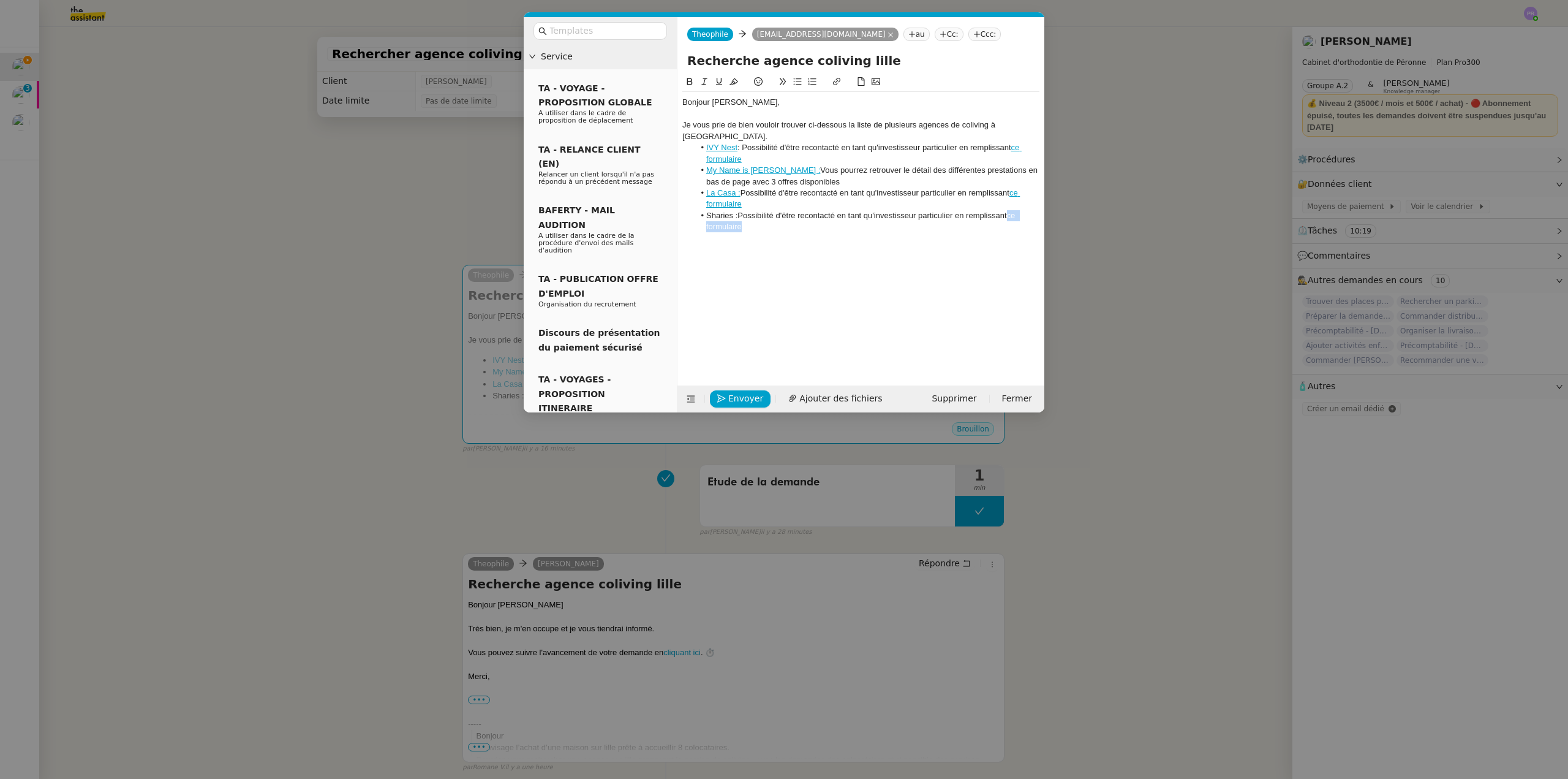
drag, startPoint x: 1011, startPoint y: 205, endPoint x: 1014, endPoint y: 217, distance: 12.4
click at [1014, 217] on li "Sharies : Possibilité d'être recontacté en tant qu'investisseur particulier en …" at bounding box center [867, 222] width 345 height 23
click at [835, 82] on icon at bounding box center [837, 81] width 8 height 8
paste input "[URL][DOMAIN_NAME]"
click at [933, 235] on link at bounding box center [937, 237] width 28 height 9
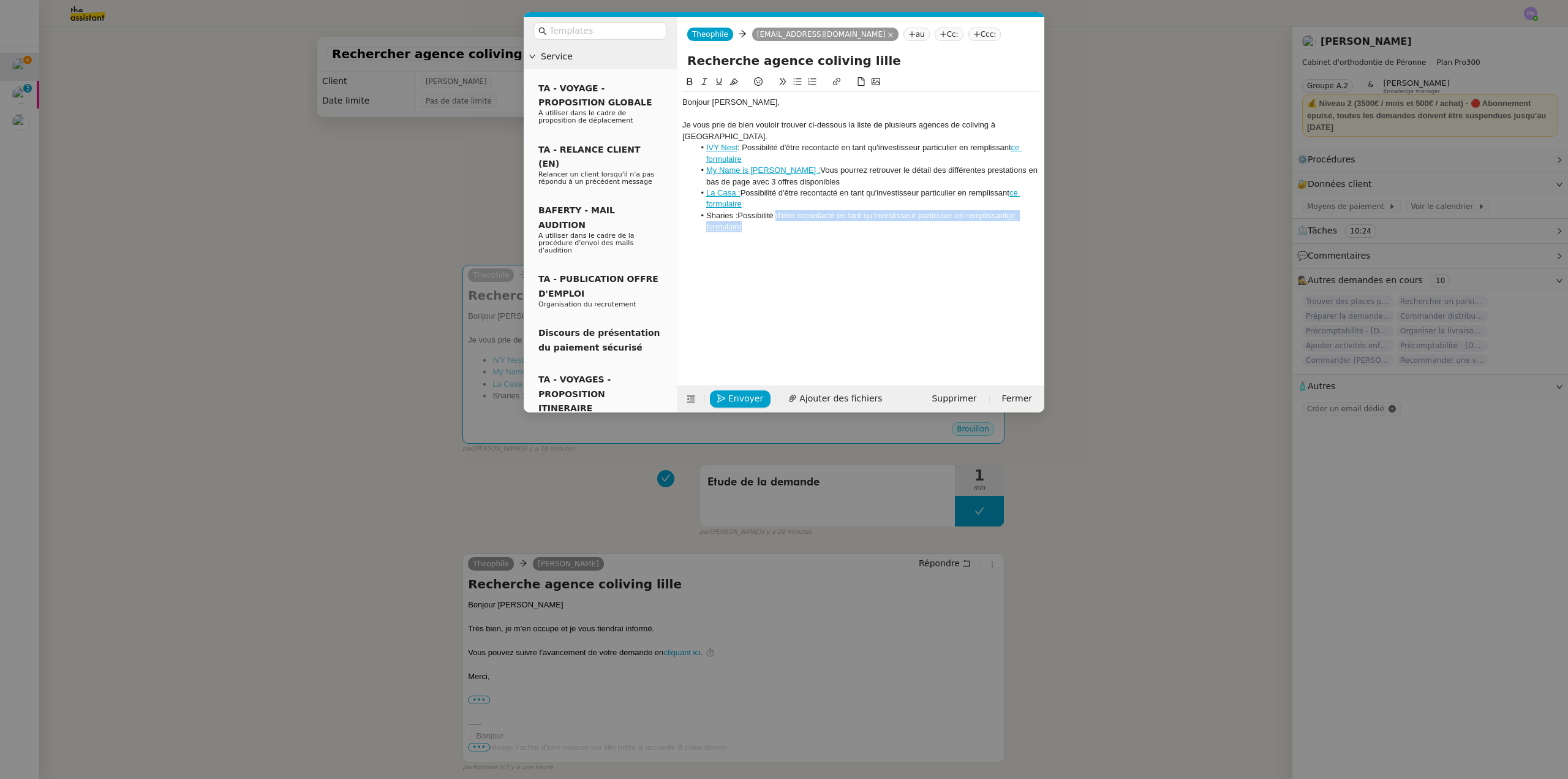
click at [777, 210] on li "Sharies : Possibilité d'être recontacté en tant qu'investisseur particulier en …" at bounding box center [867, 222] width 345 height 23
click at [770, 220] on li "Sharies : Possibilité d'être recontacté en tant qu'investisseur particulier en …" at bounding box center [867, 222] width 345 height 23
click at [759, 233] on div at bounding box center [861, 238] width 357 height 11
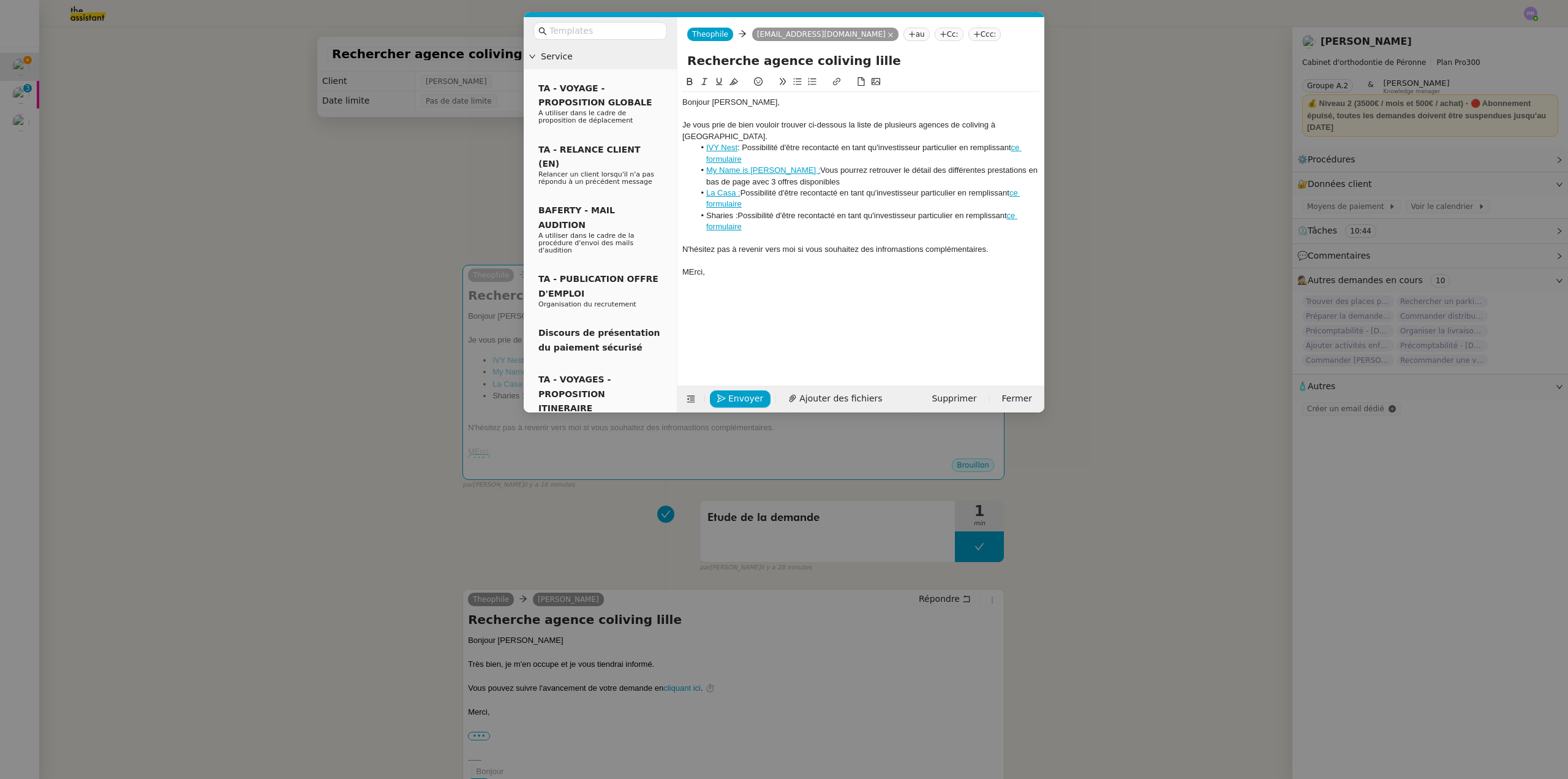
drag, startPoint x: 691, startPoint y: 262, endPoint x: 701, endPoint y: 236, distance: 27.9
click at [692, 266] on div "MErci," at bounding box center [861, 272] width 357 height 11
click at [909, 244] on div "N'hésitez pas à revenir vers moi si vous souhaitez des infromastions complément…" at bounding box center [861, 249] width 357 height 11
click at [901, 256] on div at bounding box center [861, 261] width 357 height 11
click at [901, 244] on div "N'hésitez pas à revenir vers moi si vous souhaitez des infromastions complément…" at bounding box center [861, 249] width 357 height 11
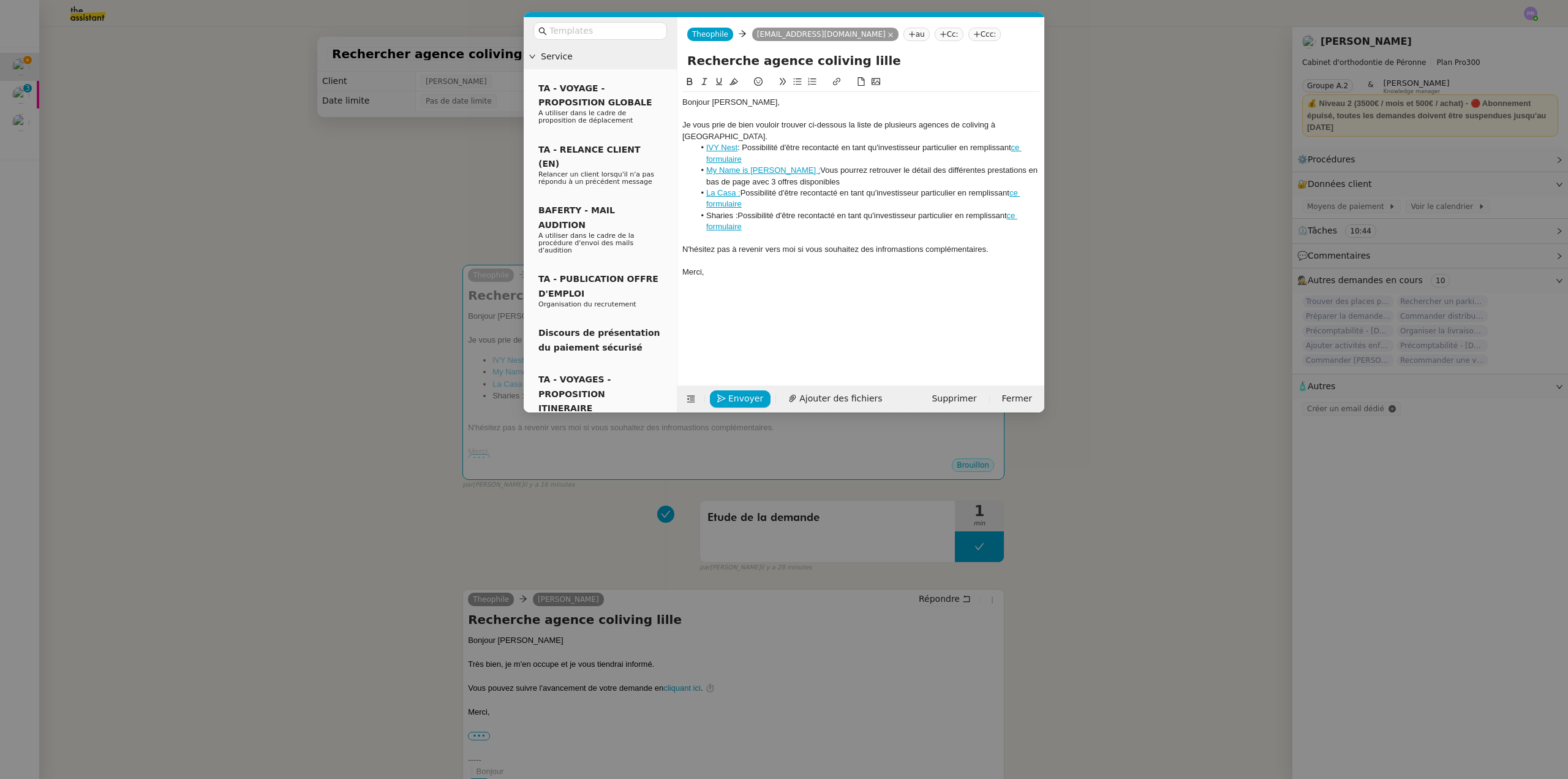
click at [0, 0] on lt-strong "ormations" at bounding box center [0, 0] width 0 height 0
click at [981, 244] on div "N'hésitez pas à revenir vers moi si vous souhaitez des informations complémenta…" at bounding box center [861, 249] width 357 height 11
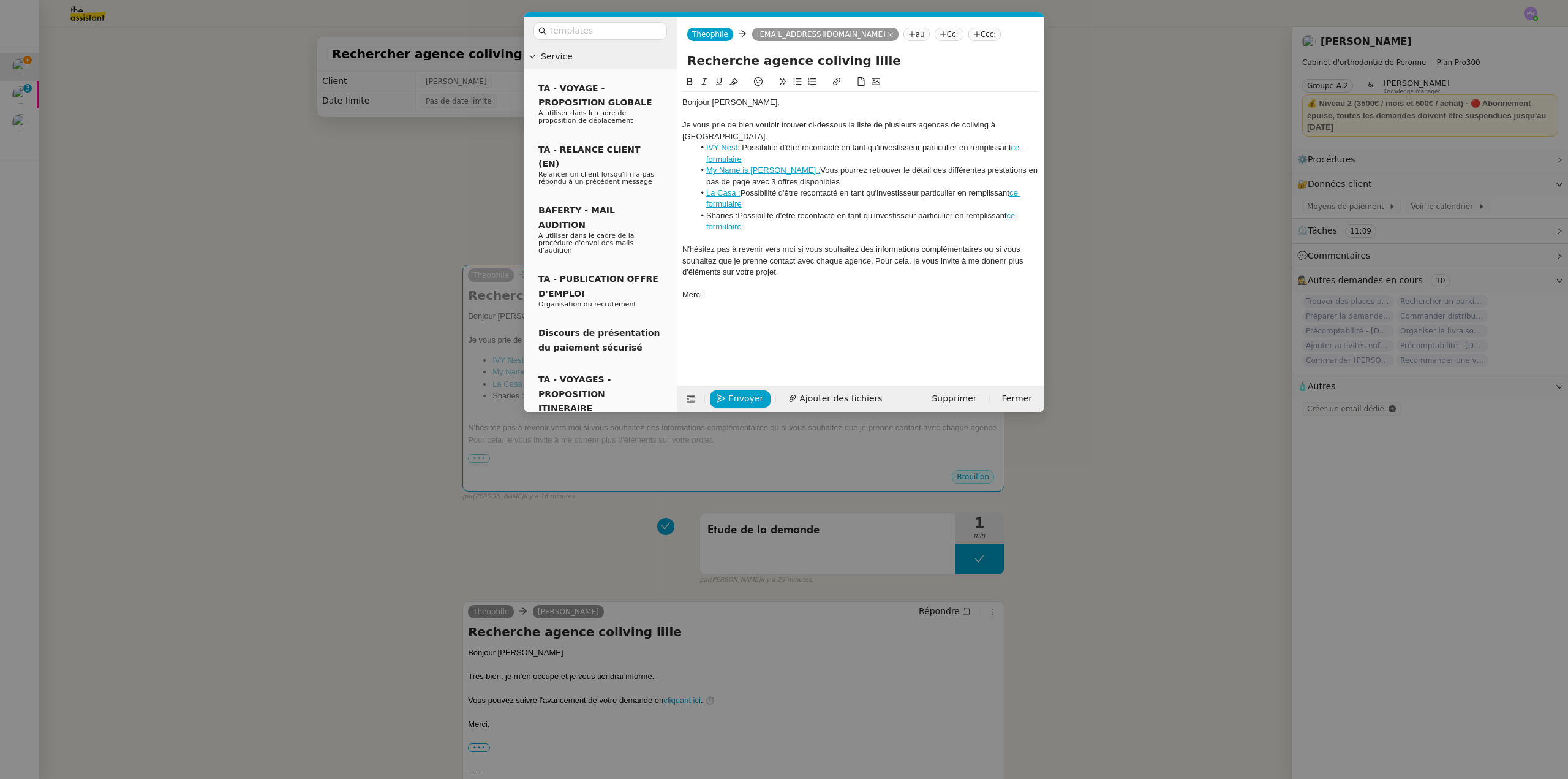
click at [992, 250] on div "N'hésitez pas à revenir vers moi si vous souhaitez des informations complémenta…" at bounding box center [861, 261] width 357 height 34
click at [0, 0] on lt-span "donner" at bounding box center [0, 0] width 0 height 0
click at [805, 258] on div "N'hésitez pas à revenir vers moi si vous souhaitez des informations complémenta…" at bounding box center [861, 261] width 357 height 34
drag, startPoint x: 919, startPoint y: 123, endPoint x: 882, endPoint y: 124, distance: 37.0
click at [882, 124] on div "Je vous prie de bien vouloir trouver ci-dessous la liste de plusieurs agences d…" at bounding box center [861, 131] width 357 height 23
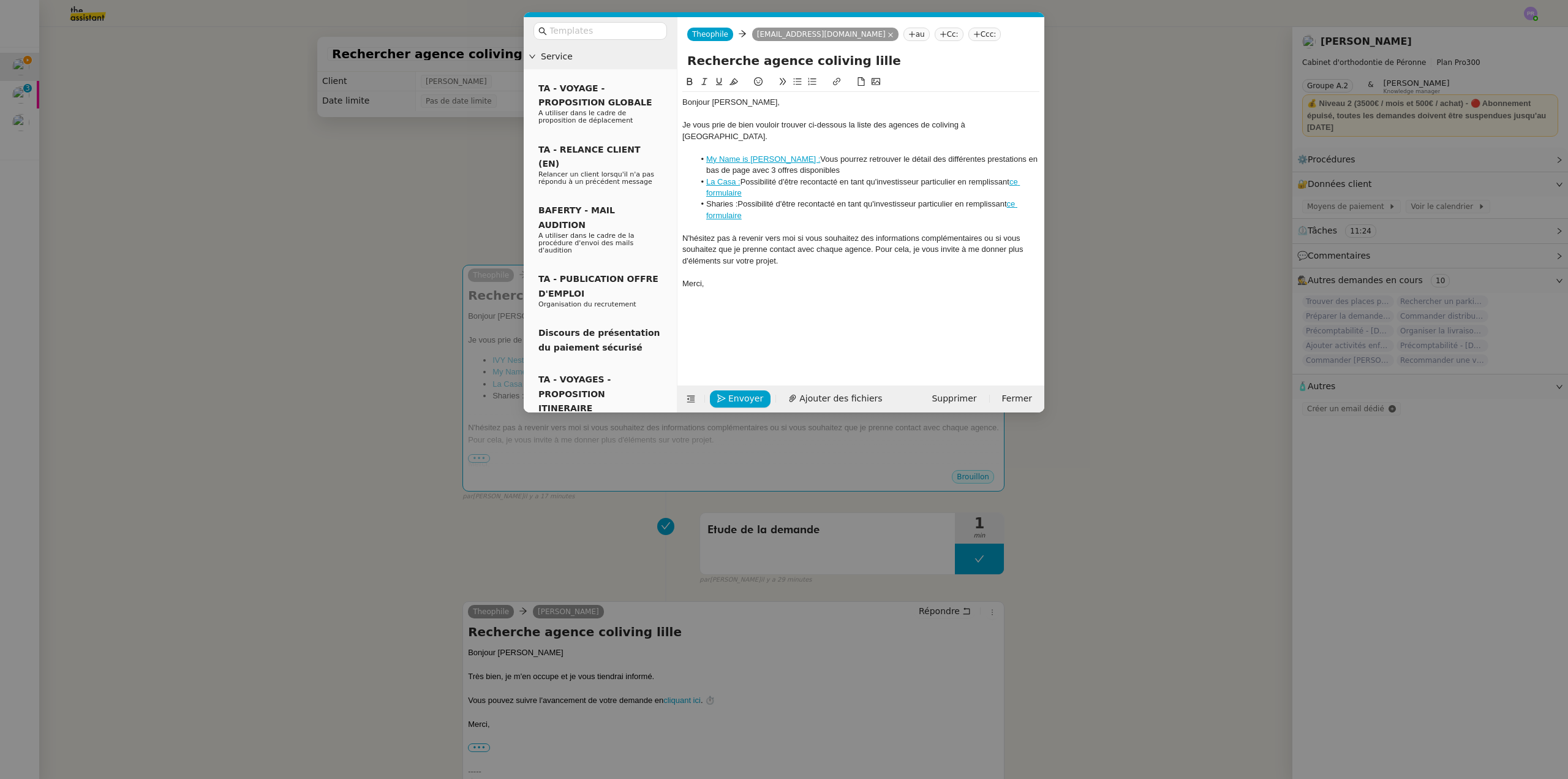
drag, startPoint x: 747, startPoint y: 147, endPoint x: 682, endPoint y: 141, distance: 65.3
click at [754, 180] on li "La Casa : Possibilité d'être recontacté en tant qu'investisseur particulier en …" at bounding box center [867, 188] width 345 height 23
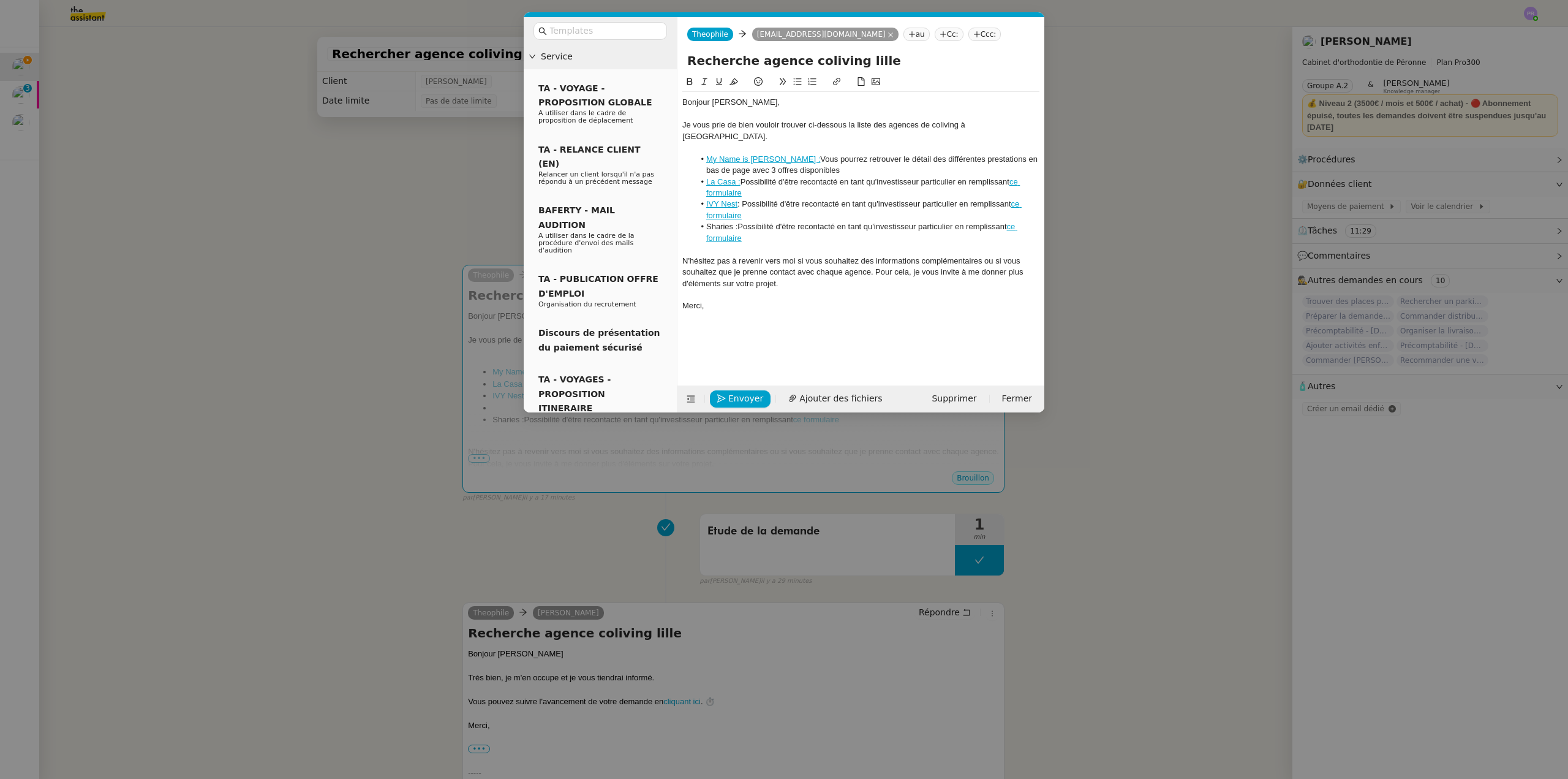
click at [721, 142] on div at bounding box center [861, 147] width 357 height 11
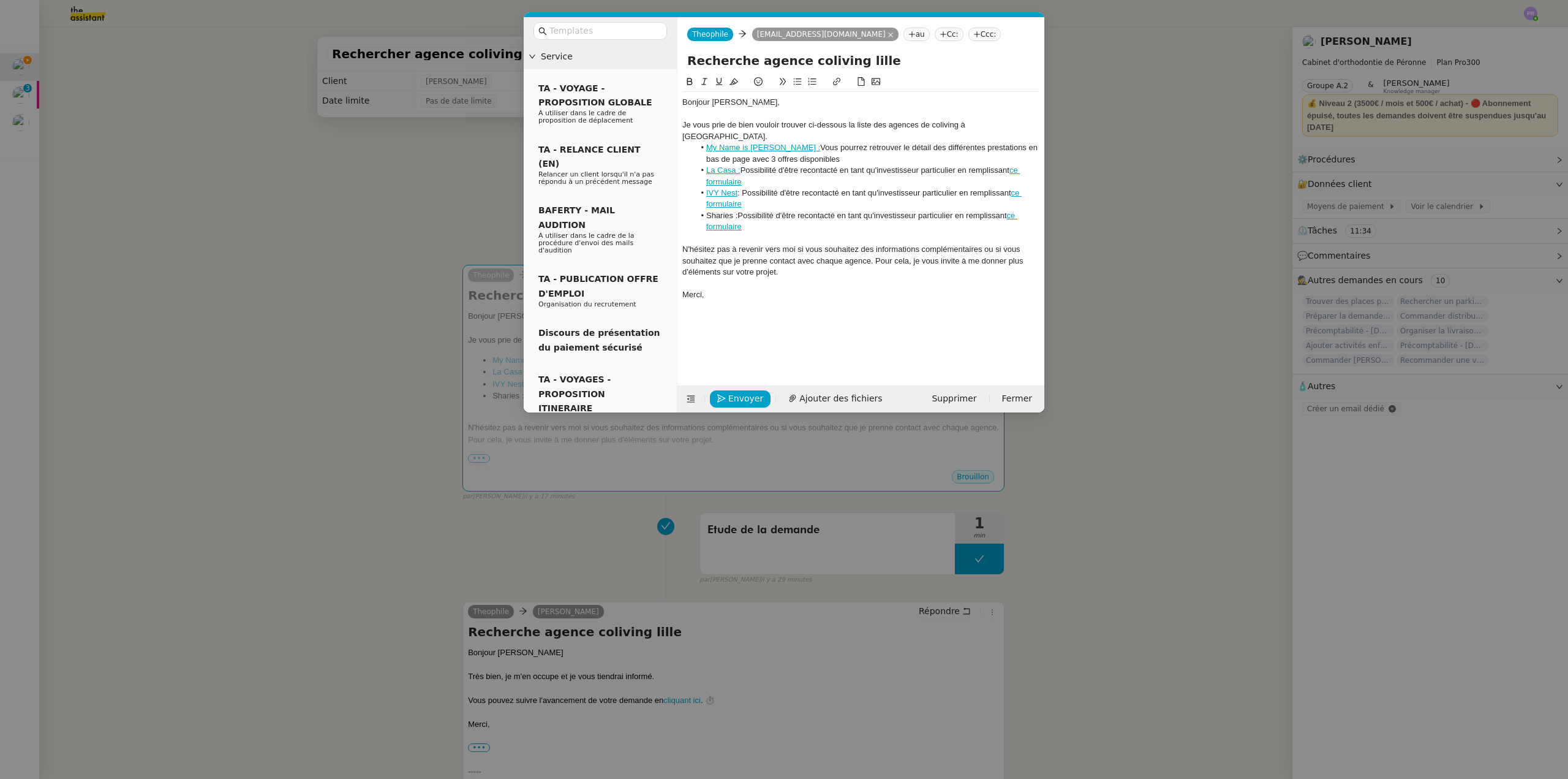
click at [752, 143] on link "My Name is [PERSON_NAME] :" at bounding box center [763, 147] width 114 height 9
click at [756, 155] on link "[URL][DOMAIN_NAME]" at bounding box center [714, 159] width 84 height 16
click at [782, 187] on li "IVY Nest : Possibilité d'être recontacté en tant qu'investisseur particulier en…" at bounding box center [867, 199] width 345 height 23
click at [727, 166] on link "La Casa :" at bounding box center [724, 170] width 34 height 9
click at [736, 177] on link "[URL][DOMAIN_NAME][DOMAIN_NAME]" at bounding box center [712, 181] width 122 height 16
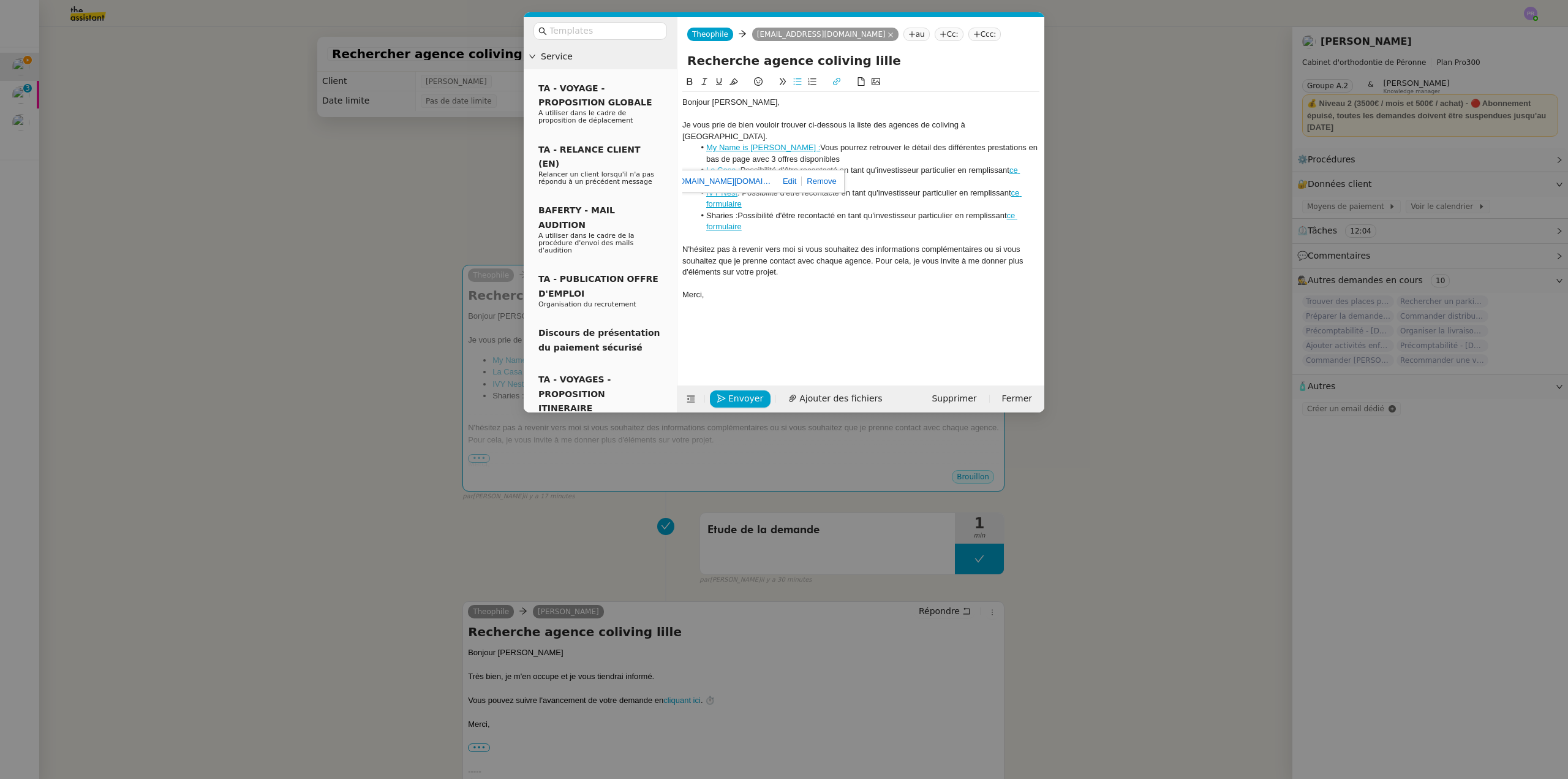
click at [751, 165] on li "La Casa : Possibilité d'être recontacté en tant qu'investisseur particulier en …" at bounding box center [867, 177] width 345 height 23
click at [745, 165] on li "La Casa : Possibilité d'être recontacté en tant qu'investisseur particulier en …" at bounding box center [867, 177] width 345 height 23
click at [824, 151] on li "My Name is [PERSON_NAME] : Vous pourrez retrouver le détail des différentes pre…" at bounding box center [867, 154] width 345 height 23
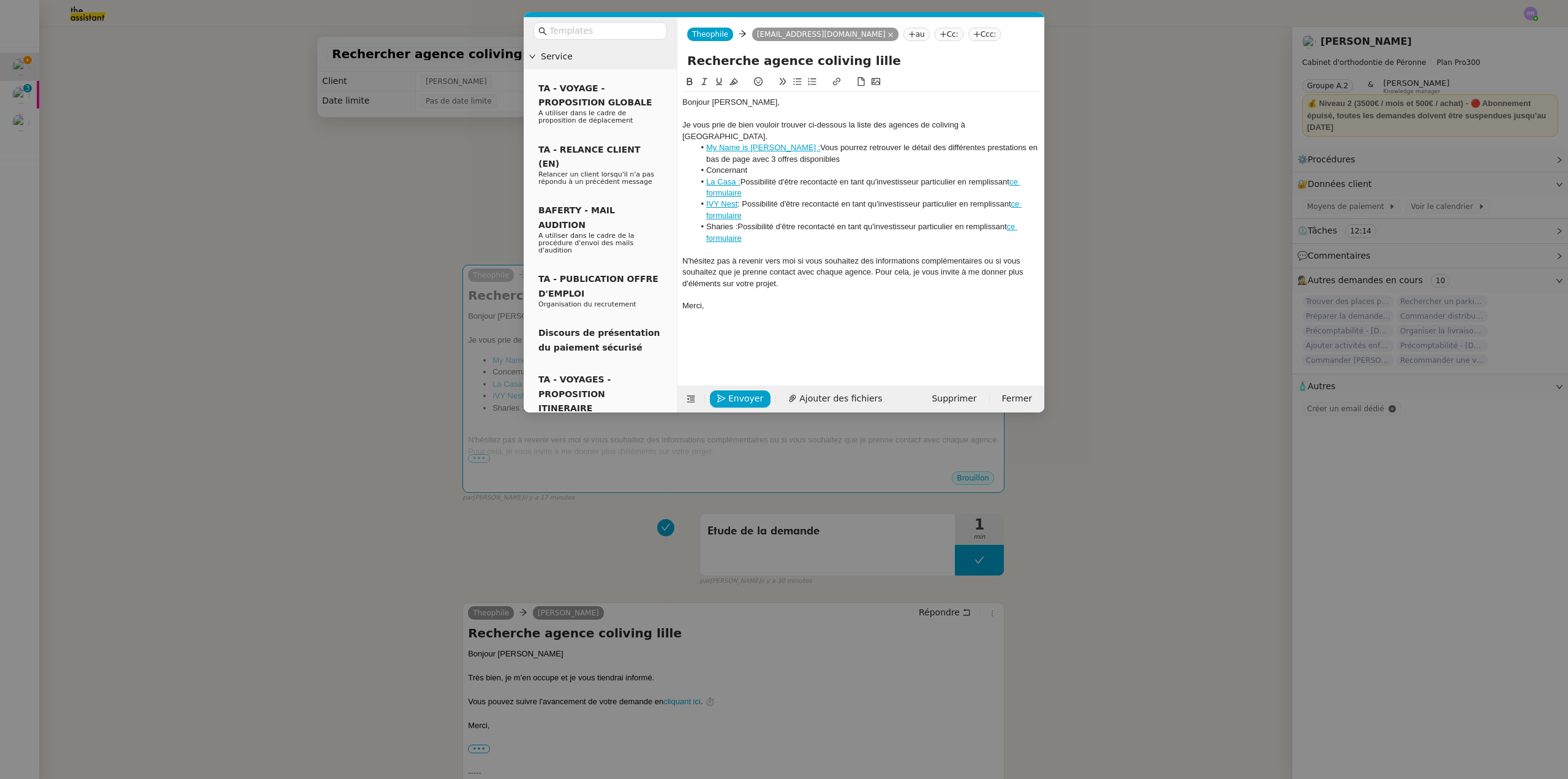
click at [742, 177] on li "La Casa : Possibilité d'être recontacté en tant qu'investisseur particulier en …" at bounding box center [867, 188] width 345 height 23
click at [759, 165] on li "Concernant" at bounding box center [867, 170] width 345 height 11
drag, startPoint x: 740, startPoint y: 169, endPoint x: 788, endPoint y: 165, distance: 48.2
click at [708, 177] on li "La Casa Possibilité d'être recontacté en tant qu'investisseur particulier en re…" at bounding box center [867, 188] width 345 height 23
click at [848, 165] on li "Concernant les agences suivantes" at bounding box center [867, 170] width 345 height 11
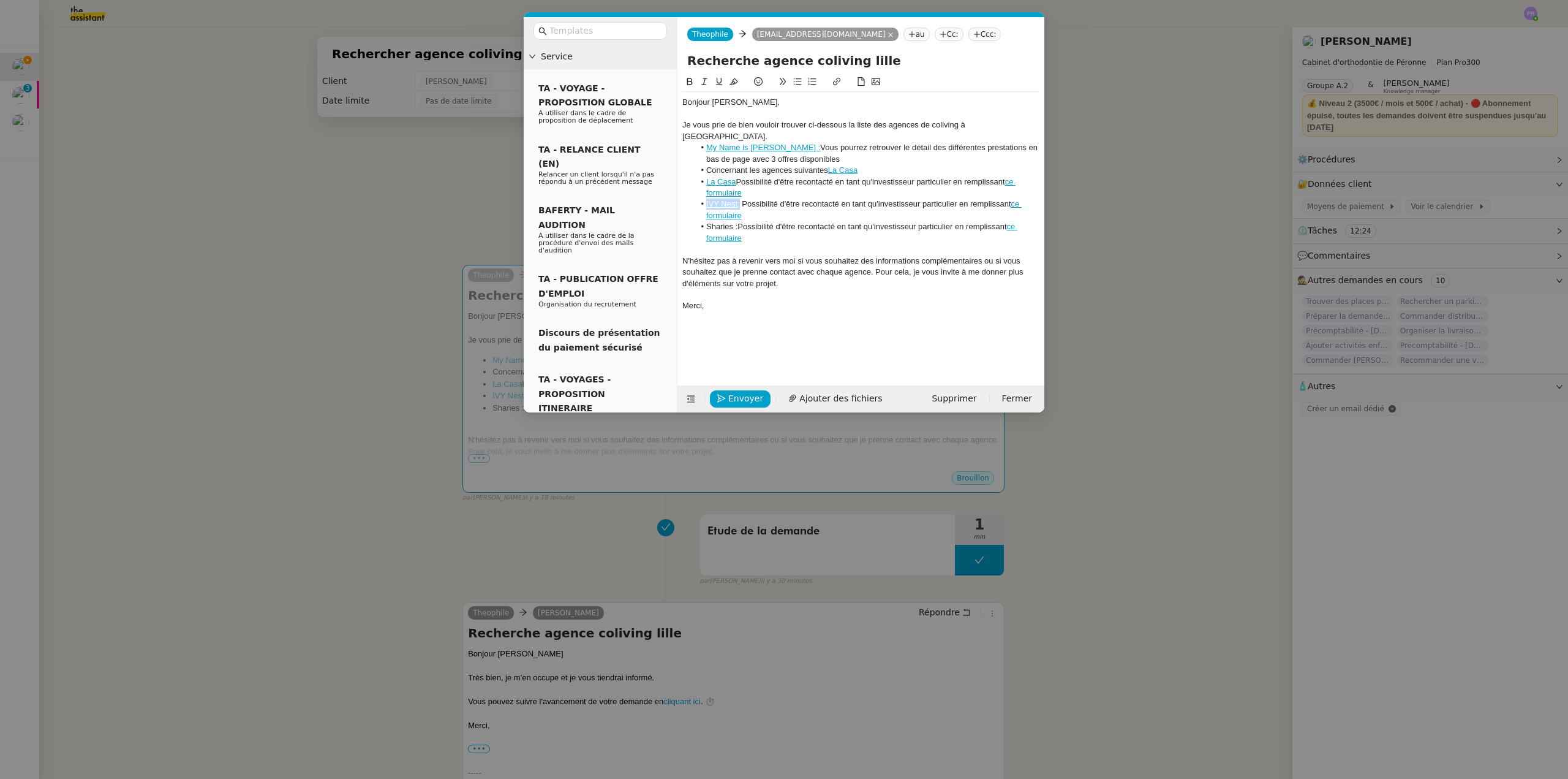
drag, startPoint x: 738, startPoint y: 192, endPoint x: 784, endPoint y: 183, distance: 46.9
click at [714, 198] on li "IVY Nest : Possibilité d'être recontacté en tant qu'investisseur particulier en…" at bounding box center [867, 210] width 345 height 23
click at [870, 165] on li "Concernant les agences suivantes La Casa" at bounding box center [867, 170] width 345 height 11
drag, startPoint x: 731, startPoint y: 215, endPoint x: 706, endPoint y: 215, distance: 25.0
click at [706, 221] on li "Sharies : Possibilité d'être recontacté en tant qu'investisseur particulier en …" at bounding box center [867, 233] width 345 height 23
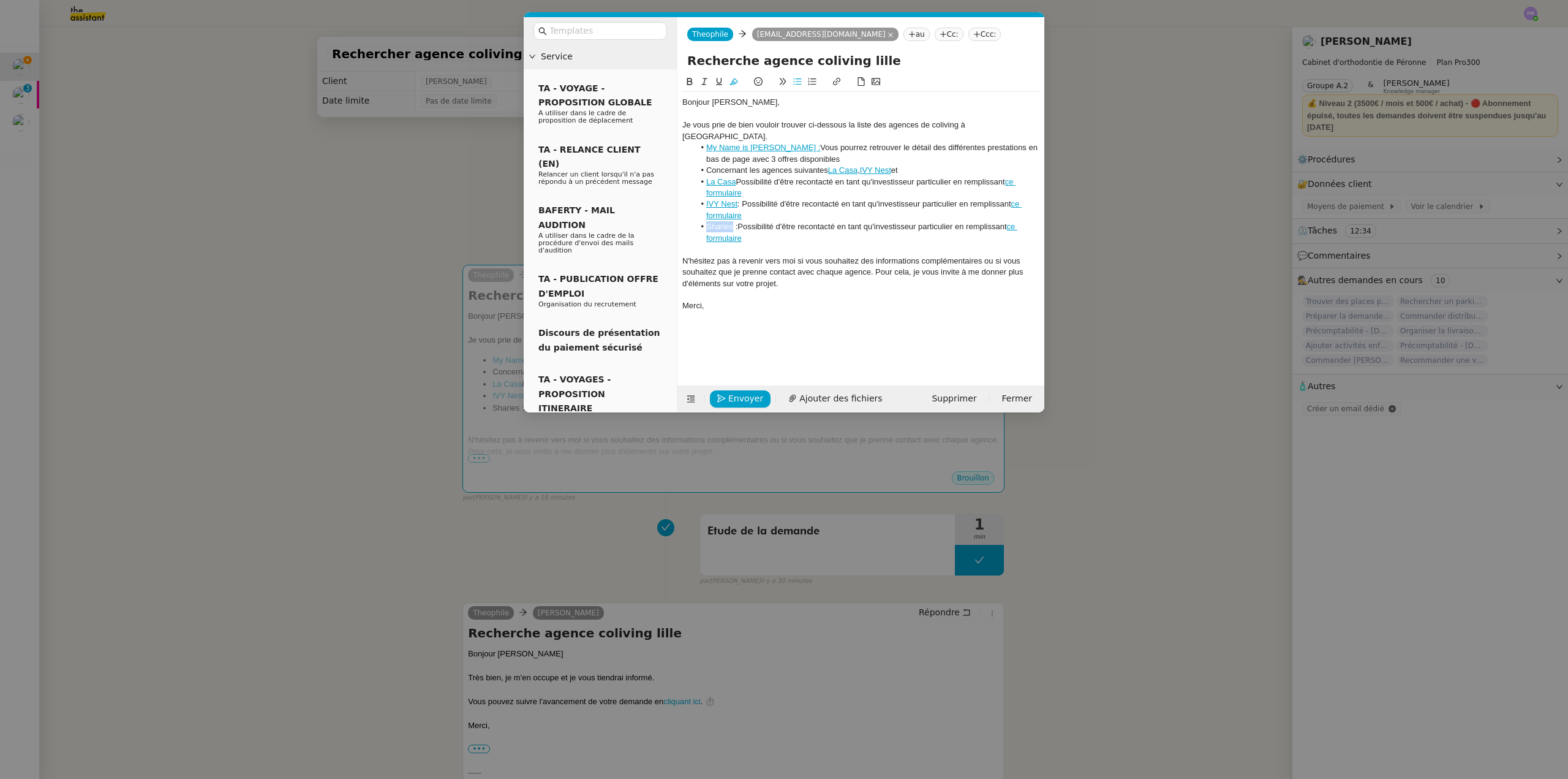
click at [838, 81] on icon at bounding box center [837, 81] width 8 height 8
paste input "[URL][DOMAIN_NAME]"
click at [798, 236] on link at bounding box center [792, 237] width 28 height 9
click at [933, 165] on li "Concernant les agences suivantes La Casa , IVY Nest et" at bounding box center [867, 170] width 345 height 11
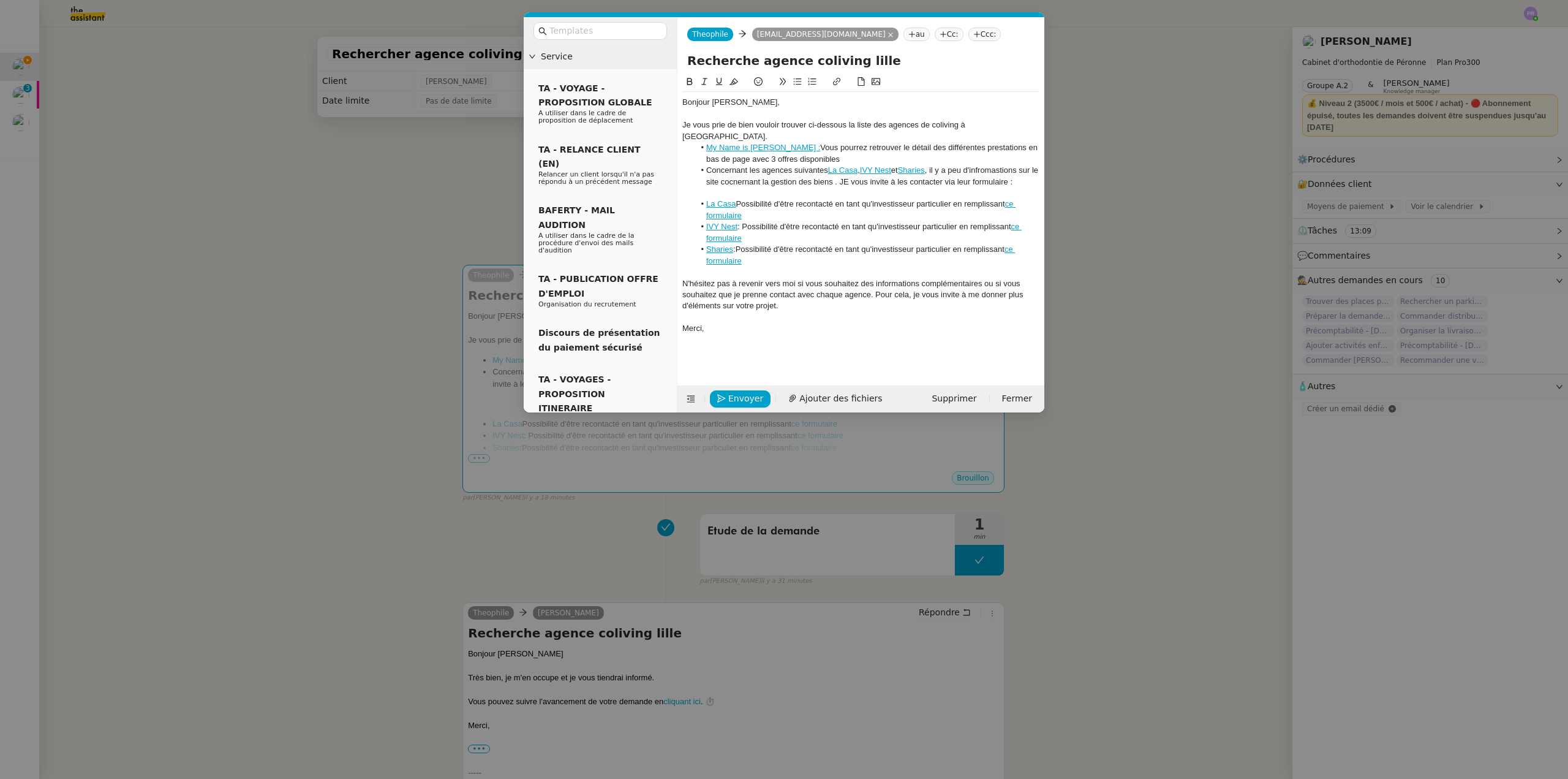
click at [707, 165] on li "Concernant les agences suivantes La Casa , IVY Nest et Sharies , il y a peu d'i…" at bounding box center [867, 177] width 345 height 23
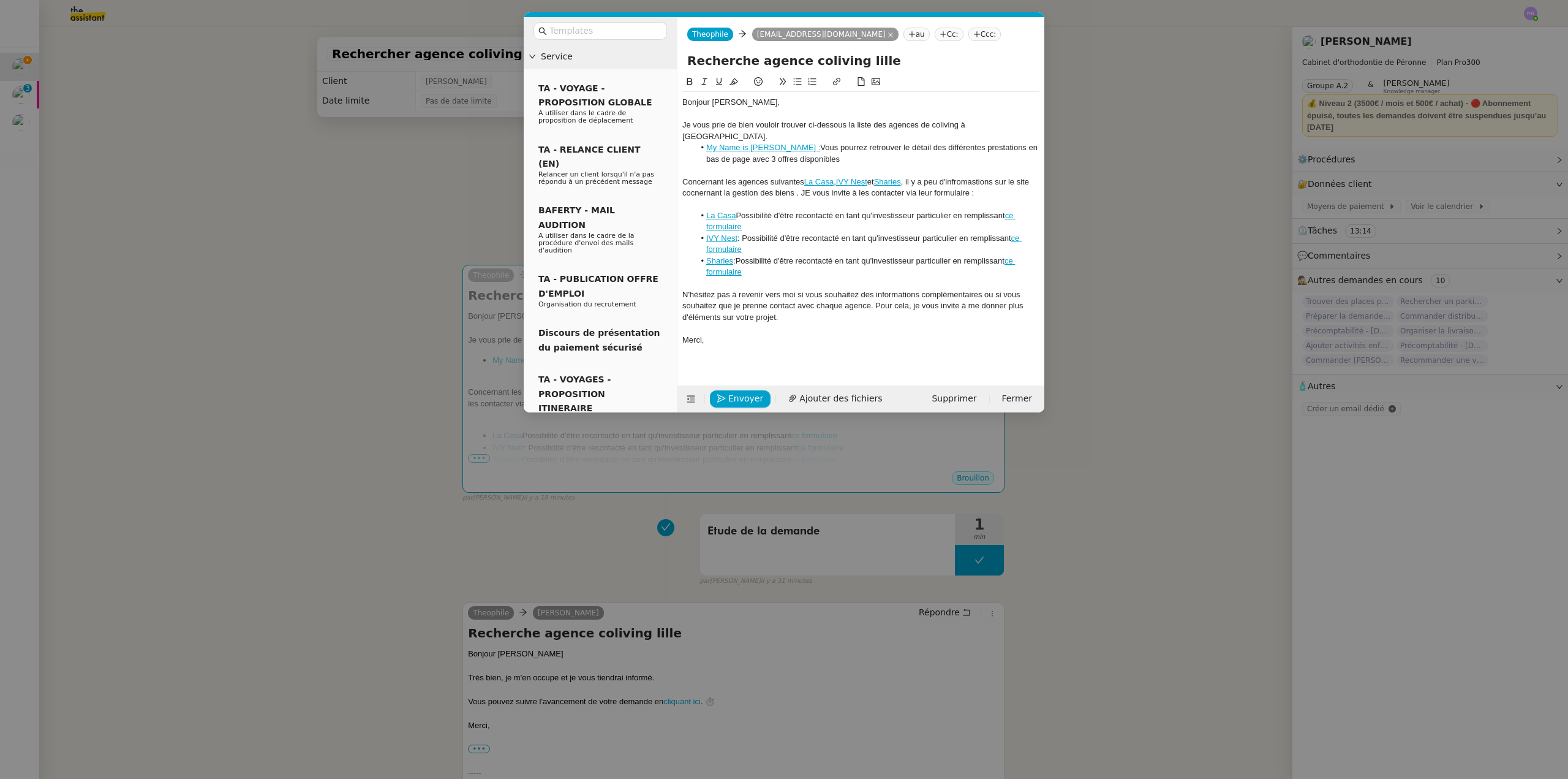
click at [731, 211] on link "La Casa" at bounding box center [721, 215] width 29 height 9
click at [826, 226] on link at bounding box center [818, 226] width 34 height 9
drag, startPoint x: 741, startPoint y: 205, endPoint x: 745, endPoint y: 197, distance: 8.9
click at [741, 210] on li "La Casa Possibilité d'être recontacté en tant qu'investisseur particulier en re…" at bounding box center [867, 222] width 345 height 23
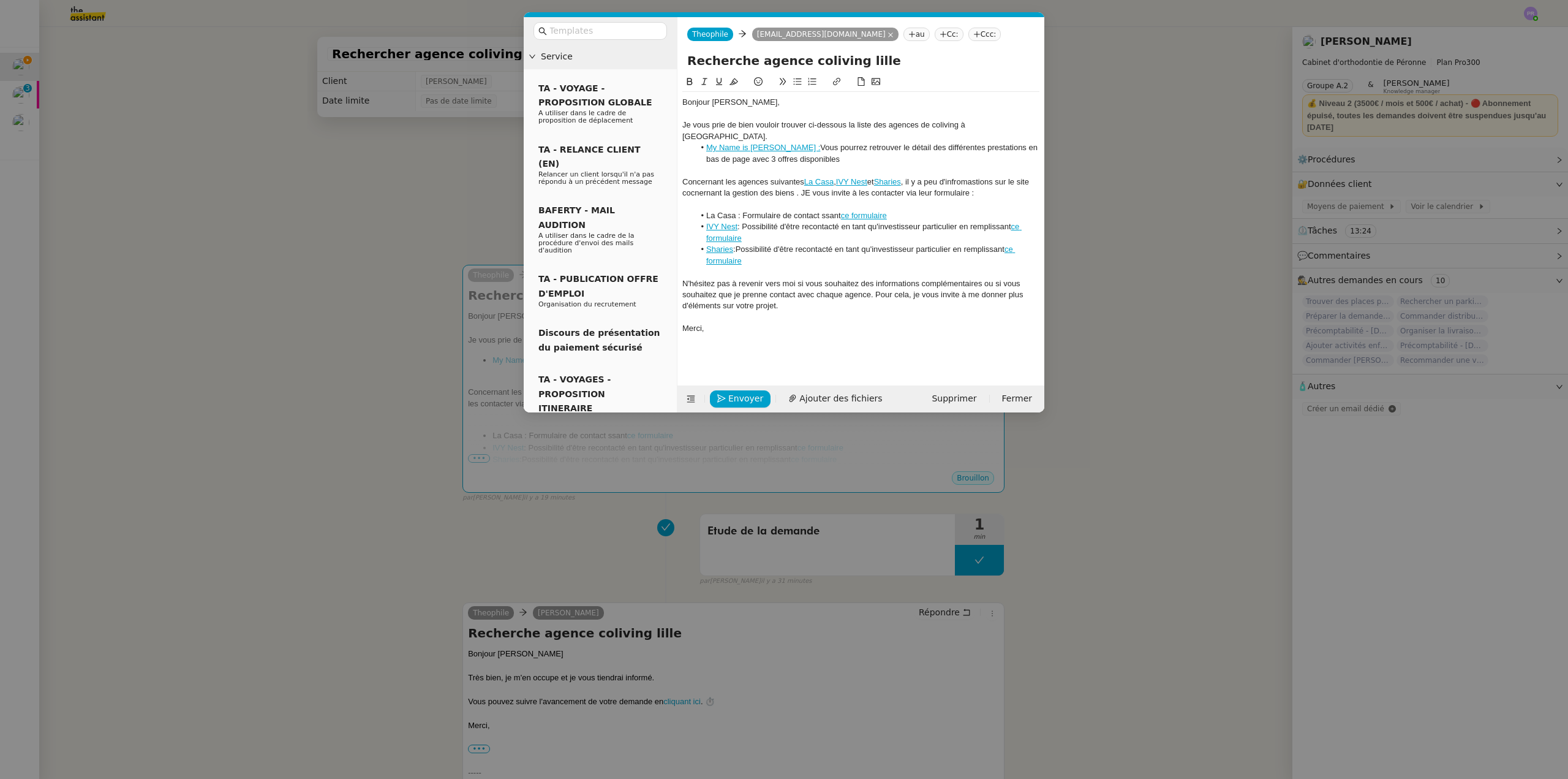
click at [863, 211] on link "ce formulaire" at bounding box center [864, 215] width 46 height 9
click at [935, 221] on link at bounding box center [930, 226] width 29 height 9
drag, startPoint x: 820, startPoint y: 203, endPoint x: 744, endPoint y: 203, distance: 76.0
click at [744, 210] on li "La Casa : Formulaire de contact ssant ce formulaire" at bounding box center [867, 215] width 345 height 11
click at [833, 84] on icon at bounding box center [837, 82] width 8 height 8
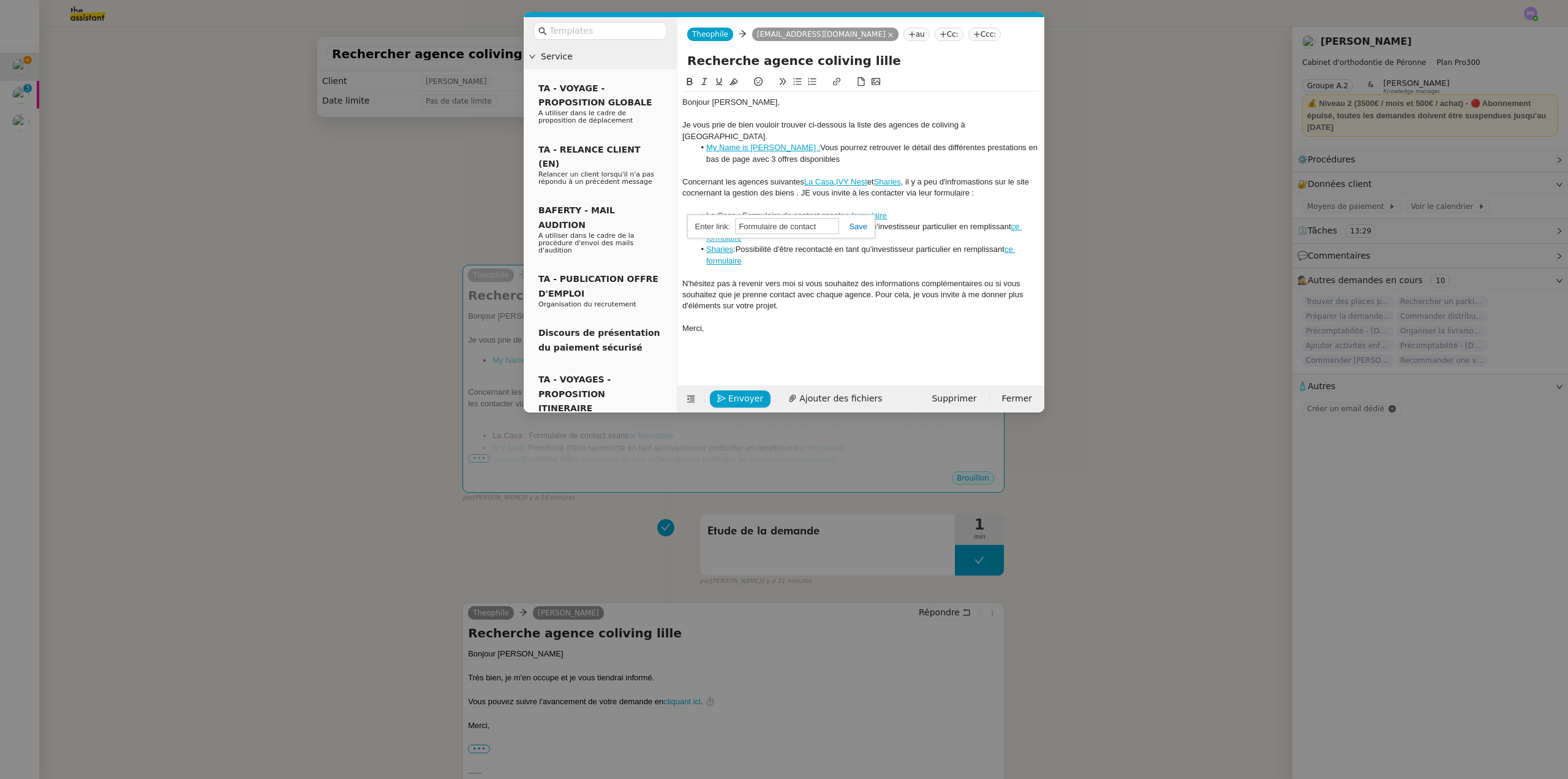
paste input "Sharies"
click at [854, 228] on link at bounding box center [853, 226] width 28 height 9
drag, startPoint x: 903, startPoint y: 203, endPoint x: 819, endPoint y: 201, distance: 84.0
click at [819, 210] on li "La Casa : Formulaire de contact ssant ce formulaire" at bounding box center [867, 215] width 345 height 11
drag, startPoint x: 833, startPoint y: 202, endPoint x: 744, endPoint y: 203, distance: 89.0
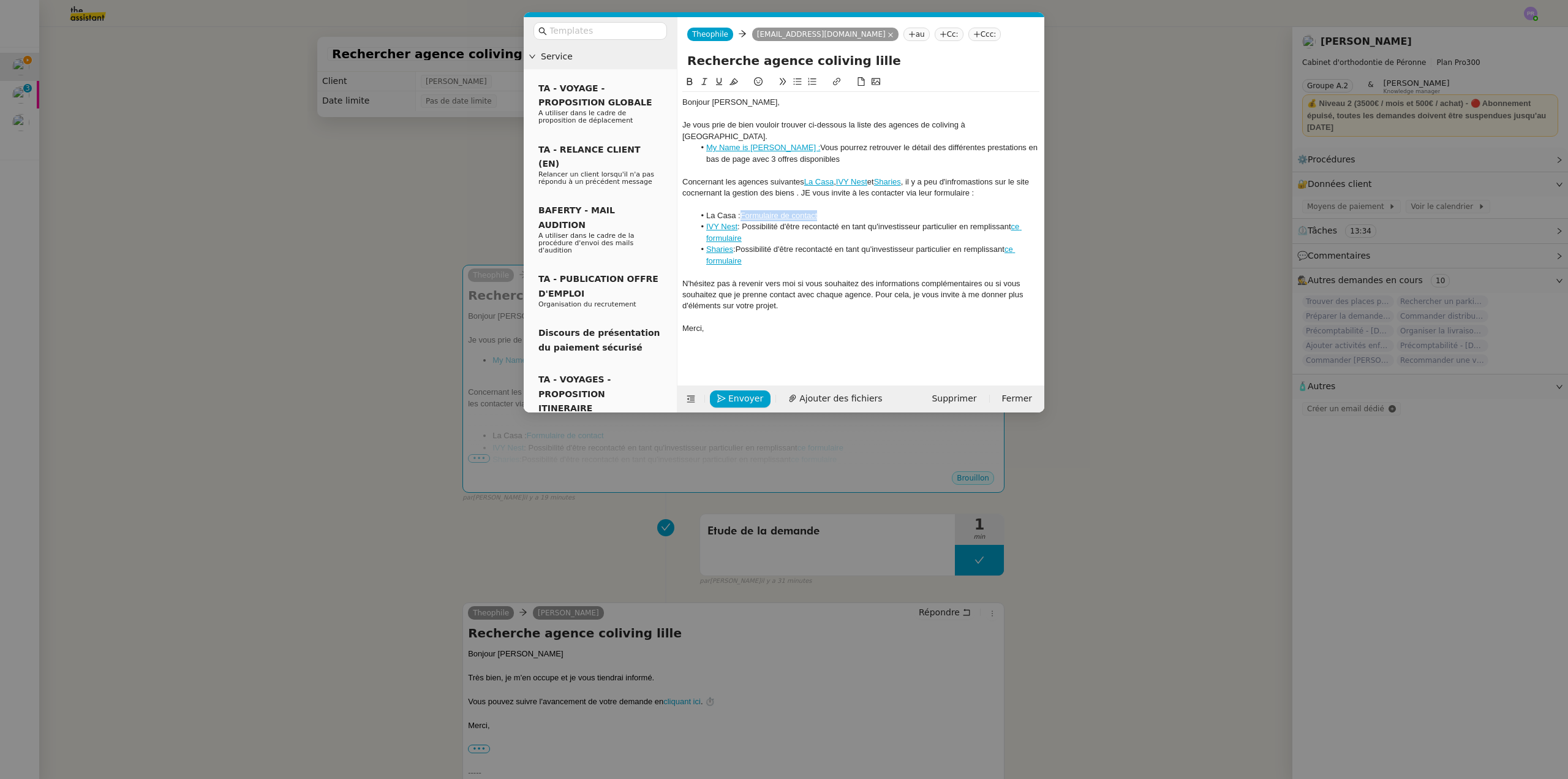
click at [744, 210] on li "La Casa : Formulaire de contact" at bounding box center [867, 215] width 345 height 11
click at [725, 222] on link "IVY Nest" at bounding box center [722, 226] width 31 height 9
click at [0, 0] on lt-span "Ignorer" at bounding box center [0, 0] width 0 height 0
click at [721, 252] on link "ce formulaire" at bounding box center [861, 255] width 309 height 20
click at [719, 245] on link "Sharies" at bounding box center [720, 249] width 27 height 9
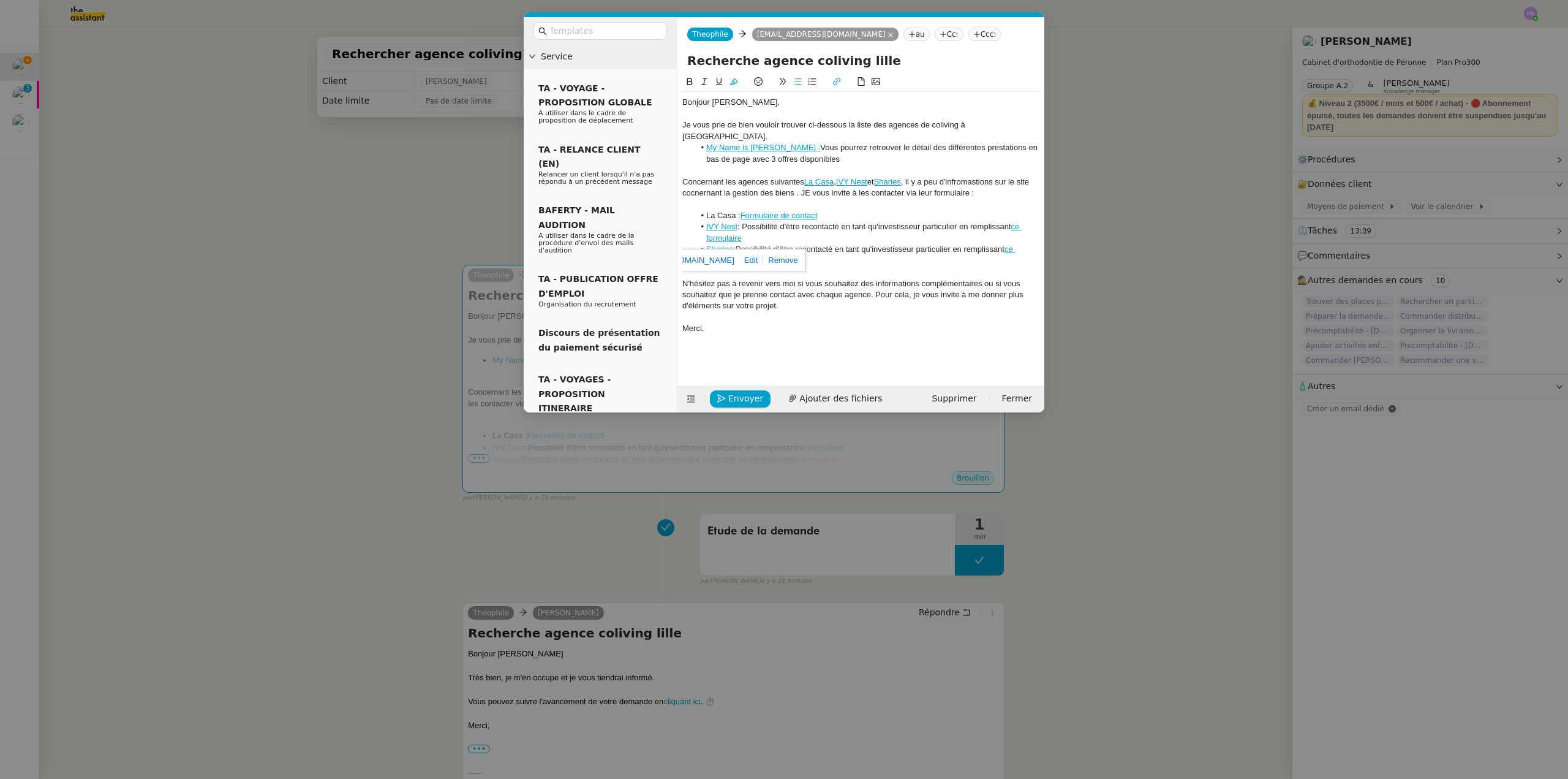
click at [0, 0] on lt-span "Ignorer" at bounding box center [0, 0] width 0 height 0
click at [727, 222] on link "IVY Nest" at bounding box center [722, 226] width 31 height 9
click at [796, 234] on link at bounding box center [779, 237] width 34 height 9
drag, startPoint x: 743, startPoint y: 217, endPoint x: 765, endPoint y: 224, distance: 23.1
click at [759, 224] on li "IVY Nest : Possibilité d'être recontacté en tant qu'investisseur particulier en…" at bounding box center [867, 233] width 345 height 23
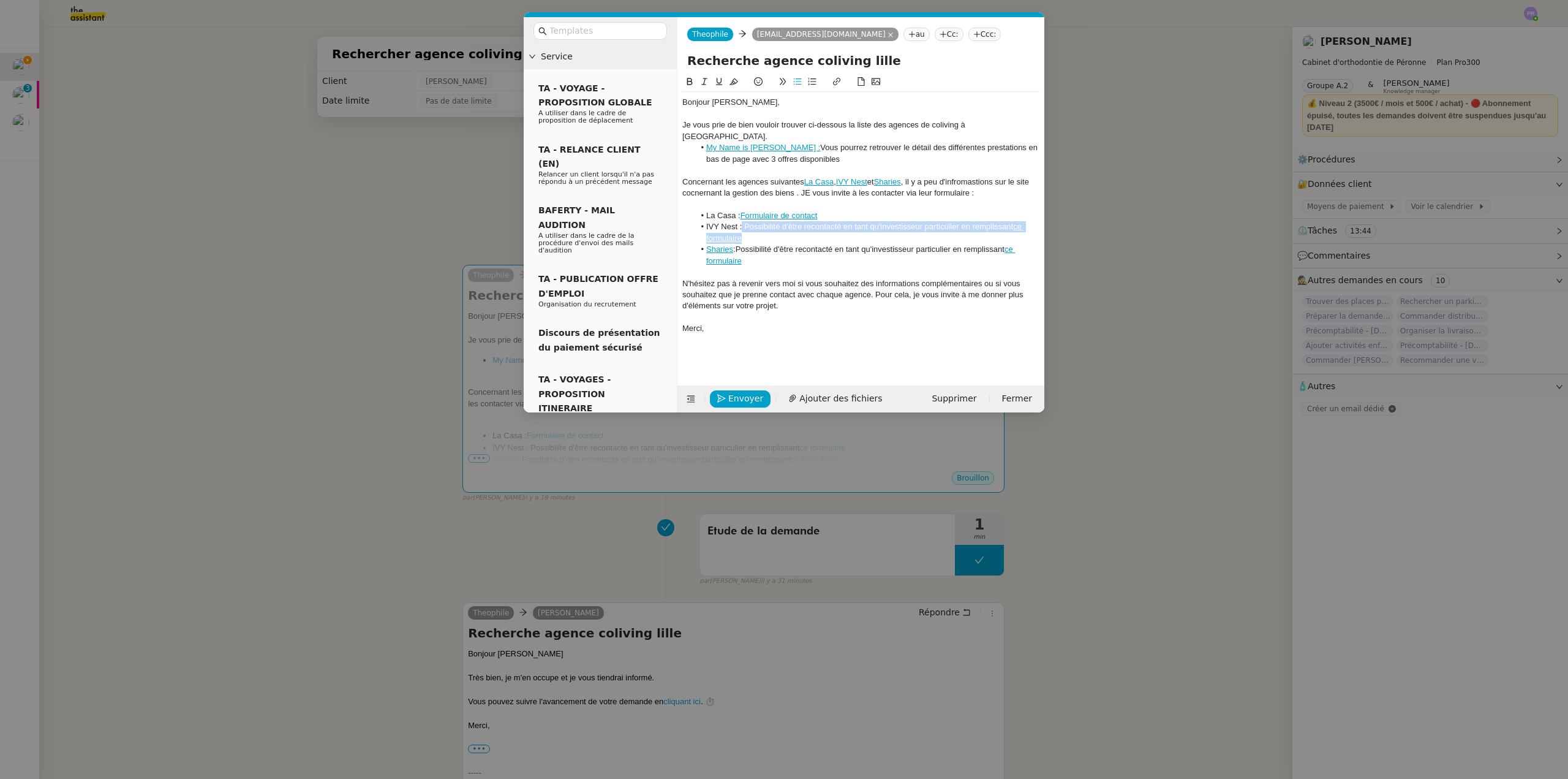
click at [863, 221] on li "IVY Nest : Possibilité d'être recontacté en tant qu'investisseur particulier en…" at bounding box center [867, 233] width 345 height 23
click at [745, 221] on li "IVY Nest : Possibilité d'être recontacté en tant qu'investisseur particulier en…" at bounding box center [867, 233] width 345 height 23
click at [807, 222] on link "Formulaire de contact" at bounding box center [780, 226] width 77 height 9
click at [857, 233] on link at bounding box center [840, 237] width 34 height 9
click at [789, 233] on link "ce formulaire" at bounding box center [781, 238] width 46 height 9
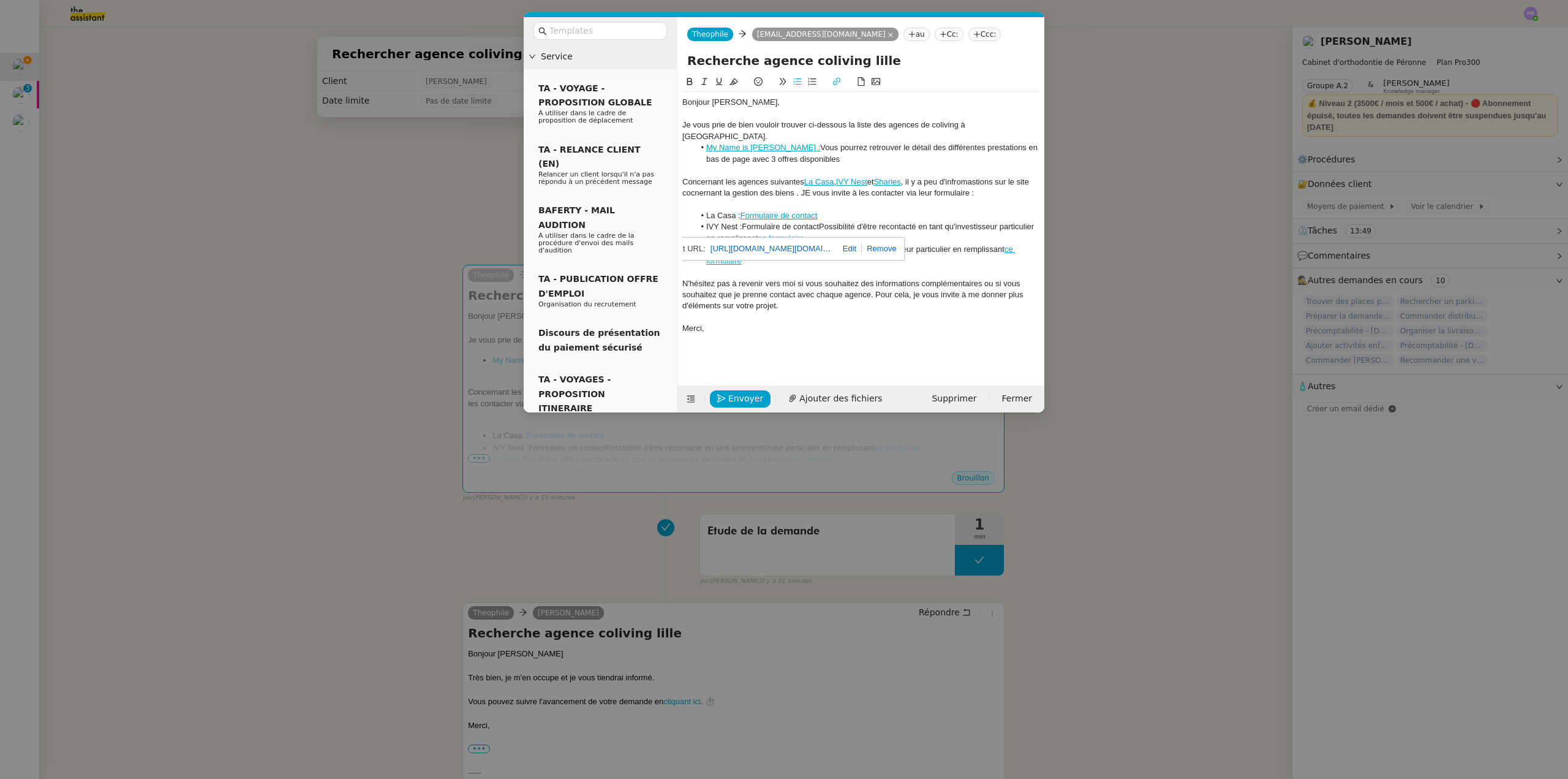
click at [848, 245] on link at bounding box center [847, 249] width 29 height 9
drag, startPoint x: 821, startPoint y: 217, endPoint x: 743, endPoint y: 215, distance: 78.0
click at [743, 221] on li "IVY Nest : Formulaire de contact Possibilité d'être recontacté en tant qu'inves…" at bounding box center [867, 233] width 345 height 23
click at [807, 222] on span "Formulaire de contact" at bounding box center [780, 226] width 77 height 9
click at [819, 222] on span "Formulaire de contact" at bounding box center [780, 226] width 77 height 9
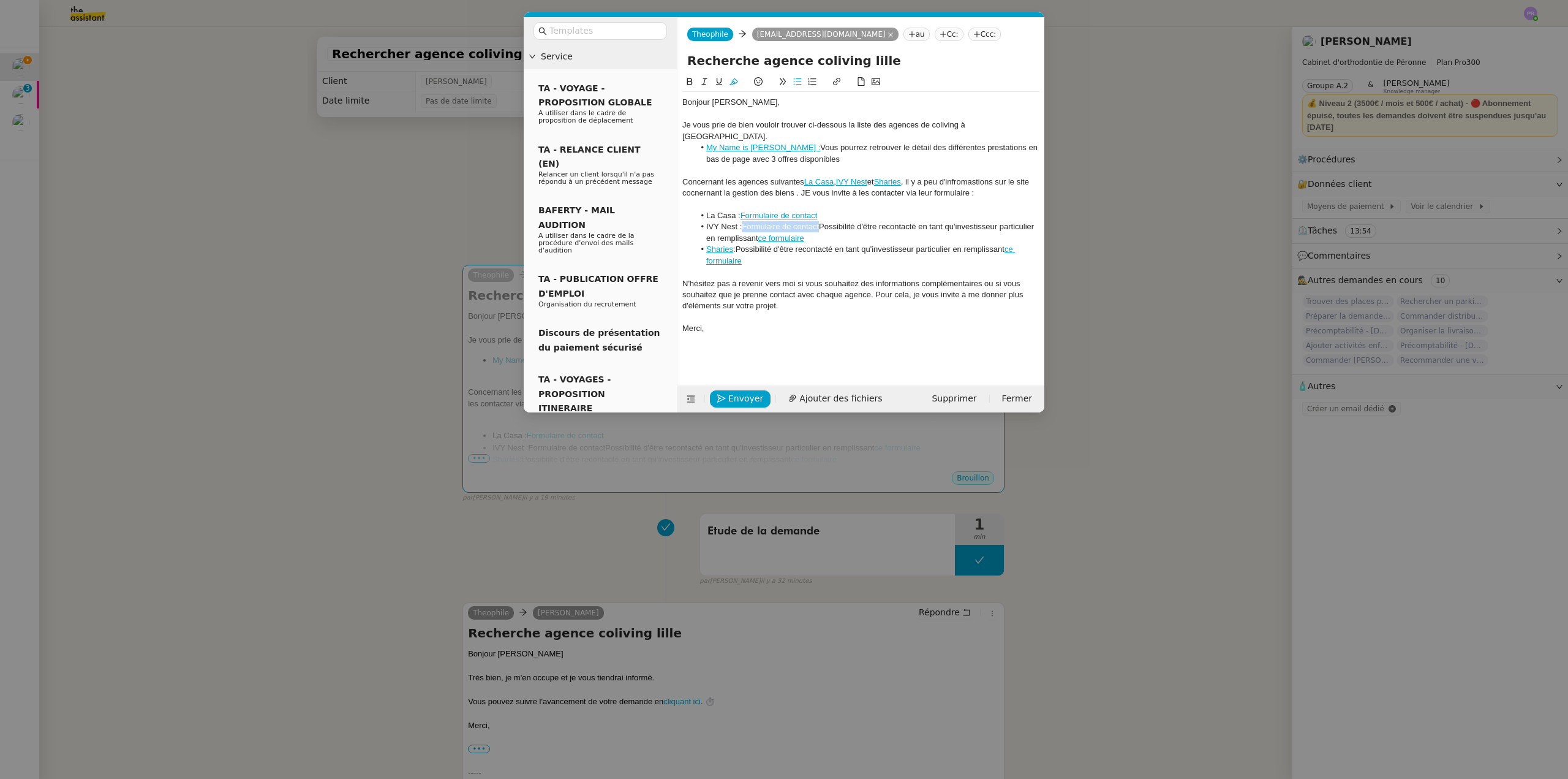
drag, startPoint x: 821, startPoint y: 214, endPoint x: 745, endPoint y: 215, distance: 76.0
click at [745, 222] on span "Formulaire de contact" at bounding box center [780, 226] width 77 height 9
click at [837, 80] on icon at bounding box center [837, 81] width 8 height 8
click at [865, 238] on link at bounding box center [855, 237] width 28 height 9
drag, startPoint x: 851, startPoint y: 228, endPoint x: 823, endPoint y: 214, distance: 31.3
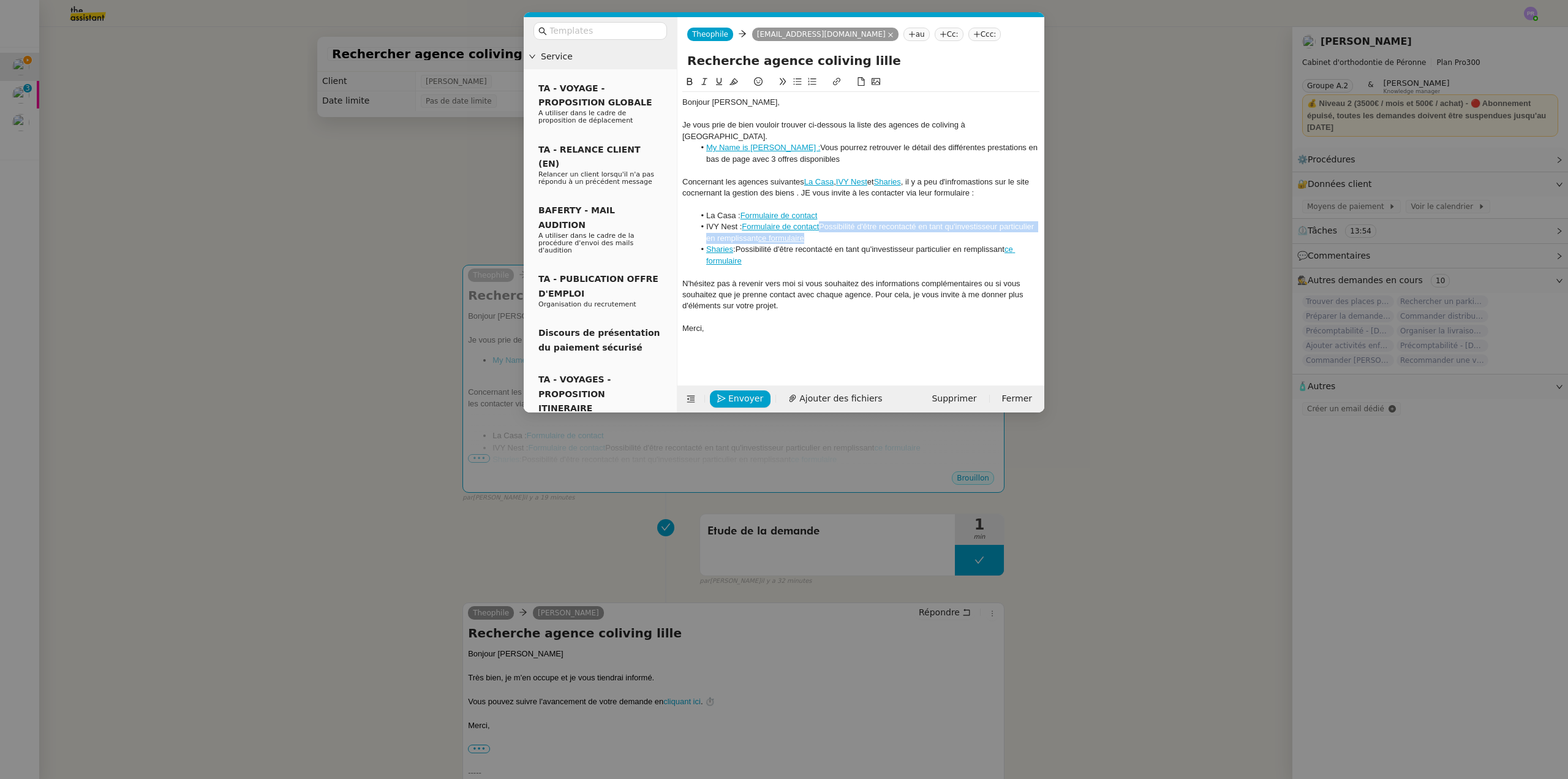
click at [823, 221] on li "IVY Nest : Formulaire de contact Possibilité d'être recontacté en tant qu'inves…" at bounding box center [867, 233] width 345 height 23
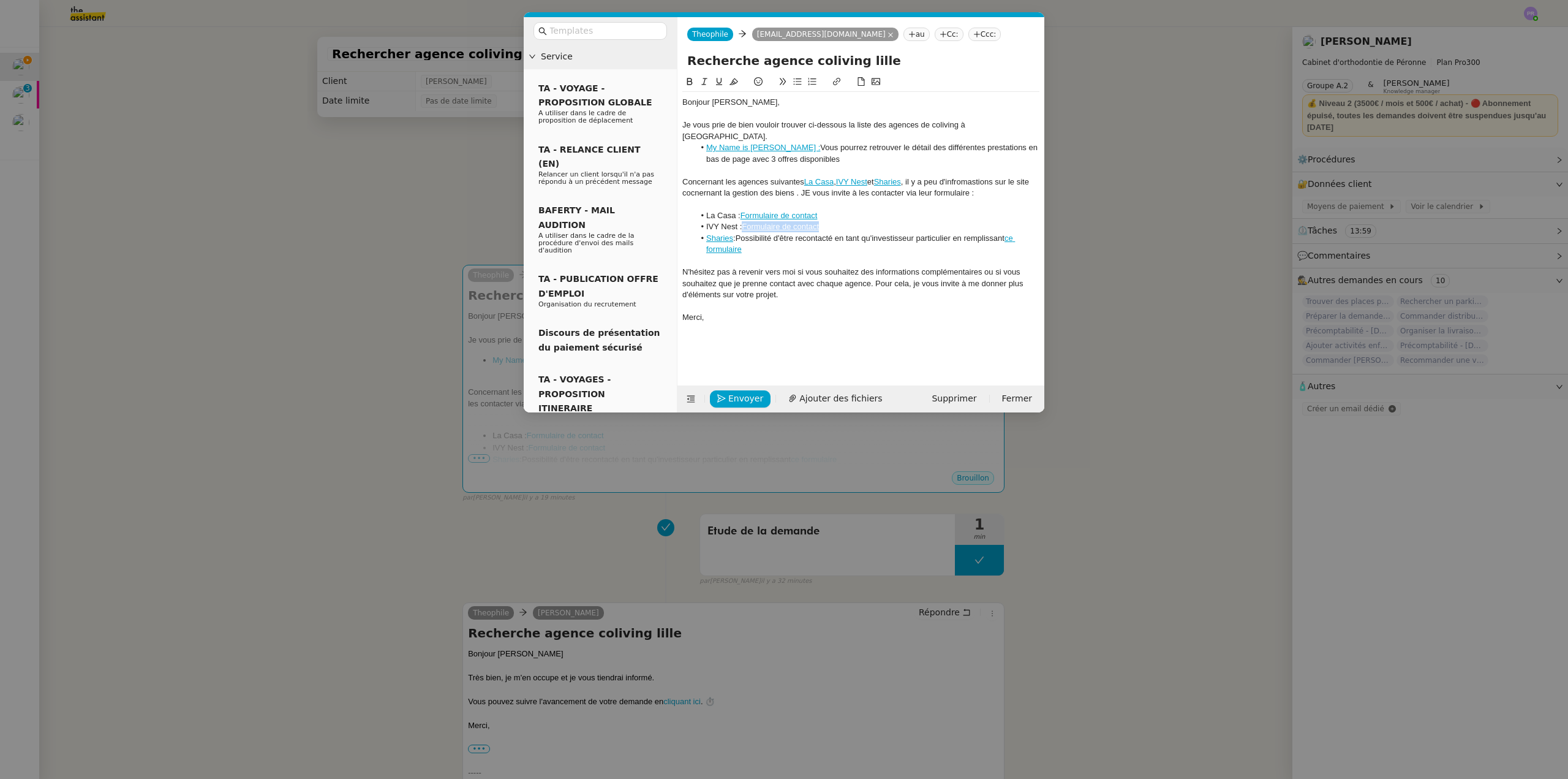
drag, startPoint x: 827, startPoint y: 214, endPoint x: 744, endPoint y: 214, distance: 83.0
click at [744, 221] on li "IVY Nest : Formulaire de contact" at bounding box center [867, 226] width 345 height 11
click at [740, 233] on li "Sharies : Possibilité d'être recontacté en tant qu'investisseur particulier en …" at bounding box center [867, 244] width 345 height 23
click at [721, 233] on link "Sharies" at bounding box center [720, 238] width 27 height 9
click at [798, 248] on link at bounding box center [780, 249] width 34 height 9
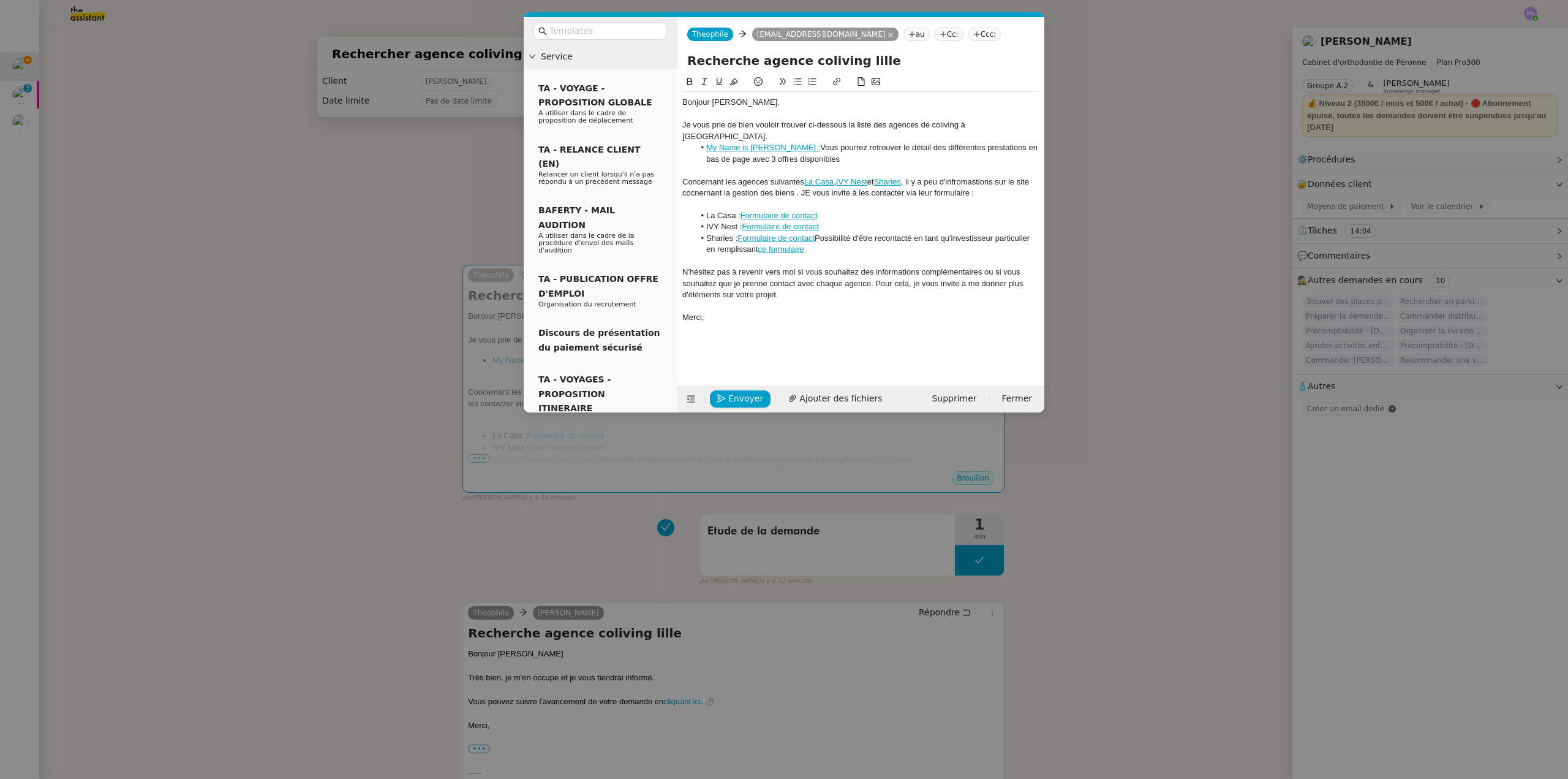
click at [794, 245] on link "ce formulaire" at bounding box center [781, 249] width 46 height 9
drag, startPoint x: 846, startPoint y: 257, endPoint x: 817, endPoint y: 243, distance: 32.2
click at [827, 257] on link at bounding box center [812, 260] width 29 height 9
click at [808, 233] on link "Formulaire de contact" at bounding box center [776, 238] width 77 height 9
click at [852, 245] on link at bounding box center [835, 249] width 34 height 9
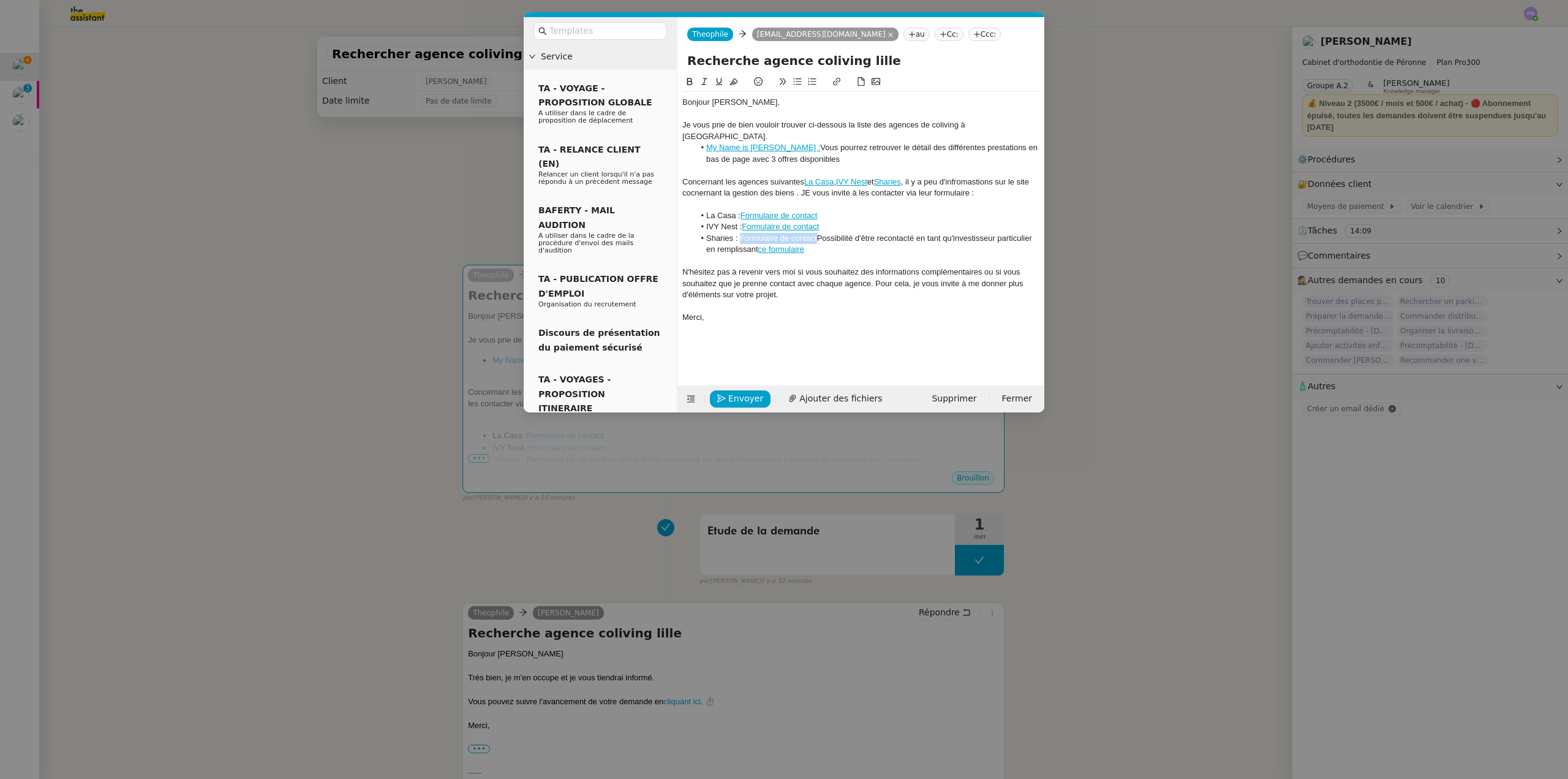
drag, startPoint x: 817, startPoint y: 228, endPoint x: 741, endPoint y: 225, distance: 76.1
click at [741, 233] on span "Sharies : Formulaire de contact" at bounding box center [762, 238] width 111 height 9
click at [835, 80] on icon at bounding box center [837, 81] width 8 height 8
click at [861, 251] on link at bounding box center [851, 249] width 28 height 9
drag, startPoint x: 828, startPoint y: 238, endPoint x: 818, endPoint y: 226, distance: 15.6
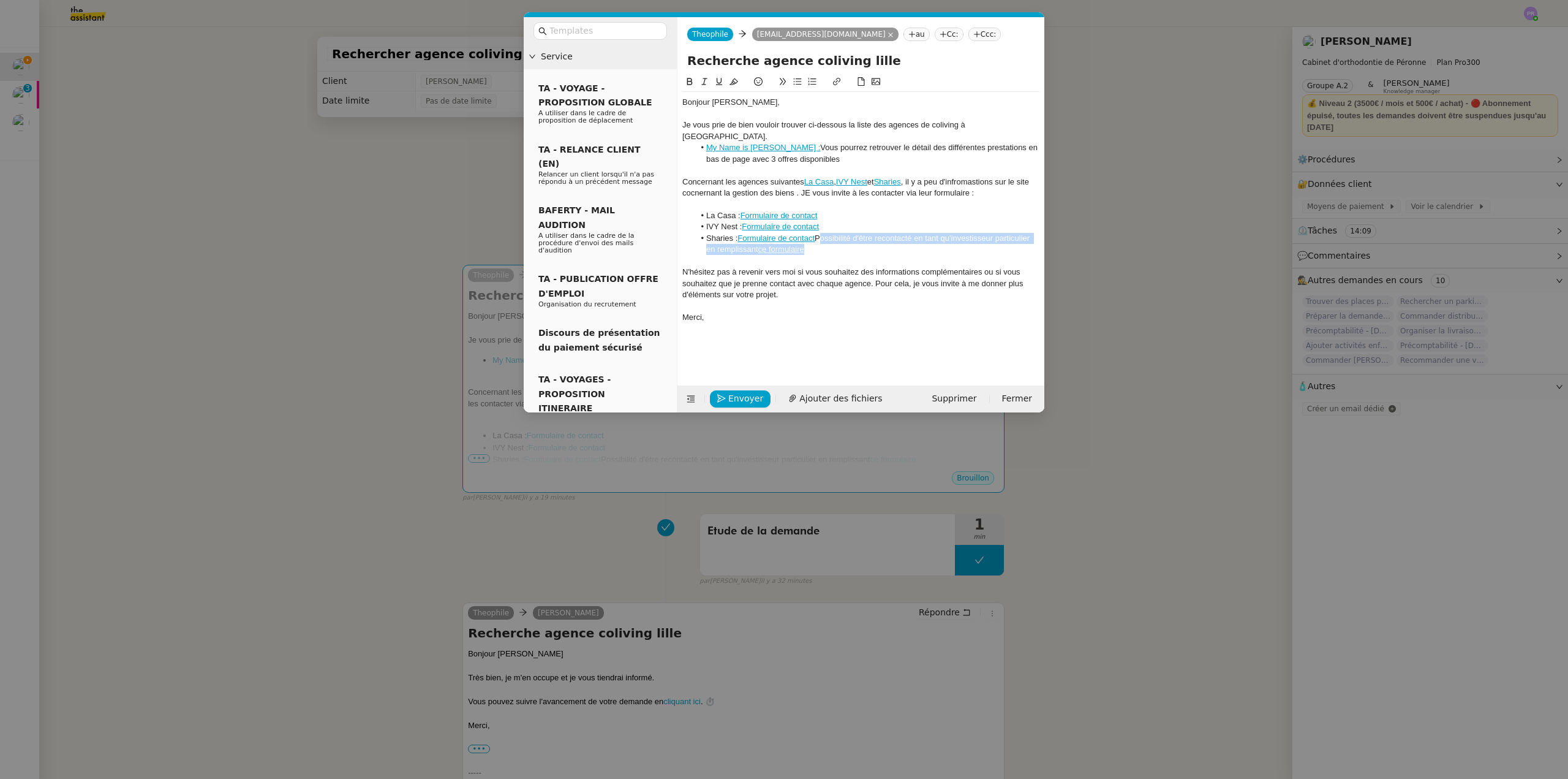
click at [818, 233] on li "Sharies : Formulaire de contact Possibilité d'être recontacté en tant qu'invest…" at bounding box center [867, 244] width 345 height 23
click at [791, 233] on link "Formulaire de contact" at bounding box center [776, 238] width 77 height 9
click at [856, 247] on link at bounding box center [851, 249] width 34 height 9
click at [807, 233] on link "Formulaire de contact" at bounding box center [776, 238] width 77 height 9
click at [785, 250] on link "Formulaire de contact" at bounding box center [766, 249] width 77 height 16
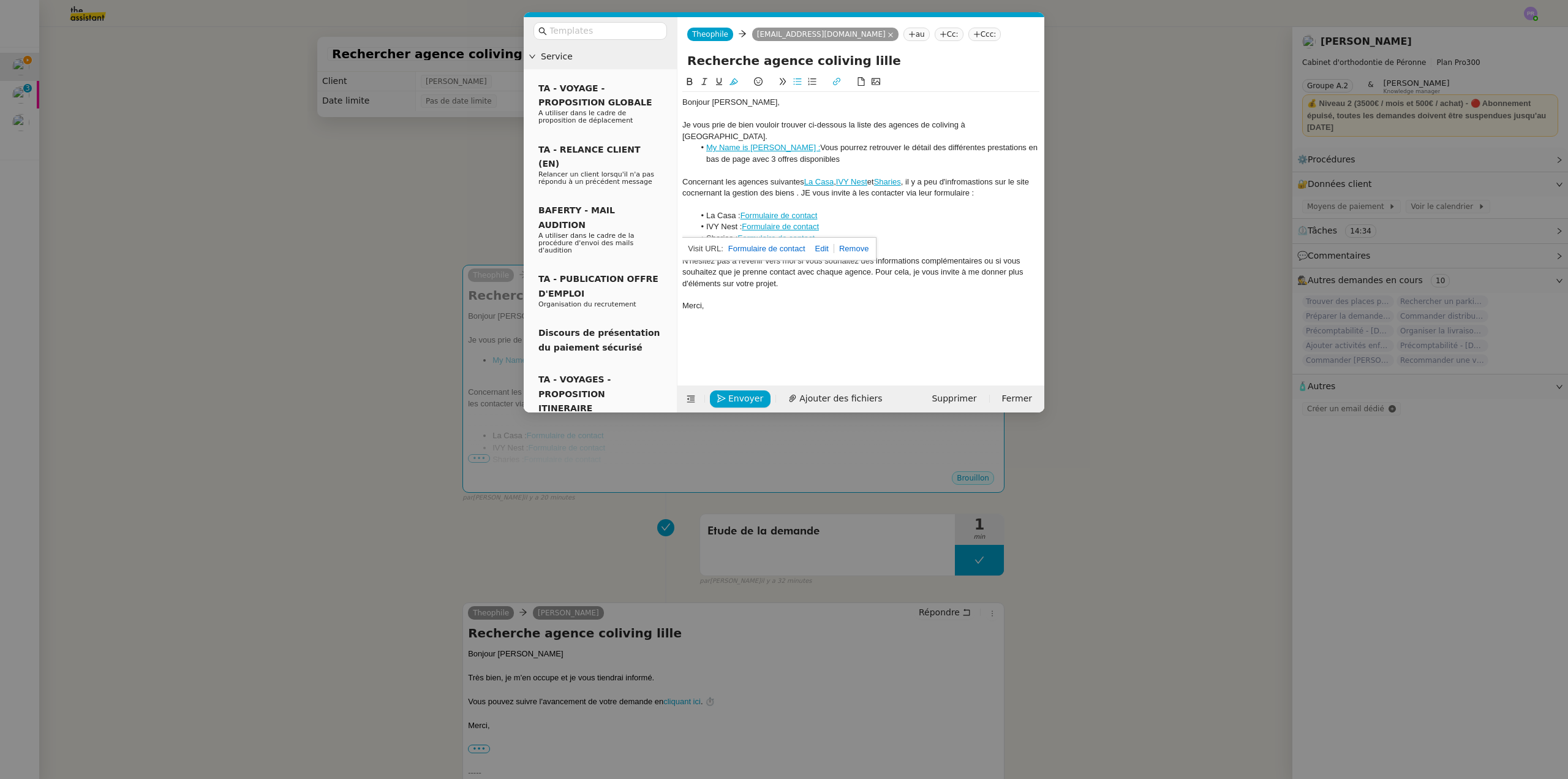
click at [847, 249] on link at bounding box center [851, 249] width 34 height 9
drag, startPoint x: 782, startPoint y: 227, endPoint x: 742, endPoint y: 226, distance: 40.0
click at [742, 233] on li "Sharies : Formulaire de contact" at bounding box center [867, 238] width 345 height 11
click at [834, 82] on icon at bounding box center [837, 82] width 8 height 8
paste input "[URL][DOMAIN_NAME]"
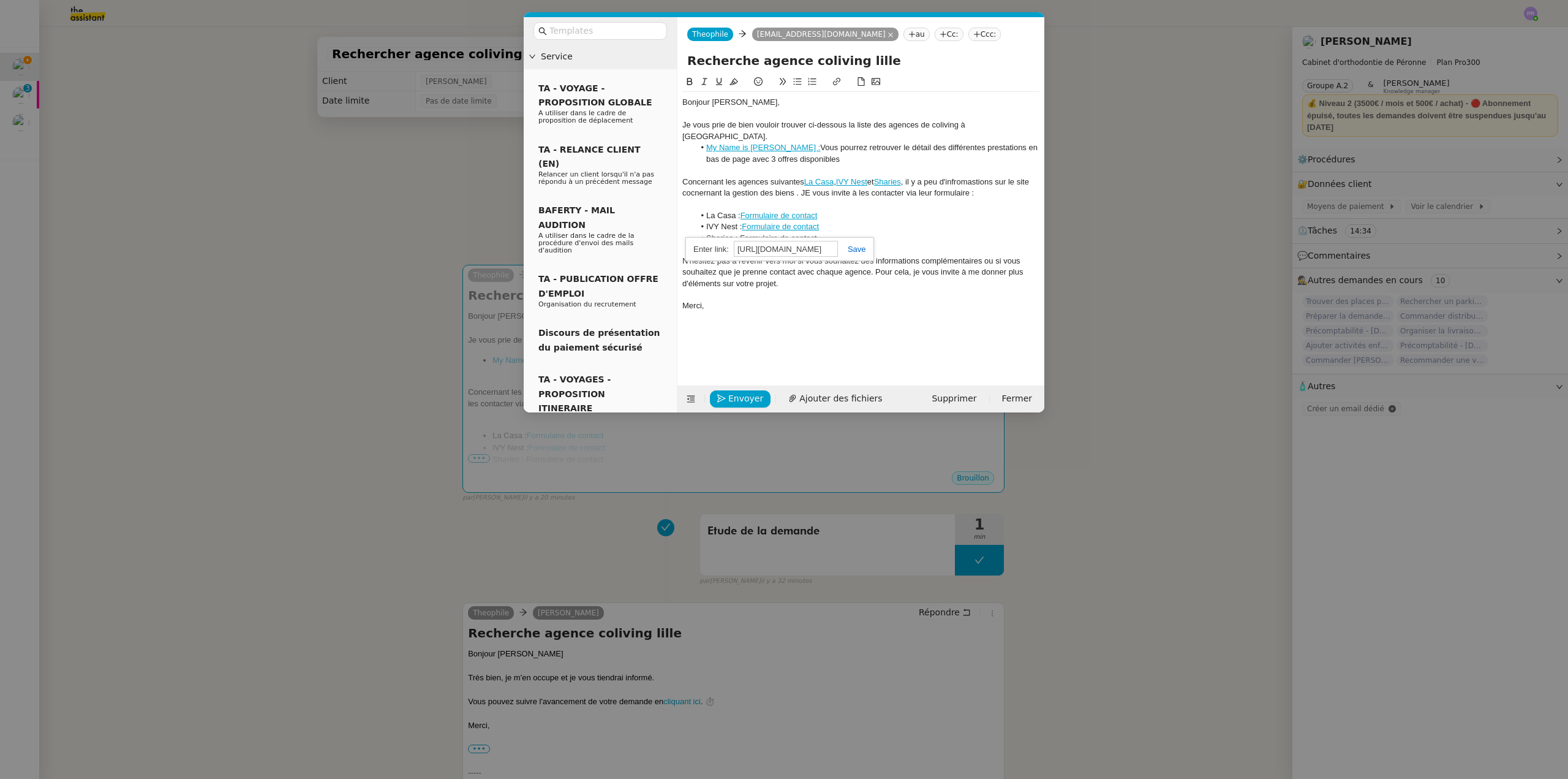
click at [856, 244] on div "Formulaire de contact [URL][DOMAIN_NAME]" at bounding box center [779, 249] width 188 height 24
click at [857, 252] on link at bounding box center [852, 249] width 28 height 9
click at [864, 221] on li "IVY Nest : Formulaire de contact" at bounding box center [867, 226] width 345 height 11
click at [798, 233] on link "Formulaire de contact" at bounding box center [776, 238] width 77 height 9
click at [784, 247] on link "[URL][DOMAIN_NAME]" at bounding box center [761, 249] width 84 height 16
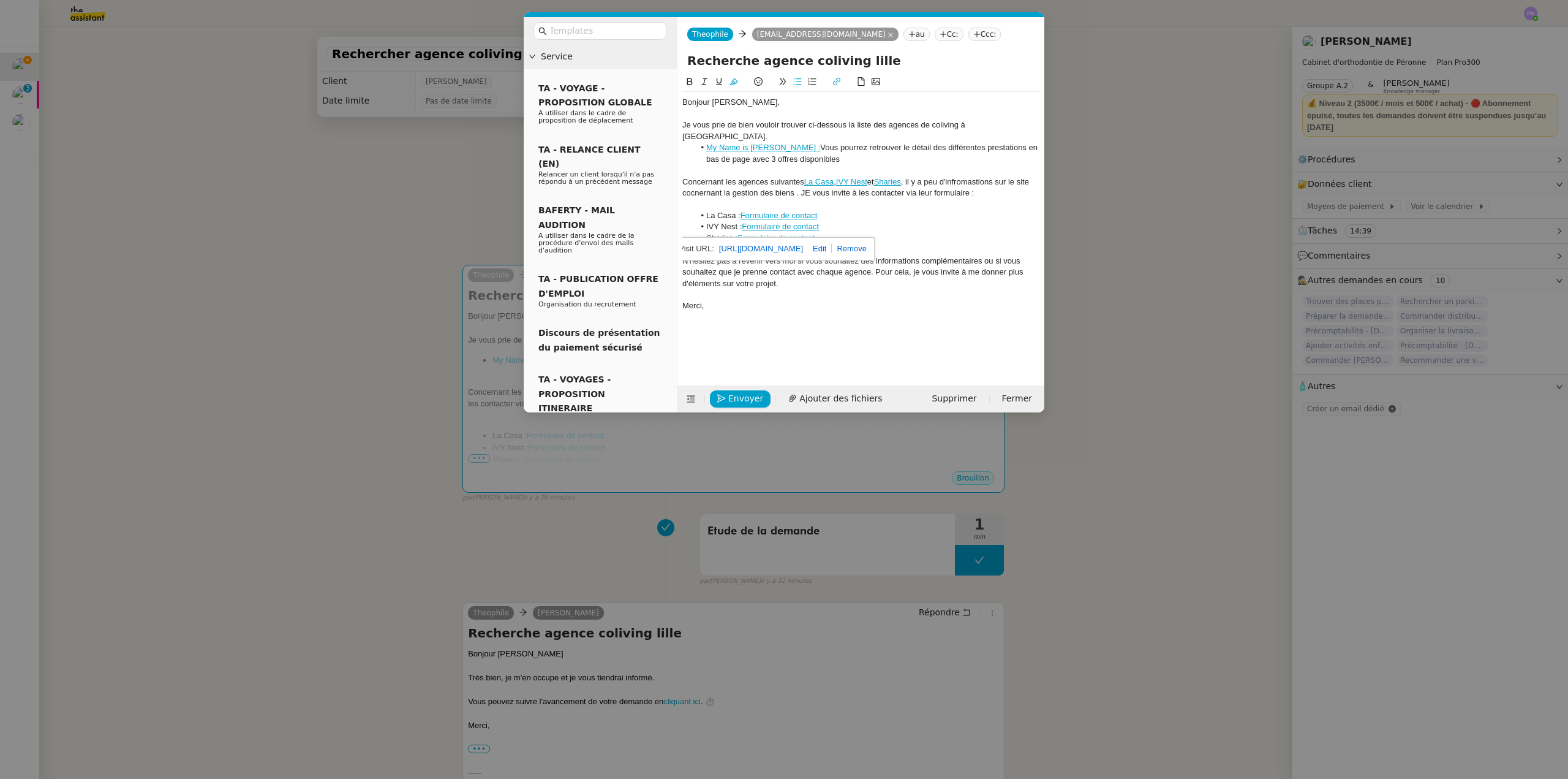
click at [772, 222] on link "Formulaire de contact" at bounding box center [780, 226] width 77 height 9
click at [784, 236] on link "Formulaire de contact" at bounding box center [771, 238] width 77 height 16
click at [856, 177] on link "IVY Nest" at bounding box center [851, 182] width 31 height 9
click at [814, 192] on link "[URL][DOMAIN_NAME]" at bounding box center [828, 192] width 84 height 16
click at [776, 222] on link "Formulaire de contact" at bounding box center [780, 226] width 77 height 9
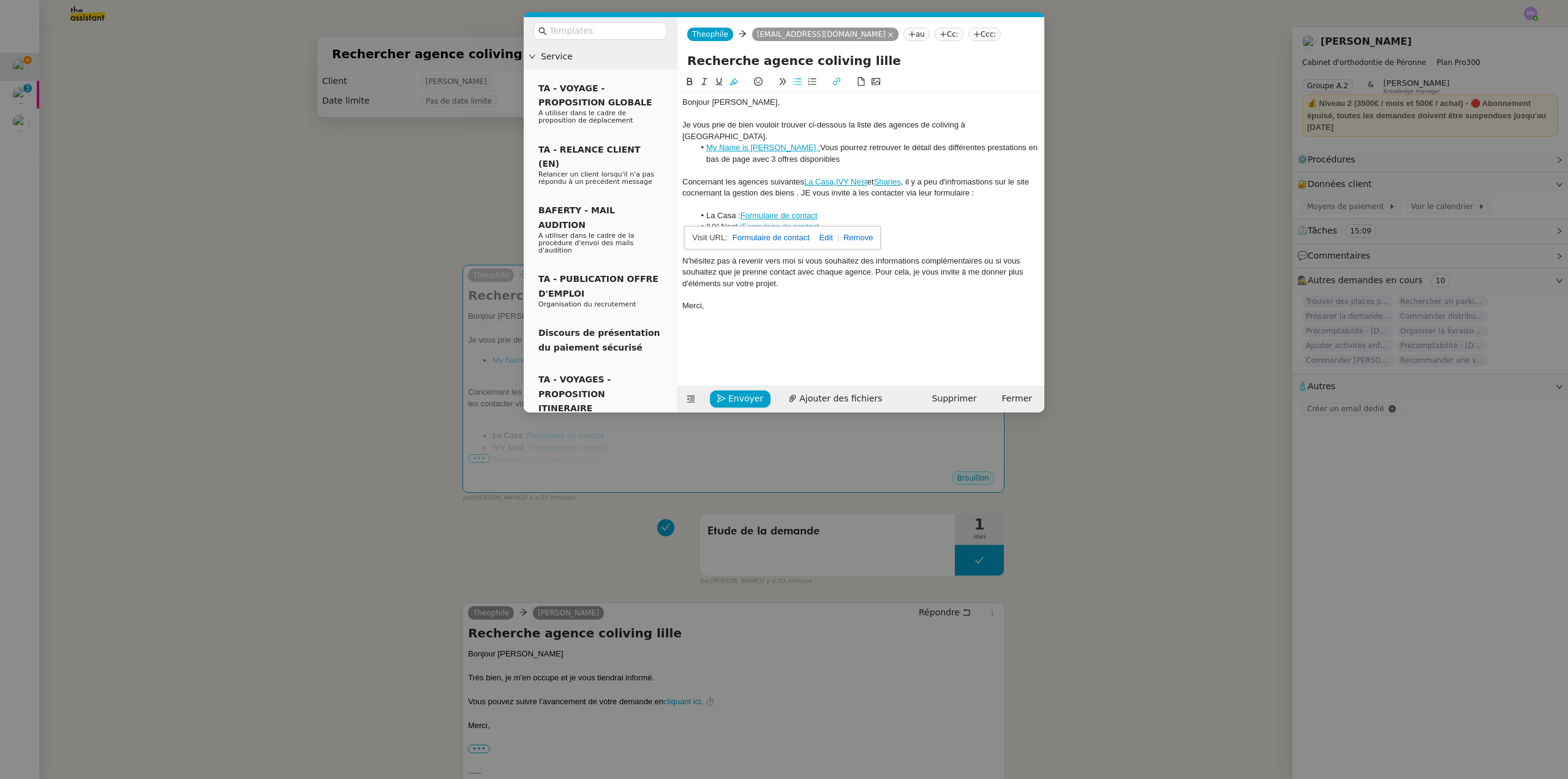
click at [862, 234] on link at bounding box center [856, 237] width 34 height 9
drag, startPoint x: 825, startPoint y: 216, endPoint x: 746, endPoint y: 216, distance: 79.0
click at [746, 221] on li "IVY Nest : Formulaire de contact" at bounding box center [867, 226] width 345 height 11
click at [837, 78] on icon at bounding box center [837, 81] width 8 height 8
paste input "[URL][DOMAIN_NAME][DOMAIN_NAME]"
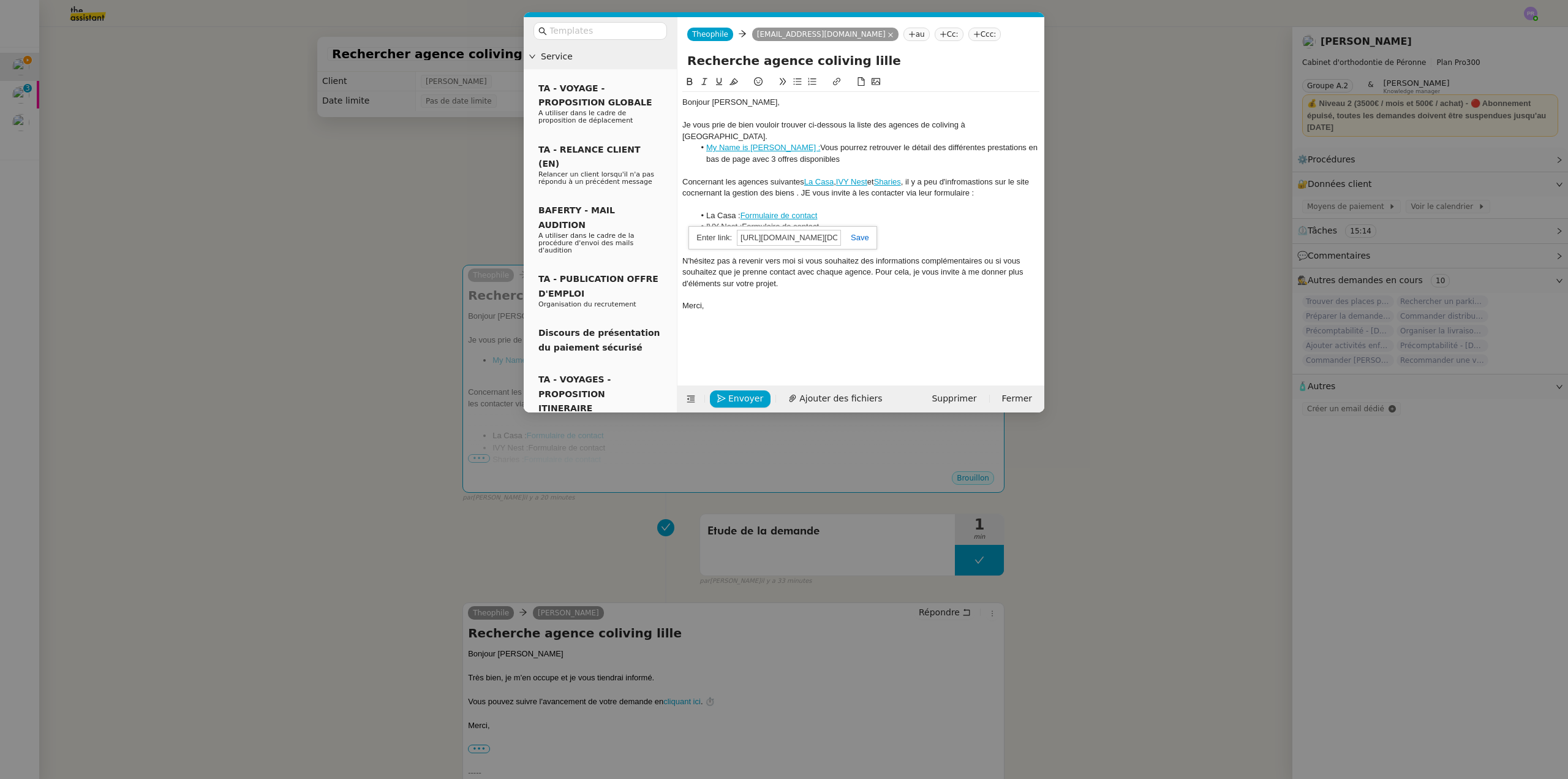
click at [862, 239] on link at bounding box center [855, 237] width 28 height 9
click at [865, 221] on li "IVY Nest : Formulaire de contact" at bounding box center [867, 226] width 345 height 11
click at [823, 177] on link "La Casa" at bounding box center [819, 182] width 29 height 9
click at [811, 188] on link "[URL][DOMAIN_NAME][DOMAIN_NAME]" at bounding box center [810, 192] width 122 height 16
click at [851, 221] on li "IVY Nest : Formulaire de contact" at bounding box center [867, 226] width 345 height 11
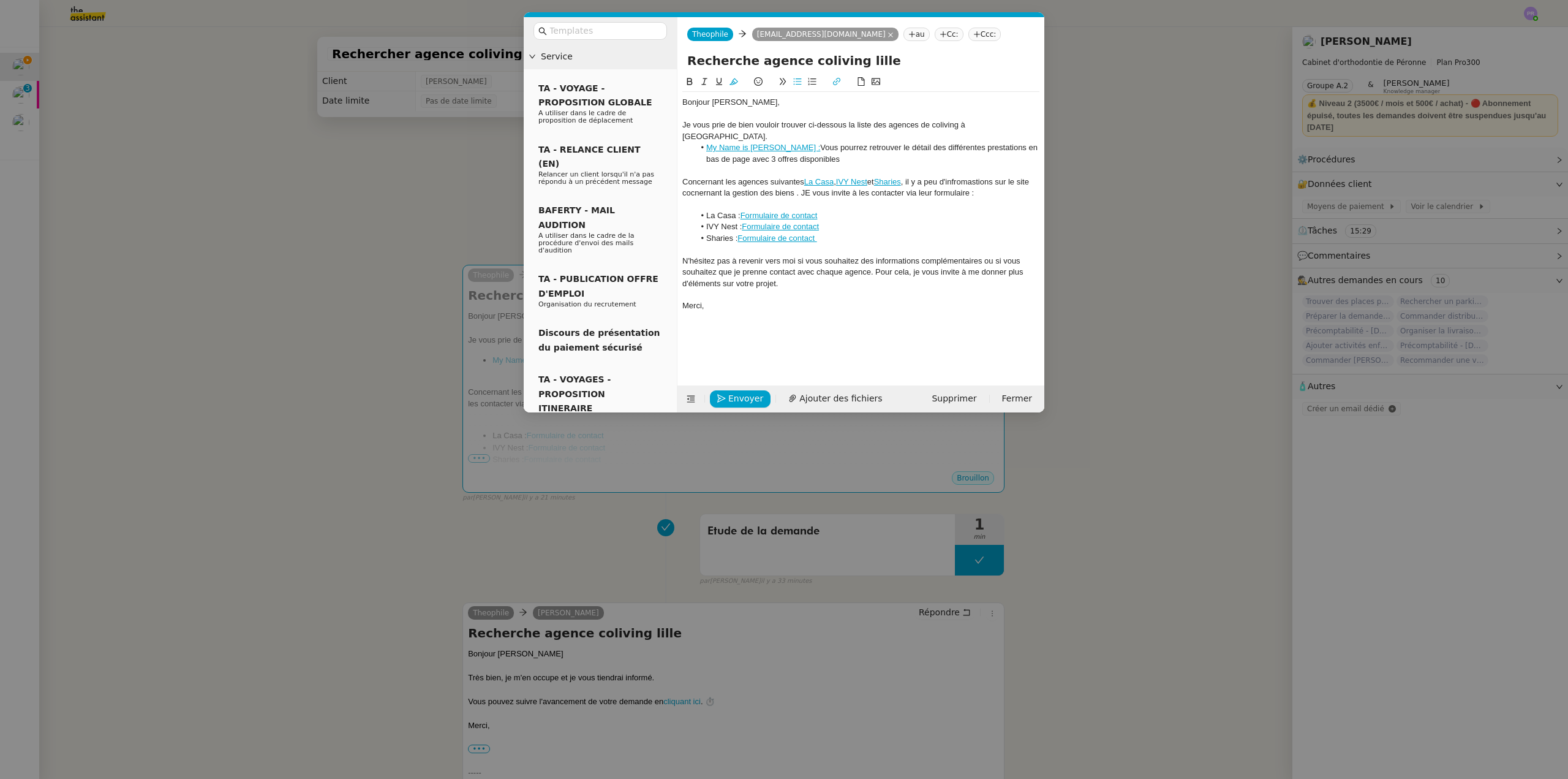
click at [807, 211] on link "Formulaire de contact" at bounding box center [779, 215] width 77 height 9
click at [835, 228] on link at bounding box center [830, 226] width 34 height 9
drag, startPoint x: 813, startPoint y: 203, endPoint x: 745, endPoint y: 201, distance: 68.0
click at [745, 210] on li "La Casa : Formulaire de contact" at bounding box center [867, 215] width 345 height 11
click at [837, 82] on icon at bounding box center [837, 81] width 8 height 8
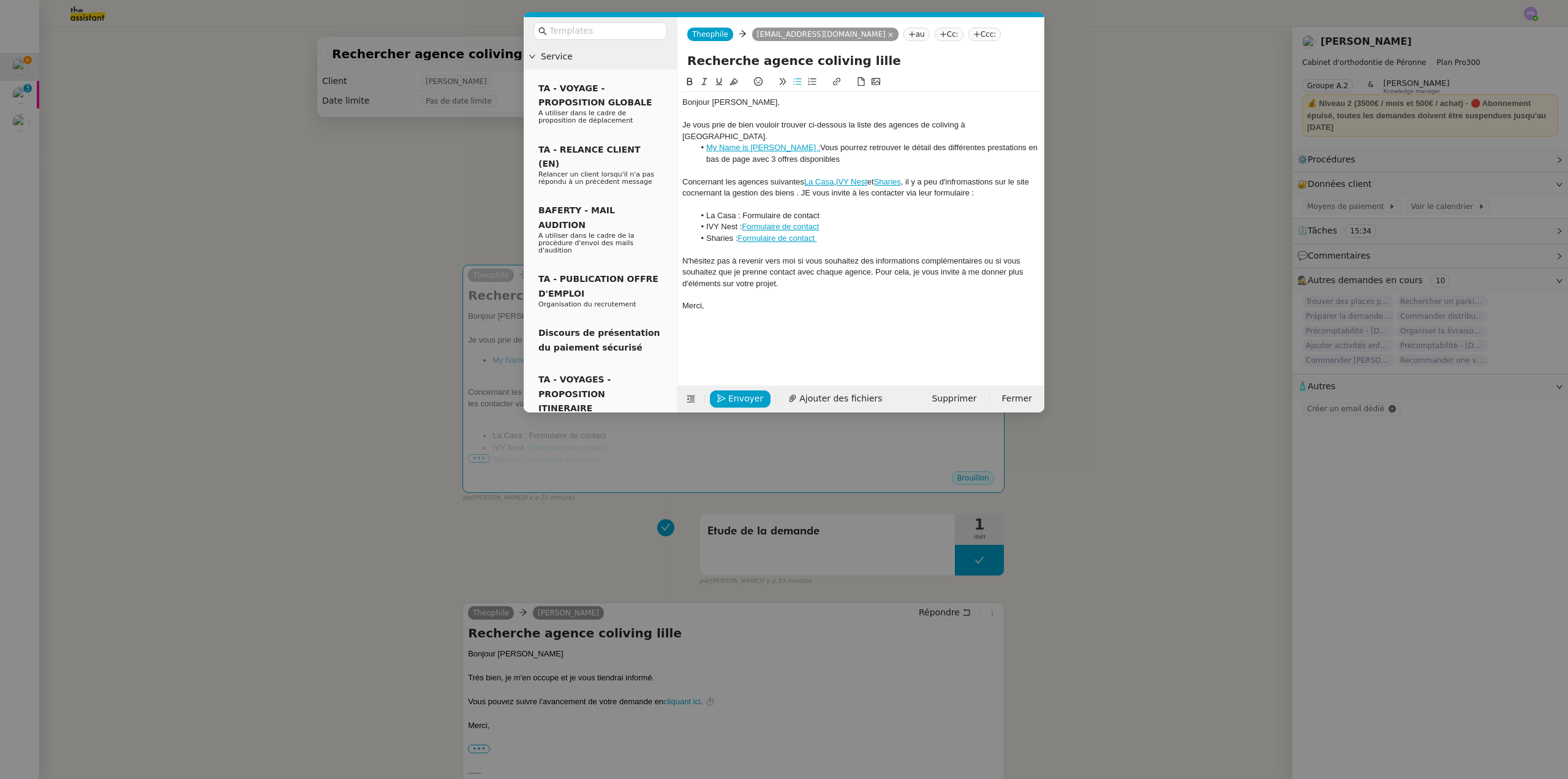
paste input "[URL][DOMAIN_NAME][DOMAIN_NAME]"
type input "[URL][DOMAIN_NAME][DOMAIN_NAME]"
click at [856, 230] on link at bounding box center [853, 226] width 28 height 9
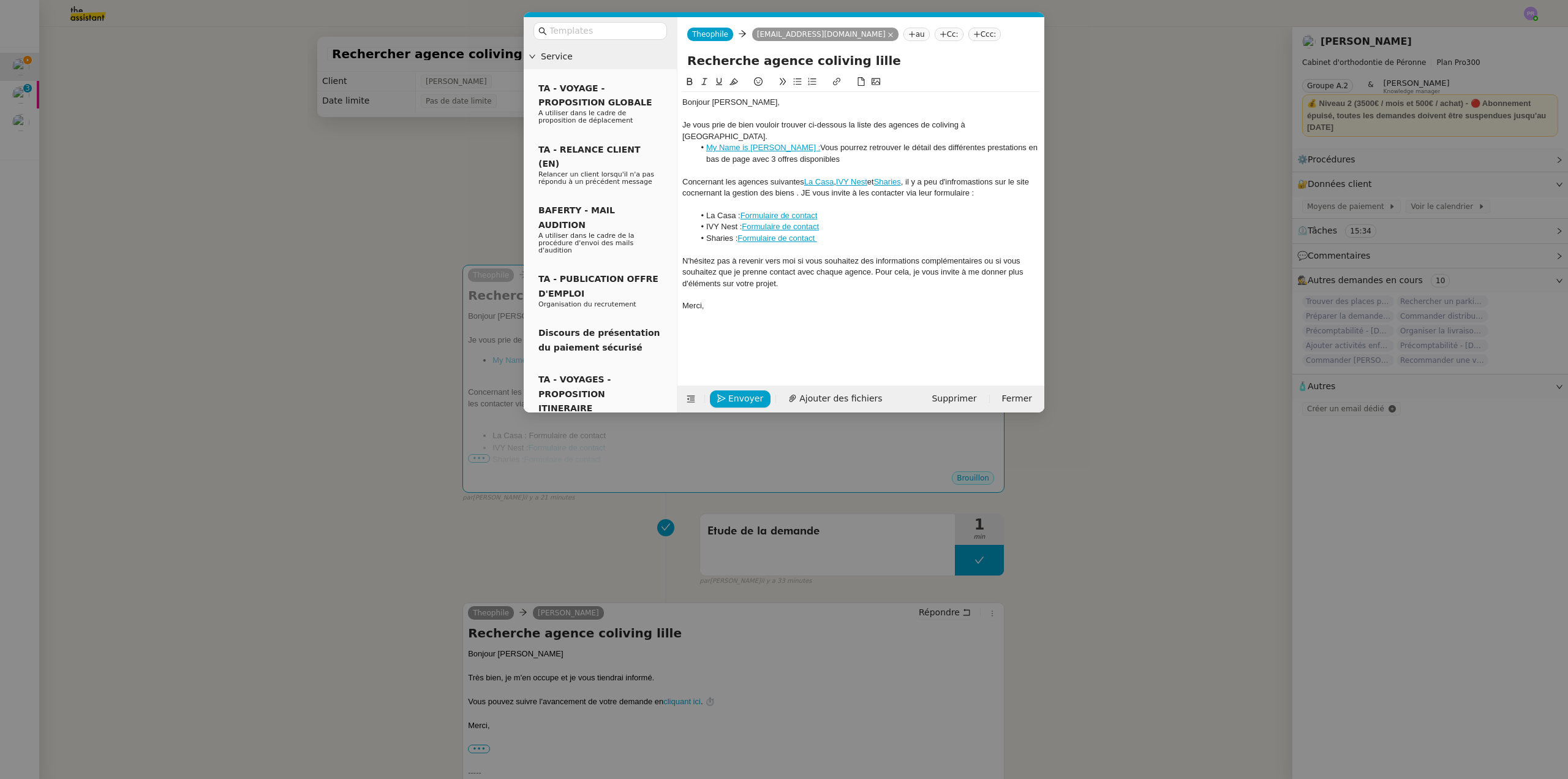
click at [863, 210] on li "La Casa : Formulaire de contact" at bounding box center [867, 215] width 345 height 11
click at [811, 289] on div at bounding box center [861, 295] width 357 height 11
drag, startPoint x: 807, startPoint y: 279, endPoint x: 677, endPoint y: 251, distance: 133.0
click at [677, 251] on nz-spin "Bonjour [PERSON_NAME], Je vous prie de bien vouloir trouver ci-dessous la liste…" at bounding box center [861, 222] width 367 height 296
drag, startPoint x: 701, startPoint y: 82, endPoint x: 711, endPoint y: 83, distance: 10.0
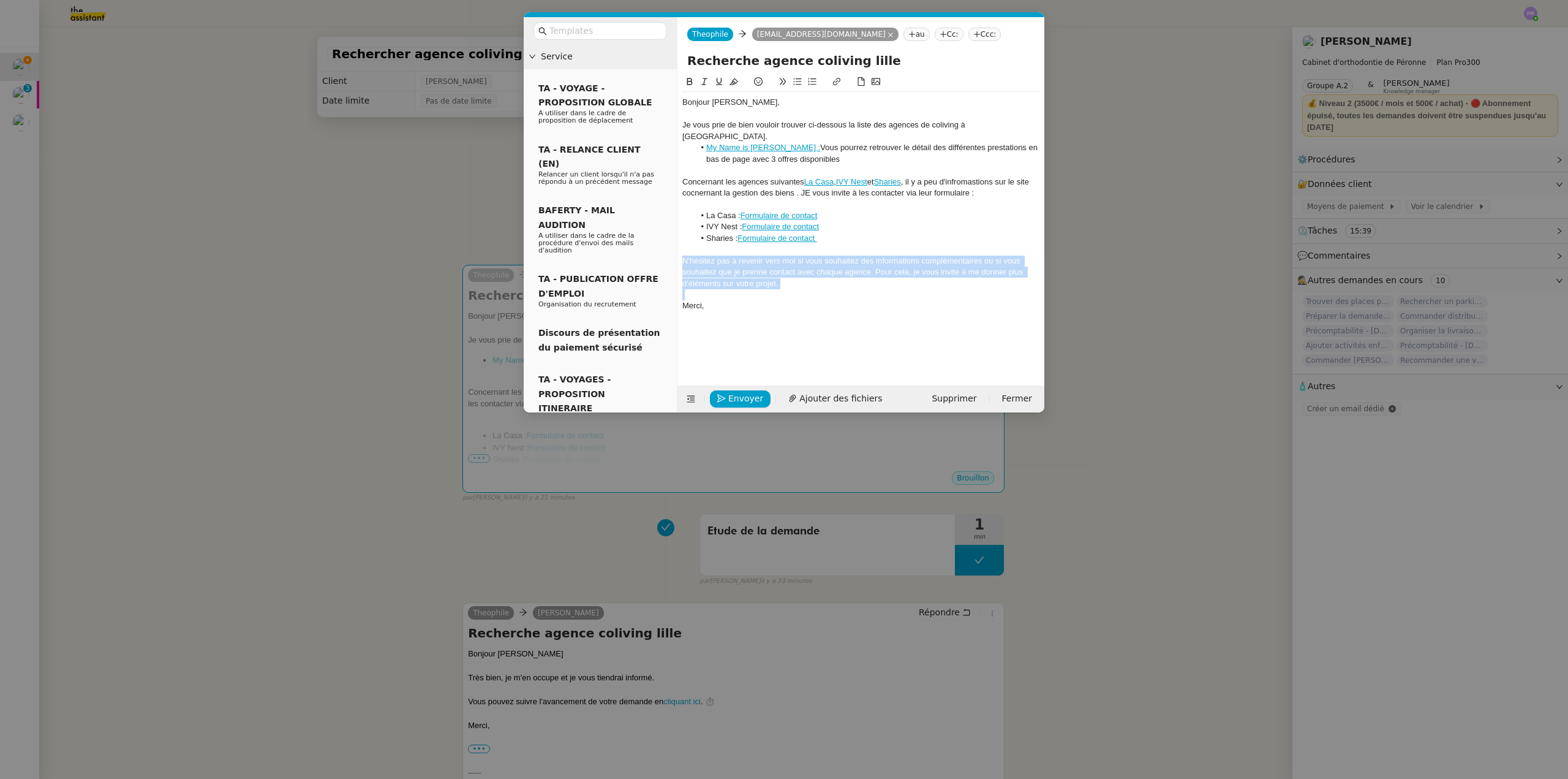
click at [703, 82] on icon at bounding box center [704, 81] width 8 height 8
click at [787, 100] on div "Bonjour [PERSON_NAME]," at bounding box center [861, 102] width 357 height 11
drag, startPoint x: 847, startPoint y: 123, endPoint x: 885, endPoint y: 126, distance: 38.1
click at [885, 126] on div "Je vous prie de bien vouloir trouver ci-dessous la liste des agences de colivin…" at bounding box center [861, 131] width 357 height 23
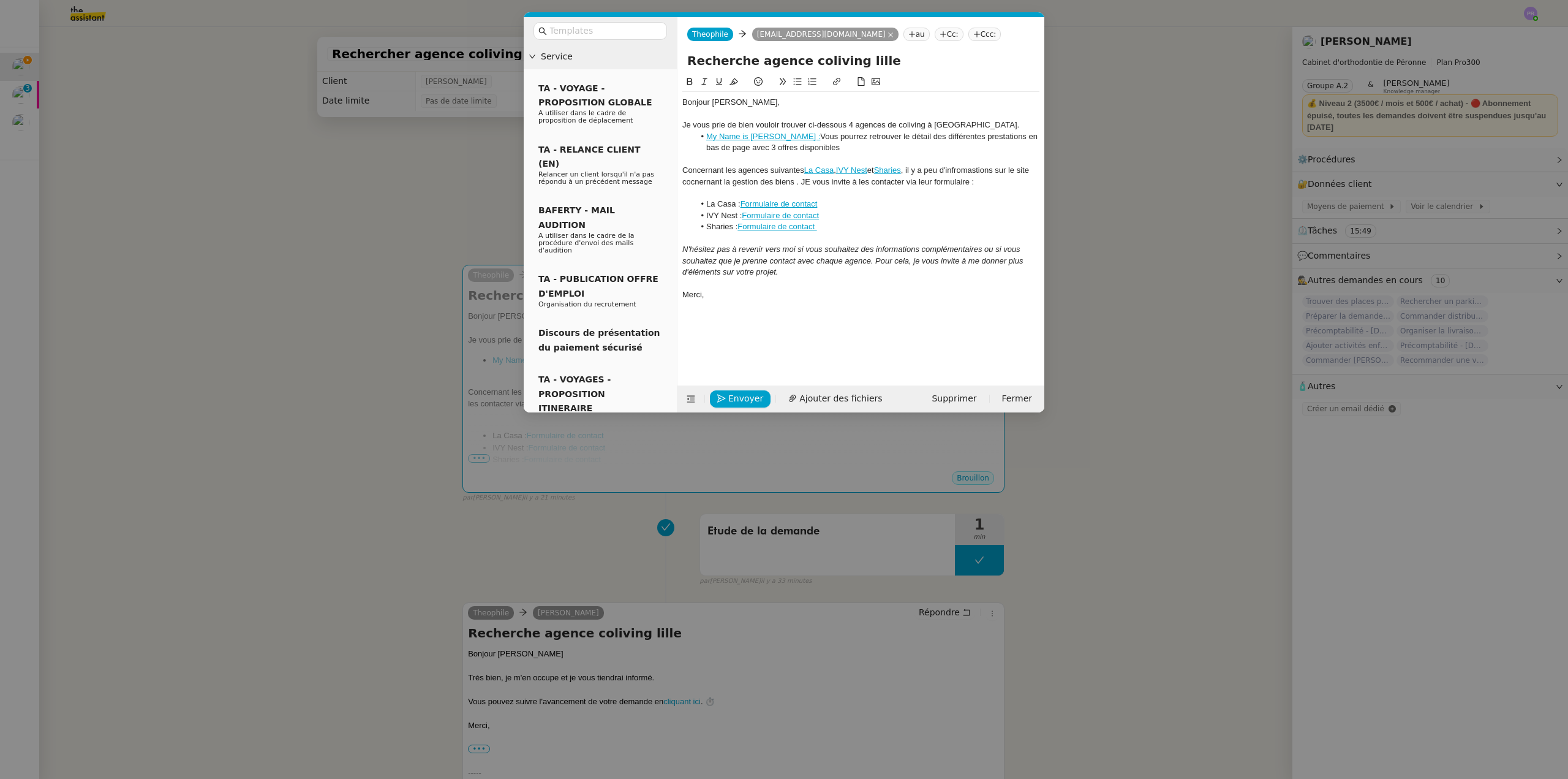
click at [954, 119] on div at bounding box center [861, 113] width 357 height 11
drag, startPoint x: 366, startPoint y: 164, endPoint x: 575, endPoint y: 191, distance: 210.7
click at [366, 164] on nz-modal-container "Service TA - VOYAGE - PROPOSITION GLOBALE A utiliser dans le cadre de propositi…" at bounding box center [784, 390] width 1568 height 779
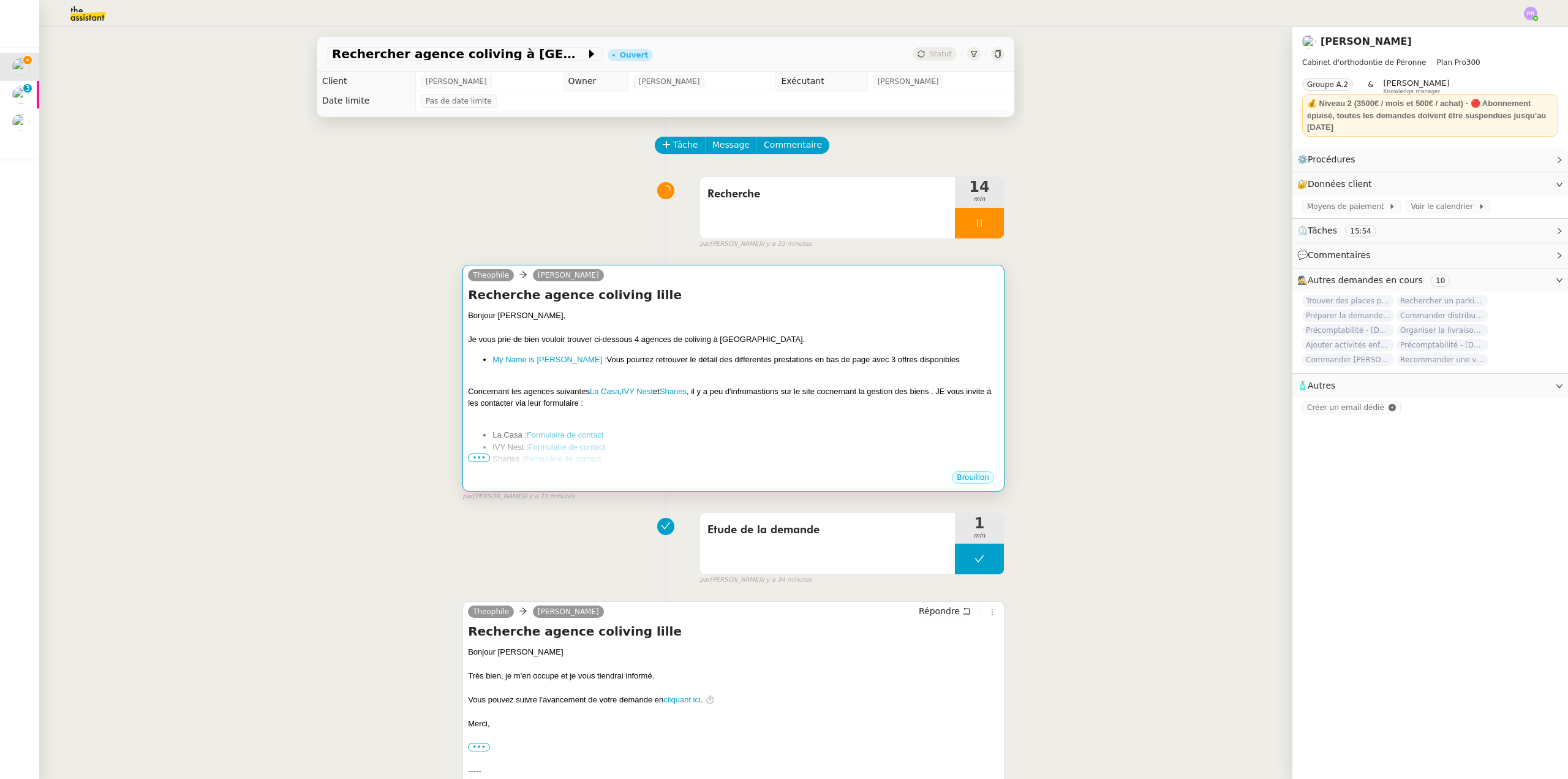
click at [905, 288] on h4 "Recherche agence coliving lille" at bounding box center [734, 295] width 531 height 17
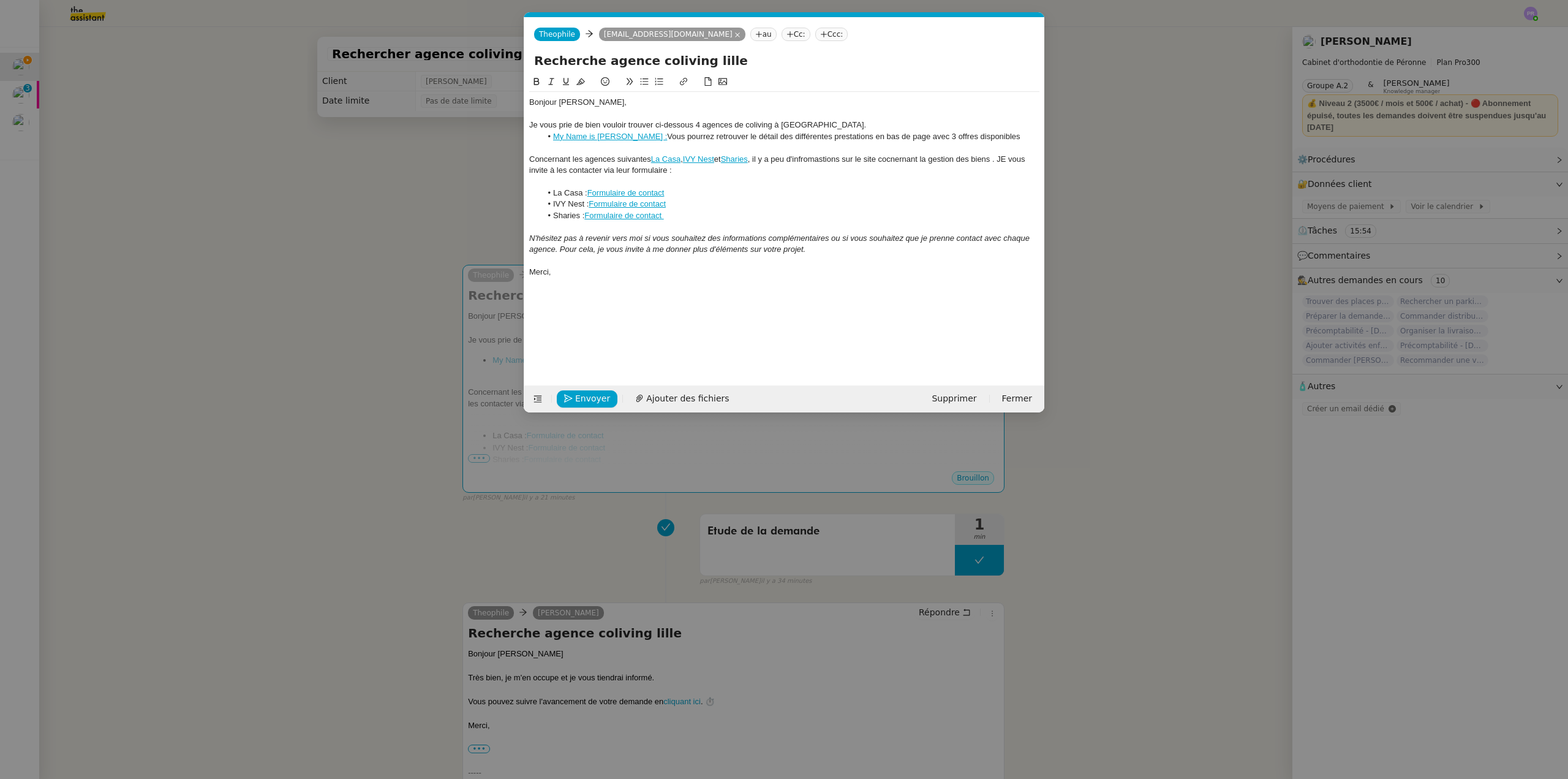
scroll to position [0, 25]
click at [817, 160] on div "Concernant les agences suivantes La Casa , IVY Nest et Sharies , il y a peu d'i…" at bounding box center [784, 165] width 510 height 23
click at [912, 157] on div "Concernant les agences suivantes La Casa , IVY Nest et Sharies , il y a peu d'i…" at bounding box center [784, 165] width 510 height 23
click at [0, 0] on lt-span "co nc ernant" at bounding box center [0, 0] width 0 height 0
drag, startPoint x: 1016, startPoint y: 159, endPoint x: 1007, endPoint y: 159, distance: 9.0
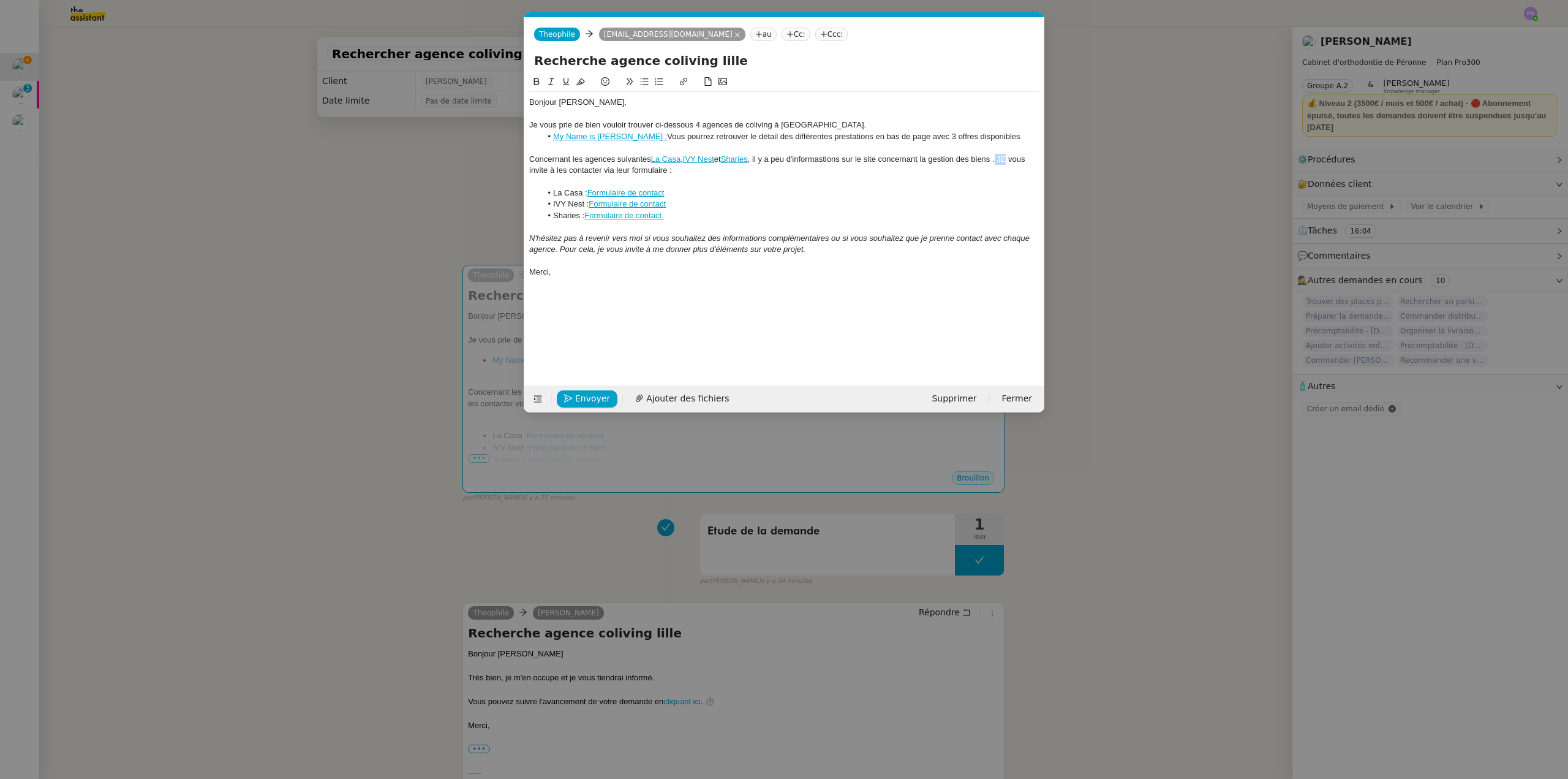
click at [1007, 159] on div "Concernant les agences suivantes La Casa , IVY Nest et Sharies , il y a peu d'i…" at bounding box center [784, 165] width 510 height 23
click at [922, 158] on div "Concernant les agences suivantes La Casa , IVY Nest et Sharies , il y a peu d'i…" at bounding box center [784, 165] width 510 height 23
click at [834, 155] on div "Concernant les agences suivantes La Casa , IVY Nest et Sharies , il y a peu d'i…" at bounding box center [784, 165] width 510 height 23
click at [0, 0] on lt-span "inform at ions" at bounding box center [0, 0] width 0 height 0
click at [531, 124] on div "Je vous prie de bien vouloir trouver ci-dessous 4 agences de coliving à [GEOGRA…" at bounding box center [784, 124] width 510 height 11
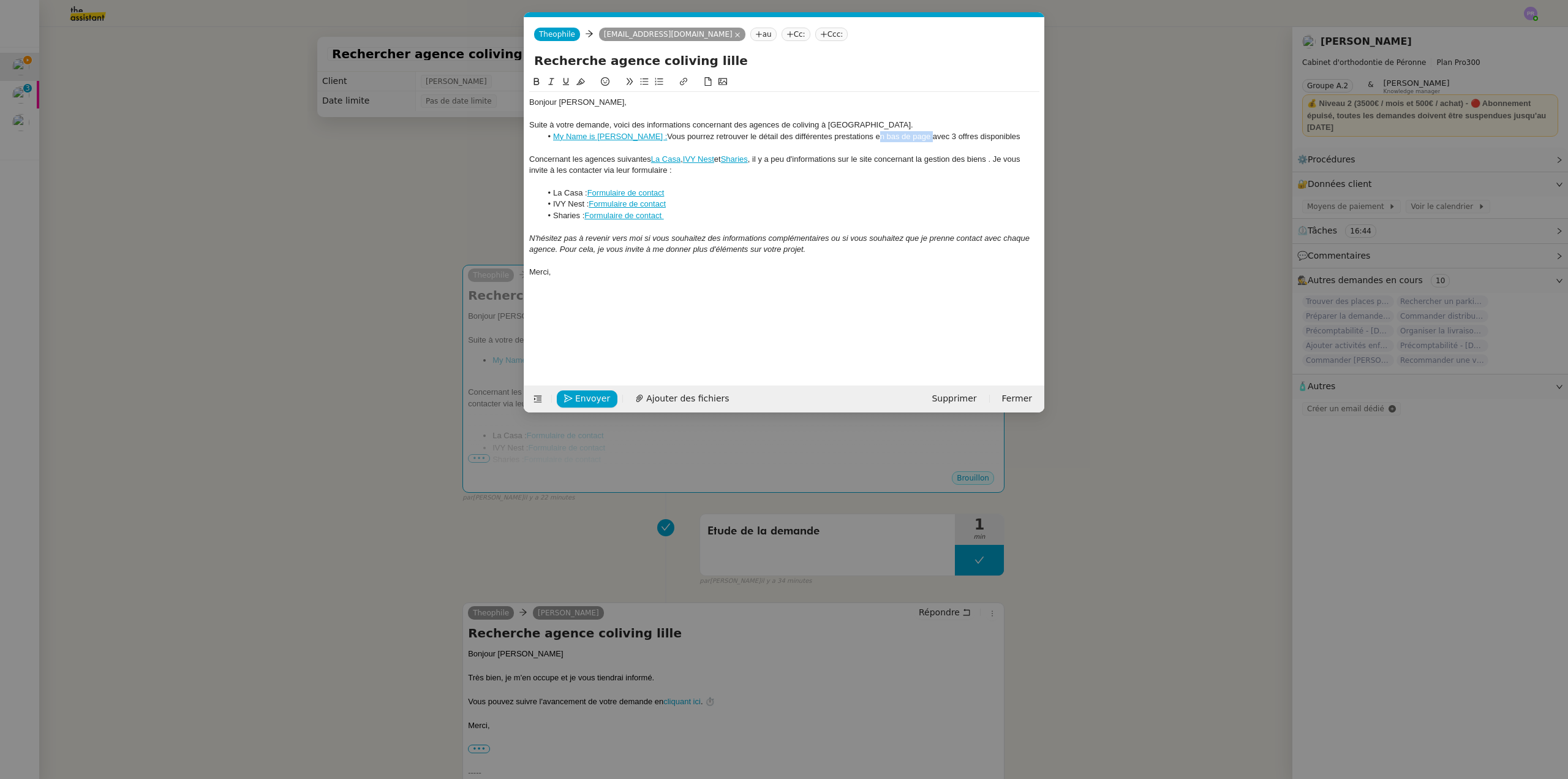
drag, startPoint x: 842, startPoint y: 136, endPoint x: 896, endPoint y: 136, distance: 54.0
click at [896, 136] on li "My Name is [PERSON_NAME] : Vous pourrez retrouver le détail des différentes pre…" at bounding box center [791, 136] width 499 height 11
click at [982, 133] on li "My Name is [PERSON_NAME] : Vous pourrez retrouver le détail des différentes pre…" at bounding box center [791, 136] width 499 height 11
click at [593, 141] on li "My Name is [PERSON_NAME] : Vous pourrez retrouver le détail des différentes pre…" at bounding box center [791, 136] width 499 height 11
click at [597, 156] on link "[URL][DOMAIN_NAME]" at bounding box center [561, 159] width 84 height 16
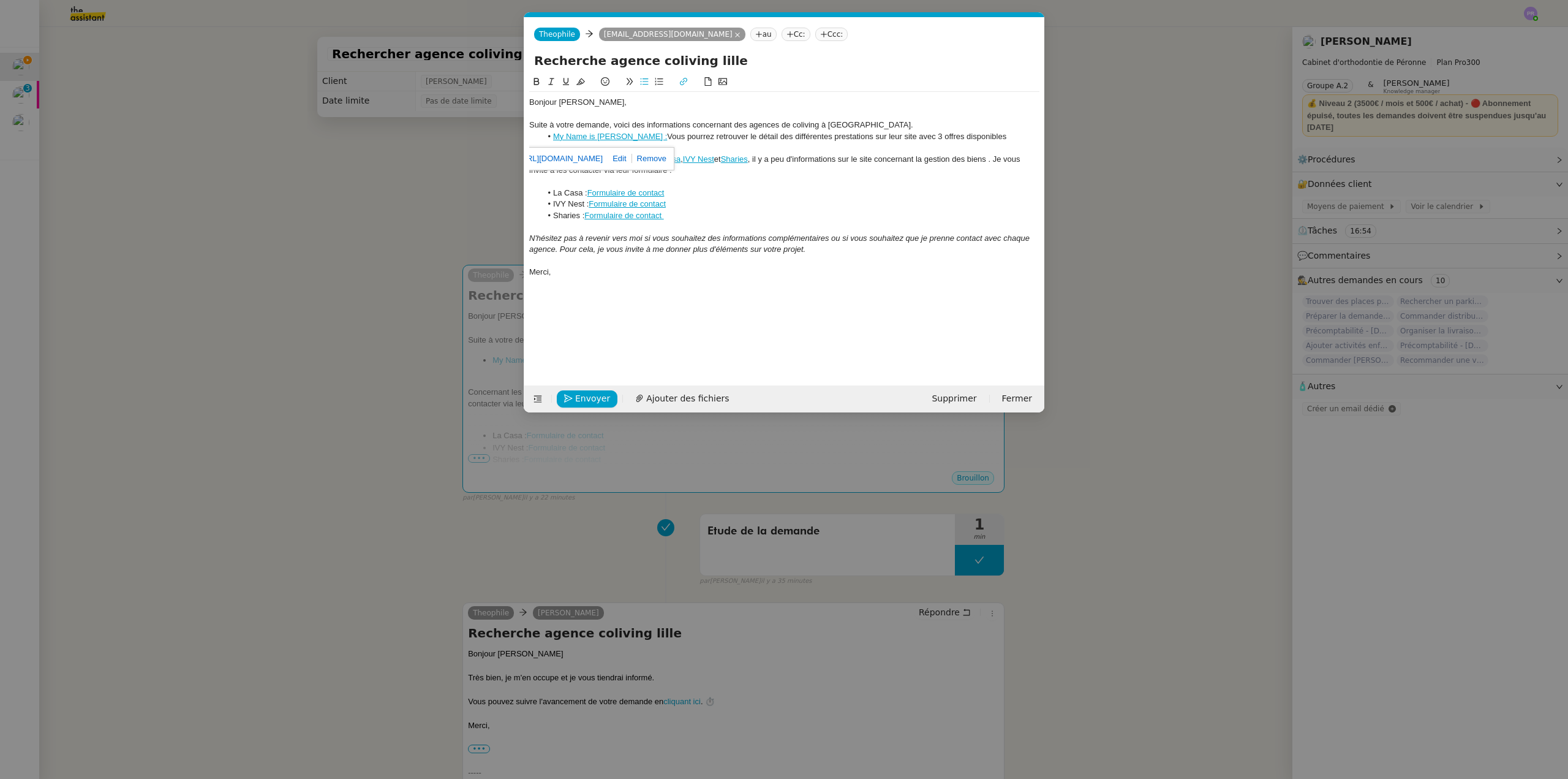
click at [978, 133] on li "My Name is [PERSON_NAME] : Vous pourrez retrouver le détail des différentes pre…" at bounding box center [791, 136] width 499 height 11
click at [555, 159] on div "Concernant les agences suivantes La Casa , IVY Nest et Sharies , il y a peu d'i…" at bounding box center [784, 165] width 510 height 23
click at [565, 156] on div "Concernant les agences suivantes La Casa , IVY Nest et Sharies , il y a peu d'i…" at bounding box center [784, 165] width 510 height 23
click at [888, 157] on div "Concernant les agences suivantes La Casa , IVY Nest et Sharies , il y a peu d'i…" at bounding box center [784, 165] width 510 height 23
click at [0, 0] on lt-em "au sujet de" at bounding box center [0, 0] width 0 height 0
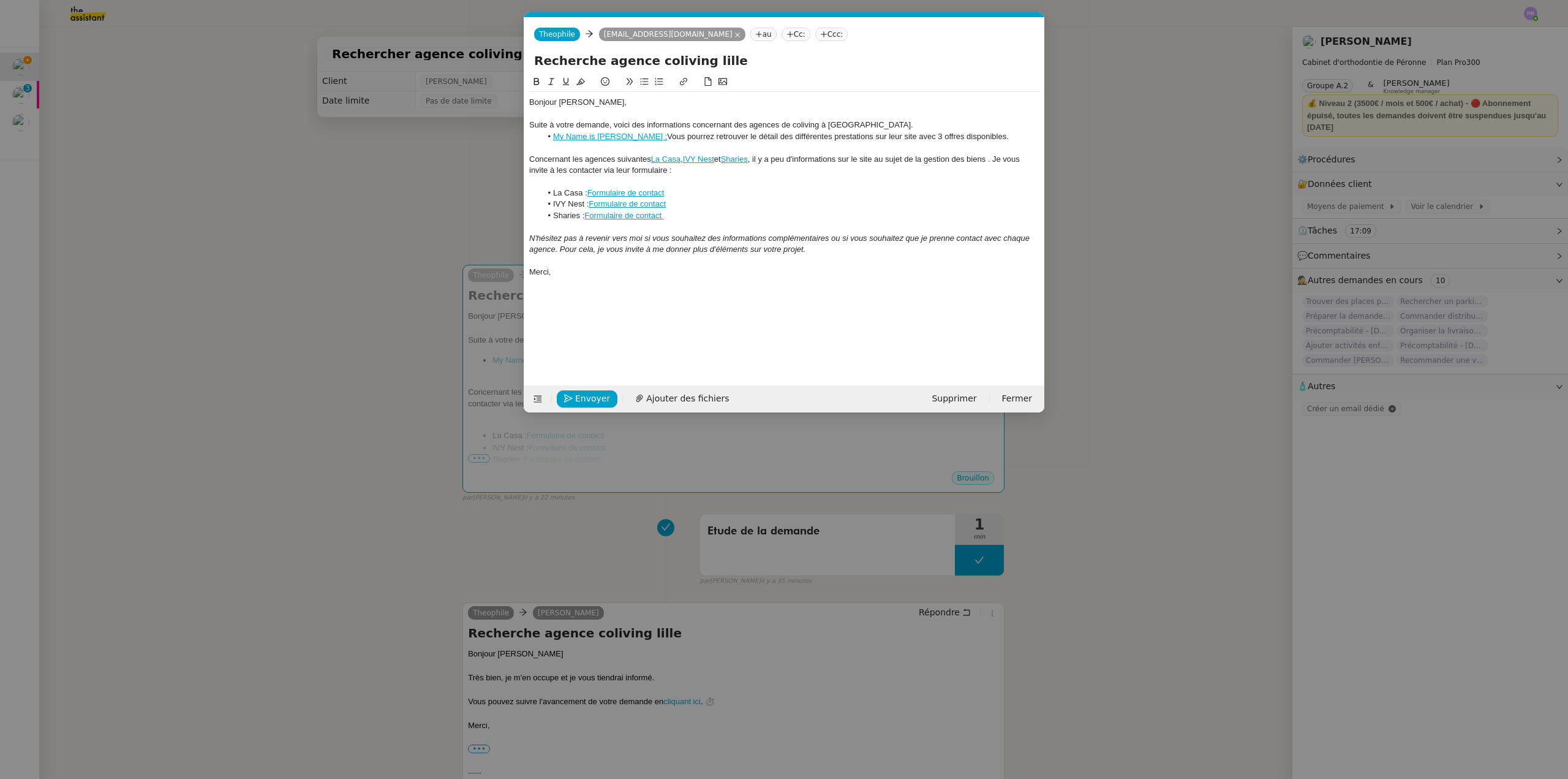
click at [998, 163] on div "Concernant les agences suivantes La Casa , IVY Nest et Sharies , il y a peu d'i…" at bounding box center [784, 165] width 510 height 23
drag, startPoint x: 652, startPoint y: 157, endPoint x: 618, endPoint y: 154, distance: 34.1
click at [618, 154] on div "Concernant les agences suivantes La Casa , IVY Nest et Sharies , il y a peu d'i…" at bounding box center [784, 165] width 510 height 23
click at [649, 160] on div "Concernant les agences La Casa , IVY Nest et Sharies , il y a peu d'information…" at bounding box center [784, 165] width 510 height 23
drag, startPoint x: 903, startPoint y: 237, endPoint x: 870, endPoint y: 239, distance: 33.1
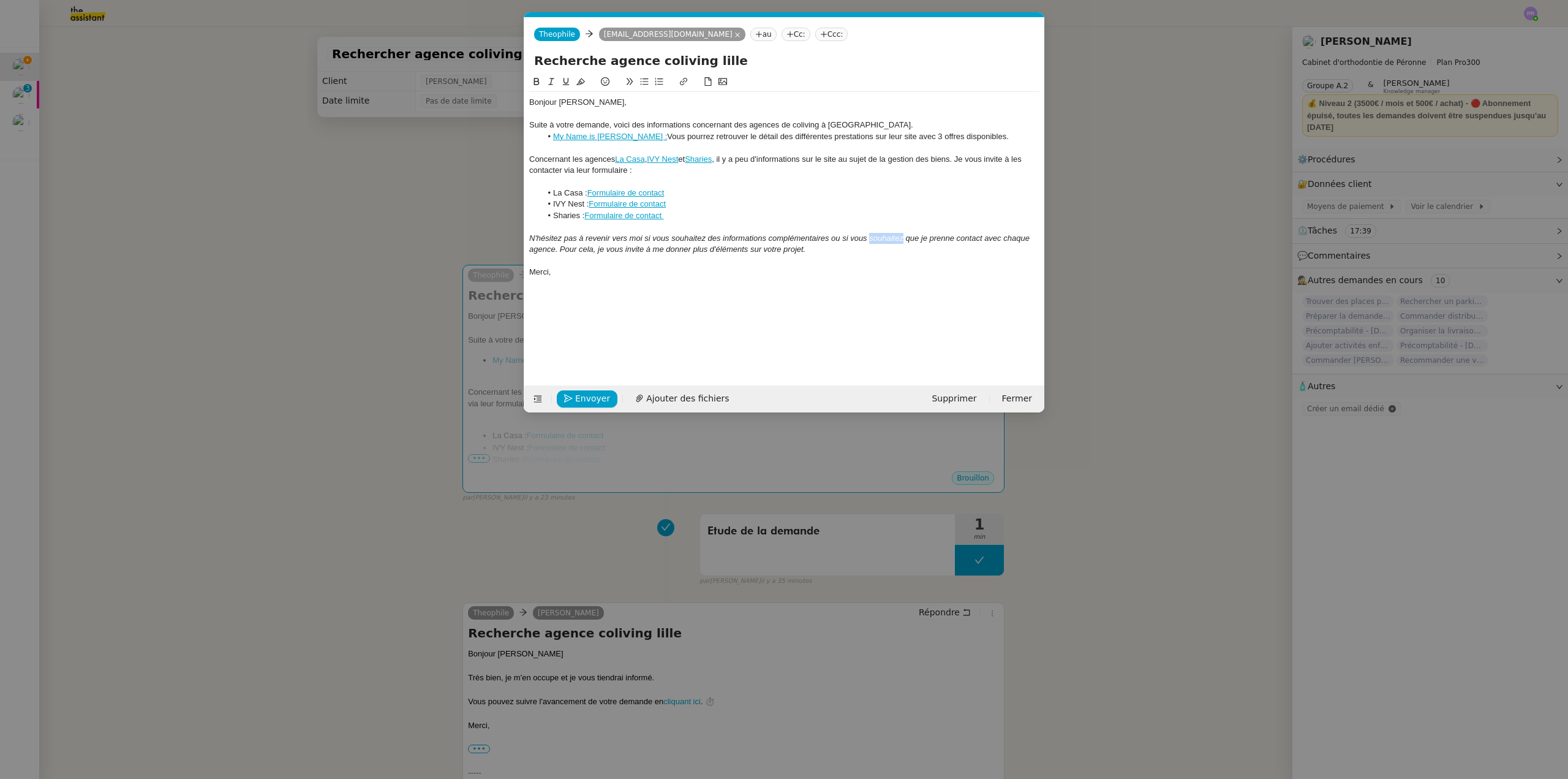
click at [870, 239] on em "N'hésitez pas à revenir vers moi si vous souhaitez des informations complémenta…" at bounding box center [780, 244] width 503 height 20
drag, startPoint x: 666, startPoint y: 248, endPoint x: 747, endPoint y: 250, distance: 81.0
click at [747, 250] on em "N'hésitez pas à revenir vers moi si vous souhaitez des informations complémenta…" at bounding box center [779, 244] width 498 height 20
click at [686, 251] on em "N'hésitez pas à revenir vers moi si vous souhaitez des informations complémenta…" at bounding box center [779, 244] width 498 height 20
click at [0, 0] on lt-span "commun iquer" at bounding box center [0, 0] width 0 height 0
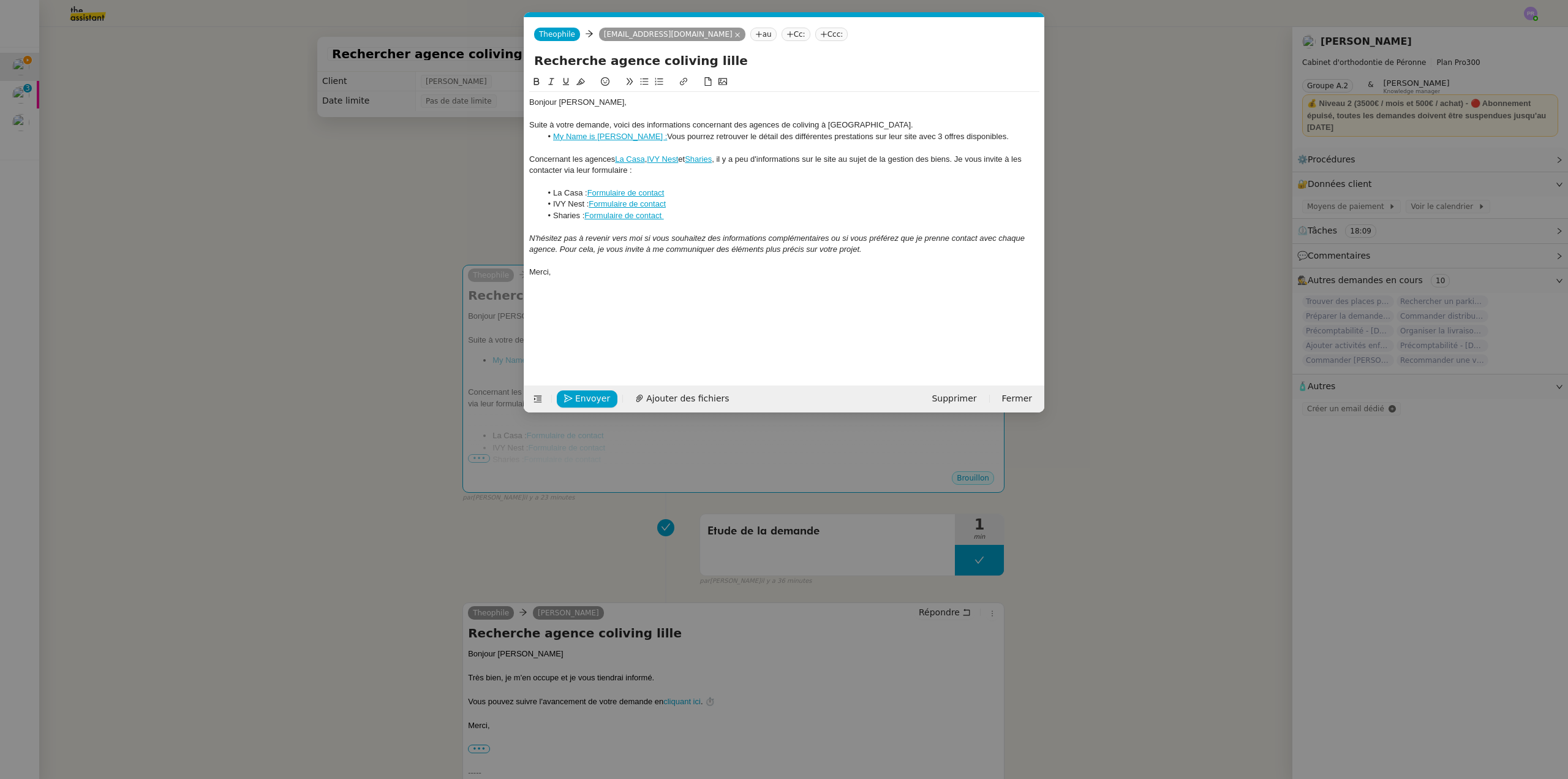
click at [580, 134] on link "My Name is [PERSON_NAME] :" at bounding box center [610, 136] width 114 height 9
click at [537, 132] on ul "My Name is [PERSON_NAME] : Vous pourrez retrouver le détail des différentes pre…" at bounding box center [784, 136] width 510 height 11
drag, startPoint x: 751, startPoint y: 181, endPoint x: 742, endPoint y: 178, distance: 9.5
click at [751, 181] on div at bounding box center [784, 182] width 510 height 11
click at [710, 164] on div "Concernant les agences La Casa , IVY Nest et Sharies , il y a peu d'information…" at bounding box center [784, 165] width 510 height 23
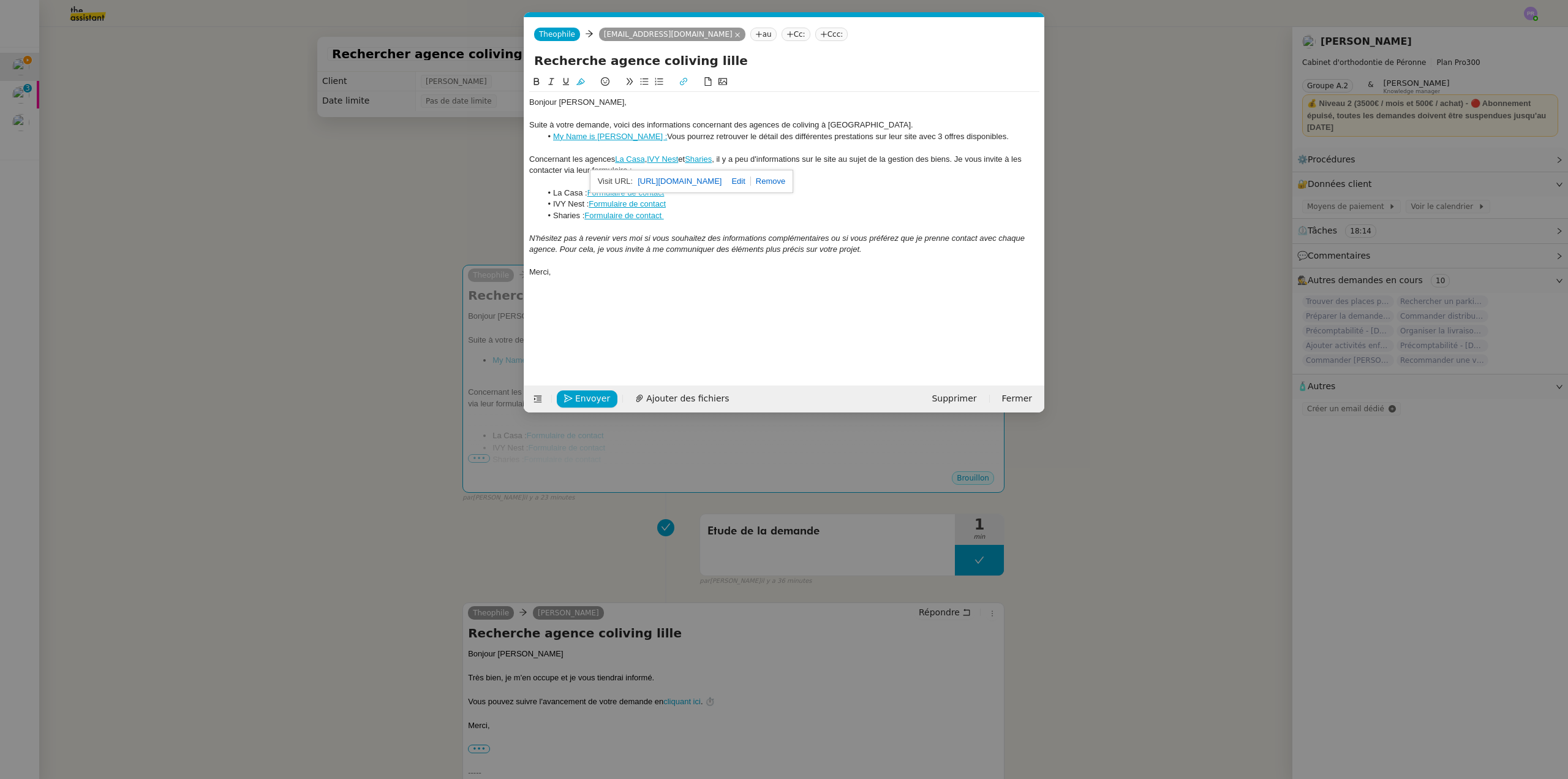
click at [672, 159] on link "IVY Nest" at bounding box center [662, 159] width 31 height 9
click at [631, 159] on link "La Casa" at bounding box center [629, 159] width 29 height 9
click at [780, 194] on li "La Casa : Formulaire de contact" at bounding box center [791, 193] width 499 height 11
click at [907, 135] on li "My Name is [PERSON_NAME] : Vous pourrez retrouver le détail des différentes pre…" at bounding box center [791, 136] width 499 height 11
click at [0, 0] on lt-em "trois" at bounding box center [0, 0] width 0 height 0
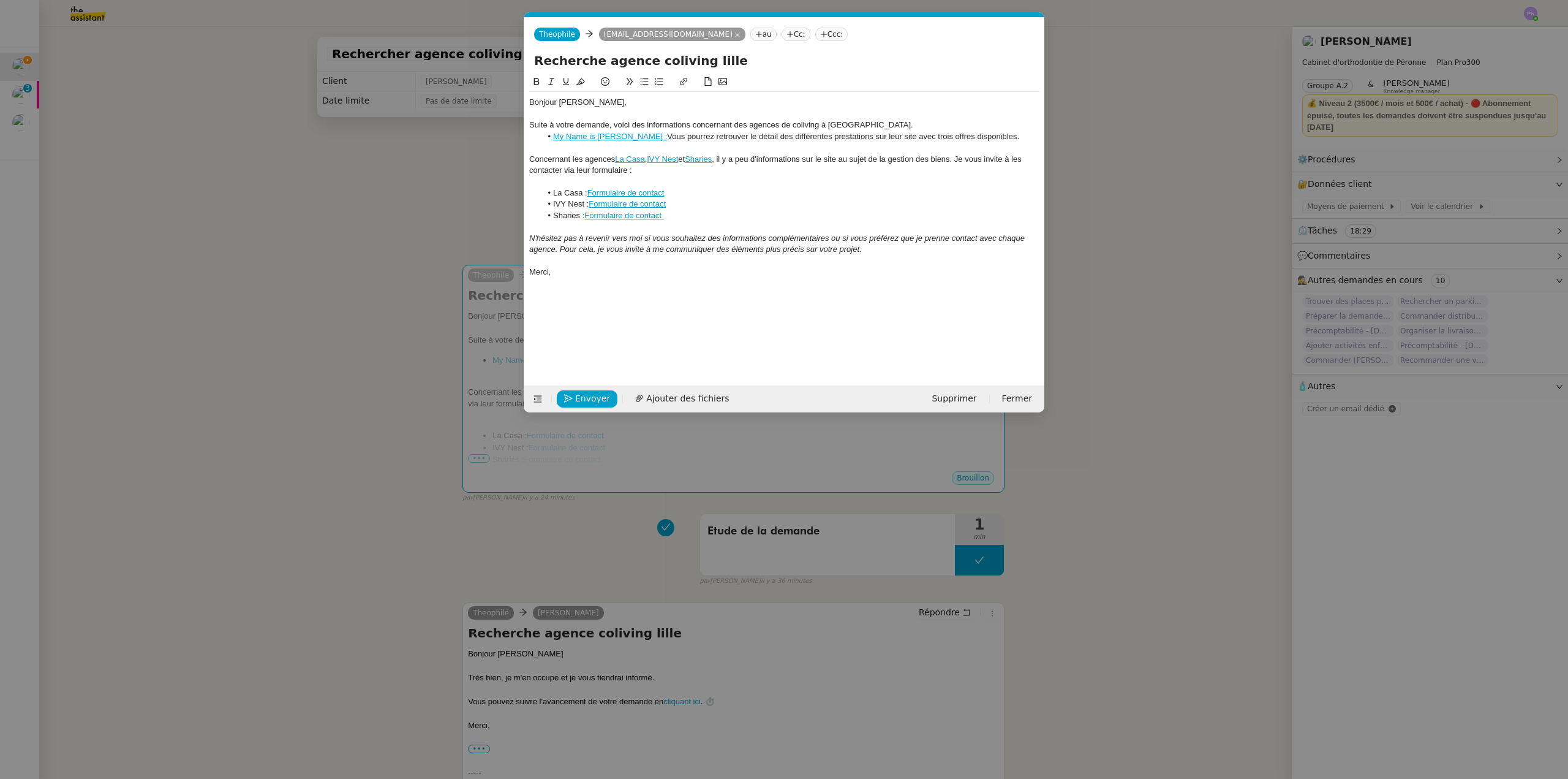
click at [462, 153] on nz-modal-container "Service TA - VOYAGE - PROPOSITION GLOBALE A utiliser dans le cadre de propositi…" at bounding box center [784, 390] width 1568 height 779
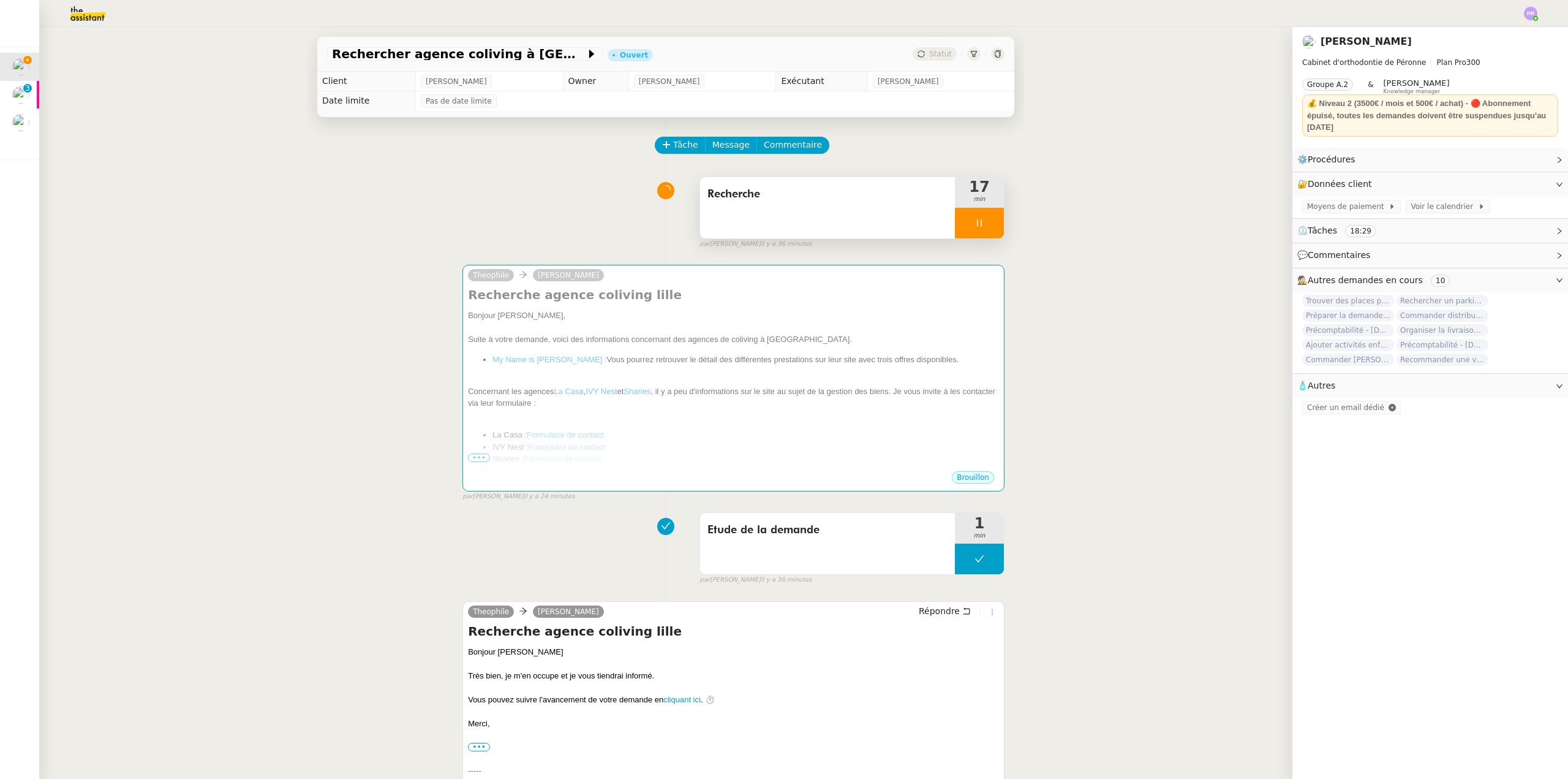
click at [989, 219] on div at bounding box center [979, 223] width 49 height 31
click at [989, 221] on button at bounding box center [991, 223] width 24 height 31
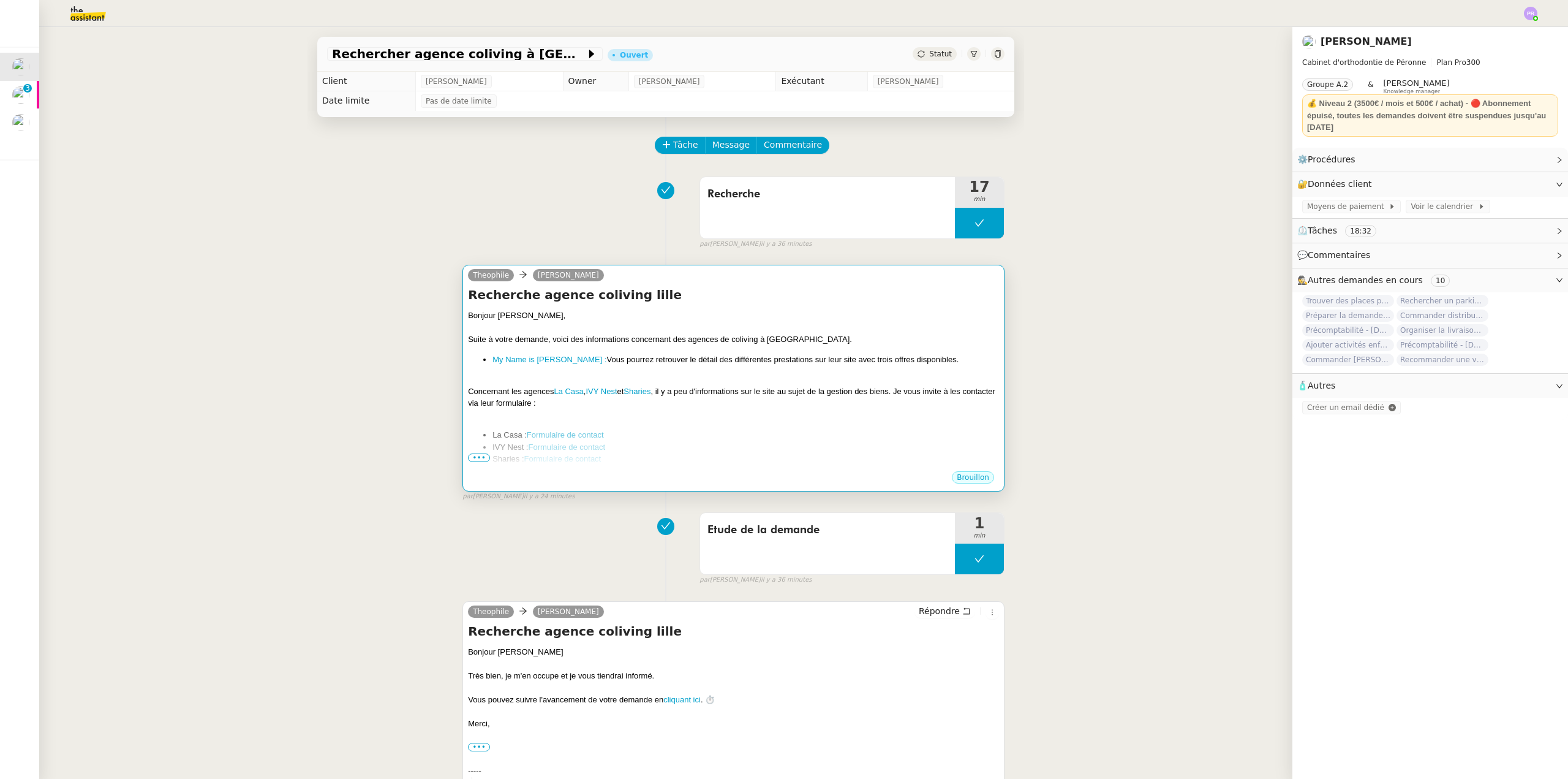
click at [859, 296] on h4 "Recherche agence coliving lille" at bounding box center [734, 295] width 531 height 17
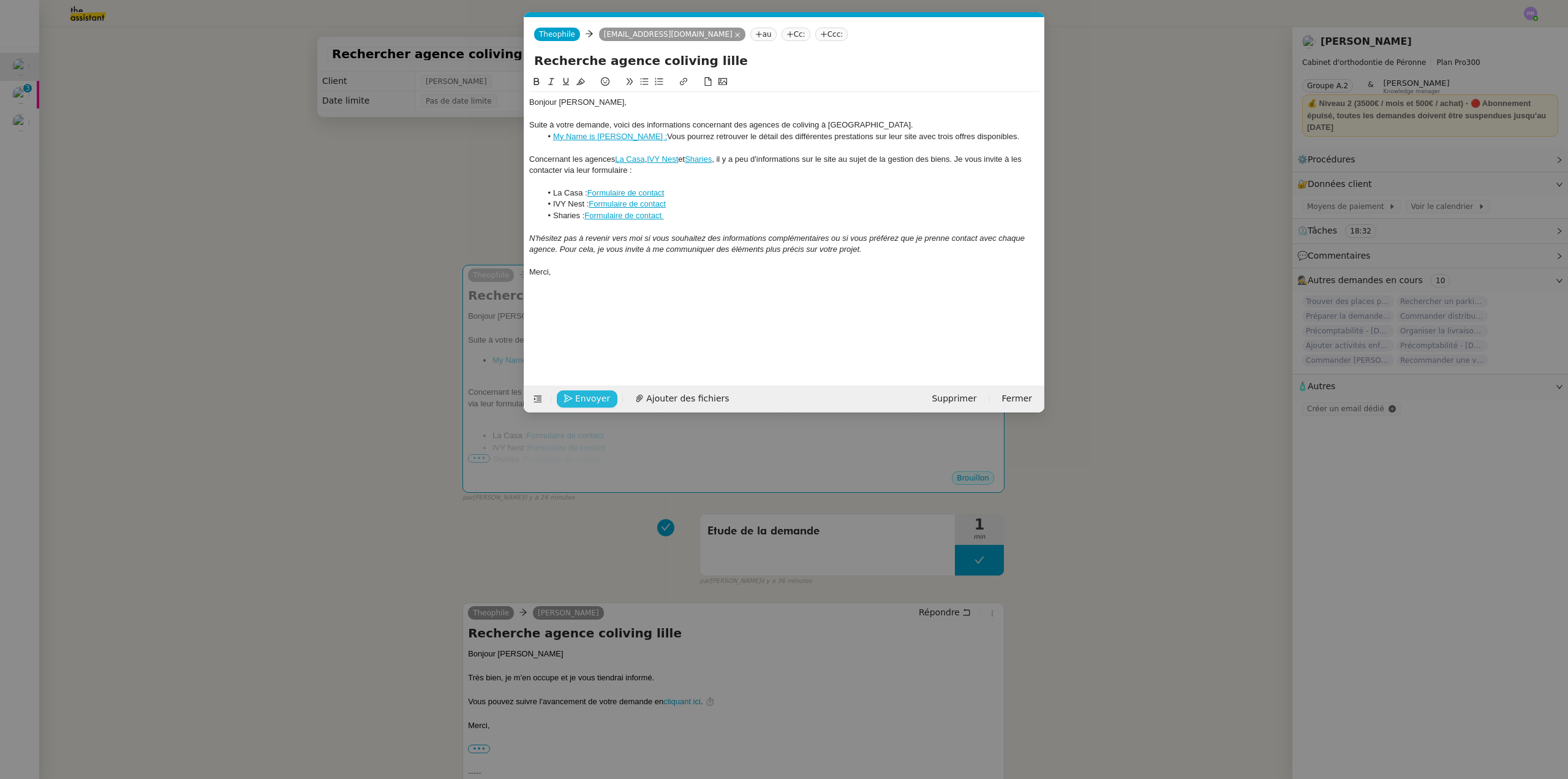
click at [600, 393] on span "Envoyer" at bounding box center [593, 398] width 35 height 14
click at [600, 393] on span "Confirmer l'envoi" at bounding box center [612, 398] width 73 height 14
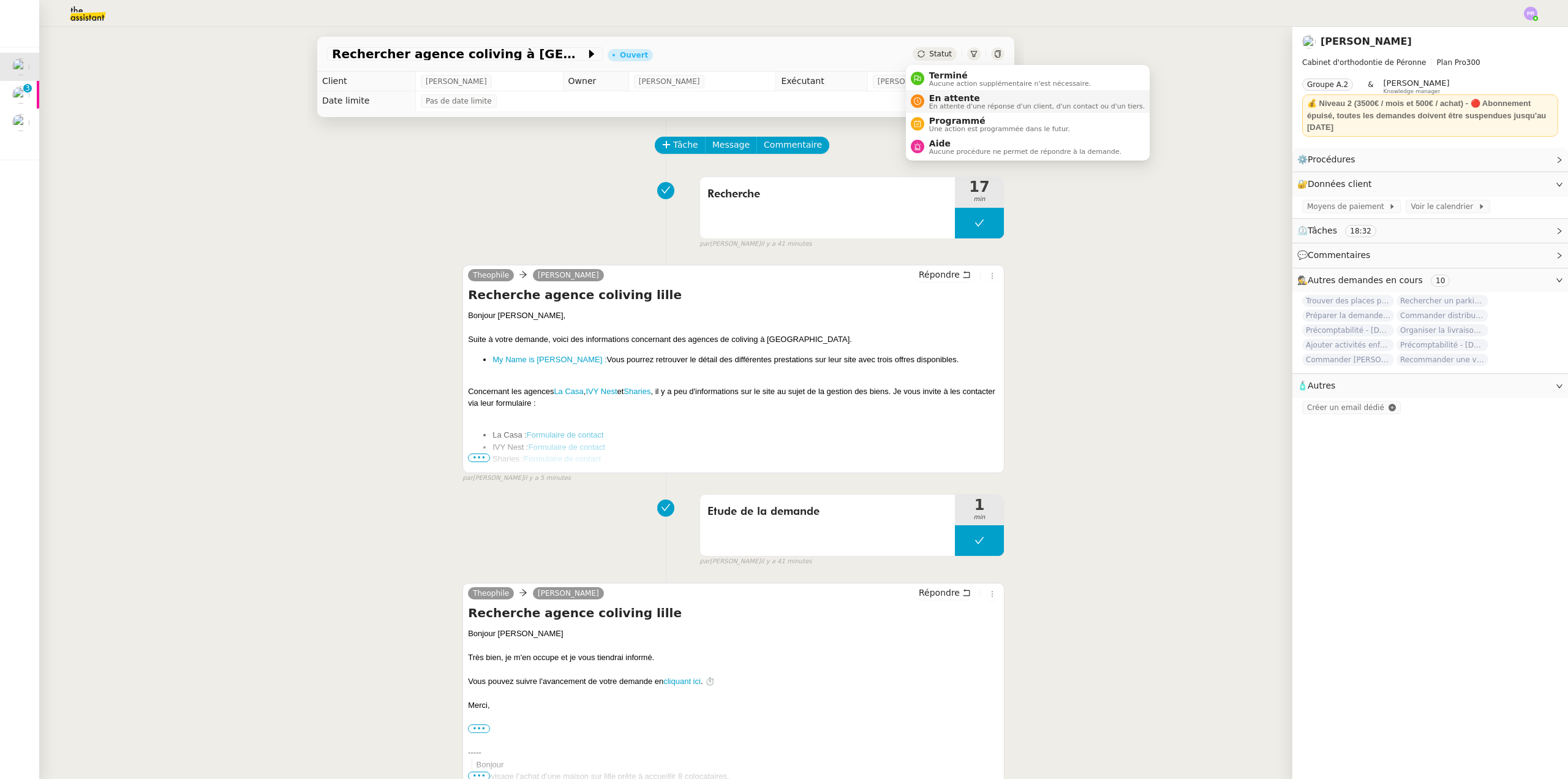
drag, startPoint x: 929, startPoint y: 59, endPoint x: 958, endPoint y: 94, distance: 45.5
click at [958, 94] on span "En attente" at bounding box center [1037, 98] width 215 height 10
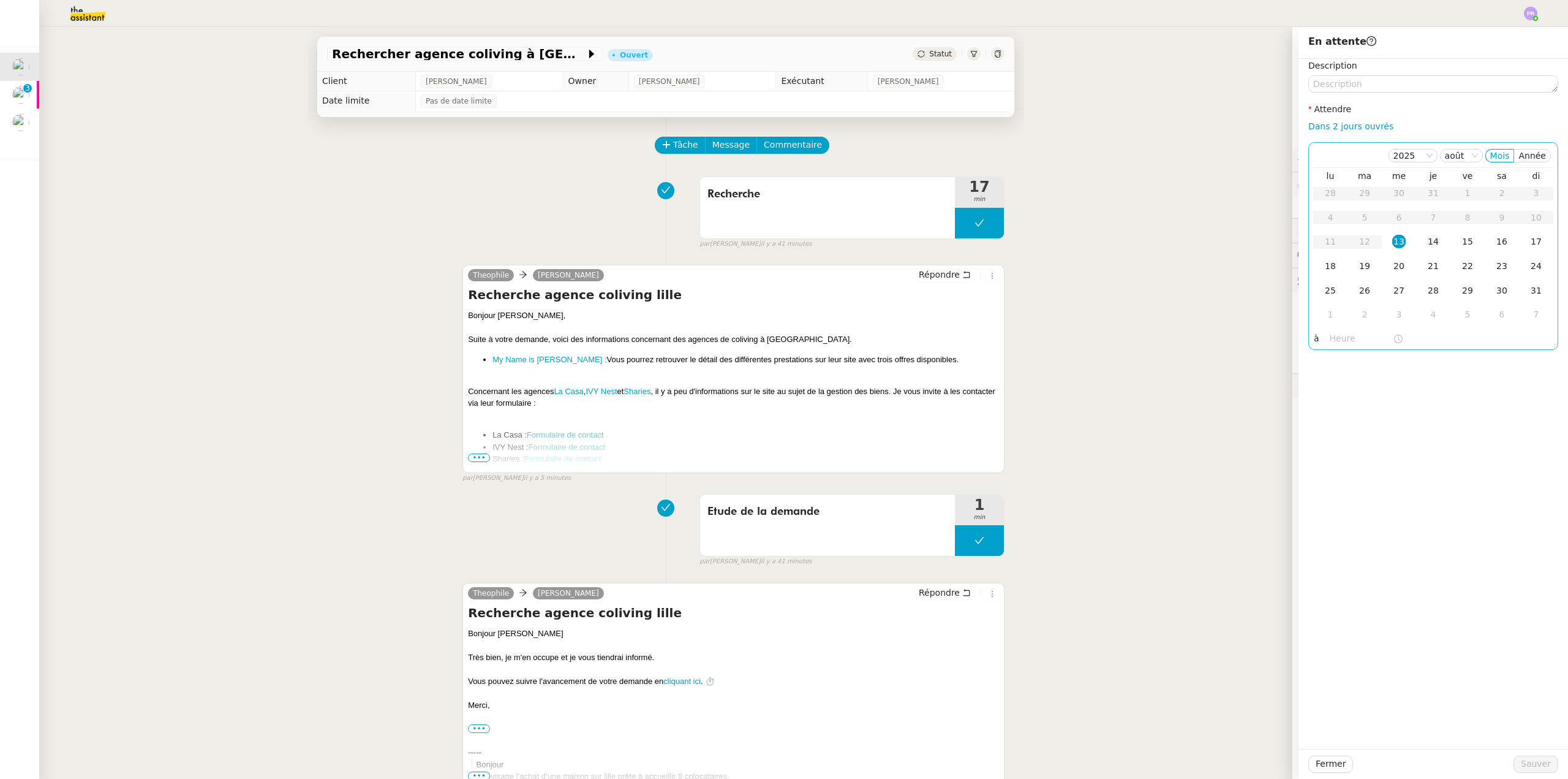
click at [1428, 241] on div "14" at bounding box center [1433, 241] width 13 height 13
click at [1348, 339] on input "text" at bounding box center [1361, 339] width 63 height 14
click at [1333, 474] on div "16" at bounding box center [1331, 470] width 34 height 15
click at [1366, 358] on div "00" at bounding box center [1365, 358] width 34 height 15
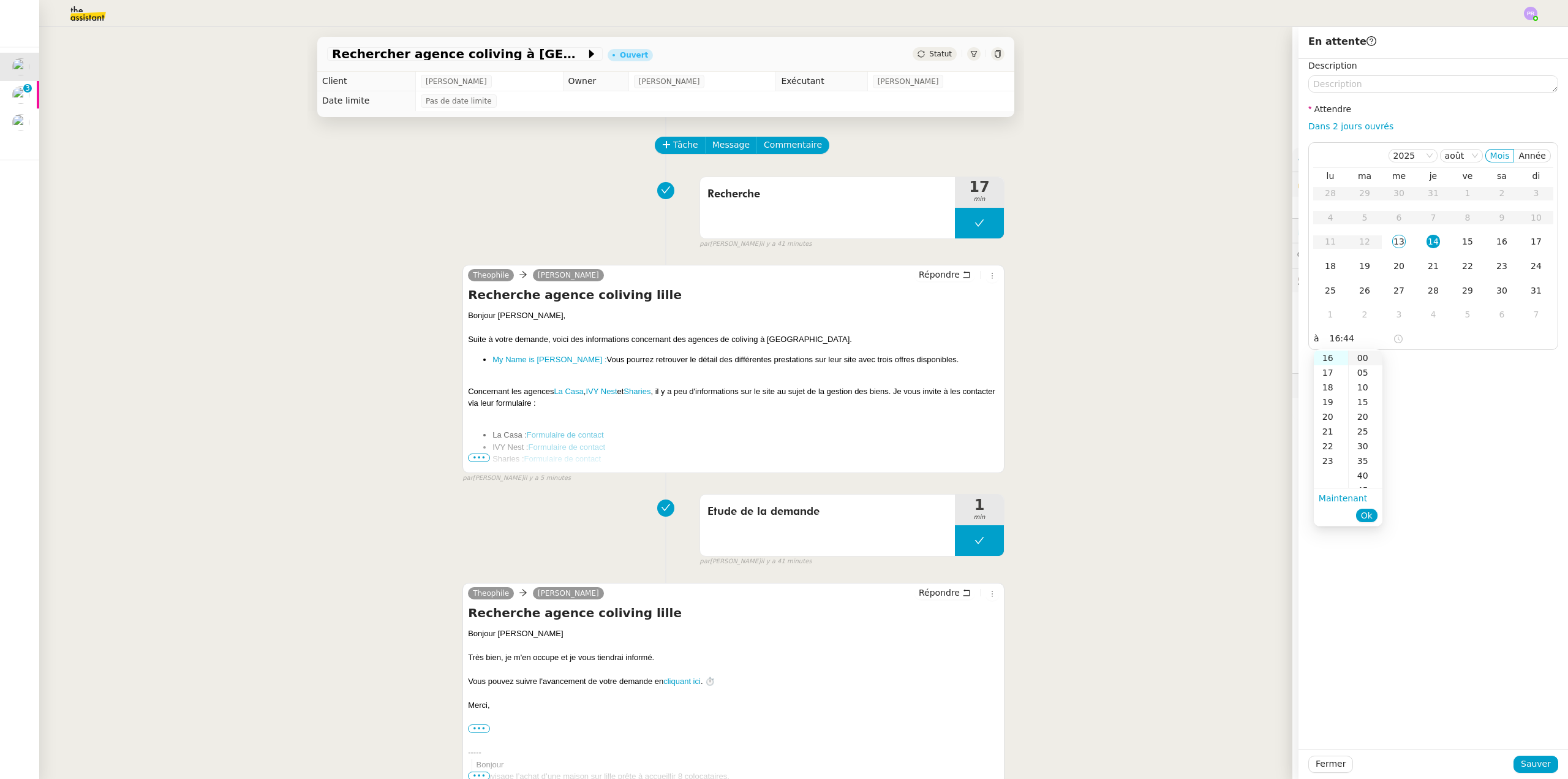
type input "16:00"
click at [1373, 514] on button "Ok" at bounding box center [1367, 515] width 22 height 13
click at [1525, 763] on span "Sauver" at bounding box center [1536, 764] width 30 height 14
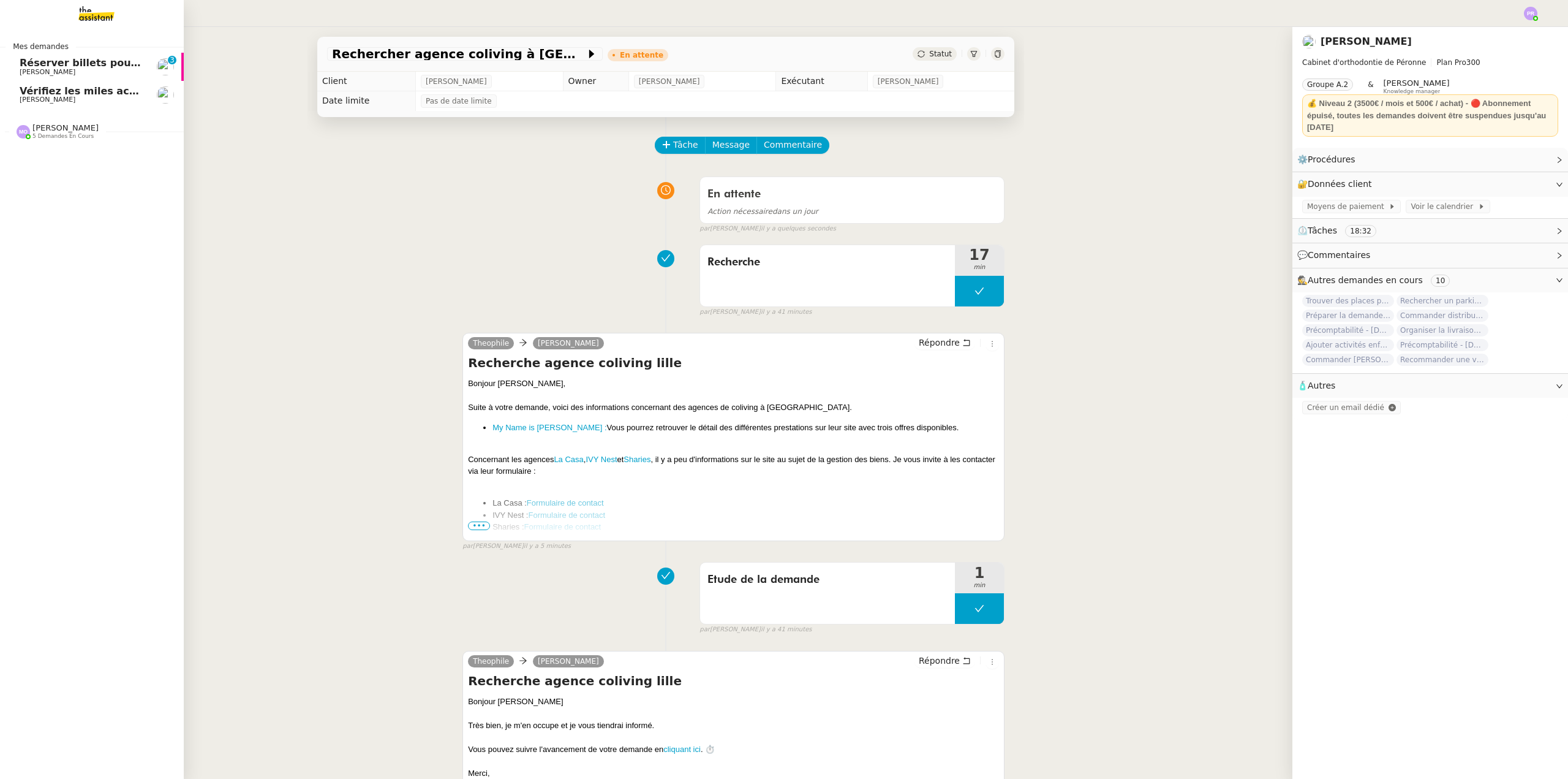
click at [83, 91] on span "Vérifiez les miles accumulés et récupérez les mdp" at bounding box center [157, 91] width 276 height 11
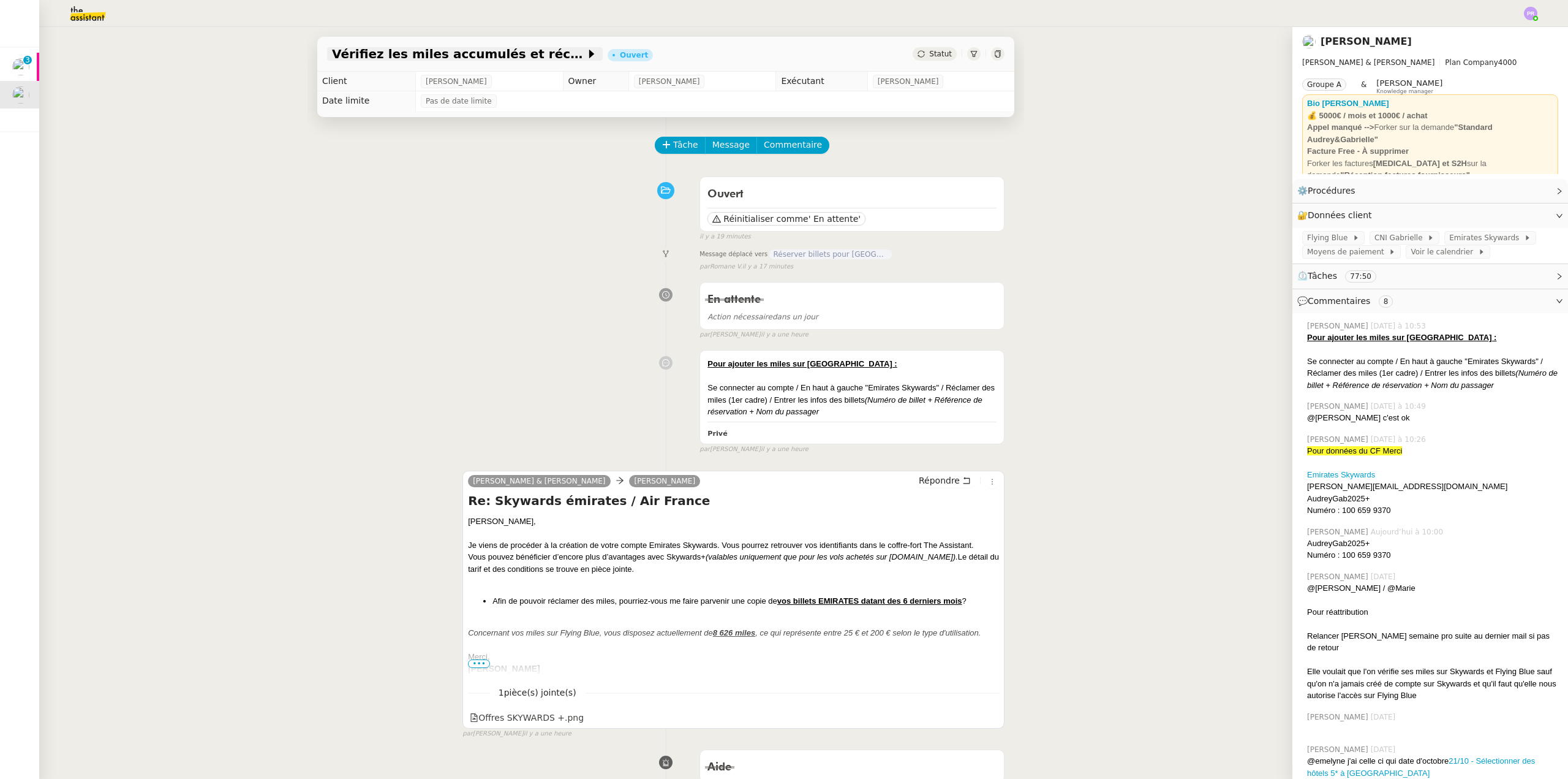
click at [478, 57] on span "Vérifiez les miles accumulés et récupérez les mdp" at bounding box center [459, 54] width 254 height 12
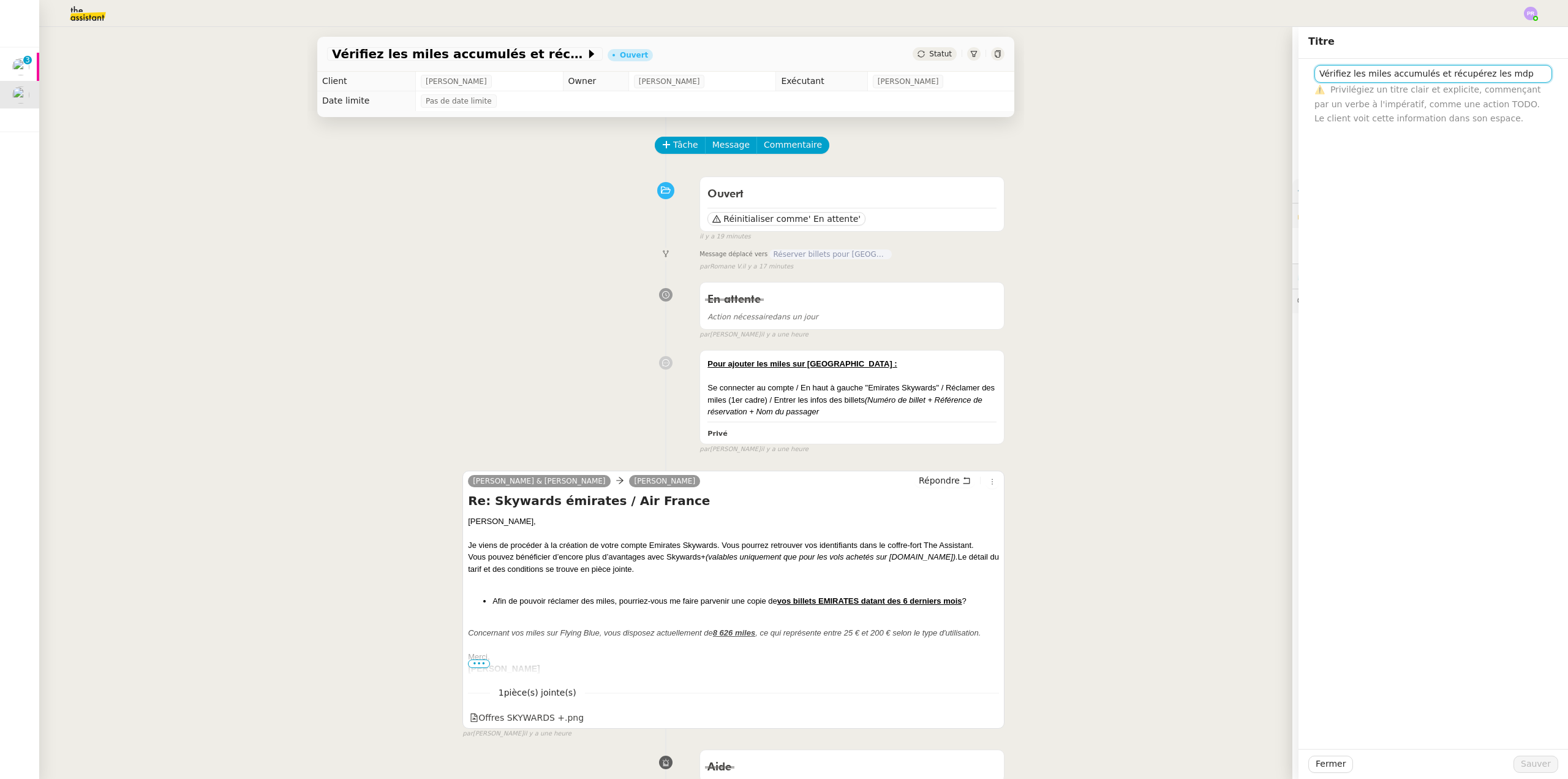
drag, startPoint x: 1508, startPoint y: 74, endPoint x: 1234, endPoint y: 61, distance: 274.3
click at [1234, 61] on app-ticket "Vérifiez les miles accumulés et récupérez les mdp Ouvert Statut Client [PERSON_…" at bounding box center [804, 403] width 1529 height 752
click at [1314, 75] on input "Comptes Skywards et Flying Blue" at bounding box center [1433, 74] width 238 height 18
click at [1488, 76] on input "Miles des comptes Skywards et Flying Blue" at bounding box center [1433, 74] width 238 height 18
type input "Miles des comptes Skywards et Flying Blue"
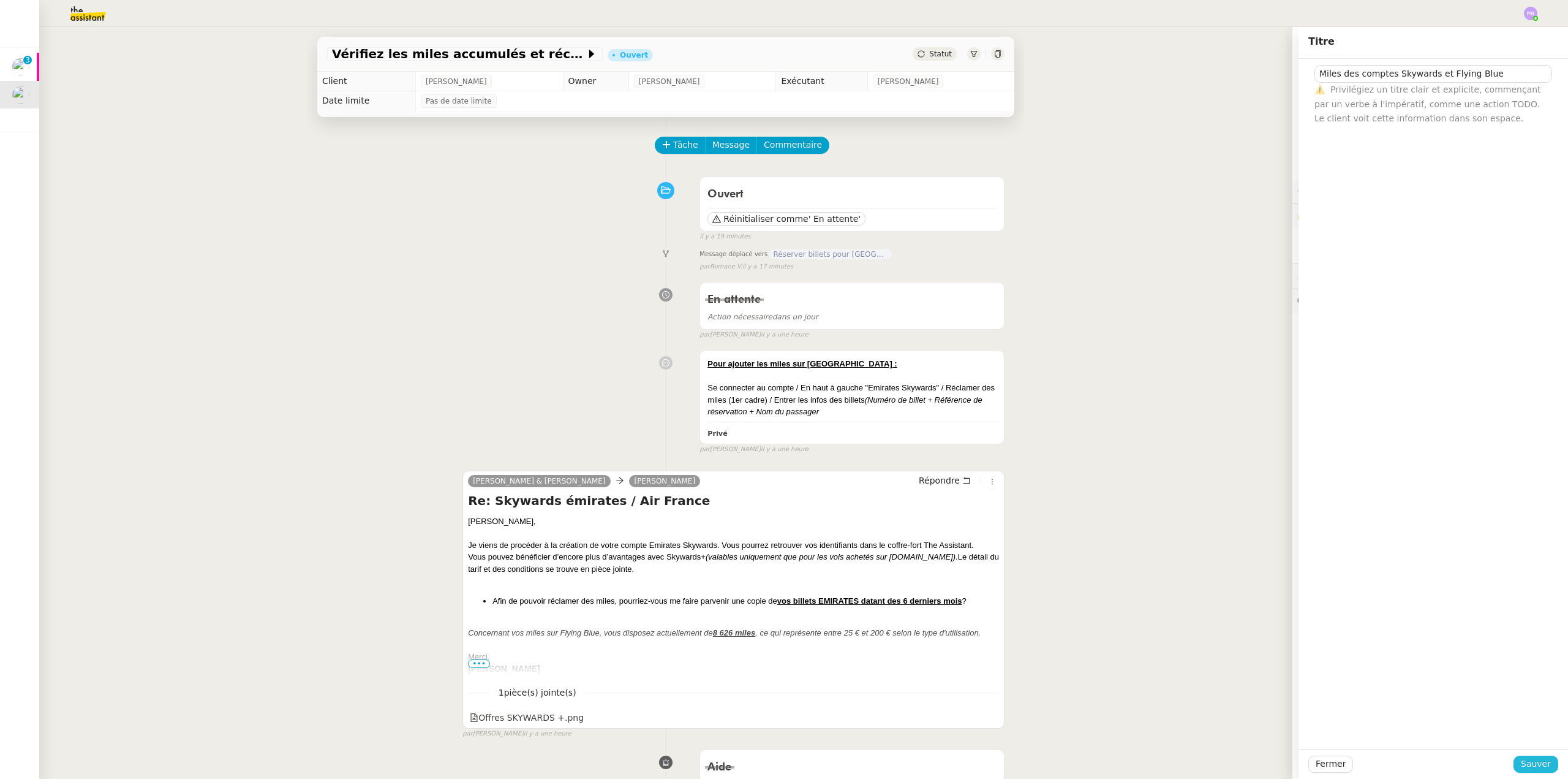
click at [1522, 761] on span "Sauver" at bounding box center [1536, 764] width 30 height 14
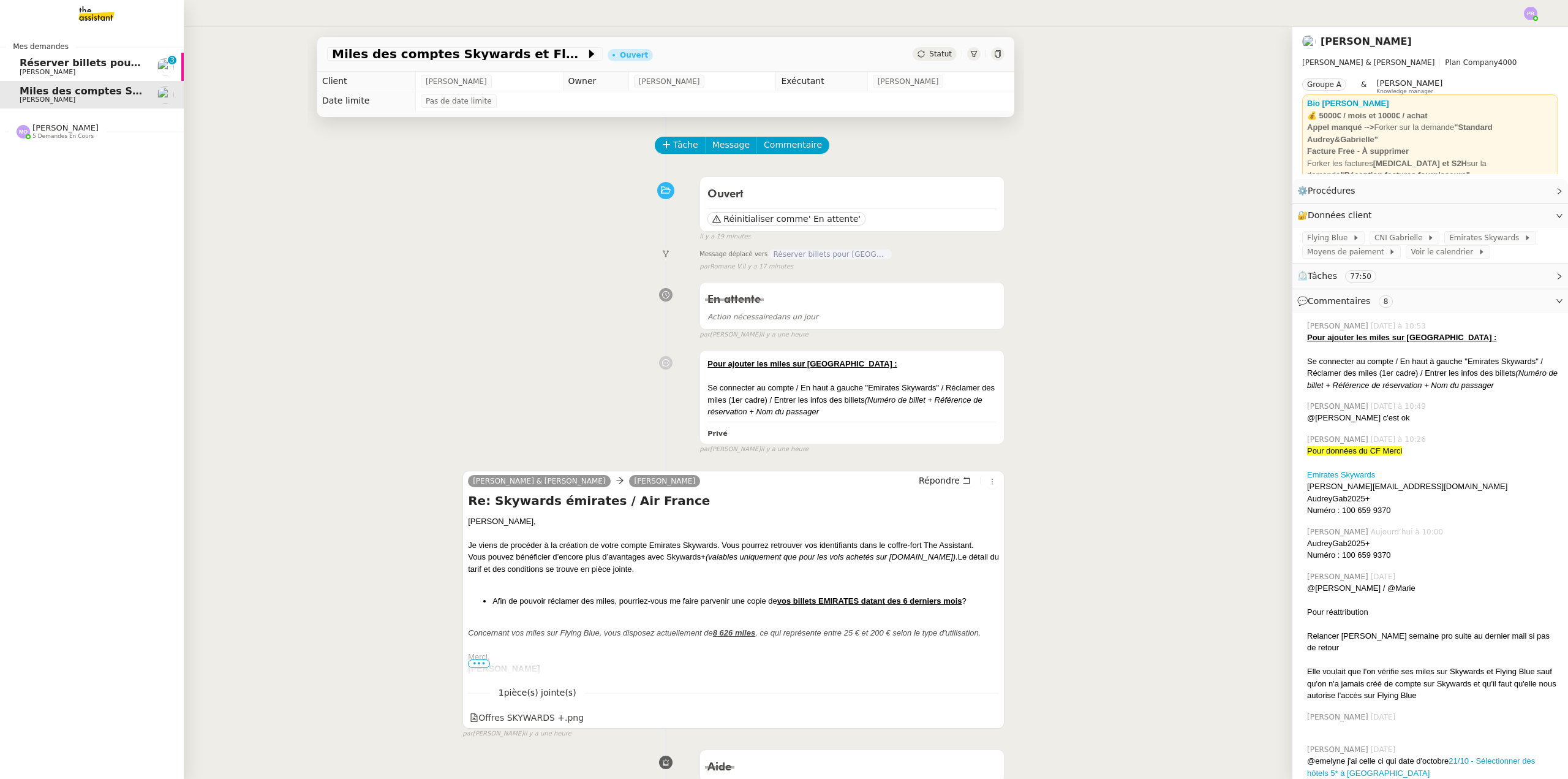
click at [88, 66] on span "Réserver billets pour [GEOGRAPHIC_DATA]" at bounding box center [136, 62] width 234 height 11
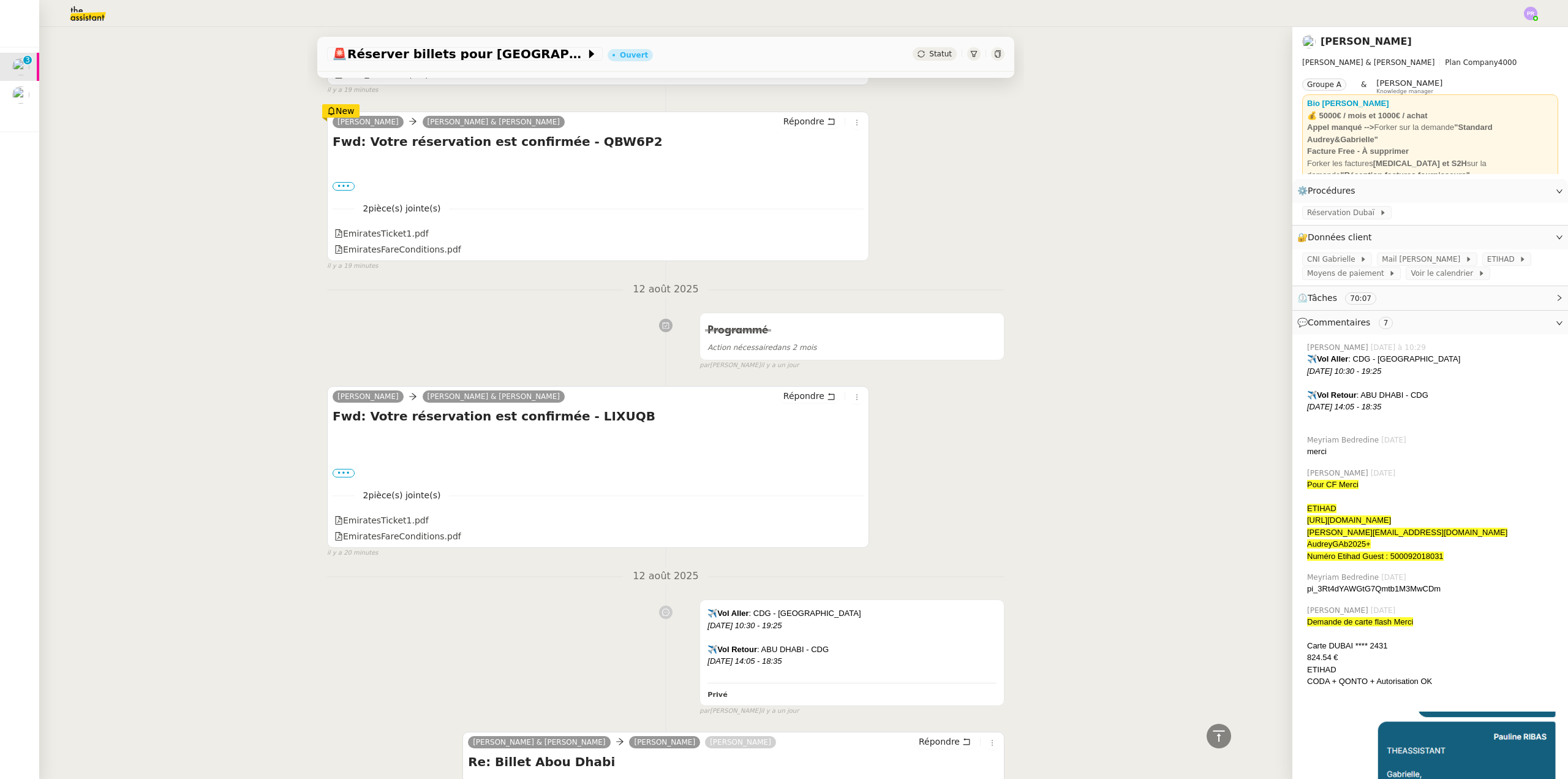
scroll to position [613, 0]
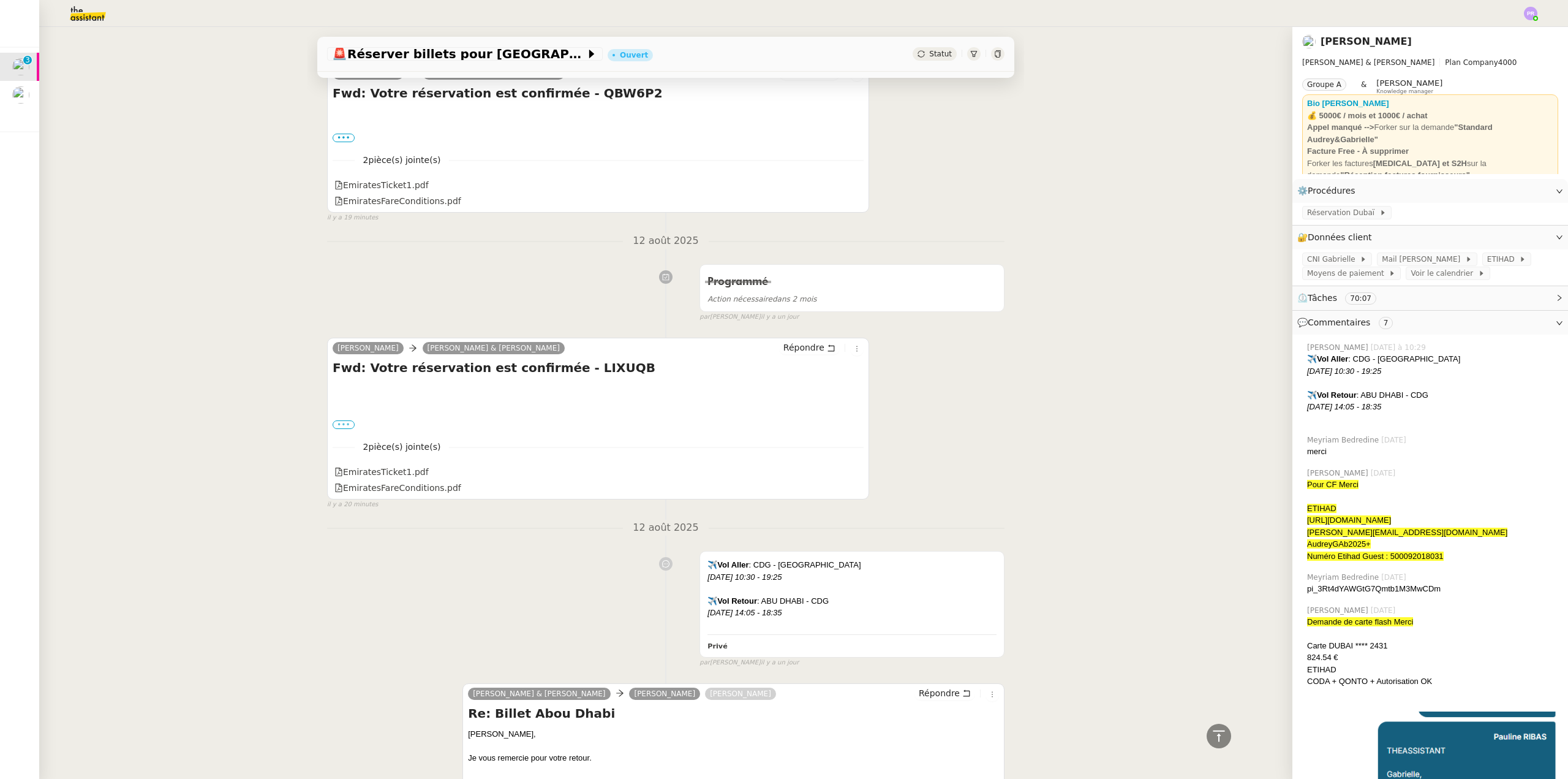
click at [339, 421] on label "•••" at bounding box center [343, 425] width 22 height 8
click at [0, 0] on input "•••" at bounding box center [0, 0] width 0 height 0
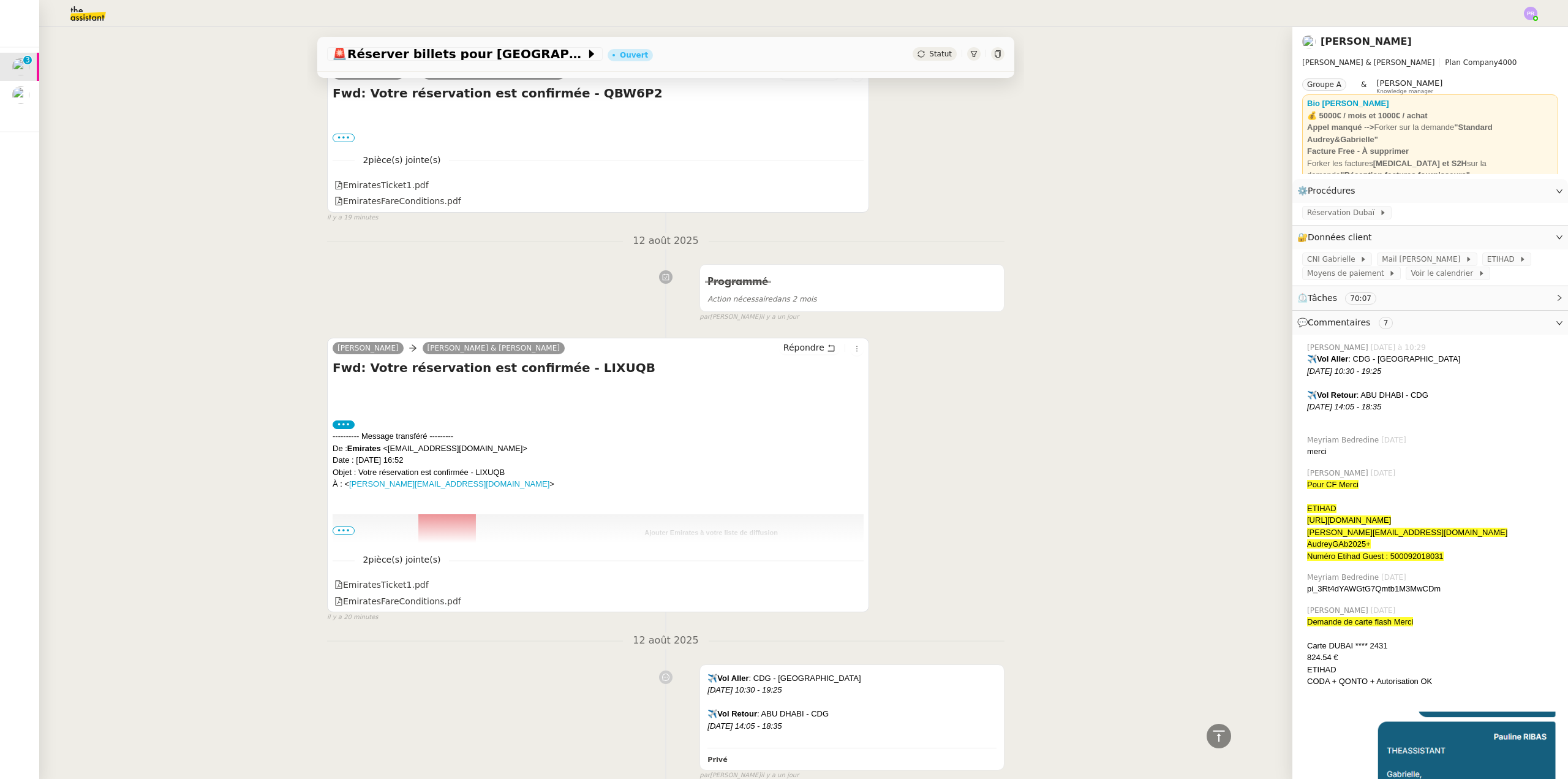
click at [337, 527] on span "•••" at bounding box center [343, 530] width 22 height 8
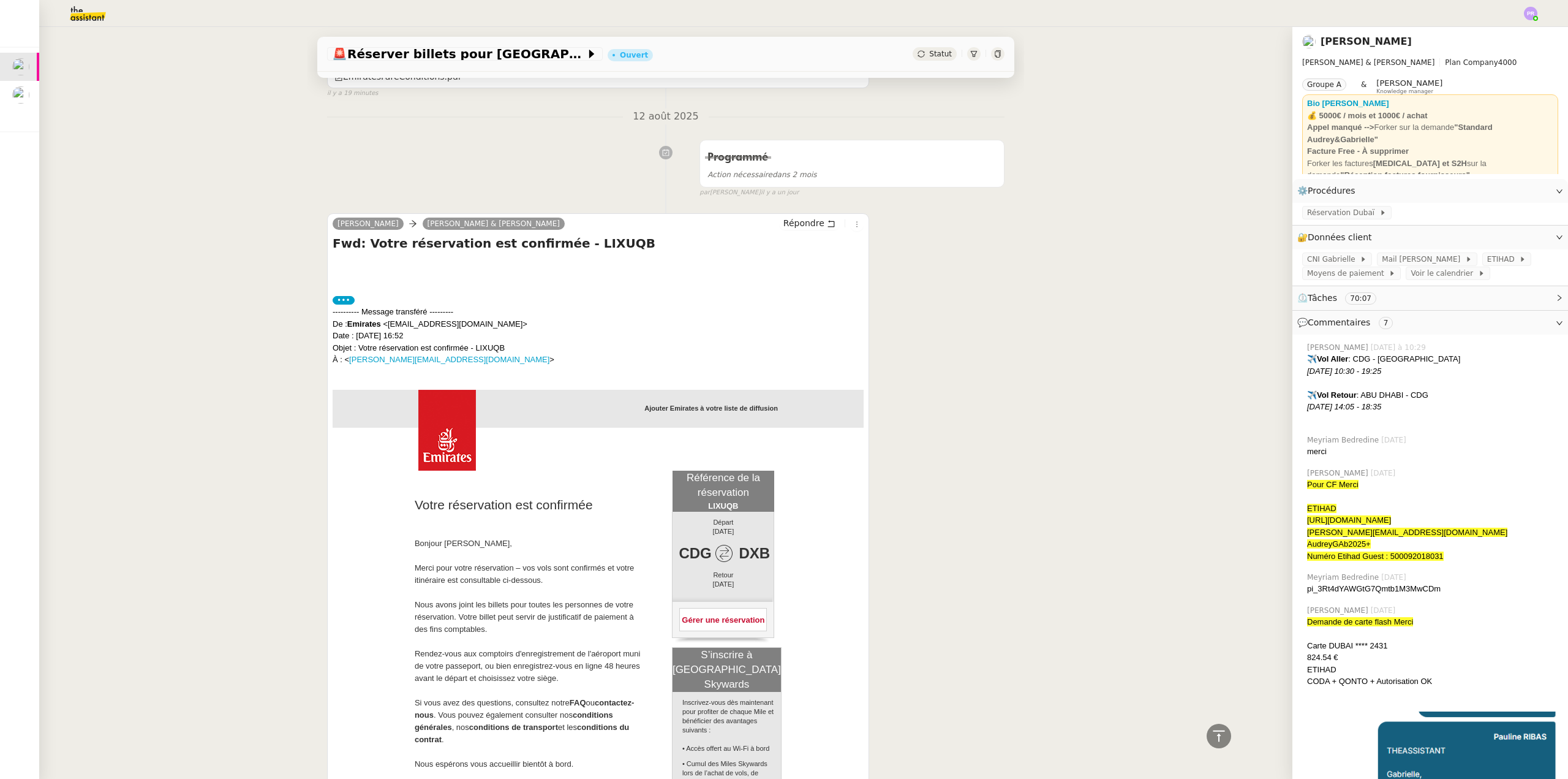
scroll to position [736, 0]
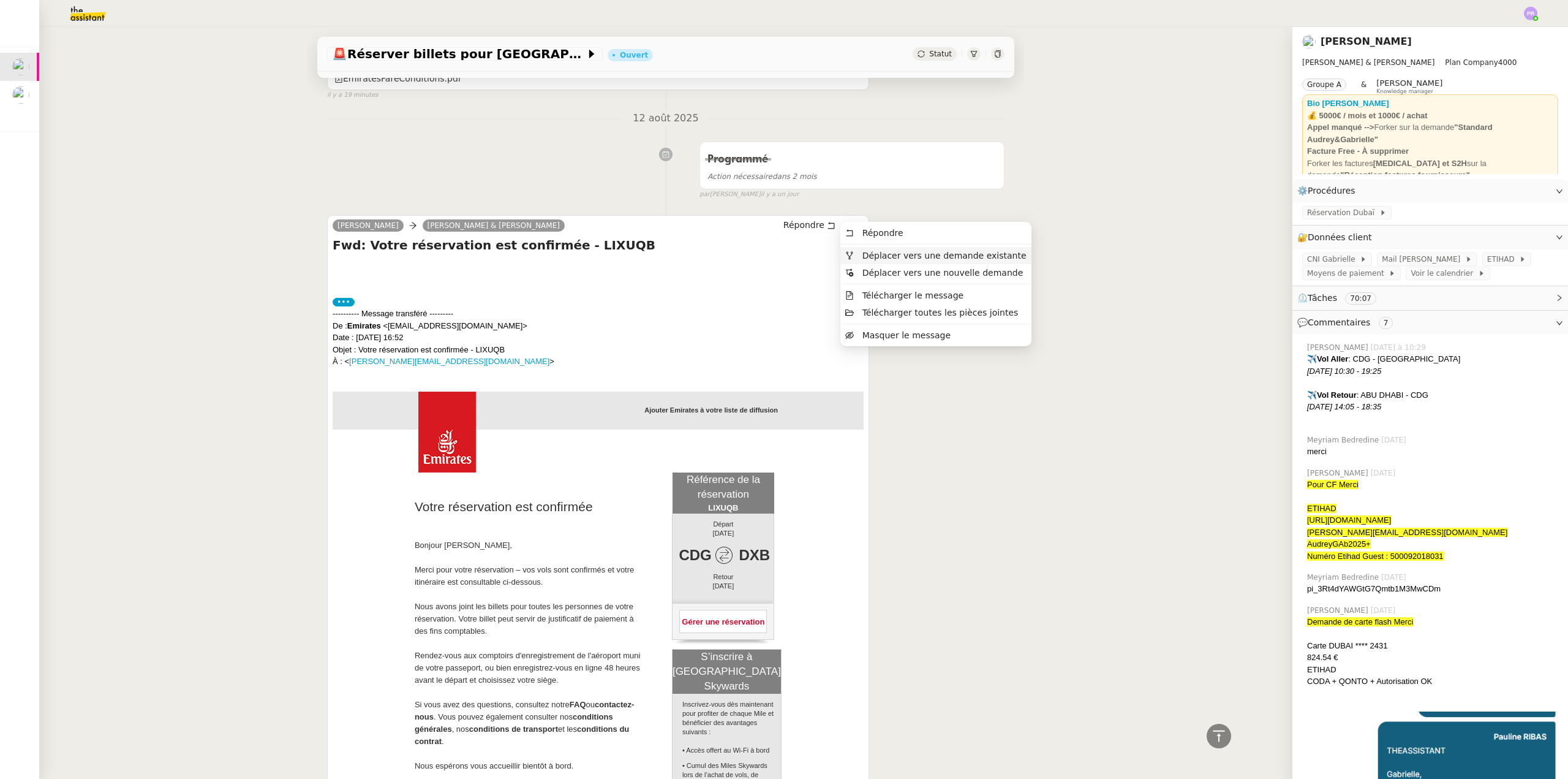
click at [879, 251] on span "Déplacer vers une demande existante" at bounding box center [945, 255] width 164 height 10
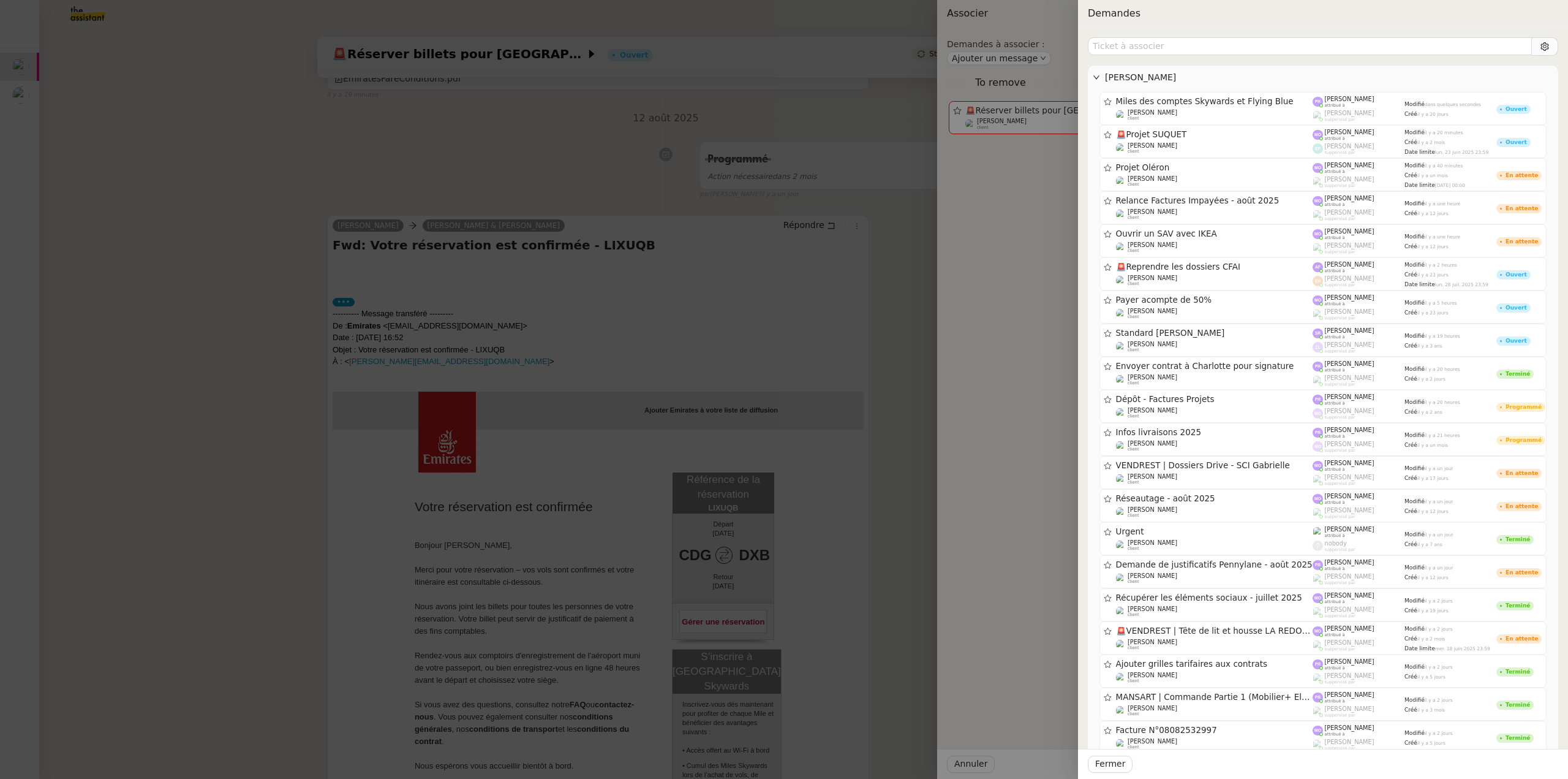
click at [24, 93] on div at bounding box center [784, 390] width 1568 height 779
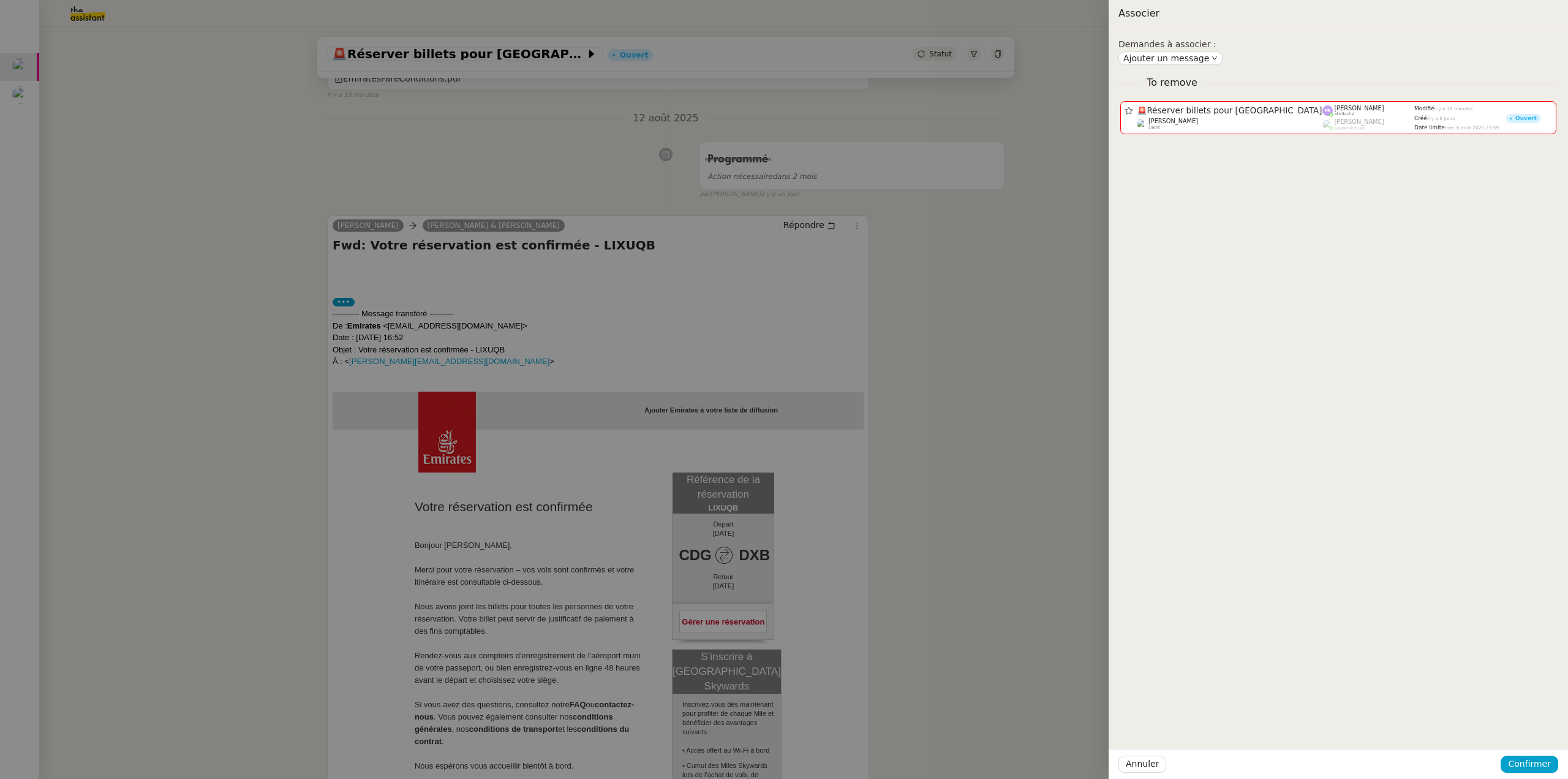
click at [22, 91] on div at bounding box center [784, 390] width 1568 height 779
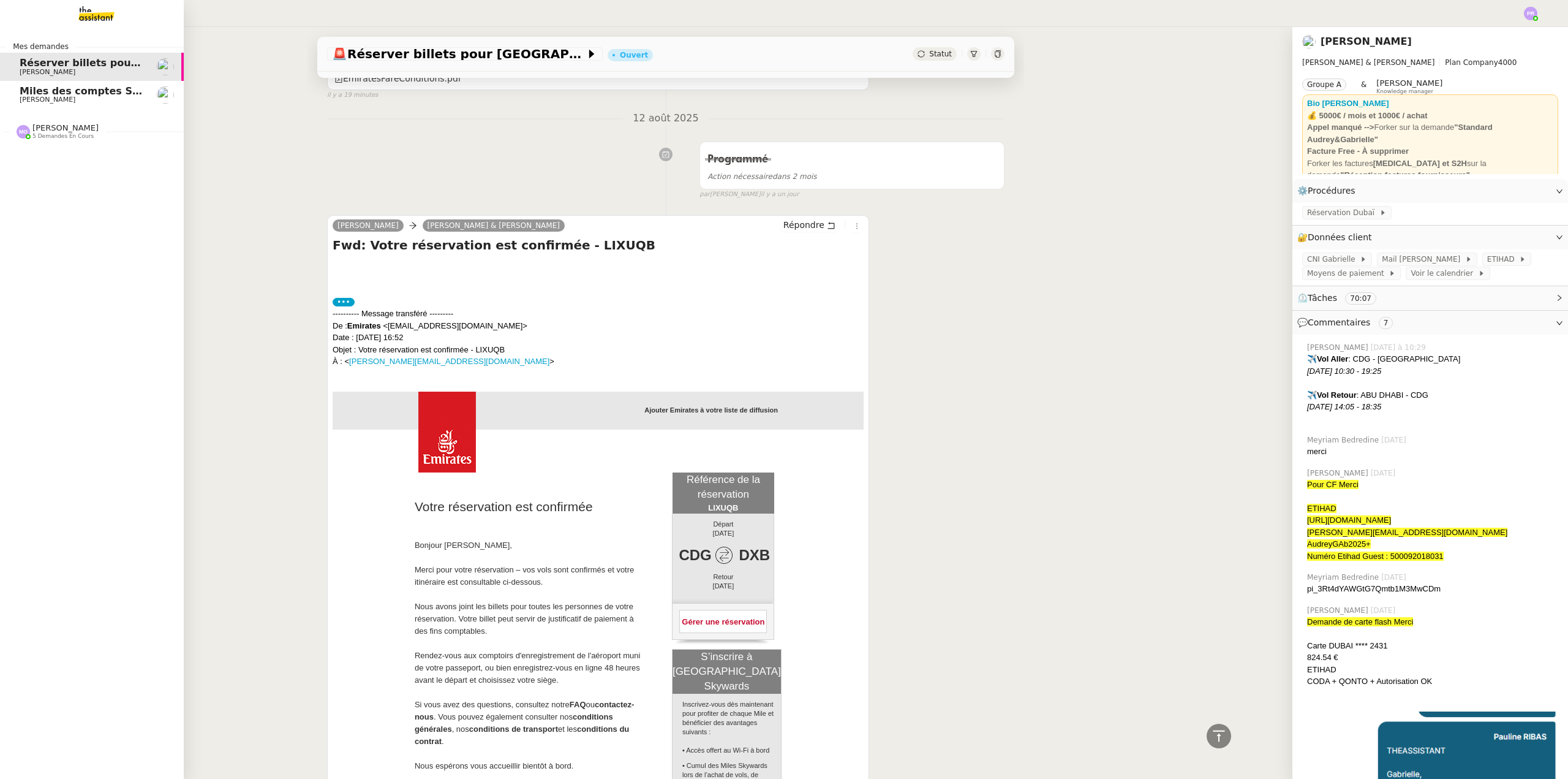
click at [28, 91] on span "Miles des comptes Skywards et Flying Blue" at bounding box center [139, 91] width 239 height 11
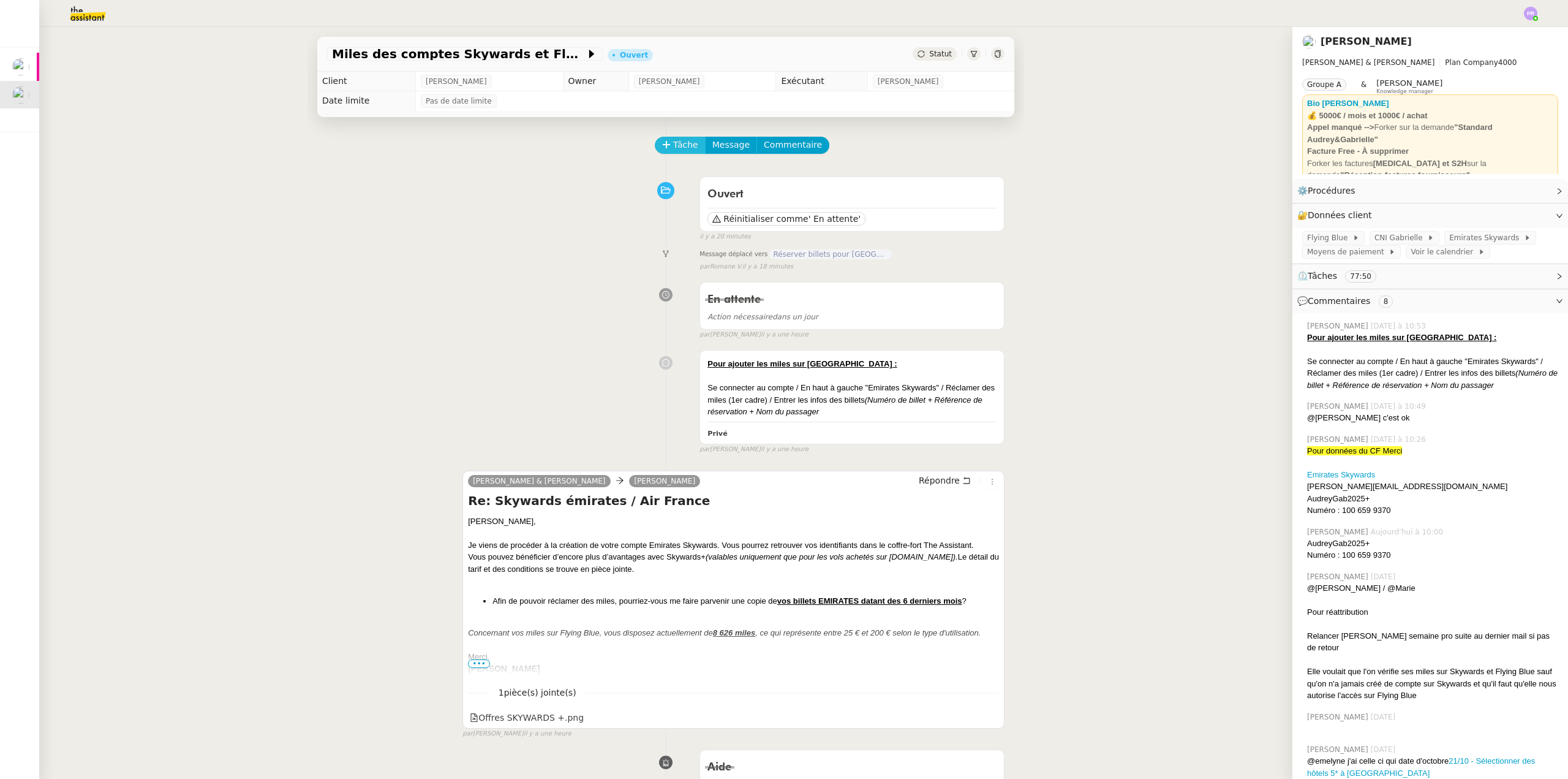
click at [673, 147] on span "Tâche" at bounding box center [686, 145] width 25 height 14
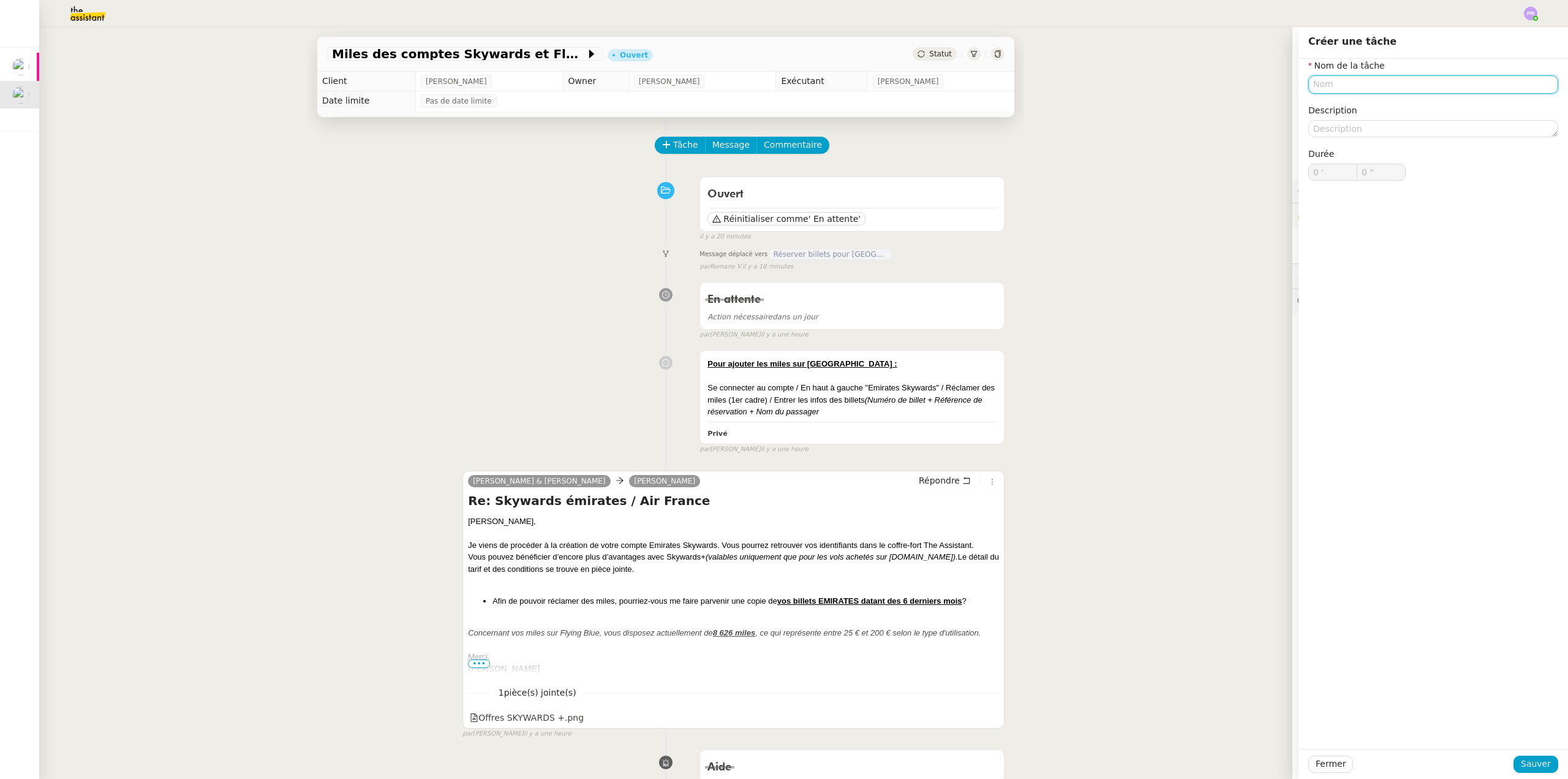
click at [1318, 84] on input "text" at bounding box center [1434, 84] width 250 height 18
click at [1334, 111] on div "Réclamation des miles" at bounding box center [1424, 107] width 240 height 11
type input "Réclamation des miles"
click at [1535, 767] on span "Sauver" at bounding box center [1536, 764] width 30 height 14
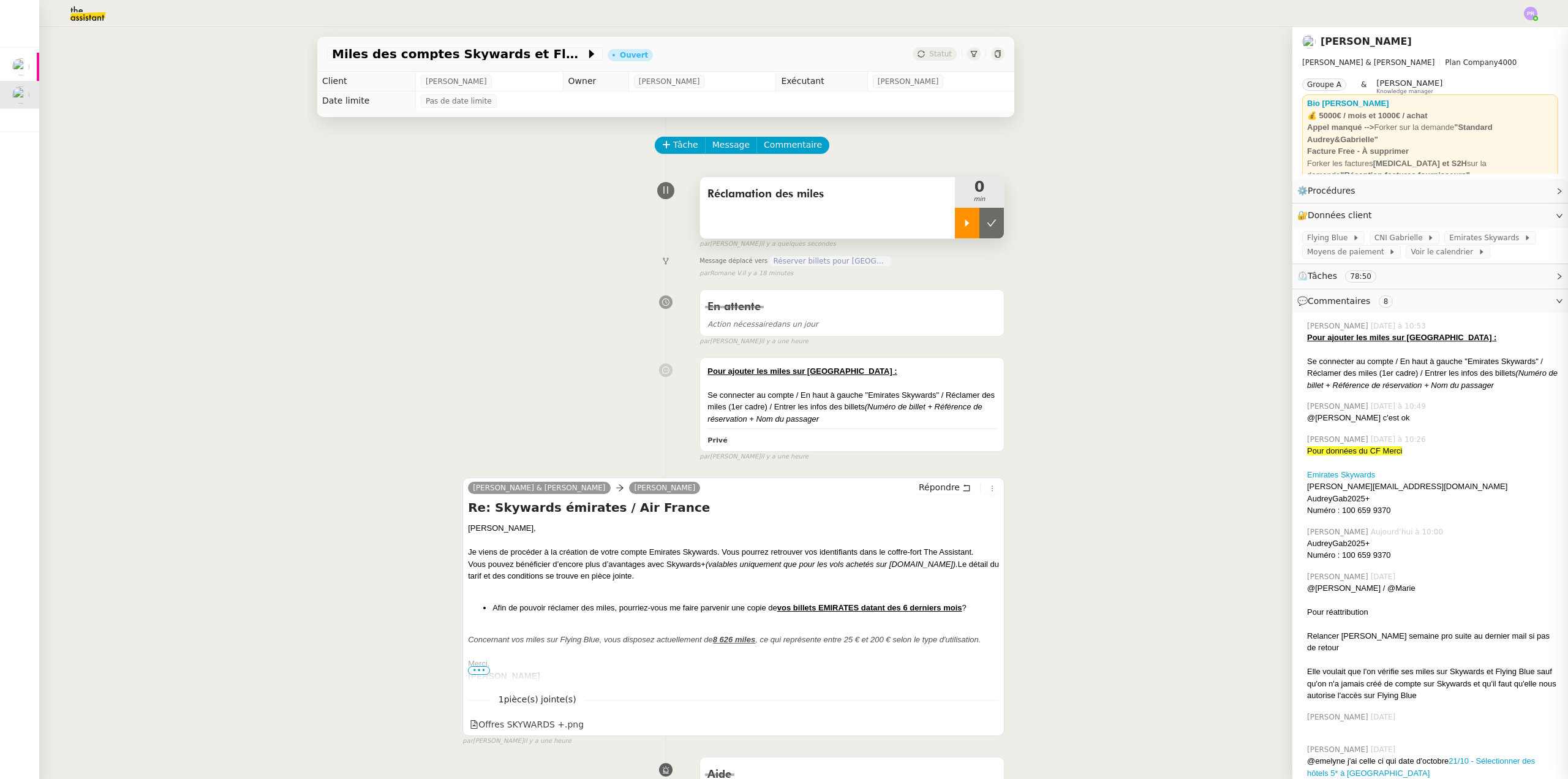
click at [965, 224] on icon at bounding box center [967, 222] width 4 height 7
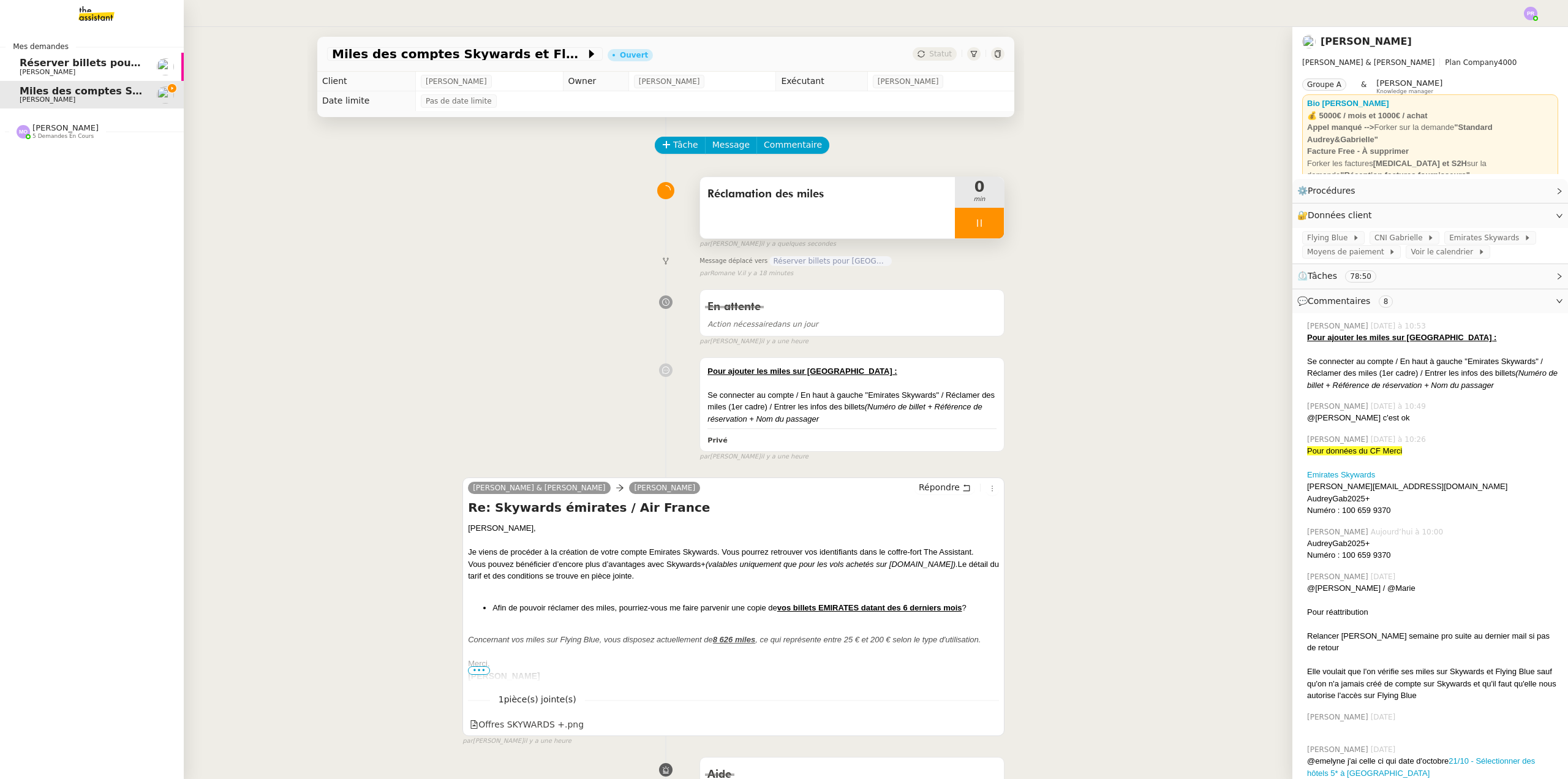
click at [82, 66] on span "Réserver billets pour [GEOGRAPHIC_DATA]" at bounding box center [136, 62] width 234 height 11
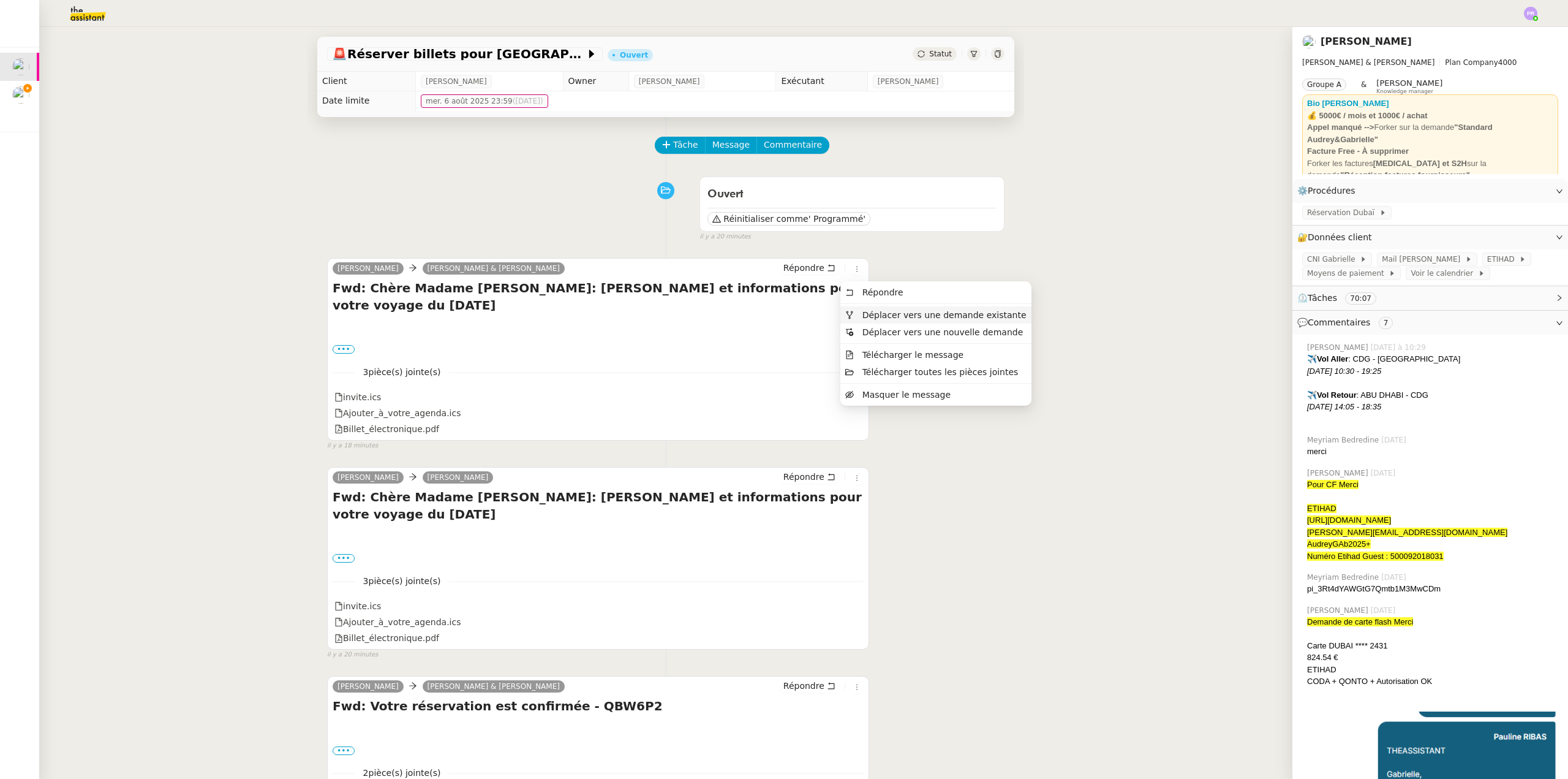
click at [876, 315] on span "Déplacer vers une demande existante" at bounding box center [945, 314] width 164 height 10
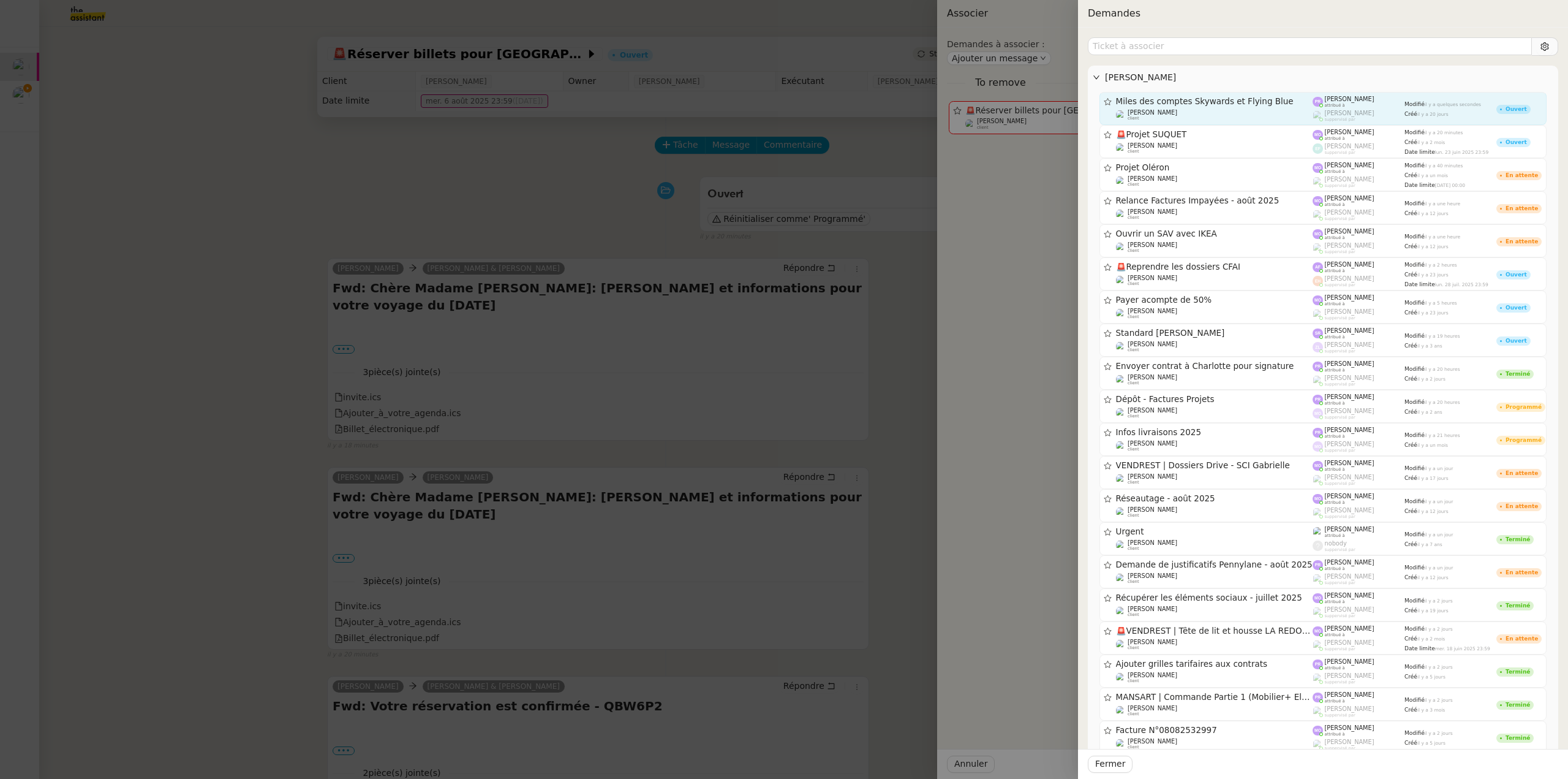
click at [1206, 103] on span "Miles des comptes Skywards et Flying Blue" at bounding box center [1215, 101] width 198 height 8
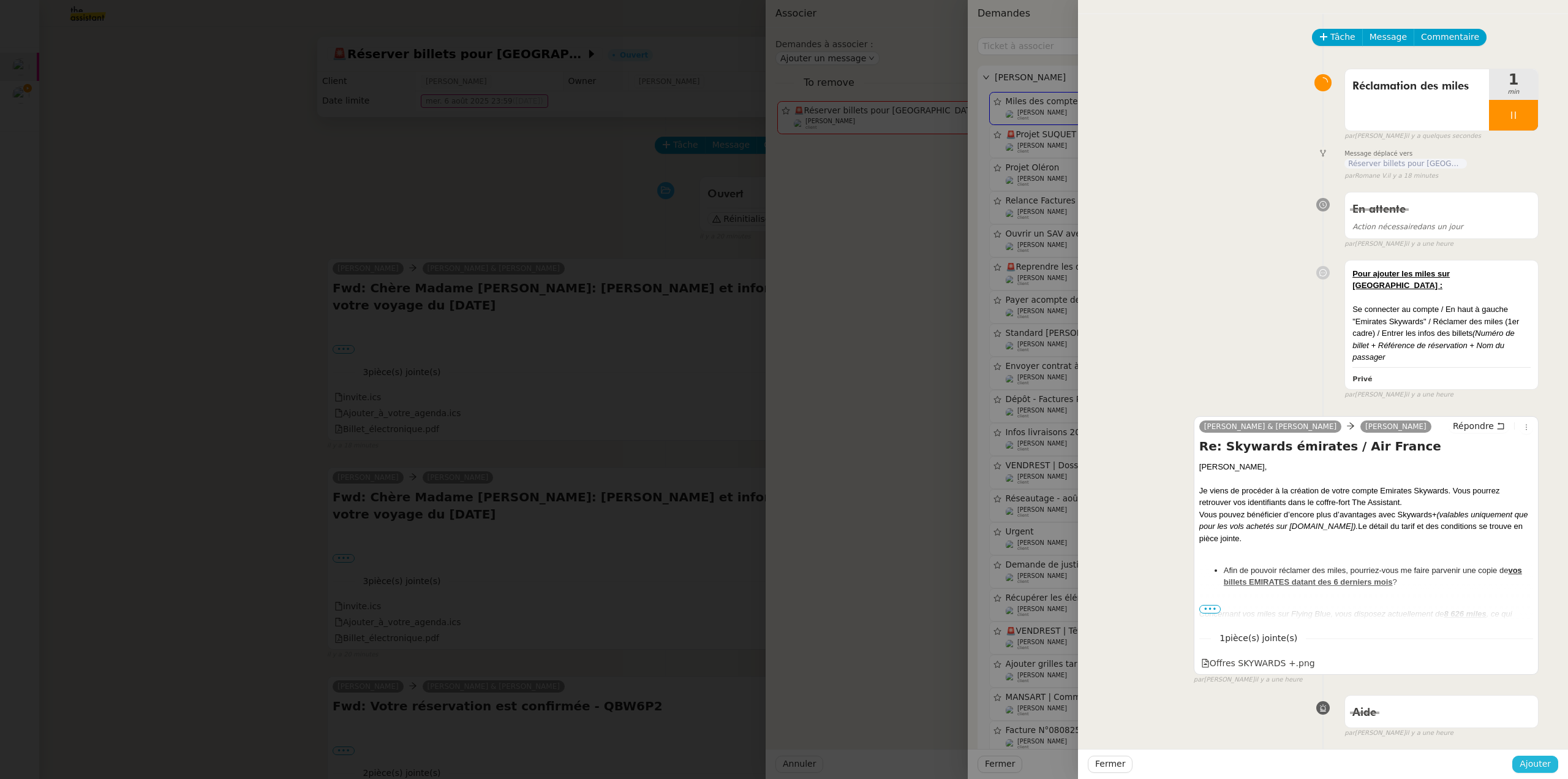
click at [1541, 762] on span "Ajouter" at bounding box center [1535, 764] width 31 height 14
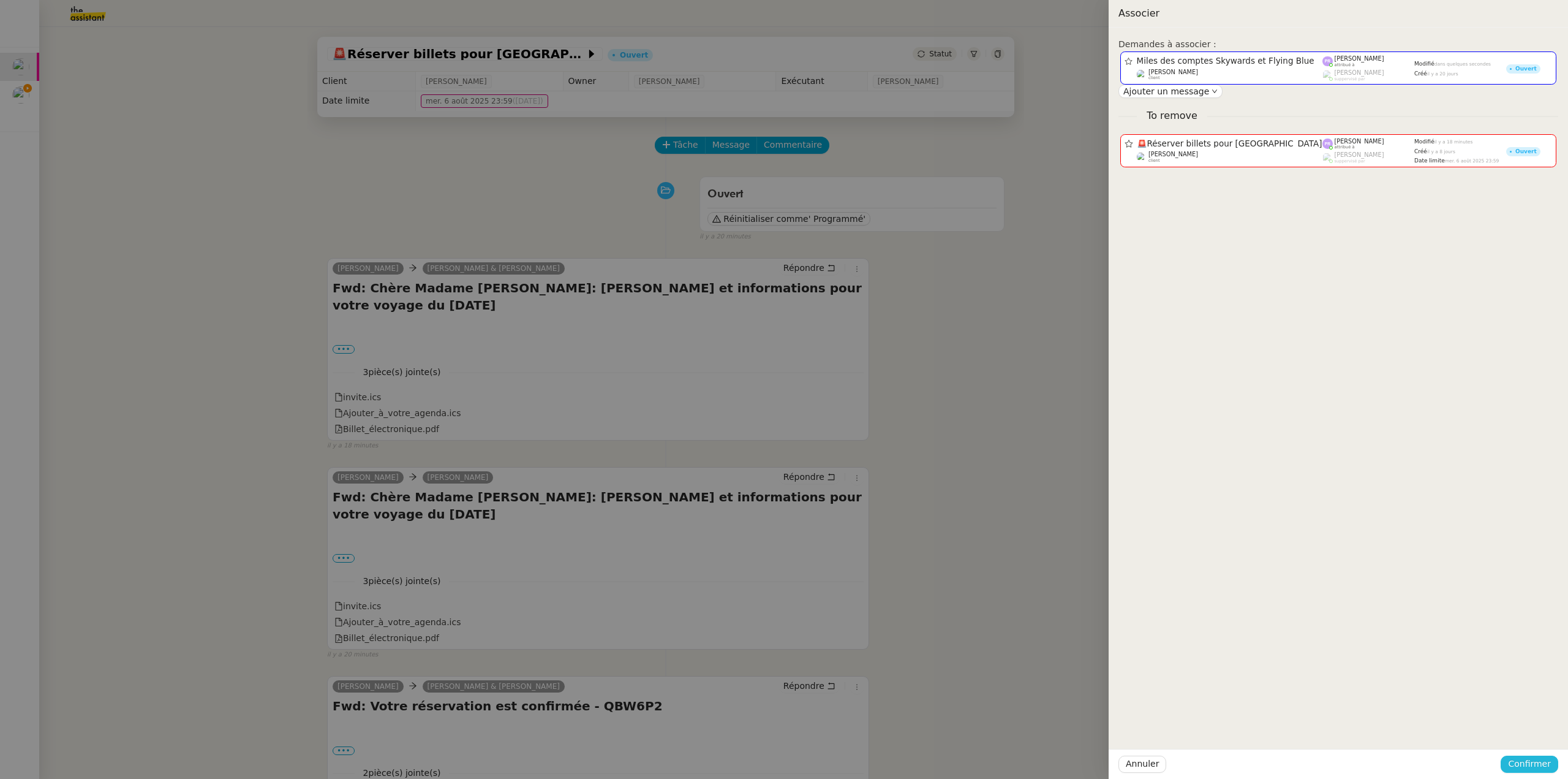
click at [1541, 762] on span "Confirmer" at bounding box center [1529, 764] width 43 height 14
click at [1535, 729] on span "Ajouter" at bounding box center [1530, 731] width 31 height 12
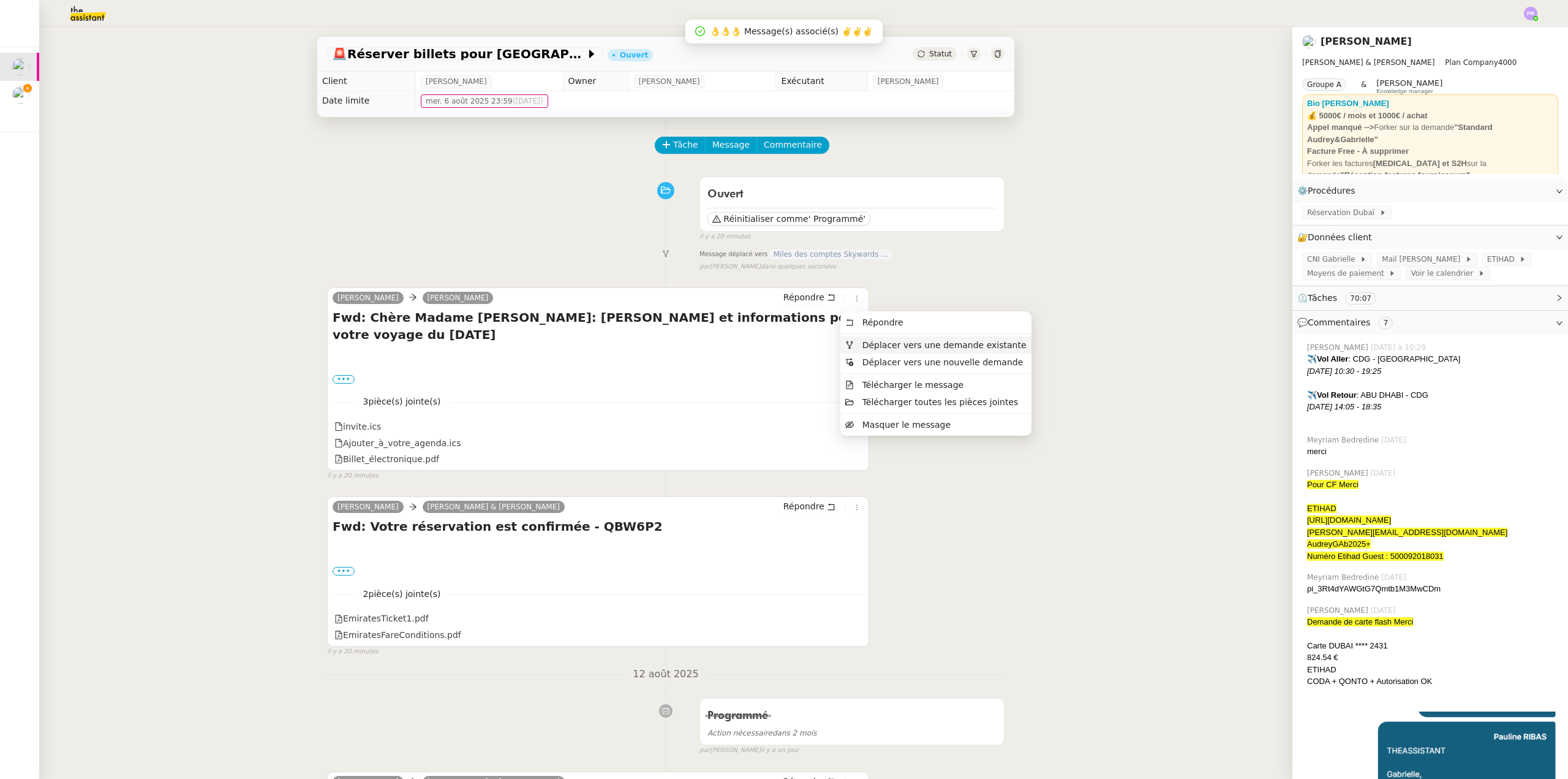
click at [893, 343] on span "Déplacer vers une demande existante" at bounding box center [945, 345] width 164 height 10
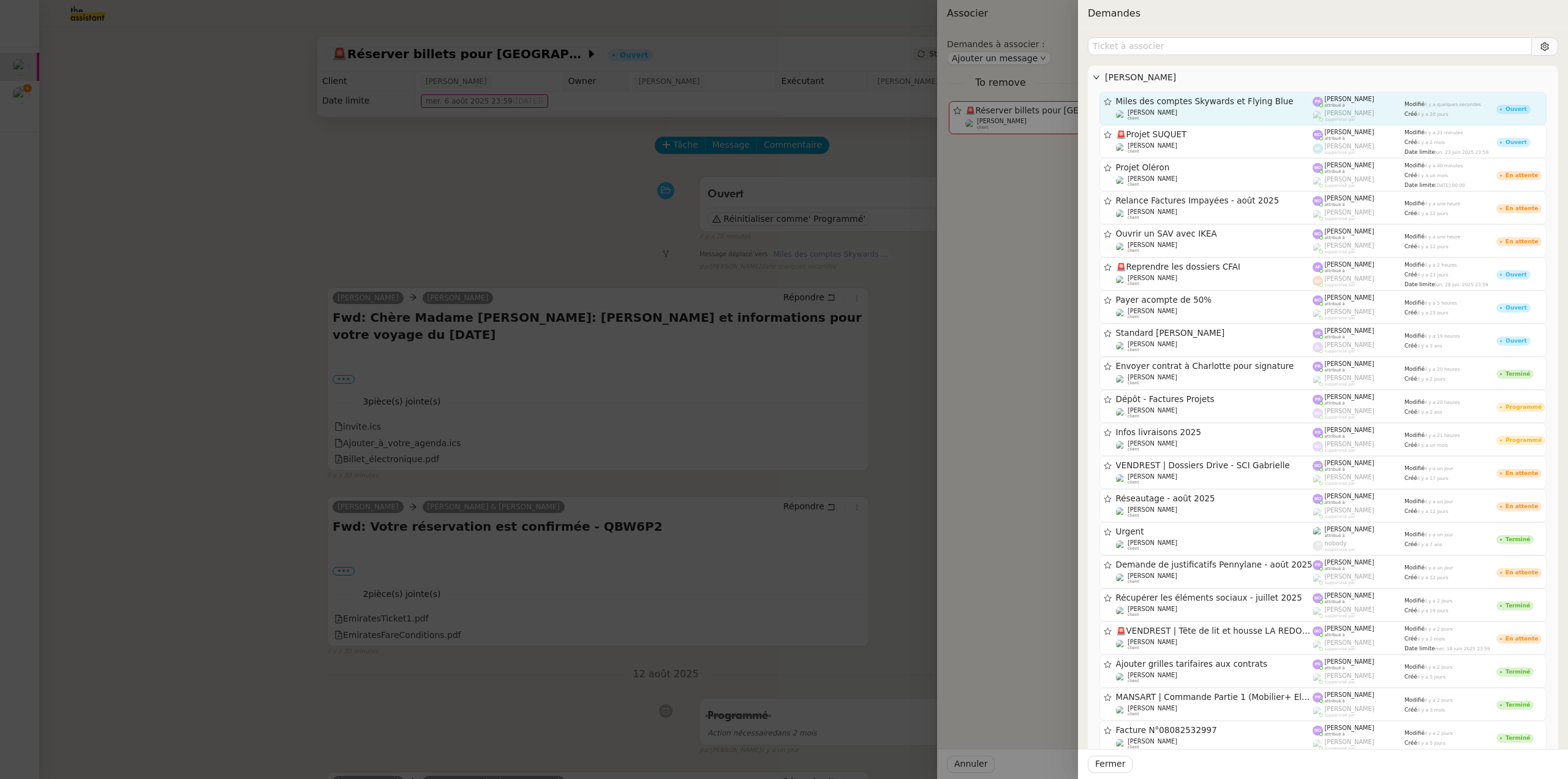
click at [1214, 102] on span "Miles des comptes Skywards et Flying Blue" at bounding box center [1215, 101] width 198 height 8
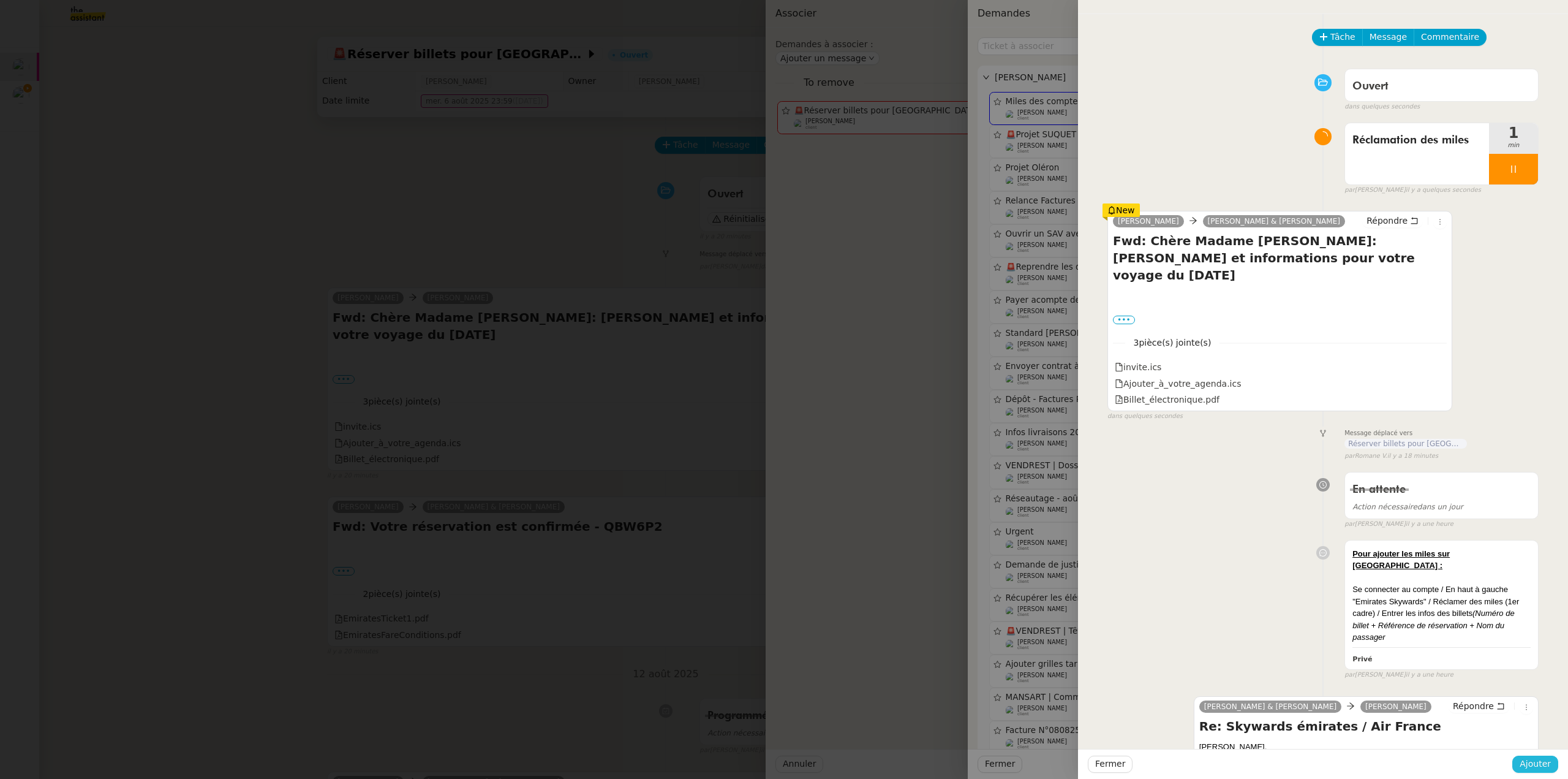
click at [1545, 762] on span "Ajouter" at bounding box center [1535, 764] width 31 height 14
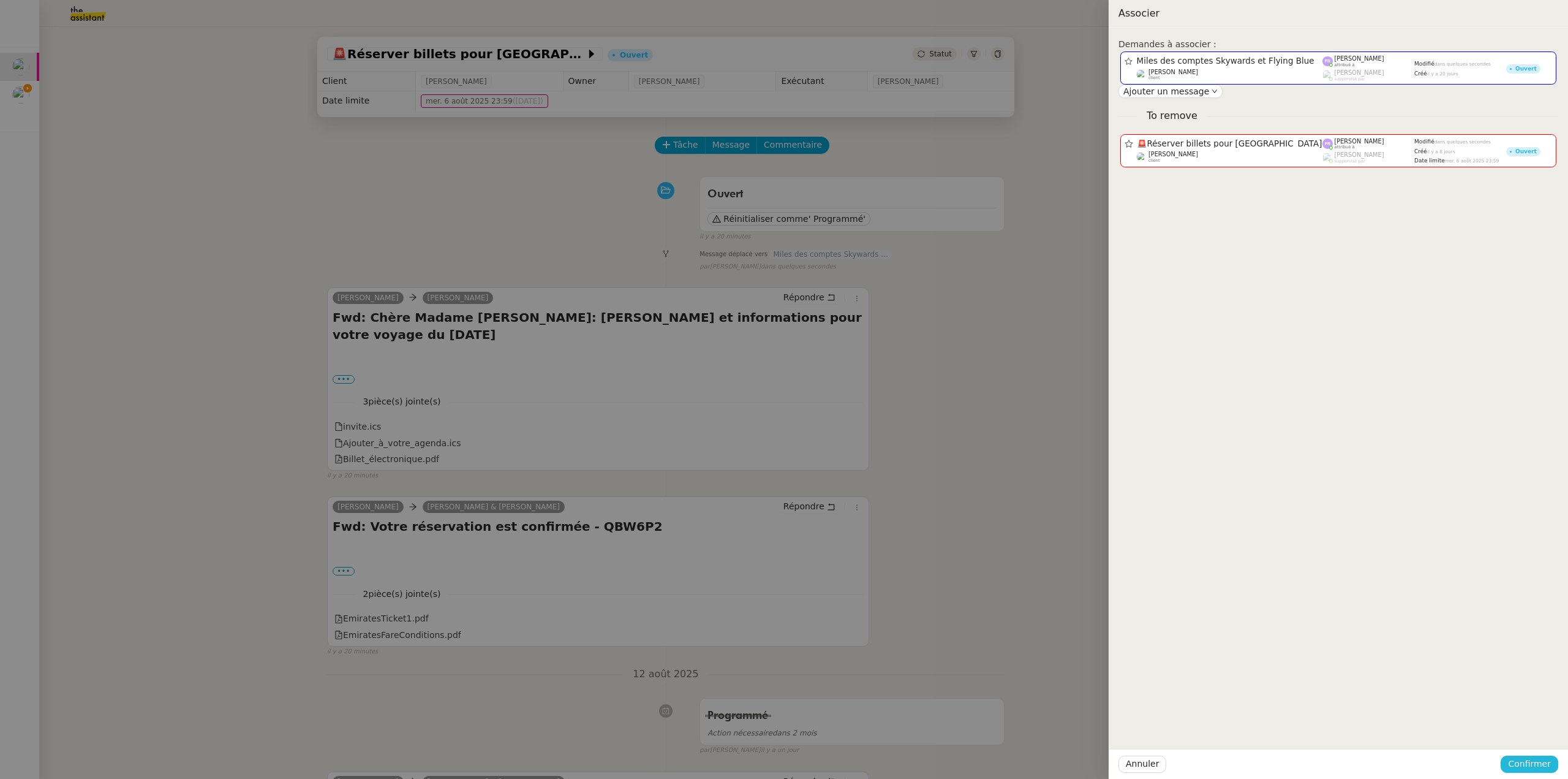
click at [1545, 762] on span "Confirmer" at bounding box center [1529, 764] width 43 height 14
click at [1542, 723] on div "Êtes-vous sûr?" at bounding box center [1506, 712] width 89 height 24
click at [1541, 731] on span "Ajouter" at bounding box center [1530, 731] width 31 height 12
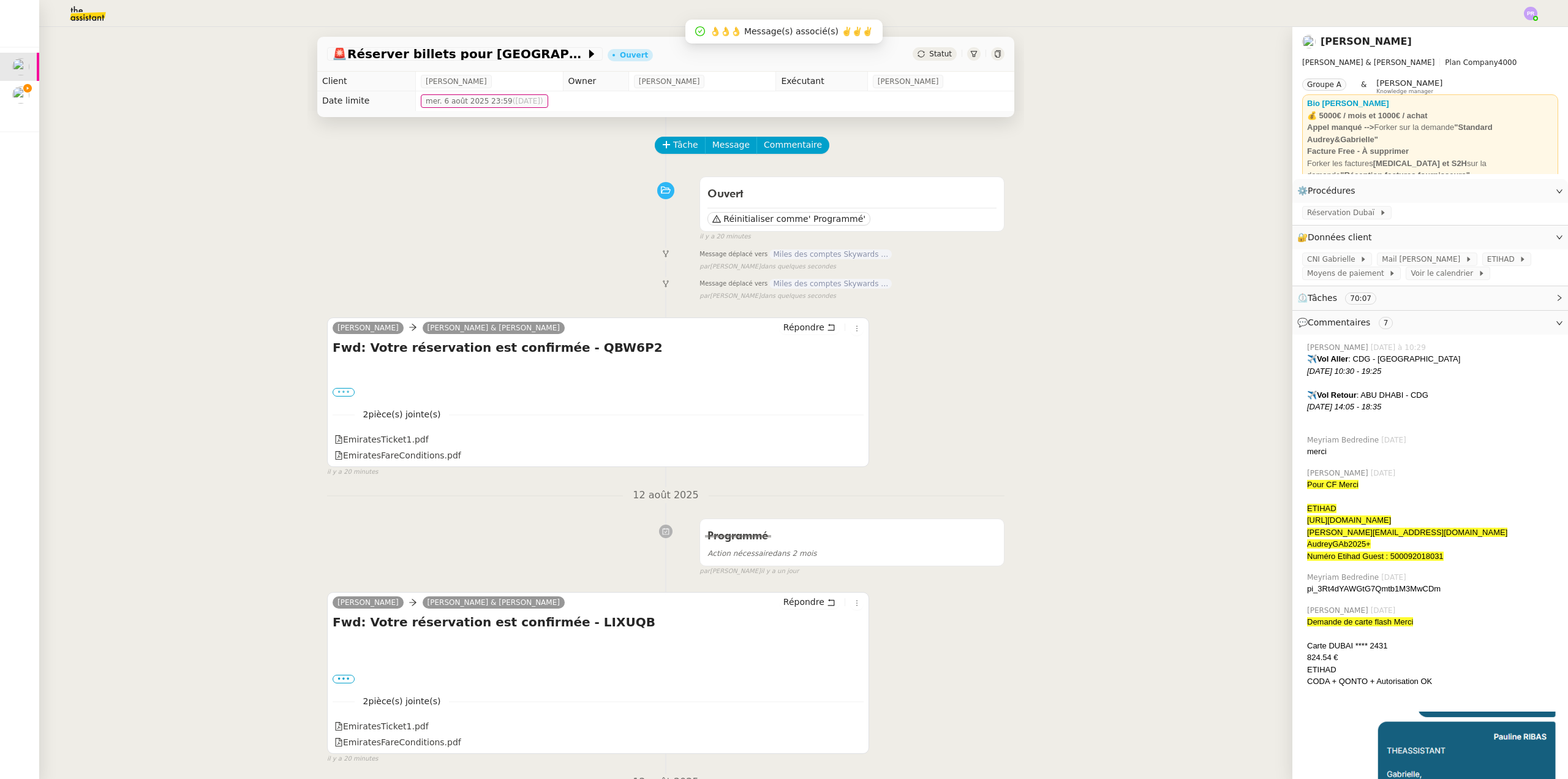
click at [342, 392] on label "•••" at bounding box center [343, 392] width 22 height 8
click at [0, 0] on input "•••" at bounding box center [0, 0] width 0 height 0
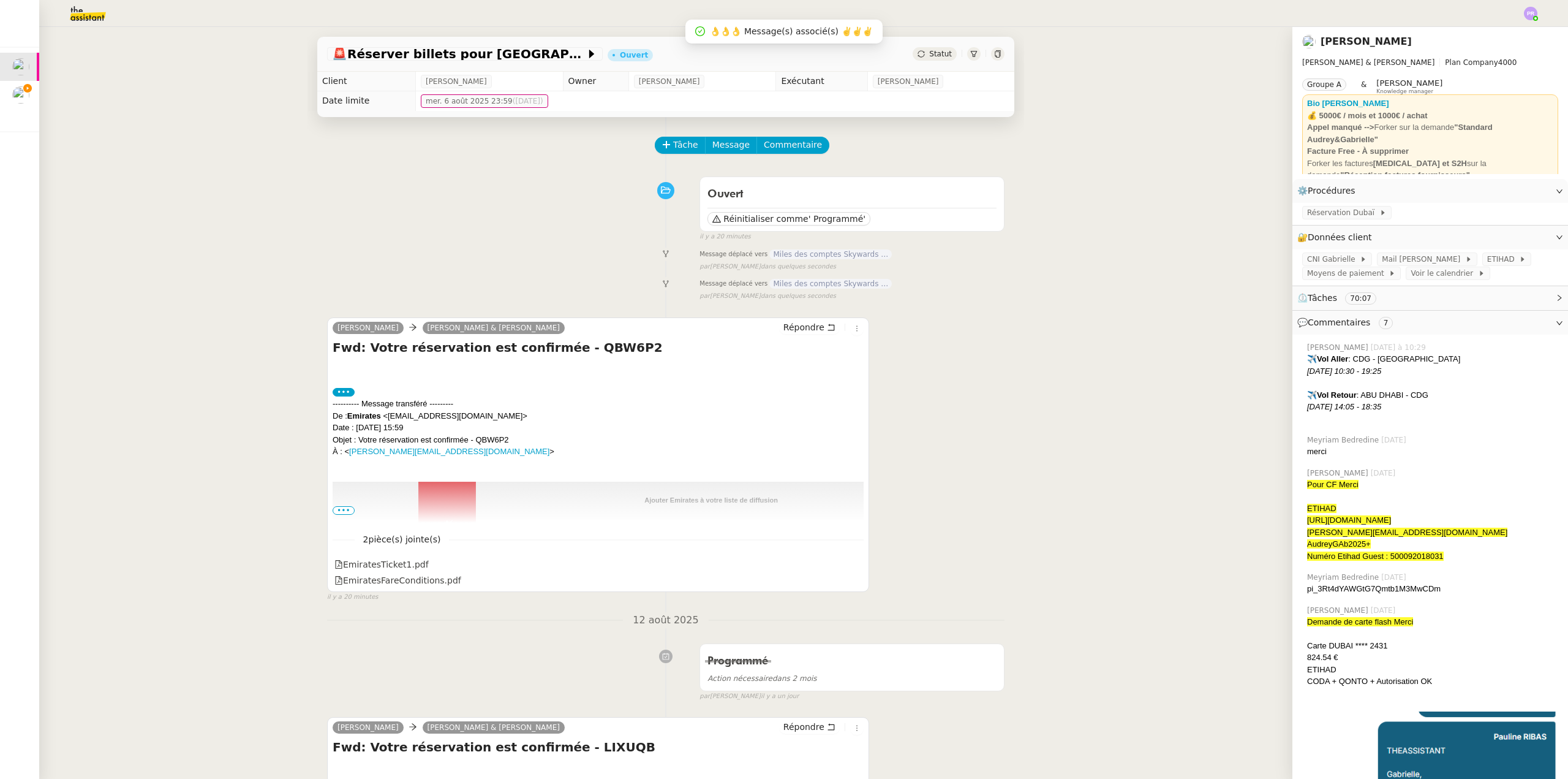
click at [339, 513] on span "•••" at bounding box center [343, 510] width 22 height 8
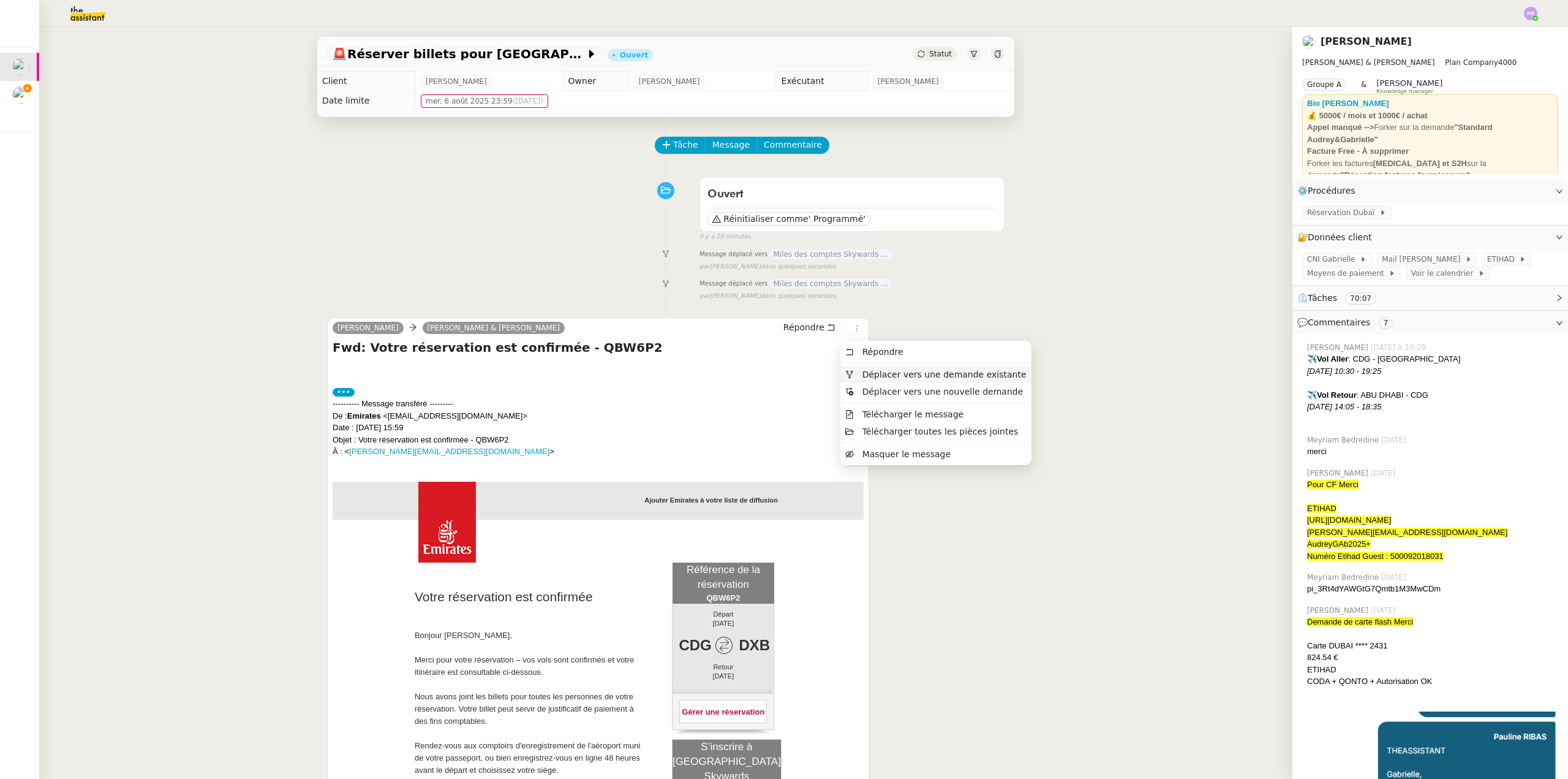
click at [889, 370] on span "Déplacer vers une demande existante" at bounding box center [945, 374] width 164 height 10
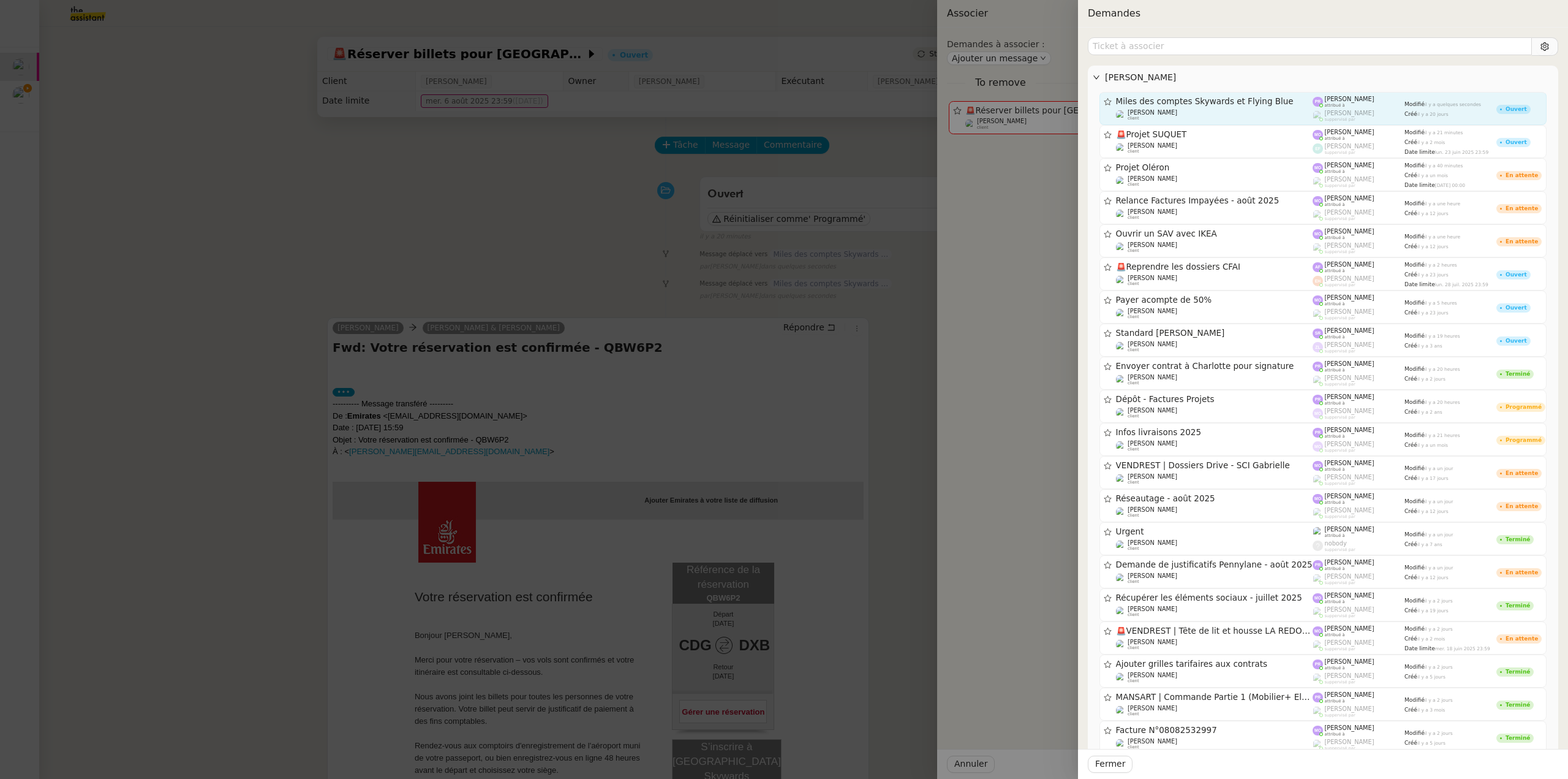
click at [1198, 107] on div "Miles des comptes Skywards et Flying Blue Gabrielle Tavernier client" at bounding box center [1215, 108] width 198 height 24
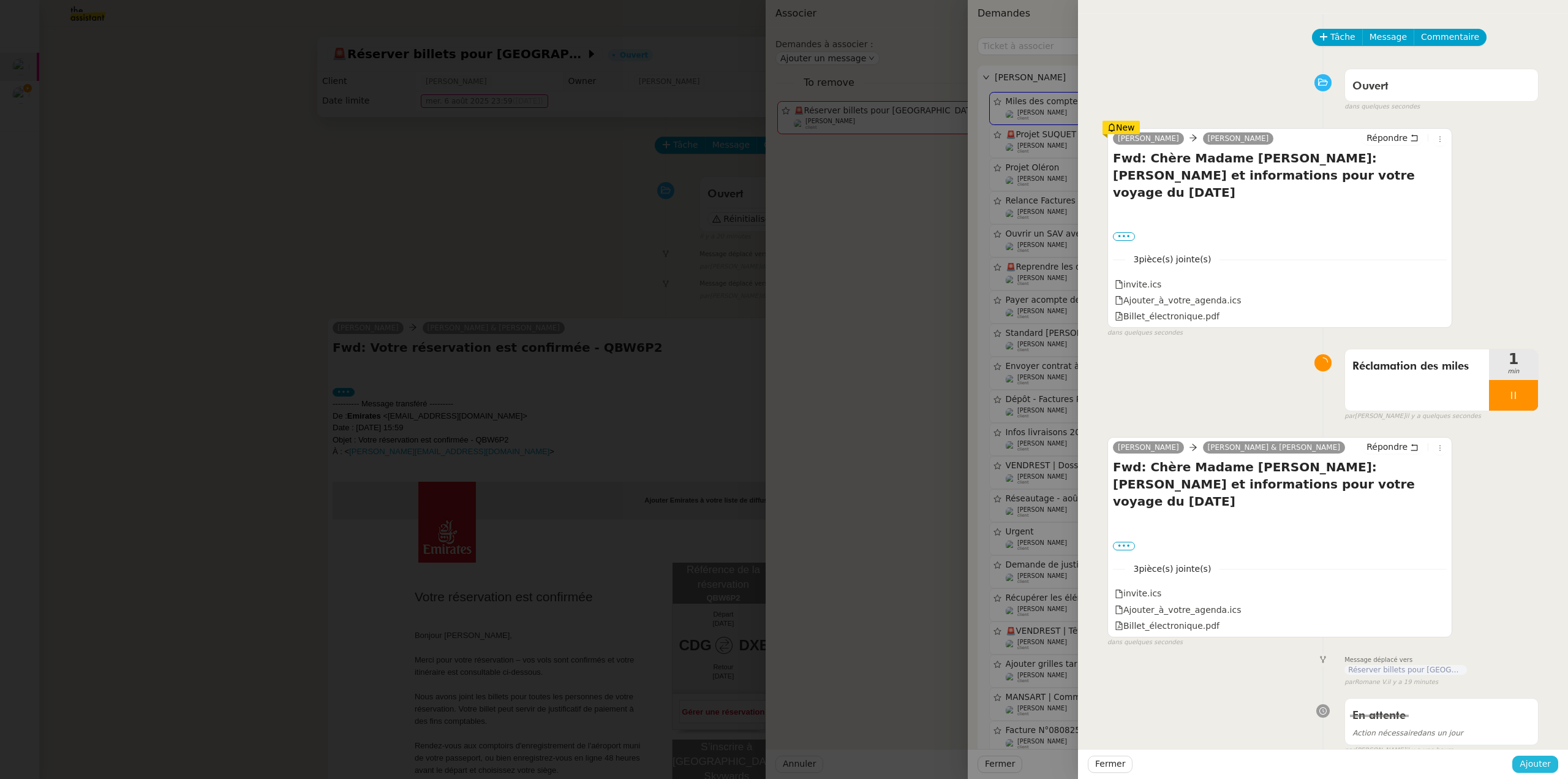
click at [1533, 758] on span "Ajouter" at bounding box center [1535, 764] width 31 height 14
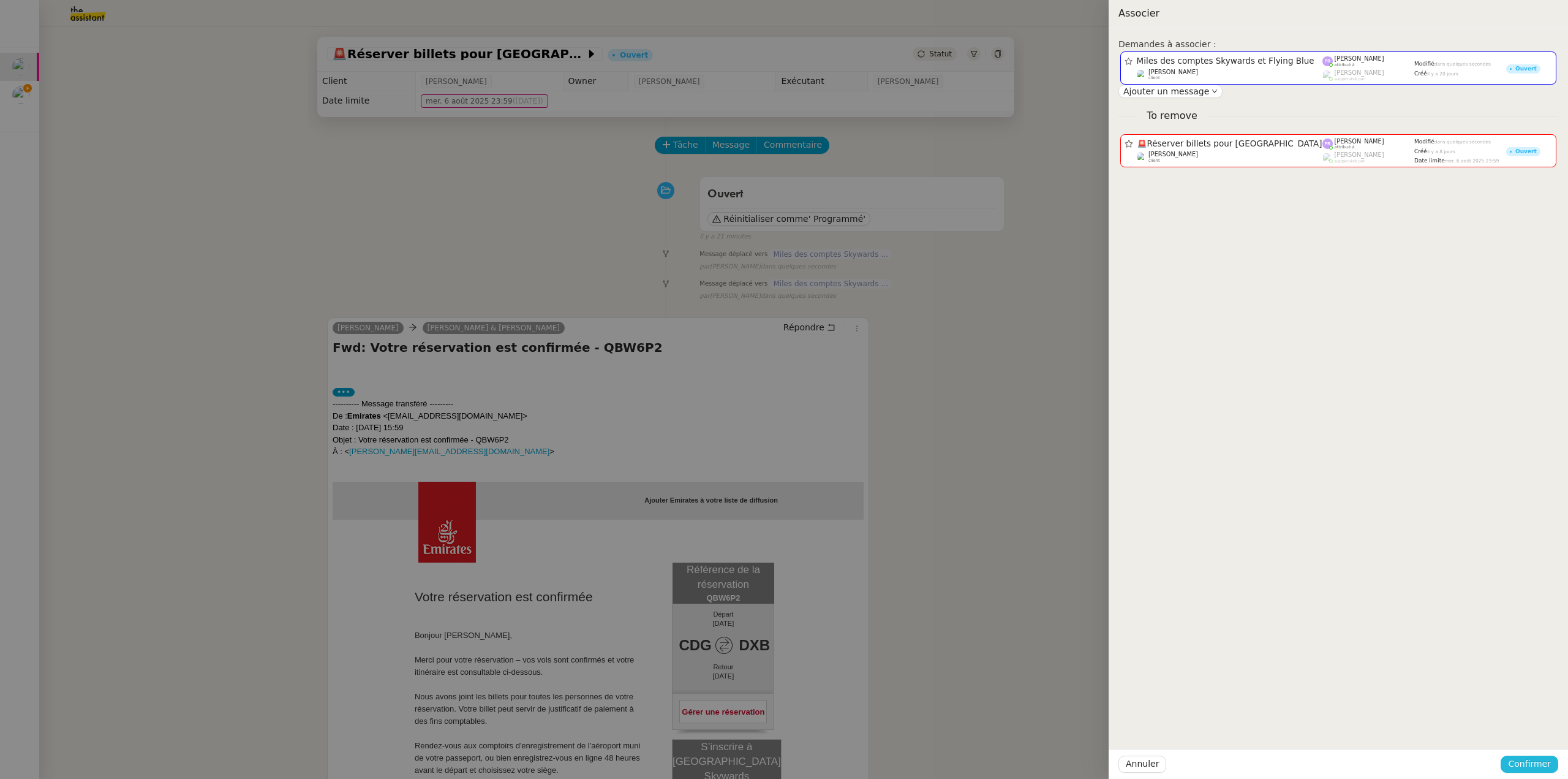
click at [1533, 758] on span "Confirmer" at bounding box center [1529, 764] width 43 height 14
click at [1530, 731] on span "Ajouter" at bounding box center [1530, 731] width 31 height 12
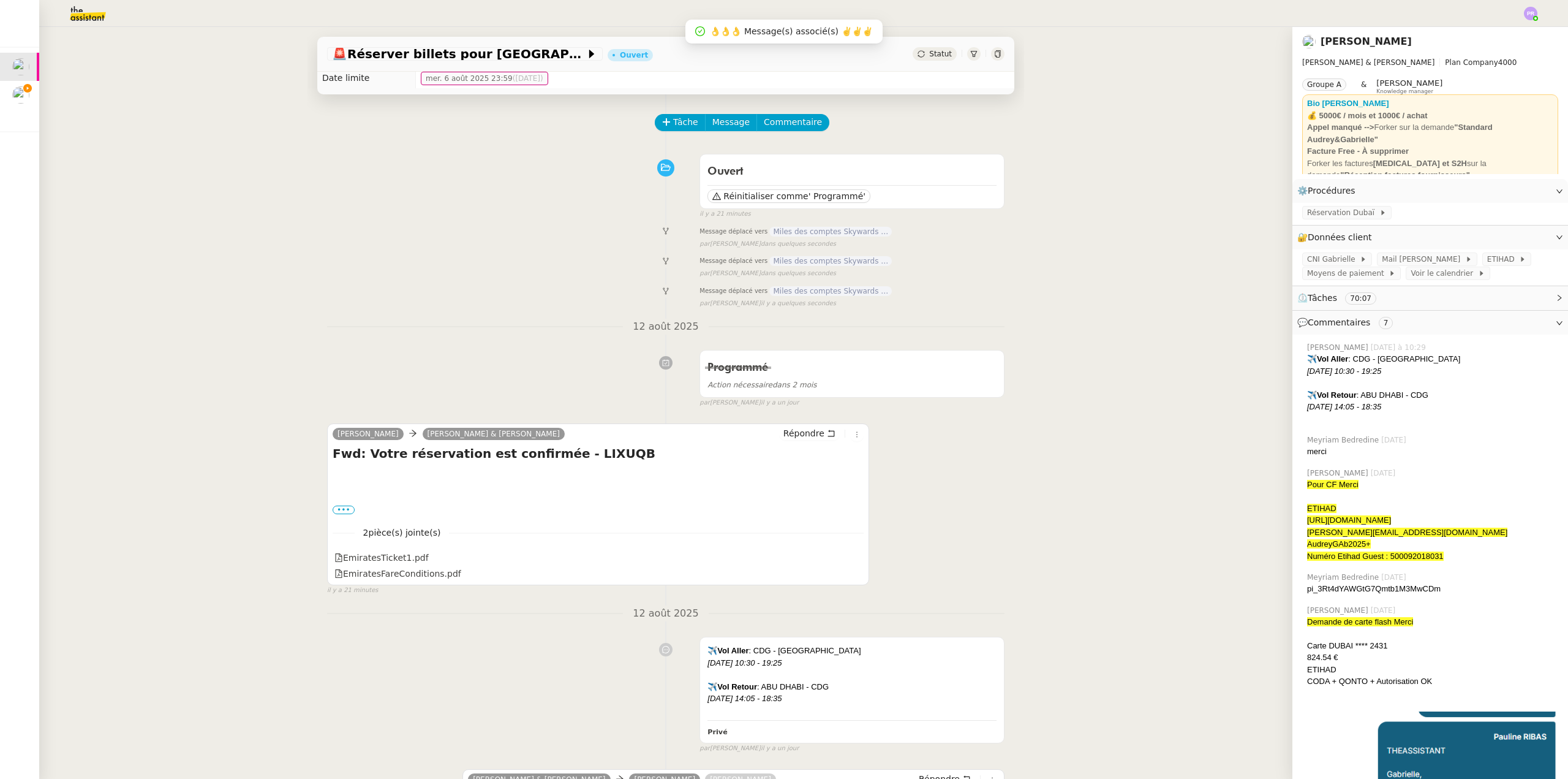
scroll to position [61, 0]
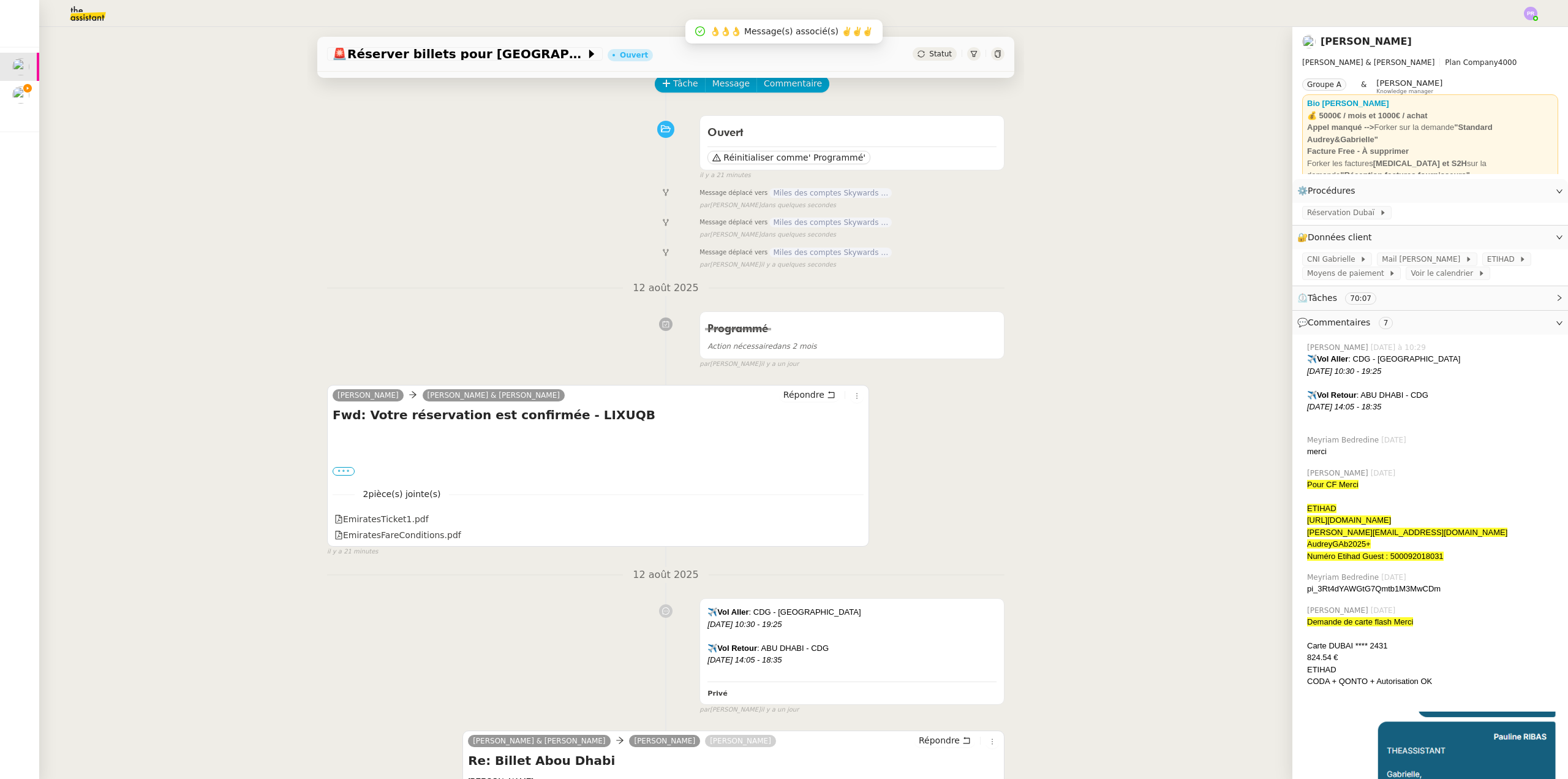
click at [343, 474] on label "•••" at bounding box center [343, 471] width 22 height 8
click at [0, 0] on input "•••" at bounding box center [0, 0] width 0 height 0
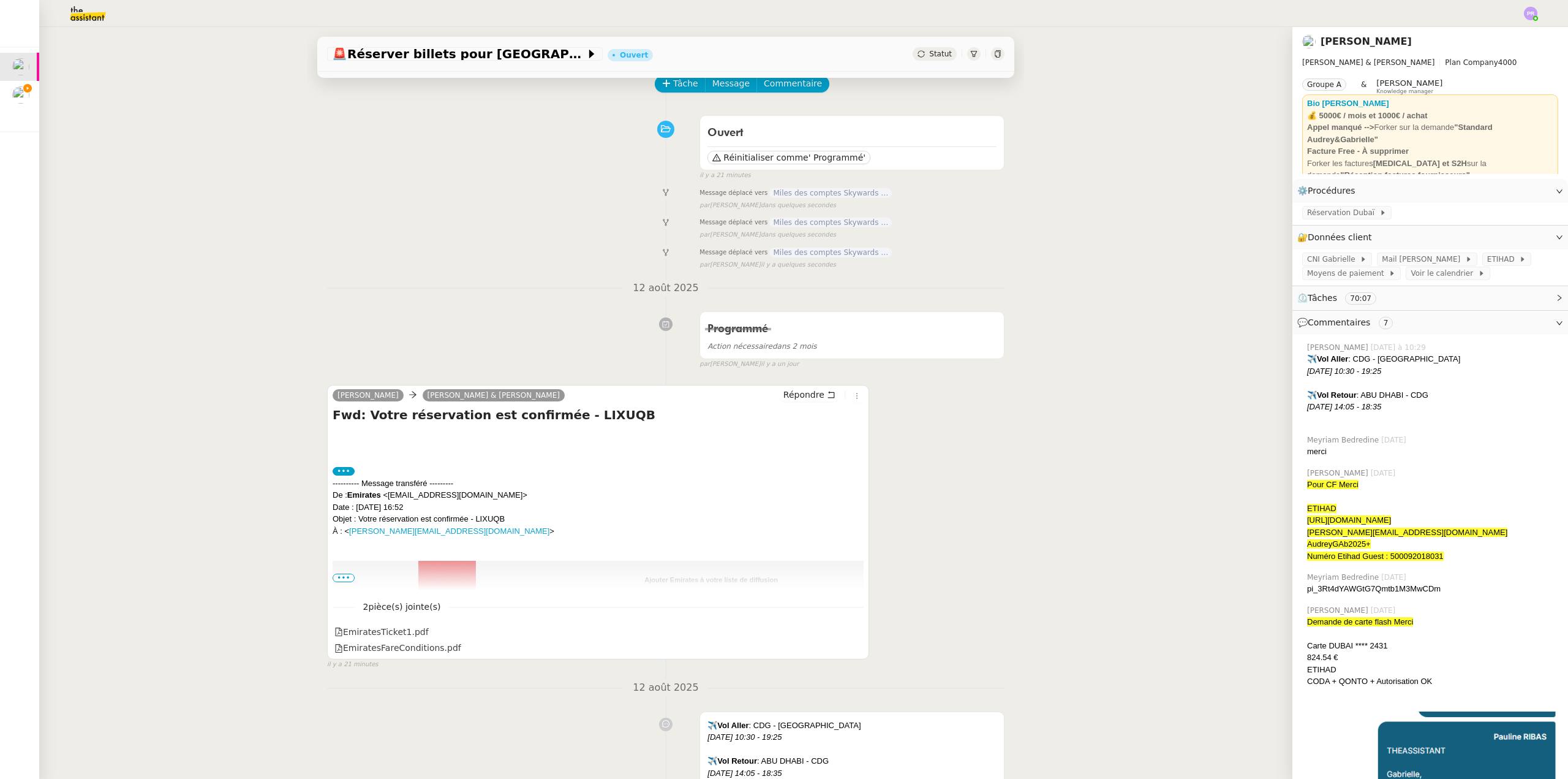
click at [345, 579] on span "•••" at bounding box center [343, 578] width 22 height 8
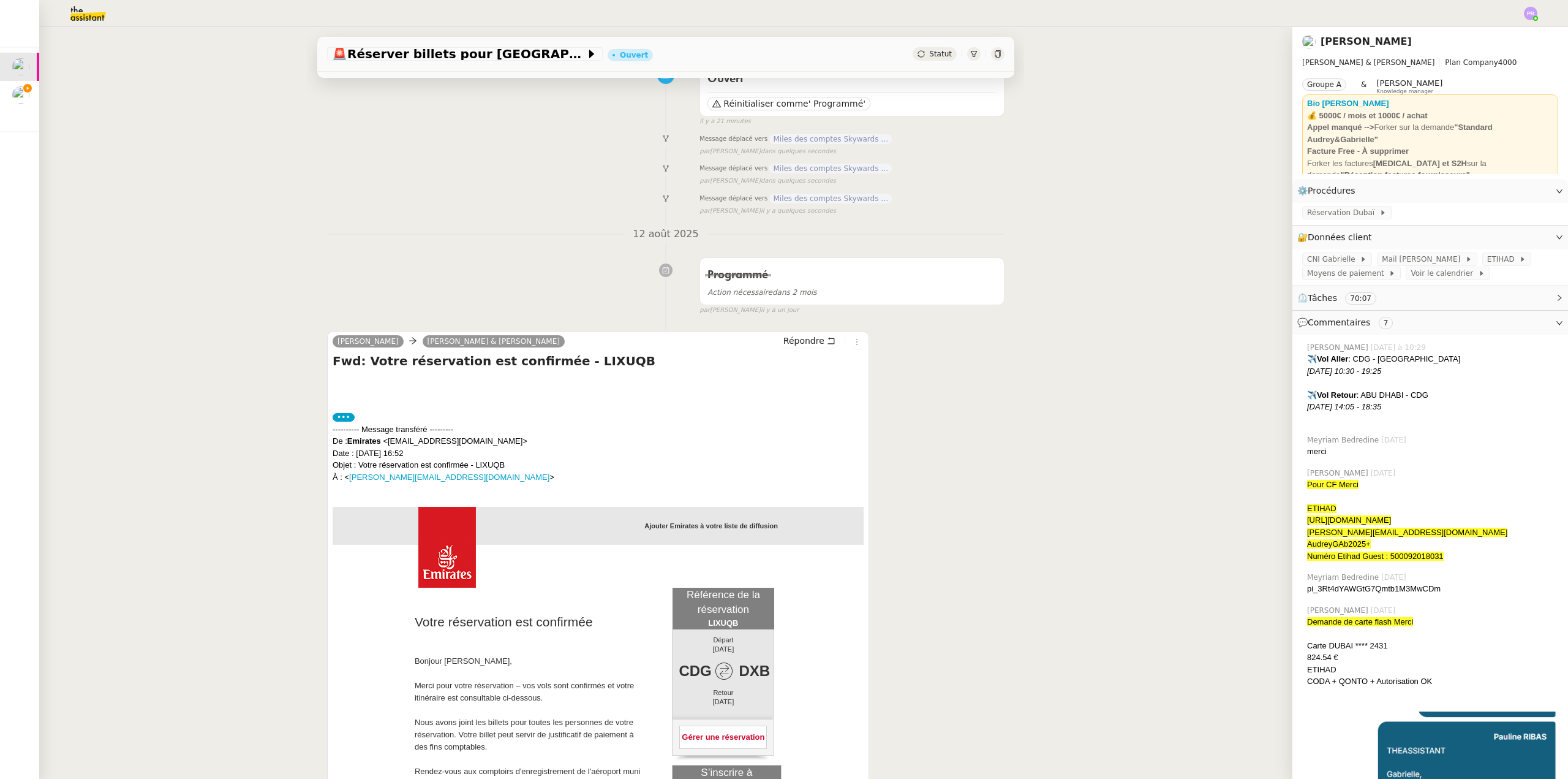
scroll to position [122, 0]
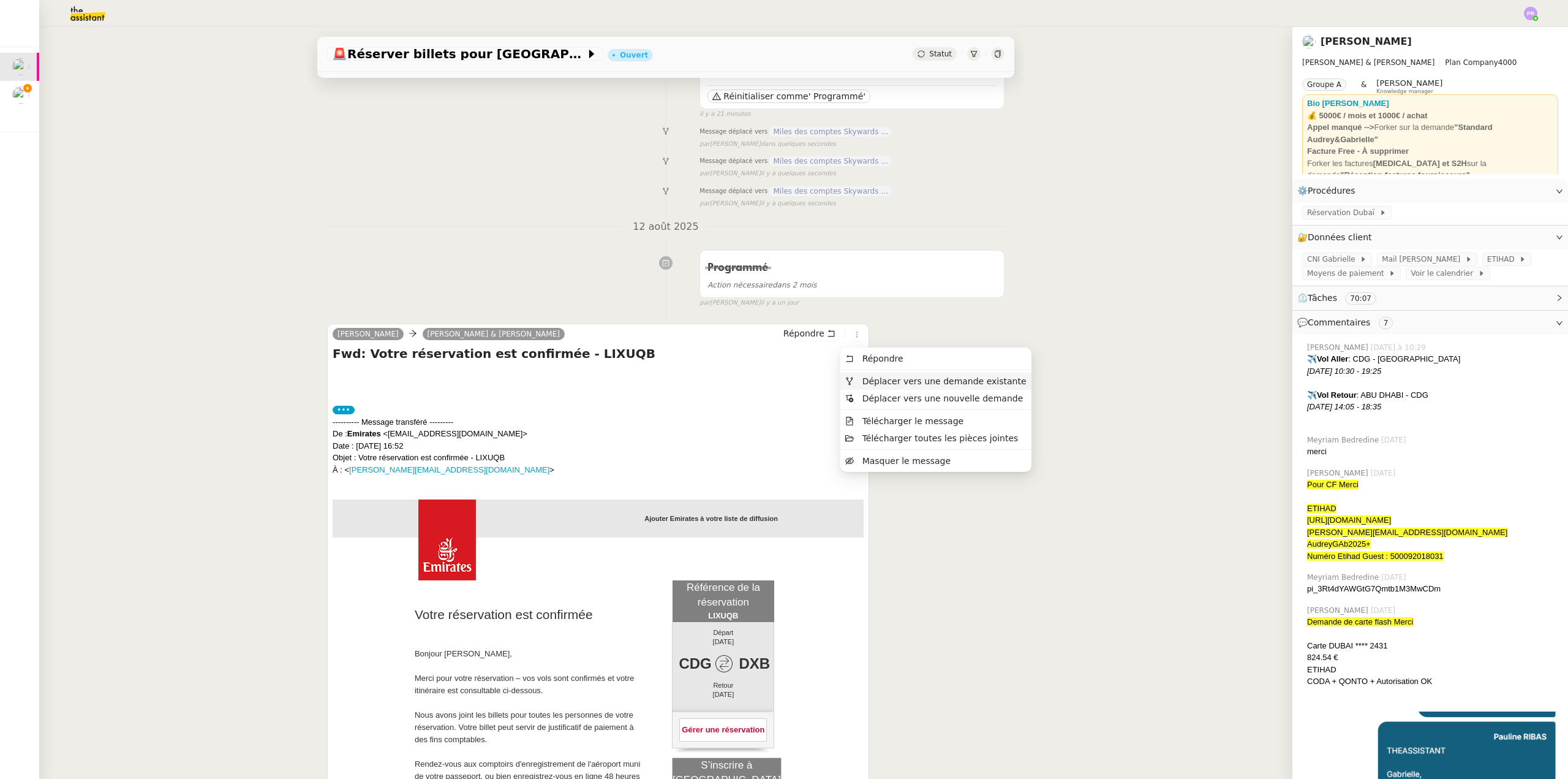
click at [889, 377] on span "Déplacer vers une demande existante" at bounding box center [945, 381] width 164 height 10
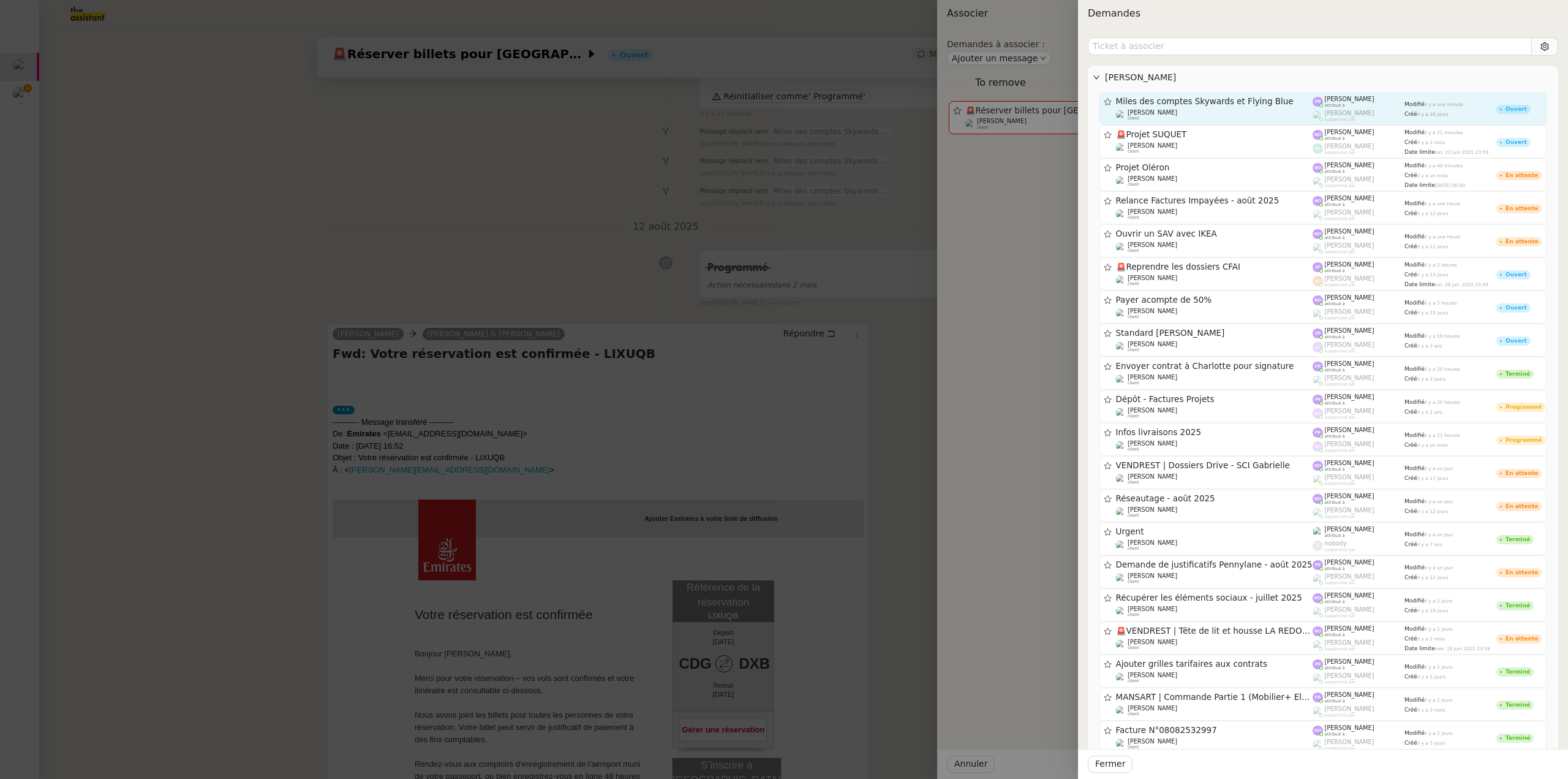
click at [1190, 98] on span "Miles des comptes Skywards et Flying Blue" at bounding box center [1215, 101] width 198 height 8
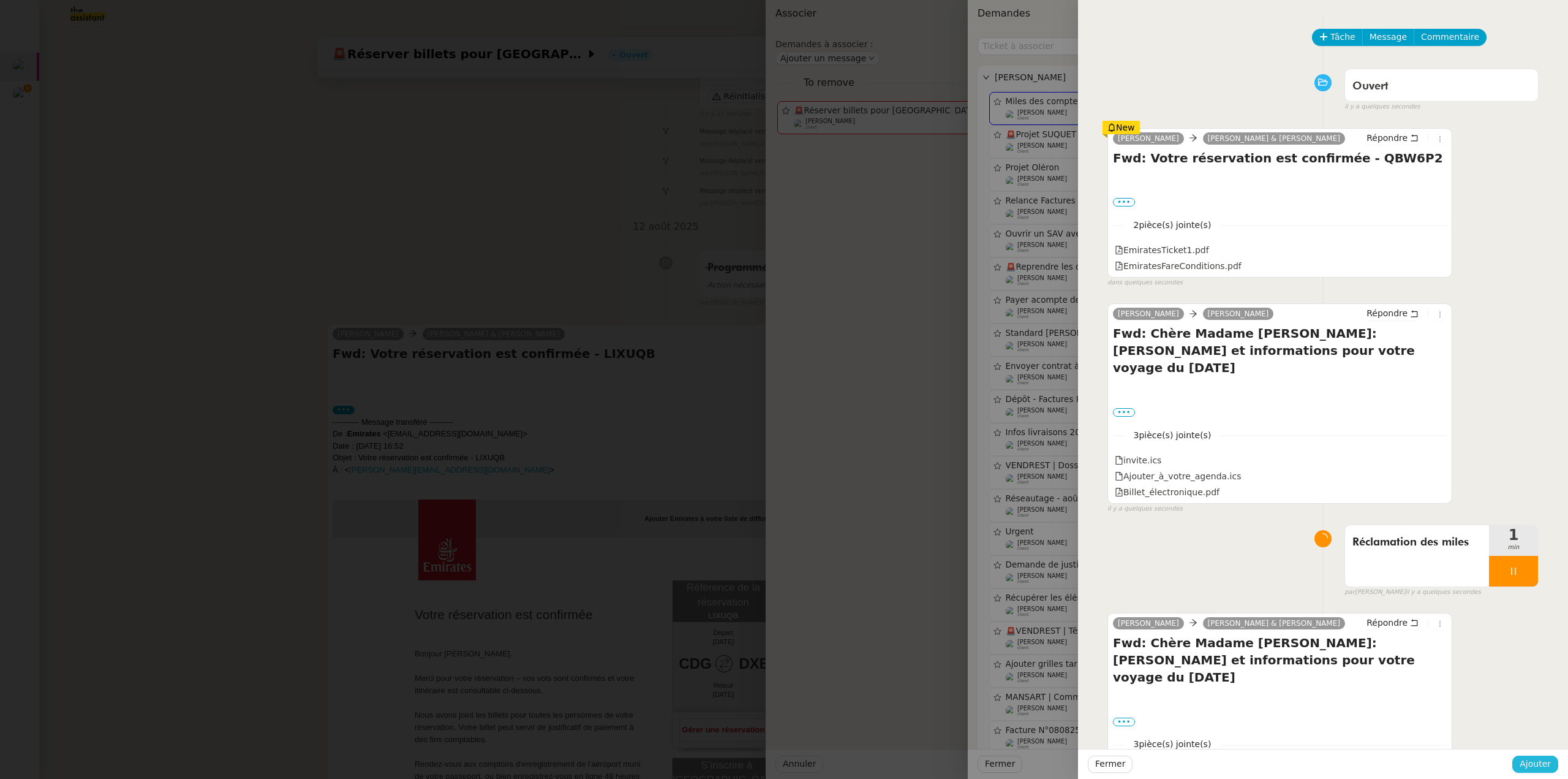
click at [1532, 759] on span "Ajouter" at bounding box center [1535, 764] width 31 height 14
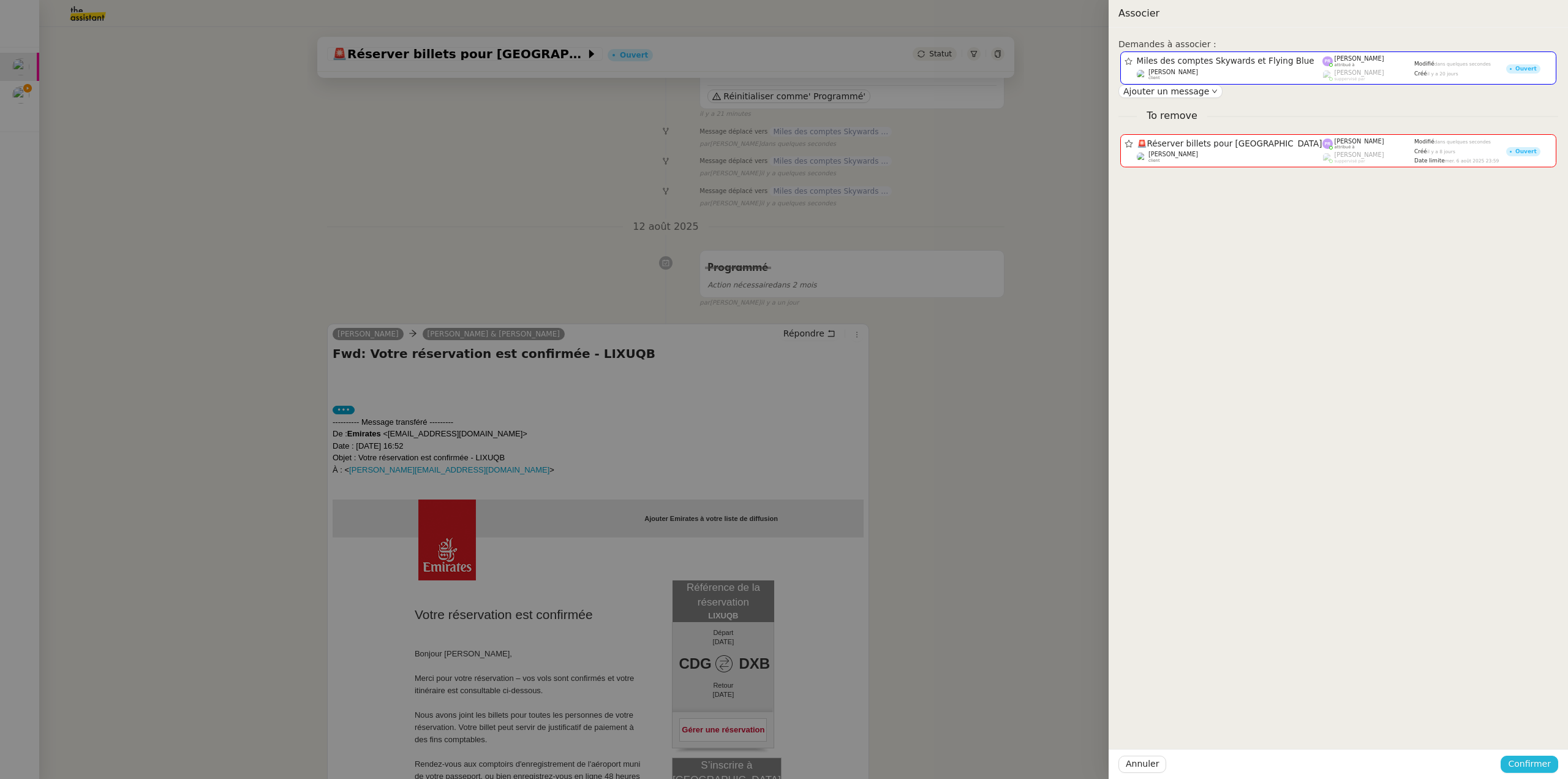
click at [1532, 759] on span "Confirmer" at bounding box center [1529, 764] width 43 height 14
click at [1529, 727] on span "Ajouter" at bounding box center [1530, 731] width 31 height 12
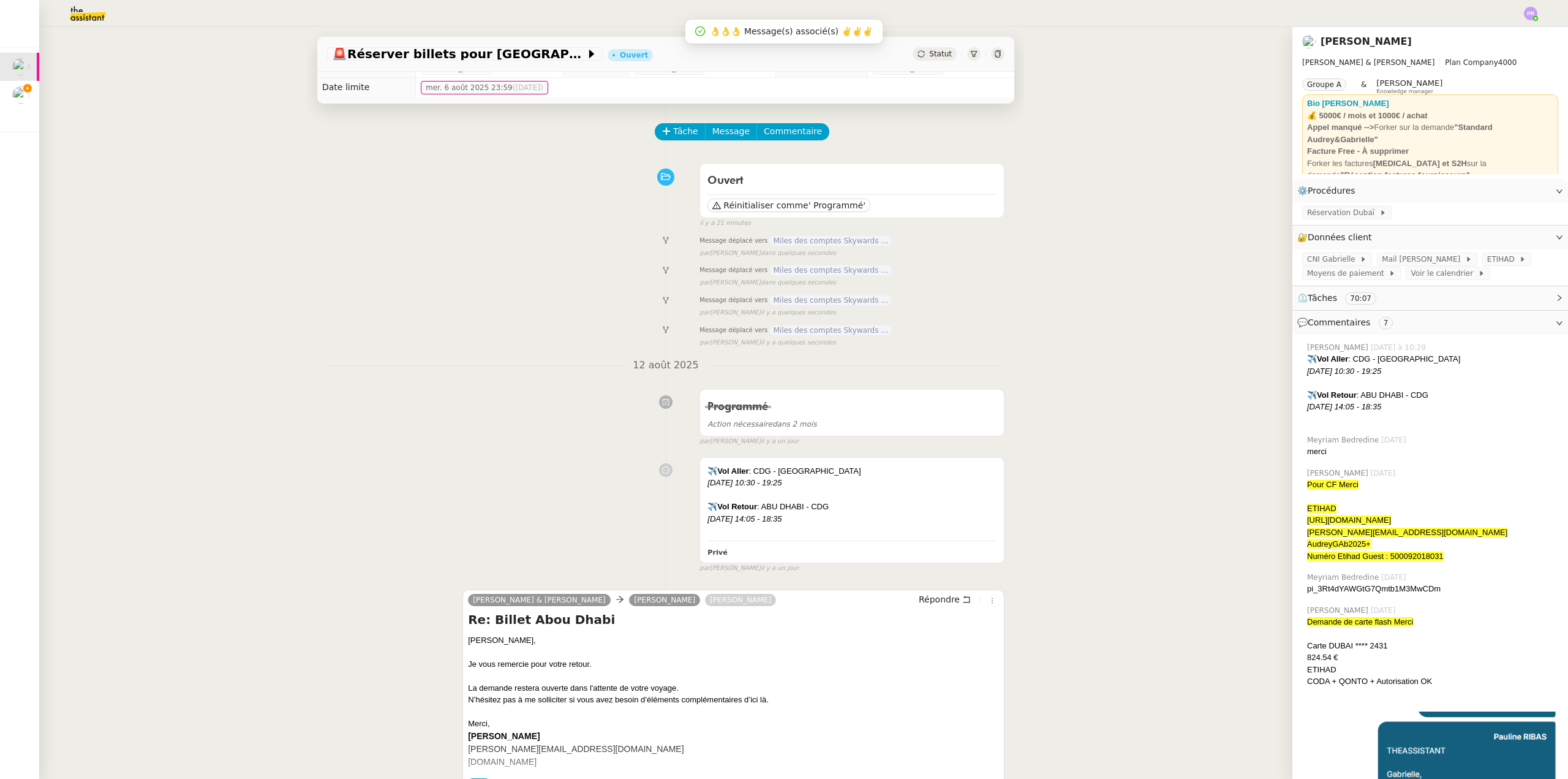
scroll to position [0, 0]
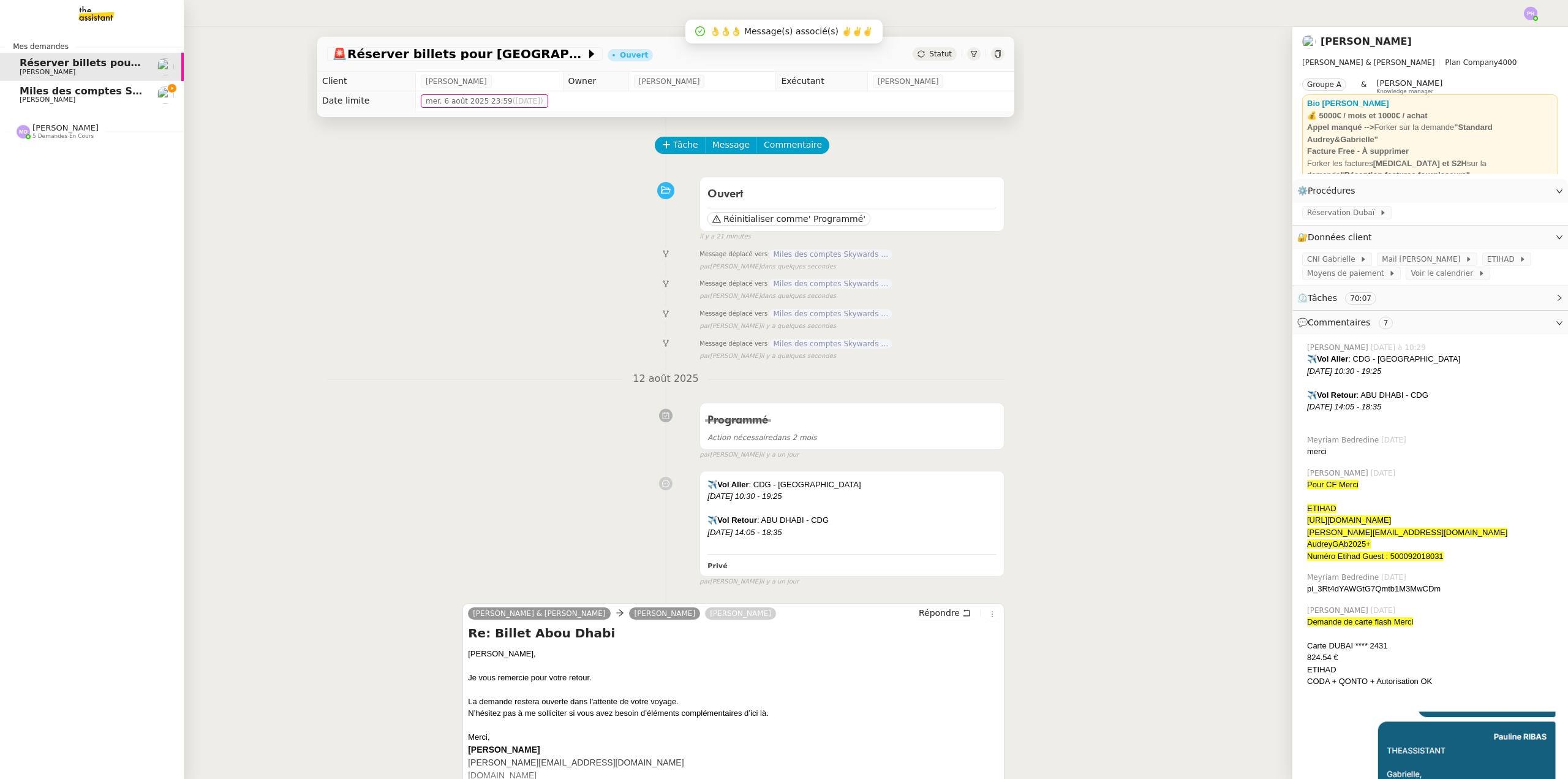
click at [87, 97] on span "[PERSON_NAME]" at bounding box center [82, 100] width 124 height 8
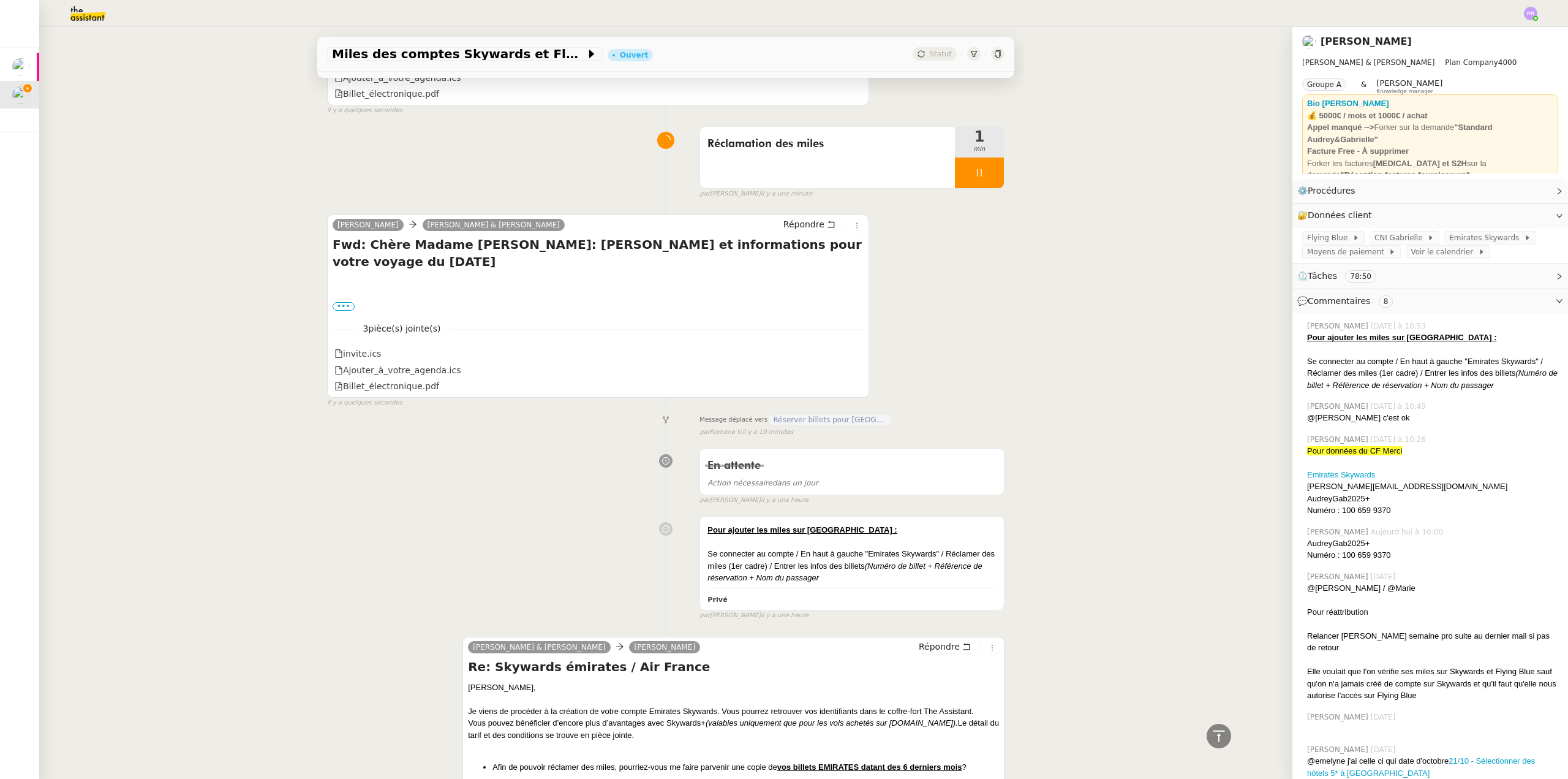
scroll to position [674, 0]
click at [333, 305] on label "•••" at bounding box center [343, 309] width 22 height 8
click at [0, 0] on input "•••" at bounding box center [0, 0] width 0 height 0
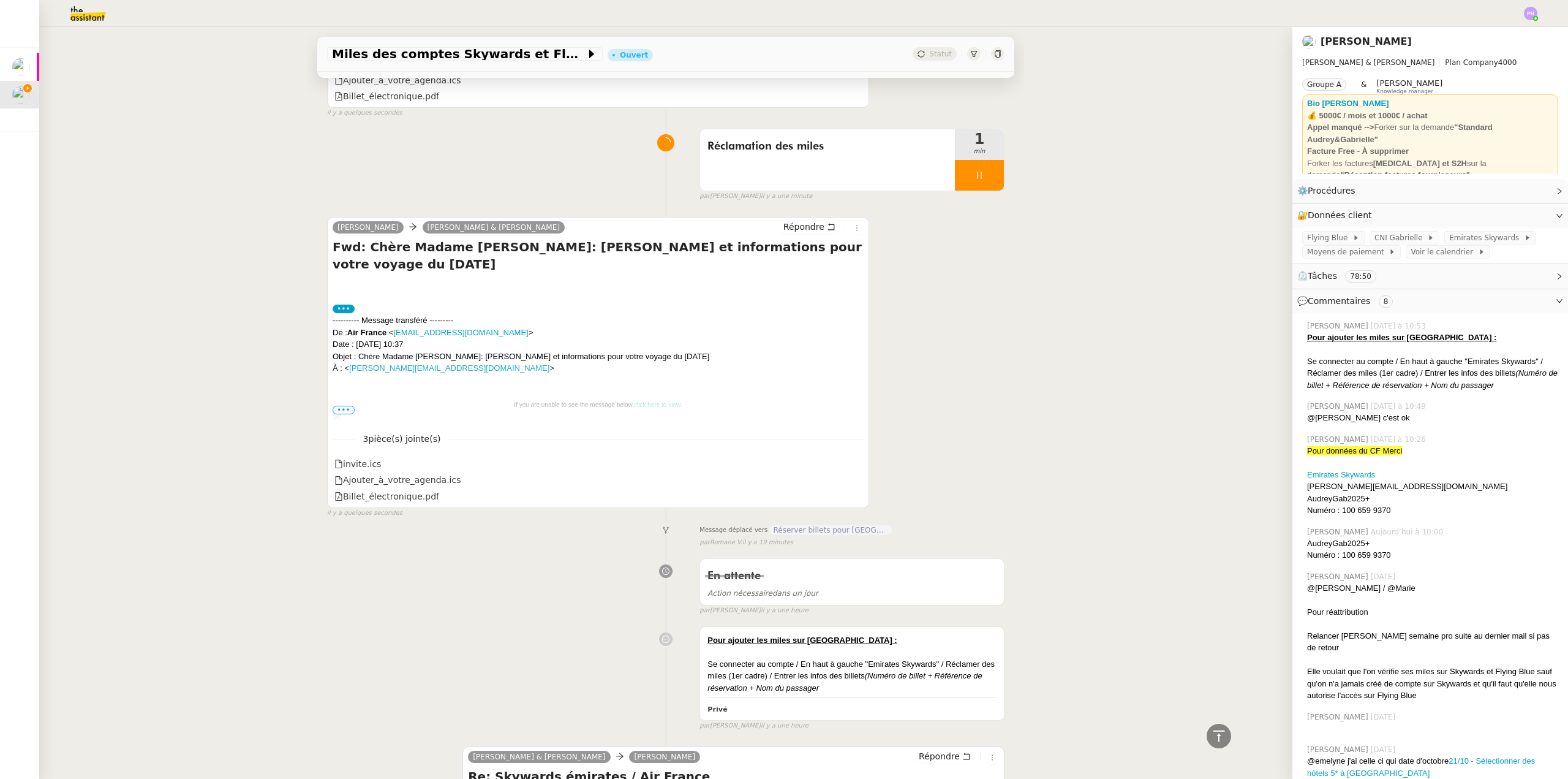
click at [339, 405] on span "•••" at bounding box center [343, 409] width 22 height 8
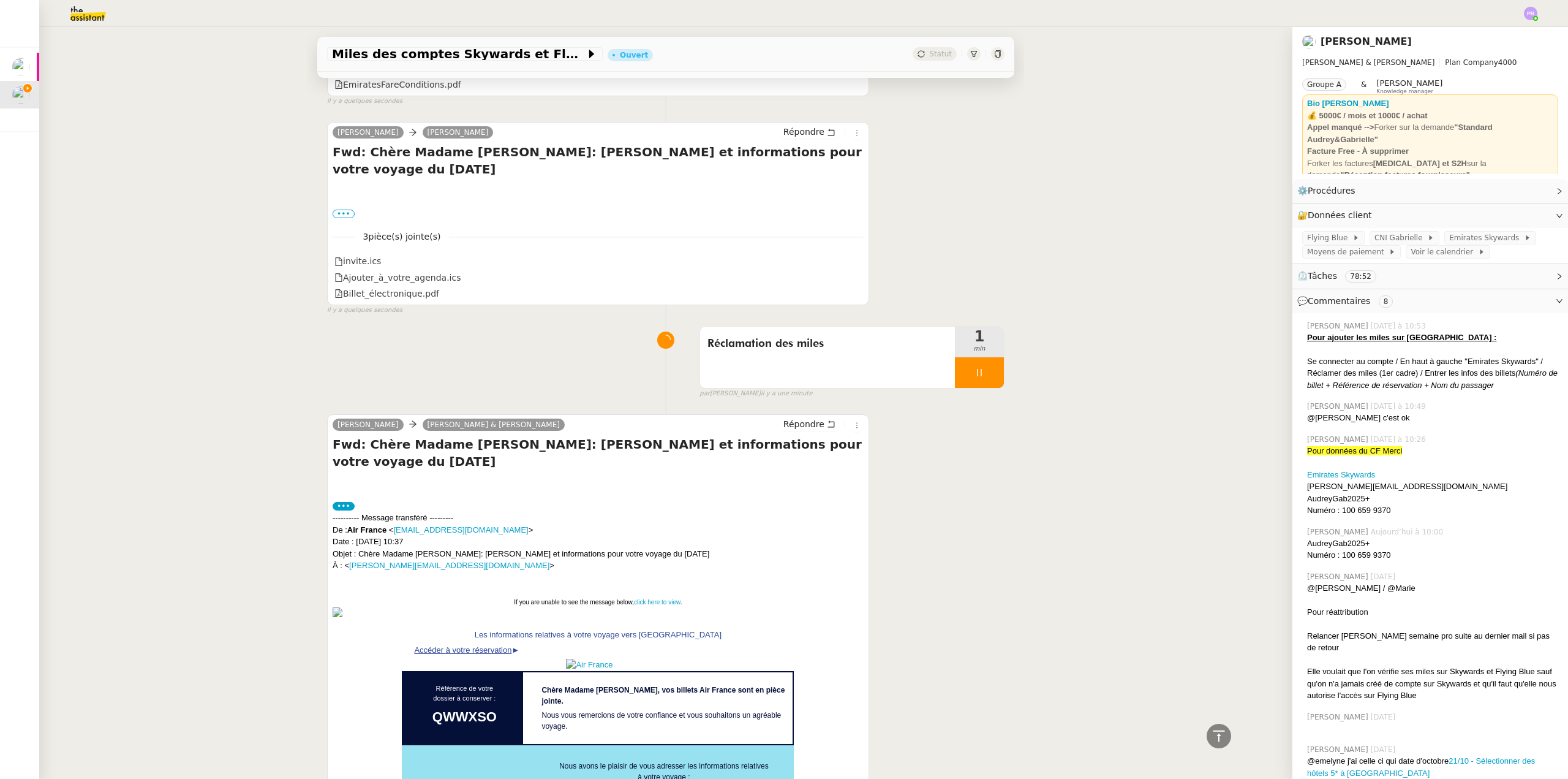
scroll to position [429, 0]
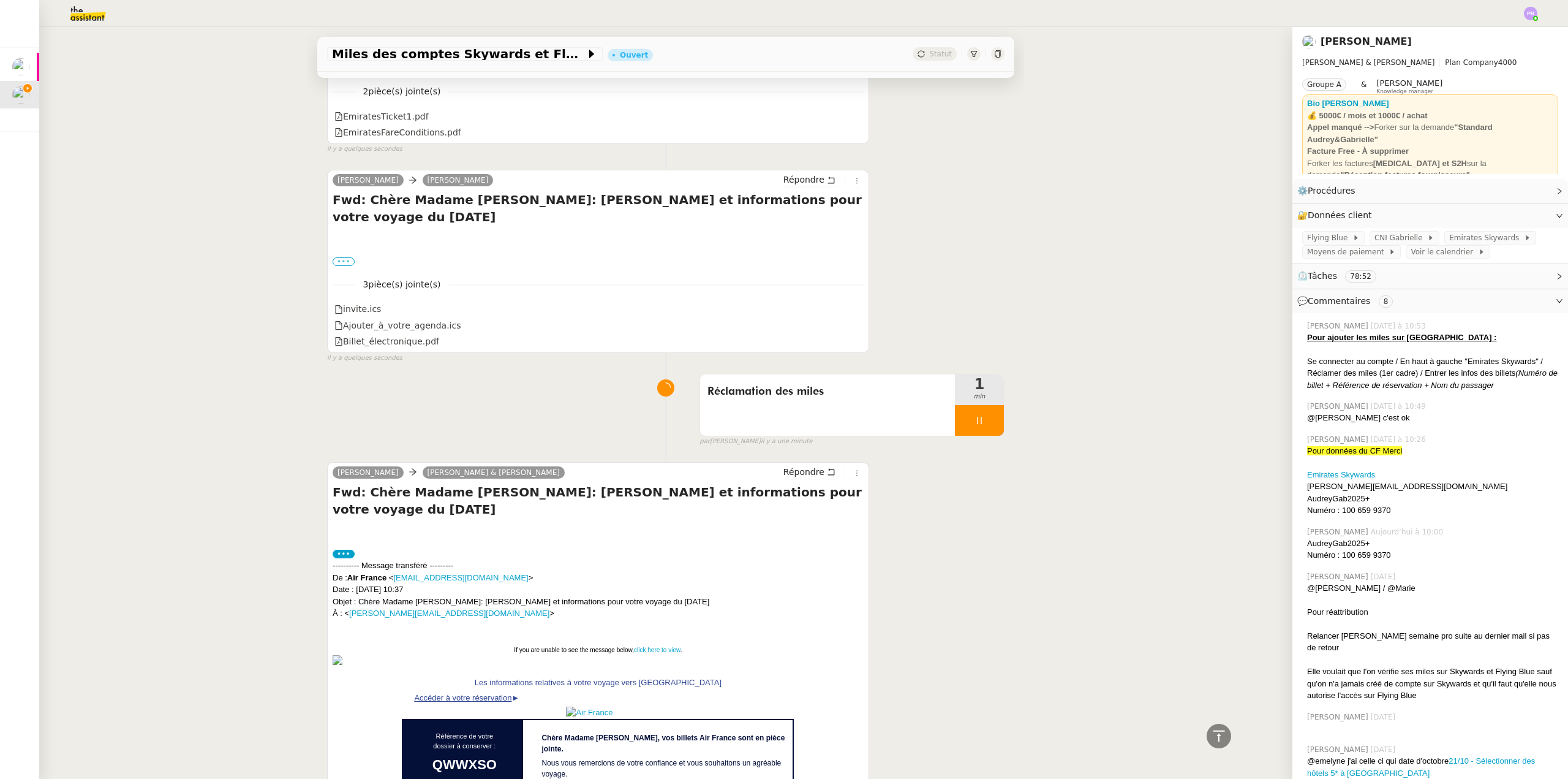
click at [340, 258] on label "•••" at bounding box center [343, 261] width 22 height 8
click at [0, 0] on input "•••" at bounding box center [0, 0] width 0 height 0
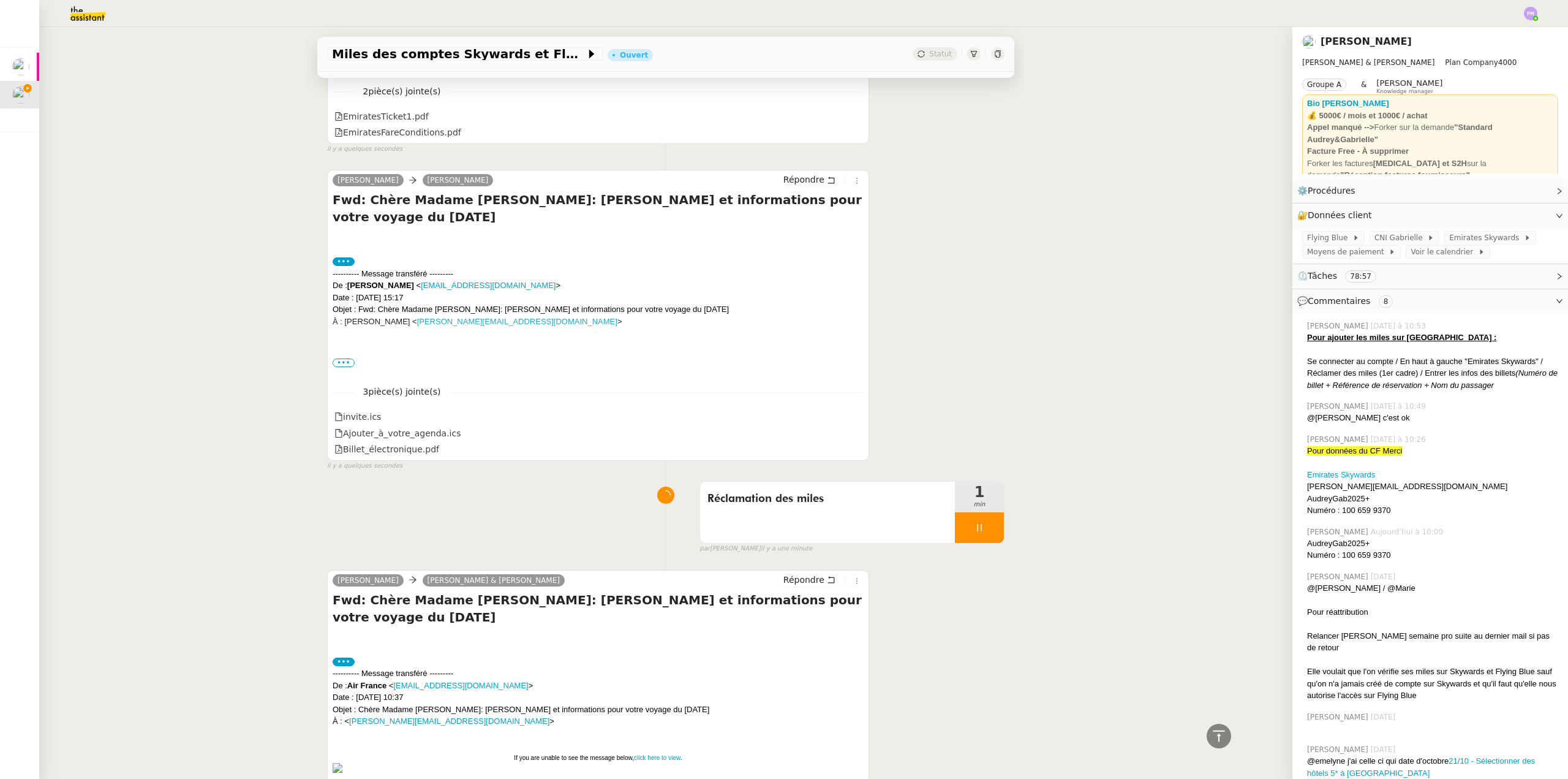
click at [335, 362] on span "•••" at bounding box center [343, 362] width 22 height 8
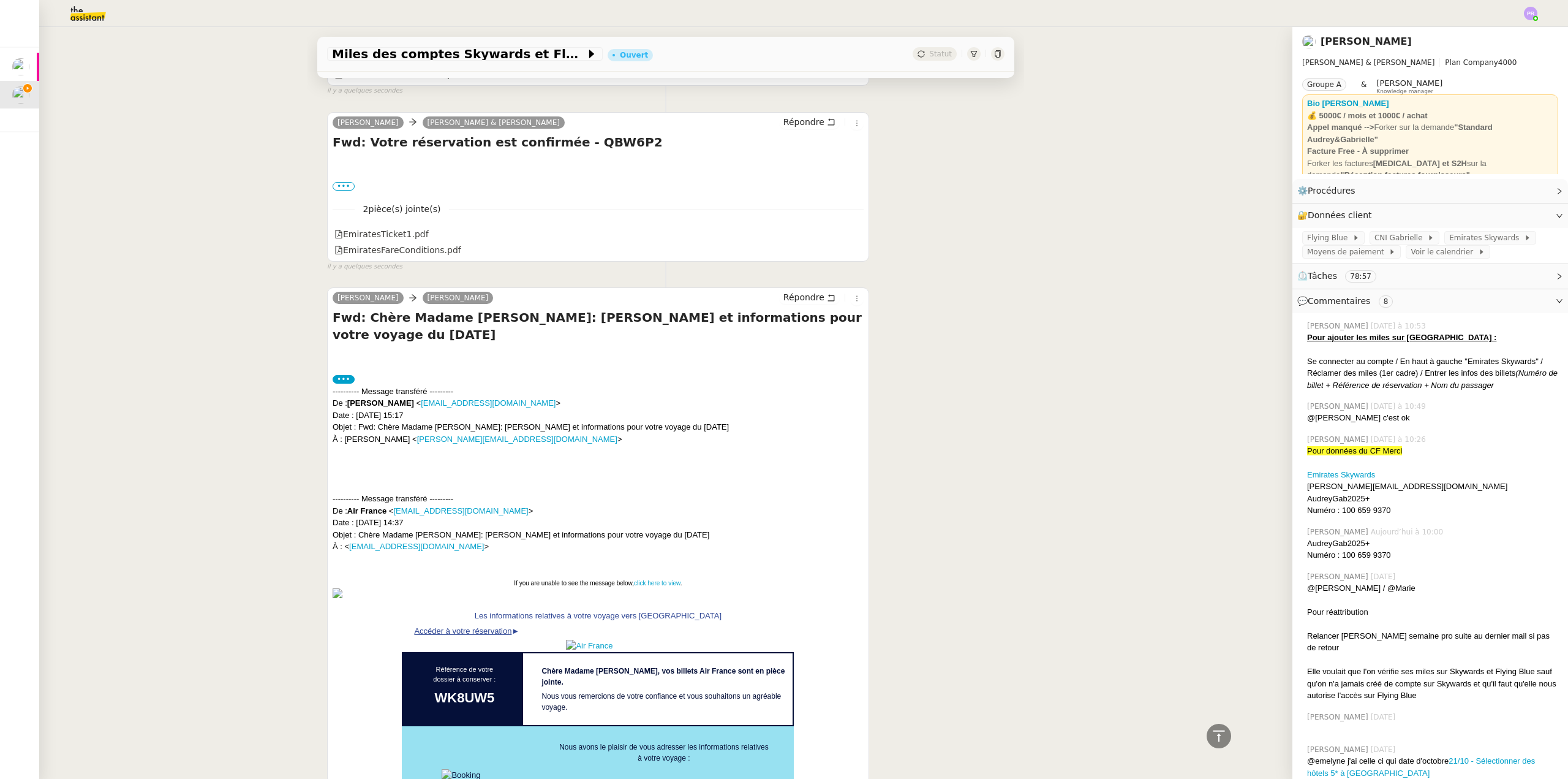
scroll to position [61, 0]
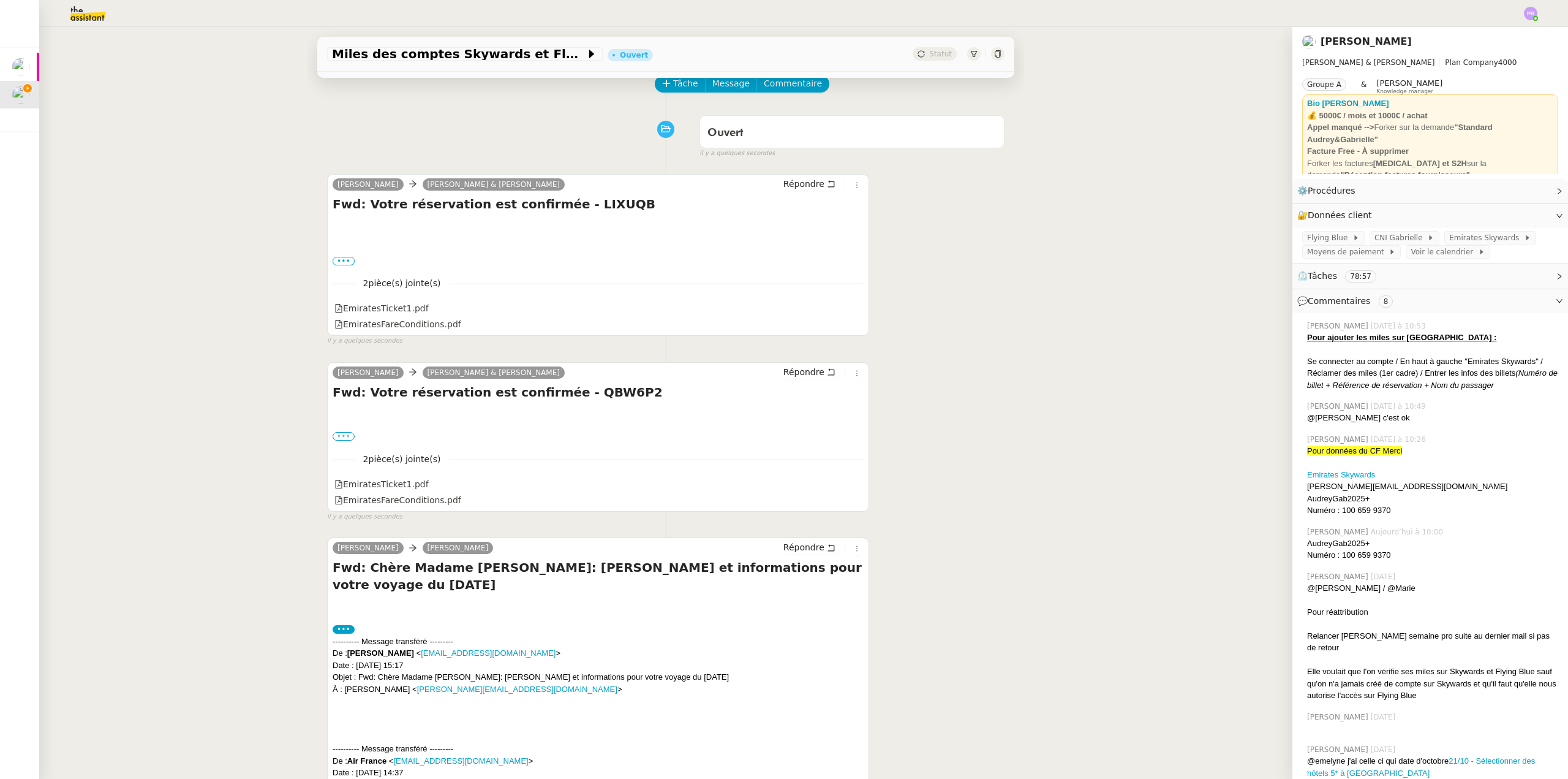
click at [342, 438] on label "•••" at bounding box center [343, 436] width 22 height 8
click at [0, 0] on input "•••" at bounding box center [0, 0] width 0 height 0
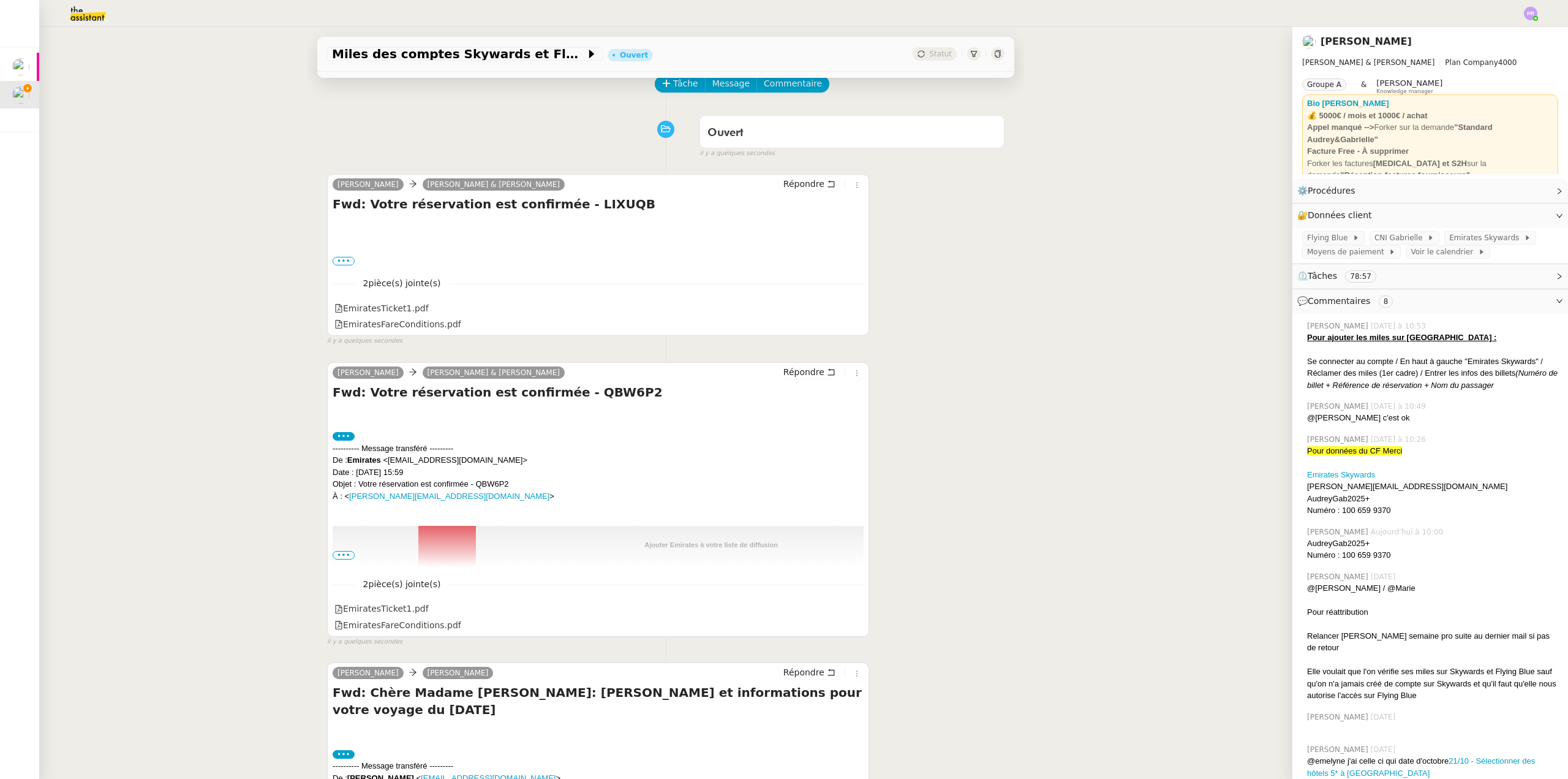
click at [336, 555] on span "•••" at bounding box center [343, 555] width 22 height 8
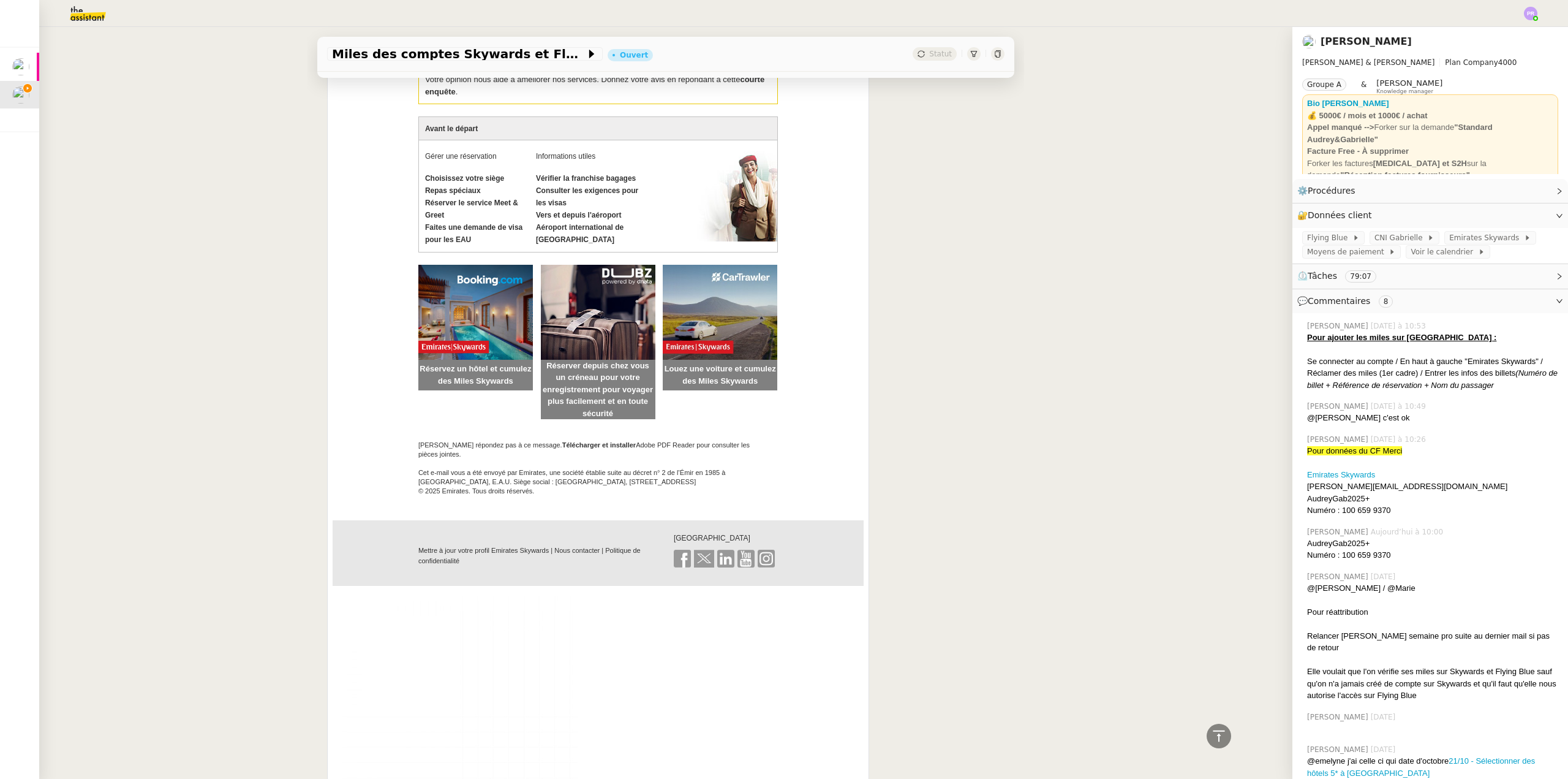
scroll to position [2206, 0]
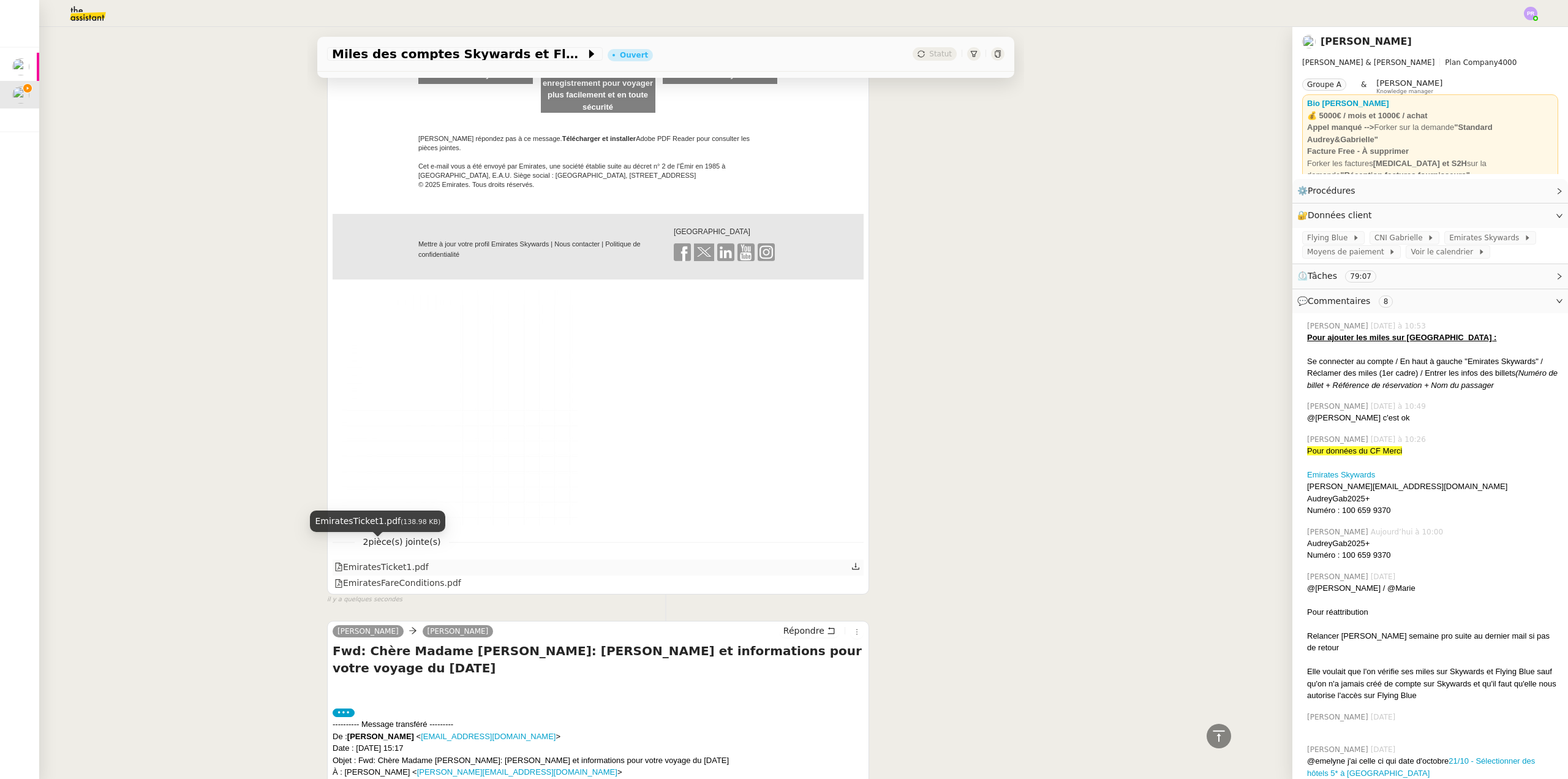
click at [378, 560] on div "EmiratesTicket1.pdf" at bounding box center [382, 567] width 94 height 14
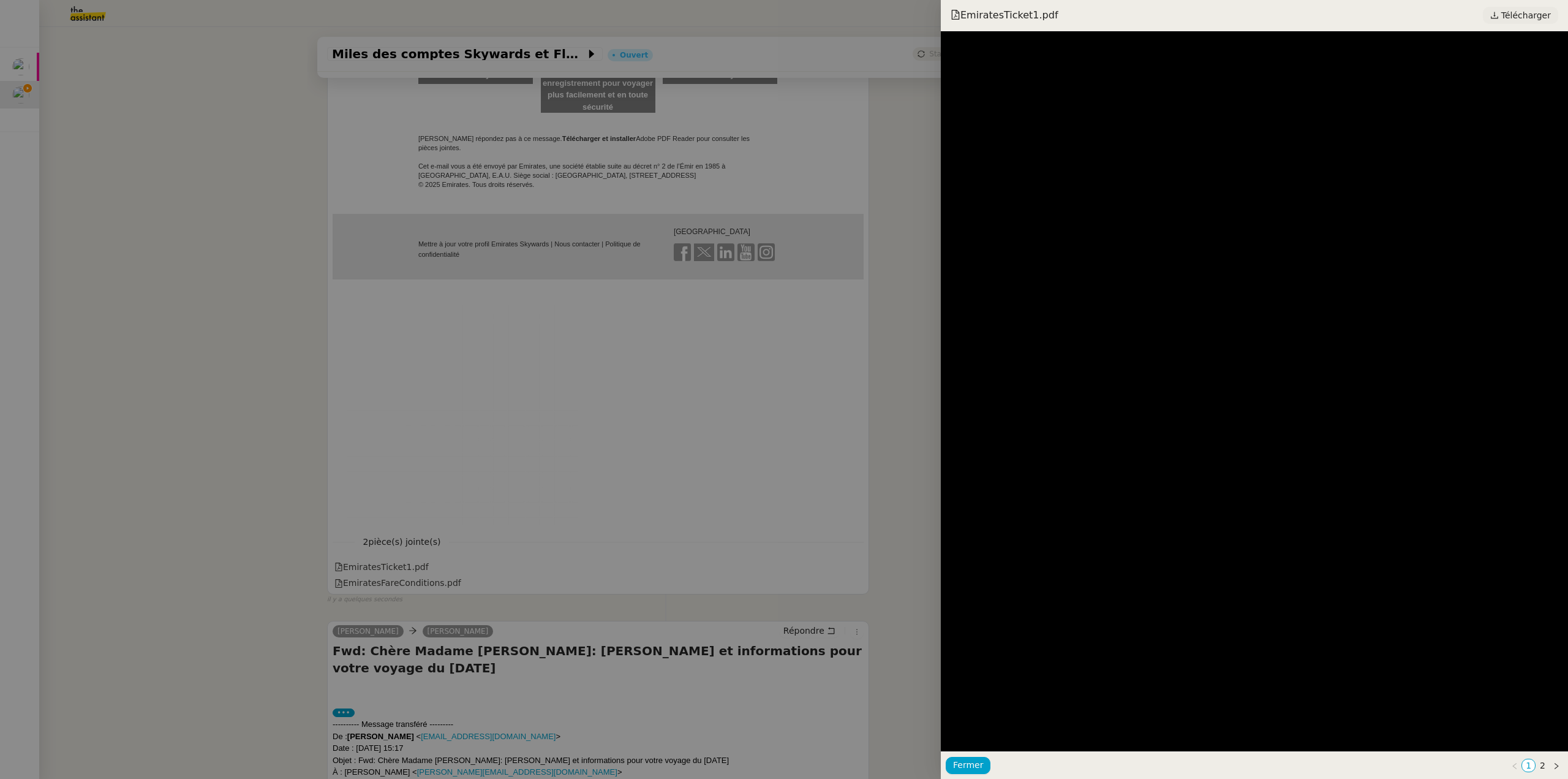
click at [1527, 17] on span "Télécharger" at bounding box center [1526, 15] width 50 height 16
click at [312, 101] on div at bounding box center [784, 390] width 1568 height 779
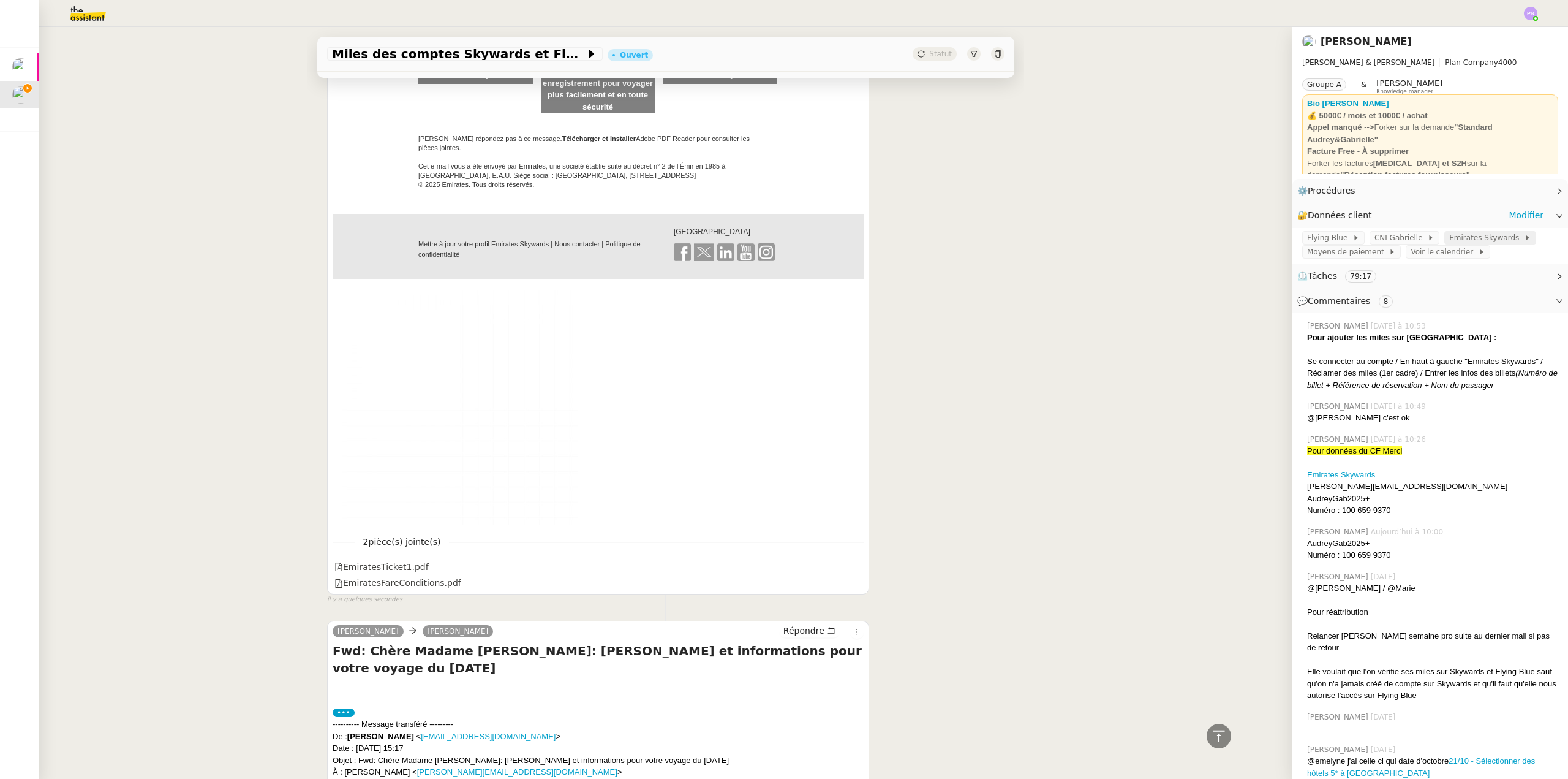
click at [1485, 241] on span "Emirates Skywards" at bounding box center [1486, 237] width 75 height 12
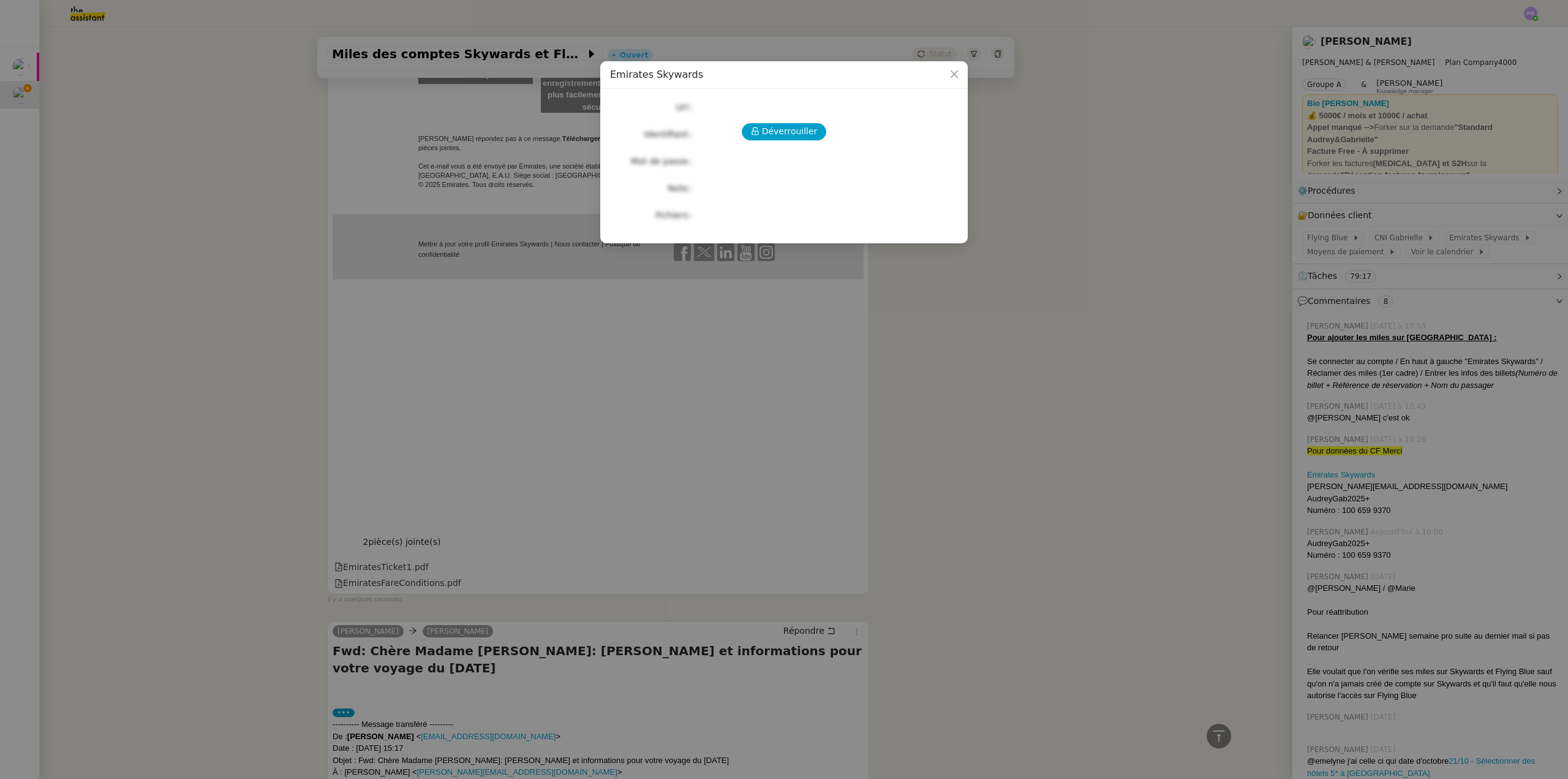
click at [824, 132] on div "Déverrouiller" at bounding box center [784, 131] width 348 height 17
click at [807, 133] on span "Déverrouiller" at bounding box center [789, 131] width 55 height 14
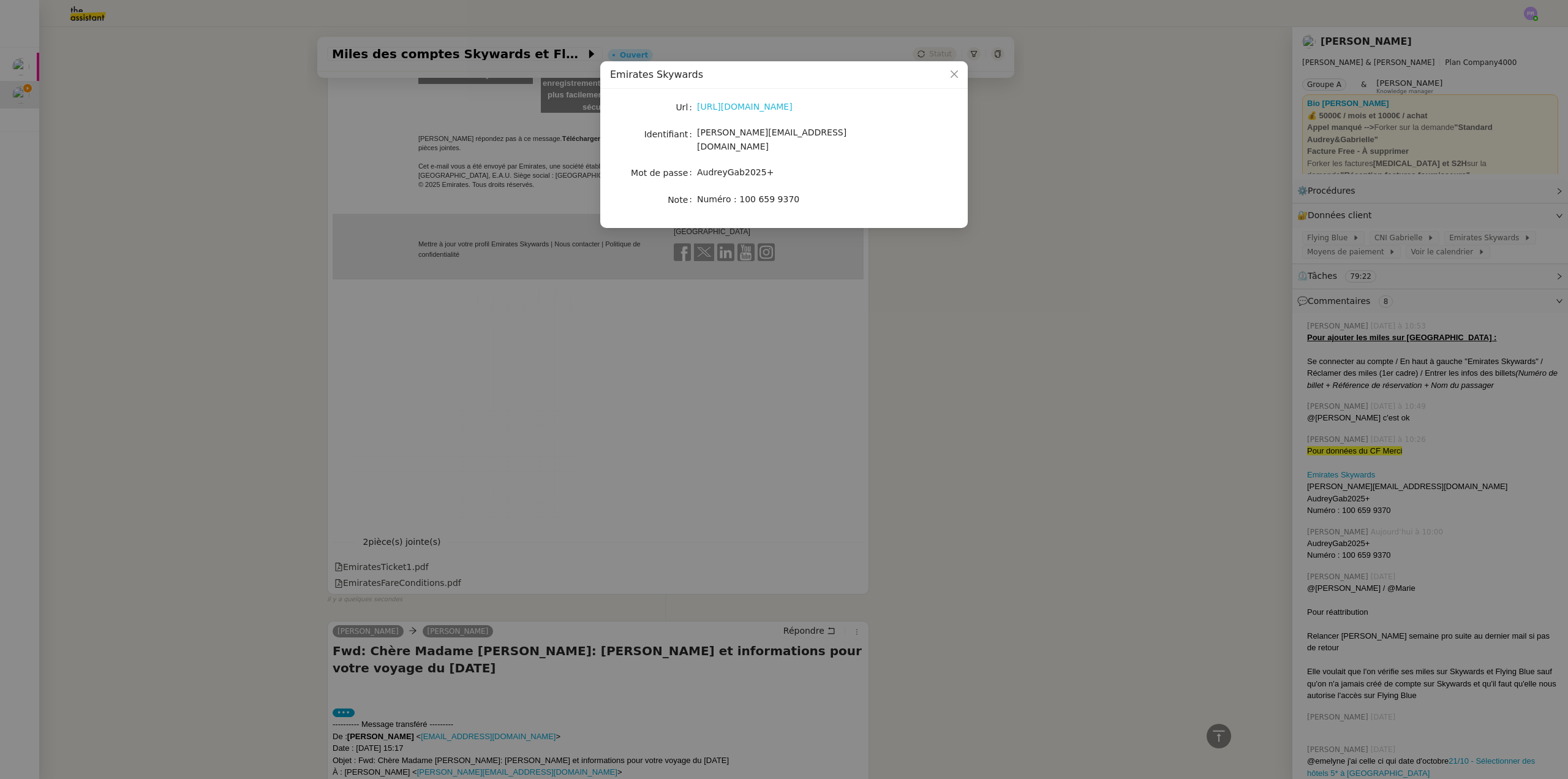
click at [772, 106] on link "[URL][DOMAIN_NAME]" at bounding box center [745, 106] width 96 height 10
drag, startPoint x: 1293, startPoint y: 217, endPoint x: 1299, endPoint y: 218, distance: 6.1
click at [1293, 217] on nz-modal-container "Emirates Skywards Url https://www.emirates.com/fr/french/skywards/ Identifiant …" at bounding box center [784, 390] width 1568 height 779
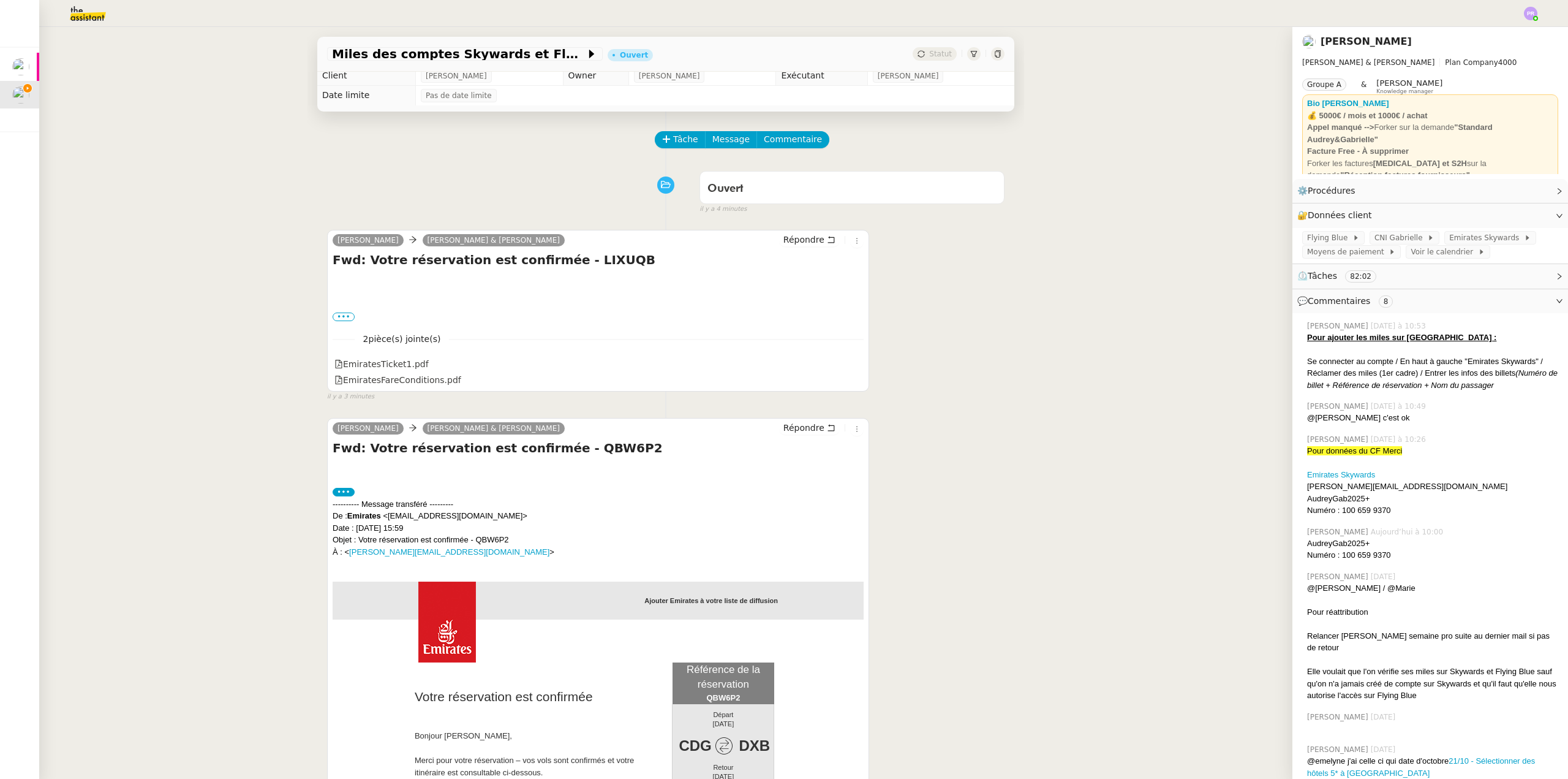
scroll to position [0, 0]
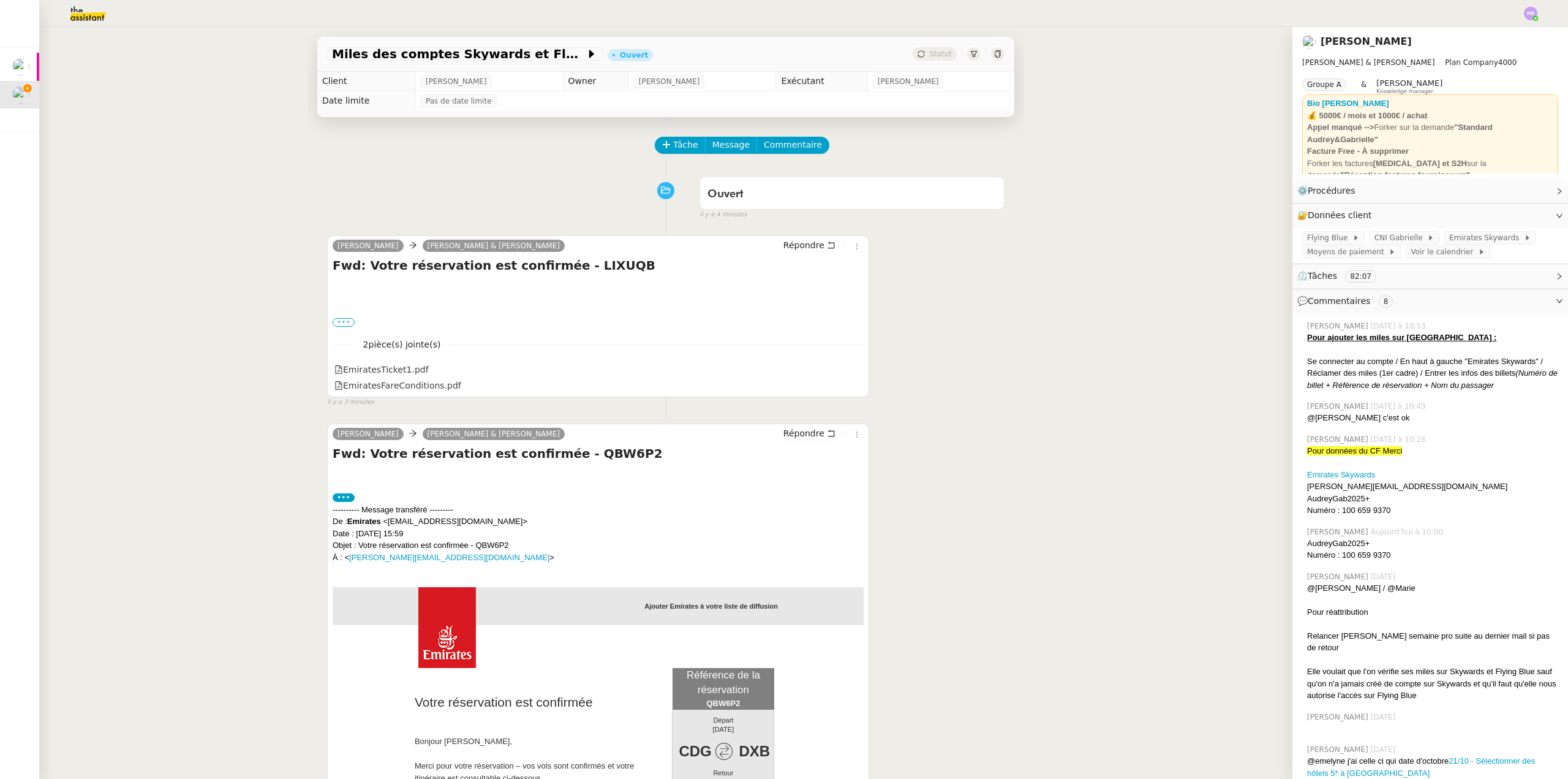
click at [338, 322] on label "•••" at bounding box center [343, 322] width 22 height 8
click at [0, 0] on input "•••" at bounding box center [0, 0] width 0 height 0
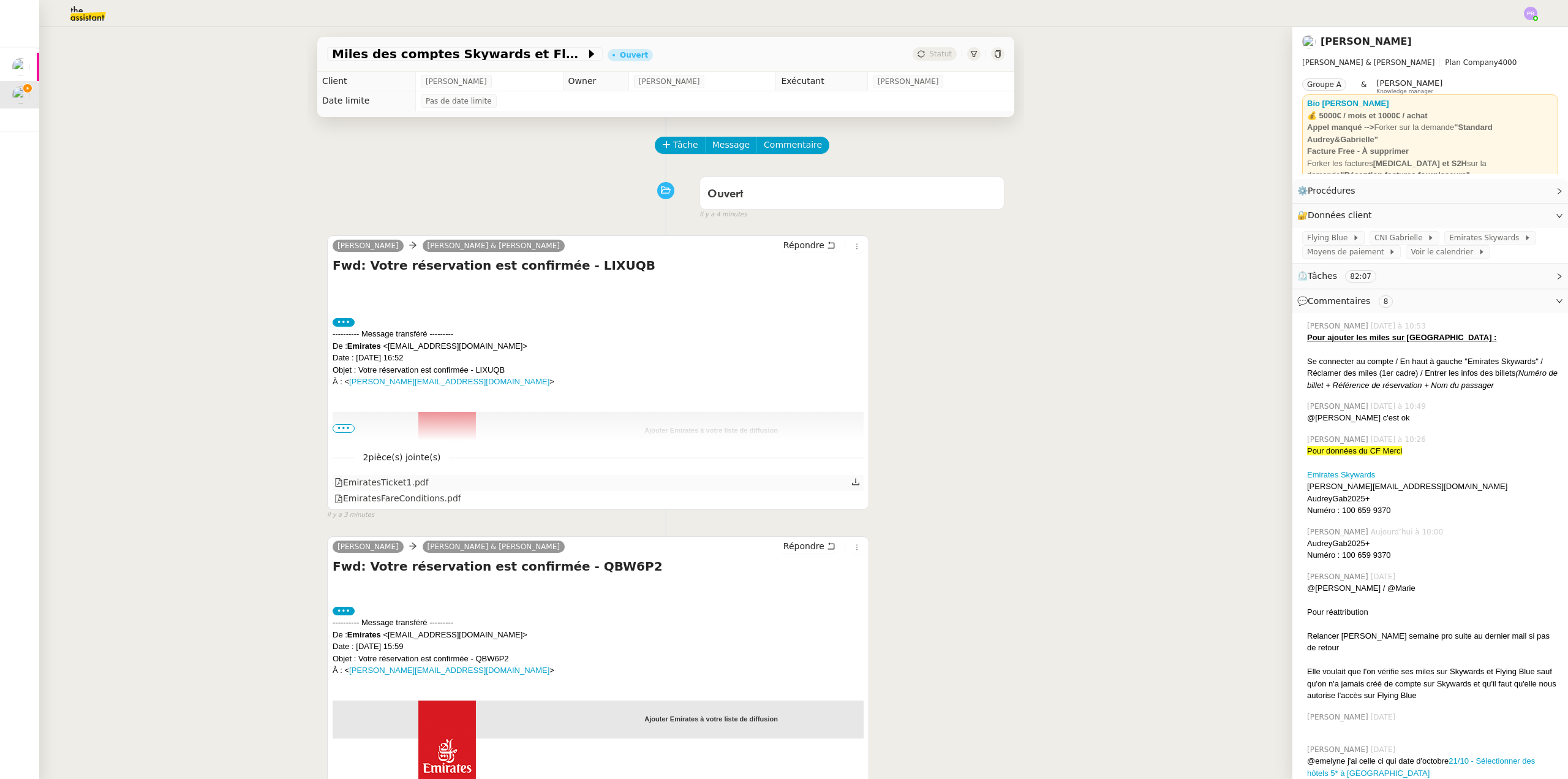
click at [386, 482] on div "EmiratesTicket1.pdf" at bounding box center [382, 483] width 94 height 14
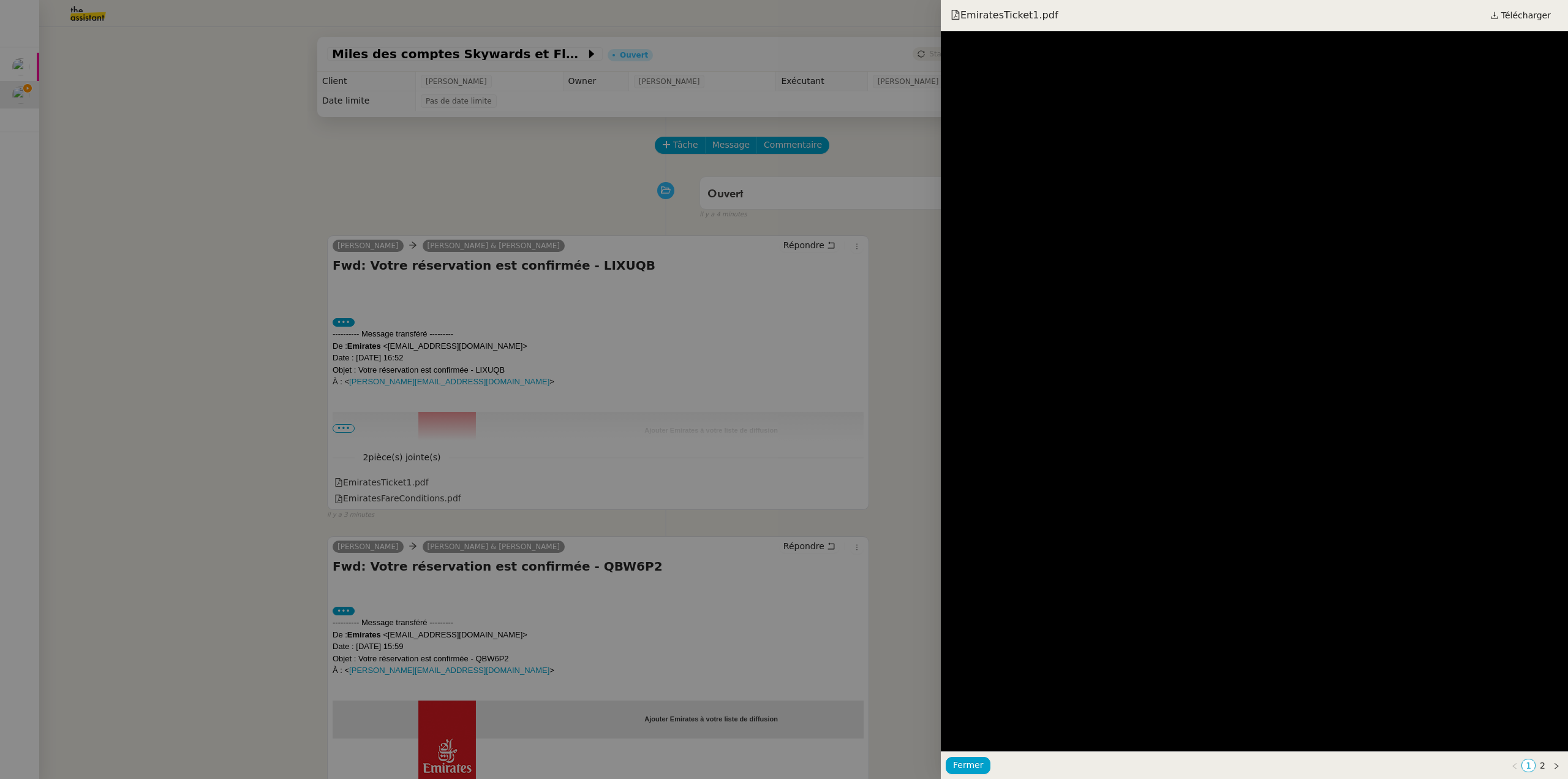
click at [218, 282] on div at bounding box center [784, 390] width 1568 height 779
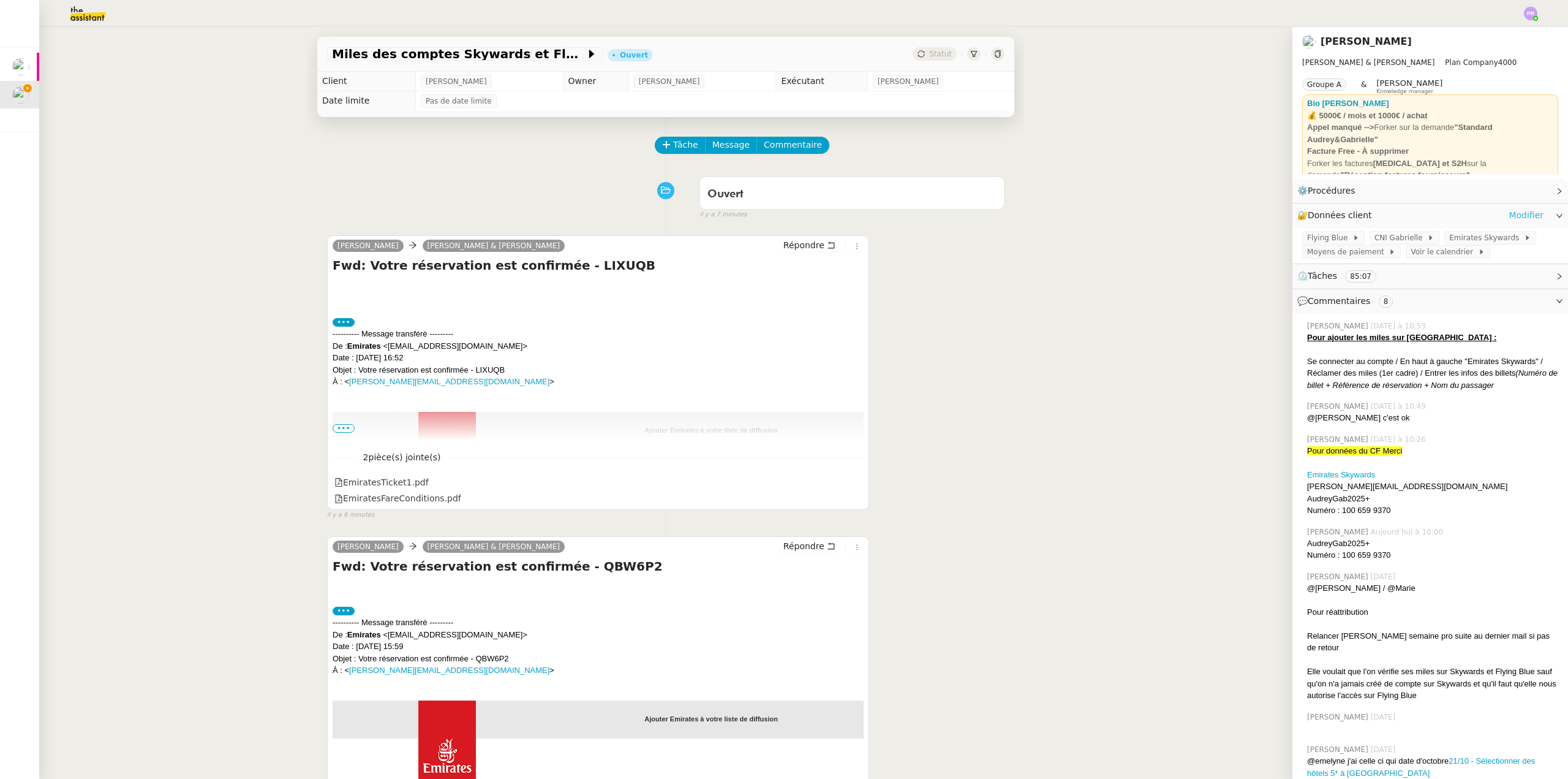
click at [1516, 215] on link "Modifier" at bounding box center [1526, 215] width 35 height 14
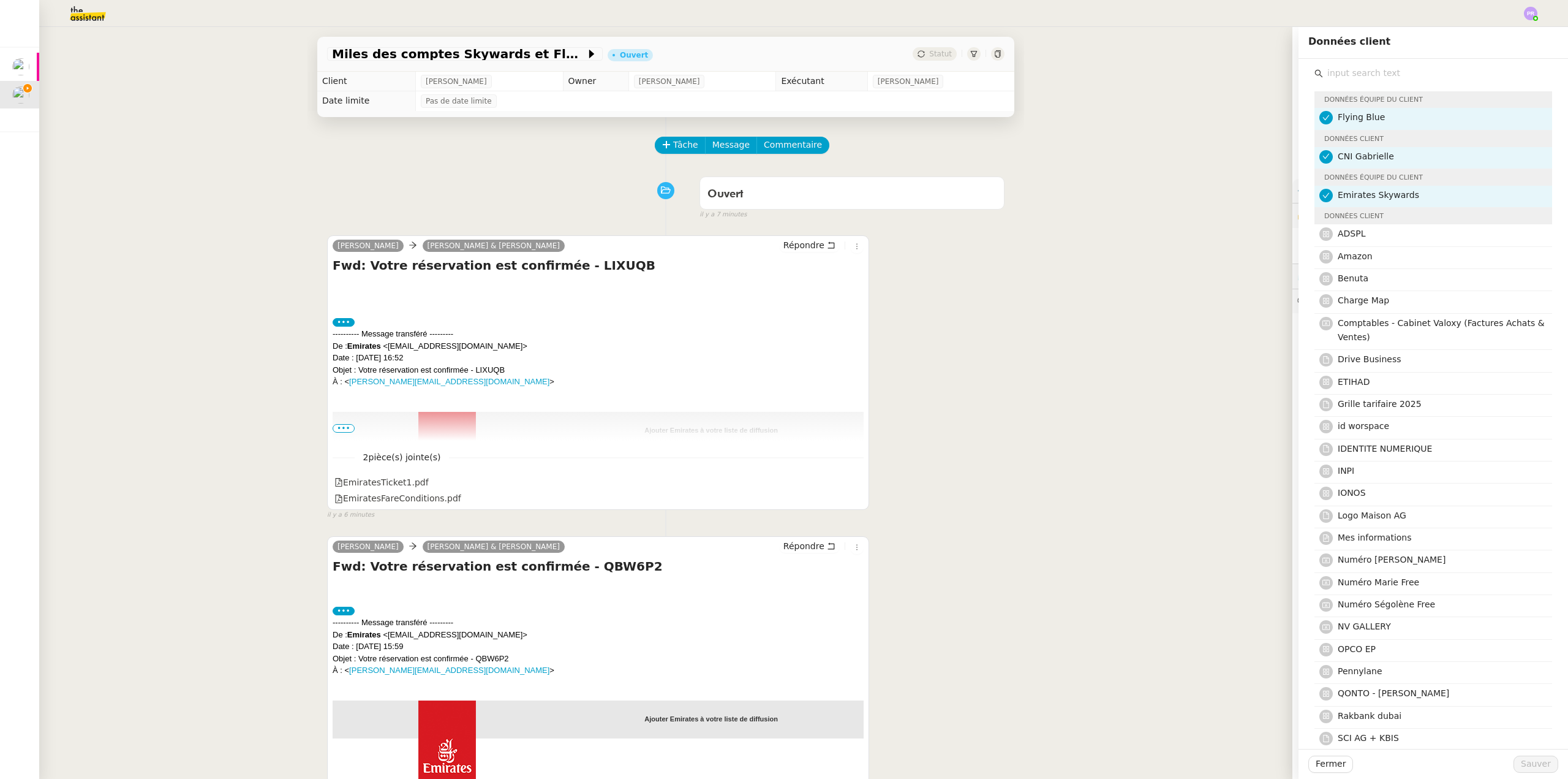
click at [1365, 76] on input "text" at bounding box center [1438, 73] width 229 height 17
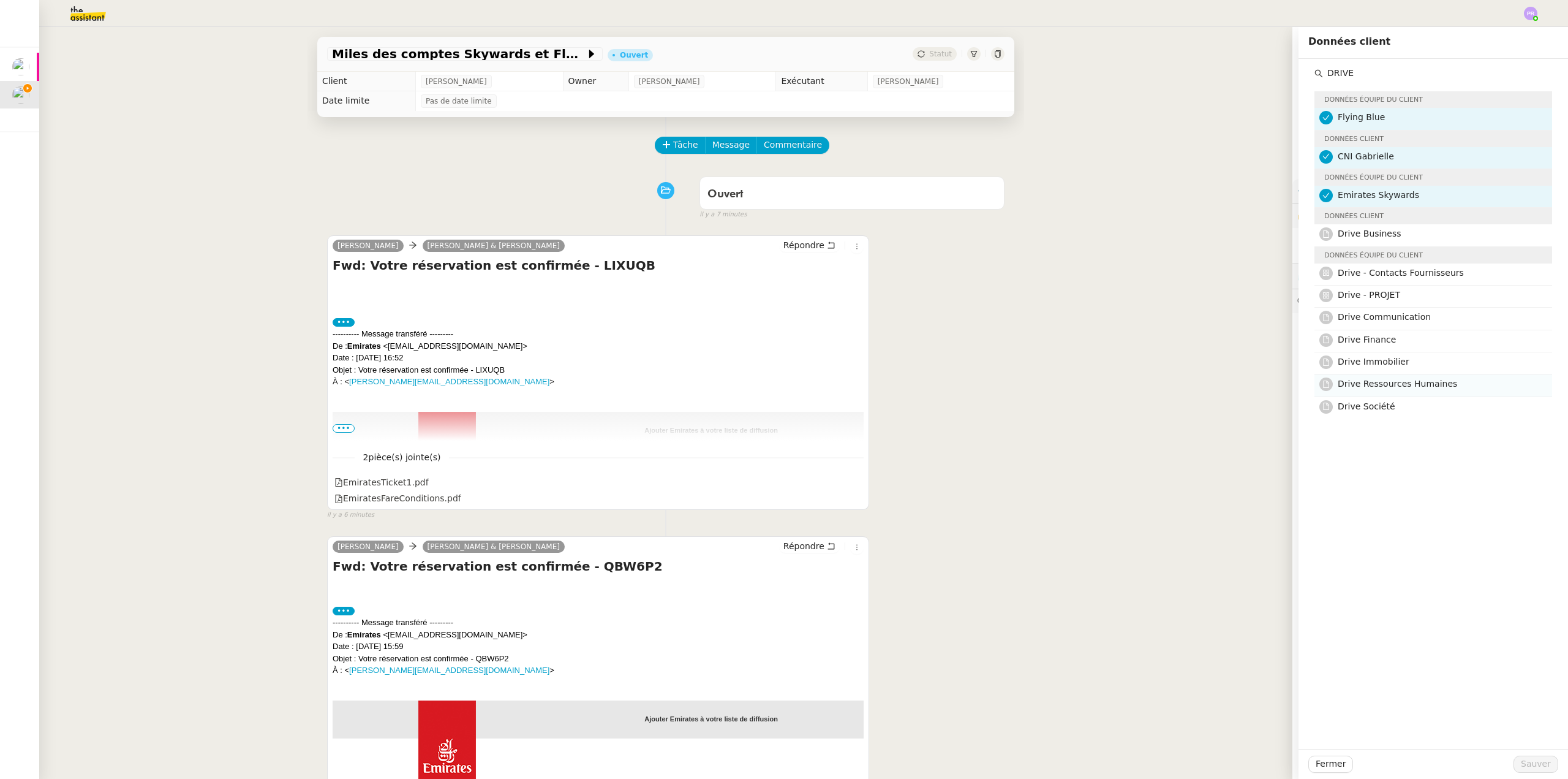
type input "DRIVE"
click at [1420, 388] on span "Drive Ressources Humaines" at bounding box center [1397, 383] width 119 height 10
click at [1531, 759] on span "Sauver" at bounding box center [1536, 764] width 30 height 14
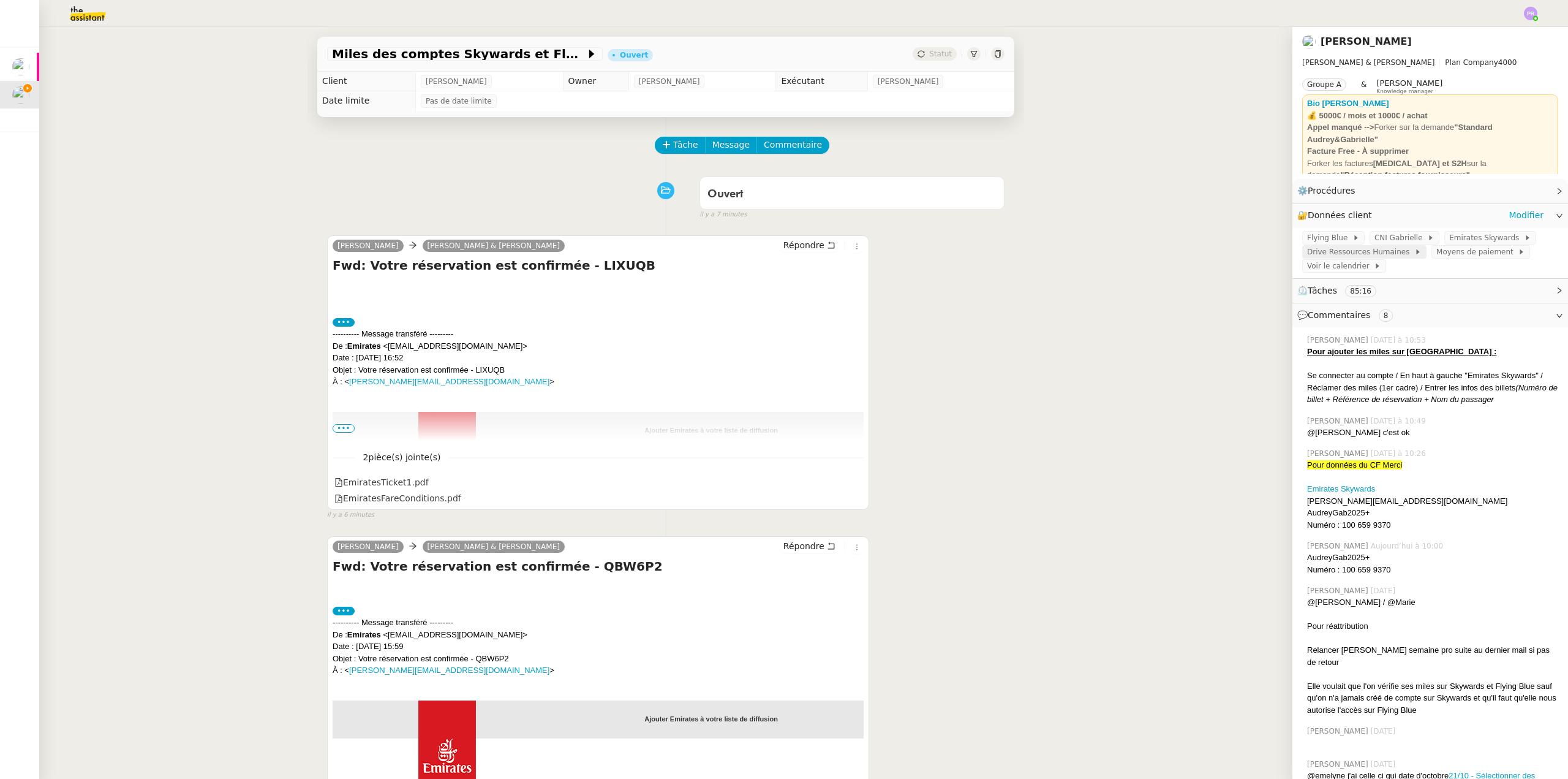
click at [1351, 256] on span "Drive Ressources Humaines" at bounding box center [1361, 252] width 107 height 12
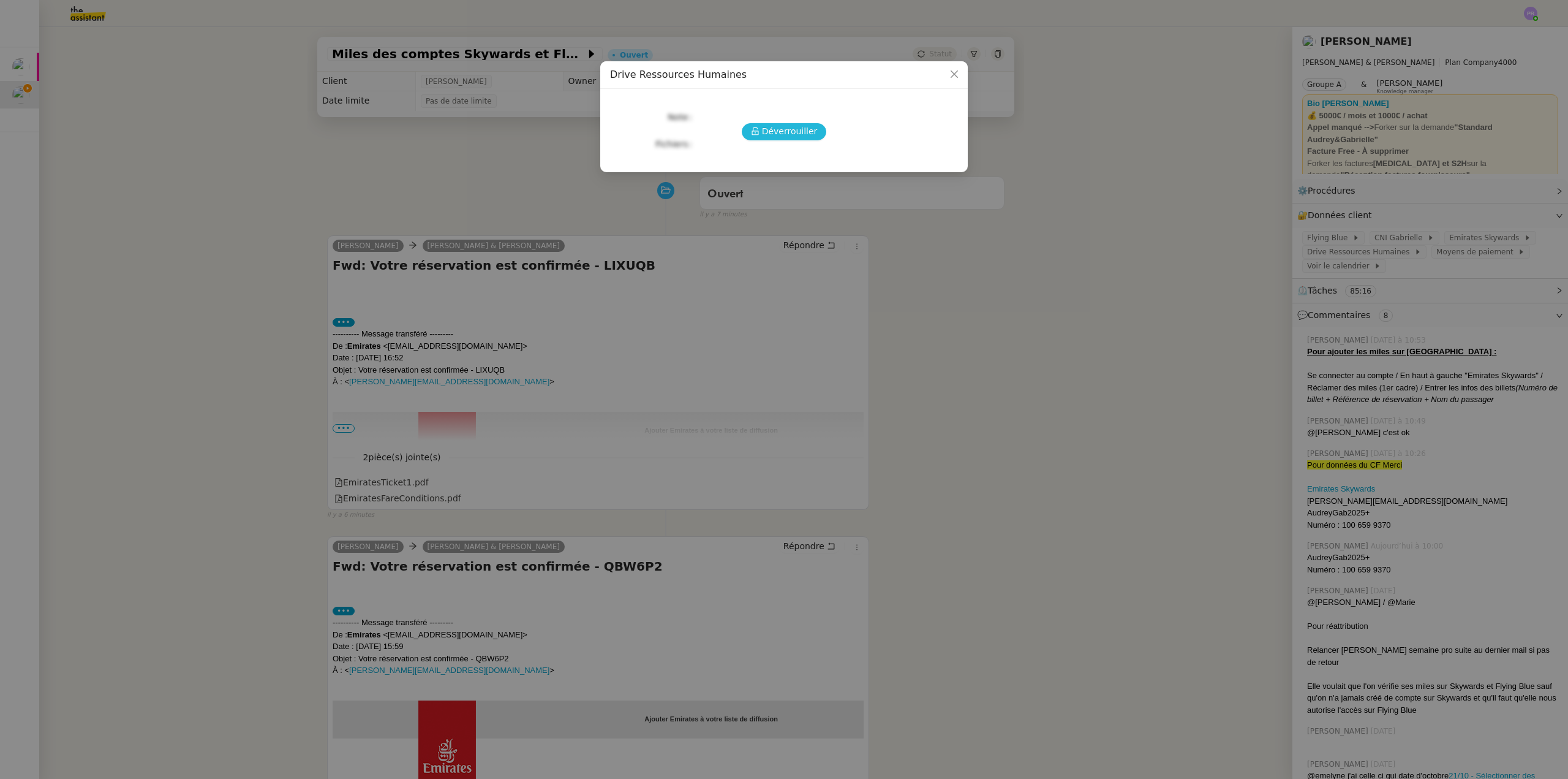
click at [793, 138] on span "Déverrouiller" at bounding box center [789, 131] width 55 height 14
click at [760, 131] on link "https://accounts.google.com/InteractiveLogin/signinchooser?continue=https%3A%2F…" at bounding box center [816, 133] width 239 height 10
drag, startPoint x: 1234, startPoint y: 243, endPoint x: 1256, endPoint y: 240, distance: 22.2
click at [1238, 242] on nz-modal-container "Drive Ressources Humaines URLs https://accounts.google.com/InteractiveLogin/sig…" at bounding box center [784, 390] width 1568 height 779
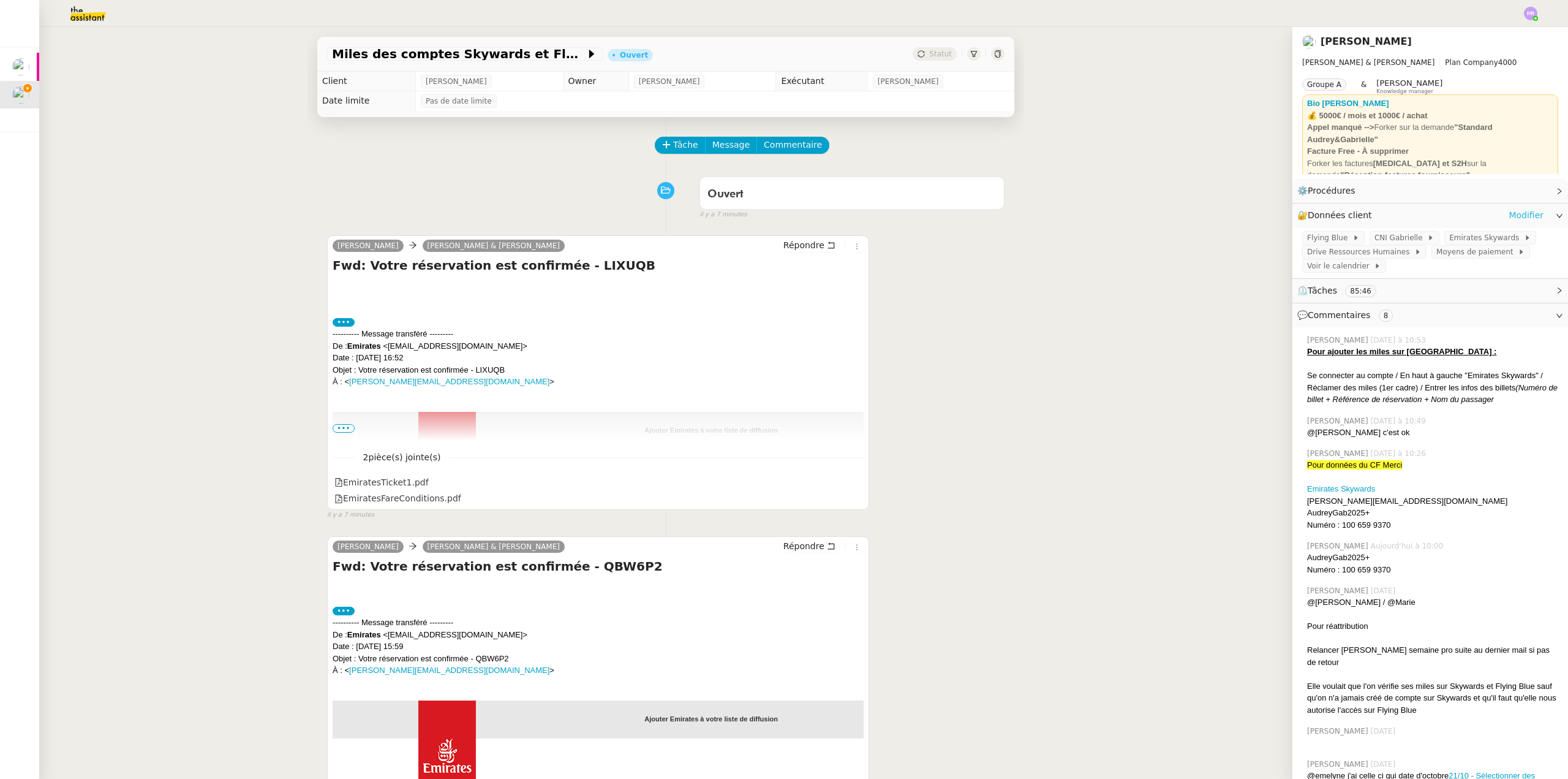
click at [1509, 214] on link "Modifier" at bounding box center [1526, 215] width 35 height 14
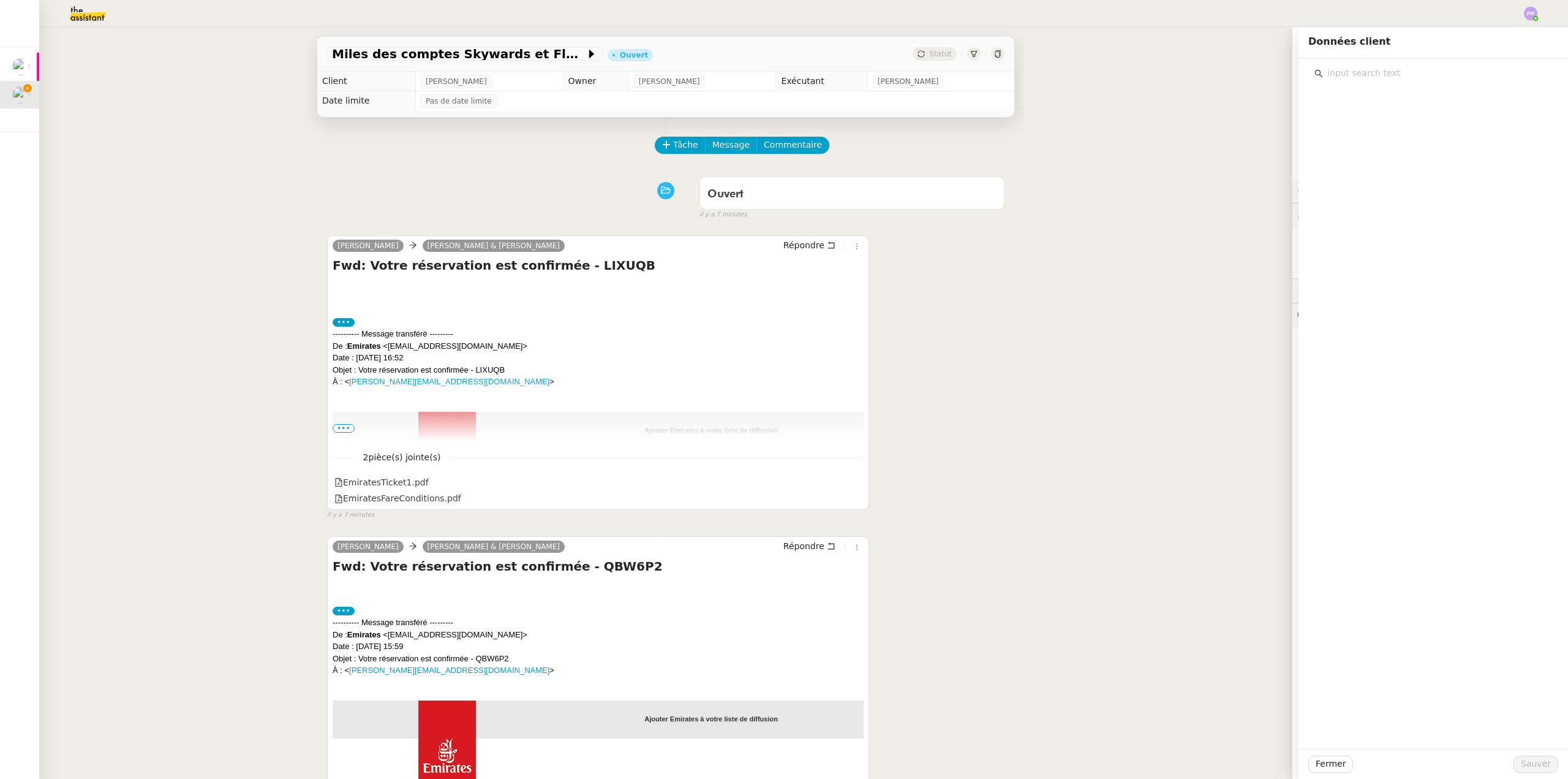
click at [1330, 70] on input "text" at bounding box center [1438, 73] width 229 height 17
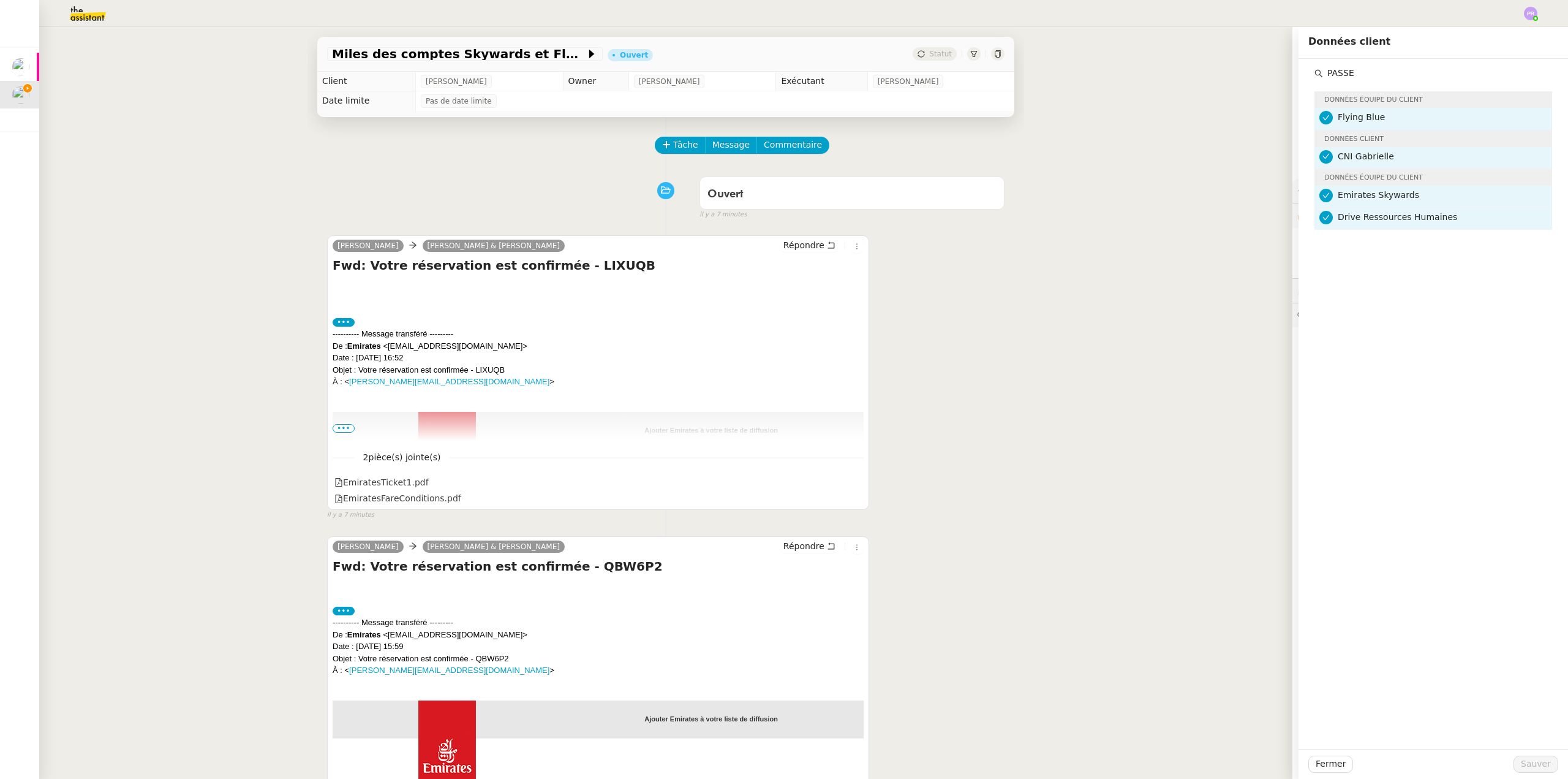
type input "PASSE"
click at [900, 242] on div "Gabrielle Joinau Tavernier Camille Audrey & Gabrielle Répondre Fwd: Votre réser…" at bounding box center [665, 372] width 677 height 296
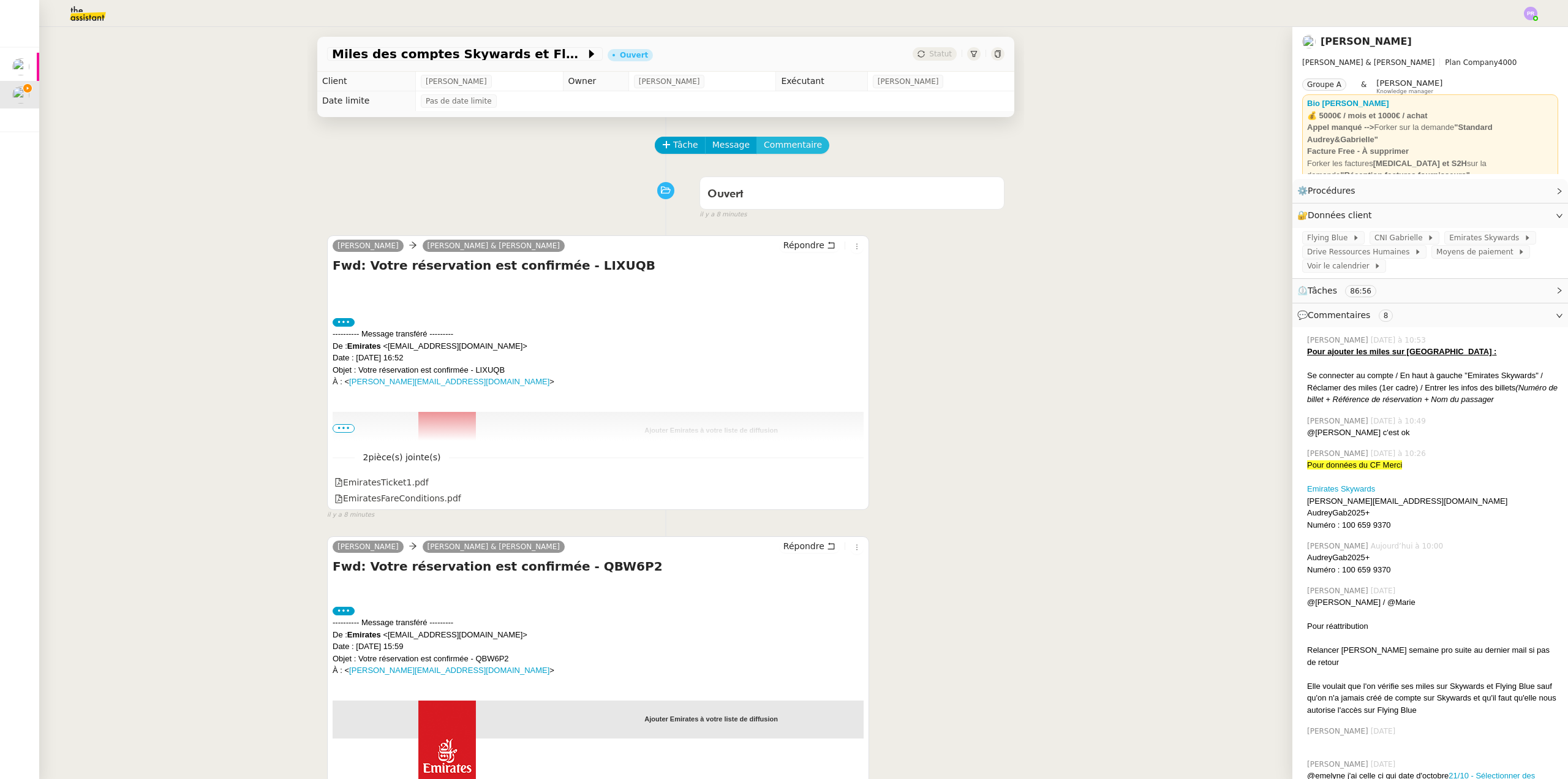
click at [778, 147] on span "Commentaire" at bounding box center [793, 145] width 58 height 14
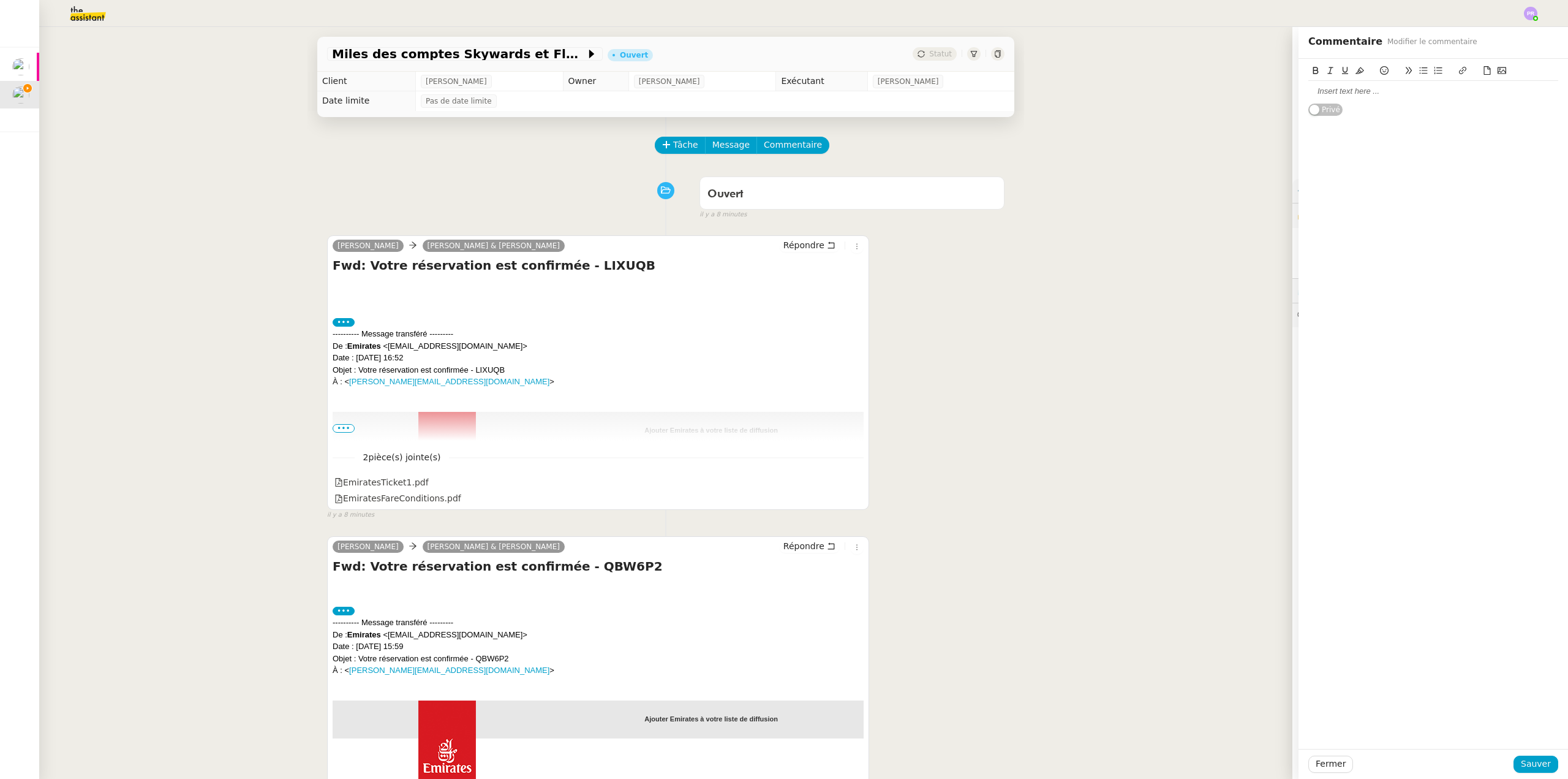
click at [1363, 94] on div at bounding box center [1434, 91] width 250 height 11
click at [1338, 92] on div "Merci d'enrgesitrer le passeport de AUDREY dans le CF" at bounding box center [1434, 91] width 250 height 11
click at [0, 0] on lt-strong "egistrer" at bounding box center [0, 0] width 0 height 0
click at [1425, 88] on div "Merci d'enregistrer le passeport de AUDREY dans le CF" at bounding box center [1434, 91] width 250 height 11
click at [1447, 92] on div "Merci d'enregistrer le passeport de AUDREY dans le CF" at bounding box center [1434, 91] width 250 height 11
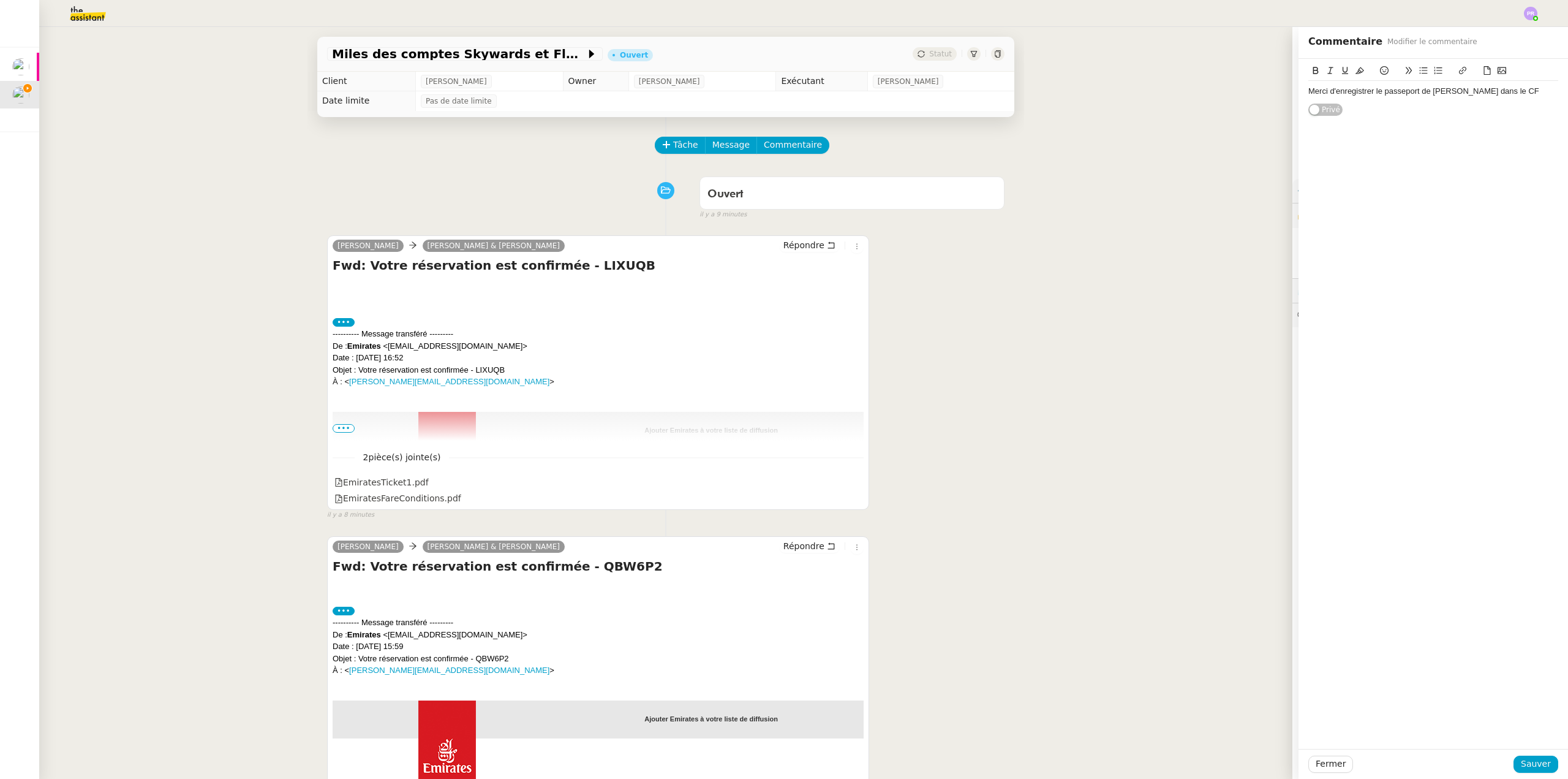
click at [0, 0] on lt-span "d'AUDREY" at bounding box center [0, 0] width 0 height 0
click at [1500, 88] on div "Merci d'enregistrer le passeport d'AUDREY dans le CF" at bounding box center [1434, 91] width 250 height 11
click at [1480, 71] on button at bounding box center [1487, 71] width 15 height 14
click at [1527, 765] on span "Sauver" at bounding box center [1536, 764] width 30 height 14
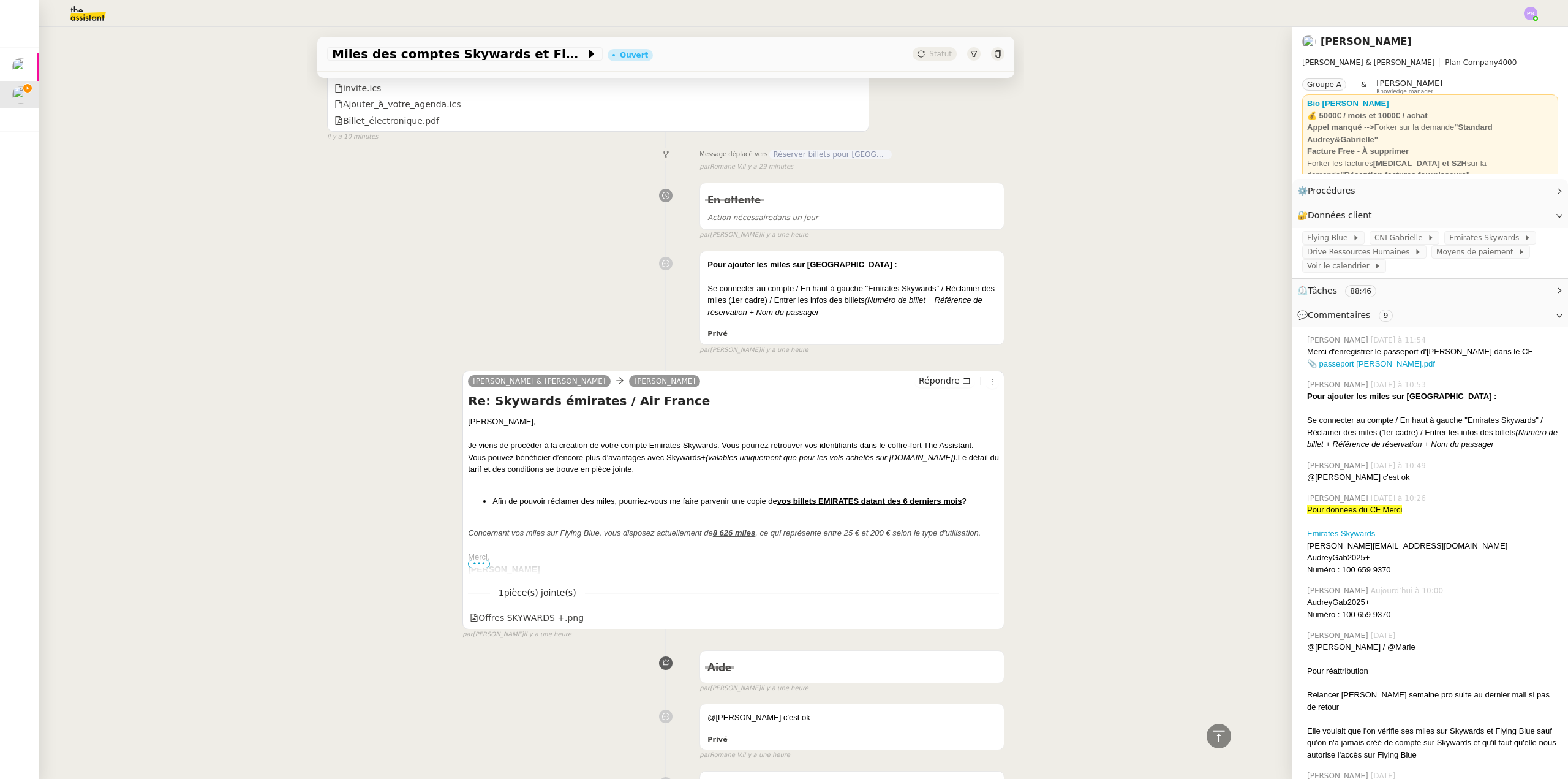
scroll to position [7784, 0]
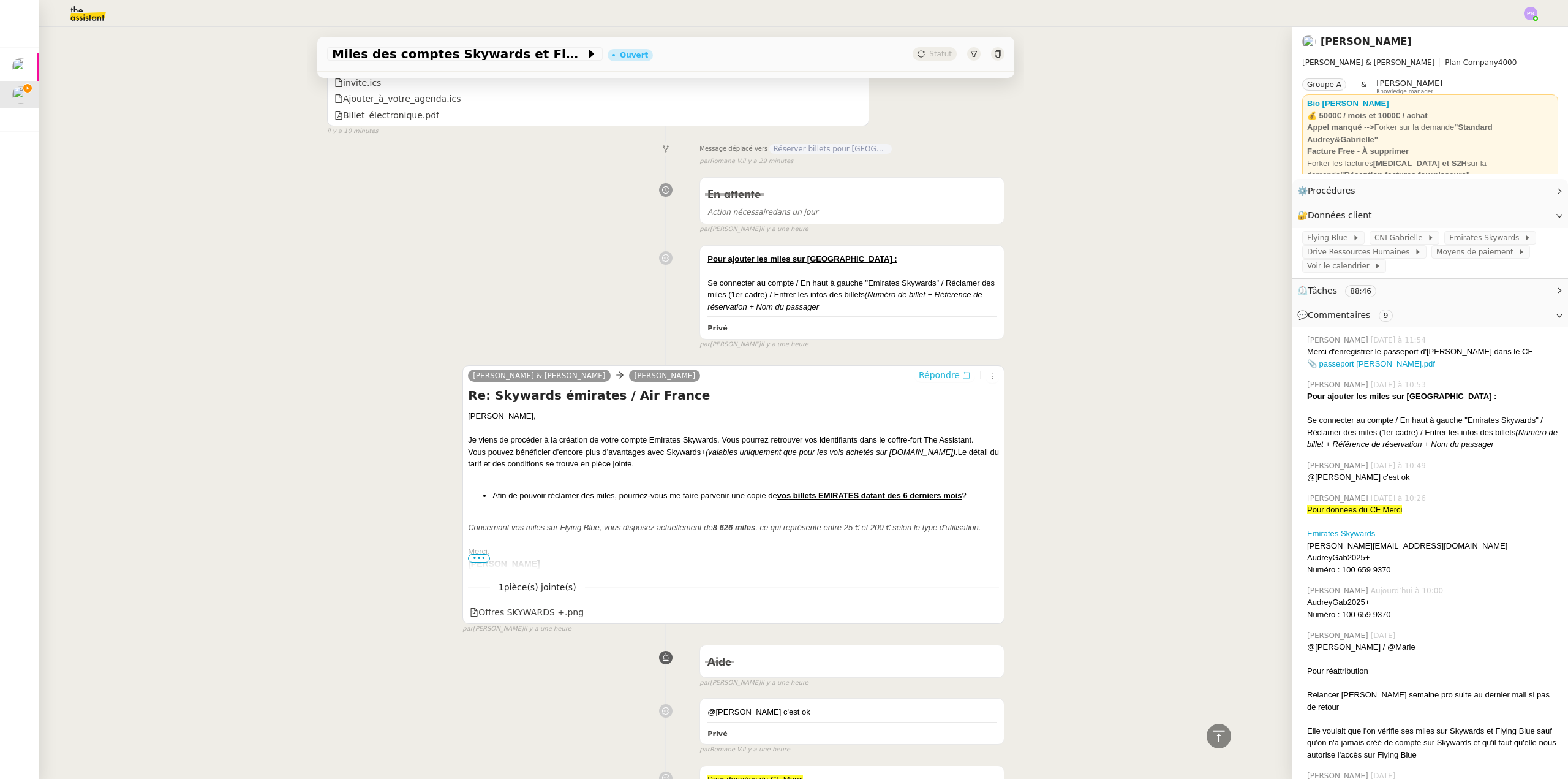
click at [939, 381] on span "Répondre" at bounding box center [939, 375] width 41 height 12
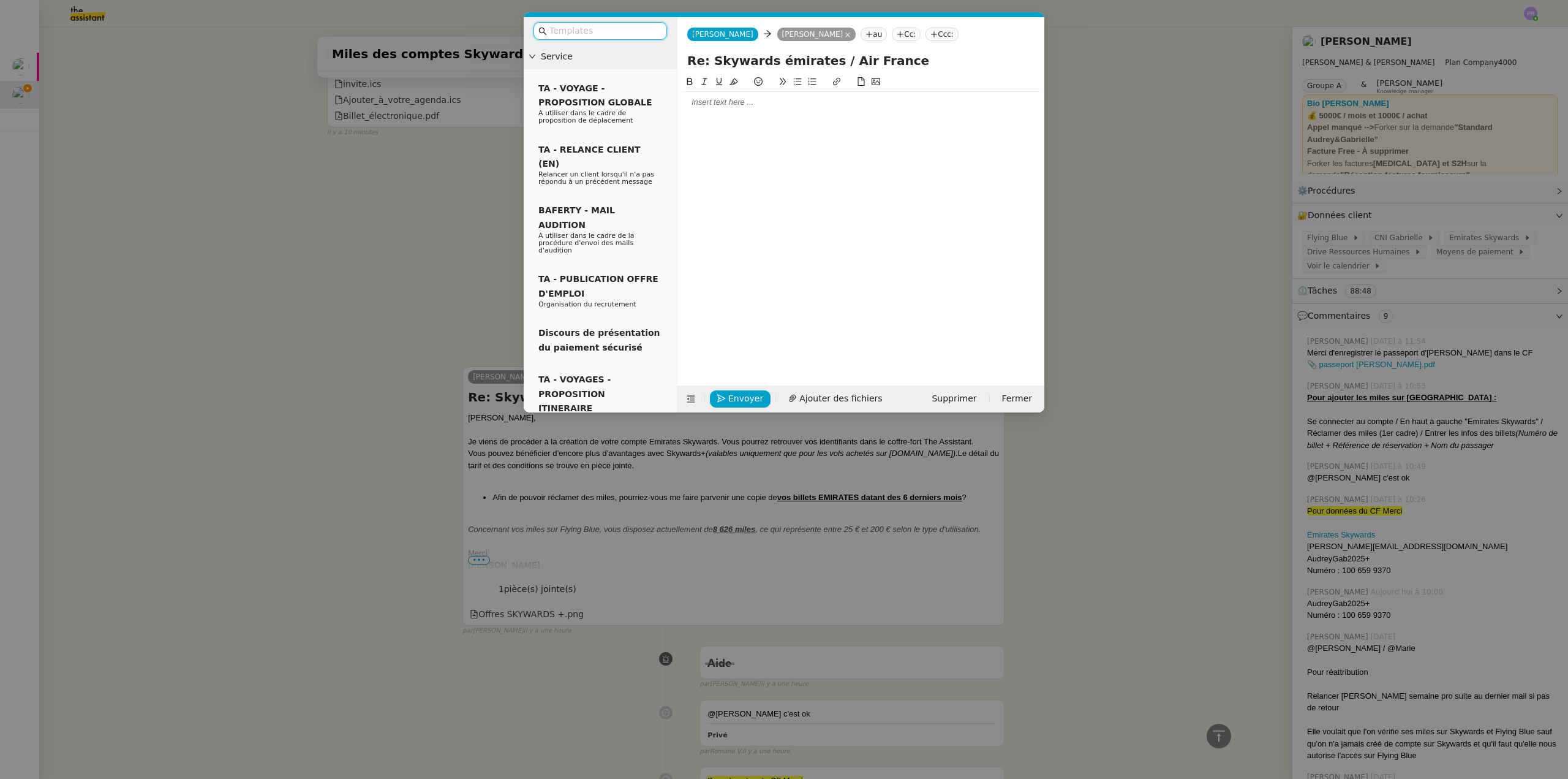
scroll to position [7880, 0]
click at [713, 109] on div at bounding box center [861, 102] width 357 height 21
click at [428, 272] on nz-modal-container "Service TA - VOYAGE - PROPOSITION GLOBALE A utiliser dans le cadre de propositi…" at bounding box center [784, 390] width 1568 height 779
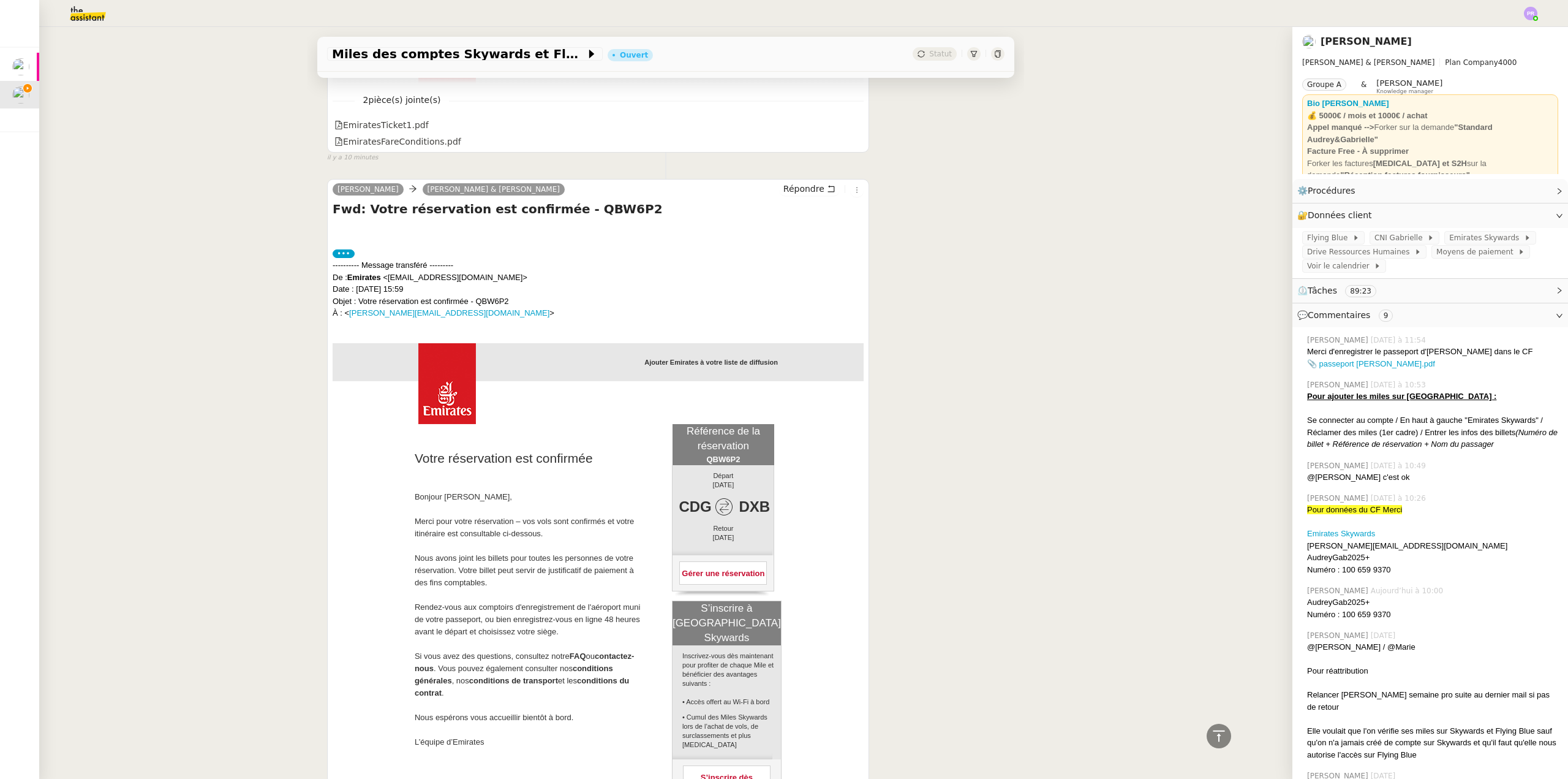
scroll to position [581, 0]
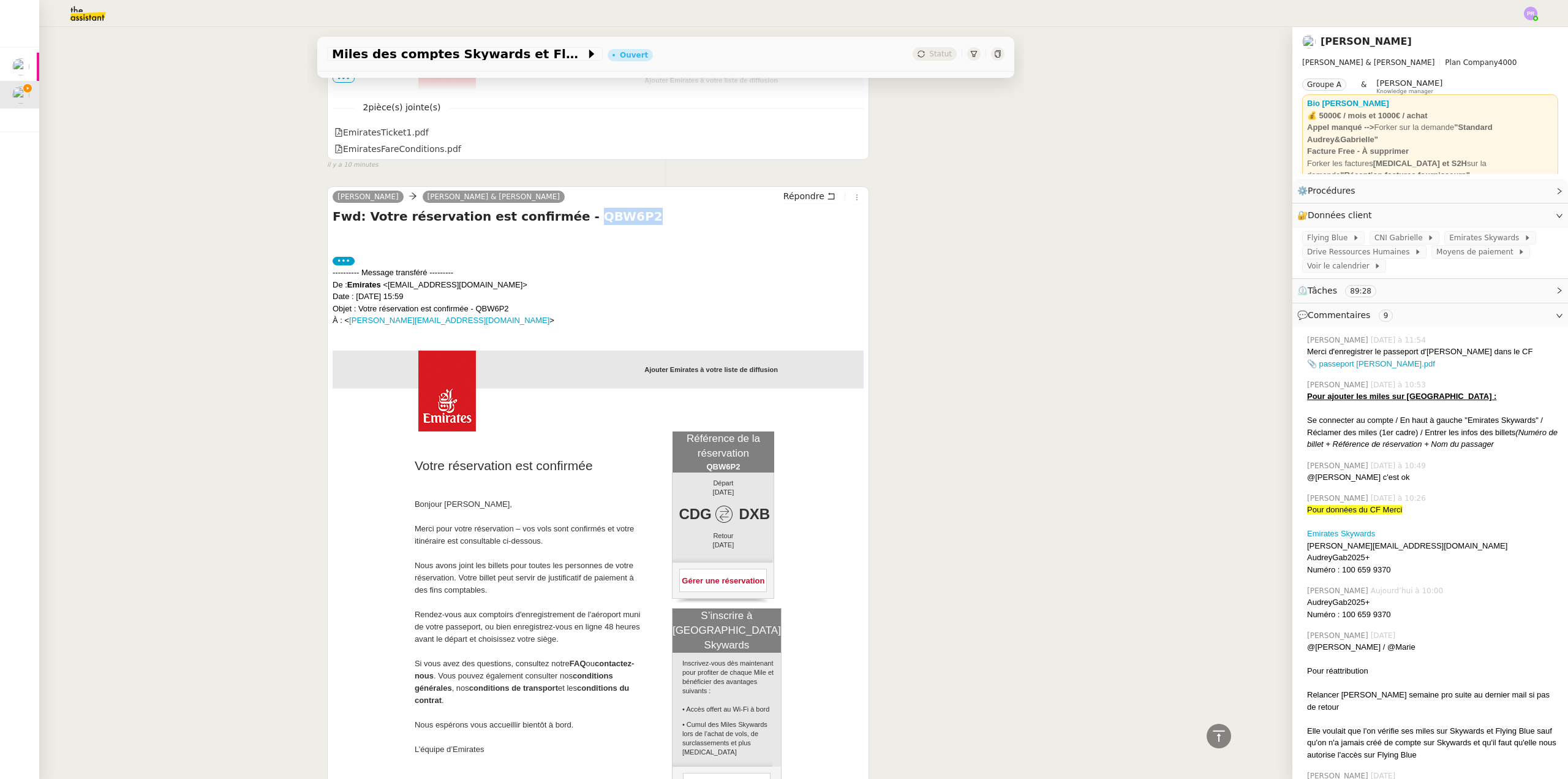
copy h4 "QBW6P2"
drag, startPoint x: 599, startPoint y: 219, endPoint x: 544, endPoint y: 217, distance: 55.0
click at [544, 217] on h4 "Fwd: Votre réservation est confirmée - QBW6P2" at bounding box center [598, 216] width 531 height 17
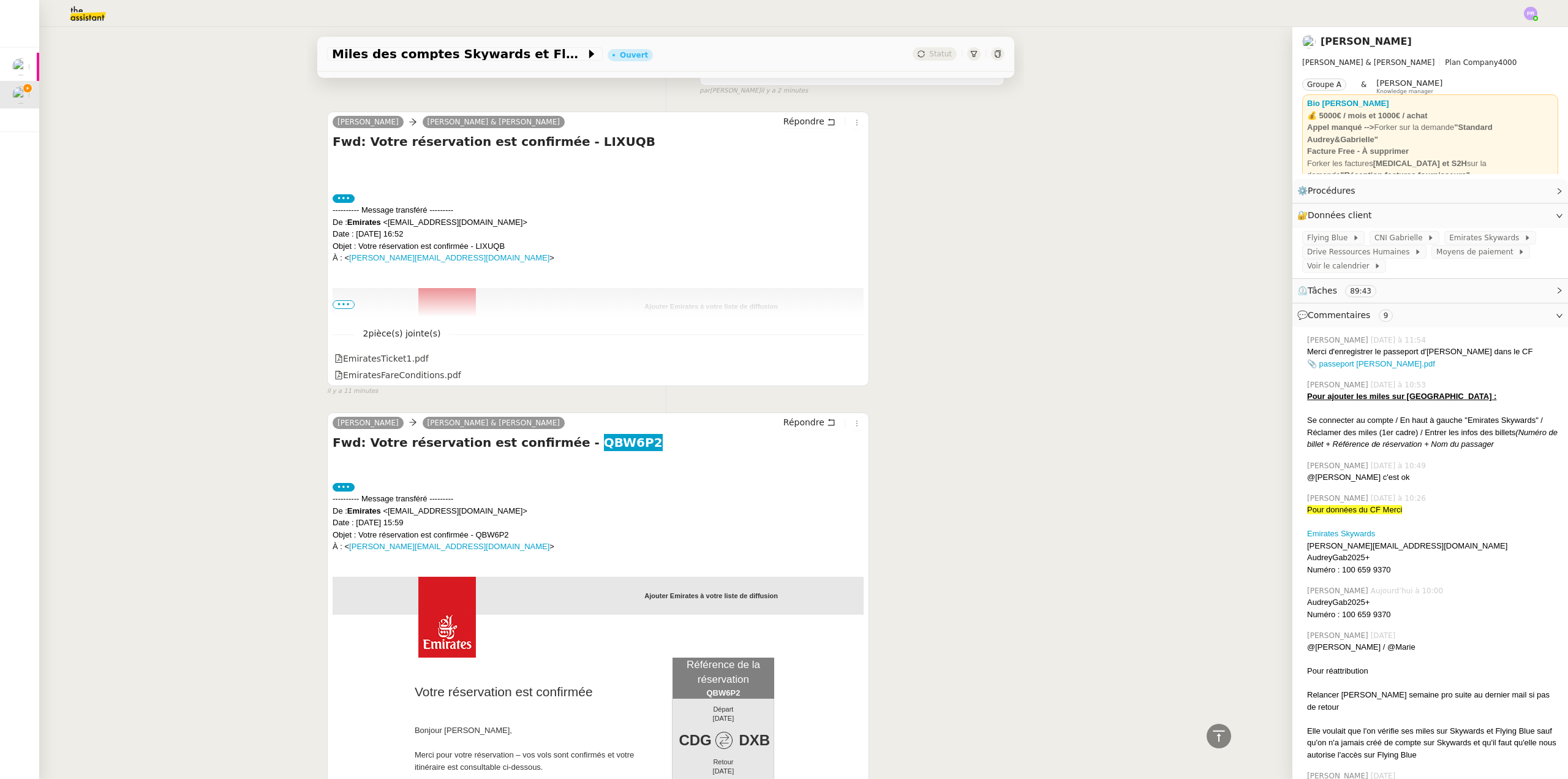
scroll to position [275, 0]
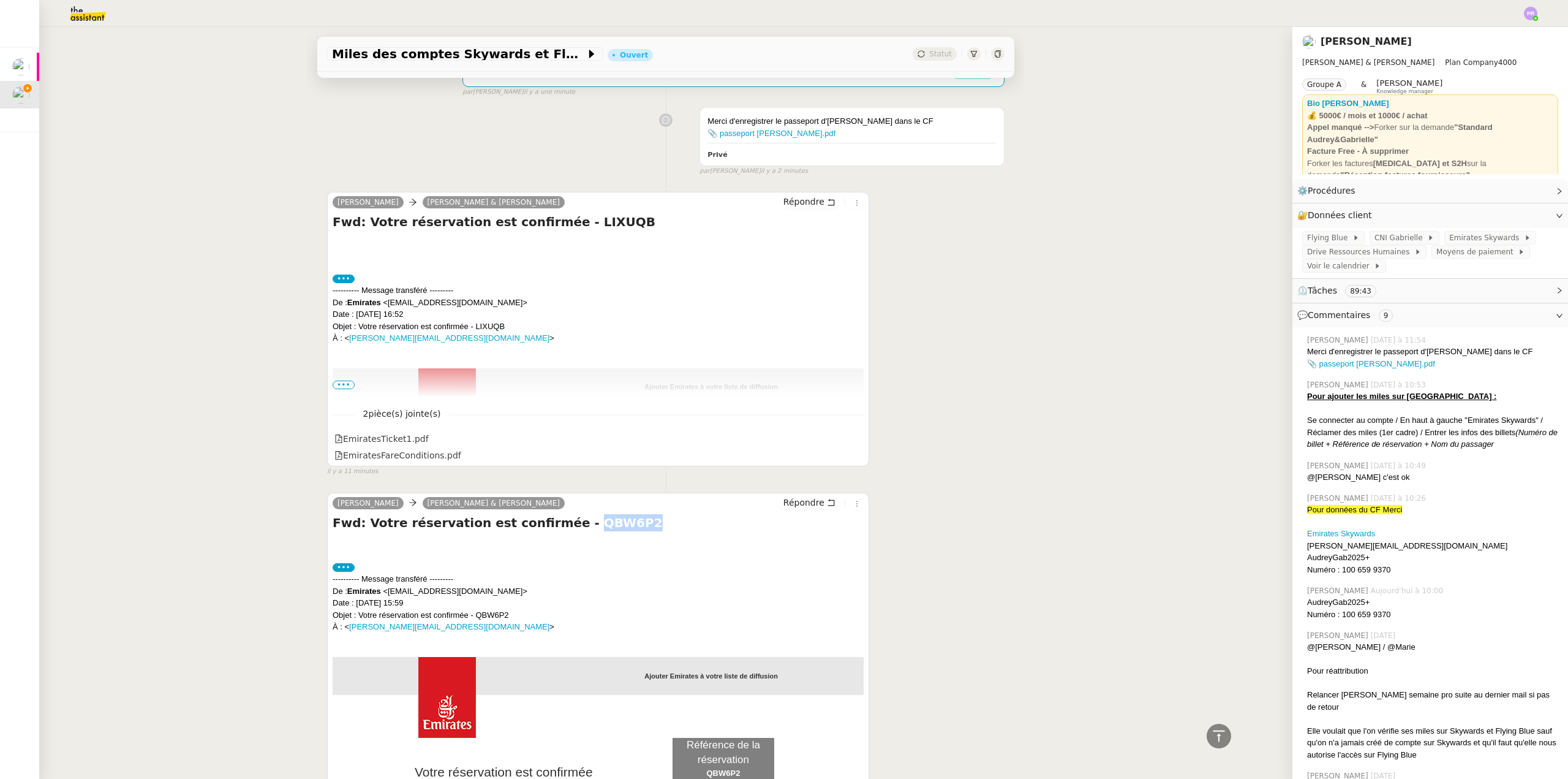
click at [339, 279] on label "•••" at bounding box center [343, 279] width 22 height 8
click at [0, 0] on input "•••" at bounding box center [0, 0] width 0 height 0
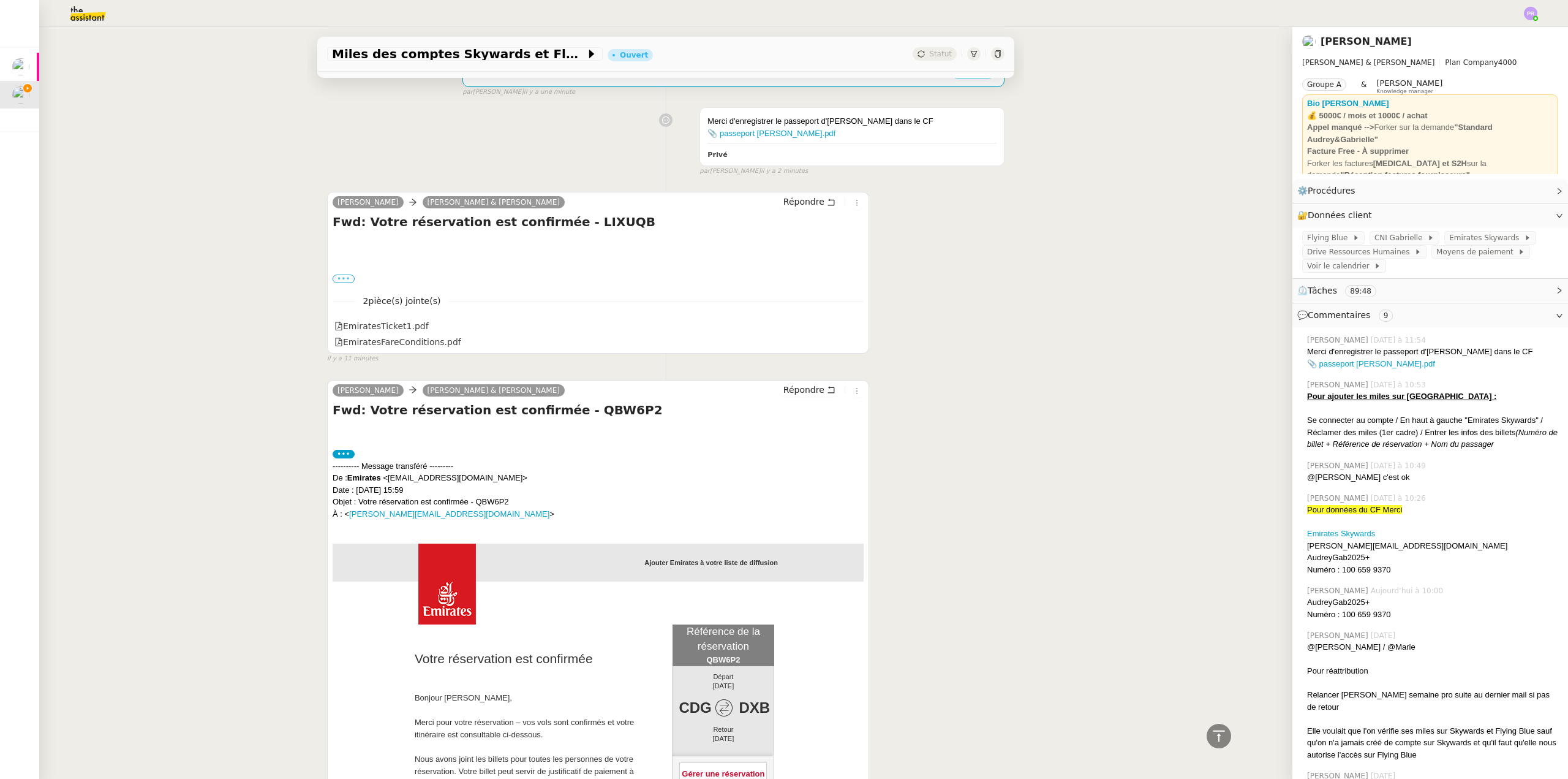
click at [335, 282] on label "•••" at bounding box center [343, 279] width 22 height 8
click at [0, 0] on input "•••" at bounding box center [0, 0] width 0 height 0
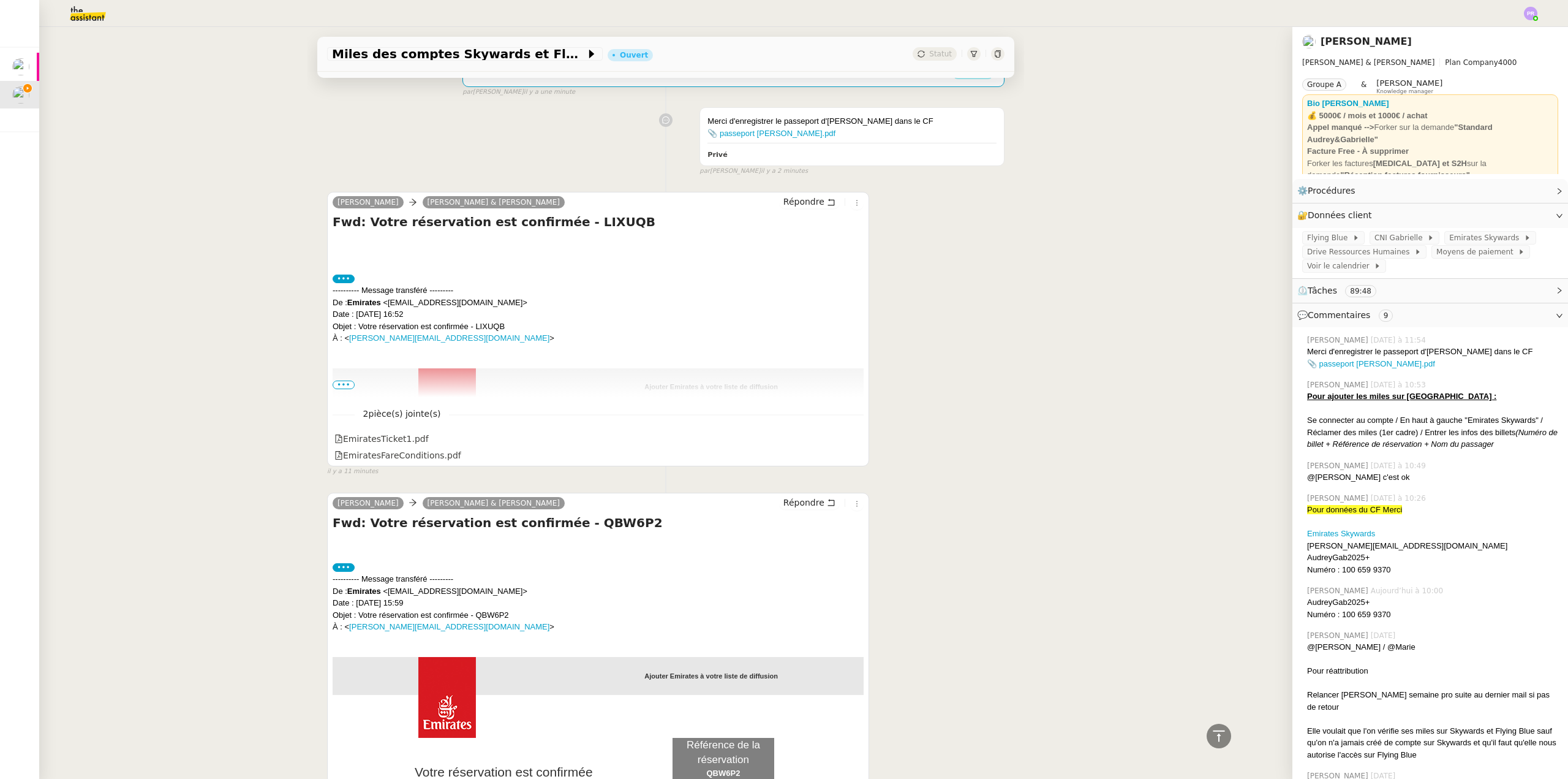
click at [336, 385] on span "•••" at bounding box center [343, 384] width 22 height 8
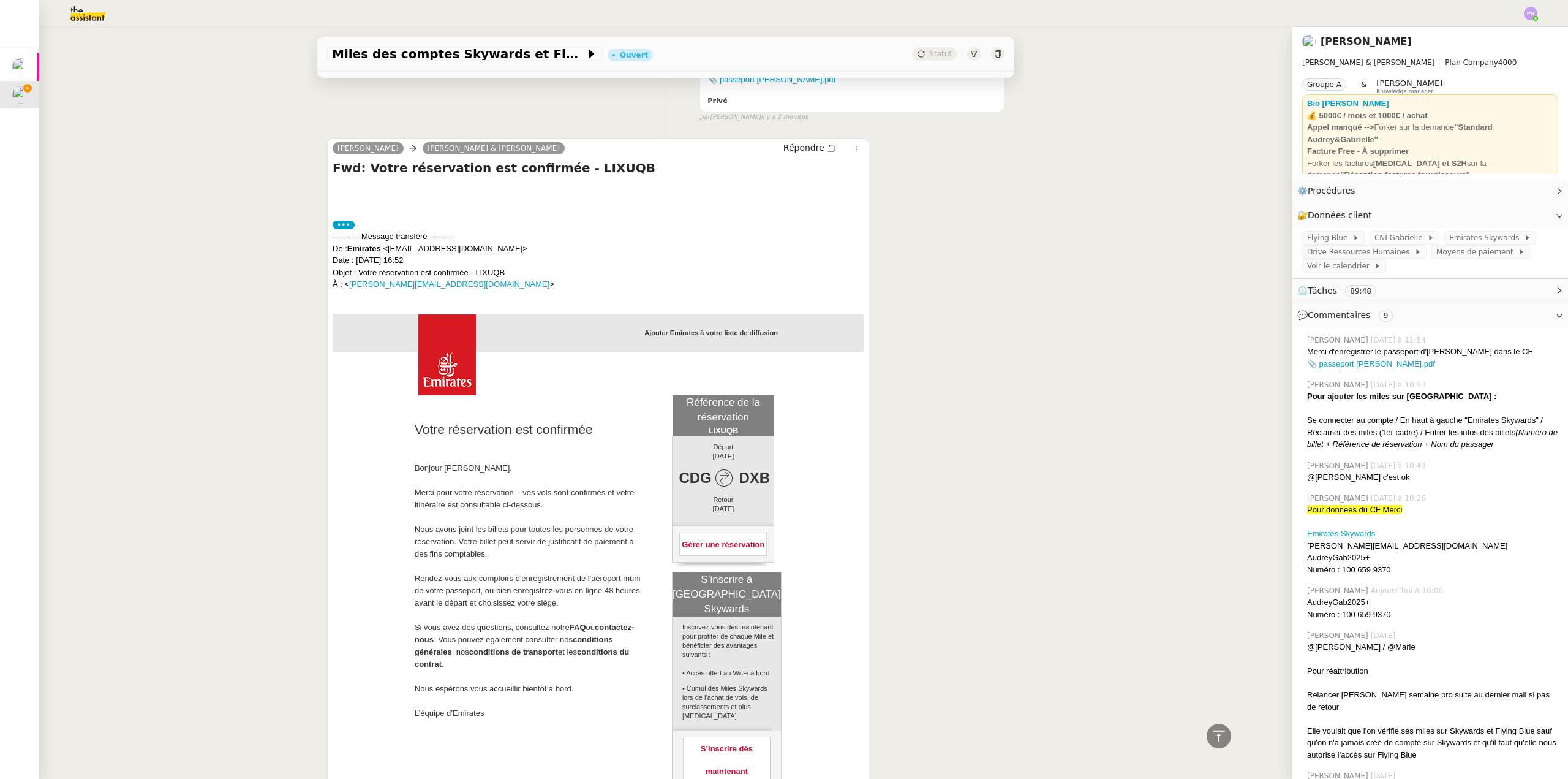
scroll to position [336, 0]
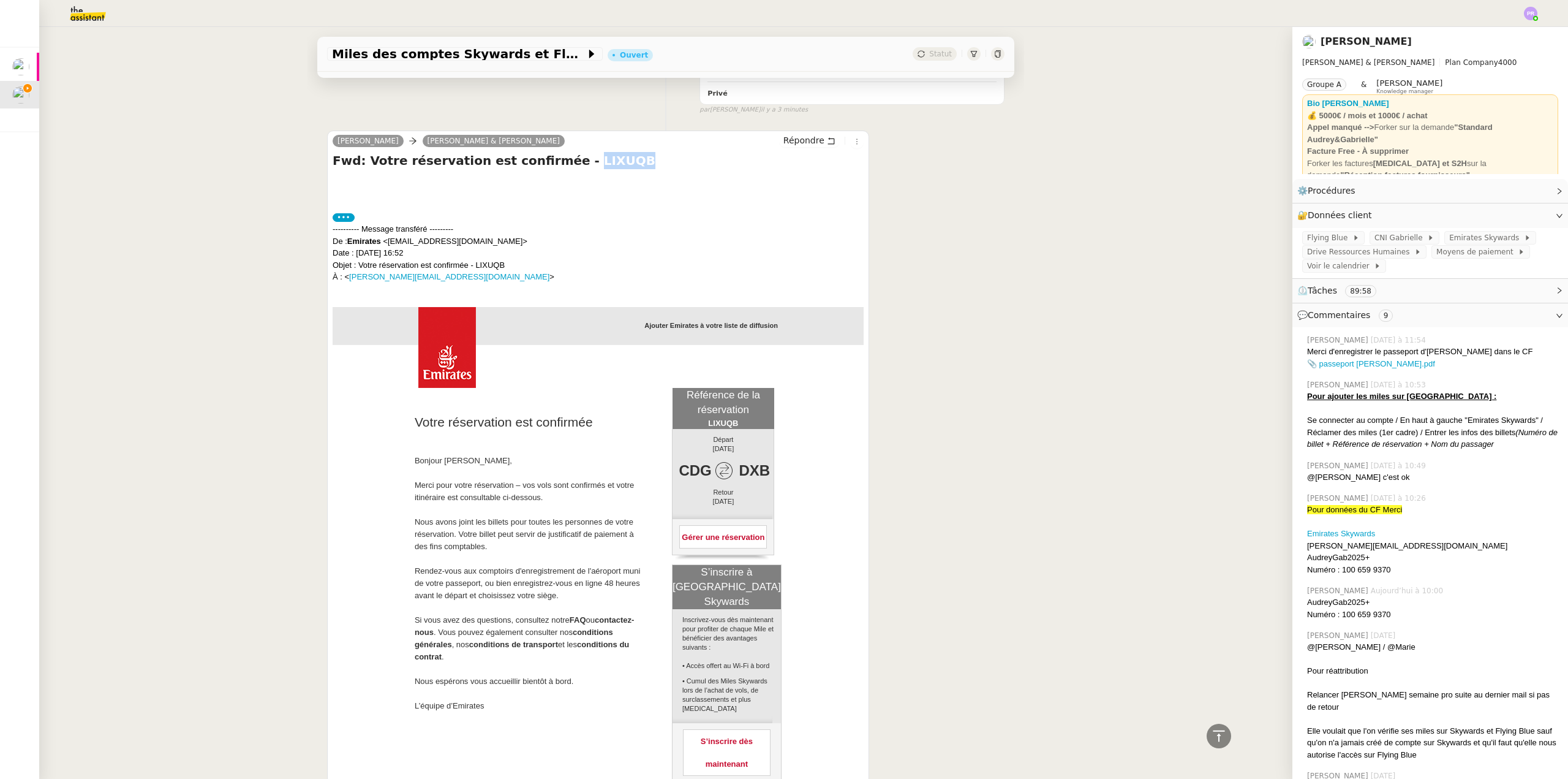
copy h4 "LIXUQB"
drag, startPoint x: 583, startPoint y: 166, endPoint x: 1420, endPoint y: 289, distance: 846.0
click at [545, 166] on h4 "Fwd: Votre réservation est confirmée - LIXUQB" at bounding box center [598, 160] width 531 height 17
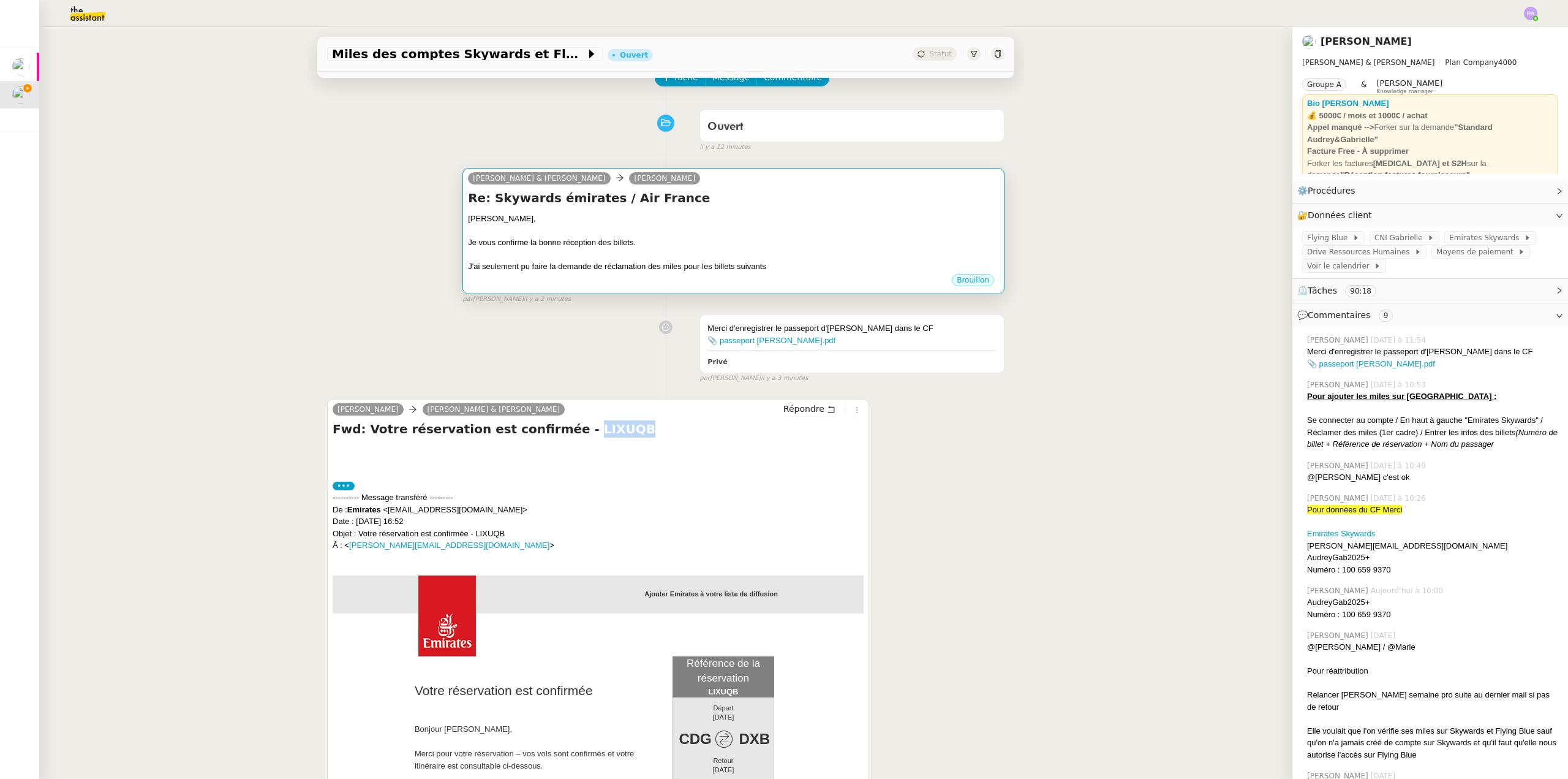
scroll to position [0, 0]
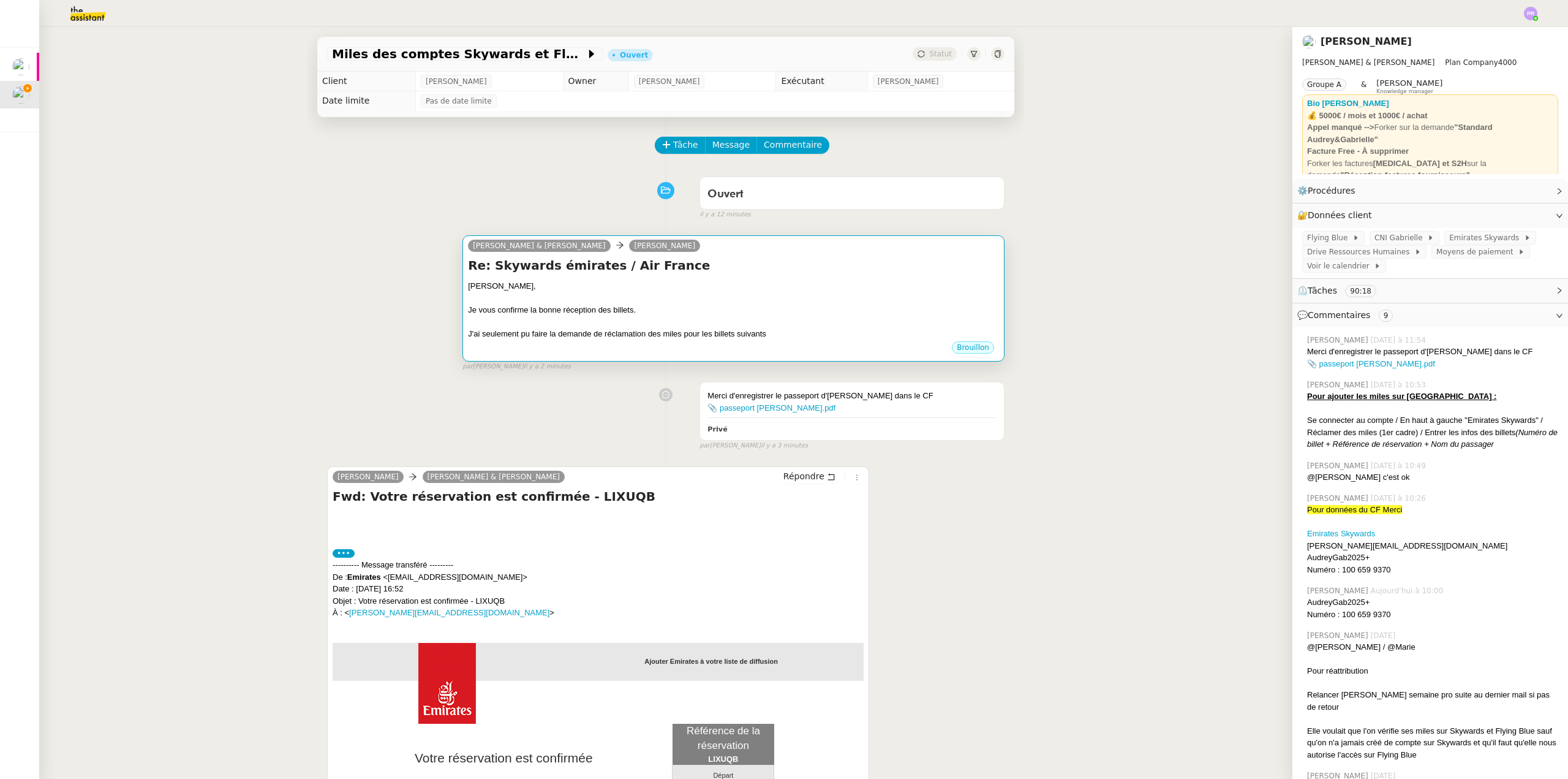
click at [724, 294] on div at bounding box center [734, 298] width 531 height 12
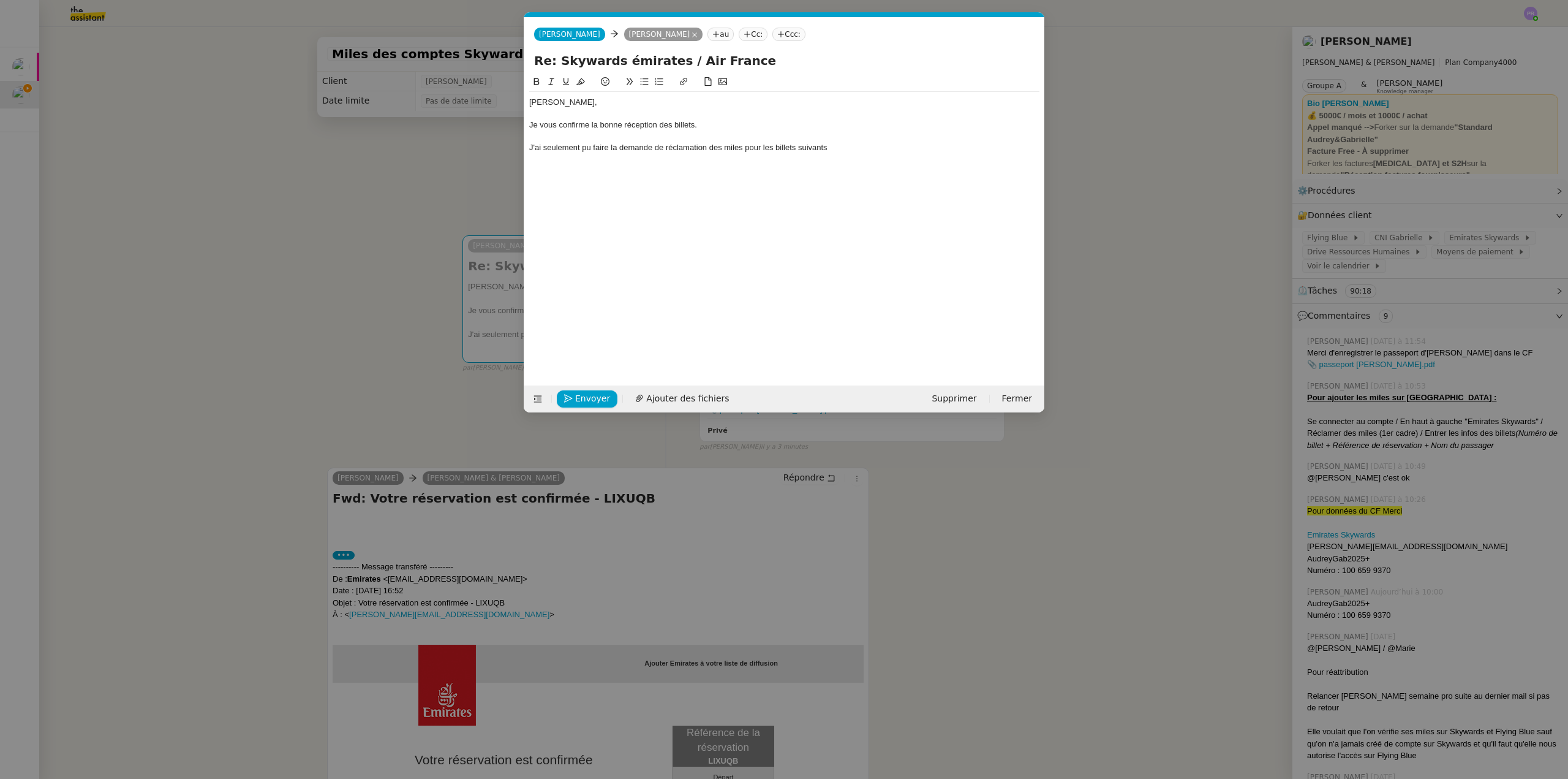
scroll to position [0, 25]
click at [859, 150] on div "J'ai seulement pu faire la demande de réclamation des miles pour les billets su…" at bounding box center [784, 147] width 510 height 11
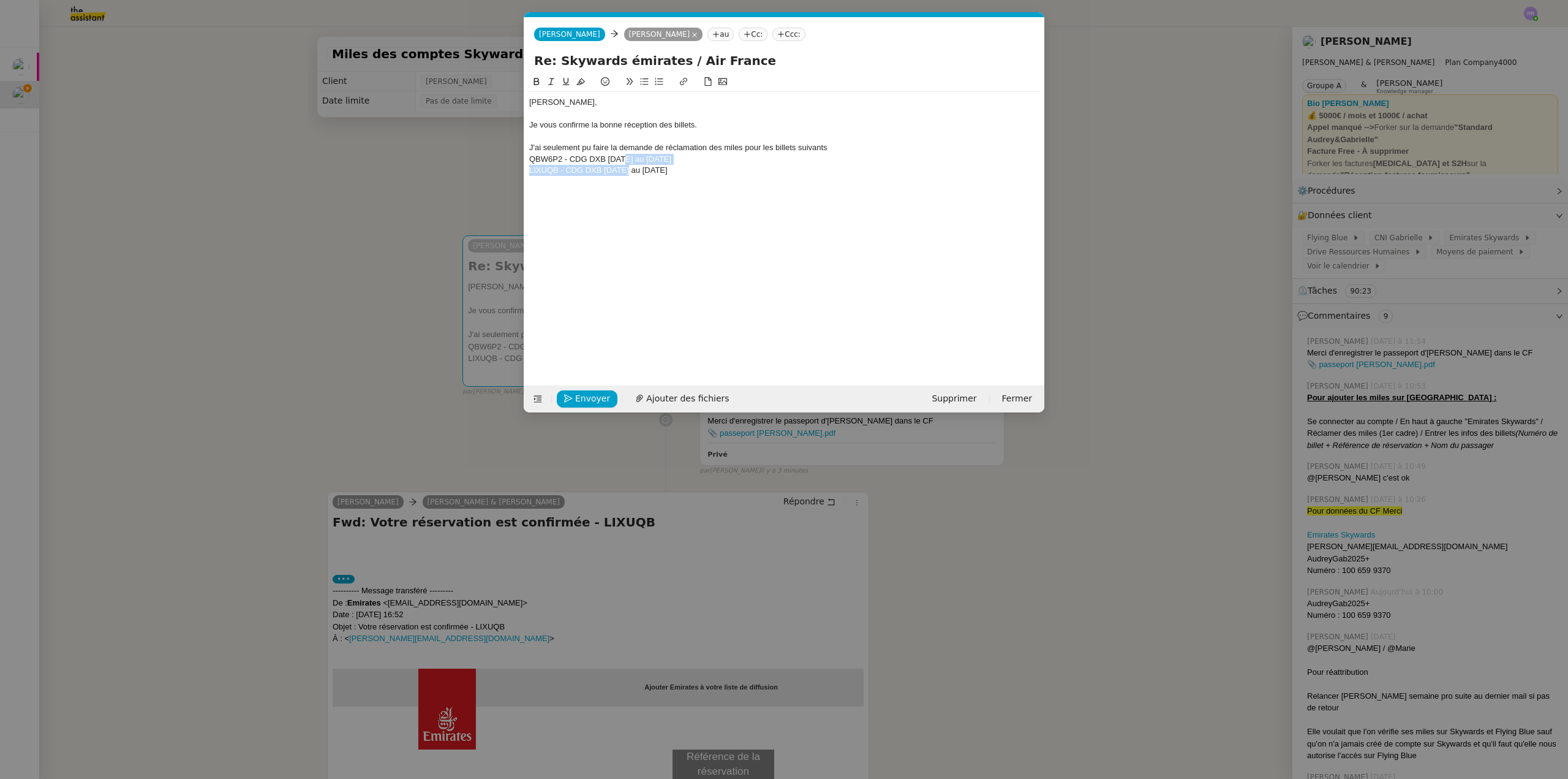
drag, startPoint x: 622, startPoint y: 159, endPoint x: 622, endPoint y: 170, distance: 11.0
click at [622, 173] on div "Gabrielle, Je vous confirme la bonne réception des billets. J'ai seulement pu f…" at bounding box center [784, 136] width 510 height 89
click at [645, 84] on icon at bounding box center [644, 81] width 8 height 8
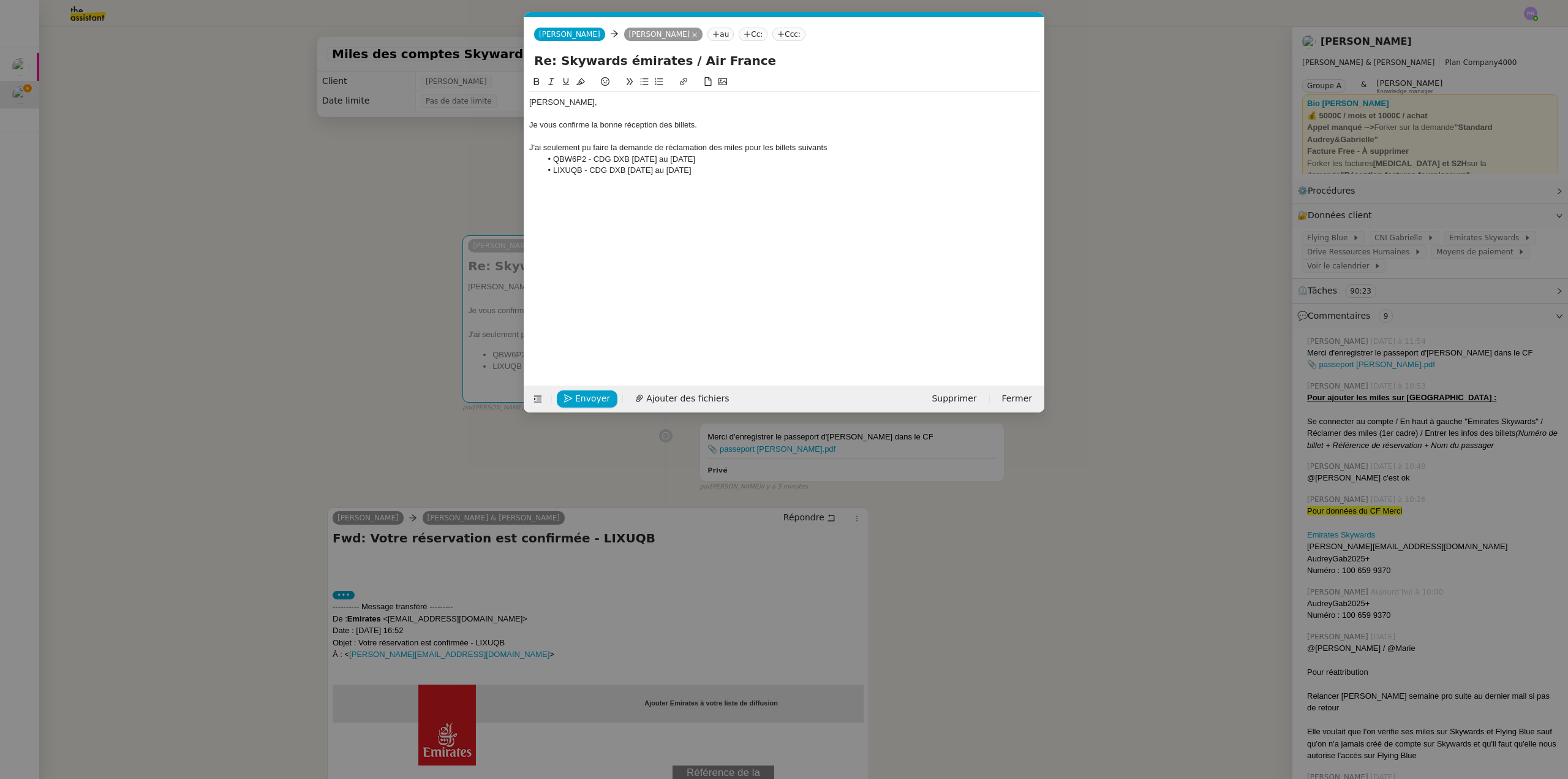
click at [660, 135] on div at bounding box center [784, 136] width 510 height 11
click at [831, 145] on div "J'ai seulement pu faire la demande de réclamation des miles pour les billets su…" at bounding box center [784, 147] width 510 height 11
click at [738, 173] on li "LIXUQB - CDG DXB 21 juillet au 24 juillet" at bounding box center [791, 170] width 499 height 11
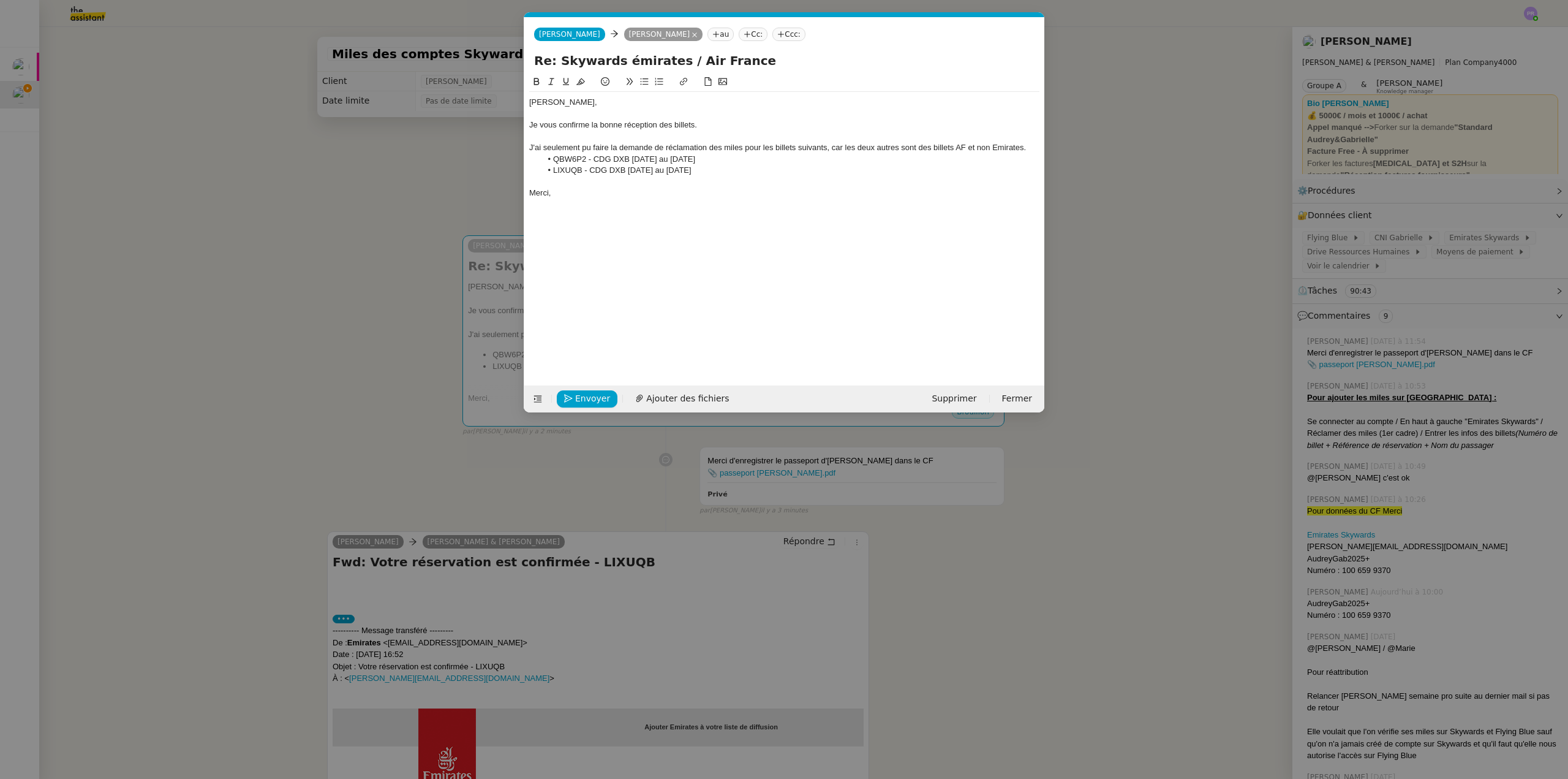
click at [961, 147] on div "J'ai seulement pu faire la demande de réclamation des miles pour les billets su…" at bounding box center [784, 147] width 510 height 11
click at [222, 217] on nz-modal-container "Service TA - VOYAGE - PROPOSITION GLOBALE A utiliser dans le cadre de propositi…" at bounding box center [784, 390] width 1568 height 779
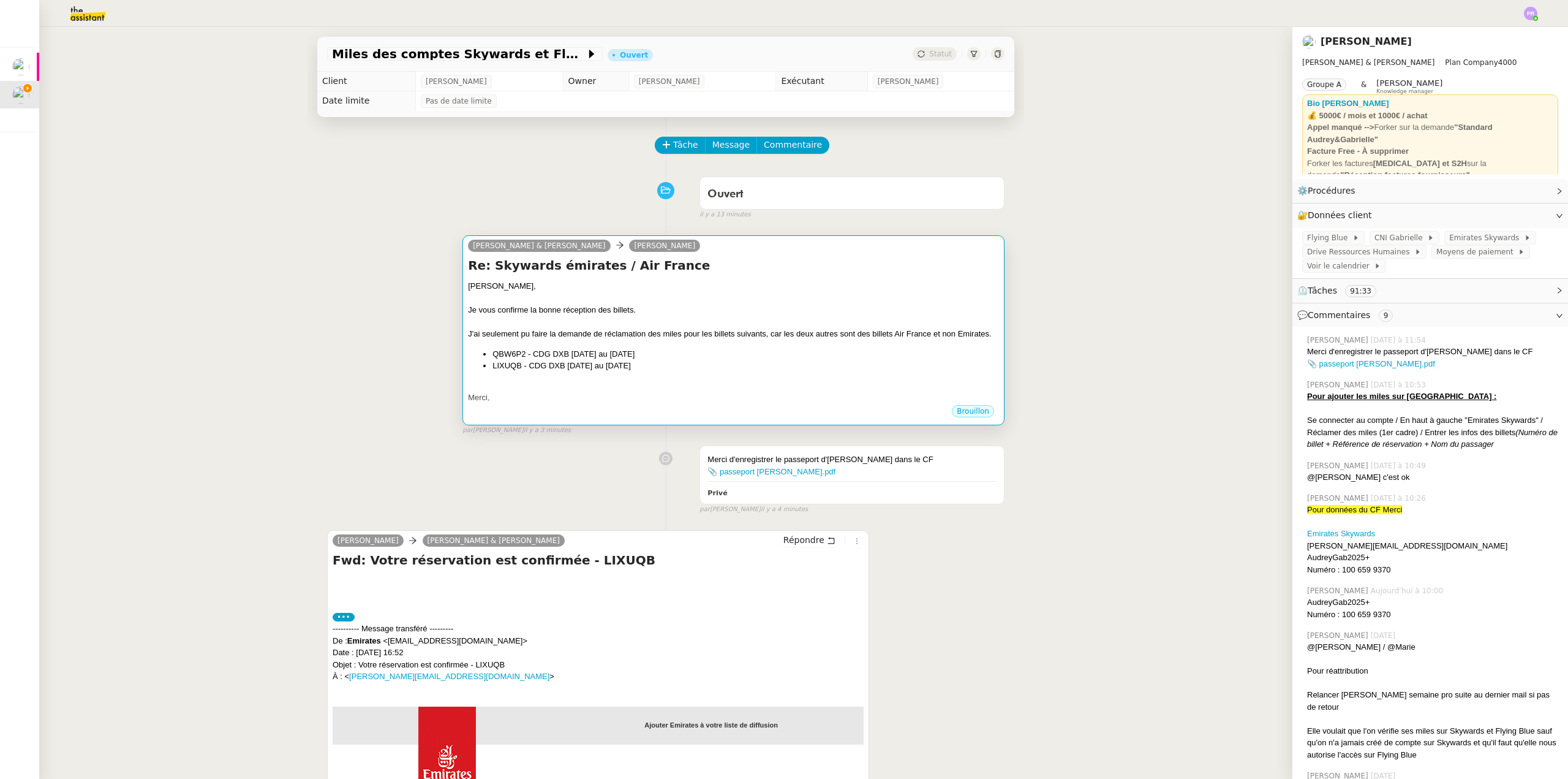
click at [709, 338] on div "J'ai seulement pu faire la demande de réclamation des miles pour les billets su…" at bounding box center [734, 333] width 531 height 12
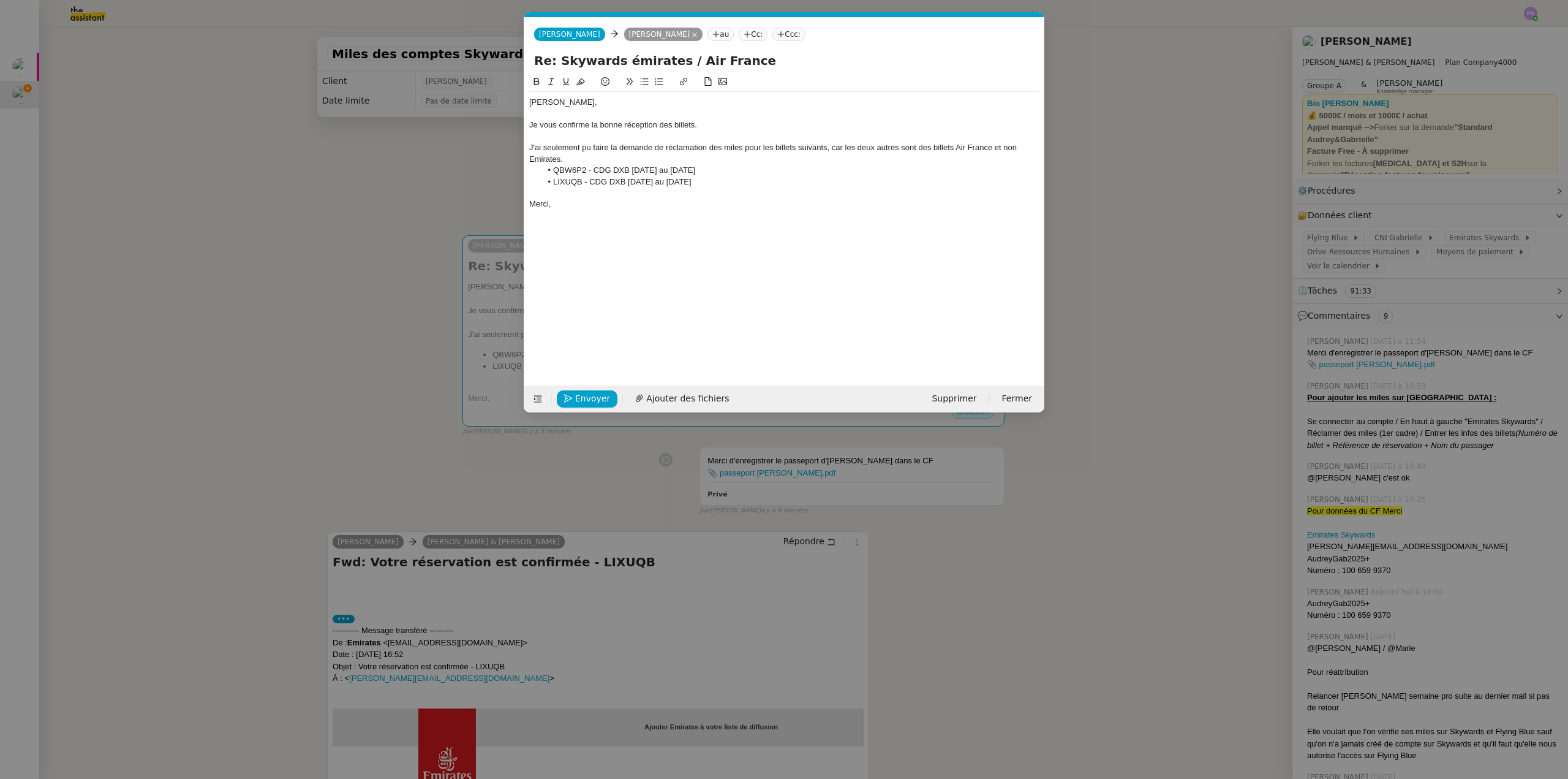
scroll to position [0, 25]
drag, startPoint x: 543, startPoint y: 147, endPoint x: 551, endPoint y: 143, distance: 8.9
click at [544, 147] on div "J'ai seulement pu faire la demande de réclamation des miles pour les billets su…" at bounding box center [784, 154] width 510 height 23
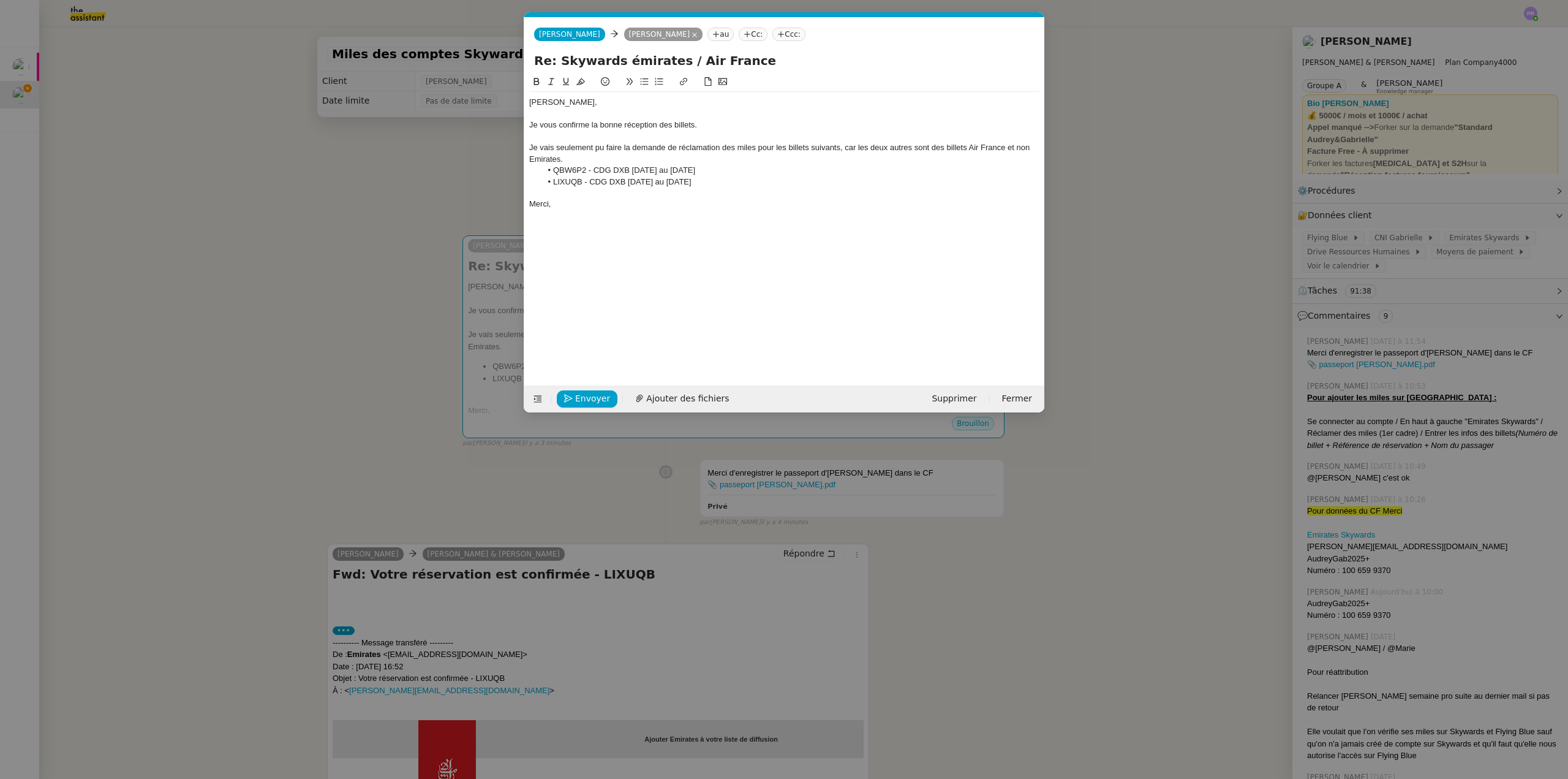
click at [595, 151] on div "Je vais seulement pu faire la demande de réclamation des miles pour les billets…" at bounding box center [784, 154] width 510 height 23
click at [611, 148] on div "Je vais seulement pourvoir faire la demande de réclamation des miles pour les b…" at bounding box center [784, 154] width 510 height 23
click at [0, 0] on lt-span "po uv oir" at bounding box center [0, 0] width 0 height 0
click at [723, 184] on li "LIXUQB - CDG DXB 21 juillet au 24 juillet" at bounding box center [791, 182] width 499 height 11
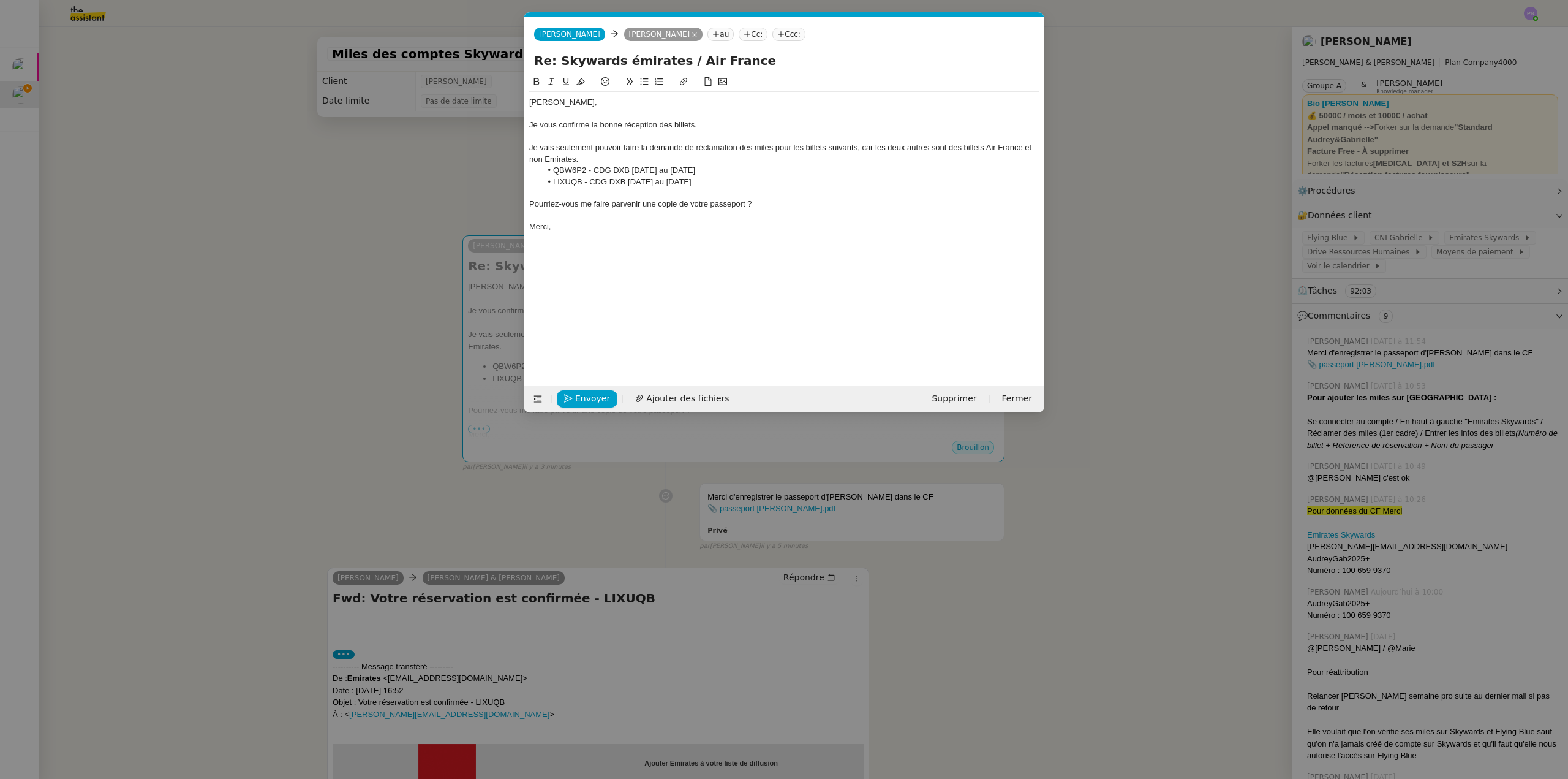
click at [672, 204] on div "Pourriez-vous me faire parvenir une copie de votre passeport ?" at bounding box center [784, 203] width 510 height 11
click at [647, 78] on icon at bounding box center [644, 81] width 8 height 8
click at [782, 199] on li "Pourriez-vous me faire parvenir une copie de votre passeport ?" at bounding box center [791, 203] width 499 height 11
click at [554, 169] on li "QBW6P2 - CDG DXB 18 avril au 24 avril" at bounding box center [791, 170] width 499 height 11
click at [553, 181] on li "LIXUQB - CDG DXB 21 juillet au 24 juillet" at bounding box center [791, 182] width 499 height 11
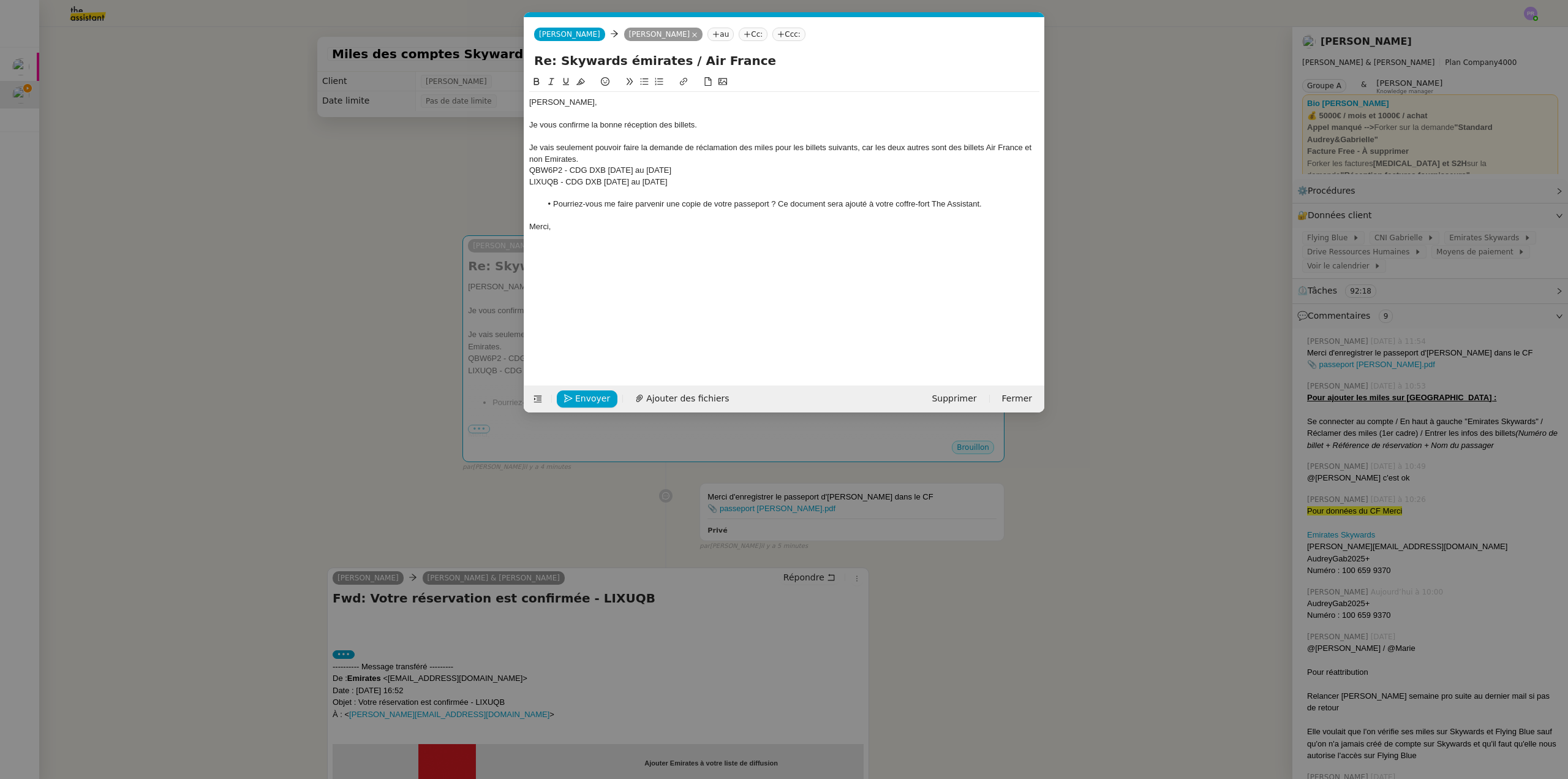
click at [555, 138] on div at bounding box center [784, 136] width 510 height 11
drag, startPoint x: 977, startPoint y: 206, endPoint x: 780, endPoint y: 200, distance: 197.1
click at [780, 200] on li "Pourriez-vous me faire parvenir une copie de votre passeport ? Ce document sera…" at bounding box center [791, 203] width 499 height 11
click at [552, 80] on icon at bounding box center [550, 82] width 6 height 7
click at [770, 157] on div "Je vais seulement pouvoir faire la demande de réclamation des miles pour les bi…" at bounding box center [784, 154] width 510 height 23
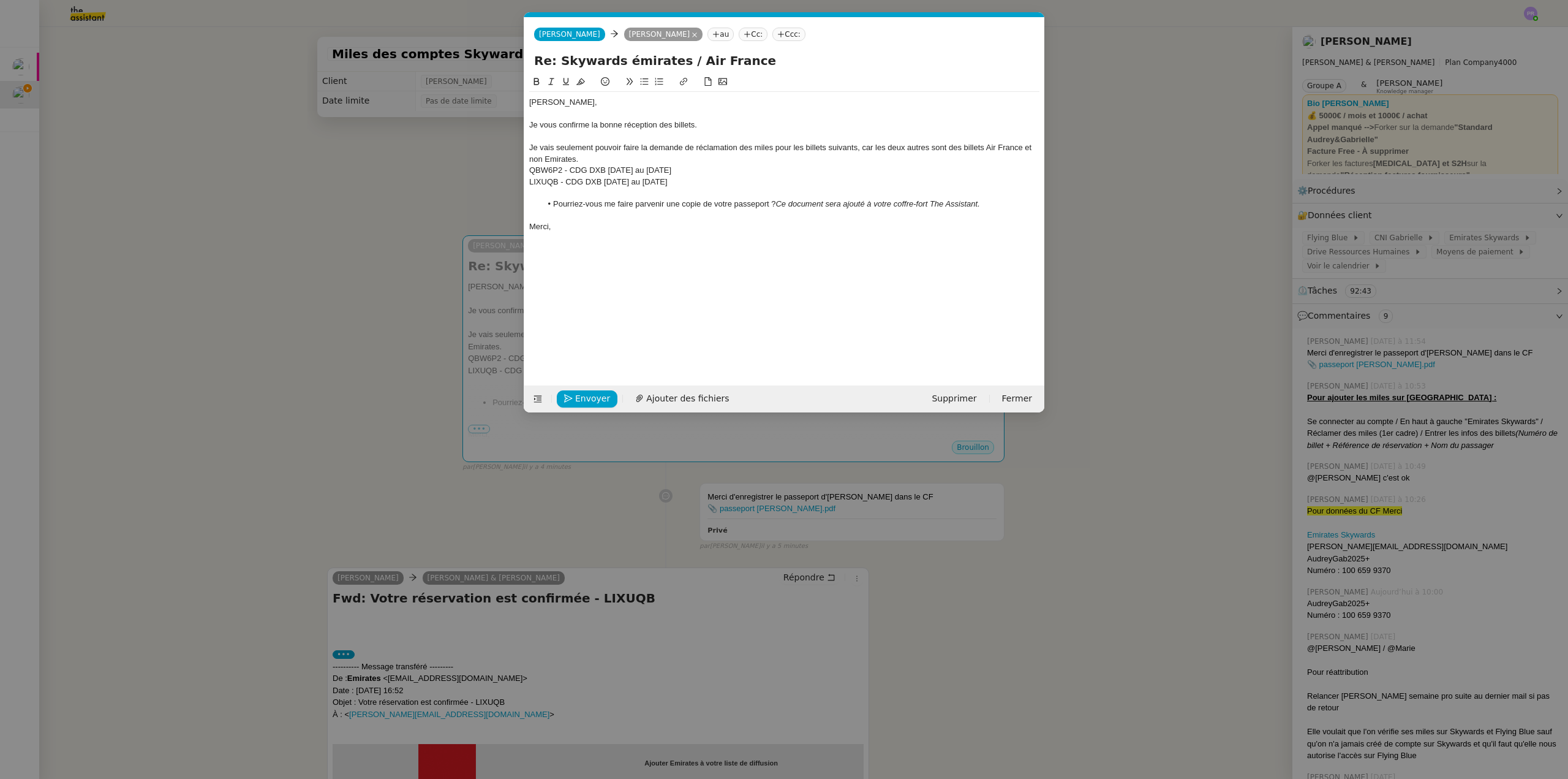
click at [620, 222] on div "Merci," at bounding box center [784, 226] width 510 height 11
drag, startPoint x: 682, startPoint y: 202, endPoint x: 769, endPoint y: 200, distance: 87.0
click at [769, 200] on li "Pourriez-vous me faire parvenir une copie de votre passeport ? Ce document sera…" at bounding box center [791, 203] width 499 height 11
click at [535, 78] on icon at bounding box center [536, 81] width 8 height 8
click at [735, 171] on div "QBW6P2 - CDG DXB 18 avril au 24 avril" at bounding box center [784, 170] width 510 height 11
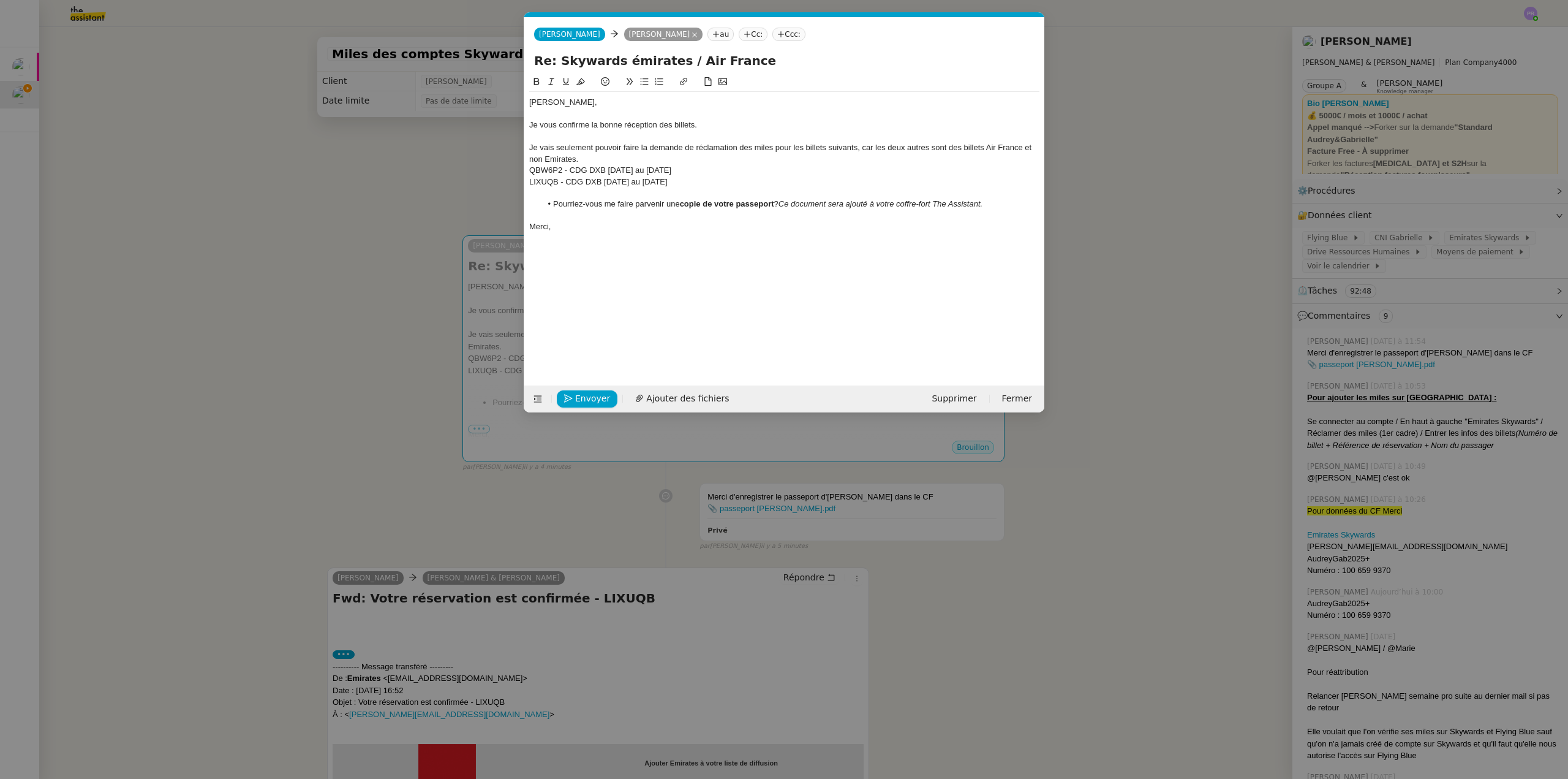
click at [590, 220] on div at bounding box center [784, 215] width 510 height 11
click at [776, 203] on li "Pourriez-vous me faire parvenir une copie de votre passeport ? Ce document sera…" at bounding box center [791, 203] width 499 height 11
drag, startPoint x: 779, startPoint y: 203, endPoint x: 937, endPoint y: 209, distance: 158.1
click at [937, 209] on li "Pourriez-vous me faire parvenir une copie de votre passeport afin que je puisse…" at bounding box center [791, 210] width 499 height 23
click at [538, 80] on icon at bounding box center [536, 81] width 8 height 8
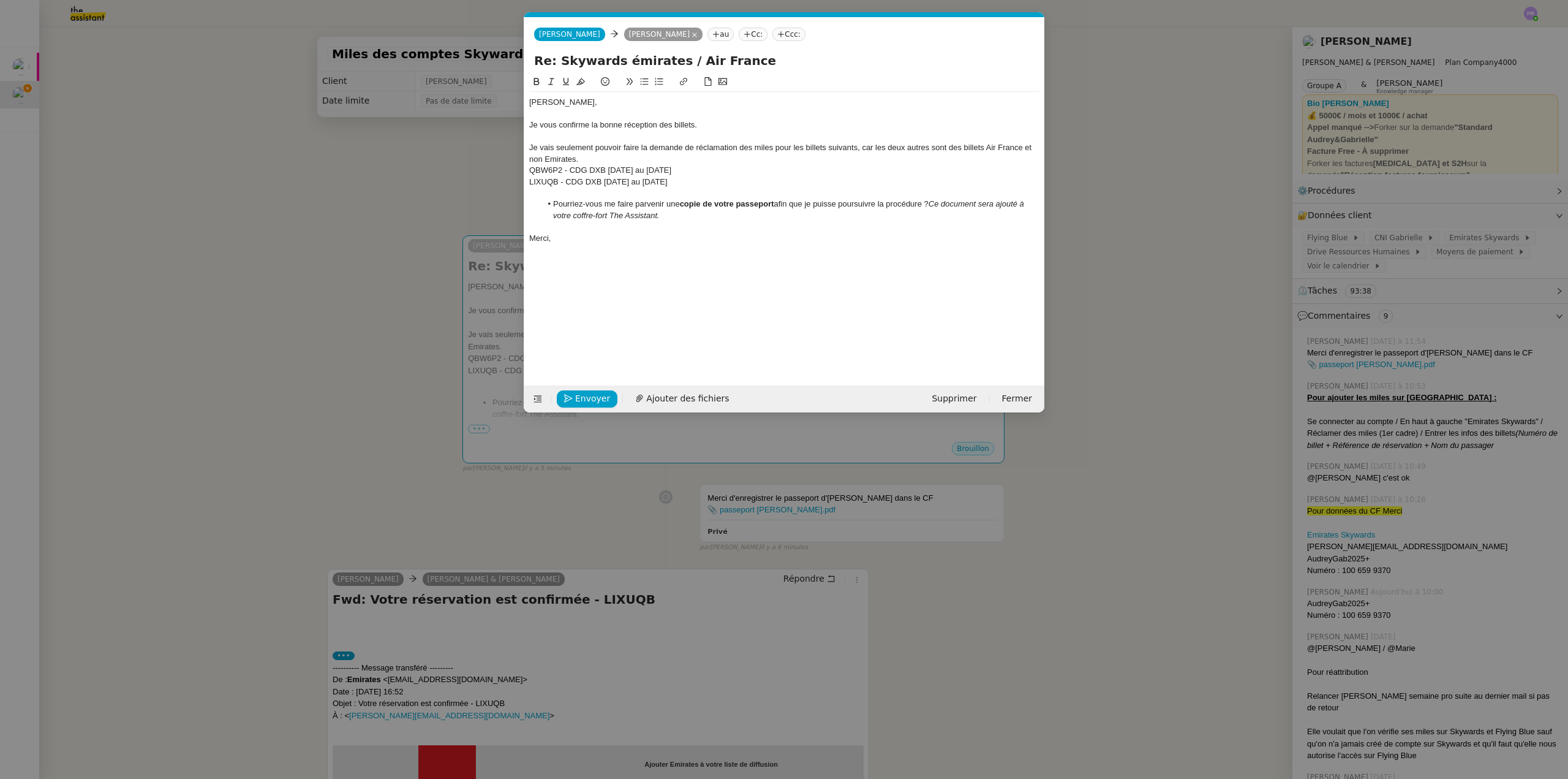
click at [906, 231] on div at bounding box center [784, 226] width 510 height 11
click at [985, 203] on em "Ce document sera ajouté à votre coffre-fort The Assistant." at bounding box center [789, 209] width 473 height 20
drag, startPoint x: 938, startPoint y: 201, endPoint x: 946, endPoint y: 195, distance: 10.0
click at [938, 201] on em "Ce document sera ajouté à votre coffre-fort The Assistant." at bounding box center [789, 209] width 473 height 20
click at [631, 227] on em "Le document ne se trouve ni dans le Drive RH ni dans votre coffre-fort The Assi…" at bounding box center [679, 226] width 299 height 9
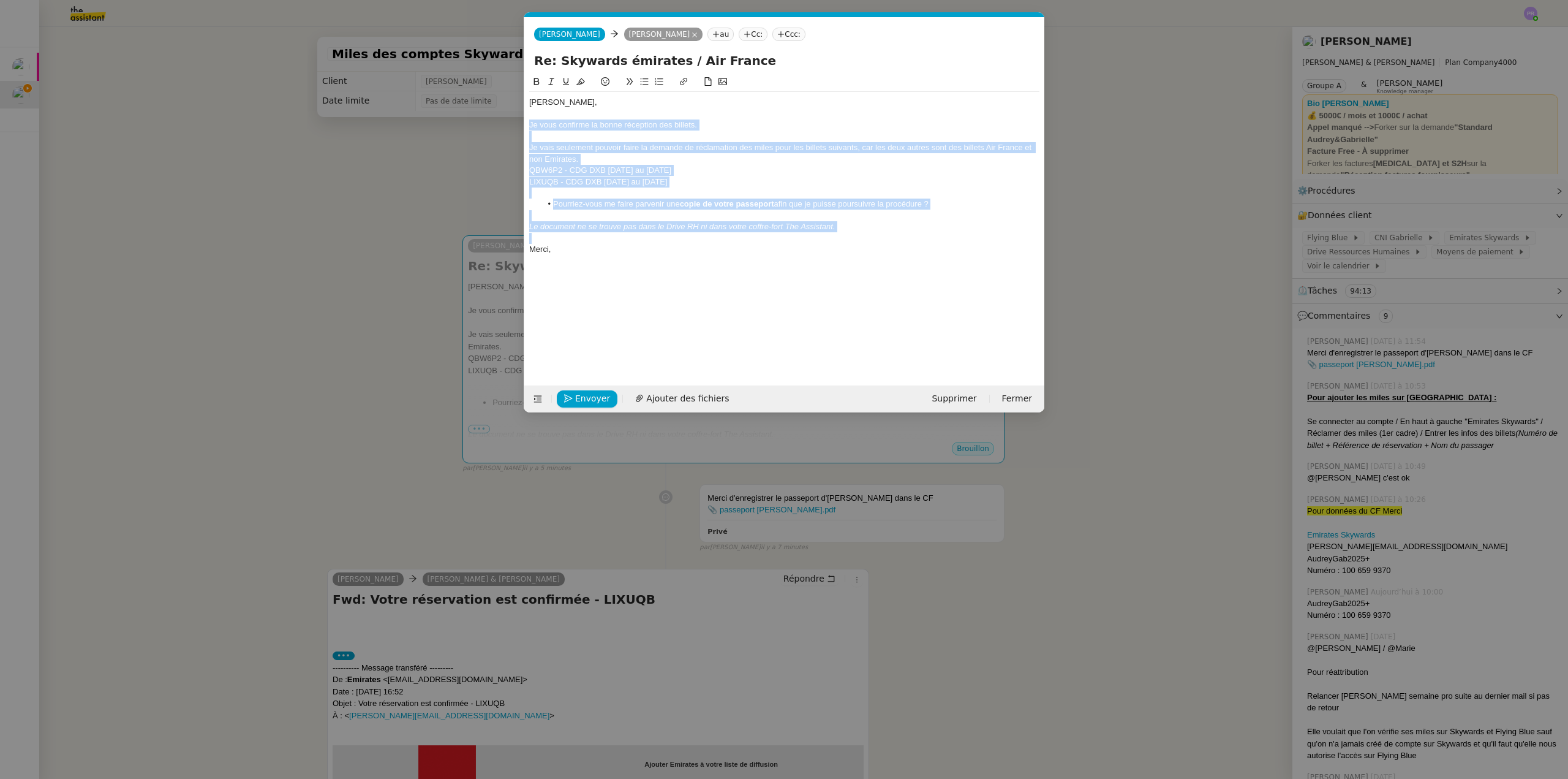
drag, startPoint x: 854, startPoint y: 239, endPoint x: 493, endPoint y: 122, distance: 379.5
click at [493, 122] on nz-modal-container "Service TA - VOYAGE - PROPOSITION GLOBALE A utiliser dans le cadre de propositi…" at bounding box center [784, 390] width 1568 height 779
copy div "Je vous confirme la bonne réception des billets. Je vais seulement pouvoir fair…"
click at [591, 140] on div at bounding box center [784, 136] width 510 height 11
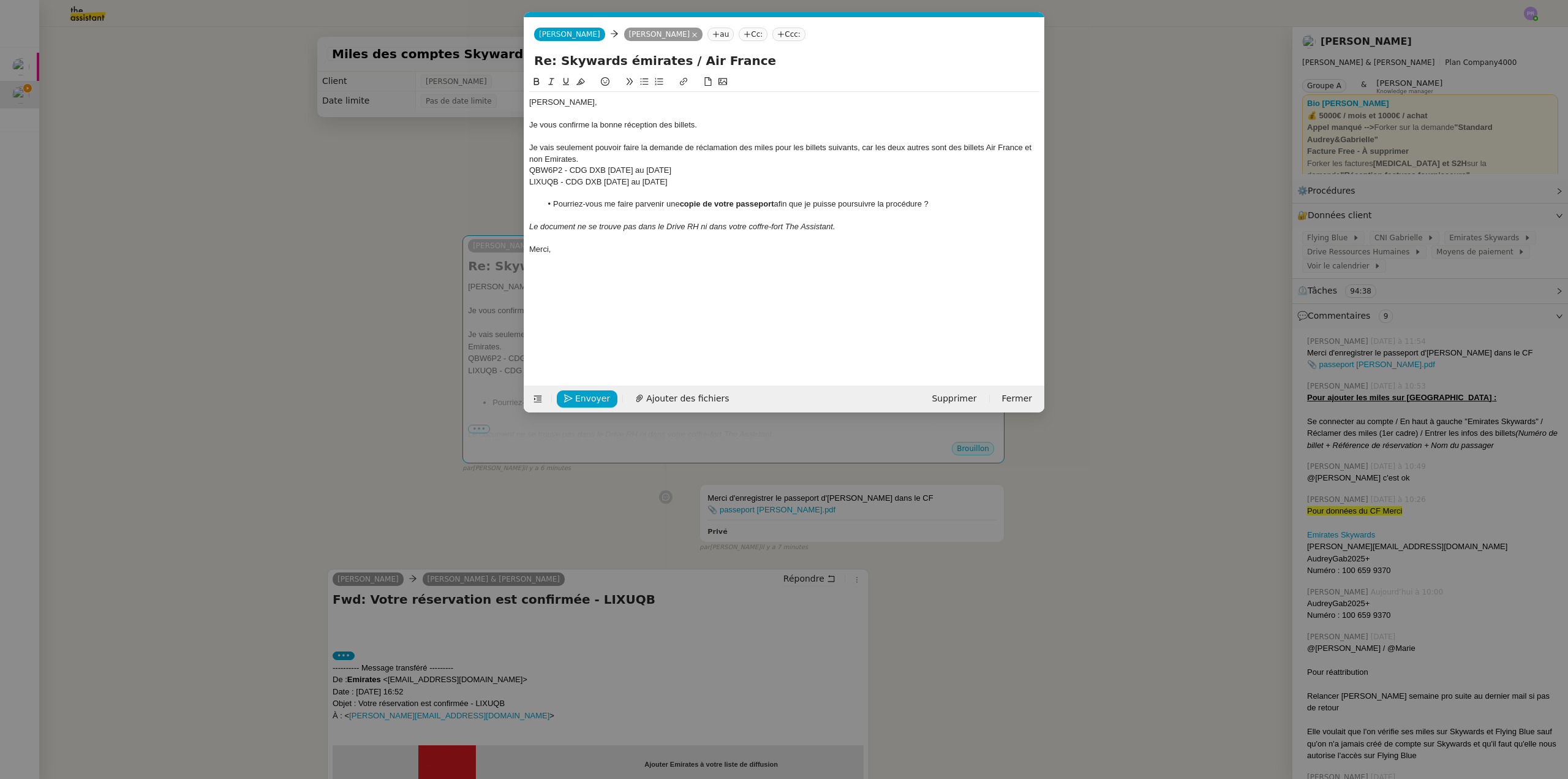
click at [704, 126] on div "Je vous confirme la bonne réception des billets." at bounding box center [784, 124] width 510 height 11
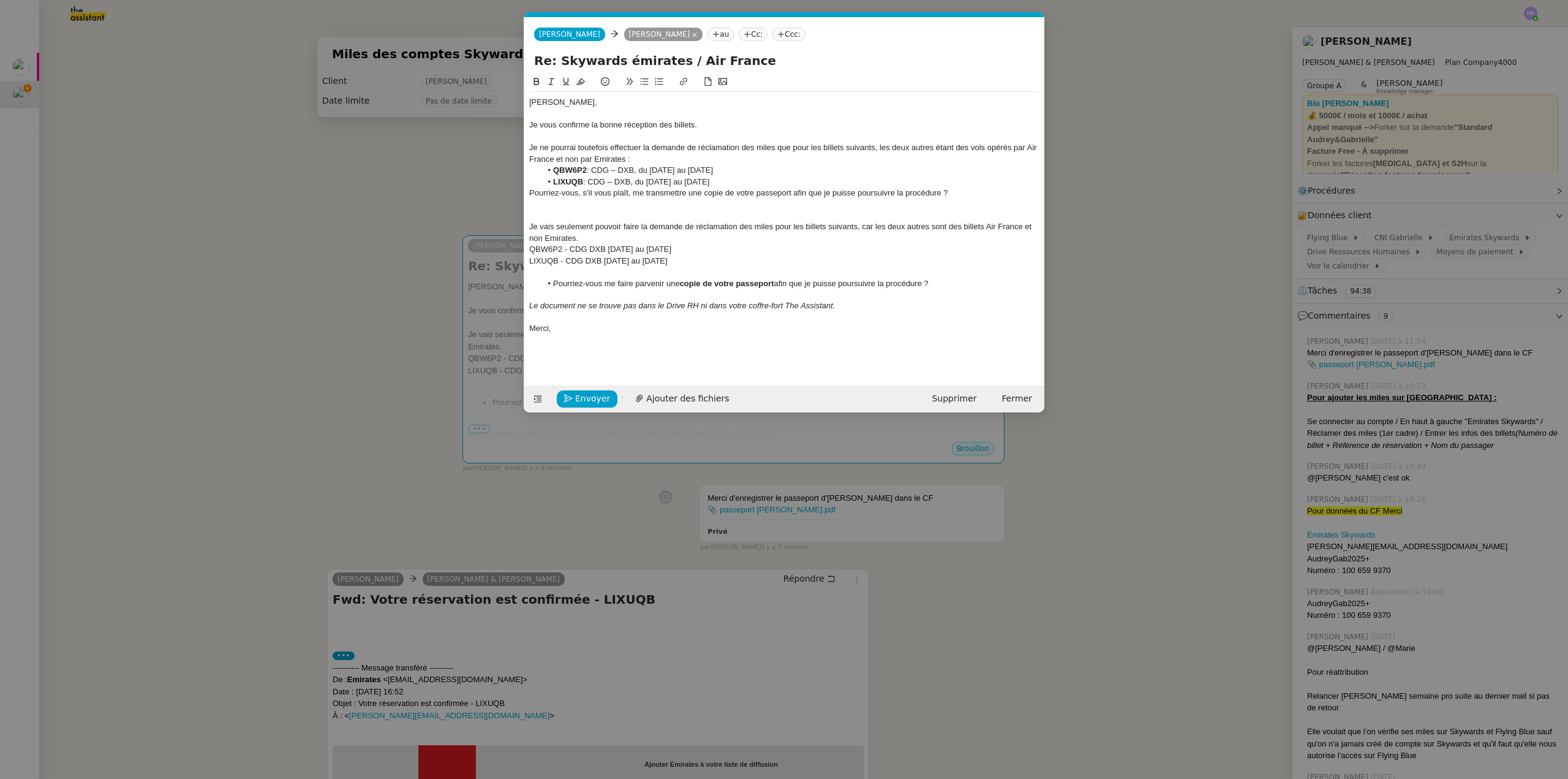
scroll to position [0, 0]
click at [611, 147] on div "Je ne pourrai toutefois effectuer la demande de réclamation des miles que pour …" at bounding box center [784, 154] width 510 height 23
click at [529, 147] on nz-spin "Gabrielle, Je vous confirme la bonne réception des billets. Je ne pourrai toute…" at bounding box center [784, 222] width 520 height 296
click at [531, 145] on div "Je ne pourrai toutefois effectuer la demande de réclamation des miles que pour …" at bounding box center [784, 154] width 510 height 23
drag, startPoint x: 645, startPoint y: 149, endPoint x: 611, endPoint y: 146, distance: 34.1
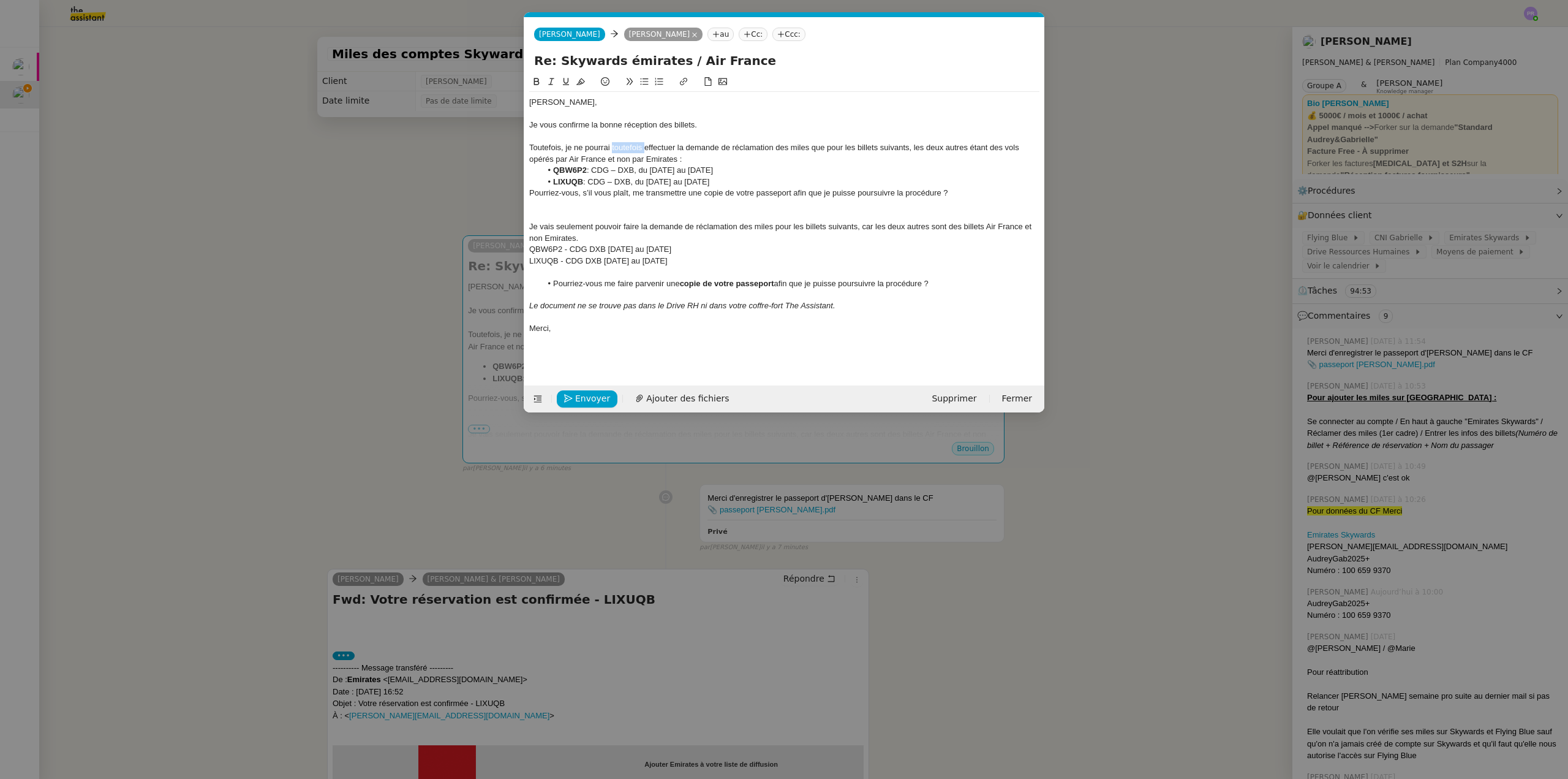
click at [611, 146] on div "Toutefois, je ne pourrai toutefois effectuer la demande de réclamation des mile…" at bounding box center [784, 154] width 510 height 23
click at [809, 177] on li "LIXUQB : CDG – DXB, du 21 au 24 juillet" at bounding box center [791, 182] width 499 height 11
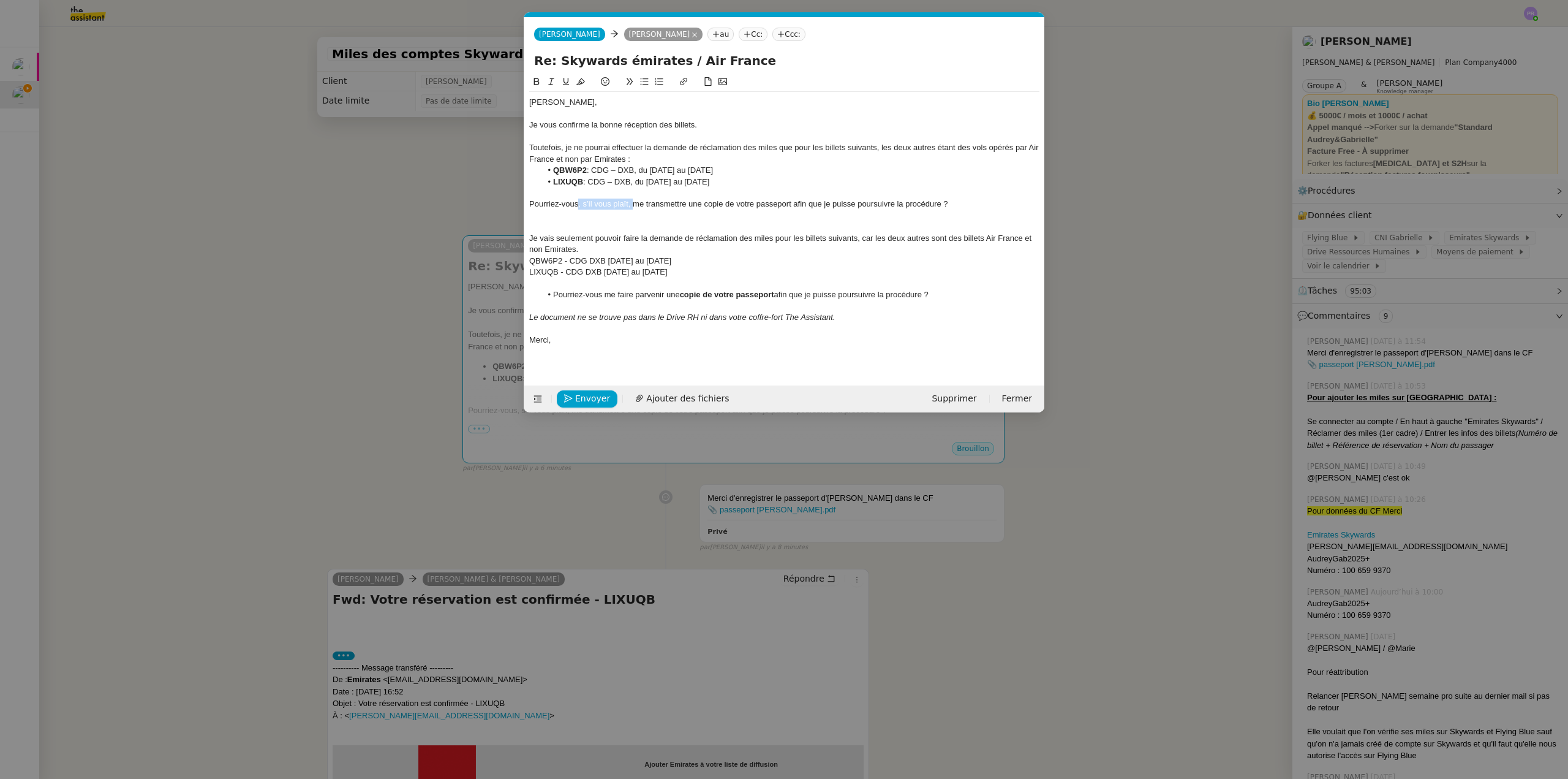
drag, startPoint x: 633, startPoint y: 205, endPoint x: 579, endPoint y: 202, distance: 54.1
click at [579, 202] on div "Pourriez-vous, s’il vous plaît, me transmettre une copie de votre passeport afi…" at bounding box center [784, 203] width 510 height 11
drag, startPoint x: 739, startPoint y: 203, endPoint x: 637, endPoint y: 204, distance: 102.0
click at [637, 204] on div "Pourriez-vous me transmettre une copie de votre passeport afin que je puisse po…" at bounding box center [784, 203] width 510 height 11
click at [534, 78] on icon at bounding box center [536, 81] width 8 height 8
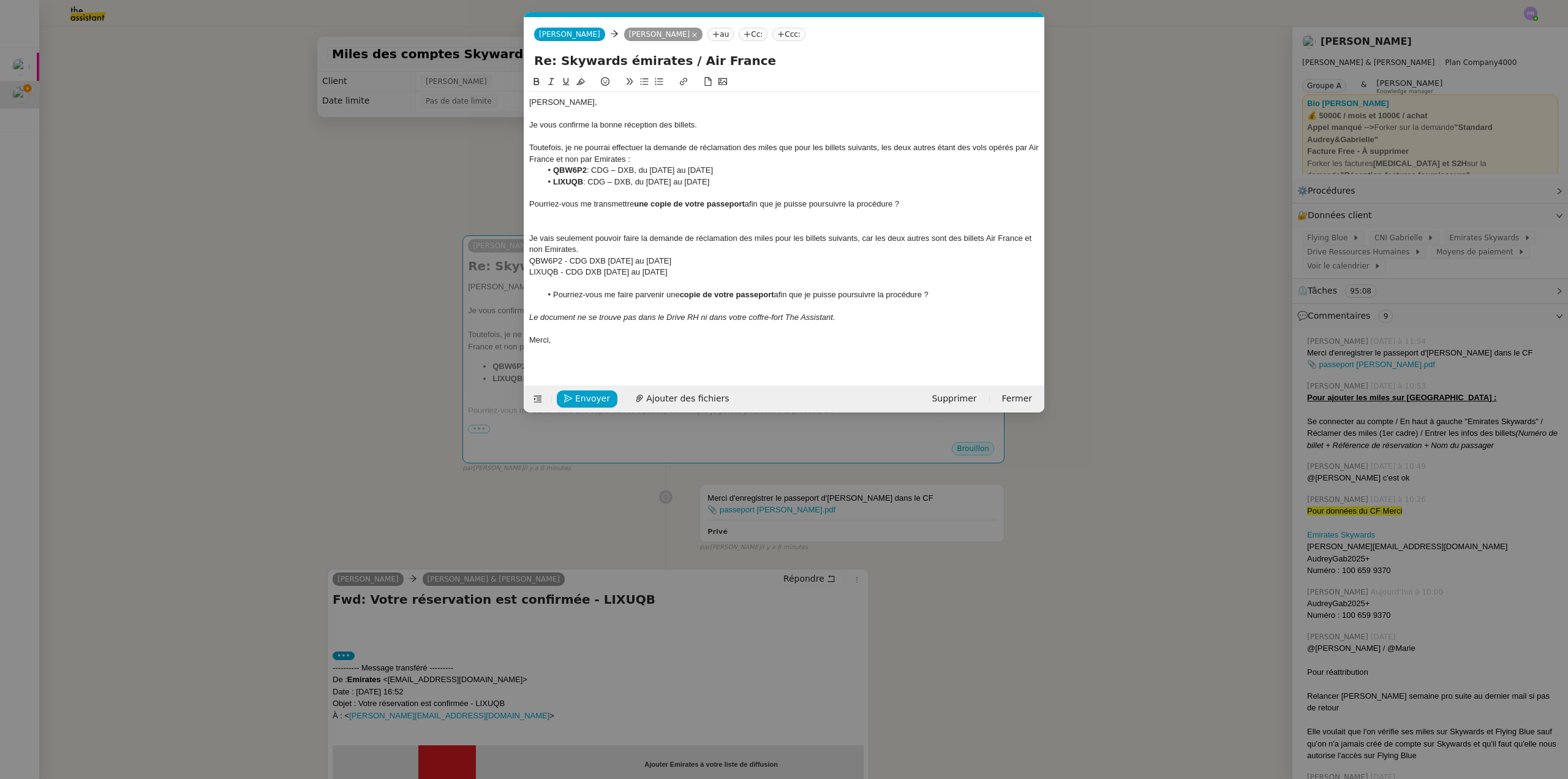
click at [708, 218] on div at bounding box center [784, 215] width 510 height 11
drag, startPoint x: 949, startPoint y: 296, endPoint x: 517, endPoint y: 223, distance: 438.1
click at [517, 223] on nz-modal-container "Service TA - VOYAGE - PROPOSITION GLOBALE A utiliser dans le cadre de propositi…" at bounding box center [784, 390] width 1568 height 779
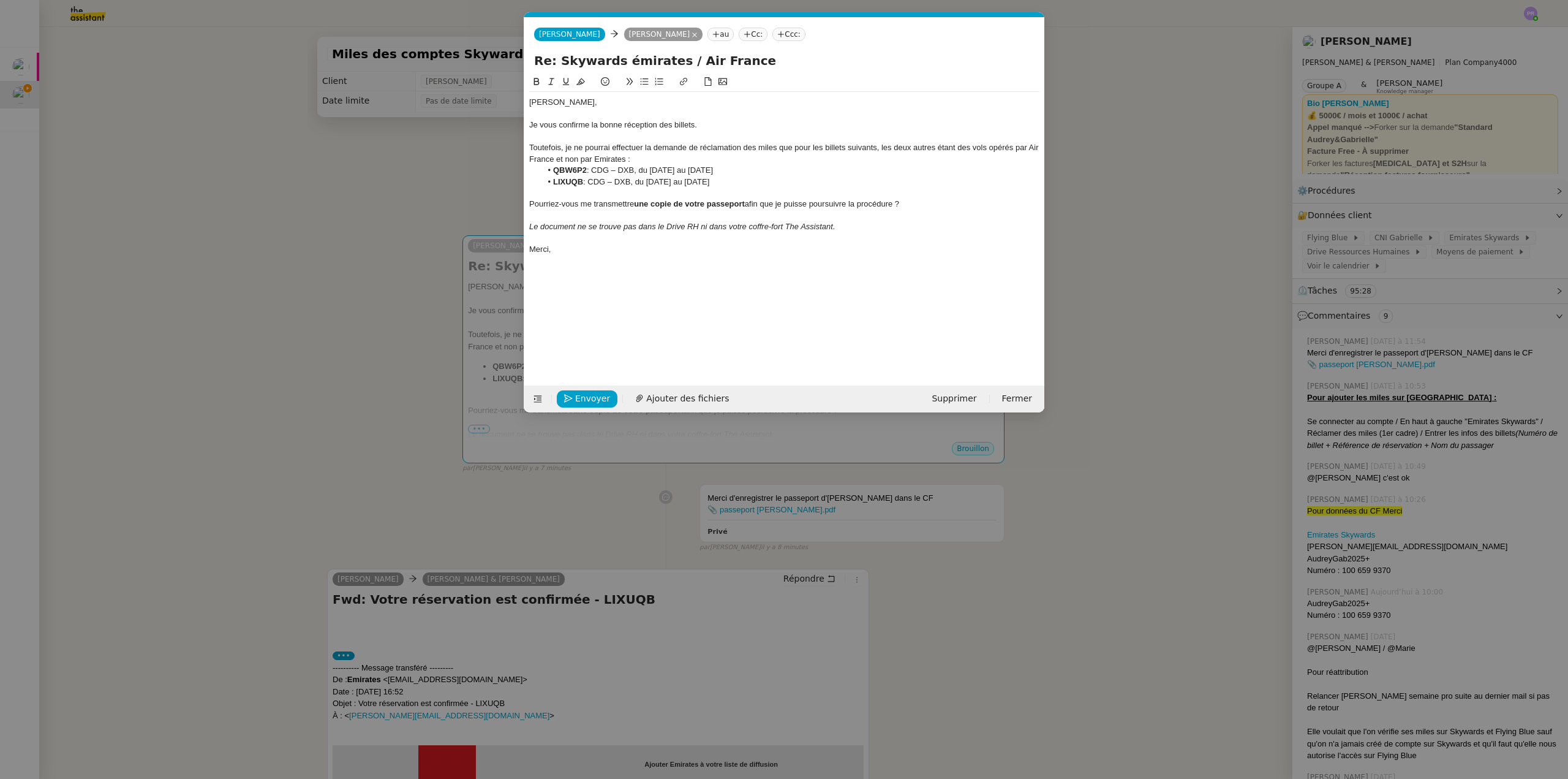
click at [610, 143] on div "Toutefois, je ne pourrai effectuer la demande de réclamation des miles que pour…" at bounding box center [784, 154] width 510 height 23
click at [639, 170] on li "QBW6P2 : CDG – DXB, du 18 au 24 avril" at bounding box center [791, 170] width 499 height 11
click at [636, 183] on li "LIXUQB : CDG – DXB, du 21 au 24 juillet" at bounding box center [791, 182] width 499 height 11
click at [591, 395] on span "Envoyer" at bounding box center [593, 398] width 35 height 14
click at [591, 395] on span "Confirmer l'envoi" at bounding box center [612, 398] width 73 height 14
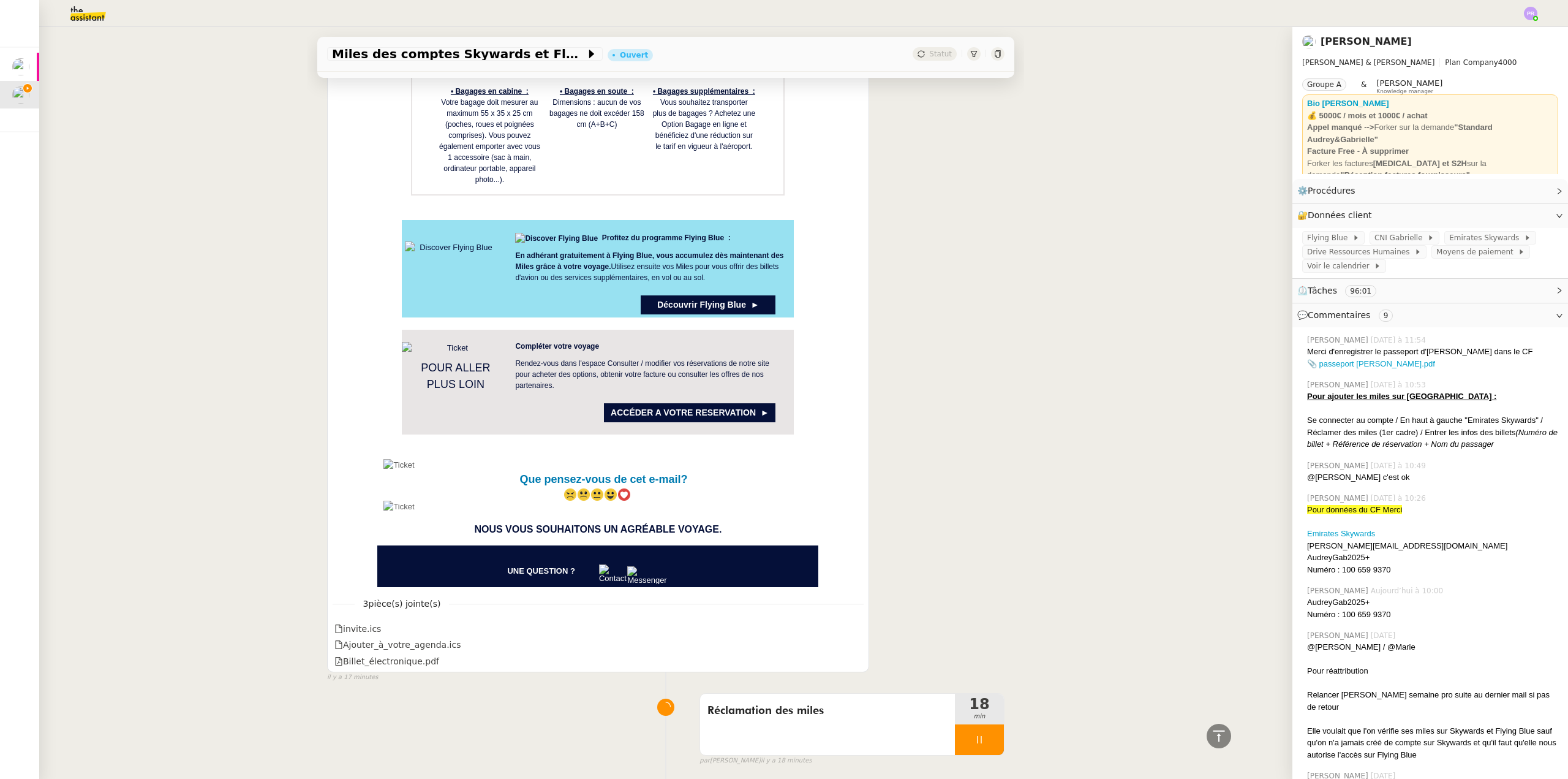
scroll to position [7416, 0]
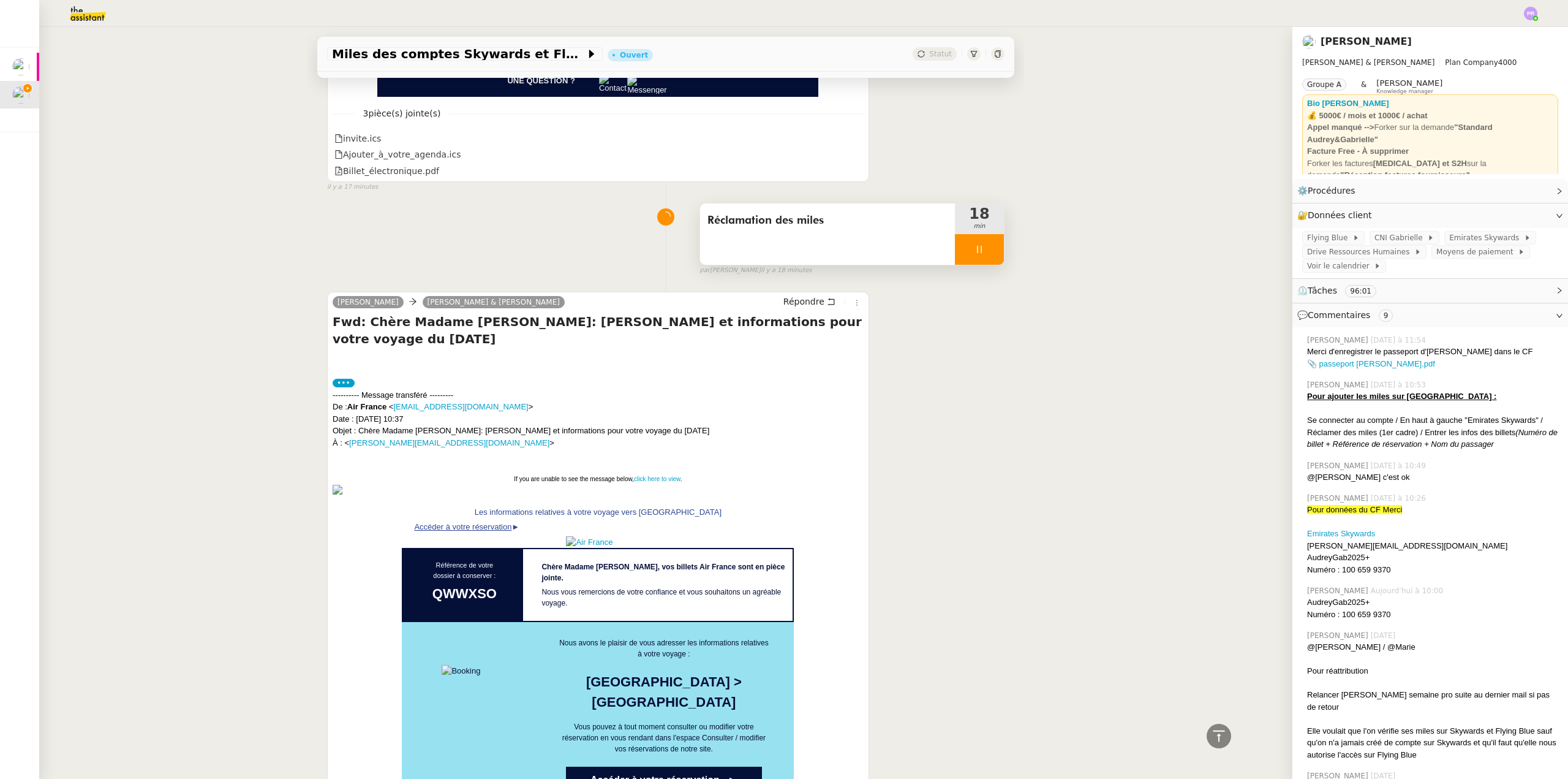
click at [975, 261] on div at bounding box center [979, 249] width 49 height 31
click at [988, 252] on icon at bounding box center [992, 249] width 9 height 7
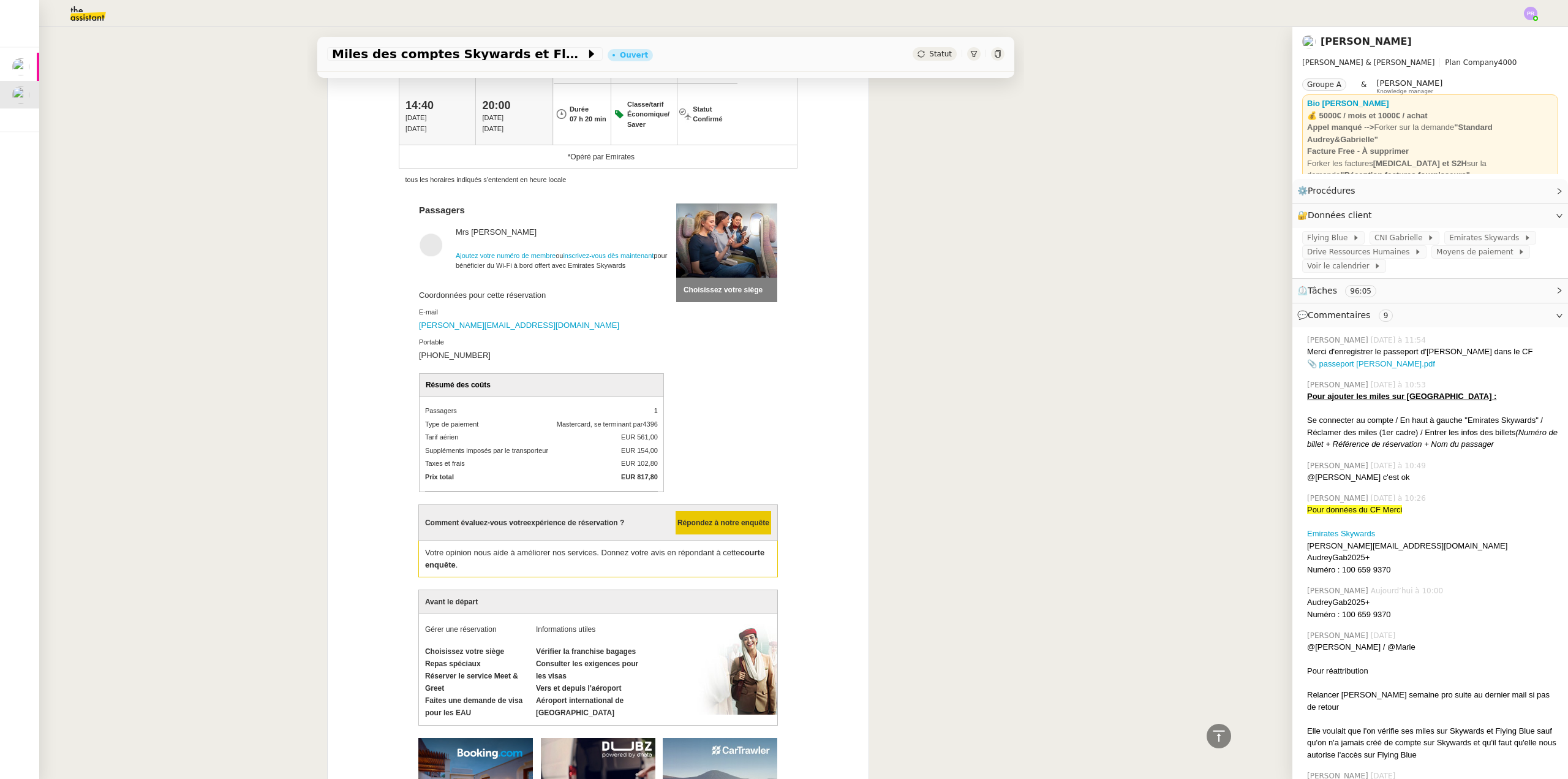
scroll to position [0, 0]
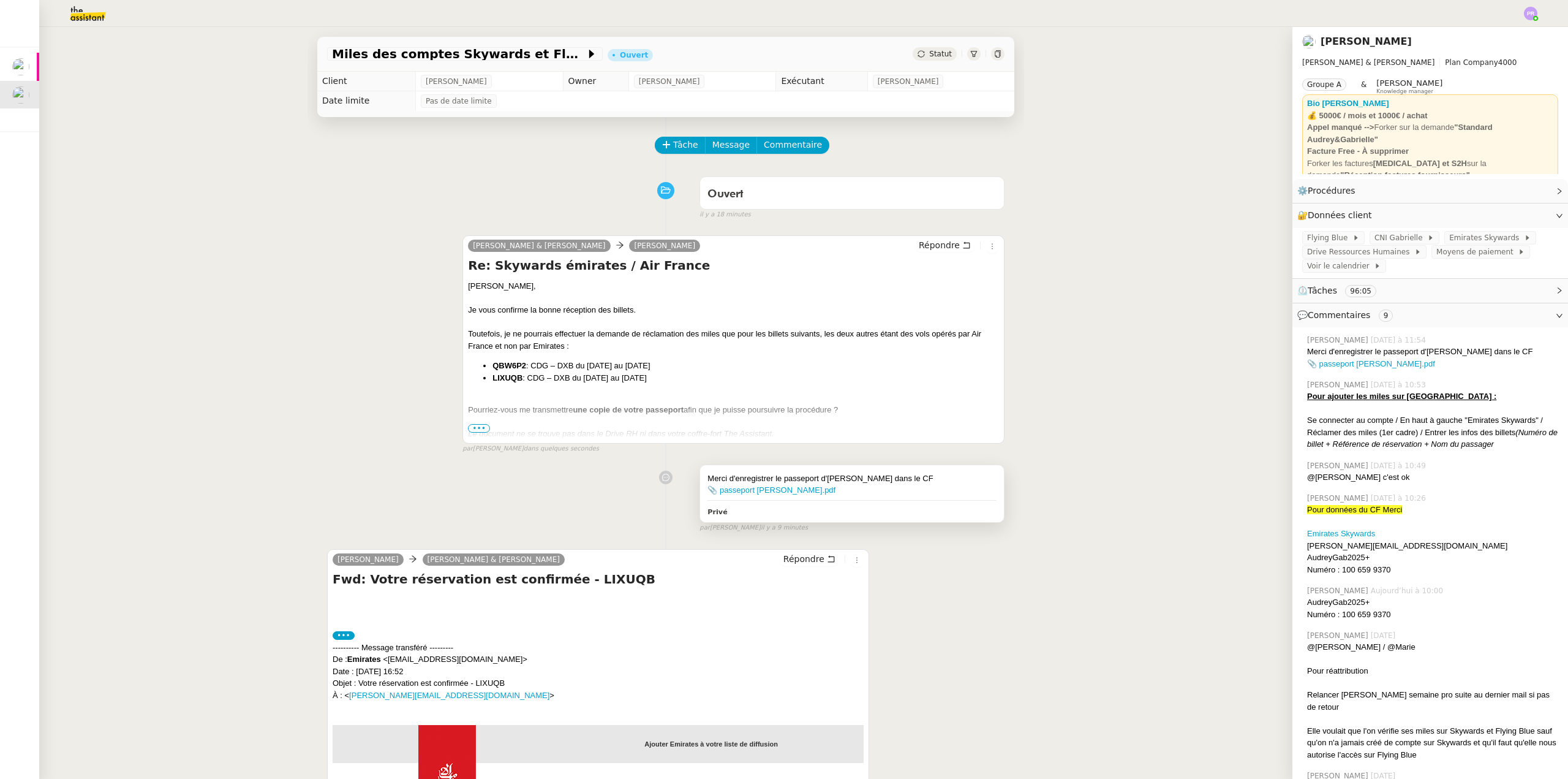
click at [821, 500] on div "Merci d'enregistrer le passeport d'AUDREY dans le CF 📎 passeport audrey.pdf Pri…" at bounding box center [852, 493] width 304 height 57
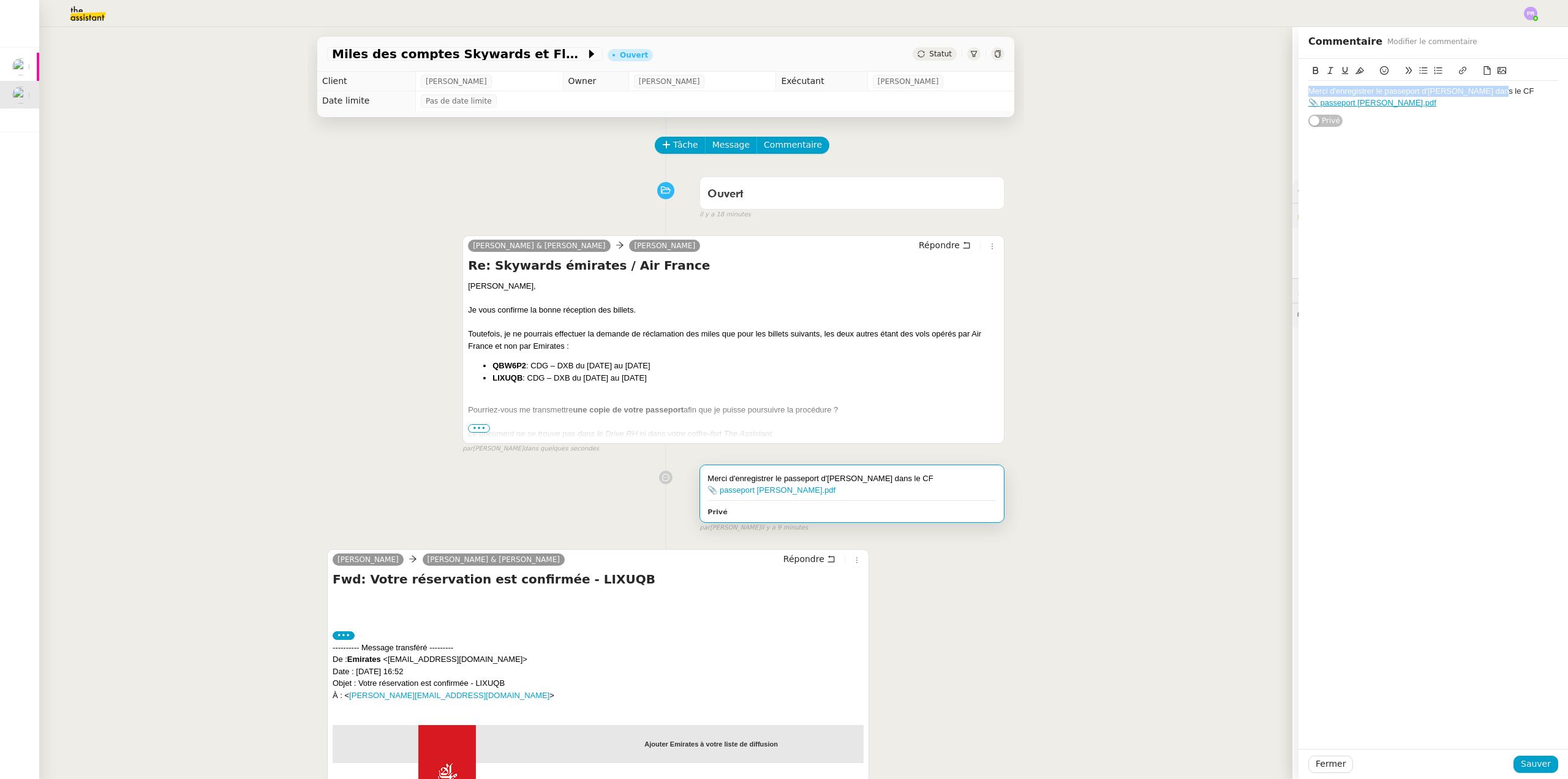
drag, startPoint x: 1509, startPoint y: 89, endPoint x: 1282, endPoint y: 87, distance: 227.0
click at [1282, 87] on app-ticket "Miles des comptes Skywards et Flying Blue Ouvert Statut Client Gabrielle Tavern…" at bounding box center [804, 403] width 1529 height 752
click at [1356, 68] on icon at bounding box center [1360, 70] width 8 height 8
click at [1426, 102] on div "📎 passeport audrey.pdf" at bounding box center [1434, 103] width 250 height 11
click at [1521, 766] on span "Sauver" at bounding box center [1536, 764] width 30 height 14
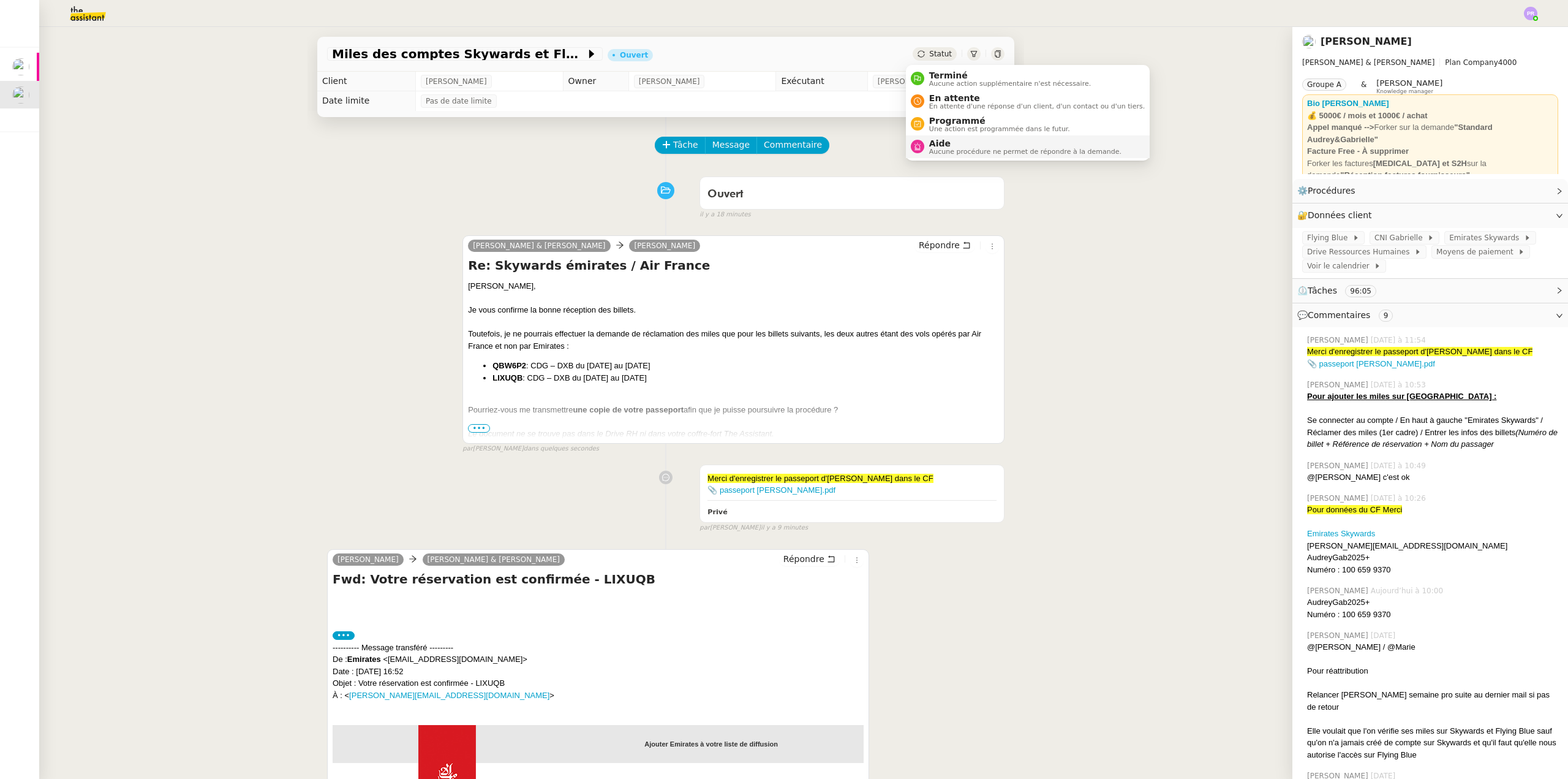
click at [958, 143] on span "Aide" at bounding box center [1025, 143] width 192 height 10
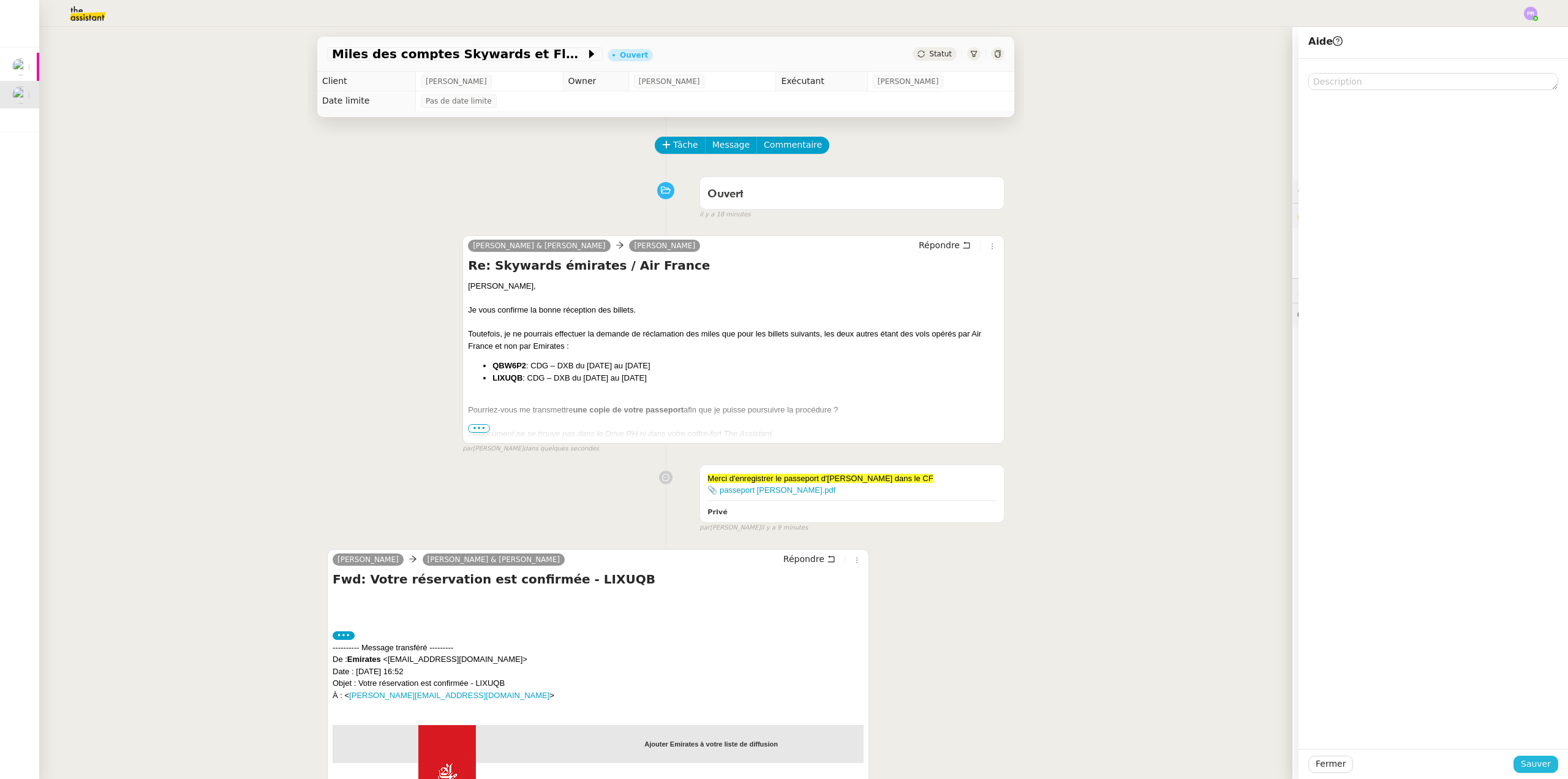
click at [1532, 770] on span "Sauver" at bounding box center [1536, 764] width 30 height 14
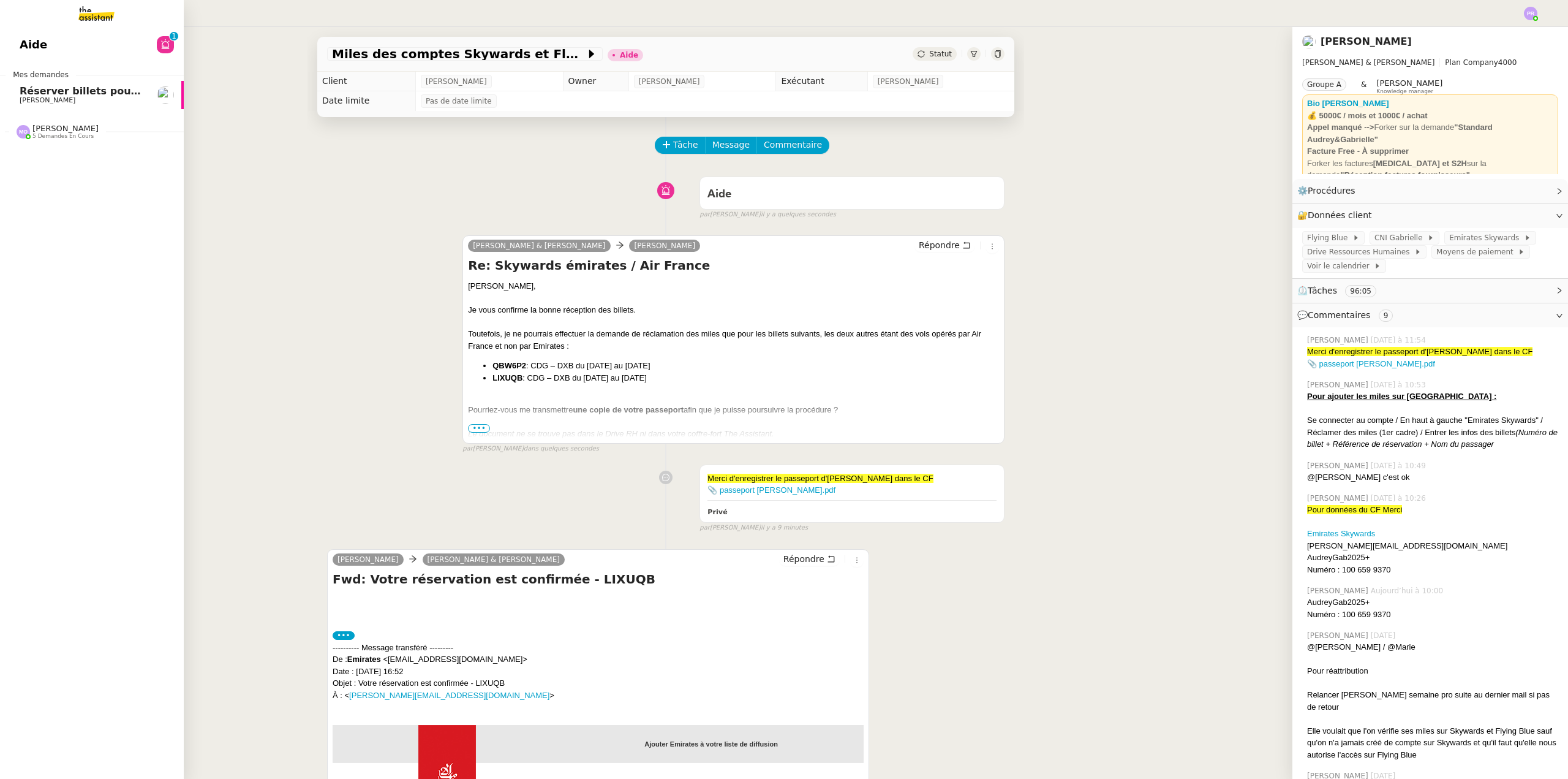
click at [65, 92] on span "Réserver billets pour [GEOGRAPHIC_DATA]" at bounding box center [136, 91] width 234 height 11
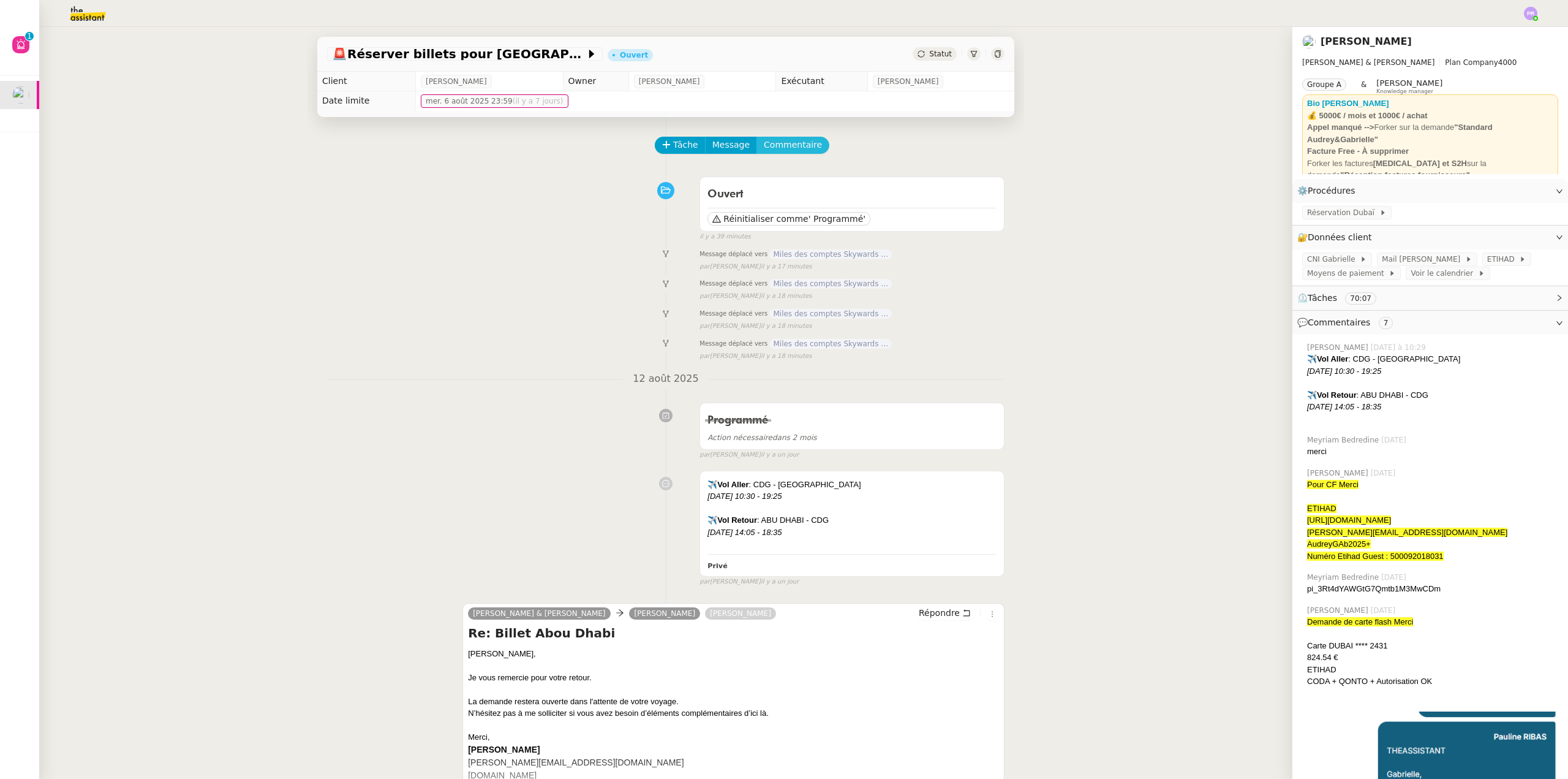
click at [780, 146] on span "Commentaire" at bounding box center [793, 145] width 58 height 14
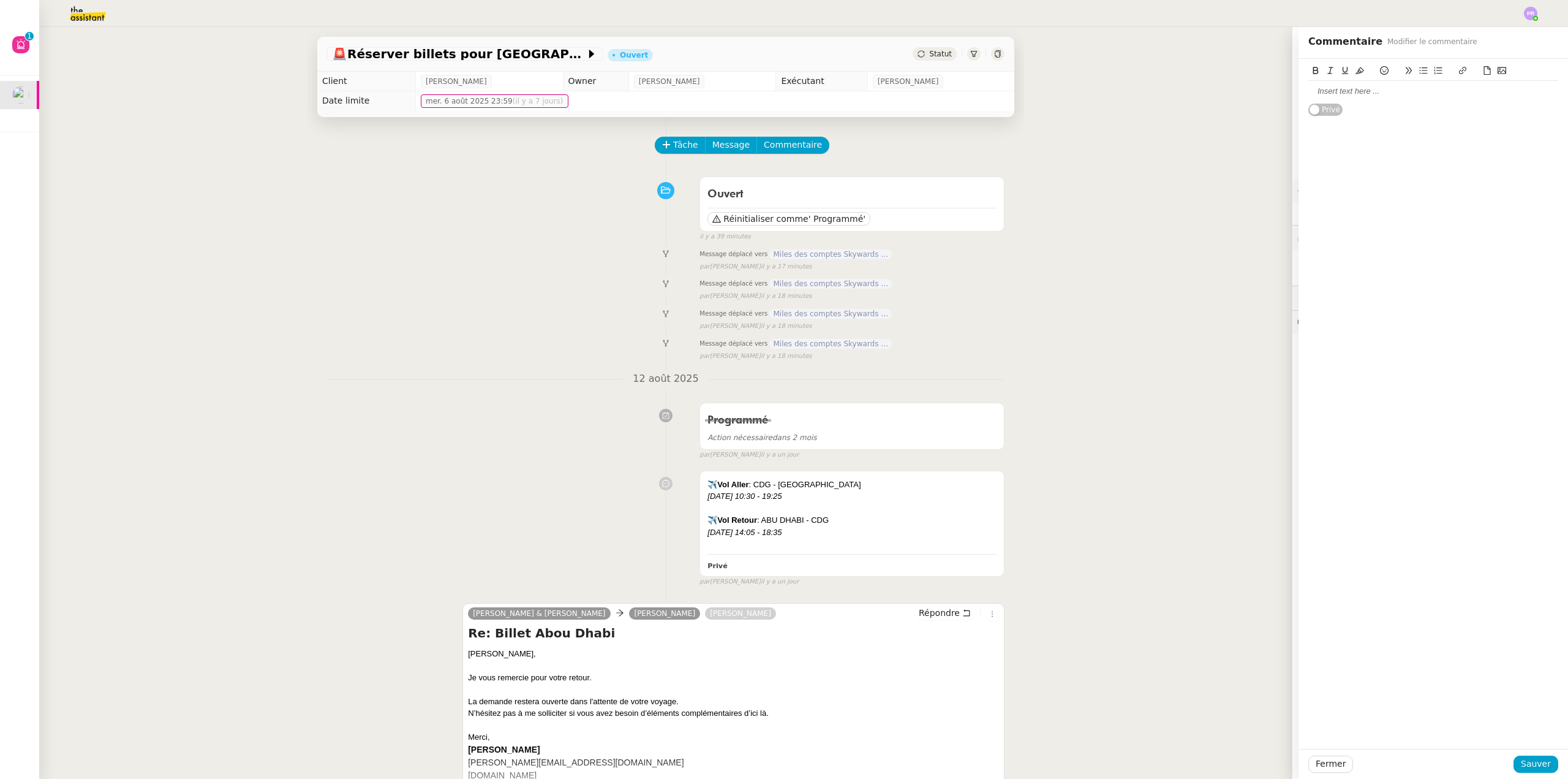
click at [1320, 91] on div at bounding box center [1434, 91] width 250 height 11
click at [1478, 89] on div "Ne pas oublier de faire la demande de réclamationd es miles" at bounding box center [1434, 91] width 250 height 11
click at [1487, 92] on div "Ne pas oublier de faire la demande de réclamation d es miles" at bounding box center [1434, 91] width 250 height 11
click at [1519, 92] on div "Ne pas oublier de faire la demande de réclamation des miles" at bounding box center [1434, 91] width 250 height 11
click at [1527, 768] on span "Sauver" at bounding box center [1536, 764] width 30 height 14
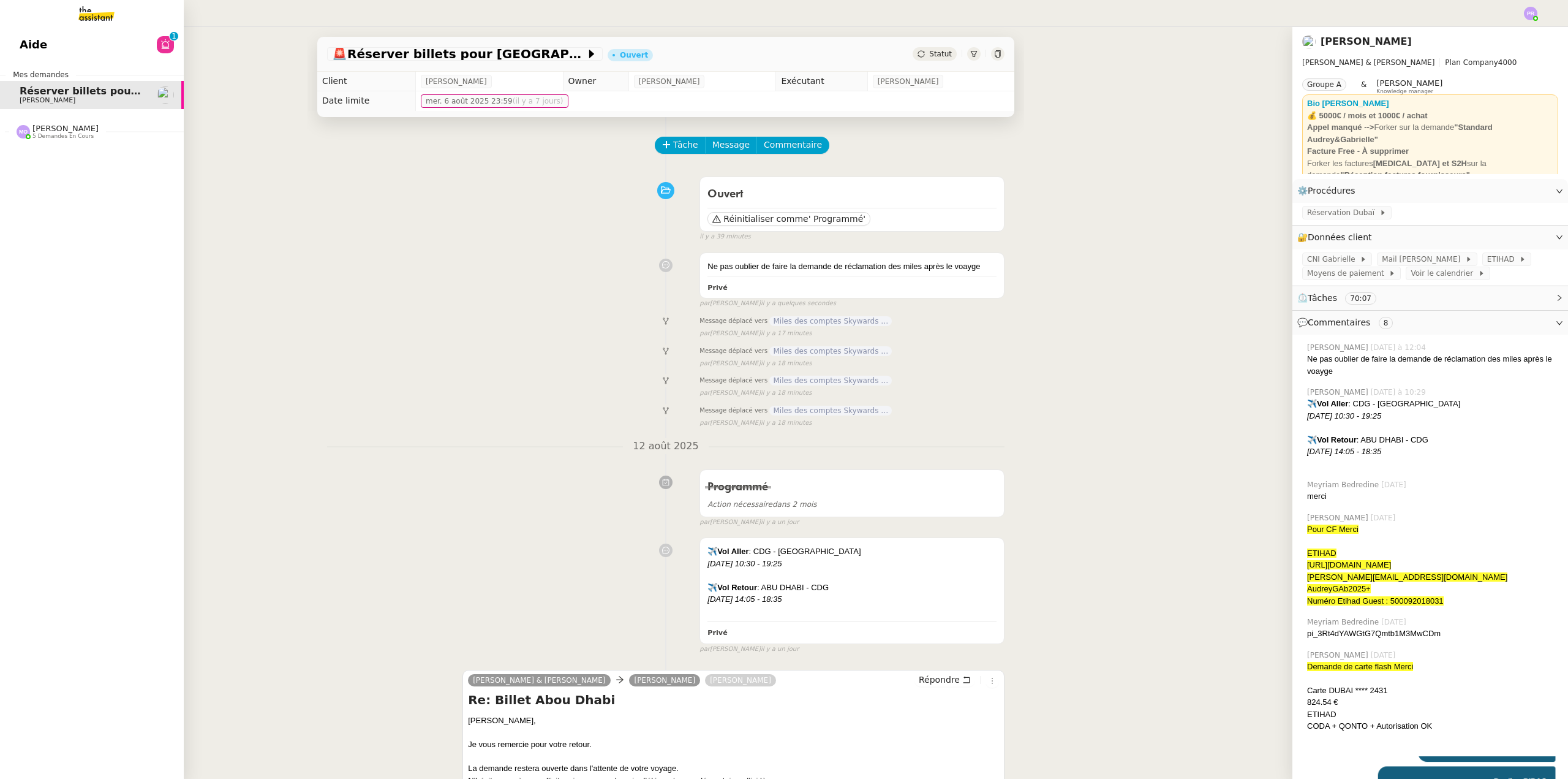
click at [126, 43] on link "Aide 0 1 2 3 4 5 6 7 8 9" at bounding box center [92, 45] width 183 height 28
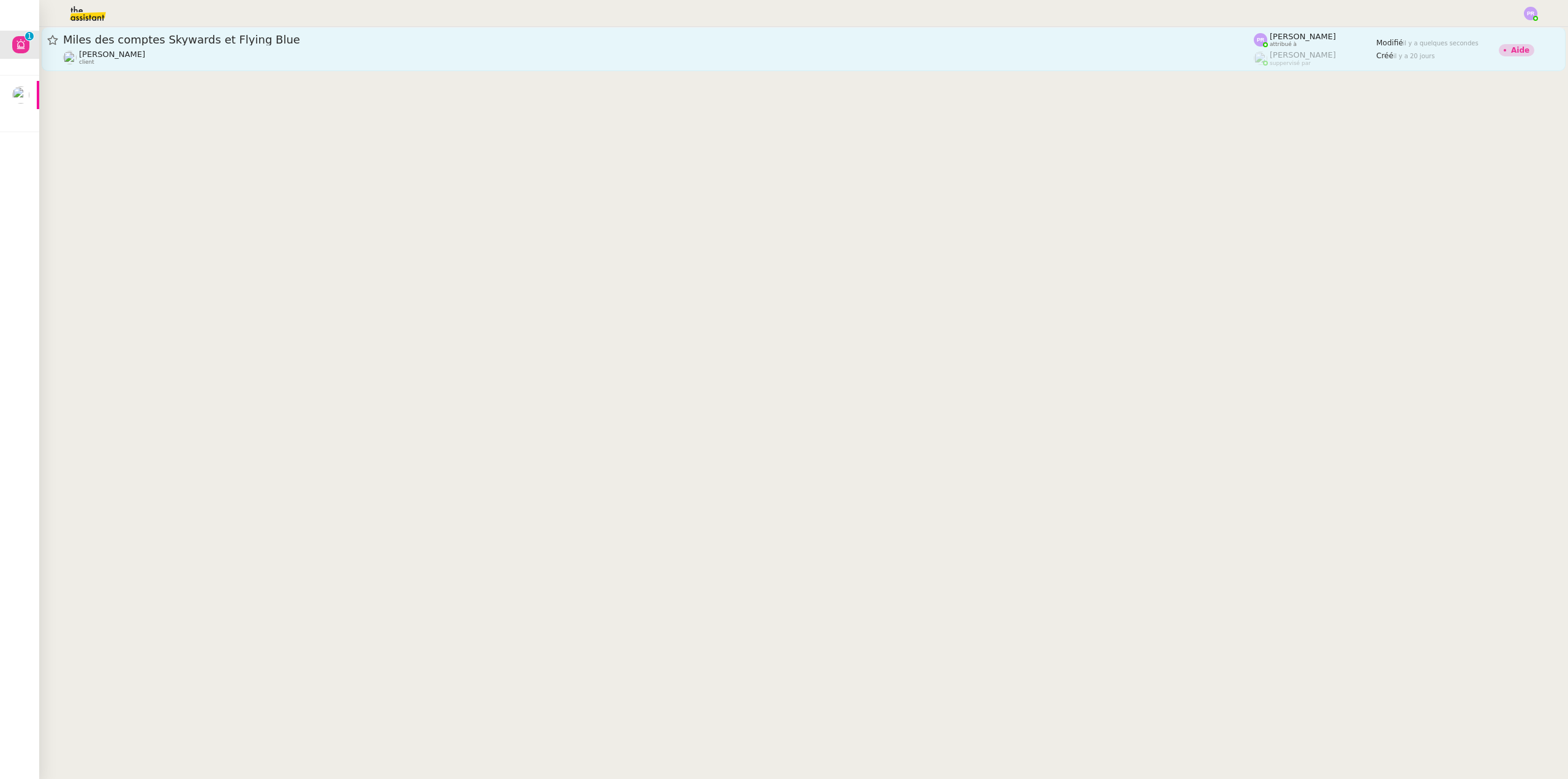
click at [243, 41] on span "Miles des comptes Skywards et Flying Blue" at bounding box center [658, 40] width 1191 height 11
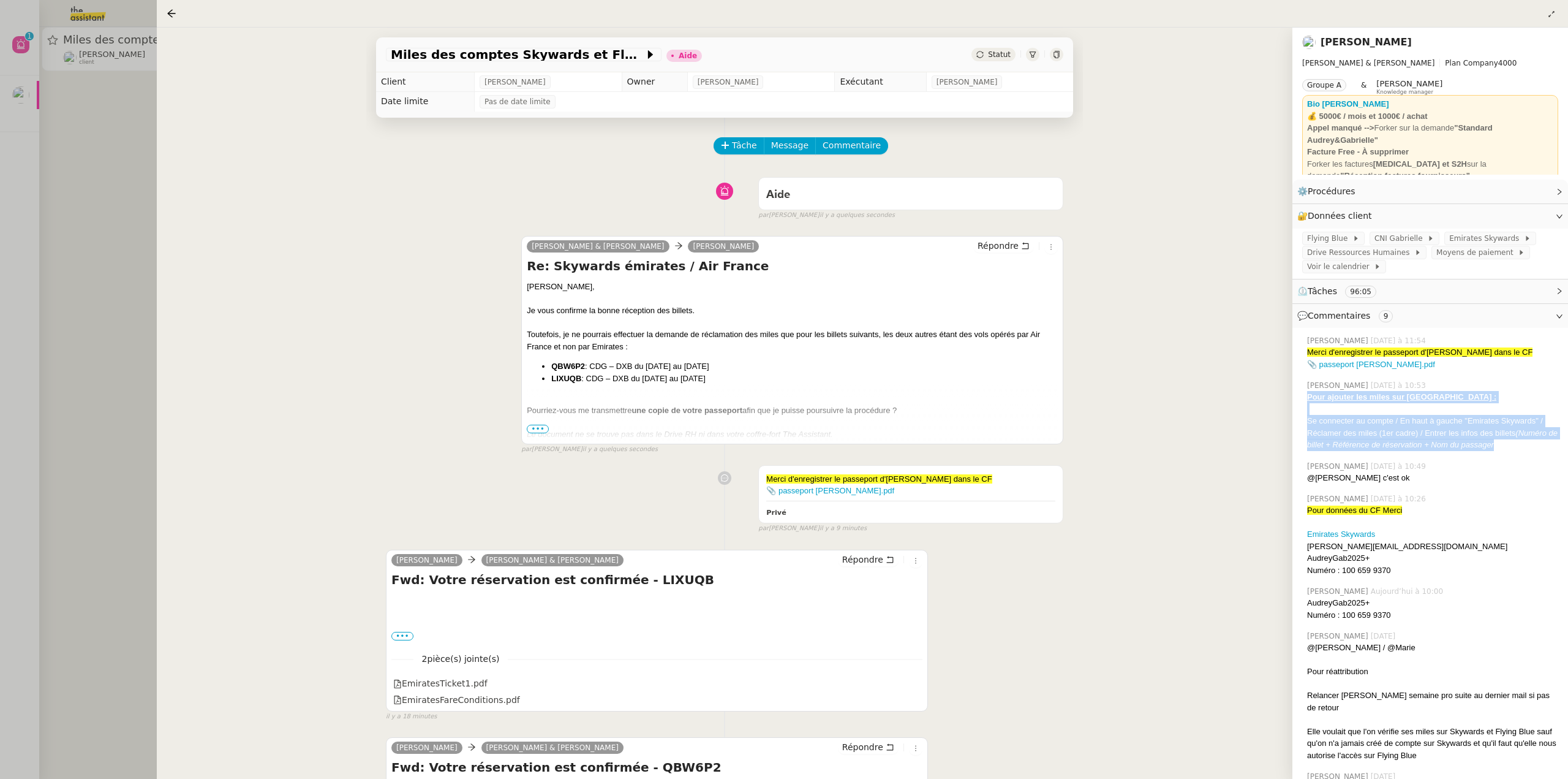
copy div "Pour ajouter les miles sur Emirates : Se connecter au compte / En haut à gauche…"
drag, startPoint x: 1493, startPoint y: 444, endPoint x: 1125, endPoint y: 381, distance: 373.4
click at [20, 87] on div at bounding box center [784, 390] width 1568 height 779
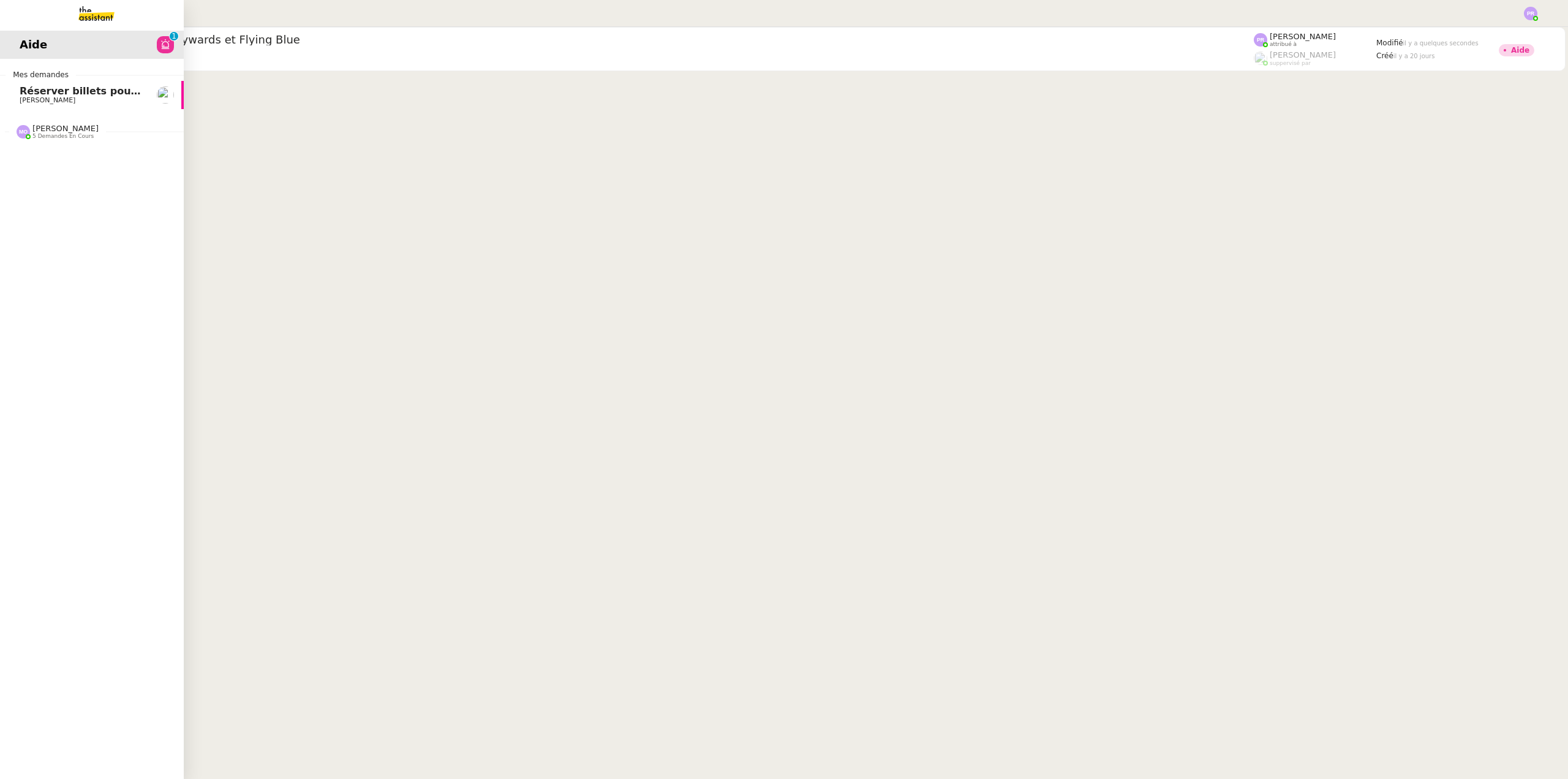
click at [28, 91] on span "Réserver billets pour [GEOGRAPHIC_DATA]" at bounding box center [136, 91] width 234 height 11
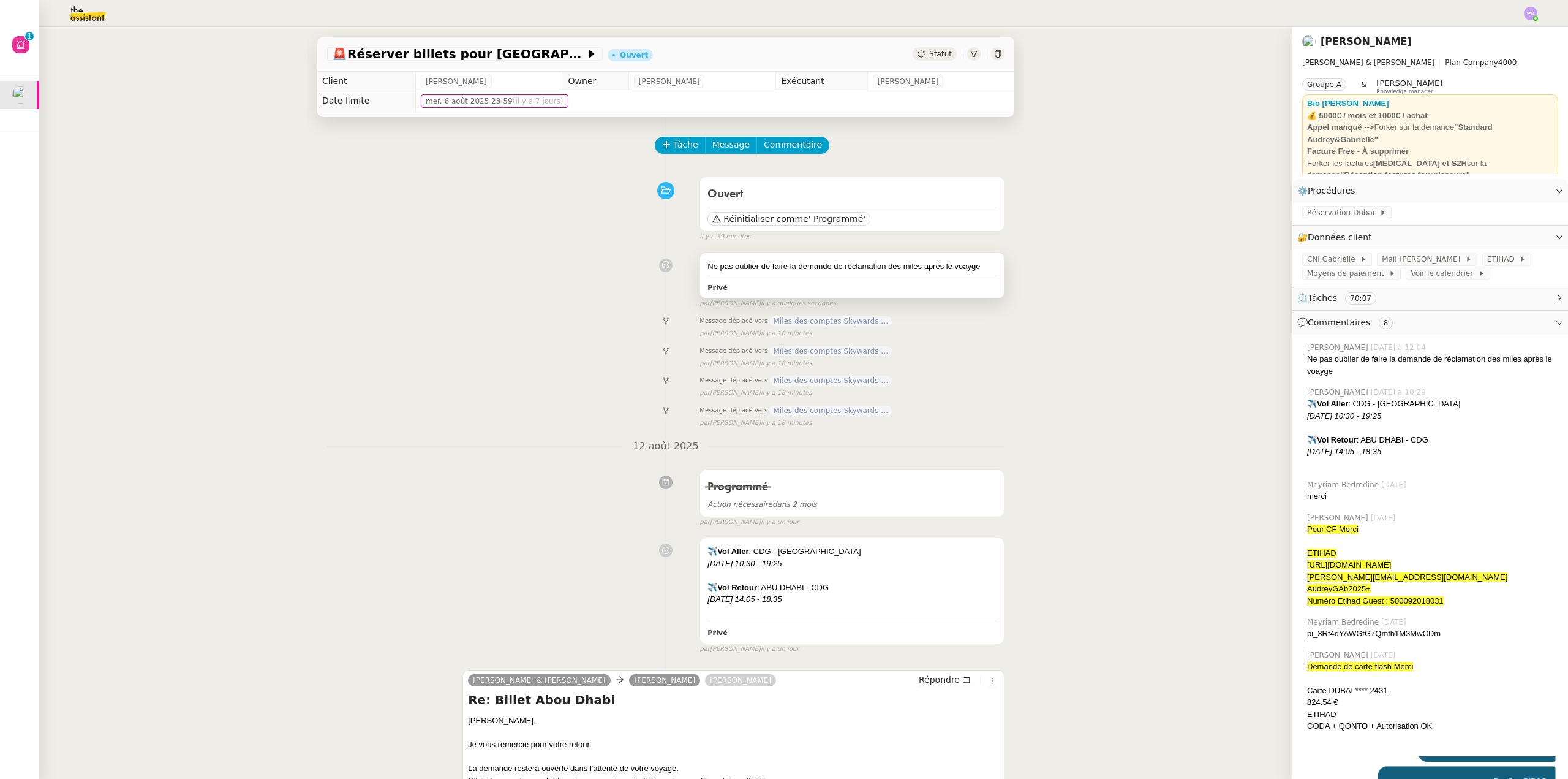
click at [861, 288] on div "Privé" at bounding box center [852, 287] width 289 height 14
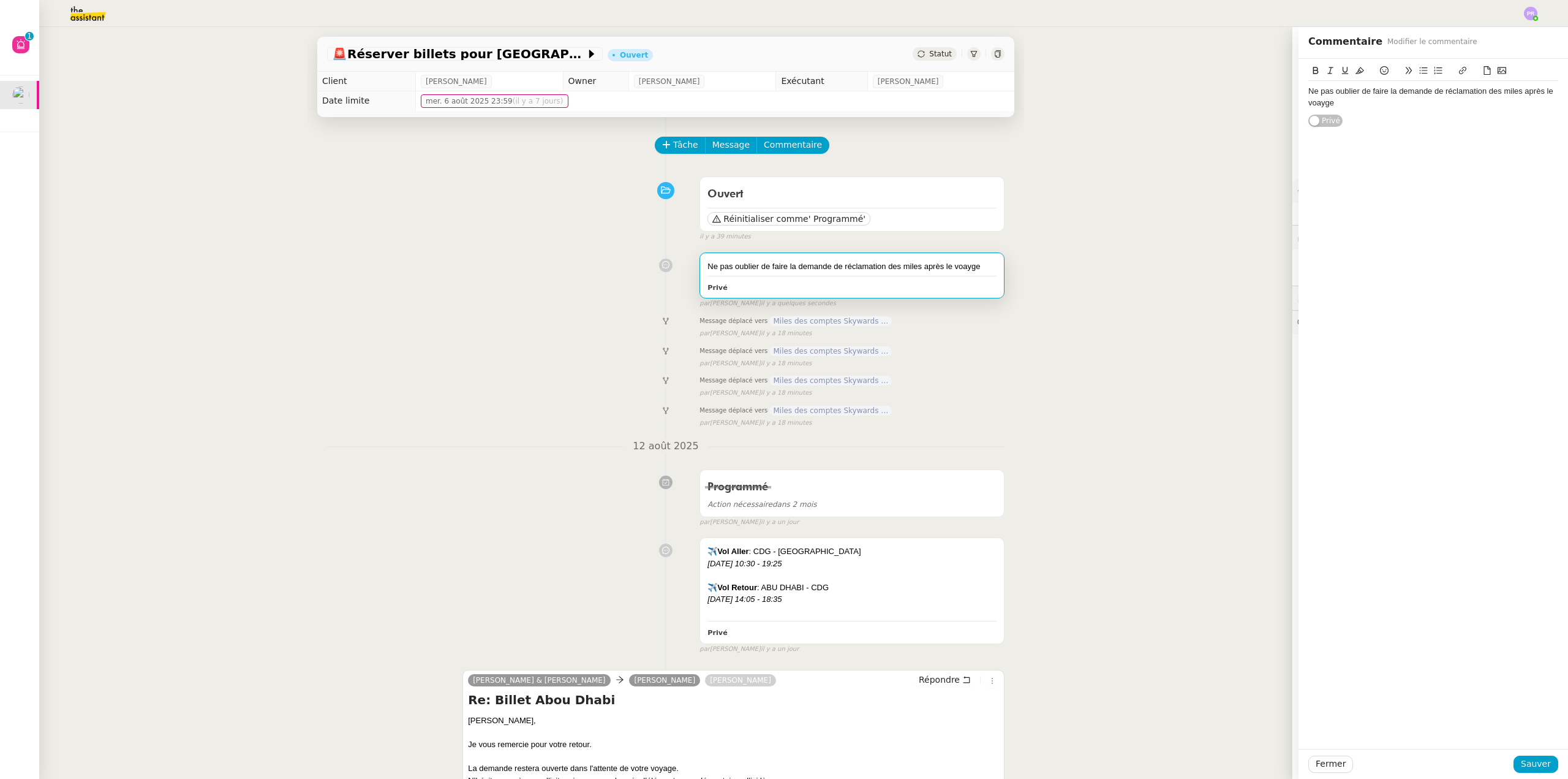
click at [1357, 106] on div "Ne pas oublier de faire la demande de réclamation des miles après le voayge" at bounding box center [1434, 98] width 250 height 23
click at [1312, 103] on div "Ne pas oublier de faire la demande de réclamation des miles après le voayge" at bounding box center [1434, 98] width 250 height 23
click at [0, 0] on lt-span "vo ya ge" at bounding box center [0, 0] width 0 height 0
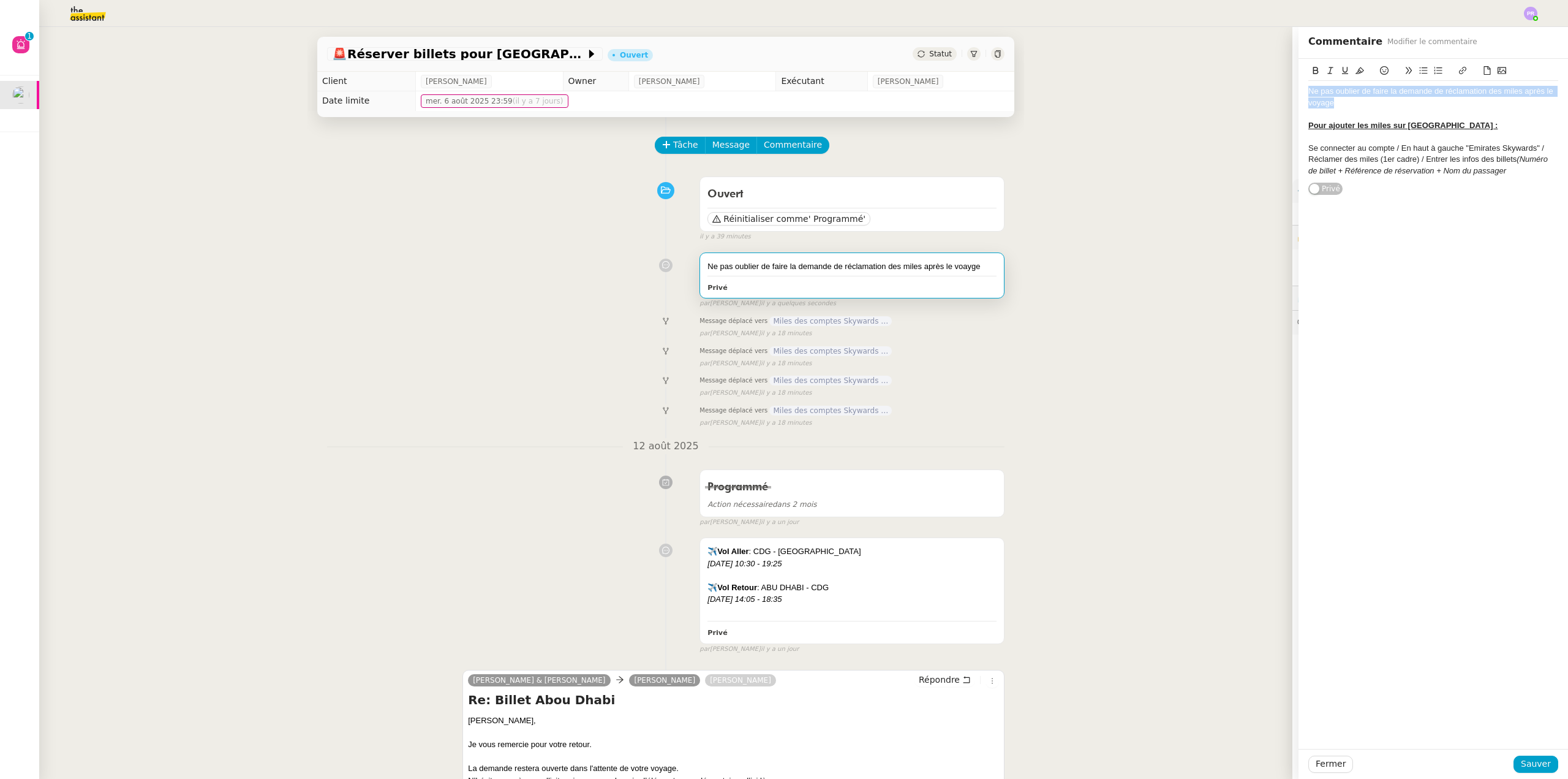
drag, startPoint x: 1348, startPoint y: 103, endPoint x: 1351, endPoint y: 74, distance: 29.2
click at [1298, 94] on div "Ne pas oublier de faire la demande de réclamation des miles après le voyage Pou…" at bounding box center [1433, 127] width 270 height 136
click at [1356, 71] on icon at bounding box center [1360, 71] width 8 height 7
click at [1358, 103] on div "Ne pas oublier de faire la demande de réclamation des miles après le voyage" at bounding box center [1434, 98] width 250 height 23
click at [1531, 761] on span "Sauver" at bounding box center [1536, 764] width 30 height 14
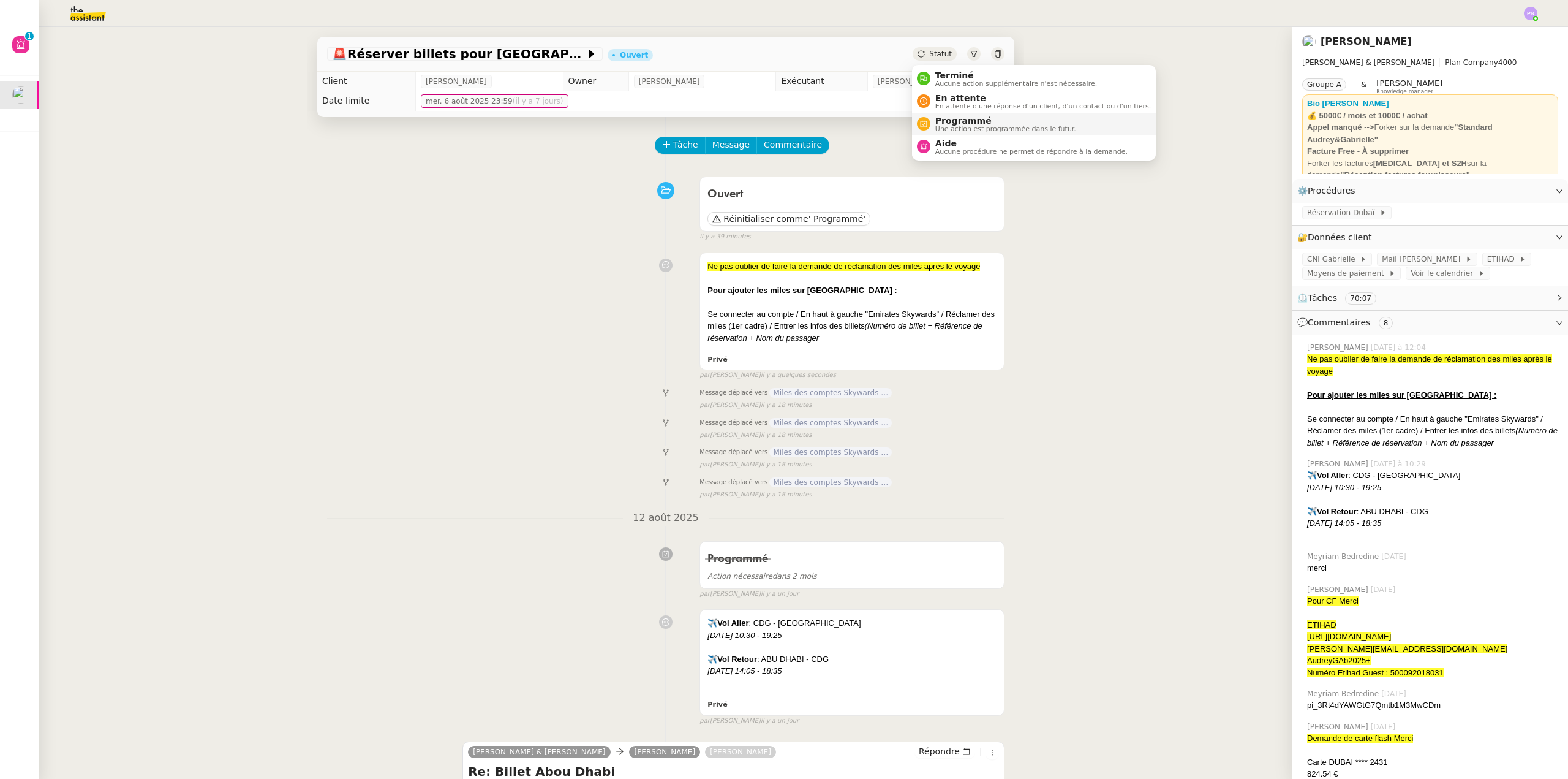
click at [970, 120] on span "Programmé" at bounding box center [1005, 120] width 141 height 10
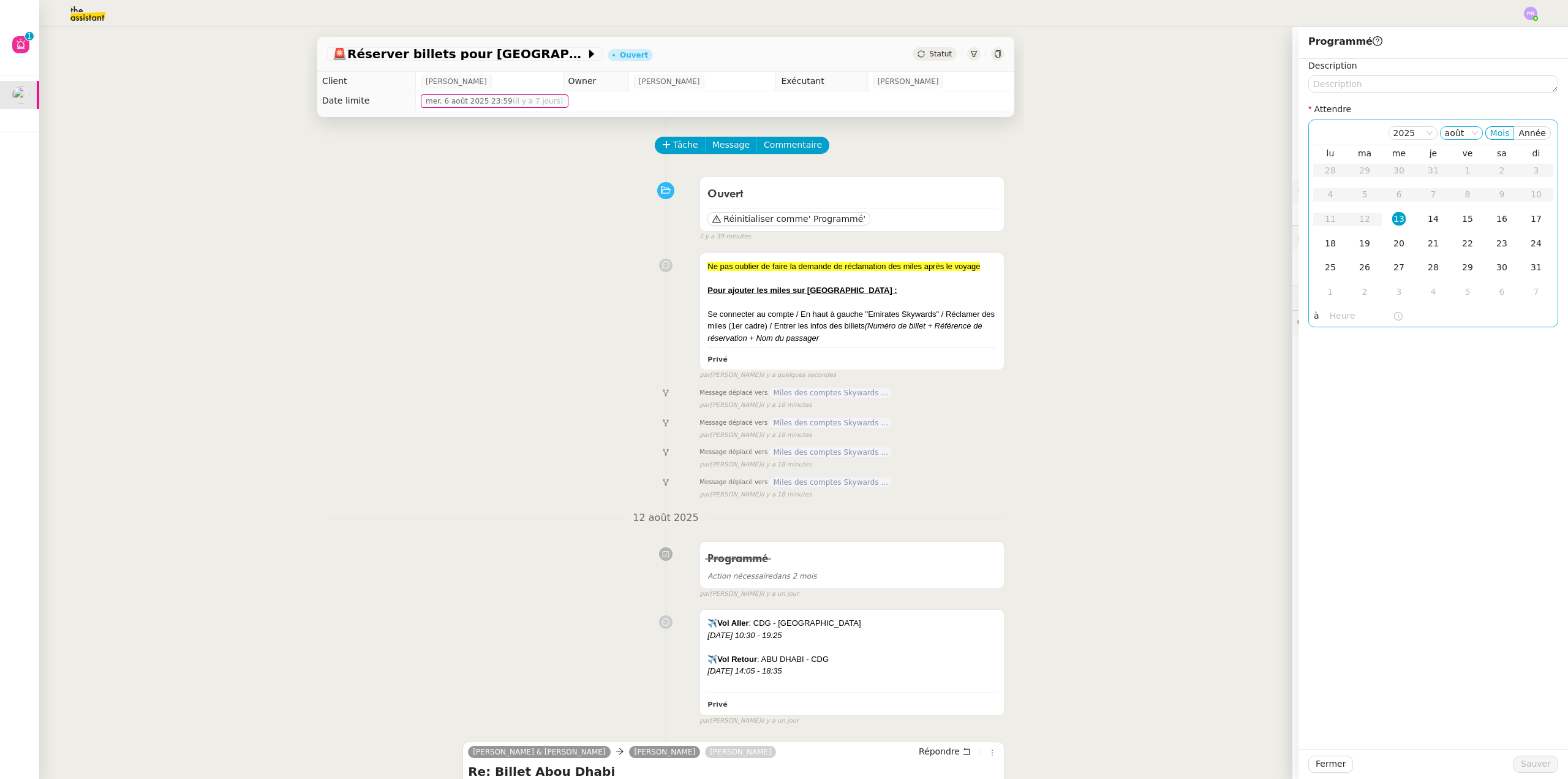
click at [1463, 131] on nz-select-item "août" at bounding box center [1462, 133] width 33 height 12
drag, startPoint x: 1457, startPoint y: 289, endPoint x: 1460, endPoint y: 192, distance: 97.0
click at [1456, 289] on div "sept." at bounding box center [1456, 290] width 33 height 11
click at [1461, 136] on nz-select-item "sept." at bounding box center [1461, 133] width 34 height 12
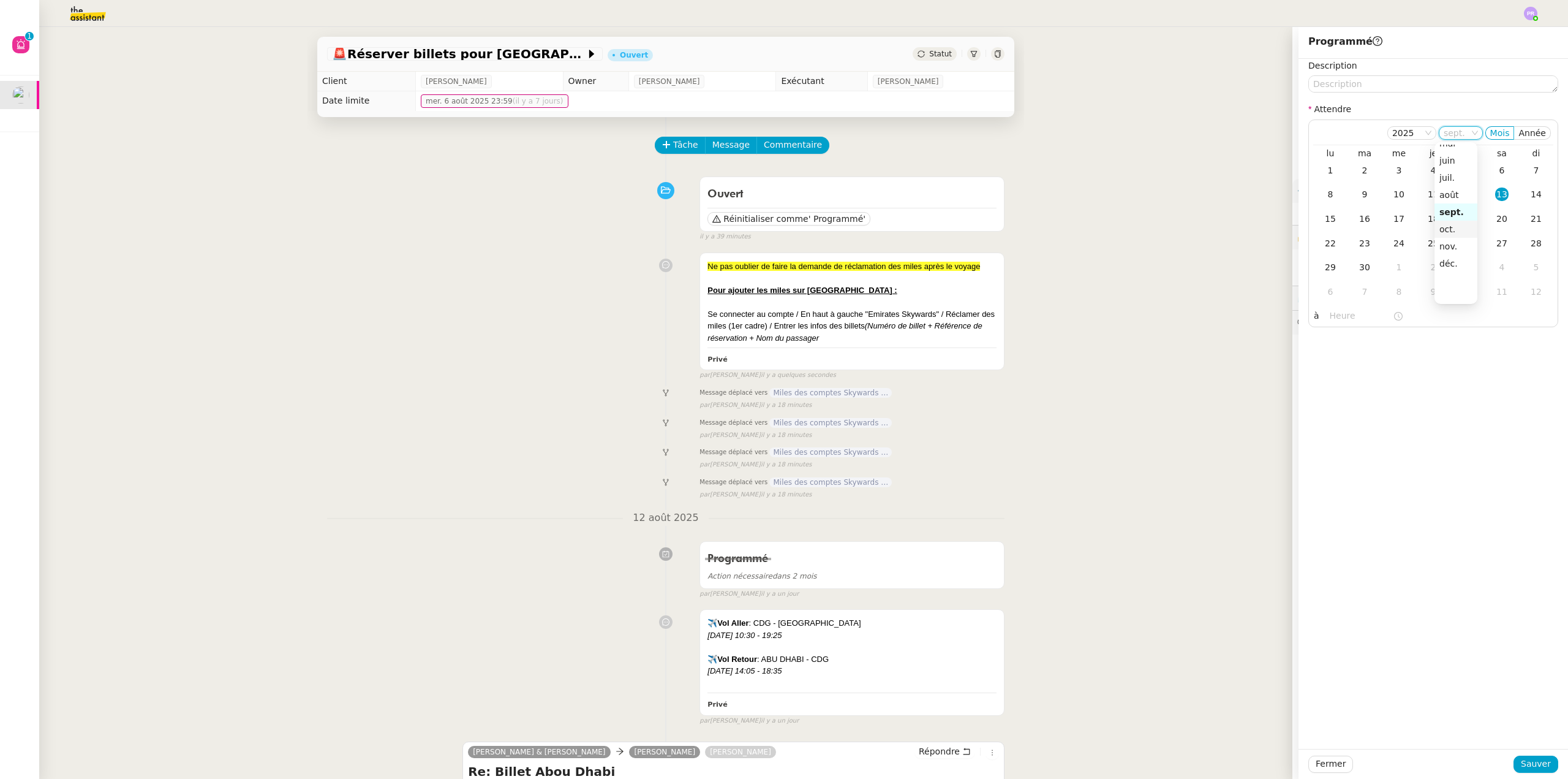
click at [1457, 228] on div "oct." at bounding box center [1456, 229] width 33 height 11
click at [1324, 215] on div "13" at bounding box center [1330, 219] width 13 height 13
click at [1527, 761] on span "Sauver" at bounding box center [1536, 764] width 30 height 14
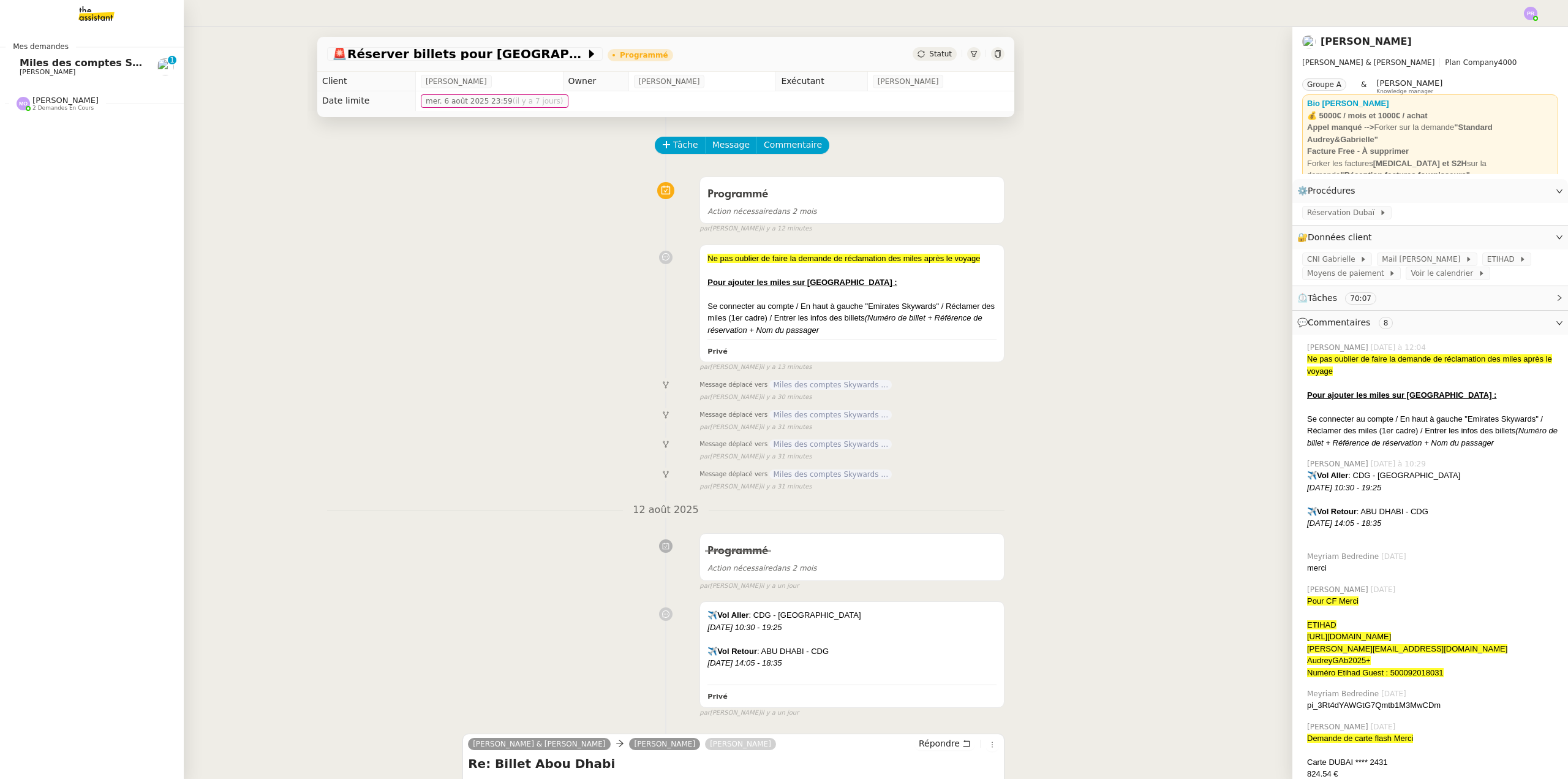
click at [87, 73] on span "[PERSON_NAME]" at bounding box center [82, 73] width 124 height 8
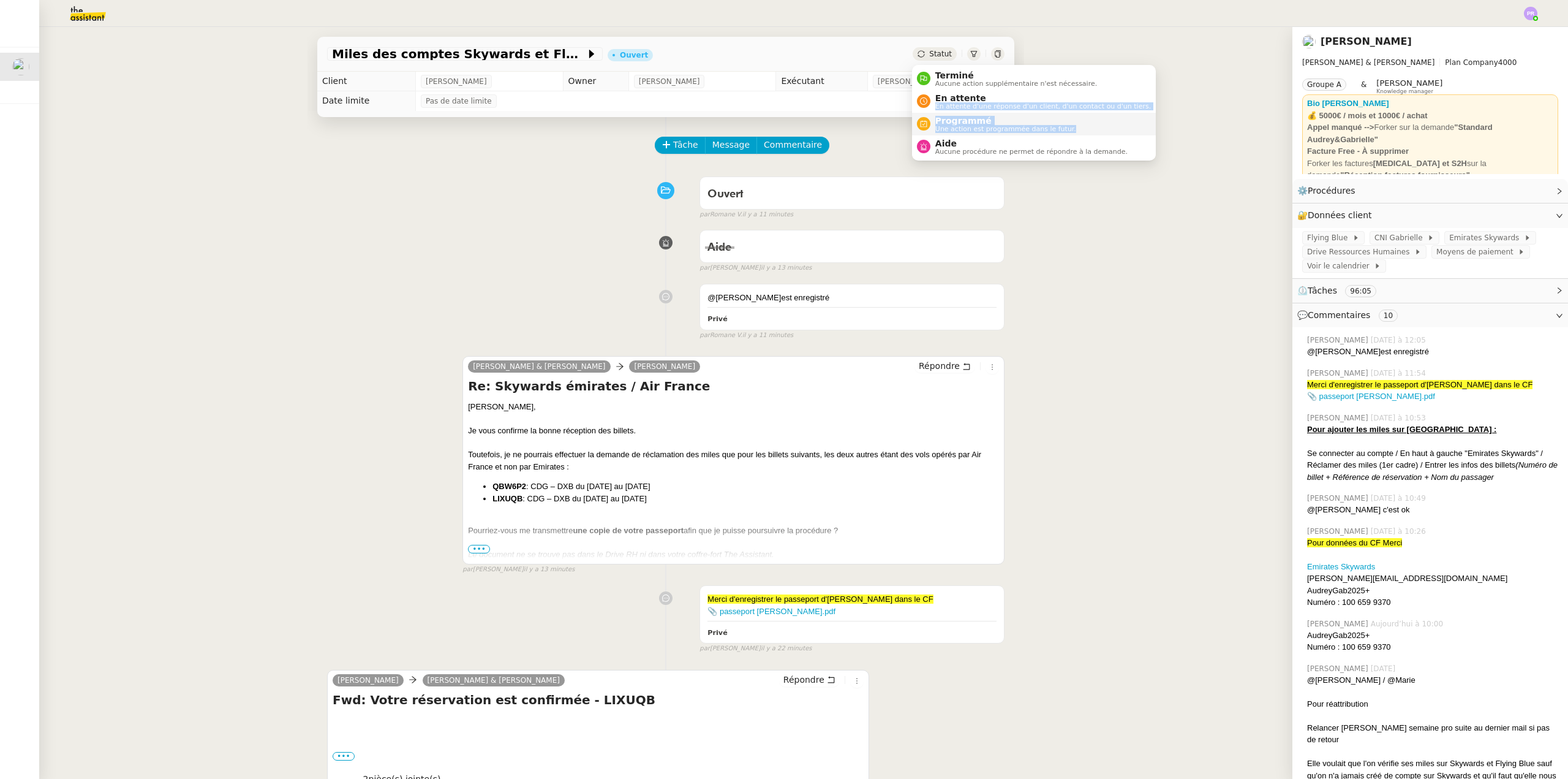
drag, startPoint x: 979, startPoint y: 99, endPoint x: 1063, endPoint y: 133, distance: 90.6
click at [1062, 131] on ul "Terminé Aucune action supplémentaire n'est nécessaire. En attente En attente d'…" at bounding box center [1034, 113] width 244 height 96
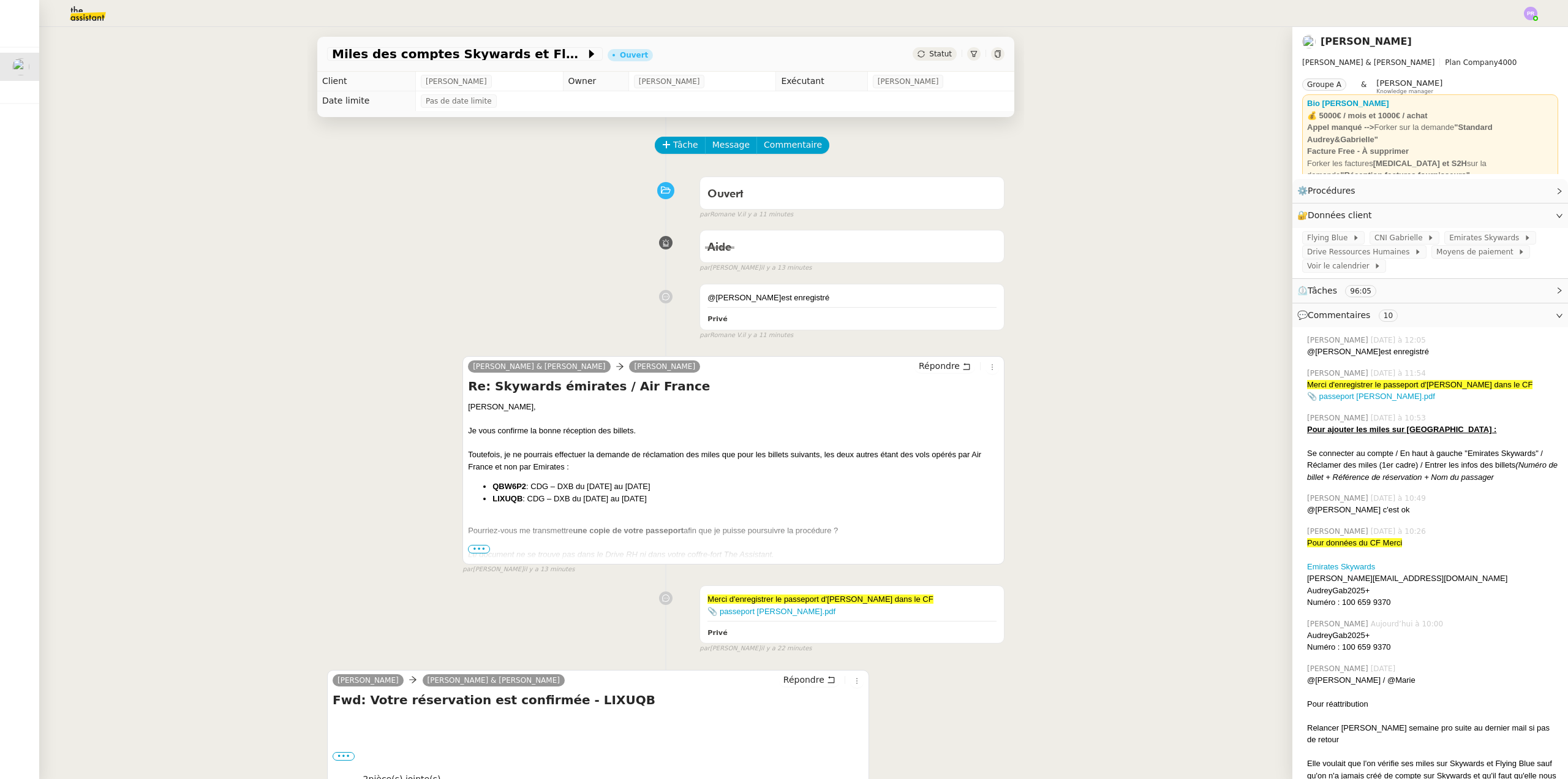
click at [1065, 327] on div "Miles des comptes Skywards et Flying Blue Ouvert Statut Client Gabrielle Tavern…" at bounding box center [666, 403] width 1253 height 752
click at [1518, 214] on link "Modifier" at bounding box center [1526, 215] width 35 height 14
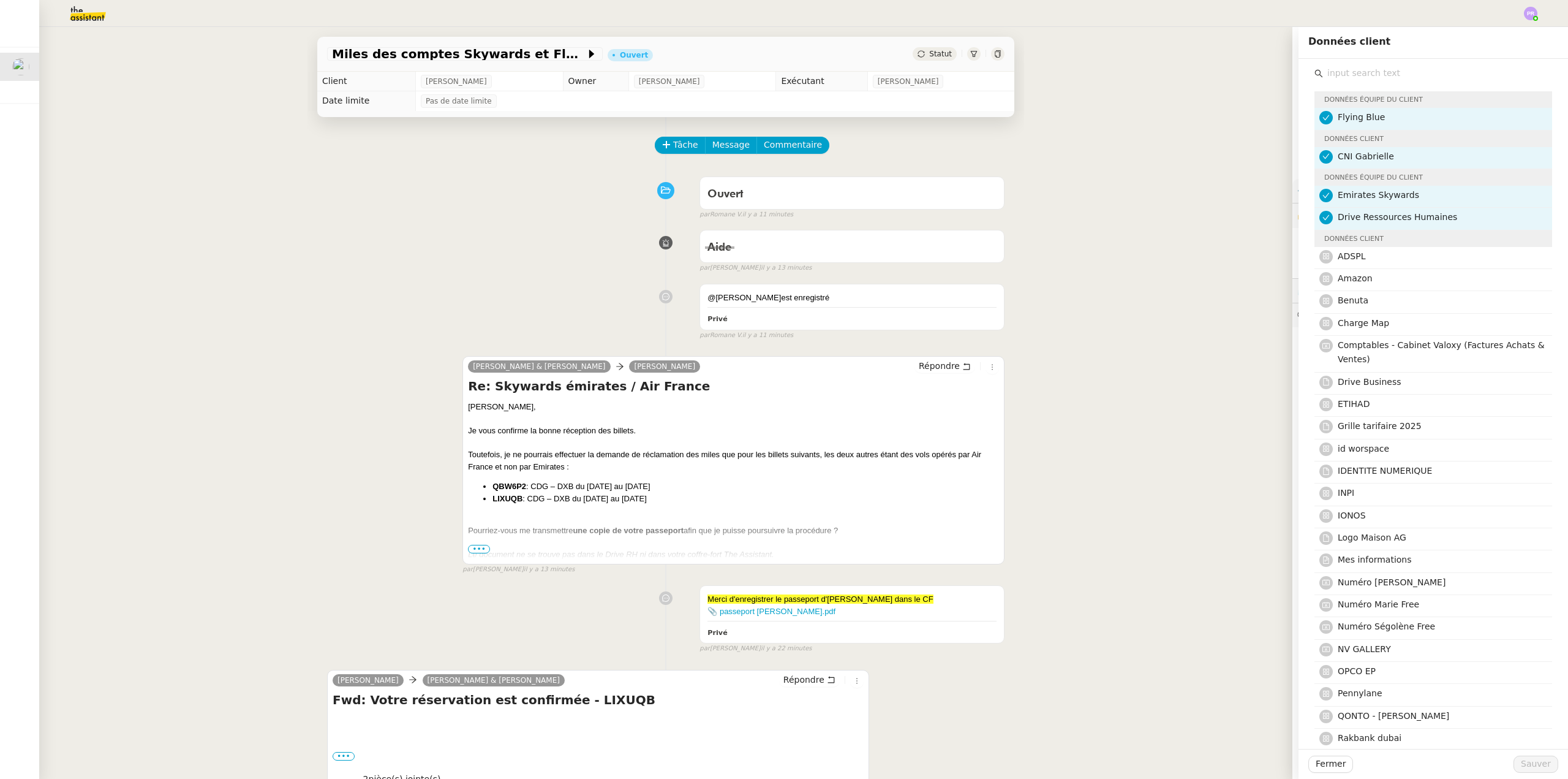
click at [1383, 76] on input "text" at bounding box center [1438, 73] width 229 height 17
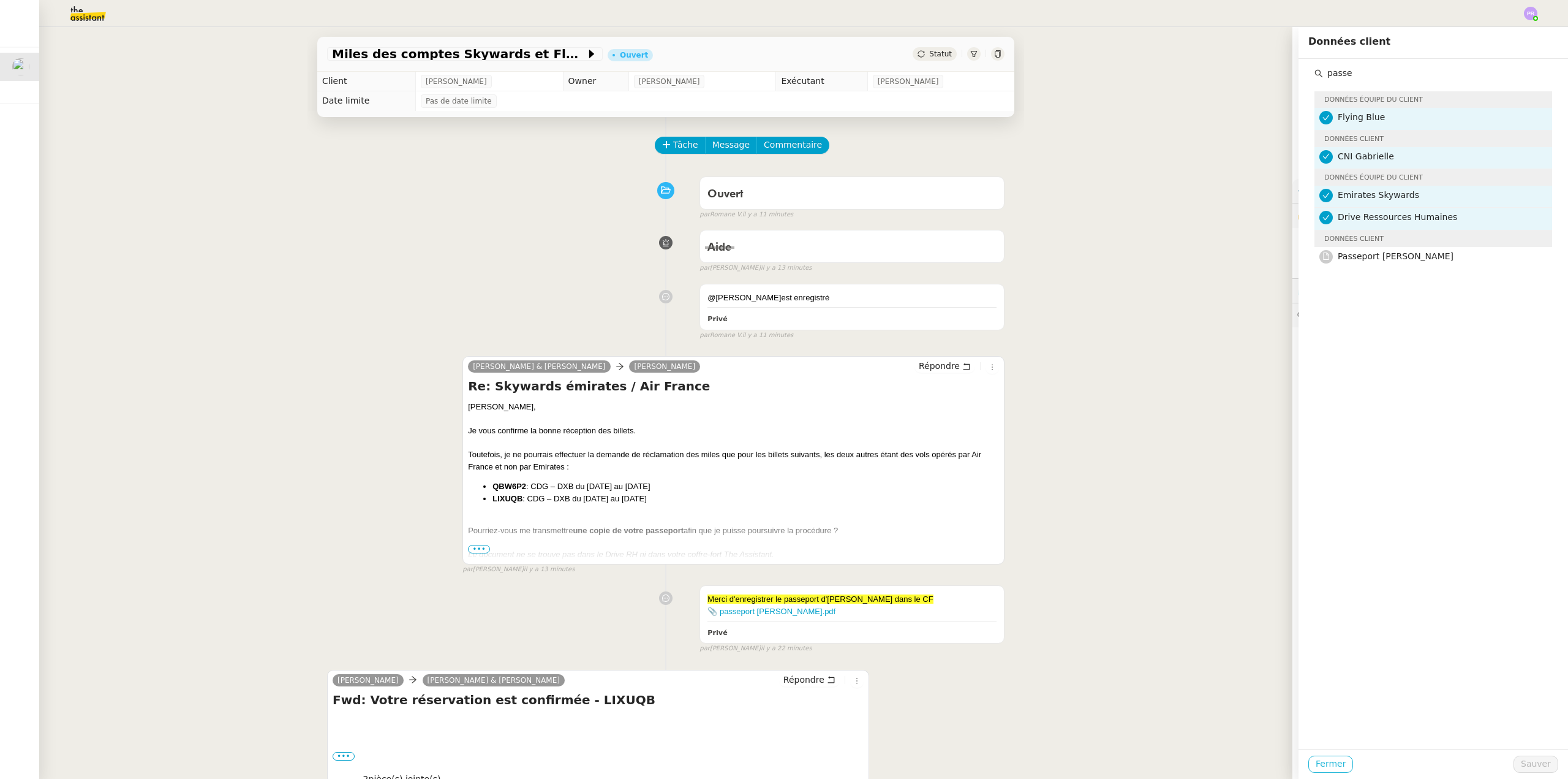
type input "passe"
click at [1321, 756] on button "Fermer" at bounding box center [1331, 764] width 45 height 17
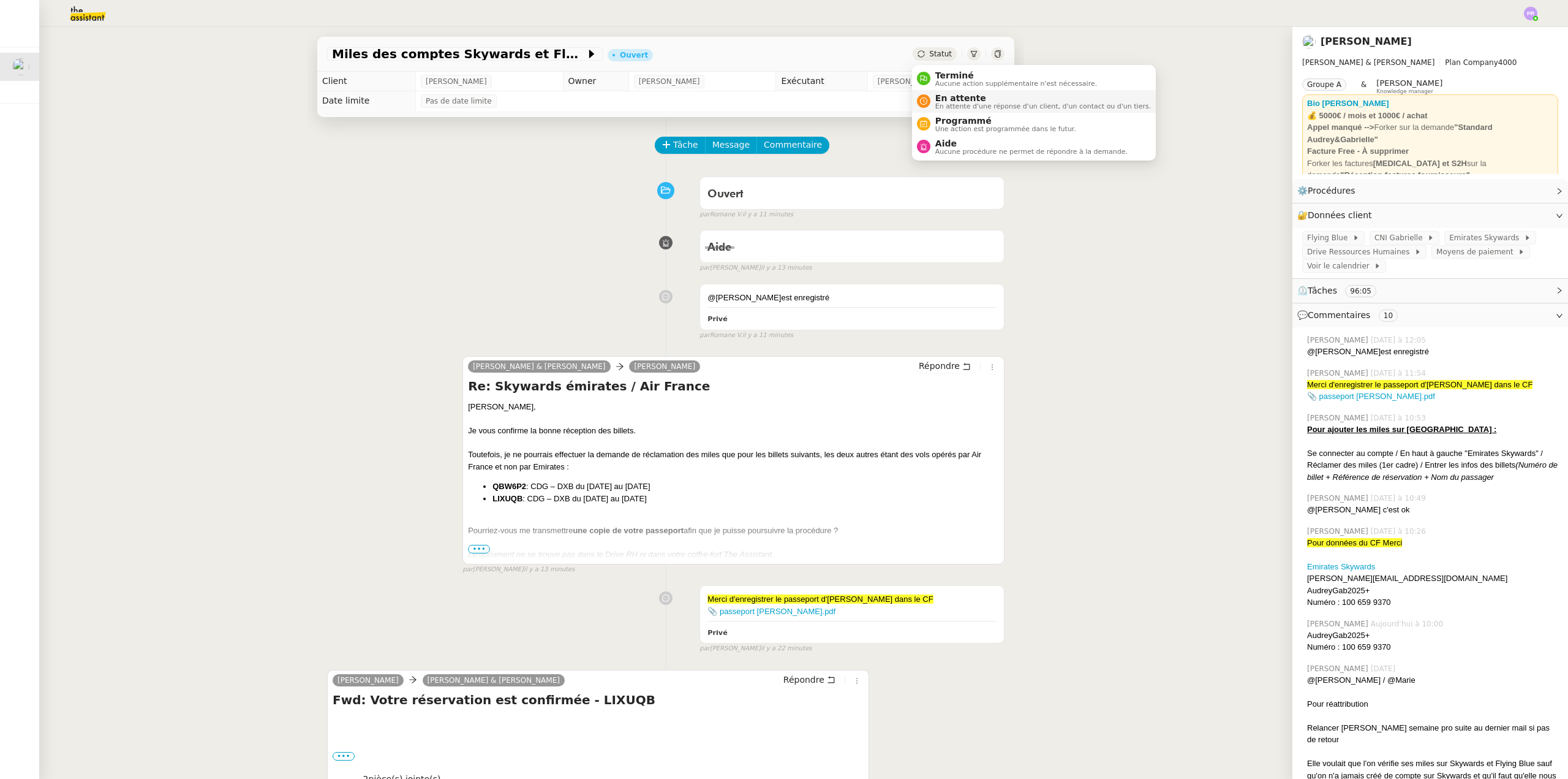
click at [968, 98] on span "En attente" at bounding box center [1043, 98] width 215 height 10
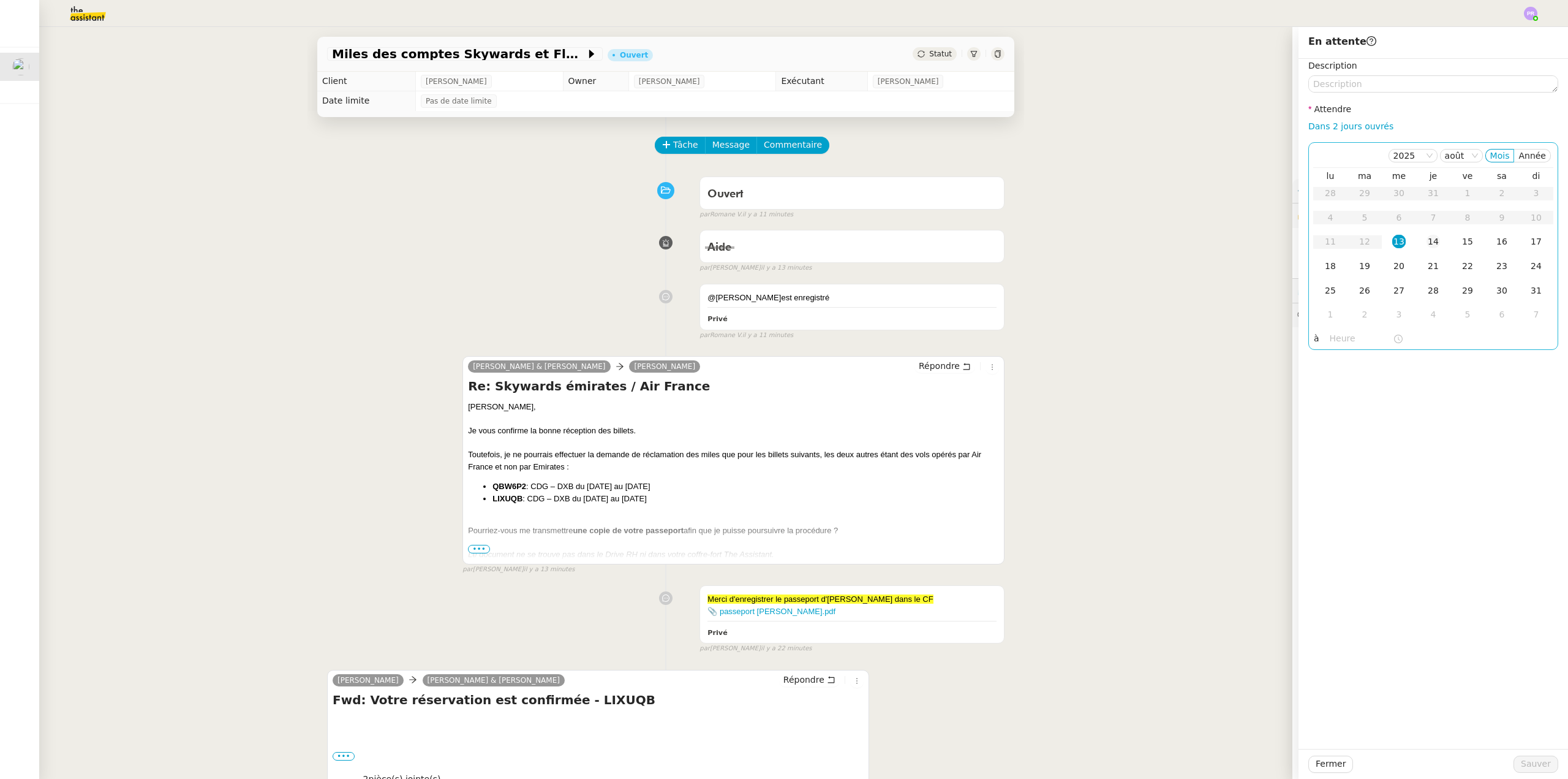
click at [1416, 242] on td "14" at bounding box center [1434, 242] width 34 height 24
click at [1527, 761] on span "Sauver" at bounding box center [1536, 764] width 30 height 14
